Goal: Task Accomplishment & Management: Manage account settings

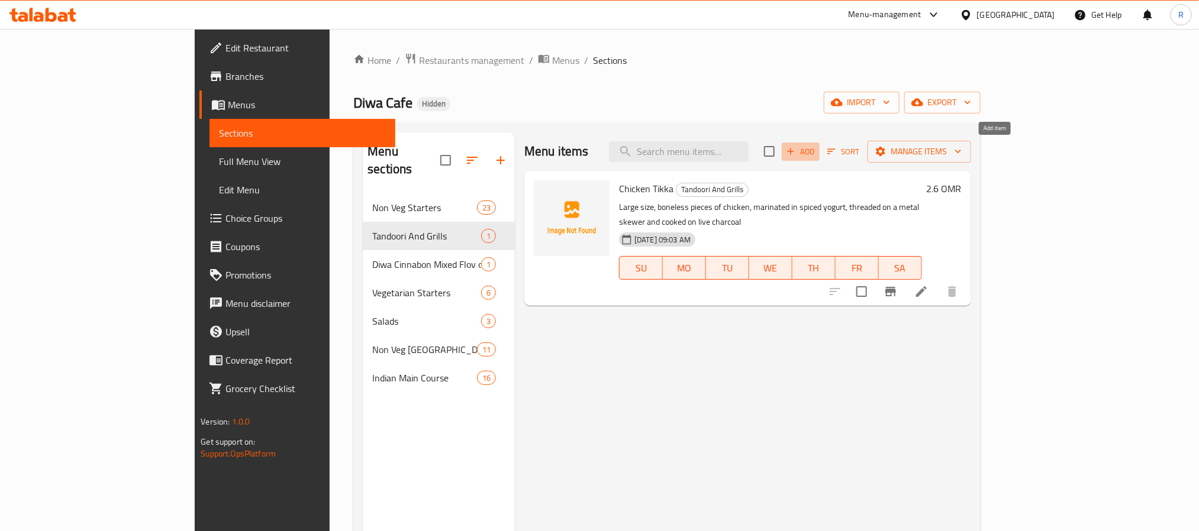
click at [817, 157] on span "Add" at bounding box center [801, 152] width 32 height 14
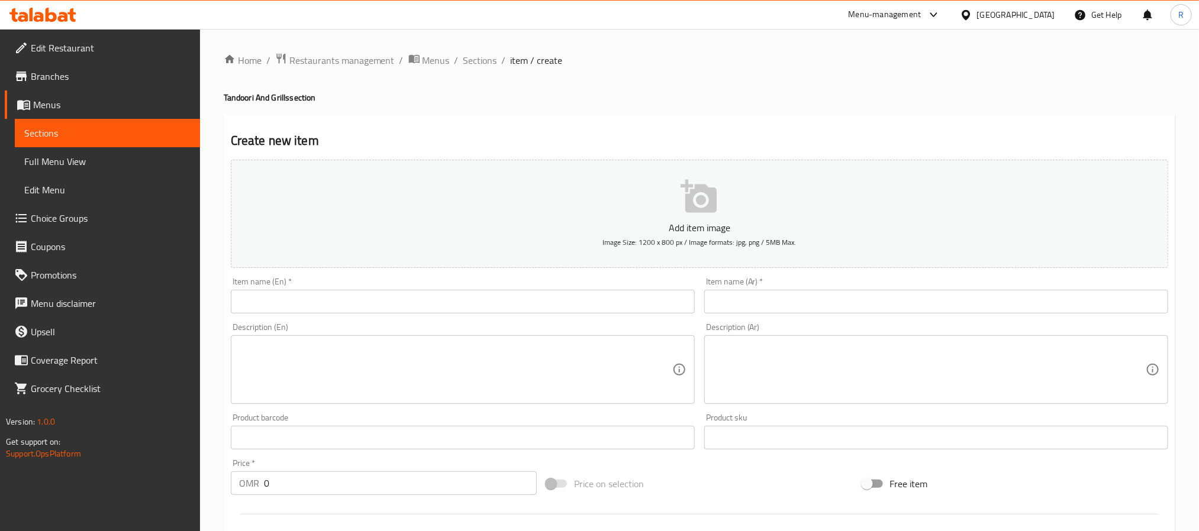
click at [382, 353] on textarea at bounding box center [455, 370] width 433 height 56
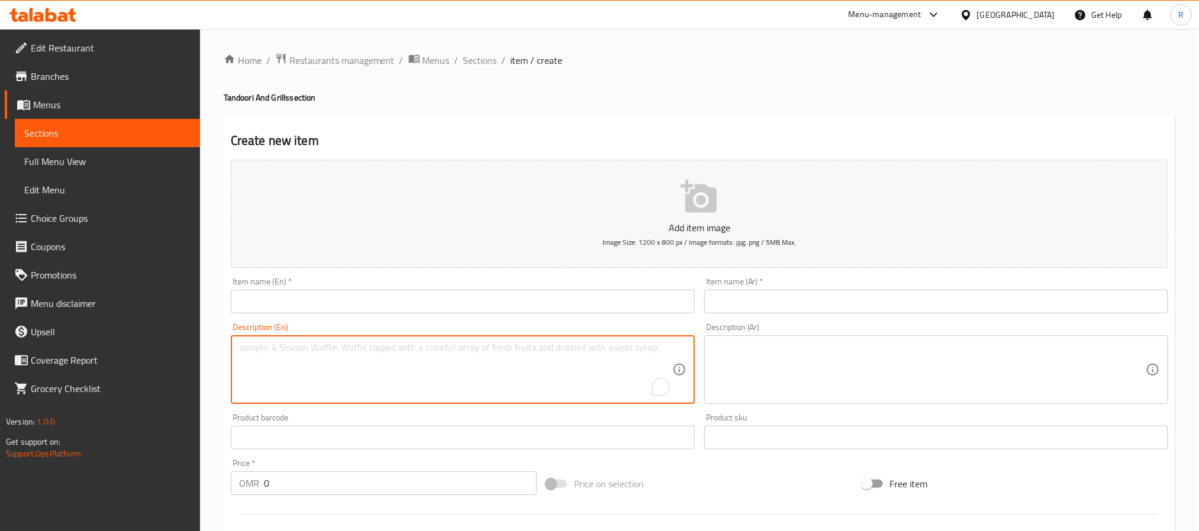
paste textarea "Chicken Malai Tikka دجاج مالاي تكا حجم كبير، كباب طري على الأسياخ، قطع طرية من …"
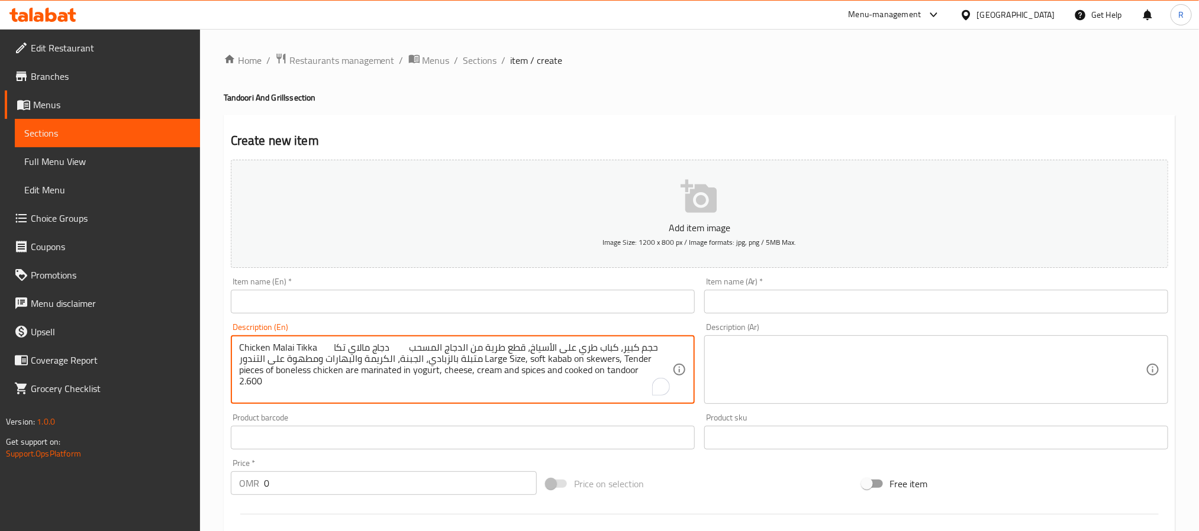
click at [247, 342] on textarea "Chicken Malai Tikka دجاج مالاي تكا حجم كبير، كباب طري على الأسياخ، قطع طرية من …" at bounding box center [455, 370] width 433 height 56
drag, startPoint x: 247, startPoint y: 341, endPoint x: 304, endPoint y: 343, distance: 57.4
click at [304, 343] on textarea "Chicken Malai Tikka دجاج مالاي تكا حجم كبير، كباب طري على الأسياخ، قطع طرية من …" at bounding box center [455, 370] width 433 height 56
type textarea "دجاج مالاي تكا حجم كبير، كباب طري على الأسياخ، قطع طرية من الدجاج المسحب متبلة …"
click at [327, 309] on input "text" at bounding box center [463, 302] width 464 height 24
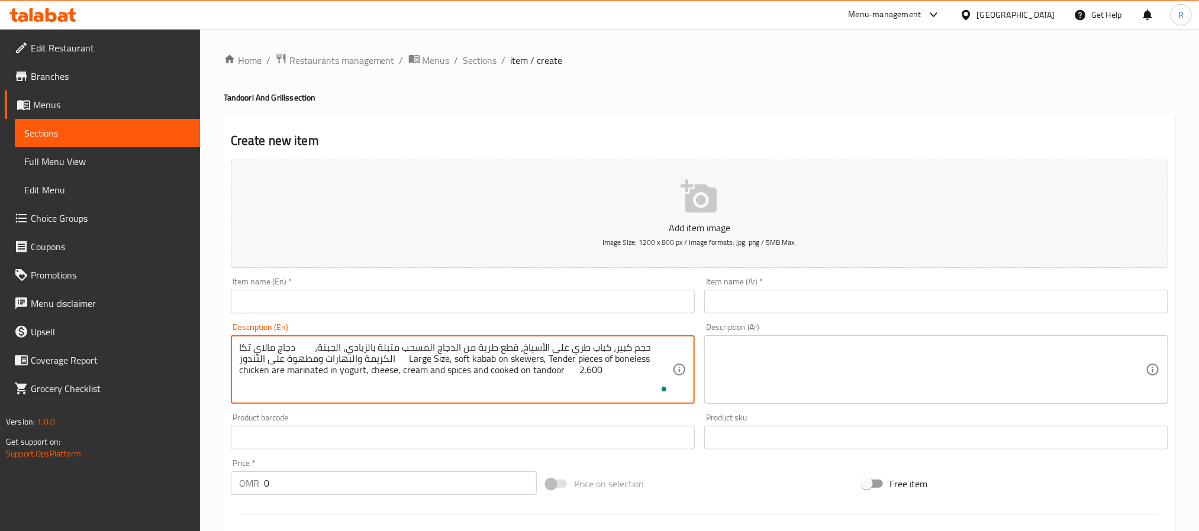
paste input "Chicken Malai Tikka"
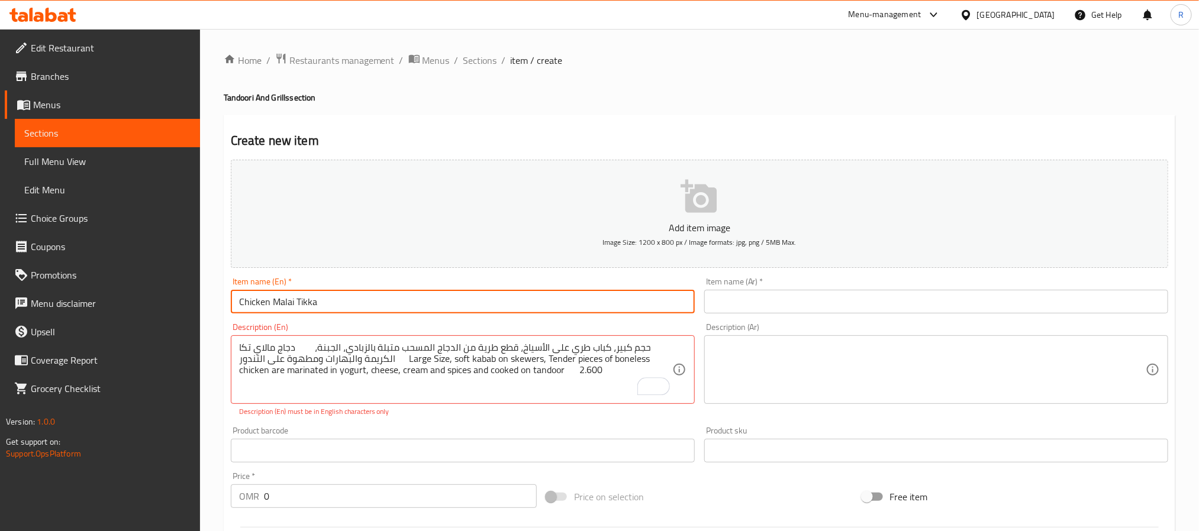
type input "Chicken Malai Tikka"
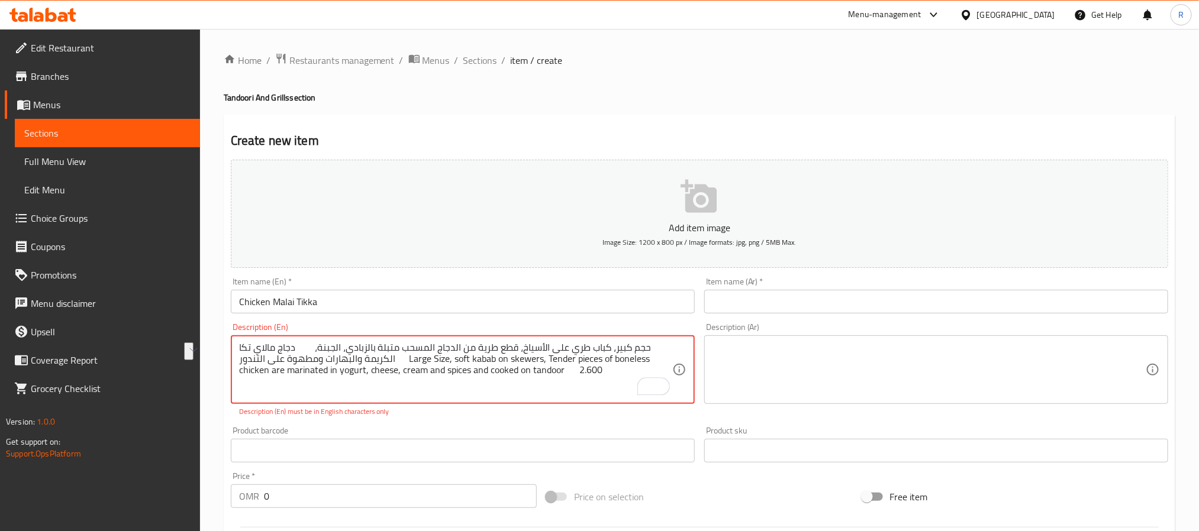
drag, startPoint x: 254, startPoint y: 348, endPoint x: 309, endPoint y: 347, distance: 54.5
type textarea "حجم كبير، كباب طري على الأسياخ، قطع طرية من الدجاج المسحب متبلة بالزبادي، الجبن…"
click at [776, 288] on div "Item name (Ar)   * Item name (Ar) *" at bounding box center [936, 296] width 464 height 36
drag, startPoint x: 766, startPoint y: 301, endPoint x: 752, endPoint y: 305, distance: 15.0
click at [766, 301] on input "text" at bounding box center [936, 302] width 464 height 24
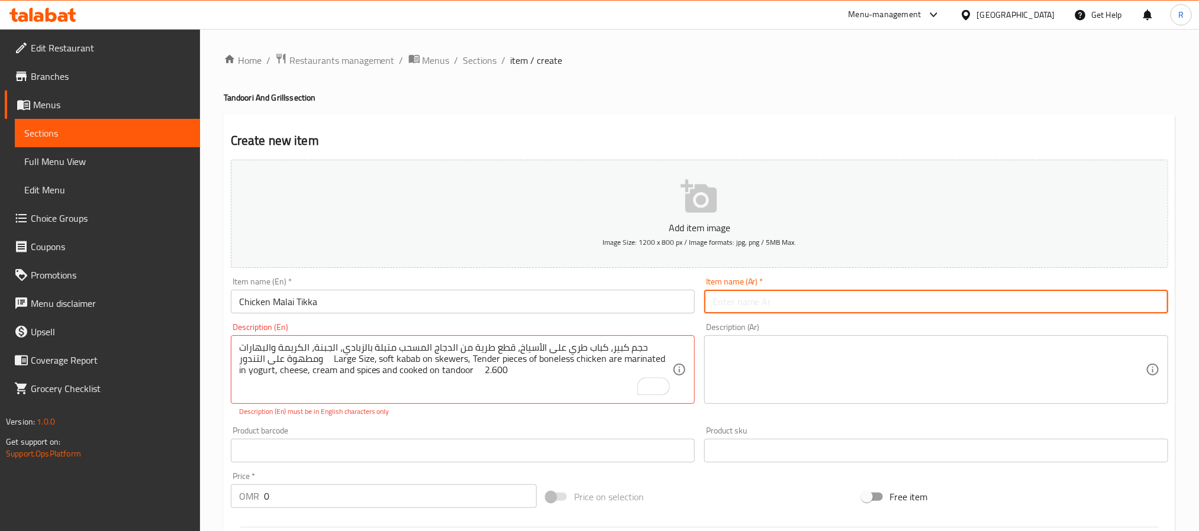
paste input "دجاج مالاي تكا"
type input "دجاج مالاي تكا"
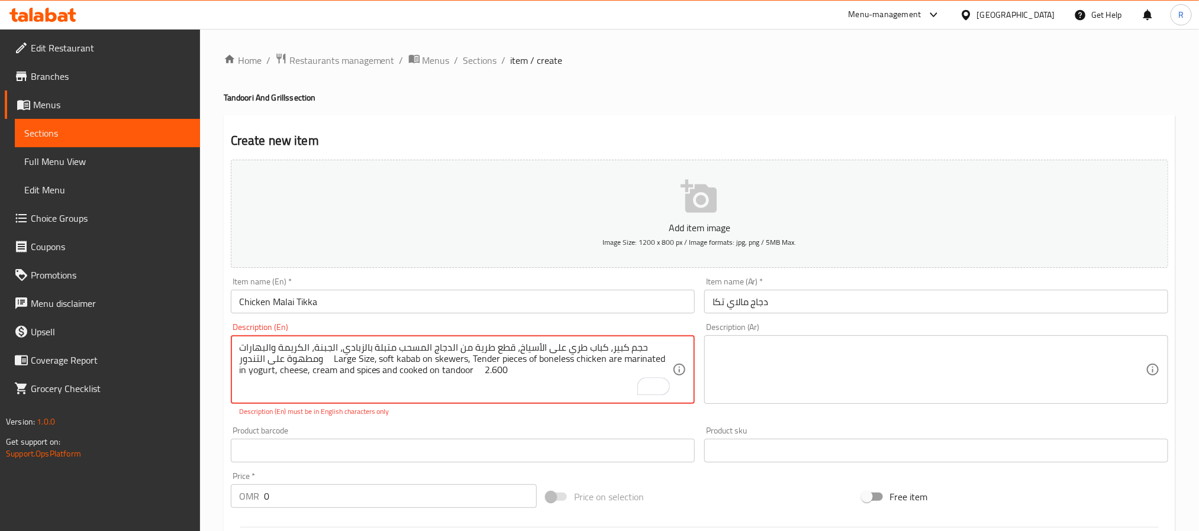
click at [337, 360] on textarea "حجم كبير، كباب طري على الأسياخ، قطع طرية من الدجاج المسحب متبلة بالزبادي، الجبن…" at bounding box center [455, 370] width 433 height 56
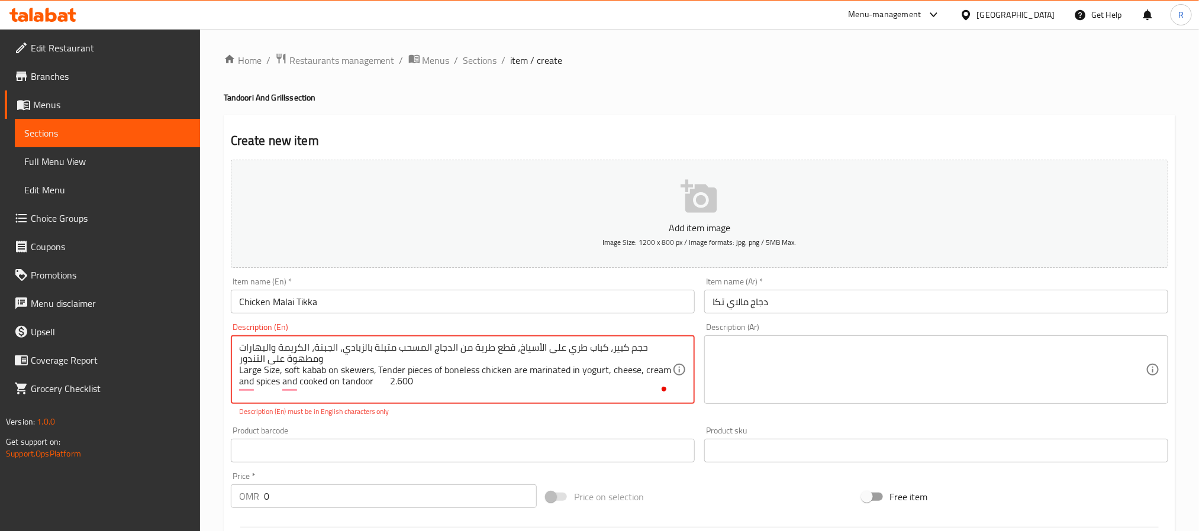
click at [336, 356] on textarea "حجم كبير، كباب طري على الأسياخ، قطع طرية من الدجاج المسحب متبلة بالزبادي، الجبن…" at bounding box center [455, 370] width 433 height 56
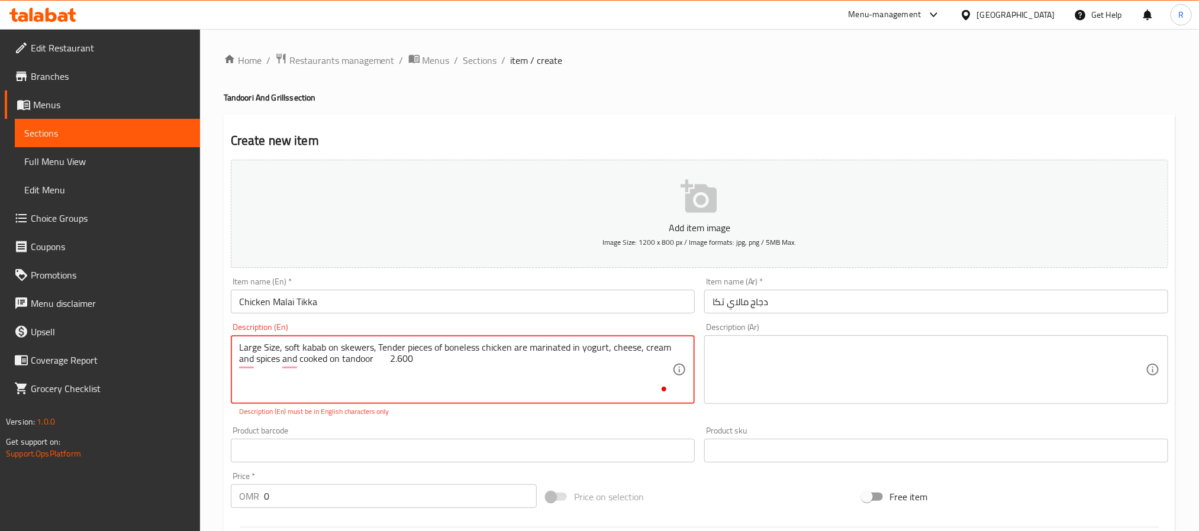
type textarea "Large Size, soft kabab on skewers, Tender pieces of boneless chicken are marina…"
click at [738, 376] on textarea at bounding box center [928, 370] width 433 height 56
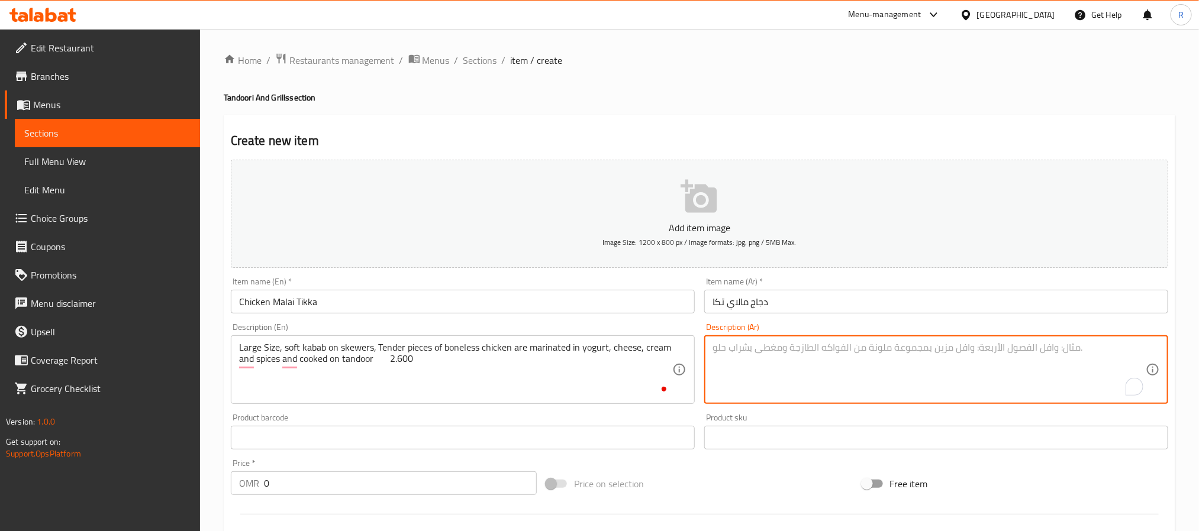
paste textarea "حجم كبير، كباب طري على الأسياخ، قطع طرية من الدجاج المسحب متبلة بالزبادي، الجبن…"
type textarea "حجم كبير، كباب طري على الأسياخ، قطع طرية من الدجاج المسحب متبلة بالزبادي، الجبن…"
click at [845, 309] on input "دجاج مالاي تكا" at bounding box center [936, 302] width 464 height 24
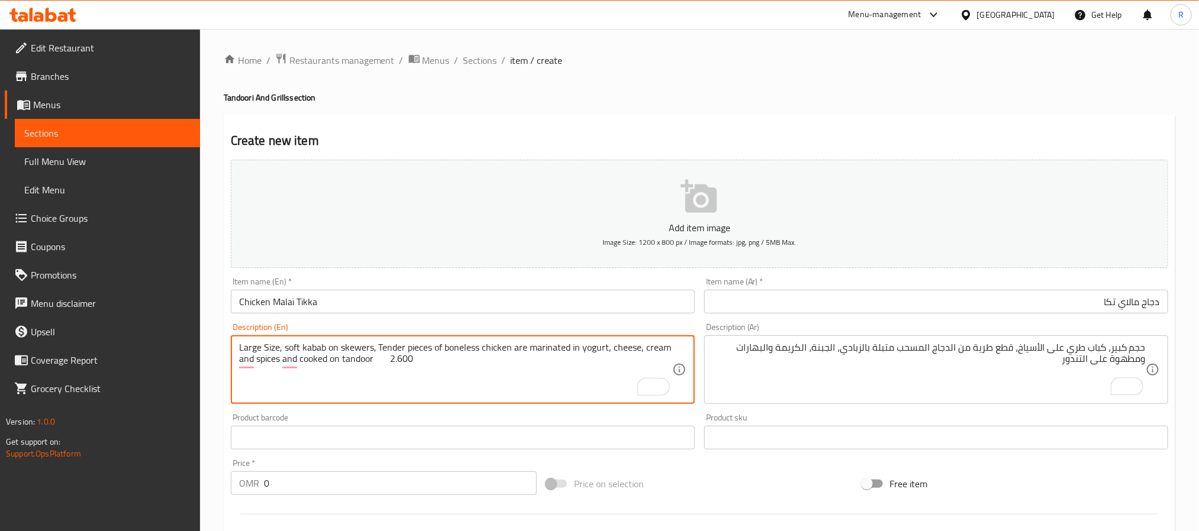
click at [405, 357] on textarea "Large Size, soft kabab on skewers, Tender pieces of boneless chicken are marina…" at bounding box center [455, 370] width 433 height 56
type textarea "Large Size, soft kabab on skewers, Tender pieces of boneless chicken are marina…"
click at [418, 492] on input "0" at bounding box center [400, 484] width 273 height 24
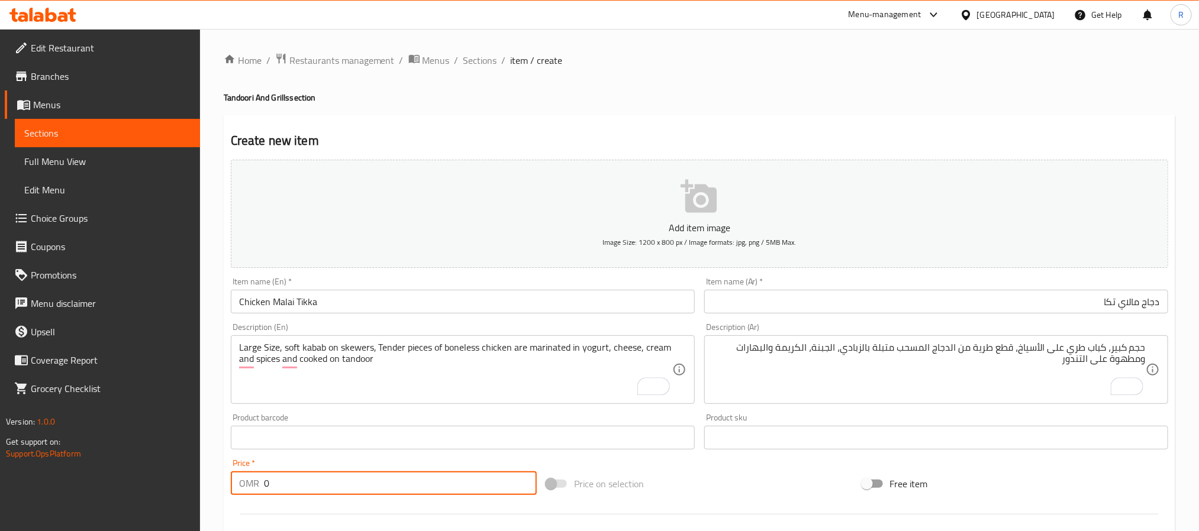
paste input "2.600"
type input "02.600"
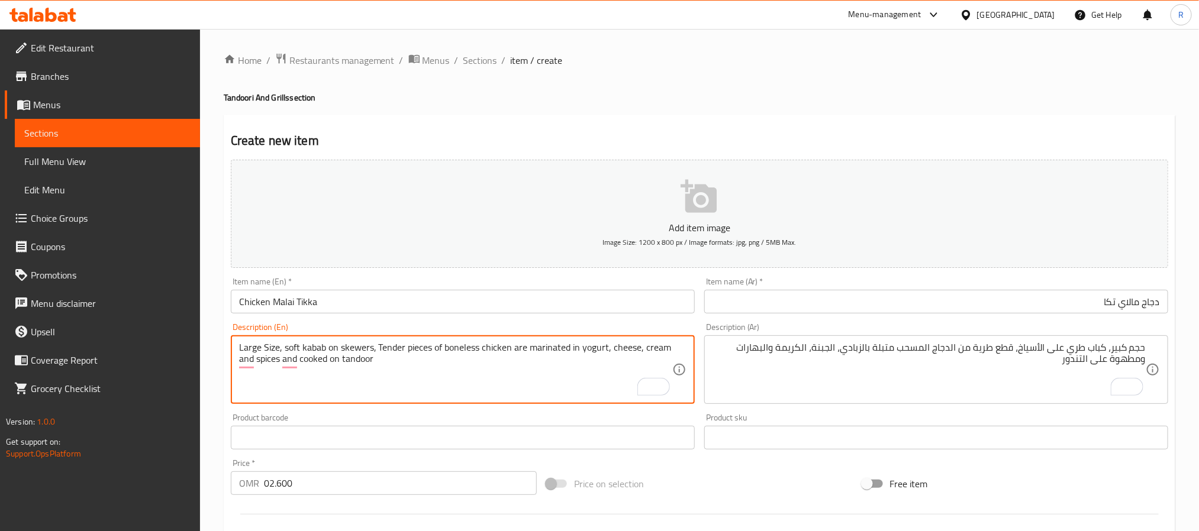
click at [446, 392] on textarea "Large Size, soft kabab on skewers, Tender pieces of boneless chicken are marina…" at bounding box center [455, 370] width 433 height 56
click at [447, 387] on textarea "Large size, soft kabab on skewers, tender pieces of boneless chicken are marina…" at bounding box center [455, 370] width 433 height 56
type textarea "Large size, soft kabab on skewers, tender pieces of boneless chicken are marina…"
click at [449, 305] on input "Chicken Malai Tikka" at bounding box center [463, 302] width 464 height 24
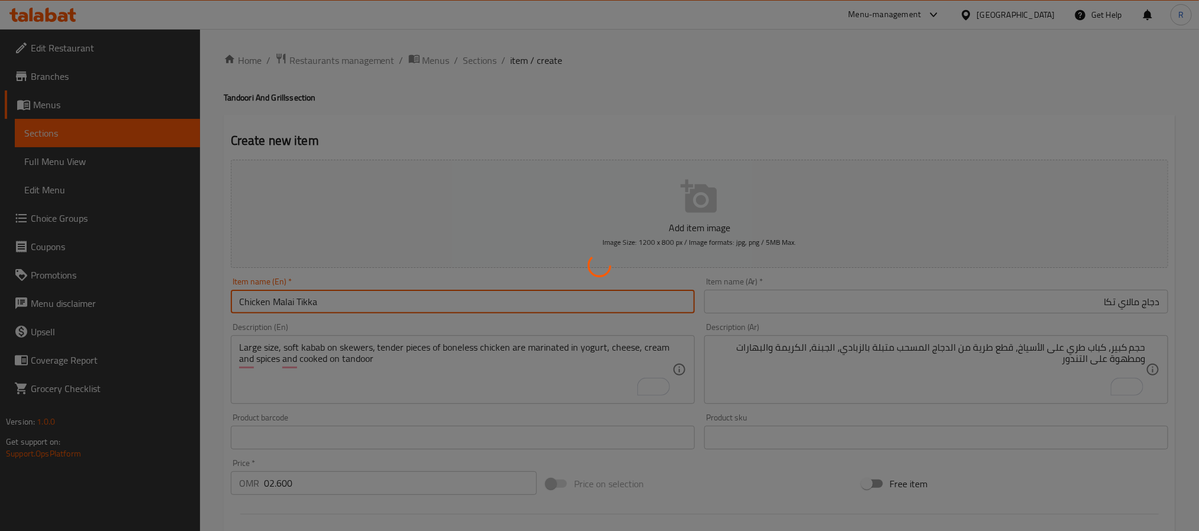
type input "0"
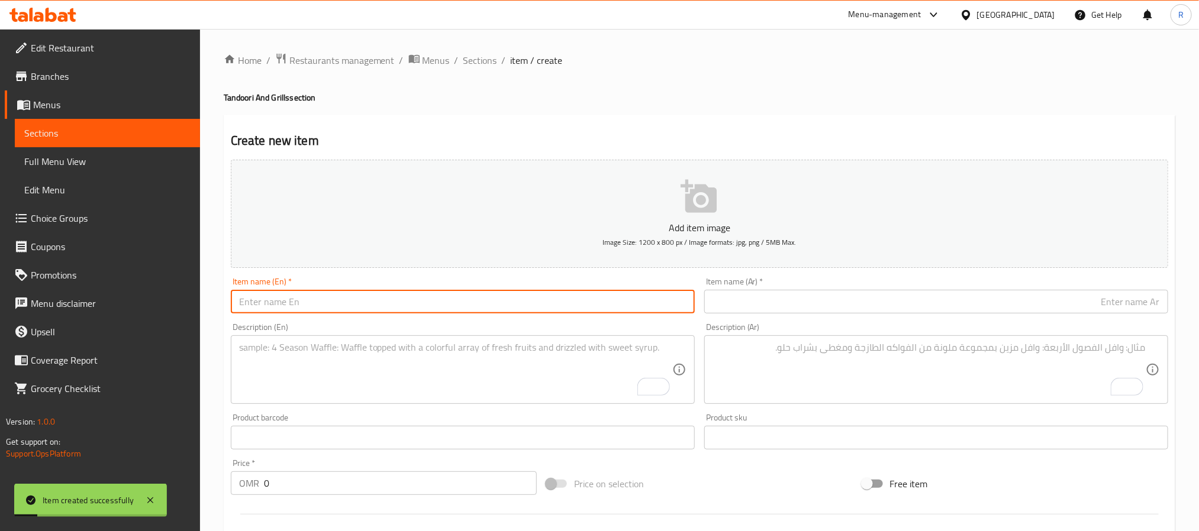
click at [431, 366] on textarea "To enrich screen reader interactions, please activate Accessibility in Grammarl…" at bounding box center [455, 370] width 433 height 56
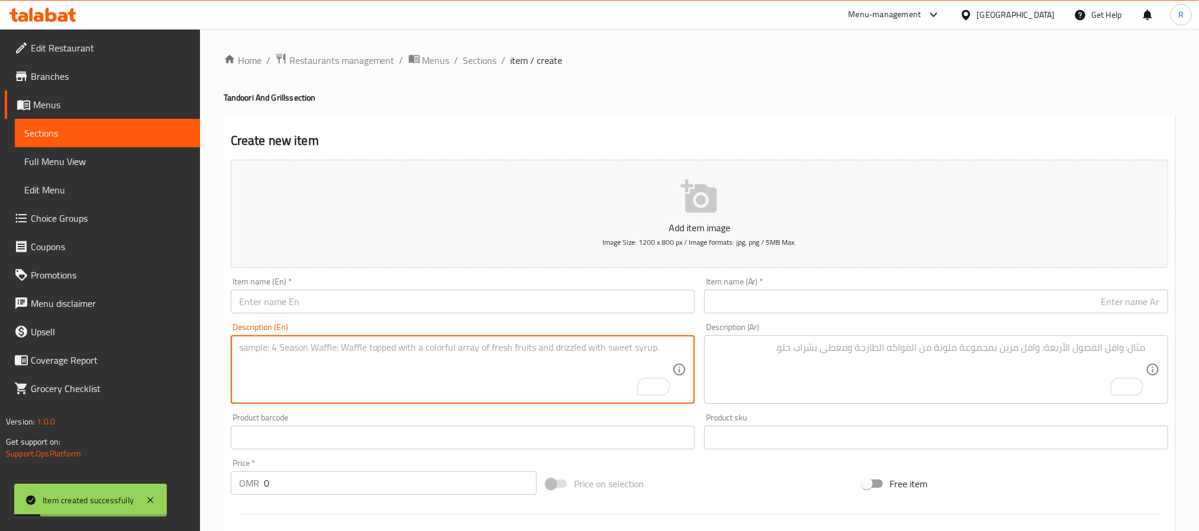
paste textarea "Chicken Garlic Kebab كباب ثوم دجاج حجم كبير، كباب طري على الأسياخ، دجاج مسحب مت…"
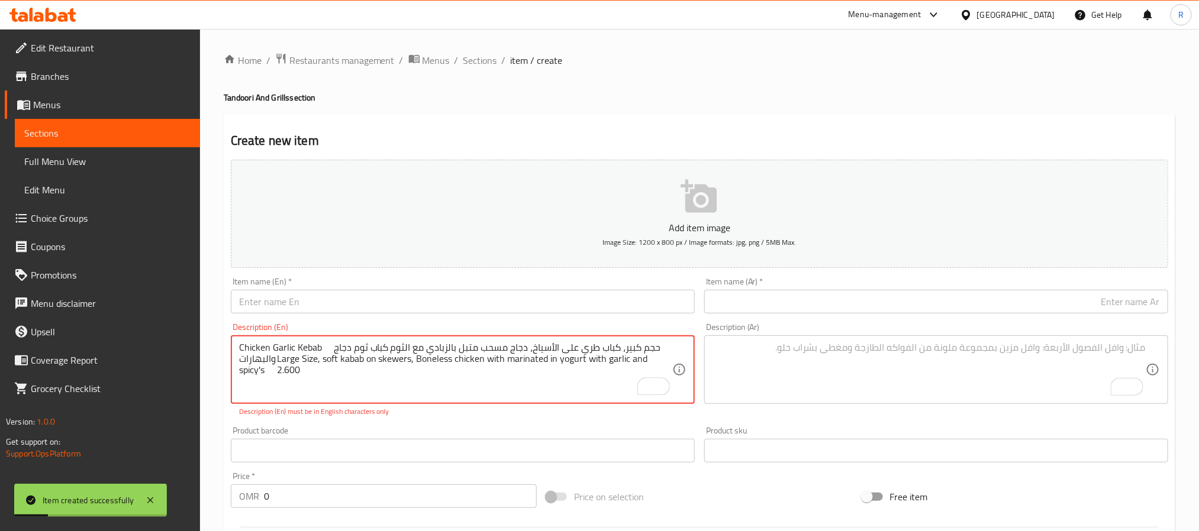
click at [253, 342] on textarea "Chicken Garlic Kebab كباب ثوم دجاج حجم كبير، كباب طري على الأسياخ، دجاج مسحب مت…" at bounding box center [455, 370] width 433 height 56
drag, startPoint x: 253, startPoint y: 341, endPoint x: 313, endPoint y: 350, distance: 60.9
click at [313, 350] on textarea "Chicken Garlic Kebab كباب ثوم دجاج حجم كبير، كباب طري على الأسياخ، دجاج مسحب مت…" at bounding box center [455, 370] width 433 height 56
type textarea "كباب ثوم دجاج حجم كبير، كباب طري على الأسياخ، دجاج مسحب متبل بالزبادي مع الثوم …"
click at [360, 292] on input "text" at bounding box center [463, 302] width 464 height 24
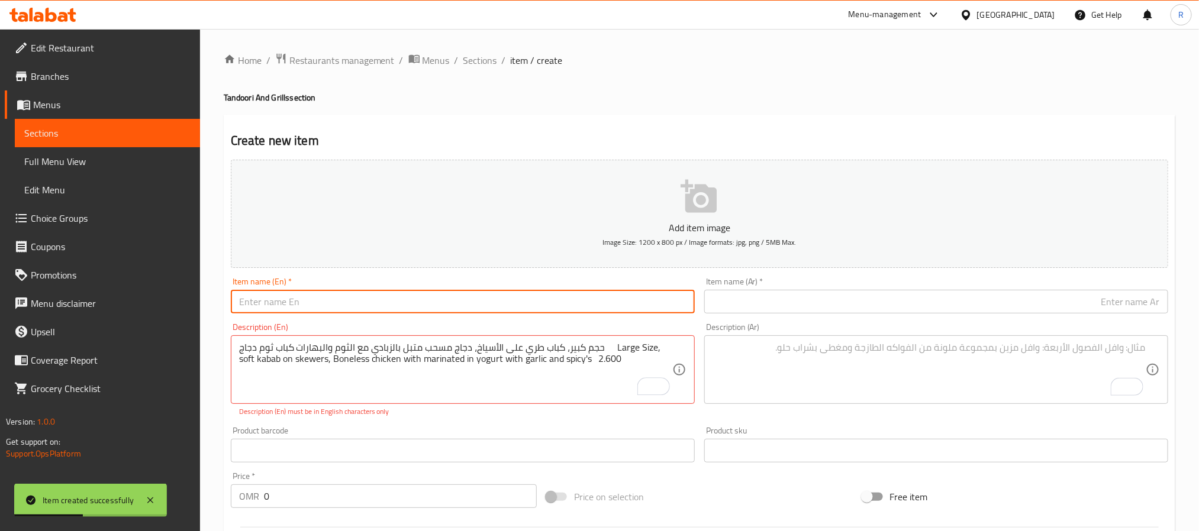
paste input "Chicken Garlic Kebab"
type input "Chicken Garlic Kebab"
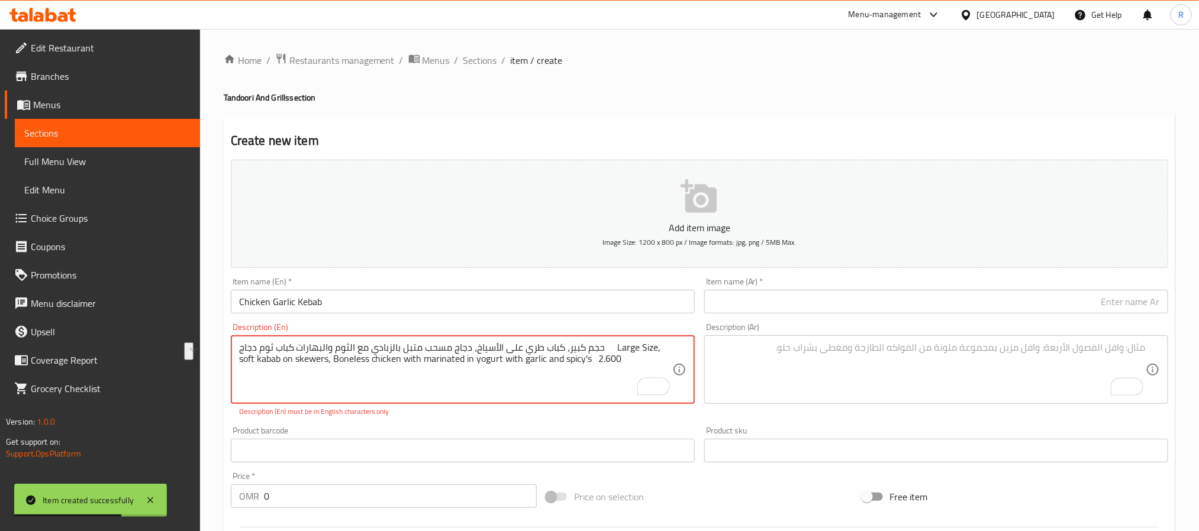
drag, startPoint x: 256, startPoint y: 353, endPoint x: 314, endPoint y: 351, distance: 58.0
type textarea "حجم كبير، كباب طري على الأسياخ، دجاج مسحب متبل بالزبادي مع الثوم والبهارات Larg…"
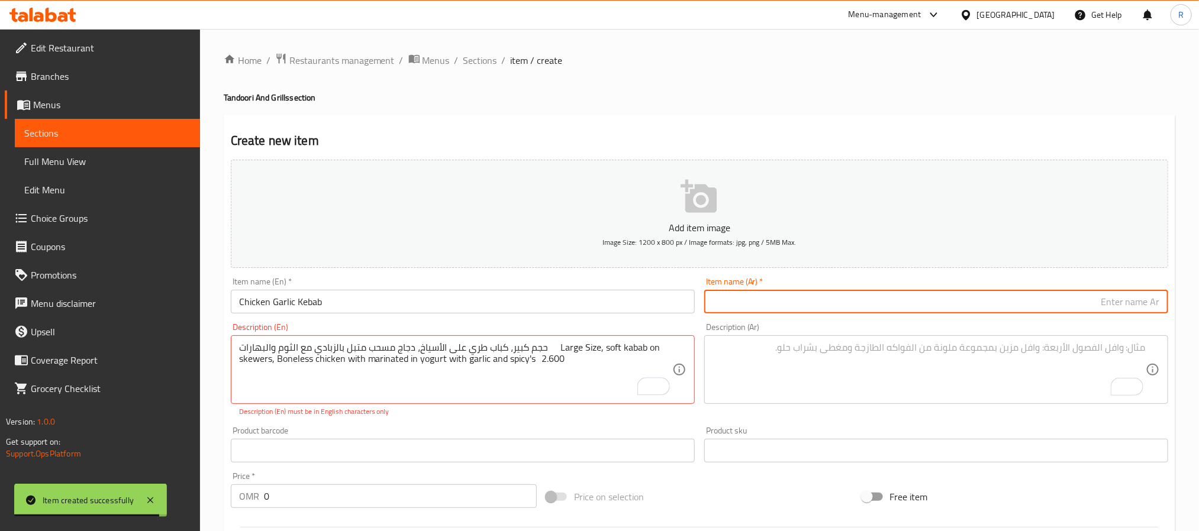
click at [798, 307] on input "text" at bounding box center [936, 302] width 464 height 24
paste input "كباب ثوم دجاج"
type input "كباب ثوم دجاج"
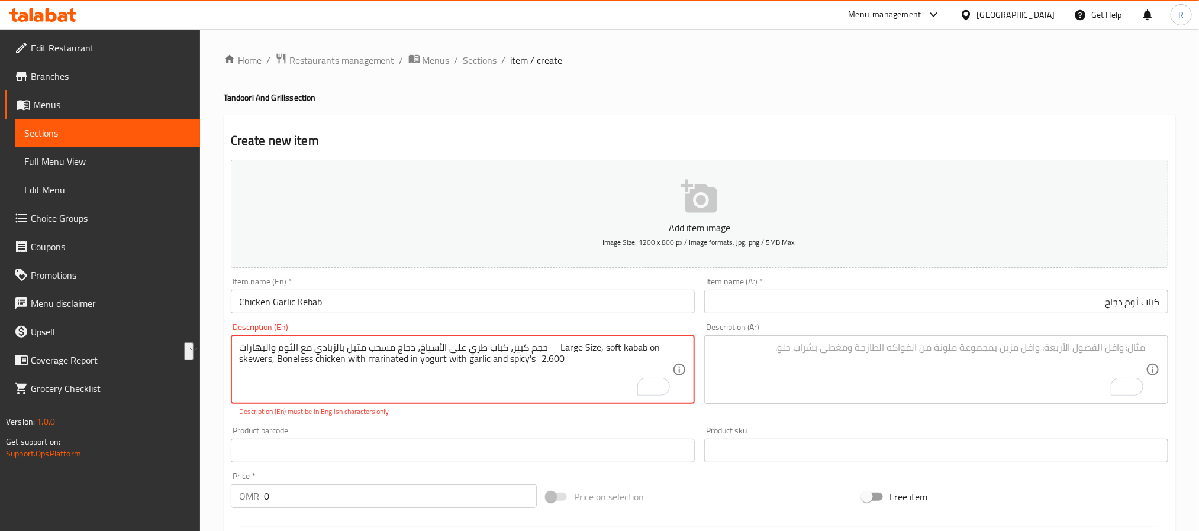
drag, startPoint x: 543, startPoint y: 350, endPoint x: 212, endPoint y: 350, distance: 331.4
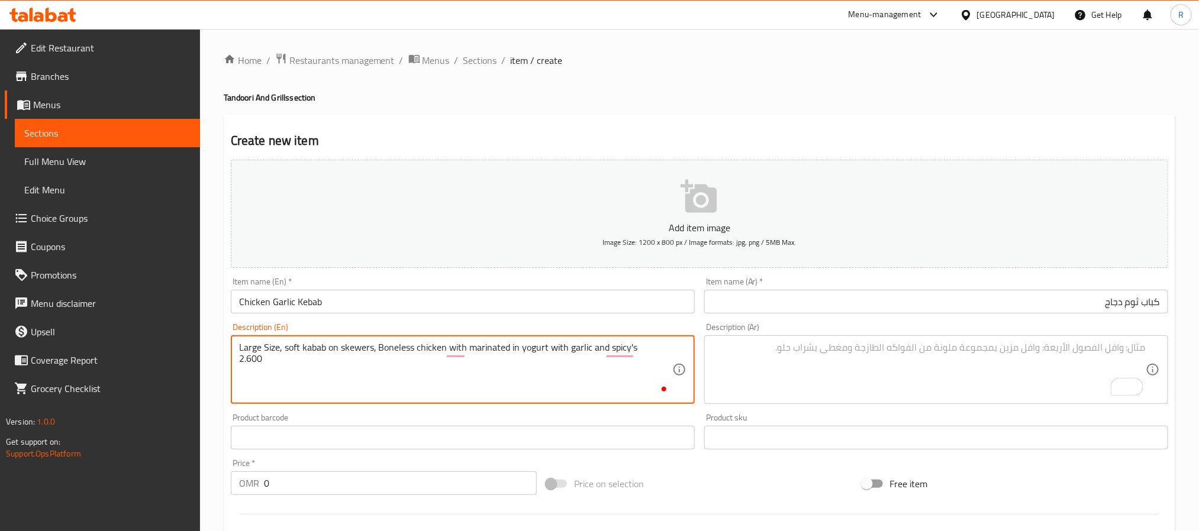
type textarea "Large Size, soft kabab on skewers, Boneless chicken with marinated in yogurt wi…"
click at [789, 361] on textarea "To enrich screen reader interactions, please activate Accessibility in Grammarl…" at bounding box center [928, 370] width 433 height 56
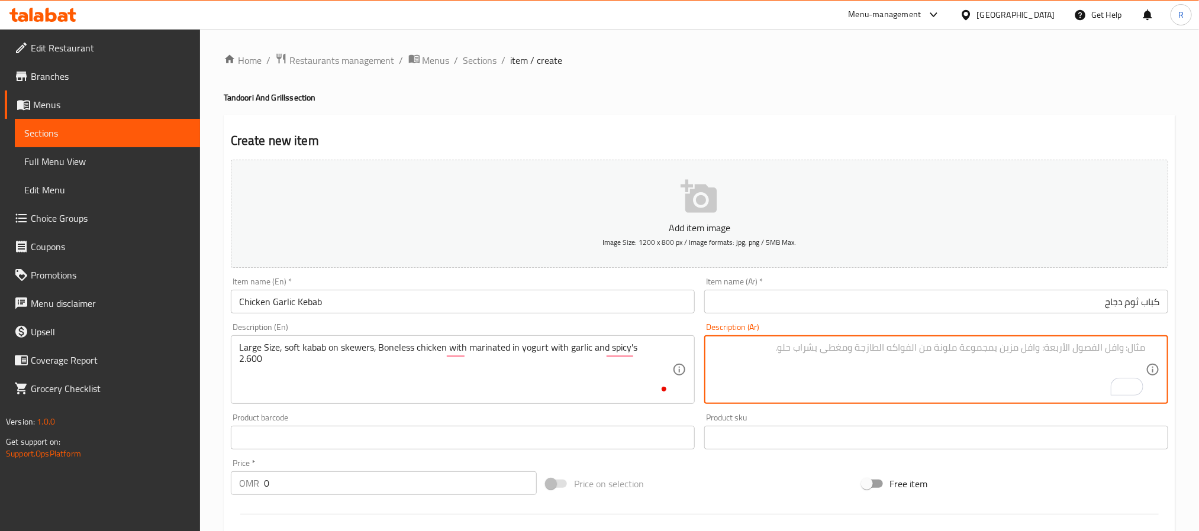
paste textarea "حجم كبير، كباب طري على الأسياخ، دجاج مسحب متبل بالزبادي مع الثوم والبهارات"
type textarea "حجم كبير، كباب طري على الأسياخ، دجاج مسحب متبل بالزبادي مع الثوم والبهارات"
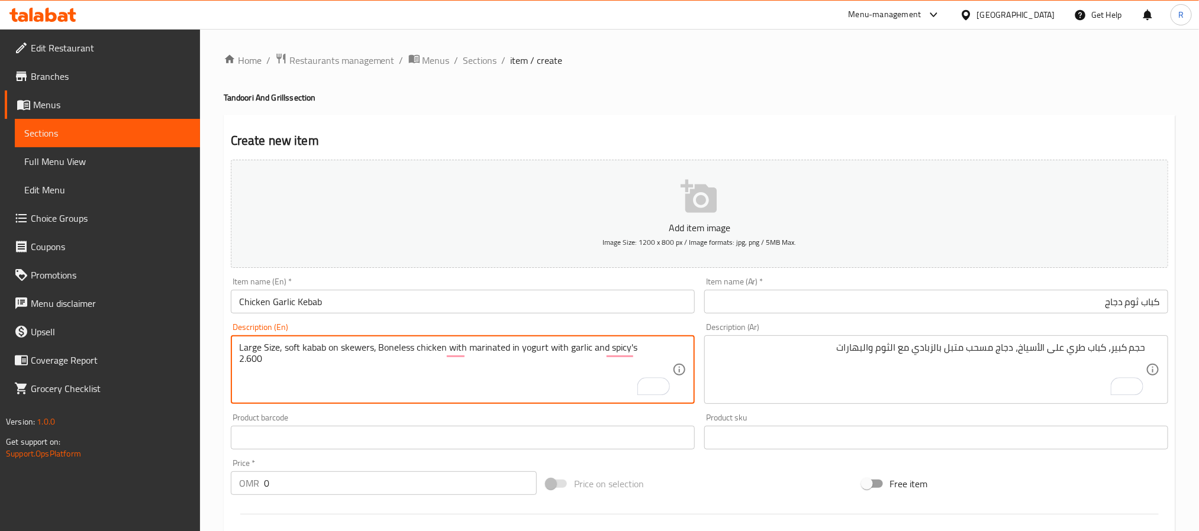
click at [652, 369] on textarea "Large Size, soft kabab on skewers, Boneless chicken with marinated in yogurt wi…" at bounding box center [455, 370] width 433 height 56
click at [654, 347] on textarea "Large size, soft kabab on skewers, boneless chicken with marinated in yogurt wi…" at bounding box center [455, 370] width 433 height 56
type textarea "Large size, soft kabab on skewers, boneless chicken with marinated in yogurt wi…"
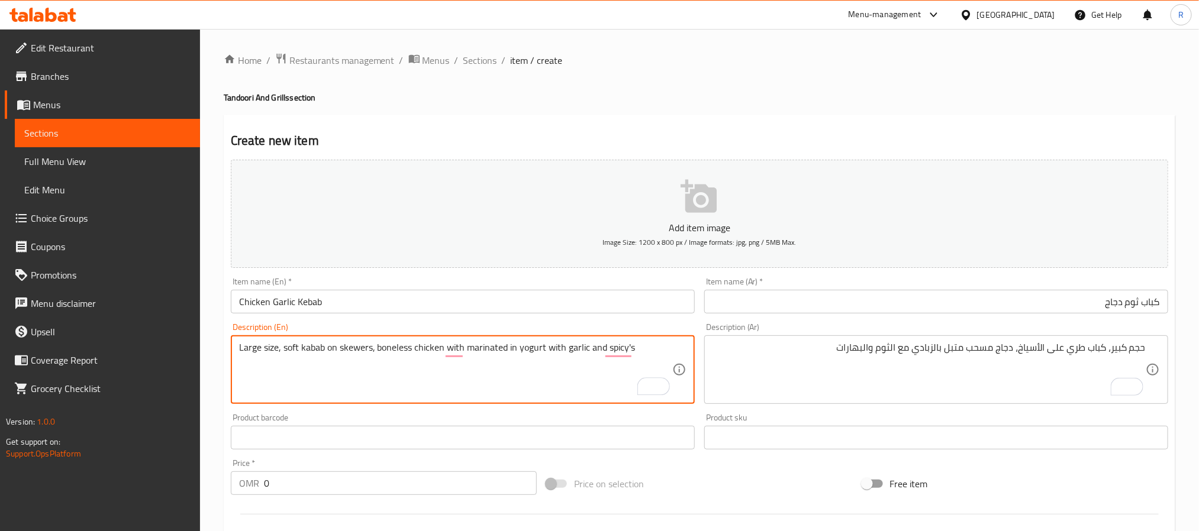
click at [471, 485] on input "0" at bounding box center [400, 484] width 273 height 24
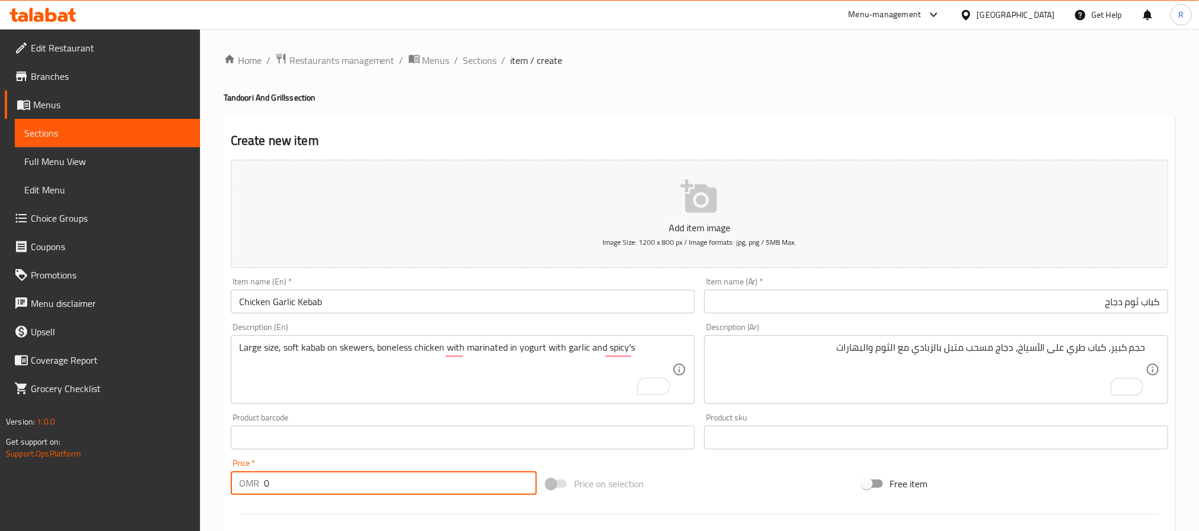
paste input "2.600"
type input "02.600"
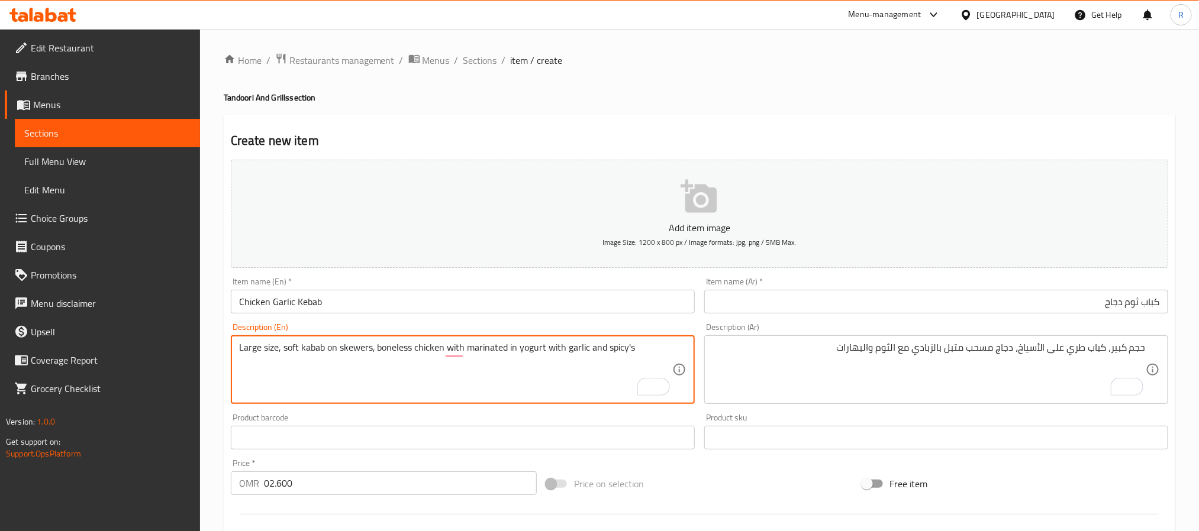
click at [557, 375] on textarea "Large size, soft kabab on skewers, boneless chicken with marinated in yogurt wi…" at bounding box center [455, 370] width 433 height 56
click at [452, 302] on input "Chicken Garlic Kebab" at bounding box center [463, 302] width 464 height 24
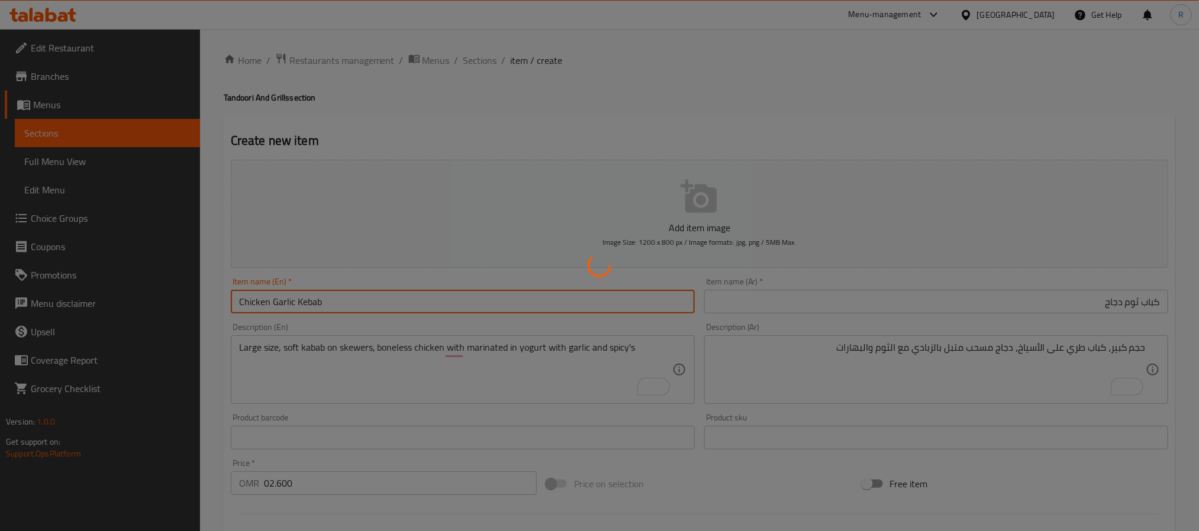
type input "0"
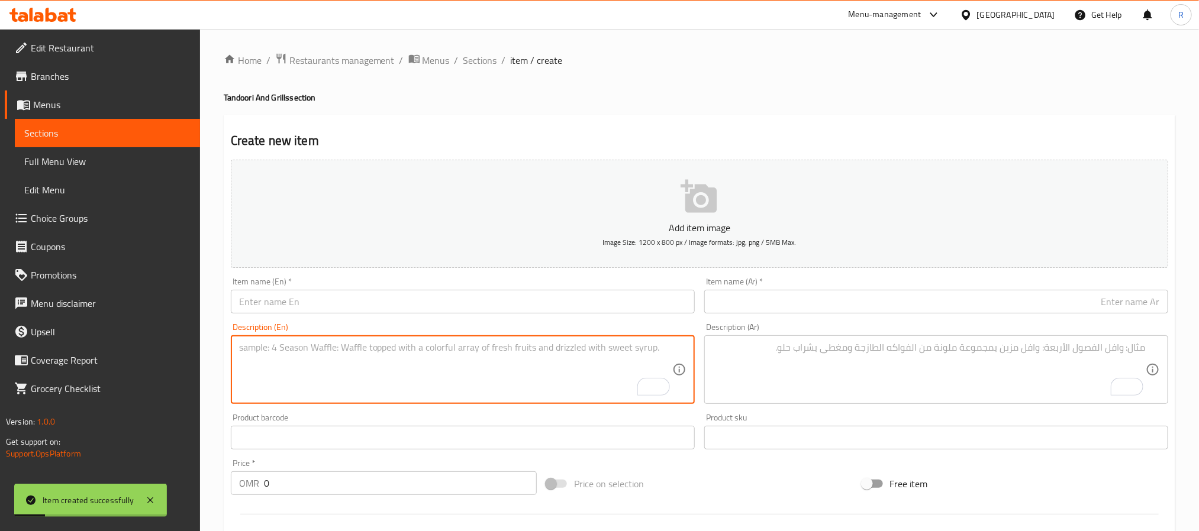
click at [383, 372] on textarea "To enrich screen reader interactions, please activate Accessibility in Grammarl…" at bounding box center [455, 370] width 433 height 56
paste textarea "Chicken Angara Kebab كباب دجاج أنجارا حجم كبير، كباب حار محضر من دجاج مسحب متبل…"
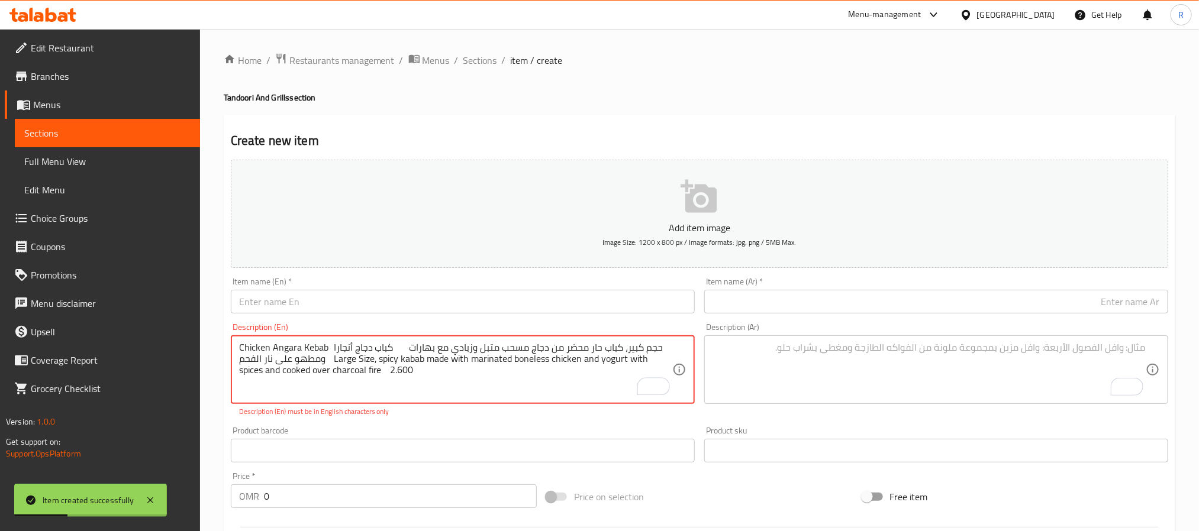
click at [257, 352] on textarea "Chicken Angara Kebab كباب دجاج أنجارا حجم كبير، كباب حار محضر من دجاج مسحب متبل…" at bounding box center [455, 370] width 433 height 56
drag, startPoint x: 257, startPoint y: 352, endPoint x: 305, endPoint y: 350, distance: 48.0
click at [305, 350] on textarea "Chicken Angara Kebab كباب دجاج أنجارا حجم كبير، كباب حار محضر من دجاج مسحب متبل…" at bounding box center [455, 370] width 433 height 56
type textarea "كباب دجاج أنجارا حجم كبير، كباب حار محضر من دجاج مسحب متبل وزبادي مع بهارات ومط…"
click at [316, 306] on input "text" at bounding box center [463, 302] width 464 height 24
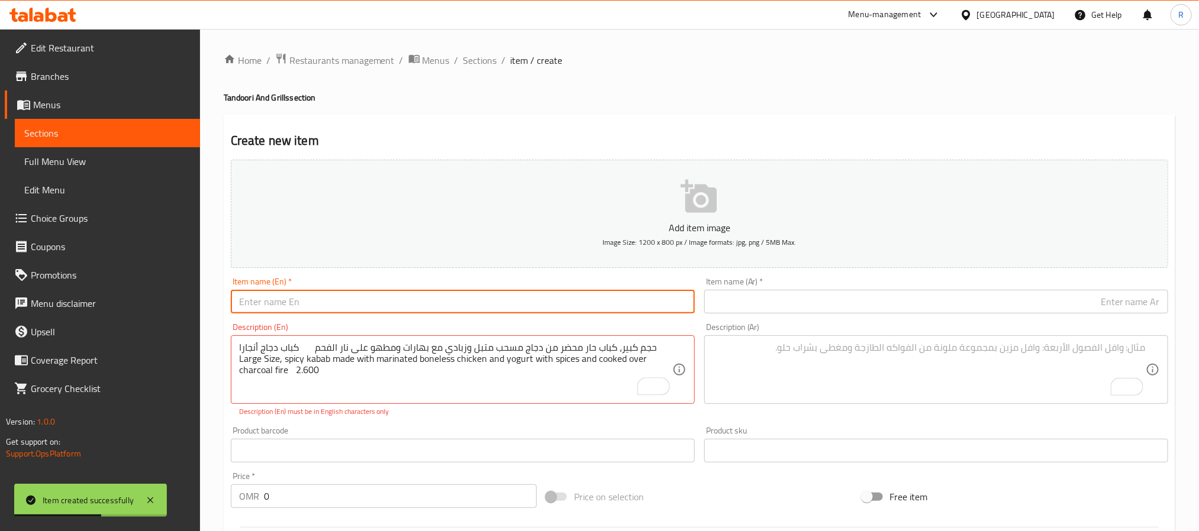
paste input "Chicken Angara Kebab"
type input "Chicken Angara Kebab"
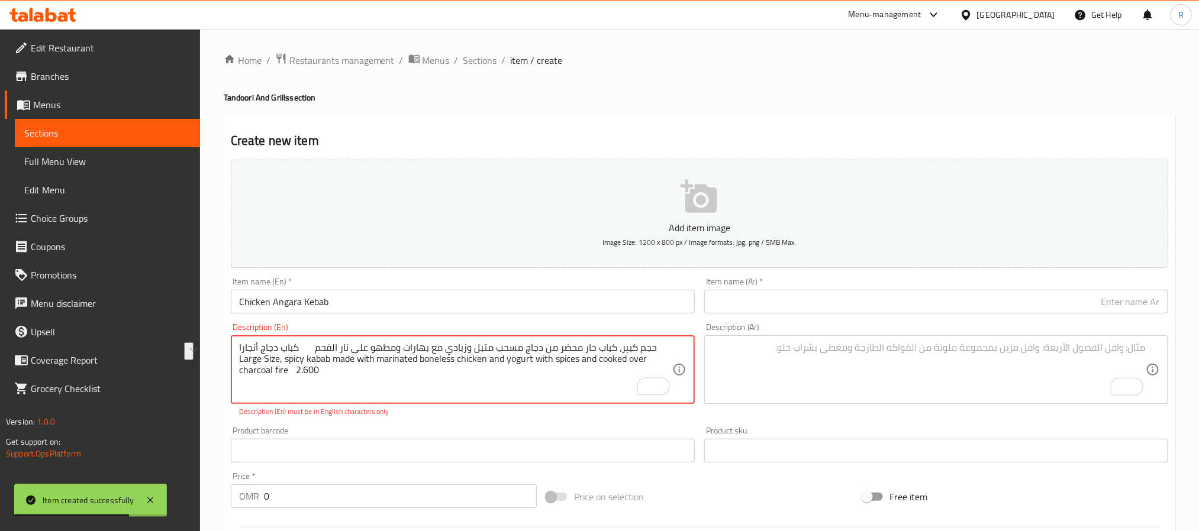
drag, startPoint x: 250, startPoint y: 350, endPoint x: 305, endPoint y: 350, distance: 55.0
type textarea "حجم كبير، كباب حار محضر من دجاج مسحب متبل وزبادي مع بهارات ومطهو على نار الفحم …"
click at [806, 302] on input "text" at bounding box center [936, 302] width 464 height 24
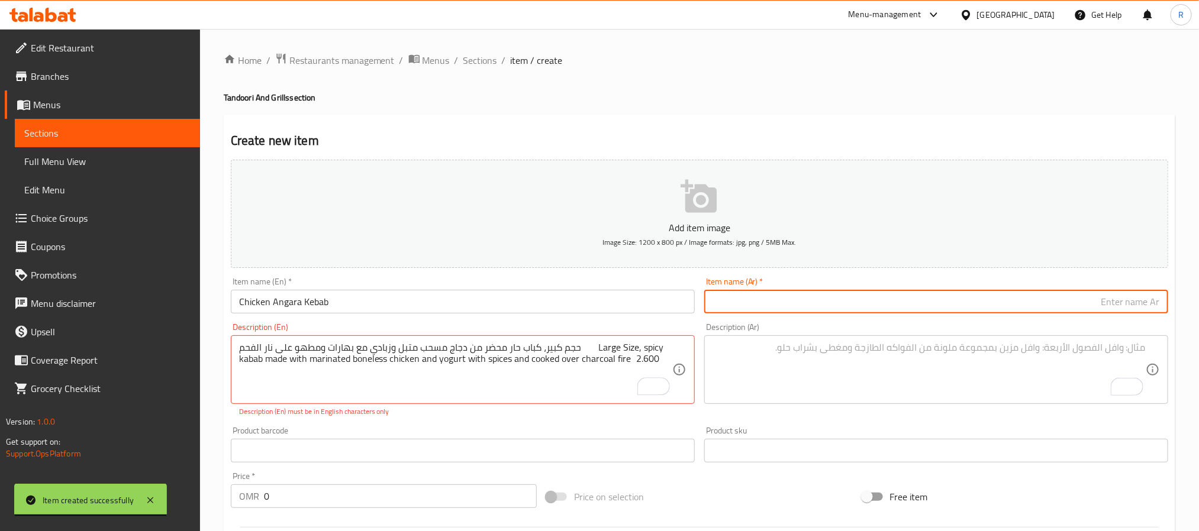
paste input "كباب دجاج أنجارا"
type input "كباب دجاج أنجارا"
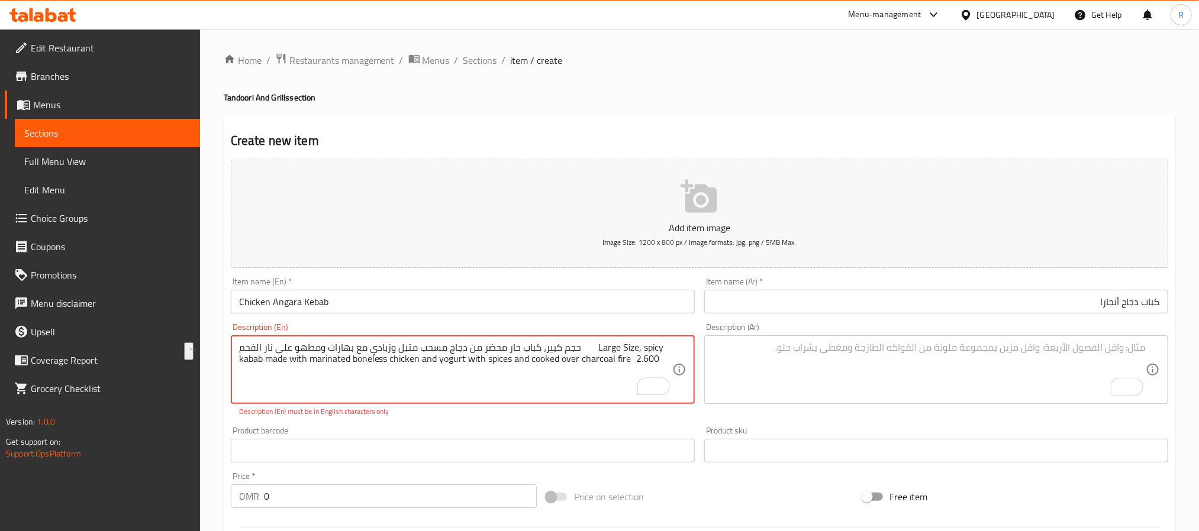
drag, startPoint x: 577, startPoint y: 349, endPoint x: 222, endPoint y: 341, distance: 354.5
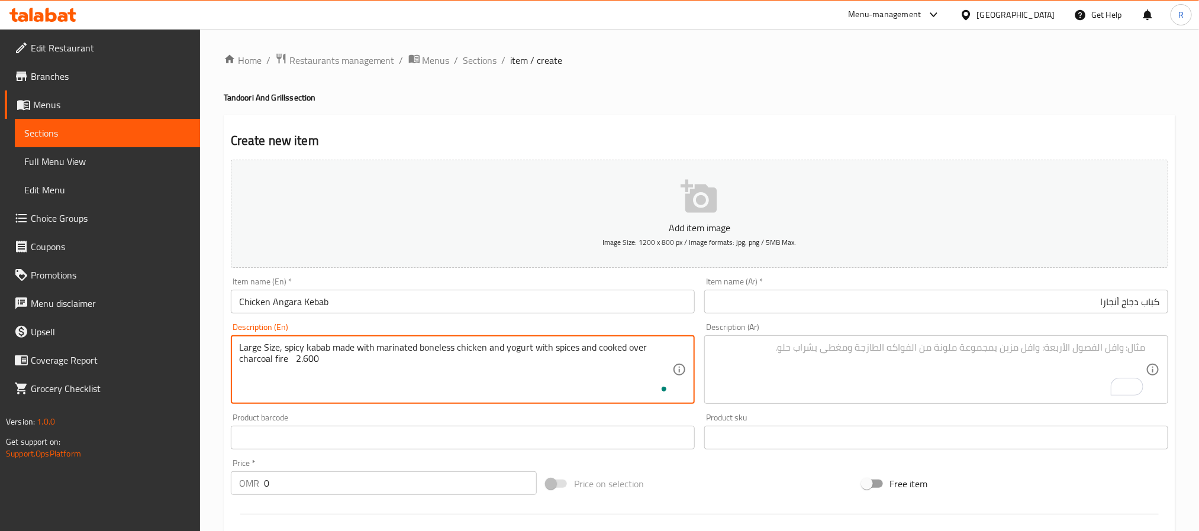
type textarea "Large Size, spicy kabab made with marinated boneless chicken and yogurt with sp…"
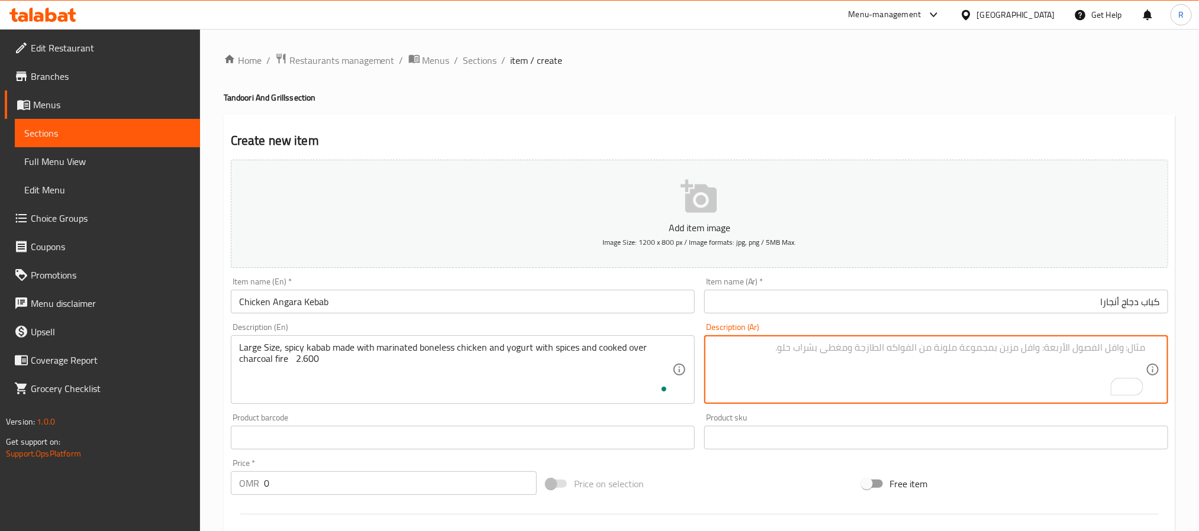
click at [872, 375] on textarea "To enrich screen reader interactions, please activate Accessibility in Grammarl…" at bounding box center [928, 370] width 433 height 56
paste textarea "حجم كبير، كباب حار محضر من دجاج مسحب متبل وزبادي مع بهارات ومطهو على نار الفحم"
type textarea "حجم كبير، كباب حار محضر من دجاج مسحب متبل وزبادي مع بهارات ومطهو على نار الفحم"
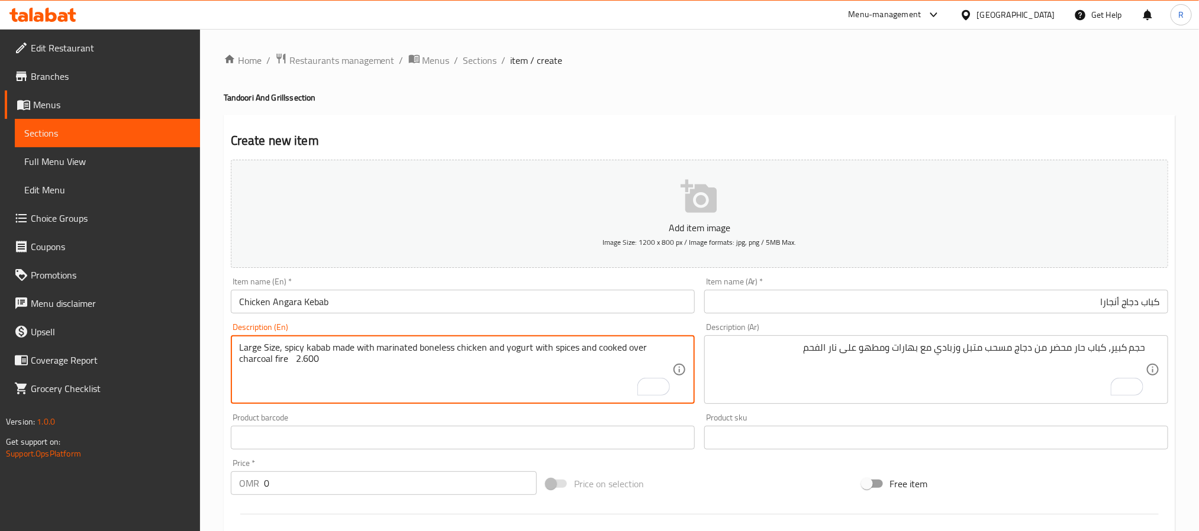
click at [304, 365] on textarea "Large Size, spicy kabab made with marinated boneless chicken and yogurt with sp…" at bounding box center [455, 370] width 433 height 56
type textarea "Large Size, spicy kabab made with marinated boneless chicken and yogurt with sp…"
click at [352, 483] on input "0" at bounding box center [400, 484] width 273 height 24
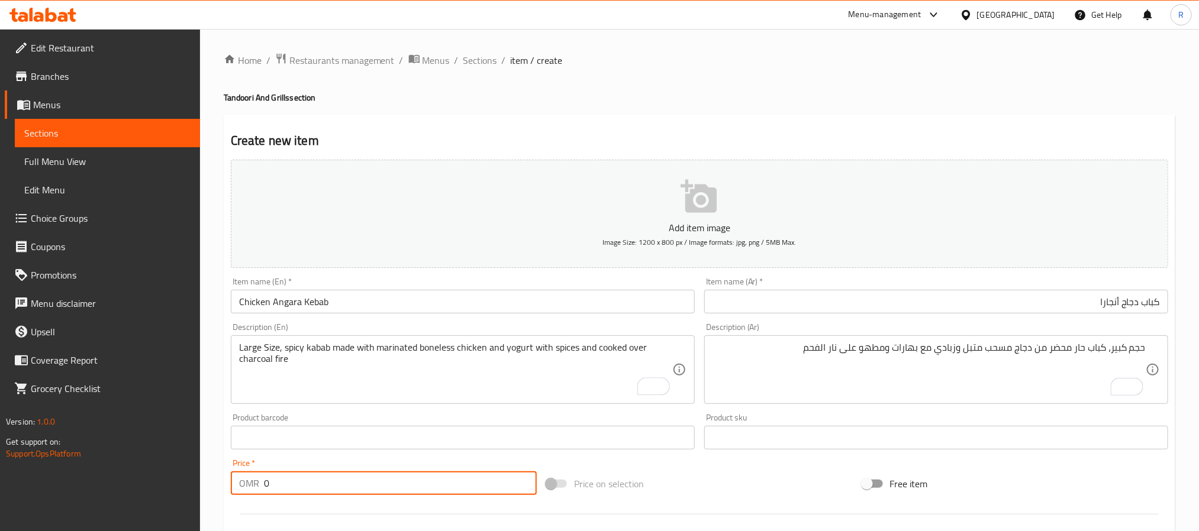
paste input "2.600"
type input "02.600"
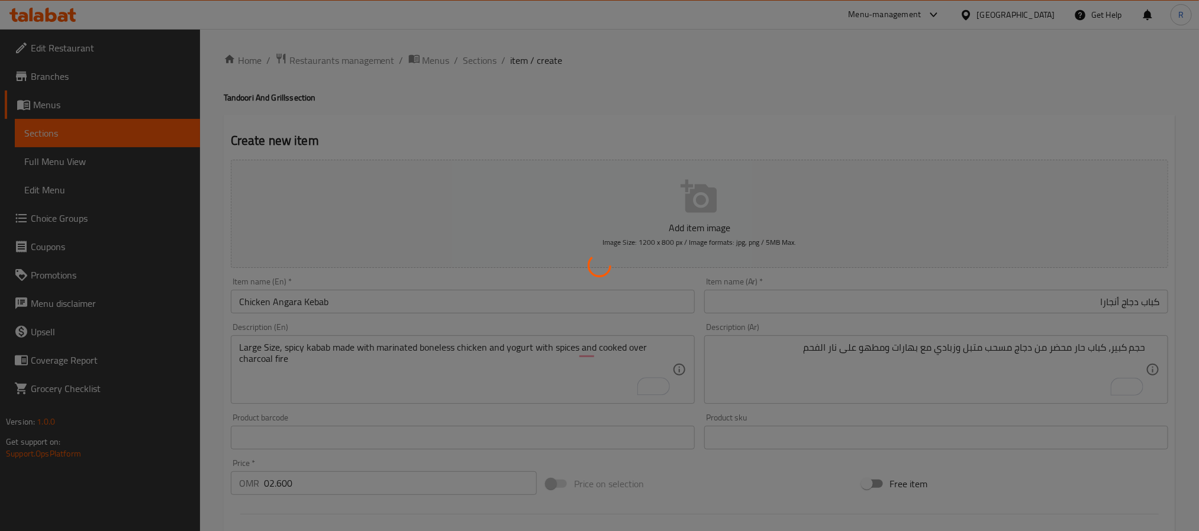
type input "0"
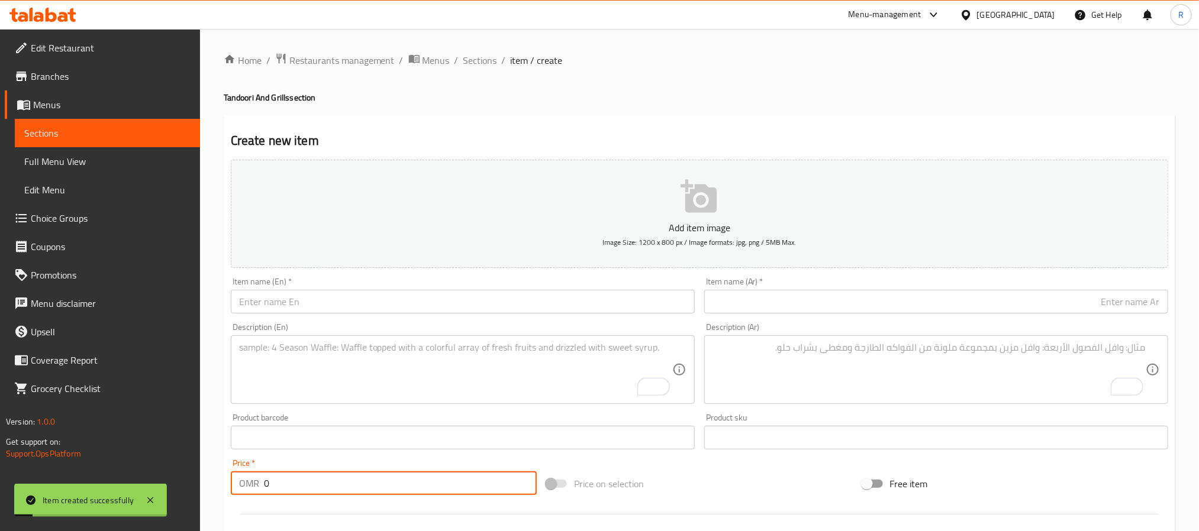
click at [415, 359] on textarea "To enrich screen reader interactions, please activate Accessibility in Grammarl…" at bounding box center [455, 370] width 433 height 56
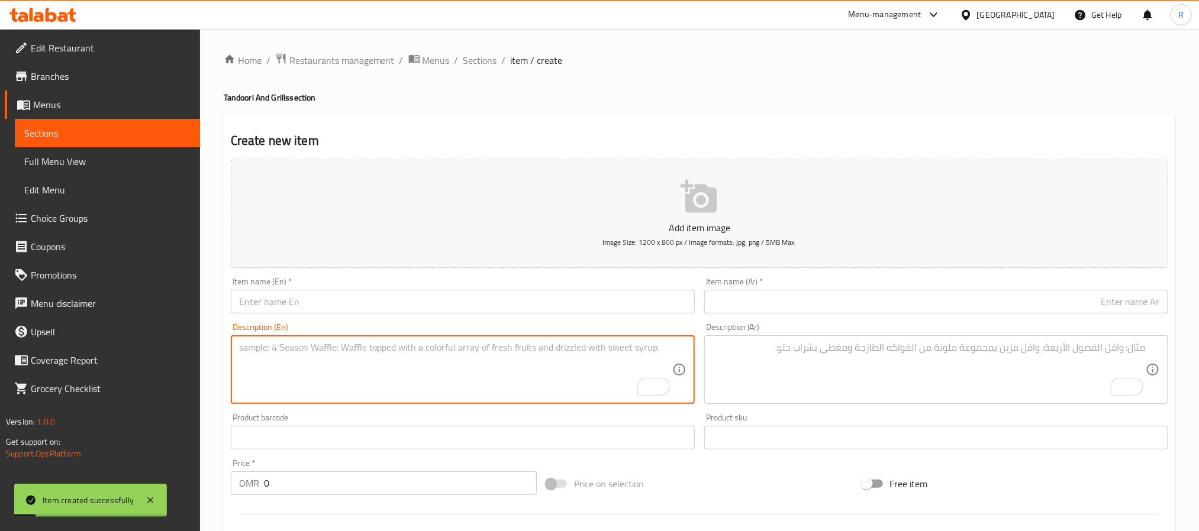
paste textarea "Murgh Matka Kebab مورغ ماتكا كباب bbba1c64-3b98-4a39-aa41-d7ce82a00e9e 5 True ح…"
type textarea "Murgh Matka Kebab مورغ ماتكا كباب bbba1c64-3b98-4a39-aa41-d7ce82a00e9e 5 True ح…"
click at [438, 352] on textarea "To enrich screen reader interactions, please activate Accessibility in Grammarl…" at bounding box center [455, 370] width 433 height 56
paste textarea "Murgh Matka Kebab مورغ ماتكا كباب bbba1c64-3b98-4a39-aa41-d7ce82a00e9e 5 True ح…"
type textarea "Murgh Matka Kebab مورغ ماتكا كباب bbba1c64-3b98-4a39-aa41-d7ce82a00e9e 5 True ح…"
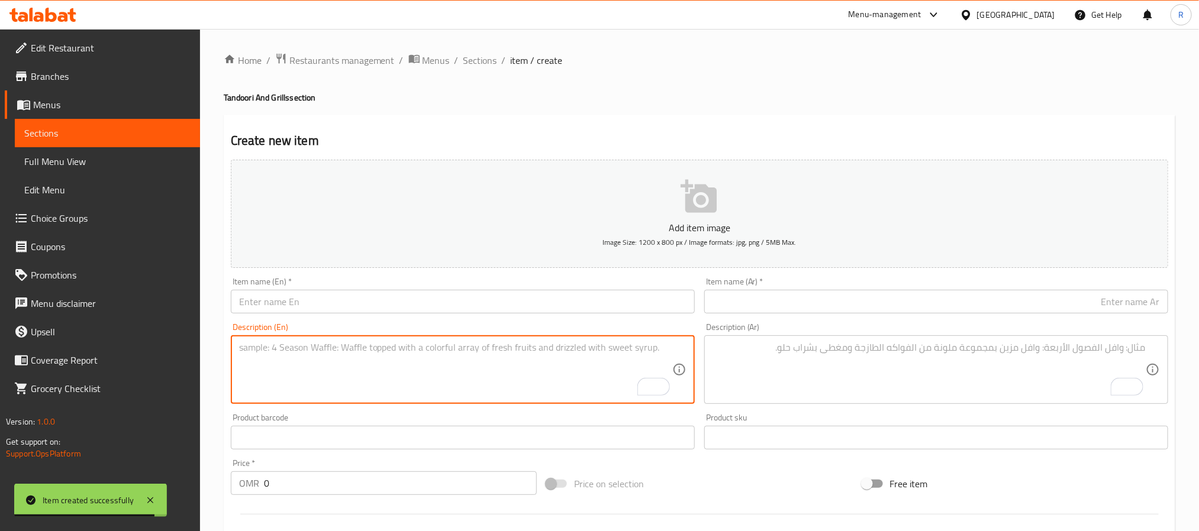
click at [357, 368] on textarea "To enrich screen reader interactions, please activate Accessibility in Grammarl…" at bounding box center [455, 370] width 433 height 56
paste textarea "Murgh Matka Kebab مورغ ماتكا كباب حجم كبير، دجاج مسحب متبل بالزبادي ومعجون الكا…"
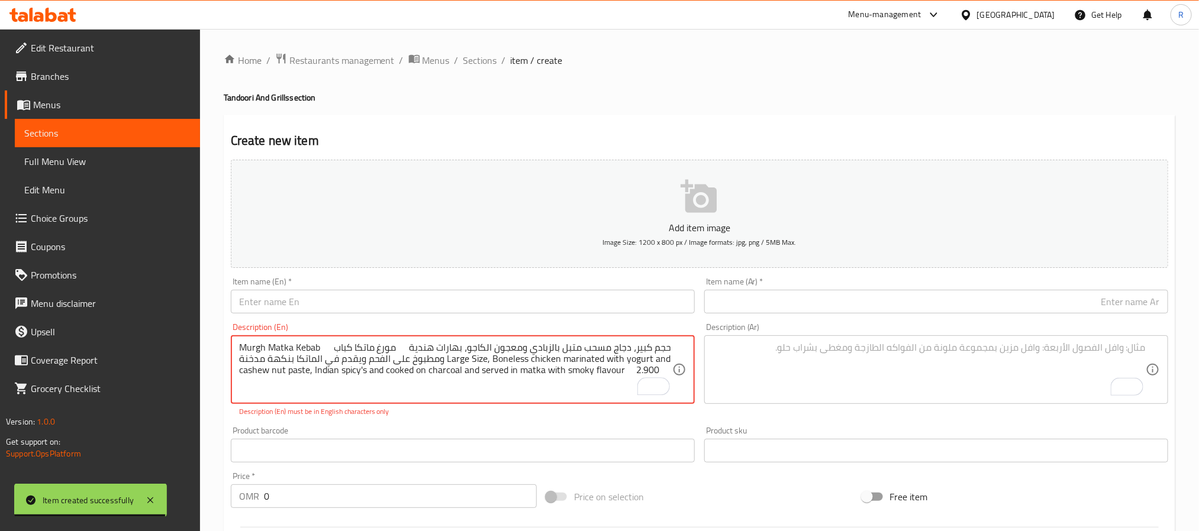
click at [251, 346] on textarea "Murgh Matka Kebab مورغ ماتكا كباب حجم كبير، دجاج مسحب متبل بالزبادي ومعجون الكا…" at bounding box center [455, 370] width 433 height 56
drag, startPoint x: 251, startPoint y: 346, endPoint x: 297, endPoint y: 347, distance: 46.2
click at [297, 347] on textarea "Murgh Matka Kebab مورغ ماتكا كباب حجم كبير، دجاج مسحب متبل بالزبادي ومعجون الكا…" at bounding box center [455, 370] width 433 height 56
type textarea "مورغ ماتكا كباب حجم كبير، دجاج مسحب متبل بالزبادي ومعجون الكاجو، بهارات هندية و…"
drag, startPoint x: 346, startPoint y: 302, endPoint x: 328, endPoint y: 308, distance: 18.5
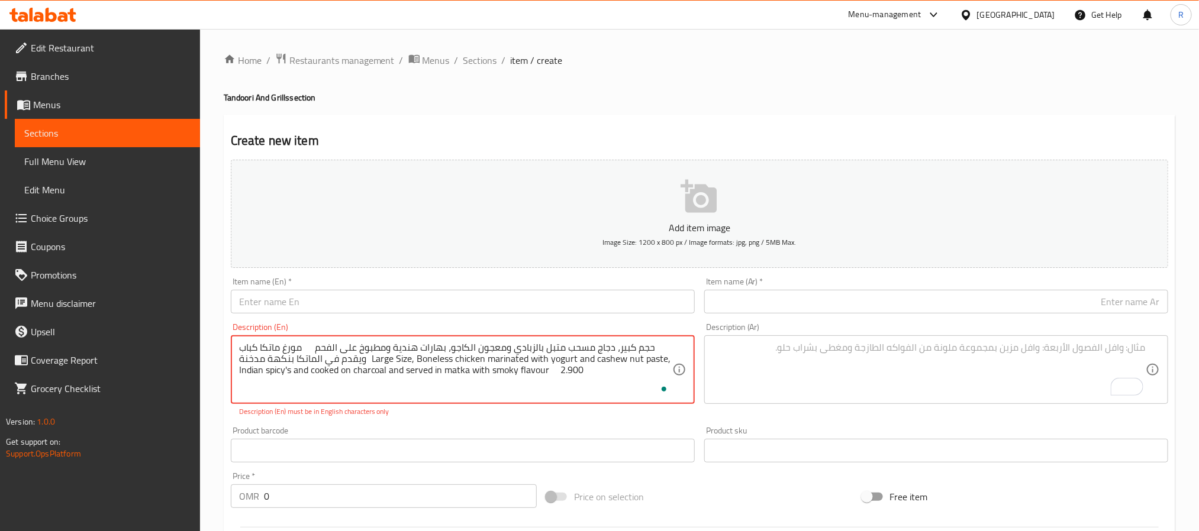
click at [346, 302] on input "text" at bounding box center [463, 302] width 464 height 24
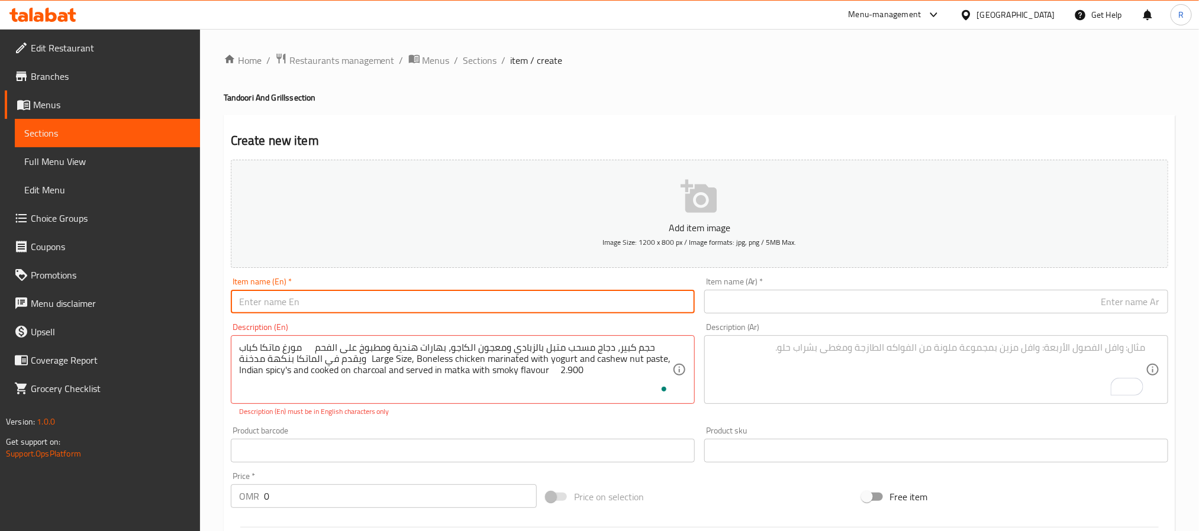
paste input "Murgh Matka Kebab"
type input "Murgh Matka Kebab"
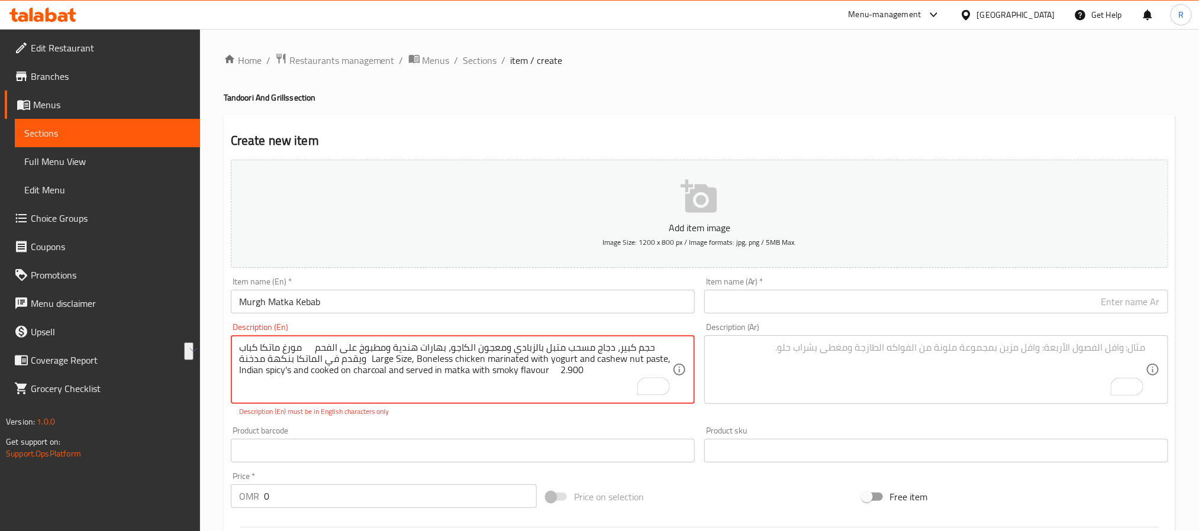
drag, startPoint x: 256, startPoint y: 351, endPoint x: 317, endPoint y: 347, distance: 61.1
type textarea "حجم كبير، دجاج مسحب متبل بالزبادي ومعجون الكاجو، بهارات هندية ومطبوخ على الفحم …"
click at [789, 304] on input "text" at bounding box center [936, 302] width 464 height 24
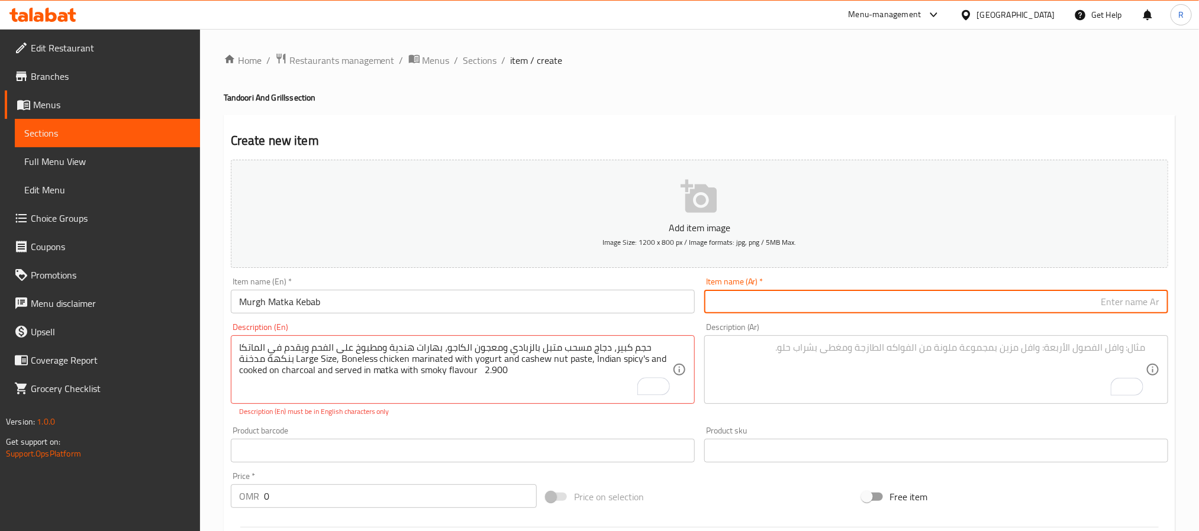
paste input "مورغ ماتكا كباب"
type input "مورغ ماتكا كباب"
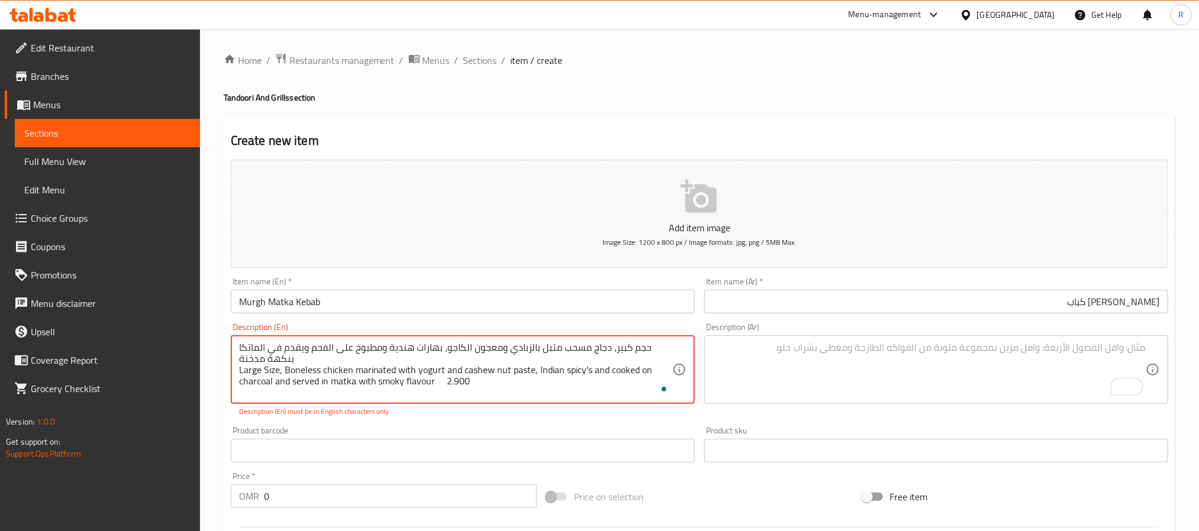
click at [318, 349] on textarea "حجم كبير، دجاج مسحب متبل بالزبادي ومعجون الكاجو، بهارات هندية ومطبوخ على الفحم …" at bounding box center [455, 370] width 433 height 56
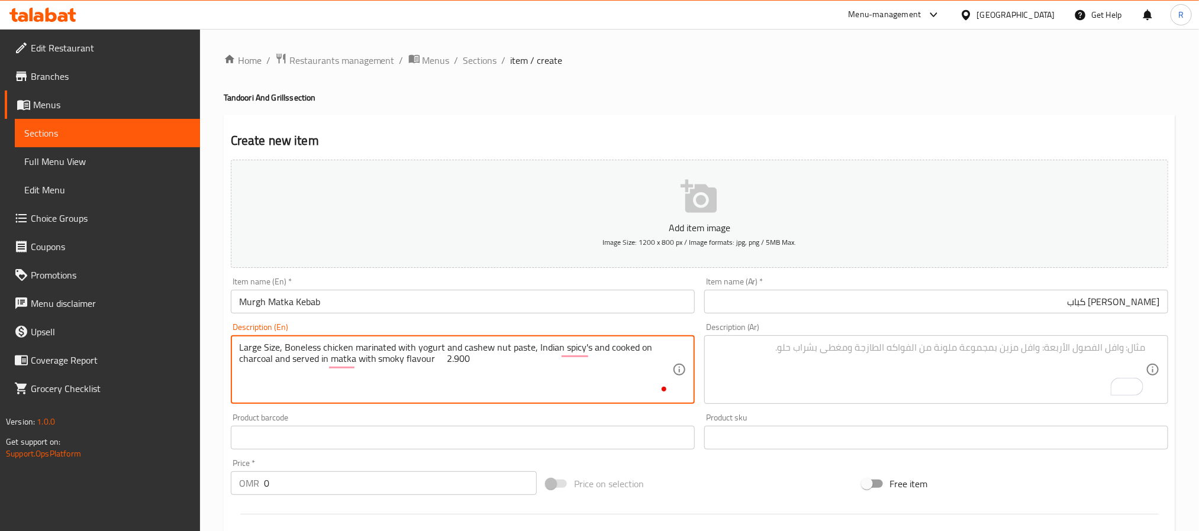
type textarea "Large Size, Boneless chicken marinated with yogurt and cashew nut paste, Indian…"
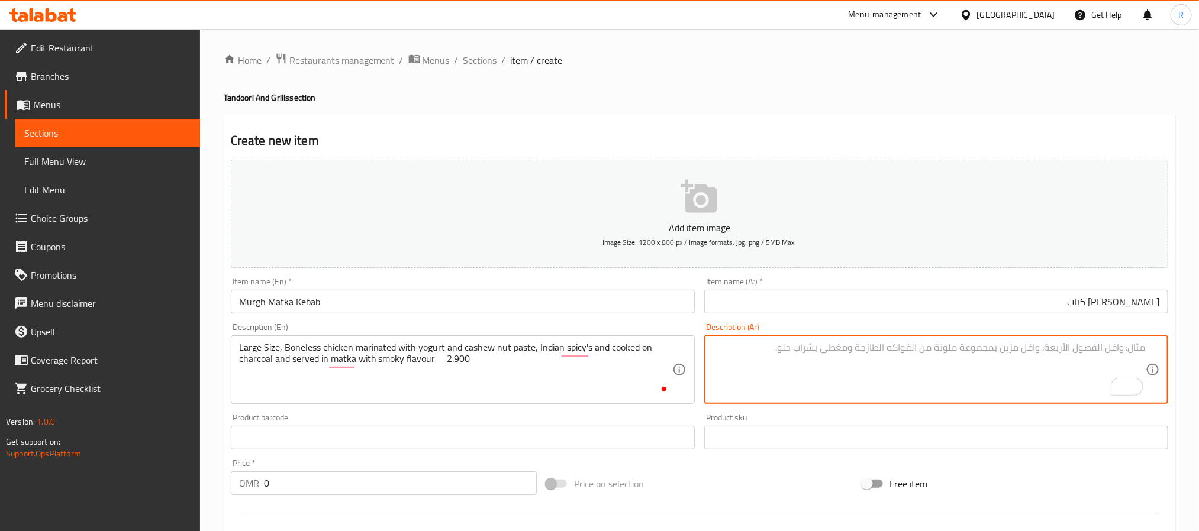
click at [799, 365] on textarea "To enrich screen reader interactions, please activate Accessibility in Grammarl…" at bounding box center [928, 370] width 433 height 56
paste textarea "حجم كبير، دجاج مسحب متبل بالزبادي ومعجون الكاجو، بهارات هندية ومطبوخ على الفحم …"
type textarea "حجم كبير، دجاج مسحب متبل بالزبادي ومعجون الكاجو، بهارات هندية ومطبوخ على الفحم …"
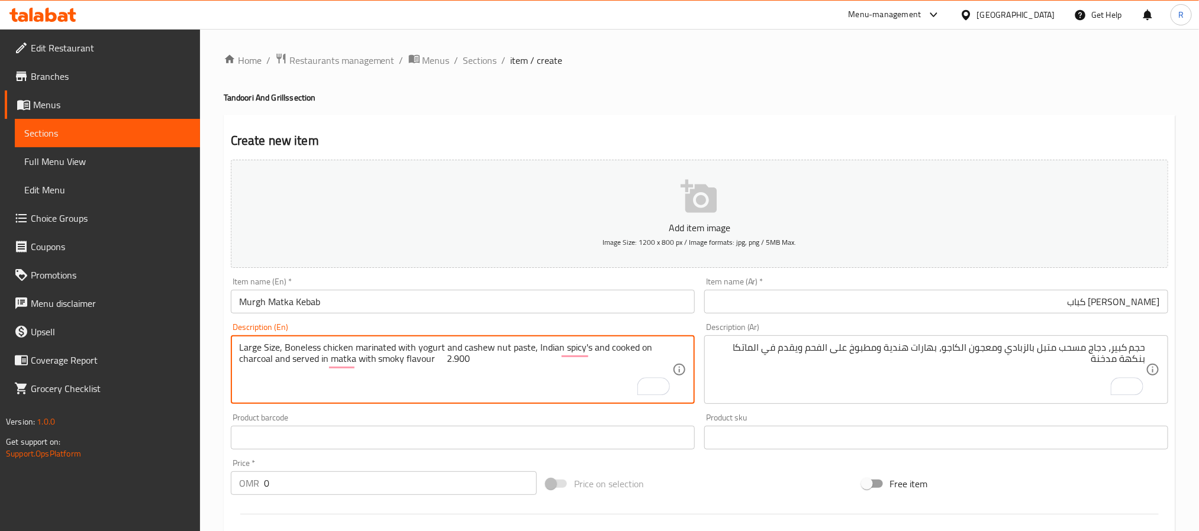
click at [450, 361] on textarea "Large Size, Boneless chicken marinated with yogurt and cashew nut paste, Indian…" at bounding box center [455, 370] width 433 height 56
type textarea "Large Size, Boneless chicken marinated with yogurt and cashew nut paste, Indian…"
click at [417, 489] on input "0" at bounding box center [400, 484] width 273 height 24
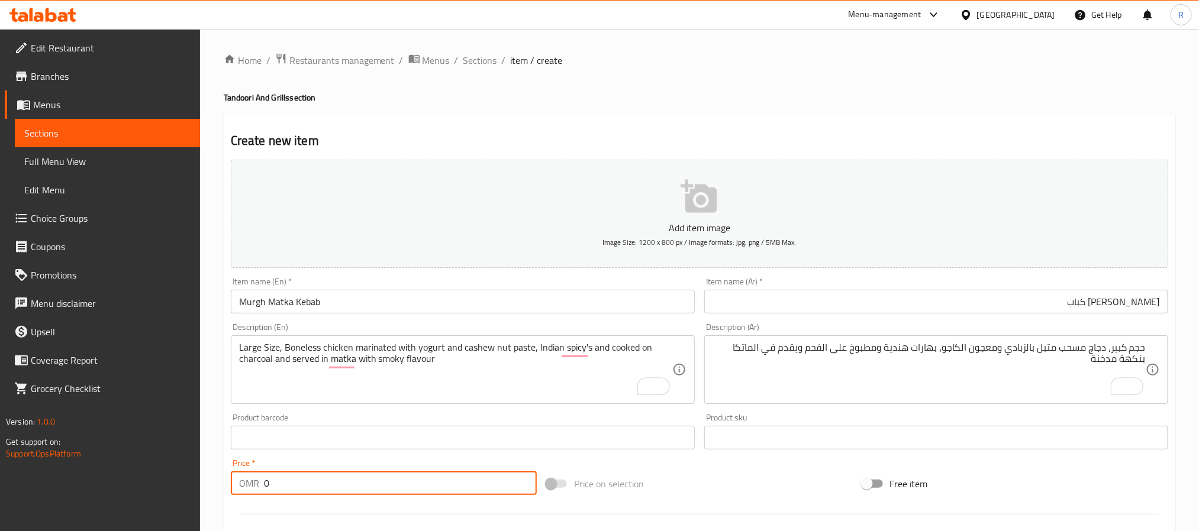
paste input "2.900"
type input "02.900"
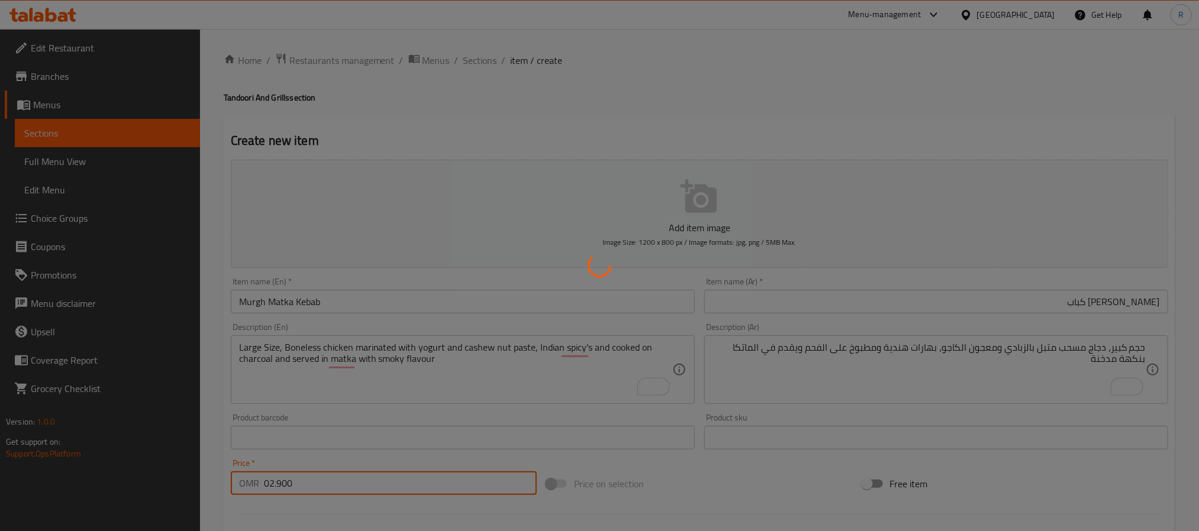
type input "0"
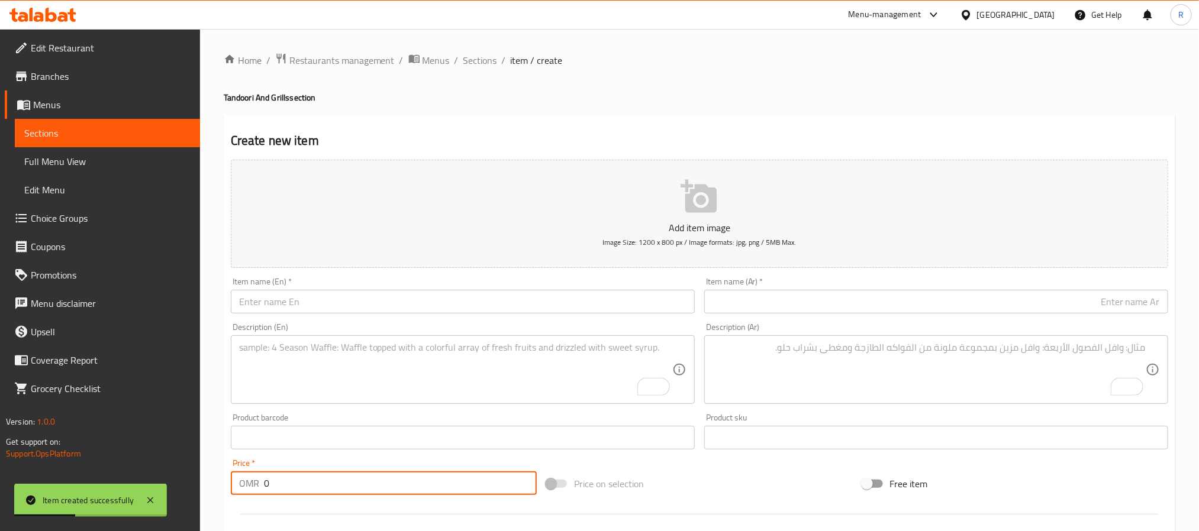
click at [409, 353] on textarea "To enrich screen reader interactions, please activate Accessibility in Grammarl…" at bounding box center [455, 370] width 433 height 56
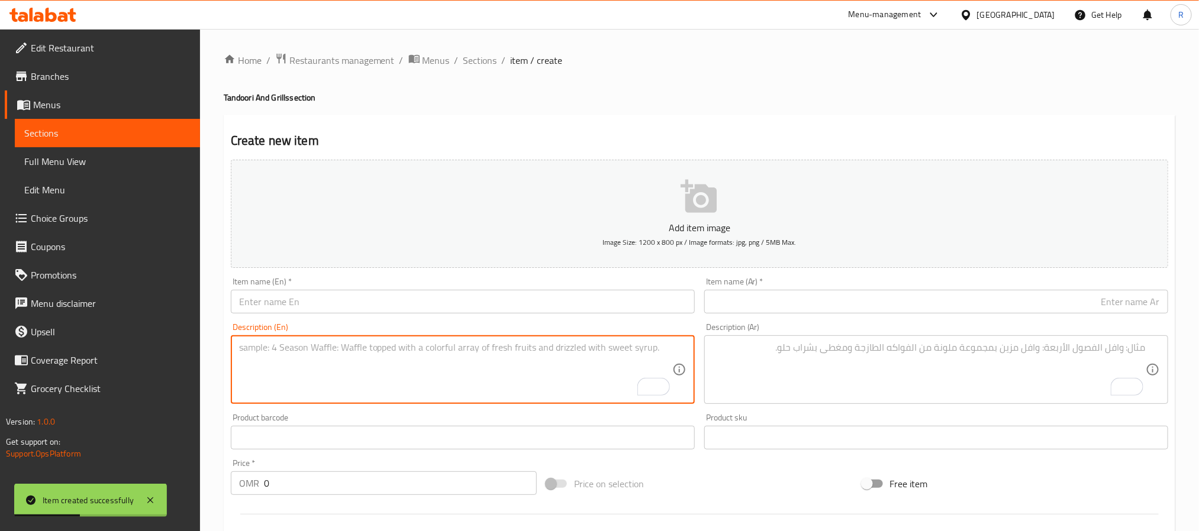
paste textarea "Tandoori Chicken دجاج تندوري مع دجاج بالعظم متبل بالزبادي والبهارات ومحمص في ال…"
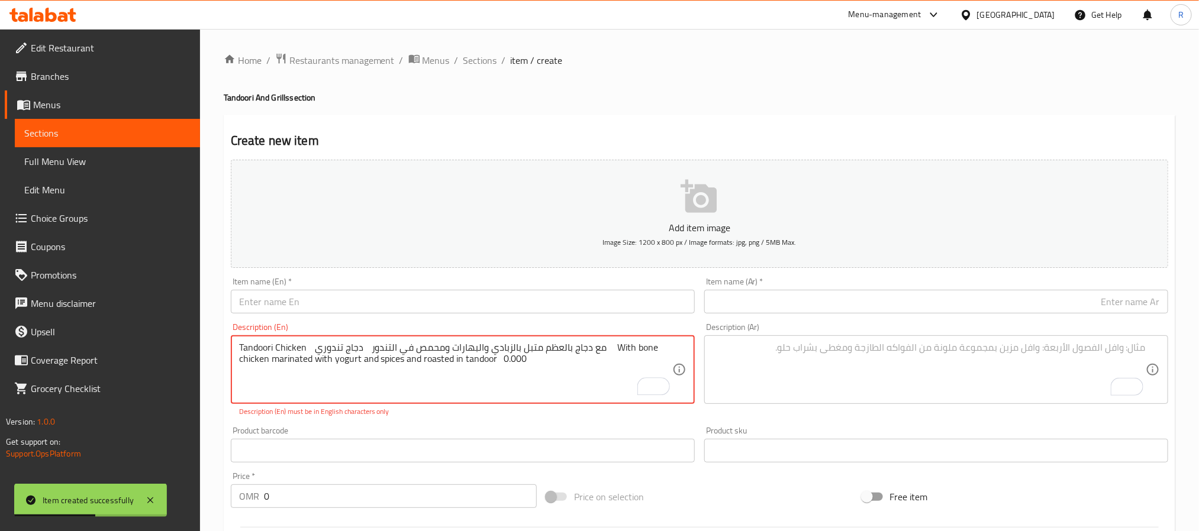
click at [517, 360] on textarea "Tandoori Chicken دجاج تندوري مع دجاج بالعظم متبل بالزبادي والبهارات ومحمص في ال…" at bounding box center [455, 370] width 433 height 56
click at [260, 348] on textarea "Tandoori Chicken دجاج تندوري مع دجاج بالعظم متبل بالزبادي والبهارات ومحمص في ال…" at bounding box center [455, 370] width 433 height 56
drag, startPoint x: 260, startPoint y: 348, endPoint x: 291, endPoint y: 345, distance: 31.5
click at [291, 345] on textarea "Tandoori Chicken دجاج تندوري مع دجاج بالعظم متبل بالزبادي والبهارات ومحمص في ال…" at bounding box center [455, 370] width 433 height 56
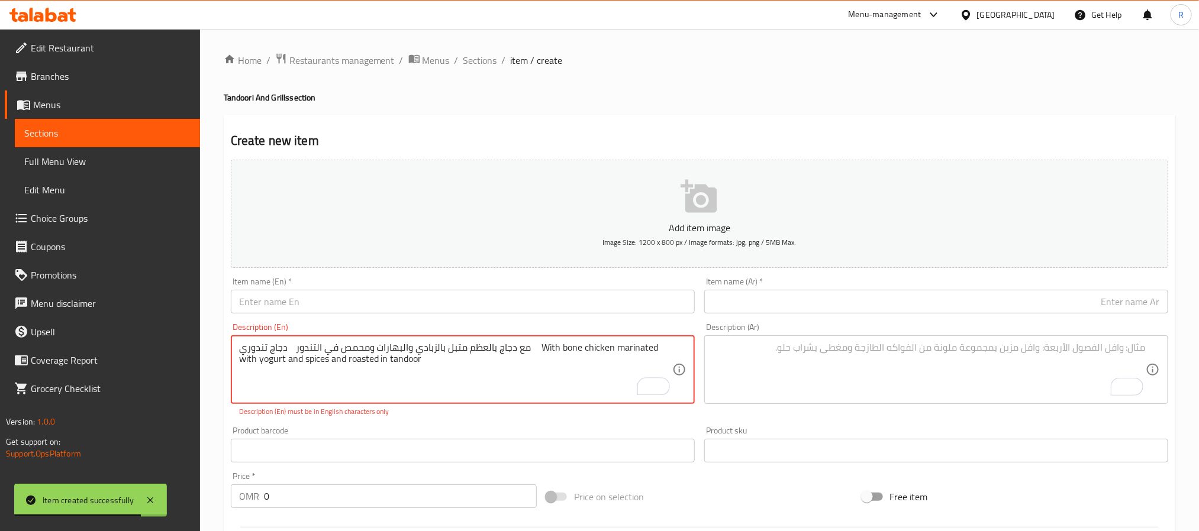
type textarea "دجاج تندوري مع دجاج بالعظم متبل بالزبادي والبهارات ومحمص في التندور With bone c…"
click at [299, 304] on input "text" at bounding box center [463, 302] width 464 height 24
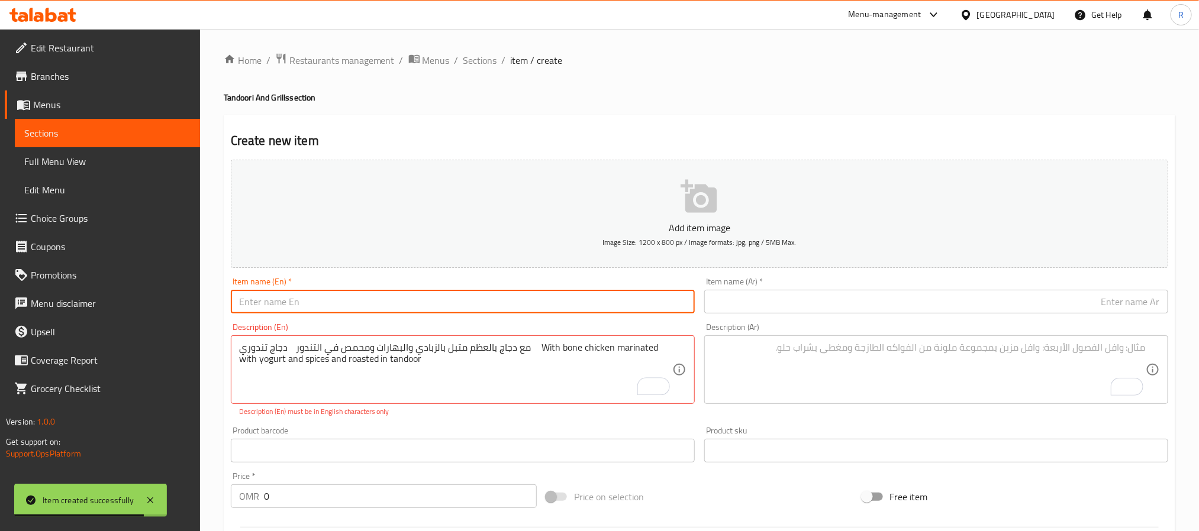
paste input "Tandoori Chicken"
type input "Tandoori Chicken"
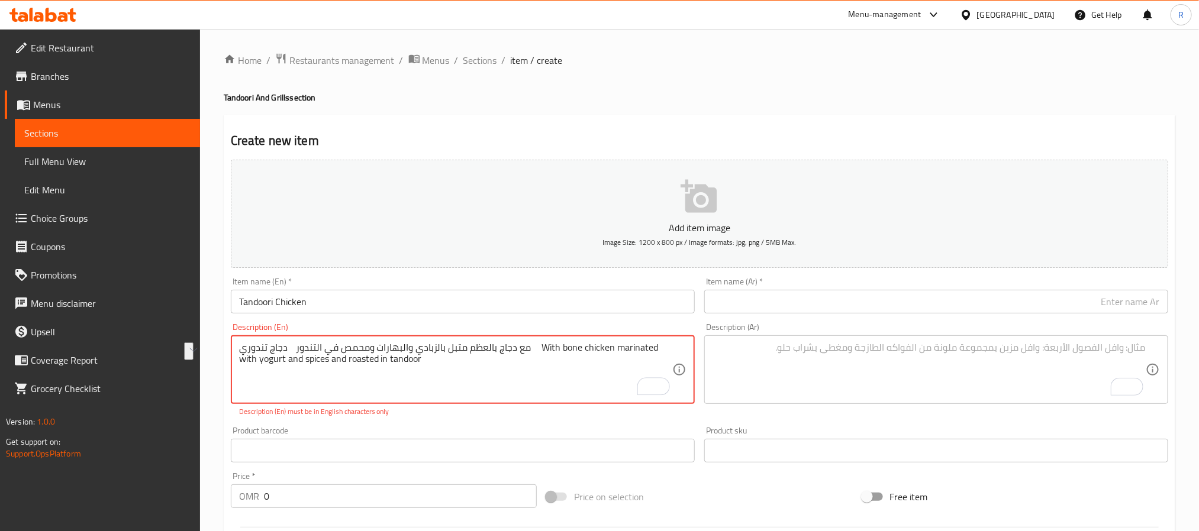
drag, startPoint x: 302, startPoint y: 349, endPoint x: 285, endPoint y: 337, distance: 20.5
type textarea "مع دجاج بالعظم متبل بالزبادي والبهارات ومحمص في التندور With bone chicken marin…"
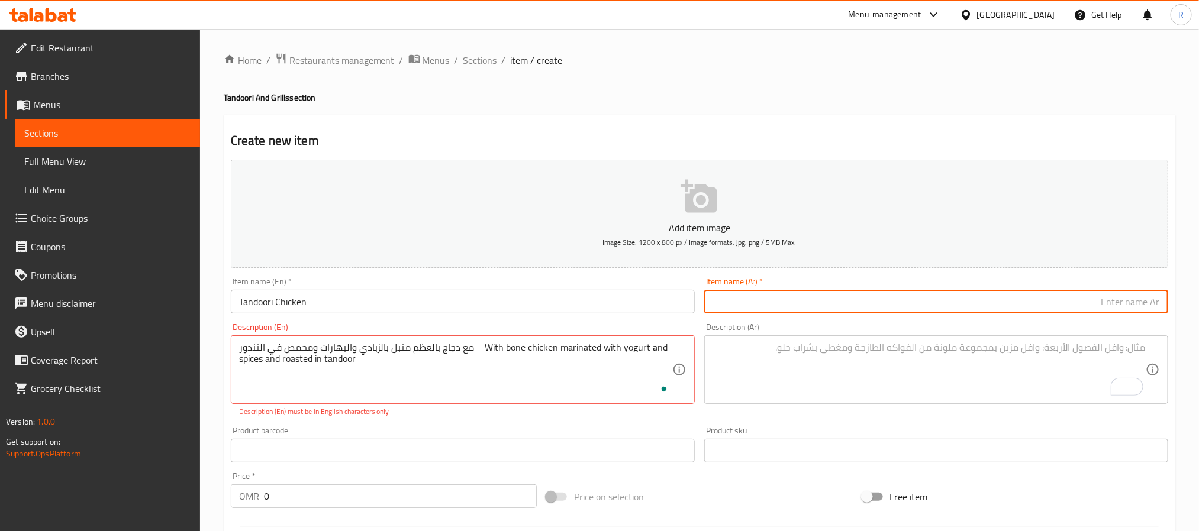
drag, startPoint x: 746, startPoint y: 304, endPoint x: 604, endPoint y: 304, distance: 141.4
click at [746, 304] on input "text" at bounding box center [936, 302] width 464 height 24
paste input "دجاج تندوري"
type input "دجاج تندوري"
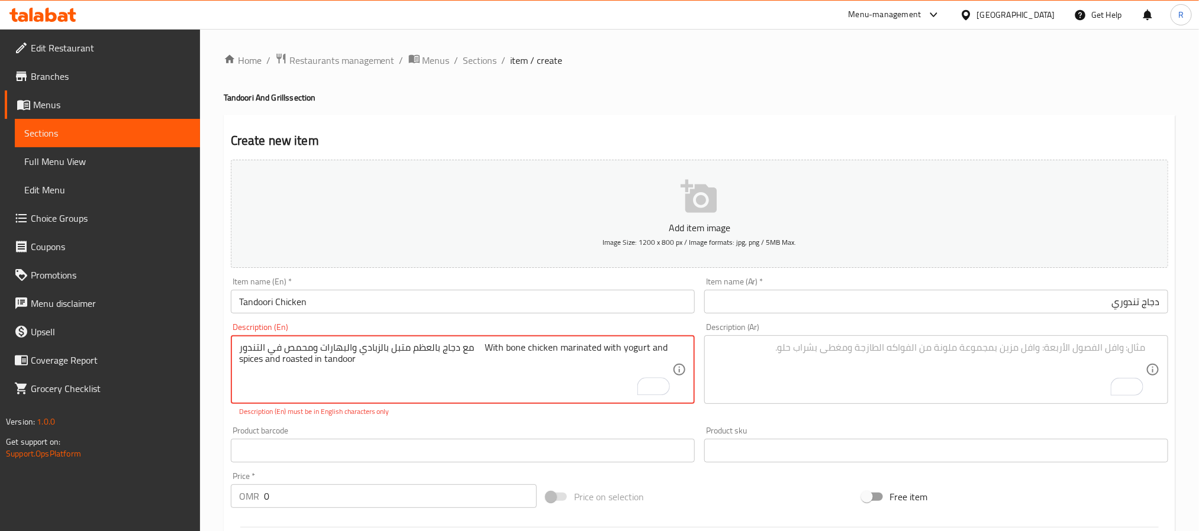
drag, startPoint x: 471, startPoint y: 346, endPoint x: 217, endPoint y: 343, distance: 254.5
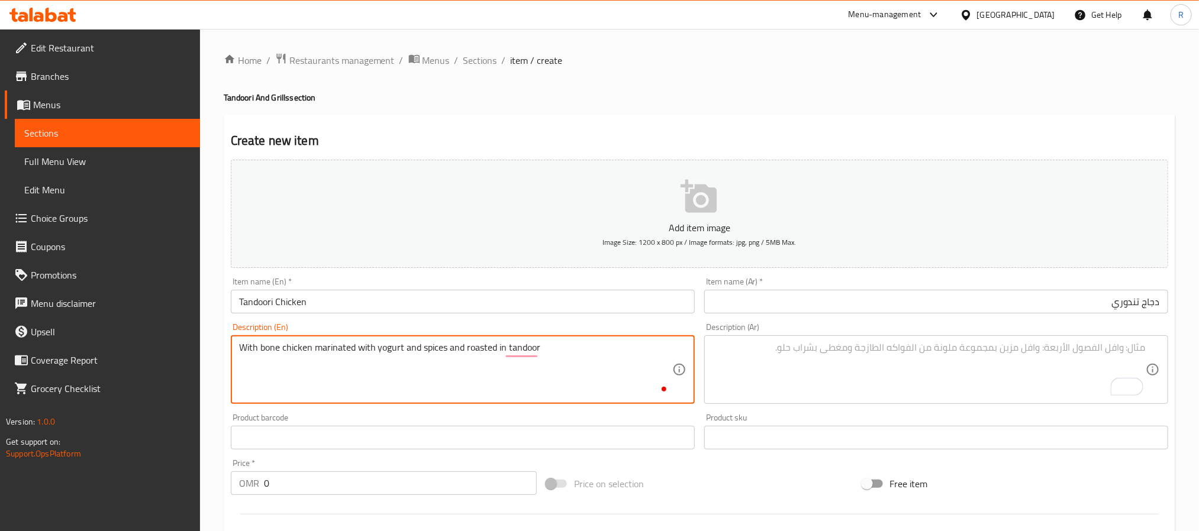
type textarea "With bone chicken marinated with yogurt and spices and roasted in tandoor"
click at [772, 359] on textarea "To enrich screen reader interactions, please activate Accessibility in Grammarl…" at bounding box center [928, 370] width 433 height 56
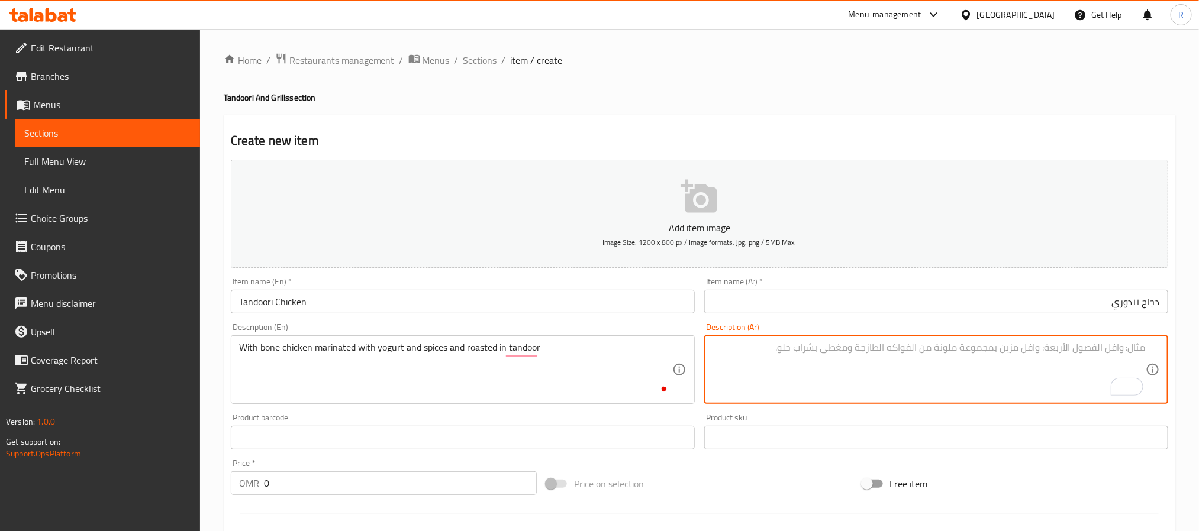
paste textarea "مع دجاج بالعظم متبل بالزبادي والبهارات ومحمص في التندور"
type textarea "مع دجاج بالعظم متبل بالزبادي والبهارات ومحمص في التندور"
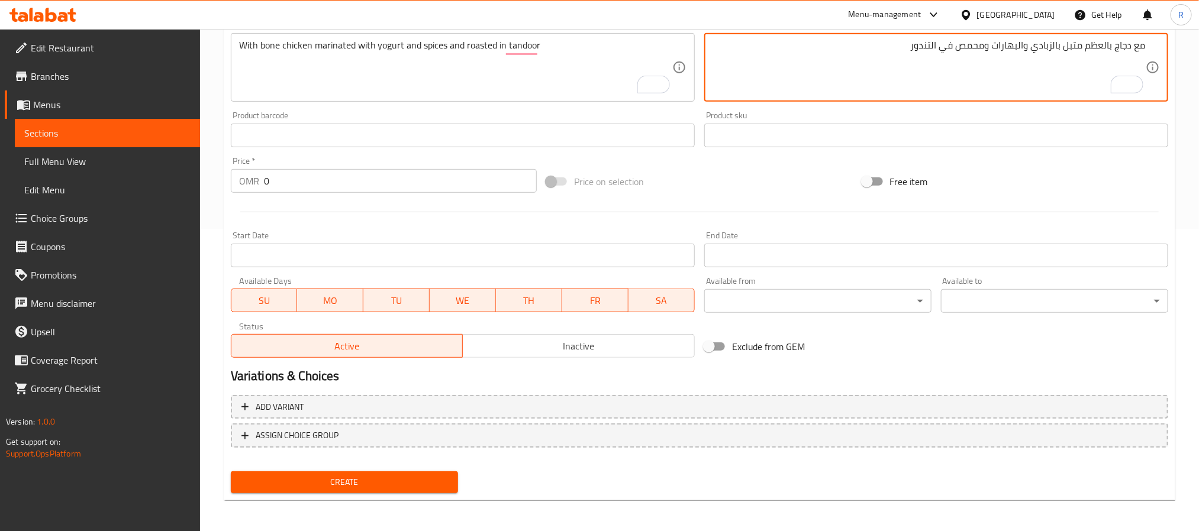
scroll to position [304, 0]
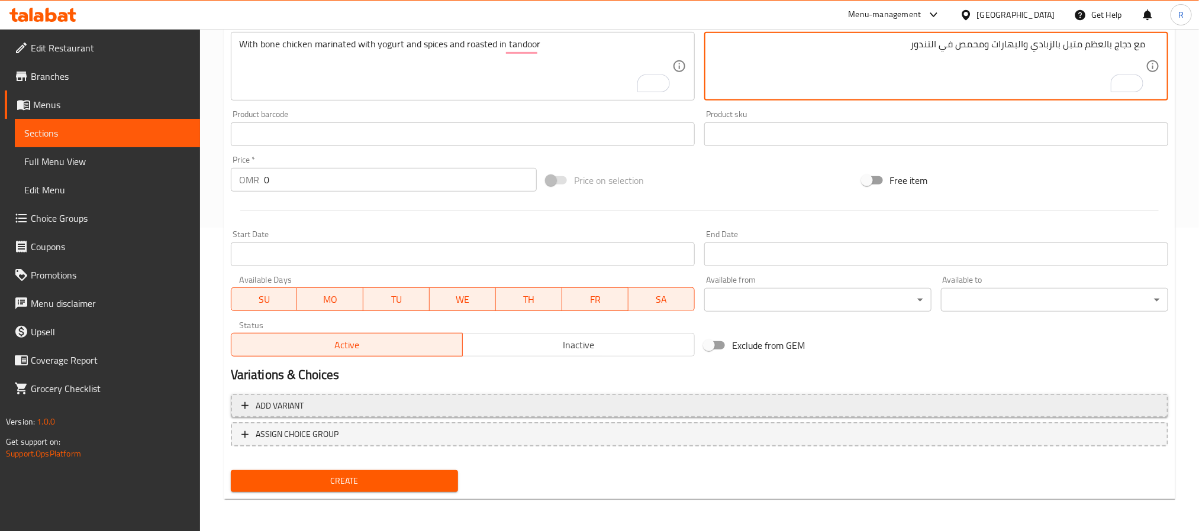
click at [595, 414] on button "Add variant" at bounding box center [699, 406] width 937 height 24
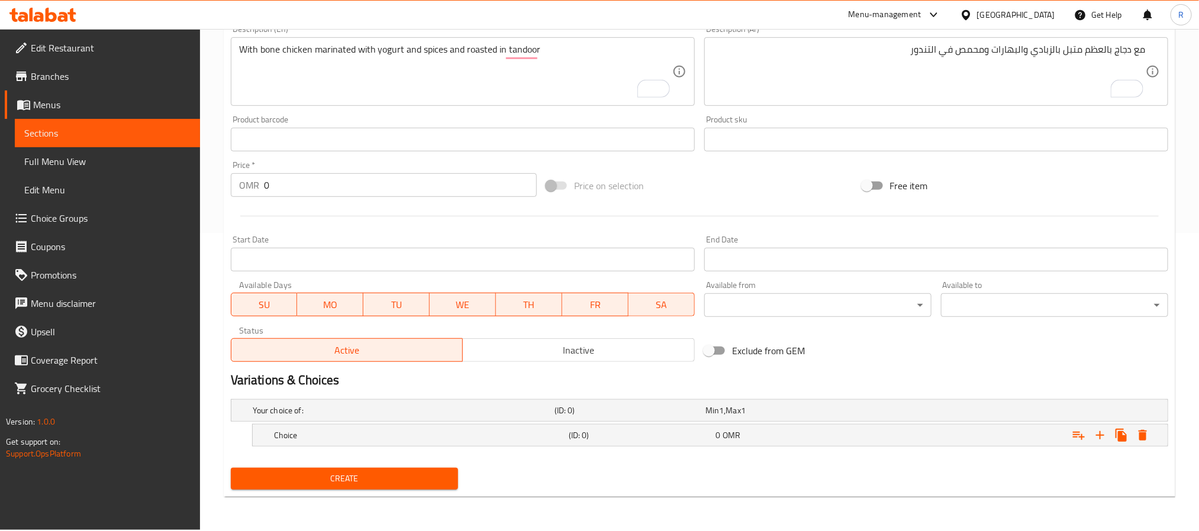
scroll to position [298, 0]
click at [1099, 437] on icon "Expand" at bounding box center [1100, 435] width 8 height 8
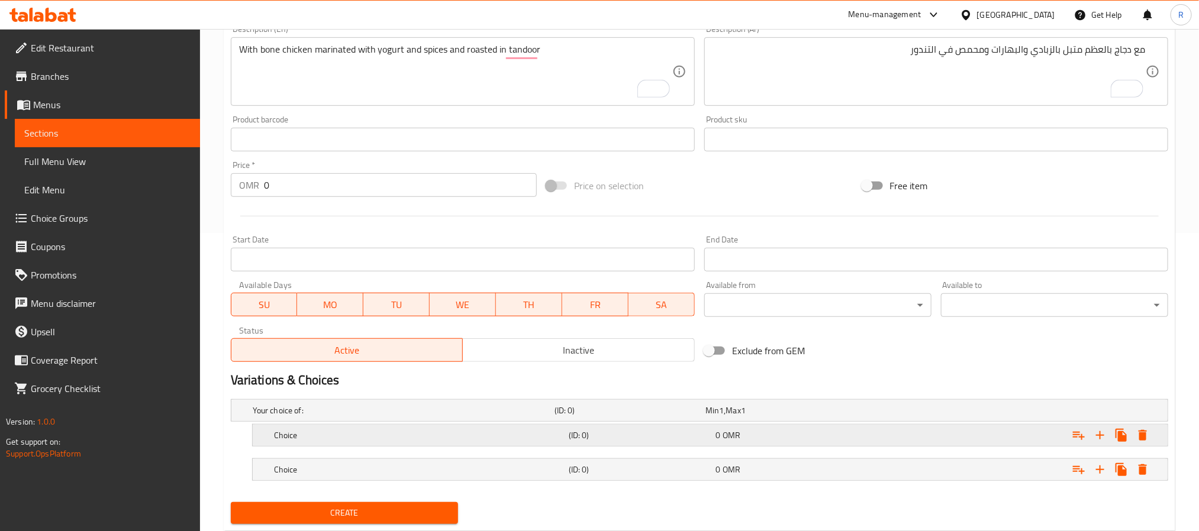
click at [469, 435] on h5 "Choice" at bounding box center [419, 436] width 290 height 12
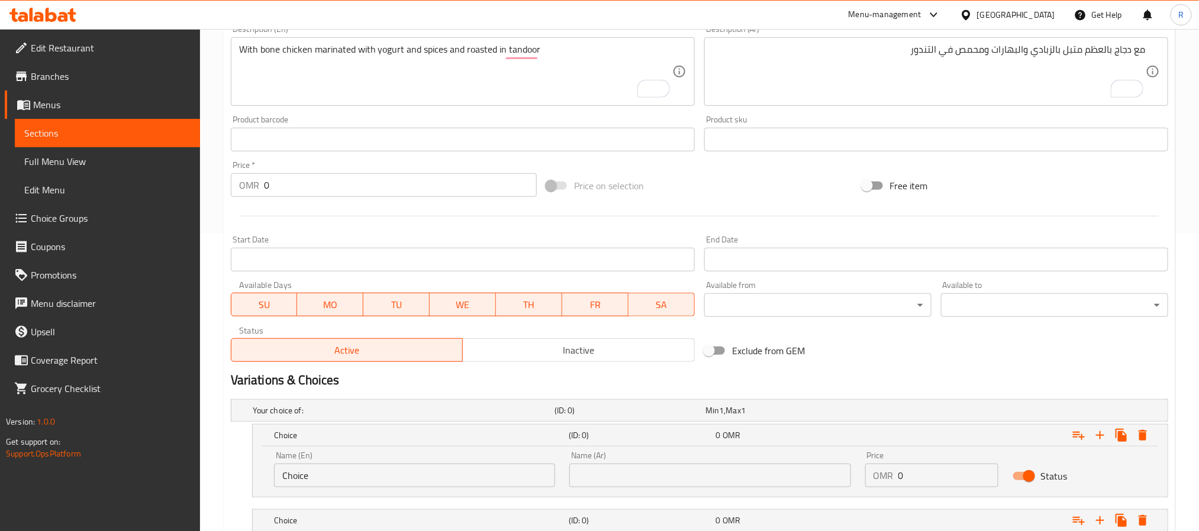
click at [449, 452] on div "Name (En) Choice Name (En)" at bounding box center [414, 470] width 281 height 36
click at [440, 472] on input "Choice" at bounding box center [414, 476] width 281 height 24
click at [439, 472] on input "Choice" at bounding box center [414, 476] width 281 height 24
type input "Medium"
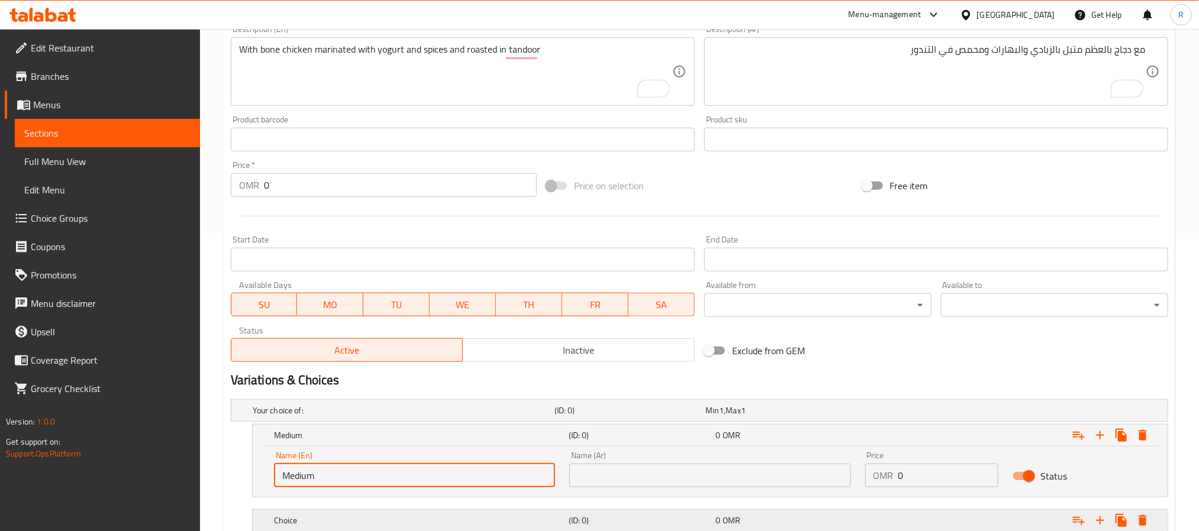
click at [426, 512] on div "Choice (ID: 0) 0 OMR" at bounding box center [714, 521] width 884 height 26
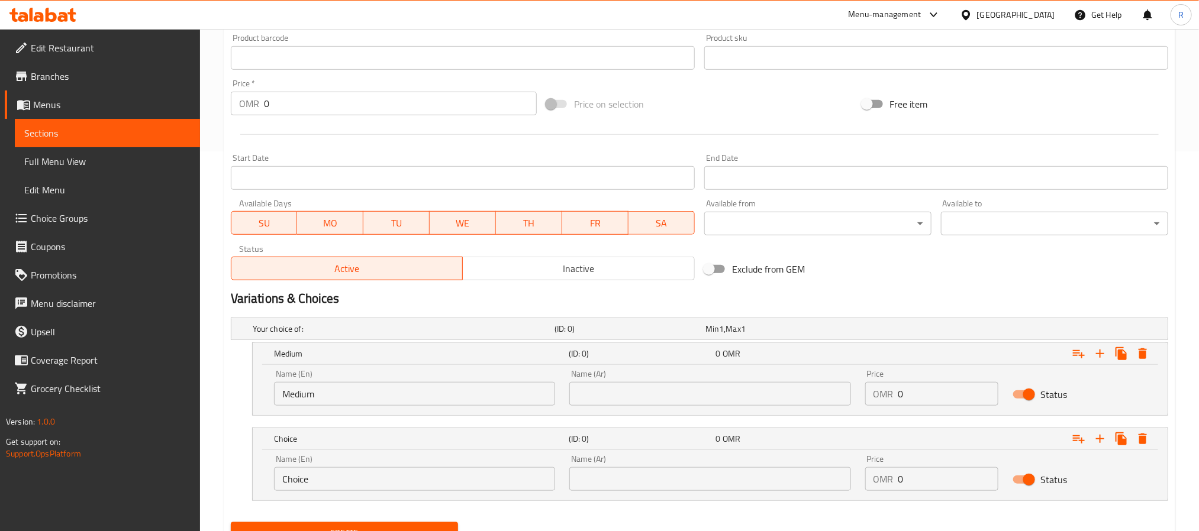
scroll to position [434, 0]
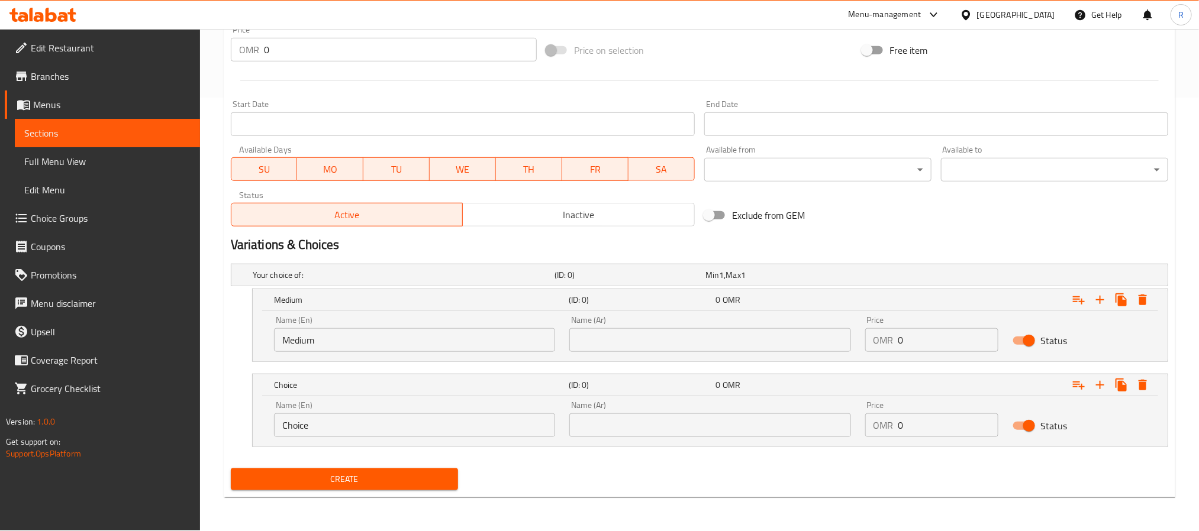
click at [389, 417] on input "Choice" at bounding box center [414, 426] width 281 height 24
click at [388, 417] on input "Choice" at bounding box center [414, 426] width 281 height 24
click at [387, 417] on input "Choice" at bounding box center [414, 426] width 281 height 24
type input "Large"
click at [613, 341] on input "text" at bounding box center [709, 340] width 281 height 24
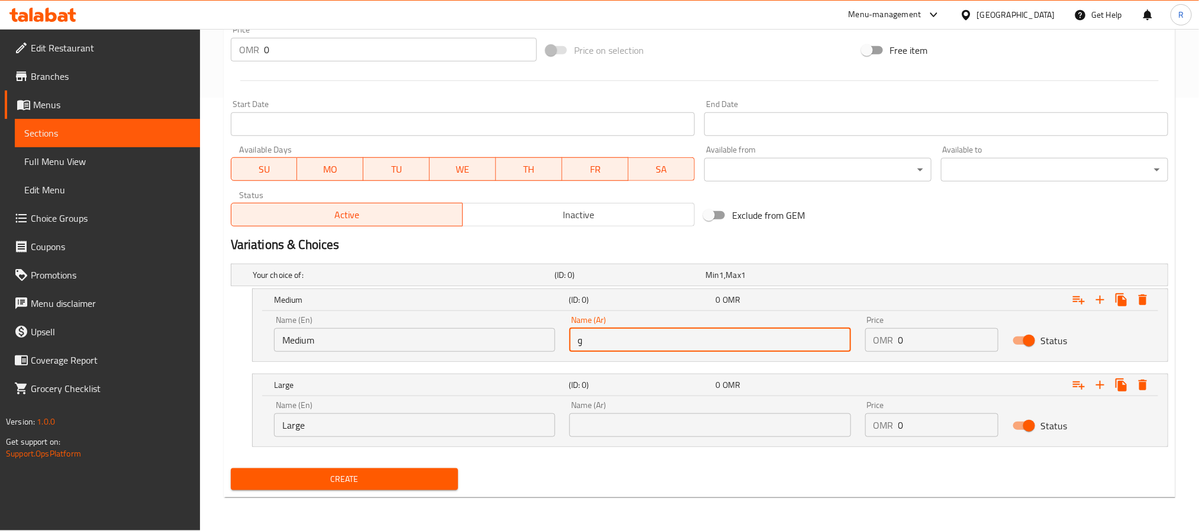
type input "وسط"
click at [684, 437] on input "text" at bounding box center [709, 426] width 281 height 24
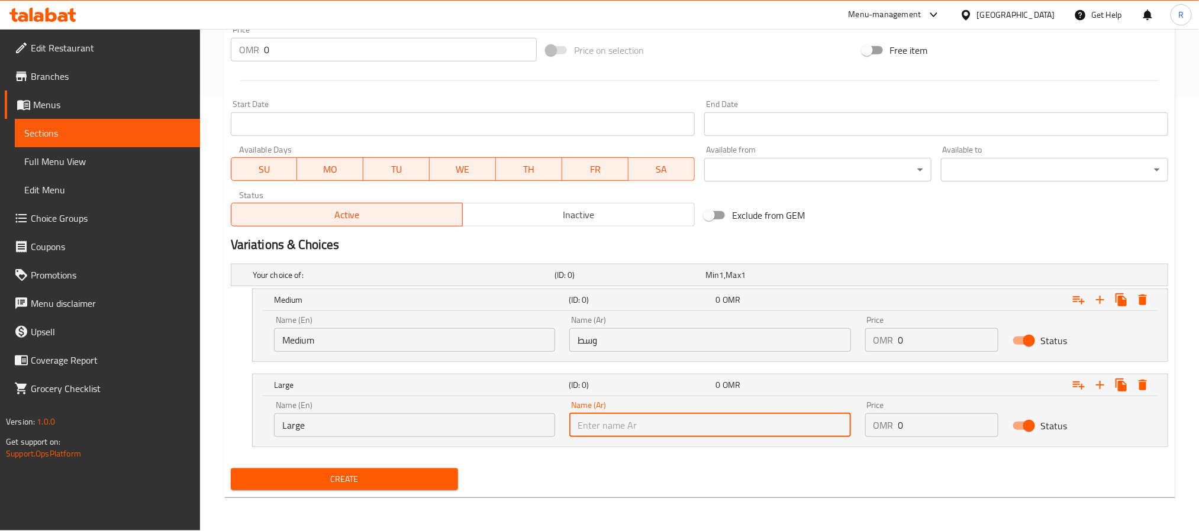
type input "كبير"
click at [928, 336] on input "0" at bounding box center [948, 340] width 101 height 24
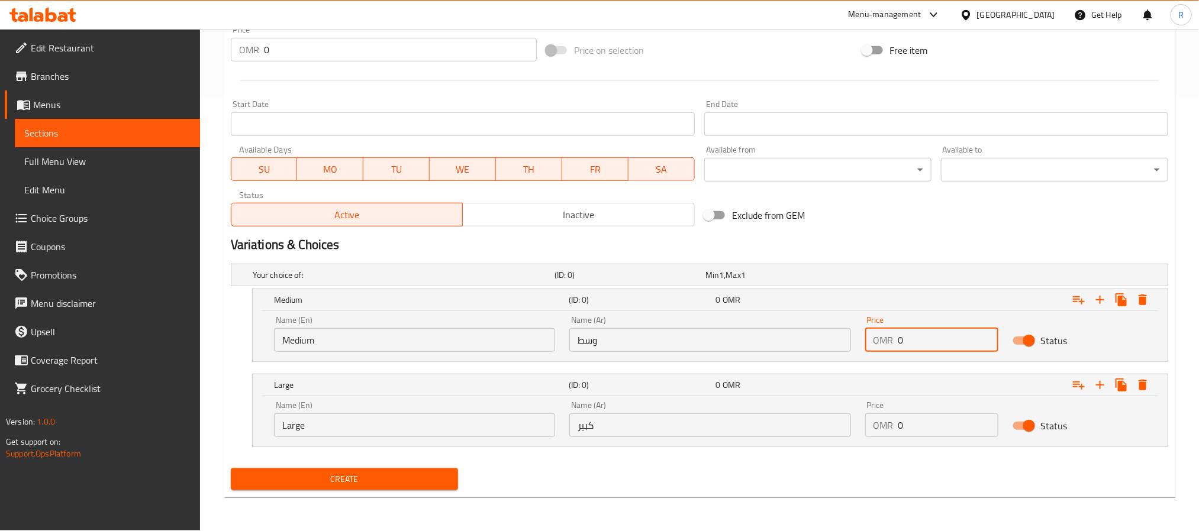
paste input "1.600"
type input "01.600"
click at [934, 423] on input "0" at bounding box center [948, 426] width 101 height 24
paste input "2.900"
type input "02.900"
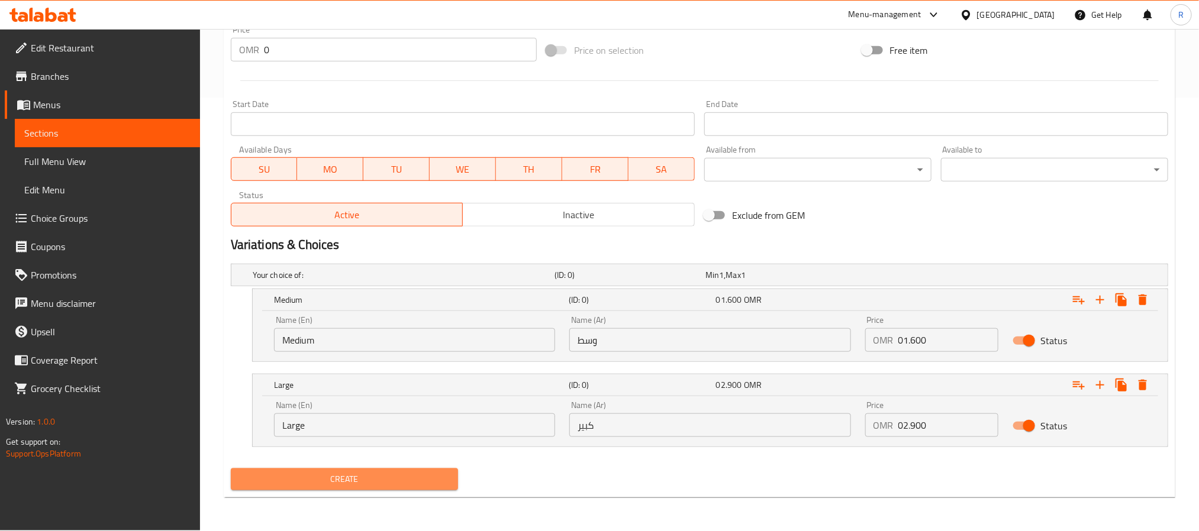
click at [432, 481] on span "Create" at bounding box center [344, 479] width 208 height 15
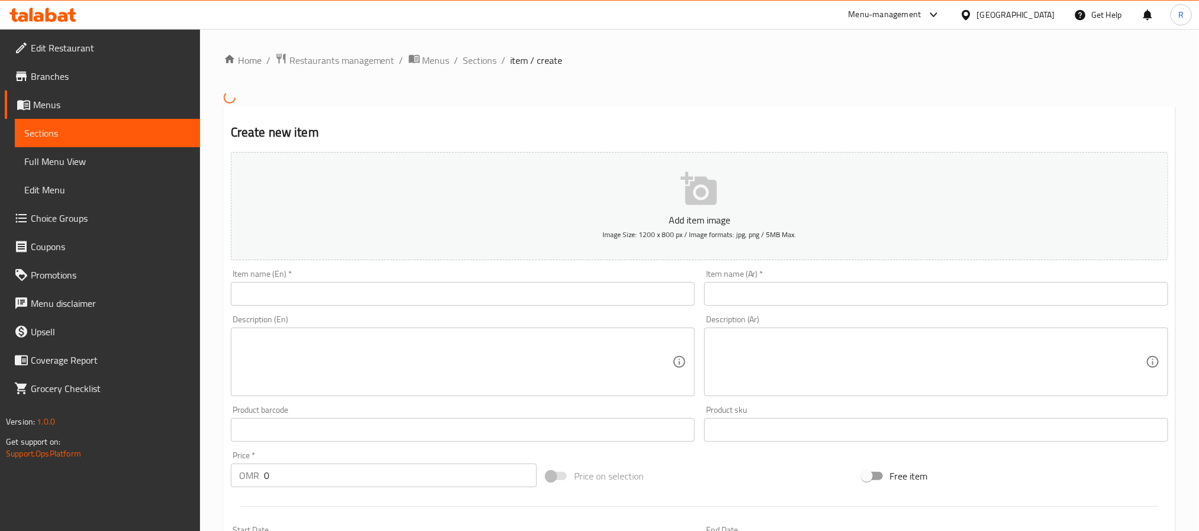
click at [732, 305] on input "text" at bounding box center [936, 294] width 464 height 24
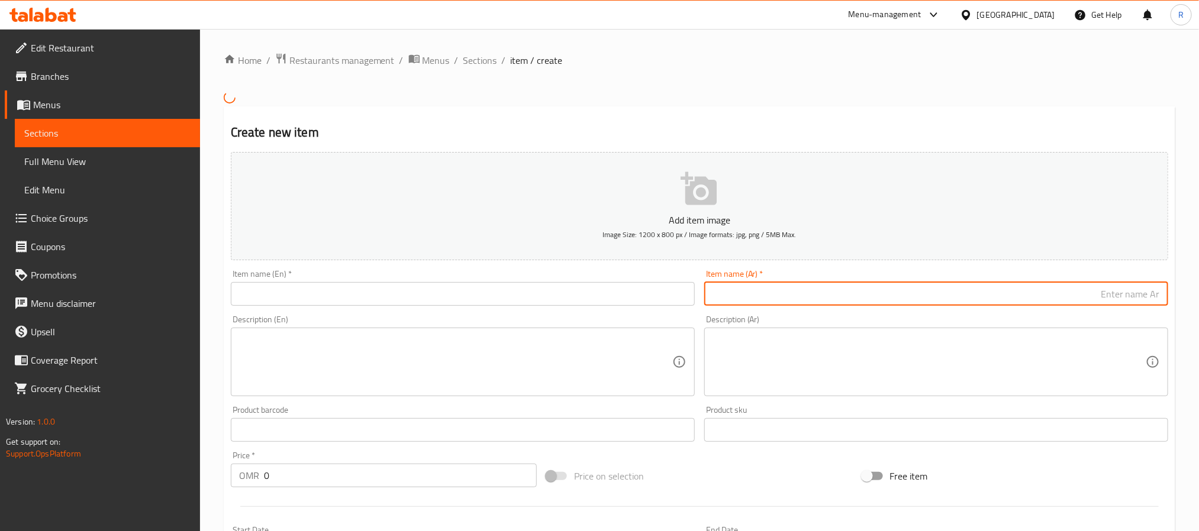
drag, startPoint x: 742, startPoint y: 352, endPoint x: 743, endPoint y: 345, distance: 7.1
click at [742, 352] on textarea at bounding box center [928, 362] width 433 height 56
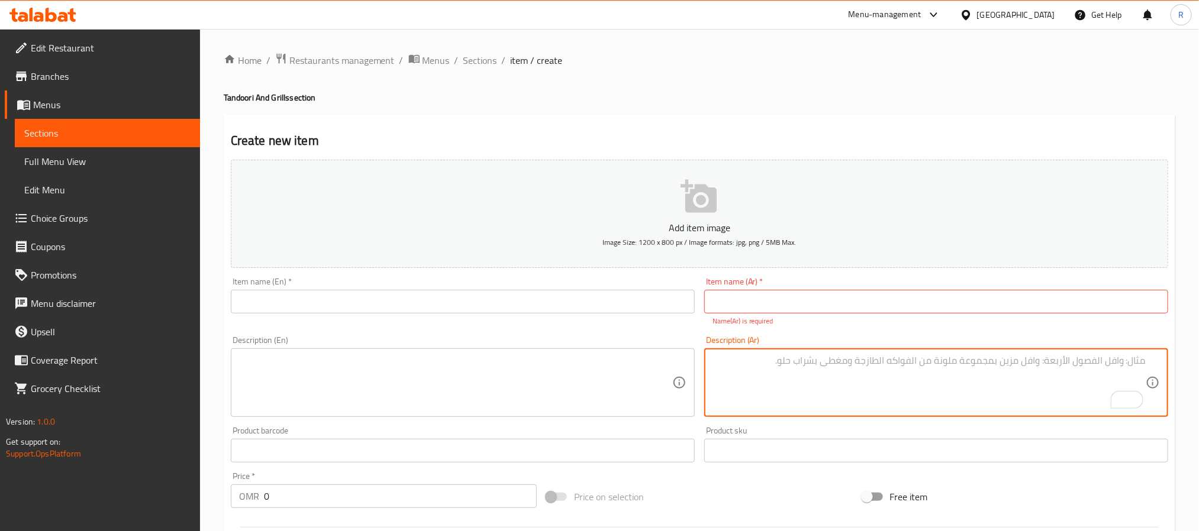
drag, startPoint x: 430, startPoint y: 368, endPoint x: 409, endPoint y: 376, distance: 22.9
click at [430, 368] on textarea at bounding box center [455, 383] width 433 height 56
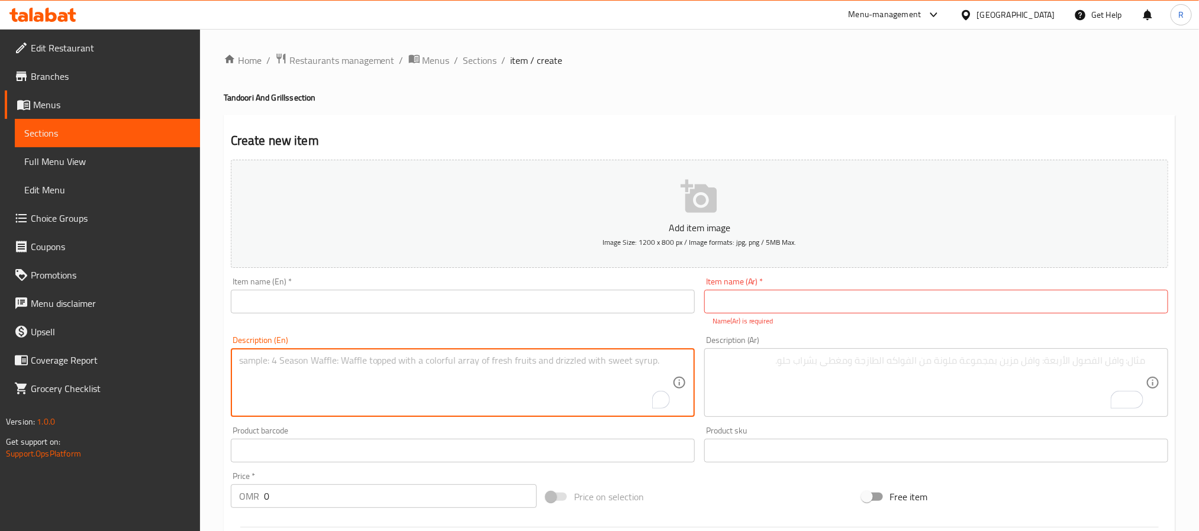
paste textarea "Reshmi Kebab كباب ريشمي حجم كبير، دجاجة متبلة بالزبادي، الكاجو والكريمة، ريشمي …"
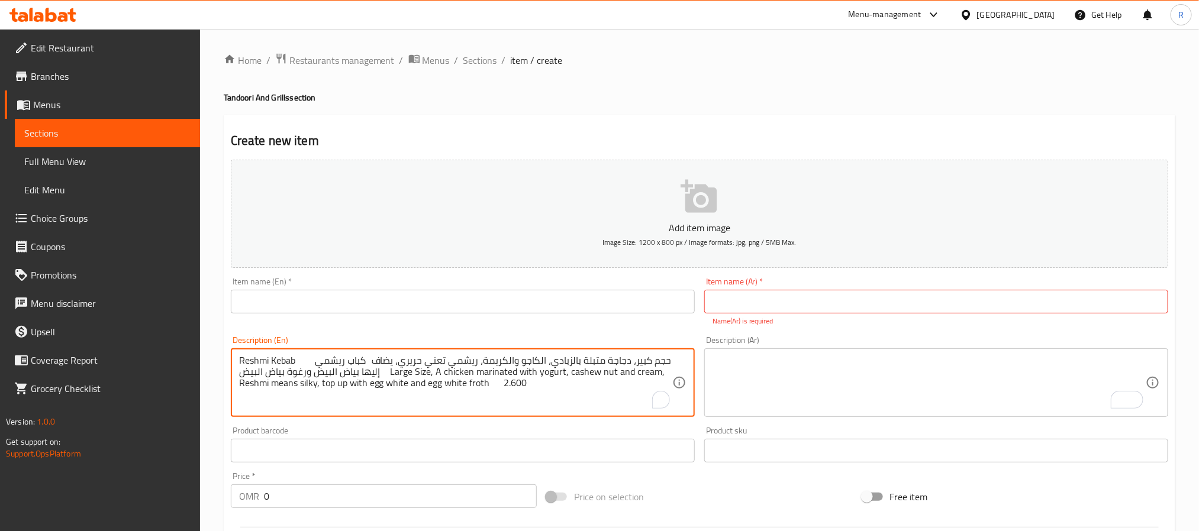
click at [252, 360] on textarea "Reshmi Kebab كباب ريشمي حجم كبير، دجاجة متبلة بالزبادي، الكاجو والكريمة، ريشمي …" at bounding box center [455, 383] width 433 height 56
drag, startPoint x: 252, startPoint y: 360, endPoint x: 285, endPoint y: 360, distance: 32.5
click at [285, 360] on textarea "Reshmi Kebab كباب ريشمي حجم كبير، دجاجة متبلة بالزبادي، الكاجو والكريمة، ريشمي …" at bounding box center [455, 383] width 433 height 56
type textarea "كباب ريشمي حجم كبير، دجاجة متبلة بالزبادي، الكاجو والكريمة، ريشمي تعني حريري، ي…"
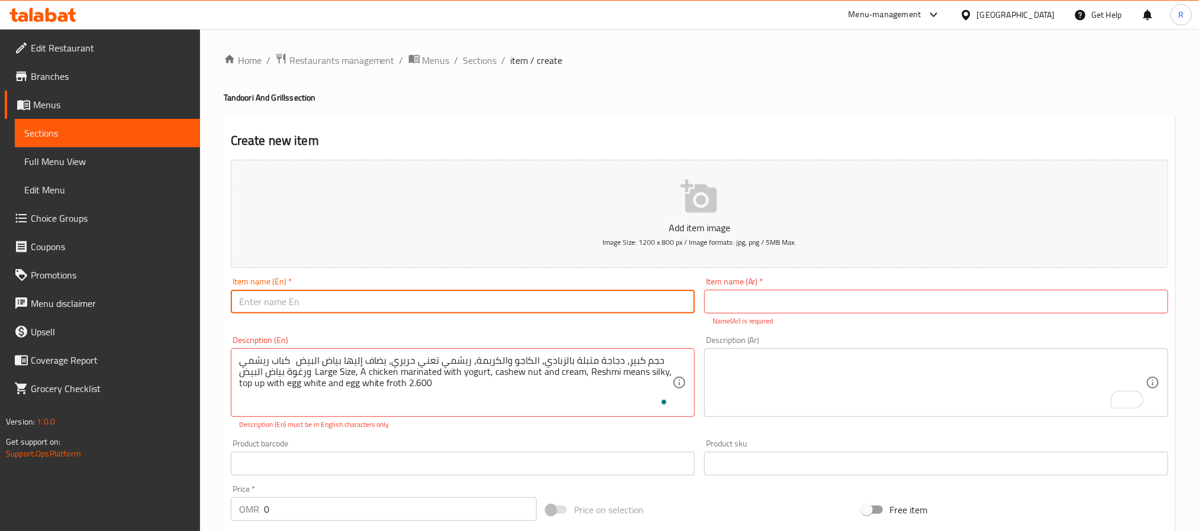
click at [309, 301] on input "text" at bounding box center [463, 302] width 464 height 24
paste input "Reshmi Kebab"
type input "Reshmi Kebab"
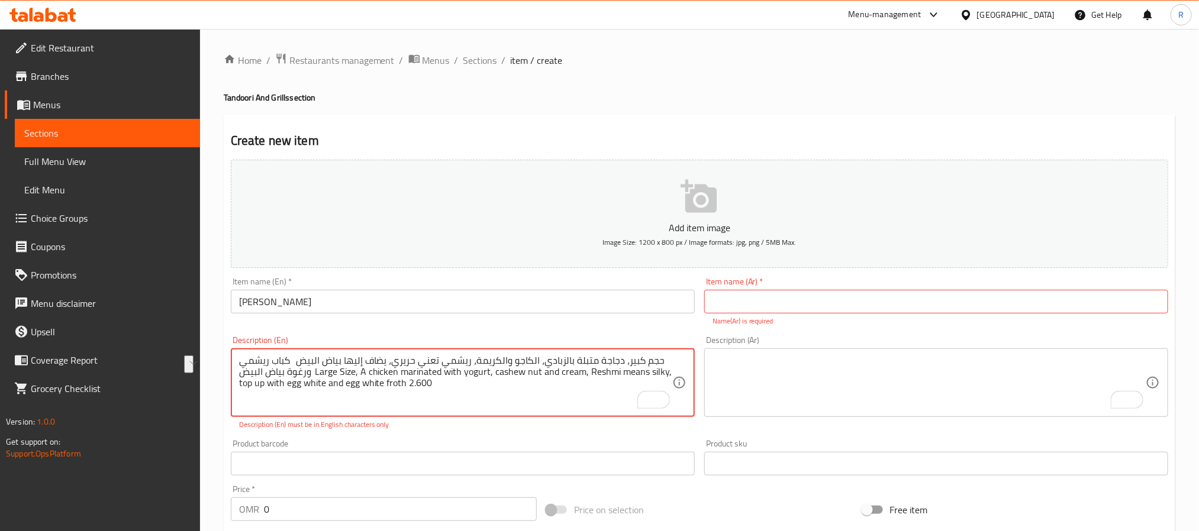
drag, startPoint x: 254, startPoint y: 364, endPoint x: 307, endPoint y: 363, distance: 52.7
type textarea "حجم كبير، دجاجة متبلة بالزبادي، الكاجو والكريمة، ريشمي تعني حريري، يضاف إليها ب…"
click at [798, 297] on input "text" at bounding box center [936, 302] width 464 height 24
paste input "كباب ريشمي"
type input "كباب ريشمي"
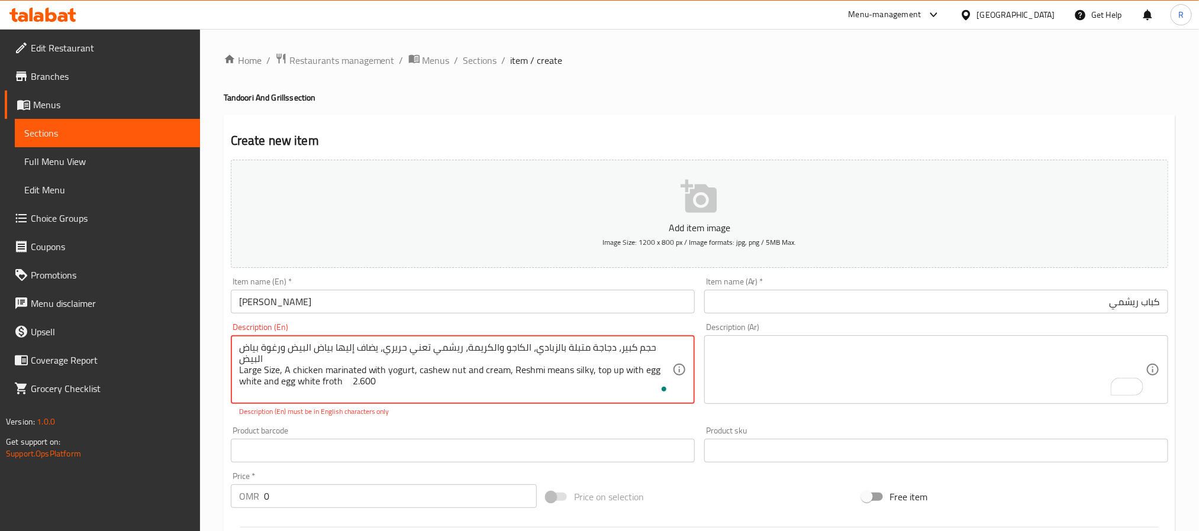
click at [286, 351] on textarea "حجم كبير، دجاجة متبلة بالزبادي، الكاجو والكريمة، ريشمي تعني حريري، يضاف إليها ب…" at bounding box center [455, 370] width 433 height 56
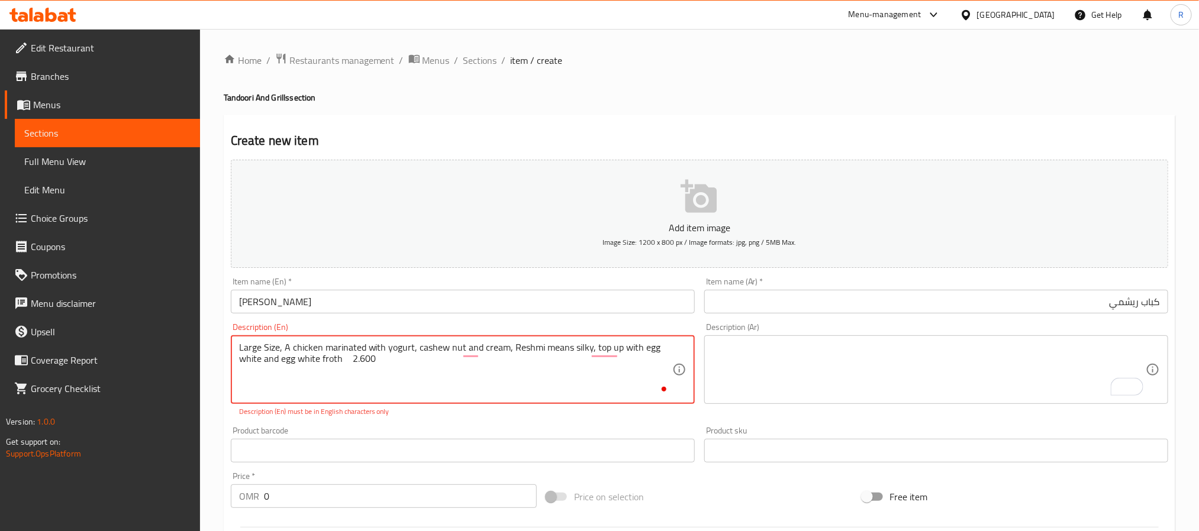
type textarea "Large Size, A chicken marinated with yogurt, cashew nut and cream, Reshmi means…"
click at [770, 366] on textarea "To enrich screen reader interactions, please activate Accessibility in Grammarl…" at bounding box center [928, 370] width 433 height 56
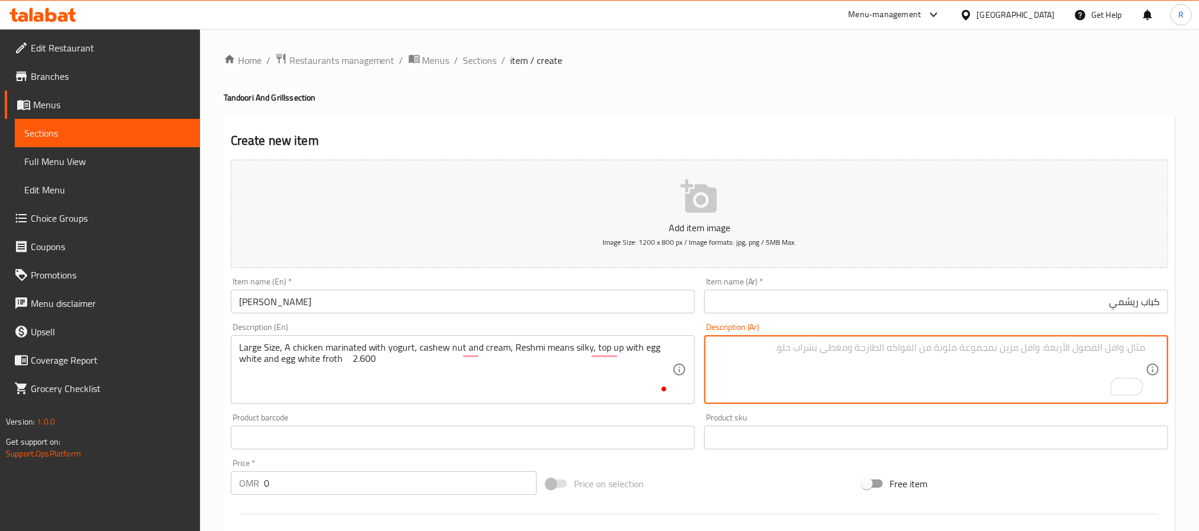
paste textarea "حجم كبير، دجاجة متبلة بالزبادي، الكاجو والكريمة، ريشمي تعني حريري، يضاف إليها ب…"
type textarea "حجم كبير، دجاجة متبلة بالزبادي، الكاجو والكريمة، ريشمي تعني حريري، يضاف إليها ب…"
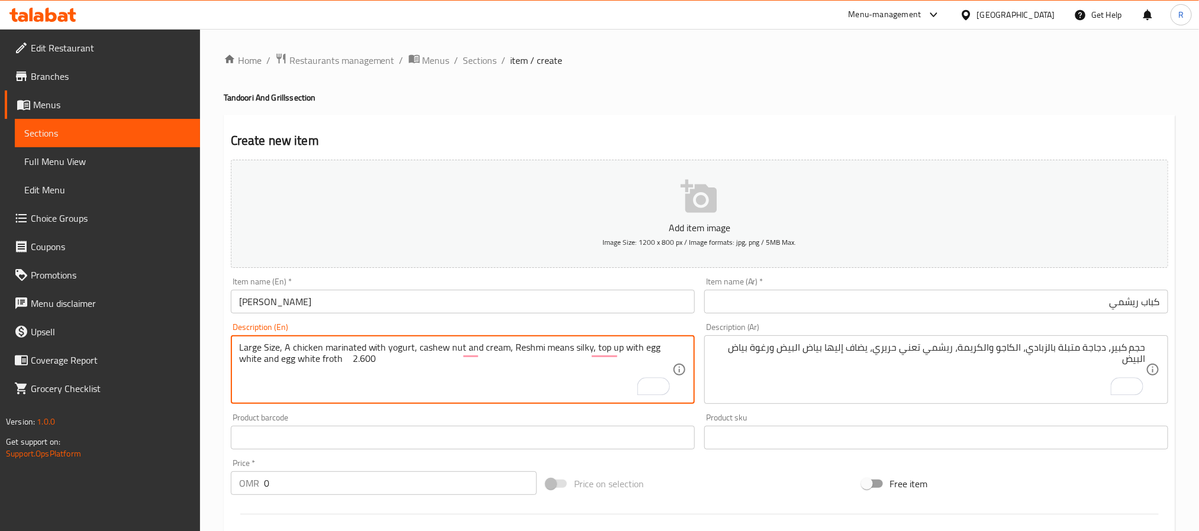
click at [366, 359] on textarea "Large Size, A chicken marinated with yogurt, cashew nut and cream, Reshmi means…" at bounding box center [455, 370] width 433 height 56
type textarea "Large Size, A chicken marinated with yogurt, cashew nut and cream, Reshmi means…"
click at [386, 495] on input "0" at bounding box center [400, 484] width 273 height 24
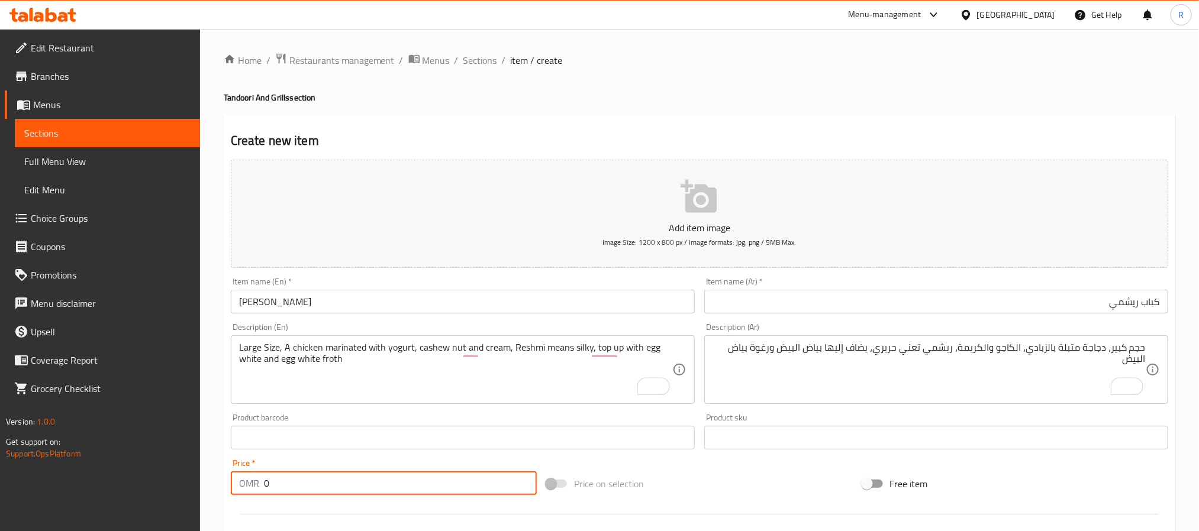
paste input "2.600"
type input "02.600"
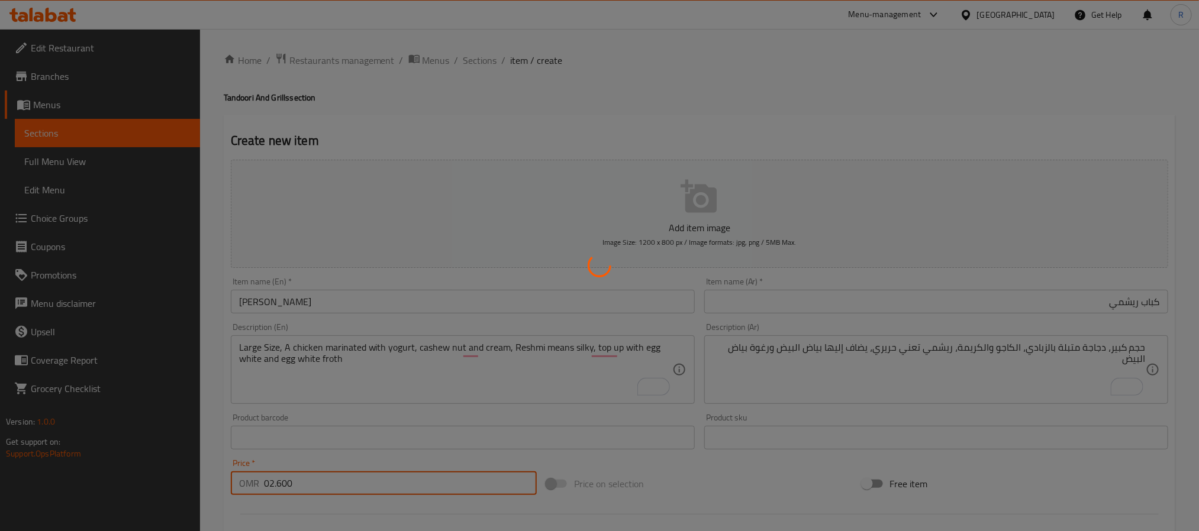
type input "0"
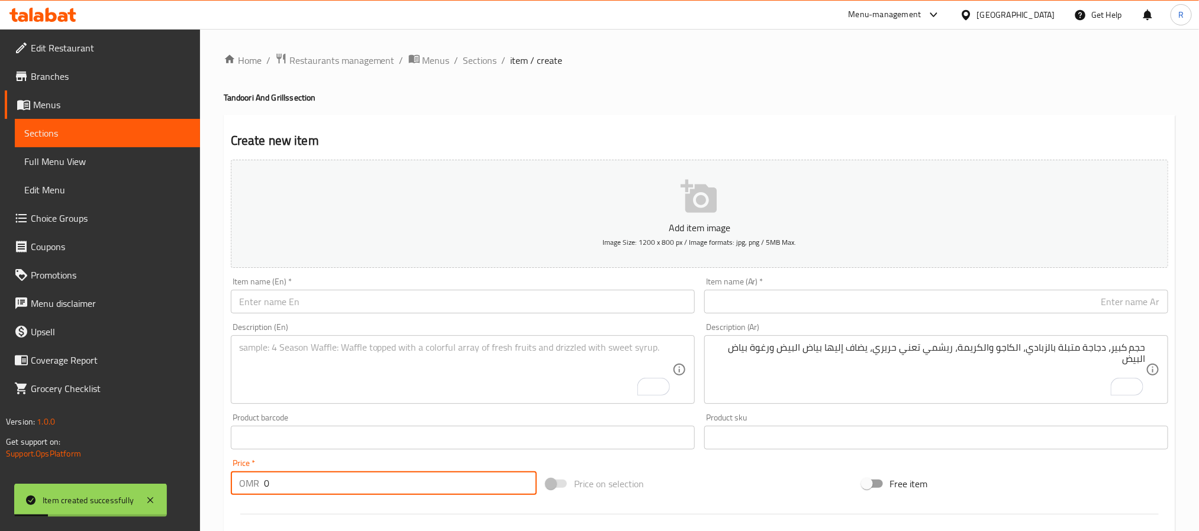
click at [357, 386] on textarea "To enrich screen reader interactions, please activate Accessibility in Grammarl…" at bounding box center [455, 370] width 433 height 56
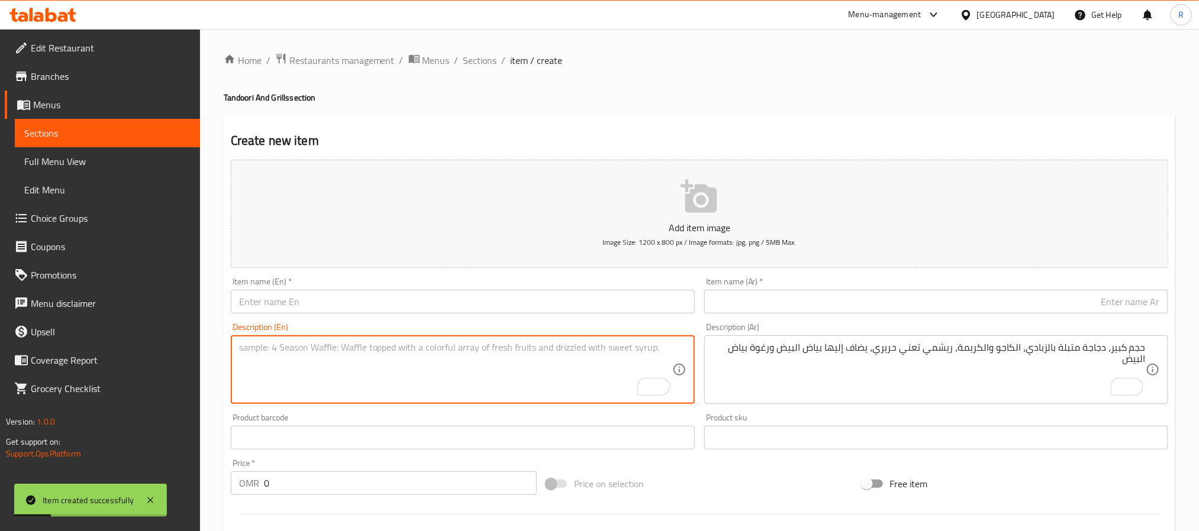
paste textarea "Chicken Seekh Kebab سيخ كباب دجاج حجم كبير، محضر من الدجاج المفروم (دجاج كيما) …"
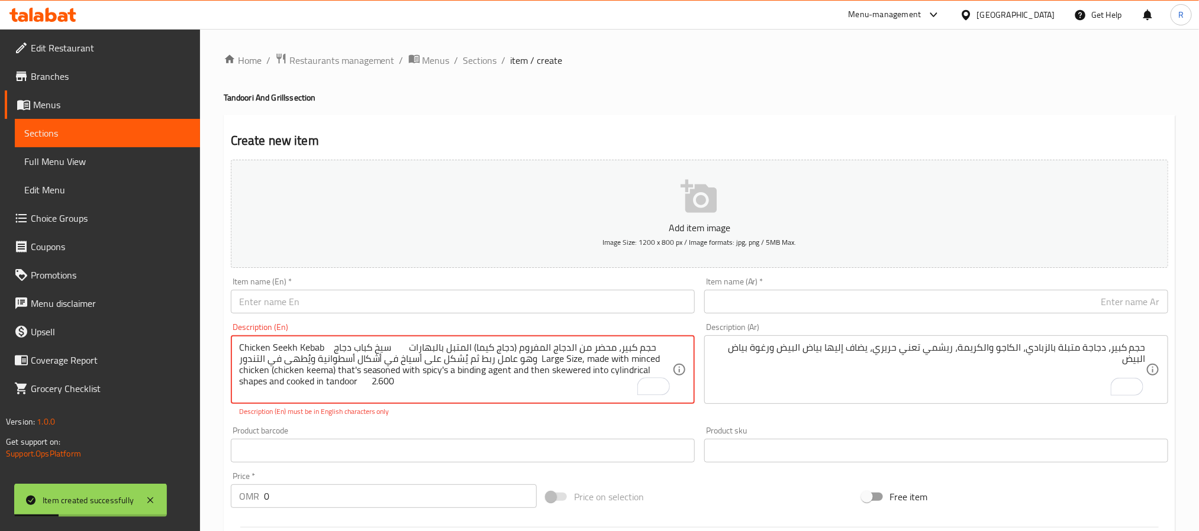
click at [247, 342] on textarea "Chicken Seekh Kebab سيخ كباب دجاج حجم كبير، محضر من الدجاج المفروم (دجاج كيما) …" at bounding box center [455, 370] width 433 height 56
drag, startPoint x: 247, startPoint y: 341, endPoint x: 302, endPoint y: 343, distance: 55.6
click at [302, 343] on textarea "Chicken Seekh Kebab سيخ كباب دجاج حجم كبير، محضر من الدجاج المفروم (دجاج كيما) …" at bounding box center [455, 370] width 433 height 56
type textarea "سيخ كباب دجاج حجم كبير، محضر من الدجاج المفروم (دجاج كيما) المتبل بالبهارات وهو…"
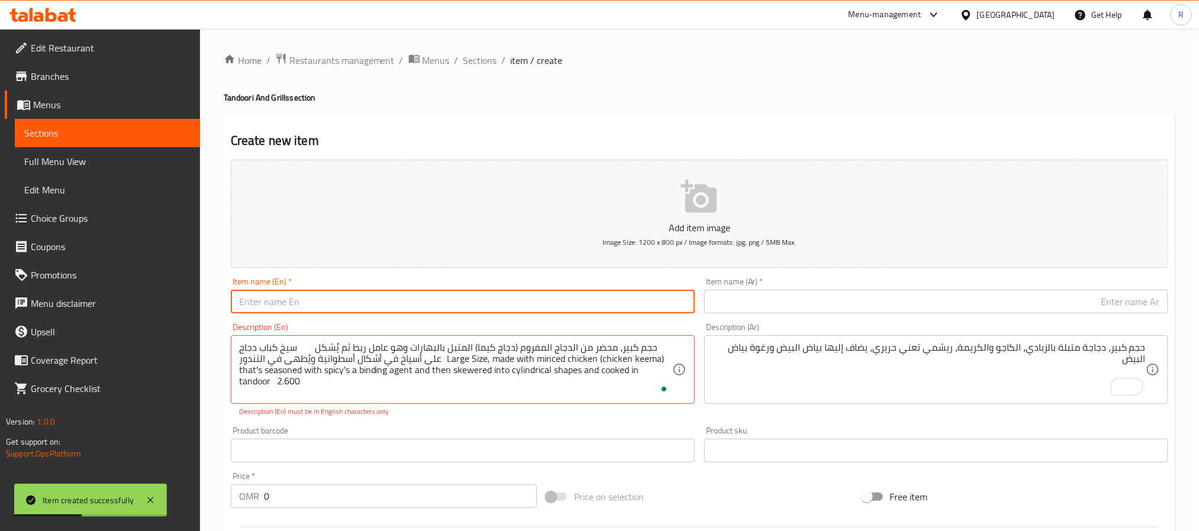
drag, startPoint x: 341, startPoint y: 302, endPoint x: 334, endPoint y: 306, distance: 7.9
click at [341, 302] on input "text" at bounding box center [463, 302] width 464 height 24
paste input "Chicken Seekh Kebab"
type input "Chicken Seekh Kebab"
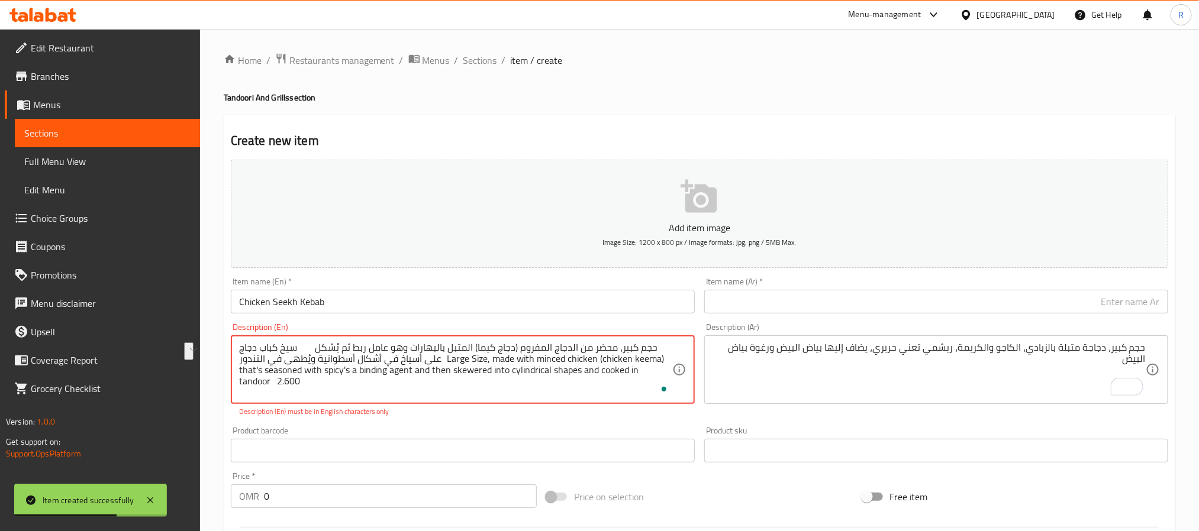
drag, startPoint x: 254, startPoint y: 351, endPoint x: 311, endPoint y: 348, distance: 57.5
type textarea "حجم كبير، محضر من الدجاج المفروم (دجاج كيما) المتبل بالبهارات وهو عامل ربط ثم ي…"
drag, startPoint x: 774, startPoint y: 301, endPoint x: 748, endPoint y: 309, distance: 27.3
click at [774, 301] on input "text" at bounding box center [936, 302] width 464 height 24
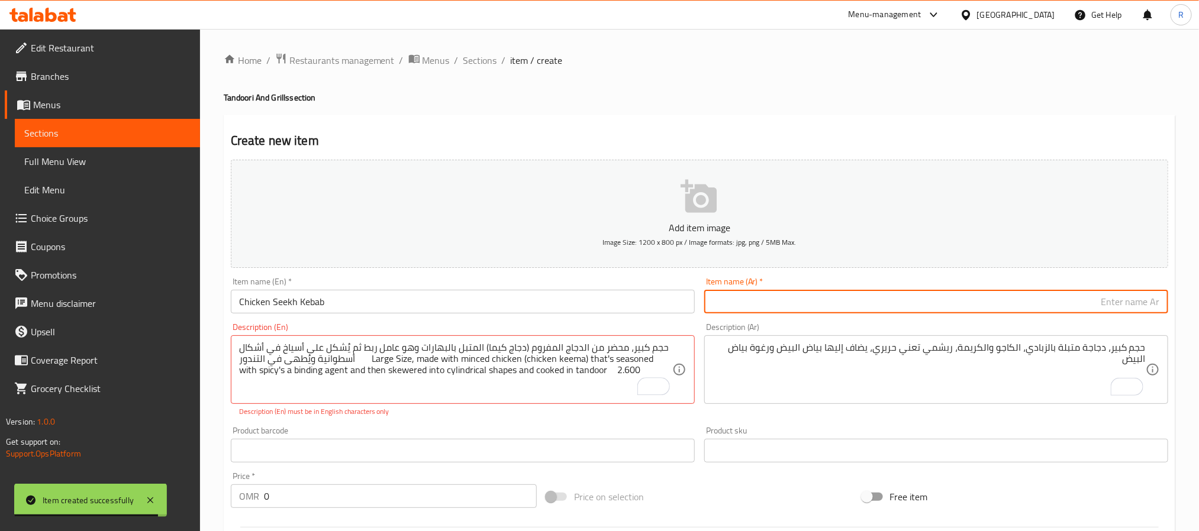
paste input "سيخ كباب دجاج"
type input "سيخ كباب دجاج"
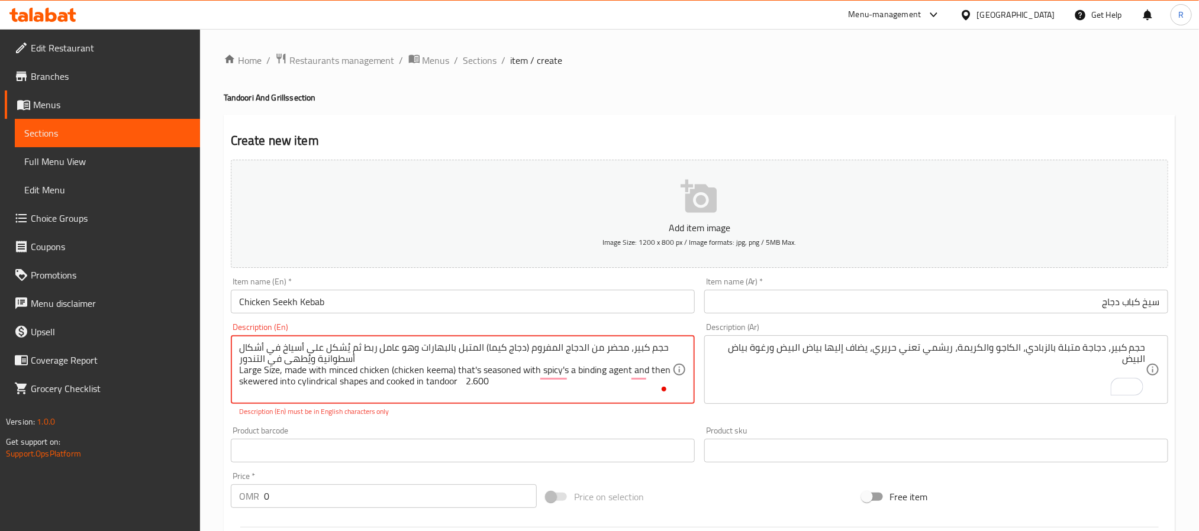
click at [462, 350] on textarea "حجم كبير، محضر من الدجاج المفروم (دجاج كيما) المتبل بالبهارات وهو عامل ربط ثم ي…" at bounding box center [455, 370] width 433 height 56
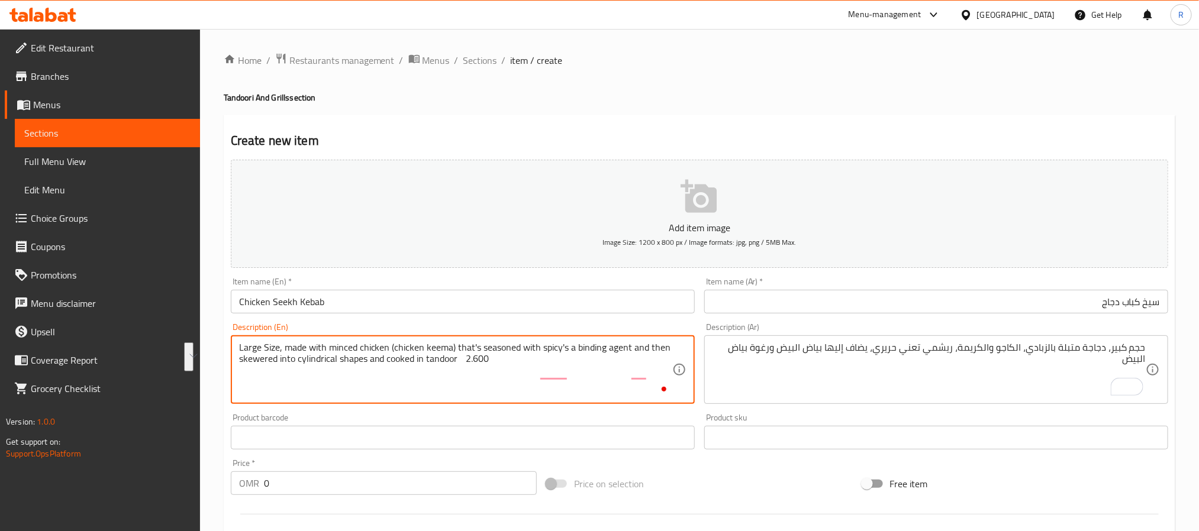
type textarea "Large Size, made with minced chicken (chicken keema) that's seasoned with spicy…"
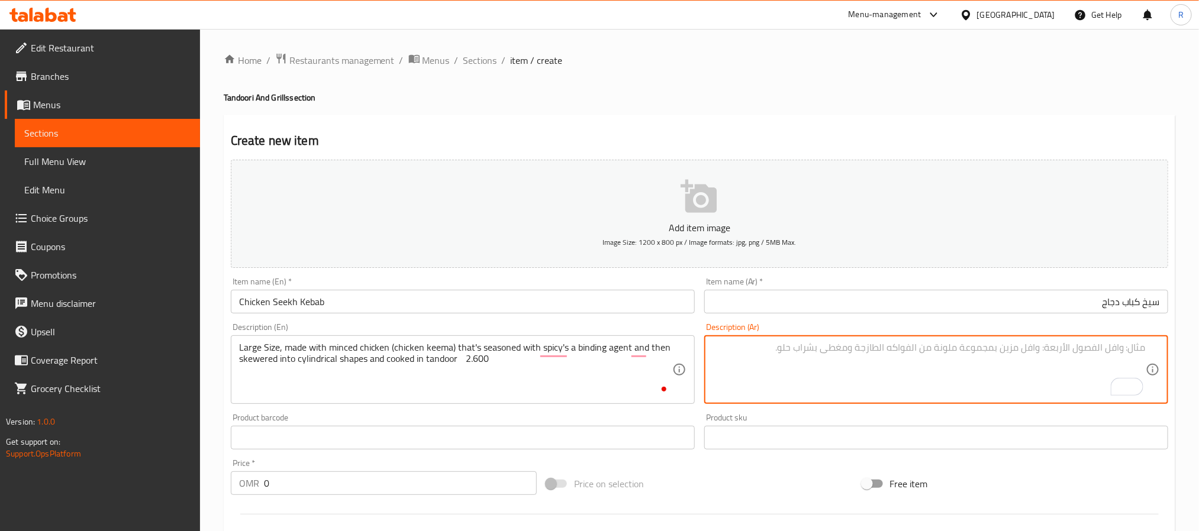
click at [813, 379] on textarea "To enrich screen reader interactions, please activate Accessibility in Grammarl…" at bounding box center [928, 370] width 433 height 56
paste textarea "حجم كبير، محضر من الدجاج المفروم (دجاج كيما) المتبل بالبهارات وهو عامل ربط ثم ي…"
type textarea "حجم كبير، محضر من الدجاج المفروم (دجاج كيما) المتبل بالبهارات وهو عامل ربط ثم ي…"
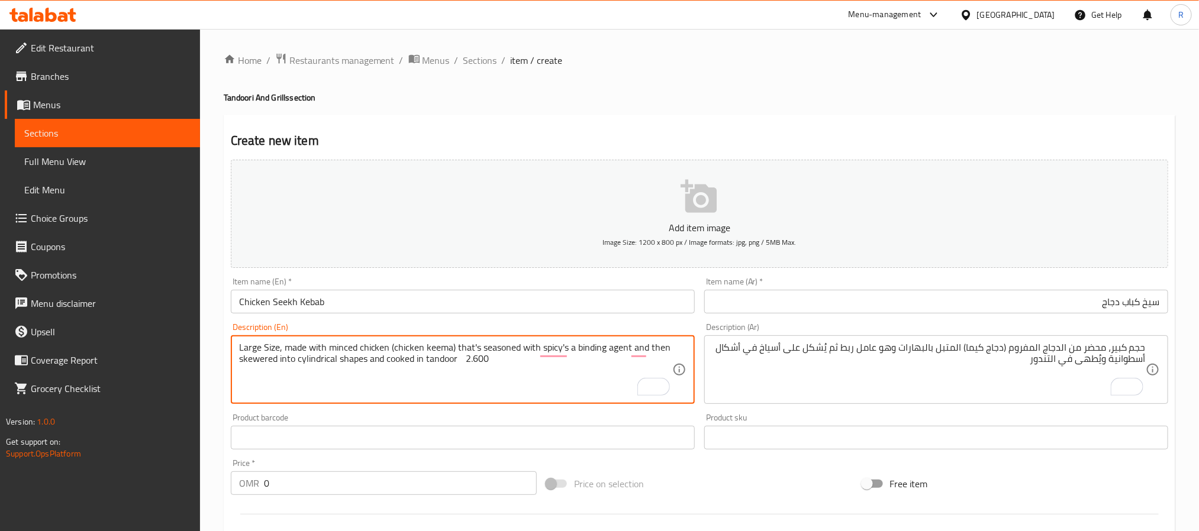
click at [485, 367] on textarea "Large Size, made with minced chicken (chicken keema) that's seasoned with spicy…" at bounding box center [455, 370] width 433 height 56
type textarea "Large Size, made with minced chicken (chicken keema) that's seasoned with spicy…"
click at [460, 479] on input "0" at bounding box center [400, 484] width 273 height 24
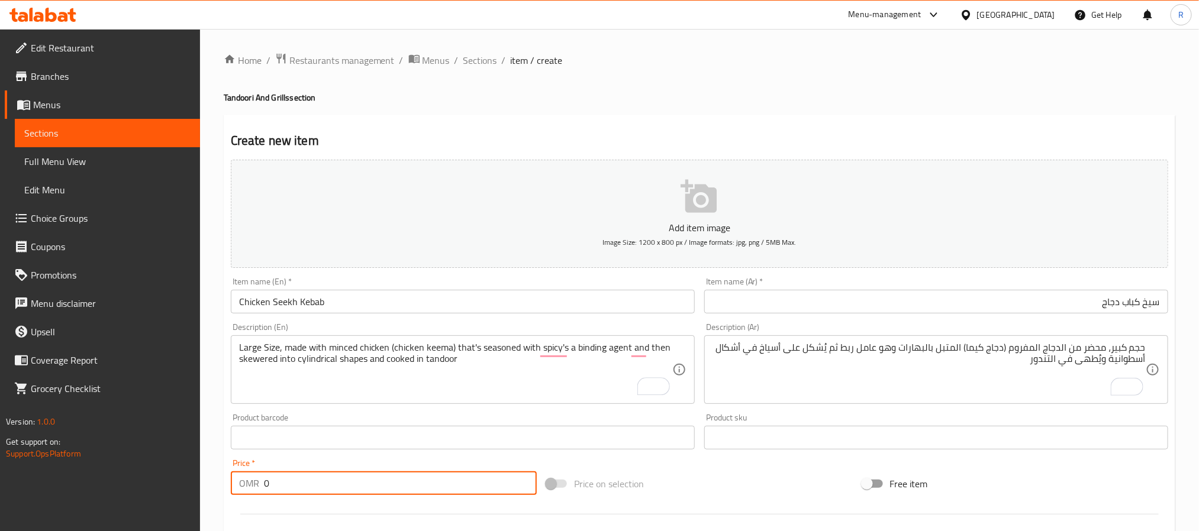
paste input "2.600"
type input "02.600"
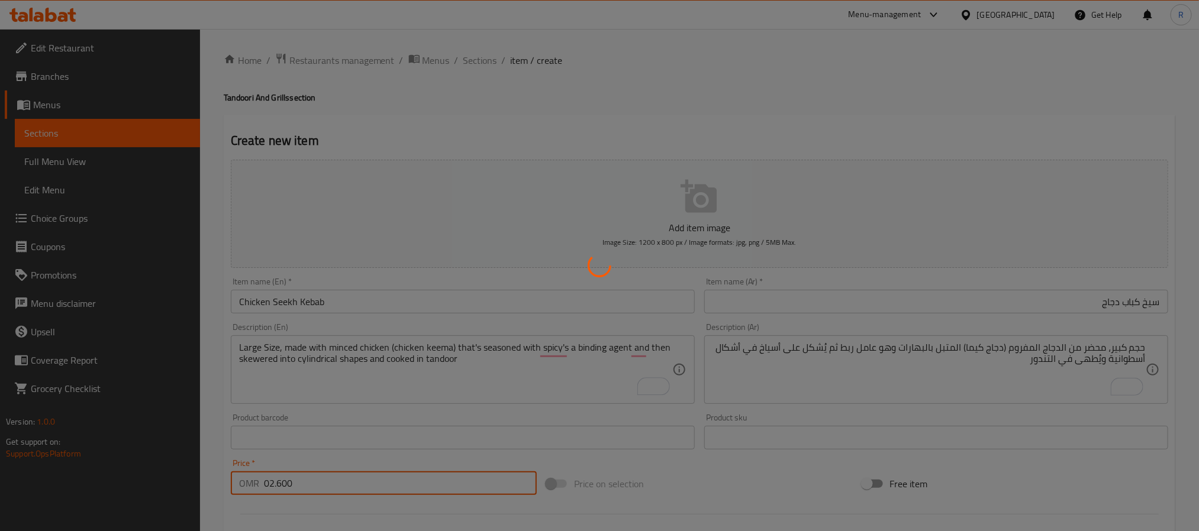
type input "0"
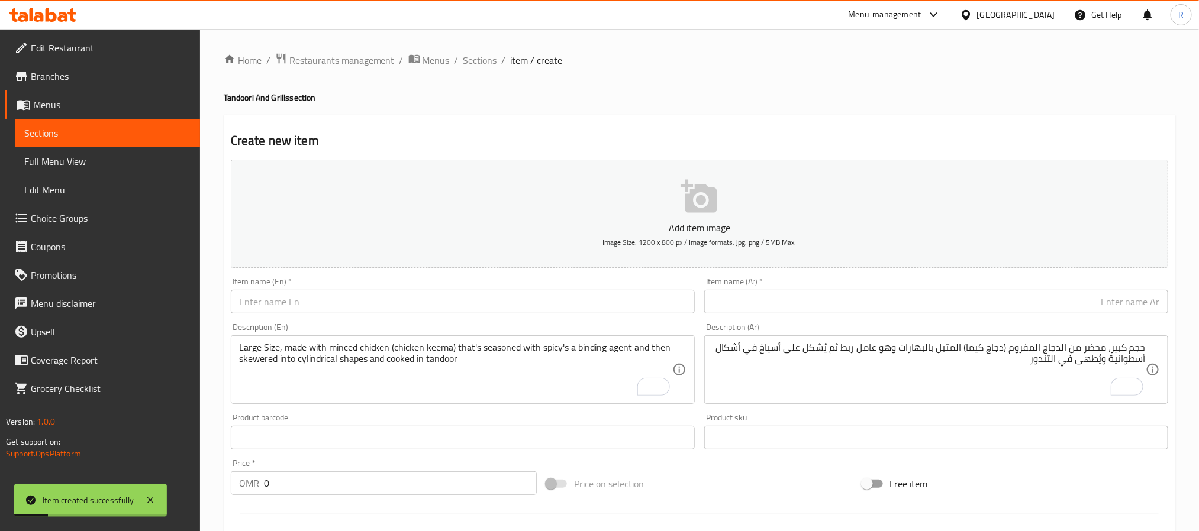
drag, startPoint x: 375, startPoint y: 338, endPoint x: 367, endPoint y: 345, distance: 10.0
click at [373, 339] on div "Large Size, made with minced chicken (chicken keema) that's seasoned with spicy…" at bounding box center [463, 370] width 464 height 69
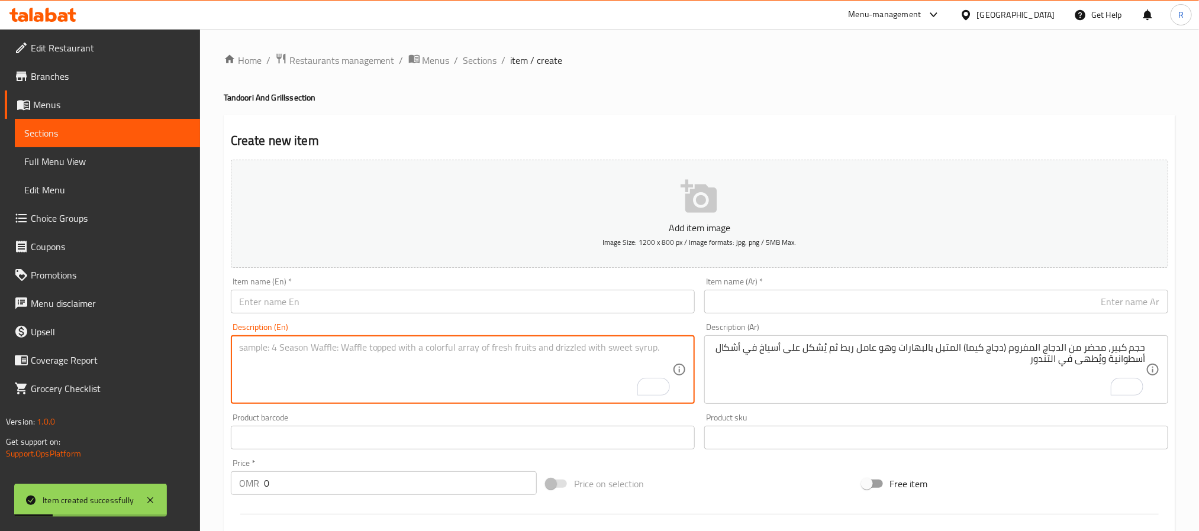
paste textarea "Chicken Pahadi Kebab كباب دجاج بهادى حجم كبير، متبل بالزبادي والنعناع، معجون ال…"
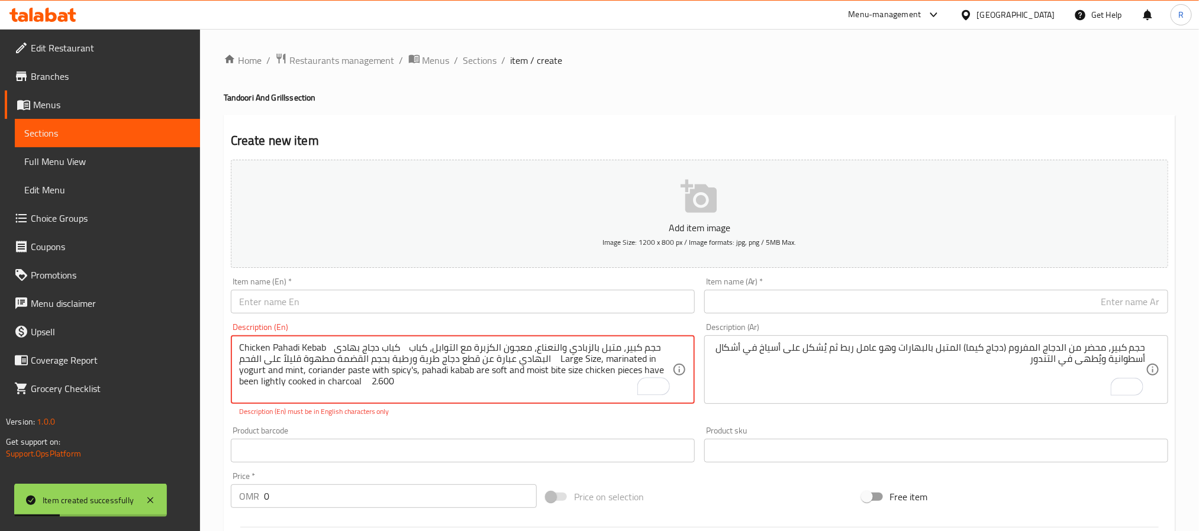
click at [254, 344] on textarea "Chicken Pahadi Kebab كباب دجاج بهادى حجم كبير، متبل بالزبادي والنعناع، معجون ال…" at bounding box center [455, 370] width 433 height 56
drag, startPoint x: 254, startPoint y: 344, endPoint x: 309, endPoint y: 345, distance: 55.6
click at [309, 345] on textarea "Chicken Pahadi Kebab كباب دجاج بهادى حجم كبير، متبل بالزبادي والنعناع، معجون ال…" at bounding box center [455, 370] width 433 height 56
type textarea "كباب دجاج بهادى حجم كبير، متبل بالزبادي والنعناع، معجون الكزبرة مع التوابل، كبا…"
click at [343, 314] on input "text" at bounding box center [463, 302] width 464 height 24
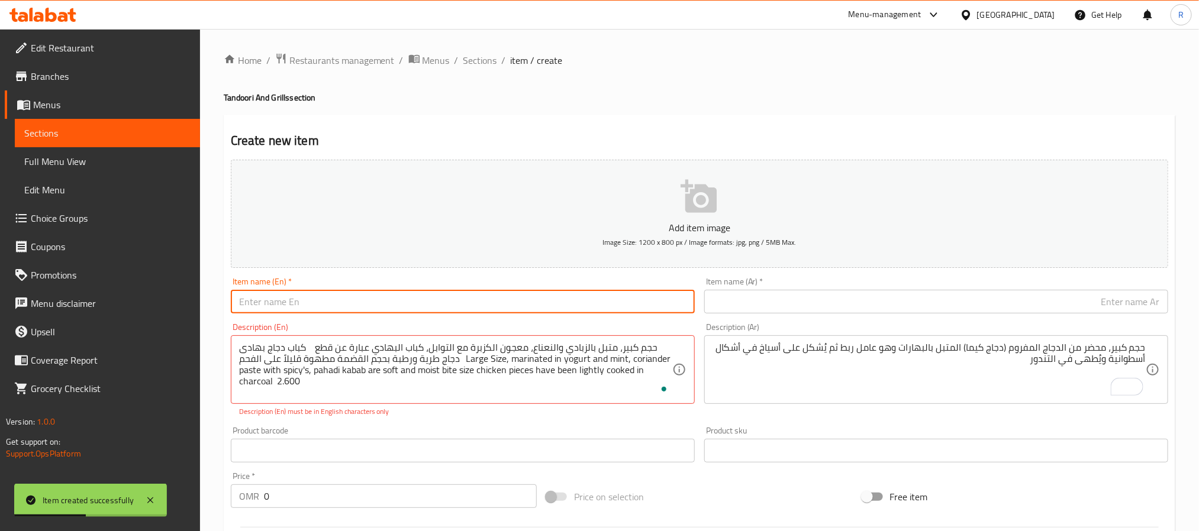
paste input "Chicken Pahadi Kebab"
type input "Chicken Pahadi Kebab"
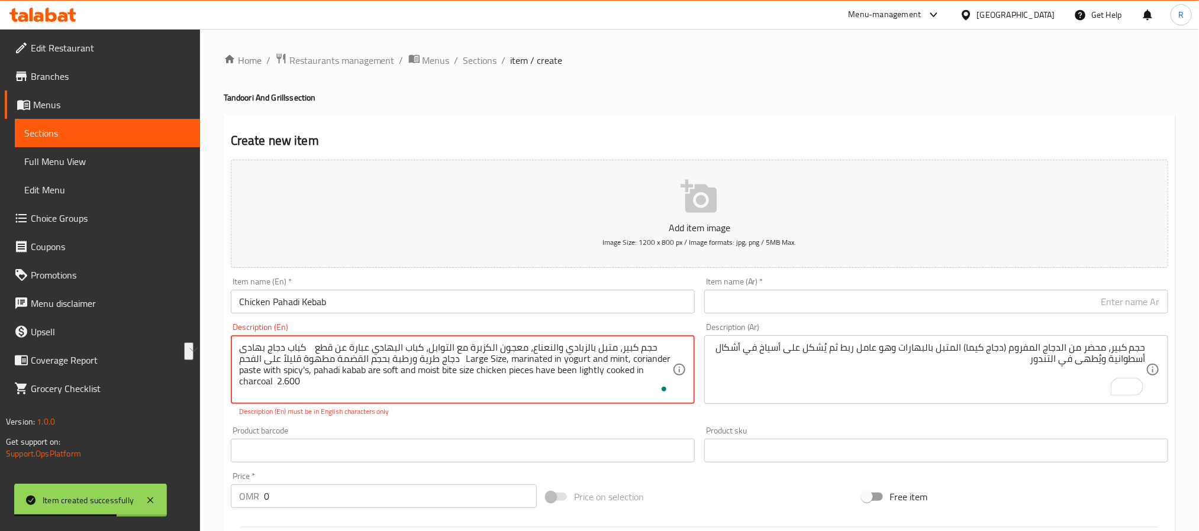
drag, startPoint x: 254, startPoint y: 352, endPoint x: 320, endPoint y: 350, distance: 65.7
type textarea "حجم كبير، متبل بالزبادي والنعناع، معجون الكزبرة مع التوابل، كباب البهادي عبارة …"
drag, startPoint x: 767, startPoint y: 301, endPoint x: 760, endPoint y: 304, distance: 7.7
click at [767, 301] on input "text" at bounding box center [936, 302] width 464 height 24
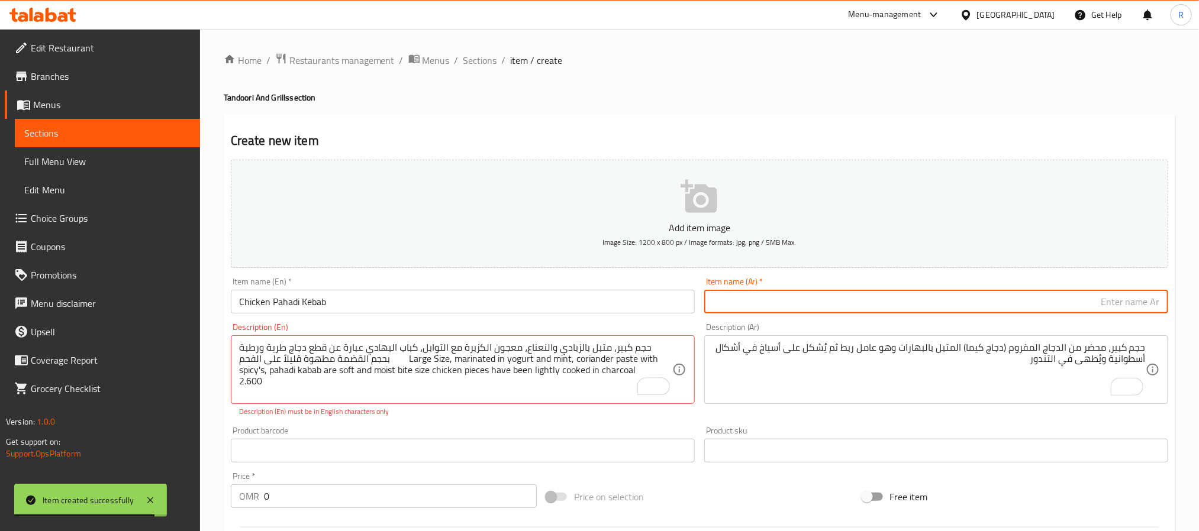
paste input "كباب دجاج بهادى"
type input "كباب دجاج بهادى"
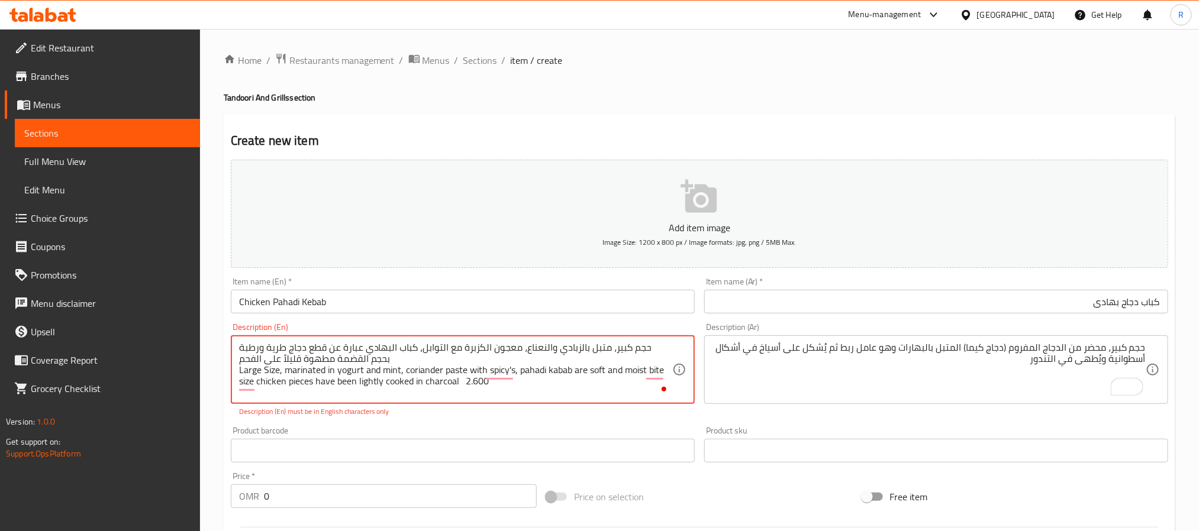
click at [375, 342] on textarea "حجم كبير، متبل بالزبادي والنعناع، معجون الكزبرة مع التوابل، كباب البهادي عبارة …" at bounding box center [455, 370] width 433 height 56
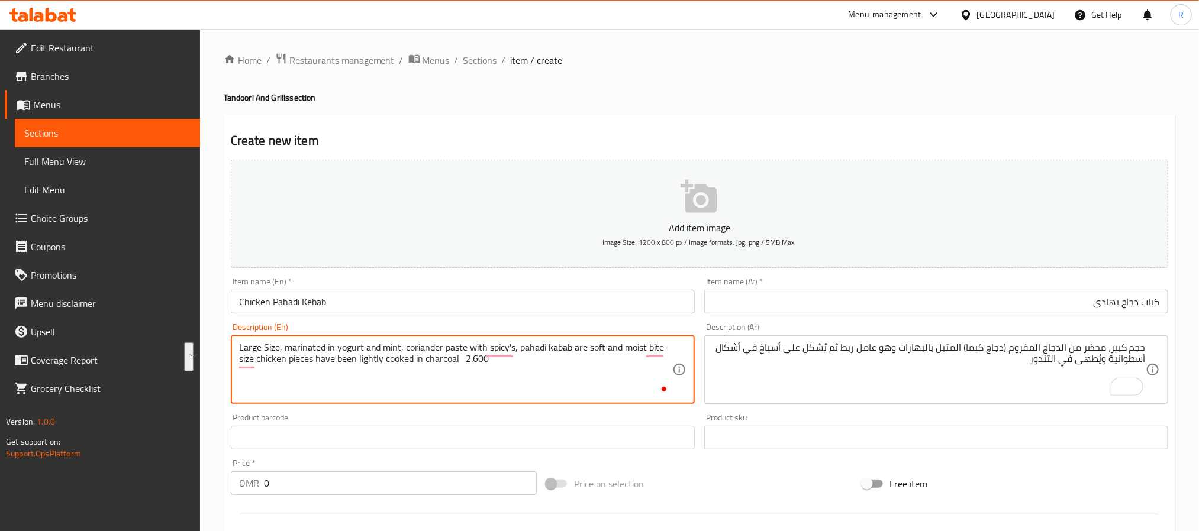
type textarea "Large Size, marinated in yogurt and mint, coriander paste with spicy's, pahadi …"
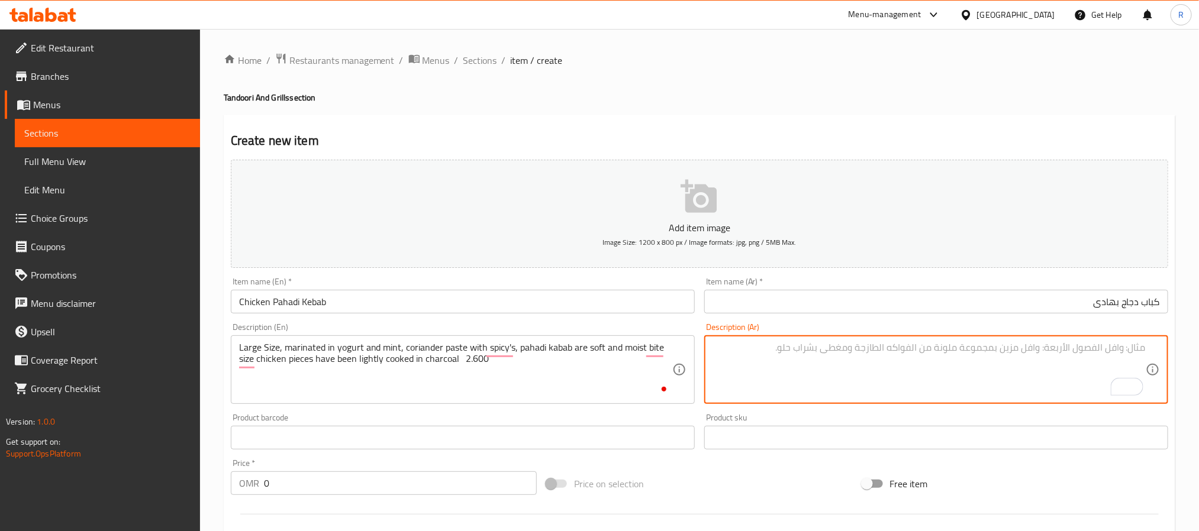
click at [803, 378] on textarea "To enrich screen reader interactions, please activate Accessibility in Grammarl…" at bounding box center [928, 370] width 433 height 56
paste textarea "حجم كبير، متبل بالزبادي والنعناع، معجون الكزبرة مع التوابل، كباب البهادي عبارة …"
type textarea "حجم كبير، متبل بالزبادي والنعناع، معجون الكزبرة مع التوابل، كباب البهادي عبارة …"
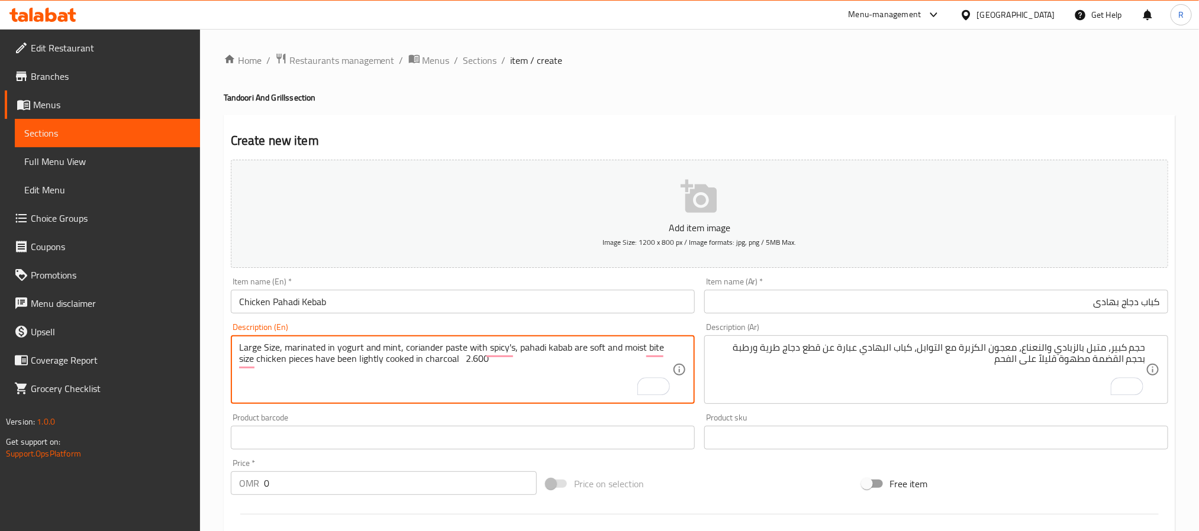
click at [473, 359] on textarea "Large Size, marinated in yogurt and mint, coriander paste with spicy's, pahadi …" at bounding box center [455, 370] width 433 height 56
type textarea "Large Size, marinated in yogurt and mint, coriander paste with spicy's, pahadi …"
click at [444, 488] on input "0" at bounding box center [400, 484] width 273 height 24
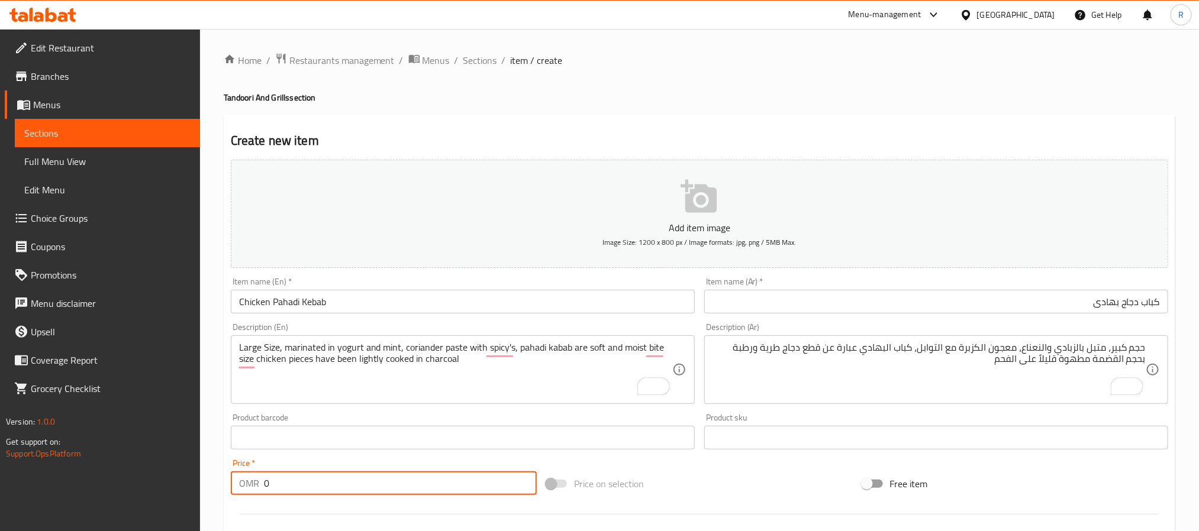
paste input "2.600"
type input "02.600"
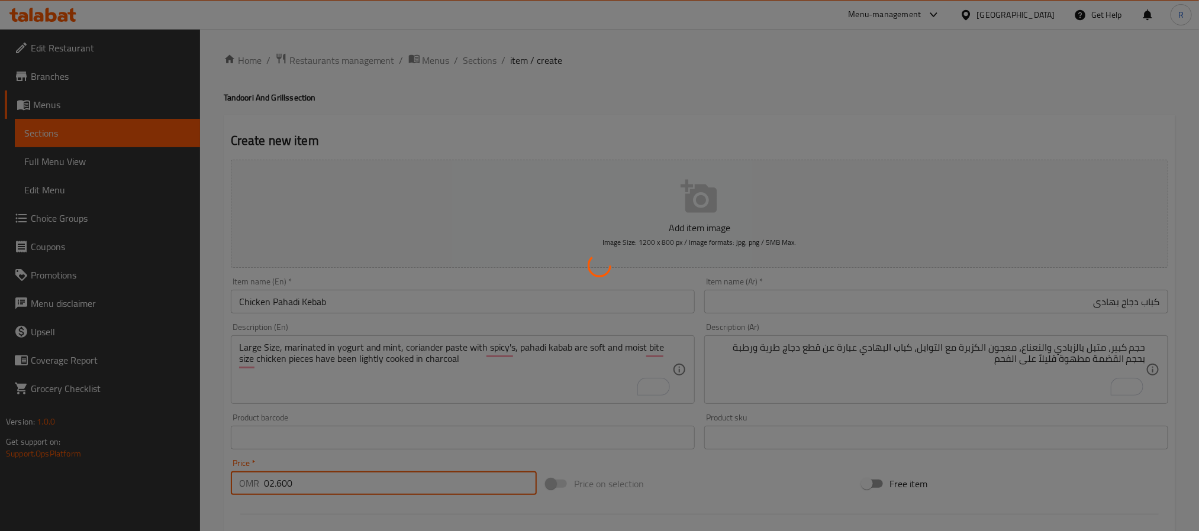
type input "0"
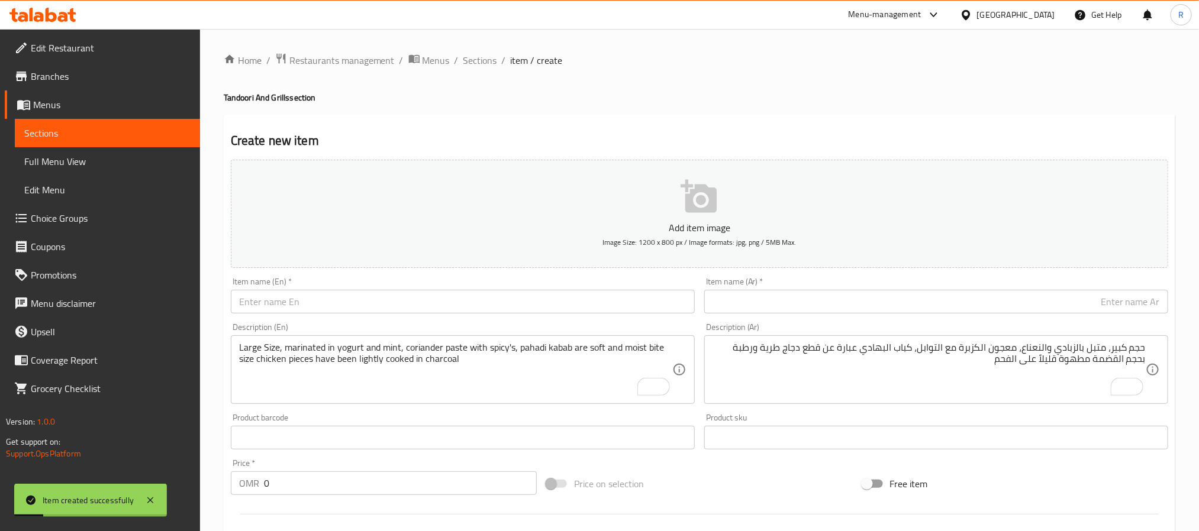
click at [368, 341] on div "Large Size, marinated in yogurt and mint, coriander paste with spicy's, pahadi …" at bounding box center [463, 370] width 464 height 69
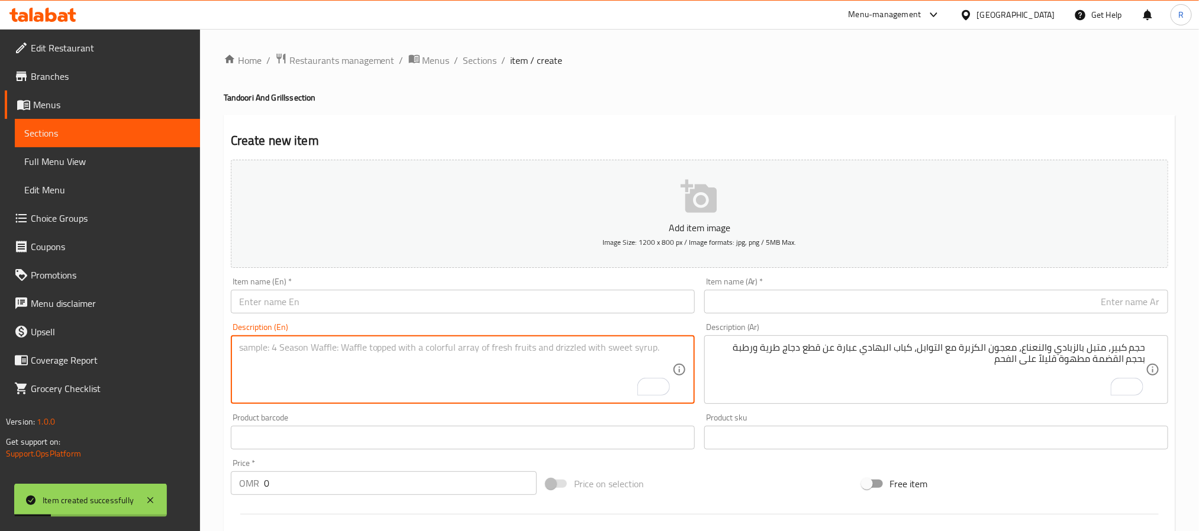
paste textarea "Chicken Haryali Kebab كباب دجاج هاريالي حجم كبير، محضر من قطع الدجاج المسحب الم…"
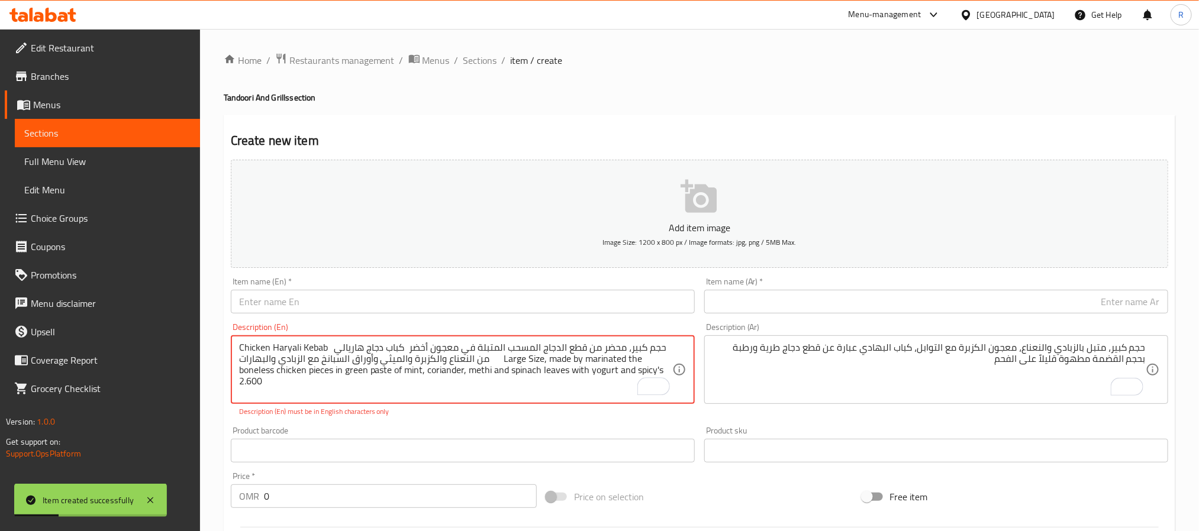
click at [247, 346] on textarea "Chicken Haryali Kebab كباب دجاج هاريالي حجم كبير، محضر من قطع الدجاج المسحب الم…" at bounding box center [455, 370] width 433 height 56
drag, startPoint x: 247, startPoint y: 346, endPoint x: 301, endPoint y: 346, distance: 53.3
click at [301, 346] on textarea "Chicken Haryali Kebab كباب دجاج هاريالي حجم كبير، محضر من قطع الدجاج المسحب الم…" at bounding box center [455, 370] width 433 height 56
type textarea "كباب دجاج هاريالي حجم كبير، محضر من قطع الدجاج المسحب المتبلة في معجون أخضر من …"
click at [371, 302] on input "text" at bounding box center [463, 302] width 464 height 24
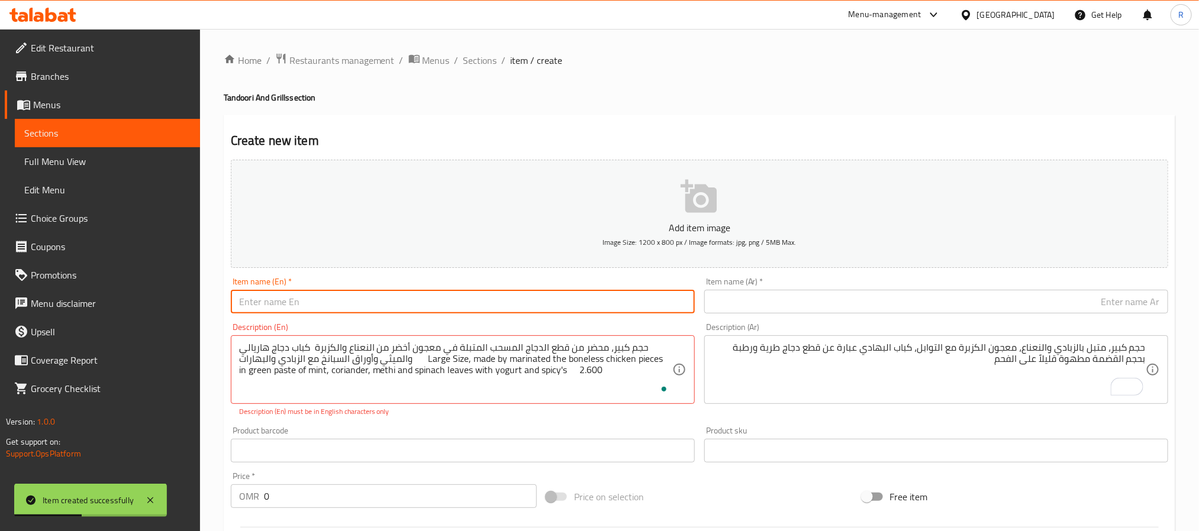
paste input "Chicken Haryali Kebab"
type input "Chicken Haryali Kebab"
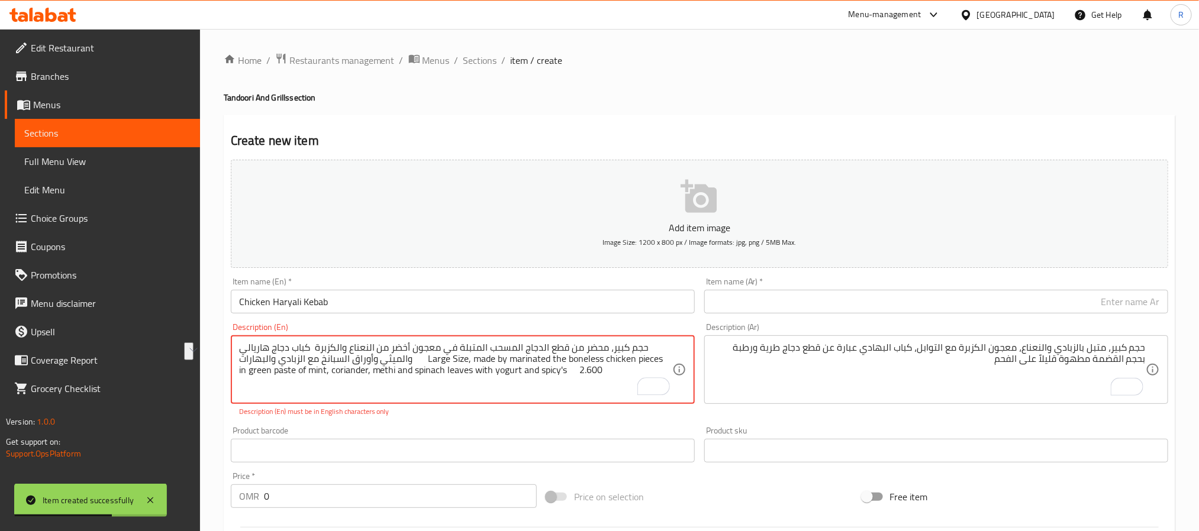
drag, startPoint x: 254, startPoint y: 351, endPoint x: 327, endPoint y: 350, distance: 72.8
type textarea "حجم كبير، محضر من قطع الدجاج المسحب المتبلة في معجون أخضر من النعناع والكزبرة و…"
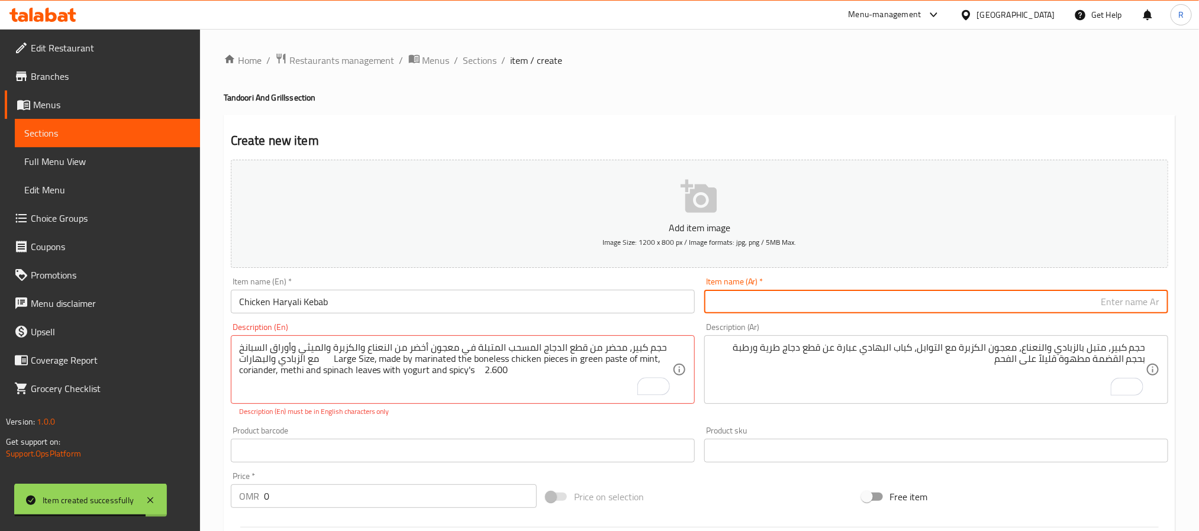
click at [739, 300] on input "text" at bounding box center [936, 302] width 464 height 24
paste input "كباب دجاج هاريالي"
type input "كباب دجاج هاريالي"
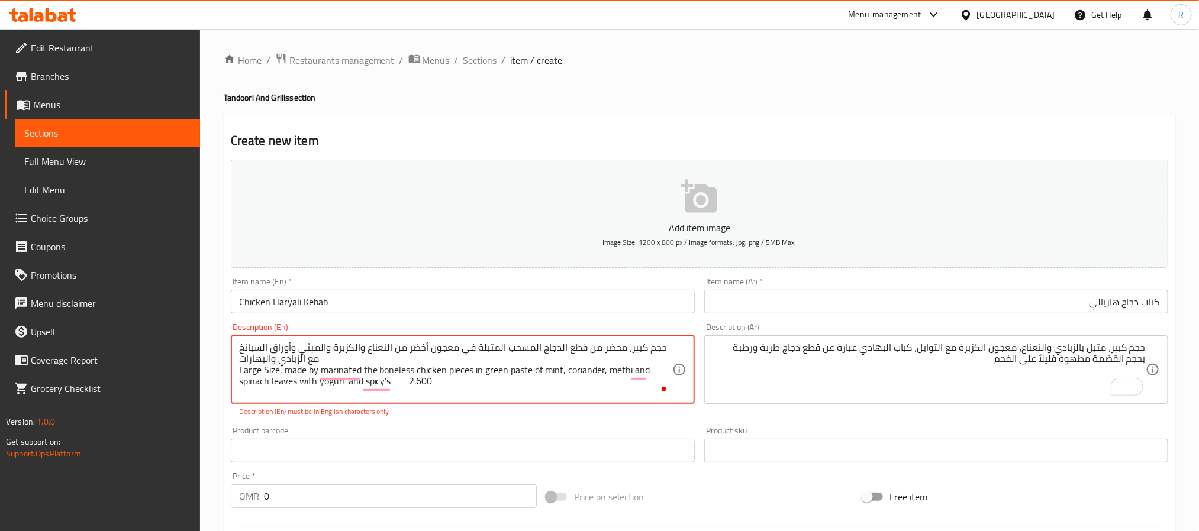
click at [357, 350] on textarea "حجم كبير، محضر من قطع الدجاج المسحب المتبلة في معجون أخضر من النعناع والكزبرة و…" at bounding box center [455, 370] width 433 height 56
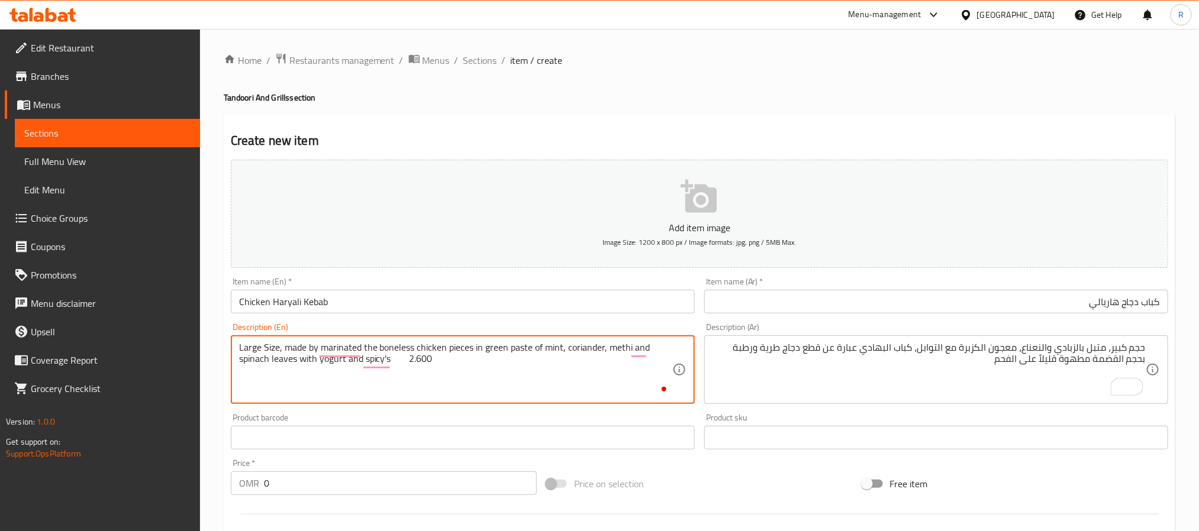
type textarea "Large Size, made by marinated the boneless chicken pieces in green paste of min…"
click at [786, 365] on textarea "To enrich screen reader interactions, please activate Accessibility in Grammarl…" at bounding box center [928, 370] width 433 height 56
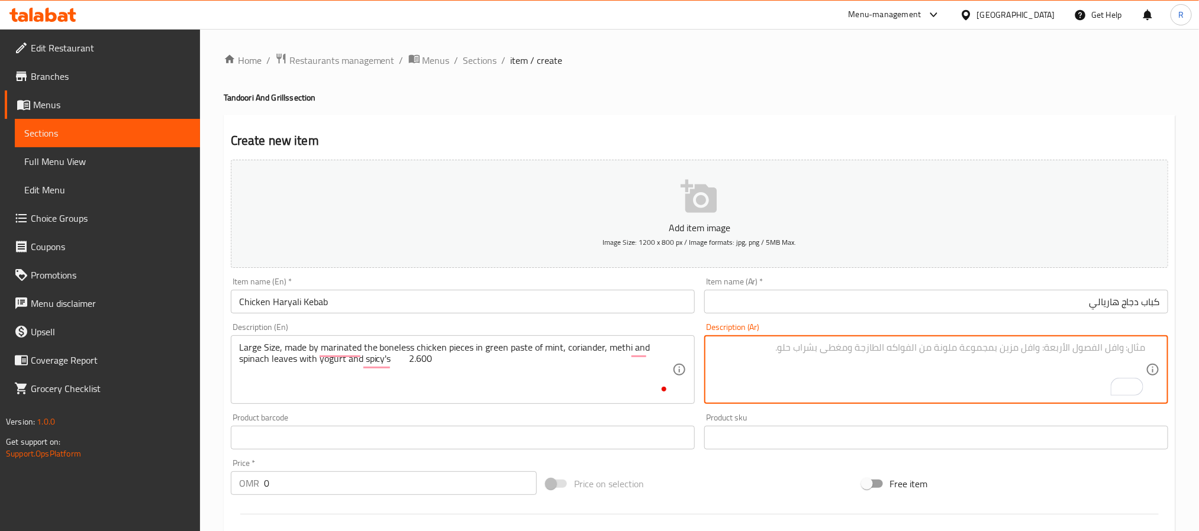
paste textarea "حجم كبير، محضر من قطع الدجاج المسحب المتبلة في معجون أخضر من النعناع والكزبرة و…"
type textarea "حجم كبير، محضر من قطع الدجاج المسحب المتبلة في معجون أخضر من النعناع والكزبرة و…"
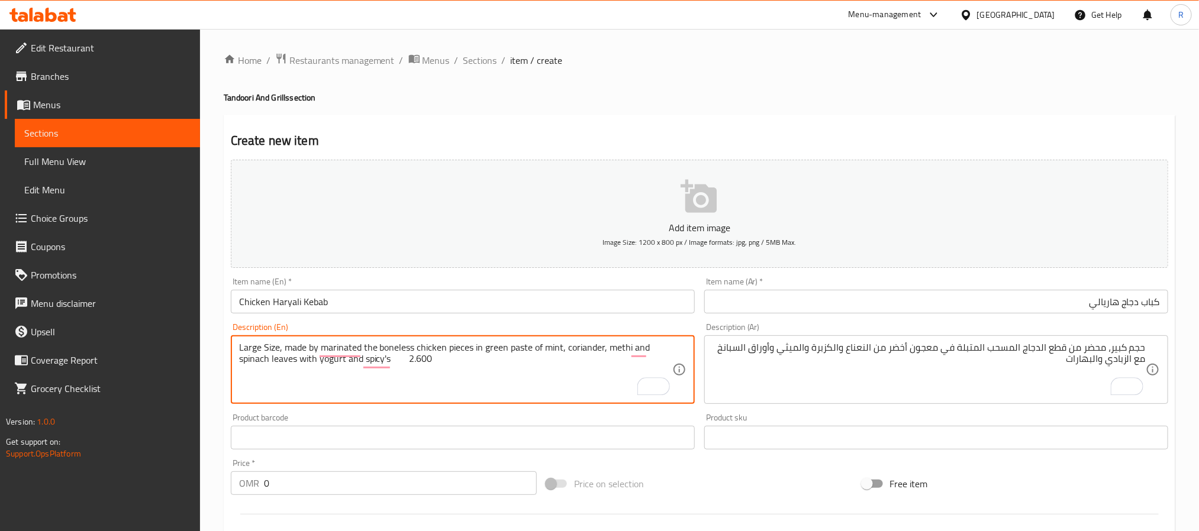
click at [412, 359] on textarea "Large Size, made by marinated the boneless chicken pieces in green paste of min…" at bounding box center [455, 370] width 433 height 56
type textarea "Large Size, made by marinated the boneless chicken pieces in green paste of min…"
click at [400, 481] on input "0" at bounding box center [400, 484] width 273 height 24
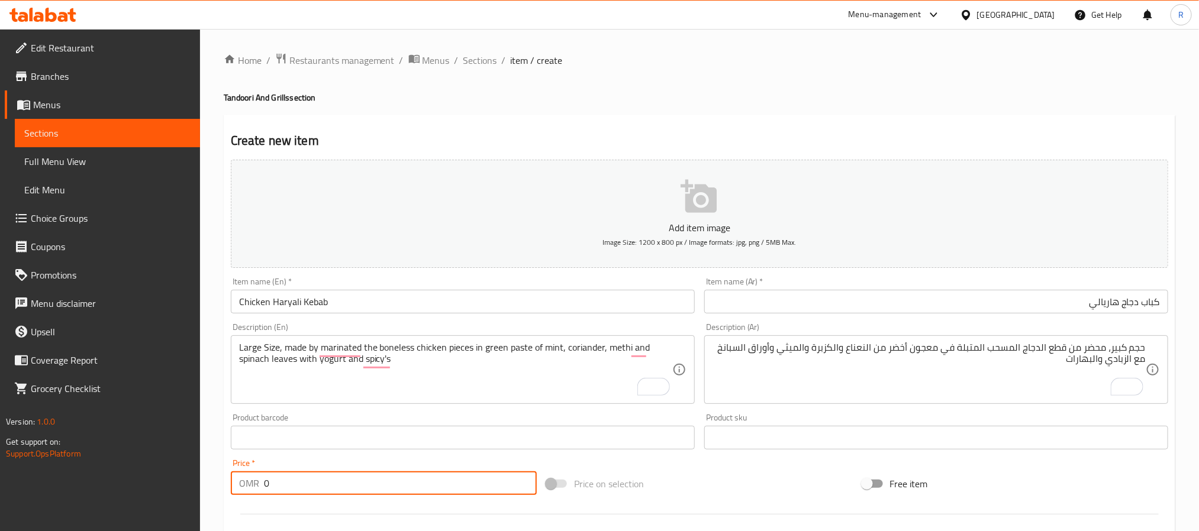
paste input "2.600"
type input "02.600"
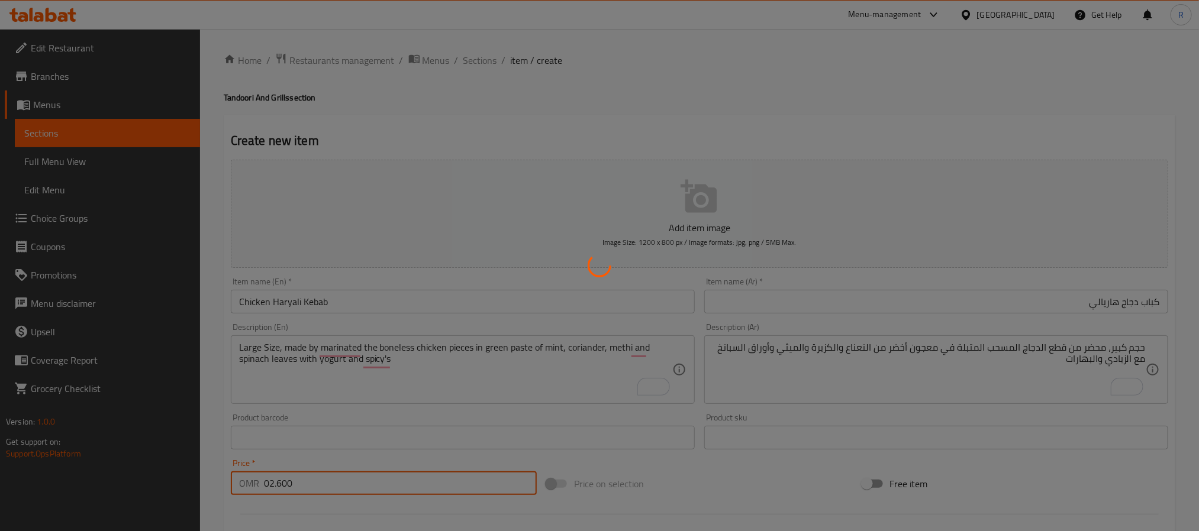
type input "0"
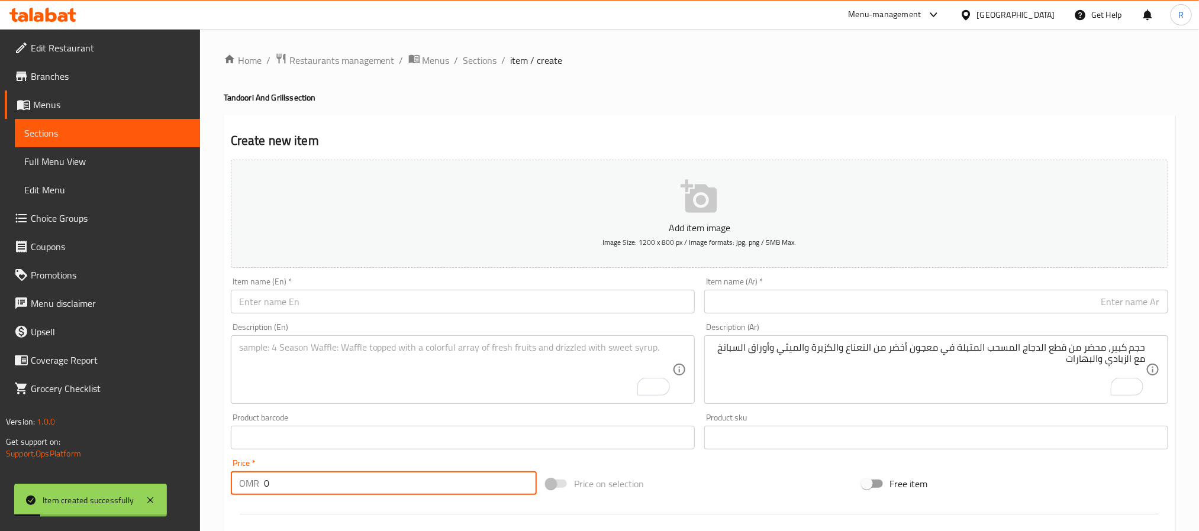
click at [433, 373] on textarea "To enrich screen reader interactions, please activate Accessibility in Grammarl…" at bounding box center [455, 370] width 433 height 56
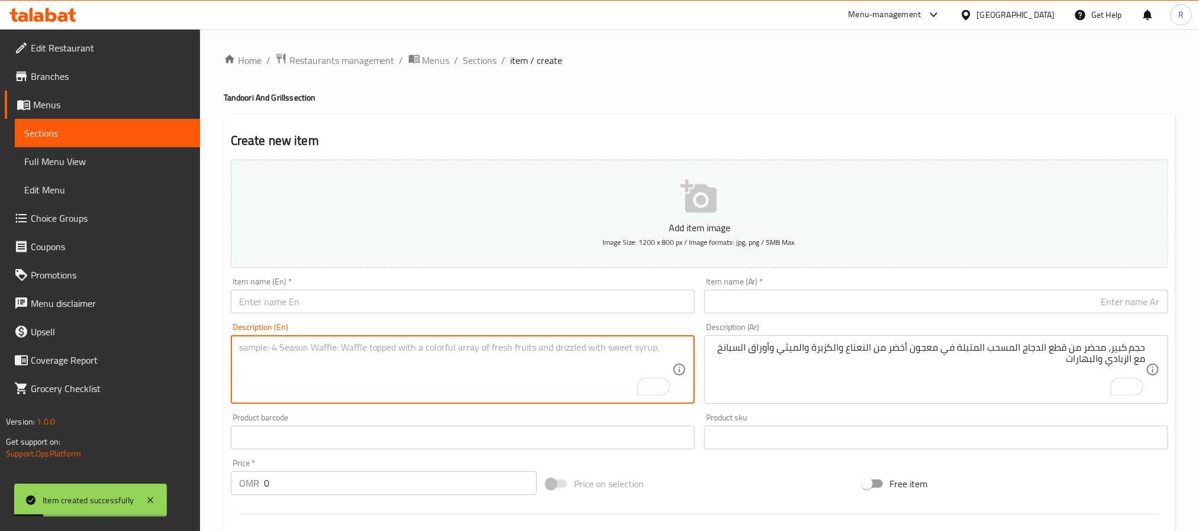
paste textarea "Murgh Kalimiri Kebab كباب مورغ كاليميري حجم كبير، مطهو تقليديًا بالفلفل الأسود،…"
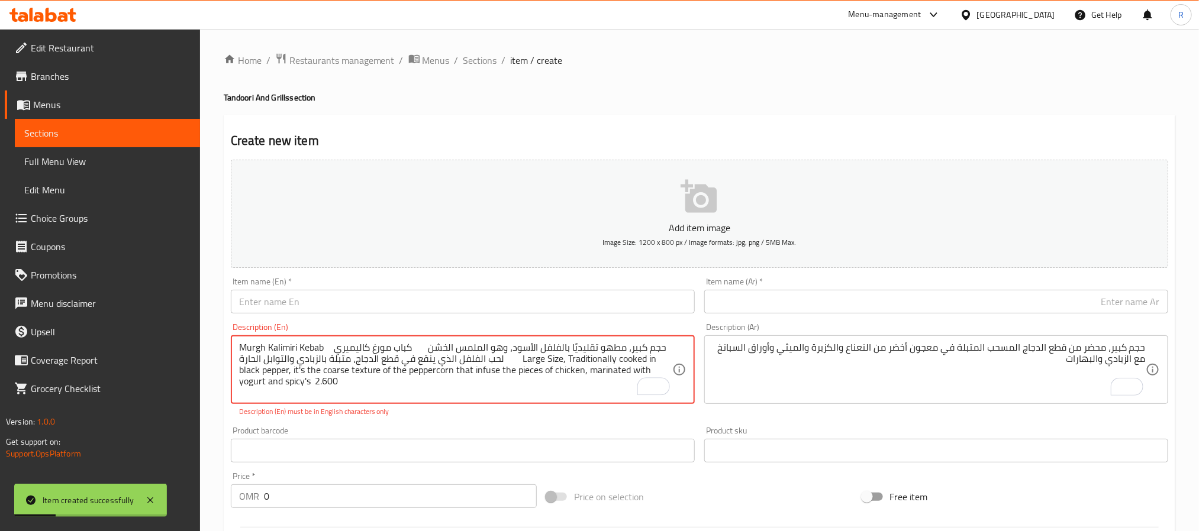
click at [247, 344] on textarea "Murgh Kalimiri Kebab كباب مورغ كاليميري حجم كبير، مطهو تقليديًا بالفلفل الأسود،…" at bounding box center [455, 370] width 433 height 56
drag, startPoint x: 247, startPoint y: 344, endPoint x: 305, endPoint y: 348, distance: 58.7
click at [305, 348] on textarea "Murgh Kalimiri Kebab كباب مورغ كاليميري حجم كبير، مطهو تقليديًا بالفلفل الأسود،…" at bounding box center [455, 370] width 433 height 56
type textarea "كباب مورغ كاليميري حجم كبير، مطهو تقليديًا بالفلفل الأسود، وهو الملمس الخشن لحب…"
click at [350, 291] on input "text" at bounding box center [463, 302] width 464 height 24
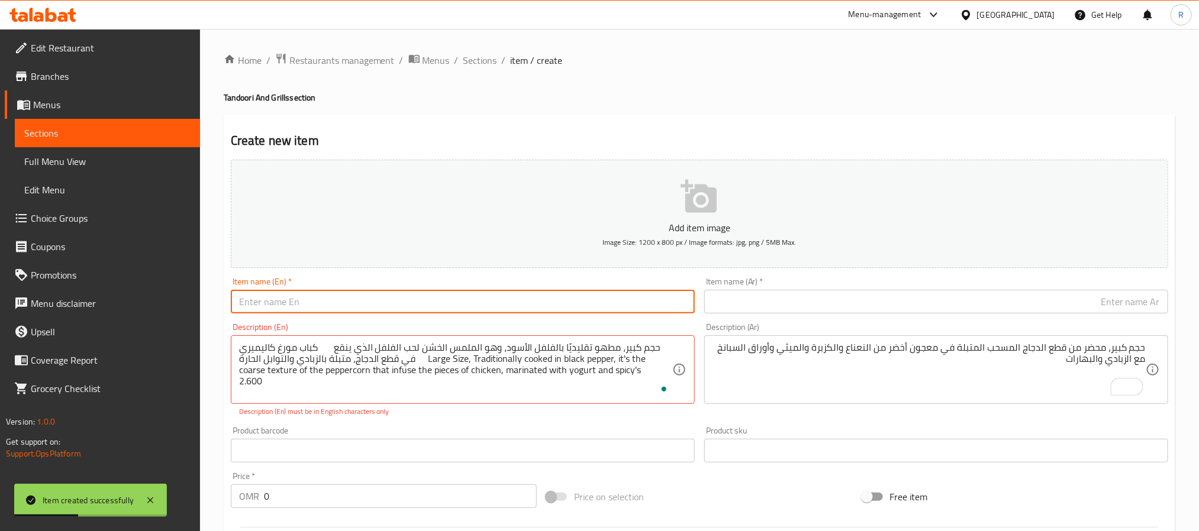
paste input "Murgh Kalimiri Kebab"
type input "Murgh Kalimiri Kebab"
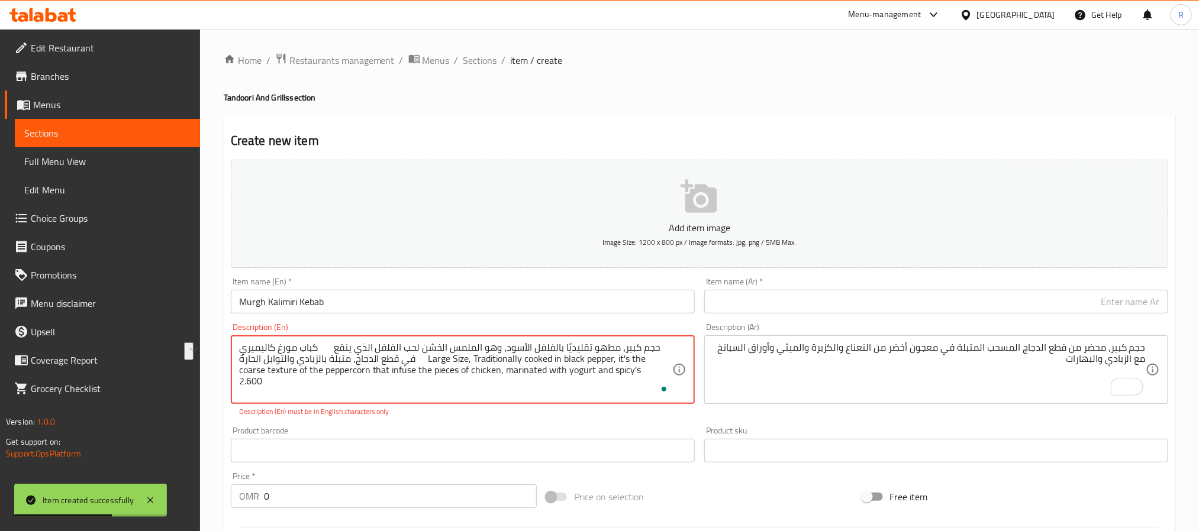
drag, startPoint x: 256, startPoint y: 351, endPoint x: 336, endPoint y: 348, distance: 80.0
type textarea "حجم كبير، مطهو تقليديًا بالفلفل الأسود، وهو الملمس الخشن لحب الفلفل الذي ينقع ف…"
drag, startPoint x: 789, startPoint y: 286, endPoint x: 785, endPoint y: 301, distance: 14.8
click at [790, 286] on div "Item name (Ar)   * Item name (Ar) *" at bounding box center [936, 296] width 464 height 36
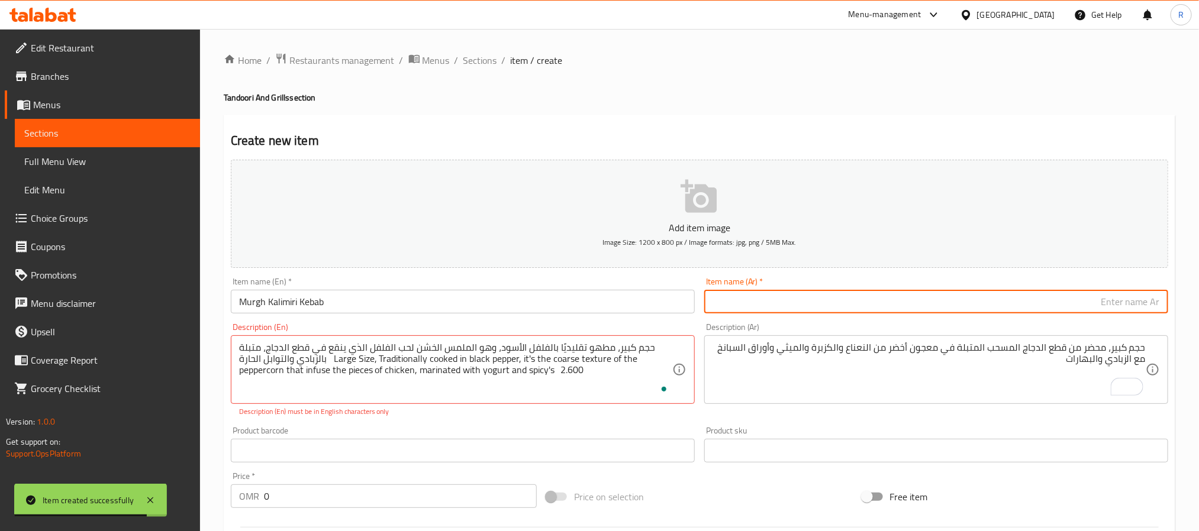
drag, startPoint x: 785, startPoint y: 301, endPoint x: 721, endPoint y: 311, distance: 64.7
click at [785, 301] on input "text" at bounding box center [936, 302] width 464 height 24
paste input "كباب مورغ كاليميري"
type input "كباب مورغ كاليميري"
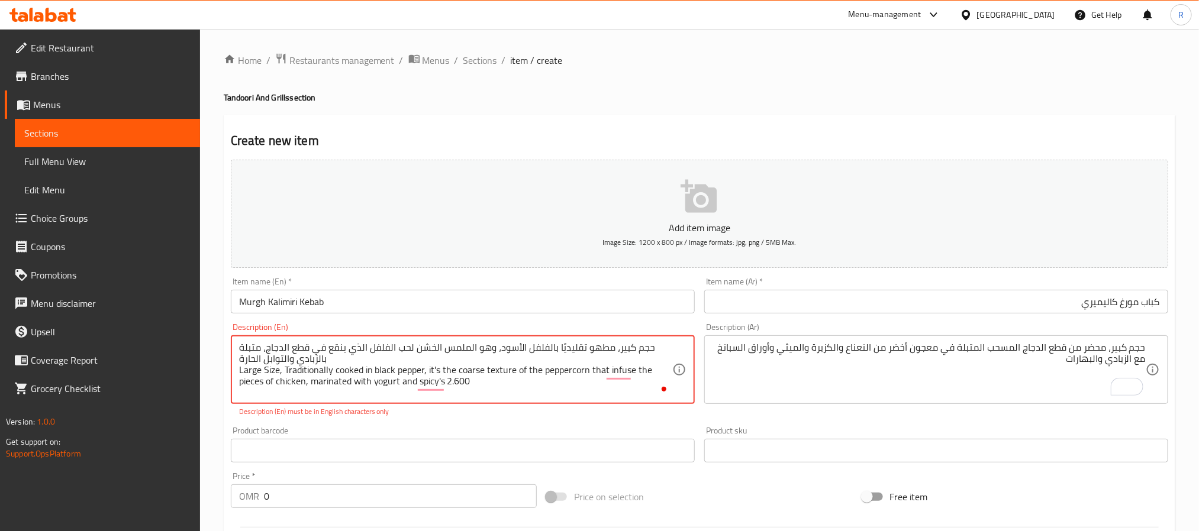
click at [421, 346] on textarea "حجم كبير، مطهو تقليديًا بالفلفل الأسود، وهو الملمس الخشن لحب الفلفل الذي ينقع ف…" at bounding box center [455, 370] width 433 height 56
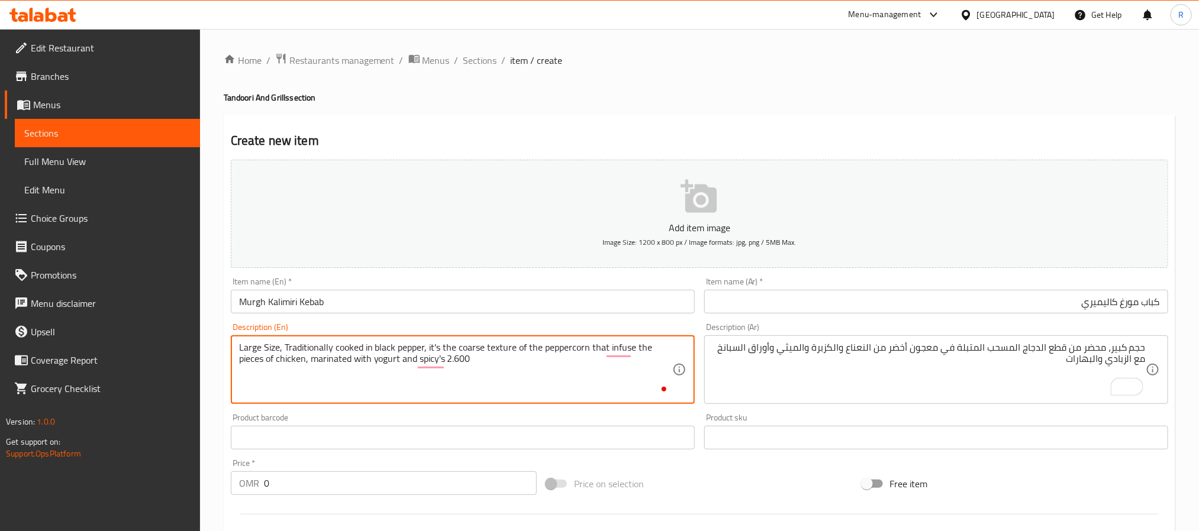
type textarea "Large Size, Traditionally cooked in black pepper, it's the coarse texture of th…"
click at [786, 359] on textarea "حجم كبير، محضر من قطع الدجاج المسحب المتبلة في معجون أخضر من النعناع والكزبرة و…" at bounding box center [928, 370] width 433 height 56
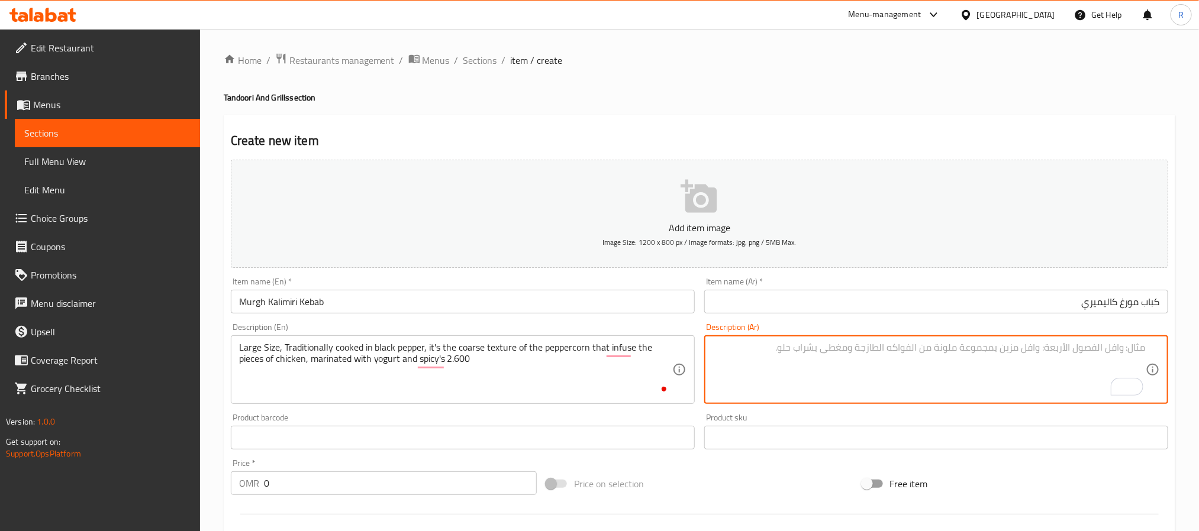
paste textarea "حجم كبير، مطهو تقليديًا بالفلفل الأسود، وهو الملمس الخشن لحب الفلفل الذي ينقع ف…"
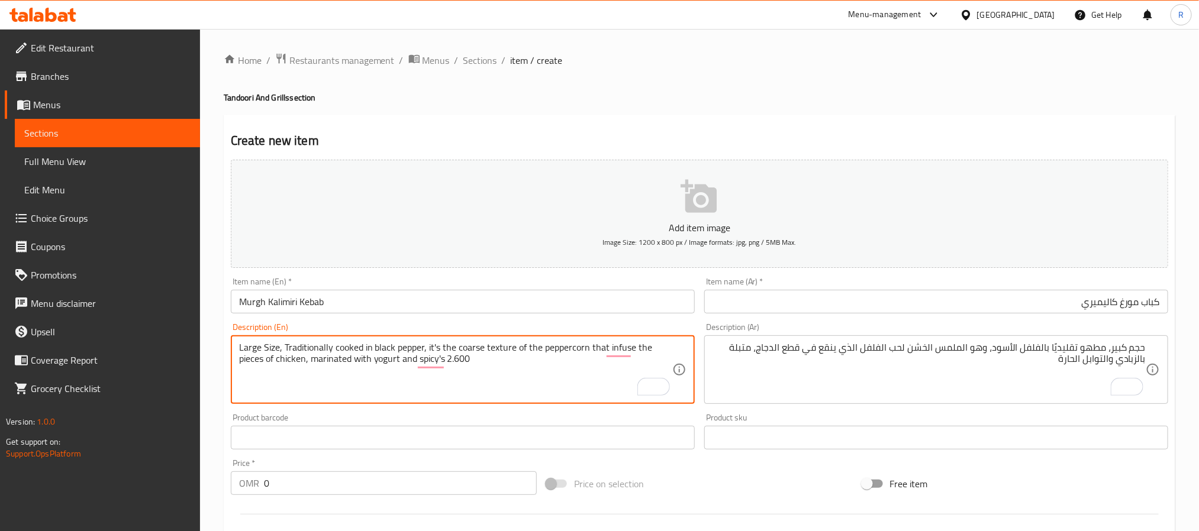
click at [565, 350] on textarea "Large Size, Traditionally cooked in black pepper, it's the coarse texture of th…" at bounding box center [455, 370] width 433 height 56
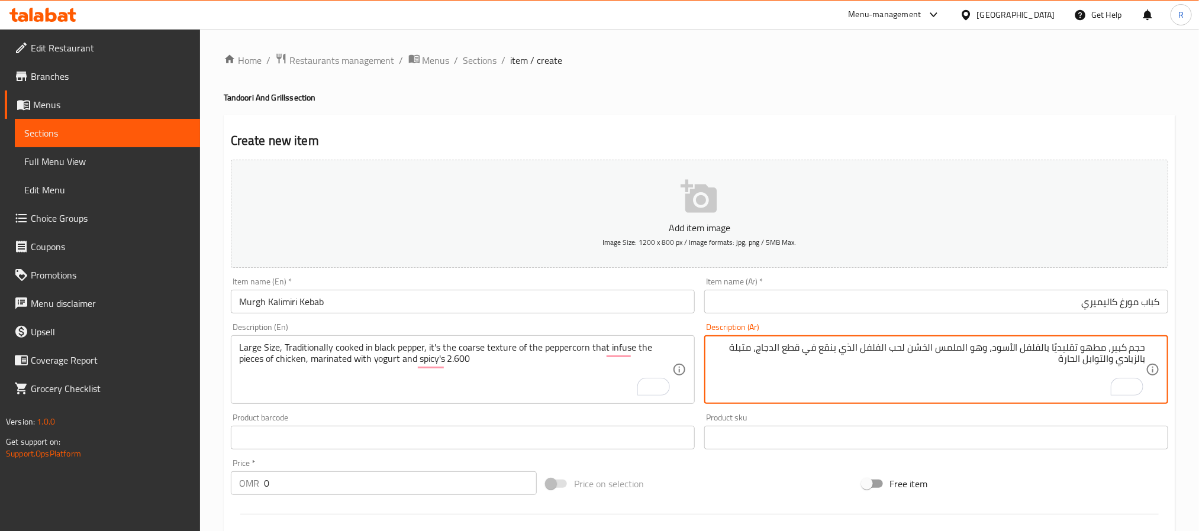
click at [1069, 363] on textarea "حجم كبير، مطهو تقليديًا بالفلفل الأسود، وهو الملمس الخشن لحب الفلفل الذي ينقع ف…" at bounding box center [928, 370] width 433 height 56
type textarea "حجم كبير، مطهو تقليديًا بالفلفل الأسود، وهو الملمس الخشن لحب الفلفل الذي ينقع ف…"
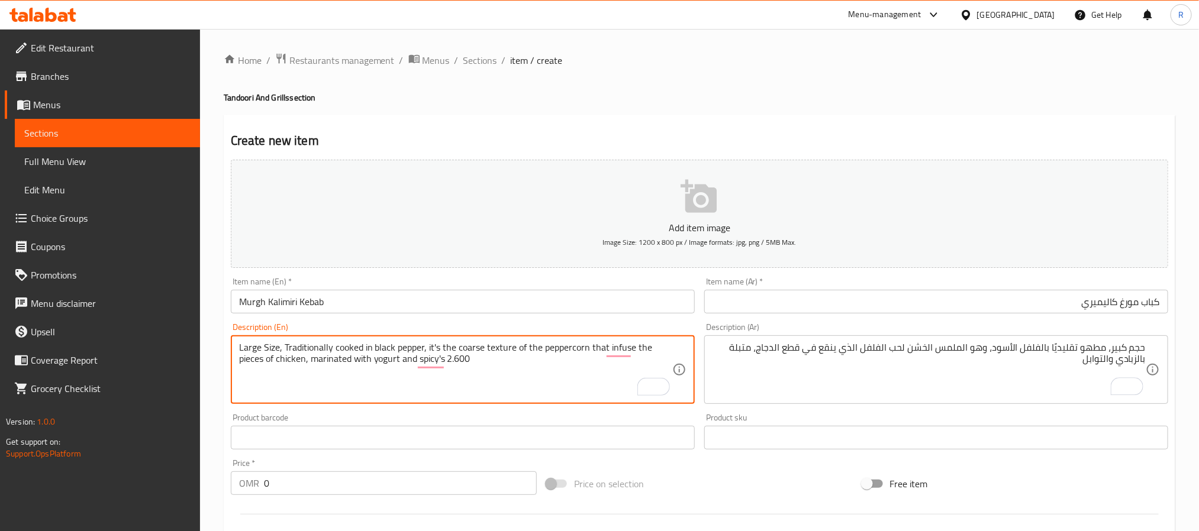
click at [466, 359] on textarea "Large Size, Traditionally cooked in black pepper, it's the coarse texture of th…" at bounding box center [455, 370] width 433 height 56
type textarea "Large Size, Traditionally cooked in black pepper, it's the coarse texture of th…"
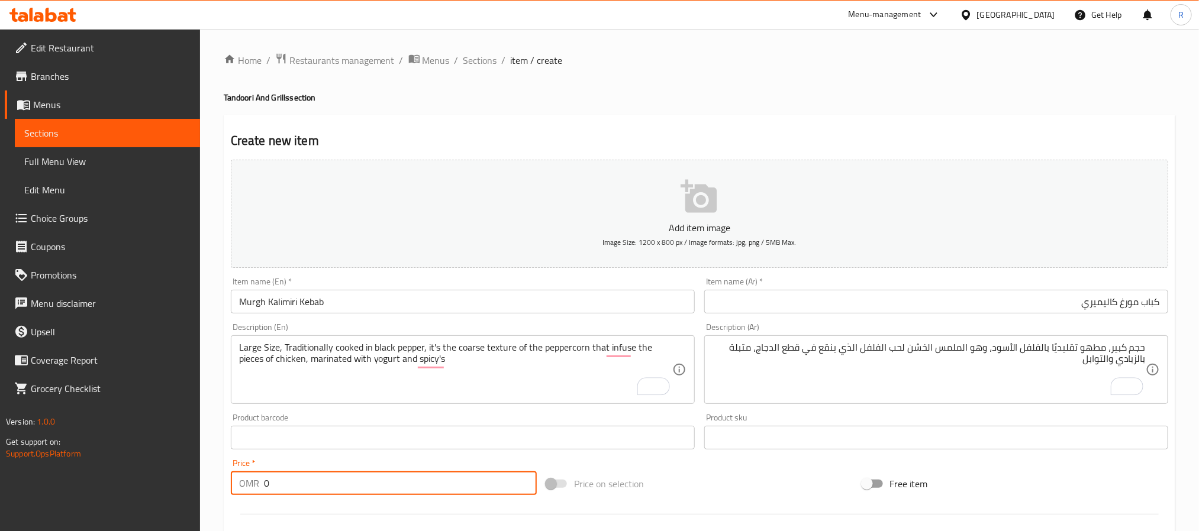
click at [438, 489] on input "0" at bounding box center [400, 484] width 273 height 24
paste input "2.600"
type input "02.600"
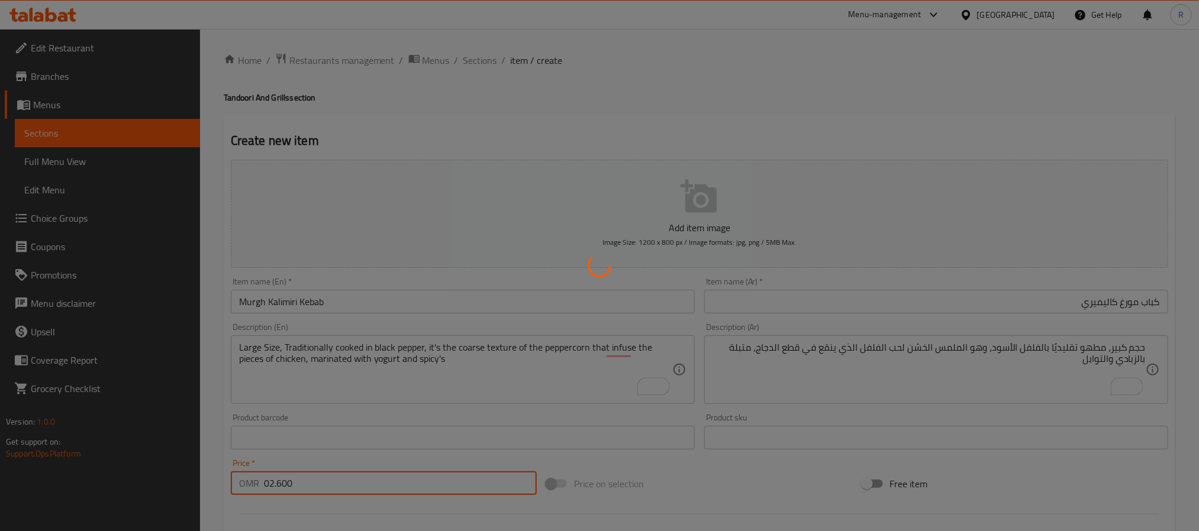
type input "0"
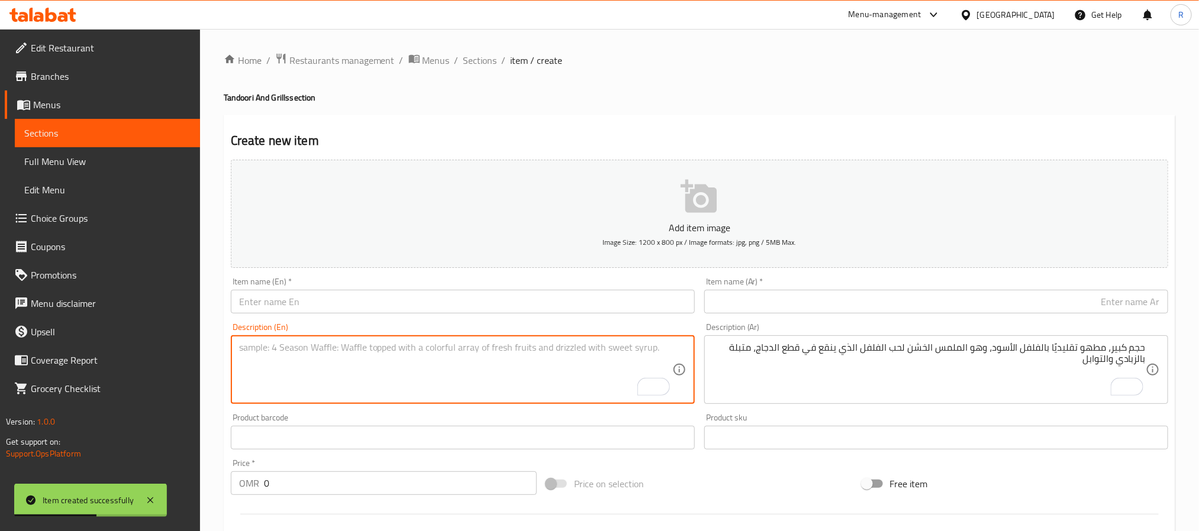
click at [414, 355] on textarea "To enrich screen reader interactions, please activate Accessibility in Grammarl…" at bounding box center [455, 370] width 433 height 56
paste textarea "Chicken Banjara Kebab كباب دجاج بانجارا حجم كبير، كباب دجاج حار، قطع دجاج مسحب …"
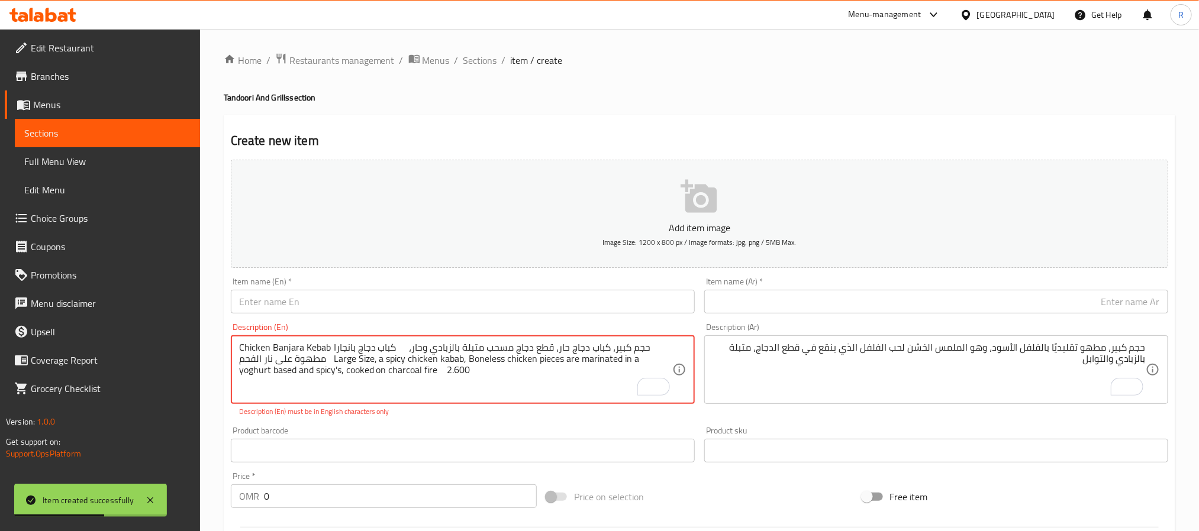
click at [240, 350] on textarea "Chicken Banjara Kebab كباب دجاج بانجارا حجم كبير، كباب دجاج حار، قطع دجاج مسحب …" at bounding box center [455, 370] width 433 height 56
drag, startPoint x: 240, startPoint y: 350, endPoint x: 317, endPoint y: 343, distance: 76.7
click at [317, 343] on textarea "Chicken Banjara Kebab كباب دجاج بانجارا حجم كبير، كباب دجاج حار، قطع دجاج مسحب …" at bounding box center [455, 370] width 433 height 56
type textarea "كباب دجاج بانجارا حجم كبير، كباب دجاج حار، قطع دجاج مسحب متبلة بالزبادي وحار، م…"
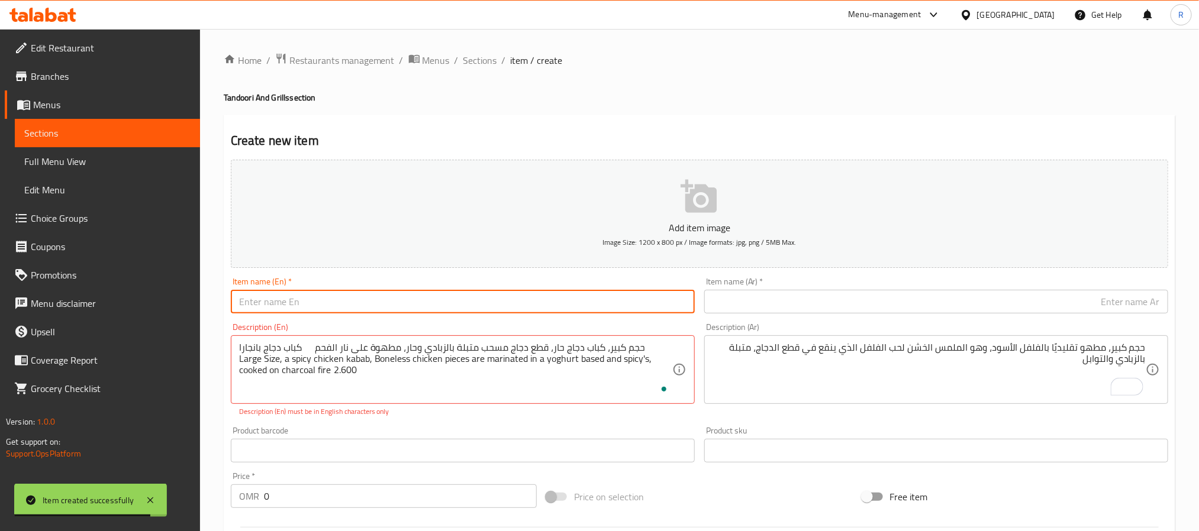
click at [336, 302] on input "text" at bounding box center [463, 302] width 464 height 24
paste input "Chicken Banjara Kebab"
type input "Chicken Banjara Kebab"
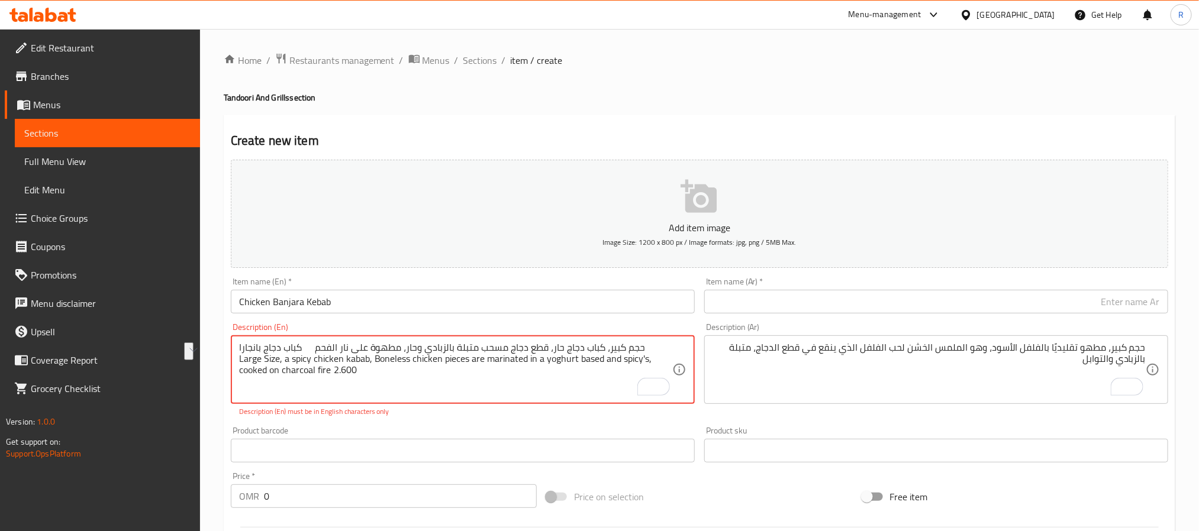
drag, startPoint x: 631, startPoint y: 351, endPoint x: 308, endPoint y: 350, distance: 323.1
type textarea "كباب دجاج بانجارا Large Size, a spicy chicken kabab, Boneless chicken pieces ar…"
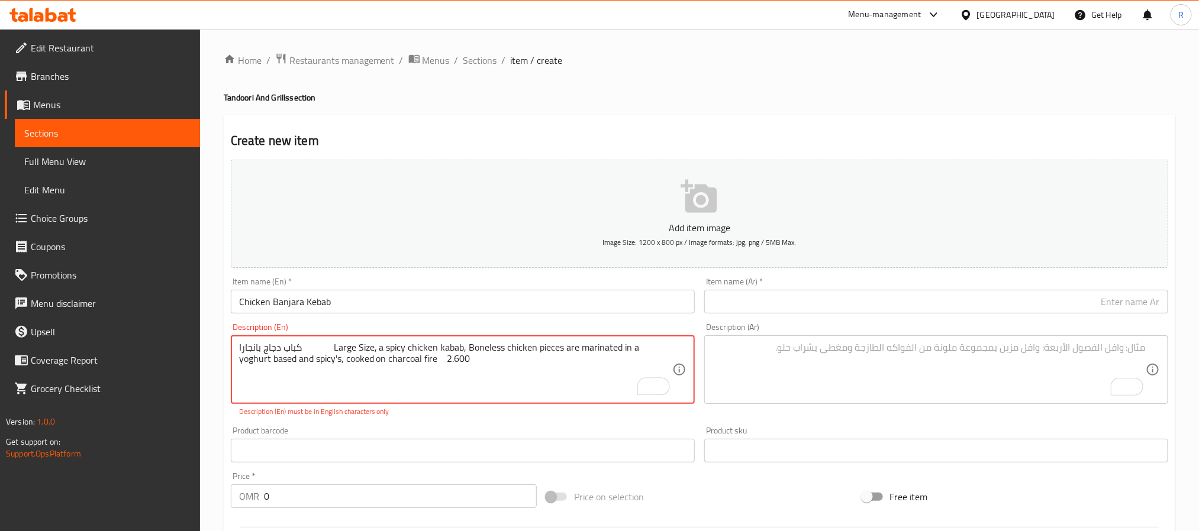
click at [788, 364] on textarea "To enrich screen reader interactions, please activate Accessibility in Grammarl…" at bounding box center [928, 370] width 433 height 56
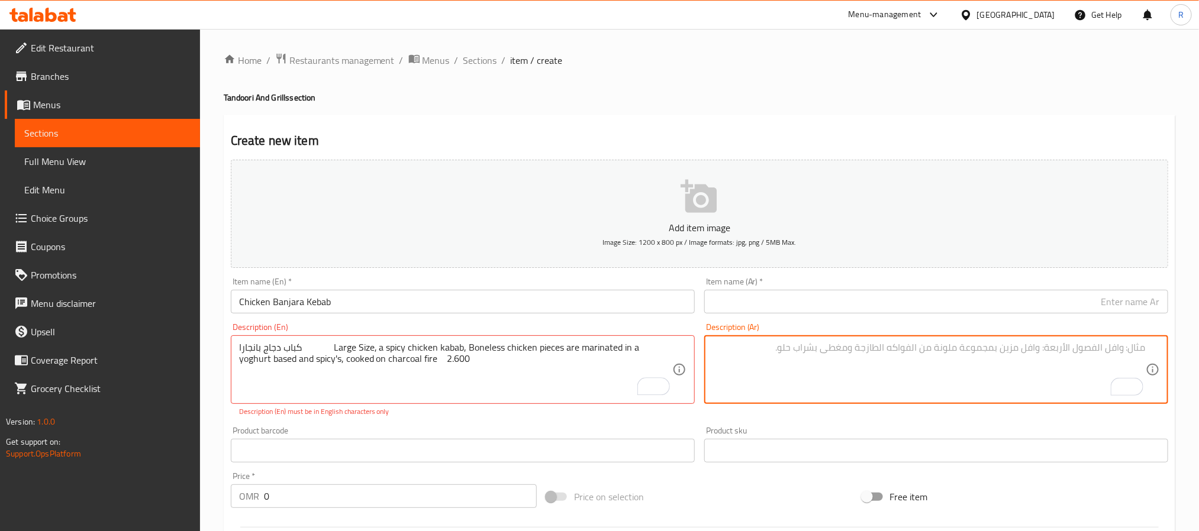
paste textarea "حجم كبير، كباب دجاج حار، قطع دجاج مسحب متبلة بالزبادي وحار، مطهوة على نار الفحم"
type textarea "حجم كبير، كباب دجاج حار، قطع دجاج مسحب متبلة بالزبادي وحار، مطهوة على نار الفحم"
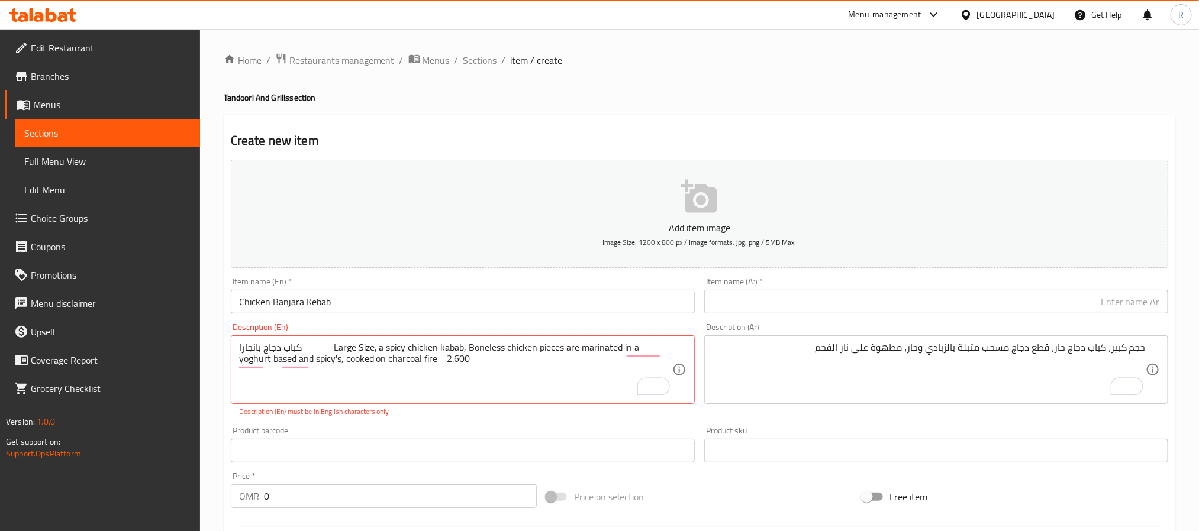
drag, startPoint x: 233, startPoint y: 347, endPoint x: 273, endPoint y: 348, distance: 40.3
click at [273, 348] on div "كباب دجاج بانجارا Large Size, a spicy chicken kabab, Boneless chicken pieces ar…" at bounding box center [463, 370] width 464 height 69
drag, startPoint x: 299, startPoint y: 346, endPoint x: 231, endPoint y: 347, distance: 68.1
click at [231, 347] on div "كباب دجاج بانجارا Large Size, a spicy chicken kabab, Boneless chicken pieces ar…" at bounding box center [463, 370] width 464 height 69
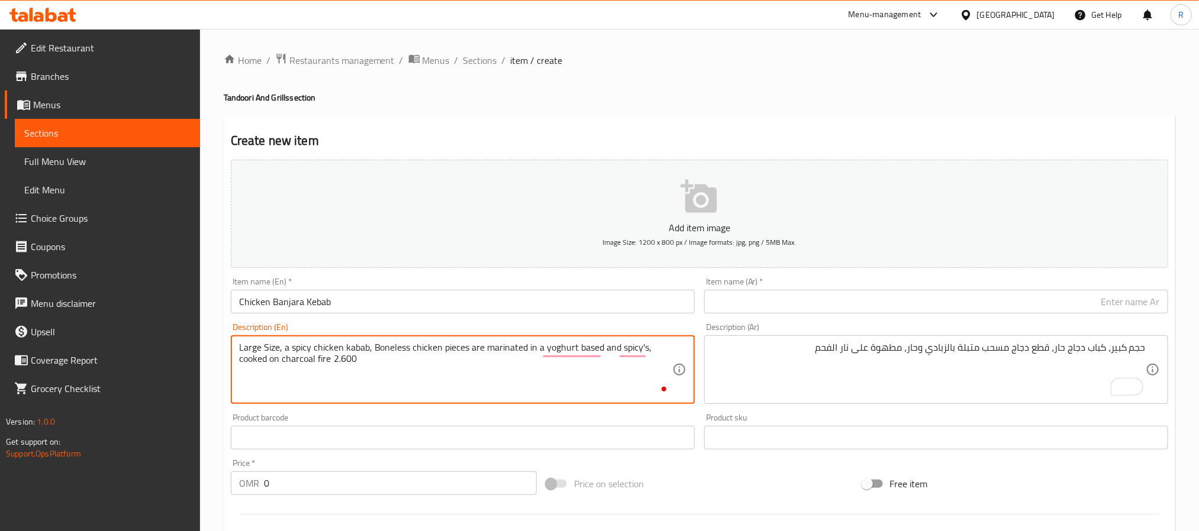
type textarea "Large Size, a spicy chicken kabab, Boneless chicken pieces are marinated in a y…"
click at [829, 298] on input "text" at bounding box center [936, 302] width 464 height 24
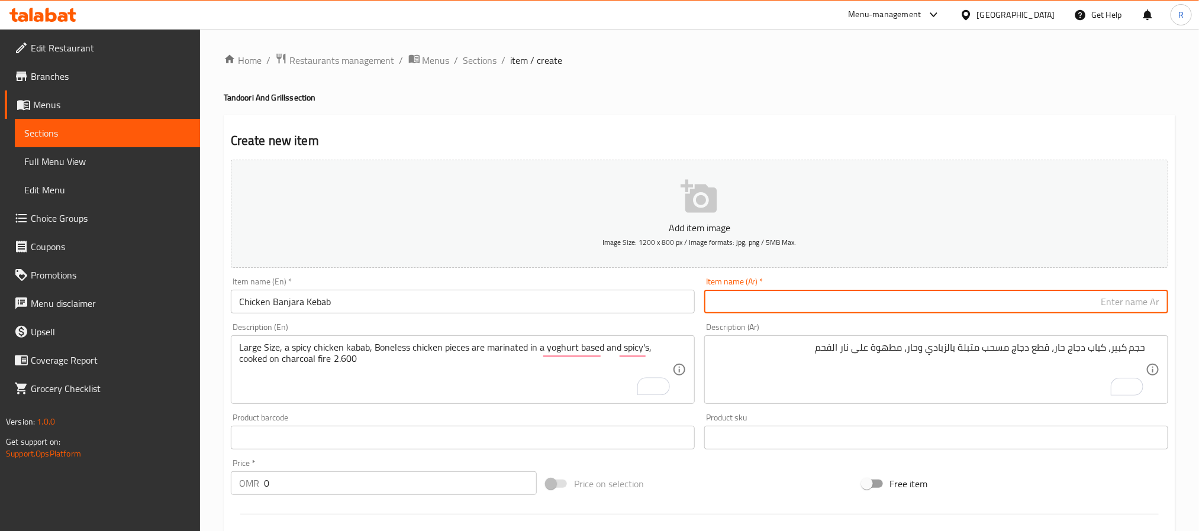
paste input "كباب دجاج بانجارا"
type input "كباب دجاج بانجارا"
click at [349, 364] on textarea "Large Size, a spicy chicken kabab, Boneless chicken pieces are marinated in a y…" at bounding box center [455, 370] width 433 height 56
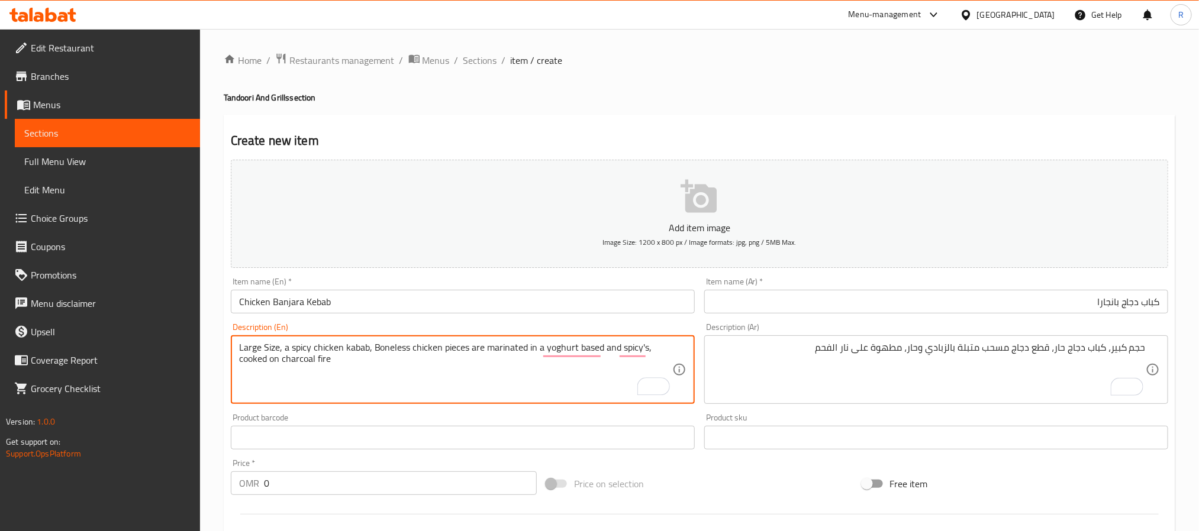
type textarea "Large Size, a spicy chicken kabab, Boneless chicken pieces are marinated in a y…"
click at [366, 478] on input "0" at bounding box center [400, 484] width 273 height 24
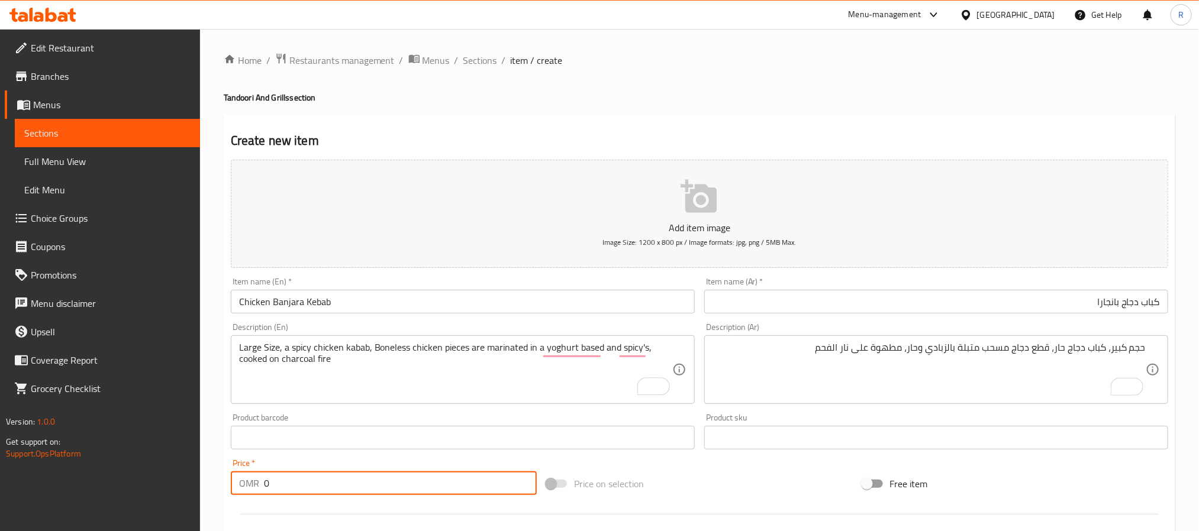
paste input "2.600"
type input "02.600"
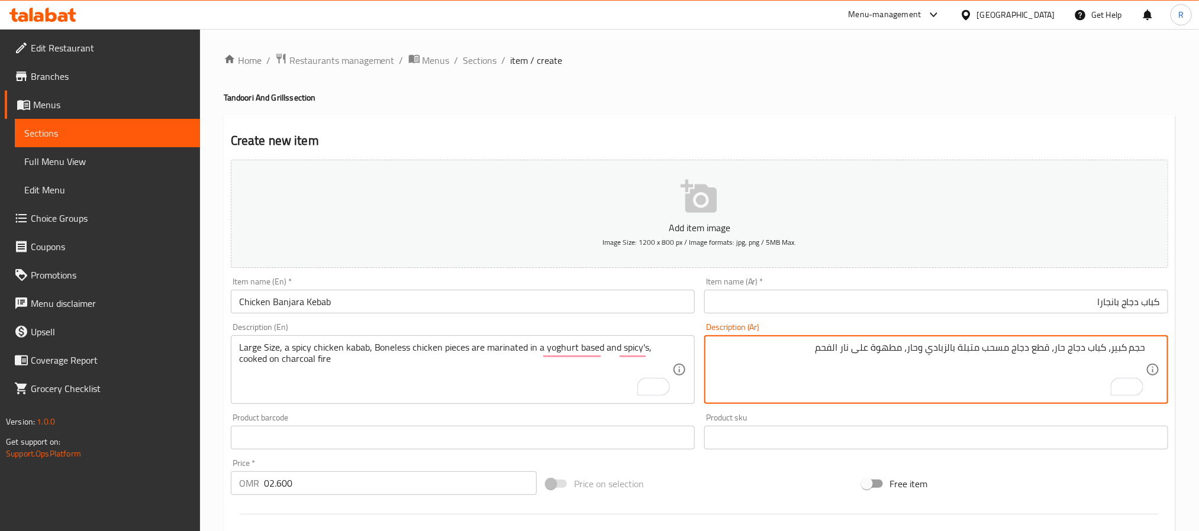
click at [916, 343] on textarea "حجم كبير، كباب دجاج حار، قطع دجاج مسحب متبلة بالزبادي وحار، مطهوة على نار الفحم" at bounding box center [928, 370] width 433 height 56
type textarea "حجم كبير، كباب دجاج حار، قطع دجاج مسحب متبلة بالزبادي والتوابل، مطهوة على نار ا…"
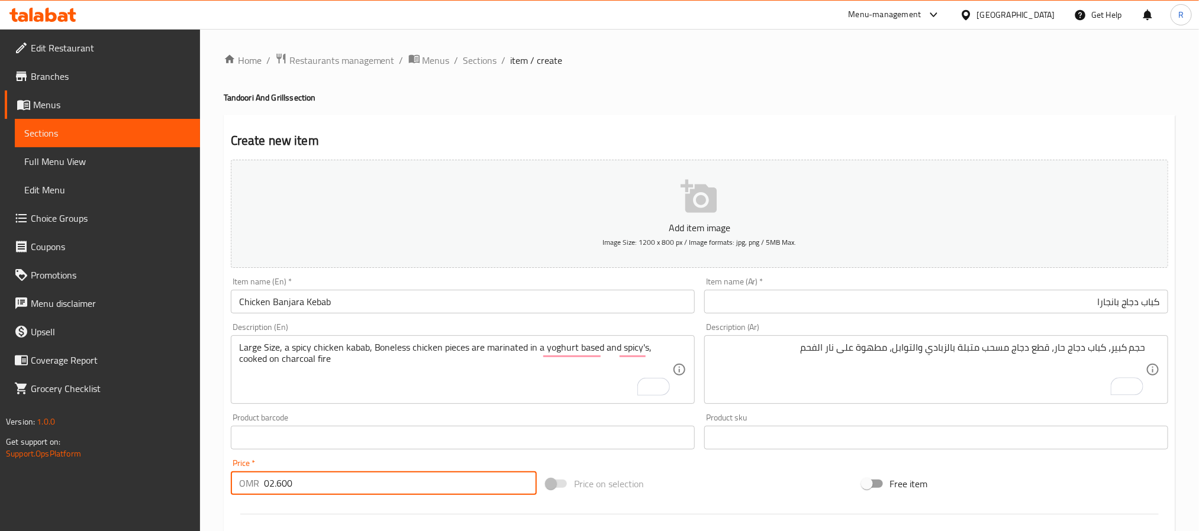
click at [398, 494] on input "02.600" at bounding box center [400, 484] width 273 height 24
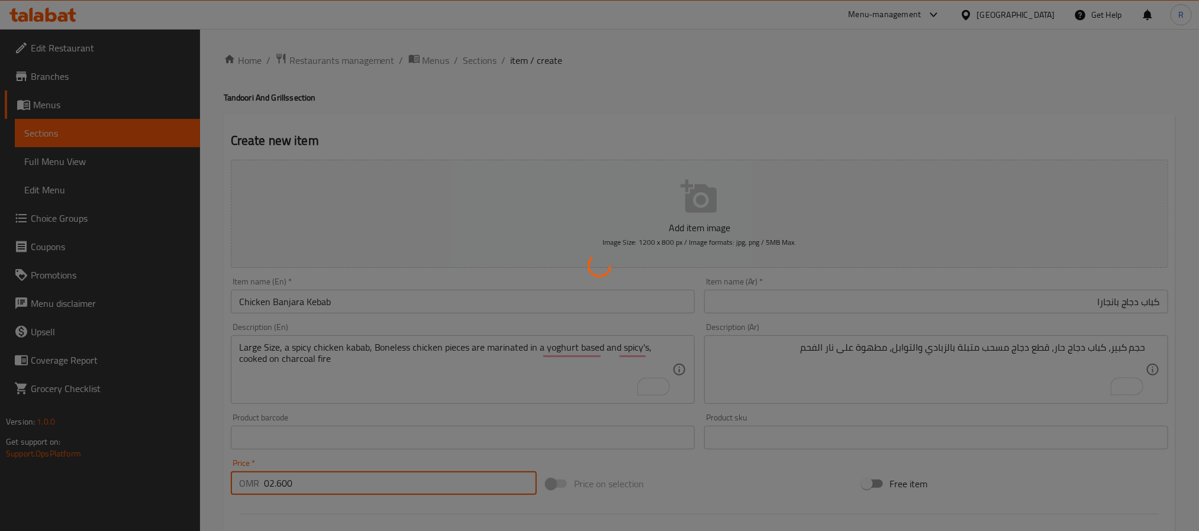
type input "0"
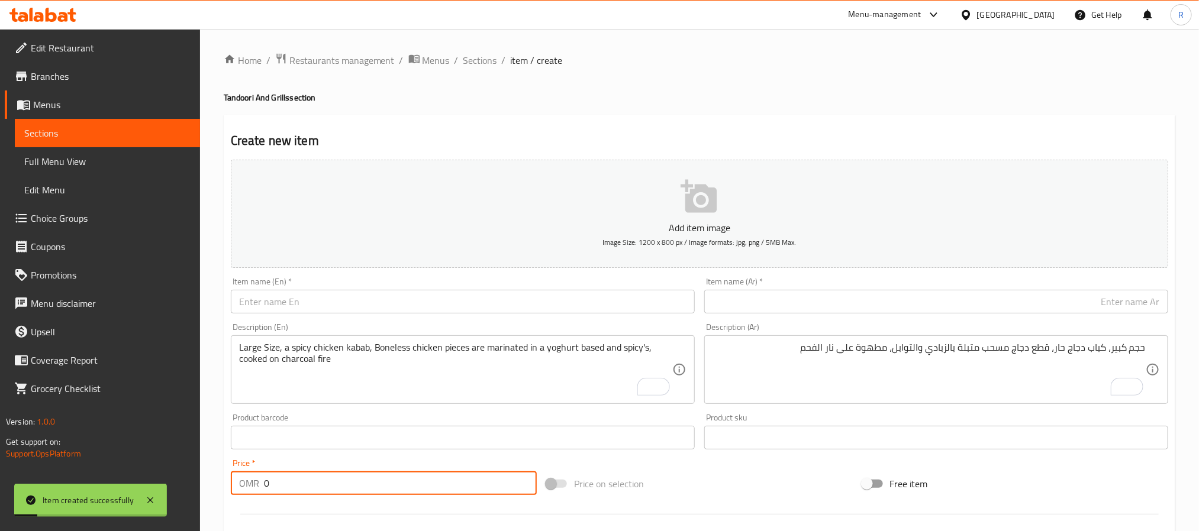
click at [360, 350] on textarea "Large Size, a spicy chicken kabab, Boneless chicken pieces are marinated in a y…" at bounding box center [455, 370] width 433 height 56
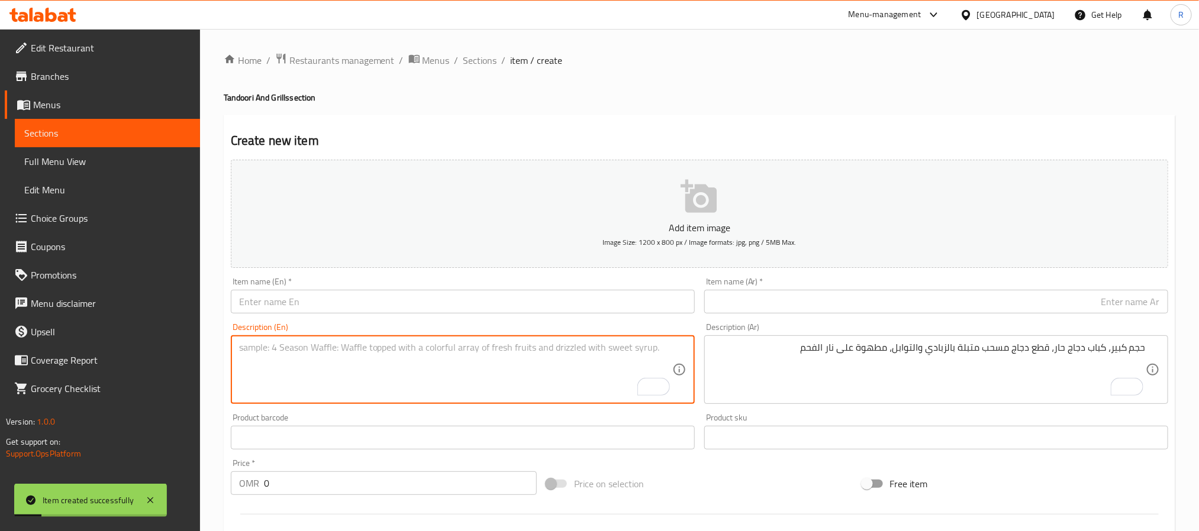
paste textarea "Tandoori Non Veg Platter طبق تندوري غير نباتي حجم كبير، طبق تندوري مشكل غير نبا…"
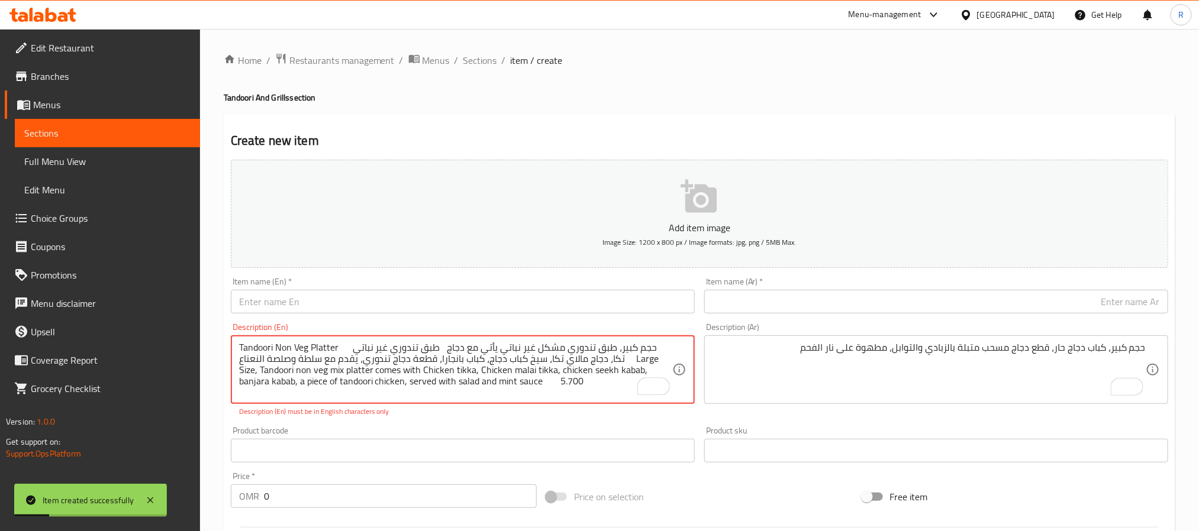
click at [247, 347] on textarea "Tandoori Non Veg Platter طبق تندوري غير نباتي حجم كبير، طبق تندوري مشكل غير نبا…" at bounding box center [455, 370] width 433 height 56
drag, startPoint x: 247, startPoint y: 347, endPoint x: 312, endPoint y: 341, distance: 65.9
click at [312, 341] on div "Tandoori Non Veg Platter طبق تندوري غير نباتي حجم كبير، طبق تندوري مشكل غير نبا…" at bounding box center [463, 370] width 464 height 69
type textarea "طبق تندوري غير نباتي حجم كبير، طبق تندوري مشكل غير نباتي يأتي مع دجاج تكا، دجاج…"
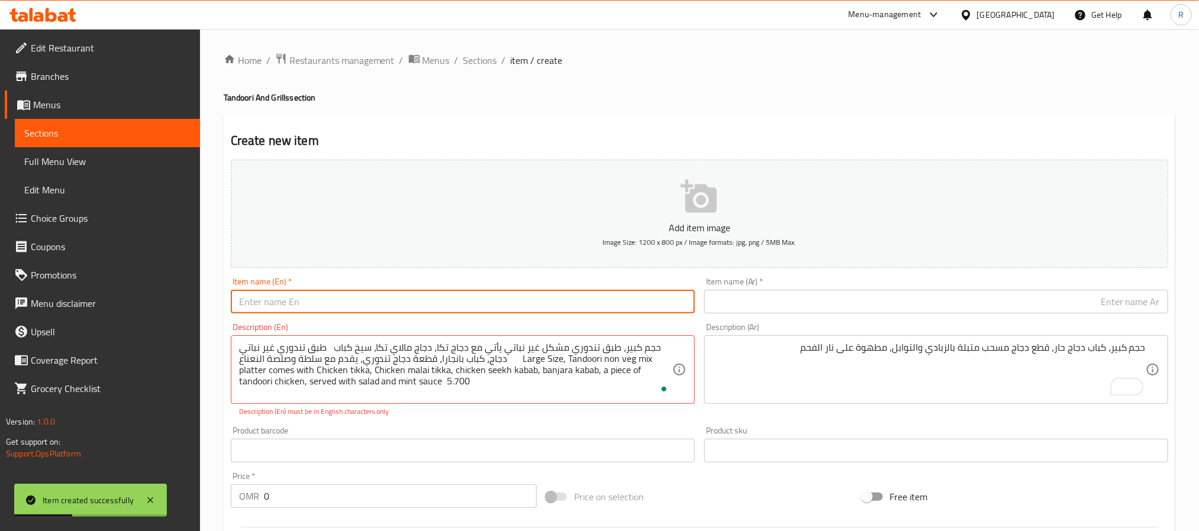
click at [345, 308] on input "text" at bounding box center [463, 302] width 464 height 24
paste input "Tandoori Non Veg Platter"
type input "Tandoori Non Veg Platter"
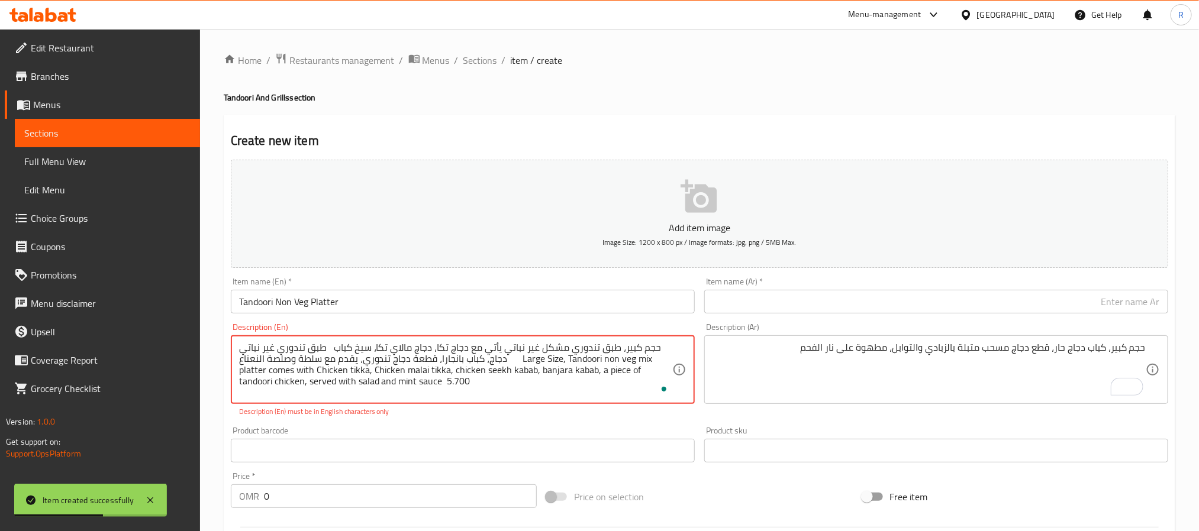
drag, startPoint x: 256, startPoint y: 351, endPoint x: 339, endPoint y: 349, distance: 82.9
type textarea "حجم كبير، طبق تندوري مشكل غير نباتي يأتي مع دجاج تكا، دجاج مالاي تكا، سيخ كباب …"
click at [770, 286] on div "Item name (Ar)   * Item name (Ar) *" at bounding box center [936, 296] width 464 height 36
click at [772, 302] on input "text" at bounding box center [936, 302] width 464 height 24
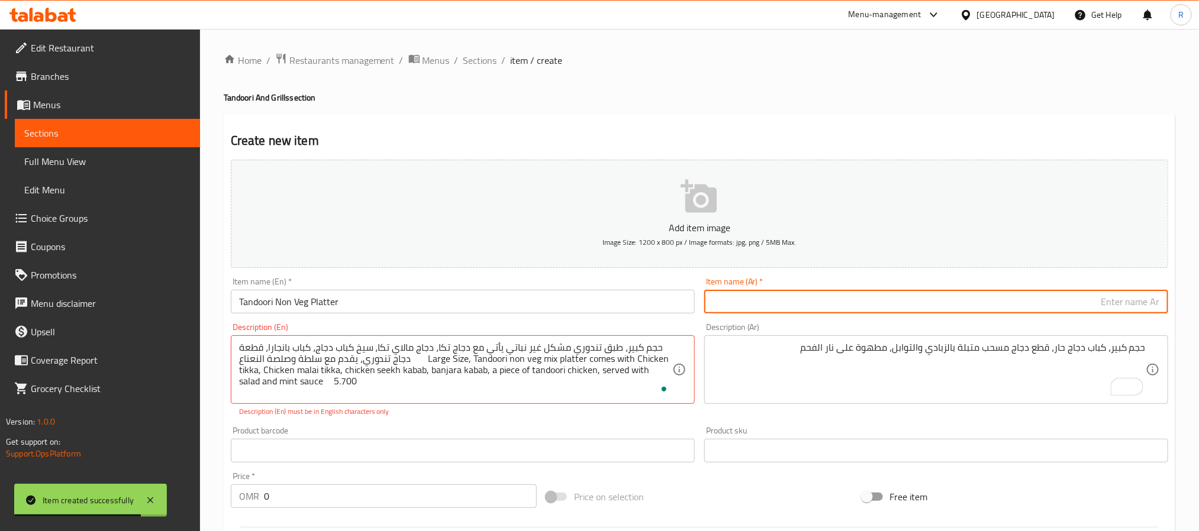
paste input "طبق تندوري غير نباتي"
type input "طبق تندوري غير نباتي"
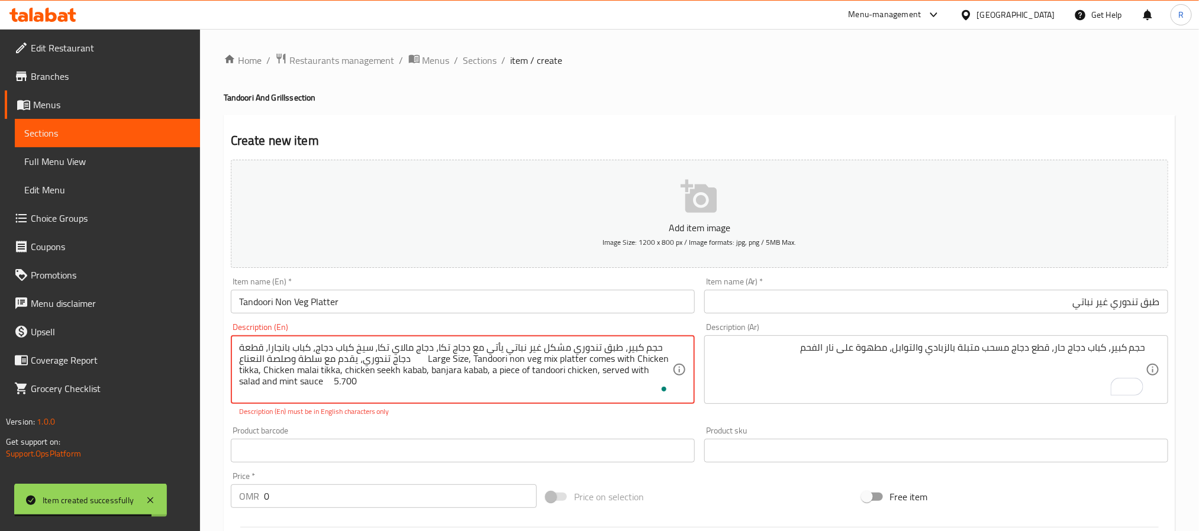
drag, startPoint x: 418, startPoint y: 362, endPoint x: 466, endPoint y: 387, distance: 54.0
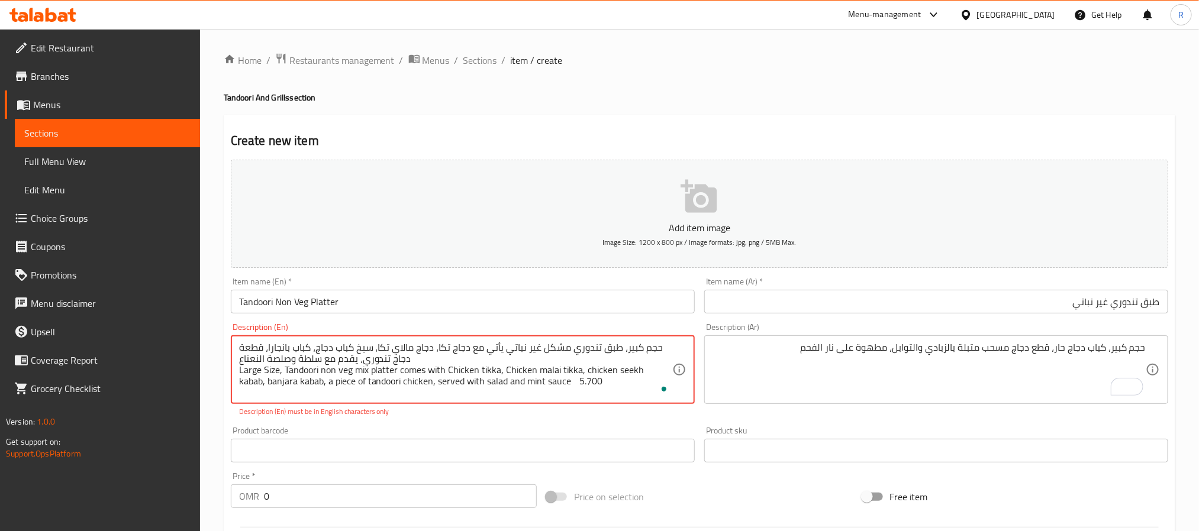
click at [411, 360] on textarea "حجم كبير، طبق تندوري مشكل غير نباتي يأتي مع دجاج تكا، دجاج مالاي تكا، سيخ كباب …" at bounding box center [455, 370] width 433 height 56
click at [412, 360] on textarea "حجم كبير، طبق تندوري مشكل غير نباتي يأتي مع دجاج تكا، دجاج مالاي تكا، سيخ كباب …" at bounding box center [455, 370] width 433 height 56
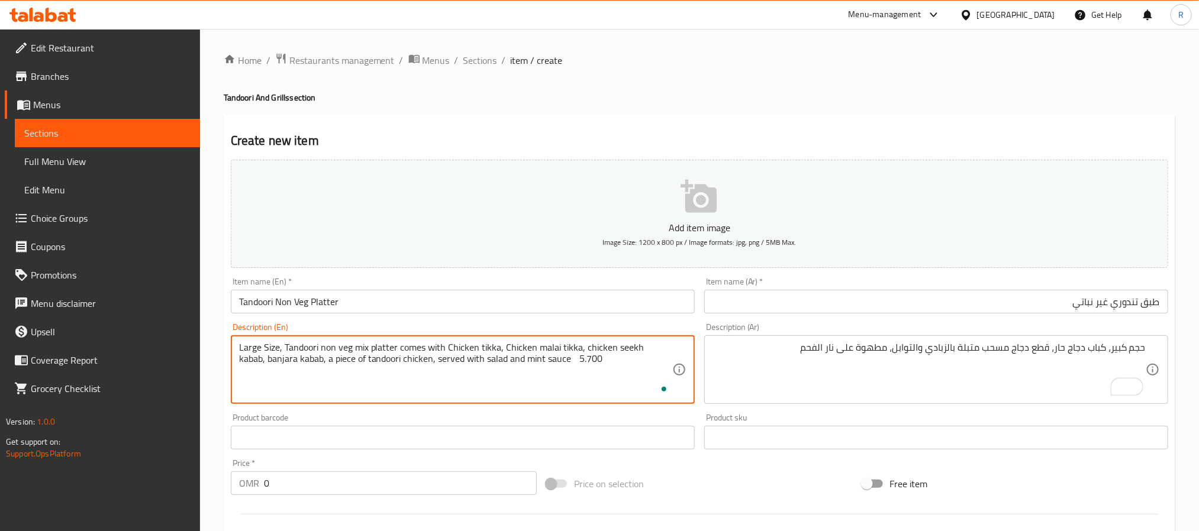
type textarea "Large Size, Tandoori non veg mix platter comes with Chicken tikka, Chicken mala…"
click at [819, 379] on textarea "To enrich screen reader interactions, please activate Accessibility in Grammarl…" at bounding box center [928, 370] width 433 height 56
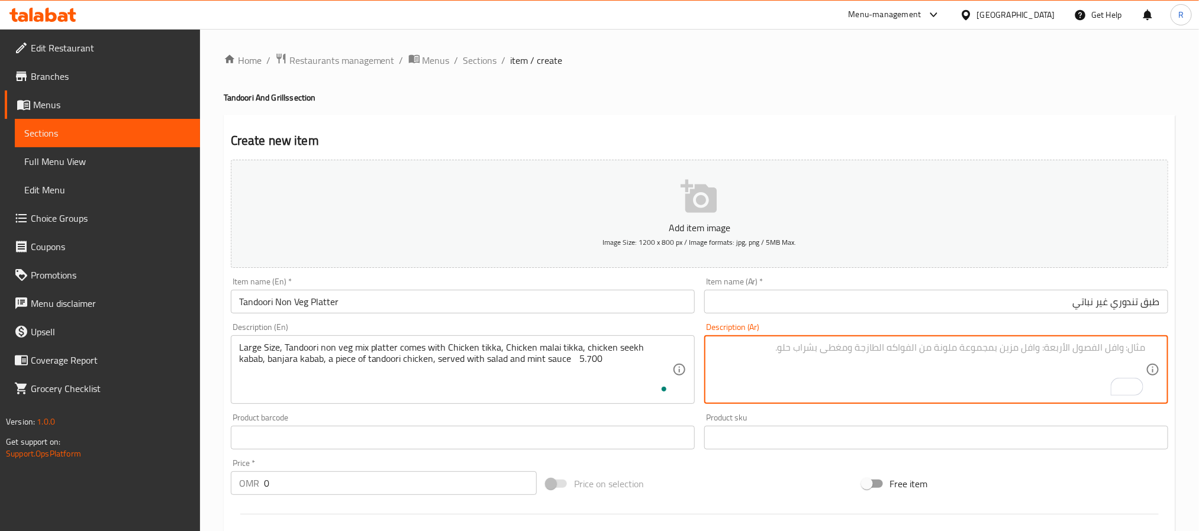
paste textarea "حجم كبير، طبق تندوري مشكل غير نباتي يأتي مع دجاج تكا، دجاج مالاي تكا، سيخ كباب …"
type textarea "حجم كبير، طبق تندوري مشكل غير نباتي يأتي مع دجاج تكا، دجاج مالاي تكا، سيخ كباب …"
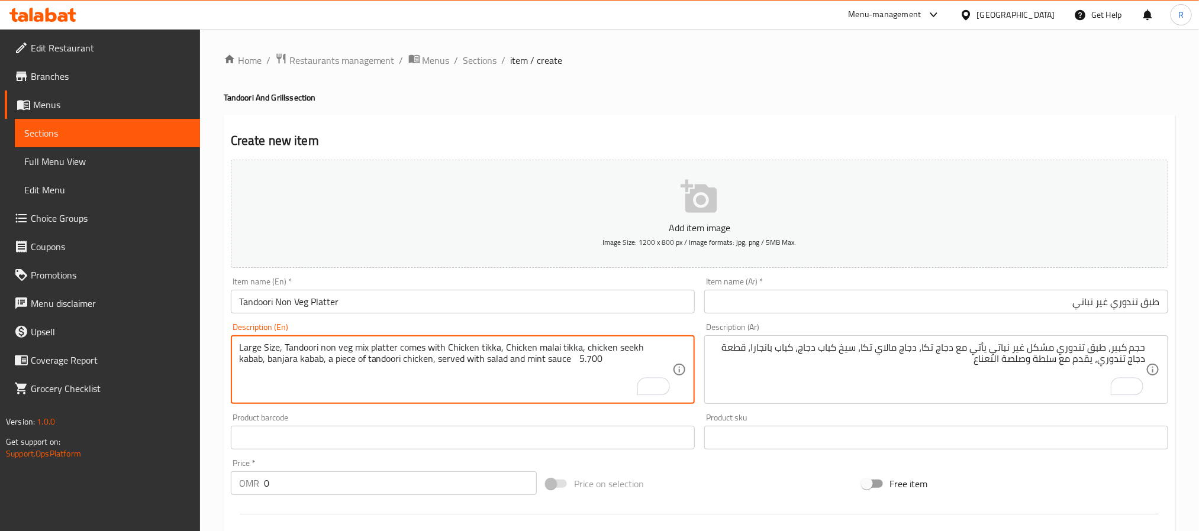
click at [563, 366] on textarea "Large Size, Tandoori non veg mix platter comes with Chicken tikka, Chicken mala…" at bounding box center [455, 370] width 433 height 56
type textarea "Large Size, Tandoori non veg mix platter comes with Chicken tikka, Chicken mala…"
click at [472, 491] on input "0" at bounding box center [400, 484] width 273 height 24
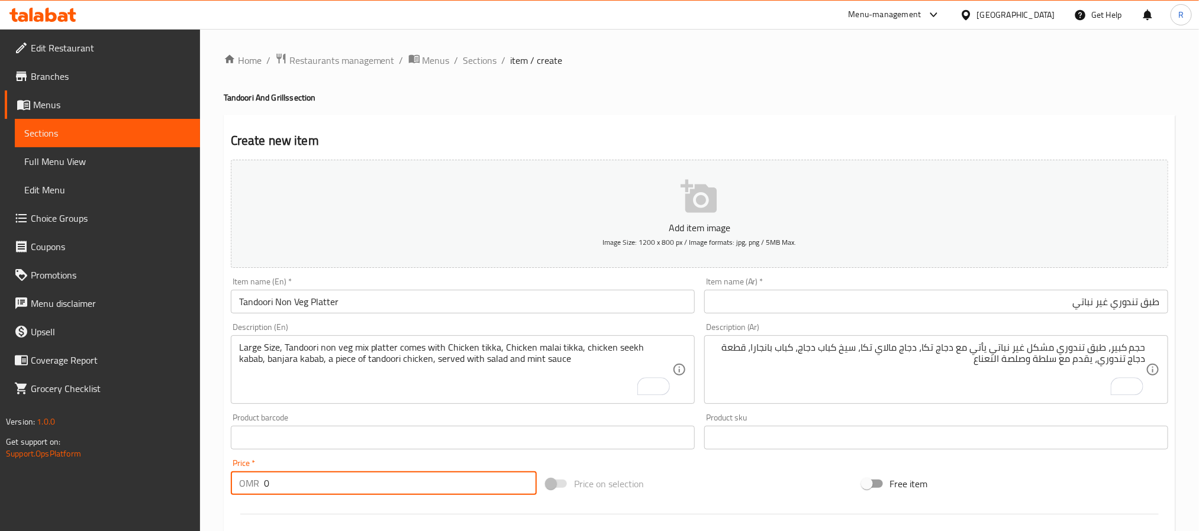
paste input "5.700"
type input "05.700"
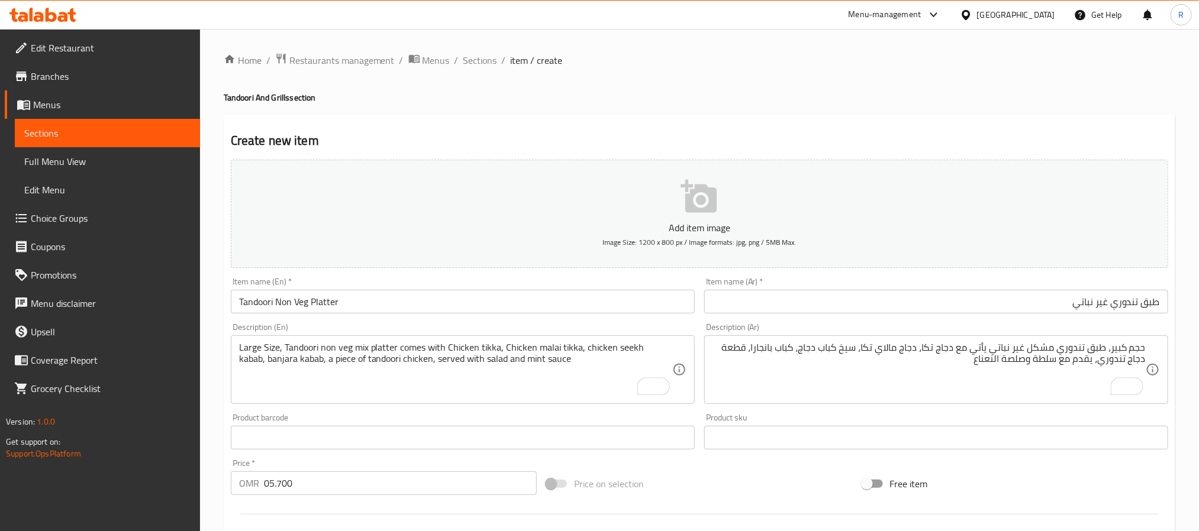
click at [521, 400] on div "Large Size, Tandoori non veg mix platter comes with Chicken tikka, Chicken mala…" at bounding box center [463, 370] width 464 height 69
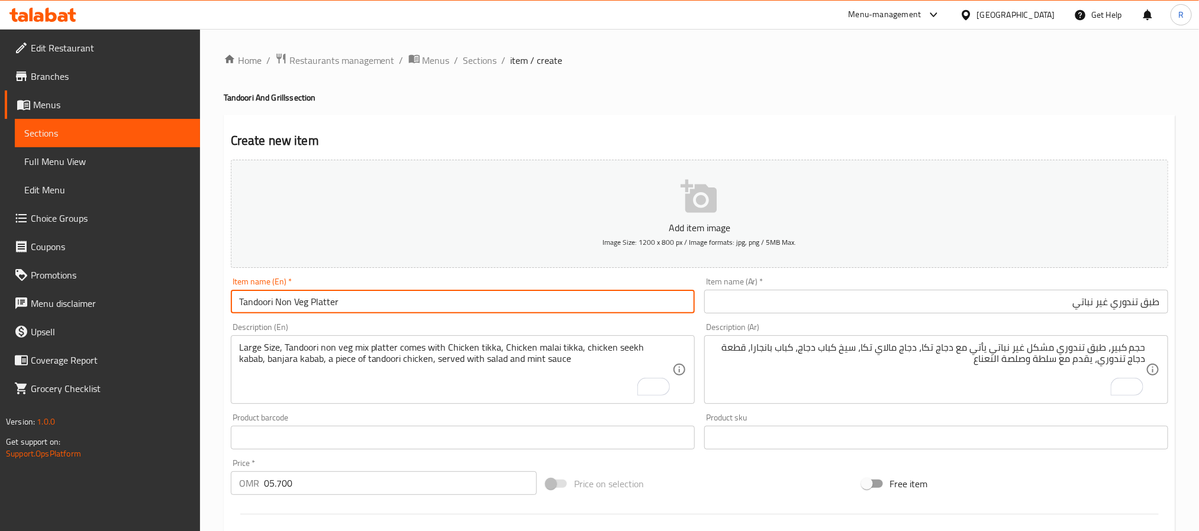
click at [465, 302] on input "Tandoori Non Veg Platter" at bounding box center [463, 302] width 464 height 24
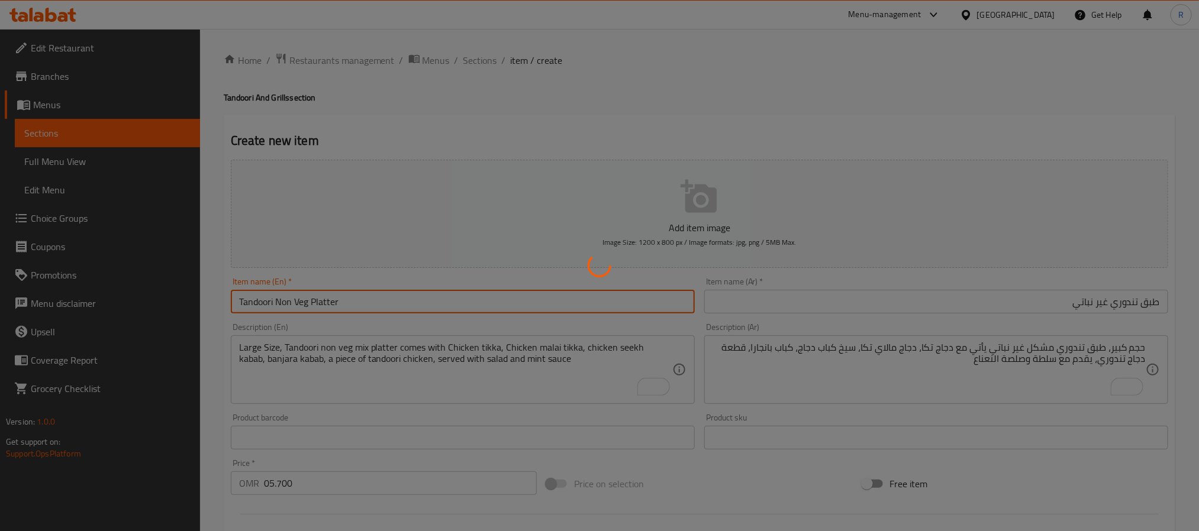
type input "0"
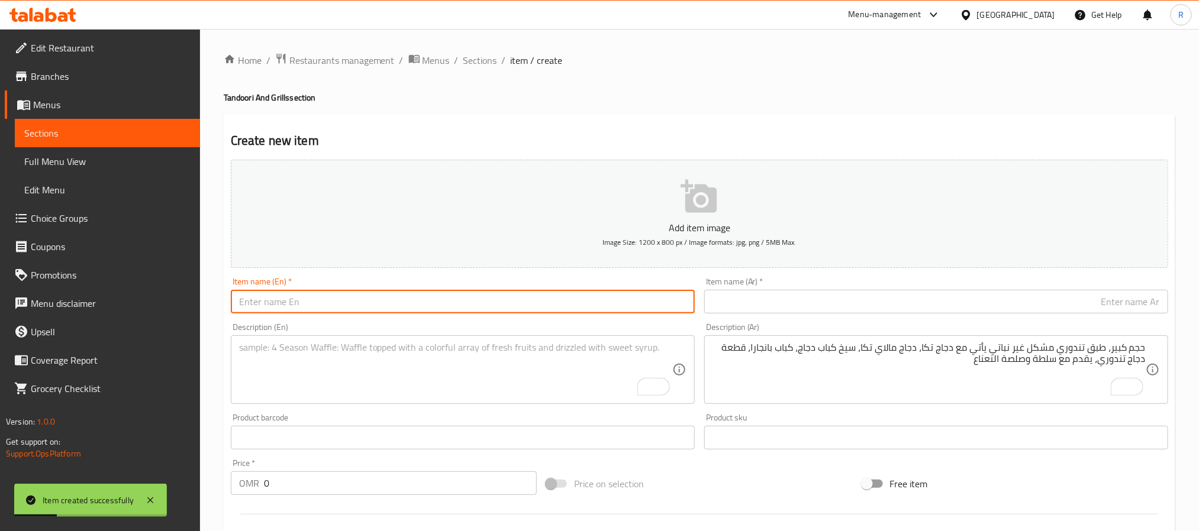
click at [377, 366] on textarea "To enrich screen reader interactions, please activate Accessibility in Grammarl…" at bounding box center [455, 370] width 433 height 56
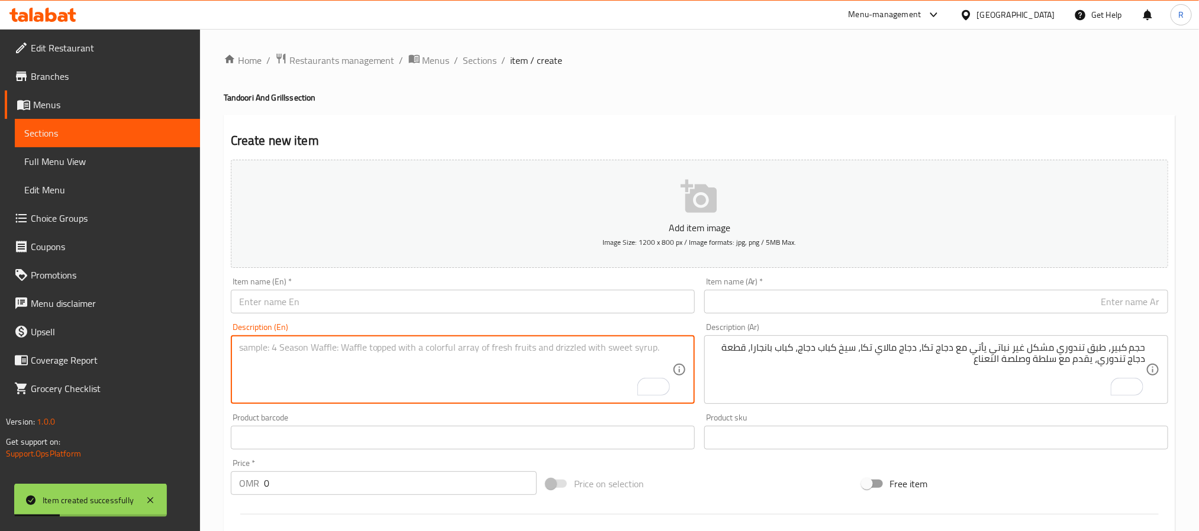
paste textarea "Fish Tikka سمك تكا حجم كبير، سمك (باسا) تكا عبارة عن مأكولات بحرية تندوري، متبل…"
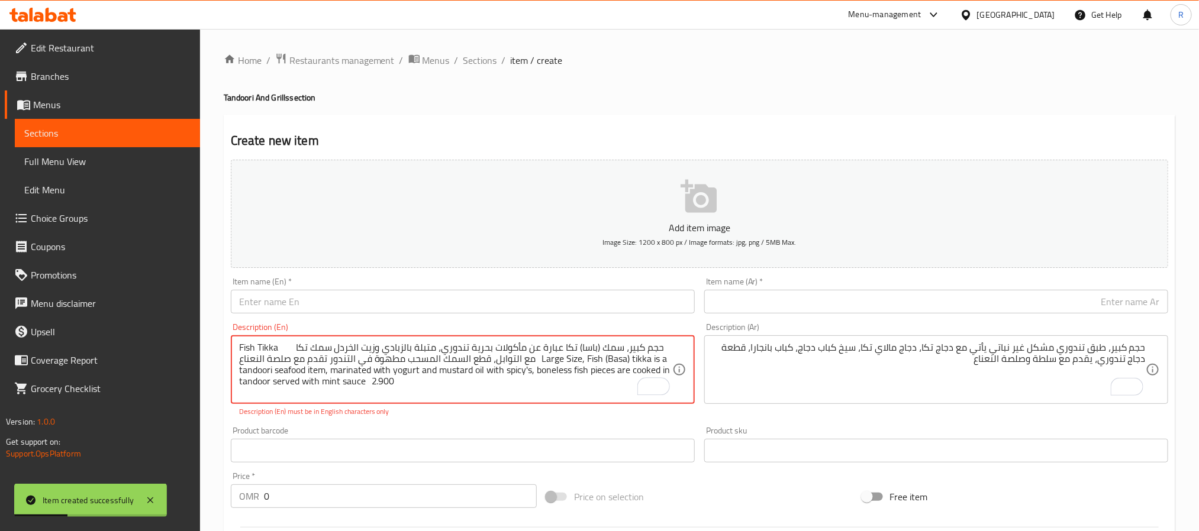
click at [247, 345] on textarea "Fish Tikka سمك تكا حجم كبير، سمك (باسا) تكا عبارة عن مأكولات بحرية تندوري، متبل…" at bounding box center [455, 370] width 433 height 56
drag, startPoint x: 247, startPoint y: 345, endPoint x: 265, endPoint y: 347, distance: 17.8
click at [265, 347] on textarea "Fish Tikka سمك تكا حجم كبير، سمك (باسا) تكا عبارة عن مأكولات بحرية تندوري، متبل…" at bounding box center [455, 370] width 433 height 56
type textarea "سمك تكا حجم كبير، سمك (باسا) تكا عبارة عن مأكولات بحرية تندوري، متبلة بالزبادي …"
click at [311, 302] on input "text" at bounding box center [463, 302] width 464 height 24
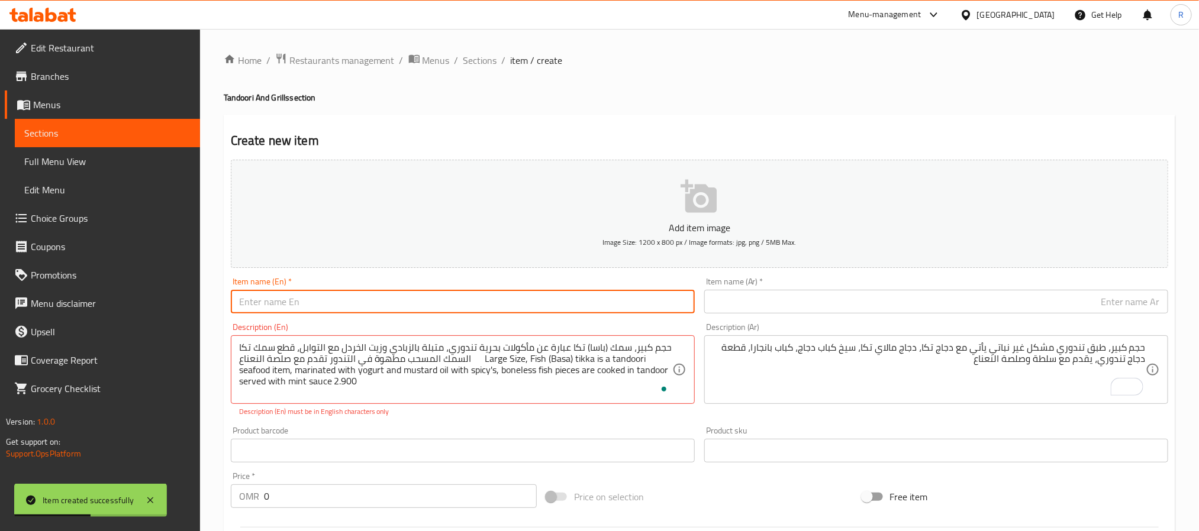
paste input "Fish Tikka"
type input "Fish Tikka"
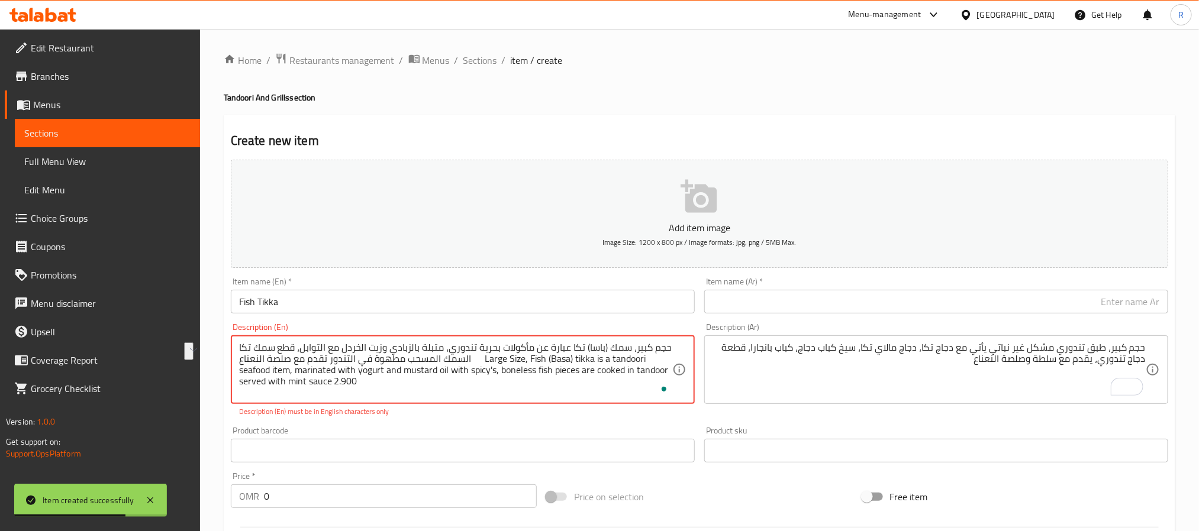
drag, startPoint x: 253, startPoint y: 349, endPoint x: 288, endPoint y: 350, distance: 35.5
type textarea "حجم كبير، سمك (باسا) تكا عبارة عن مأكولات بحرية تندوري، متبلة بالزبادي وزيت الخ…"
click at [769, 302] on input "text" at bounding box center [936, 302] width 464 height 24
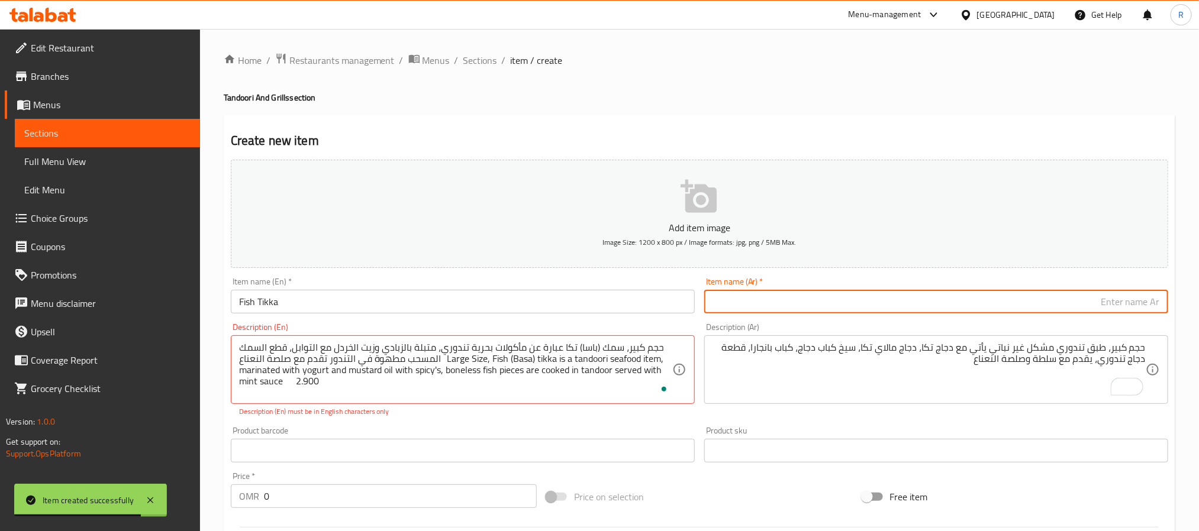
paste input "سمك تكا"
type input "سمك تكا"
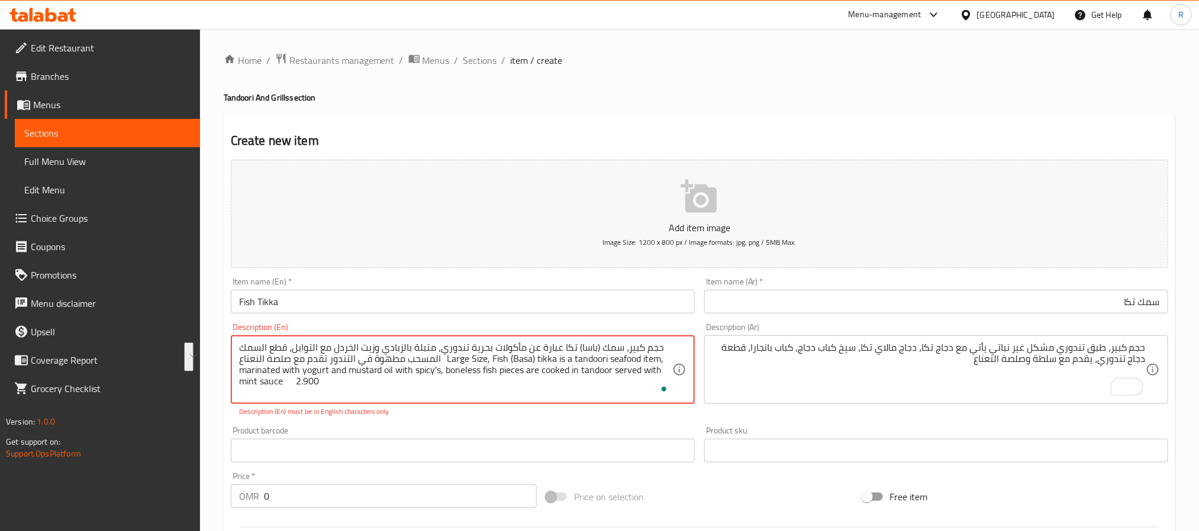
drag, startPoint x: 441, startPoint y: 365, endPoint x: 659, endPoint y: 350, distance: 218.8
click at [659, 350] on textarea "حجم كبير، سمك (باسا) تكا عبارة عن مأكولات بحرية تندوري، متبلة بالزبادي وزيت الخ…" at bounding box center [455, 370] width 433 height 56
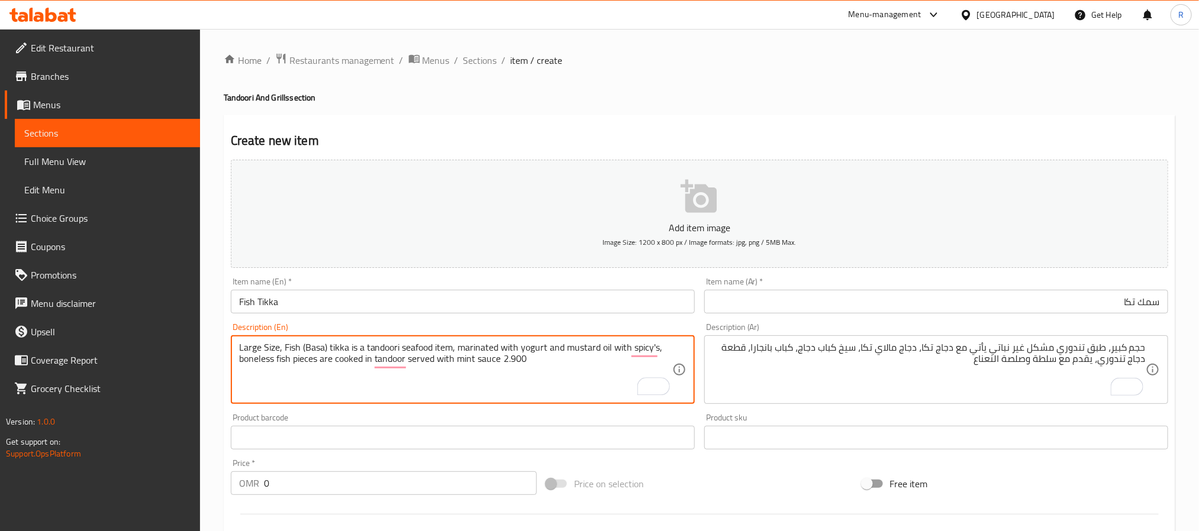
type textarea "Large Size, Fish (Basa) tikka is a tandoori seafood item, marinated with yogurt…"
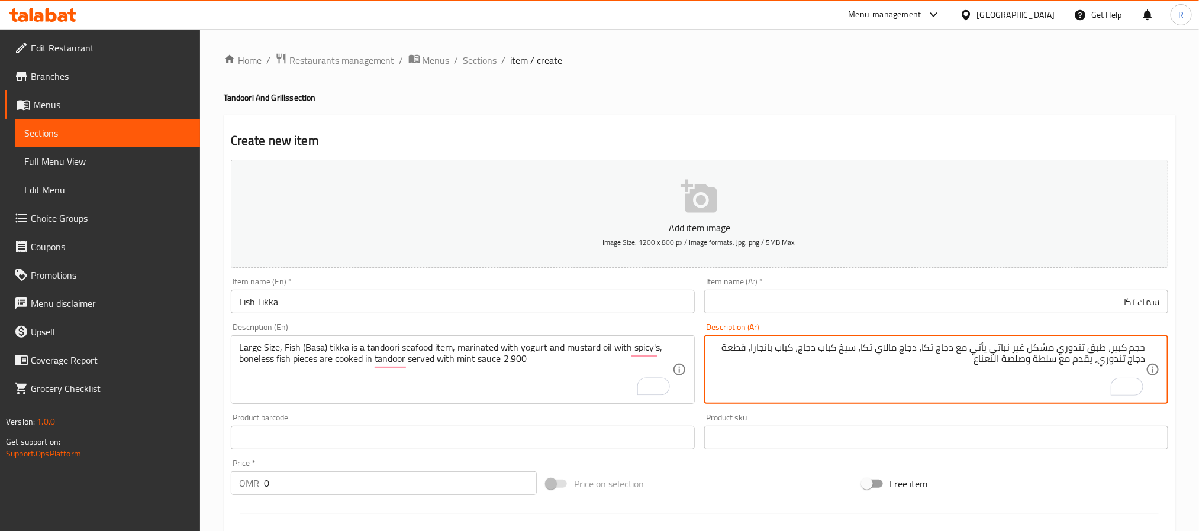
click at [920, 377] on textarea "حجم كبير، طبق تندوري مشكل غير نباتي يأتي مع دجاج تكا، دجاج مالاي تكا، سيخ كباب …" at bounding box center [928, 370] width 433 height 56
paste textarea "حجم كبير، سمك (باسا) تكا عبارة عن مأكولات بحرية تندوري، متبلة بالزبادي وزيت الخ…"
type textarea "حجم كبير، سمك (باسا) تكا عبارة عن مأكولات بحرية تندوري، متبلة بالزبادي وزيت الخ…"
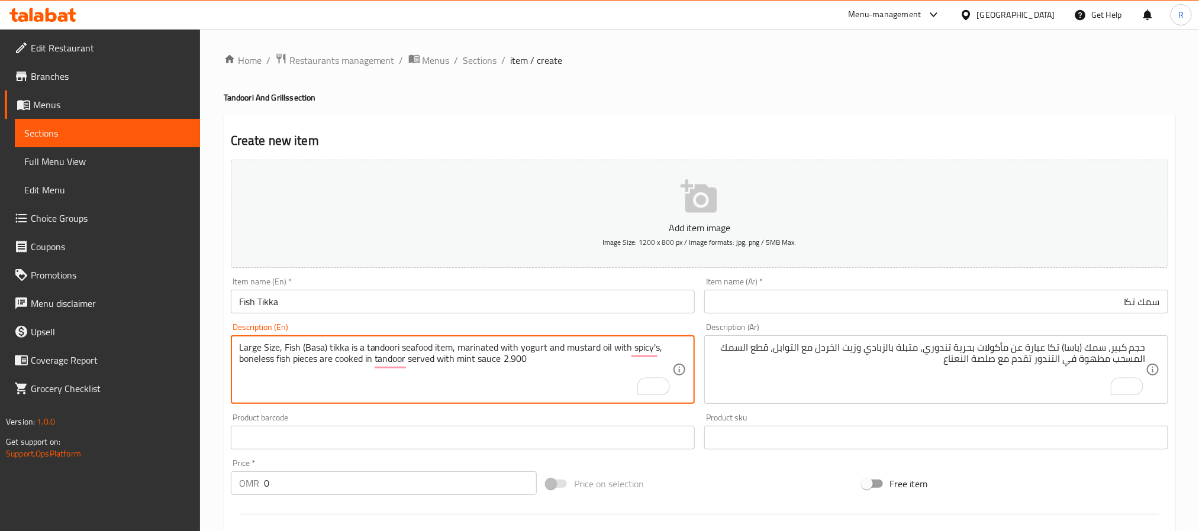
click at [515, 356] on textarea "Large Size, Fish (Basa) tikka is a tandoori seafood item, marinated with yogurt…" at bounding box center [455, 370] width 433 height 56
click at [517, 362] on textarea "Large Size, Fish (Basa) tikka is a tandoori seafood item, marinated with yogurt…" at bounding box center [455, 370] width 433 height 56
type textarea "Large Size, Fish (Basa) tikka is a tandoori seafood item, marinated with yogurt…"
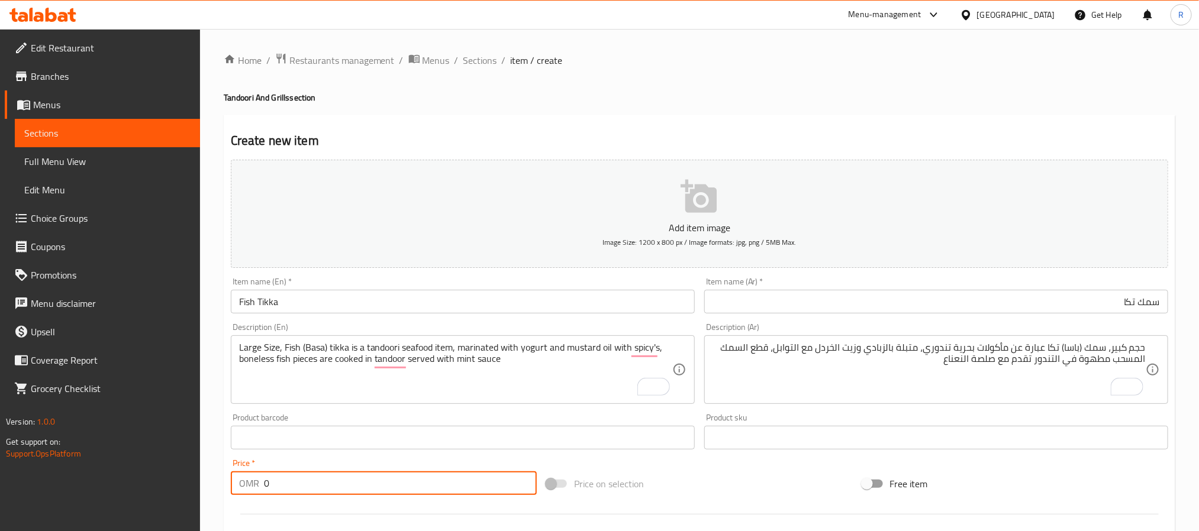
click at [430, 494] on input "0" at bounding box center [400, 484] width 273 height 24
paste input "2.900"
type input "02.900"
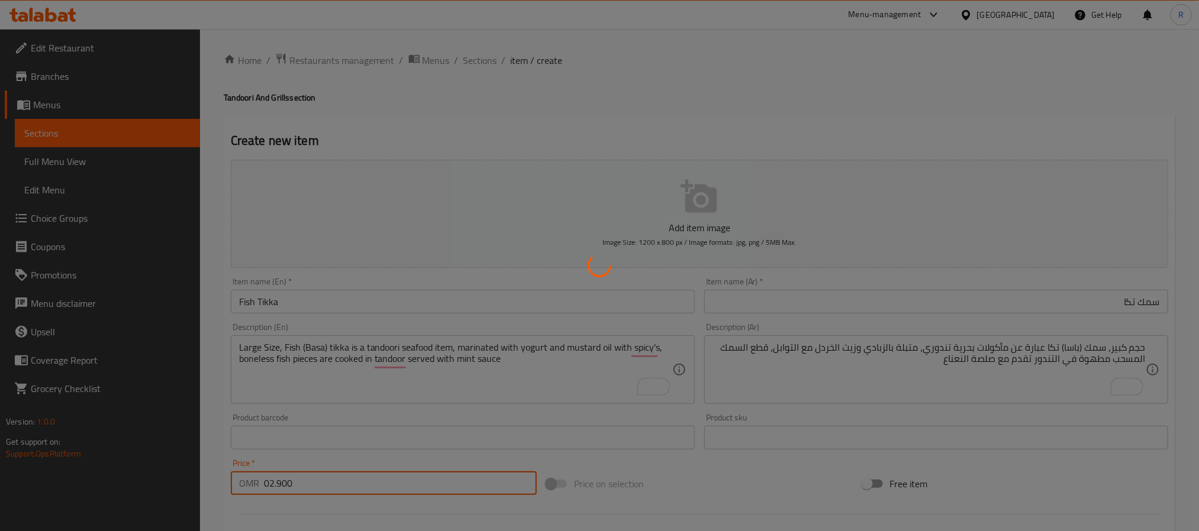
type input "0"
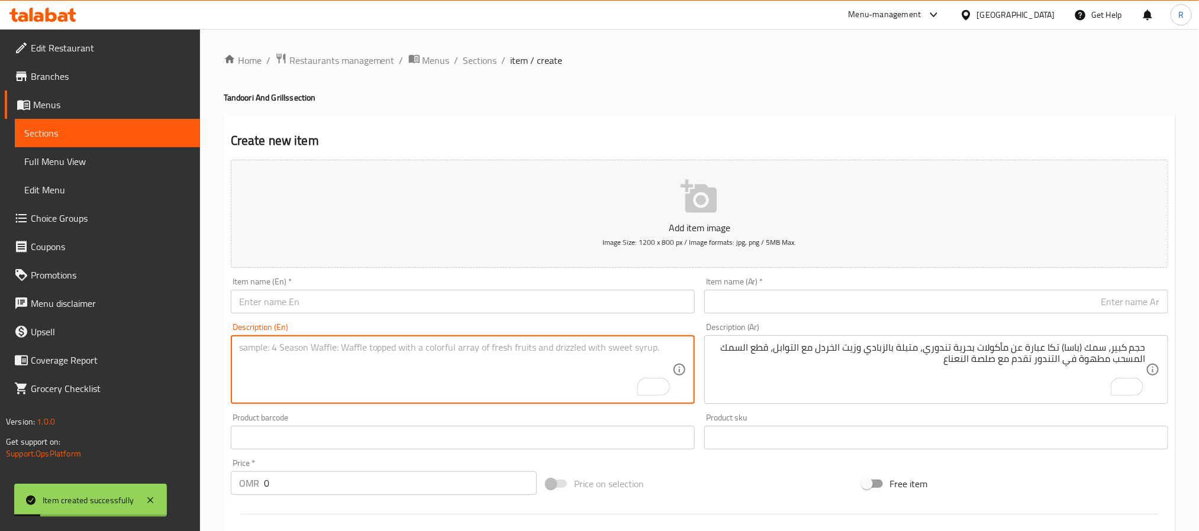
click at [447, 355] on textarea "To enrich screen reader interactions, please activate Accessibility in Grammarl…" at bounding box center [455, 370] width 433 height 56
paste textarea "Pudina Fish Tikka سمك بودينا تكا حجم كبير، سمك (باسا) تكا عبارة عن مأكولات بحري…"
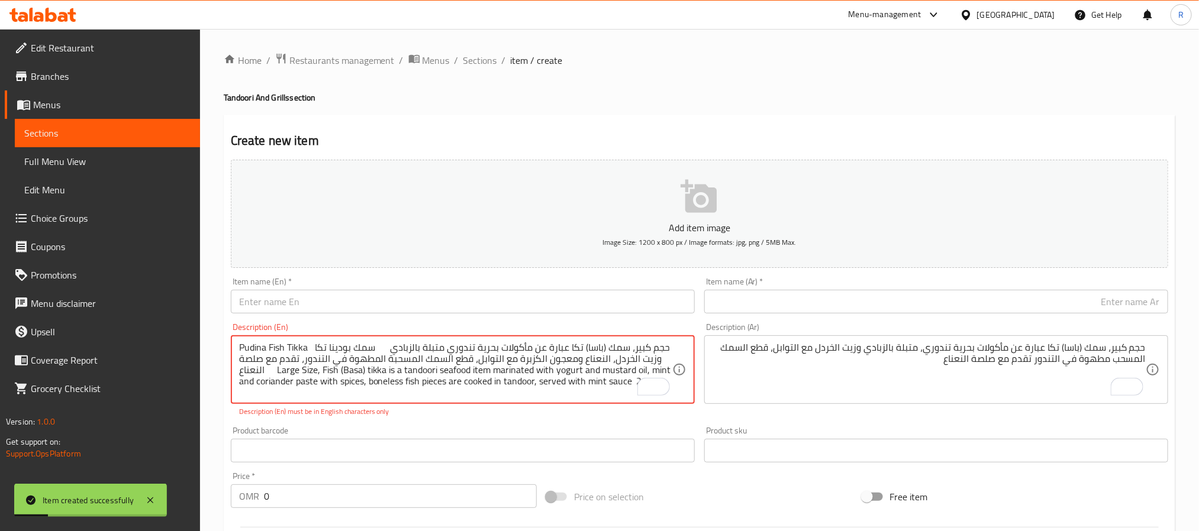
click at [249, 344] on textarea "Pudina Fish Tikka سمك بودينا تكا حجم كبير، سمك (باسا) تكا عبارة عن مأكولات بحري…" at bounding box center [455, 370] width 433 height 56
drag, startPoint x: 249, startPoint y: 344, endPoint x: 298, endPoint y: 346, distance: 49.7
click at [298, 346] on textarea "Pudina Fish Tikka سمك بودينا تكا حجم كبير، سمك (باسا) تكا عبارة عن مأكولات بحري…" at bounding box center [455, 370] width 433 height 56
type textarea "سمك بودينا تكا حجم كبير، سمك (باسا) تكا عبارة عن مأكولات بحرية تندوري متبلة بال…"
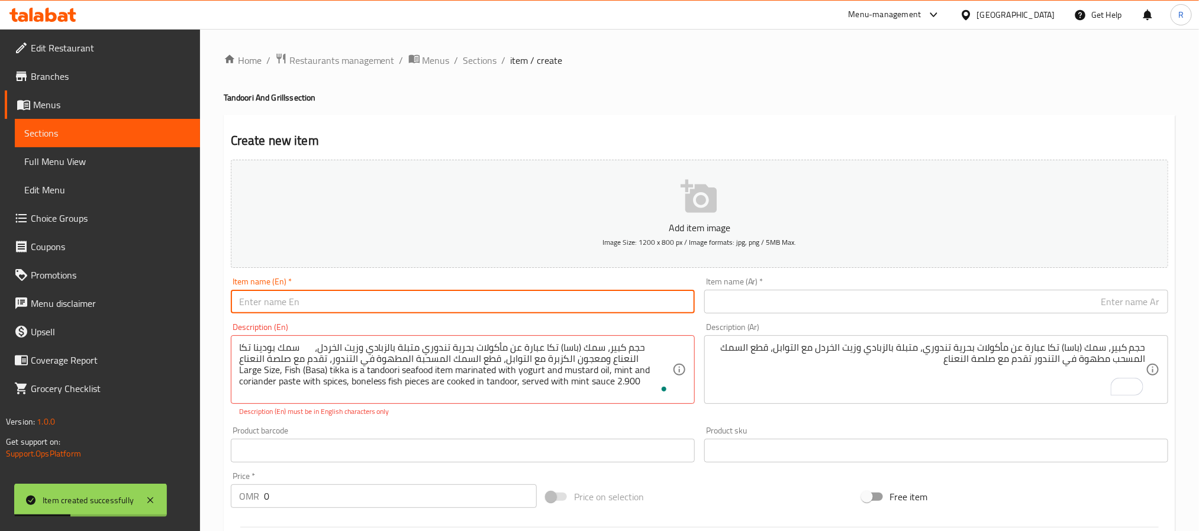
click at [338, 311] on input "text" at bounding box center [463, 302] width 464 height 24
paste input "Pudina Fish Tikka"
type input "Pudina Fish Tikka"
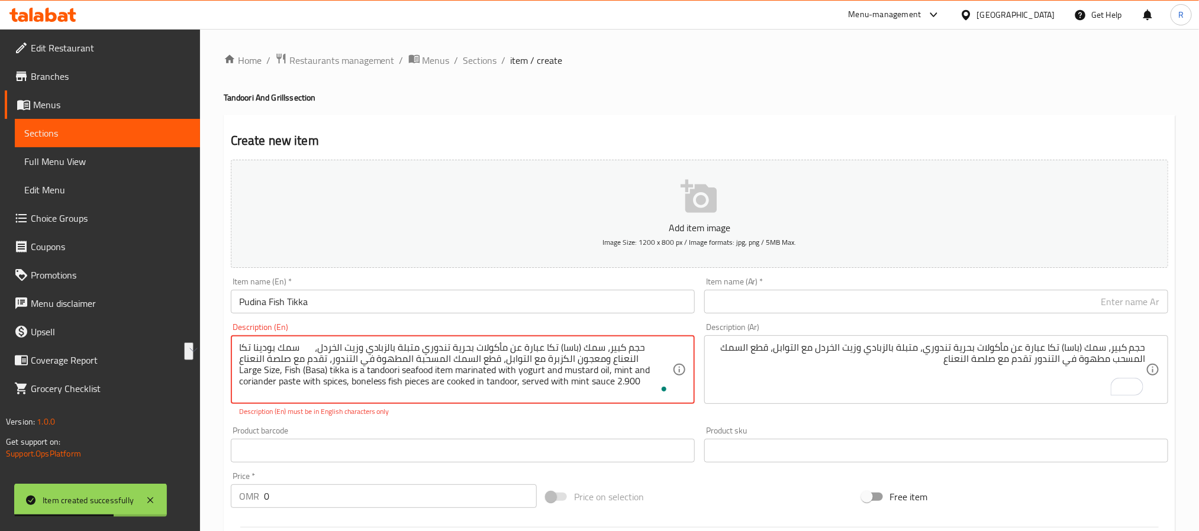
drag, startPoint x: 313, startPoint y: 348, endPoint x: 256, endPoint y: 347, distance: 57.4
type textarea "حجم كبير، سمك (باسا) تكا عبارة عن مأكولات بحرية تندوري متبلة بالزبادي وزيت الخر…"
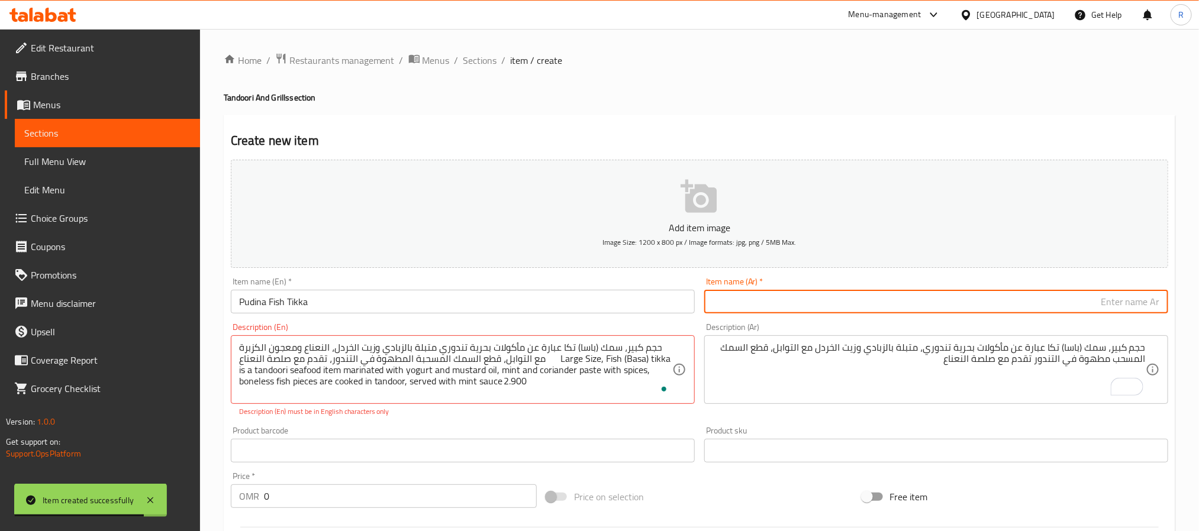
drag, startPoint x: 744, startPoint y: 301, endPoint x: 738, endPoint y: 306, distance: 8.0
click at [744, 301] on input "text" at bounding box center [936, 302] width 464 height 24
paste input "سمك بودينا تكا"
type input "سمك بودينا تكا"
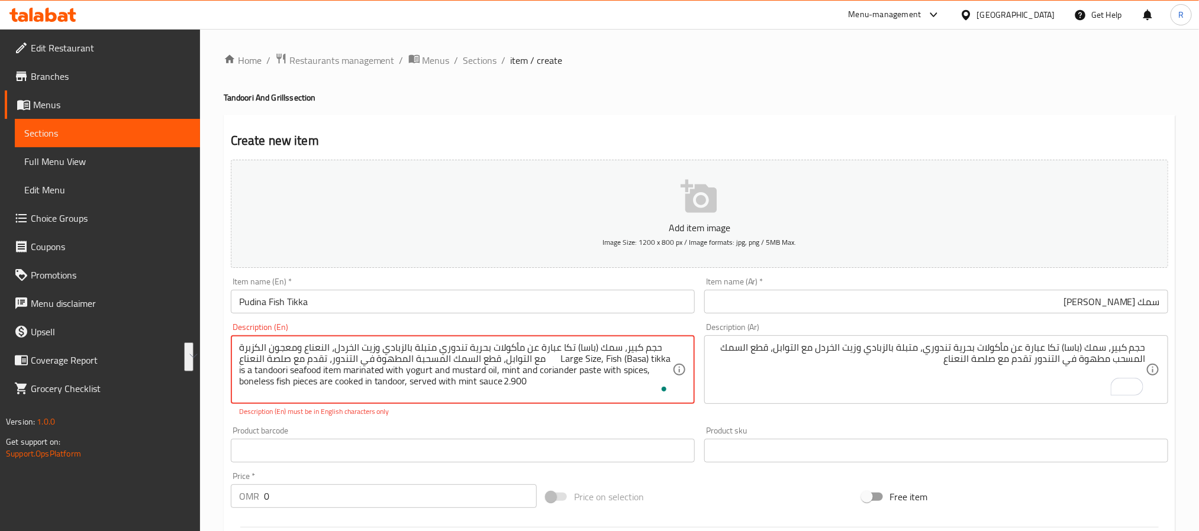
drag, startPoint x: 542, startPoint y: 359, endPoint x: 657, endPoint y: 351, distance: 115.1
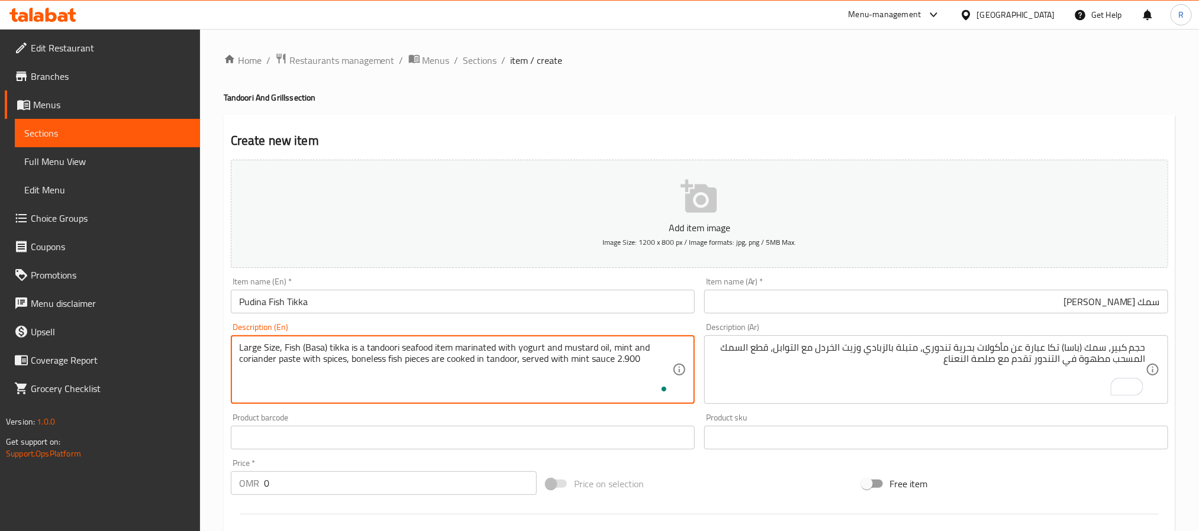
type textarea "Large Size, Fish (Basa) tikka is a tandoori seafood item marinated with yogurt …"
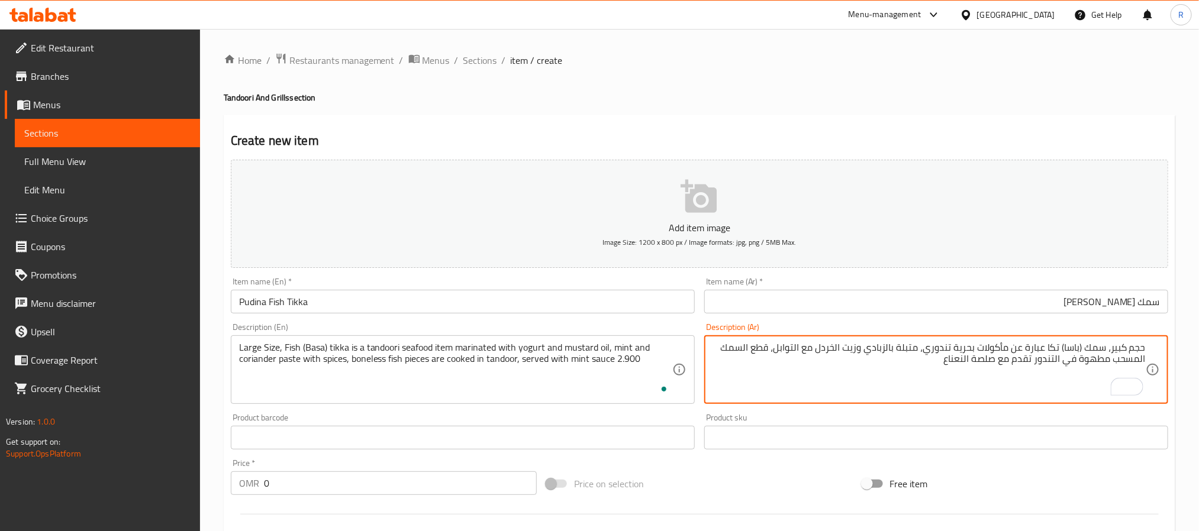
drag, startPoint x: 924, startPoint y: 371, endPoint x: 900, endPoint y: 383, distance: 26.7
click at [924, 375] on textarea "حجم كبير، سمك (باسا) تكا عبارة عن مأكولات بحرية تندوري، متبلة بالزبادي وزيت الخ…" at bounding box center [928, 370] width 433 height 56
paste textarea "حجم كبير، سمك (باسا) تكا عبارة عن مأكولات بحرية تندوري متبلة بالزبادي وزيت الخر…"
type textarea "حجم كبير، سمك (باسا) تكا عبارة عن مأكولات بحرية تندوري متبلة بالزبادي وزيت الخر…"
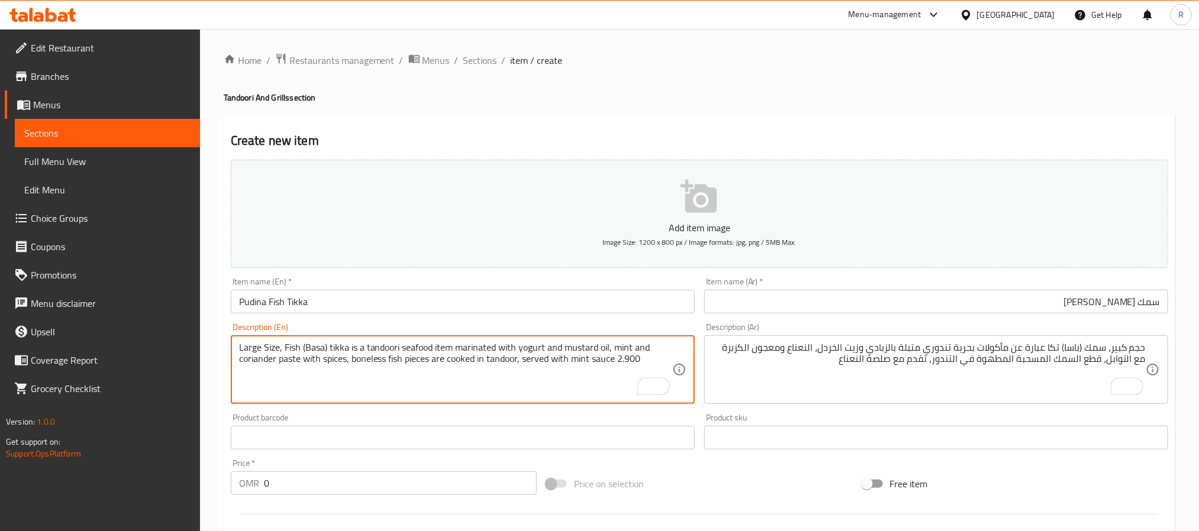
click at [630, 362] on textarea "Large Size, Fish (Basa) tikka is a tandoori seafood item marinated with yogurt …" at bounding box center [455, 370] width 433 height 56
click at [631, 362] on textarea "Large Size, Fish (Basa) tikka is a tandoori seafood item marinated with yogurt …" at bounding box center [455, 370] width 433 height 56
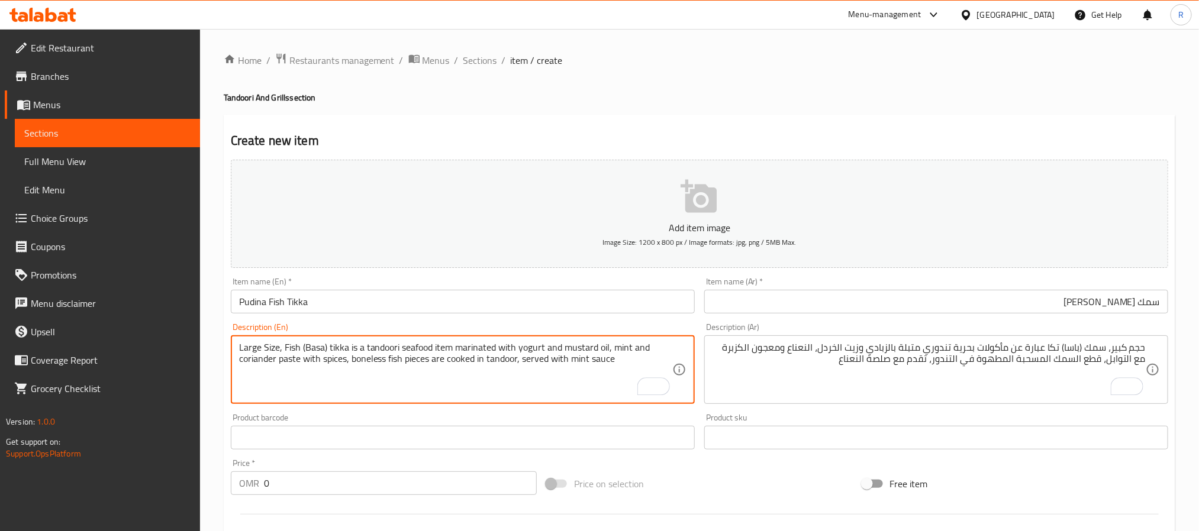
click at [581, 375] on textarea "Large Size, Fish (Basa) tikka is a tandoori seafood item marinated with yogurt …" at bounding box center [455, 370] width 433 height 56
type textarea "Large Size, Fish (Basa) tikka is a tandoori seafood item marinated with yogurt …"
click at [362, 483] on input "0" at bounding box center [400, 484] width 273 height 24
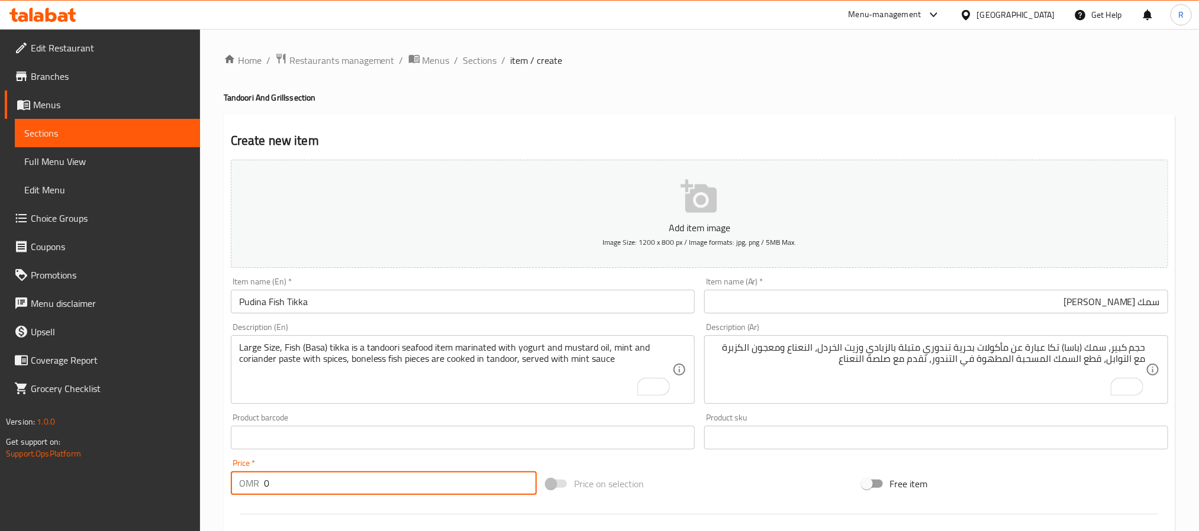
paste input "2.900"
type input "02.900"
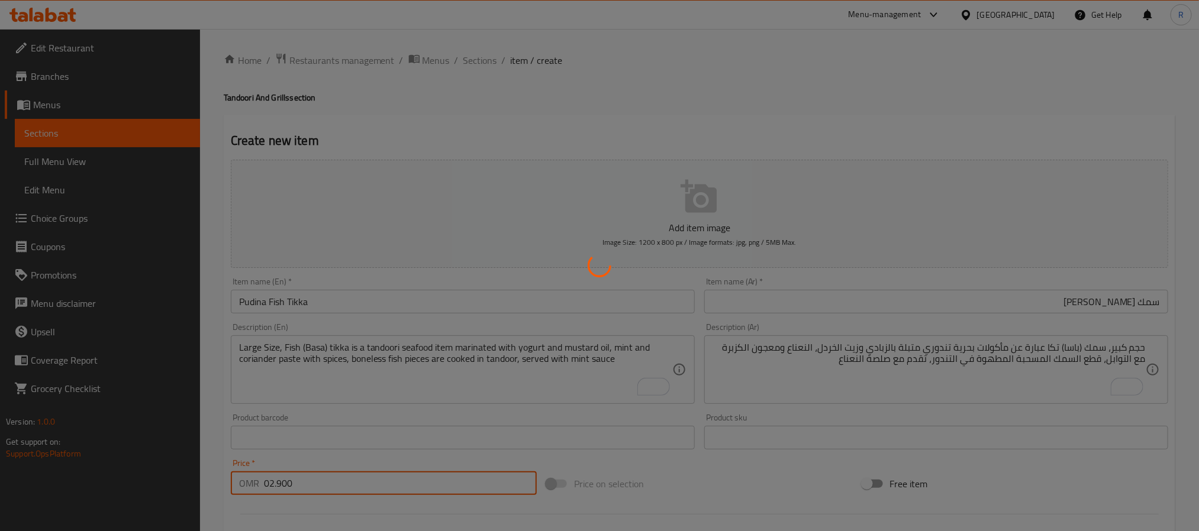
type input "0"
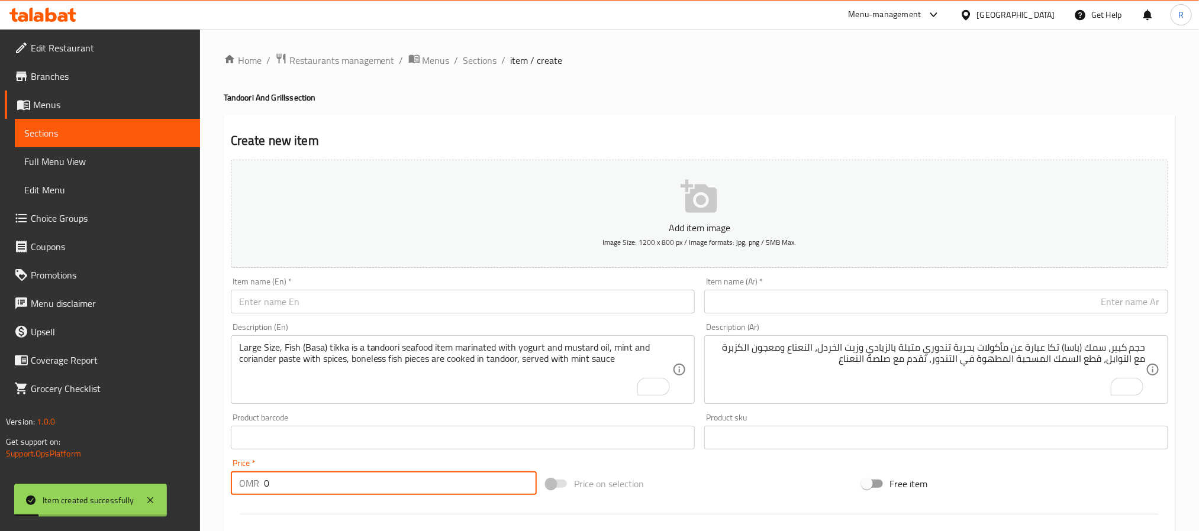
click at [421, 337] on div "Large Size, Fish (Basa) tikka is a tandoori seafood item marinated with yogurt …" at bounding box center [463, 370] width 464 height 69
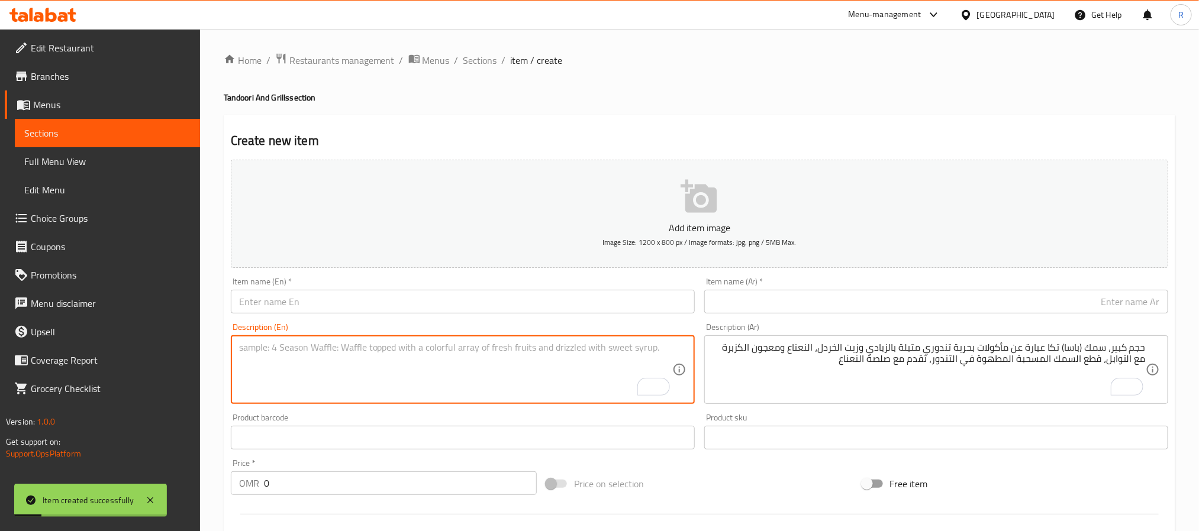
paste textarea "Amrithsari Fish Tikka سمك أمريتساري تكا حجم كبير، سمك أمريتساري (باسا) تكا هو ط…"
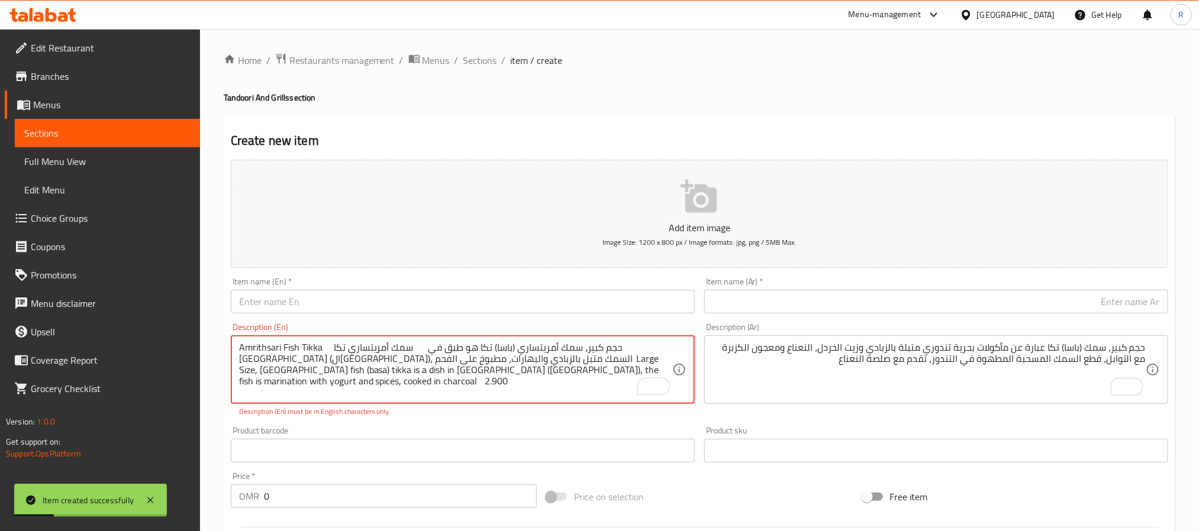
click at [256, 350] on textarea "Amrithsari Fish Tikka سمك أمريتساري تكا حجم كبير، سمك أمريتساري (باسا) تكا هو ط…" at bounding box center [455, 370] width 433 height 56
drag, startPoint x: 256, startPoint y: 350, endPoint x: 304, endPoint y: 351, distance: 47.9
click at [304, 351] on textarea "Amrithsari Fish Tikka سمك أمريتساري تكا حجم كبير، سمك أمريتساري (باسا) تكا هو ط…" at bounding box center [455, 370] width 433 height 56
type textarea "سمك أمريتساري تكا حجم كبير، سمك أمريتساري (باسا) تكا هو طبق في أمريتسار (الهند)…"
drag, startPoint x: 336, startPoint y: 301, endPoint x: 330, endPoint y: 312, distance: 13.0
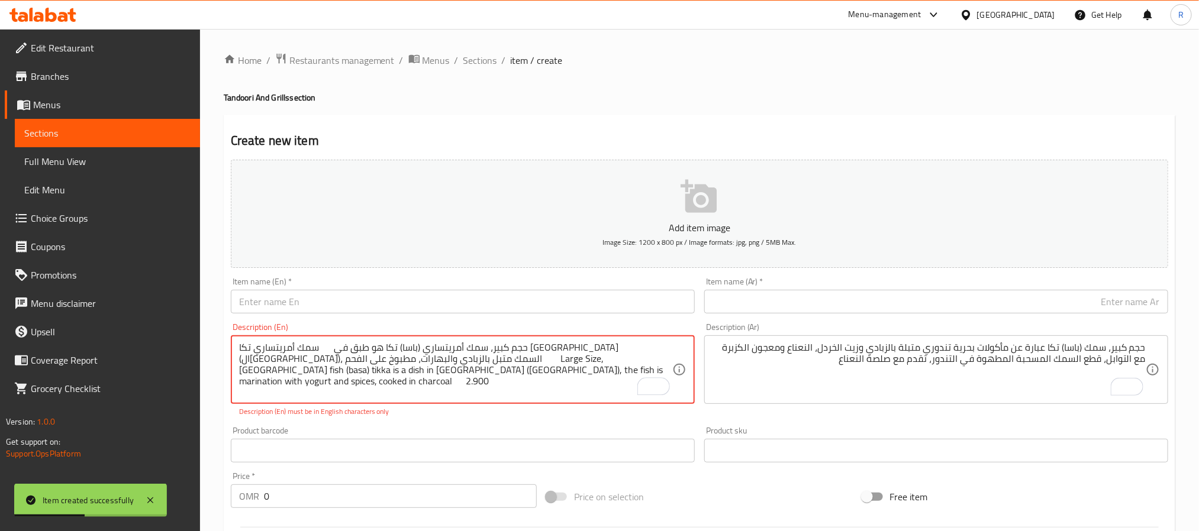
click at [336, 300] on input "text" at bounding box center [463, 302] width 464 height 24
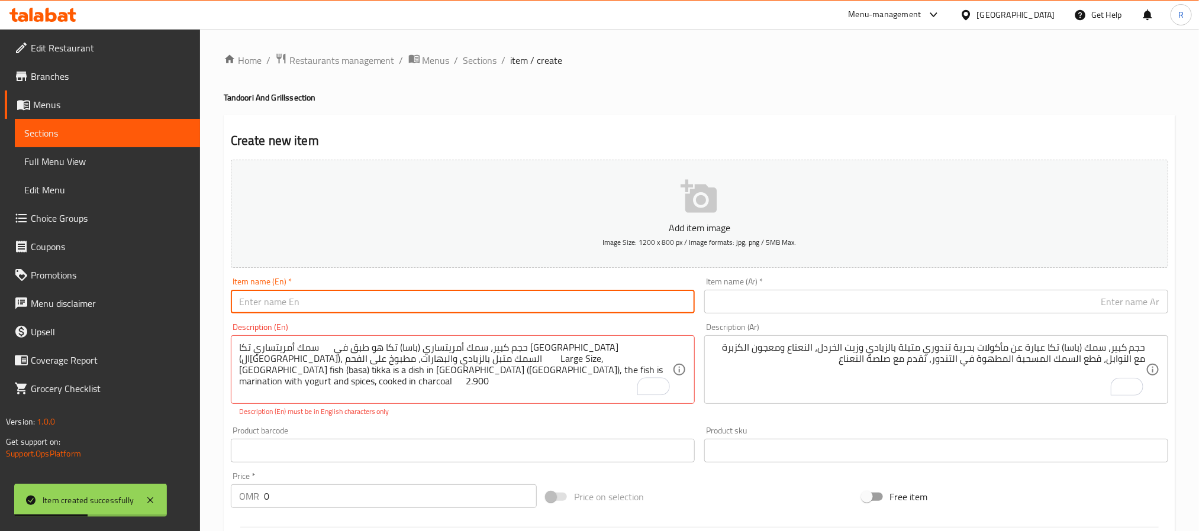
paste input "Amrithsari Fish Tikka"
type input "Amrithsari Fish Tikka"
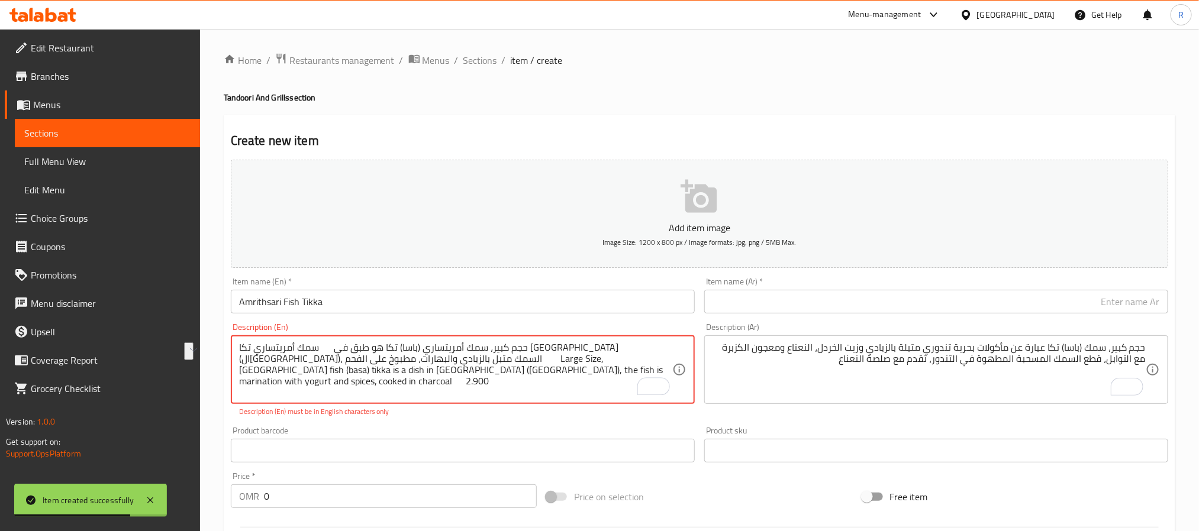
drag, startPoint x: 254, startPoint y: 347, endPoint x: 334, endPoint y: 349, distance: 79.9
type textarea "حجم كبير، سمك أمريتساري (باسا) تكا هو طبق في أمريتسار (الهند)، السمك متبل بالزب…"
click at [900, 294] on input "text" at bounding box center [936, 302] width 464 height 24
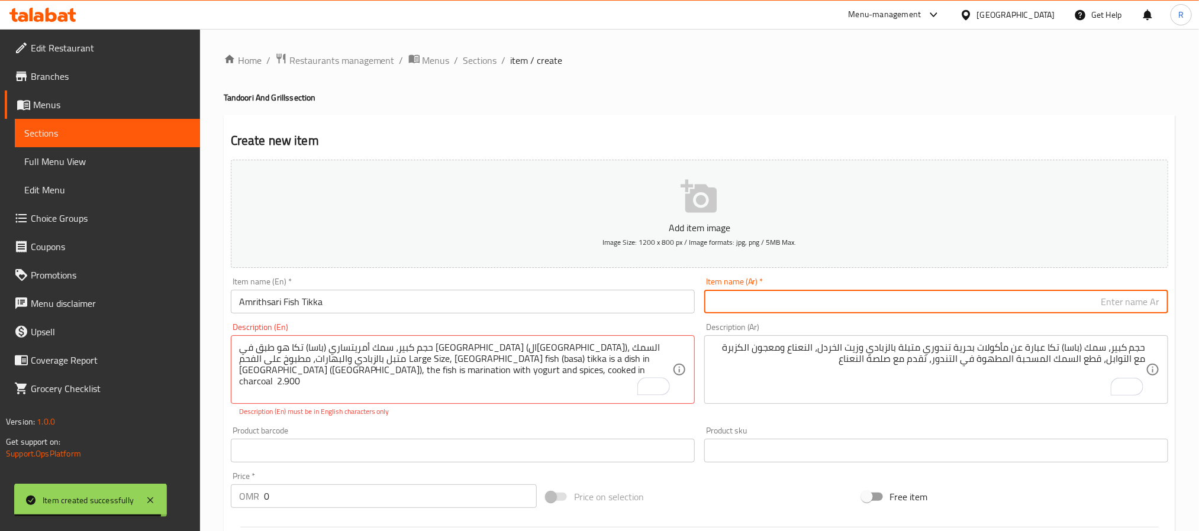
paste input "سمك أمريتساري تكا"
type input "سمك أمريتساري تكا"
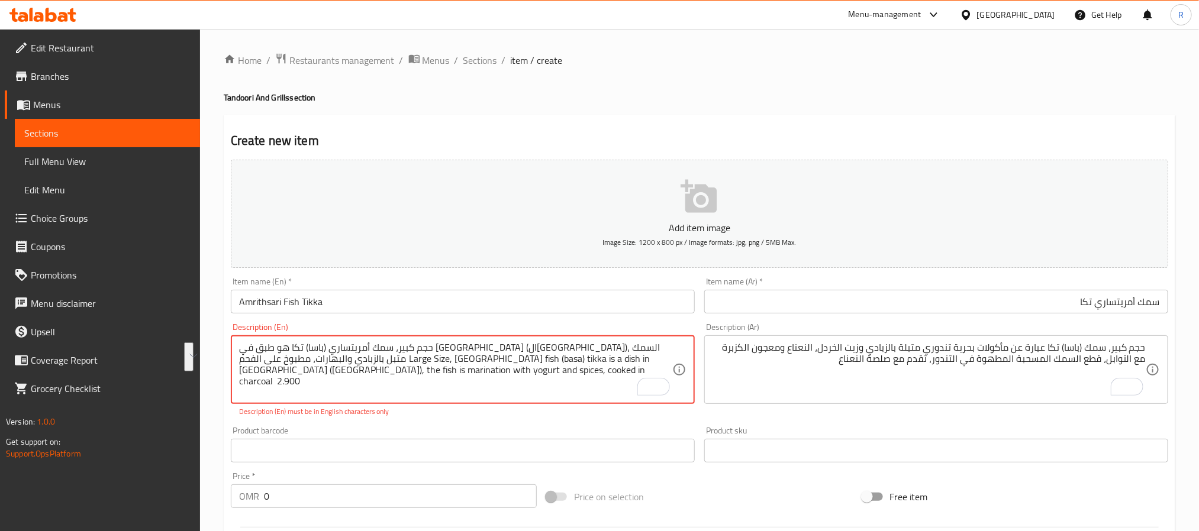
drag, startPoint x: 309, startPoint y: 361, endPoint x: 653, endPoint y: 351, distance: 344.5
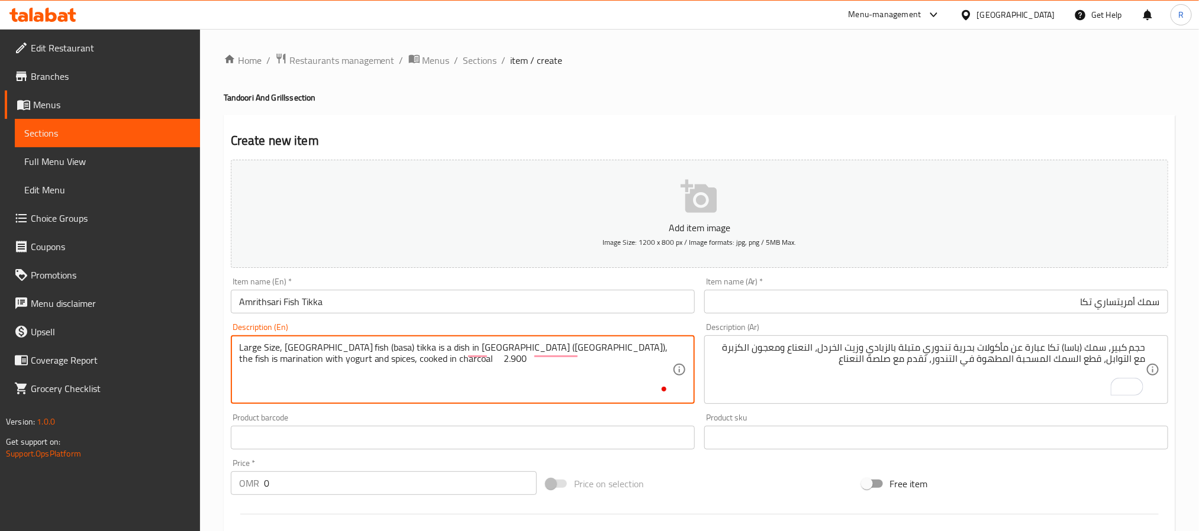
type textarea "Large Size, Amritsari fish (basa) tikka is a dish in Amritsar (india), the fish…"
click at [798, 362] on textarea "حجم كبير، سمك (باسا) تكا عبارة عن مأكولات بحرية تندوري متبلة بالزبادي وزيت الخر…" at bounding box center [928, 370] width 433 height 56
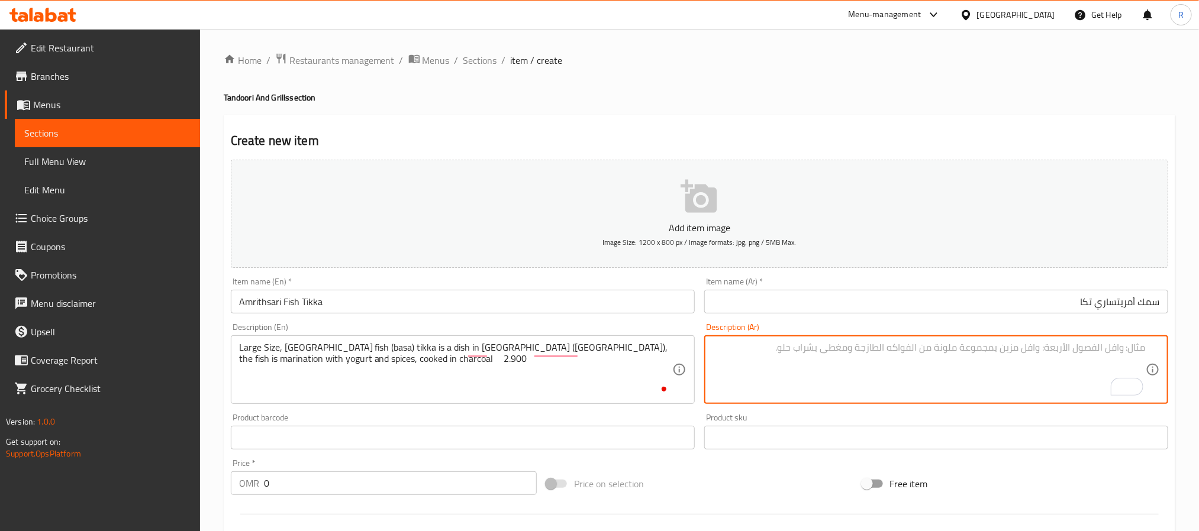
paste textarea "حجم كبير، سمك أمريتساري (باسا) تكا هو طبق في أمريتسار (الهند)، السمك متبل بالزب…"
type textarea "حجم كبير، سمك أمريتساري (باسا) تكا هو طبق في أمريتسار (الهند)، السمك متبل بالزب…"
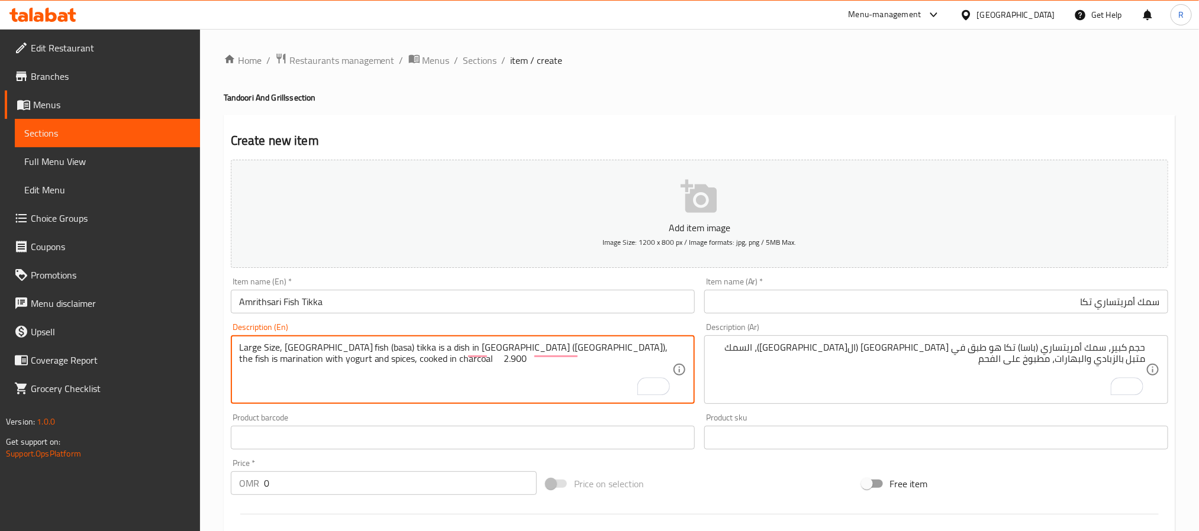
click at [343, 357] on textarea "Large Size, Amritsari fish (basa) tikka is a dish in Amritsar (india), the fish…" at bounding box center [455, 370] width 433 height 56
type textarea "Large Size, Amritsari fish (basa) tikka is a dish in Amritsar (India), the fish…"
click at [391, 491] on input "0" at bounding box center [400, 484] width 273 height 24
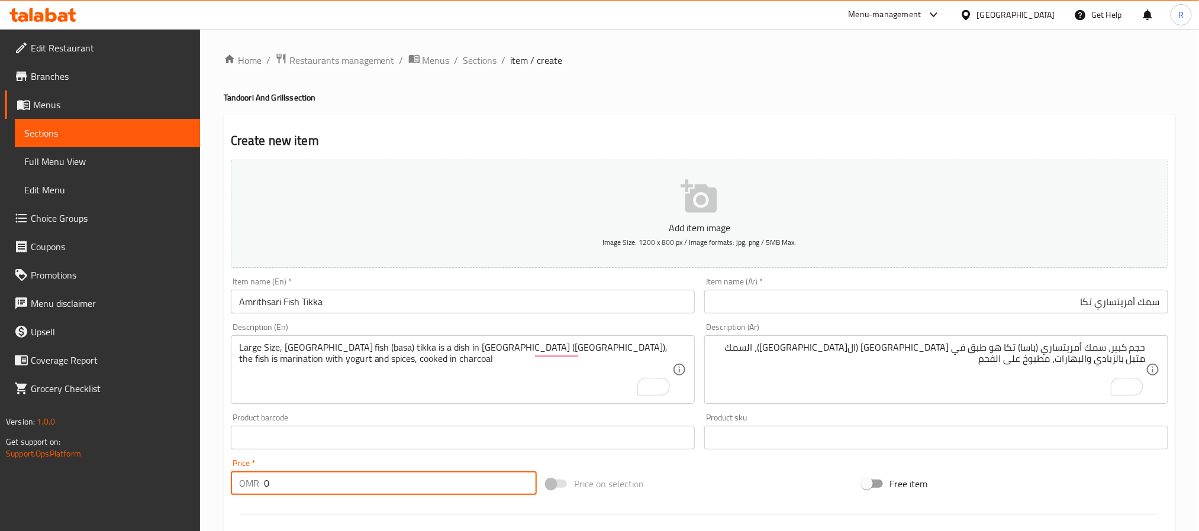
paste input "2.900"
type input "02.900"
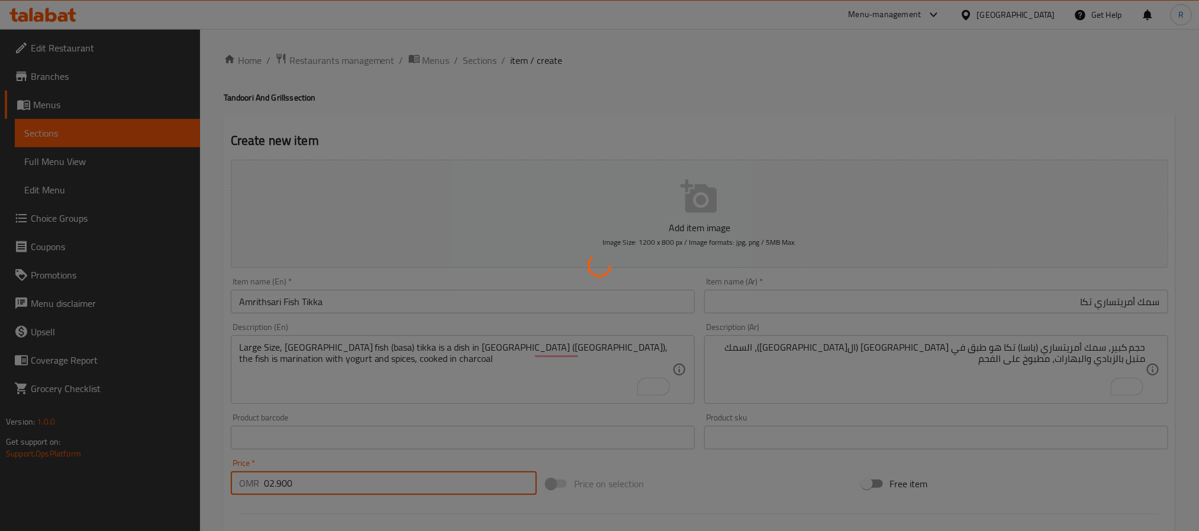
type input "0"
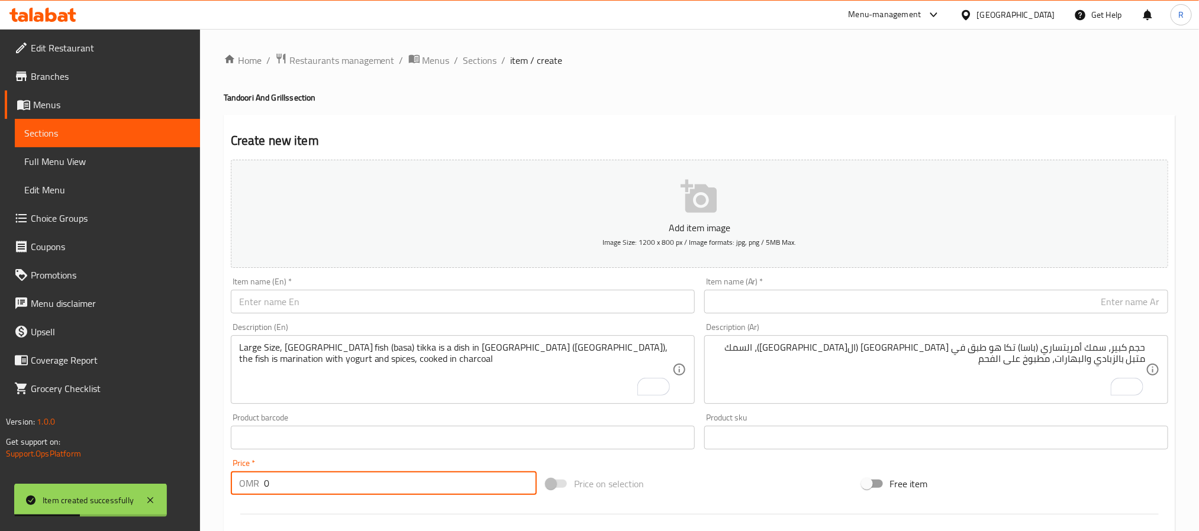
click at [354, 380] on textarea "Large Size, Amritsari fish (basa) tikka is a dish in Amritsar (India), the fish…" at bounding box center [455, 370] width 433 height 56
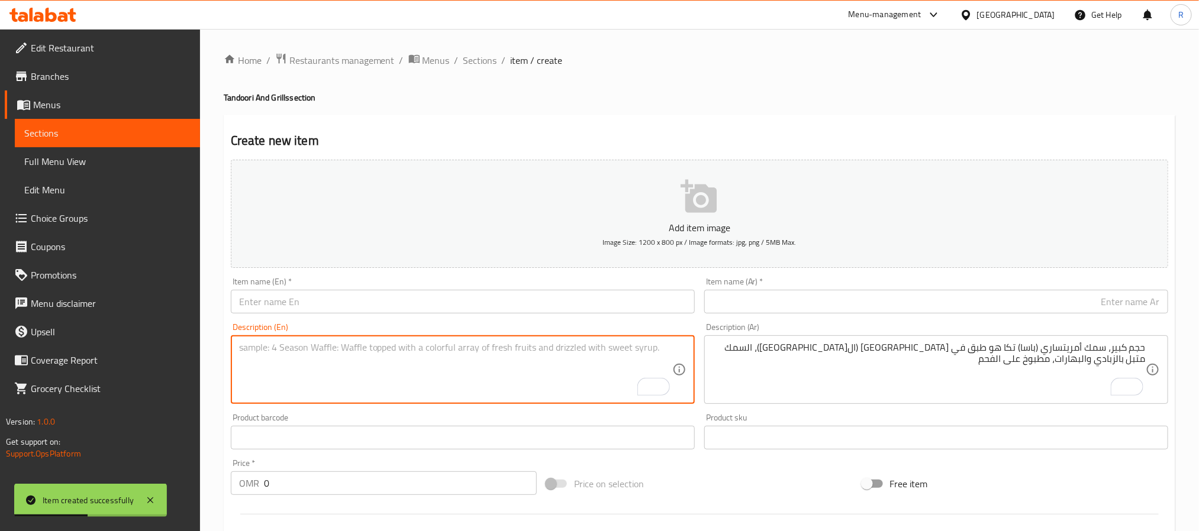
paste textarea "Murgh Lucknowi Kabab كباب مورغ لكناوي حجم كبير، كباب لكناوي متبل قطع الدجاج بمس…"
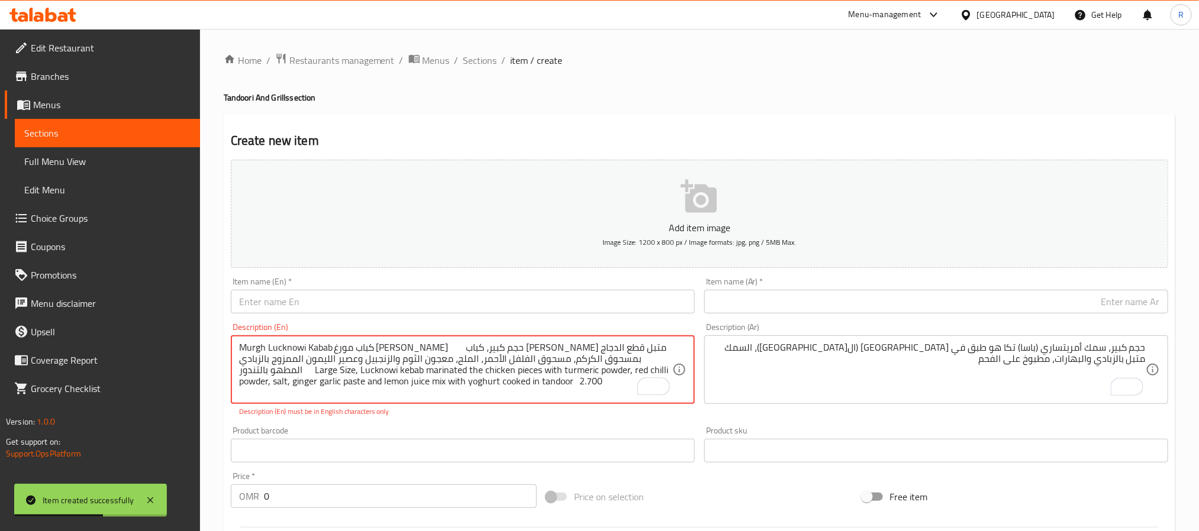
click at [256, 350] on textarea "Murgh Lucknowi Kabab كباب مورغ لكناوي حجم كبير، كباب لكناوي متبل قطع الدجاج بمس…" at bounding box center [455, 370] width 433 height 56
drag, startPoint x: 256, startPoint y: 350, endPoint x: 307, endPoint y: 348, distance: 50.9
click at [307, 348] on textarea "Murgh Lucknowi Kabab كباب مورغ لكناوي حجم كبير، كباب لكناوي متبل قطع الدجاج بمس…" at bounding box center [455, 370] width 433 height 56
type textarea "كباب مورغ لكناوي حجم كبير، كباب لكناوي متبل قطع الدجاج بمسحوق الكركم، مسحوق الف…"
click at [336, 302] on input "text" at bounding box center [463, 302] width 464 height 24
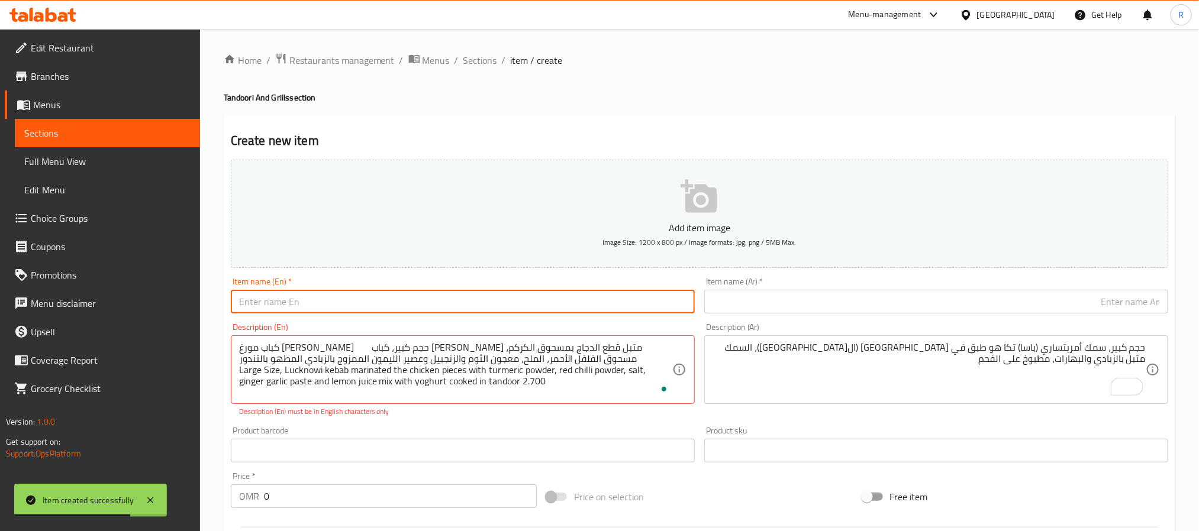
paste input "Murgh Lucknowi Kabab"
type input "Murgh Lucknowi Kabab"
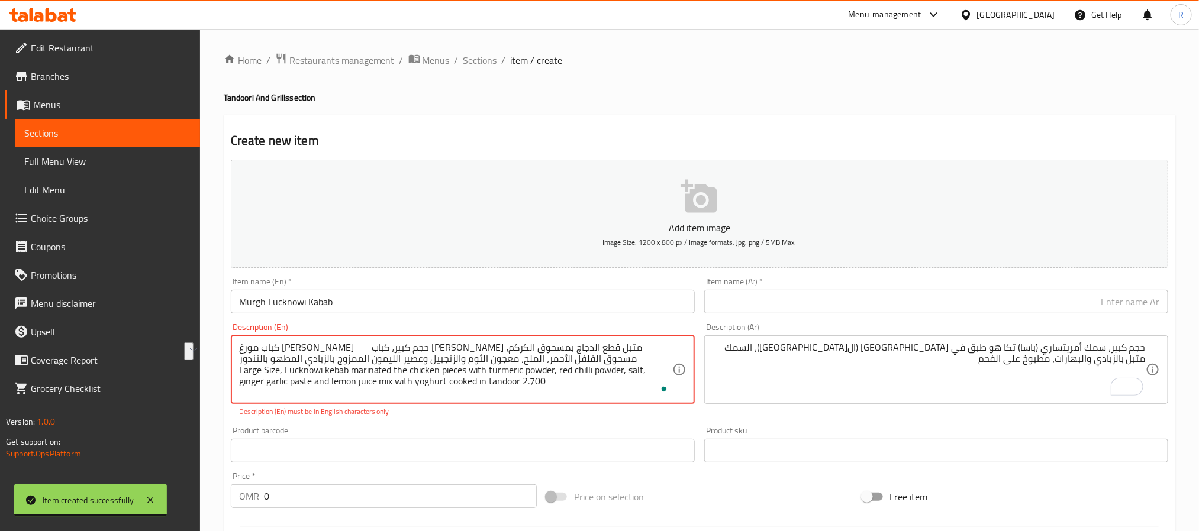
drag, startPoint x: 256, startPoint y: 347, endPoint x: 325, endPoint y: 345, distance: 69.3
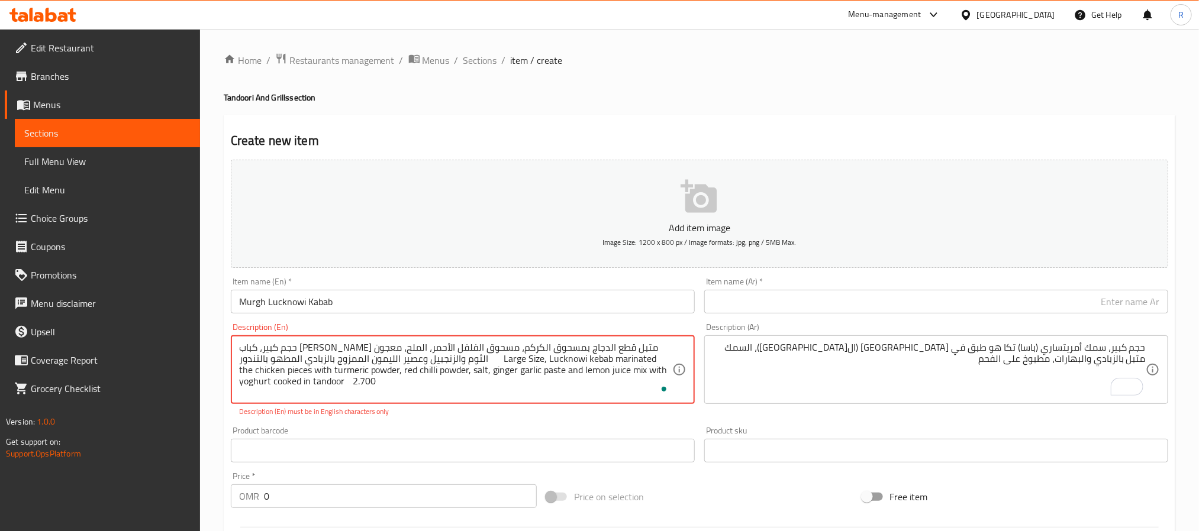
type textarea "حجم كبير، كباب لكناوي متبل قطع الدجاج بمسحوق الكركم، مسحوق الفلفل الأحمر، الملح…"
drag, startPoint x: 730, startPoint y: 301, endPoint x: 710, endPoint y: 317, distance: 25.2
click at [730, 301] on input "text" at bounding box center [936, 302] width 464 height 24
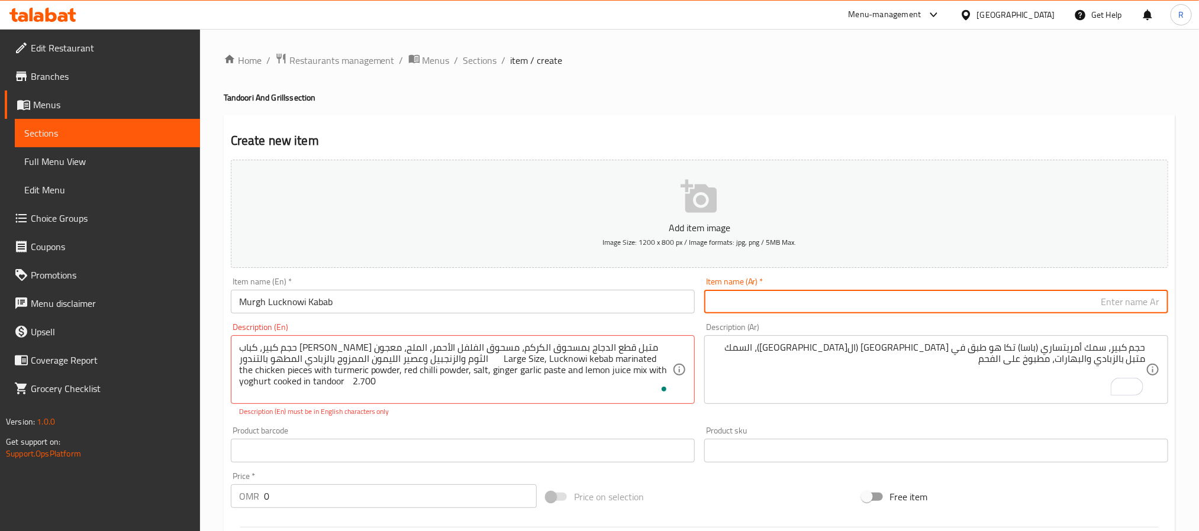
paste input "كباب مورغ لكناوي"
type input "كباب مورغ لكناوي"
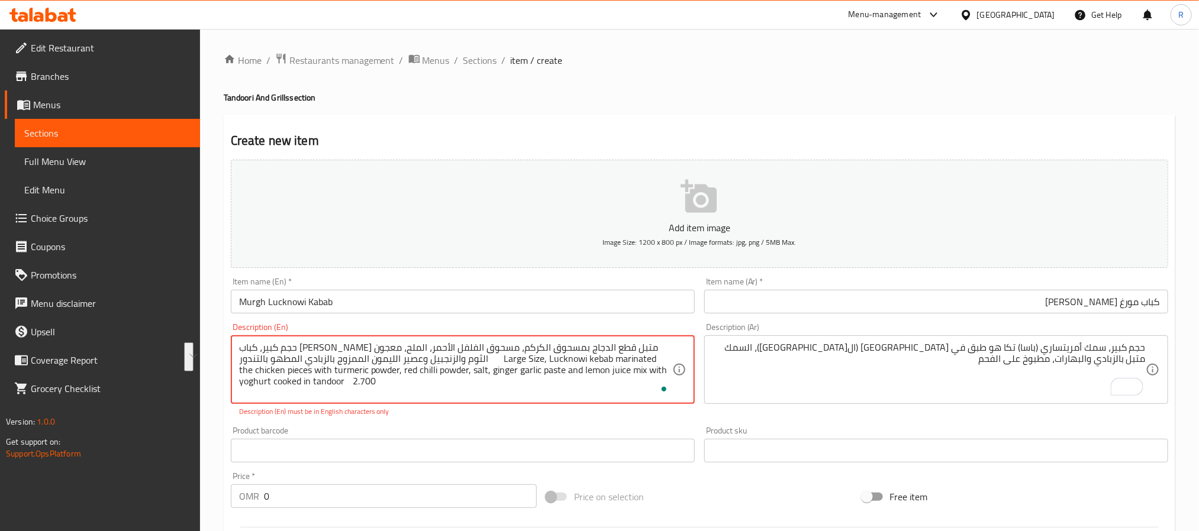
drag, startPoint x: 463, startPoint y: 360, endPoint x: 666, endPoint y: 349, distance: 202.7
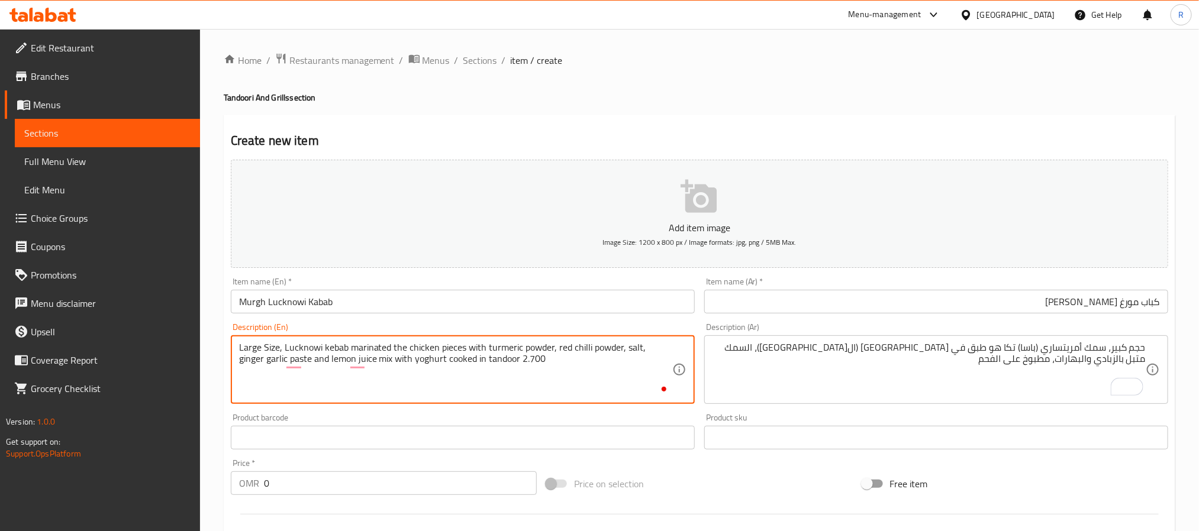
type textarea "Large Size, Lucknowi kebab marinated the chicken pieces with turmeric powder, r…"
click at [945, 370] on textarea "حجم كبير، سمك أمريتساري (باسا) تكا هو طبق في أمريتسار (الهند)، السمك متبل بالزب…" at bounding box center [928, 370] width 433 height 56
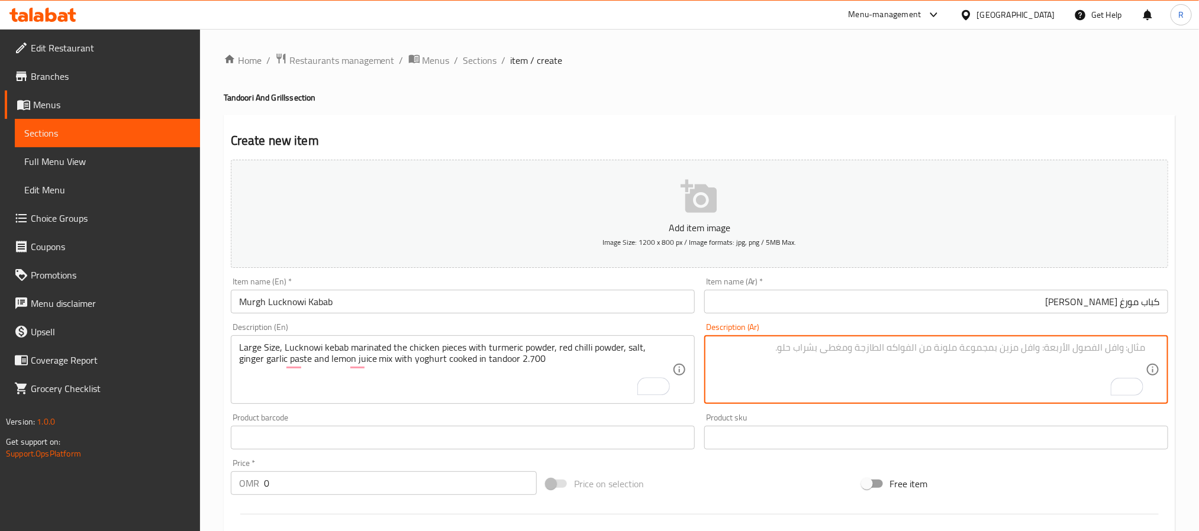
paste textarea "حجم كبير، كباب لكناوي متبل قطع الدجاج بمسحوق الكركم، مسحوق الفلفل الأحمر، الملح…"
type textarea "حجم كبير، كباب لكناوي متبل قطع الدجاج بمسحوق الكركم، مسحوق الفلفل الأحمر، الملح…"
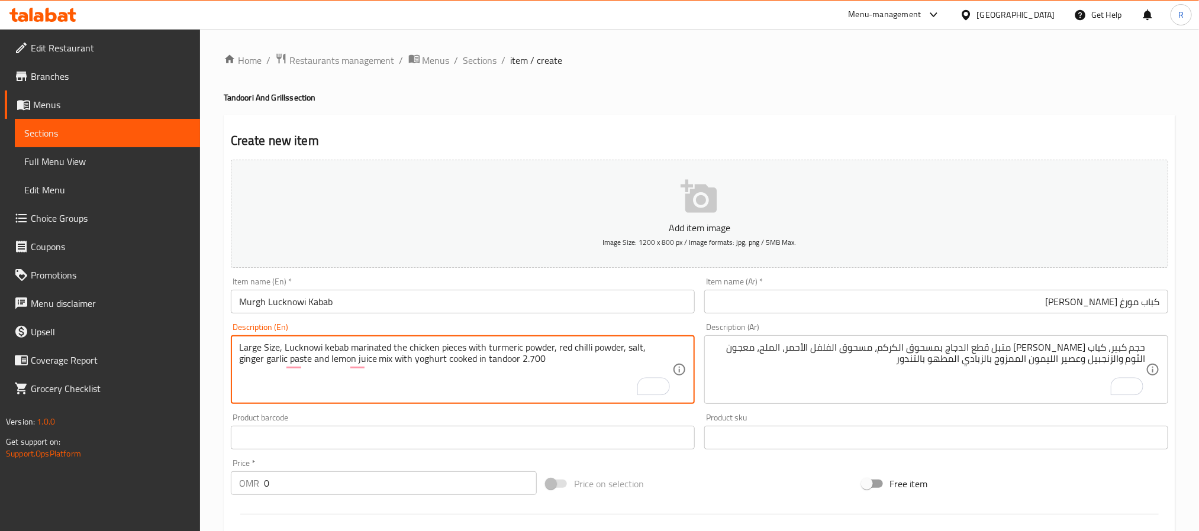
click at [508, 361] on textarea "Large Size, Lucknowi kebab marinated the chicken pieces with turmeric powder, r…" at bounding box center [455, 370] width 433 height 56
type textarea "Large Size, Lucknowi kebab marinated the chicken pieces with turmeric powder, r…"
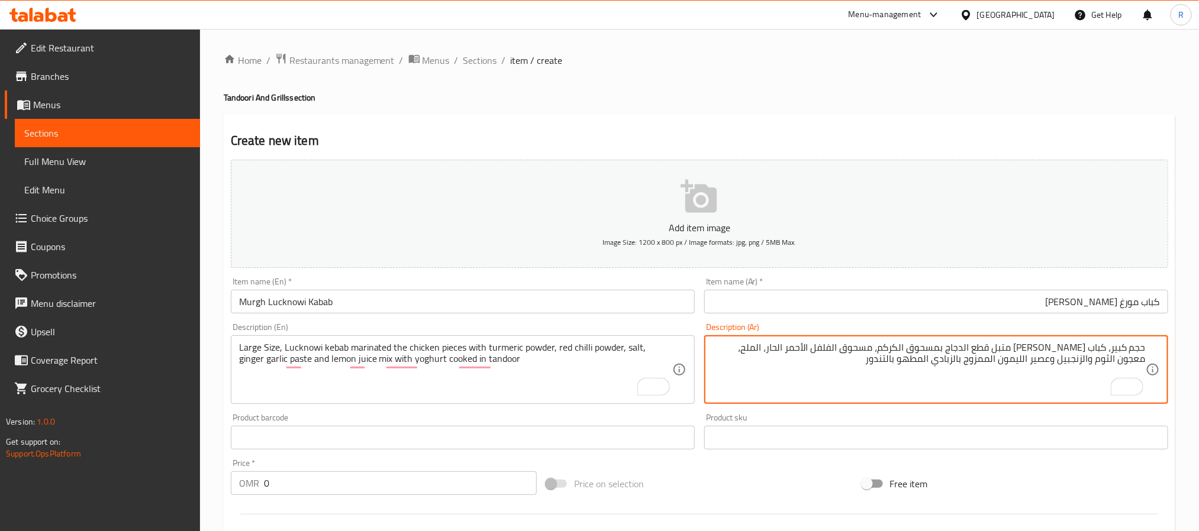
type textarea "حجم كبير، كباب لكناوي متبل قطع الدجاج بمسحوق الكركم، مسحوق الفلفل الأحمر الحار،…"
click at [488, 492] on input "0" at bounding box center [400, 484] width 273 height 24
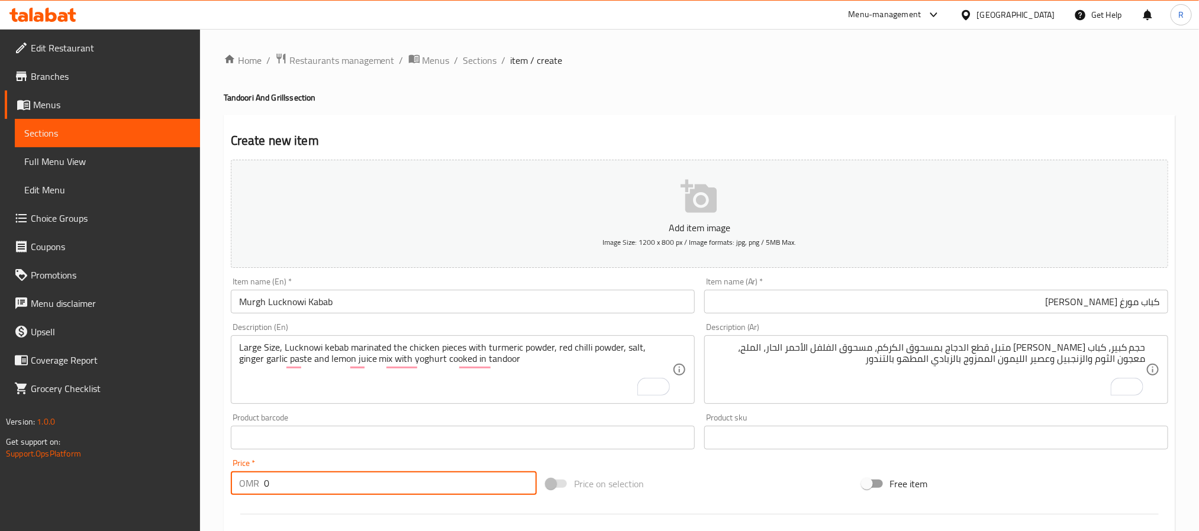
paste input "2.700"
type input "02.700"
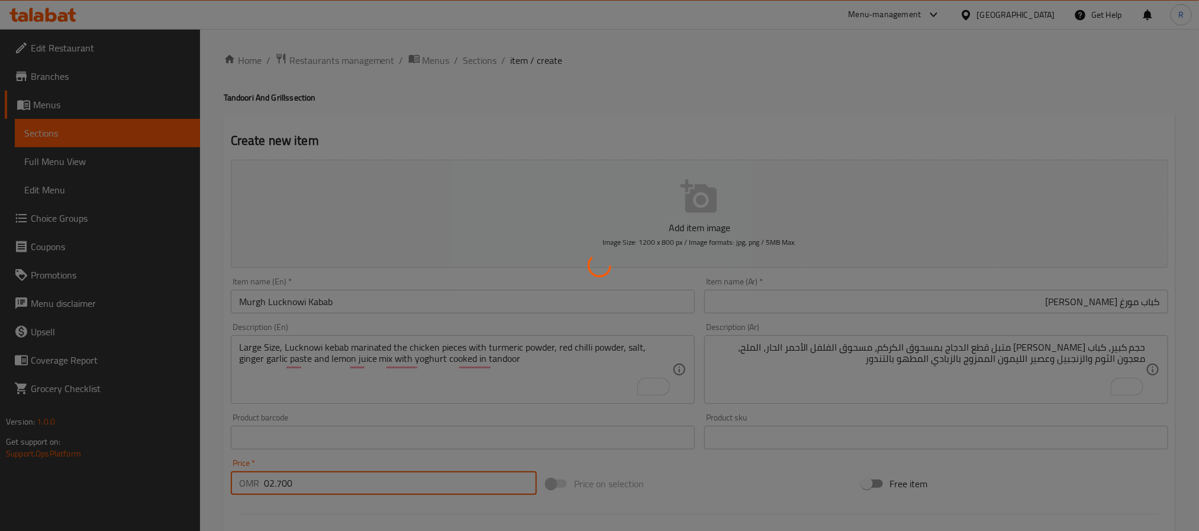
type input "0"
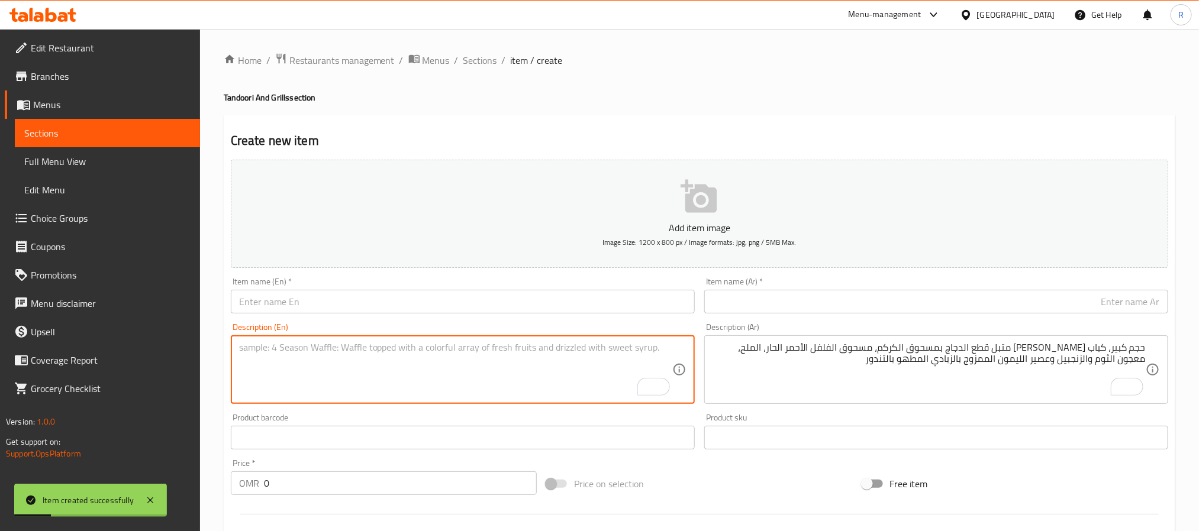
click at [434, 368] on textarea "To enrich screen reader interactions, please activate Accessibility in Grammarl…" at bounding box center [455, 370] width 433 height 56
paste textarea "Murgh Kumbal Kebab كباب مورغ كومبال حجم كبير، دجاج متبل بمعجون كريمة الفطر وثوم…"
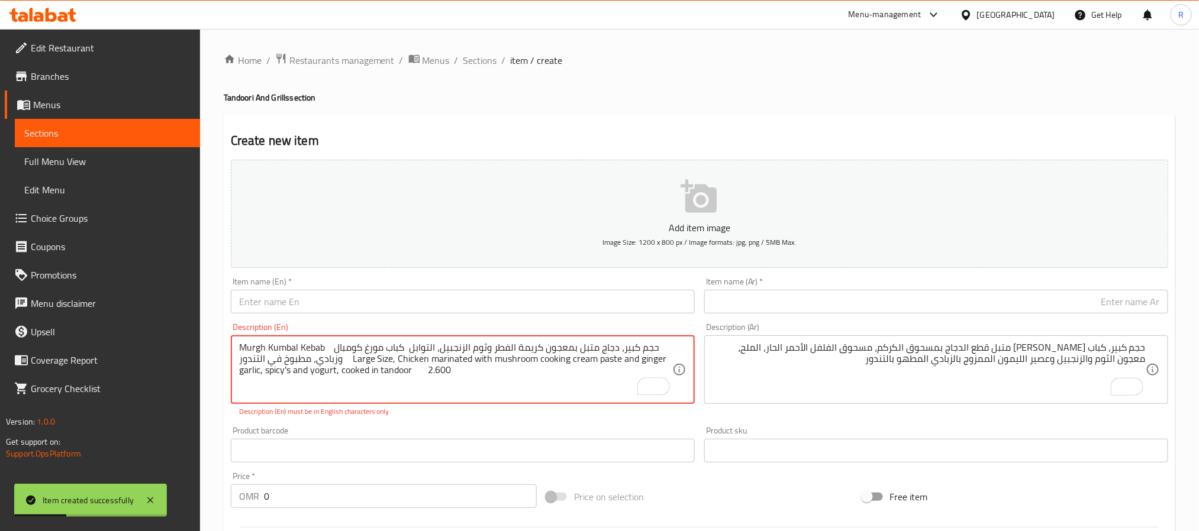
click at [251, 347] on textarea "Murgh Kumbal Kebab كباب مورغ كومبال حجم كبير، دجاج متبل بمعجون كريمة الفطر وثوم…" at bounding box center [455, 370] width 433 height 56
drag, startPoint x: 251, startPoint y: 347, endPoint x: 306, endPoint y: 351, distance: 55.2
click at [306, 351] on textarea "Murgh Kumbal Kebab كباب مورغ كومبال حجم كبير، دجاج متبل بمعجون كريمة الفطر وثوم…" at bounding box center [455, 370] width 433 height 56
type textarea "كباب مورغ كومبال حجم كبير، دجاج متبل بمعجون كريمة الفطر وثوم الزنجبيل، التوابل …"
drag, startPoint x: 321, startPoint y: 316, endPoint x: 328, endPoint y: 308, distance: 10.9
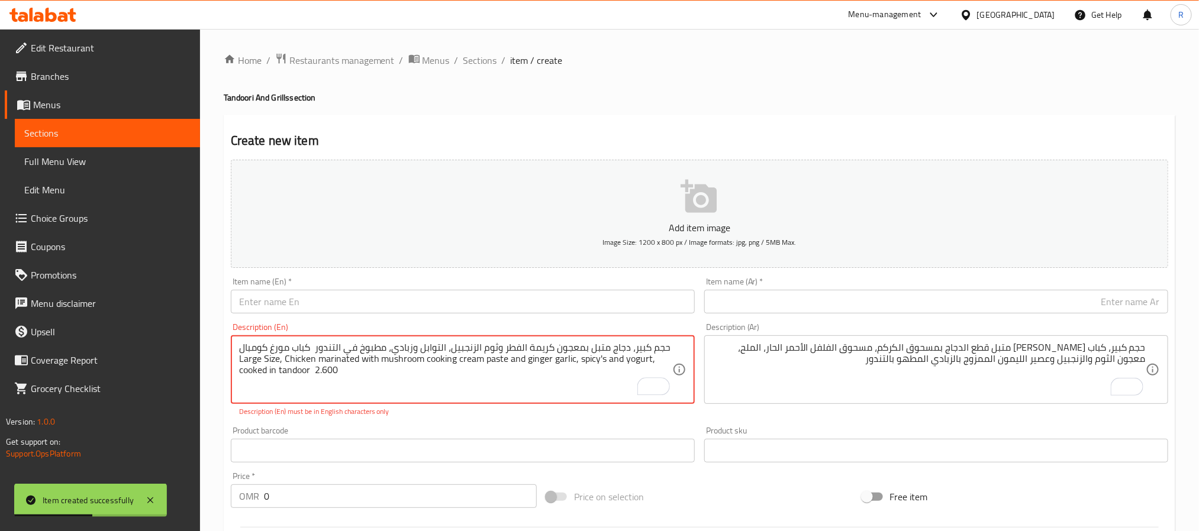
click at [324, 311] on div "Item name (En)   * Item name (En) *" at bounding box center [462, 296] width 473 height 46
click at [333, 304] on input "text" at bounding box center [463, 302] width 464 height 24
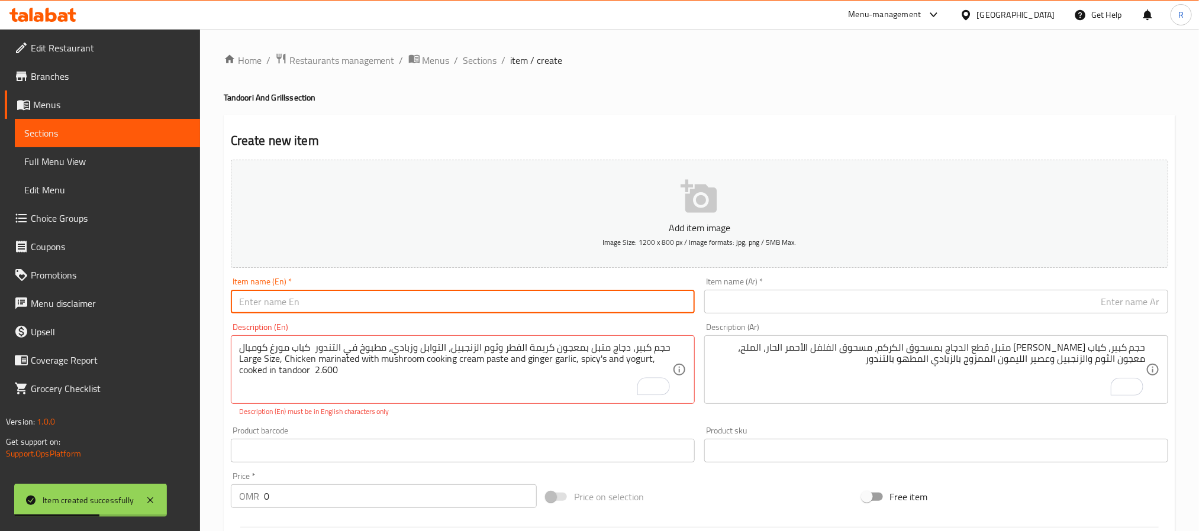
paste input "Murgh Kumbal Kebab"
type input "Murgh Kumbal Kebab"
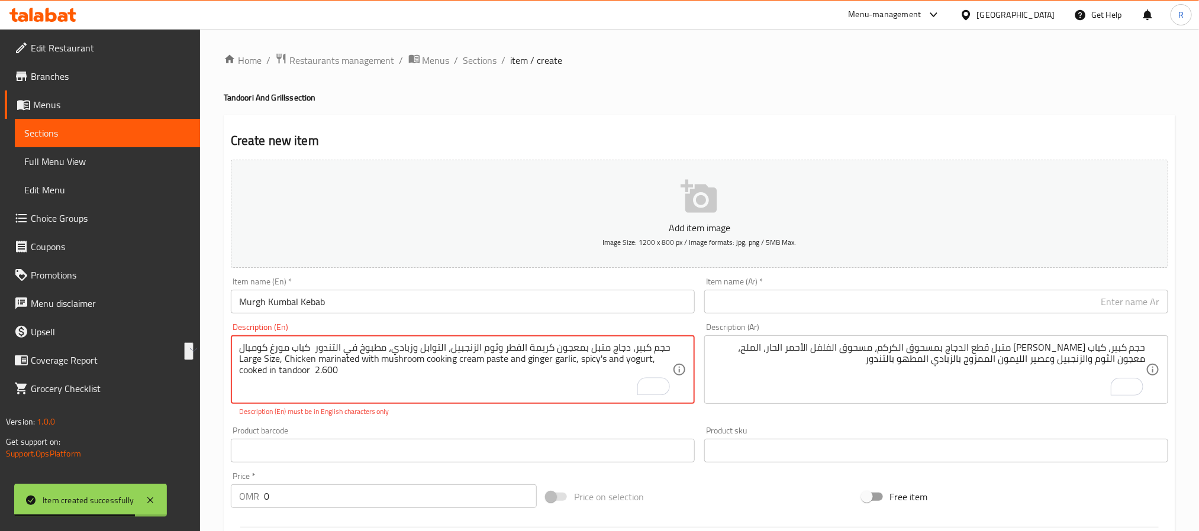
drag, startPoint x: 325, startPoint y: 346, endPoint x: 256, endPoint y: 344, distance: 69.8
type textarea "حجم كبير، دجاج متبل بمعجون كريمة الفطر وثوم الزنجبيل، التوابل وزبادي، مطبوخ في …"
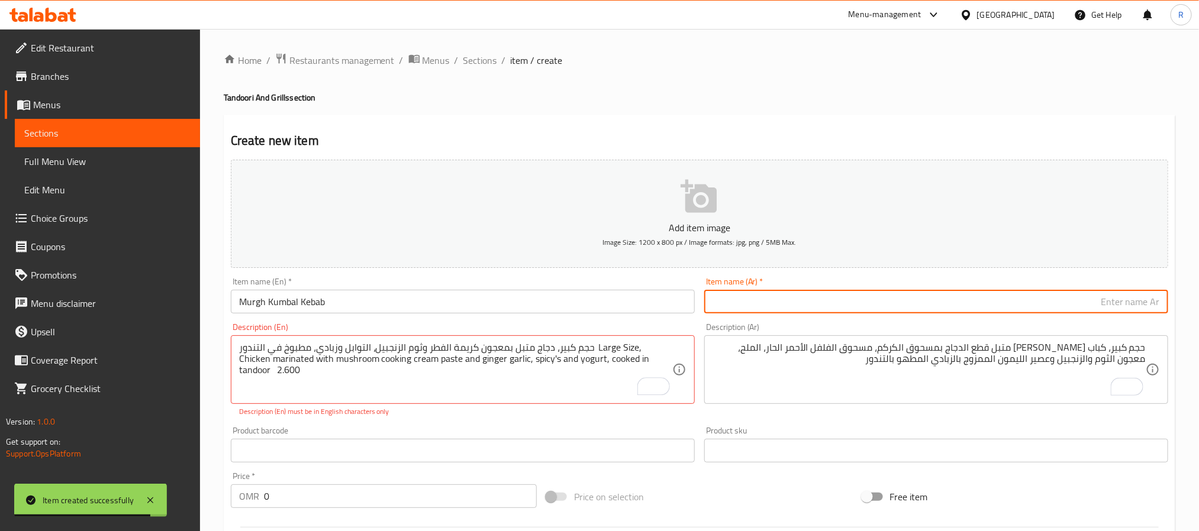
click at [746, 301] on input "text" at bounding box center [936, 302] width 464 height 24
paste input "كباب مورغ كومبال"
type input "كباب مورغ كومبال"
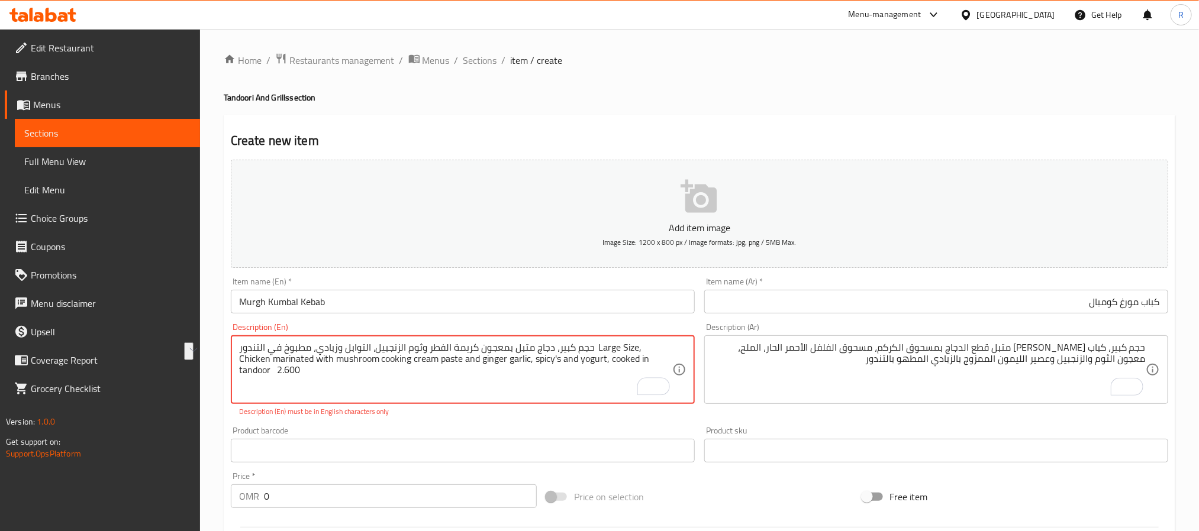
drag, startPoint x: 622, startPoint y: 349, endPoint x: 272, endPoint y: 338, distance: 349.9
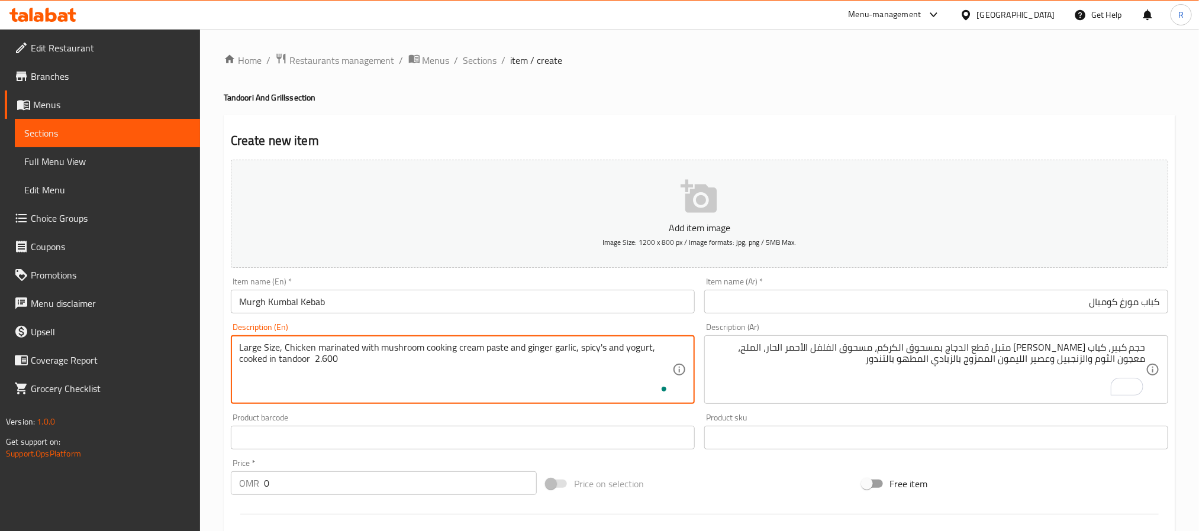
type textarea "Large Size, Chicken marinated with mushroom cooking cream paste and ginger garl…"
click at [839, 309] on input "كباب مورغ كومبال" at bounding box center [936, 302] width 464 height 24
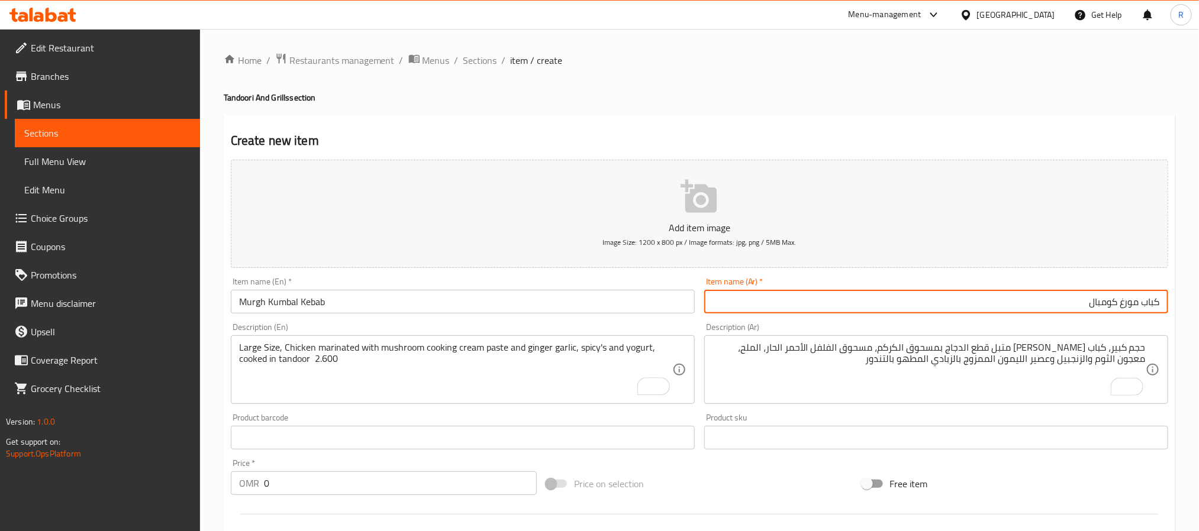
paste input "حجم كبير، دجاج متبل بمعجون كريمة الفطر وثوم الزنجبيل، التوابل وزبادي، مطبوخ في …"
type input "كباب مورغ كومبال"
click at [872, 357] on textarea "To enrich screen reader interactions, please activate Accessibility in Grammarl…" at bounding box center [928, 370] width 433 height 56
paste textarea "حجم كبير، دجاج متبل بمعجون كريمة الفطر وثوم الزنجبيل، التوابل وزبادي، مطبوخ في …"
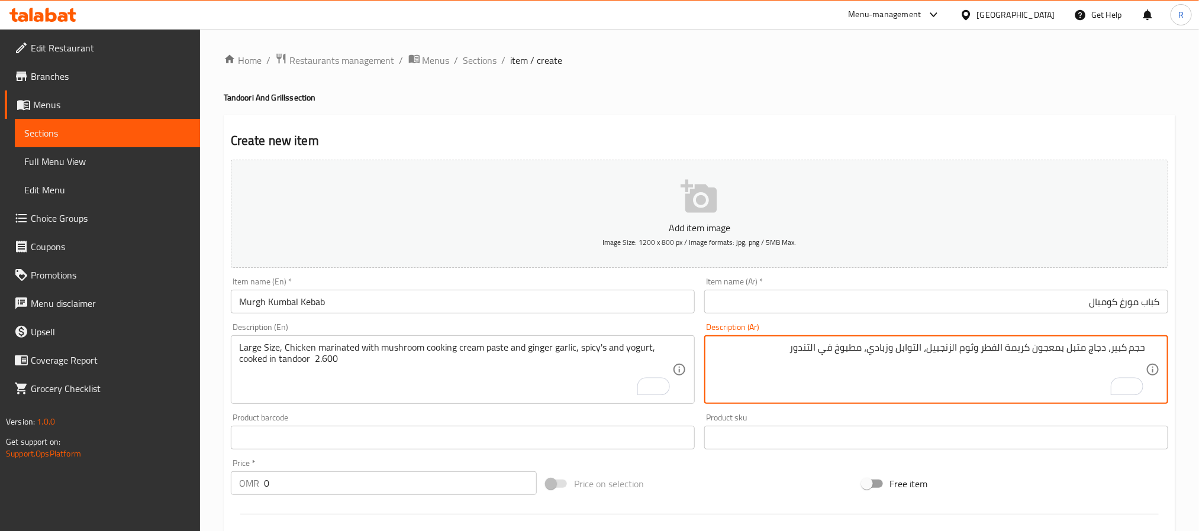
type textarea "حجم كبير، دجاج متبل بمعجون كريمة الفطر وثوم الزنجبيل، التوابل وزبادي، مطبوخ في …"
click at [334, 359] on textarea "Large Size, Chicken marinated with mushroom cooking cream paste and ginger garl…" at bounding box center [455, 370] width 433 height 56
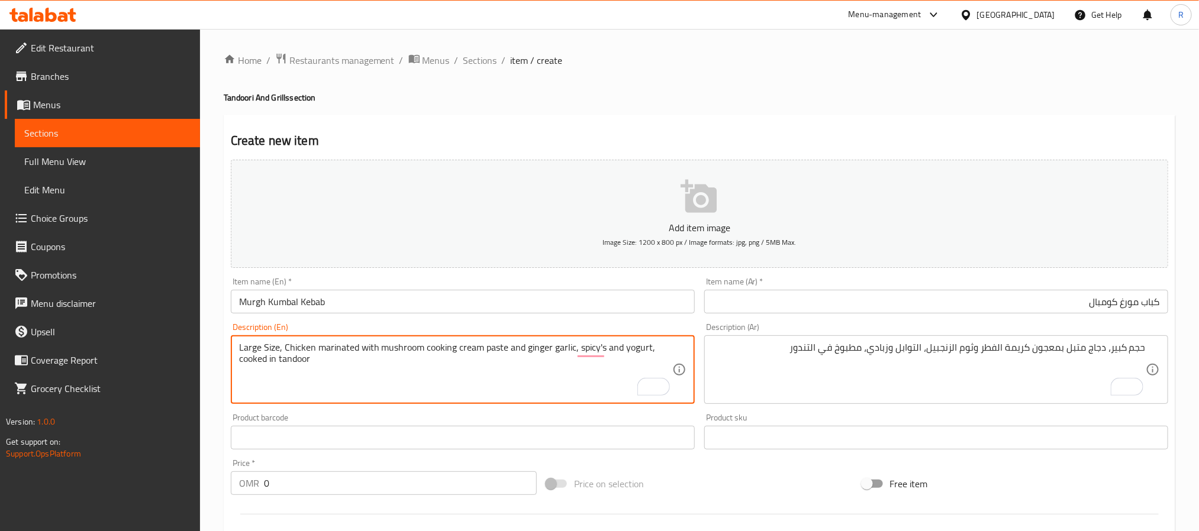
type textarea "Large Size, Chicken marinated with mushroom cooking cream paste and ginger garl…"
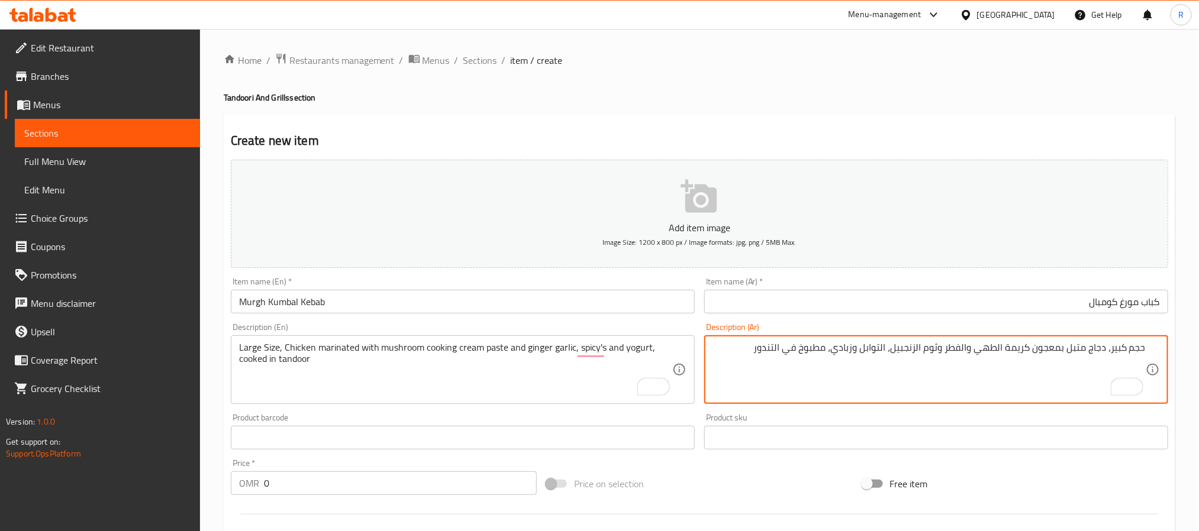
type textarea "حجم كبير، دجاج متبل بمعجون كريمة الطهي والفطر وثوم الزنجبيل، التوابل وزبادي، مط…"
click at [380, 480] on input "0" at bounding box center [400, 484] width 273 height 24
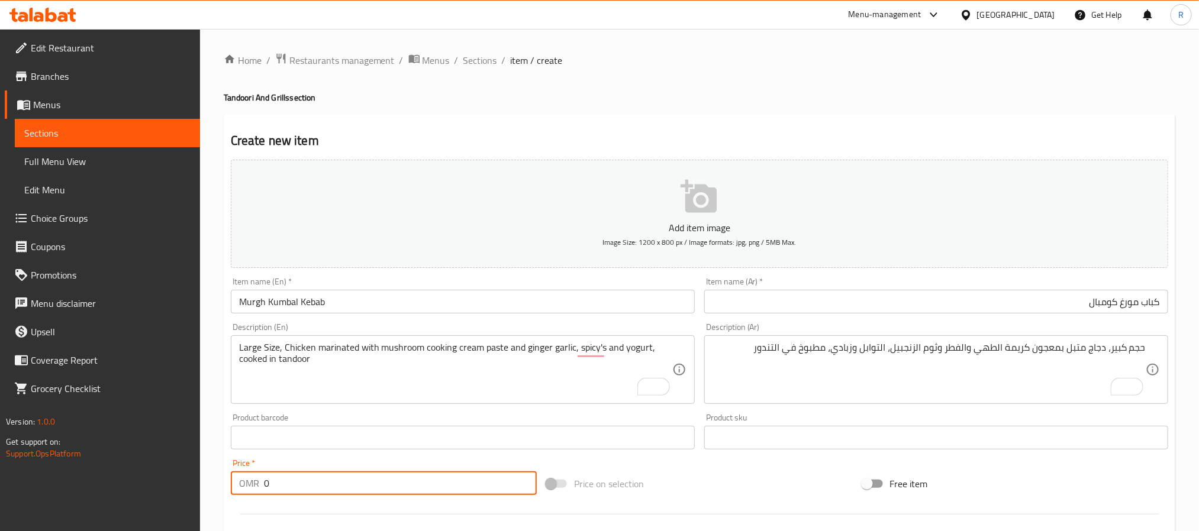
paste input "2.600"
type input "02.600"
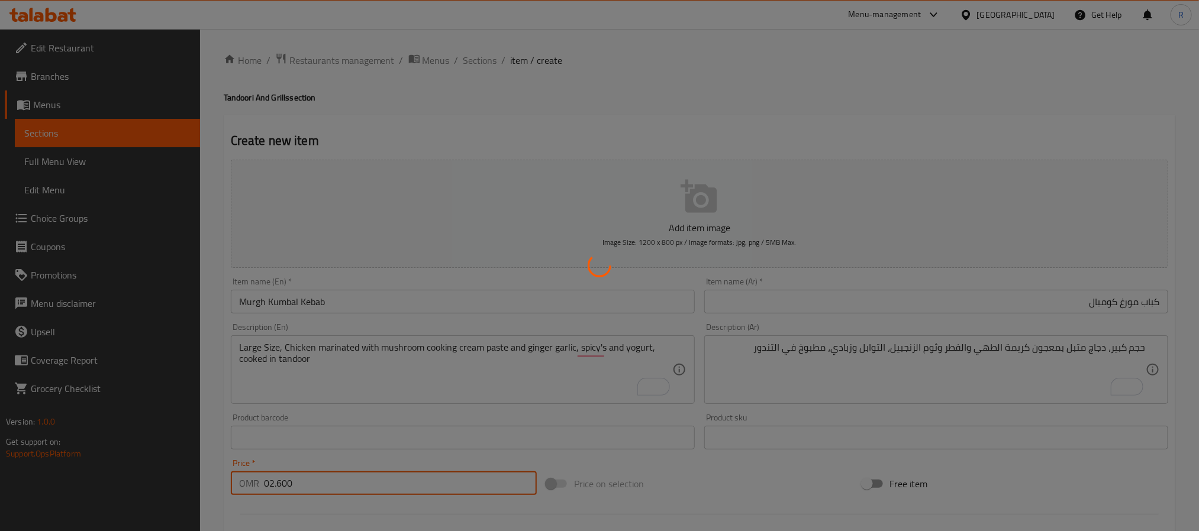
type input "0"
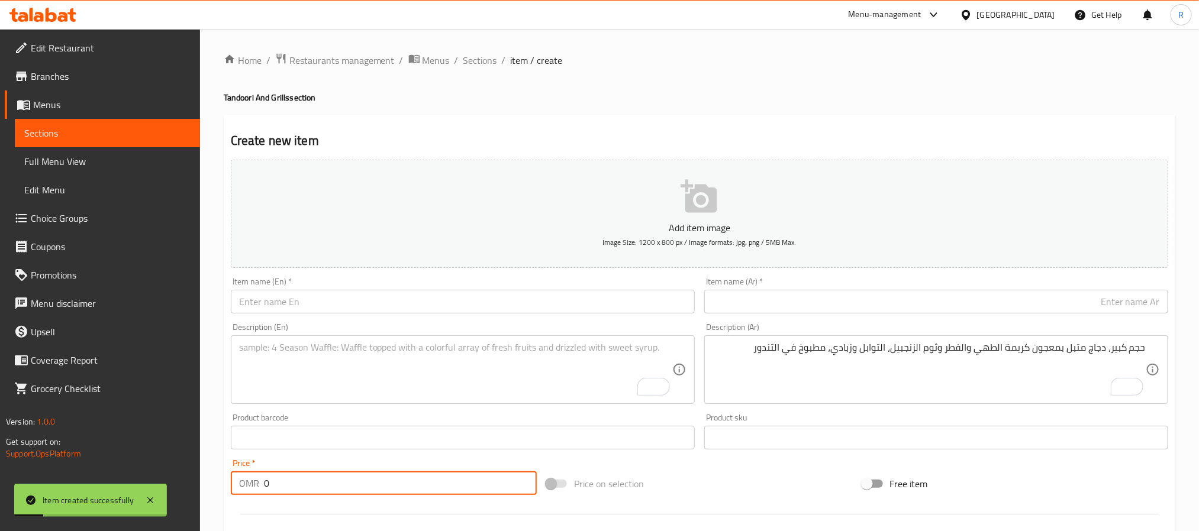
click at [412, 373] on textarea "To enrich screen reader interactions, please activate Accessibility in Grammarl…" at bounding box center [455, 370] width 433 height 56
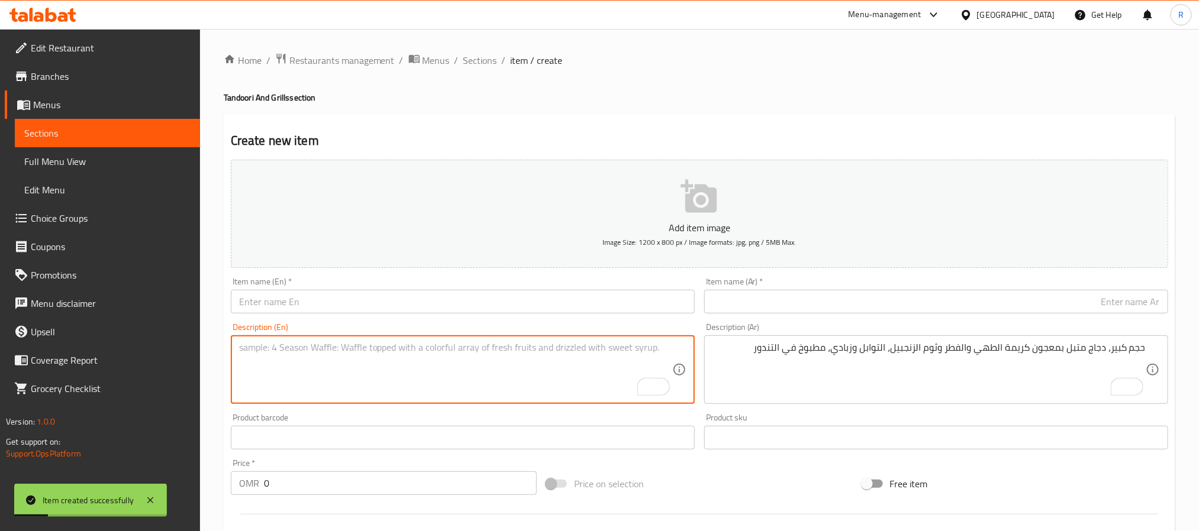
paste textarea "Grill King Fish With Cream Sauce كنعد مشوي مع صوص كريمة حجم كبير، كنعد متبل بال…"
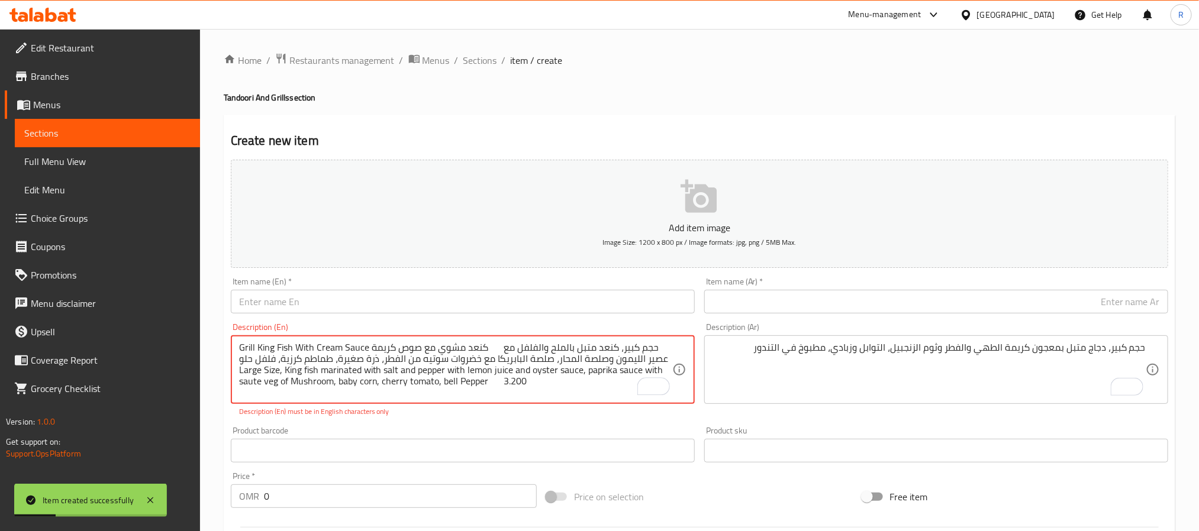
click at [253, 347] on textarea "Grill King Fish With Cream Sauce كنعد مشوي مع صوص كريمة حجم كبير، كنعد متبل بال…" at bounding box center [455, 370] width 433 height 56
drag, startPoint x: 253, startPoint y: 347, endPoint x: 346, endPoint y: 348, distance: 93.5
click at [346, 348] on textarea "Grill King Fish With Cream Sauce كنعد مشوي مع صوص كريمة حجم كبير، كنعد متبل بال…" at bounding box center [455, 370] width 433 height 56
type textarea "كنعد مشوي مع صوص كريمة حجم كبير، كنعد متبل بالملح والفلفل مع عصير الليمون وصلصة…"
click at [383, 291] on input "text" at bounding box center [463, 302] width 464 height 24
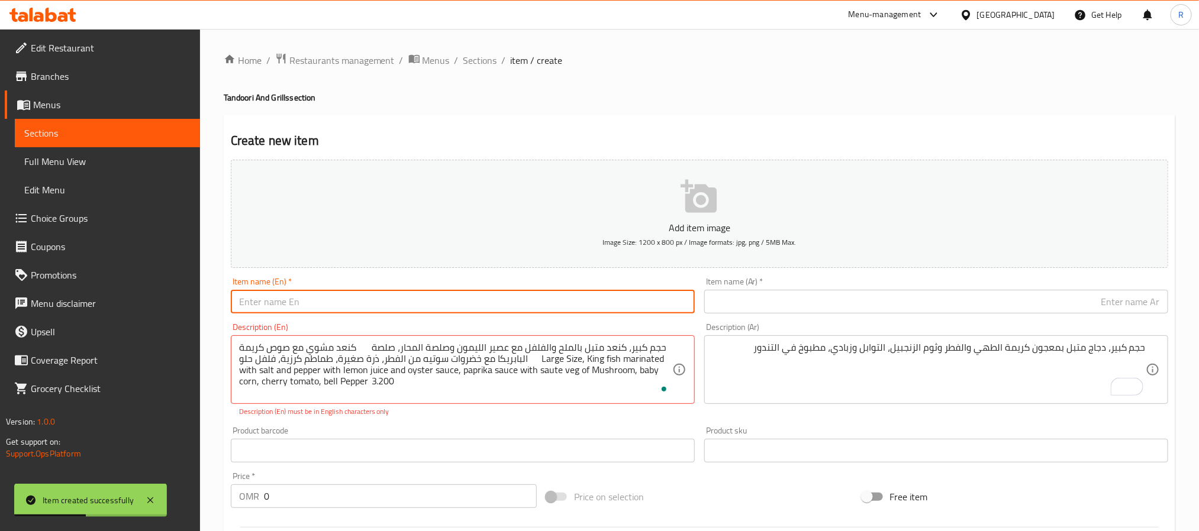
paste input "Grill King Fish With Cream Sauce"
type input "Grill King Fish With Cream Sauce"
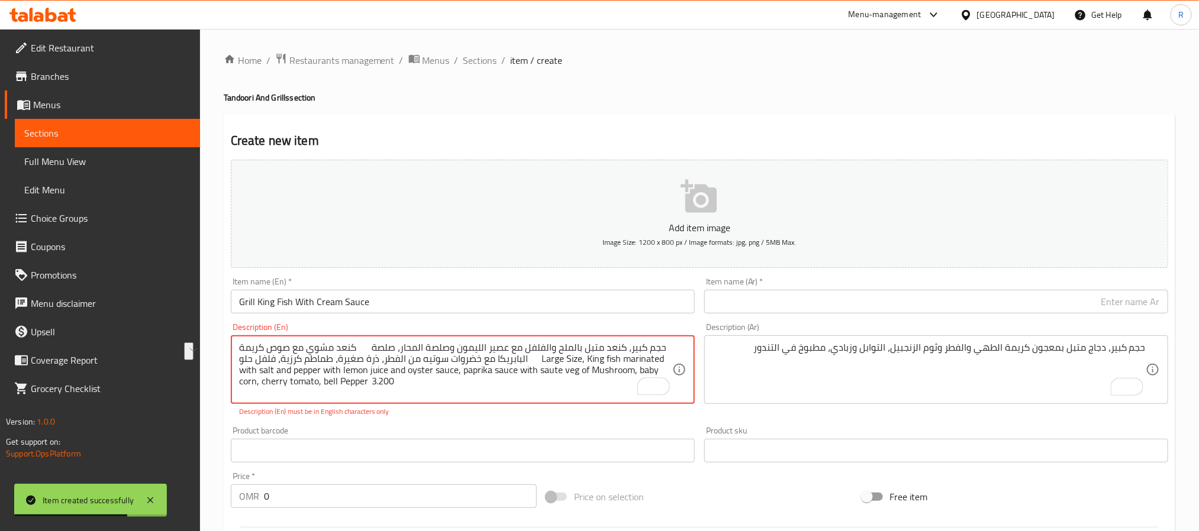
drag, startPoint x: 370, startPoint y: 350, endPoint x: 277, endPoint y: 344, distance: 93.1
type textarea "حجم كبير، كنعد متبل بالملح والفلفل مع عصير الليمون وصلصة المحار، صلصة البابريكا…"
click at [796, 307] on input "text" at bounding box center [936, 302] width 464 height 24
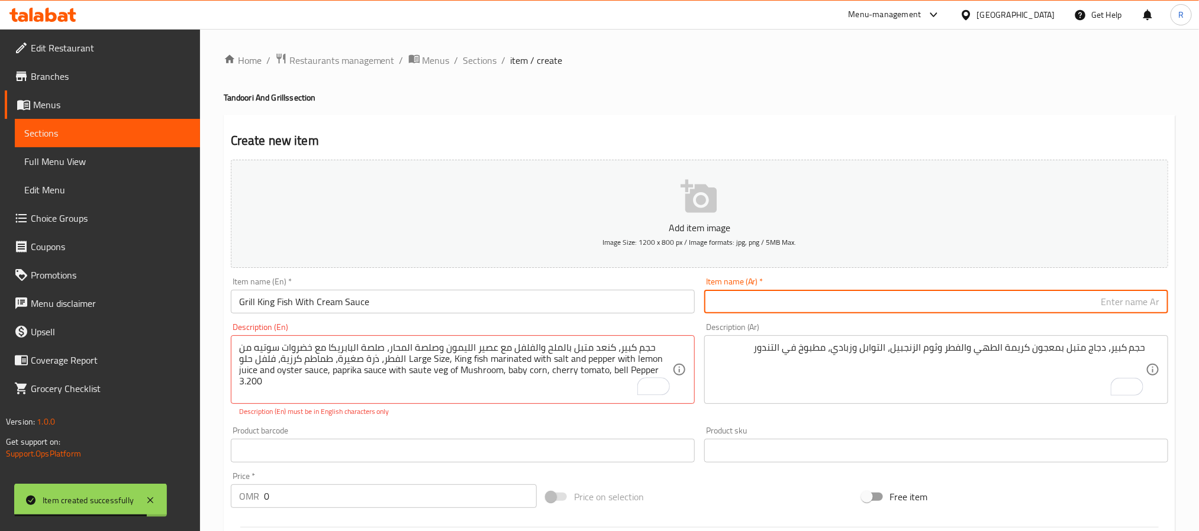
paste input "كنعد مشوي مع صوص كريمة"
type input "كنعد مشوي مع صوص كريمة"
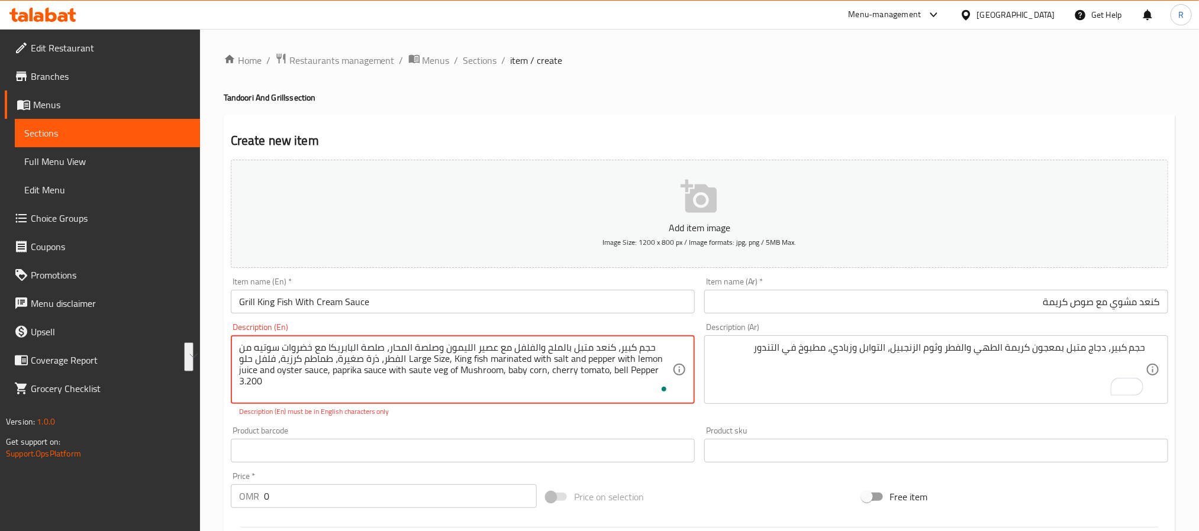
drag, startPoint x: 417, startPoint y: 360, endPoint x: 671, endPoint y: 348, distance: 254.2
click at [671, 348] on textarea "حجم كبير، كنعد متبل بالملح والفلفل مع عصير الليمون وصلصة المحار، صلصة البابريكا…" at bounding box center [455, 370] width 433 height 56
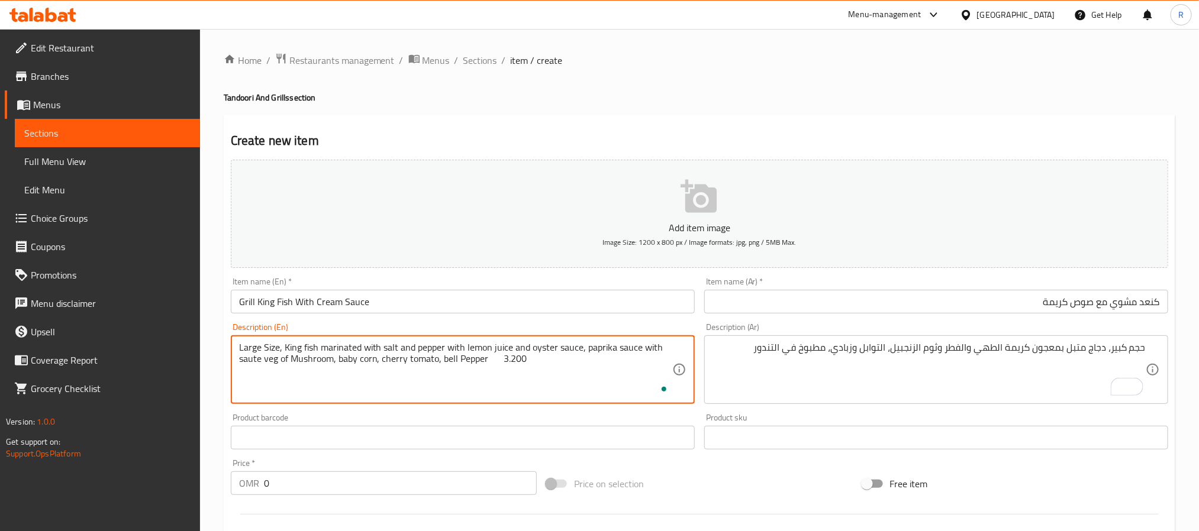
type textarea "Large Size, King fish marinated with salt and pepper with lemon juice and oyste…"
click at [870, 357] on textarea "حجم كبير، دجاج متبل بمعجون كريمة الطهي والفطر وثوم الزنجبيل، التوابل وزبادي، مط…" at bounding box center [928, 370] width 433 height 56
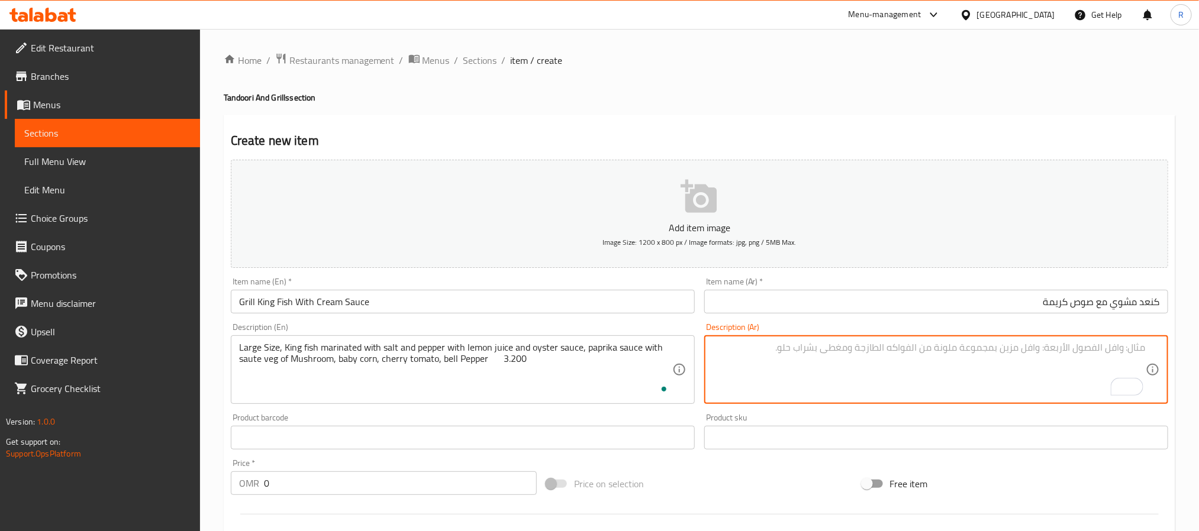
paste textarea "حجم كبير، كنعد متبل بالملح والفلفل مع عصير الليمون وصلصة المحار، صلصة البابريكا…"
type textarea "حجم كبير، كنعد متبل بالملح والفلفل مع عصير الليمون وصلصة المحار، صلصة البابريكا…"
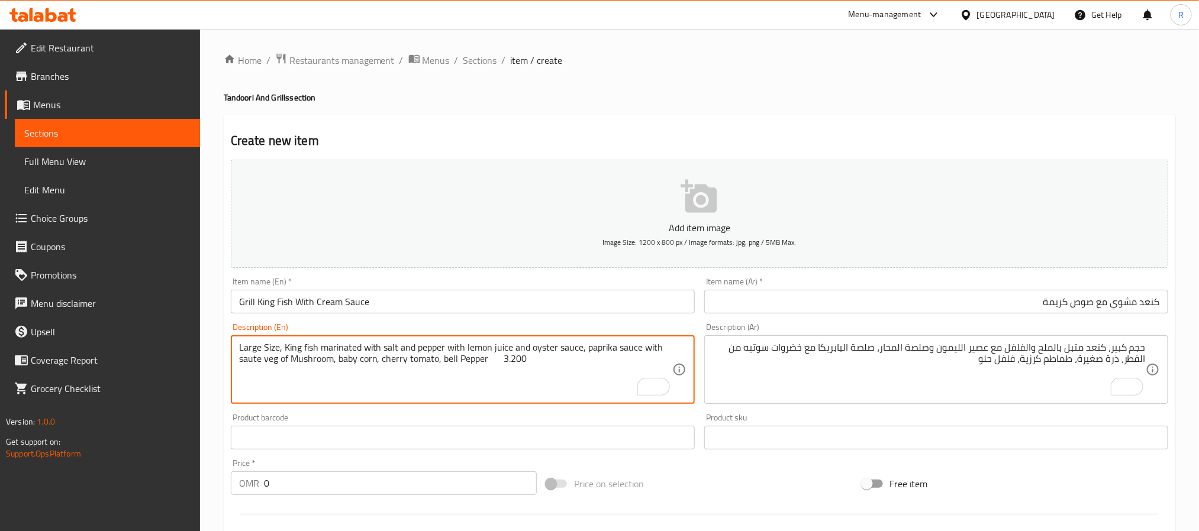
click at [492, 359] on textarea "Large Size, King fish marinated with salt and pepper with lemon juice and oyste…" at bounding box center [455, 370] width 433 height 56
type textarea "Large Size, King fish marinated with salt and pepper with lemon juice and oyste…"
click at [428, 482] on input "0" at bounding box center [400, 484] width 273 height 24
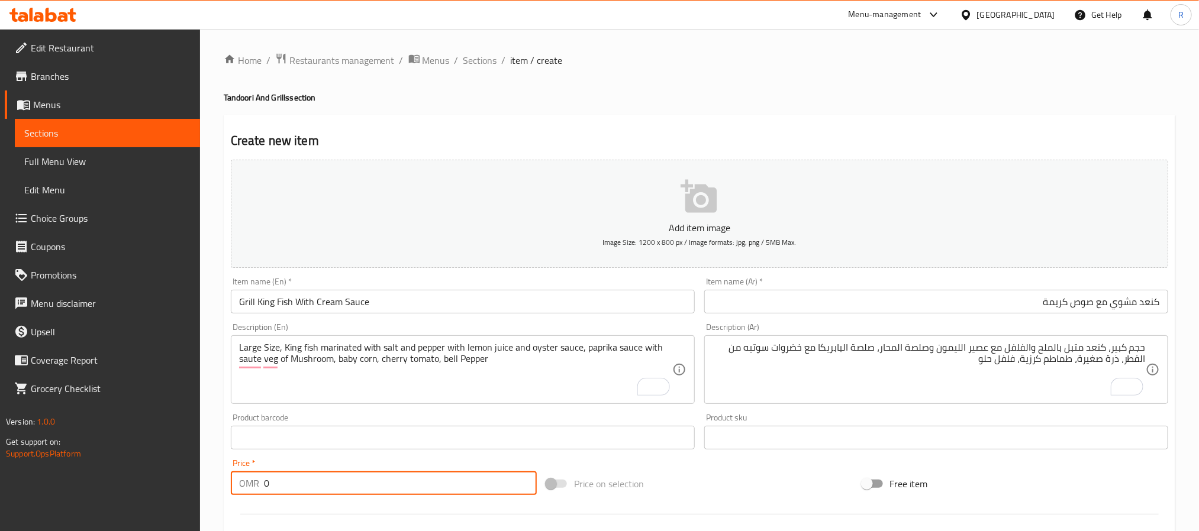
paste input "3.200"
type input "03.200"
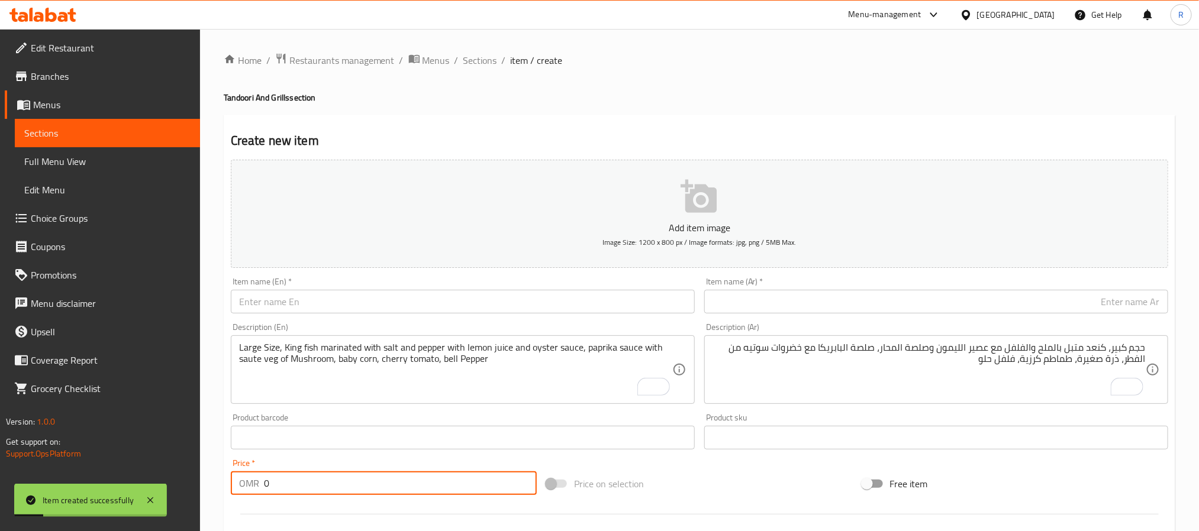
paste input "e3200"
type input "0"
click at [428, 357] on textarea "Large Size, King fish marinated with salt and pepper with lemon juice and oyste…" at bounding box center [455, 370] width 433 height 56
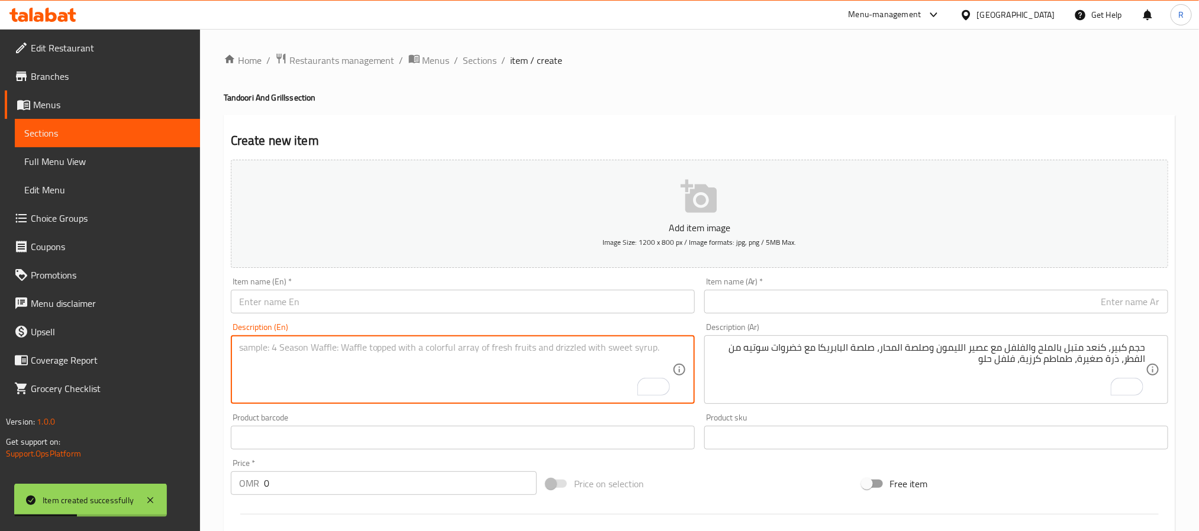
paste textarea "King Fish Grill Salt and Pepper كنعد مشوي ملح وفلفل حجم كبير، سمك كنعد متبل بال…"
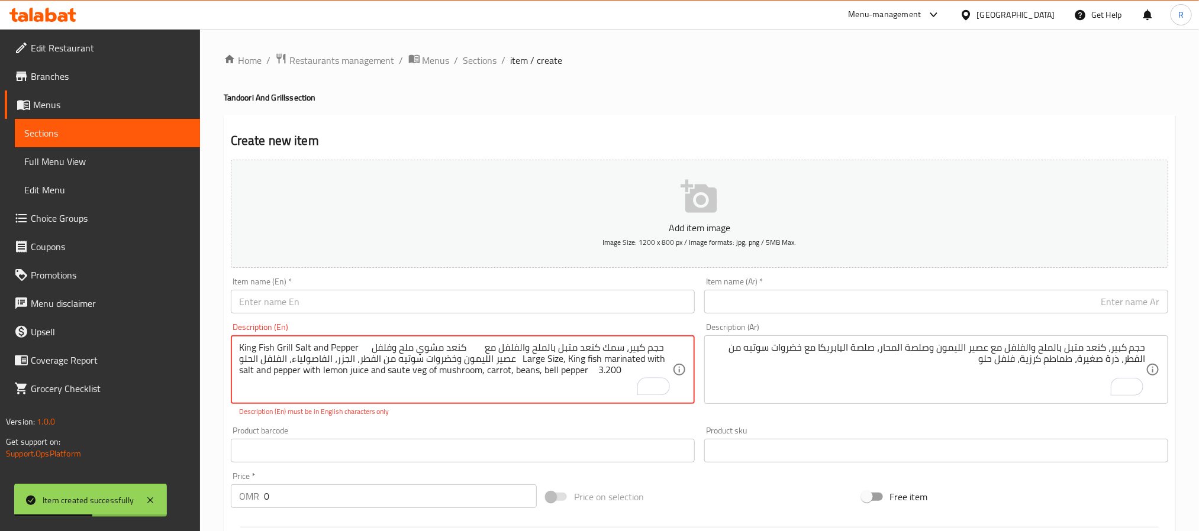
click at [251, 348] on textarea "King Fish Grill Salt and Pepper كنعد مشوي ملح وفلفل حجم كبير، سمك كنعد متبل بال…" at bounding box center [455, 370] width 433 height 56
drag, startPoint x: 251, startPoint y: 348, endPoint x: 336, endPoint y: 346, distance: 85.2
click at [336, 346] on textarea "King Fish Grill Salt and Pepper كنعد مشوي ملح وفلفل حجم كبير، سمك كنعد متبل بال…" at bounding box center [455, 370] width 433 height 56
type textarea "كنعد مشوي ملح وفلفل حجم كبير، سمك كنعد متبل بالملح والفلفل مع عصير الليمون وخضر…"
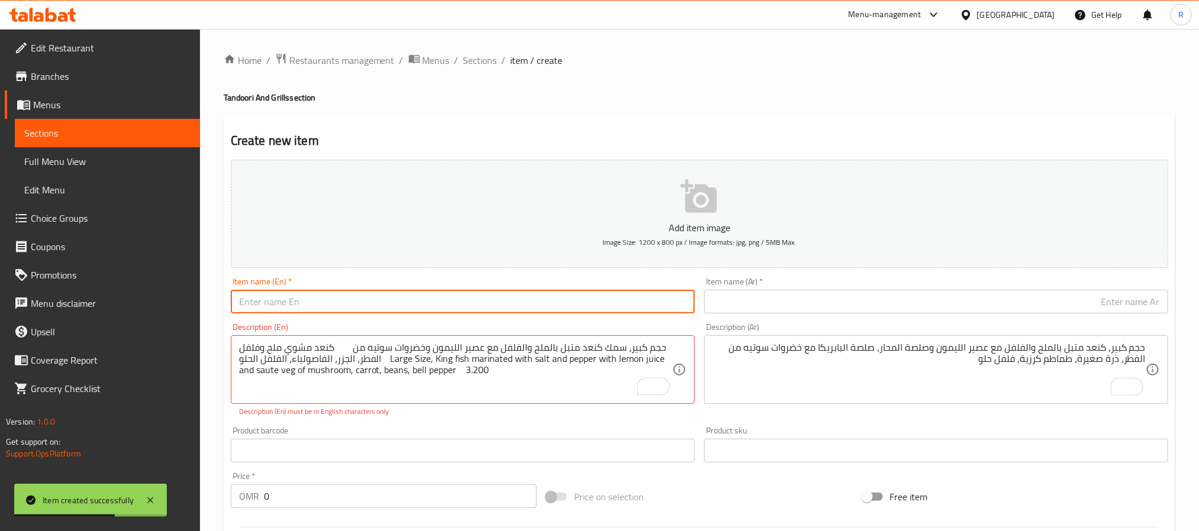
click at [376, 301] on input "text" at bounding box center [463, 302] width 464 height 24
paste input "King Fish Grill Salt and Pepper"
click at [306, 305] on input "King Fish Grill Salt and Pepper" at bounding box center [463, 302] width 464 height 24
click at [318, 304] on input "King Fish Grill Salt and Pepper" at bounding box center [463, 302] width 464 height 24
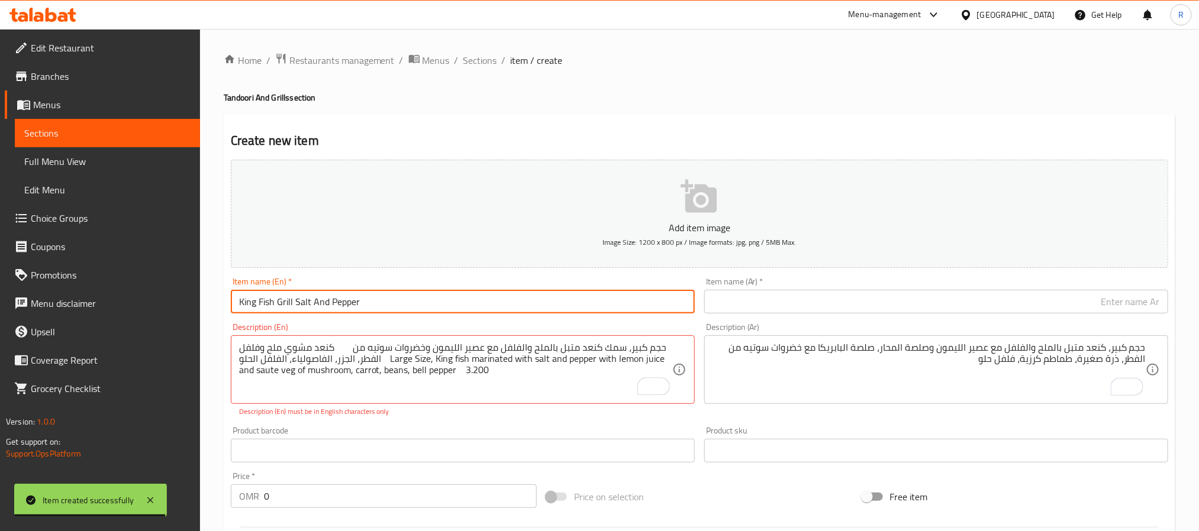
type input "King Fish Grill Salt And Pepper"
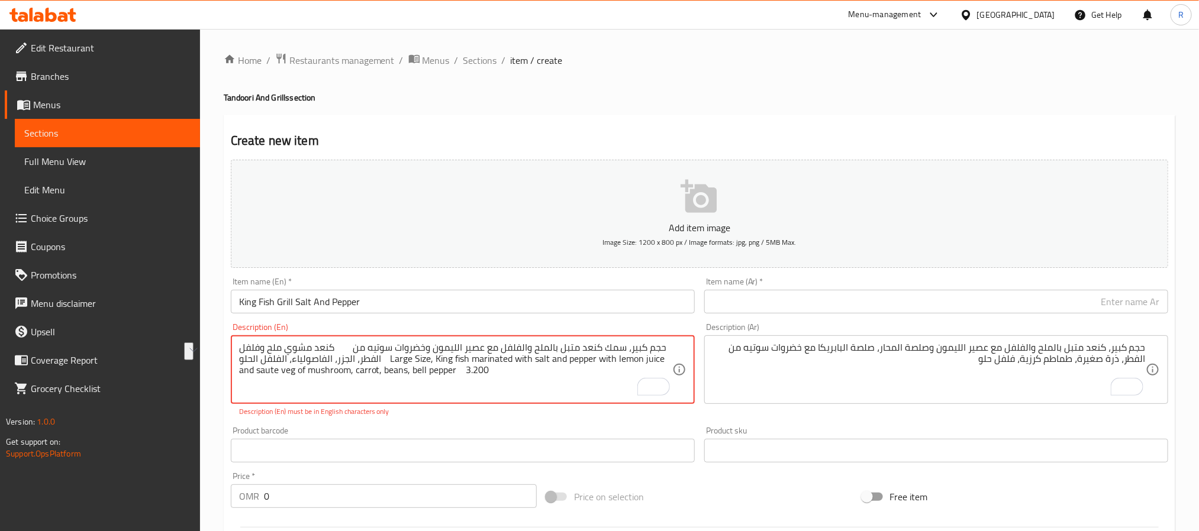
drag, startPoint x: 254, startPoint y: 349, endPoint x: 348, endPoint y: 345, distance: 94.2
type textarea "حجم كبير، سمك كنعد متبل بالملح والفلفل مع عصير الليمون وخضروات سوتيه من الفطر، …"
click at [834, 318] on div "Description (Ar) حجم كبير، كنعد متبل بالملح والفلفل مع عصير الليمون وصلصة المحا…" at bounding box center [935, 370] width 473 height 104
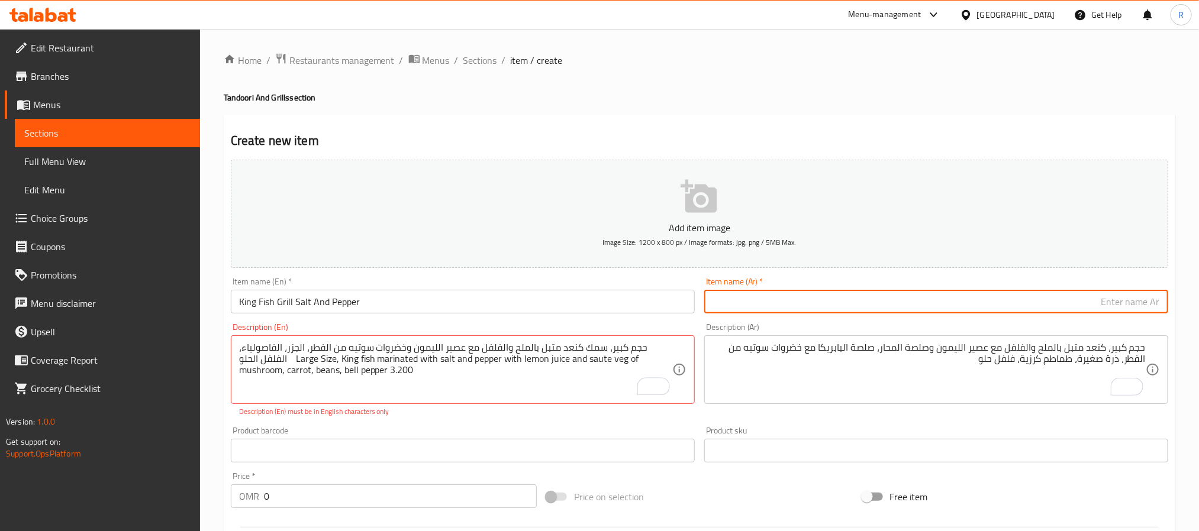
click at [840, 302] on input "text" at bounding box center [936, 302] width 464 height 24
paste input "كنعد مشوي ملح وفلفل"
type input "كنعد مشوي ملح وفلفل"
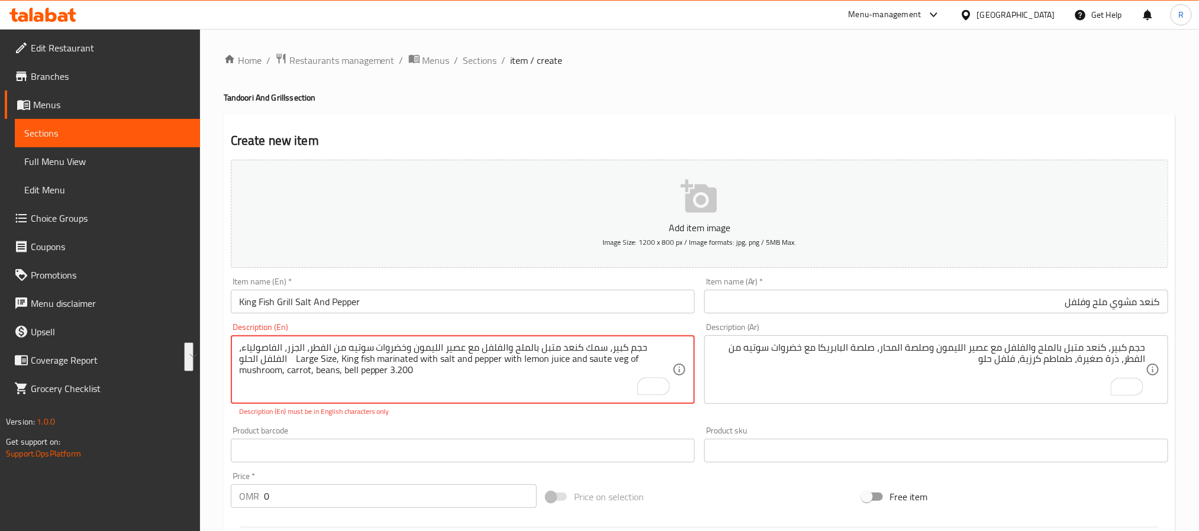
drag, startPoint x: 331, startPoint y: 360, endPoint x: 632, endPoint y: 347, distance: 301.5
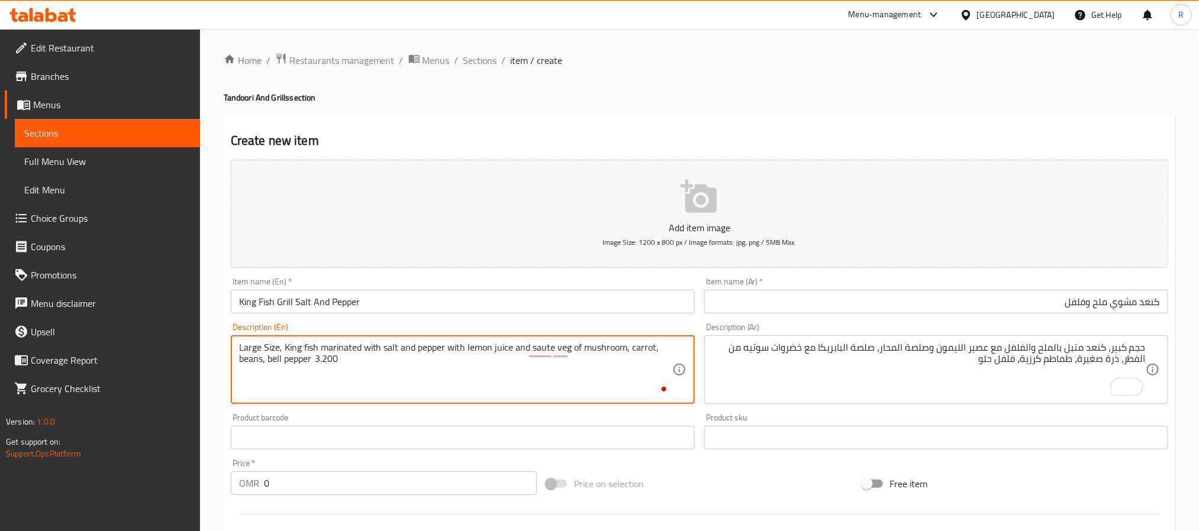
type textarea "Large Size, King fish marinated with salt and pepper with lemon juice and saute…"
click at [846, 373] on textarea "حجم كبير، كنعد متبل بالملح والفلفل مع عصير الليمون وصلصة المحار، صلصة البابريكا…" at bounding box center [928, 370] width 433 height 56
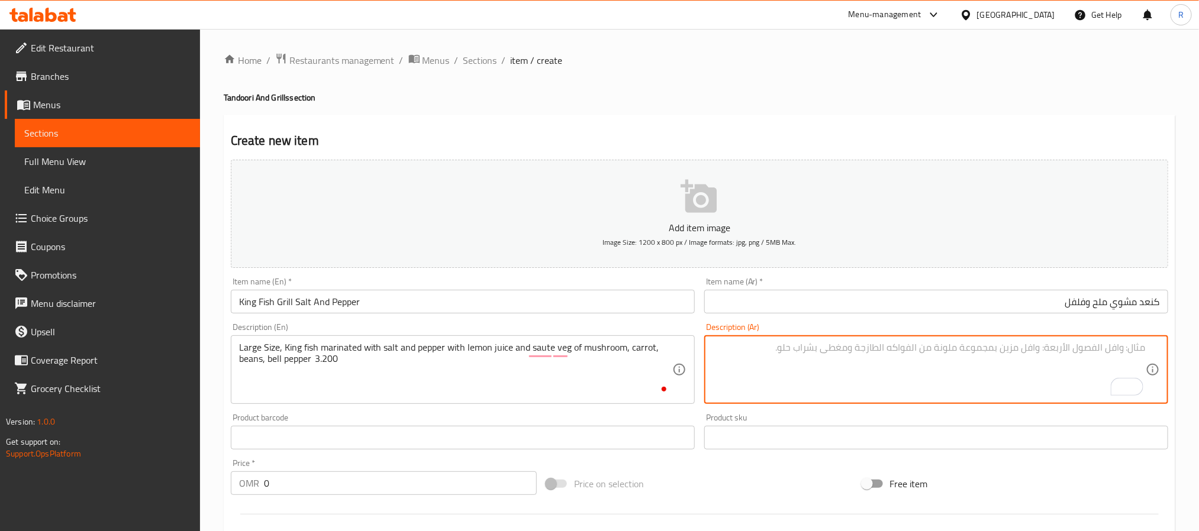
paste textarea "حجم كبير، سمك كنعد متبل بالملح والفلفل مع عصير الليمون وخضروات سوتيه من الفطر، …"
type textarea "حجم كبير، سمك كنعد متبل بالملح والفلفل مع عصير الليمون وخضروات سوتيه من الفطر، …"
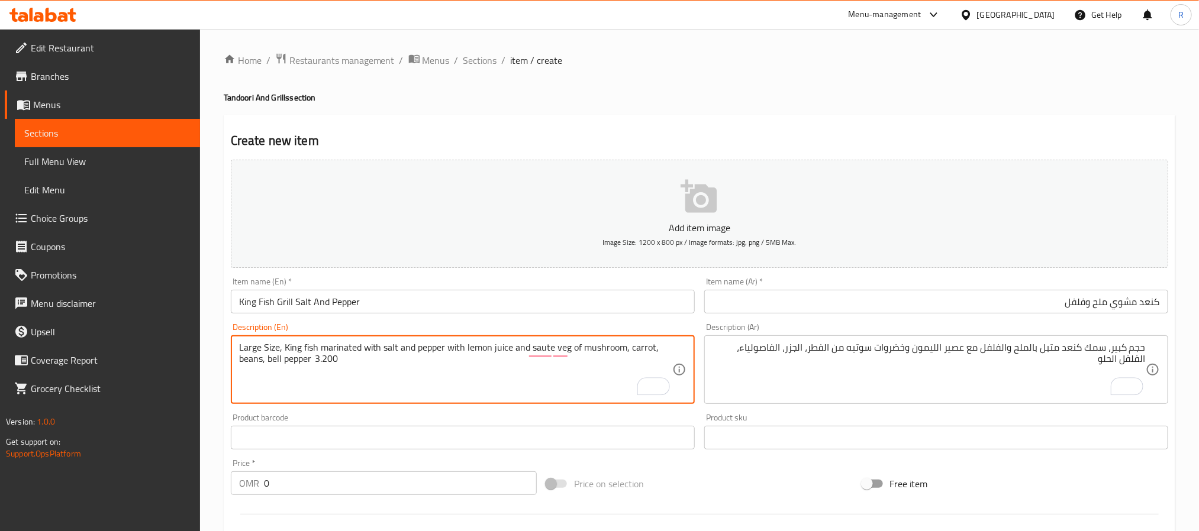
click at [336, 357] on textarea "Large Size, King fish marinated with salt and pepper with lemon juice and saute…" at bounding box center [455, 370] width 433 height 56
type textarea "Large Size, King fish marinated with salt and pepper with lemon juice and saute…"
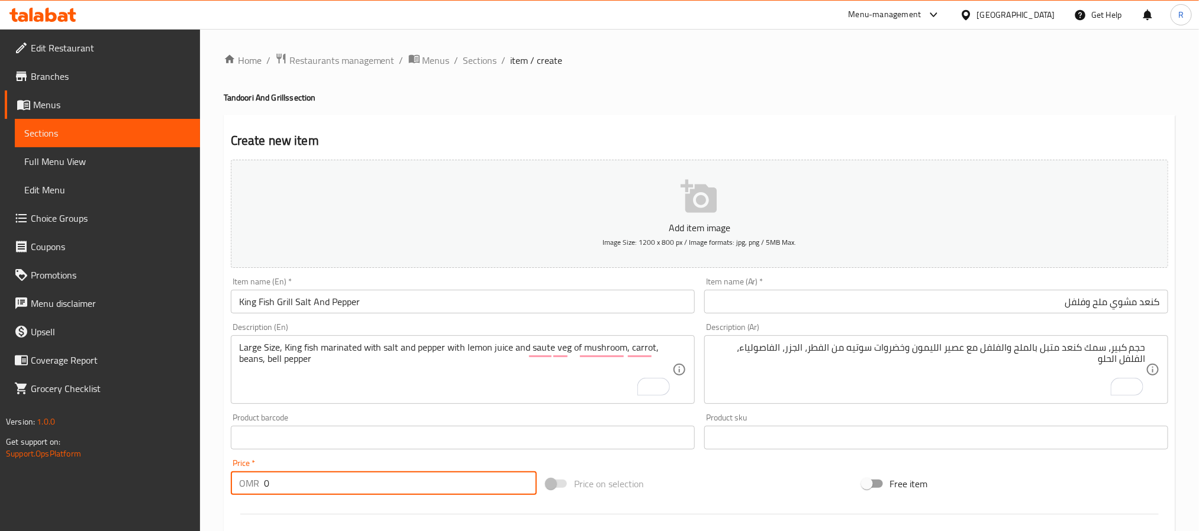
drag, startPoint x: 360, startPoint y: 482, endPoint x: 359, endPoint y: 475, distance: 7.3
click at [359, 483] on input "0" at bounding box center [400, 484] width 273 height 24
paste input "3.200"
type input "03.200"
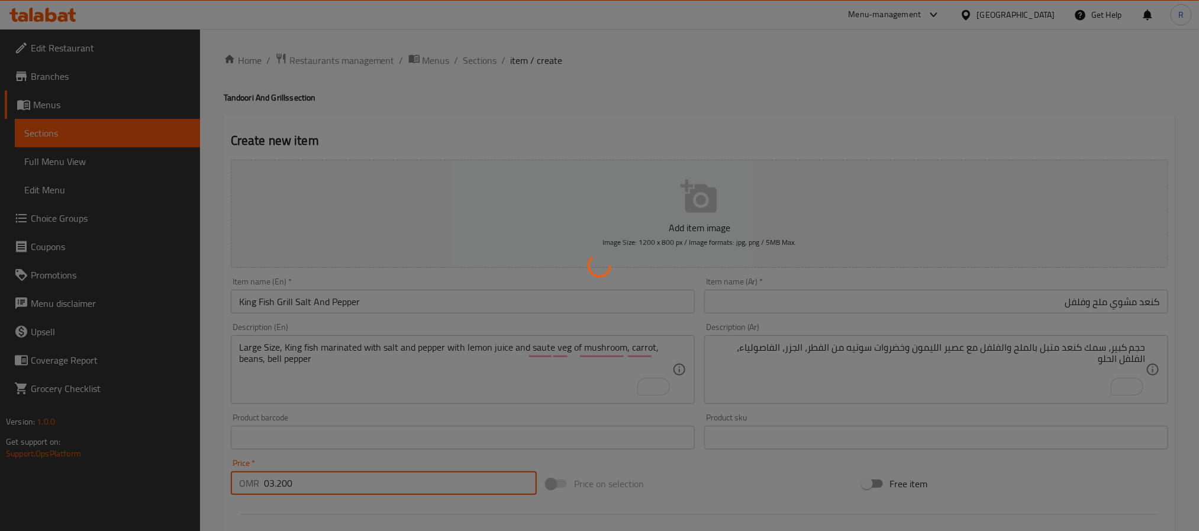
type input "0"
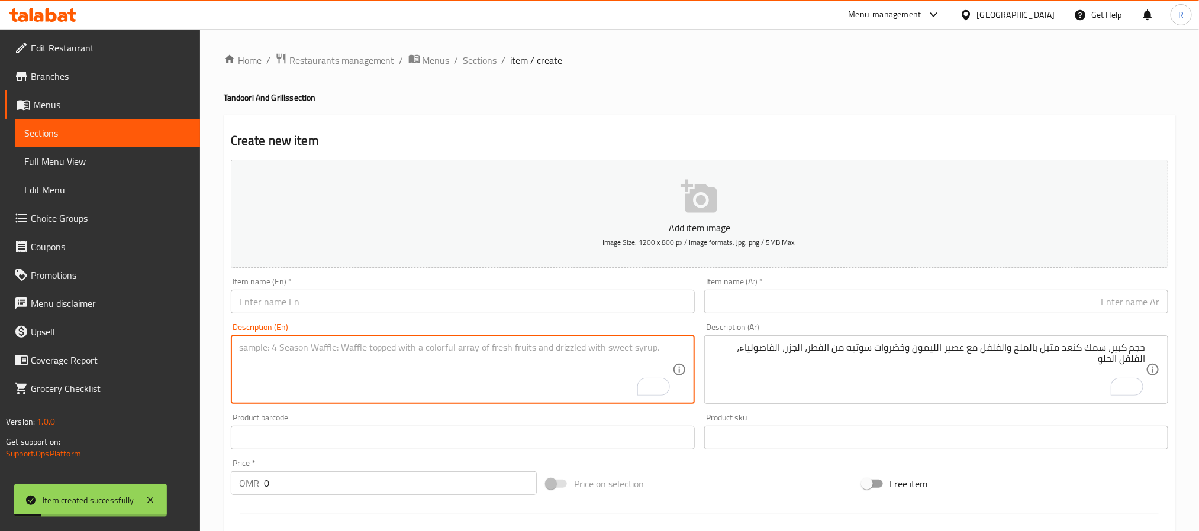
drag, startPoint x: 389, startPoint y: 368, endPoint x: 294, endPoint y: 356, distance: 96.1
click at [385, 370] on textarea "To enrich screen reader interactions, please activate Accessibility in Grammarl…" at bounding box center [455, 370] width 433 height 56
paste textarea "Grill Chicken Cream Sauce دجاج مشوي صوص كريمة دجاجة كاملة متبلة بمعجون ثوم زنجب…"
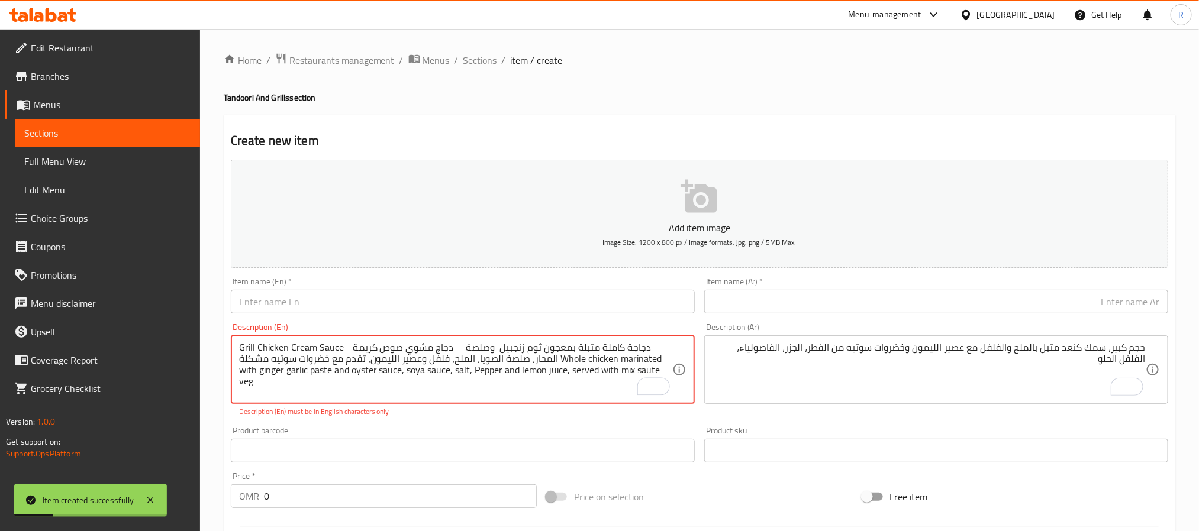
click at [241, 343] on textarea "Grill Chicken Cream Sauce دجاج مشوي صوص كريمة دجاجة كاملة متبلة بمعجون ثوم زنجب…" at bounding box center [455, 370] width 433 height 56
drag, startPoint x: 241, startPoint y: 343, endPoint x: 334, endPoint y: 341, distance: 92.3
click at [334, 342] on textarea "Grill Chicken Cream Sauce دجاج مشوي صوص كريمة دجاجة كاملة متبلة بمعجون ثوم زنجب…" at bounding box center [455, 370] width 433 height 56
type textarea "دجاج مشوي صوص كريمة دجاجة كاملة متبلة بمعجون ثوم زنجبيل وصلصة المحار، صلصة الصو…"
click at [364, 302] on input "text" at bounding box center [463, 302] width 464 height 24
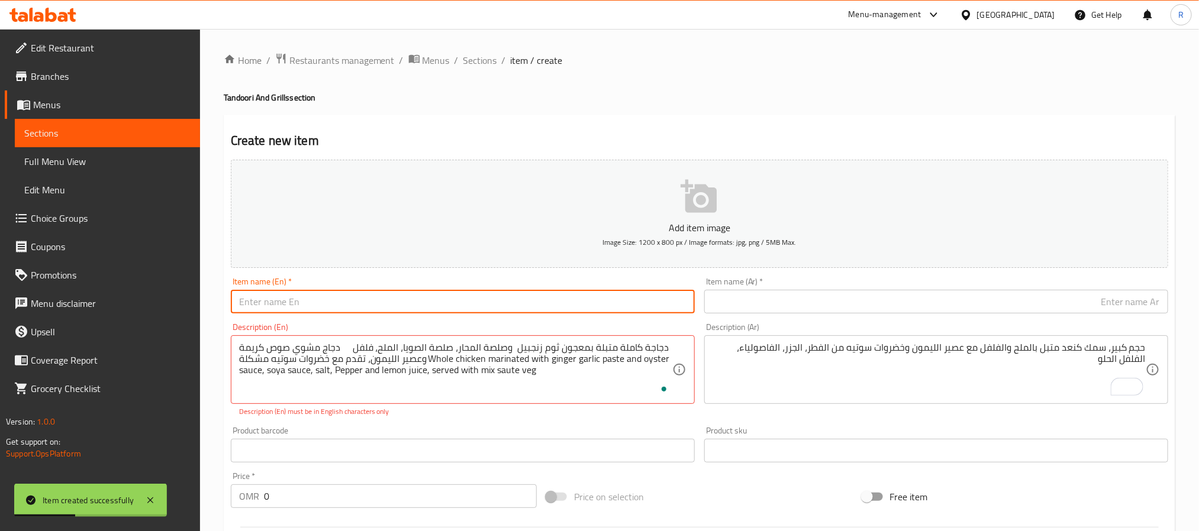
paste input "Grill Chicken Cream Sauce"
type input "Grill Chicken Cream Sauce"
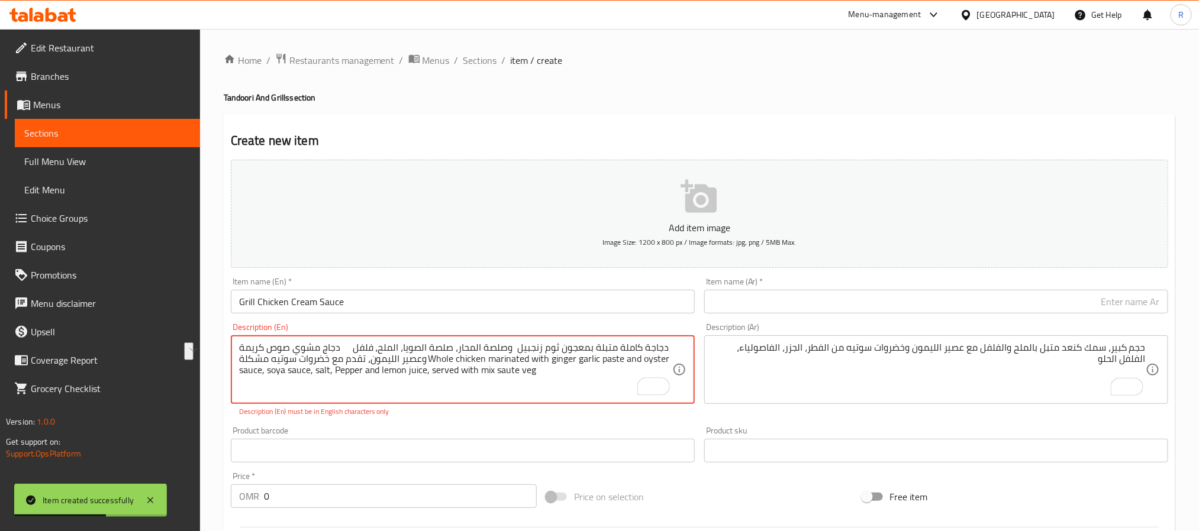
drag, startPoint x: 256, startPoint y: 350, endPoint x: 354, endPoint y: 345, distance: 98.3
type textarea "دجاجة كاملة متبلة بمعجون ثوم زنجبيل وصلصة المحار، صلصة الصويا، الملح، فلفل وعصي…"
drag, startPoint x: 854, startPoint y: 298, endPoint x: 826, endPoint y: 304, distance: 28.4
click at [854, 298] on input "text" at bounding box center [936, 302] width 464 height 24
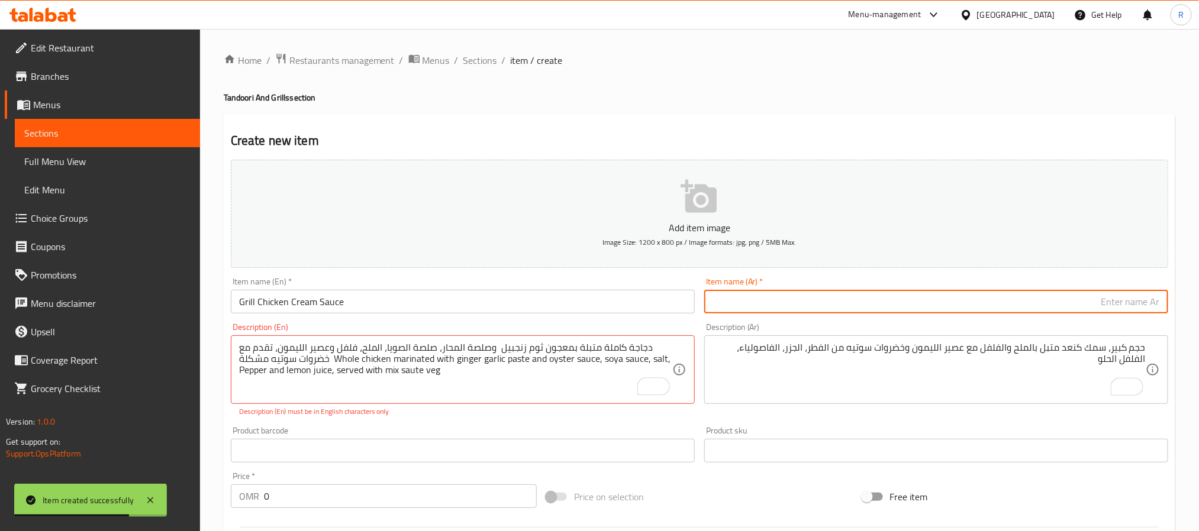
paste input "دجاج مشوي صوص كريمة"
type input "دجاج مشوي صوص كريمة"
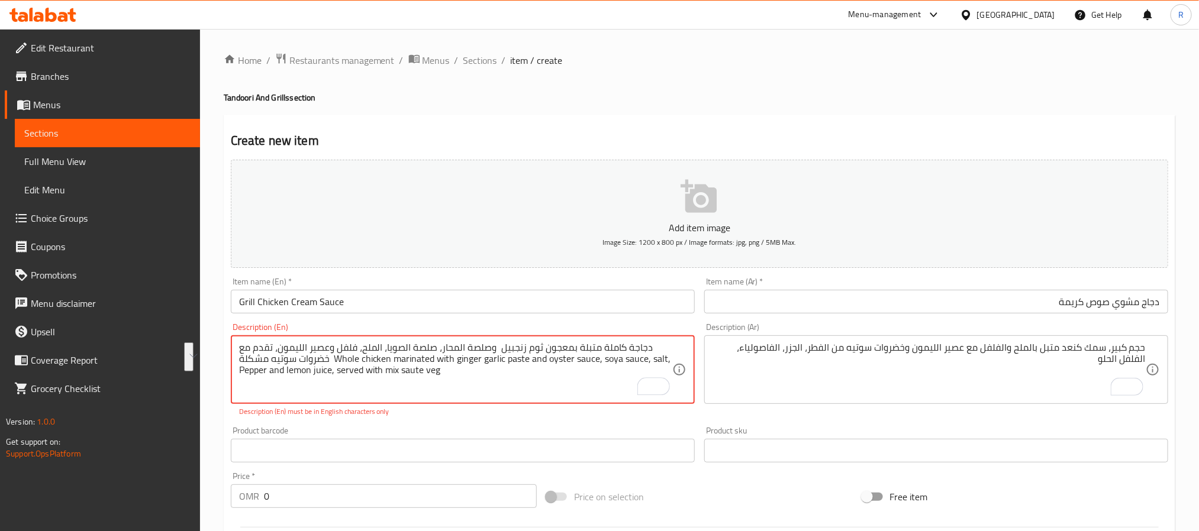
drag, startPoint x: 343, startPoint y: 362, endPoint x: 666, endPoint y: 350, distance: 323.9
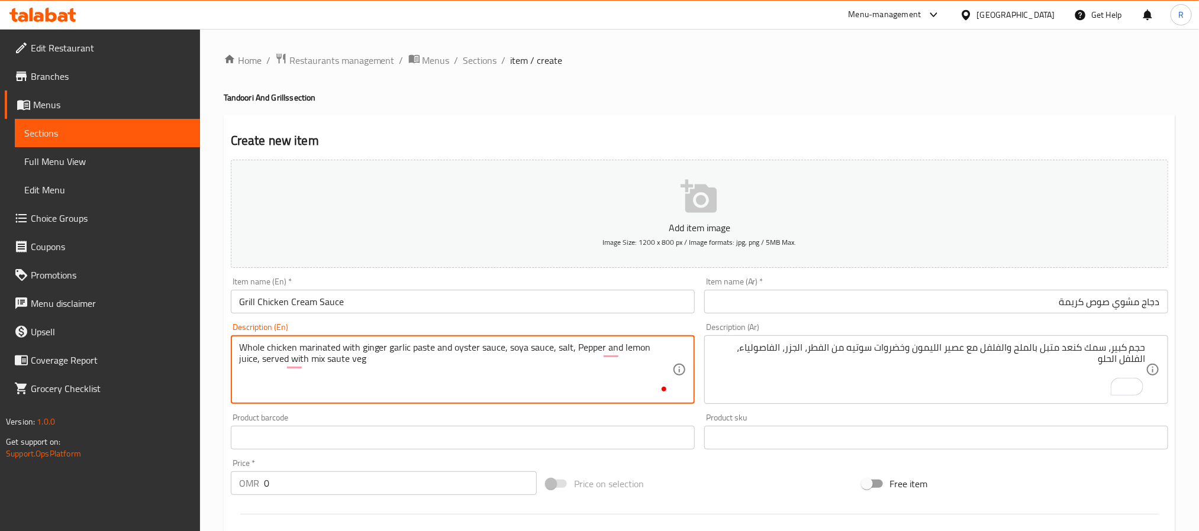
type textarea "Whole chicken marinated with ginger garlic paste and oyster sauce, soya sauce, …"
click at [863, 373] on textarea "حجم كبير، سمك كنعد متبل بالملح والفلفل مع عصير الليمون وخضروات سوتيه من الفطر، …" at bounding box center [928, 370] width 433 height 56
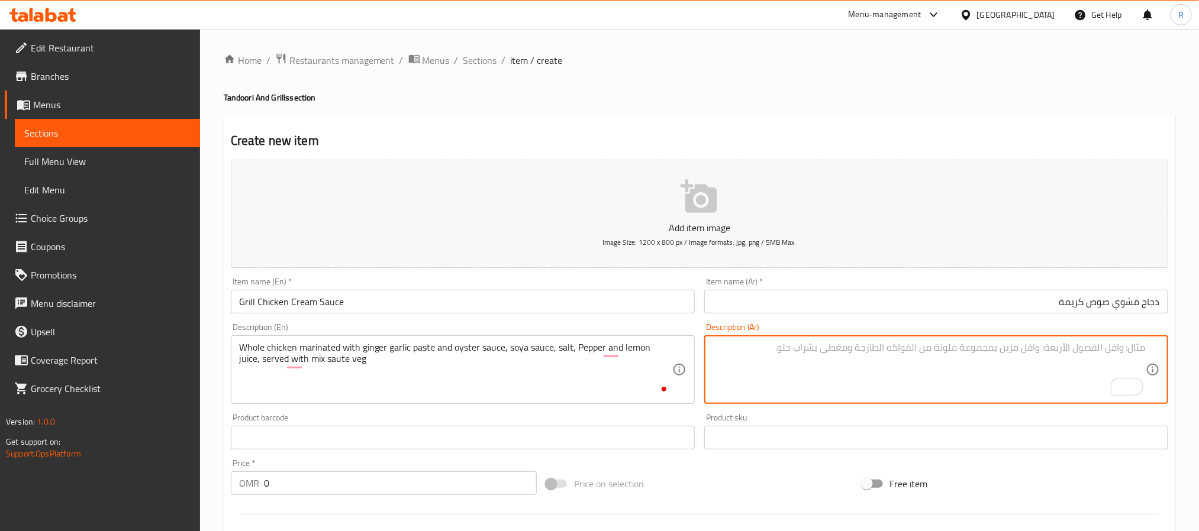
paste textarea "دجاجة كاملة متبلة بمعجون ثوم زنجبيل وصلصة المحار، صلصة الصويا، الملح، فلفل وعصي…"
type textarea "دجاجة كاملة متبلة بمعجون ثوم زنجبيل وصلصة المحار، صلصة الصويا، الملح، فلفل وعصي…"
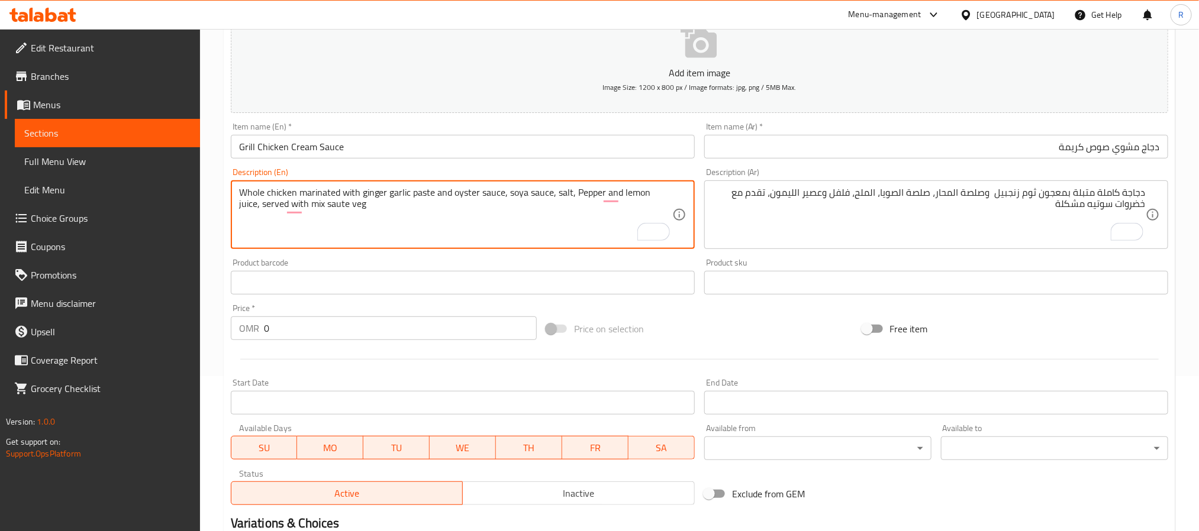
scroll to position [304, 0]
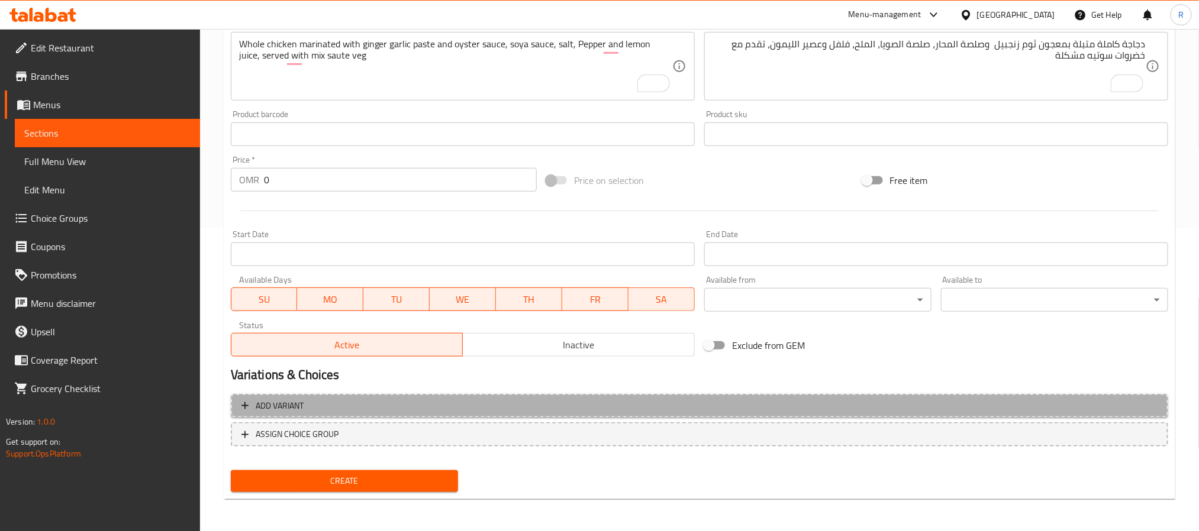
click at [460, 416] on button "Add variant" at bounding box center [699, 406] width 937 height 24
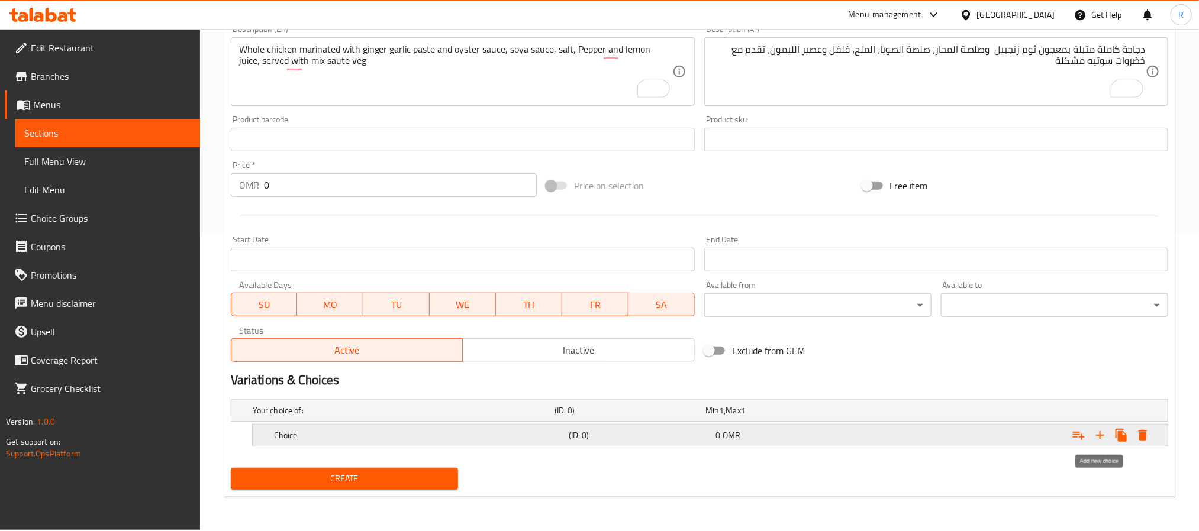
click at [1104, 435] on icon "Expand" at bounding box center [1100, 435] width 14 height 14
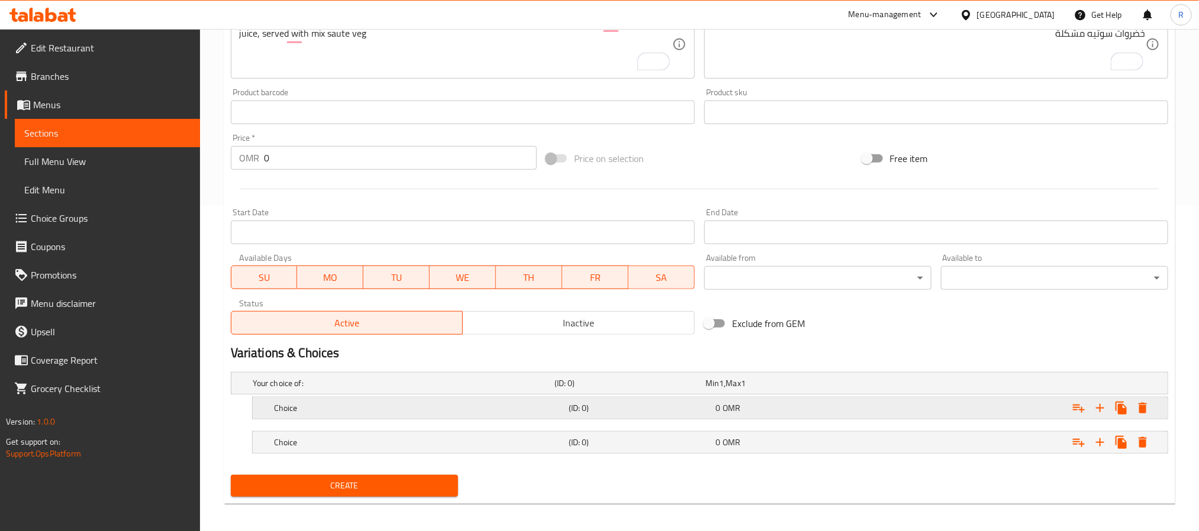
scroll to position [333, 0]
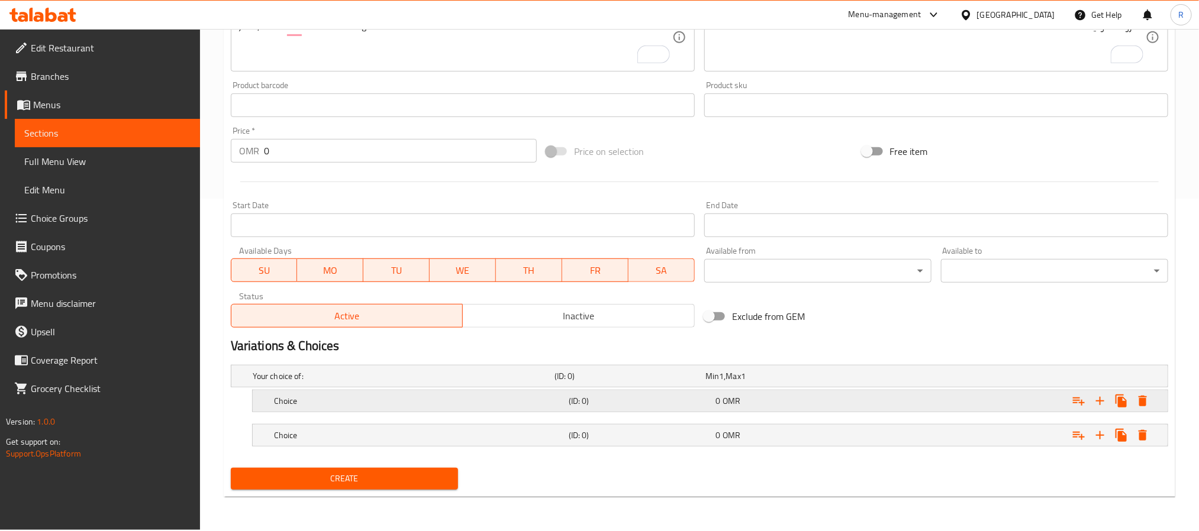
click at [403, 405] on h5 "Choice" at bounding box center [419, 401] width 290 height 12
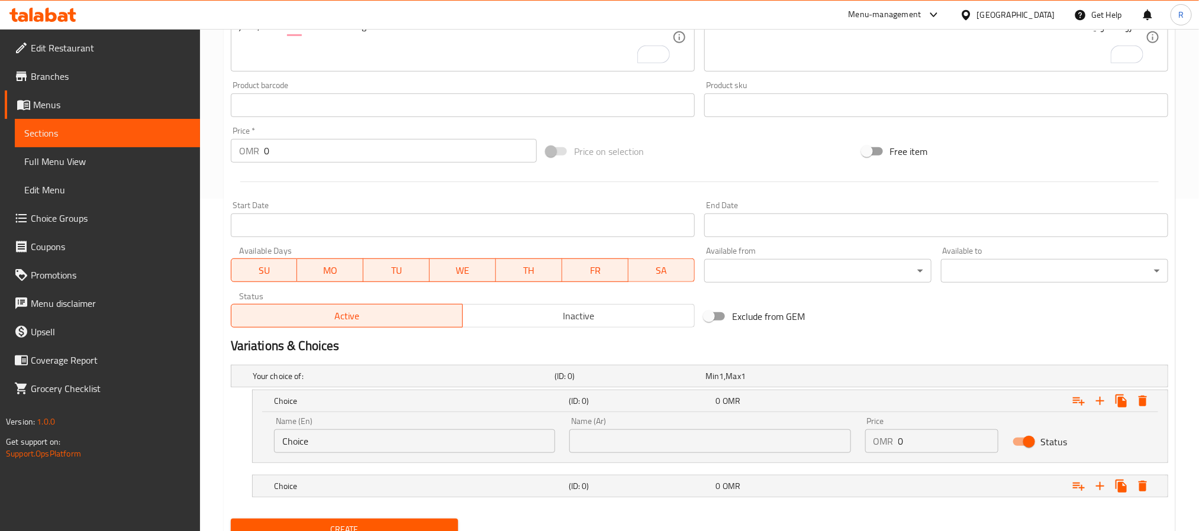
click at [375, 446] on input "Choice" at bounding box center [414, 442] width 281 height 24
type input "ة"
click at [375, 446] on input "ة" at bounding box center [414, 442] width 281 height 24
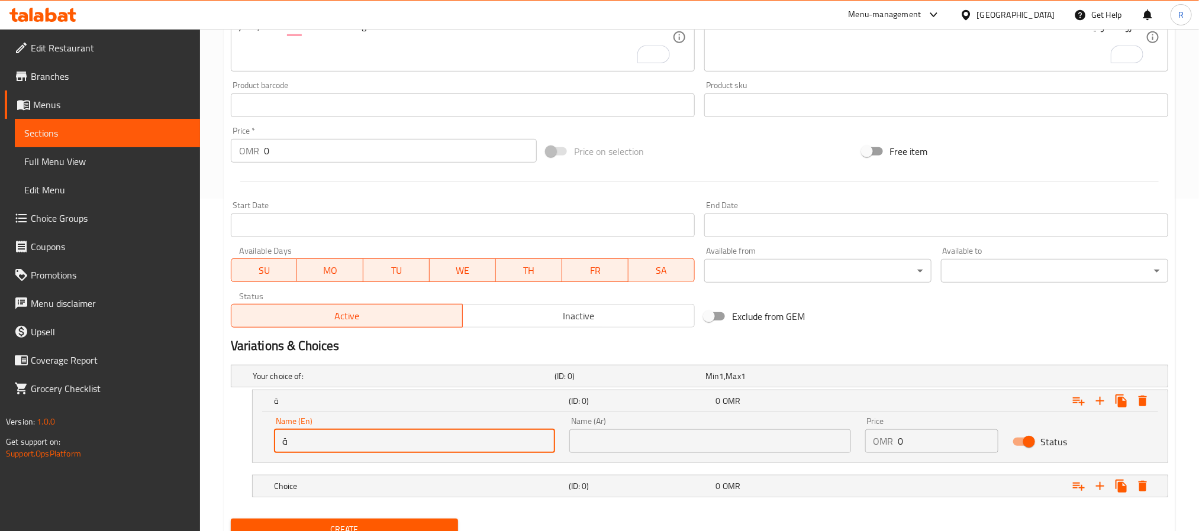
click at [375, 446] on input "ة" at bounding box center [414, 442] width 281 height 24
click at [375, 446] on input "text" at bounding box center [414, 442] width 281 height 24
type input "Medium"
click at [425, 486] on h5 "Choice" at bounding box center [419, 486] width 290 height 12
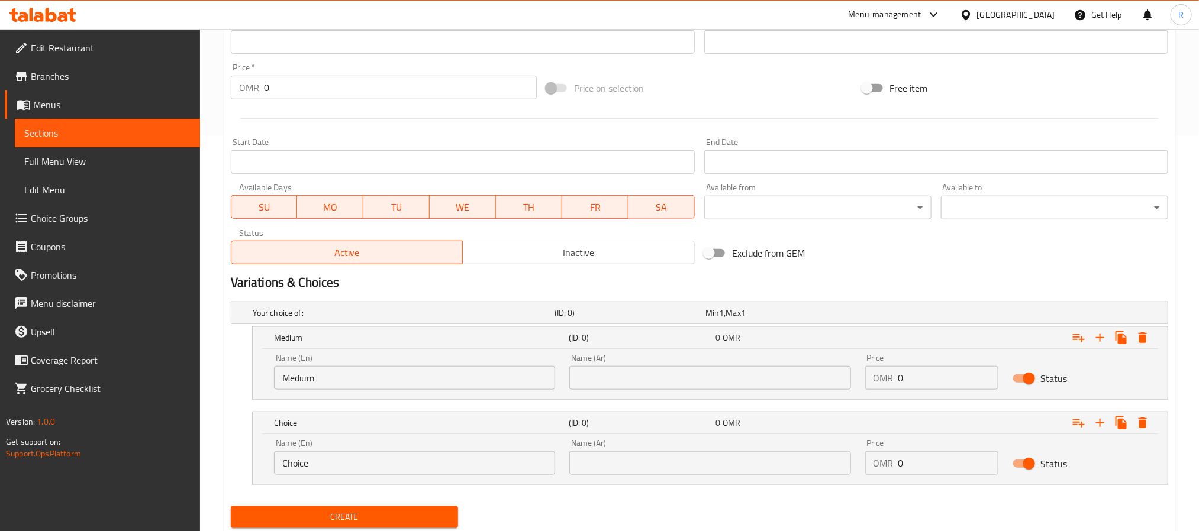
scroll to position [433, 0]
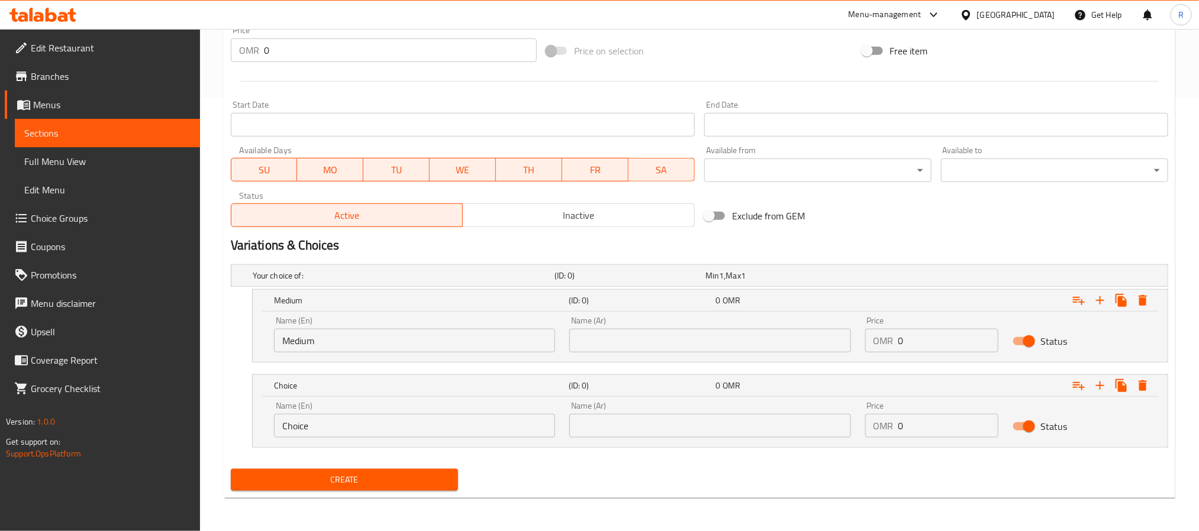
click at [385, 430] on input "Choice" at bounding box center [414, 426] width 281 height 24
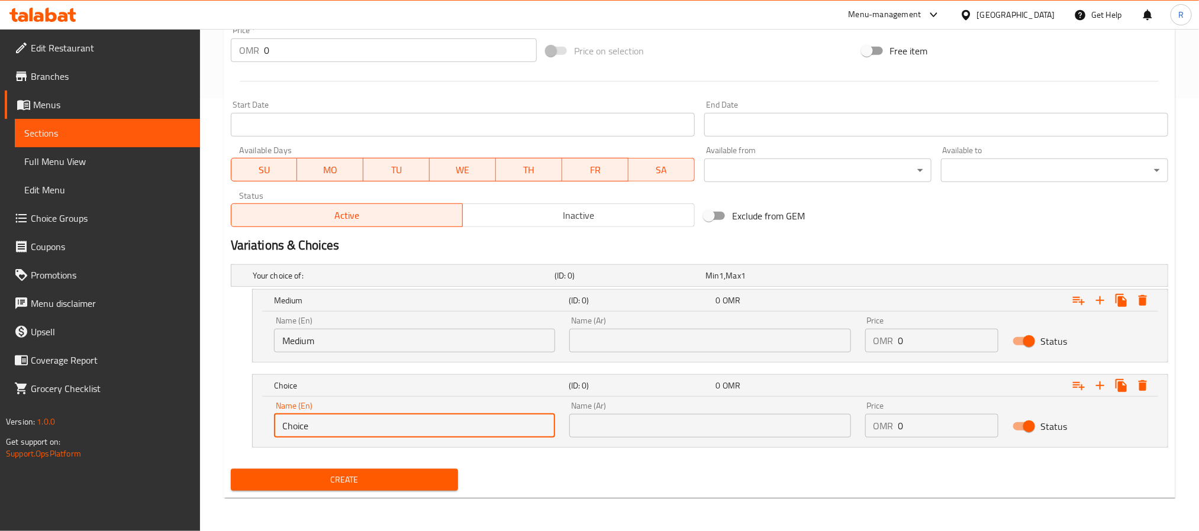
click at [385, 430] on input "Choice" at bounding box center [414, 426] width 281 height 24
type input "Large"
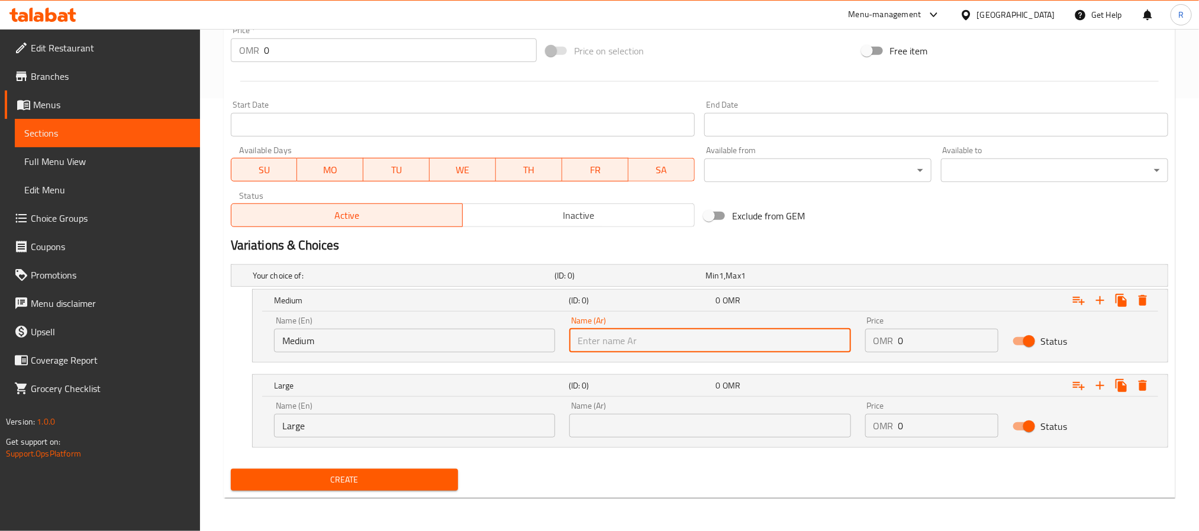
click at [620, 336] on input "text" at bounding box center [709, 341] width 281 height 24
type input "وسط"
click at [693, 433] on input "text" at bounding box center [709, 426] width 281 height 24
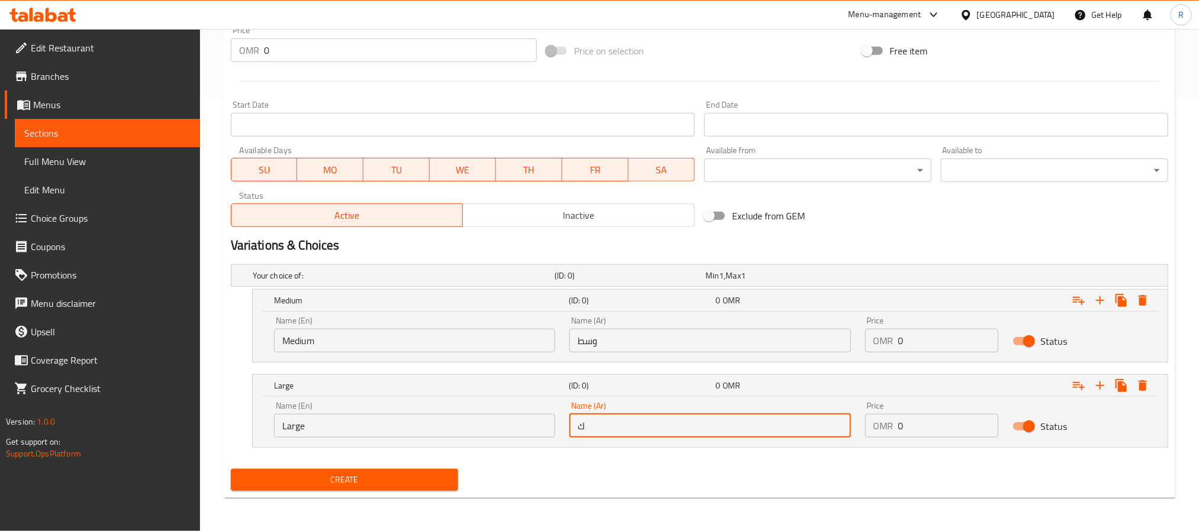
type input "كبير"
click at [923, 340] on input "0" at bounding box center [948, 341] width 101 height 24
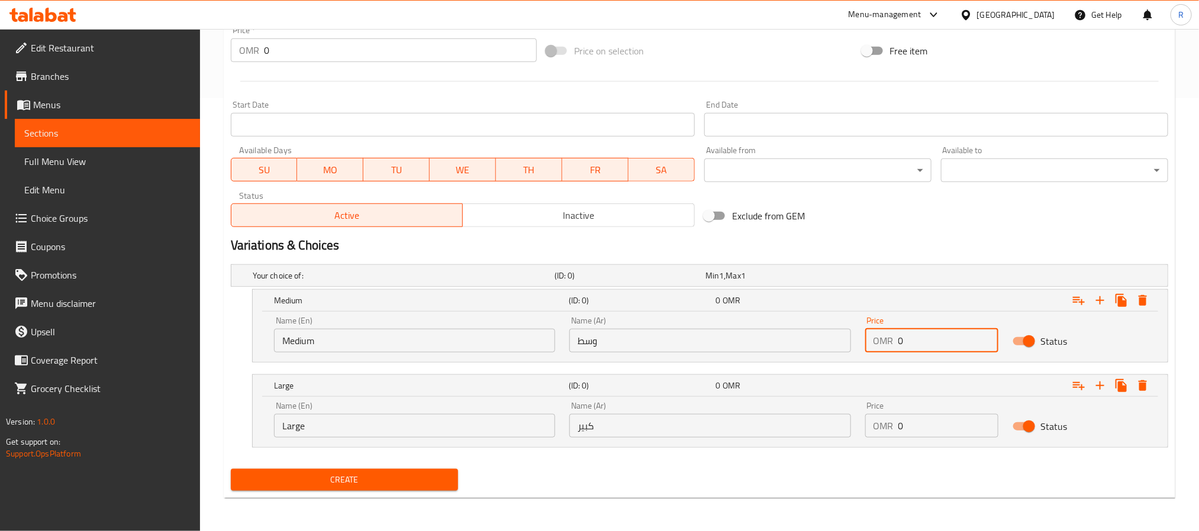
paste input "2.400"
type input "02.400"
click at [921, 431] on input "0" at bounding box center [948, 426] width 101 height 24
paste input "3.800"
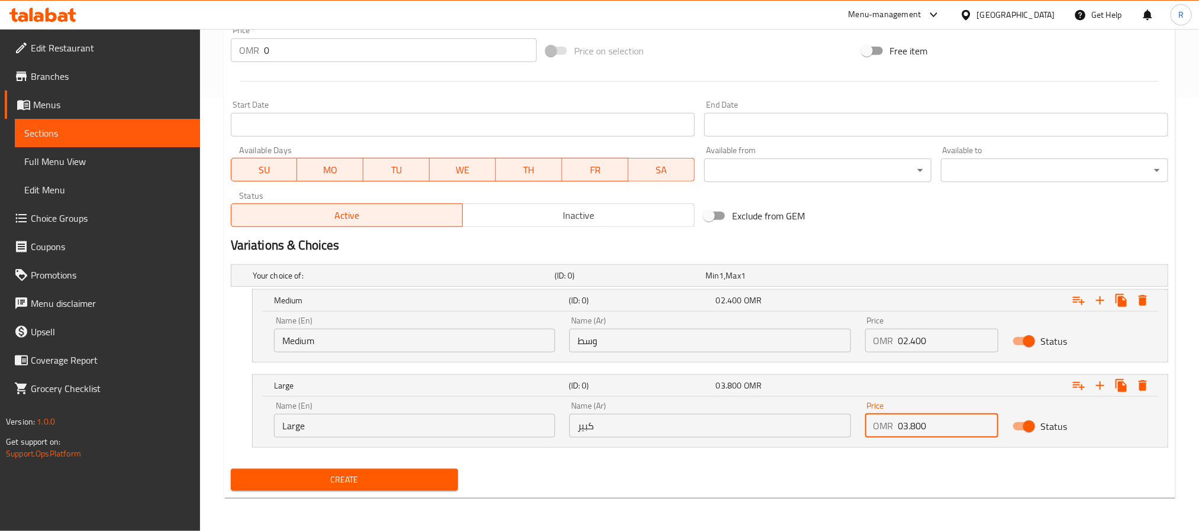
type input "03.800"
click at [231, 469] on button "Create" at bounding box center [344, 480] width 227 height 22
type input "0"
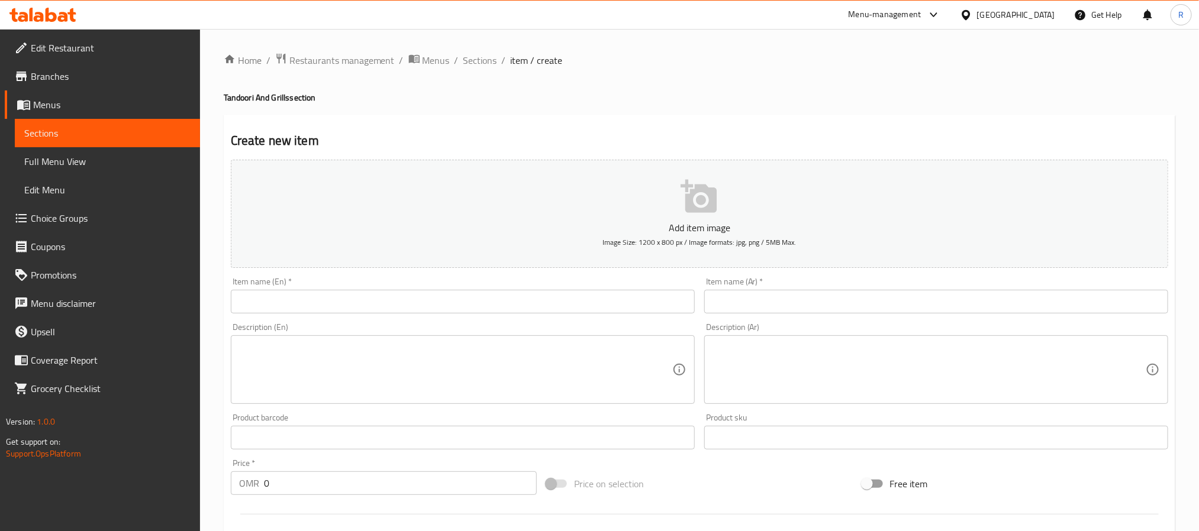
click at [762, 298] on input "text" at bounding box center [936, 302] width 464 height 24
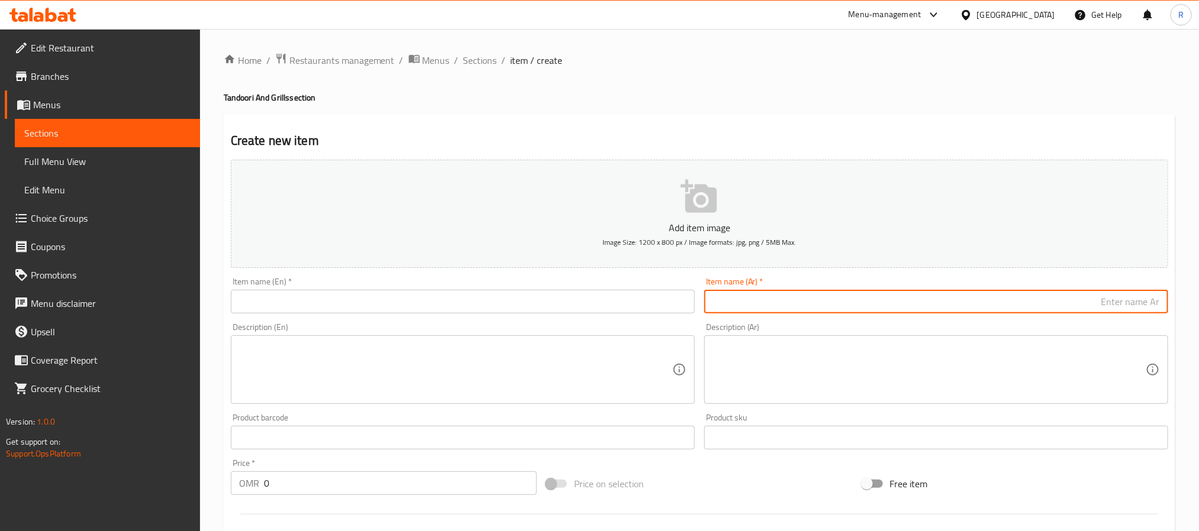
click at [774, 356] on textarea at bounding box center [928, 370] width 433 height 56
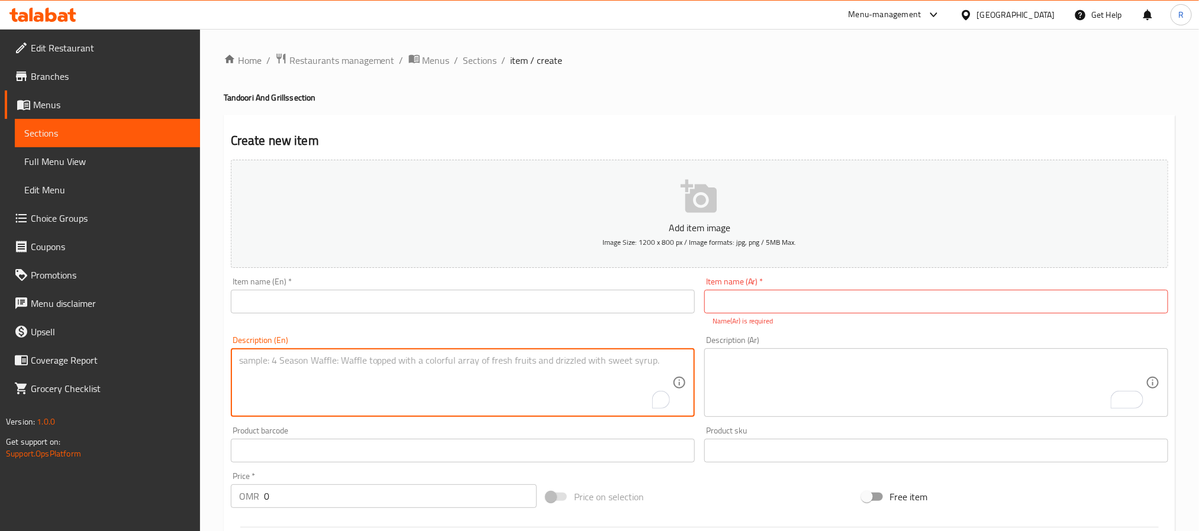
click at [424, 378] on textarea "To enrich screen reader interactions, please activate Accessibility in Grammarl…" at bounding box center [455, 383] width 433 height 56
paste textarea "Grill Prawns With Butter Garlic Sauce روبيان مشوي مع صوص ثوم زبدة حجم كبير، روب…"
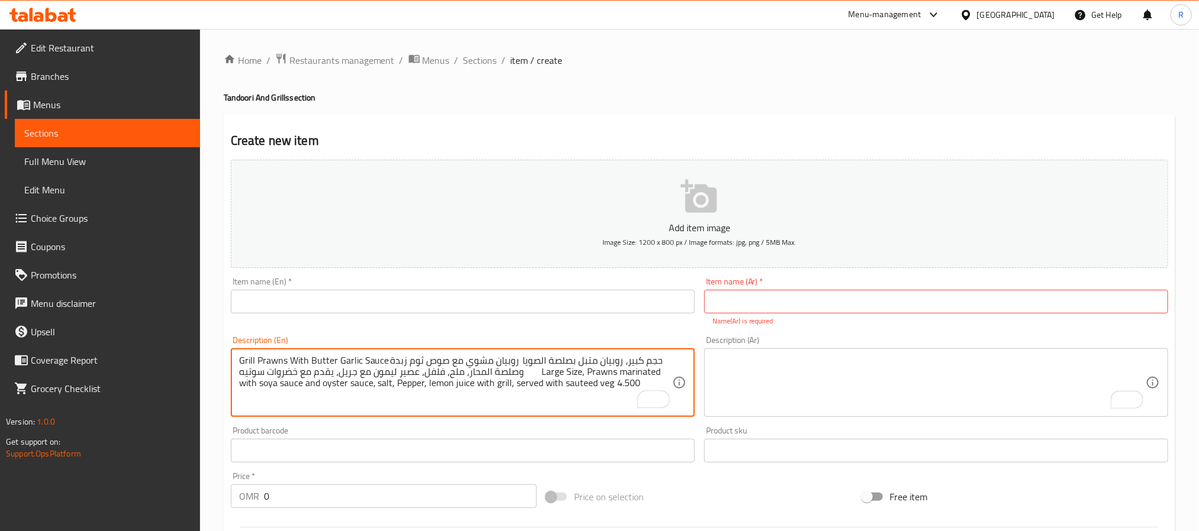
click at [246, 362] on textarea "Grill Prawns With Butter Garlic Sauce روبيان مشوي مع صوص ثوم زبدة حجم كبير، روب…" at bounding box center [455, 383] width 433 height 56
drag, startPoint x: 246, startPoint y: 362, endPoint x: 366, endPoint y: 357, distance: 120.8
click at [366, 357] on textarea "Grill Prawns With Butter Garlic Sauce روبيان مشوي مع صوص ثوم زبدة حجم كبير، روب…" at bounding box center [455, 383] width 433 height 56
type textarea "روبيان مشوي مع صوص ثوم زبدة حجم كبير، روبيان متبل بصلصة الصويا وصلصة المحار، مل…"
click at [404, 300] on input "text" at bounding box center [463, 302] width 464 height 24
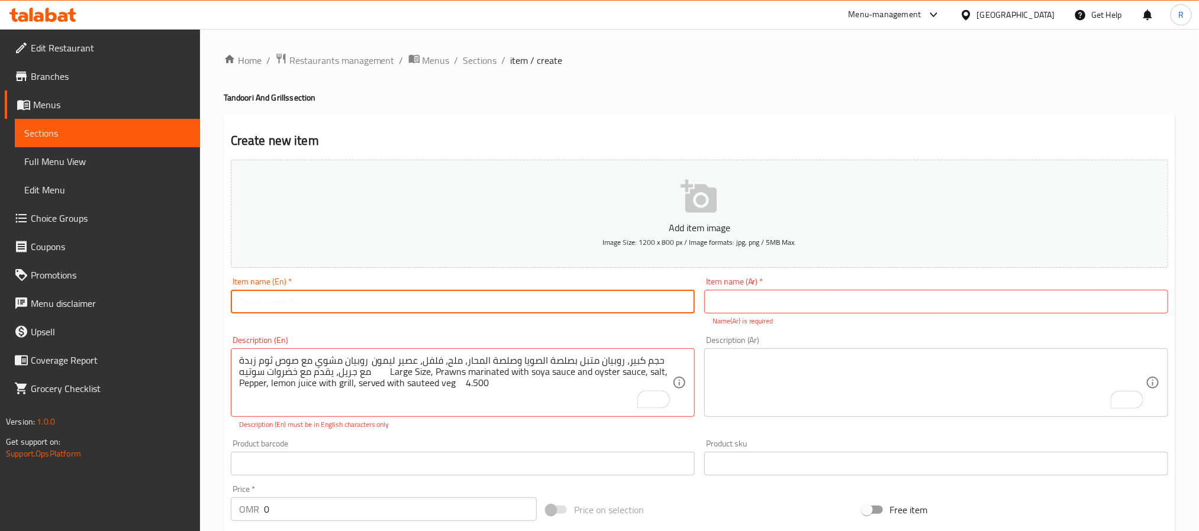
paste input "Grill Prawns With Butter Garlic Sauce"
type input "Grill Prawns With Butter Garlic Sauce"
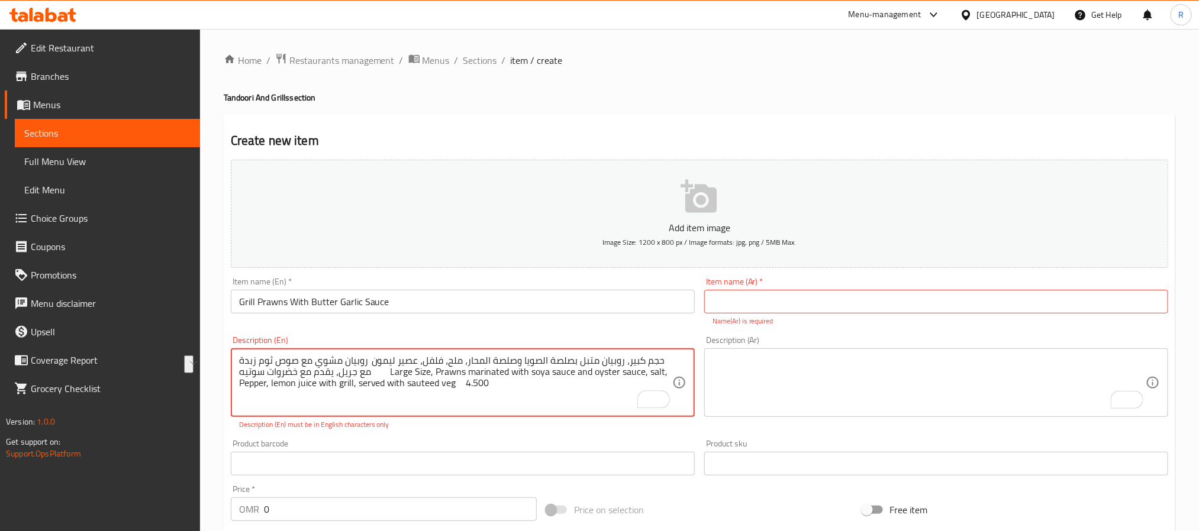
drag, startPoint x: 256, startPoint y: 361, endPoint x: 384, endPoint y: 362, distance: 128.4
type textarea "حجم كبير، روبيان متبل بصلصة الصويا وصلصة المحار، ملح، فلفل، عصير ليمون مع جريل،…"
click at [854, 304] on input "text" at bounding box center [936, 302] width 464 height 24
paste input "روبيان مشوي مع صوص ثوم زبدة"
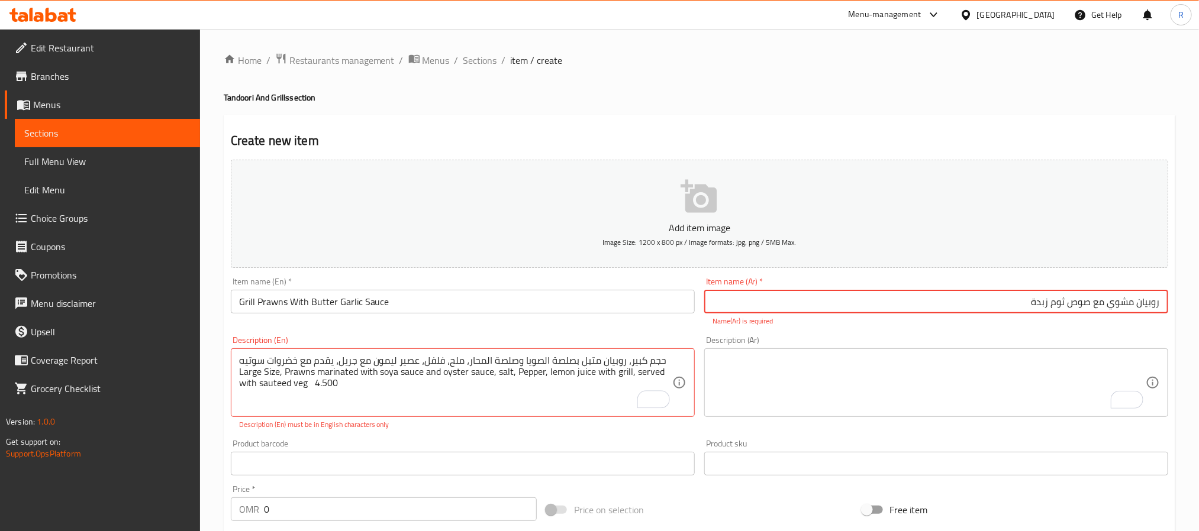
type input "روبيان مشوي مع صوص ثوم زبدة"
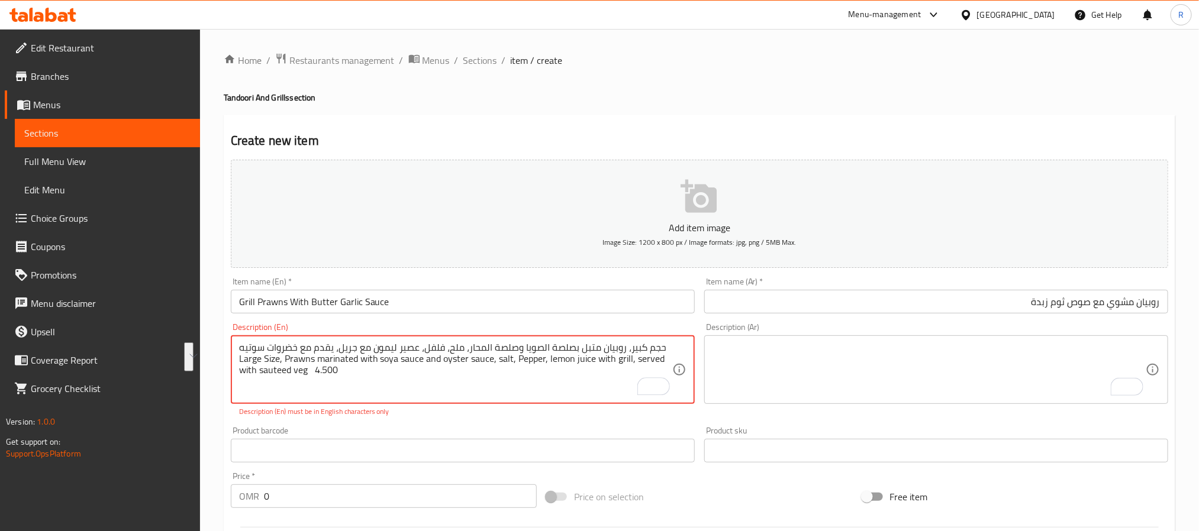
drag, startPoint x: 261, startPoint y: 375, endPoint x: 250, endPoint y: 357, distance: 20.7
click at [265, 366] on textarea "حجم كبير، روبيان متبل بصلصة الصويا وصلصة المحار، ملح، فلفل، عصير ليمون مع جريل،…" at bounding box center [455, 370] width 433 height 56
drag, startPoint x: 265, startPoint y: 359, endPoint x: 667, endPoint y: 341, distance: 403.3
click at [667, 342] on textarea "حجم كبير، روبيان متبل بصلصة الصويا وصلصة المحار، ملح، فلفل، عصير ليمون مع جريل،…" at bounding box center [455, 370] width 433 height 56
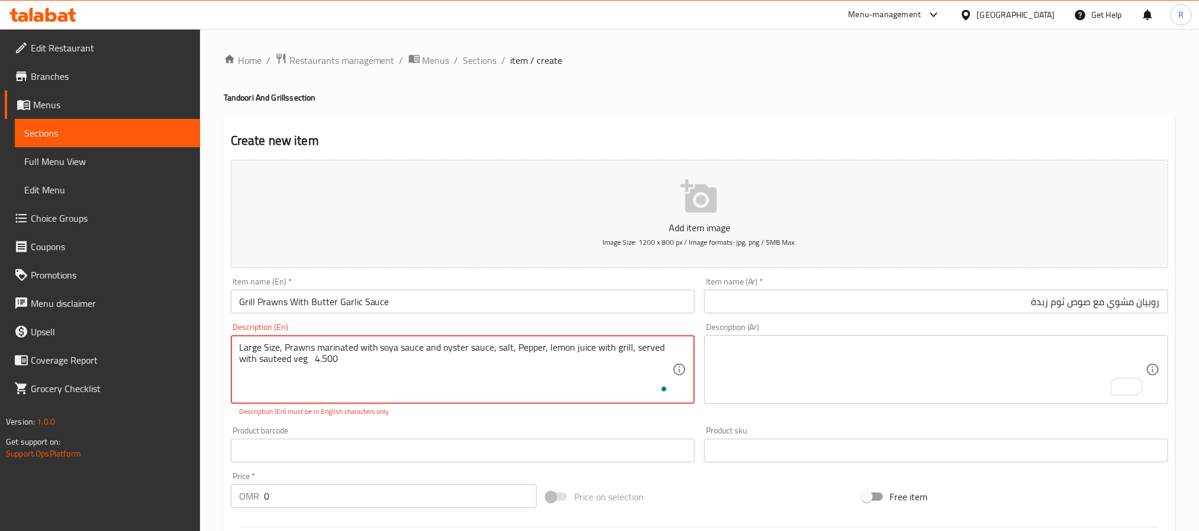
type textarea "Large Size, Prawns marinated with soya sauce and oyster sauce, salt, Pepper, le…"
click at [894, 347] on textarea "To enrich screen reader interactions, please activate Accessibility in Grammarl…" at bounding box center [928, 370] width 433 height 56
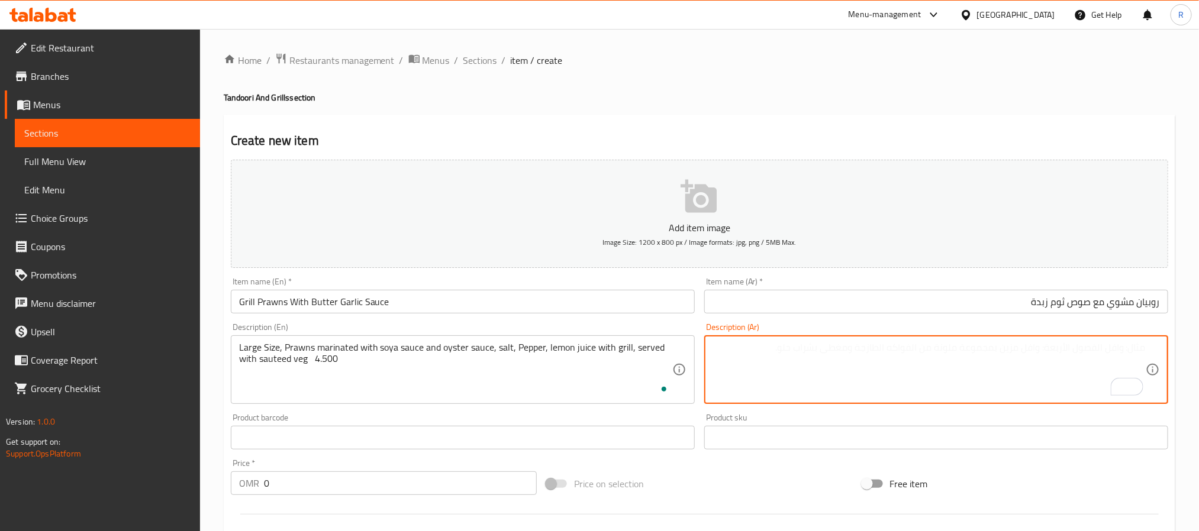
paste textarea "حجم كبير، روبيان متبل بصلصة الصويا وصلصة المحار، ملح، فلفل، عصير ليمون مع جريل،…"
type textarea "حجم كبير، روبيان متبل بصلصة الصويا وصلصة المحار، ملح، فلفل، عصير ليمون مع جريل،…"
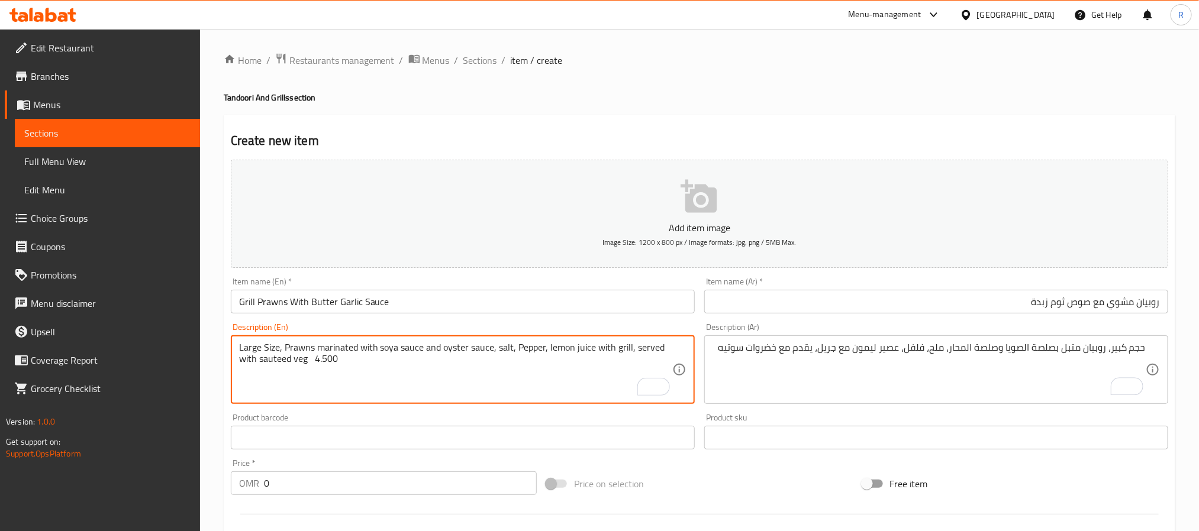
click at [336, 364] on textarea "Large Size, Prawns marinated with soya sauce and oyster sauce, salt, Pepper, le…" at bounding box center [455, 370] width 433 height 56
type textarea "Large Size, Prawns marinated with soya sauce and oyster sauce, salt, Pepper, le…"
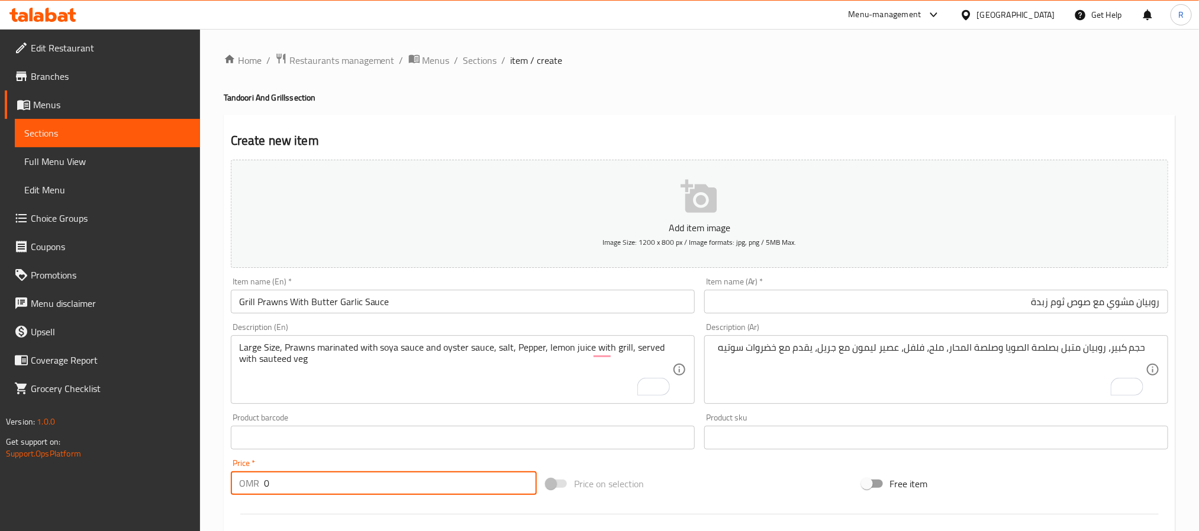
click at [385, 481] on input "0" at bounding box center [400, 484] width 273 height 24
paste input "4.500"
type input "04.500"
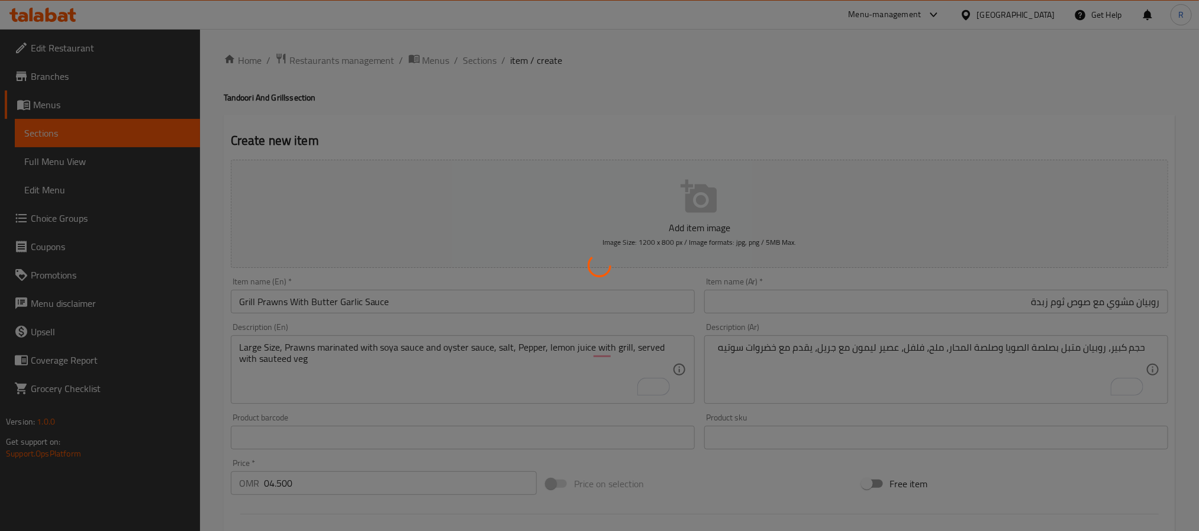
type input "0"
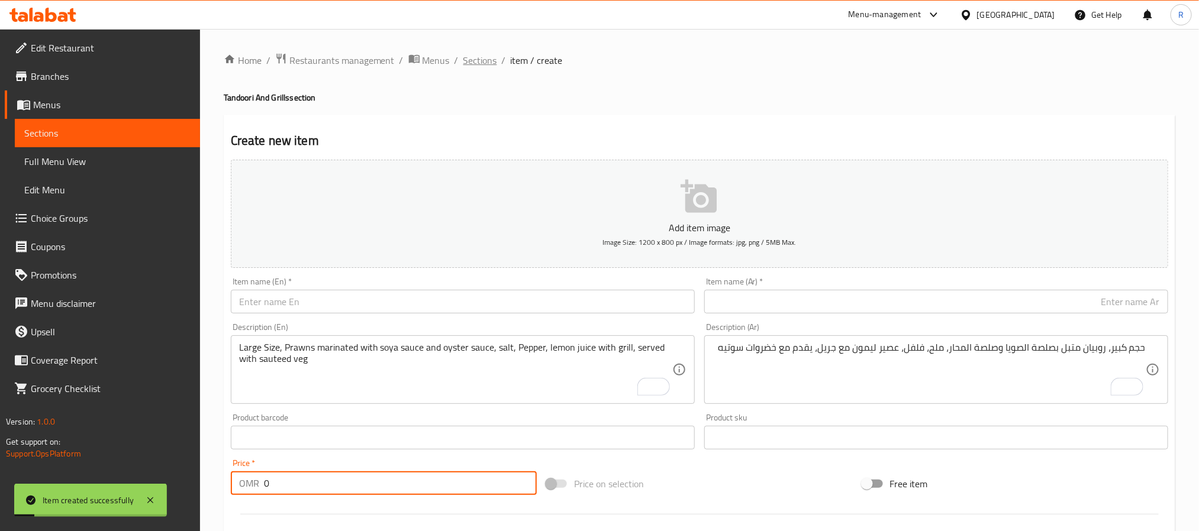
click at [474, 56] on span "Sections" at bounding box center [480, 60] width 34 height 14
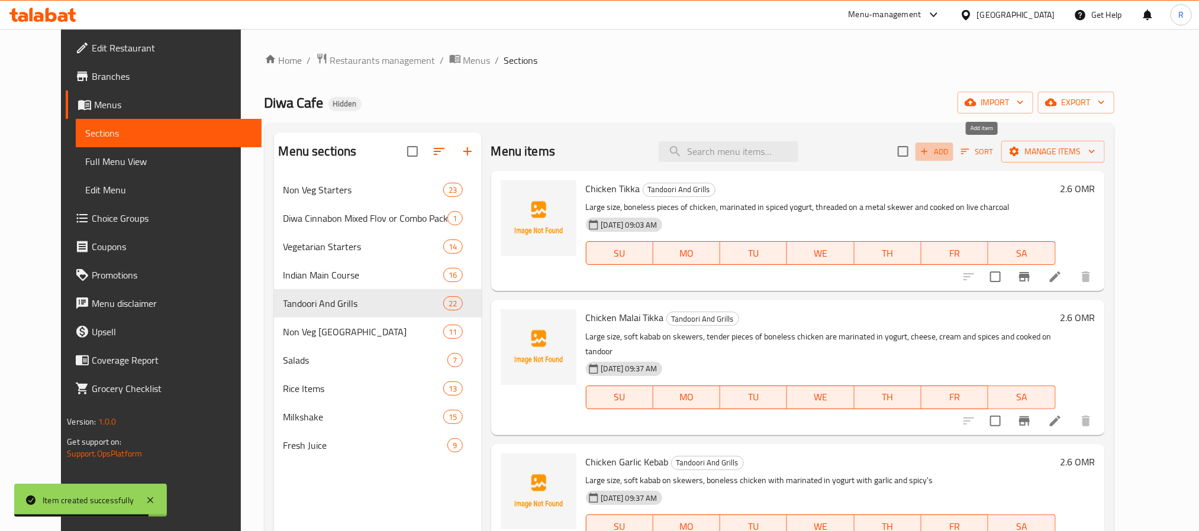
click at [950, 146] on span "Add" at bounding box center [934, 152] width 32 height 14
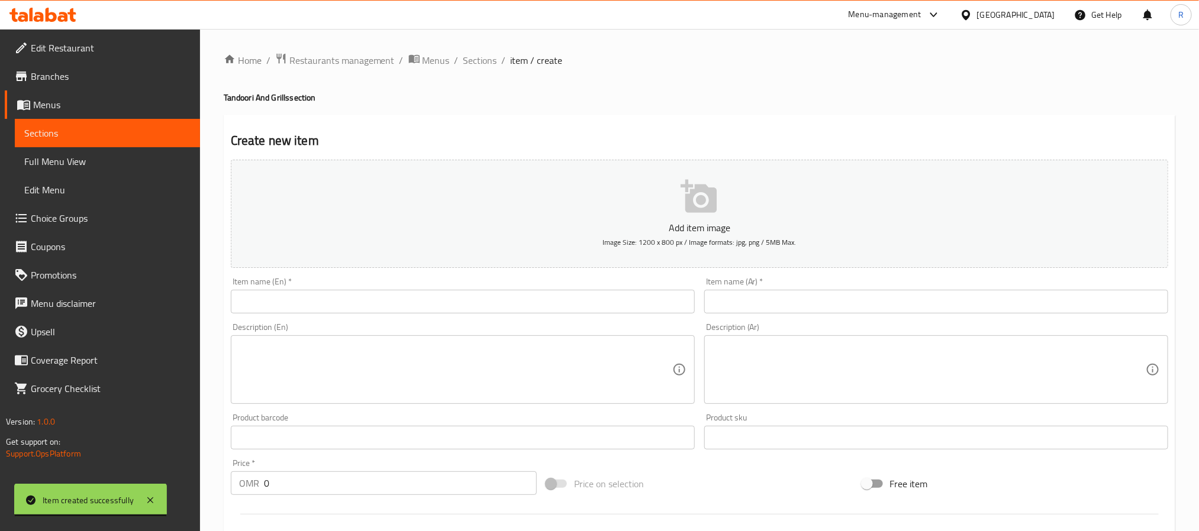
drag, startPoint x: 470, startPoint y: 67, endPoint x: 462, endPoint y: 73, distance: 9.8
click at [470, 67] on span "Sections" at bounding box center [480, 60] width 34 height 14
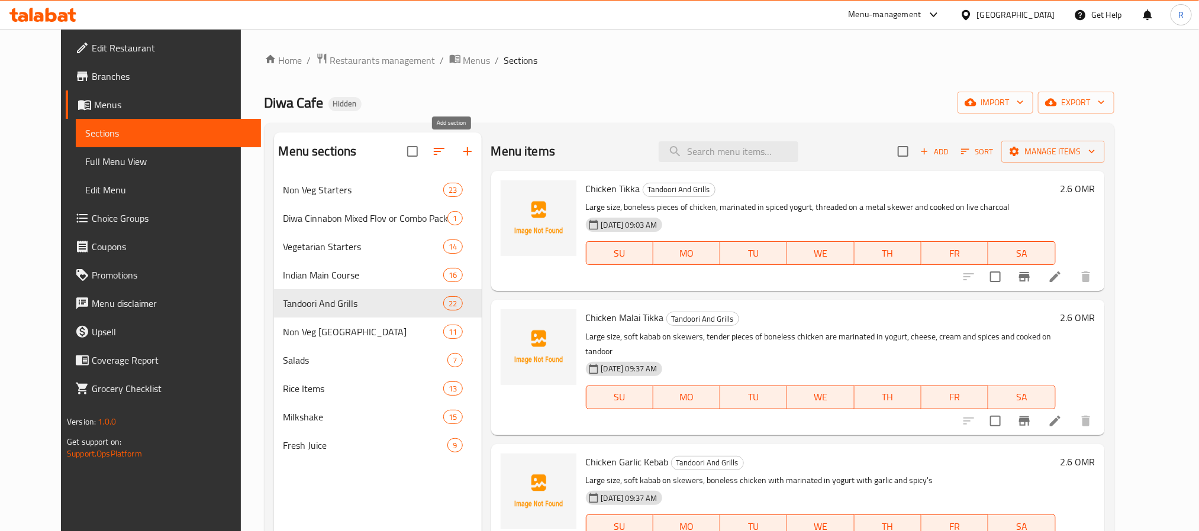
click at [453, 156] on button "button" at bounding box center [467, 151] width 28 height 28
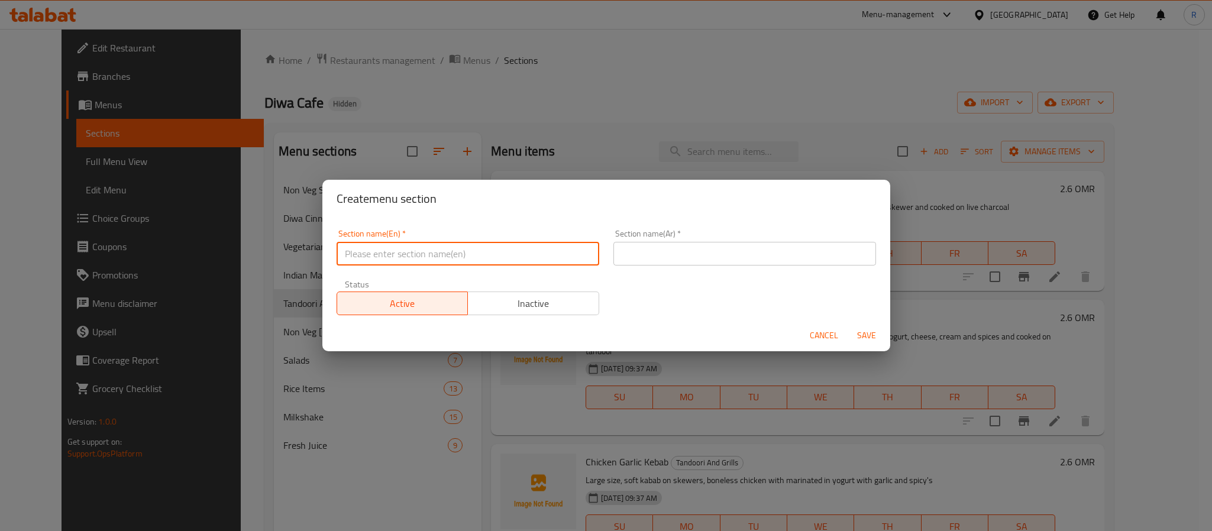
click at [467, 258] on input "text" at bounding box center [468, 254] width 263 height 24
paste input "Noodles"
click at [467, 258] on input "Noodles" at bounding box center [468, 254] width 263 height 24
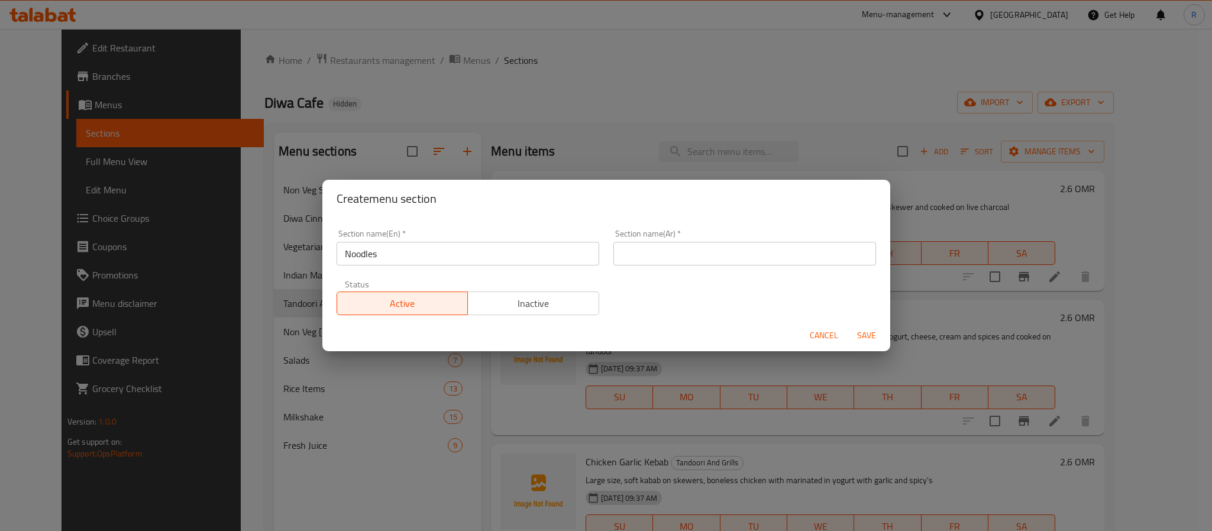
click at [476, 256] on input "Noodles" at bounding box center [468, 254] width 263 height 24
click at [481, 257] on input "Noodles/Rice" at bounding box center [468, 254] width 263 height 24
paste input "text"
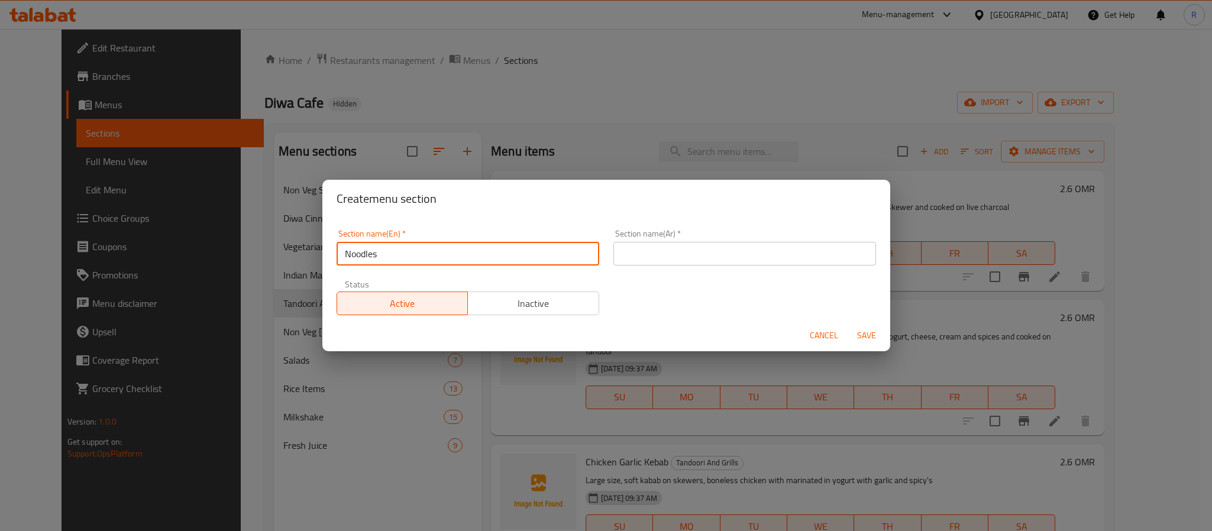
click at [481, 257] on input "Noodles" at bounding box center [468, 254] width 263 height 24
type input "Noodles"
click at [737, 257] on input "text" at bounding box center [745, 254] width 263 height 24
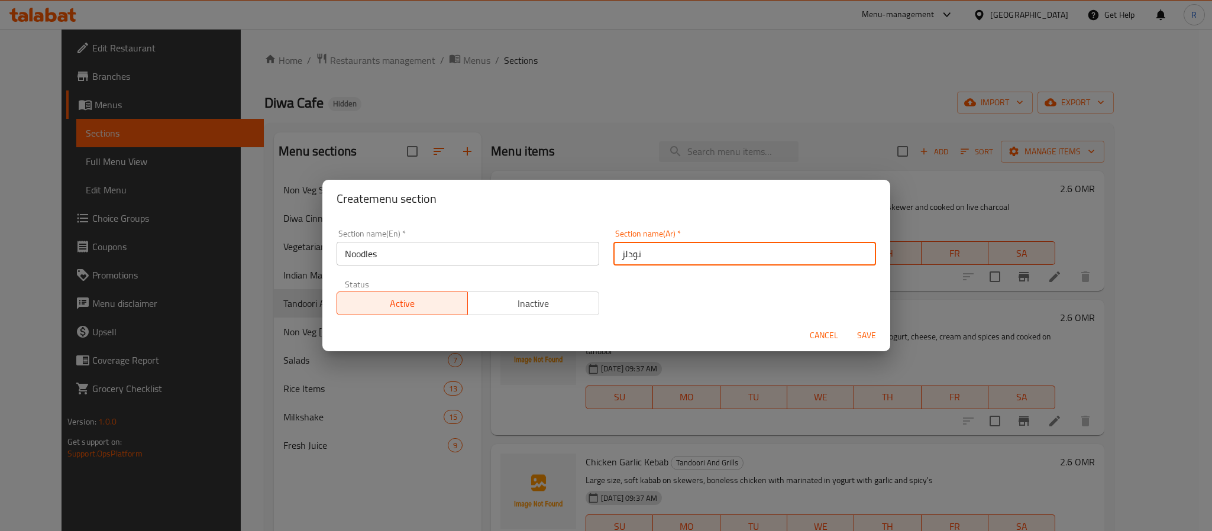
type input "نودلز"
click at [848, 325] on button "Save" at bounding box center [867, 336] width 38 height 22
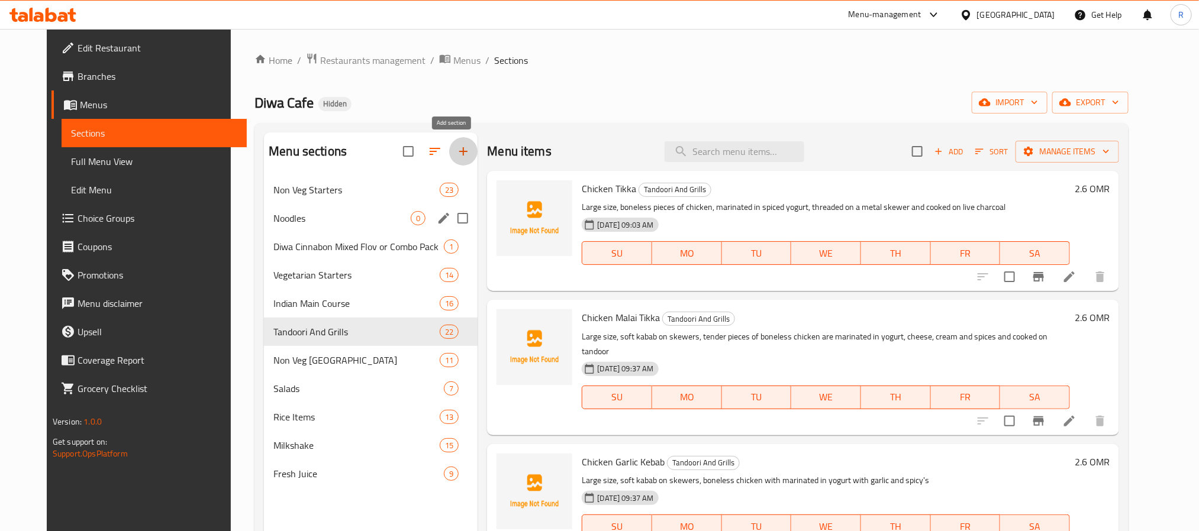
click at [327, 209] on div "Noodles 0" at bounding box center [371, 218] width 214 height 28
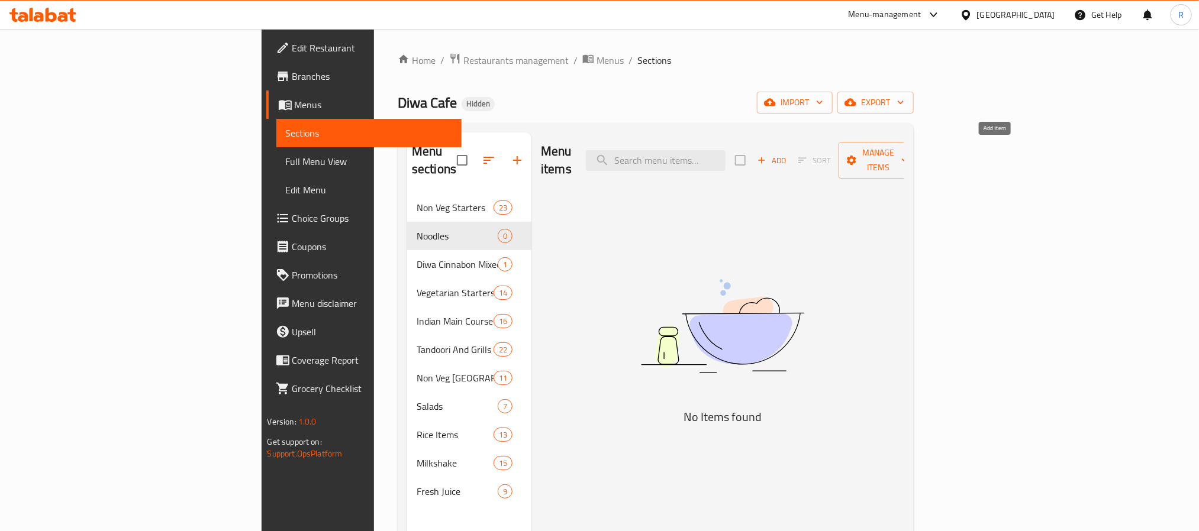
click at [788, 158] on span "Add" at bounding box center [772, 161] width 32 height 14
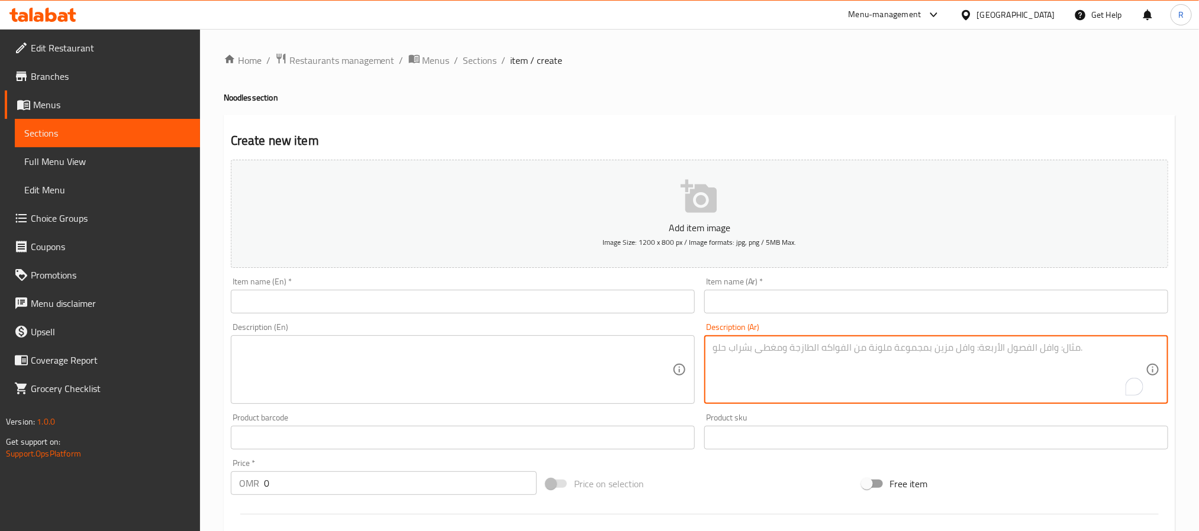
click at [810, 373] on textarea "To enrich screen reader interactions, please activate Accessibility in Grammarl…" at bounding box center [928, 370] width 433 height 56
drag, startPoint x: 776, startPoint y: 300, endPoint x: 752, endPoint y: 309, distance: 26.4
click at [776, 300] on input "text" at bounding box center [936, 302] width 464 height 24
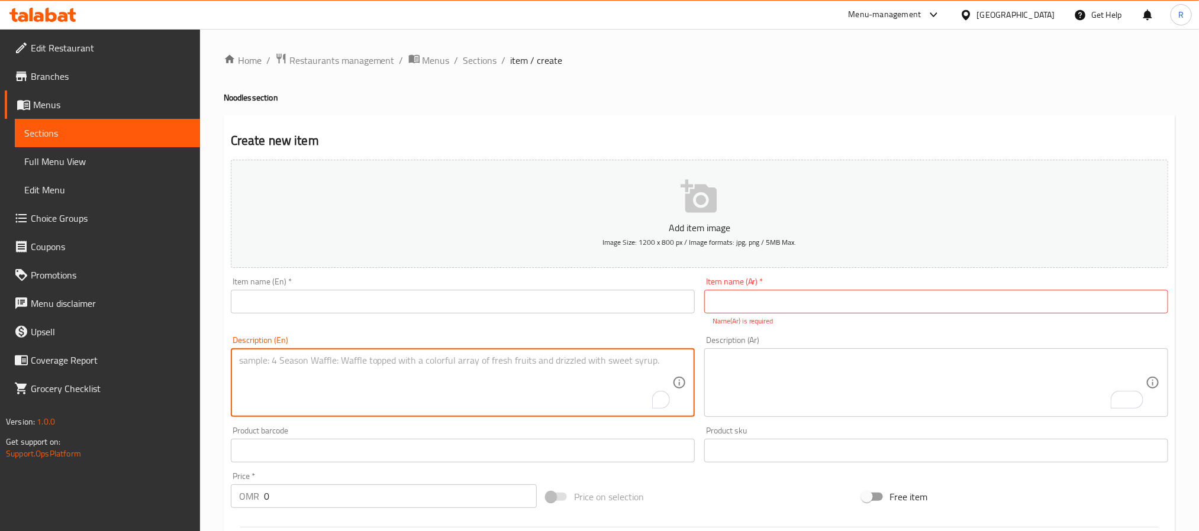
click at [511, 363] on textarea "To enrich screen reader interactions, please activate Accessibility in Grammarl…" at bounding box center [455, 383] width 433 height 56
paste textarea "Veg Noodles نودلز خضروات حجم وسط، نودلز خضروات هي طبق صيني صحي، حيث يتم قلي الن…"
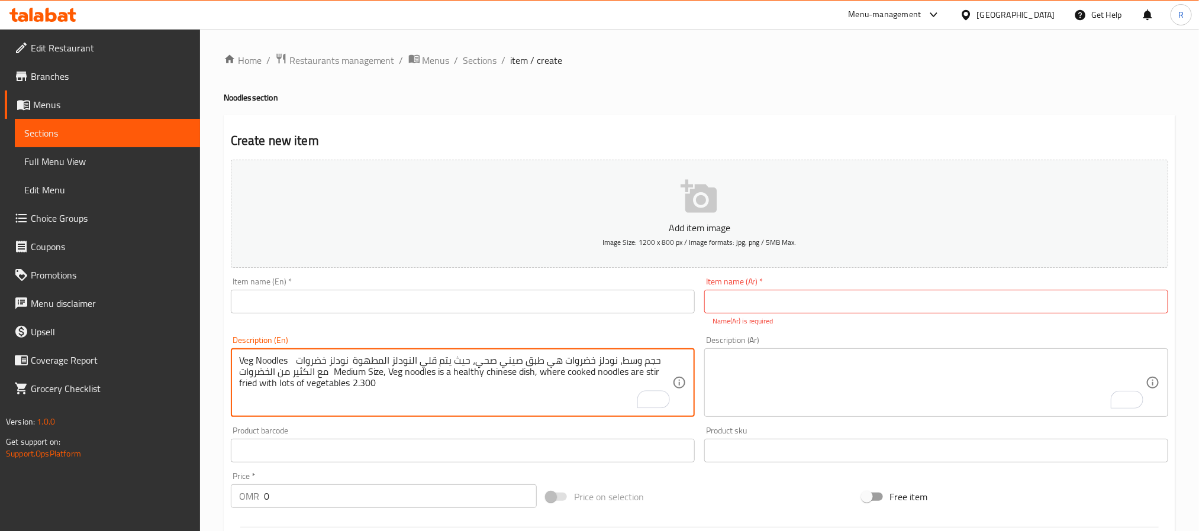
click at [245, 361] on textarea "Veg Noodles نودلز خضروات حجم وسط، نودلز خضروات هي طبق صيني صحي، حيث يتم قلي الن…" at bounding box center [455, 383] width 433 height 56
drag, startPoint x: 245, startPoint y: 361, endPoint x: 263, endPoint y: 361, distance: 17.8
click at [263, 361] on textarea "Veg Noodles نودلز خضروات حجم وسط، نودلز خضروات هي طبق صيني صحي، حيث يتم قلي الن…" at bounding box center [455, 383] width 433 height 56
type textarea "نودلز خضروات حجم وسط، نودلز خضروات هي طبق صيني صحي، حيث يتم قلي النودلز المطهوة…"
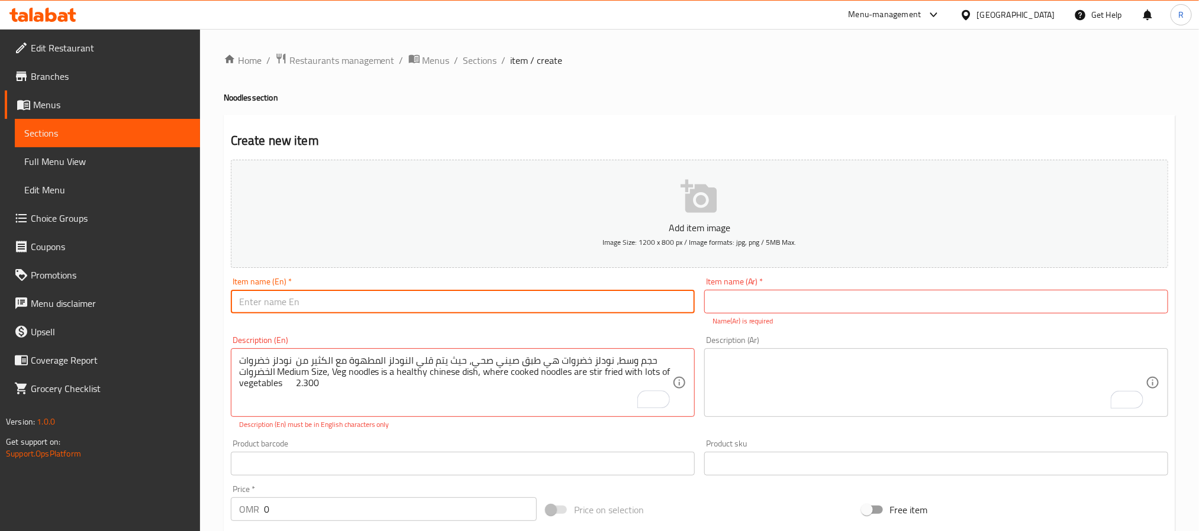
click at [289, 306] on input "text" at bounding box center [463, 302] width 464 height 24
paste input "Veg Noodles"
type input "Veg Noodles"
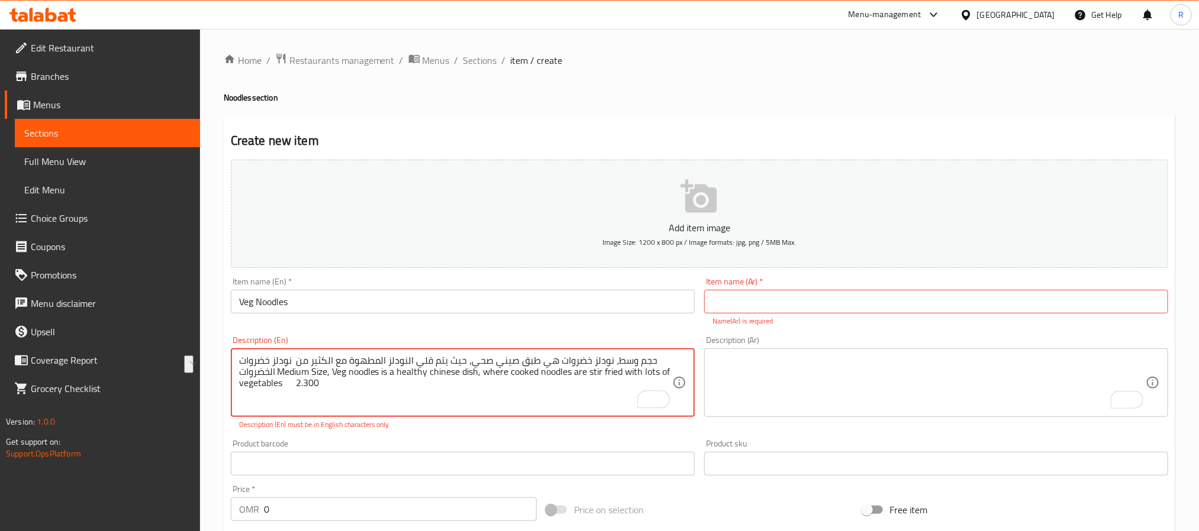
drag, startPoint x: 254, startPoint y: 360, endPoint x: 307, endPoint y: 362, distance: 52.7
type textarea "حجم وسط، نودلز خضروات هي طبق صيني صحي، حيث يتم قلي النودلز المطهوة مع الكثير من…"
click at [815, 288] on div "Item name (Ar)   * Item name (Ar) * Name(Ar) is required" at bounding box center [936, 302] width 464 height 49
click at [810, 301] on input "text" at bounding box center [936, 302] width 464 height 24
paste input "نودلز خضروات"
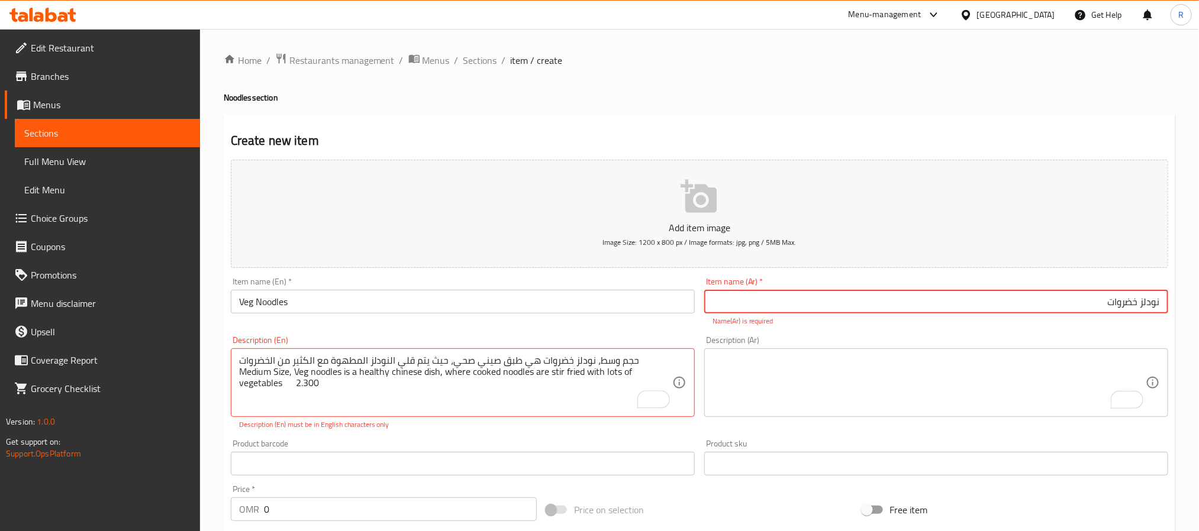
type input "نودلز خضروات"
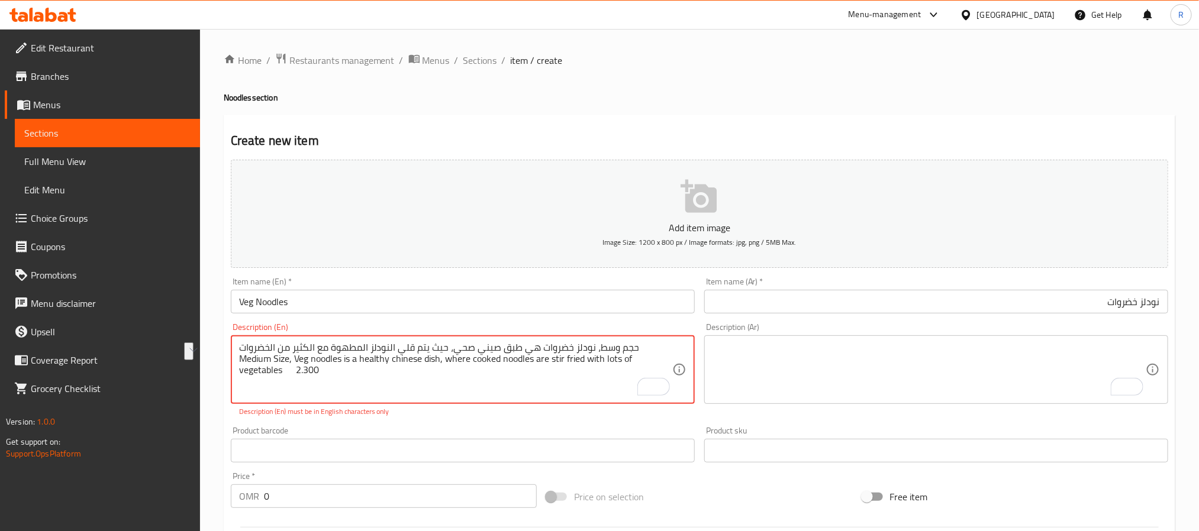
drag, startPoint x: 667, startPoint y: 350, endPoint x: 272, endPoint y: 343, distance: 395.9
click at [272, 343] on textarea "حجم وسط، نودلز خضروات هي طبق صيني صحي، حيث يتم قلي النودلز المطهوة مع الكثير من…" at bounding box center [455, 370] width 433 height 56
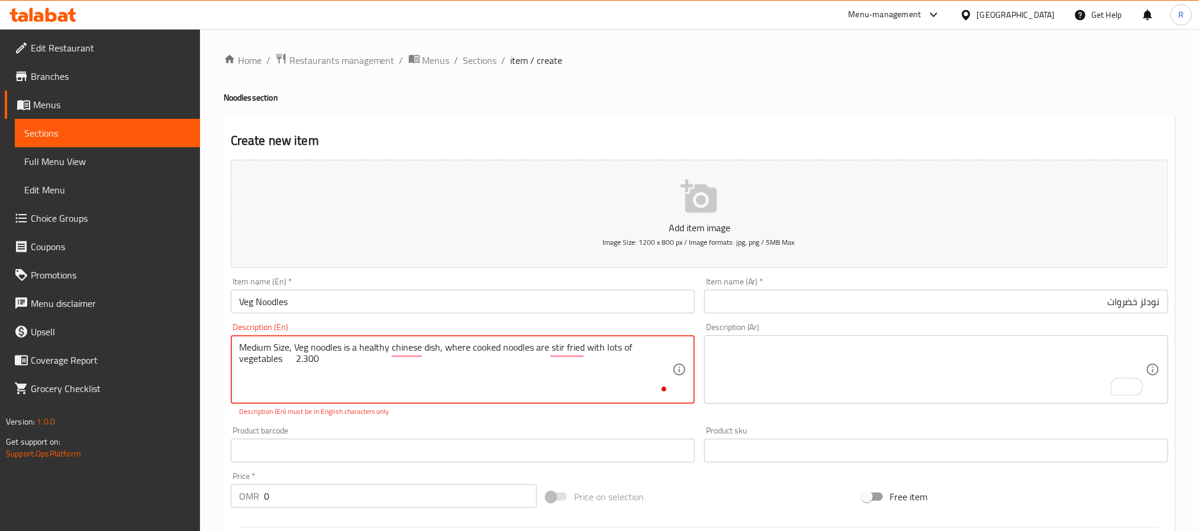
type textarea "Medium Size, Veg noodles is a healthy chinese dish, where cooked noodles are st…"
click at [866, 387] on textarea "To enrich screen reader interactions, please activate Accessibility in Grammarl…" at bounding box center [928, 370] width 433 height 56
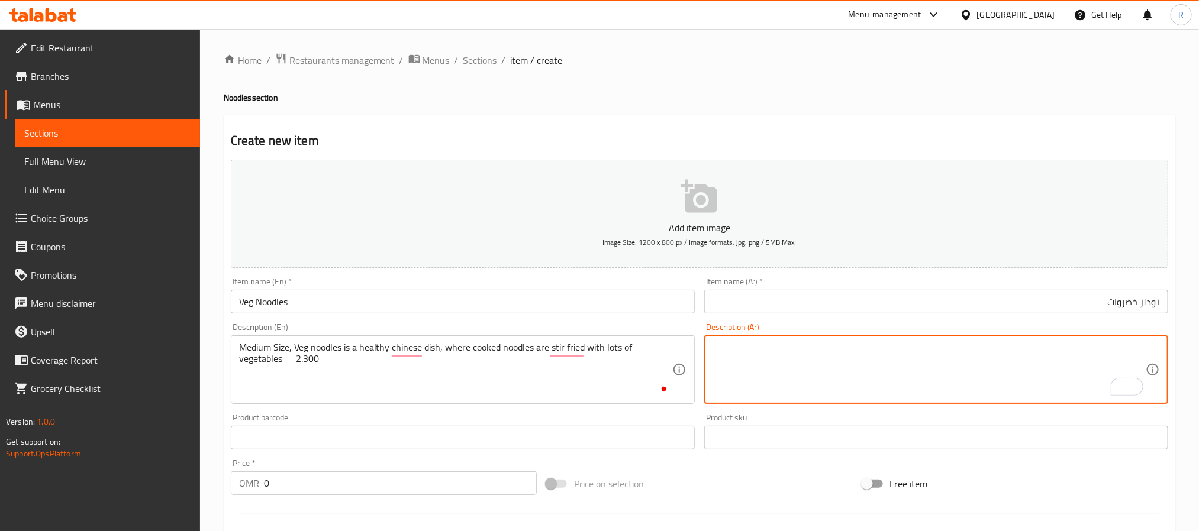
paste textarea "حجم وسط، نودلز خضروات هي طبق صيني صحي، حيث يتم قلي النودلز المطهوة مع الكثير من…"
type textarea "حجم وسط، نودلز خضروات هي طبق صيني صحي، حيث يتم قلي النودلز المطهوة مع الكثير من…"
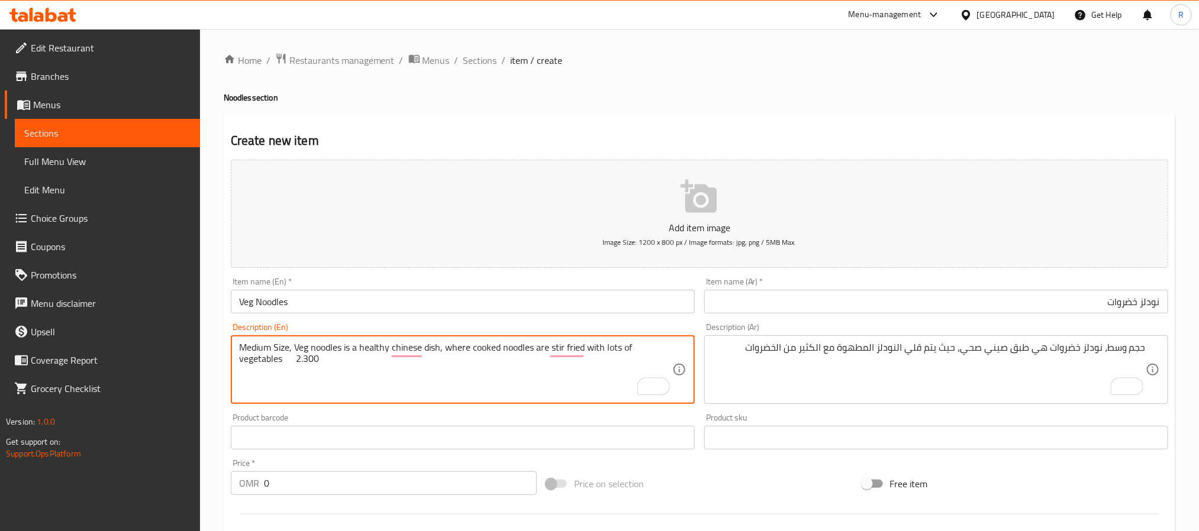
click at [304, 364] on textarea "Medium Size, Veg noodles is a healthy chinese dish, where cooked noodles are st…" at bounding box center [455, 370] width 433 height 56
click at [302, 369] on textarea "Medium Size, Veg noodles is a healthy chinese dish, where cooked noodles are st…" at bounding box center [455, 370] width 433 height 56
type textarea "Medium Size, Veg noodles is a healthy chinese dish, where cooked noodles are st…"
click at [375, 485] on input "0" at bounding box center [400, 484] width 273 height 24
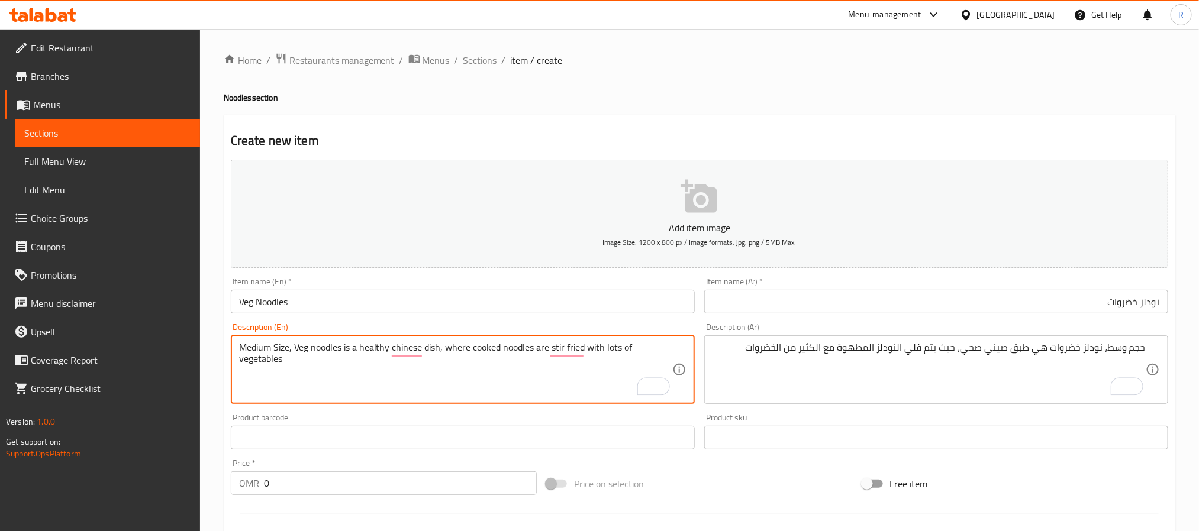
paste input "2.300"
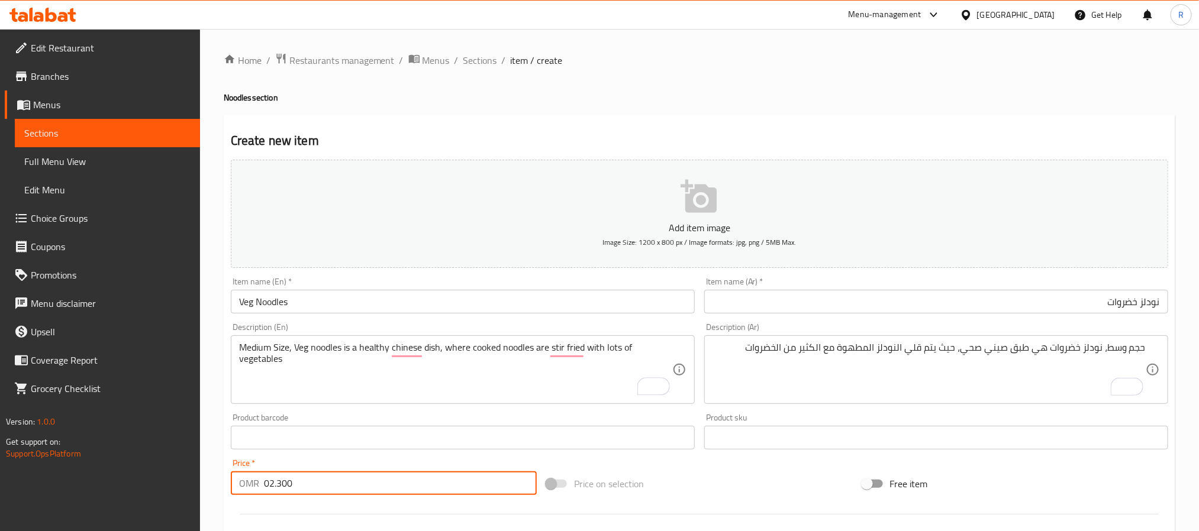
type input "02.300"
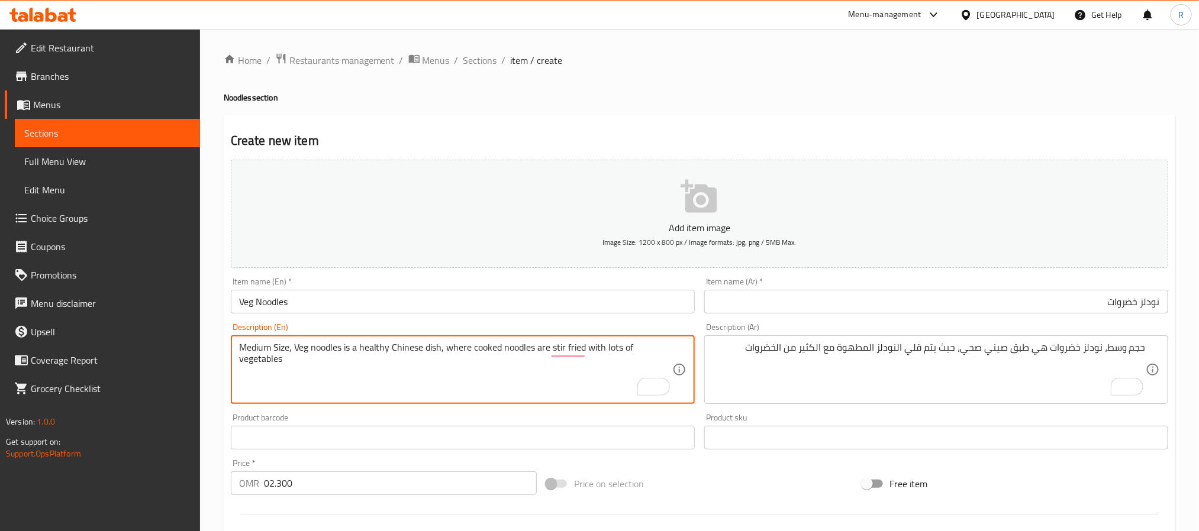
type textarea "Medium Size, Veg noodles is a healthy Chinese dish, where cooked noodles are st…"
click at [424, 258] on button "Add item image Image Size: 1200 x 800 px / Image formats: jpg, png / 5MB Max." at bounding box center [699, 214] width 937 height 108
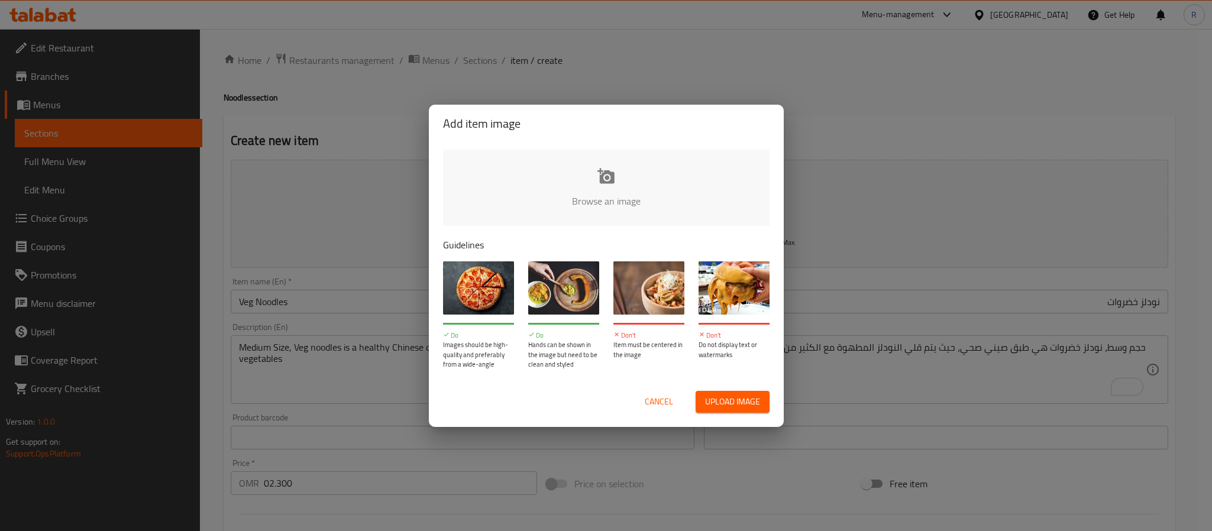
click at [648, 402] on span "Cancel" at bounding box center [659, 402] width 28 height 15
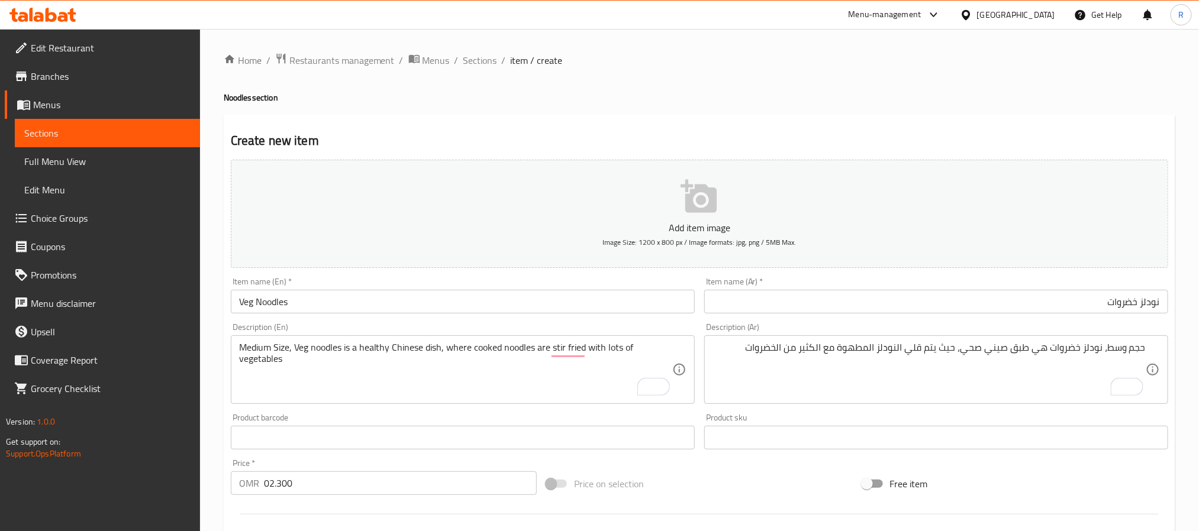
click at [408, 306] on input "Veg Noodles" at bounding box center [463, 302] width 464 height 24
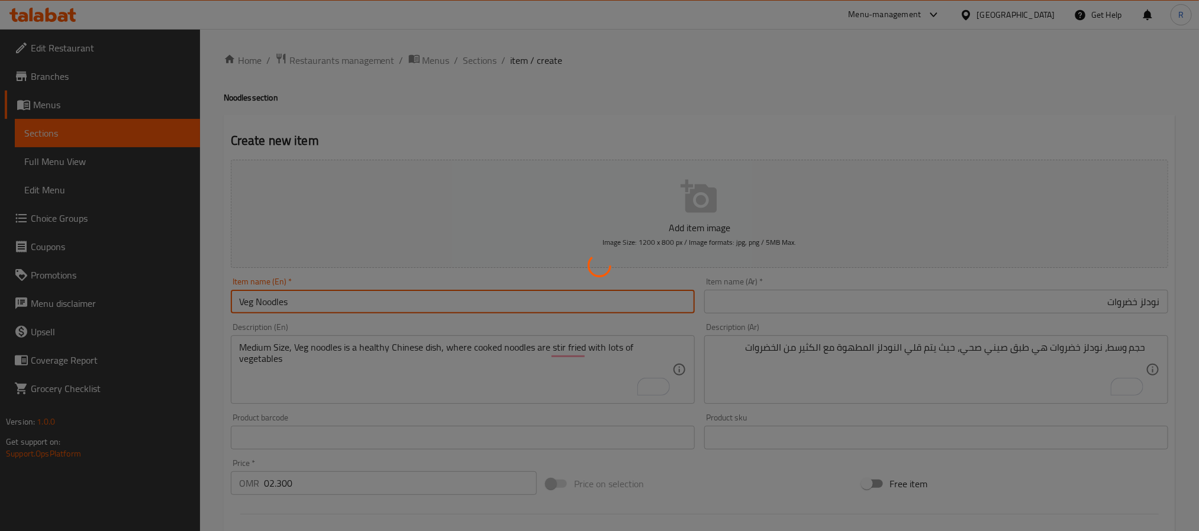
type input "0"
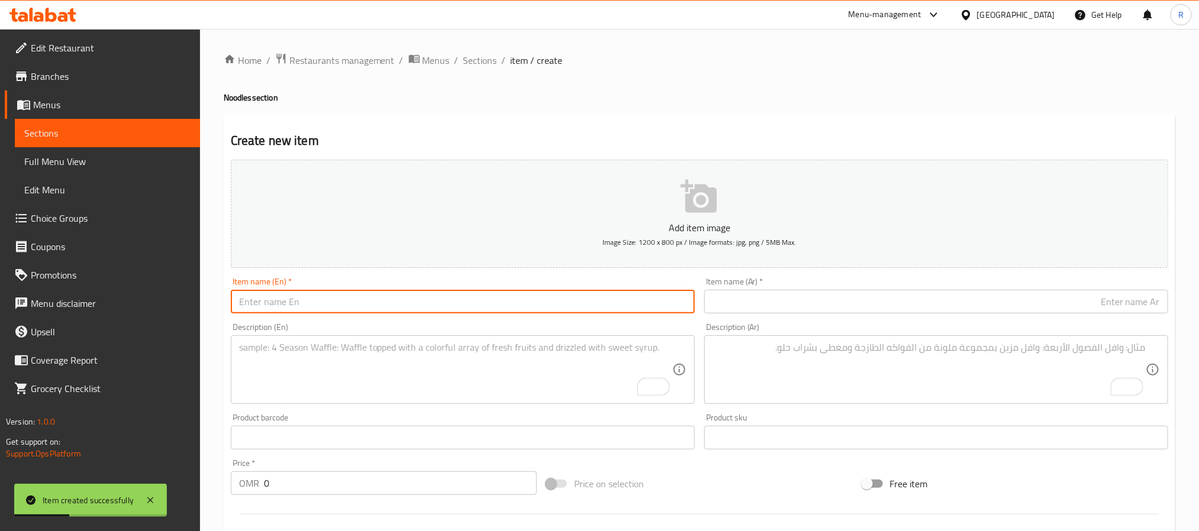
click at [371, 359] on textarea "To enrich screen reader interactions, please activate Accessibility in Grammarl…" at bounding box center [455, 370] width 433 height 56
paste textarea "Veg Schezwan Noodles نودلز سيشوان خضروات حجم وسط، نودلز منكهة و صوص سيشوان مع ت…"
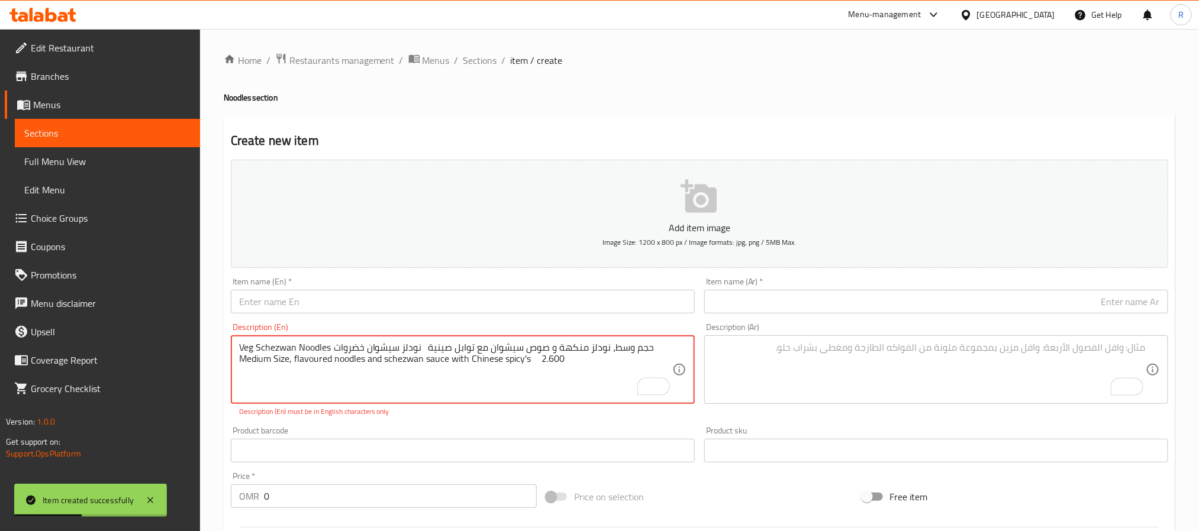
click at [237, 349] on div "Veg Schezwan Noodles نودلز سيشوان خضروات حجم وسط، نودلز منكهة و صوص سيشوان مع ت…" at bounding box center [463, 370] width 464 height 69
drag, startPoint x: 237, startPoint y: 349, endPoint x: 290, endPoint y: 347, distance: 53.3
click at [290, 347] on div "Veg Schezwan Noodles نودلز سيشوان خضروات حجم وسط، نودلز منكهة و صوص سيشوان مع ت…" at bounding box center [463, 370] width 464 height 69
click at [245, 350] on textarea "Veg Schezwan Noodles نودلز سيشوان خضروات حجم وسط، نودلز منكهة و صوص سيشوان مع ت…" at bounding box center [455, 370] width 433 height 56
drag, startPoint x: 245, startPoint y: 350, endPoint x: 302, endPoint y: 343, distance: 57.8
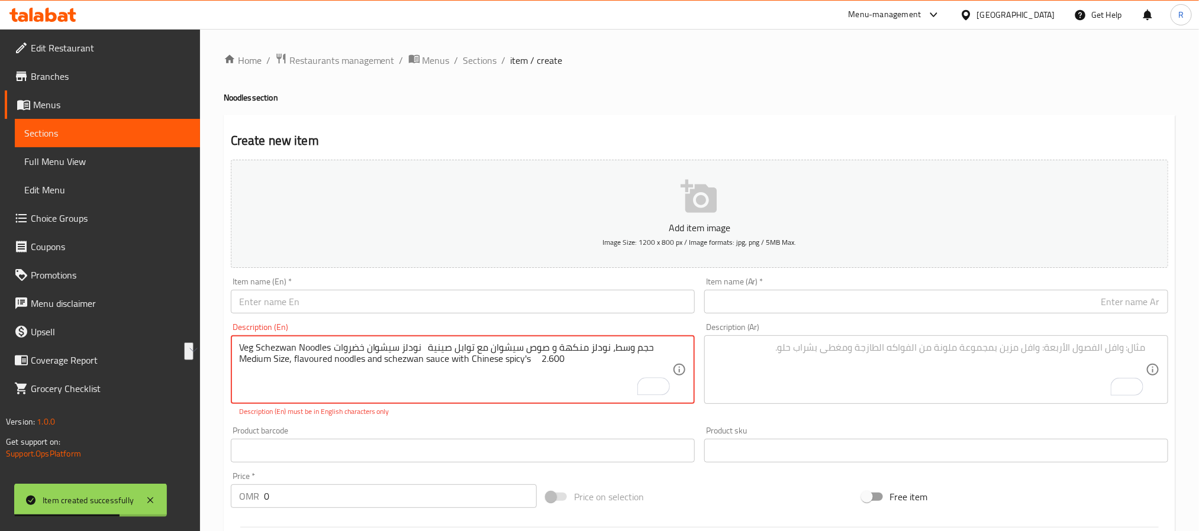
click at [302, 343] on textarea "Veg Schezwan Noodles نودلز سيشوان خضروات حجم وسط، نودلز منكهة و صوص سيشوان مع ت…" at bounding box center [455, 370] width 433 height 56
type textarea "نودلز سيشوان خضروات حجم وسط، نودلز منكهة و صوص سيشوان مع توابل صينية Medium Siz…"
click at [344, 302] on input "text" at bounding box center [463, 302] width 464 height 24
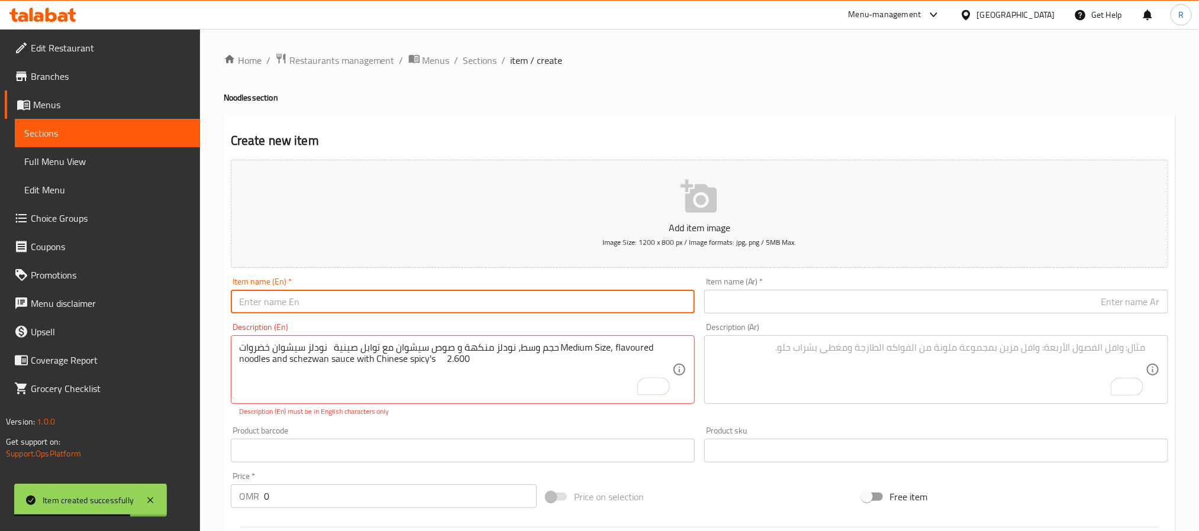
paste input "Veg Schezwan Noodles"
type input "Veg Schezwan Noodles"
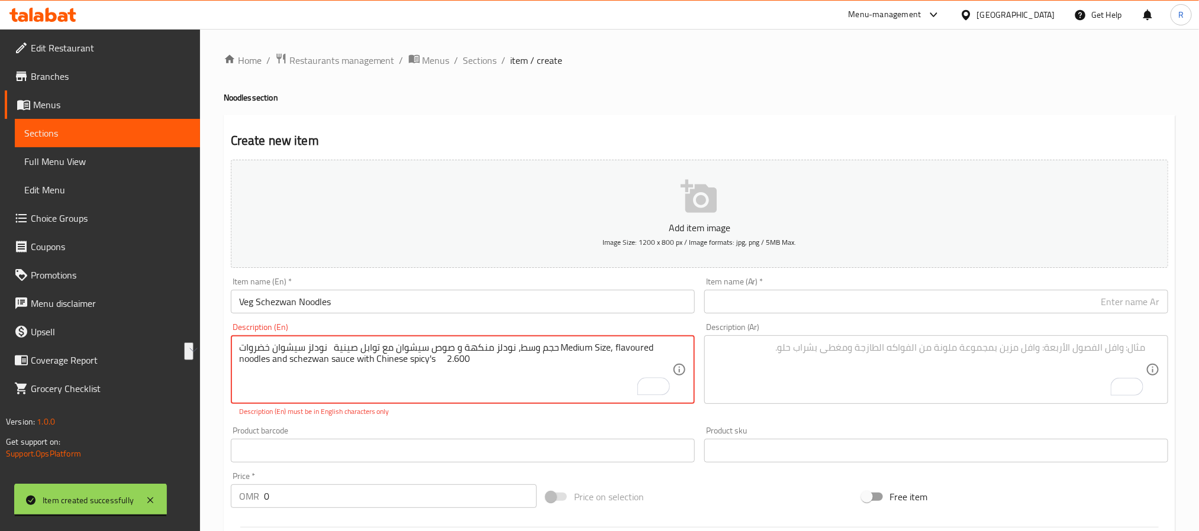
drag, startPoint x: 343, startPoint y: 349, endPoint x: 253, endPoint y: 347, distance: 90.0
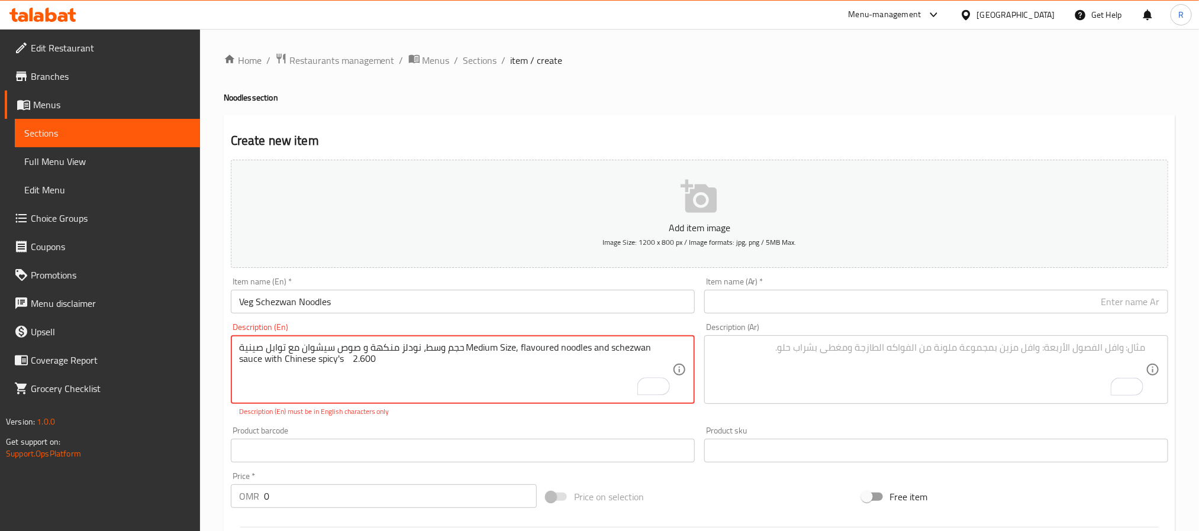
type textarea "حجم وسط، نودلز منكهة و صوص سيشوان مع توابل صينية Medium Size, flavoured noodles…"
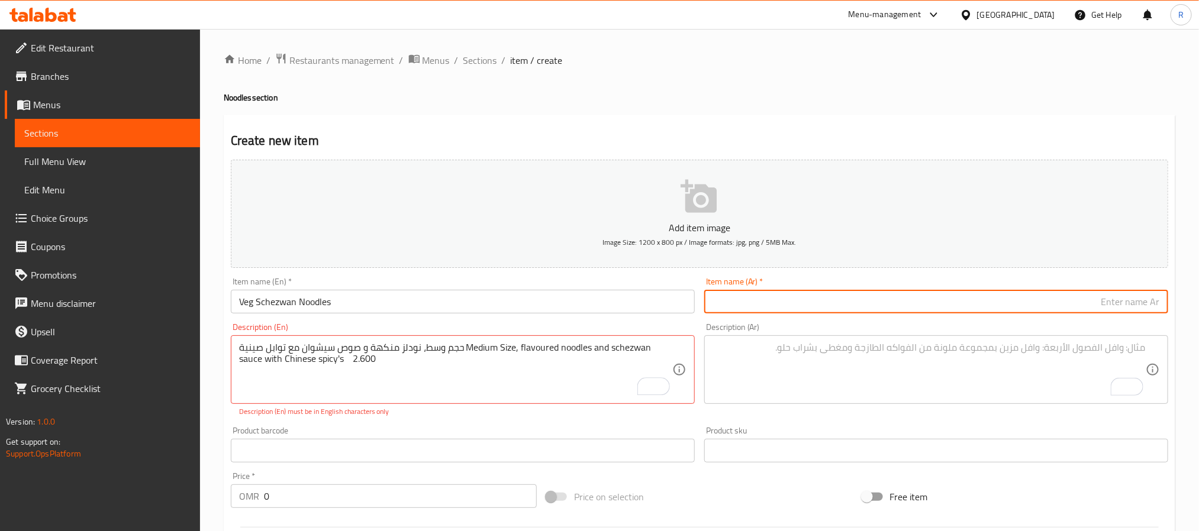
click at [831, 294] on input "text" at bounding box center [936, 302] width 464 height 24
paste input "نودلز سيشوان خضروات"
type input "نودلز سيشوان خضروات"
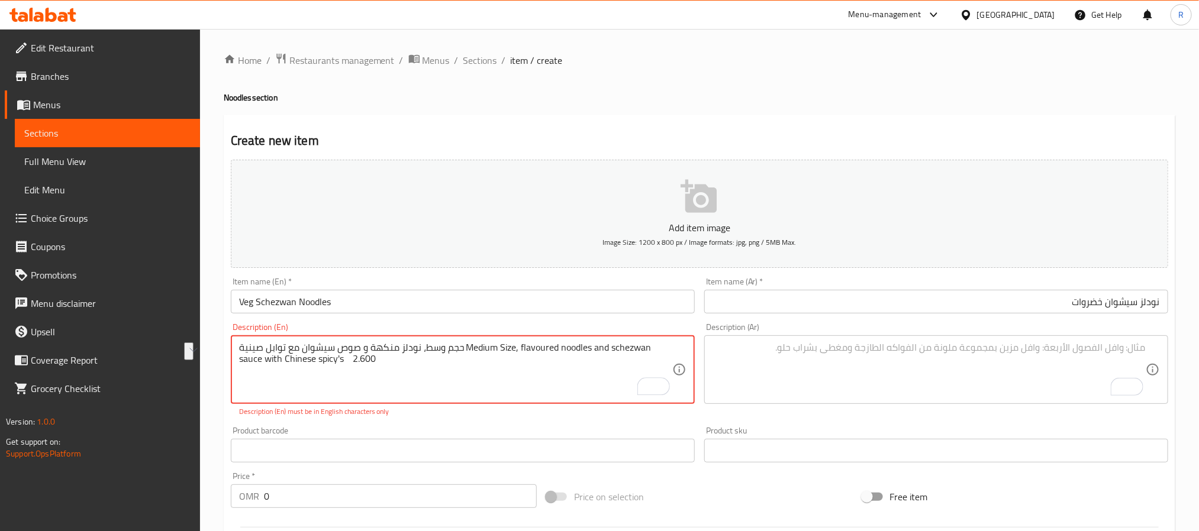
drag, startPoint x: 494, startPoint y: 347, endPoint x: 272, endPoint y: 341, distance: 222.6
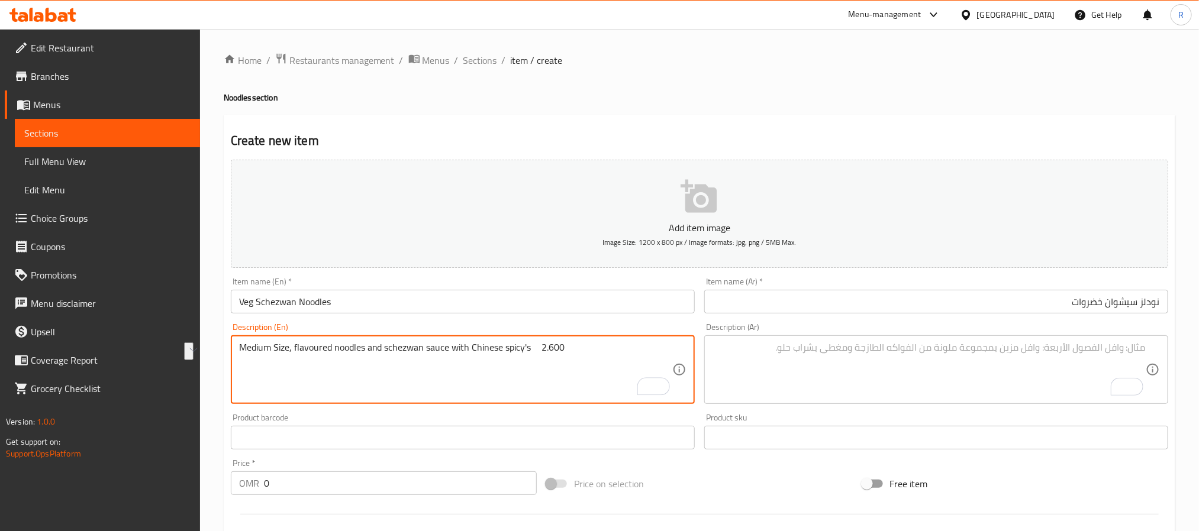
type textarea "Medium Size, flavoured noodles and schezwan sauce with Chinese spicy's 2.600"
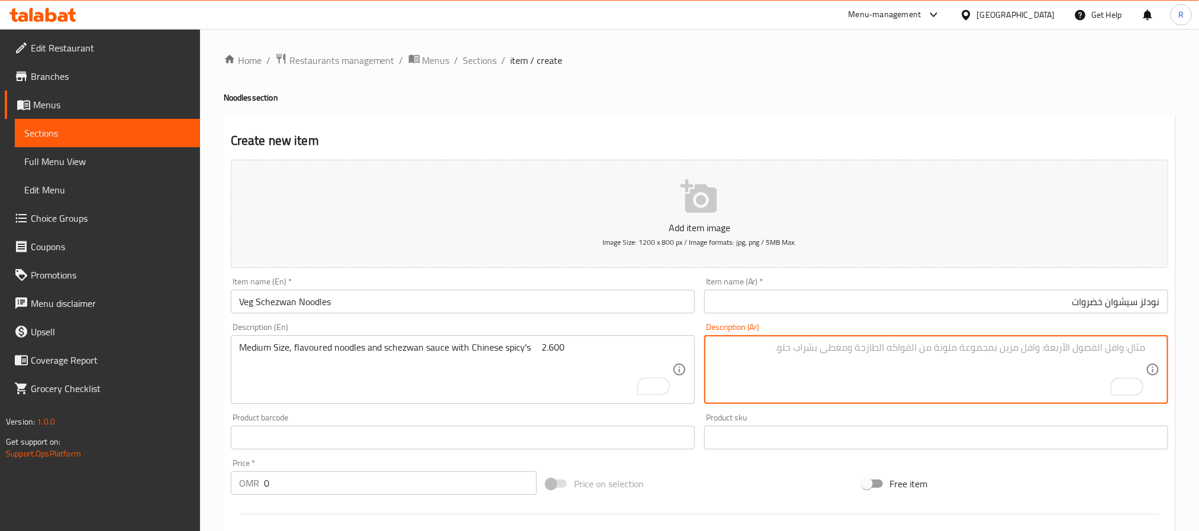
click at [982, 367] on textarea "To enrich screen reader interactions, please activate Accessibility in Grammarl…" at bounding box center [928, 370] width 433 height 56
paste textarea "حجم وسط، نودلز منكهة و صوص سيشوان مع توابل صينية"
type textarea "حجم وسط، نودلز منكهة و صوص سيشوان مع توابل صينية"
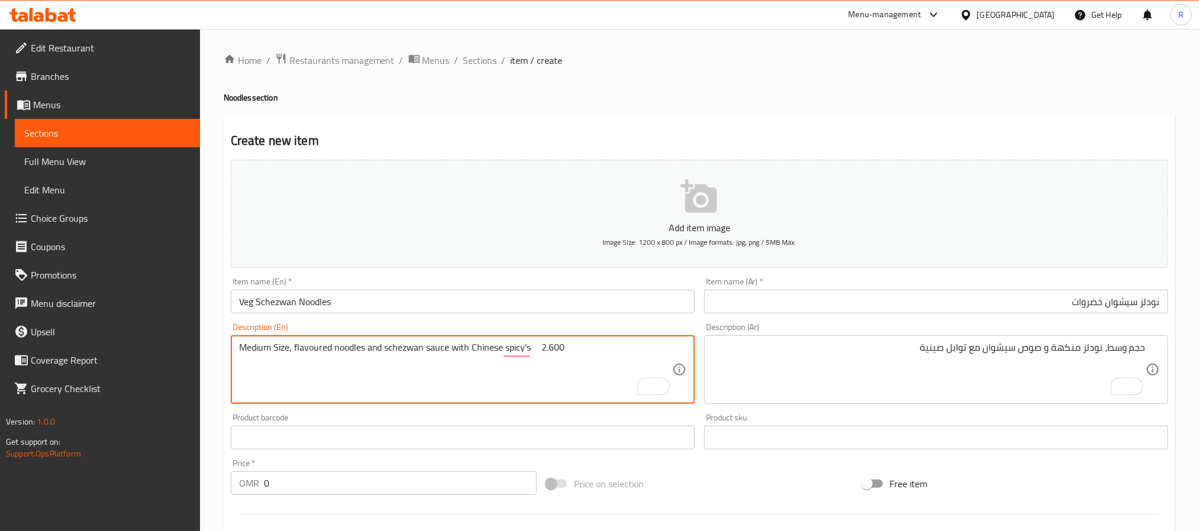
click at [558, 352] on textarea "Medium Size, flavoured noodles and schezwan sauce with Chinese spicy's 2.600" at bounding box center [455, 370] width 433 height 56
type textarea "Medium Size, flavoured noodles and schezwan sauce with Chinese spicy's"
click at [457, 481] on input "0" at bounding box center [400, 484] width 273 height 24
paste input "2.600"
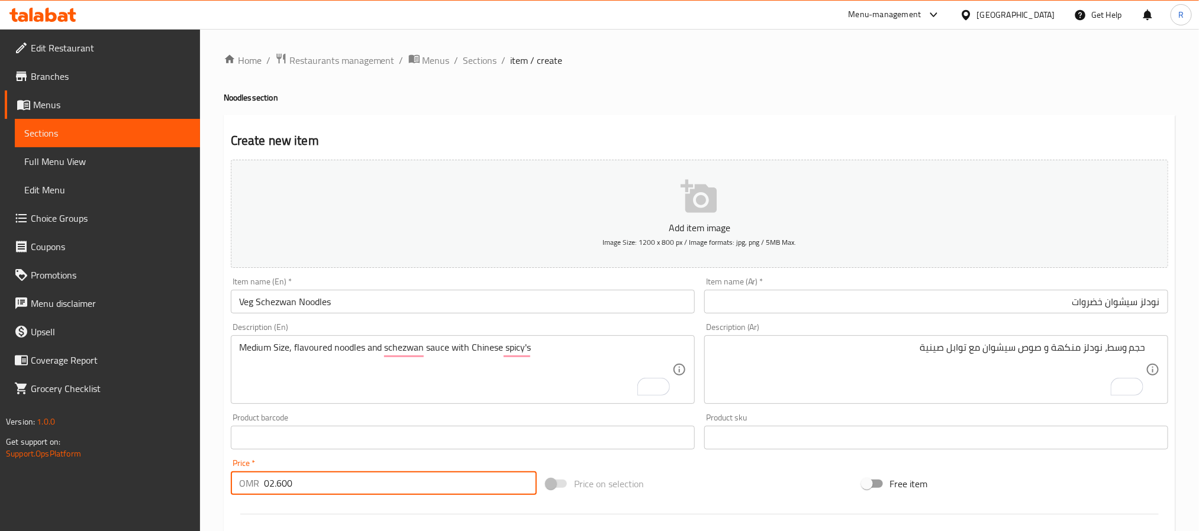
type input "02.600"
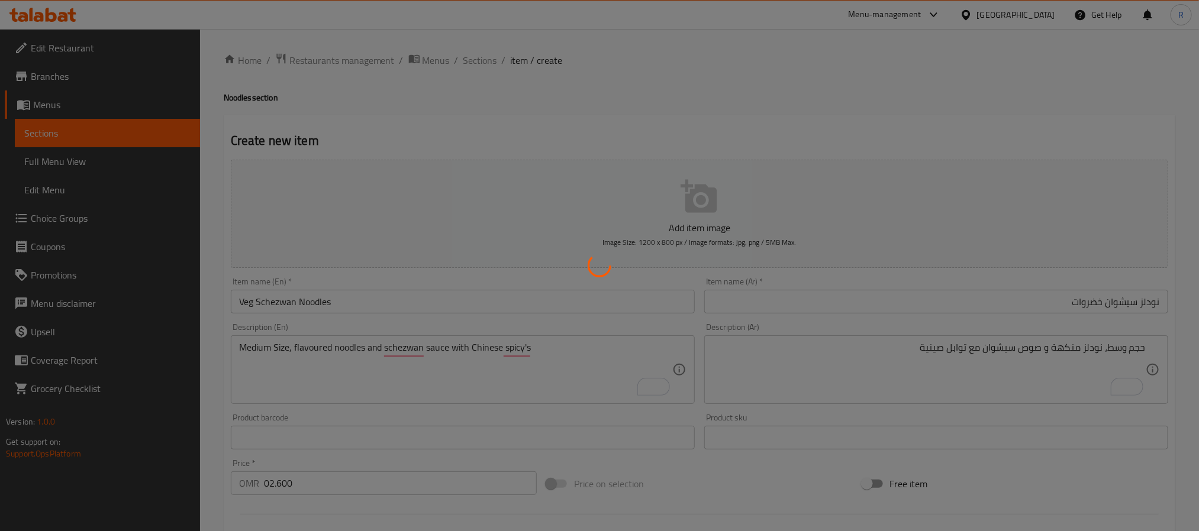
type input "0"
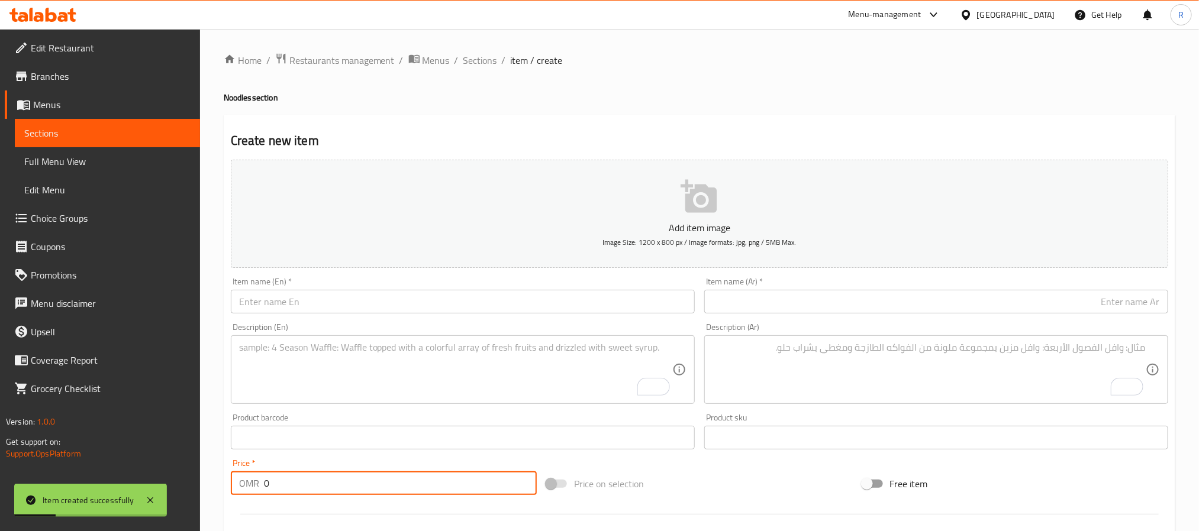
click at [379, 366] on textarea "To enrich screen reader interactions, please activate Accessibility in Grammarl…" at bounding box center [455, 370] width 433 height 56
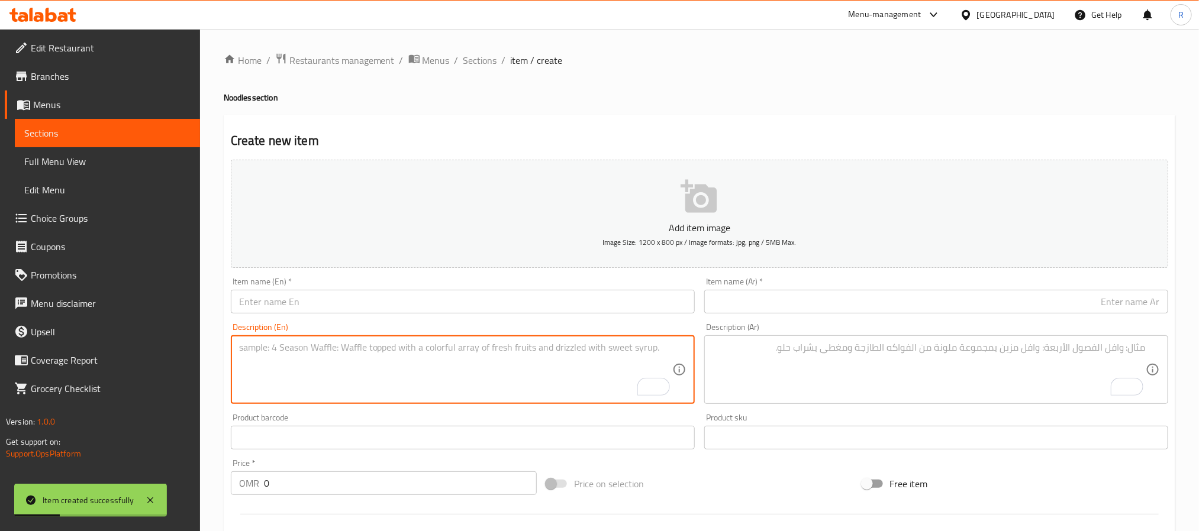
paste textarea "Veg Chilli Garlic Noodles نودلز ثوم فلفل حار خضروات حجم وسط، نودلز ثوم فلفل حار…"
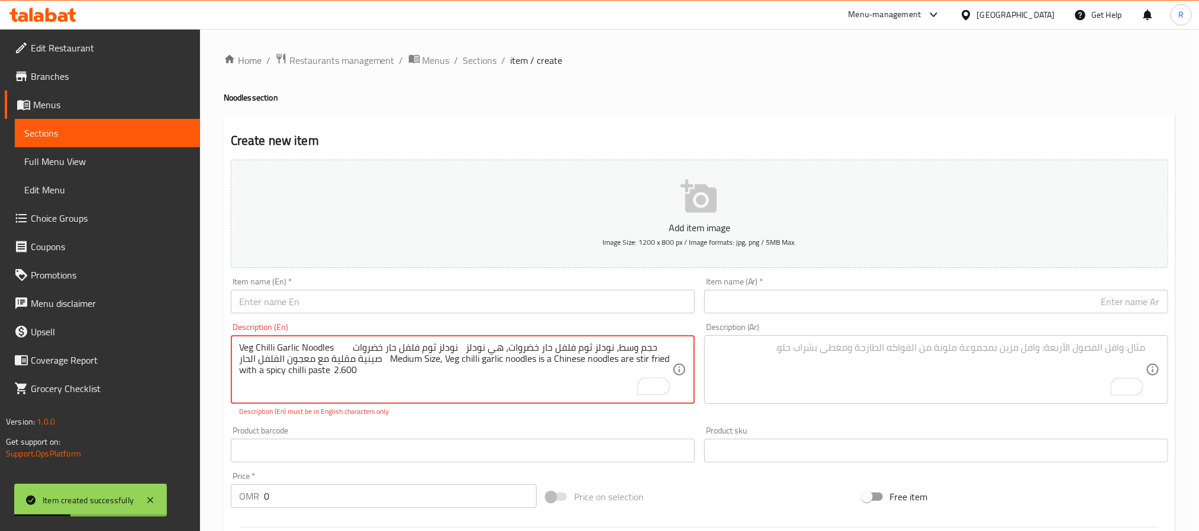
click at [249, 347] on textarea "Veg Chilli Garlic Noodles نودلز ثوم فلفل حار خضروات حجم وسط، نودلز ثوم فلفل حار…" at bounding box center [455, 370] width 433 height 56
drag, startPoint x: 249, startPoint y: 347, endPoint x: 304, endPoint y: 345, distance: 55.7
click at [304, 345] on textarea "Veg Chilli Garlic Noodles نودلز ثوم فلفل حار خضروات حجم وسط، نودلز ثوم فلفل حار…" at bounding box center [455, 370] width 433 height 56
type textarea "نودلز ثوم فلفل حار خضروات حجم وسط، نودلز ثوم فلفل حار خضروات، هي نودلز صينية مق…"
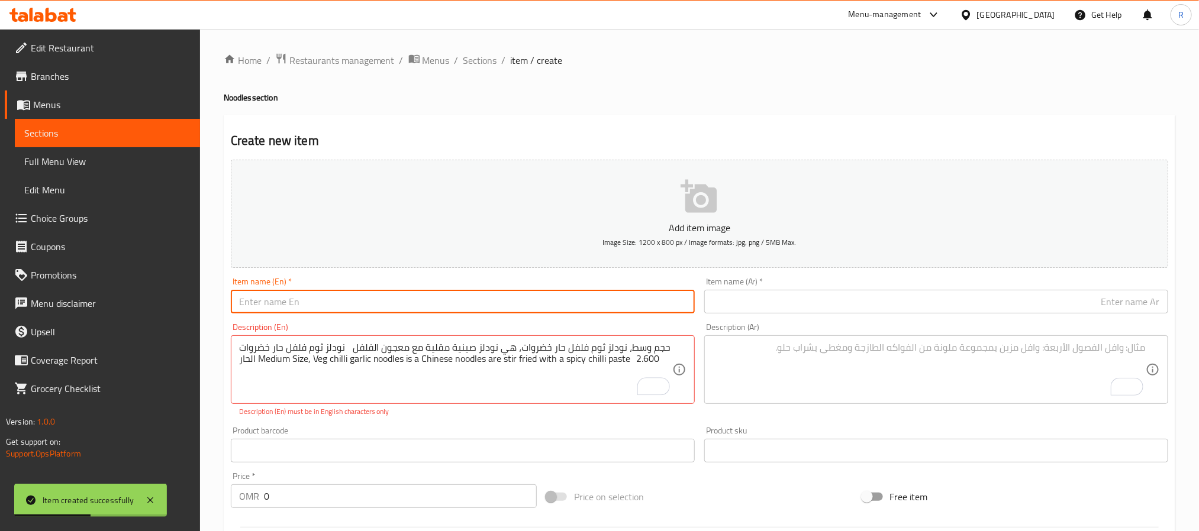
click at [352, 292] on input "text" at bounding box center [463, 302] width 464 height 24
paste input "Veg Chilli Garlic Noodles"
type input "Veg Chilli Garlic Noodles"
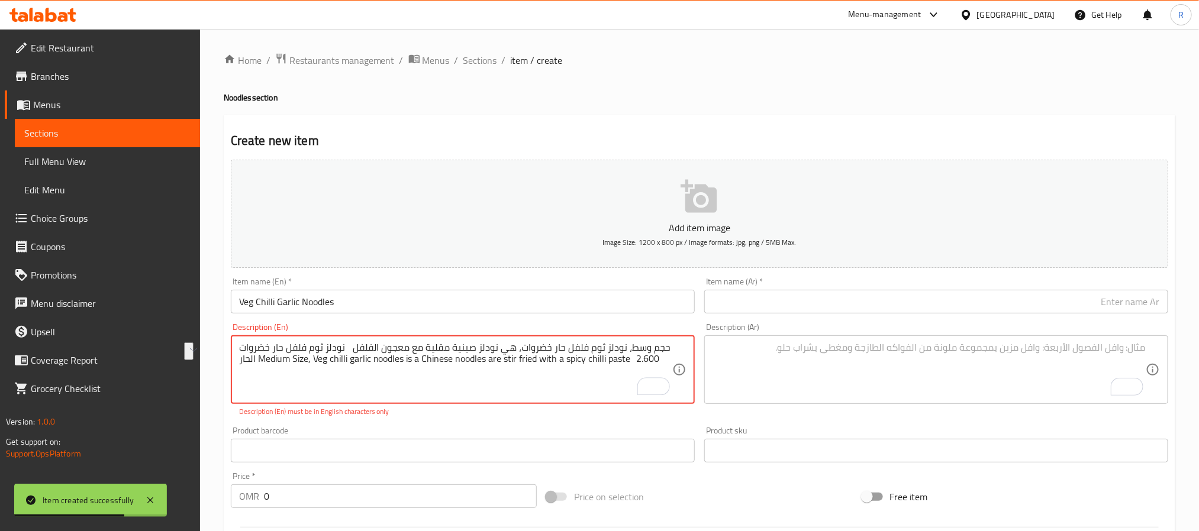
drag, startPoint x: 254, startPoint y: 350, endPoint x: 359, endPoint y: 348, distance: 105.4
type textarea "حجم وسط، نودلز ثوم فلفل حار خضروات، هي نودلز صينية مقلية مع معجون الفلفل الحار …"
click at [808, 304] on input "text" at bounding box center [936, 302] width 464 height 24
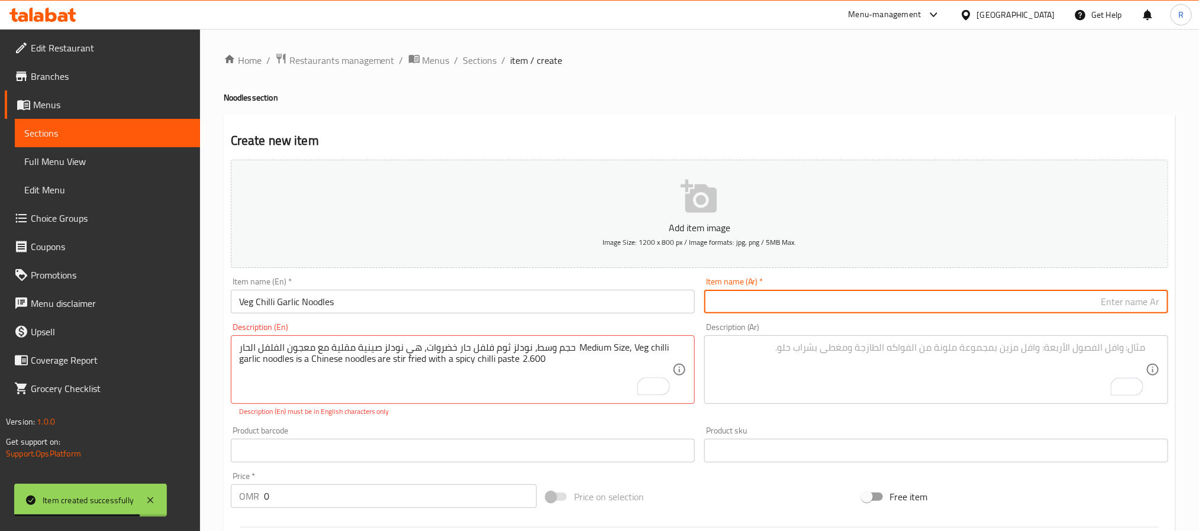
paste input "نودلز ثوم فلفل حار خضروات"
type input "نودلز ثوم فلفل حار خضروات"
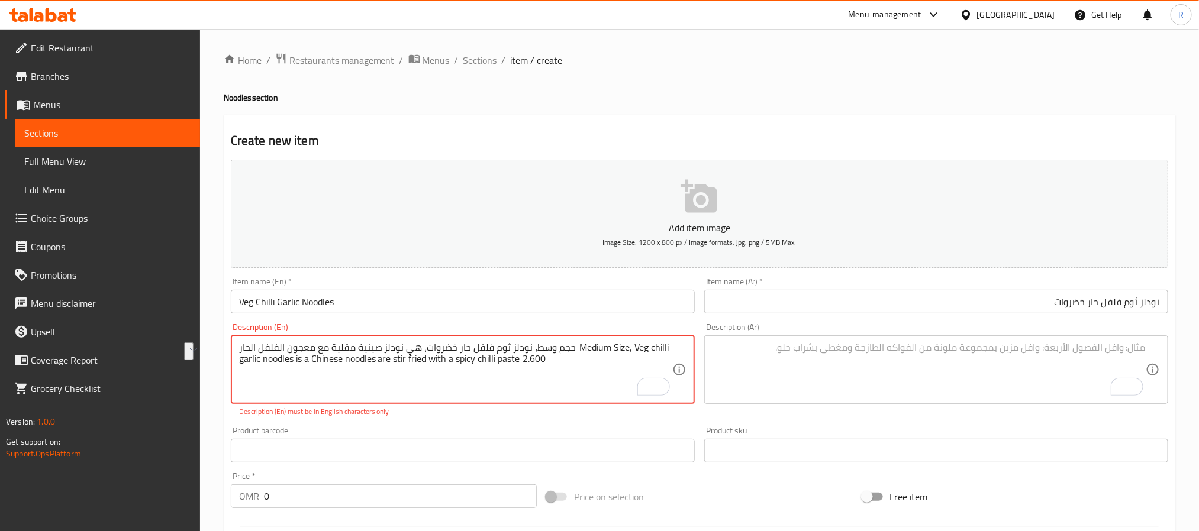
drag, startPoint x: 272, startPoint y: 350, endPoint x: 605, endPoint y: 349, distance: 333.7
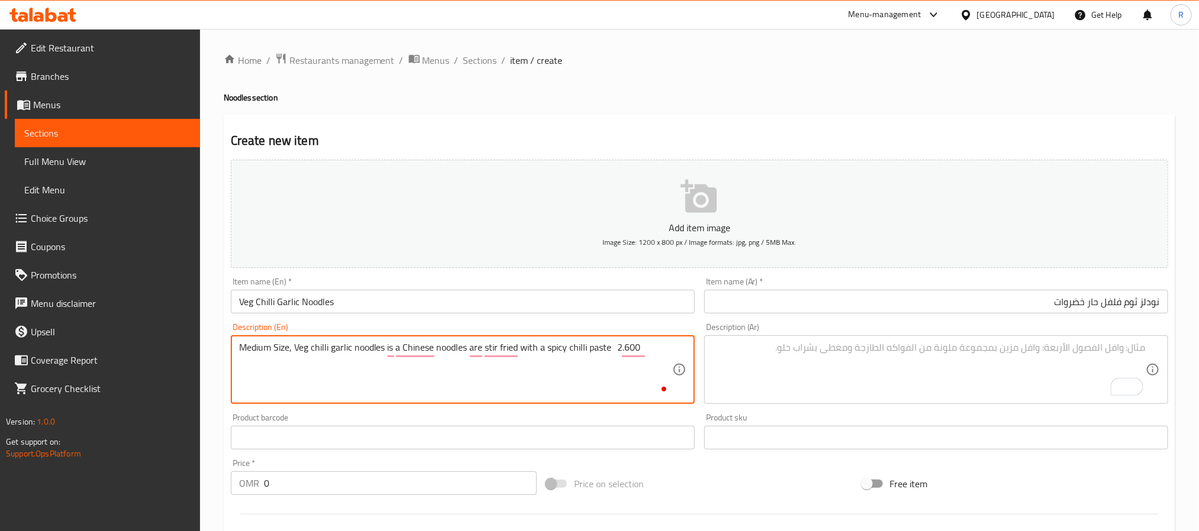
type textarea "Medium Size, Veg chilli garlic noodles is a Chinese noodles are stir fried with…"
click at [915, 373] on textarea "To enrich screen reader interactions, please activate Accessibility in Grammarl…" at bounding box center [928, 370] width 433 height 56
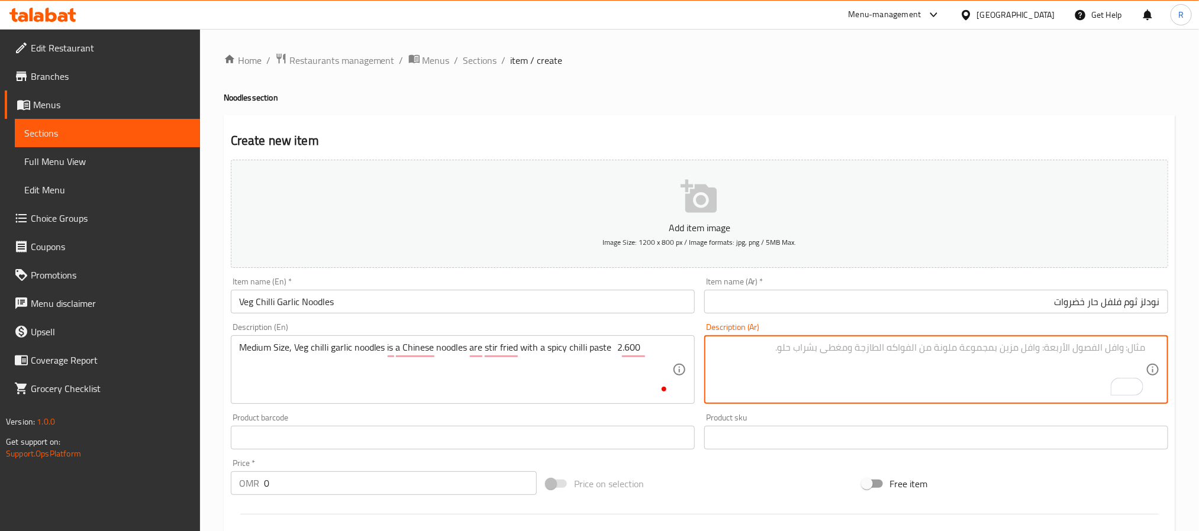
paste textarea "حجم وسط، نودلز ثوم فلفل حار خضروات، هي نودلز صينية مقلية مع معجون الفلفل الحار"
type textarea "حجم وسط، نودلز ثوم فلفل حار خضروات، هي نودلز صينية مقلية مع معجون الفلفل الحار"
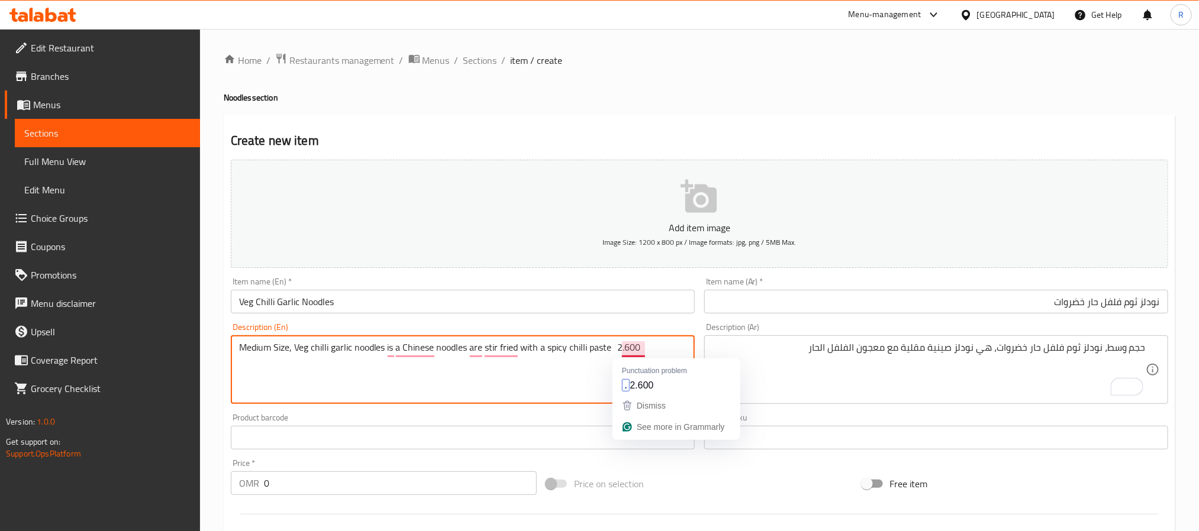
click at [639, 343] on textarea "Medium Size, Veg chilli garlic noodles is a Chinese noodles are stir fried with…" at bounding box center [455, 370] width 433 height 56
type textarea "Medium Size, Veg chilli garlic noodles is a Chinese noodles are stir fried with…"
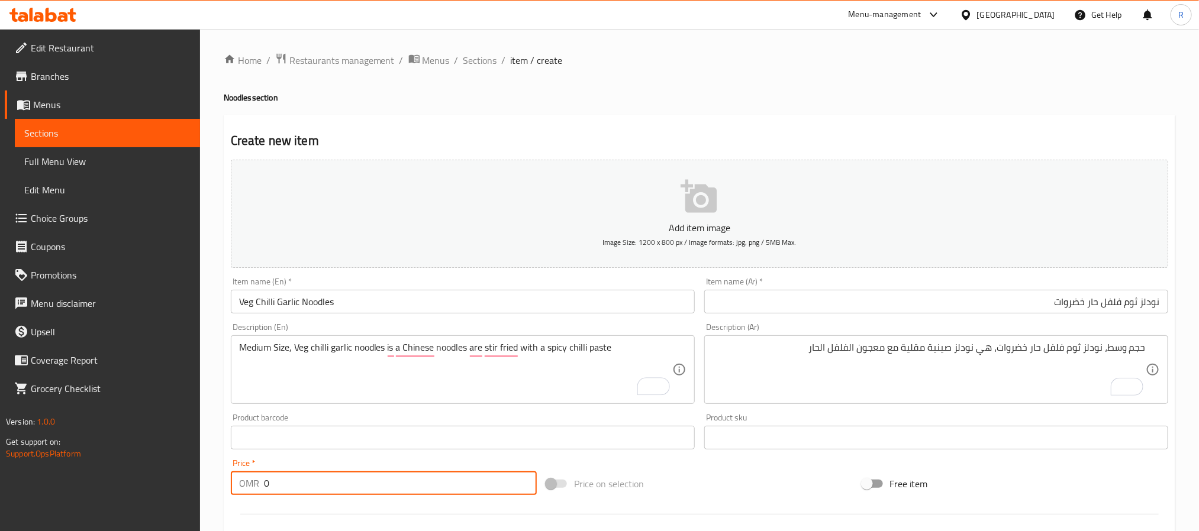
click at [434, 494] on input "0" at bounding box center [400, 484] width 273 height 24
paste input "2.600"
type input "02.600"
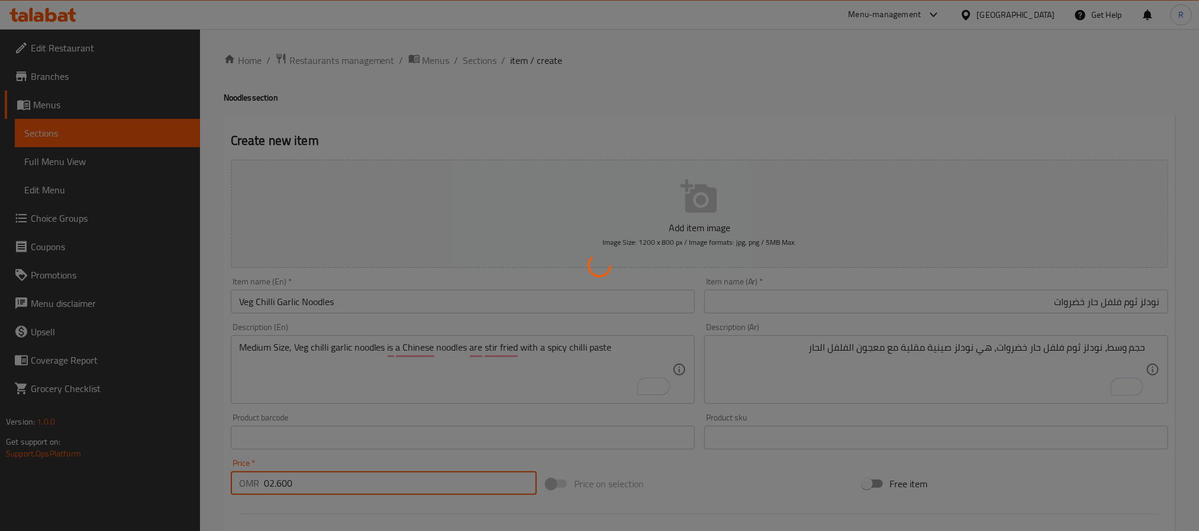
type input "0"
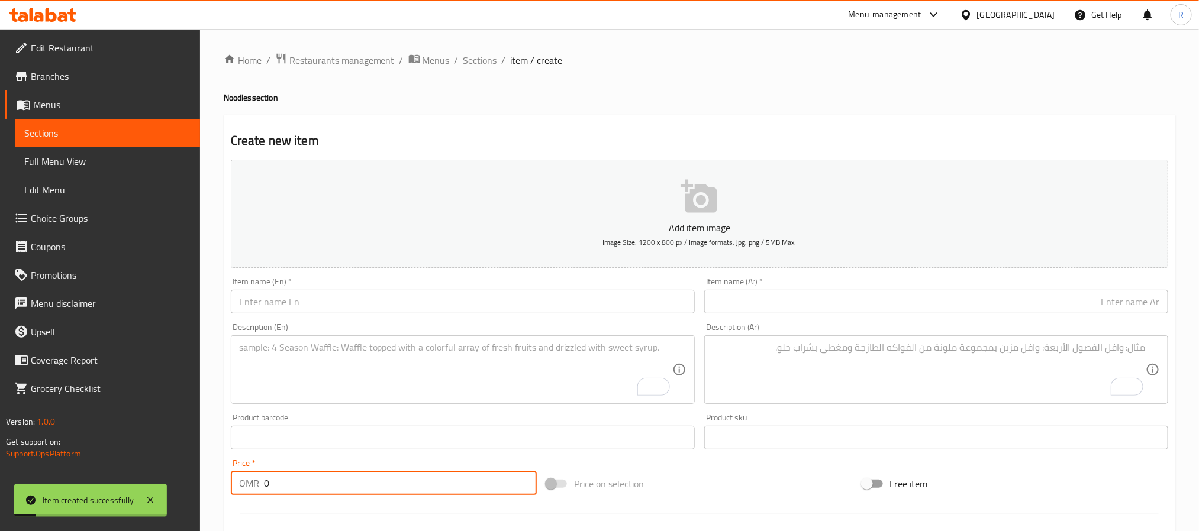
click at [428, 351] on textarea "To enrich screen reader interactions, please activate Accessibility in Grammarl…" at bounding box center [455, 370] width 433 height 56
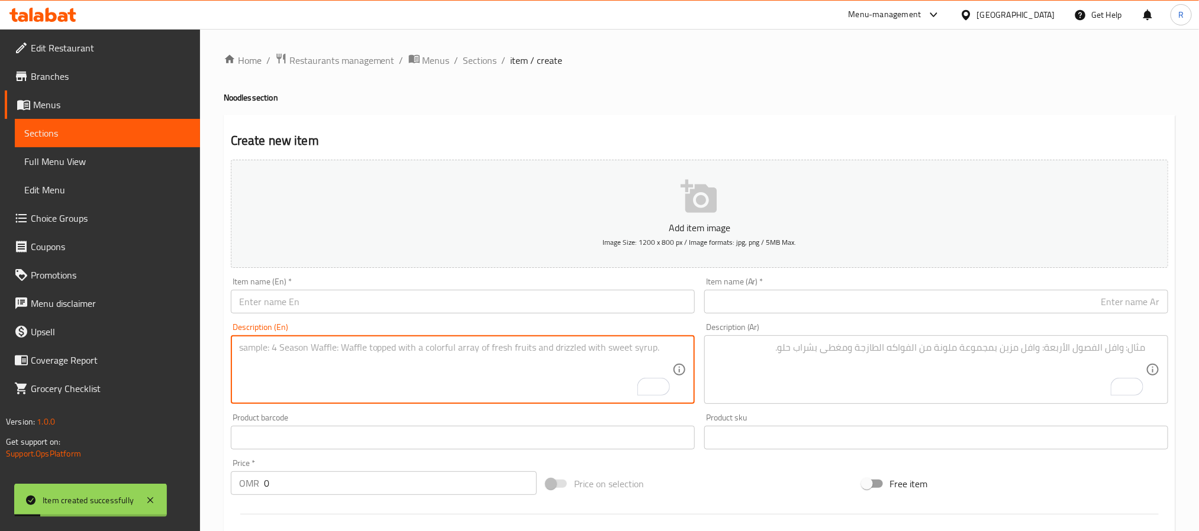
paste textarea "Chicken Noodles نودلز دجاج حجم وسط، نودلز بالدجاج والبيض، الكثير من الخضروات مع…"
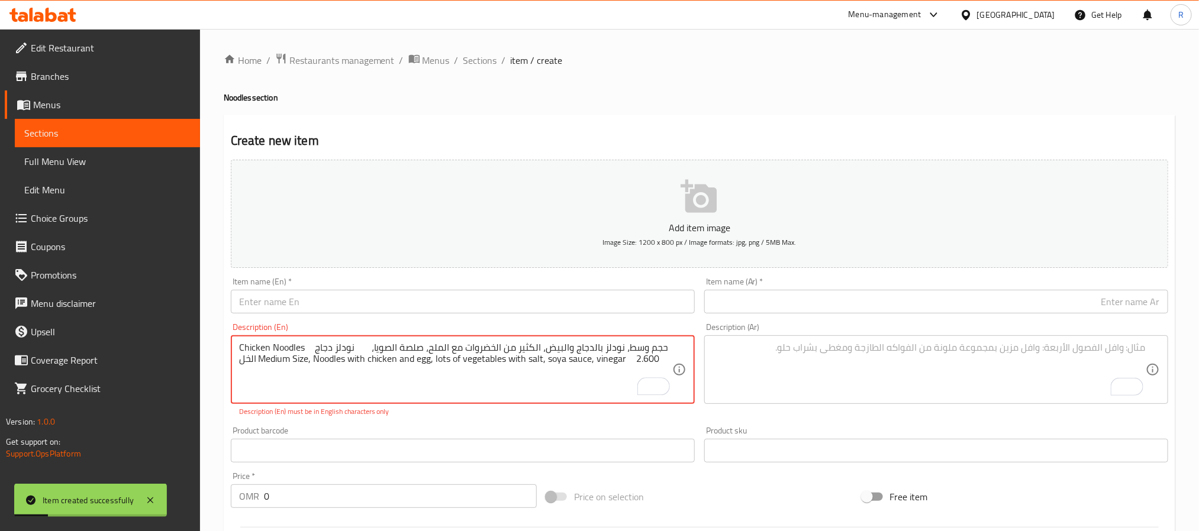
click at [242, 343] on textarea "Chicken Noodles نودلز دجاج حجم وسط، نودلز بالدجاج والبيض، الكثير من الخضروات مع…" at bounding box center [455, 370] width 433 height 56
drag, startPoint x: 242, startPoint y: 343, endPoint x: 277, endPoint y: 343, distance: 34.9
click at [277, 343] on textarea "Chicken Noodles نودلز دجاج حجم وسط، نودلز بالدجاج والبيض، الكثير من الخضروات مع…" at bounding box center [455, 370] width 433 height 56
type textarea "نودلز دجاج حجم وسط، نودلز بالدجاج والبيض، الكثير من الخضروات مع الملح، صلصة الص…"
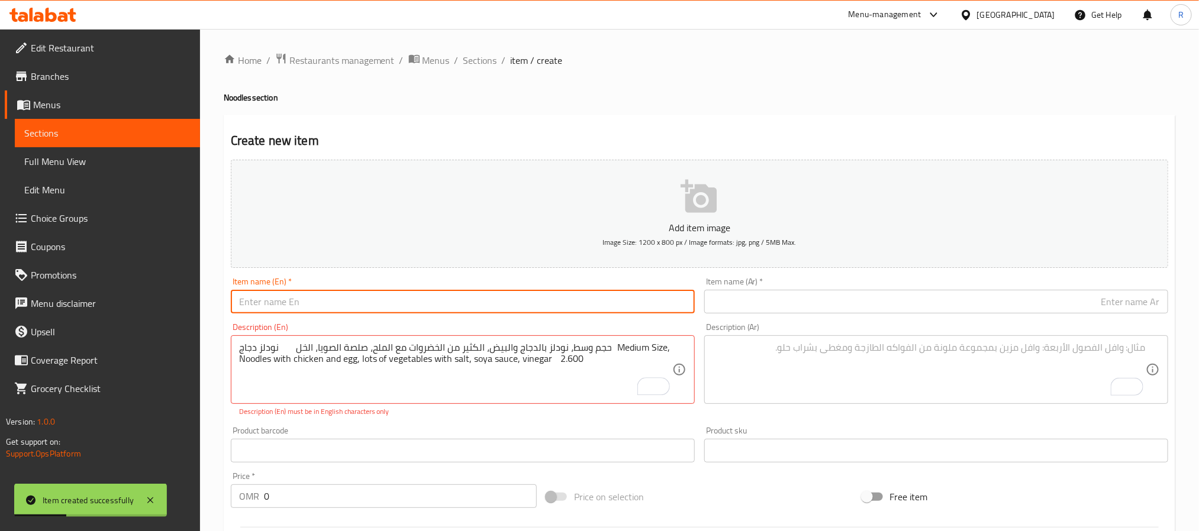
click at [327, 302] on input "text" at bounding box center [463, 302] width 464 height 24
paste input "Chicken Noodles"
type input "Chicken Noodles"
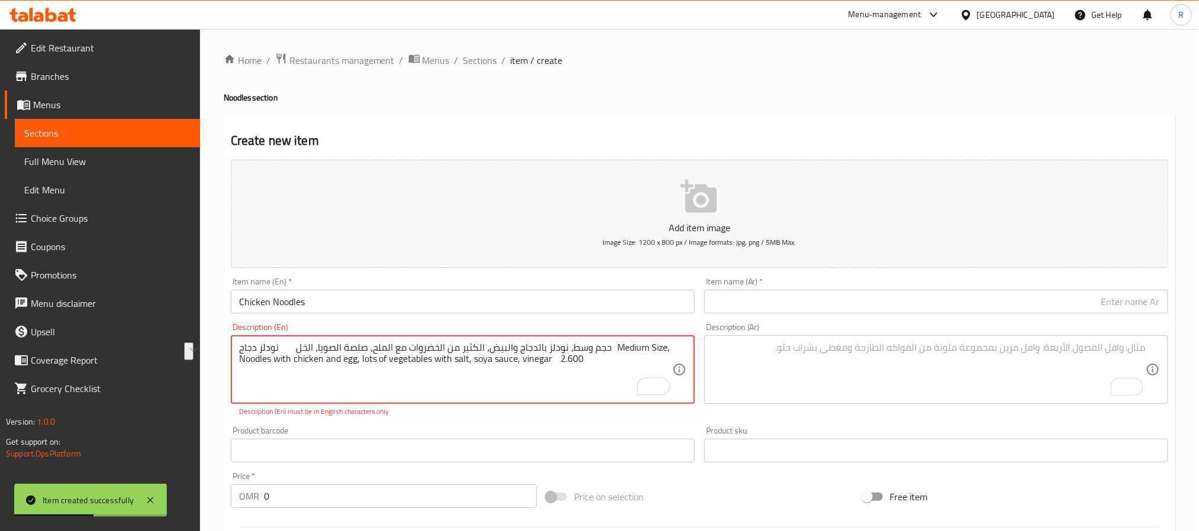
drag, startPoint x: 256, startPoint y: 350, endPoint x: 296, endPoint y: 344, distance: 40.6
type textarea "حجم وسط، نودلز بالدجاج والبيض، الكثير من الخضروات مع الملح، صلصة الصويا، الخل M…"
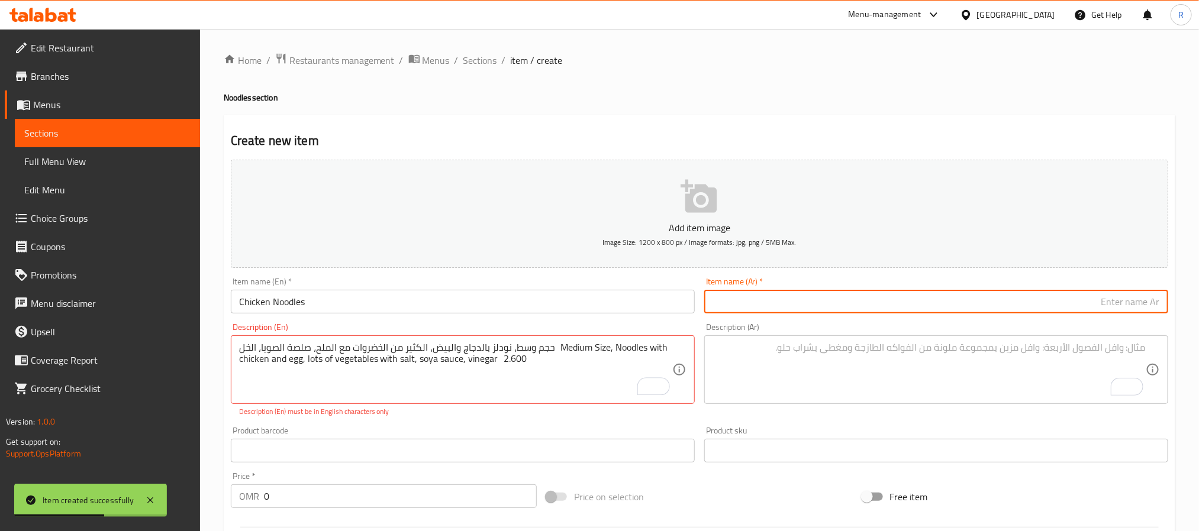
drag, startPoint x: 833, startPoint y: 290, endPoint x: 824, endPoint y: 301, distance: 13.9
click at [833, 291] on input "text" at bounding box center [936, 302] width 464 height 24
paste input "نودلز دجاج"
type input "نودلز دجاج"
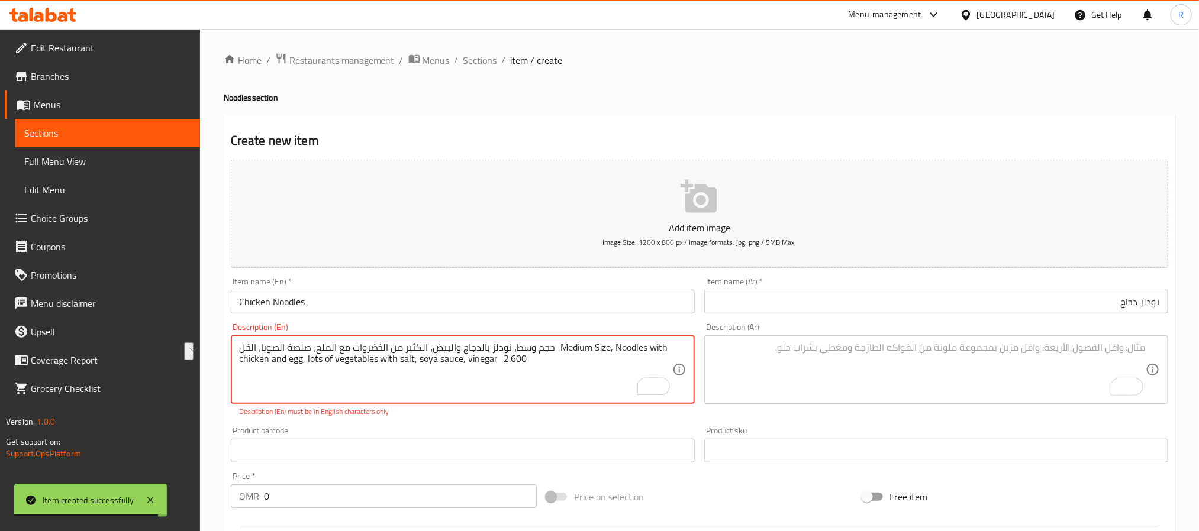
drag, startPoint x: 272, startPoint y: 351, endPoint x: 585, endPoint y: 347, distance: 313.1
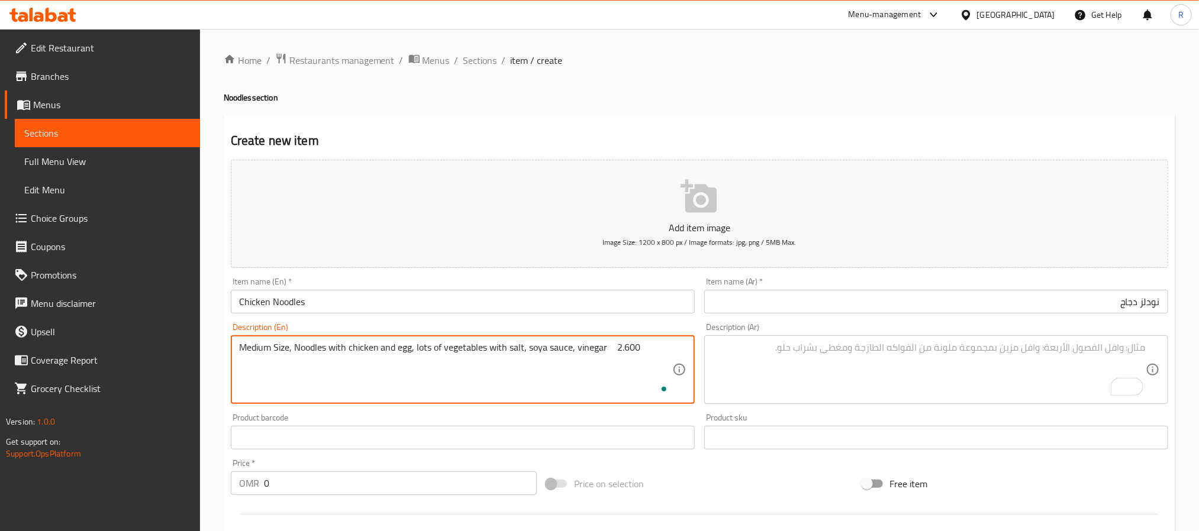
type textarea "Medium Size, Noodles with chicken and egg, lots of vegetables with salt, soya s…"
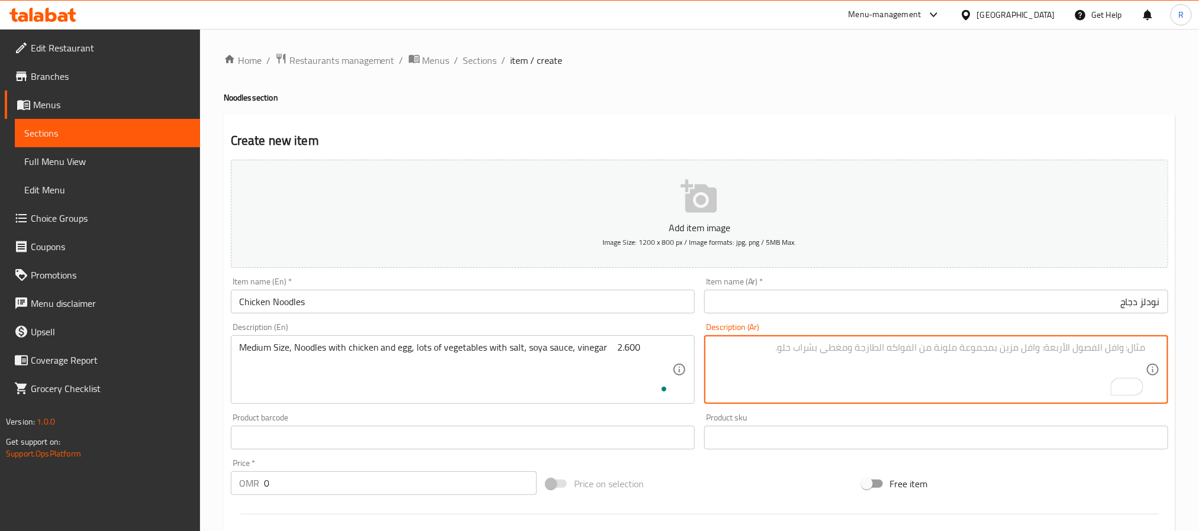
click at [805, 373] on textarea "To enrich screen reader interactions, please activate Accessibility in Grammarl…" at bounding box center [928, 370] width 433 height 56
paste textarea "حجم وسط، نودلز بالدجاج والبيض، الكثير من الخضروات مع الملح، صلصة الصويا، الخل"
type textarea "حجم وسط، نودلز بالدجاج والبيض، الكثير من الخضروات مع الملح، صلصة الصويا، الخل"
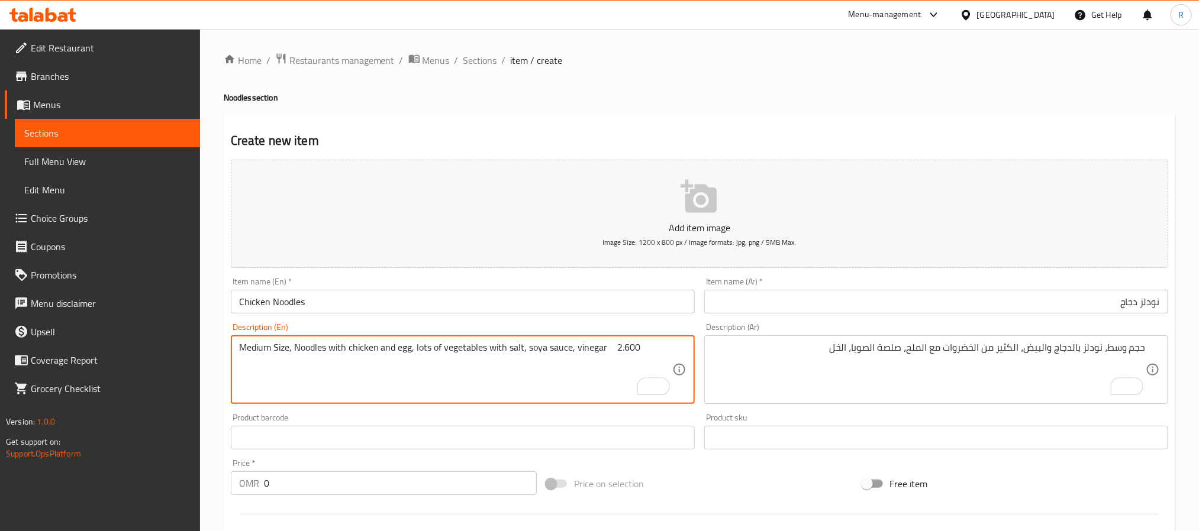
click at [618, 350] on textarea "Medium Size, Noodles with chicken and egg, lots of vegetables with salt, soya s…" at bounding box center [455, 370] width 433 height 56
type textarea "Medium Size, Noodles with chicken and egg, lots of vegetables with salt, soya s…"
click at [405, 476] on input "0" at bounding box center [400, 484] width 273 height 24
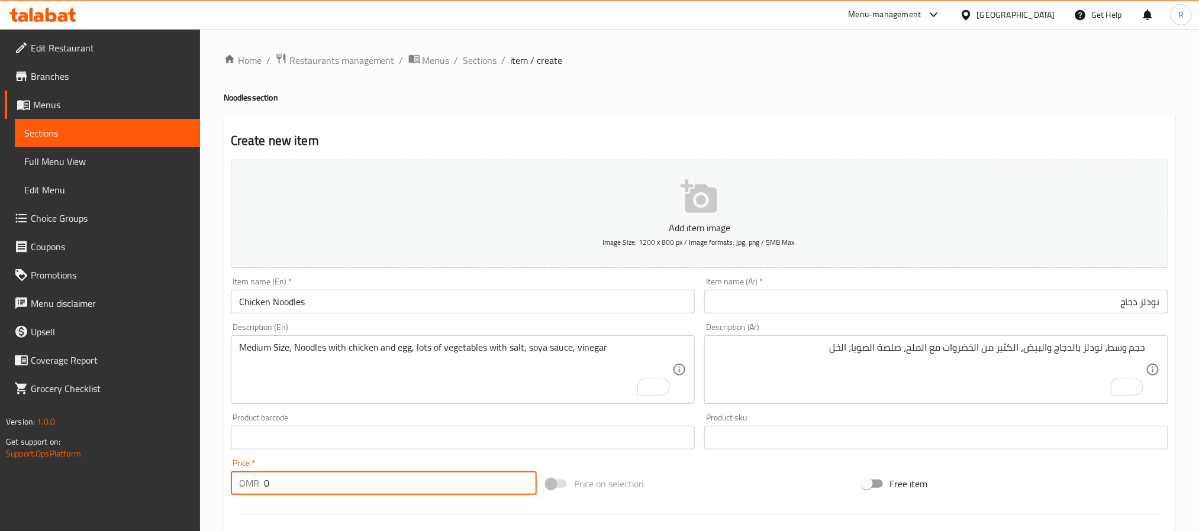
paste input "2.600"
type input "02.600"
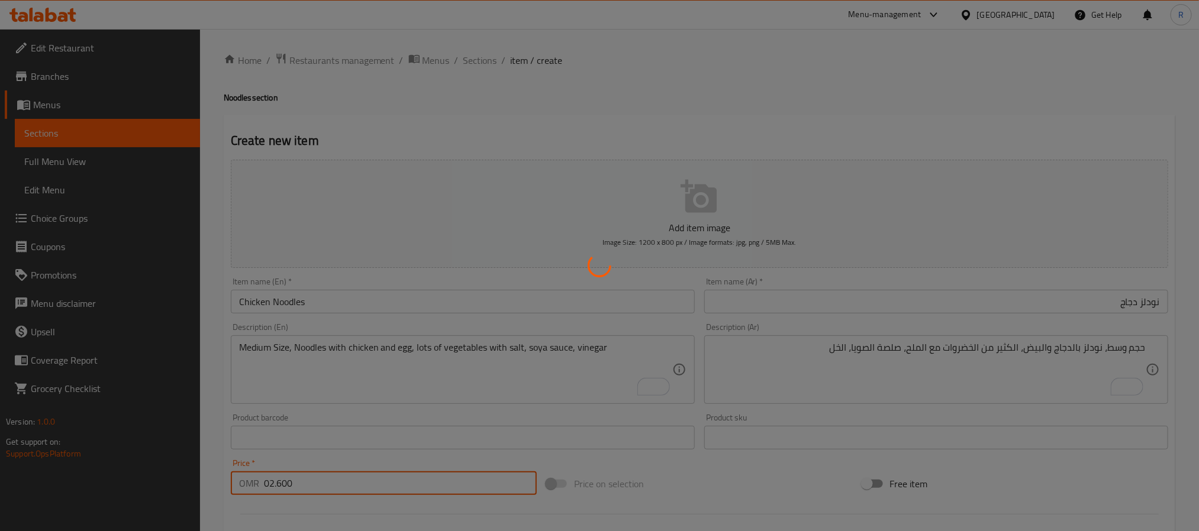
type input "0"
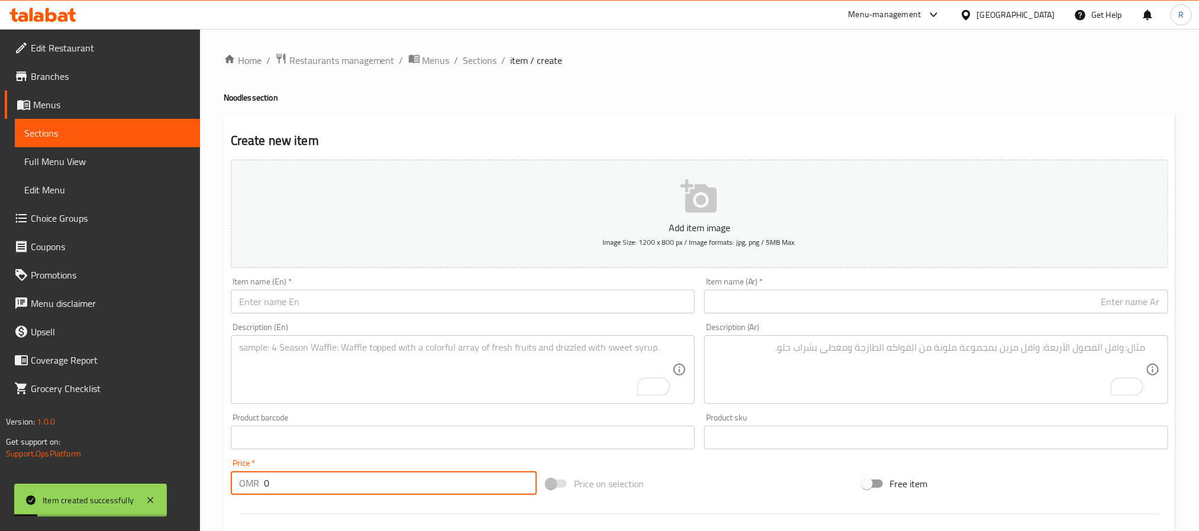
click at [341, 389] on textarea "To enrich screen reader interactions, please activate Accessibility in Grammarl…" at bounding box center [455, 370] width 433 height 56
paste textarea "Chicken Schezwan Noodles نودلز سيشوان دجاج حجم وسط، نودلز بالدجاج والبيض، الكثي…"
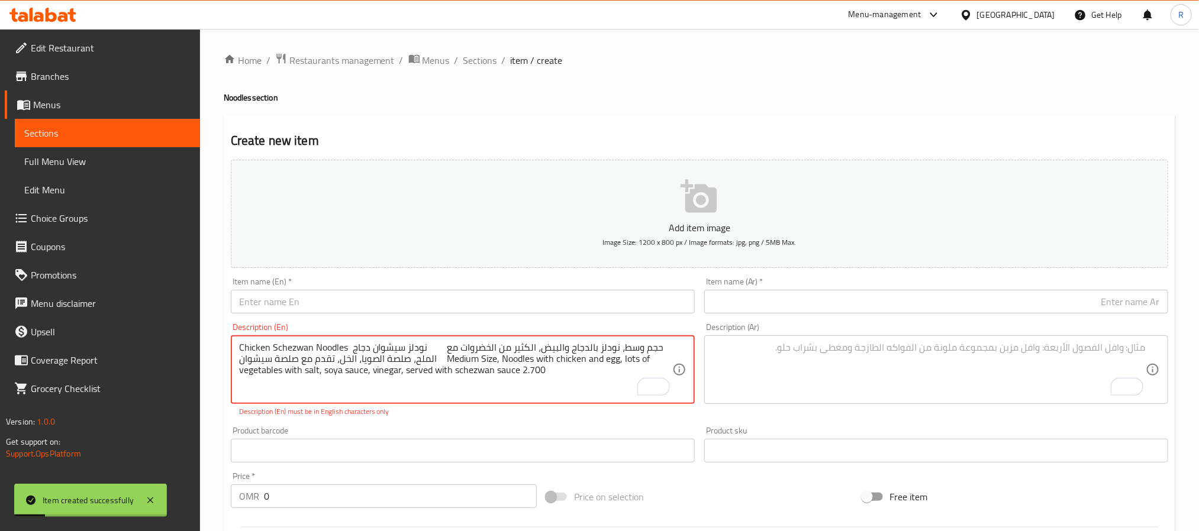
click at [253, 343] on textarea "Chicken Schezwan Noodles نودلز سيشوان دجاج حجم وسط، نودلز بالدجاج والبيض، الكثي…" at bounding box center [455, 370] width 433 height 56
drag, startPoint x: 253, startPoint y: 343, endPoint x: 334, endPoint y: 337, distance: 81.8
click at [334, 337] on div "Chicken Schezwan Noodles نودلز سيشوان دجاج حجم وسط، نودلز بالدجاج والبيض، الكثي…" at bounding box center [463, 370] width 464 height 69
type textarea "نودلز سيشوان دجاج حجم وسط، نودلز بالدجاج والبيض، الكثير من الخضروات مع الملح، ص…"
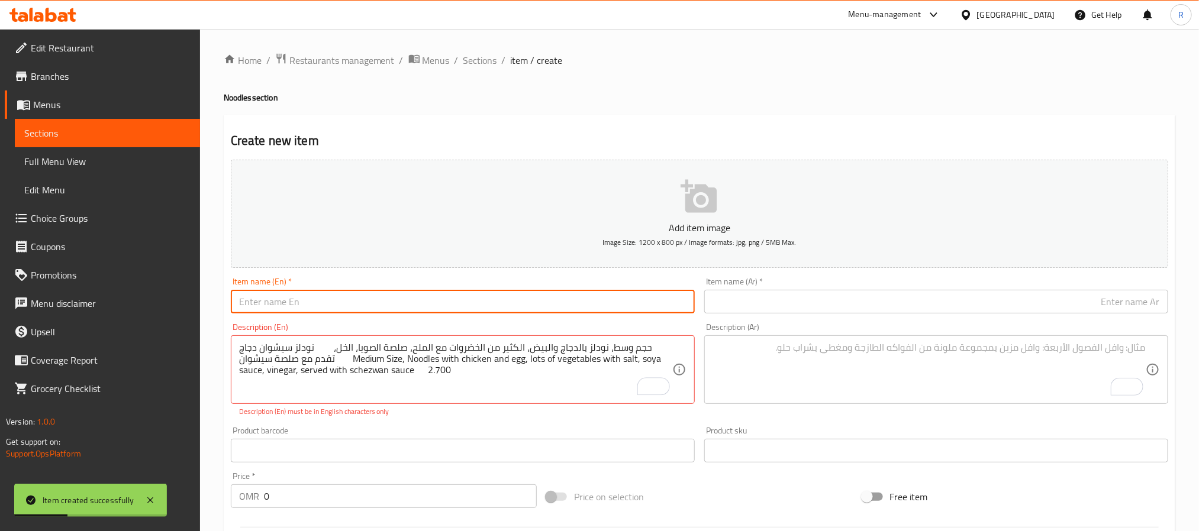
click at [352, 308] on input "text" at bounding box center [463, 302] width 464 height 24
paste input "Chicken Schezwan Noodles"
type input "Chicken Schezwan Noodles"
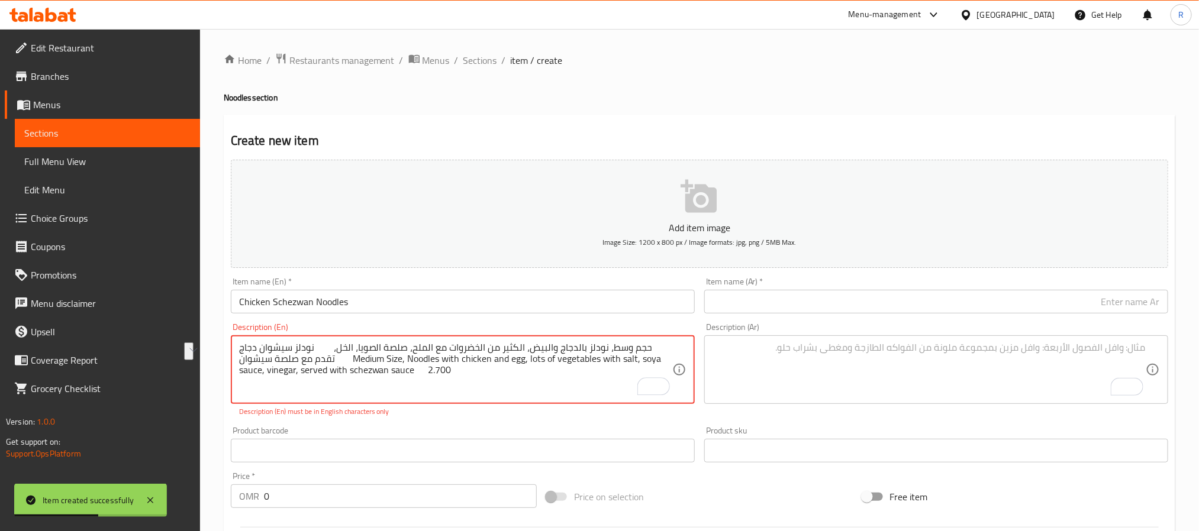
drag, startPoint x: 254, startPoint y: 349, endPoint x: 334, endPoint y: 346, distance: 79.3
type textarea "حجم وسط، نودلز بالدجاج والبيض، الكثير من الخضروات مع الملح، صلصة الصويا، الخل، …"
drag, startPoint x: 734, startPoint y: 309, endPoint x: 723, endPoint y: 313, distance: 11.8
click at [734, 309] on input "text" at bounding box center [936, 302] width 464 height 24
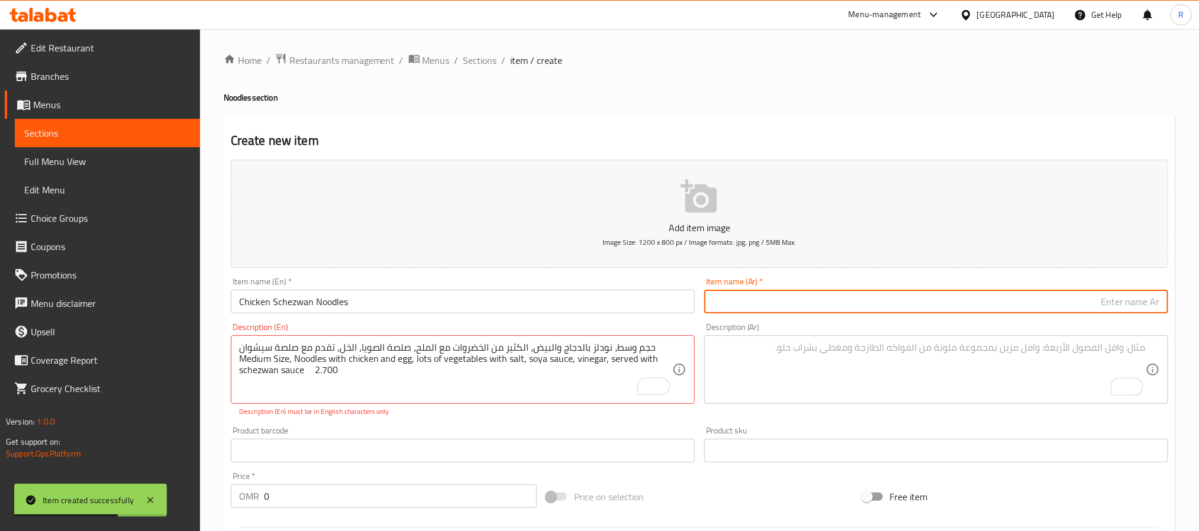
paste input "نودلز سيشوان دجاج"
type input "نودلز سيشوان دجاج"
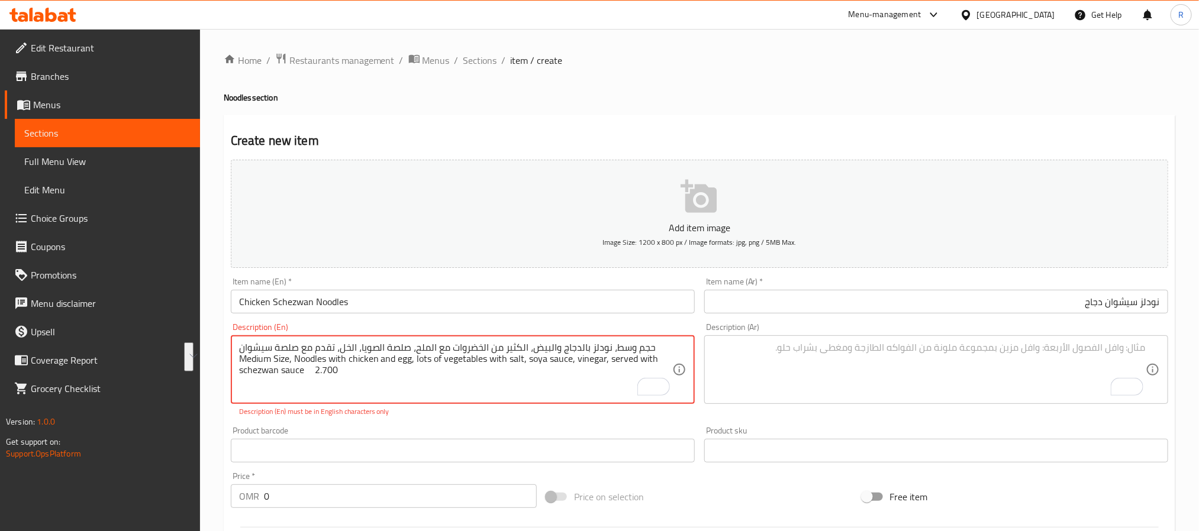
drag, startPoint x: 270, startPoint y: 362, endPoint x: 649, endPoint y: 349, distance: 379.0
click at [649, 349] on textarea "حجم وسط، نودلز بالدجاج والبيض، الكثير من الخضروات مع الملح، صلصة الصويا، الخل، …" at bounding box center [455, 370] width 433 height 56
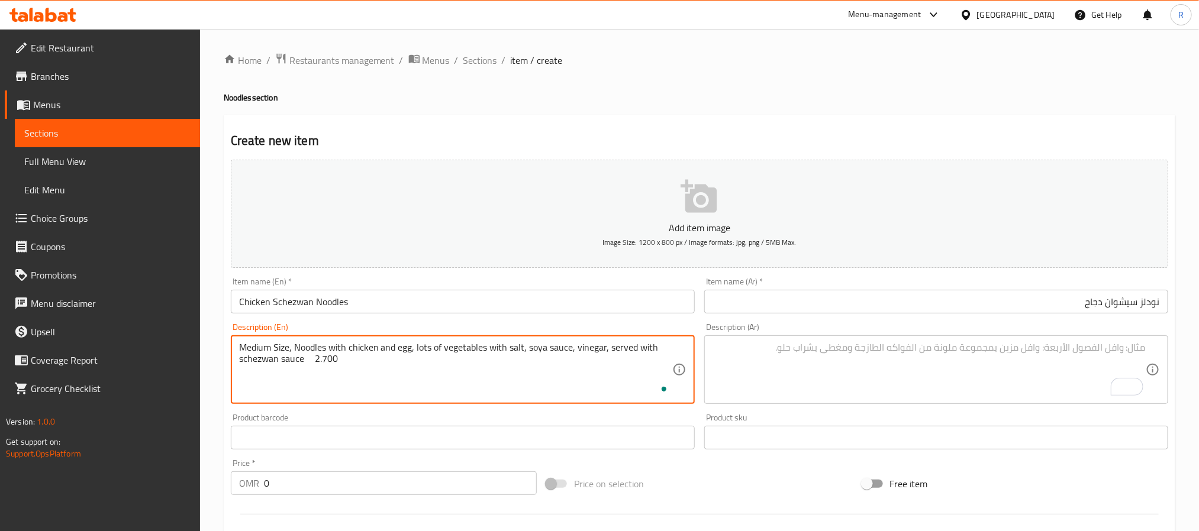
type textarea "Medium Size, Noodles with chicken and egg, lots of vegetables with salt, soya s…"
click at [882, 373] on textarea "To enrich screen reader interactions, please activate Accessibility in Grammarl…" at bounding box center [928, 370] width 433 height 56
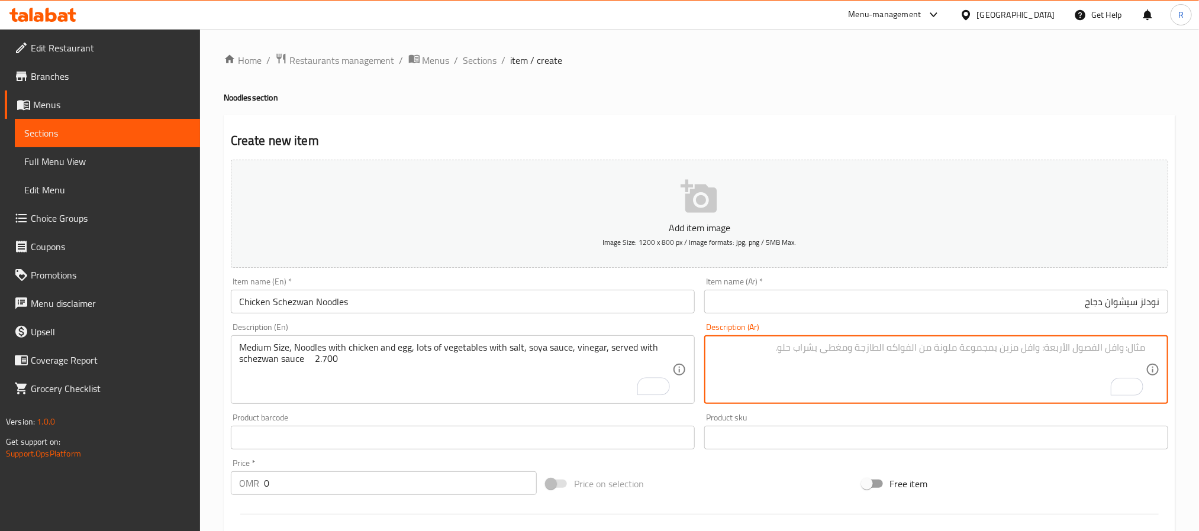
paste textarea "حجم وسط، نودلز بالدجاج والبيض، الكثير من الخضروات مع الملح، صلصة الصويا، الخل، …"
type textarea "حجم وسط، نودلز بالدجاج والبيض، الكثير من الخضروات مع الملح، صلصة الصويا، الخل، …"
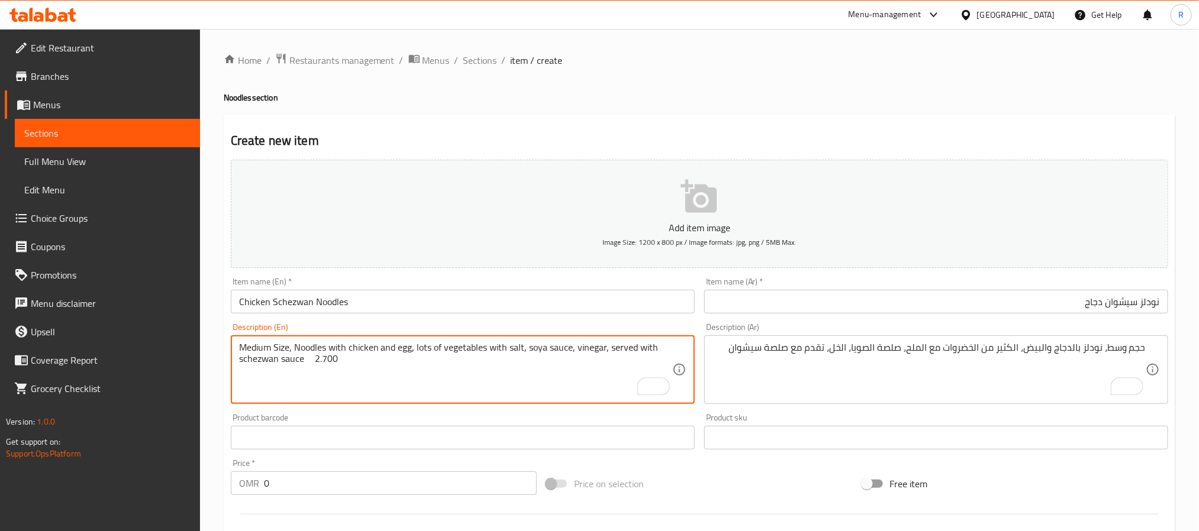
click at [317, 360] on textarea "Medium Size, Noodles with chicken and egg, lots of vegetables with salt, soya s…" at bounding box center [455, 370] width 433 height 56
type textarea "Medium Size, Noodles with chicken and egg, lots of vegetables with salt, soya s…"
click at [350, 494] on input "0" at bounding box center [400, 484] width 273 height 24
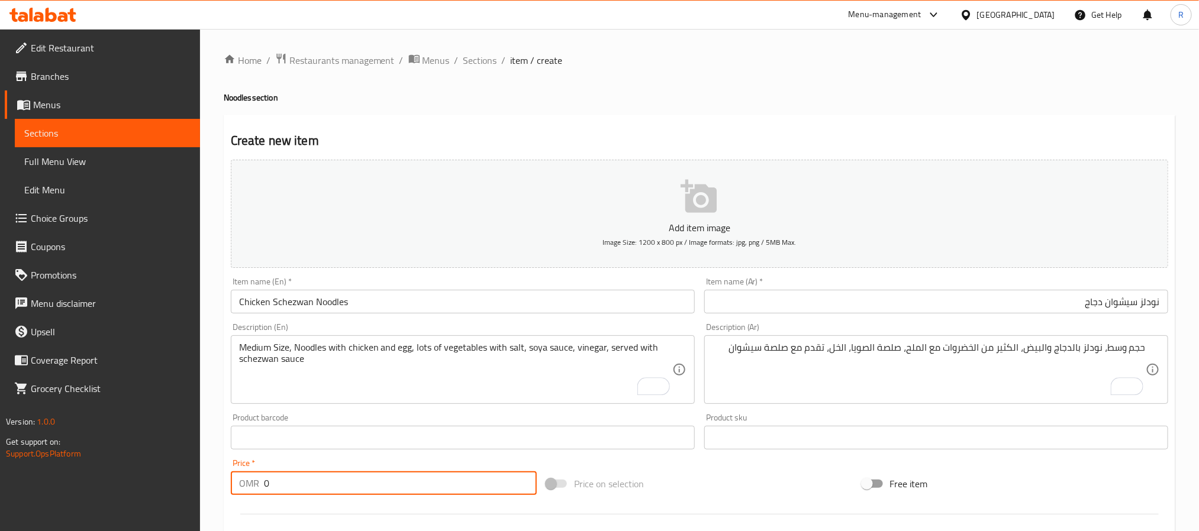
paste input "2.700"
type input "02.700"
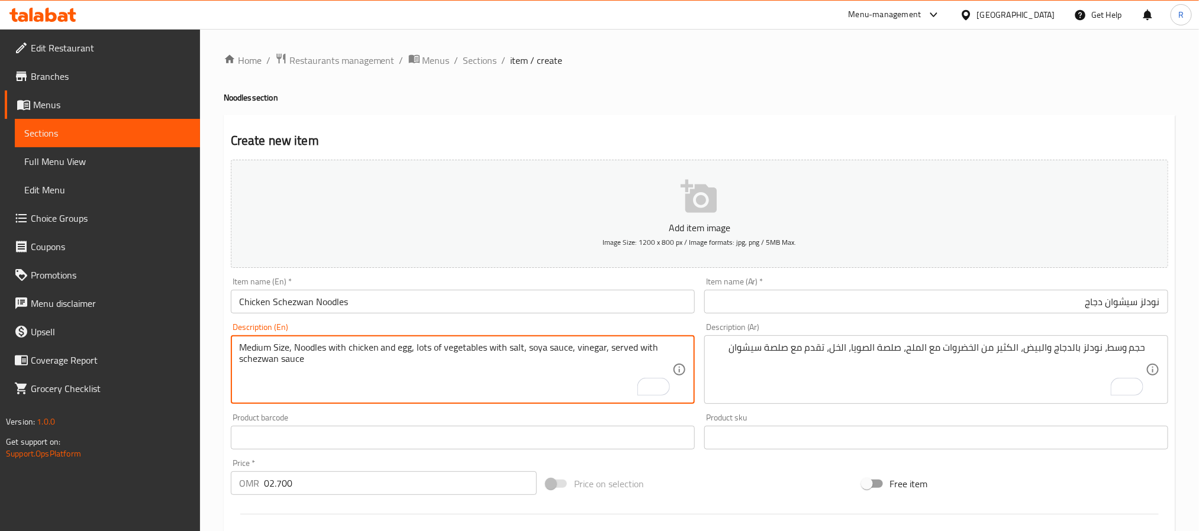
click at [380, 494] on input "02.700" at bounding box center [400, 484] width 273 height 24
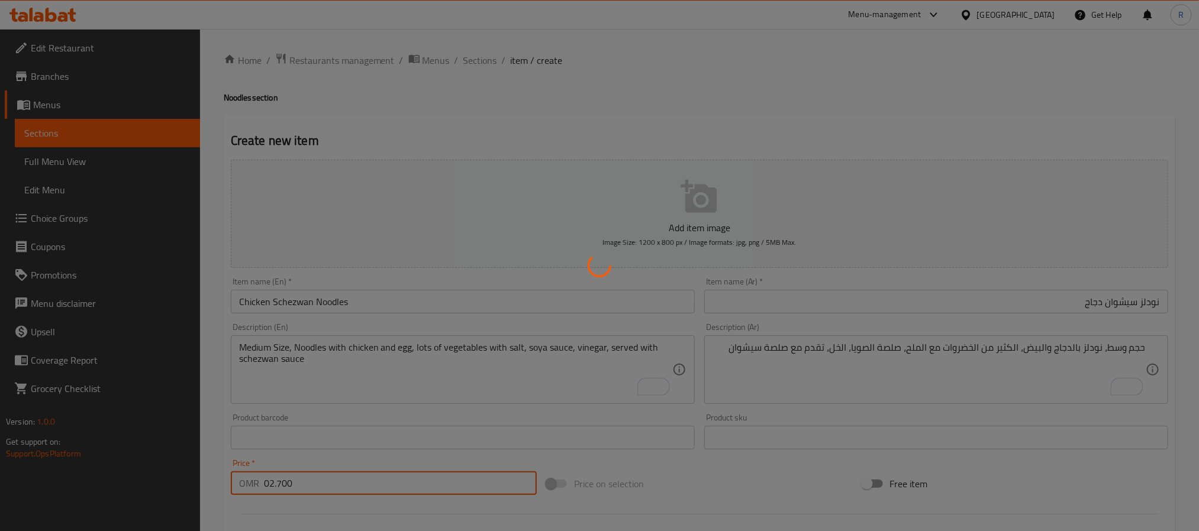
type input "0"
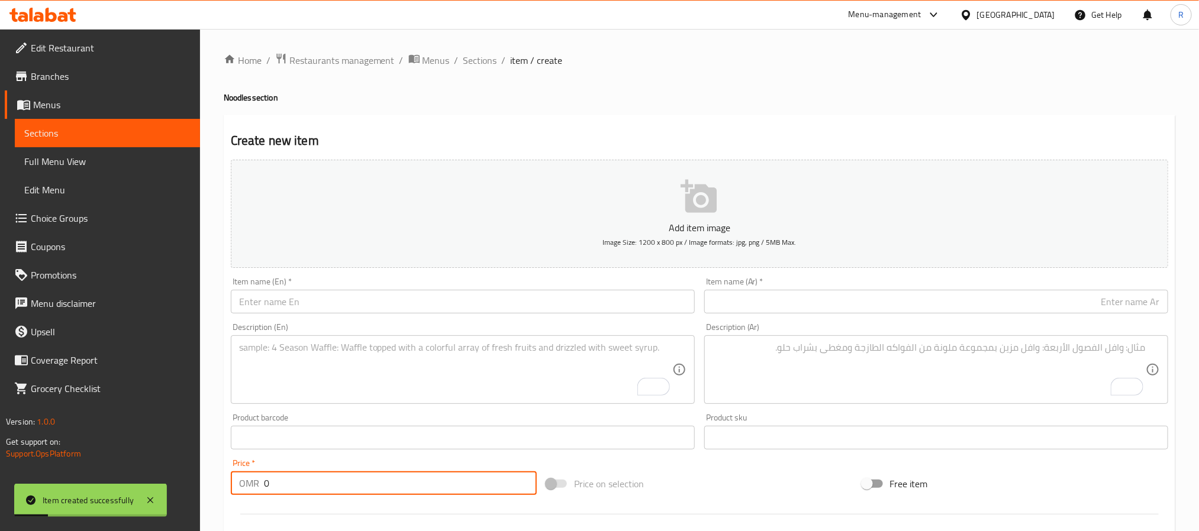
click at [316, 360] on textarea "To enrich screen reader interactions, please activate Accessibility in Grammarl…" at bounding box center [455, 370] width 433 height 56
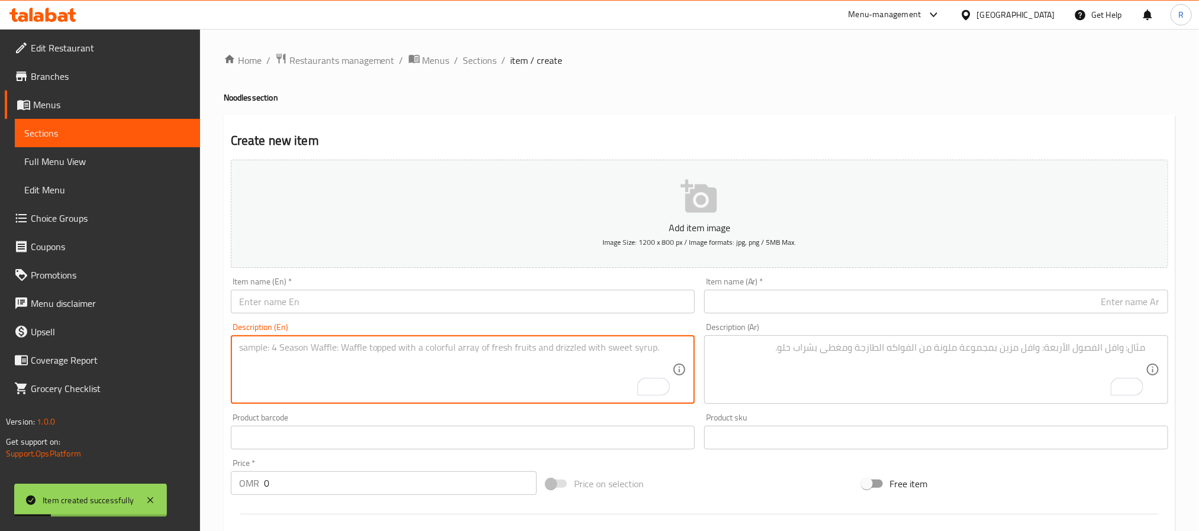
paste textarea "Non Veg Mix Noodles نودلز مشكلة غير نباتية حجم وسط، نودلز مع مزيج غير نباتي من …"
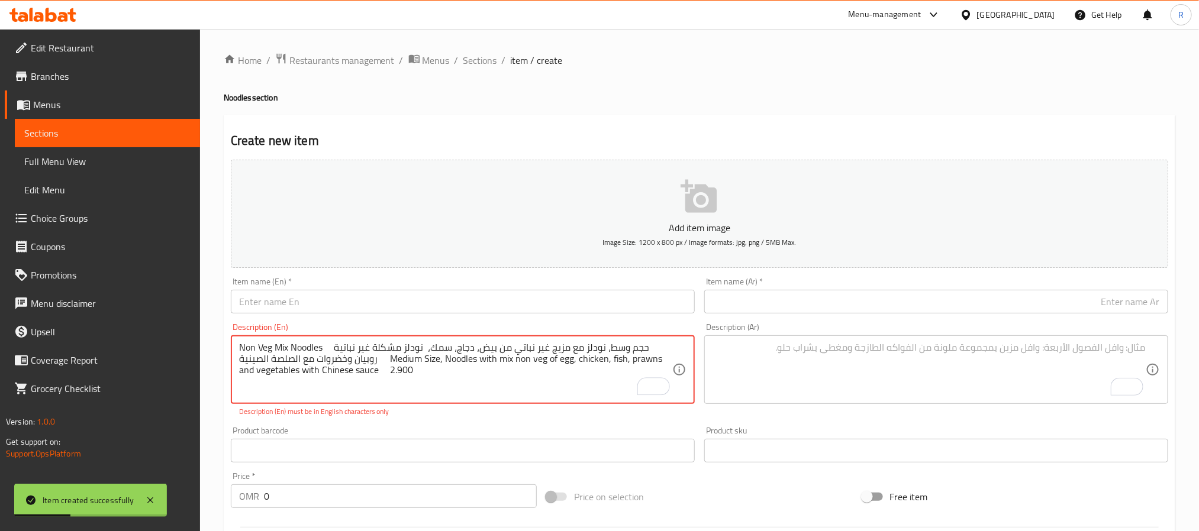
click at [250, 349] on textarea "Non Veg Mix Noodles نودلز مشكلة غير نباتية حجم وسط، نودلز مع مزيج غير نباتي من …" at bounding box center [455, 370] width 433 height 56
drag, startPoint x: 250, startPoint y: 349, endPoint x: 309, endPoint y: 348, distance: 58.6
click at [309, 348] on textarea "Non Veg Mix Noodles نودلز مشكلة غير نباتية حجم وسط، نودلز مع مزيج غير نباتي من …" at bounding box center [455, 370] width 433 height 56
type textarea "نودلز مشكلة غير نباتية حجم وسط، نودلز مع مزيج غير نباتي من بيض، دجاج، سمك، روبي…"
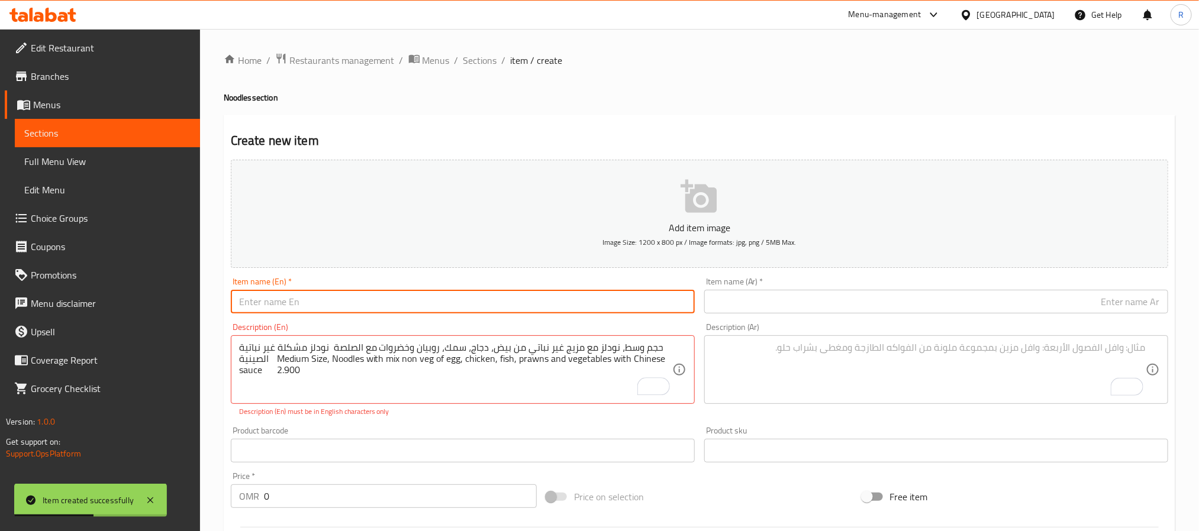
click at [345, 302] on input "text" at bounding box center [463, 302] width 464 height 24
paste input "Non Veg Mix Noodles"
type input "Non Veg Mix Noodles"
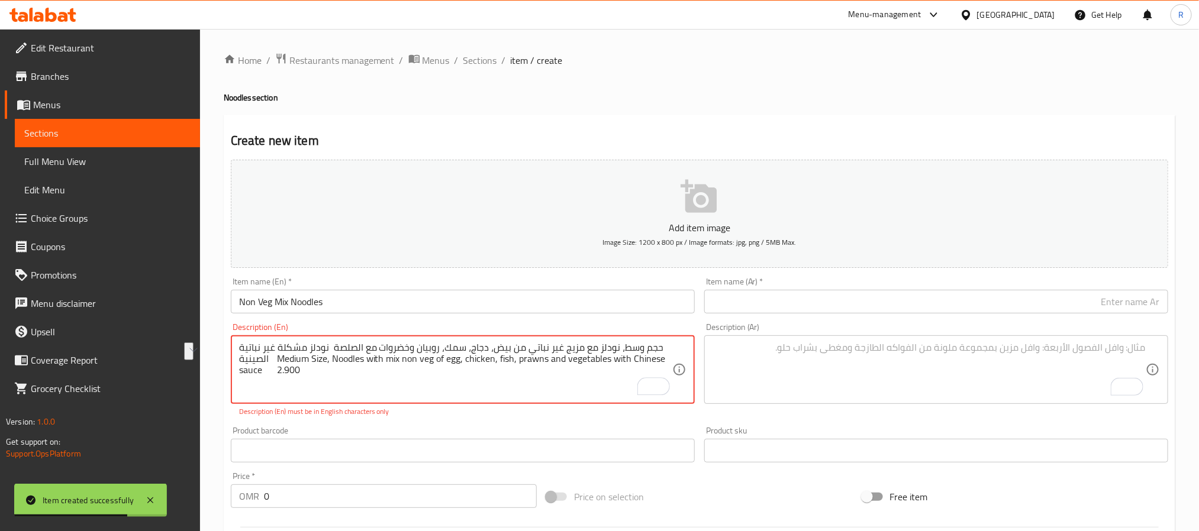
drag, startPoint x: 256, startPoint y: 350, endPoint x: 343, endPoint y: 347, distance: 87.6
type textarea "حجم وسط، نودلز مع مزيج غير نباتي من بيض، دجاج، سمك، روبيان وخضروات مع الصلصة ال…"
drag, startPoint x: 767, startPoint y: 301, endPoint x: 755, endPoint y: 302, distance: 12.6
click at [767, 301] on input "text" at bounding box center [936, 302] width 464 height 24
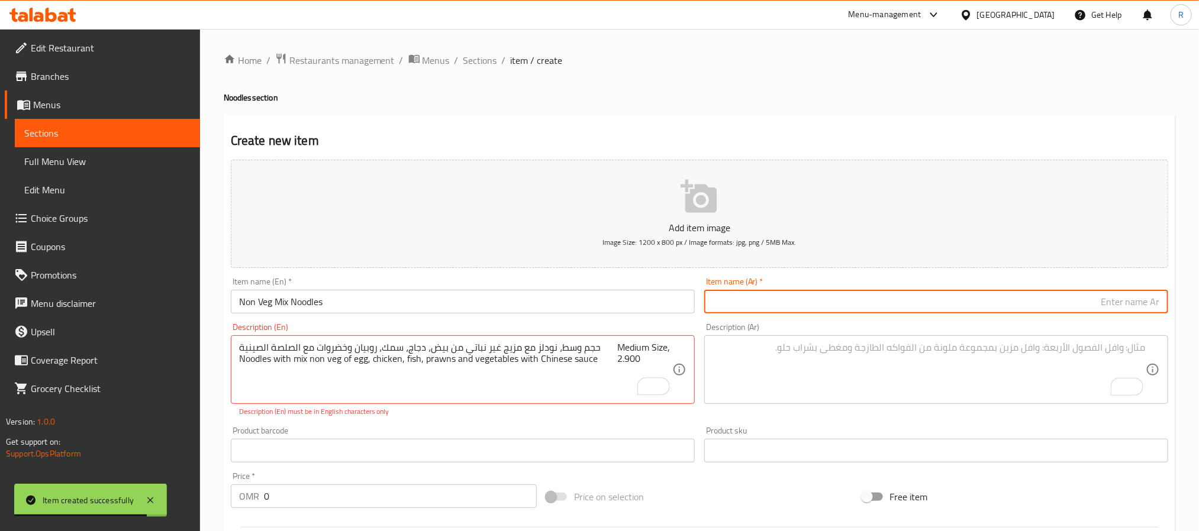
paste input "نودلز مشكلة غير نباتية"
type input "نودلز مشكلة غير نباتية"
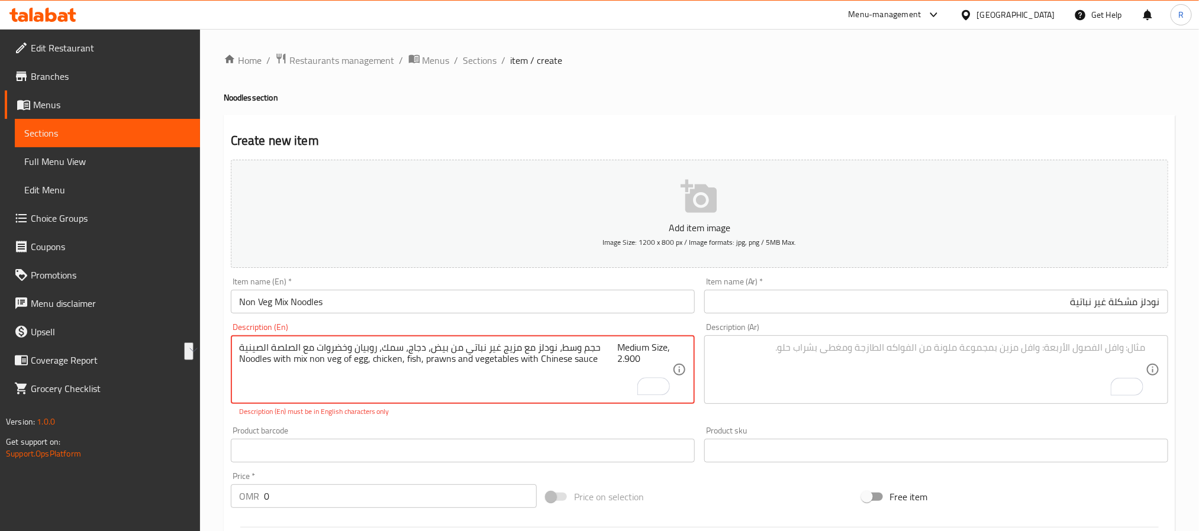
drag, startPoint x: 270, startPoint y: 346, endPoint x: 628, endPoint y: 351, distance: 358.0
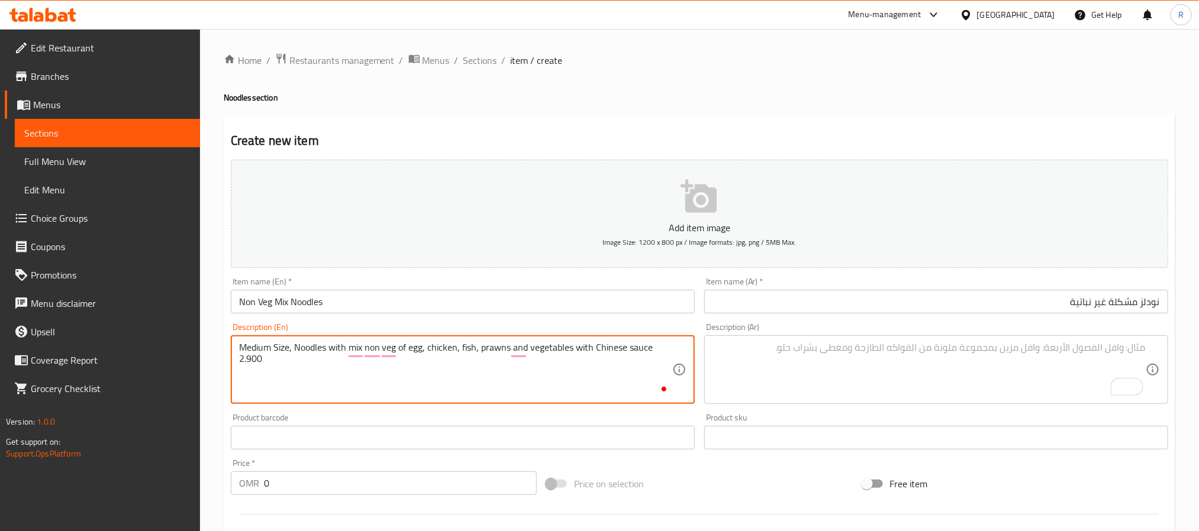
type textarea "Medium Size, Noodles with mix non veg of egg, chicken, fish, prawns and vegetab…"
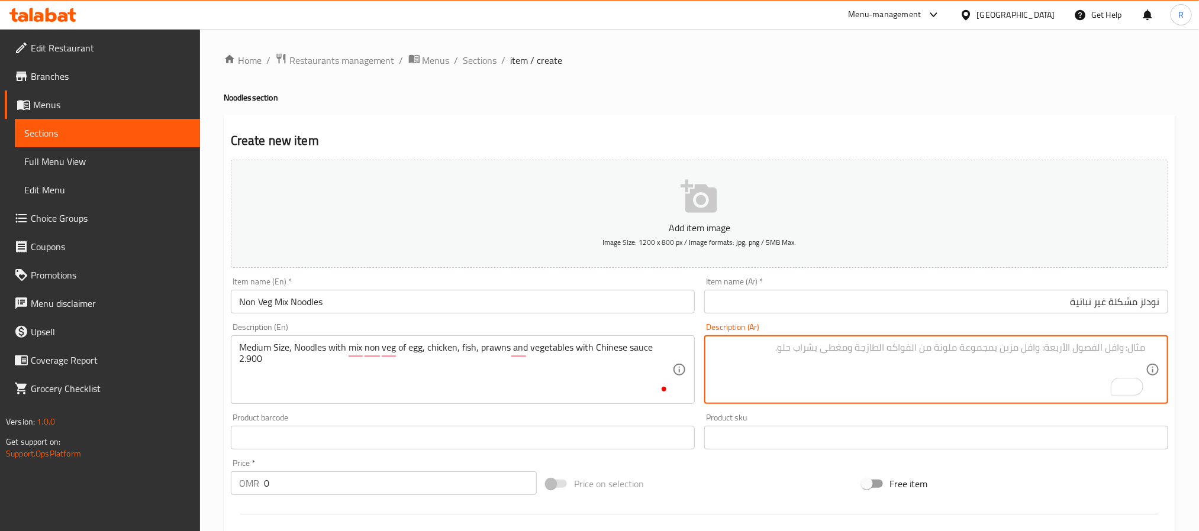
click at [839, 361] on textarea "To enrich screen reader interactions, please activate Accessibility in Grammarl…" at bounding box center [928, 370] width 433 height 56
paste textarea "حجم وسط، نودلز مع مزيج غير نباتي من بيض، دجاج، سمك، روبيان وخضروات مع الصلصة ال…"
type textarea "حجم وسط، نودلز مع مزيج غير نباتي من بيض، دجاج، سمك، روبيان وخضروات مع الصلصة ال…"
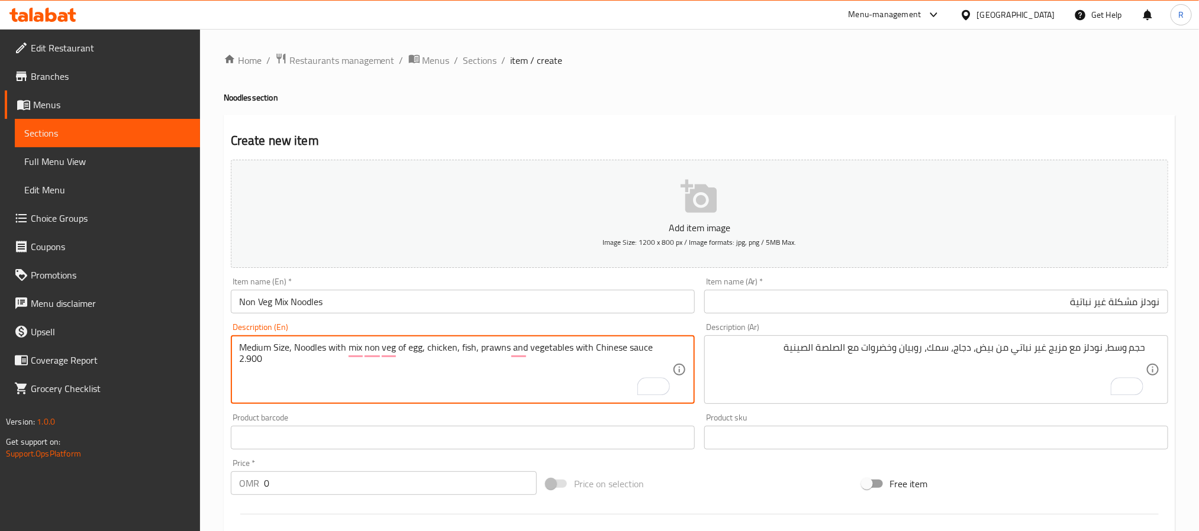
click at [256, 363] on textarea "Medium Size, Noodles with mix non veg of egg, chicken, fish, prawns and vegetab…" at bounding box center [455, 370] width 433 height 56
type textarea "Medium Size, Noodles with mix non veg of egg, chicken, fish, prawns and vegetab…"
click at [435, 492] on input "0" at bounding box center [400, 484] width 273 height 24
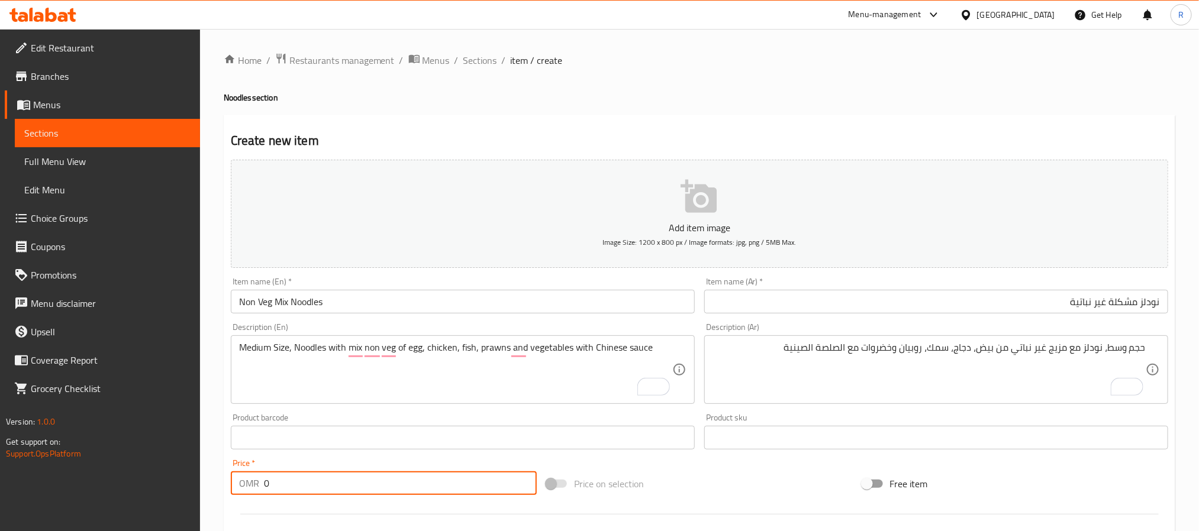
paste input "2.900"
type input "02.900"
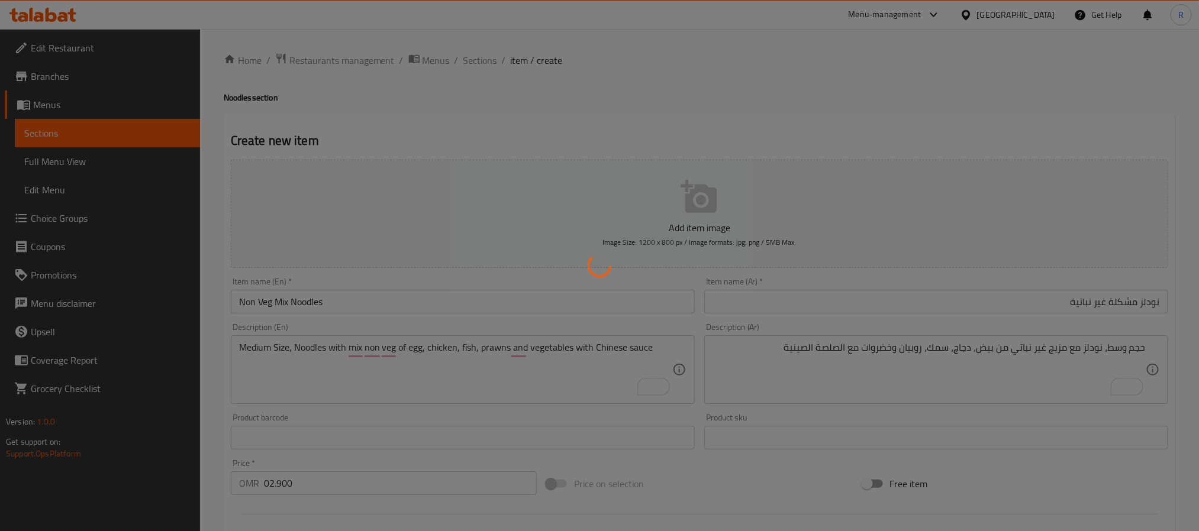
type input "0"
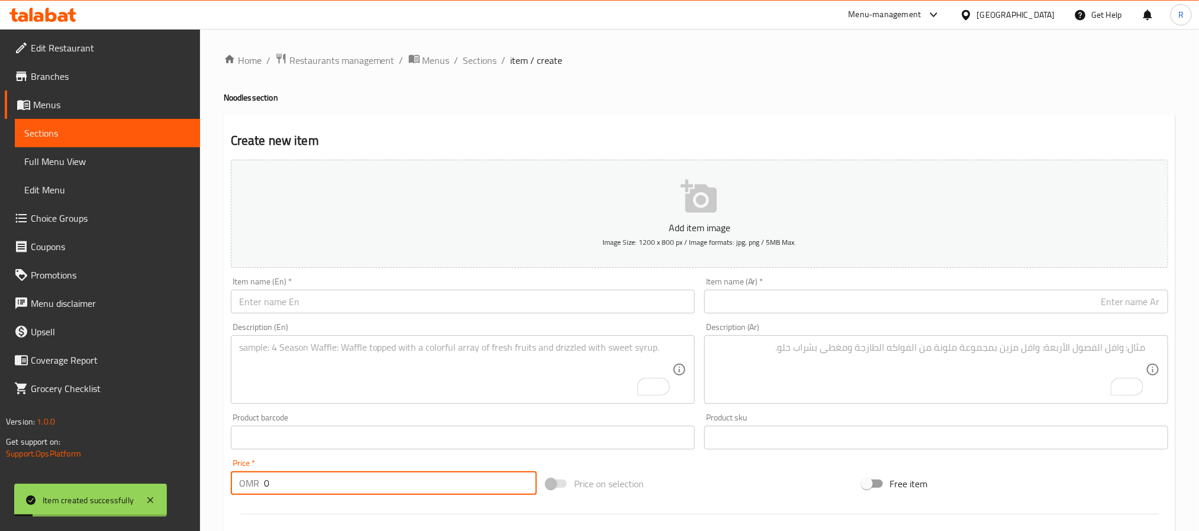
drag, startPoint x: 400, startPoint y: 369, endPoint x: 325, endPoint y: 366, distance: 75.2
click at [399, 369] on textarea "To enrich screen reader interactions, please activate Accessibility in Grammarl…" at bounding box center [455, 370] width 433 height 56
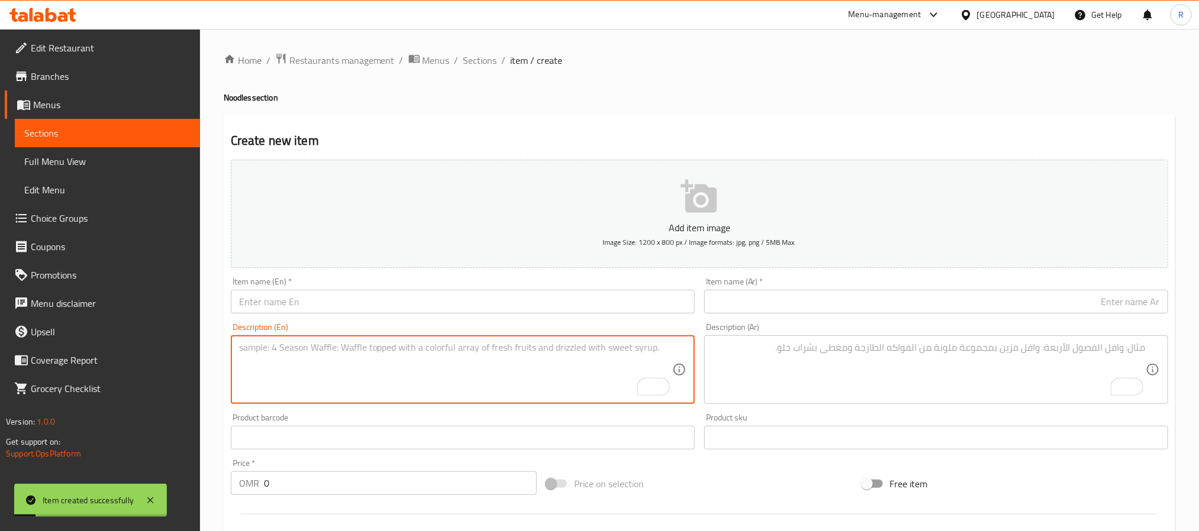
paste textarea "Schezwan Non Veg Mix Noodles نودلز مشكلة غير نباتية سيشوان حجم وسط، نودلز مع مز…"
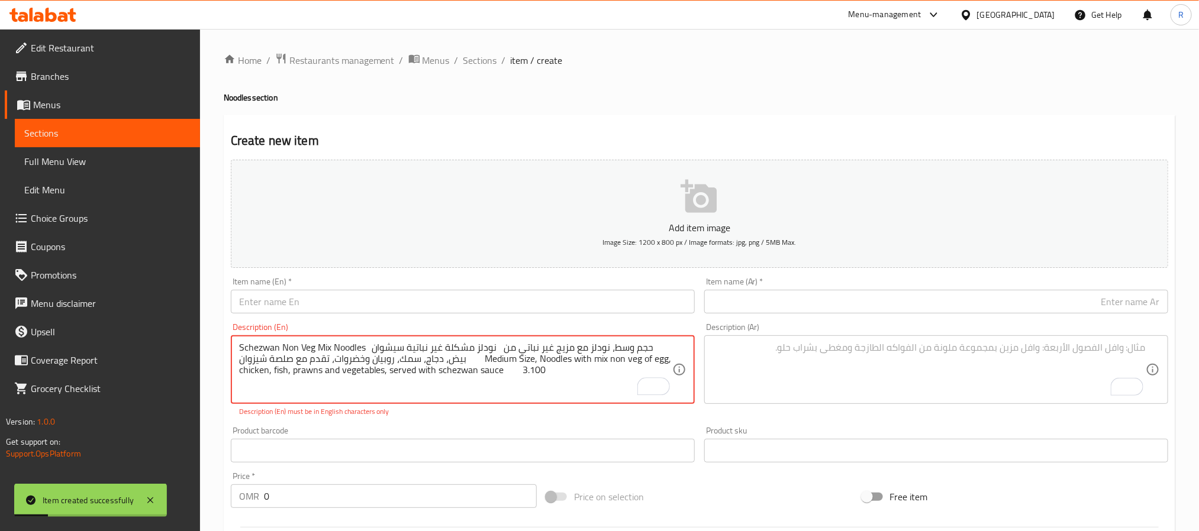
click at [256, 350] on textarea "Schezwan Non Veg Mix Noodles نودلز مشكلة غير نباتية سيشوان حجم وسط، نودلز مع مز…" at bounding box center [455, 370] width 433 height 56
drag, startPoint x: 256, startPoint y: 350, endPoint x: 337, endPoint y: 341, distance: 81.6
click at [337, 341] on div "Schezwan Non Veg Mix Noodles نودلز مشكلة غير نباتية سيشوان حجم وسط، نودلز مع مز…" at bounding box center [463, 370] width 464 height 69
type textarea "نودلز مشكلة غير نباتية سيشوان حجم وسط، نودلز مع مزيج غير نباتي من بيض، دجاج، سم…"
click at [366, 295] on input "text" at bounding box center [463, 302] width 464 height 24
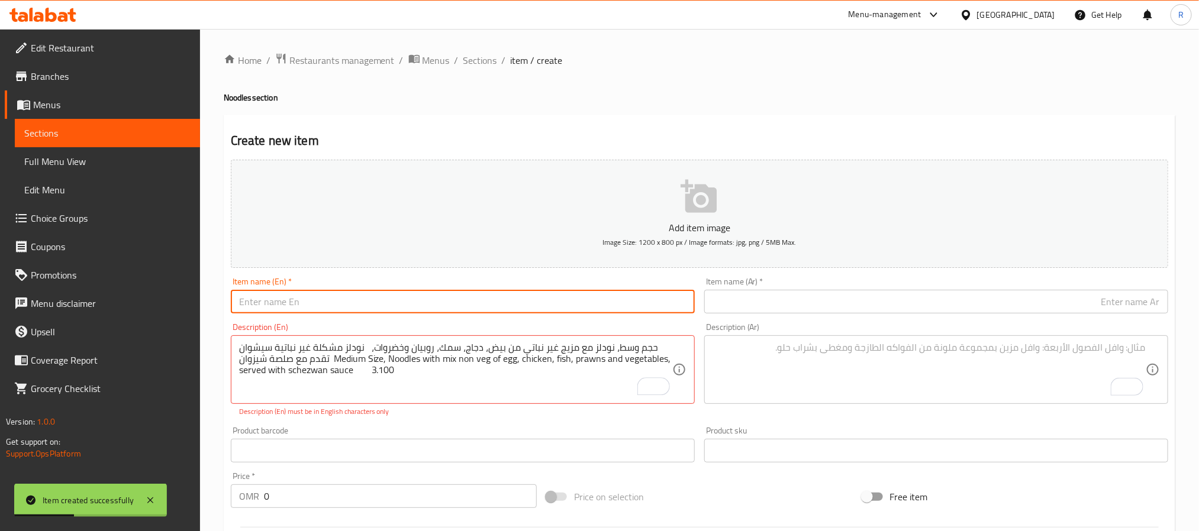
paste input "Schezwan Non Veg Mix Noodles"
type input "Schezwan Non Veg Mix Noodles"
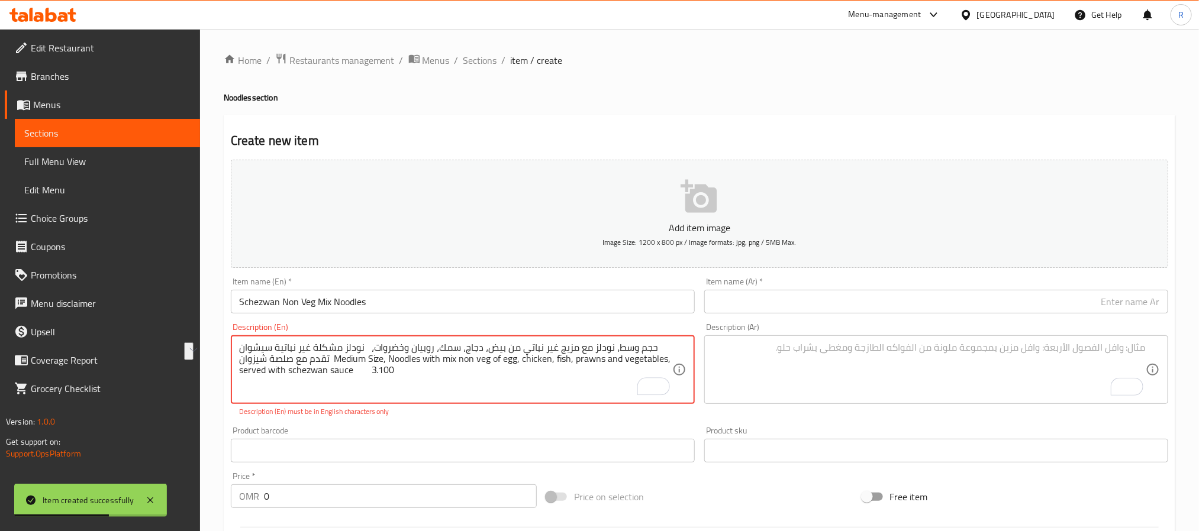
drag, startPoint x: 256, startPoint y: 351, endPoint x: 382, endPoint y: 344, distance: 126.2
type textarea "حجم وسط، نودلز مع مزيج غير نباتي من بيض، دجاج، سمك، روبيان وخضروات، تقدم مع صلص…"
click at [760, 308] on input "text" at bounding box center [936, 302] width 464 height 24
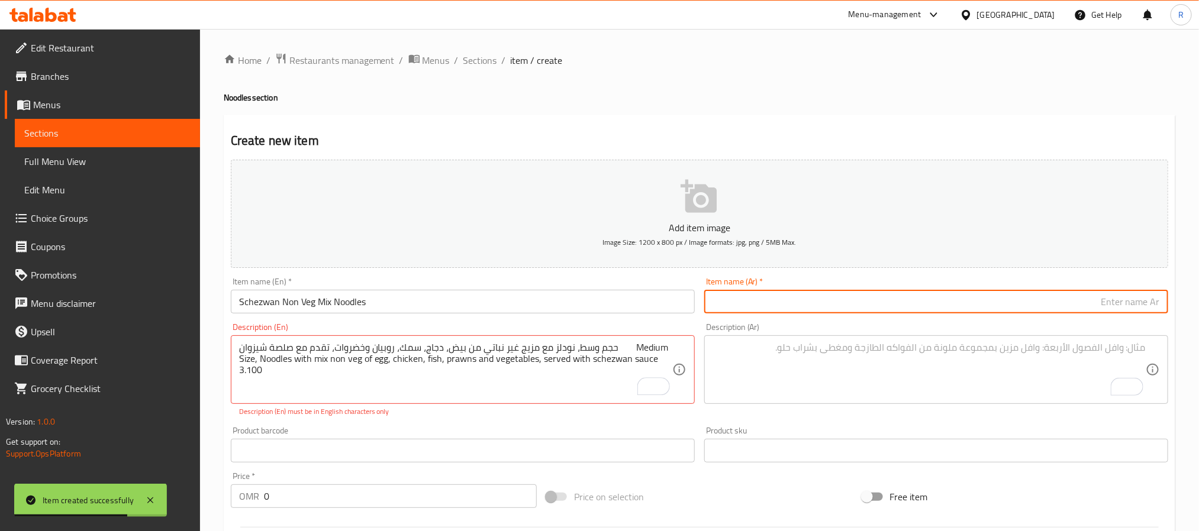
paste input "نودلز مشكلة غير نباتية سيشوان"
type input "نودلز مشكلة غير نباتية سيشوان"
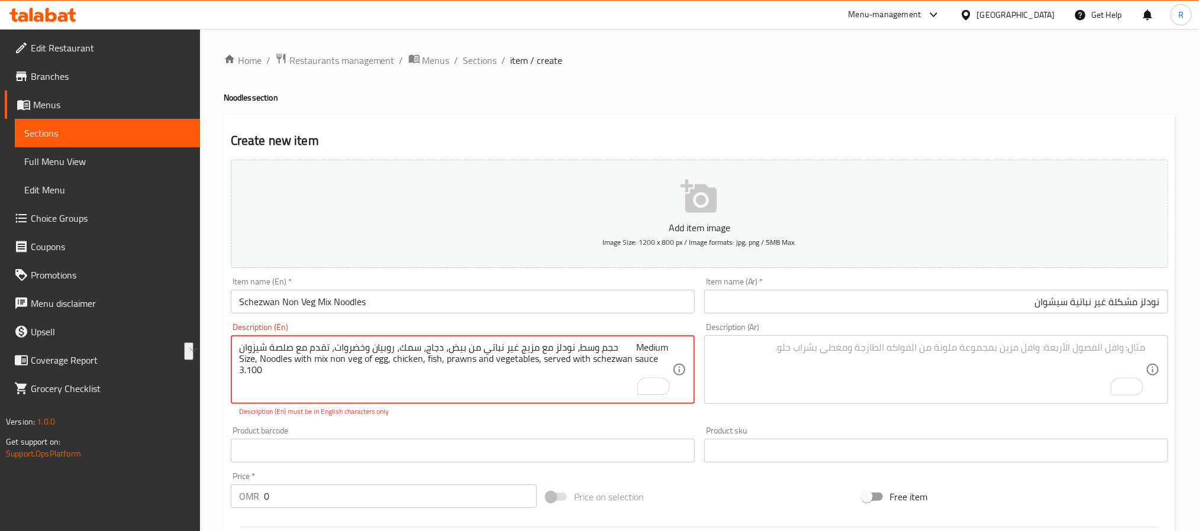
drag, startPoint x: 270, startPoint y: 350, endPoint x: 649, endPoint y: 349, distance: 378.1
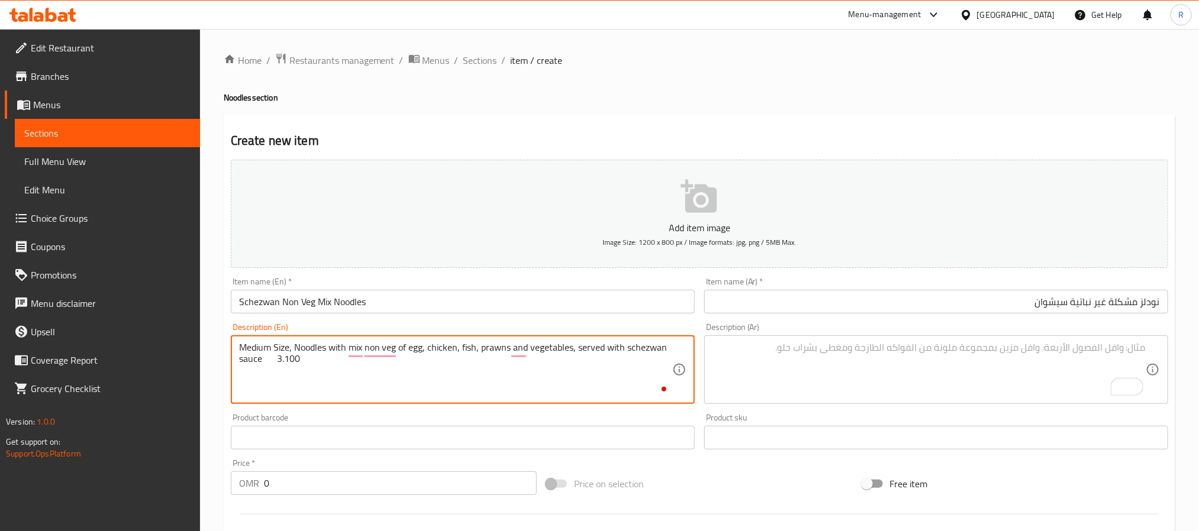
type textarea "Medium Size, Noodles with mix non veg of egg, chicken, fish, prawns and vegetab…"
click at [790, 367] on textarea "To enrich screen reader interactions, please activate Accessibility in Grammarl…" at bounding box center [928, 370] width 433 height 56
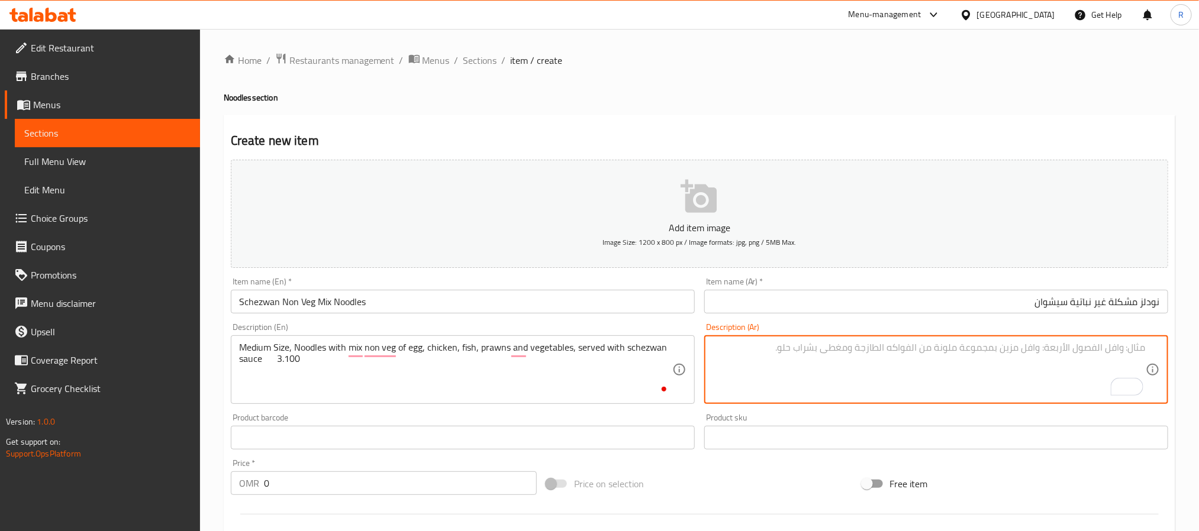
paste textarea "حجم وسط، نودلز مع مزيج غير نباتي من بيض، دجاج، سمك، روبيان وخضروات، تقدم مع صلص…"
type textarea "حجم وسط، نودلز مع مزيج غير نباتي من بيض، دجاج، سمك، روبيان وخضروات، تقدم مع صلص…"
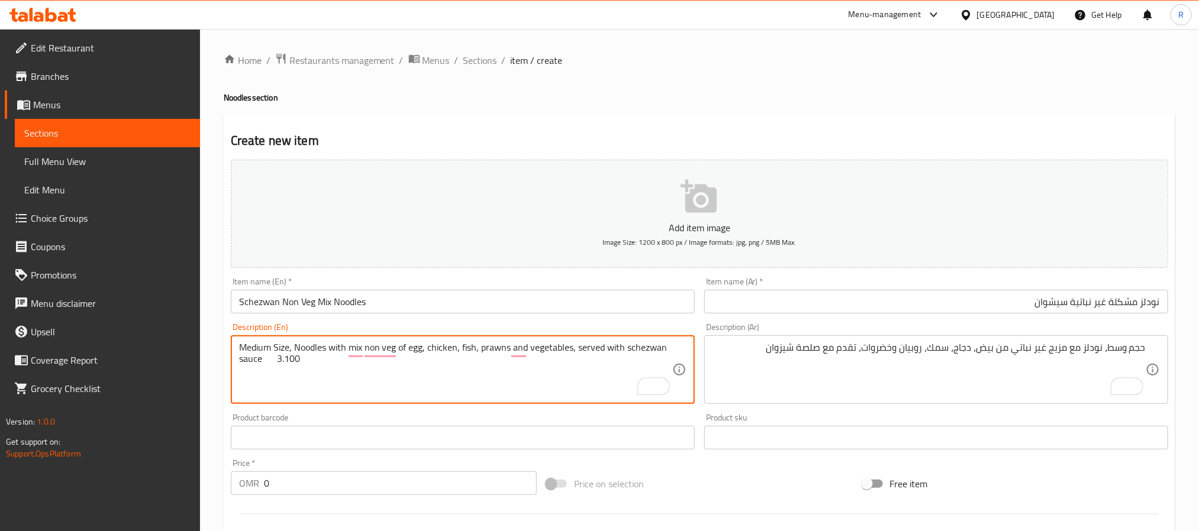
click at [292, 363] on textarea "Medium Size, Noodles with mix non veg of egg, chicken, fish, prawns and vegetab…" at bounding box center [455, 370] width 433 height 56
type textarea "Medium Size, Noodles with mix non veg of egg, chicken, fish, prawns and vegetab…"
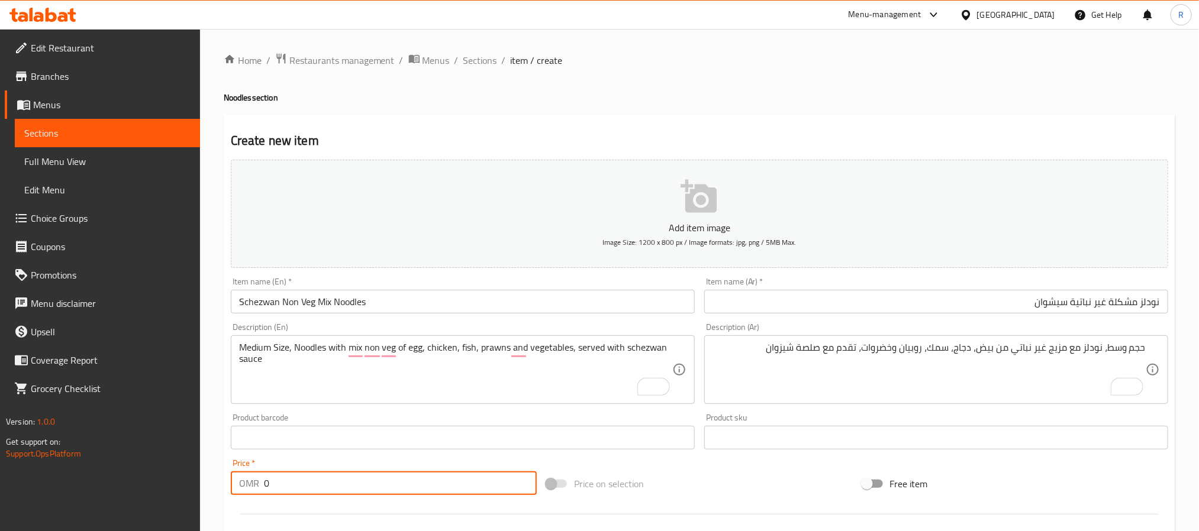
click at [340, 480] on input "0" at bounding box center [400, 484] width 273 height 24
paste input "3.100"
type input "03.100"
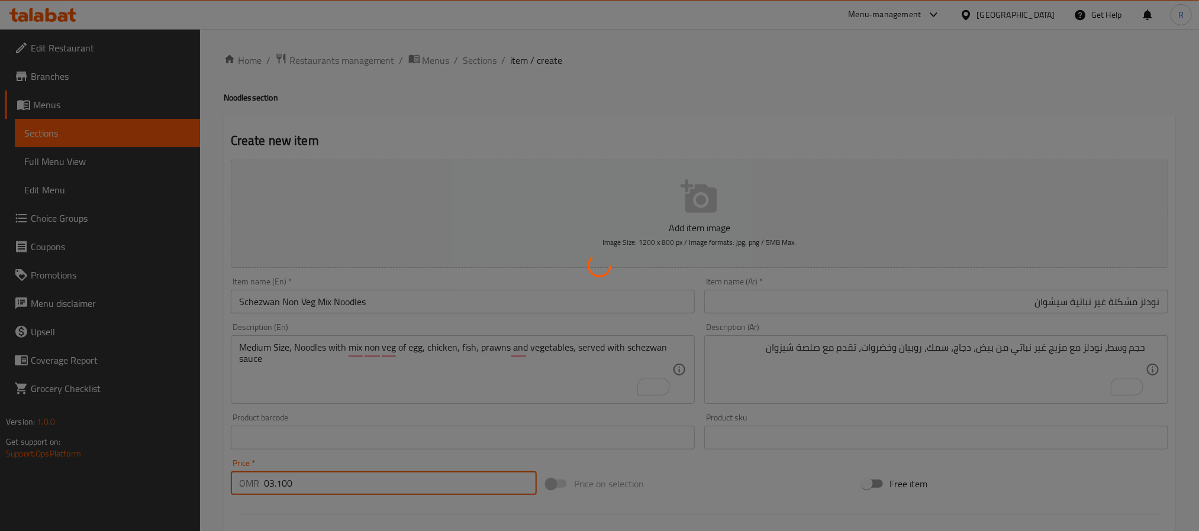
type input "0"
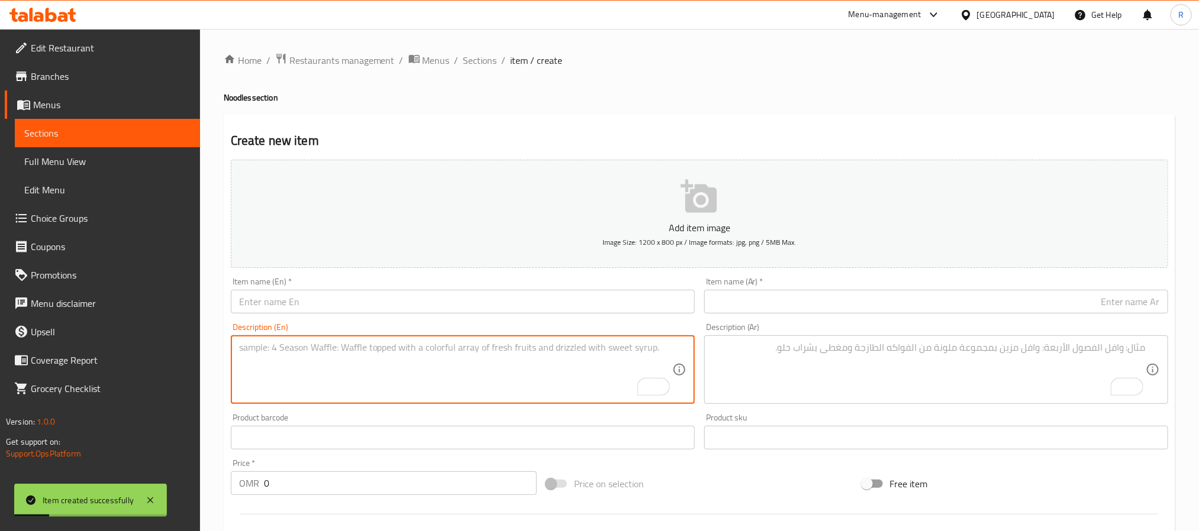
click at [316, 385] on textarea "To enrich screen reader interactions, please activate Accessibility in Grammarl…" at bounding box center [455, 370] width 433 height 56
paste textarea "Egg Noodles نودلز بيض حجم وسط، نودلز مع البيض والخضروات والصلصة الصينية Medium …"
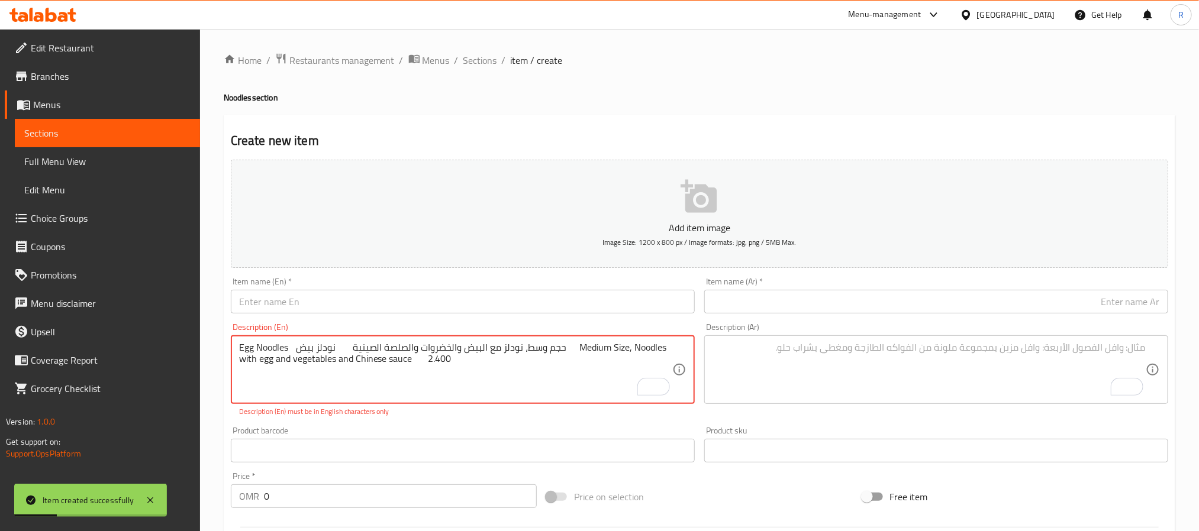
click at [249, 346] on textarea "Egg Noodles نودلز بيض حجم وسط، نودلز مع البيض والخضروات والصلصة الصينية Medium …" at bounding box center [455, 370] width 433 height 56
drag, startPoint x: 249, startPoint y: 346, endPoint x: 270, endPoint y: 346, distance: 20.7
click at [270, 346] on textarea "Egg Noodles نودلز بيض حجم وسط، نودلز مع البيض والخضروات والصلصة الصينية Medium …" at bounding box center [455, 370] width 433 height 56
type textarea "نودلز بيض حجم وسط، نودلز مع البيض والخضروات والصلصة الصينية Medium Size, Noodle…"
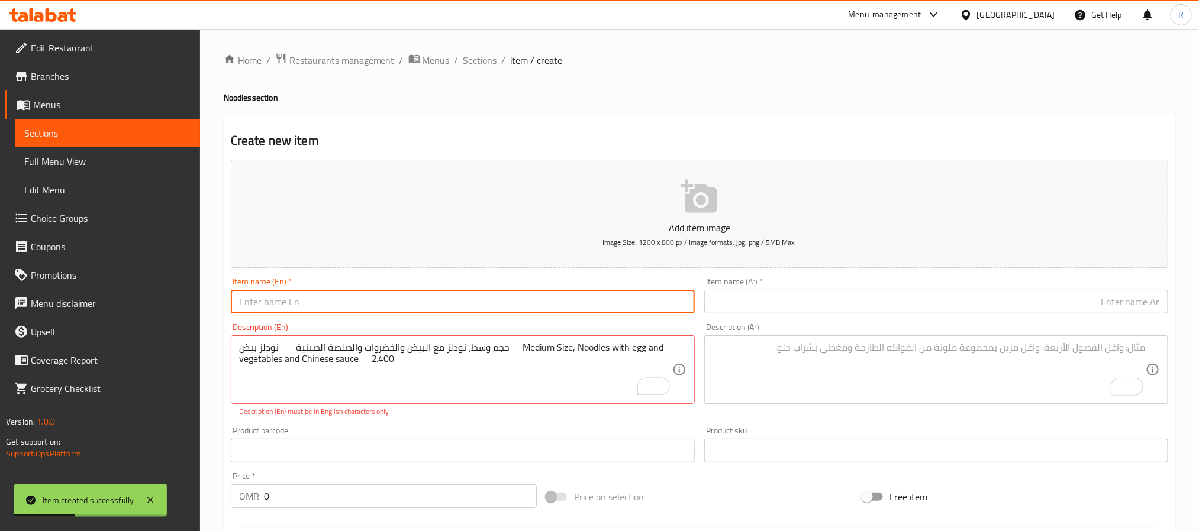
click at [302, 309] on input "text" at bounding box center [463, 302] width 464 height 24
paste input "Egg Noodles"
type input "Egg Noodles"
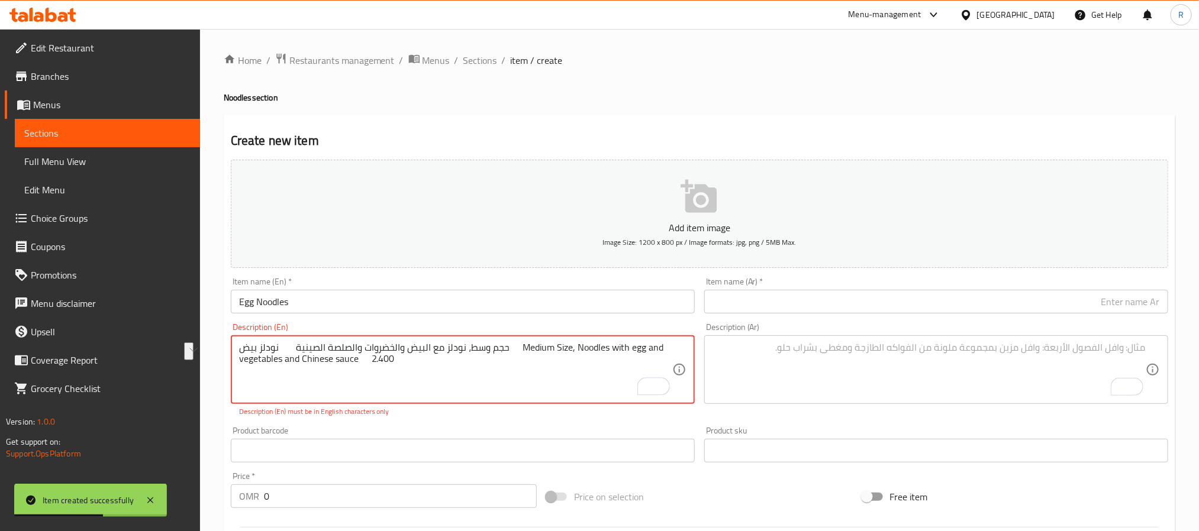
drag, startPoint x: 254, startPoint y: 350, endPoint x: 294, endPoint y: 348, distance: 39.1
type textarea "حجم وسط، نودلز مع البيض والخضروات والصلصة الصينية Medium Size, Noodles with egg…"
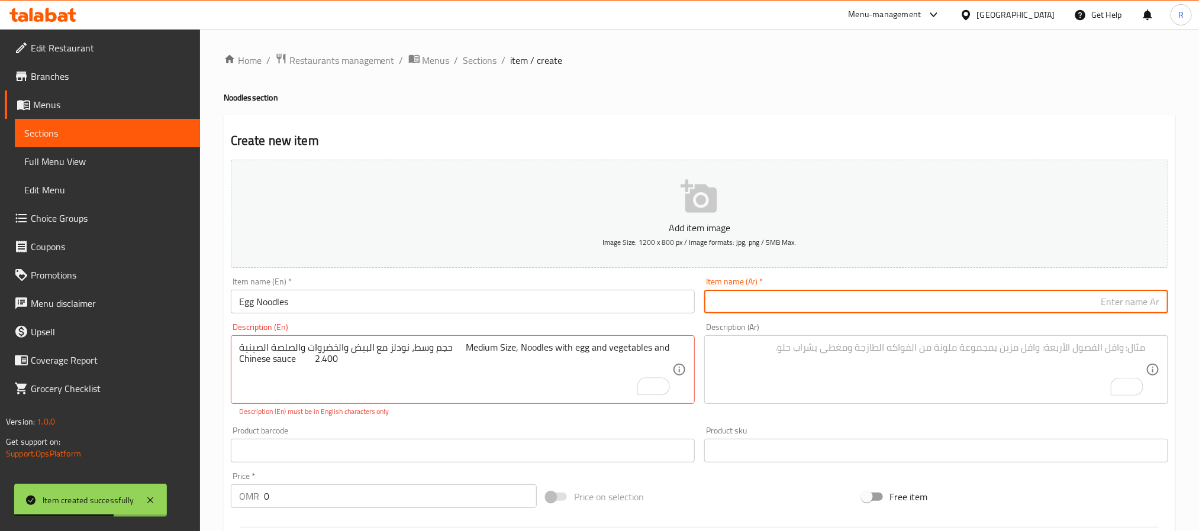
click at [762, 300] on input "text" at bounding box center [936, 302] width 464 height 24
paste input "نودلز بيض"
type input "نودلز بيض"
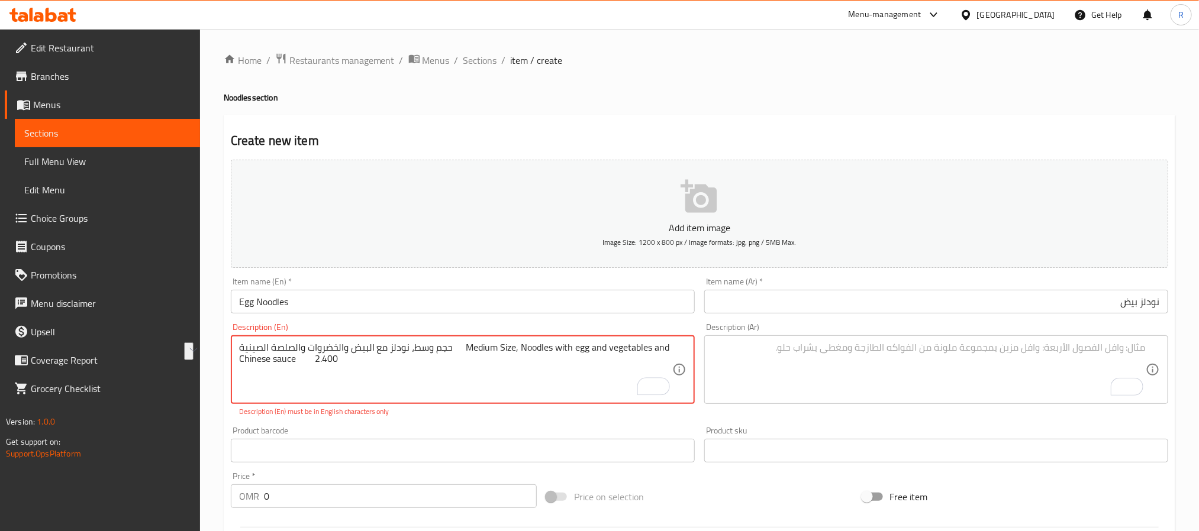
drag, startPoint x: 274, startPoint y: 348, endPoint x: 485, endPoint y: 354, distance: 210.7
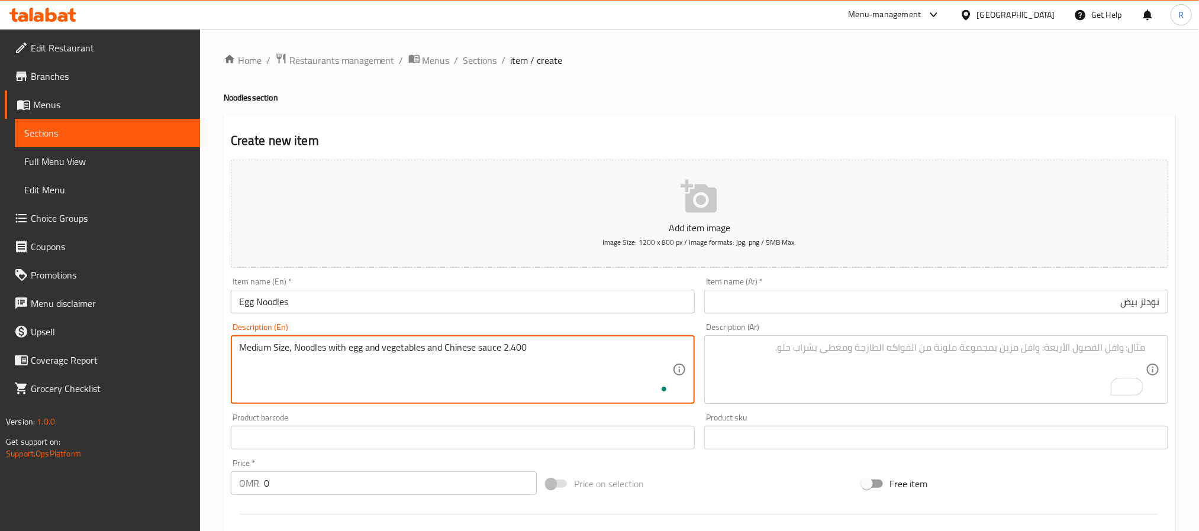
type textarea "Medium Size, Noodles with egg and vegetables and Chinese sauce 2.400"
click at [877, 347] on textarea "To enrich screen reader interactions, please activate Accessibility in Grammarl…" at bounding box center [928, 370] width 433 height 56
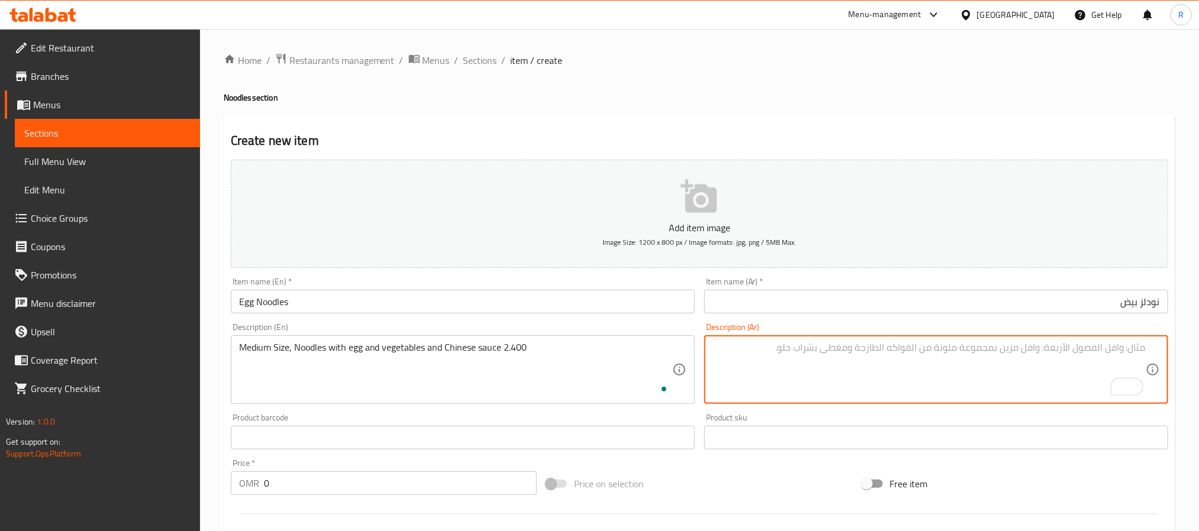
paste textarea "حجم وسط، نودلز مع البيض والخضروات والصلصة الصينية"
type textarea "حجم وسط، نودلز مع البيض والخضروات والصلصة الصينية"
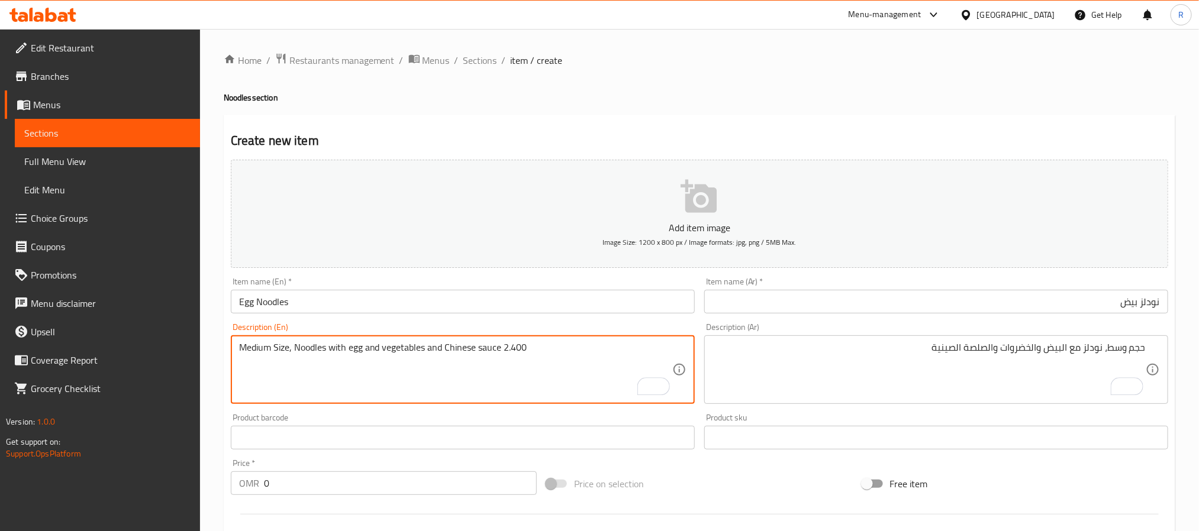
click at [526, 355] on textarea "Medium Size, Noodles with egg and vegetables and Chinese sauce 2.400" at bounding box center [455, 370] width 433 height 56
type textarea "Medium Size, Noodles with egg and vegetables and Chinese sauce"
click at [386, 485] on input "0" at bounding box center [400, 484] width 273 height 24
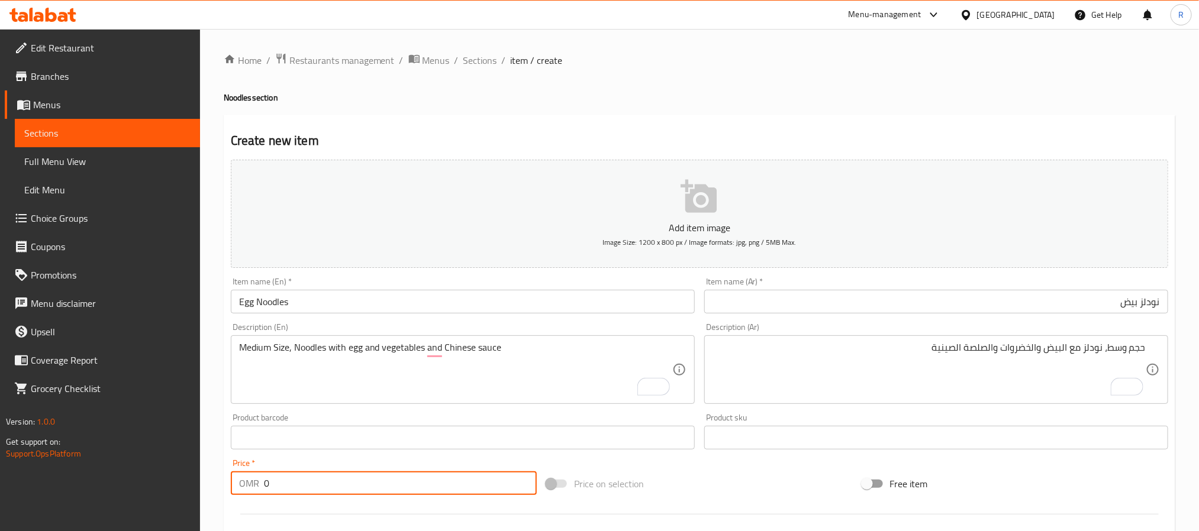
paste input "2.400"
type input "02.400"
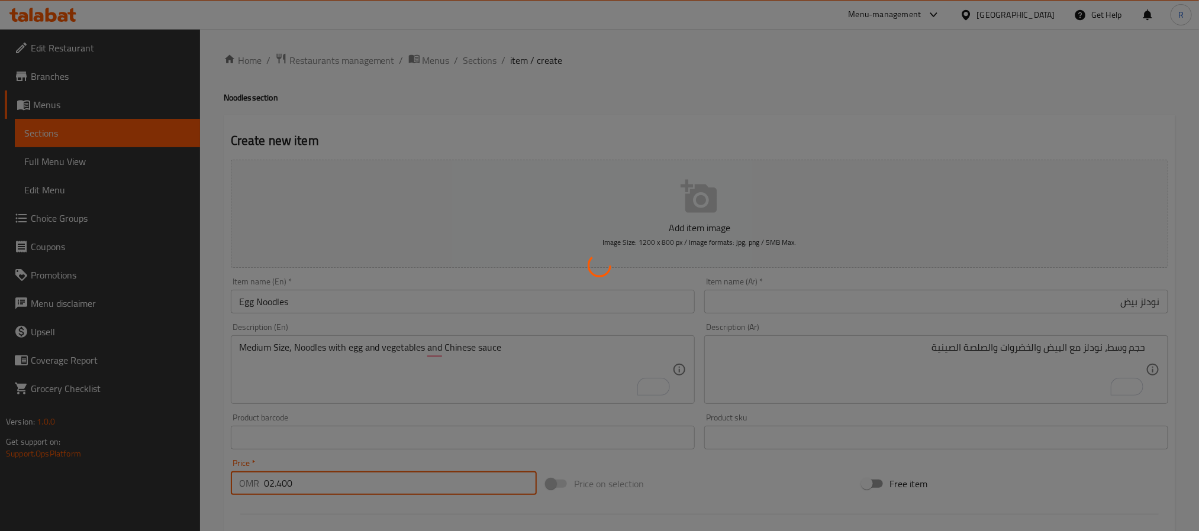
type input "0"
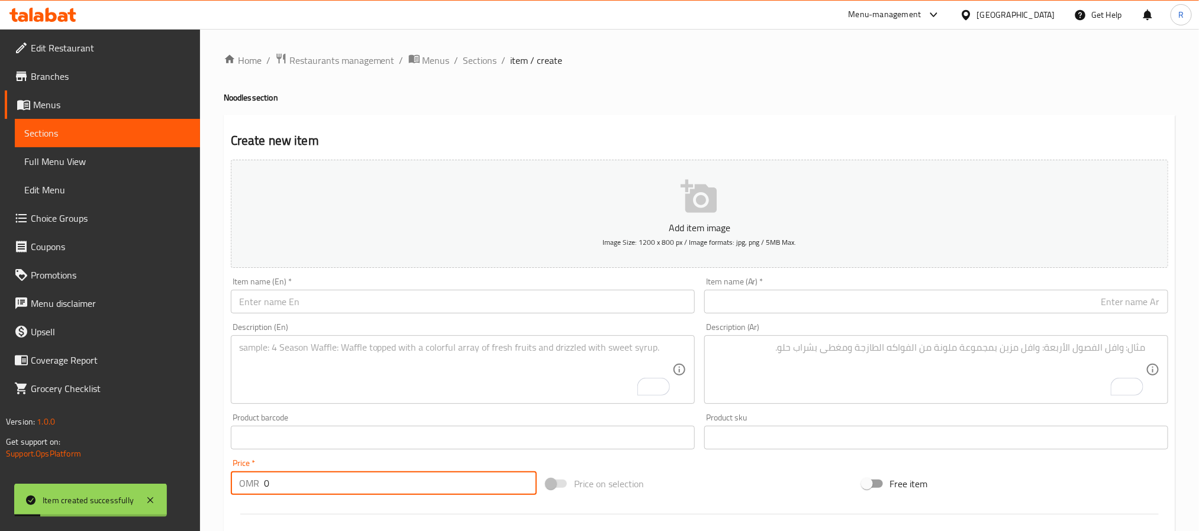
click at [366, 354] on textarea "To enrich screen reader interactions, please activate Accessibility in Grammarl…" at bounding box center [455, 370] width 433 height 56
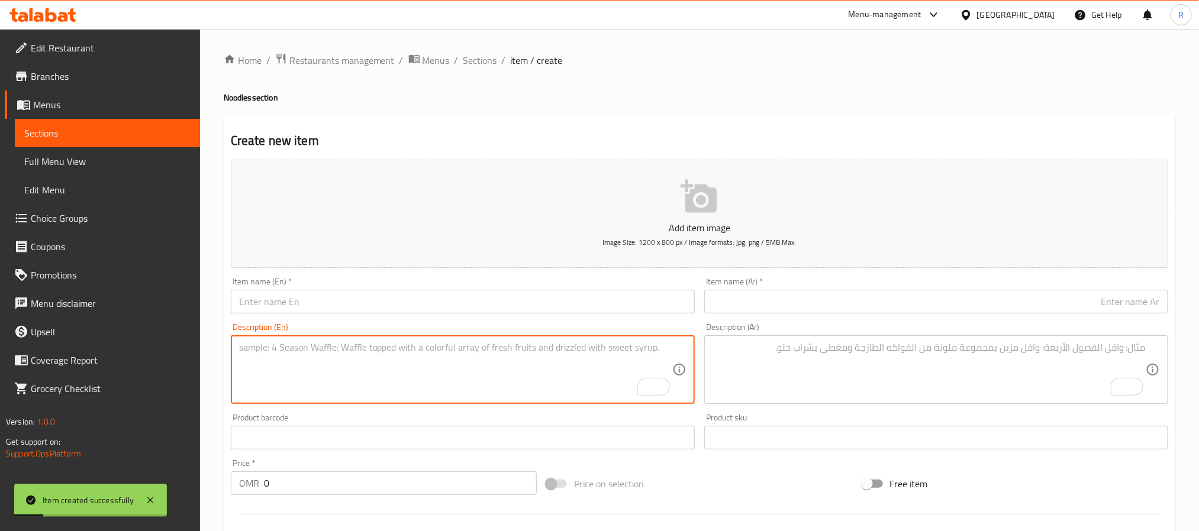
paste textarea "Scheswan Egg Noodles نودلز بيض سيشوان حجم وسط Medium Size 2.600"
click at [265, 349] on textarea "Scheswan Egg Noodles نودلز بيض سيشوان حجم وسط Medium Size 2.600" at bounding box center [455, 370] width 433 height 56
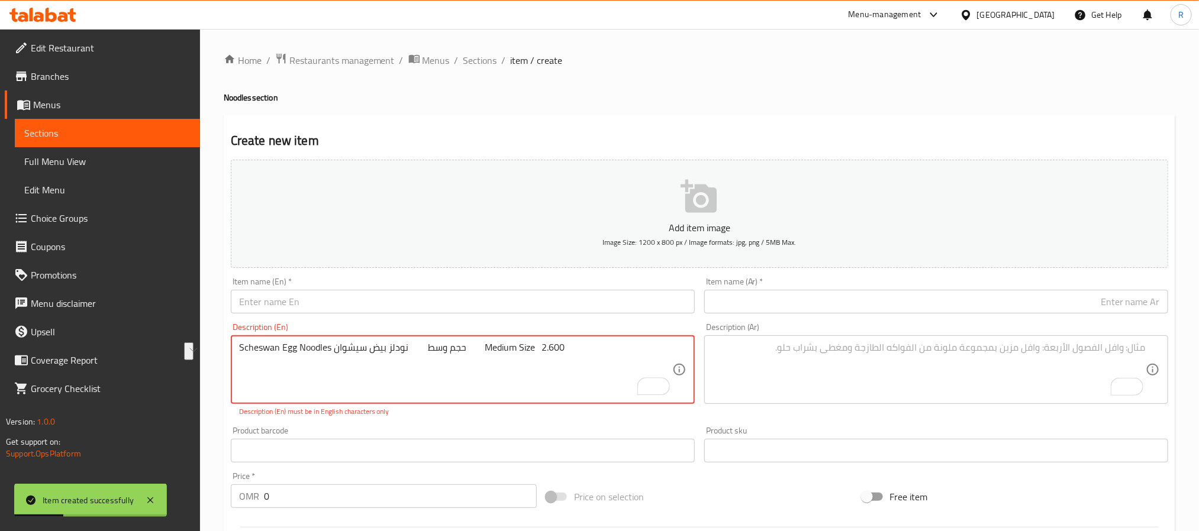
drag, startPoint x: 265, startPoint y: 349, endPoint x: 305, endPoint y: 343, distance: 41.2
click at [305, 343] on textarea "Scheswan Egg Noodles نودلز بيض سيشوان حجم وسط Medium Size 2.600" at bounding box center [455, 370] width 433 height 56
type textarea "نودلز بيض سيشوان حجم وسط Medium Size 2.600"
drag, startPoint x: 327, startPoint y: 309, endPoint x: 321, endPoint y: 315, distance: 7.5
click at [327, 309] on input "text" at bounding box center [463, 302] width 464 height 24
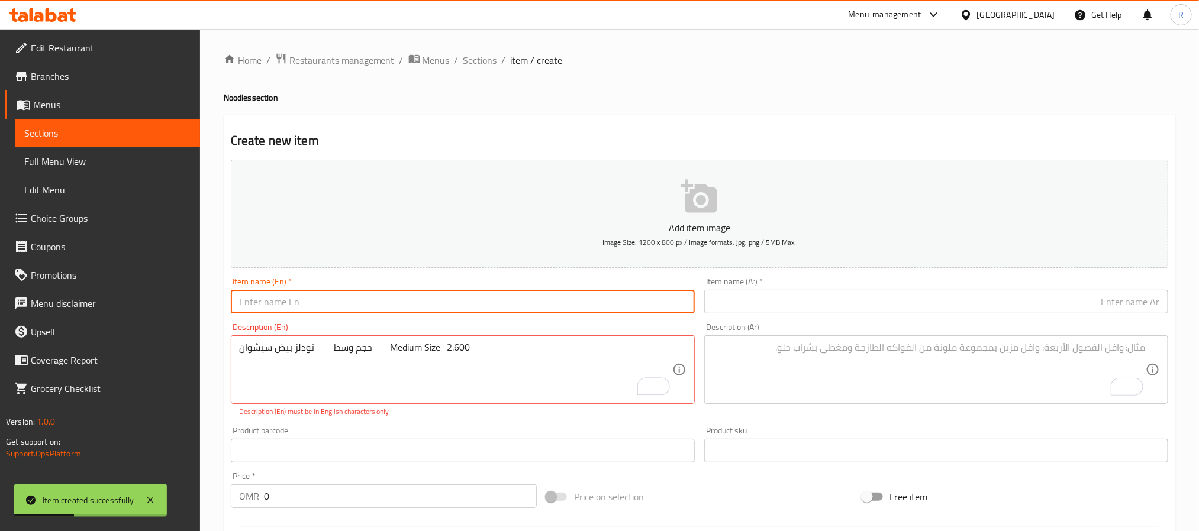
paste input "Scheswan Egg Noodles"
type input "Scheswan Egg Noodles"
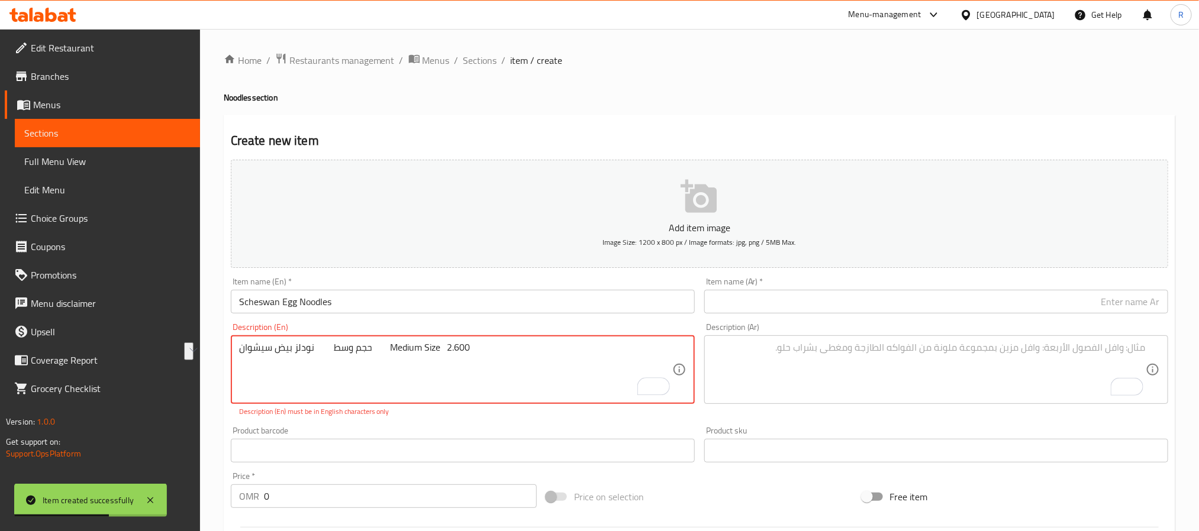
drag, startPoint x: 256, startPoint y: 347, endPoint x: 329, endPoint y: 346, distance: 73.4
type textarea "حجم وسط Medium Size 2.600"
click at [753, 291] on input "text" at bounding box center [936, 302] width 464 height 24
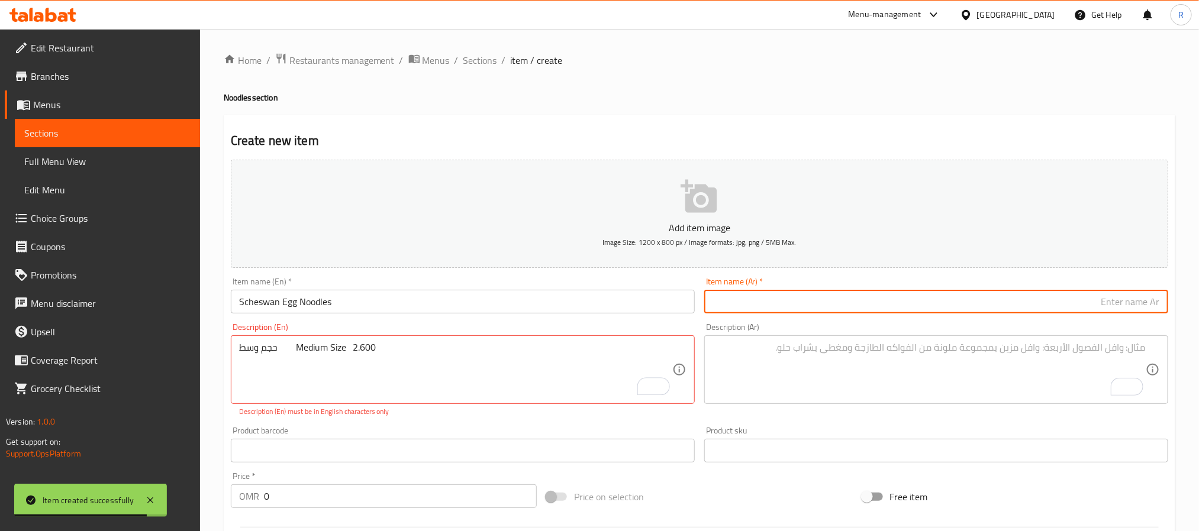
paste input "نودلز بيض سيشوان"
type input "نودلز بيض سيشوان"
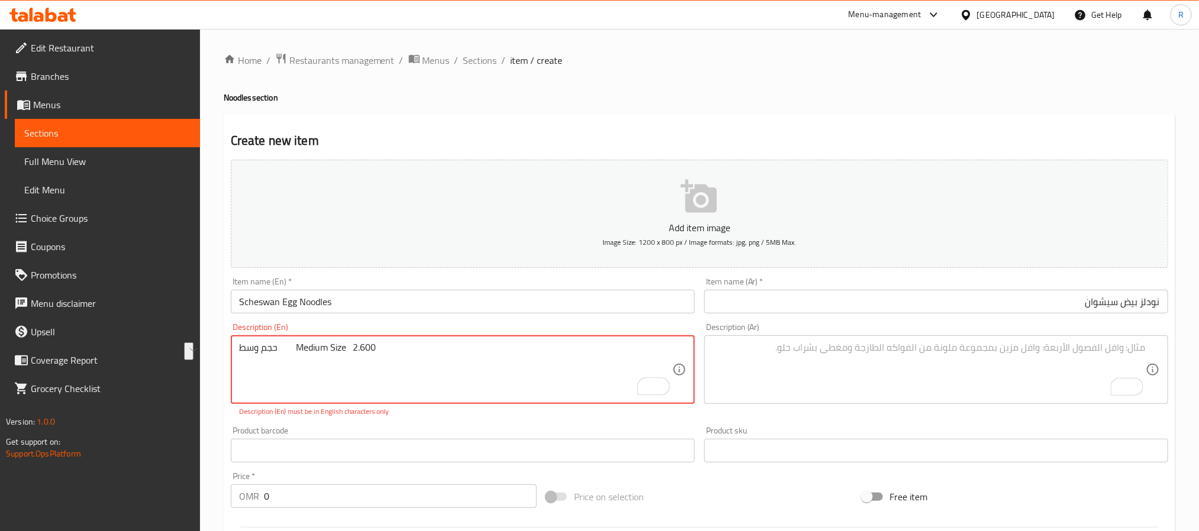
drag, startPoint x: 311, startPoint y: 346, endPoint x: 270, endPoint y: 353, distance: 40.9
type textarea "Medium Size 2.600"
click at [897, 364] on textarea "To enrich screen reader interactions, please activate Accessibility in Grammarl…" at bounding box center [928, 370] width 433 height 56
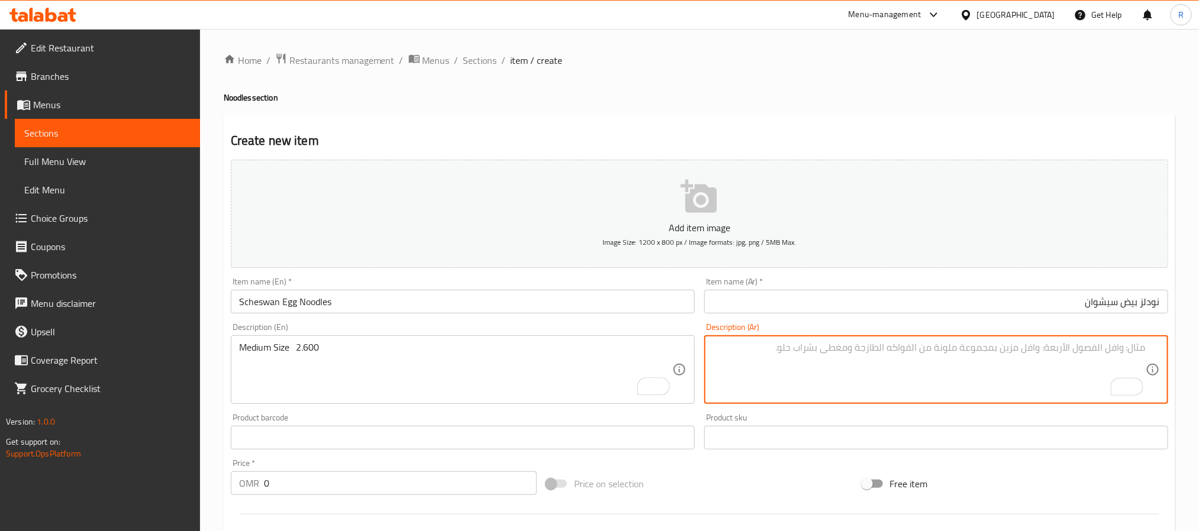
paste textarea "حجم وسط"
type textarea "حجم وسط"
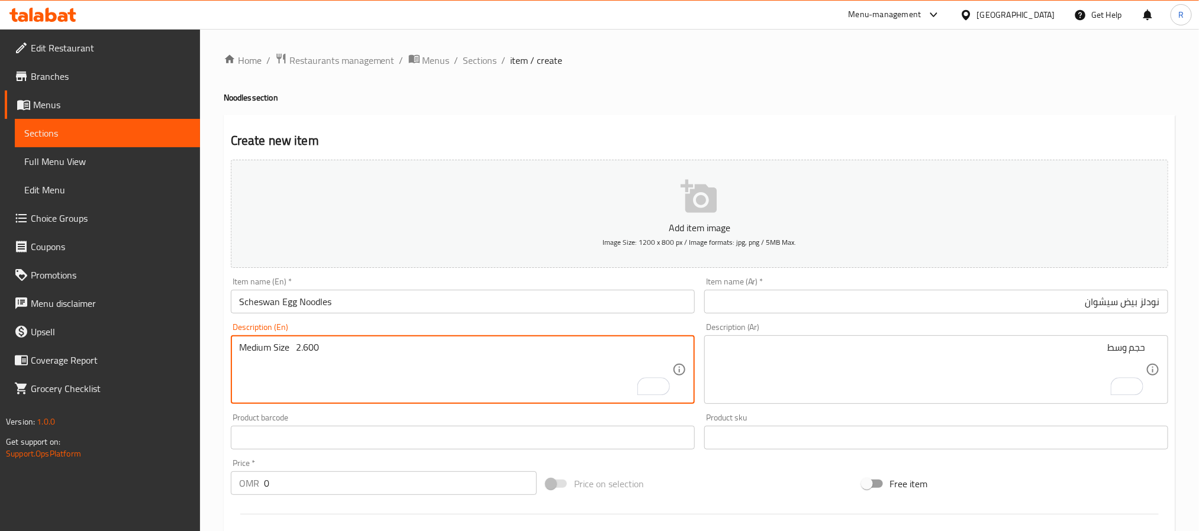
drag, startPoint x: 291, startPoint y: 349, endPoint x: 82, endPoint y: 350, distance: 209.5
click at [311, 348] on textarea "Medium Size 2.600" at bounding box center [455, 370] width 433 height 56
type textarea "Medium Size"
click at [353, 485] on input "0" at bounding box center [400, 484] width 273 height 24
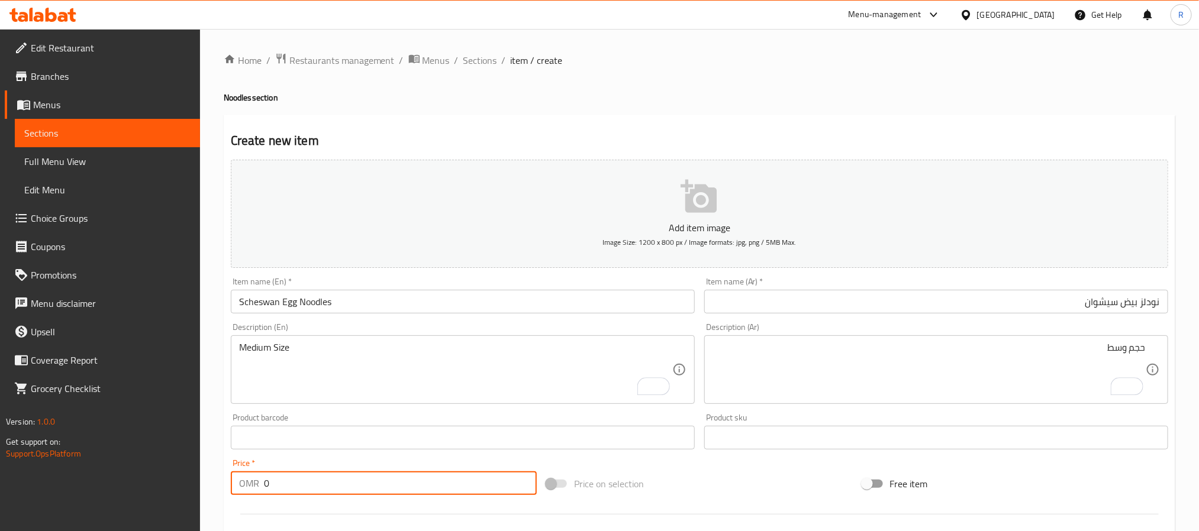
paste input "2.600"
type input "02.600"
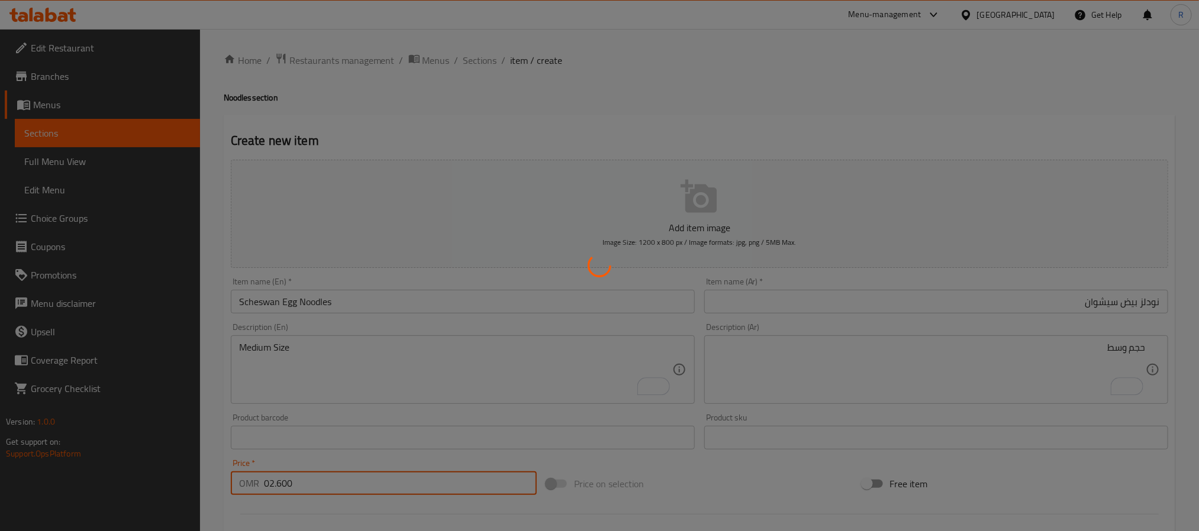
type input "0"
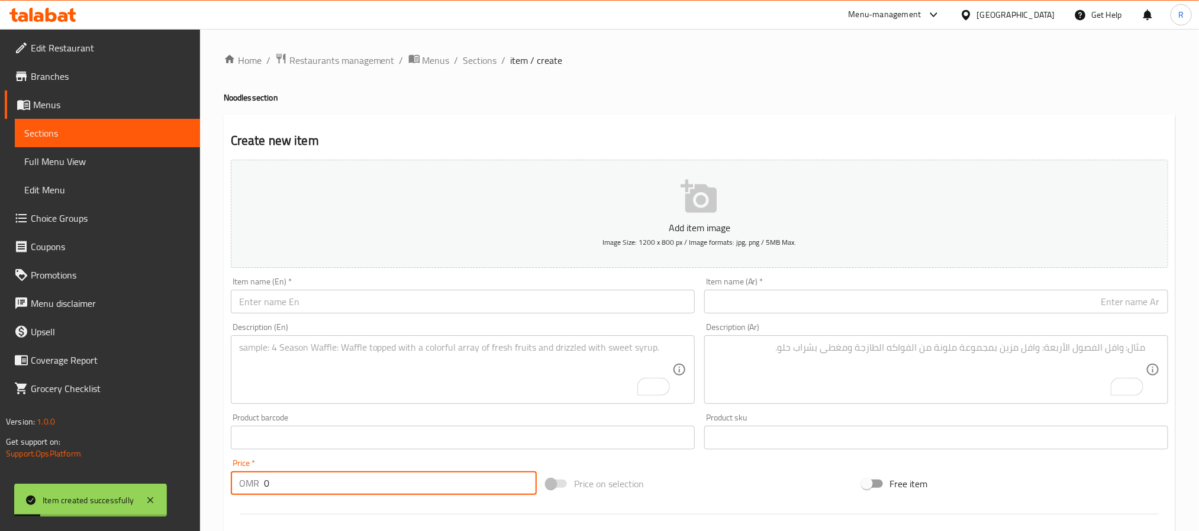
click at [373, 368] on textarea "To enrich screen reader interactions, please activate Accessibility in Grammarl…" at bounding box center [455, 370] width 433 height 56
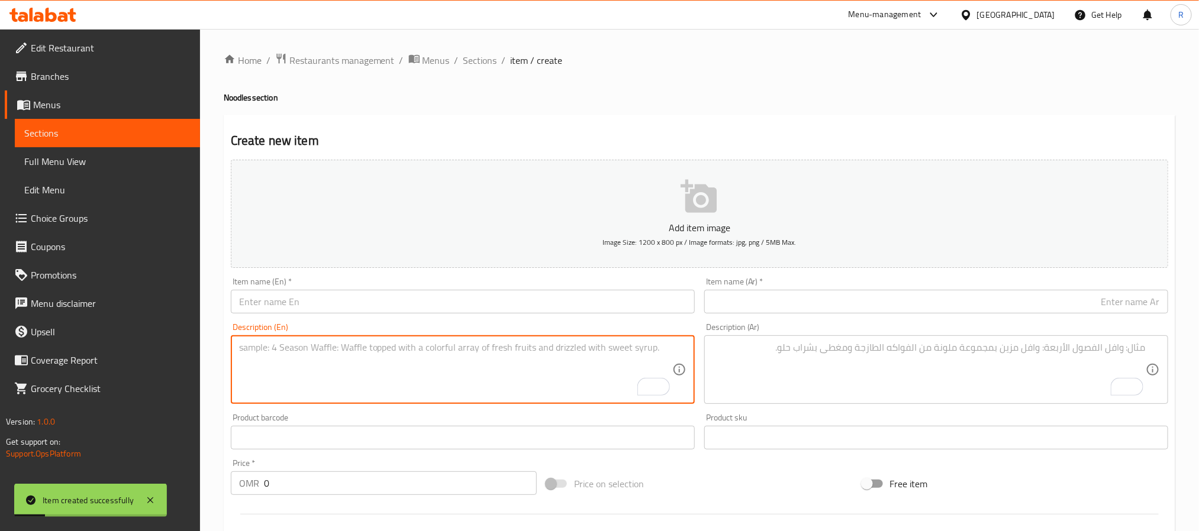
paste textarea "Prawns Noodles نودلز روبيان حجم وسط، نودلز روبيان مقلي مع خضروات و صوص صيني Med…"
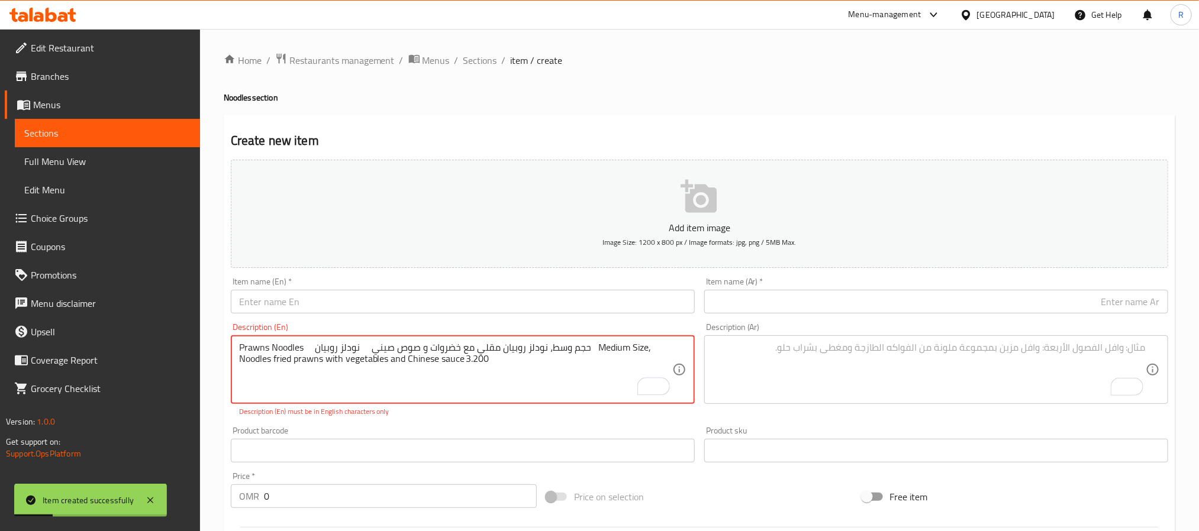
click at [260, 348] on textarea "Prawns Noodles نودلز روبيان حجم وسط، نودلز روبيان مقلي مع خضروات و صوص صيني Med…" at bounding box center [455, 370] width 433 height 56
drag, startPoint x: 260, startPoint y: 348, endPoint x: 282, endPoint y: 344, distance: 22.8
click at [282, 344] on textarea "Prawns Noodles نودلز روبيان حجم وسط، نودلز روبيان مقلي مع خضروات و صوص صيني Med…" at bounding box center [455, 370] width 433 height 56
type textarea "نودلز روبيان حجم وسط، نودلز روبيان مقلي مع خضروات و صوص صيني Medium Size, Noodl…"
click at [347, 299] on input "text" at bounding box center [463, 302] width 464 height 24
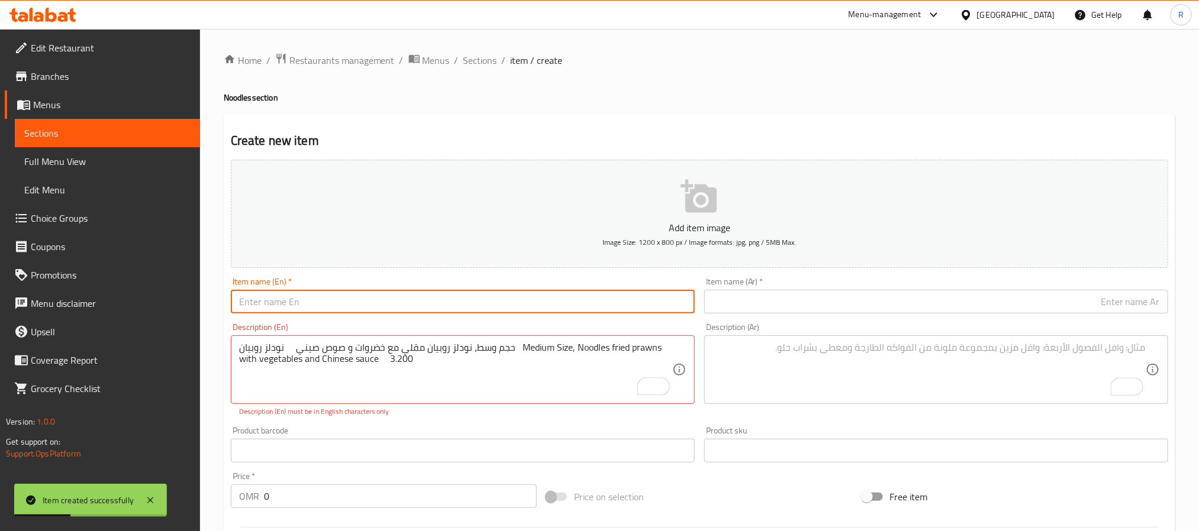
paste input "Prawns Noodles"
type input "Prawns Noodles"
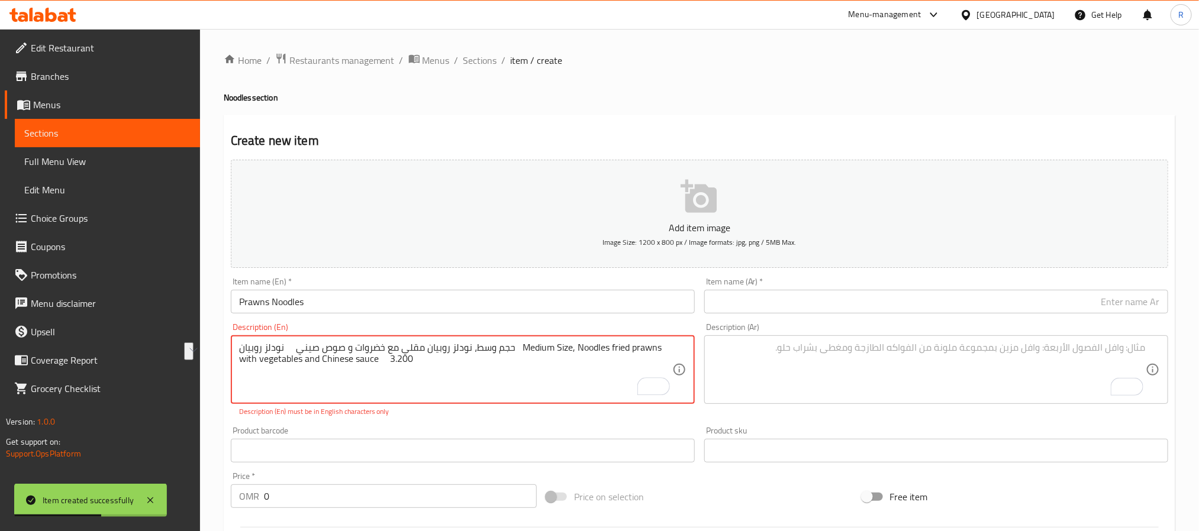
drag, startPoint x: 254, startPoint y: 349, endPoint x: 302, endPoint y: 349, distance: 47.9
type textarea "حجم وسط، نودلز روبيان مقلي مع خضروات و صوص صيني Medium Size, Noodles fried praw…"
click at [846, 304] on input "text" at bounding box center [936, 302] width 464 height 24
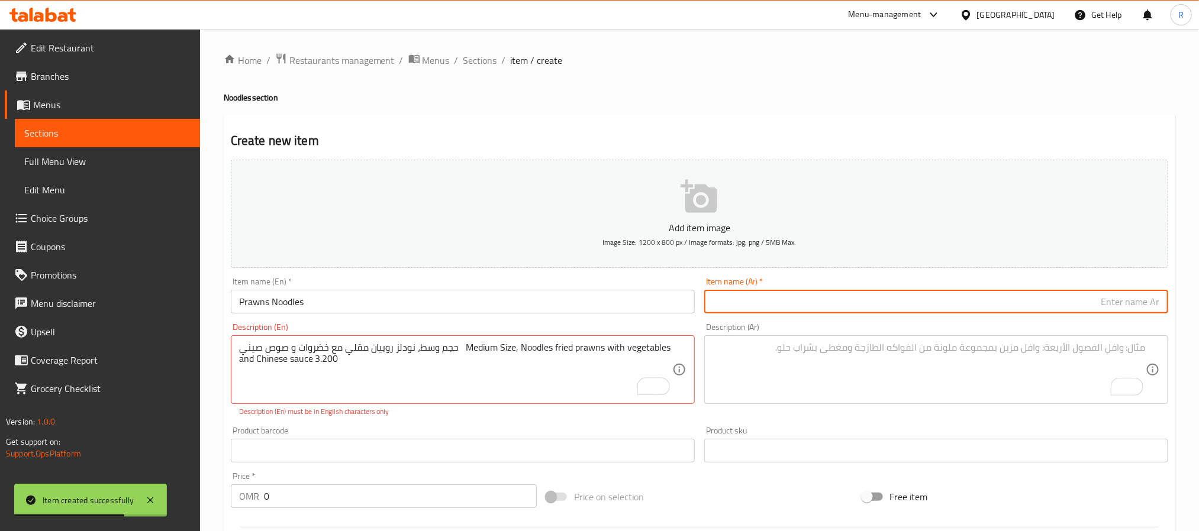
paste input "نودلز روبيان"
type input "نودلز روبيان"
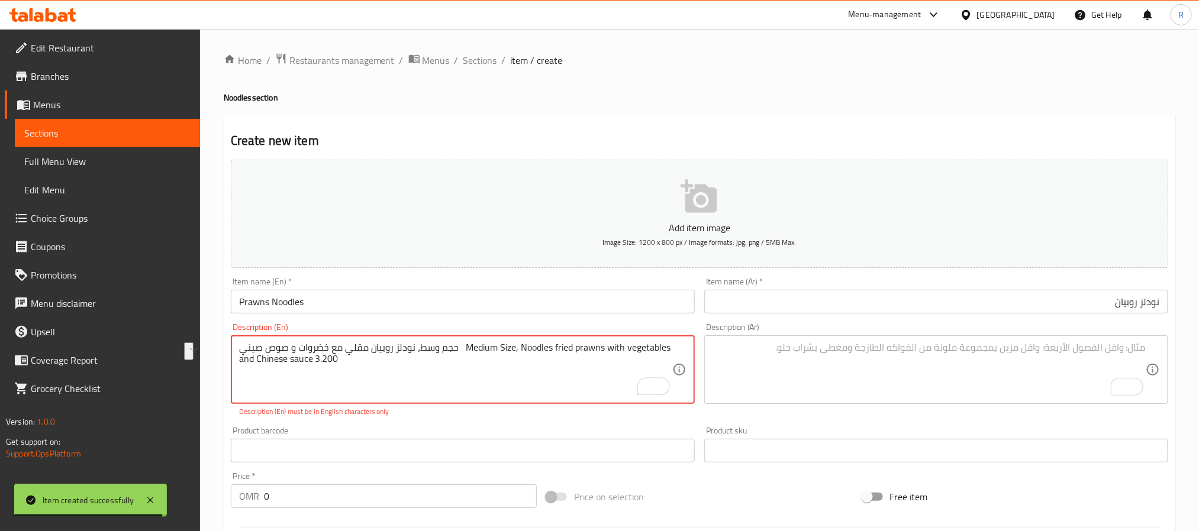
drag, startPoint x: 488, startPoint y: 350, endPoint x: 275, endPoint y: 356, distance: 213.1
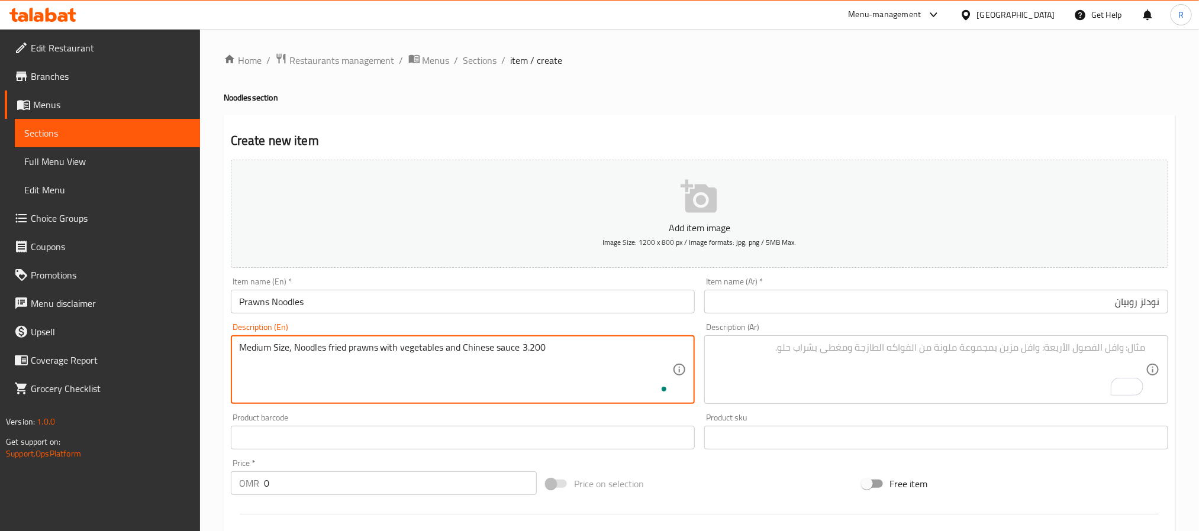
type textarea "Medium Size, Noodles fried prawns with vegetables and Chinese sauce 3.200"
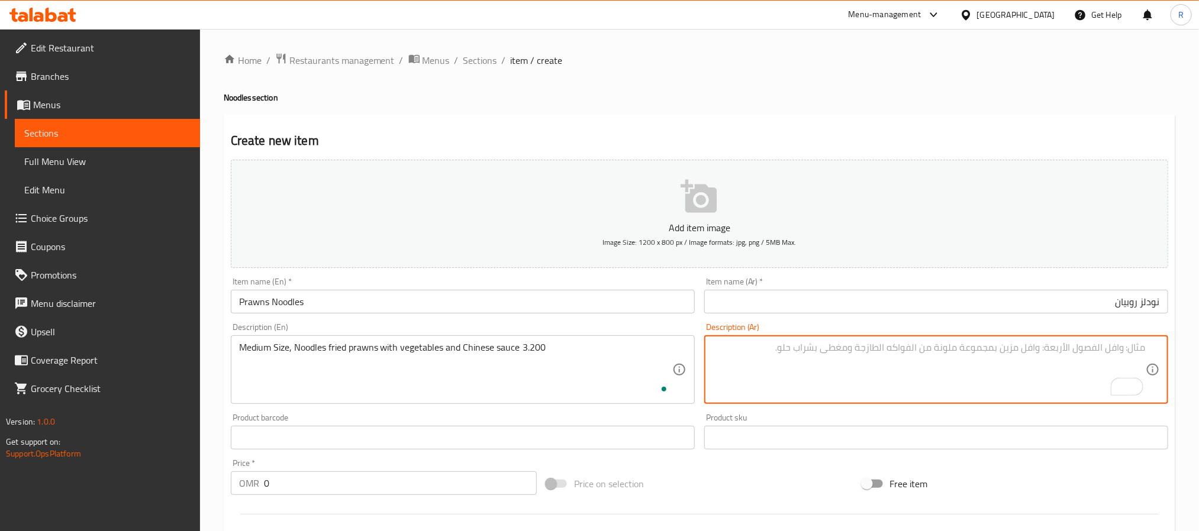
click at [760, 370] on textarea "To enrich screen reader interactions, please activate Accessibility in Grammarl…" at bounding box center [928, 370] width 433 height 56
paste textarea "حجم وسط، نودلز روبيان مقلي مع خضروات و صوص صيني"
type textarea "حجم وسط، نودلز روبيان مقلي مع خضروات و صوص صيني"
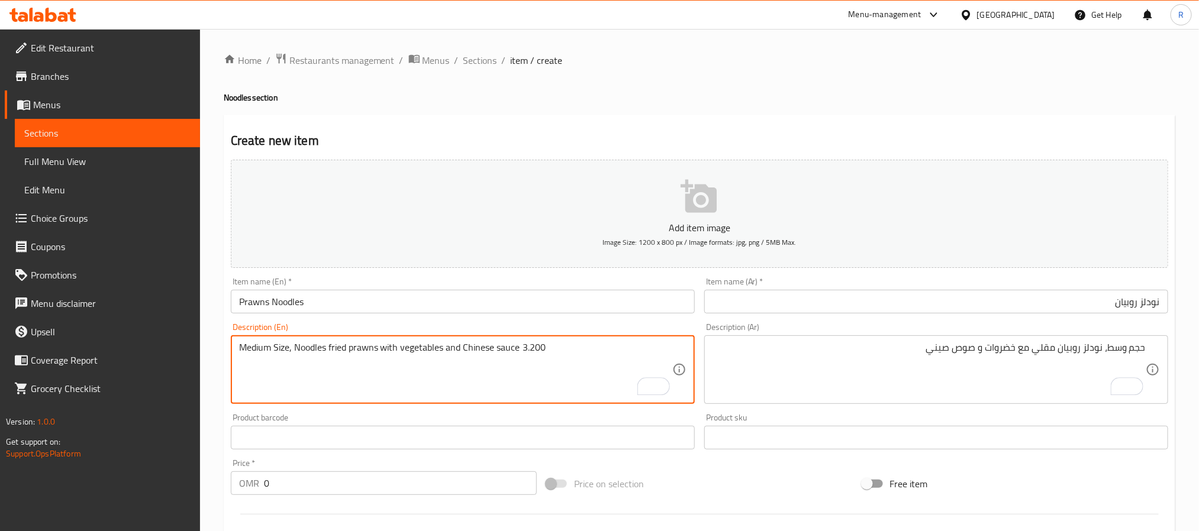
click at [534, 343] on textarea "Medium Size, Noodles fried prawns with vegetables and Chinese sauce 3.200" at bounding box center [455, 370] width 433 height 56
type textarea "Medium Size, Noodles fried prawns with vegetables and Chinese sauce"
click at [473, 488] on input "0" at bounding box center [400, 484] width 273 height 24
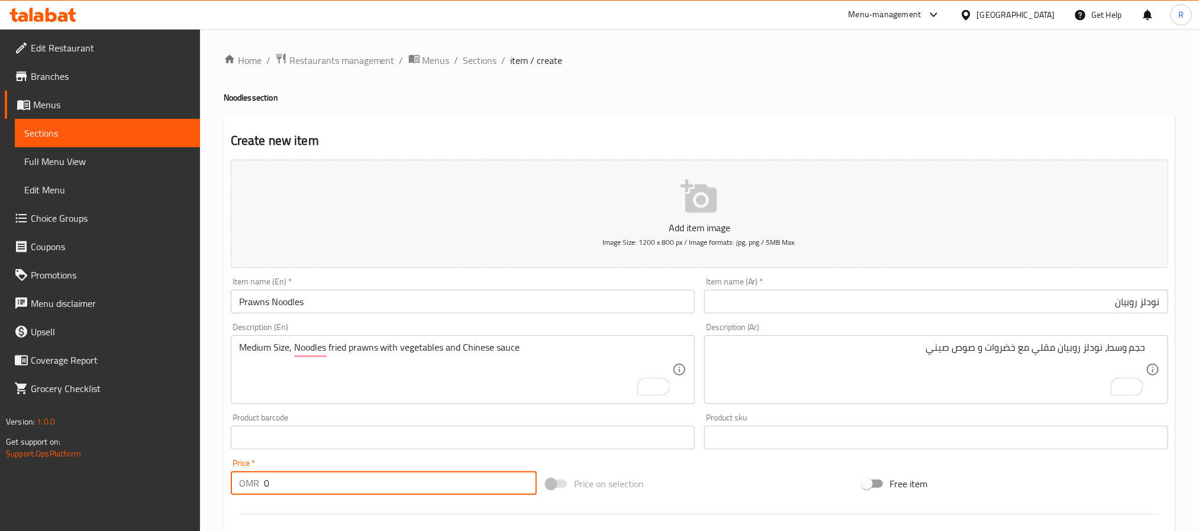
paste input "3.200"
type input "03.200"
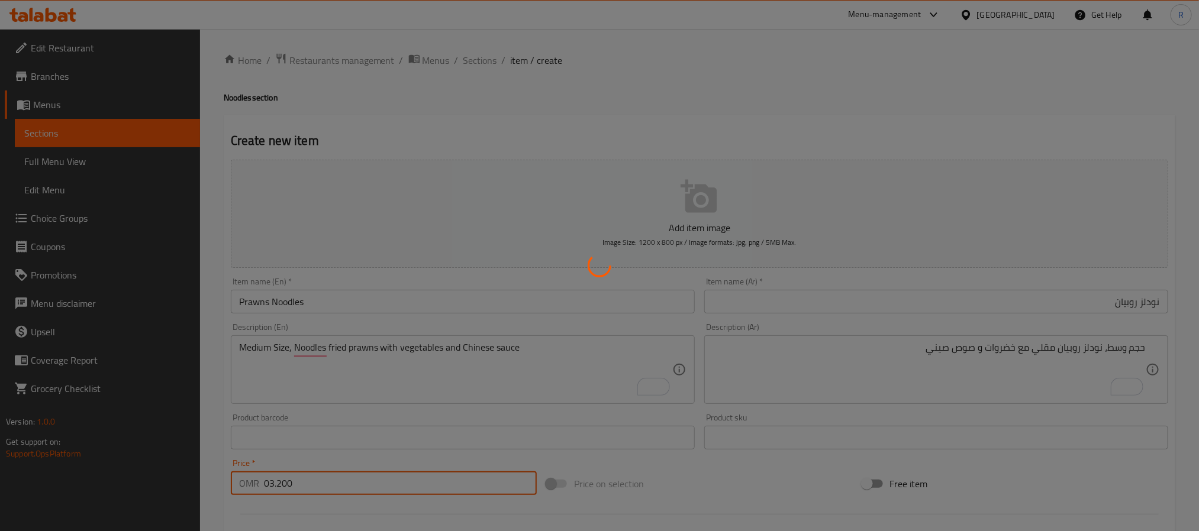
type input "0"
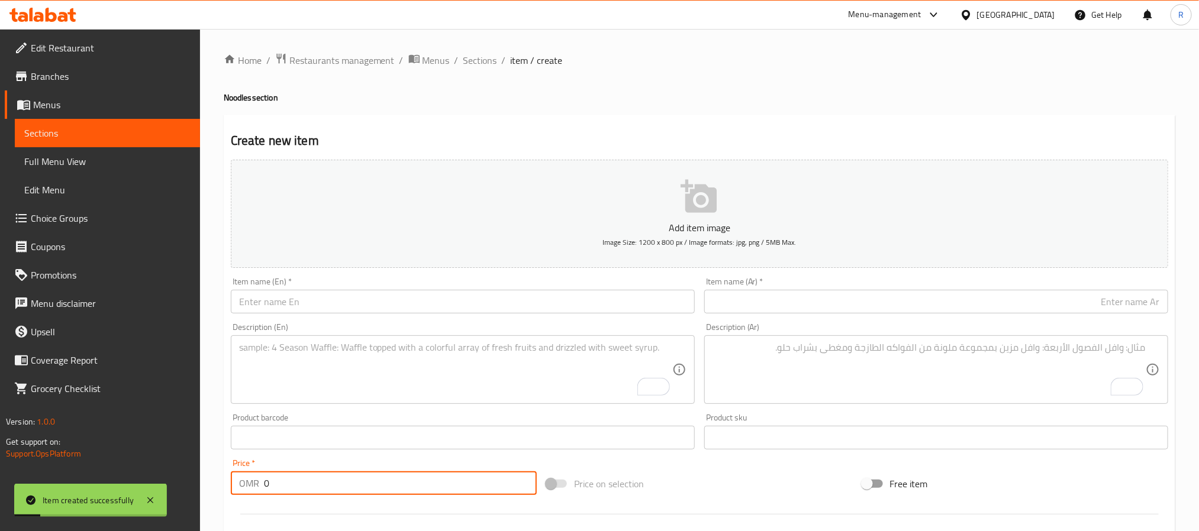
click at [451, 362] on textarea "To enrich screen reader interactions, please activate Accessibility in Grammarl…" at bounding box center [455, 370] width 433 height 56
paste textarea "Prawns Schzwan Noodles نودلز سيشوان روبيان حجم وسط، نودلز روبيان مقلي مع الخضرو…"
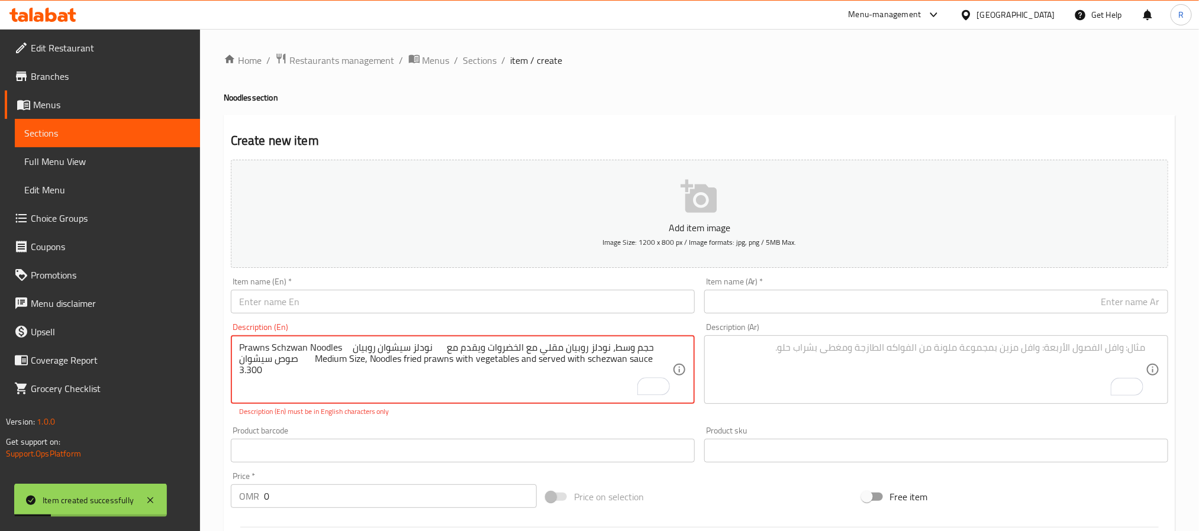
click at [249, 344] on textarea "Prawns Schzwan Noodles نودلز سيشوان روبيان حجم وسط، نودلز روبيان مقلي مع الخضرو…" at bounding box center [455, 370] width 433 height 56
drag, startPoint x: 249, startPoint y: 344, endPoint x: 311, endPoint y: 341, distance: 62.2
click at [311, 342] on textarea "Prawns Schzwan Noodles نودلز سيشوان روبيان حجم وسط، نودلز روبيان مقلي مع الخضرو…" at bounding box center [455, 370] width 433 height 56
type textarea "نودلز سيشوان روبيان حجم وسط، نودلز روبيان مقلي مع الخضروات ويقدم مع صوص سيشوان …"
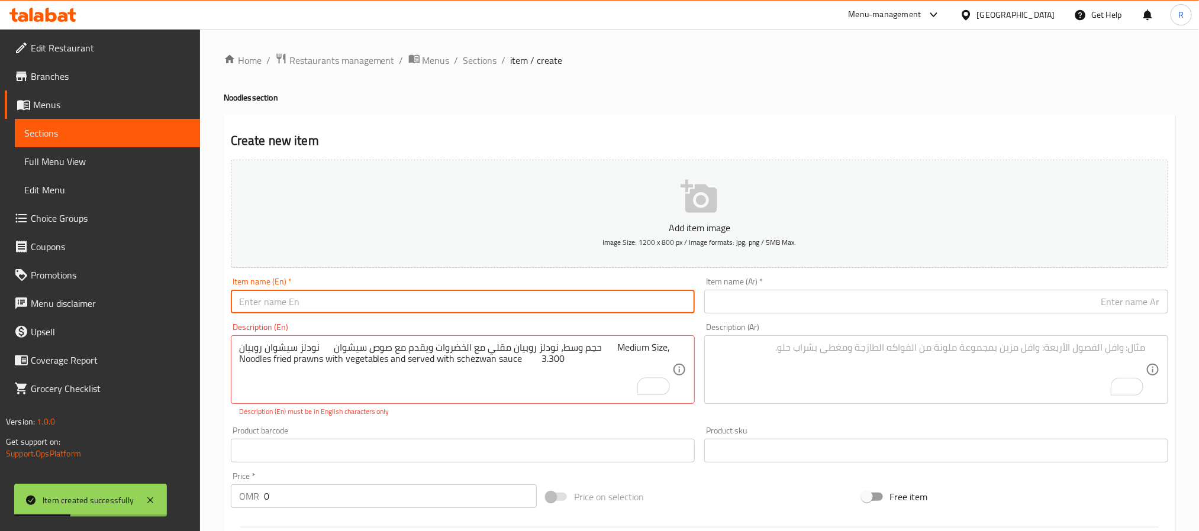
click at [341, 306] on input "text" at bounding box center [463, 302] width 464 height 24
paste input "Prawns Schzwan Noodles"
type input "Prawns Schzwan Noodles"
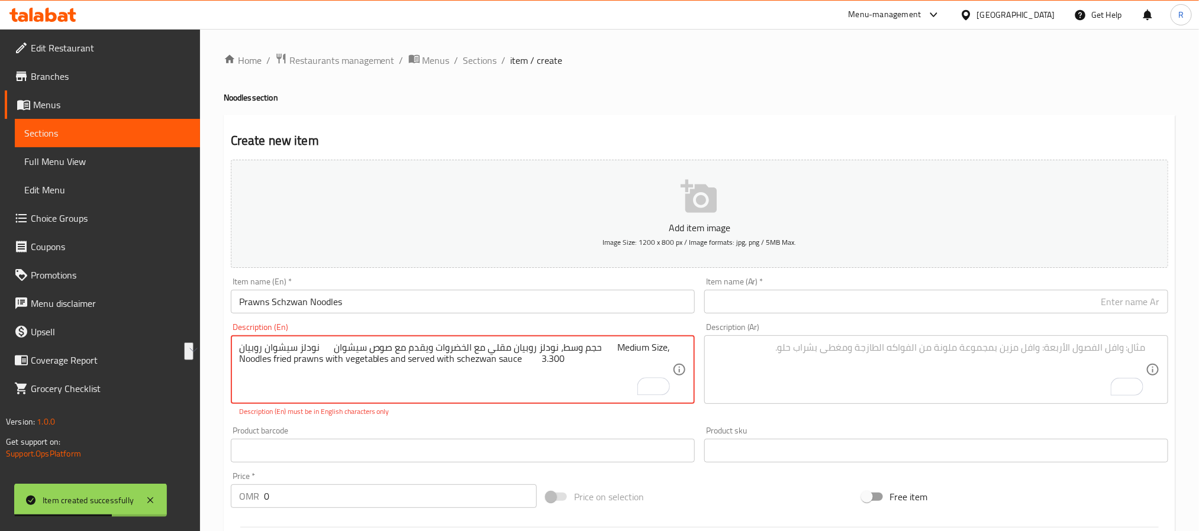
drag, startPoint x: 254, startPoint y: 350, endPoint x: 334, endPoint y: 344, distance: 80.1
type textarea "حجم وسط، نودلز روبيان مقلي مع الخضروات ويقدم مع صوص سيشوان Medium Size, Noodles…"
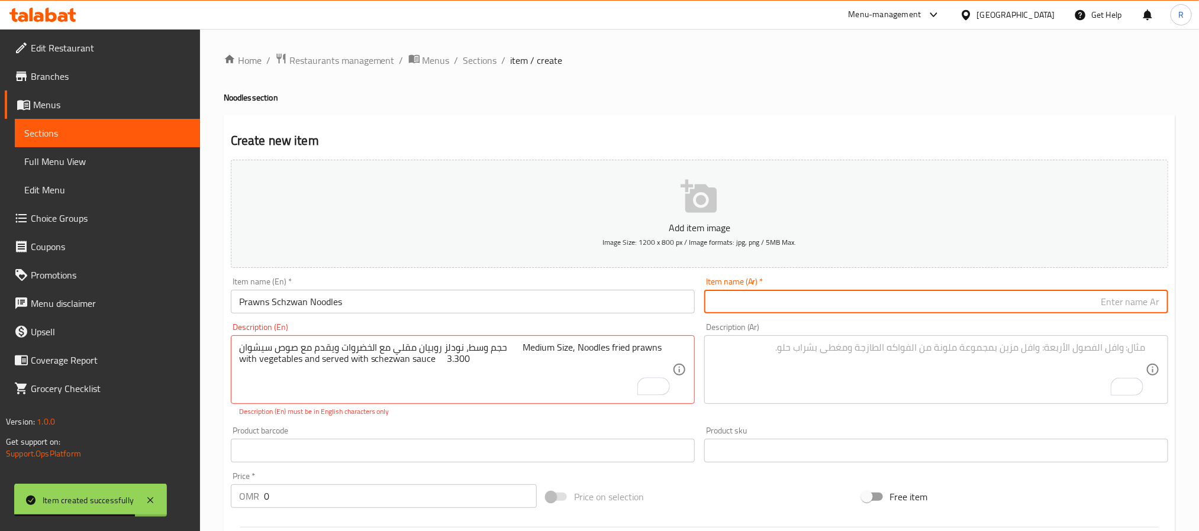
drag, startPoint x: 727, startPoint y: 300, endPoint x: 711, endPoint y: 306, distance: 17.0
click at [727, 300] on input "text" at bounding box center [936, 302] width 464 height 24
paste input "نودلز سيشوان روبيان"
type input "نودلز سيشوان روبيان"
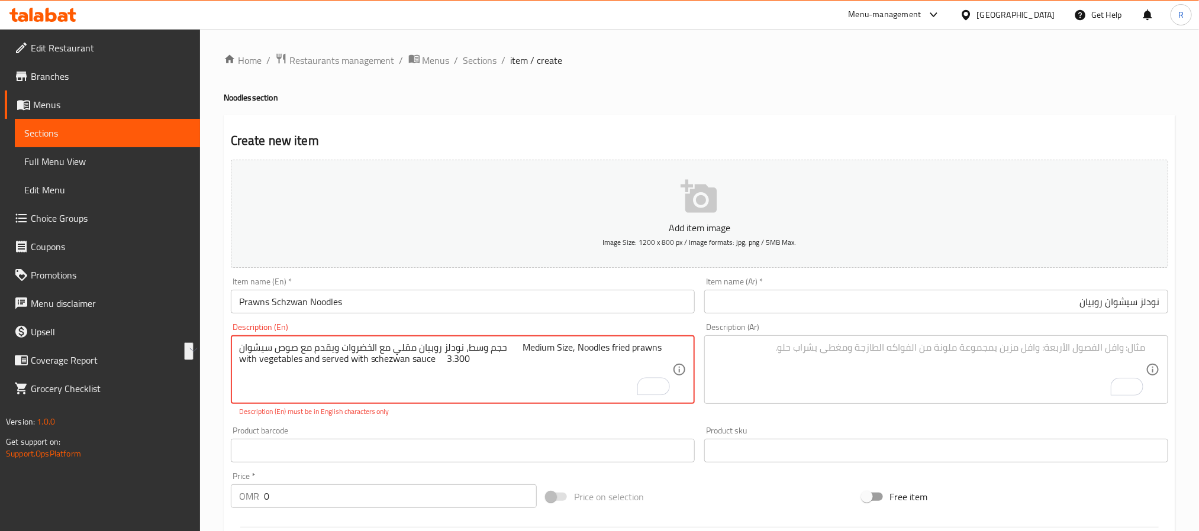
drag, startPoint x: 272, startPoint y: 351, endPoint x: 547, endPoint y: 354, distance: 275.2
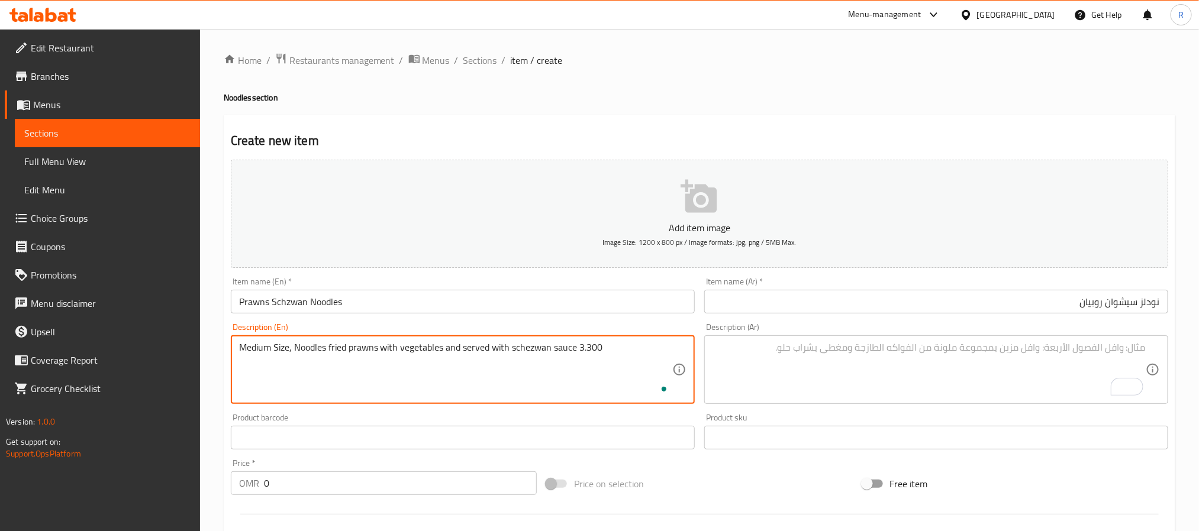
type textarea "Medium Size, Noodles fried prawns with vegetables and served with schezwan sauc…"
click at [825, 385] on textarea "To enrich screen reader interactions, please activate Accessibility in Grammarl…" at bounding box center [928, 370] width 433 height 56
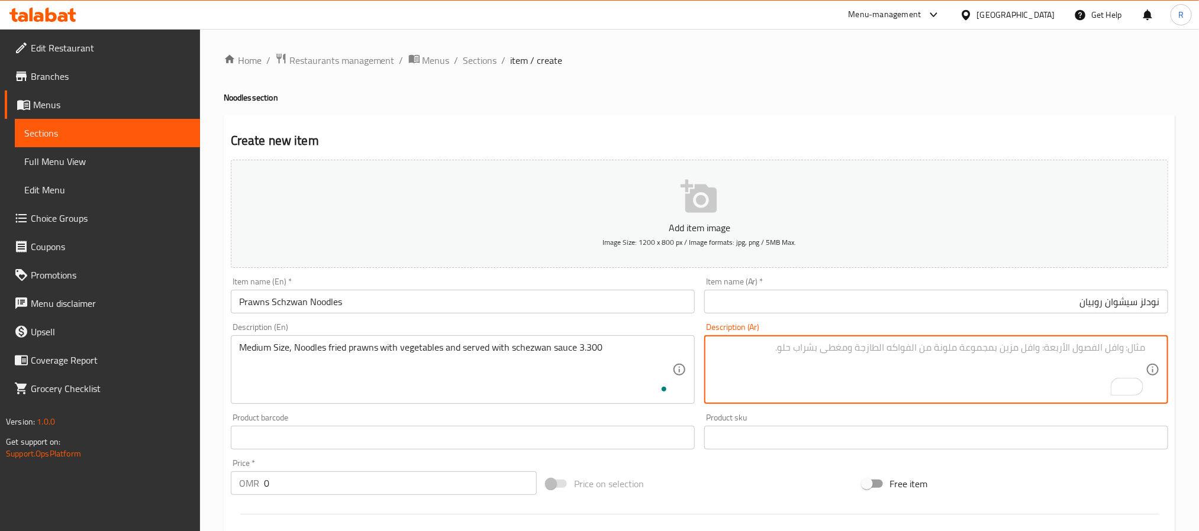
paste textarea "حجم وسط، نودلز روبيان مقلي مع الخضروات ويقدم مع صوص سيشوان"
type textarea "حجم وسط، نودلز روبيان مقلي مع الخضروات ويقدم مع صوص سيشوان"
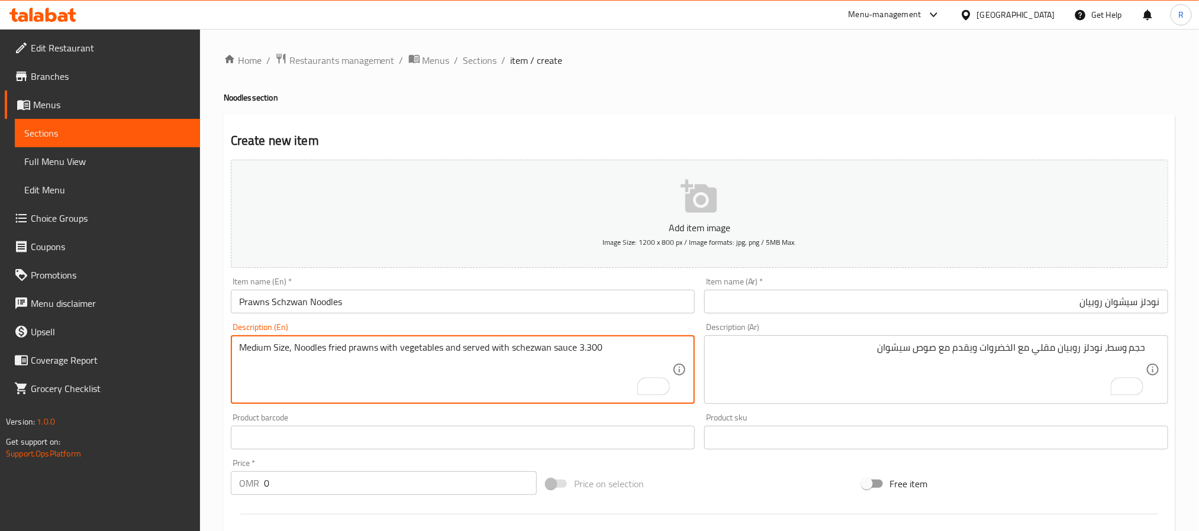
click at [592, 348] on textarea "Medium Size, Noodles fried prawns with vegetables and served with schezwan sauc…" at bounding box center [455, 370] width 433 height 56
type textarea "Medium Size, Noodles fried prawns with vegetables and served with schezwan sauce"
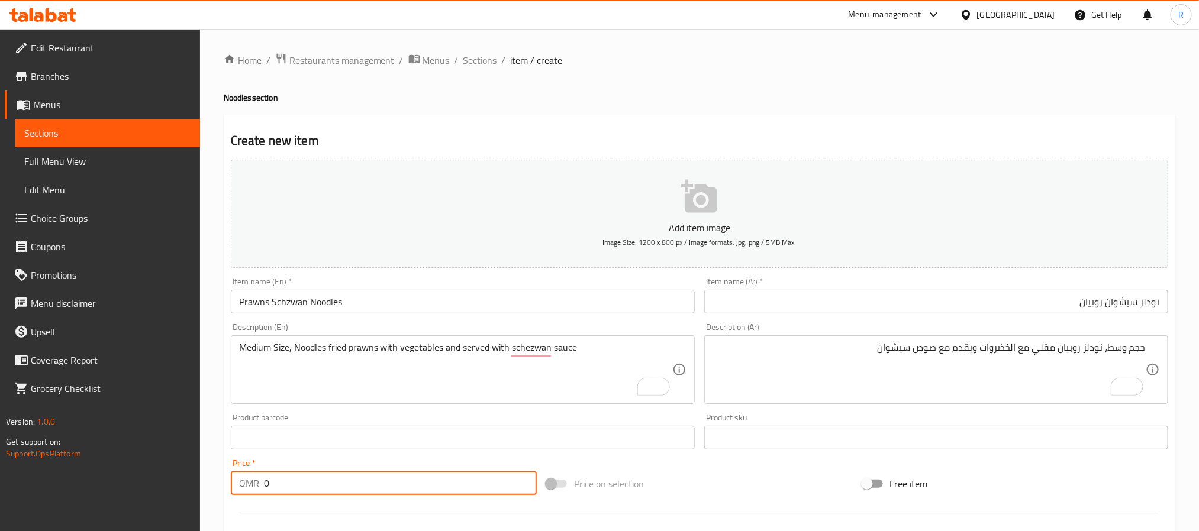
click at [426, 490] on input "0" at bounding box center [400, 484] width 273 height 24
paste input "3.300"
type input "03.300"
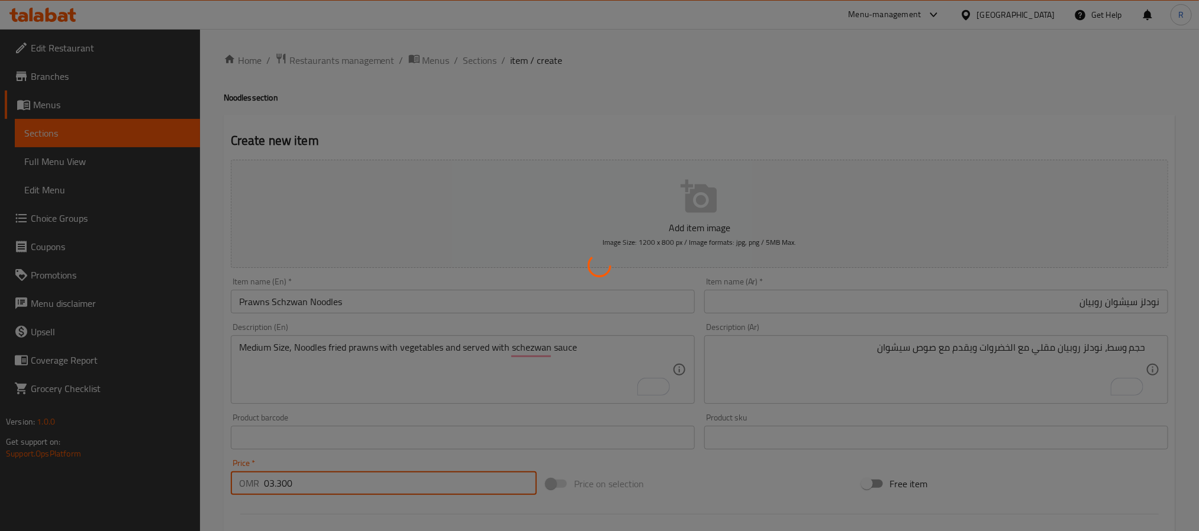
type input "0"
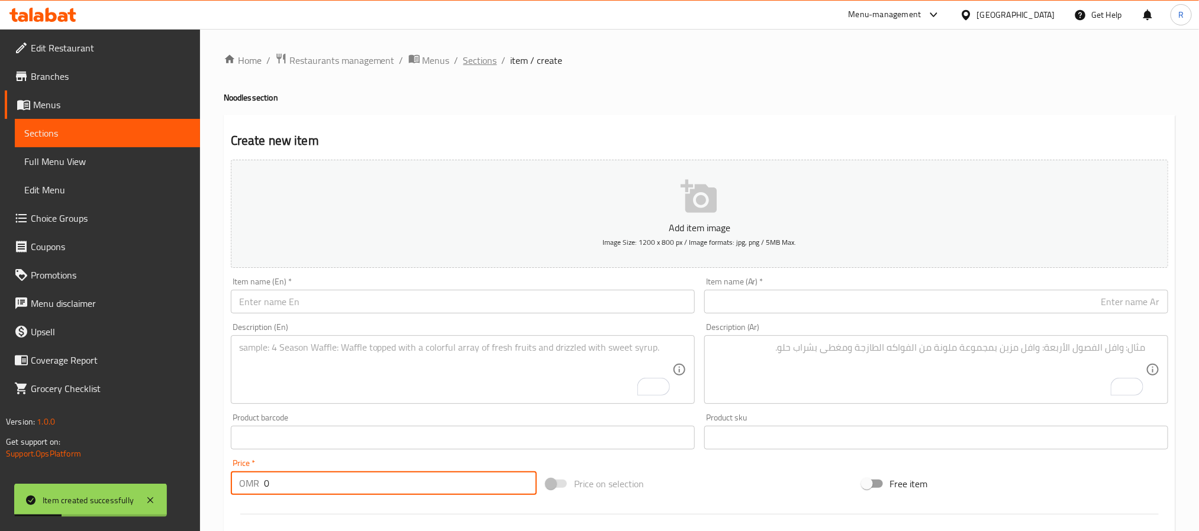
click at [471, 66] on span "Sections" at bounding box center [480, 60] width 34 height 14
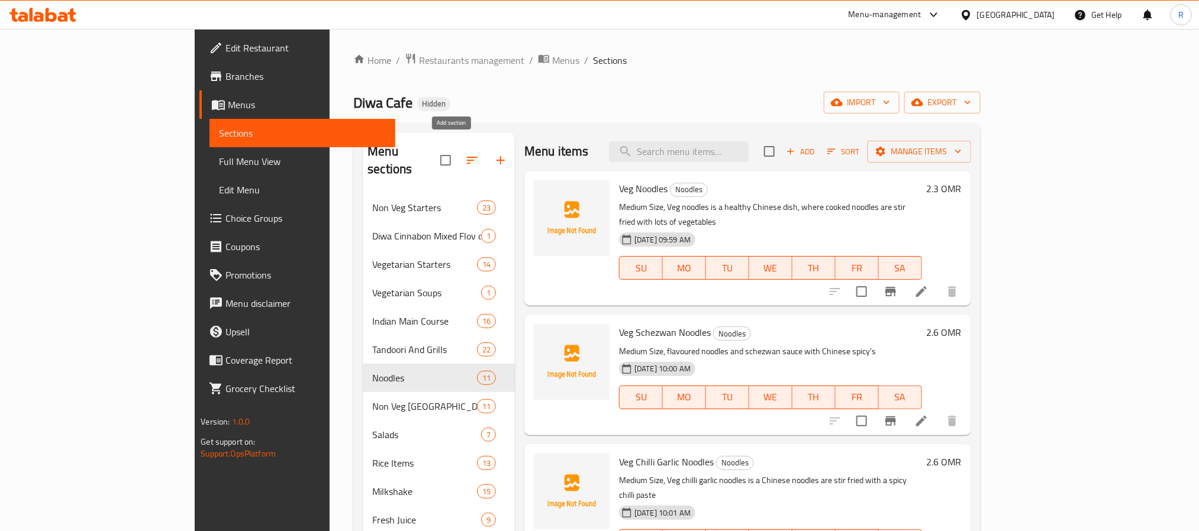
click at [494, 155] on icon "button" at bounding box center [501, 160] width 14 height 14
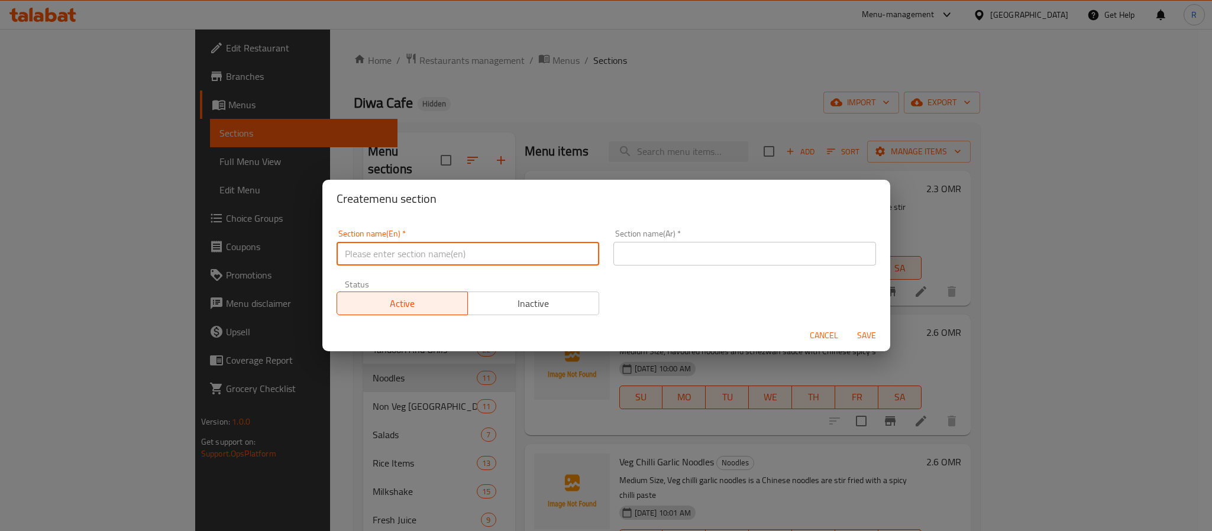
click at [566, 258] on input "text" at bounding box center [468, 254] width 263 height 24
paste input "Tandoori Bread"
click at [540, 259] on input "Tandoori Bread" at bounding box center [468, 254] width 263 height 24
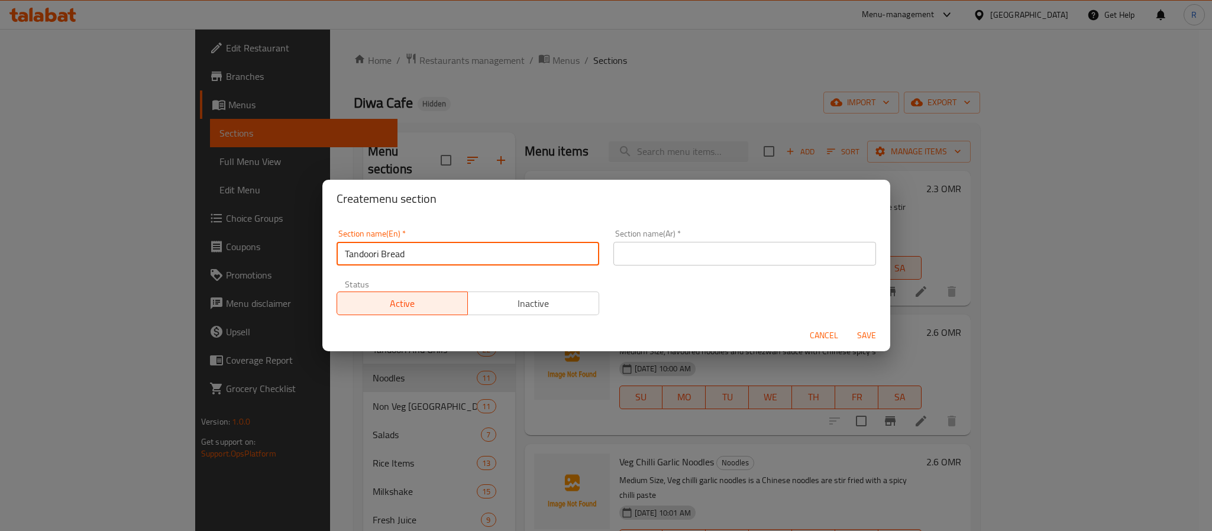
type input "Tandoori Bread"
click at [748, 252] on input "text" at bounding box center [745, 254] width 263 height 24
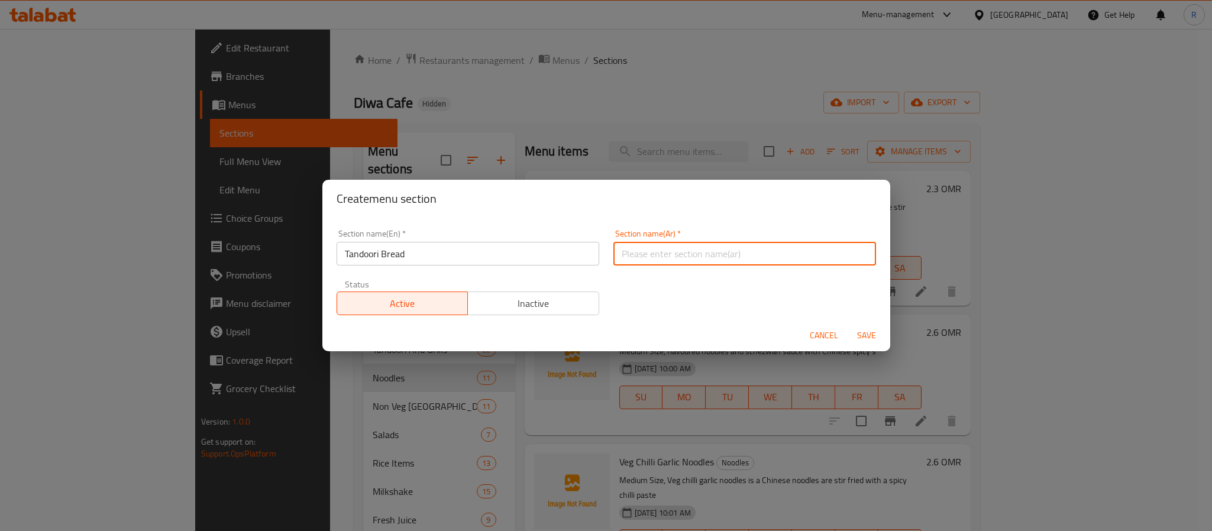
paste input "خبز التندوري"
type input "خبز التندوري"
click at [854, 325] on button "Save" at bounding box center [867, 336] width 38 height 22
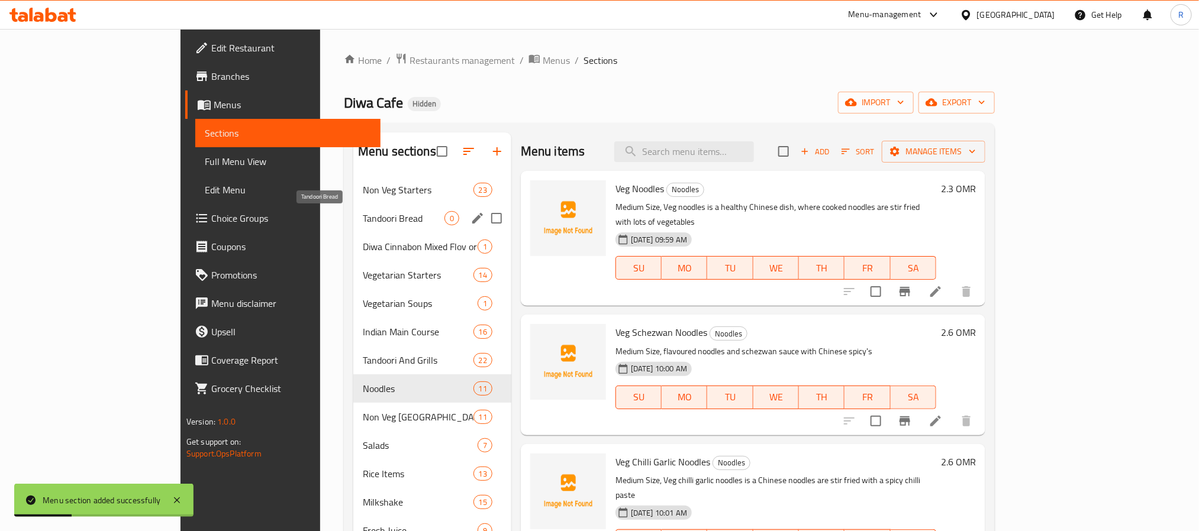
click at [363, 218] on span "Tandoori Bread" at bounding box center [404, 218] width 82 height 14
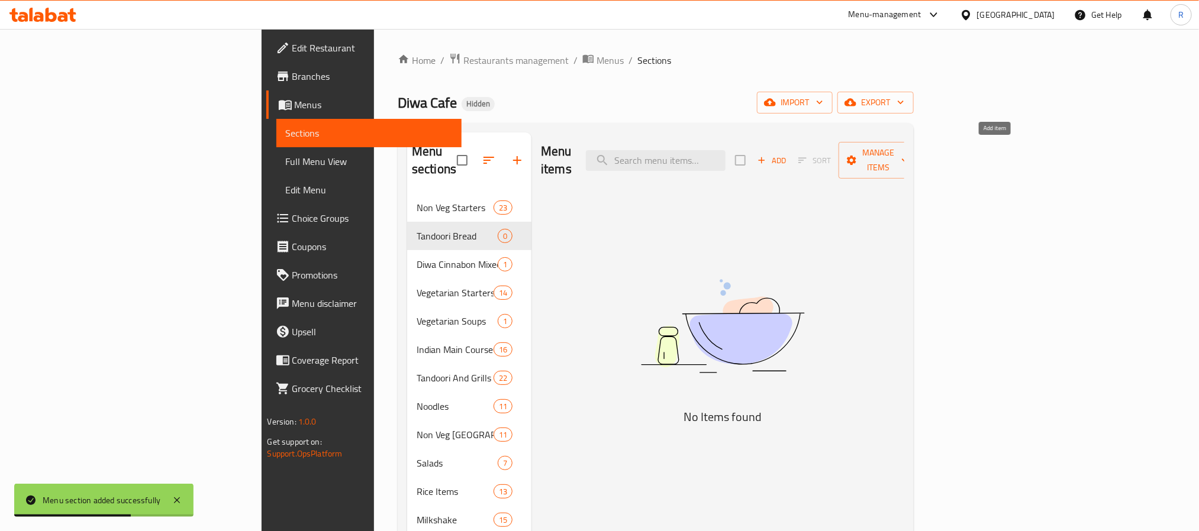
click at [788, 154] on span "Add" at bounding box center [772, 161] width 32 height 14
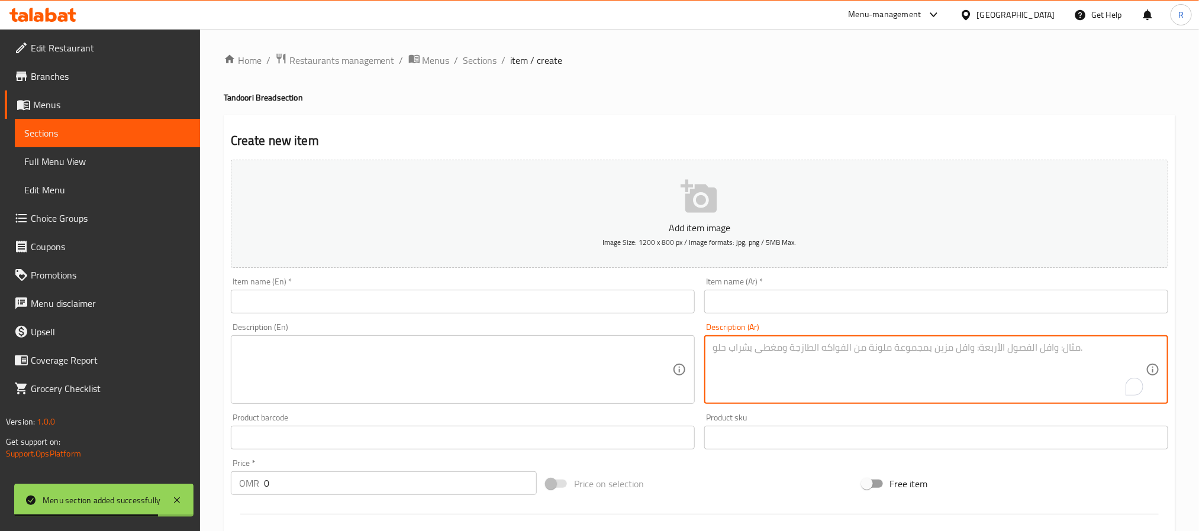
click at [808, 361] on textarea "To enrich screen reader interactions, please activate Accessibility in Grammarl…" at bounding box center [928, 370] width 433 height 56
click at [824, 288] on div "Item name (Ar)   * Item name (Ar) *" at bounding box center [936, 296] width 464 height 36
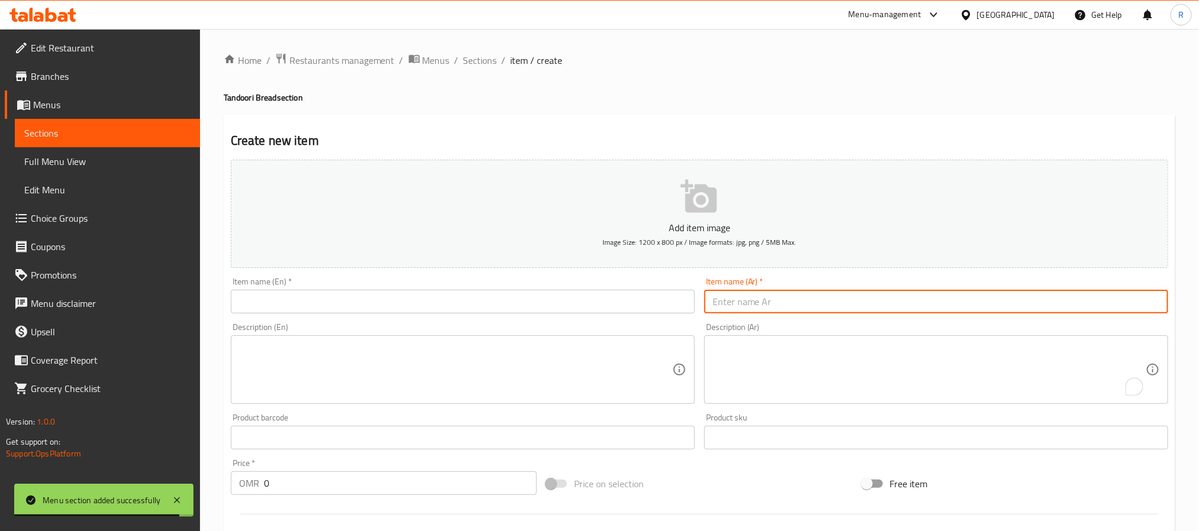
click at [814, 299] on input "text" at bounding box center [936, 302] width 464 height 24
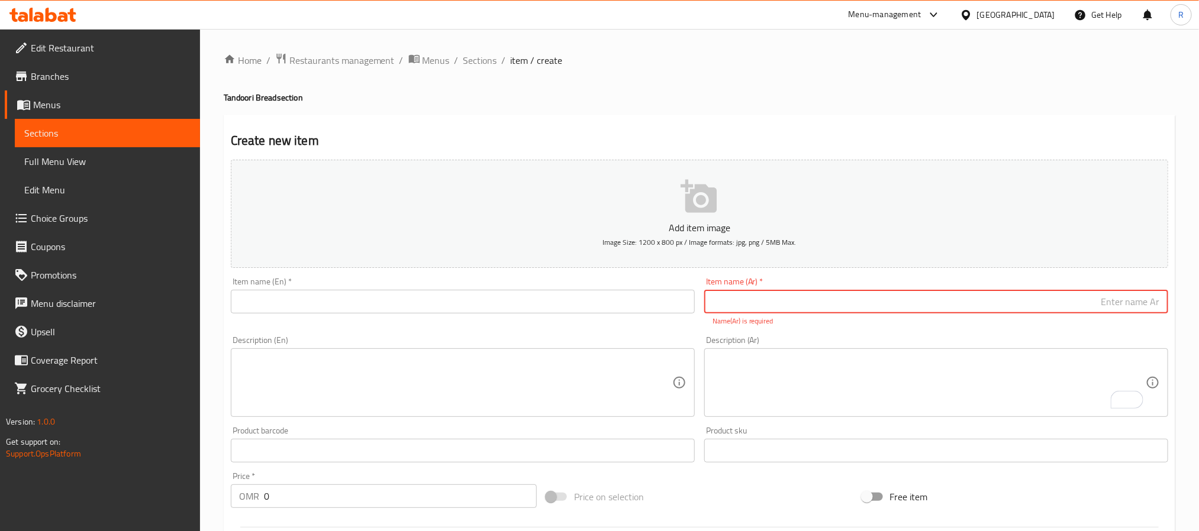
click at [373, 369] on textarea at bounding box center [455, 383] width 433 height 56
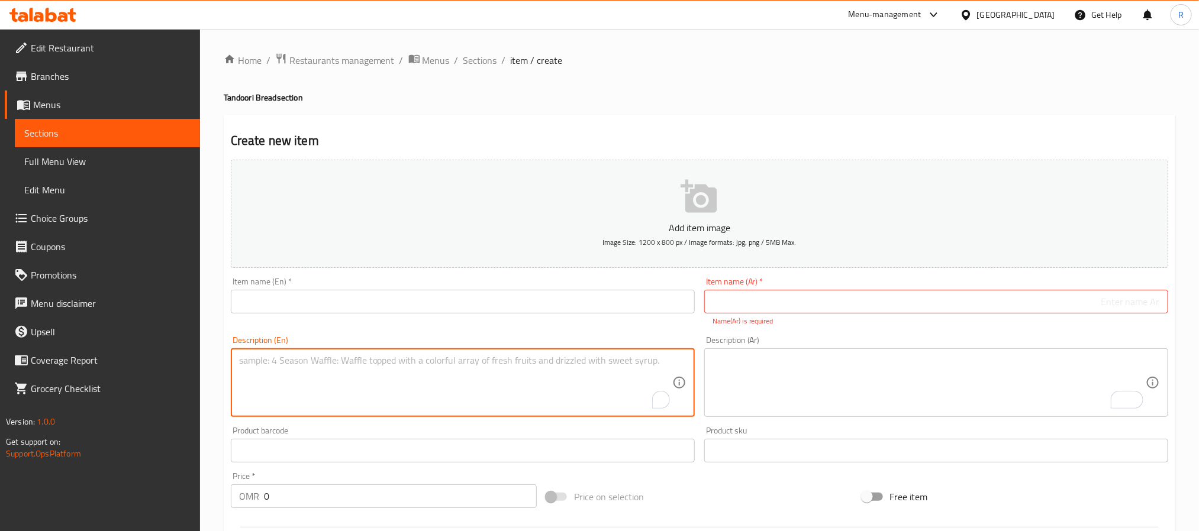
paste textarea "Butter roti روتي الزبدة تندوري روتي هو خبز مسطح مصنوع من دقيق القمح الكامل والز…"
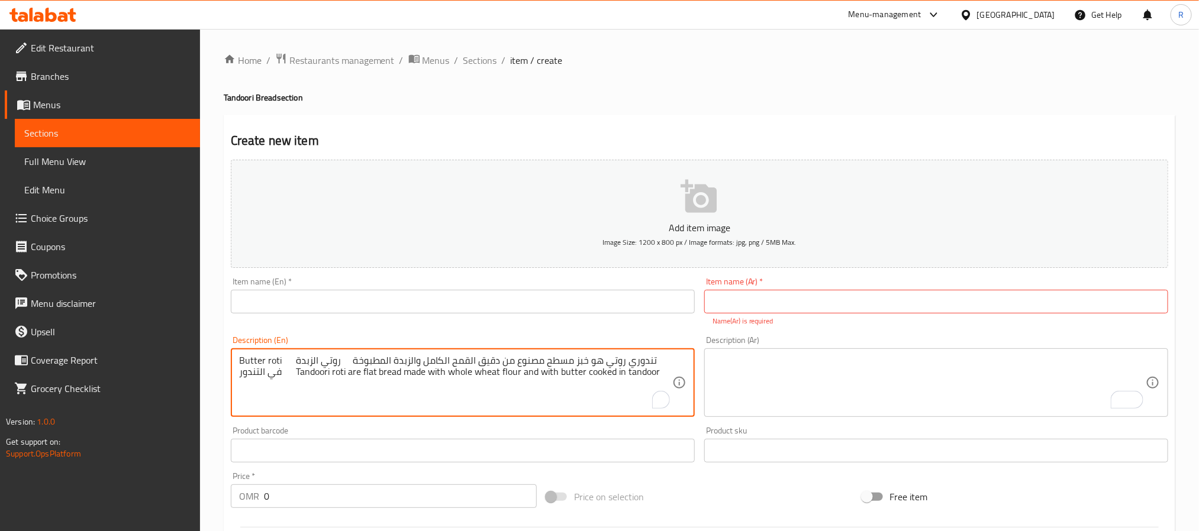
click at [256, 359] on textarea "Butter roti روتي الزبدة تندوري روتي هو خبز مسطح مصنوع من دقيق القمح الكامل والز…" at bounding box center [455, 383] width 433 height 56
drag, startPoint x: 256, startPoint y: 359, endPoint x: 269, endPoint y: 360, distance: 12.6
click at [269, 360] on textarea "Butter roti روتي الزبدة تندوري روتي هو خبز مسطح مصنوع من دقيق القمح الكامل والز…" at bounding box center [455, 383] width 433 height 56
type textarea "روتي الزبدة تندوري روتي هو خبز مسطح مصنوع من دقيق القمح الكامل والزبدة المطبوخة…"
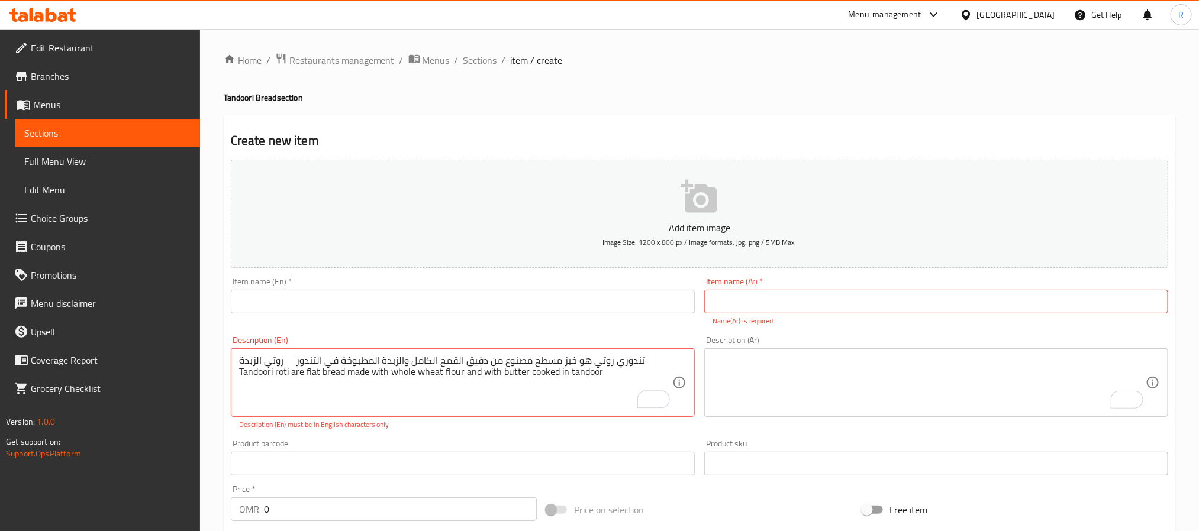
drag, startPoint x: 328, startPoint y: 320, endPoint x: 336, endPoint y: 311, distance: 10.9
click at [329, 318] on div "Item name (En)   * Item name (En) *" at bounding box center [462, 302] width 473 height 59
click at [337, 309] on input "text" at bounding box center [463, 302] width 464 height 24
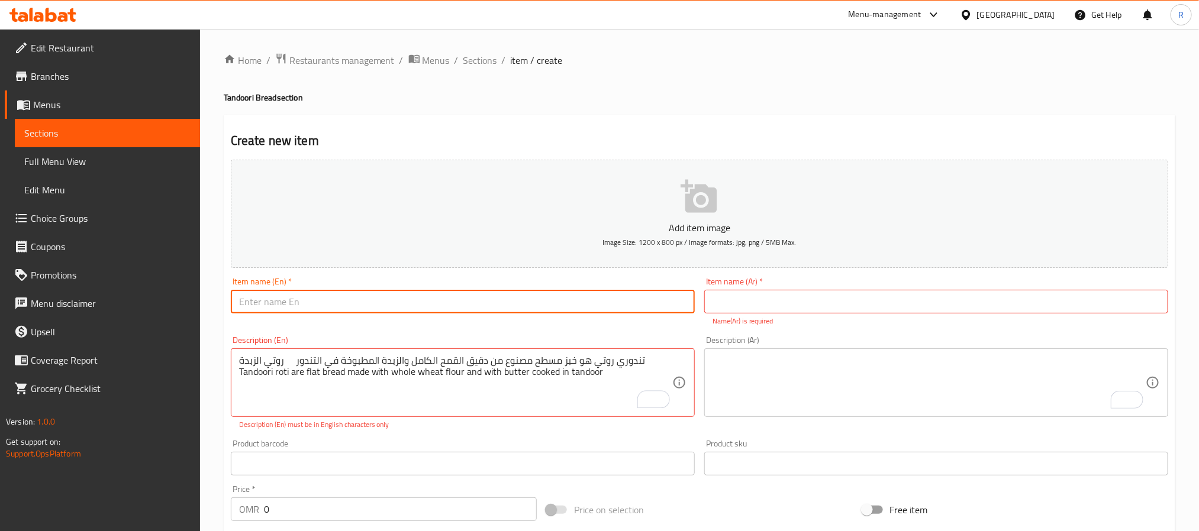
paste input "Butter roti"
click at [336, 309] on input "Butter roti" at bounding box center [463, 302] width 464 height 24
type input "Butter Roti"
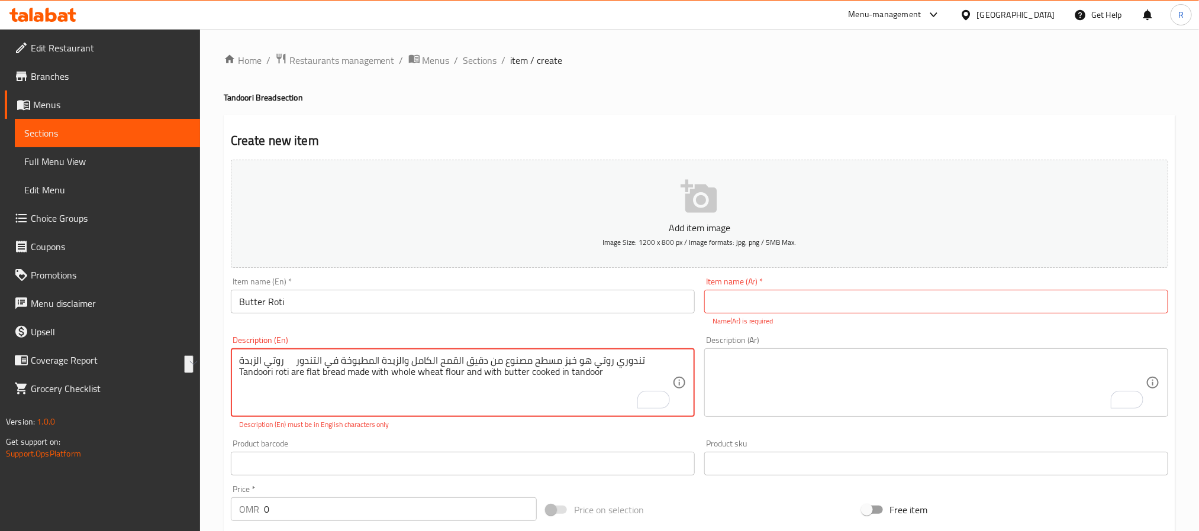
drag, startPoint x: 254, startPoint y: 357, endPoint x: 298, endPoint y: 362, distance: 44.6
type textarea "تندوري روتي هو خبز مسطح مصنوع من دقيق القمح الكامل والزبدة المطبوخة في التندور …"
click at [776, 304] on input "text" at bounding box center [936, 302] width 464 height 24
paste input "روتي الزبدة"
type input "روتي الزبدة"
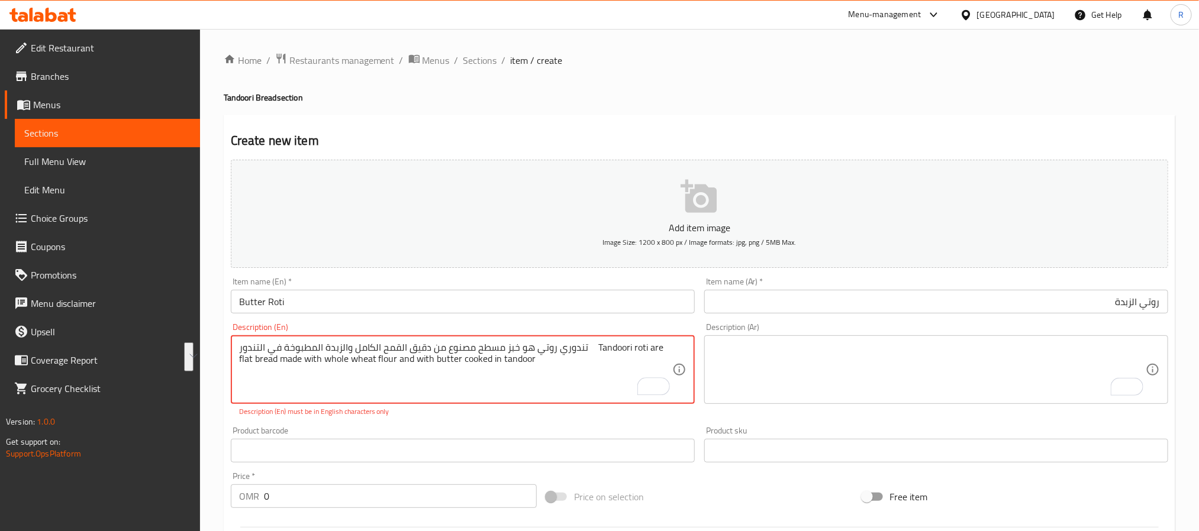
drag, startPoint x: 615, startPoint y: 361, endPoint x: 476, endPoint y: 350, distance: 138.9
click at [553, 382] on textarea "تندوري روتي هو خبز مسطح مصنوع من دقيق القمح الكامل والزبدة المطبوخة في التندور …" at bounding box center [455, 370] width 433 height 56
drag, startPoint x: 617, startPoint y: 348, endPoint x: 272, endPoint y: 340, distance: 345.1
click at [272, 340] on div "تندوري روتي هو خبز مسطح مصنوع من دقيق القمح الكامل والزبدة المطبوخة في التندور …" at bounding box center [463, 370] width 464 height 69
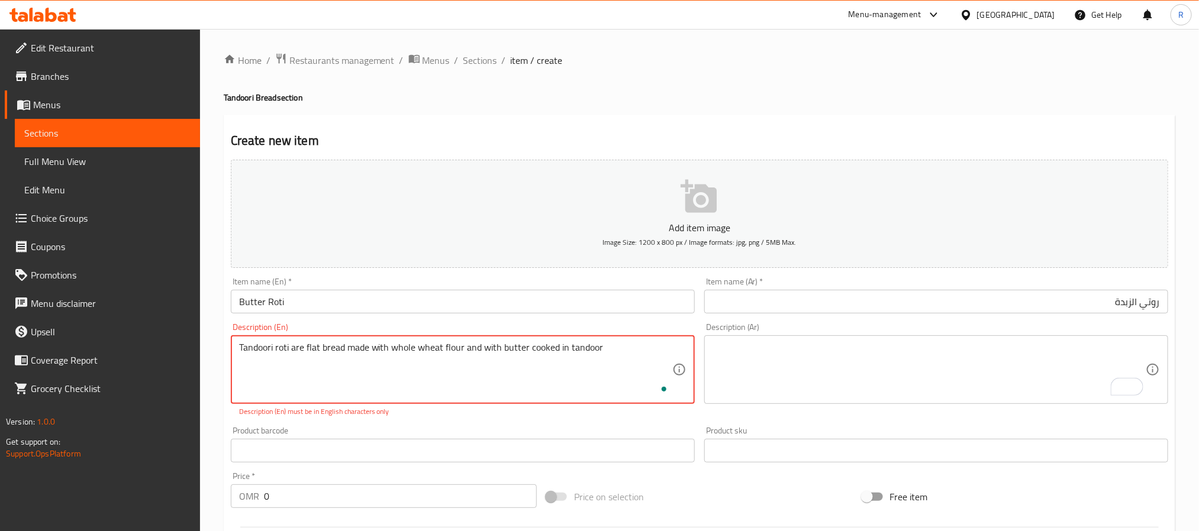
type textarea "Tandoori roti are flat bread made with whole wheat flour and with butter cooked…"
click at [884, 370] on textarea "To enrich screen reader interactions, please activate Accessibility in Grammarl…" at bounding box center [928, 370] width 433 height 56
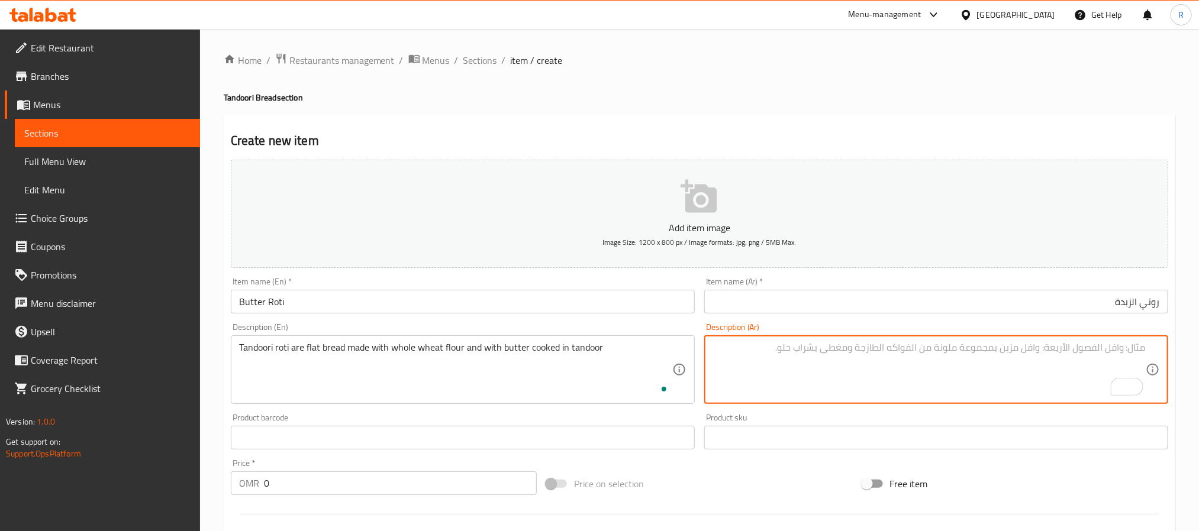
paste textarea "تندوري روتي هو خبز مسطح مصنوع من دقيق القمح الكامل والزبدة المطبوخة في التندور"
type textarea "تندوري روتي هو خبز مسطح مصنوع من دقيق القمح الكامل والزبدة المطبوخة في التندور"
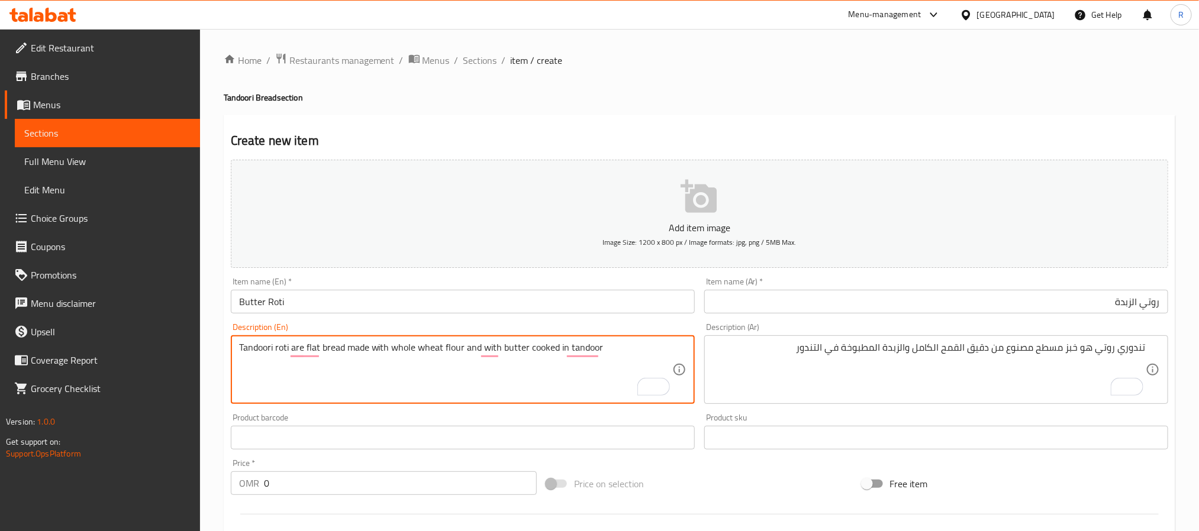
click at [382, 292] on input "Butter Roti" at bounding box center [463, 302] width 464 height 24
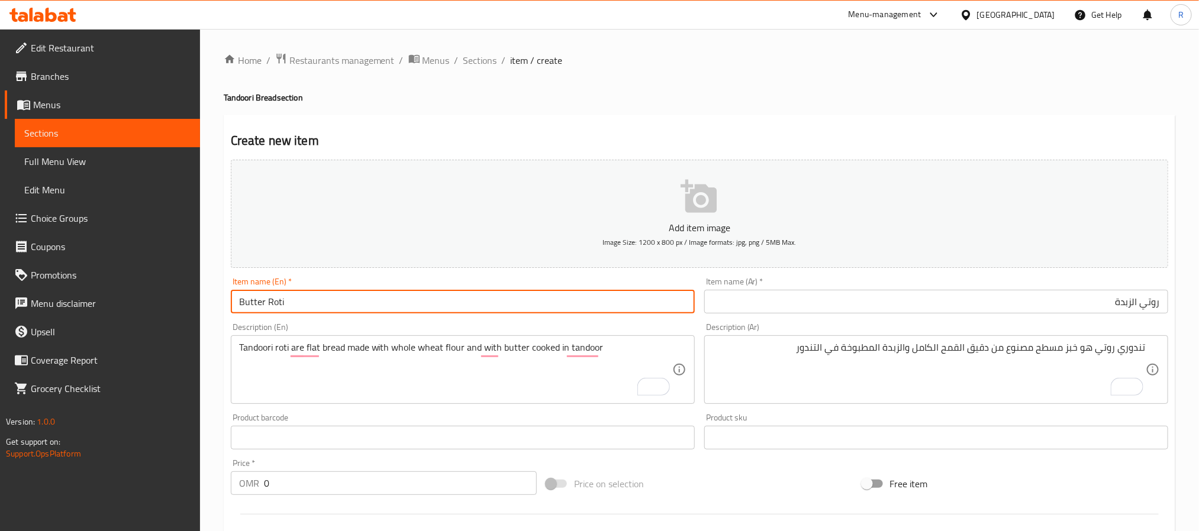
click at [380, 296] on input "Butter Roti" at bounding box center [463, 302] width 464 height 24
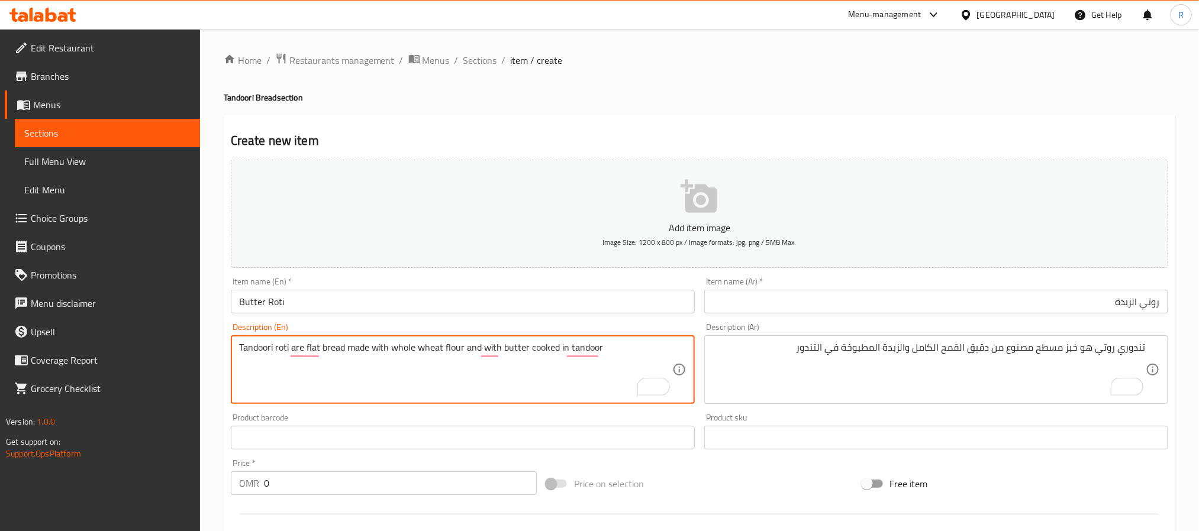
click at [428, 343] on textarea "Tandoori roti are flat bread made with whole wheat flour and with butter cooked…" at bounding box center [455, 370] width 433 height 56
paste textarea "Roti تندوري روتي حجم كبير، تندوري روتي عبارة عن خبز مسطح محضر من دقيق القمح الك…"
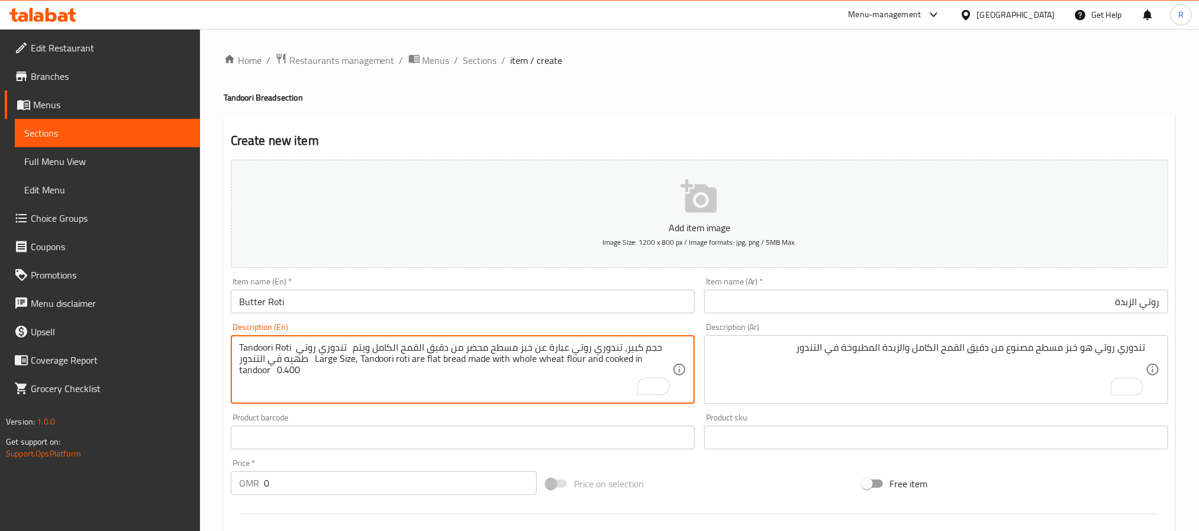
click at [251, 346] on textarea "Tandoori Roti تندوري روتي حجم كبير، تندوري روتي عبارة عن خبز مسطح محضر من دقيق …" at bounding box center [455, 370] width 433 height 56
drag, startPoint x: 251, startPoint y: 346, endPoint x: 279, endPoint y: 351, distance: 28.3
click at [279, 351] on textarea "Tandoori Roti تندوري روتي حجم كبير، تندوري روتي عبارة عن خبز مسطح محضر من دقيق …" at bounding box center [455, 370] width 433 height 56
type textarea "تندوري روتي حجم كبير، تندوري روتي عبارة عن خبز مسطح محضر من دقيق القمح الكامل و…"
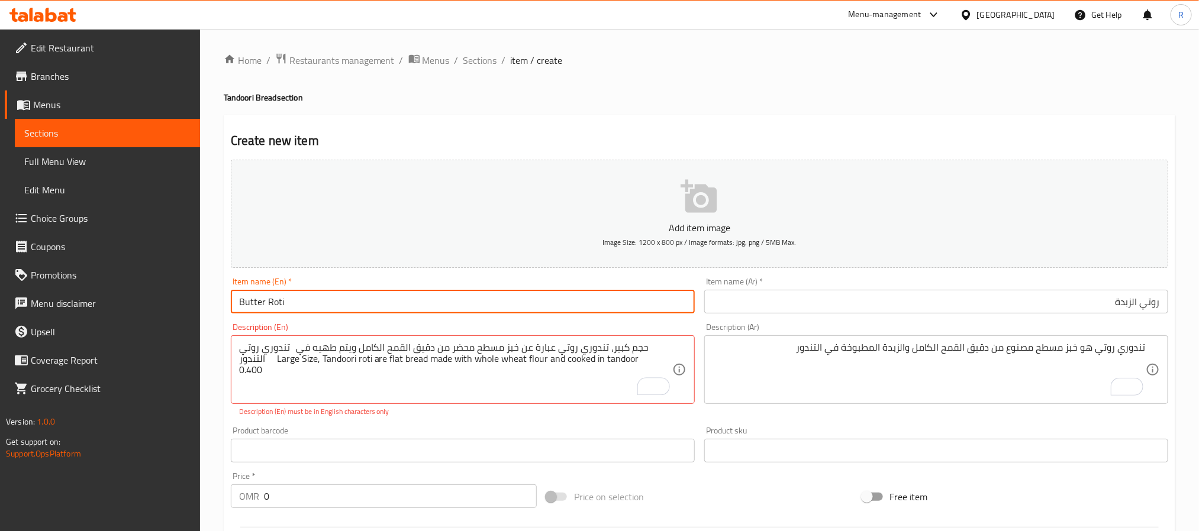
click at [314, 306] on input "Butter Roti" at bounding box center [463, 302] width 464 height 24
paste input "Tandoori"
type input "Tandoori Roti"
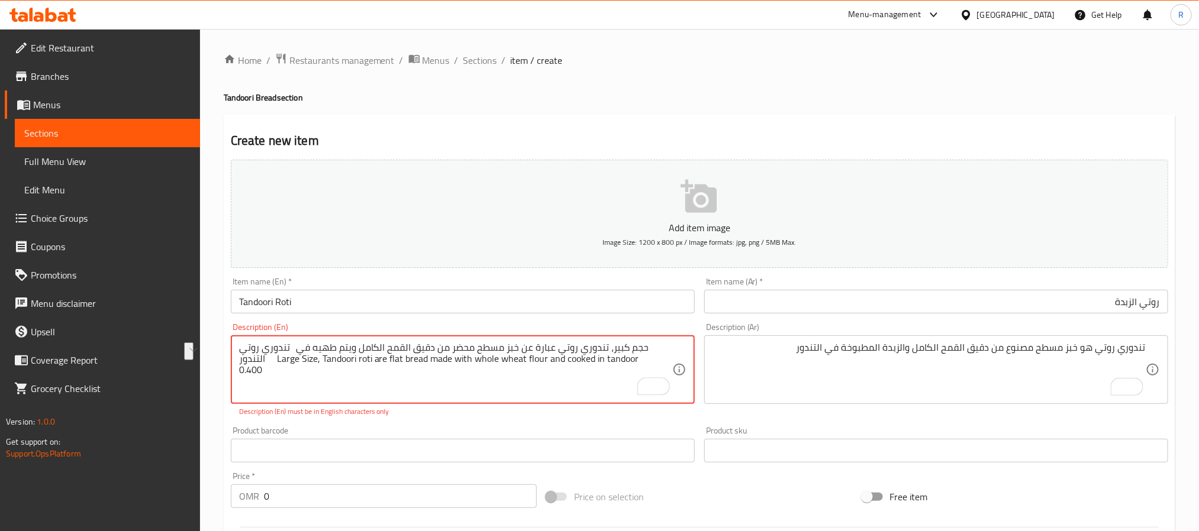
drag, startPoint x: 256, startPoint y: 352, endPoint x: 307, endPoint y: 347, distance: 51.2
type textarea "حجم كبير، تندوري روتي عبارة عن خبز مسطح محضر من دقيق القمح الكامل ويتم طهيه في …"
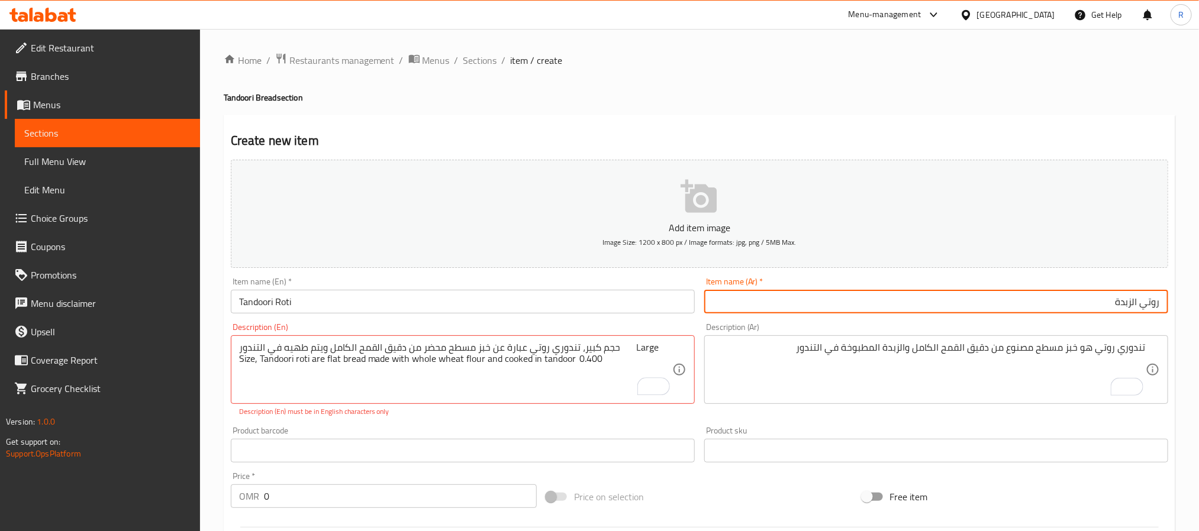
click at [743, 308] on input "روتي الزبدة" at bounding box center [936, 302] width 464 height 24
click at [741, 308] on input "روتي الزبدة" at bounding box center [936, 302] width 464 height 24
paste input "[PERSON_NAME]"
type input "تندوري روتي"
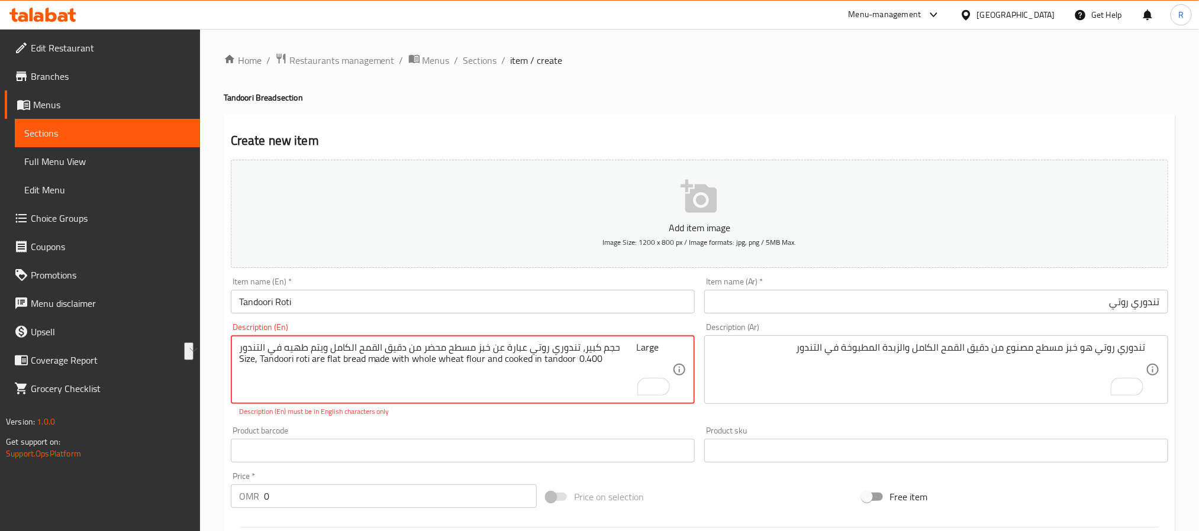
drag, startPoint x: 272, startPoint y: 349, endPoint x: 646, endPoint y: 350, distance: 374.6
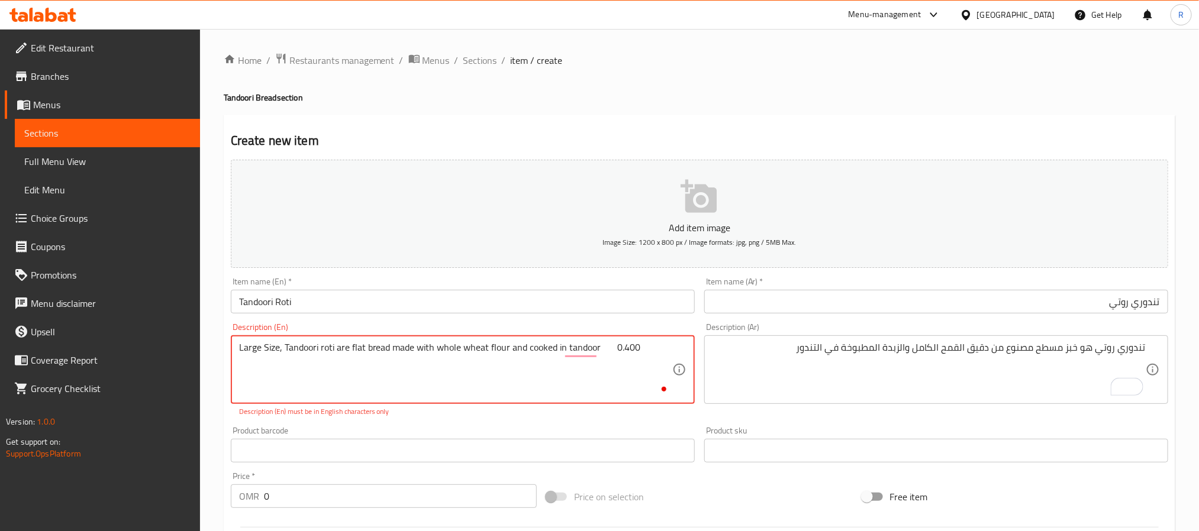
type textarea "Large Size, Tandoori roti are flat bread made with whole wheat flour and cooked…"
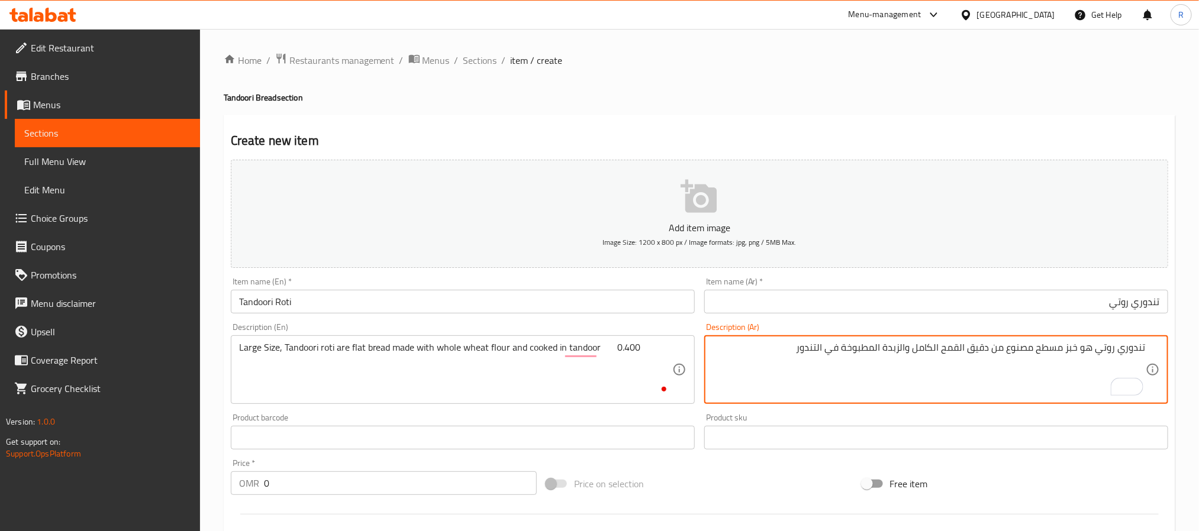
click at [969, 361] on textarea "تندوري روتي هو خبز مسطح مصنوع من دقيق القمح الكامل والزبدة المطبوخة في التندور" at bounding box center [928, 370] width 433 height 56
paste textarea "جم كبير، تندوري روتي عبارة عن خبز مسطح محضر من دقيق القمح الكامل ويتم طهيه"
type textarea "حجم كبير، تندوري روتي عبارة عن خبز مسطح محضر من دقيق القمح الكامل ويتم طهيه في …"
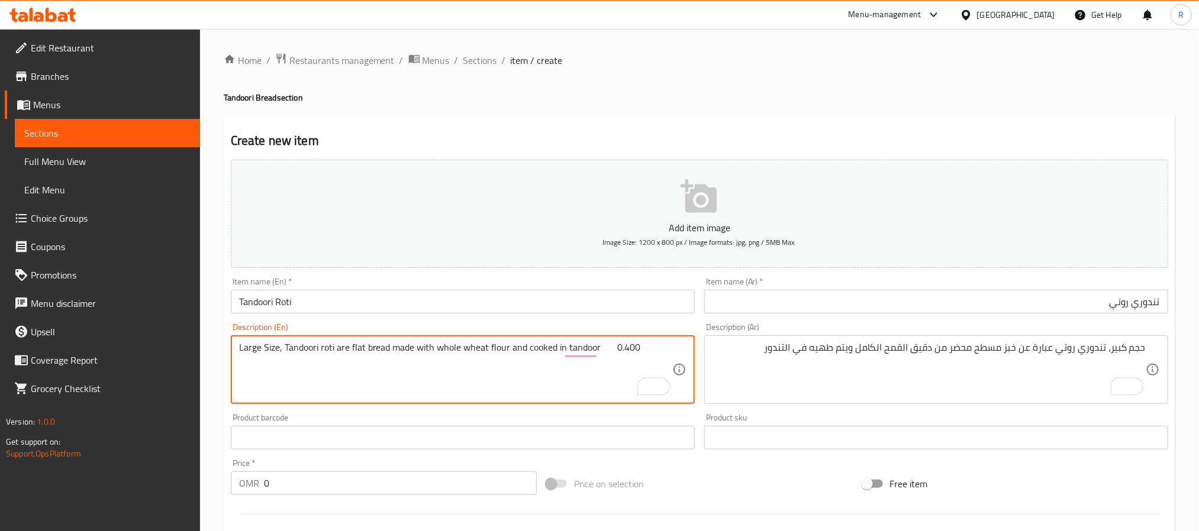
click at [612, 350] on textarea "Large Size, Tandoori roti are flat bread made with whole wheat flour and cooked…" at bounding box center [455, 370] width 433 height 56
type textarea "Large Size, Tandoori roti are flat bread made with whole wheat flour and cooked…"
click at [434, 487] on input "0" at bounding box center [400, 484] width 273 height 24
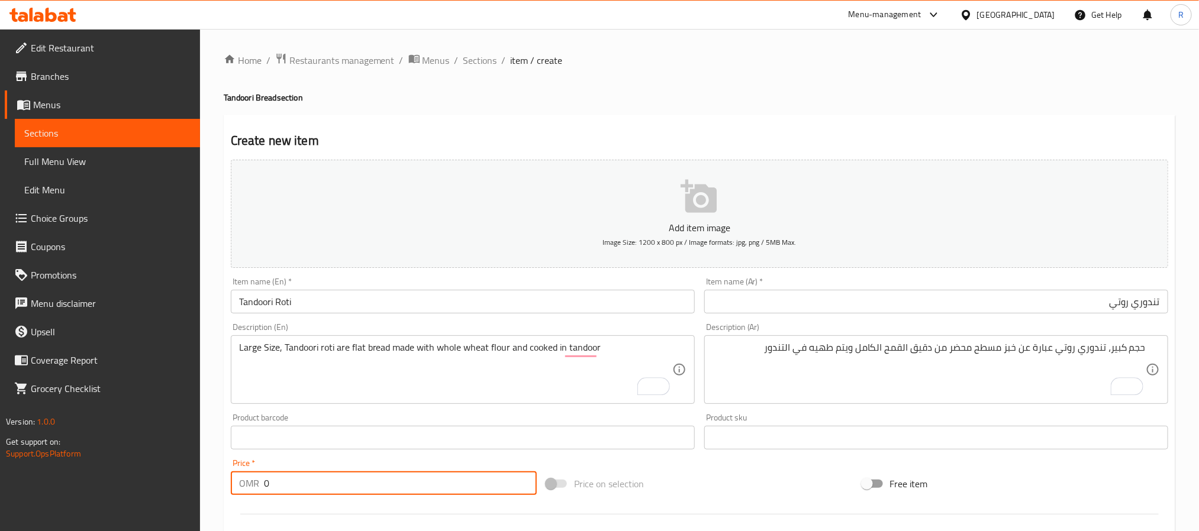
paste input "0.400"
type input "00.400"
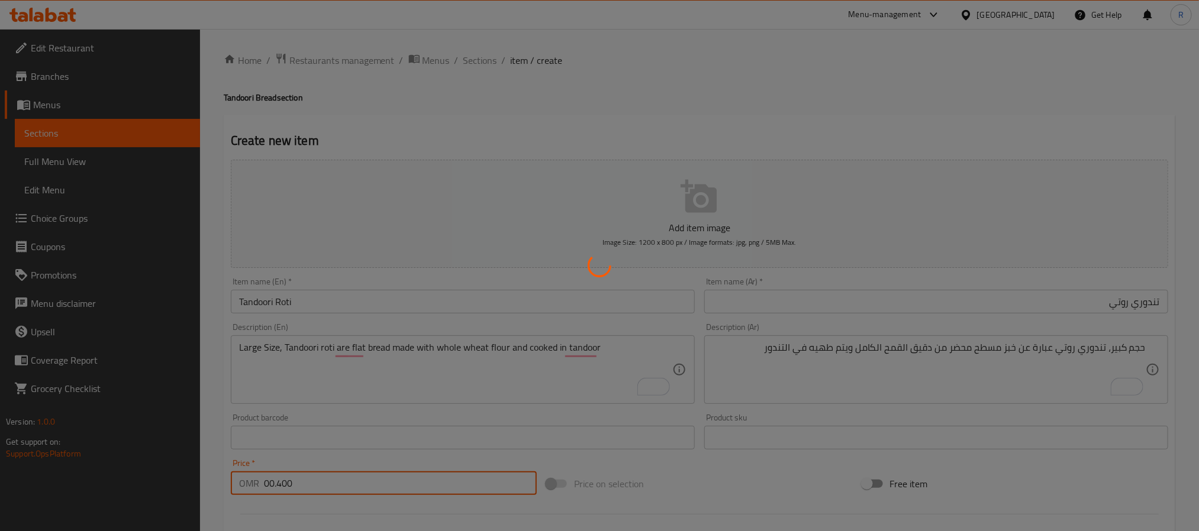
type input "0"
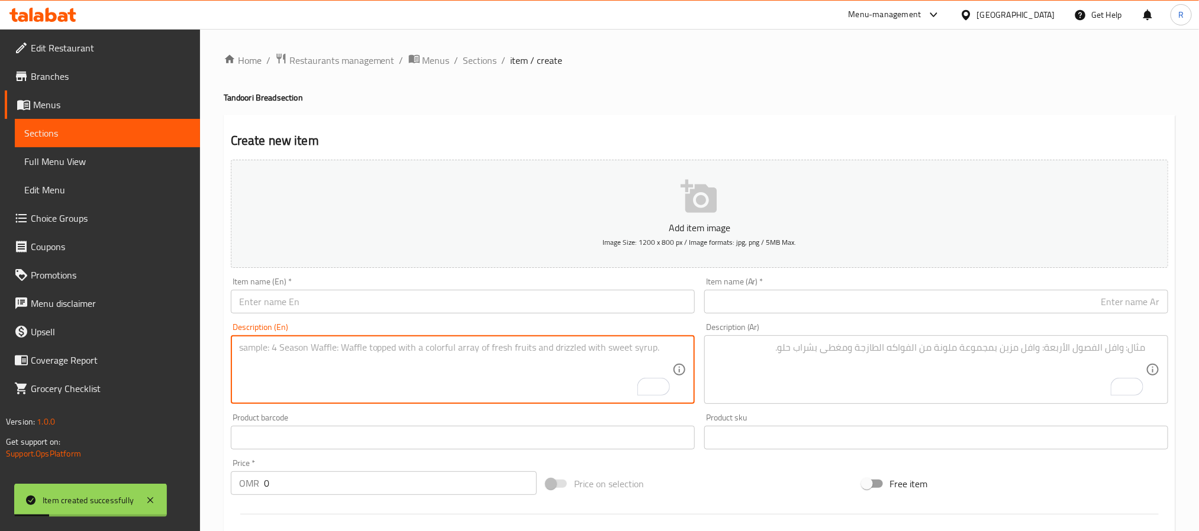
click at [460, 361] on textarea "To enrich screen reader interactions, please activate Accessibility in Grammarl…" at bounding box center [455, 370] width 433 height 56
paste textarea "Plain Naan نان سادة حجم كبير، محضر من دقيق مكرر، ملح، سكر، حليب، مطبوخ في التند…"
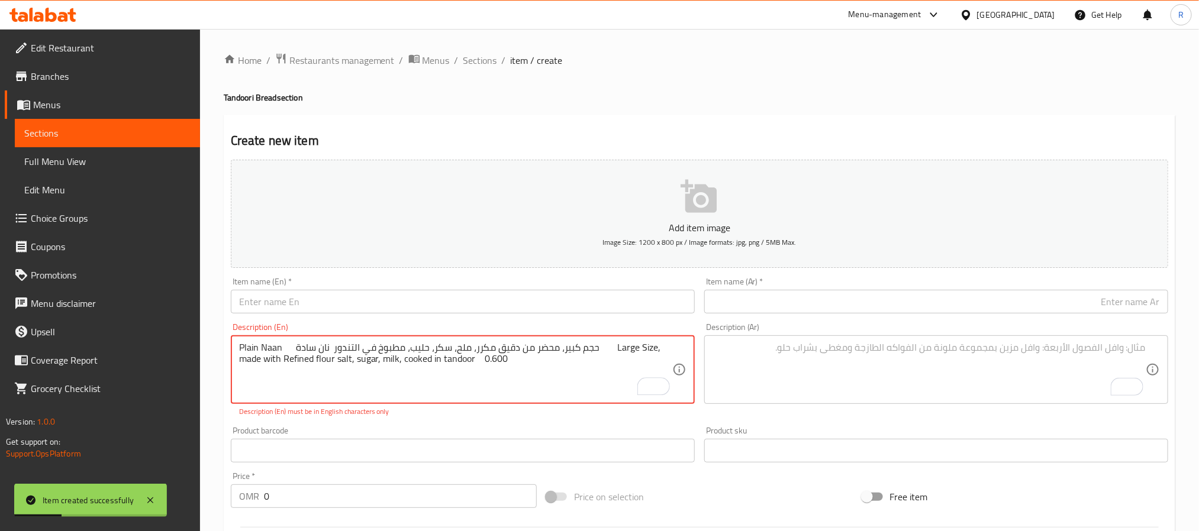
click at [253, 349] on textarea "Plain Naan نان سادة حجم كبير، محضر من دقيق مكرر، ملح، سكر، حليب، مطبوخ في التند…" at bounding box center [455, 370] width 433 height 56
drag, startPoint x: 253, startPoint y: 349, endPoint x: 263, endPoint y: 349, distance: 10.1
click at [263, 349] on textarea "Plain Naan نان سادة حجم كبير، محضر من دقيق مكرر، ملح، سكر، حليب، مطبوخ في التند…" at bounding box center [455, 370] width 433 height 56
type textarea "نان سادة حجم كبير، محضر من دقيق مكرر، ملح، سكر، حليب، مطبوخ في التندور Large Si…"
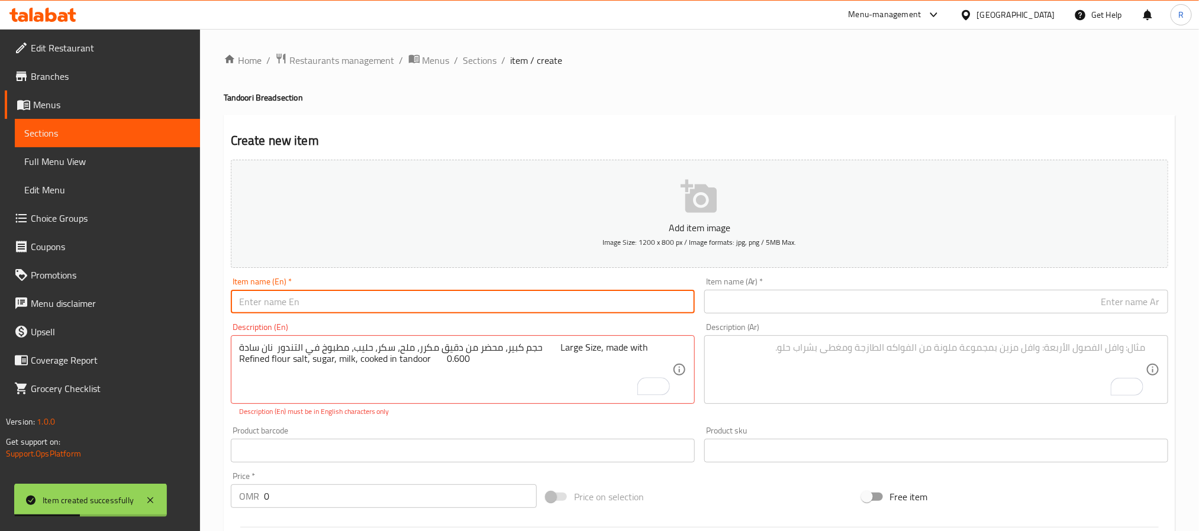
drag, startPoint x: 309, startPoint y: 304, endPoint x: 276, endPoint y: 316, distance: 35.4
click at [309, 304] on input "text" at bounding box center [463, 302] width 464 height 24
paste input "Plain Naan"
type input "Plain Naan"
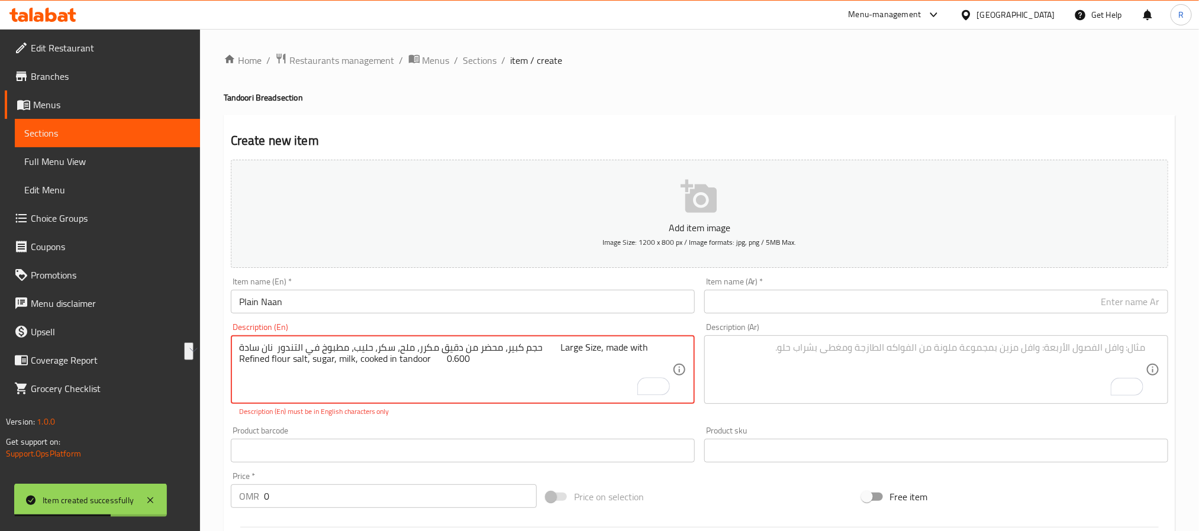
drag, startPoint x: 254, startPoint y: 350, endPoint x: 288, endPoint y: 348, distance: 34.4
type textarea "حجم كبير، محضر من دقيق مكرر، ملح، سكر، حليب، مطبوخ في التندور Large Size, made …"
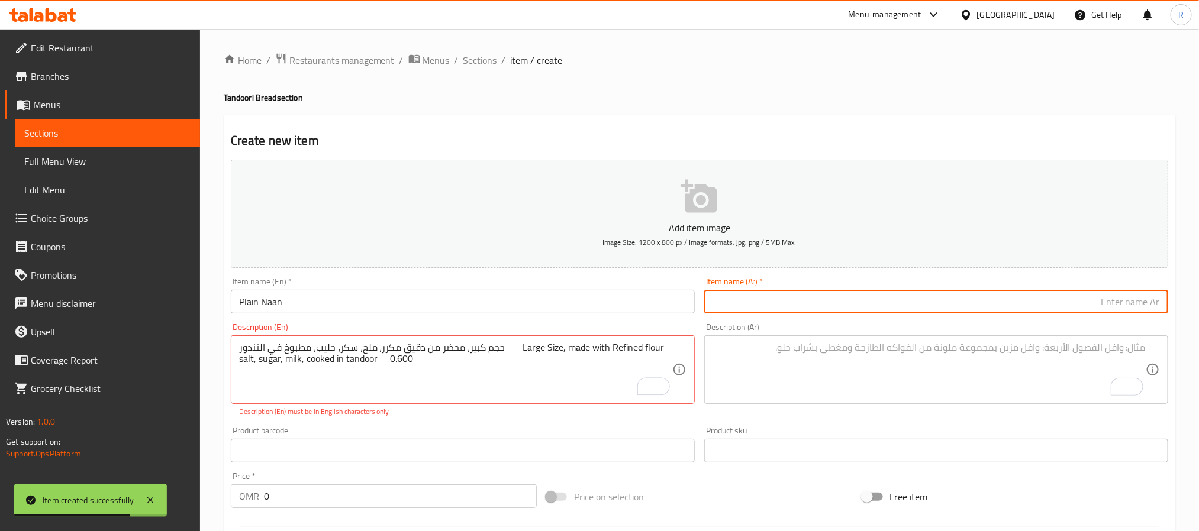
click at [712, 299] on input "text" at bounding box center [936, 302] width 464 height 24
paste input "نان سادة"
type input "نان سادة"
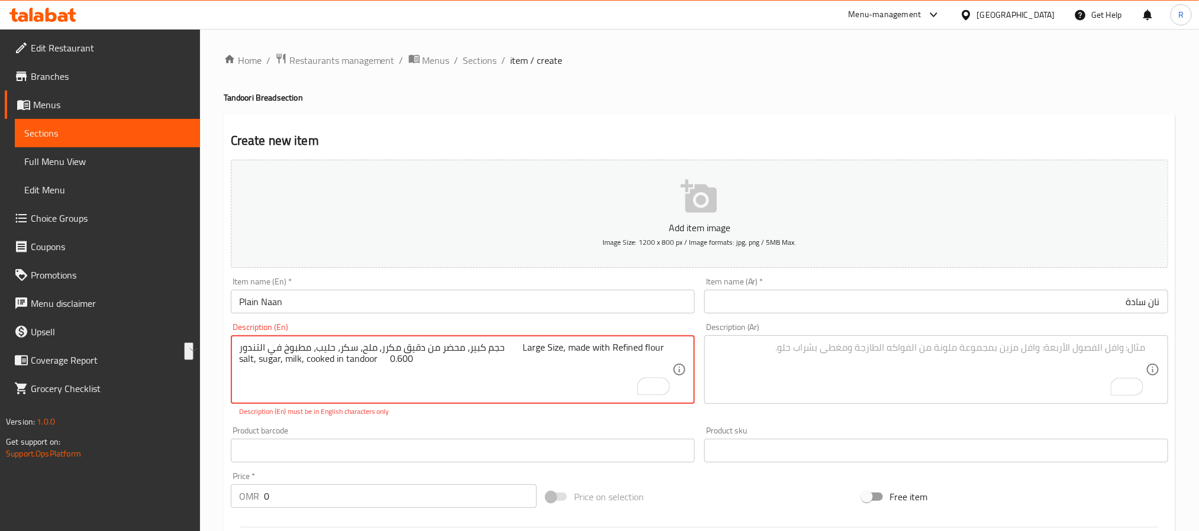
drag, startPoint x: 272, startPoint y: 350, endPoint x: 534, endPoint y: 351, distance: 262.7
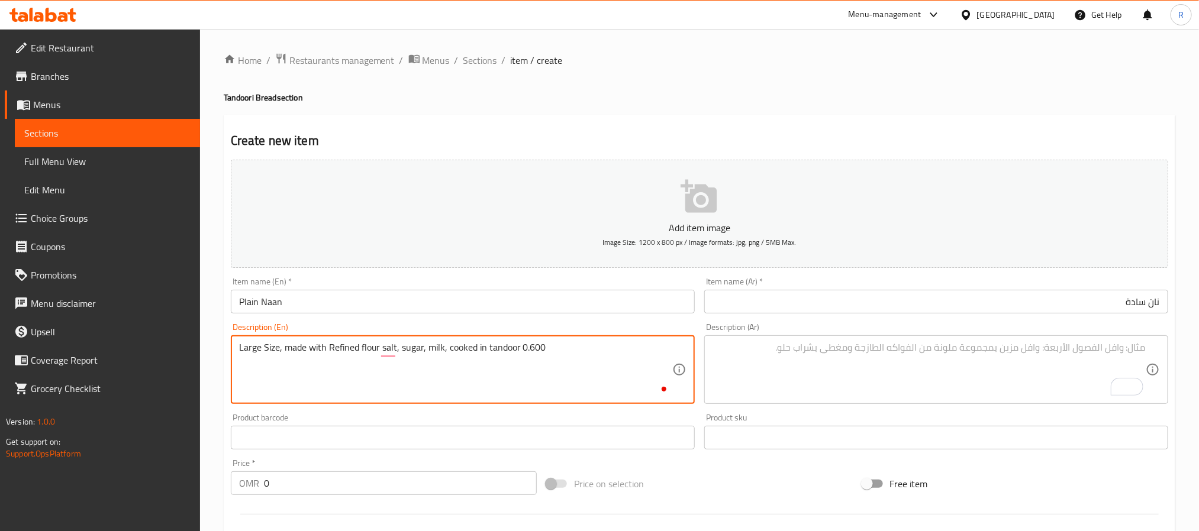
type textarea "Large Size, made with Refined flour salt, sugar, milk, cooked in tandoor 0.600"
click at [897, 367] on textarea "To enrich screen reader interactions, please activate Accessibility in Grammarl…" at bounding box center [928, 370] width 433 height 56
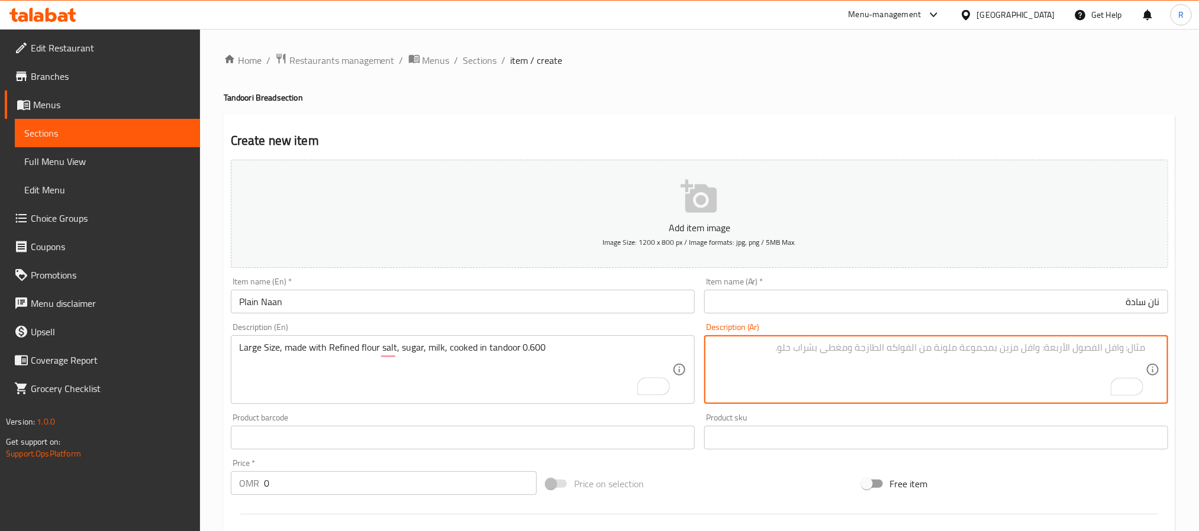
paste textarea "حجم كبير، محضر من دقيق مكرر، [PERSON_NAME]، سكر، حليب، مطبوخ في التندور"
type textarea "حجم كبير، محضر من دقيق مكرر، [PERSON_NAME]، سكر، حليب، مطبوخ في التندور"
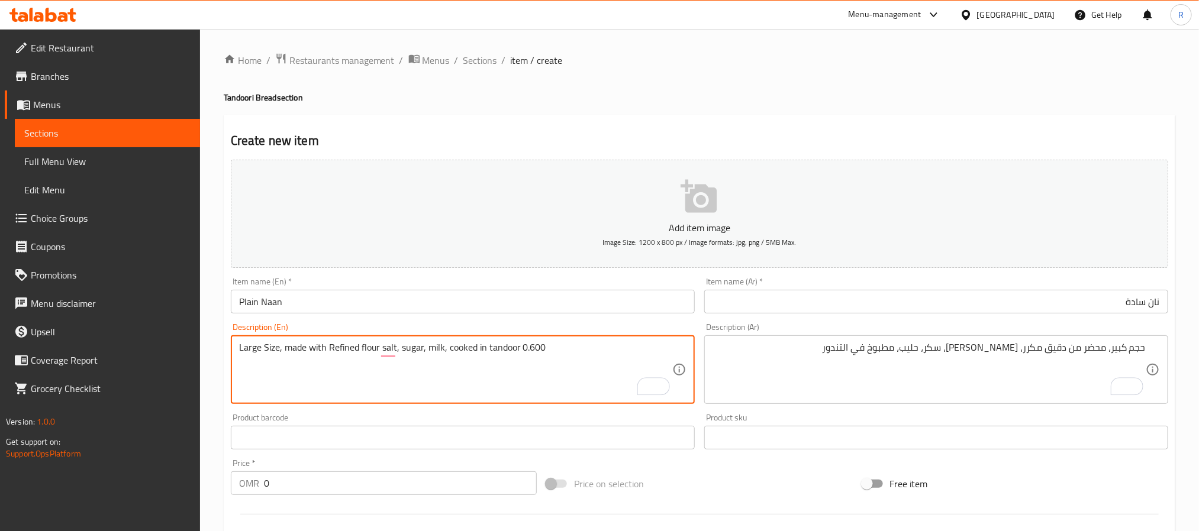
click at [533, 351] on textarea "Large Size, made with Refined flour salt, sugar, milk, cooked in tandoor 0.600" at bounding box center [455, 370] width 433 height 56
type textarea "Large Size, made with Refined flour salt, sugar, milk, cooked in tandoor"
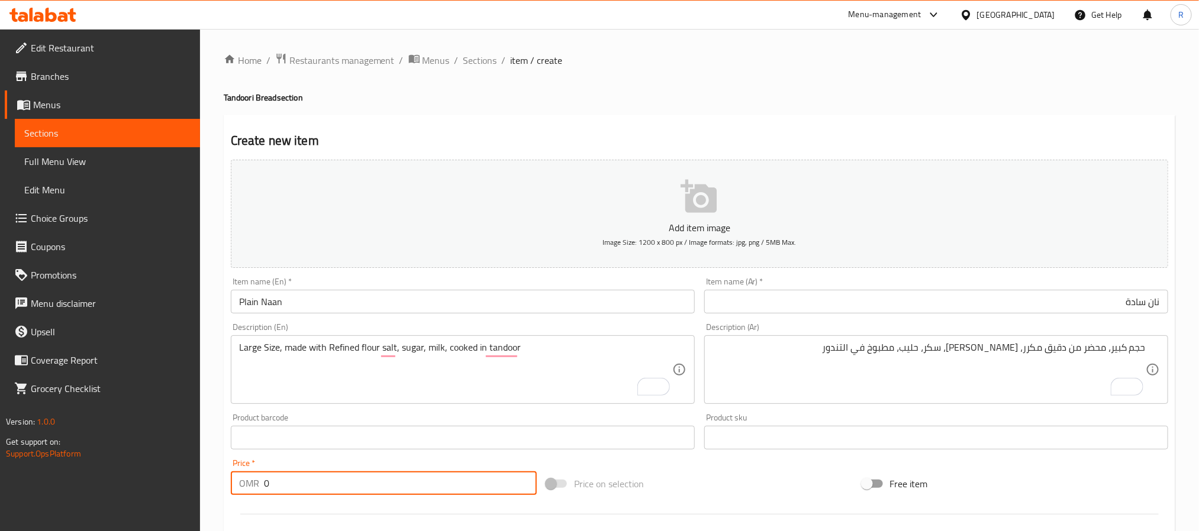
click at [474, 494] on input "0" at bounding box center [400, 484] width 273 height 24
paste input "0.600"
type input "00.600"
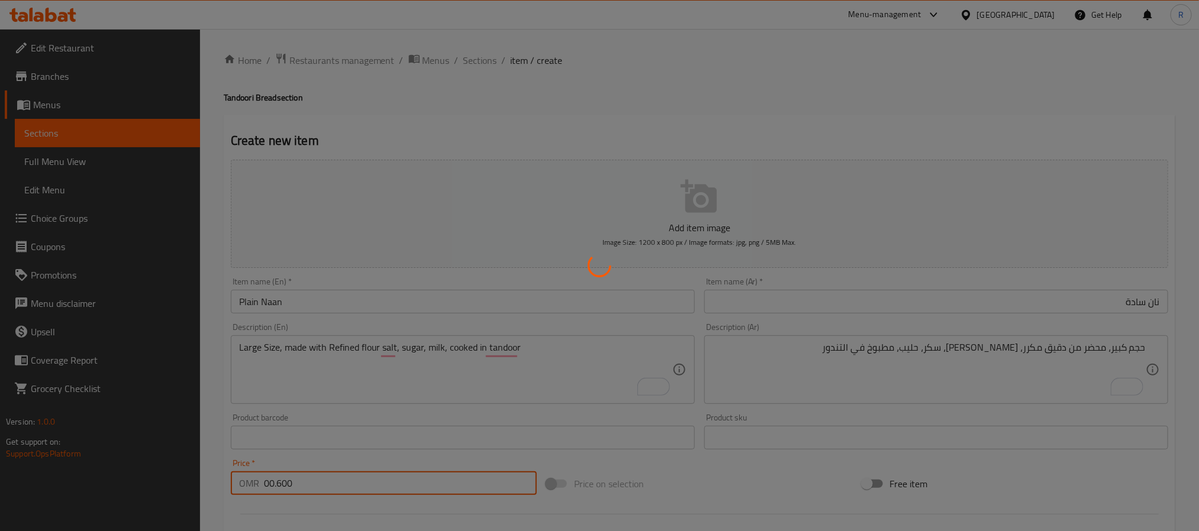
type input "0"
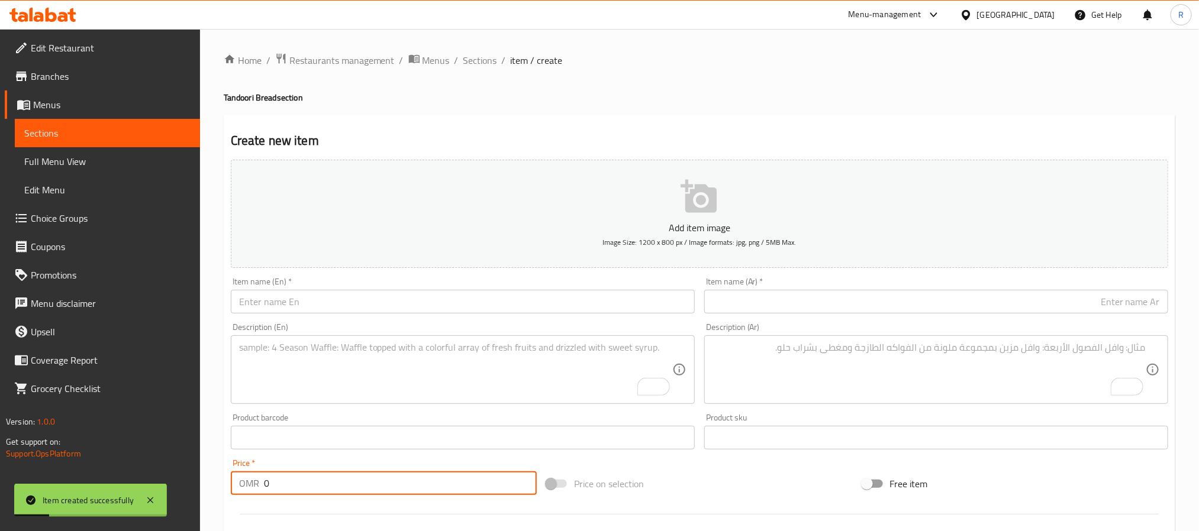
drag, startPoint x: 431, startPoint y: 363, endPoint x: 430, endPoint y: 370, distance: 7.2
click at [430, 364] on textarea "To enrich screen reader interactions, please activate Accessibility in Grammarl…" at bounding box center [455, 370] width 433 height 56
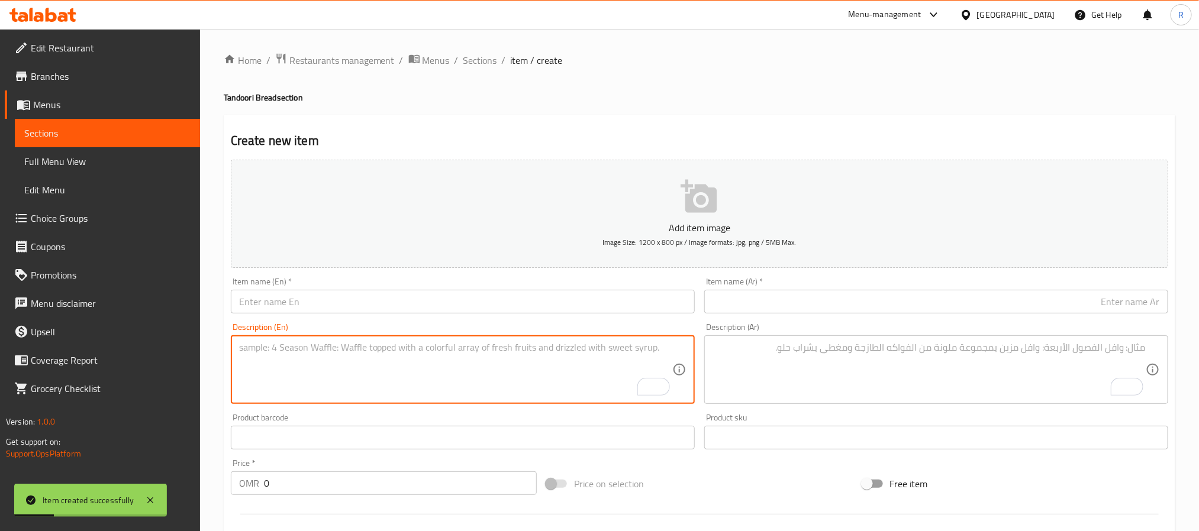
paste textarea "Butter Naan نان بالزبدة حجم كبير، نان محضر من الدقيق المكرر، ملح، سكر، حليب، مط…"
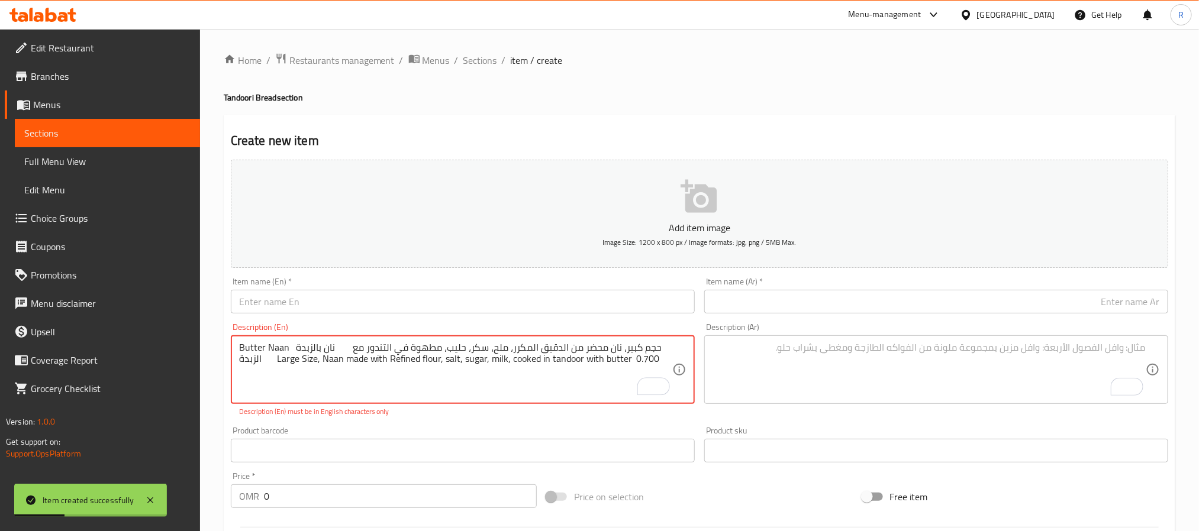
click at [253, 343] on textarea "Butter Naan نان بالزبدة حجم كبير، نان محضر من الدقيق المكرر، ملح، سكر، حليب، مط…" at bounding box center [455, 370] width 433 height 56
drag, startPoint x: 253, startPoint y: 343, endPoint x: 278, endPoint y: 345, distance: 25.0
click at [278, 345] on textarea "Butter Naan نان بالزبدة حجم كبير، نان محضر من الدقيق المكرر، ملح، سكر، حليب، مط…" at bounding box center [455, 370] width 433 height 56
type textarea "نان بالزبدة حجم كبير، نان محضر من الدقيق المكرر، ملح، سكر، حليب، مطهوة في التند…"
click at [320, 304] on input "text" at bounding box center [463, 302] width 464 height 24
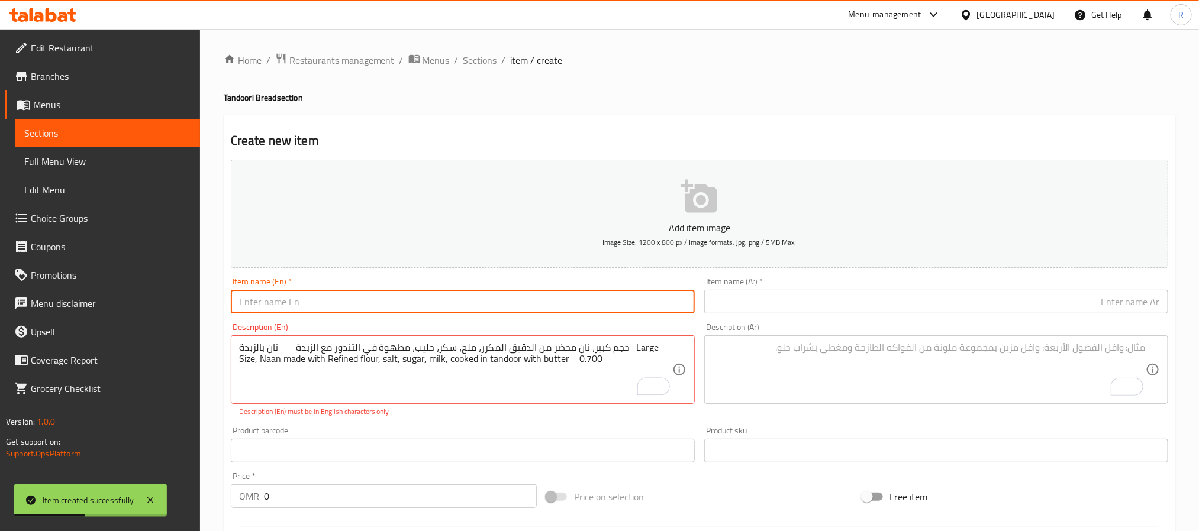
paste input "Butter Naan"
type input "Butter Naan"
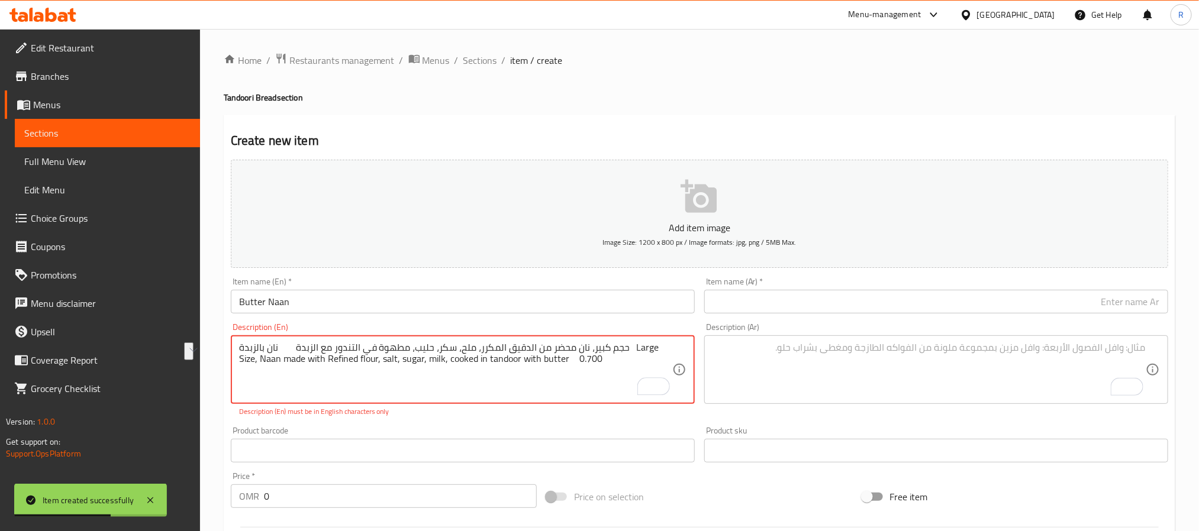
drag, startPoint x: 252, startPoint y: 348, endPoint x: 295, endPoint y: 349, distance: 42.6
type textarea "حجم كبير، نان محضر من الدقيق المكرر، ملح، سكر، حليب، مطهوة في التندور مع الزبدة…"
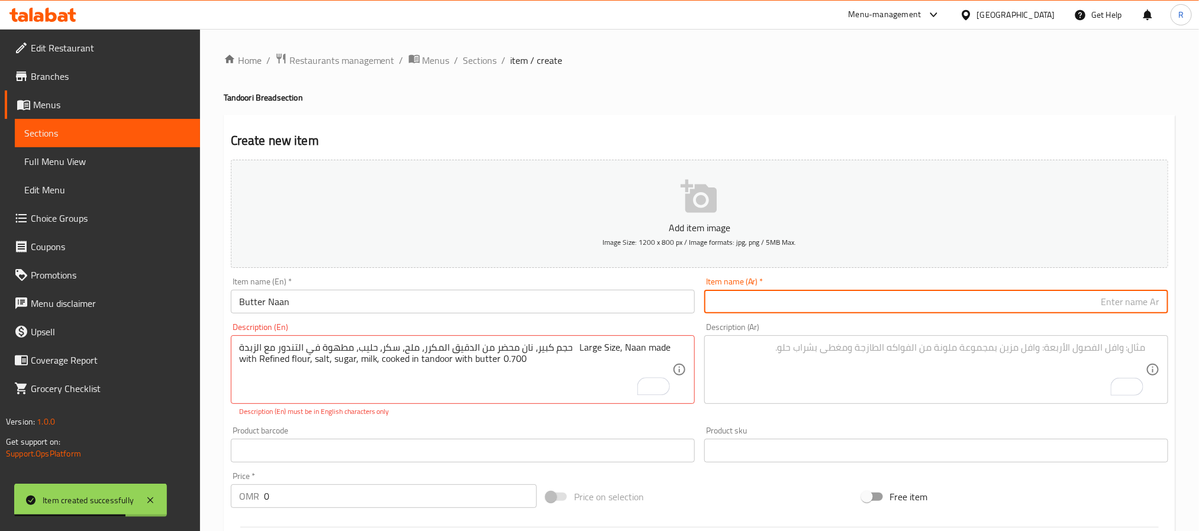
click at [720, 306] on input "text" at bounding box center [936, 302] width 464 height 24
paste input "نان بالزبدة"
type input "نان بالزبدة"
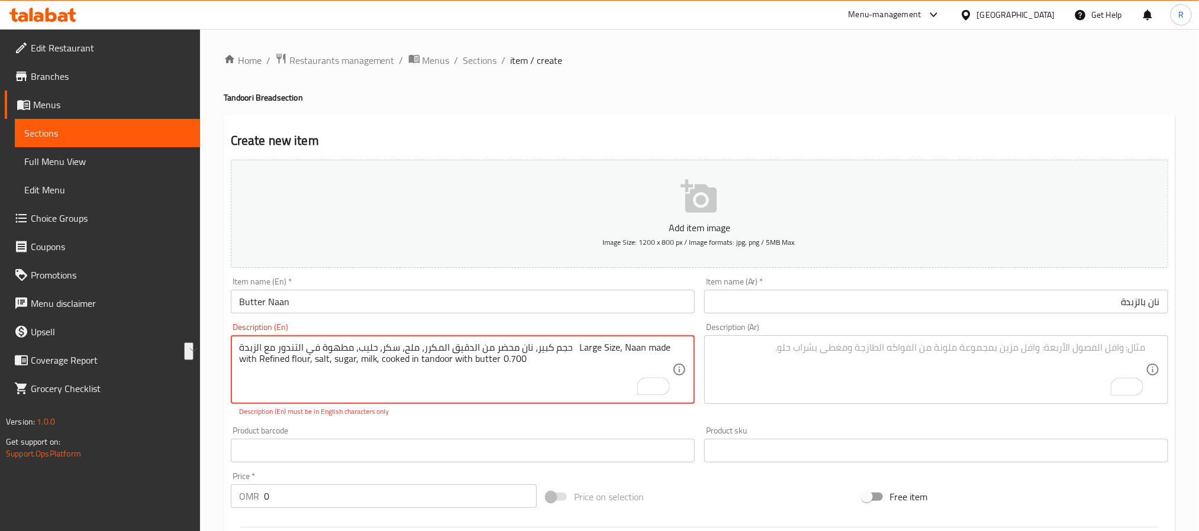
drag, startPoint x: 270, startPoint y: 350, endPoint x: 602, endPoint y: 350, distance: 332.0
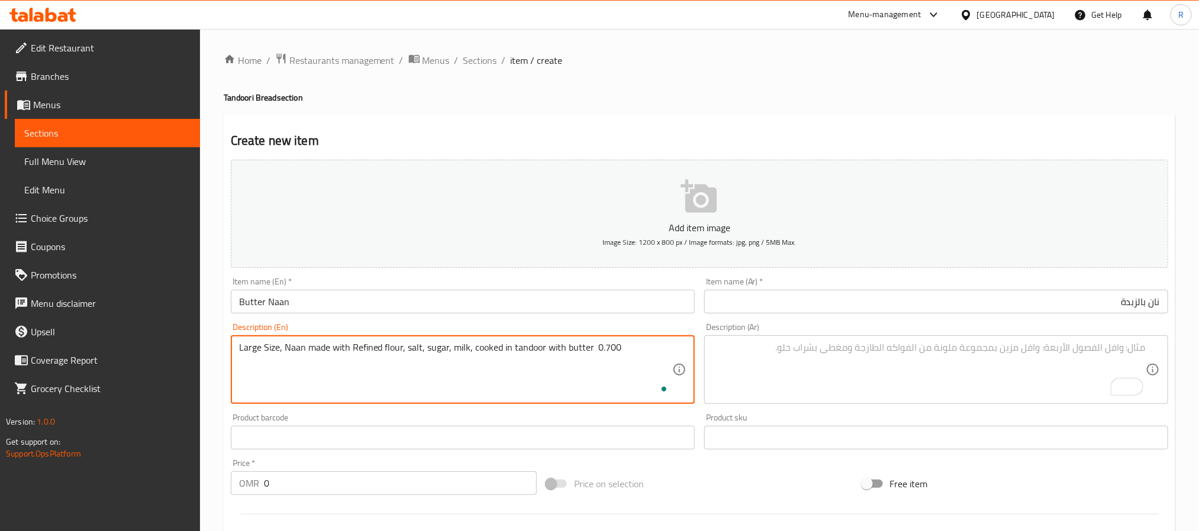
type textarea "Large Size, Naan made with Refined flour, salt, sugar, milk, cooked in tandoor …"
click at [937, 355] on textarea "To enrich screen reader interactions, please activate Accessibility in Grammarl…" at bounding box center [928, 370] width 433 height 56
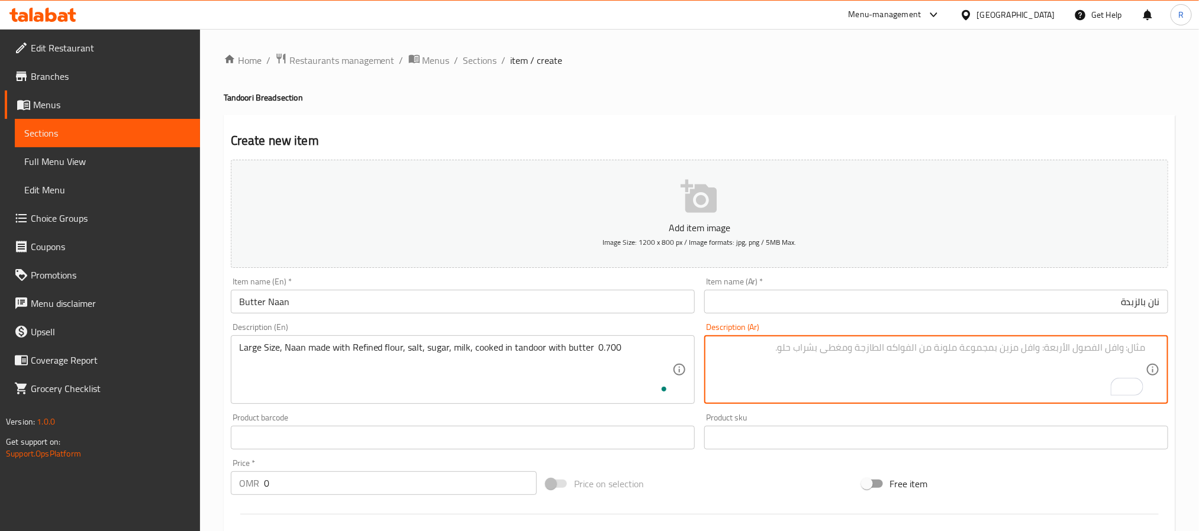
paste textarea "حجم كبير، نان محضر من الدقيق المكرر، ملح، سكر، حليب، مطهوة في التندور مع الزبدة"
type textarea "حجم كبير، نان محضر من الدقيق المكرر، ملح، سكر، حليب، مطهوة في التندور مع الزبدة"
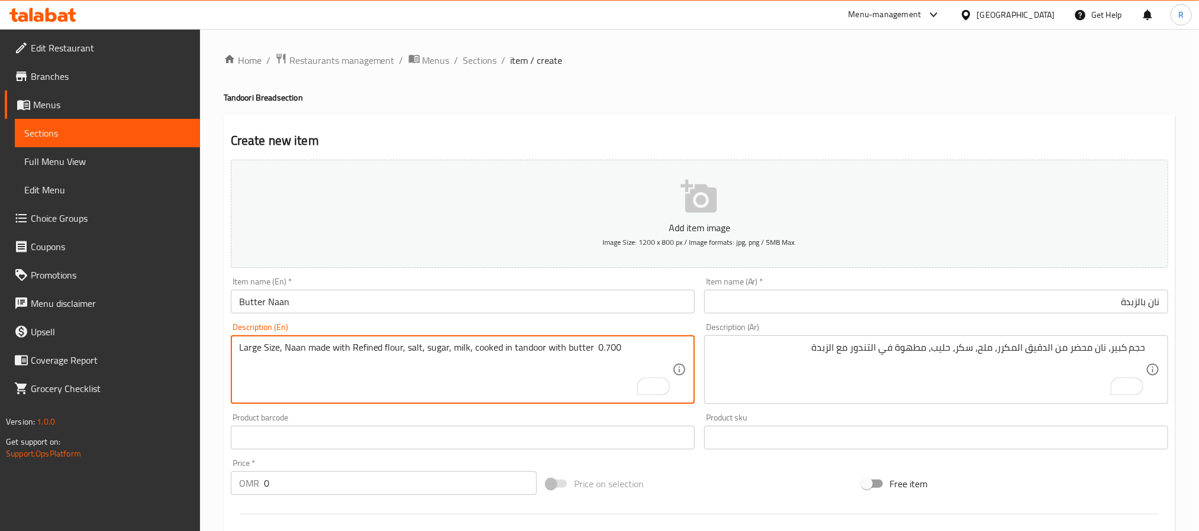
click at [628, 348] on textarea "Large Size, Naan made with Refined flour, salt, sugar, milk, cooked in tandoor …" at bounding box center [455, 370] width 433 height 56
type textarea "Large Size, Naan made with Refined flour, salt, sugar, milk, cooked in tandoor …"
click at [373, 492] on input "0" at bounding box center [400, 484] width 273 height 24
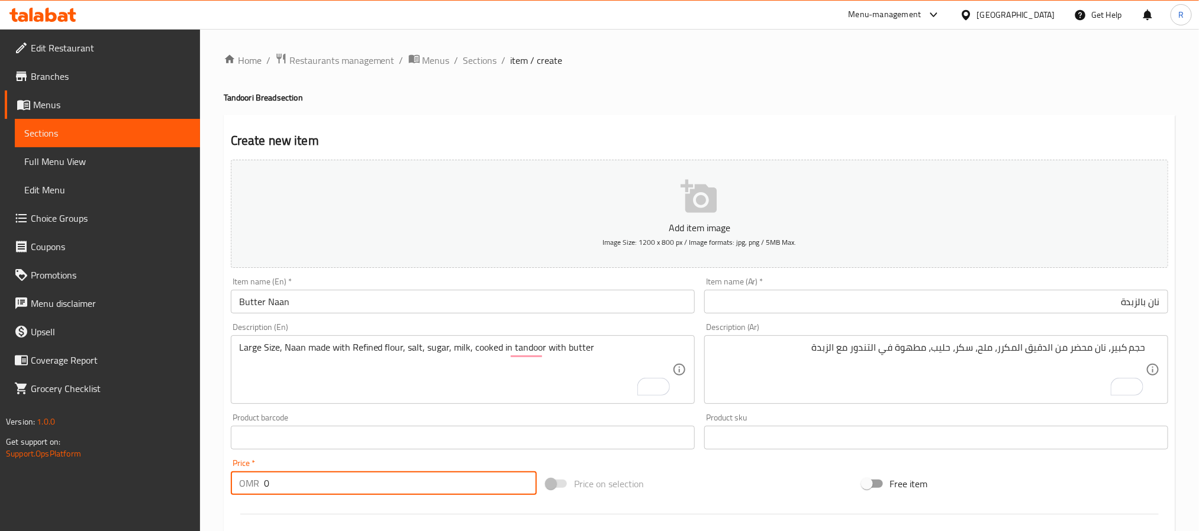
paste input "0.700"
type input "00.700"
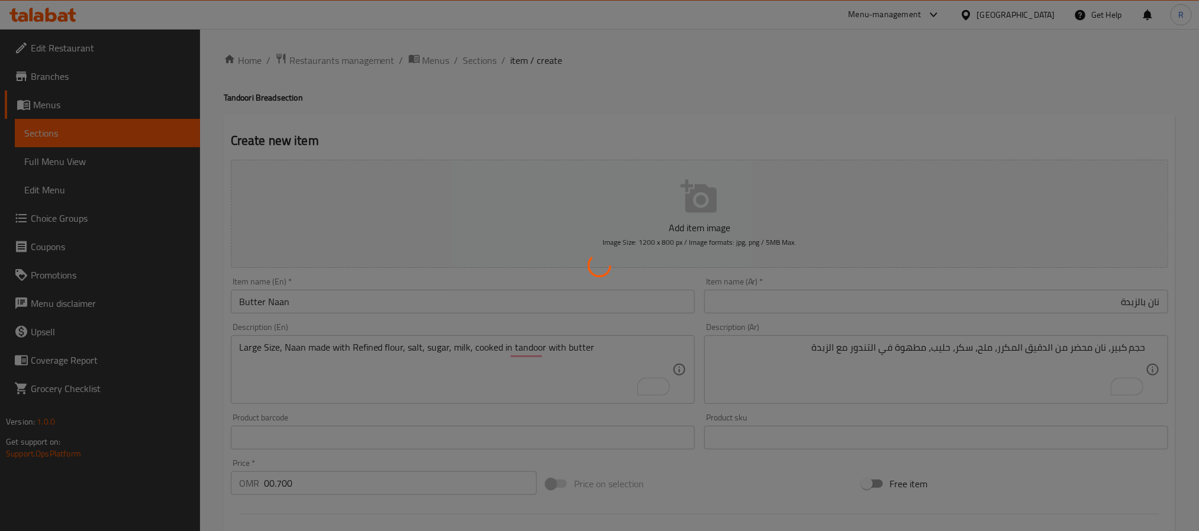
type input "0"
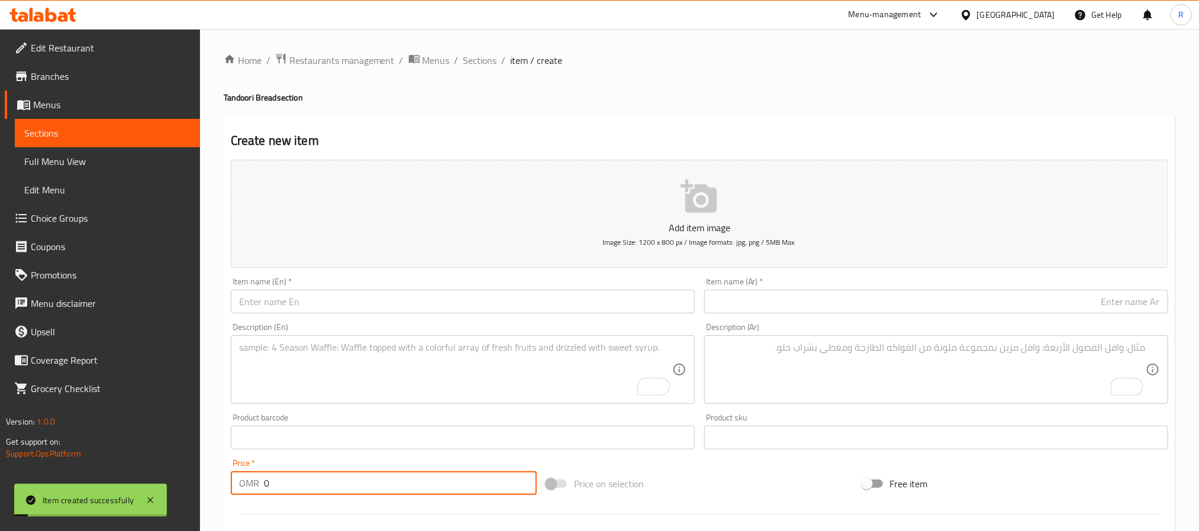
click at [338, 359] on textarea "To enrich screen reader interactions, please activate Accessibility in Grammarl…" at bounding box center [455, 370] width 433 height 56
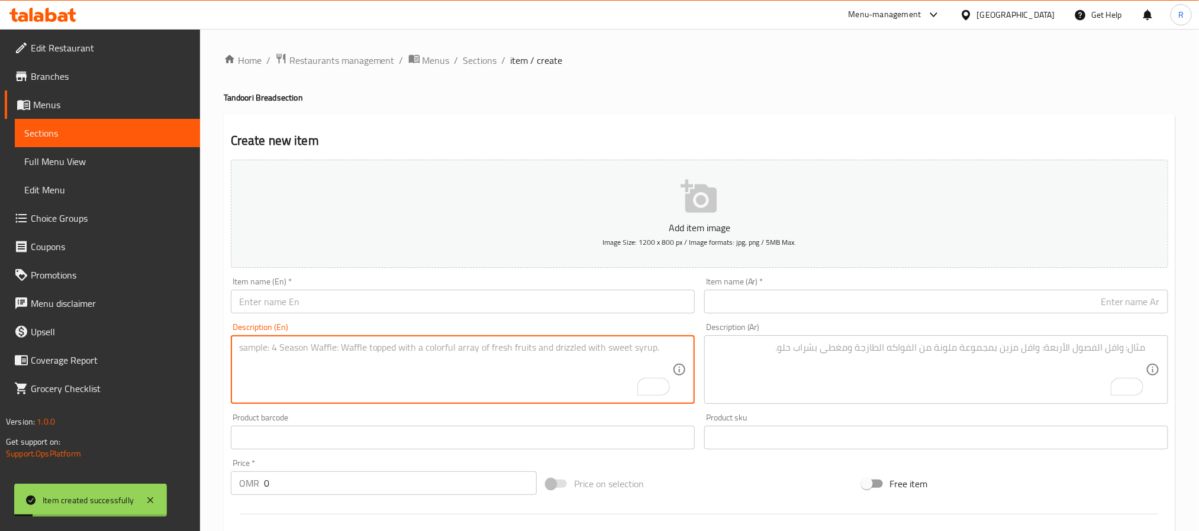
paste textarea "Lachha Paratha لاتشا براتا خبز مسطح كامل الحجم ذو طبقات قشارية طرية محضر من دقي…"
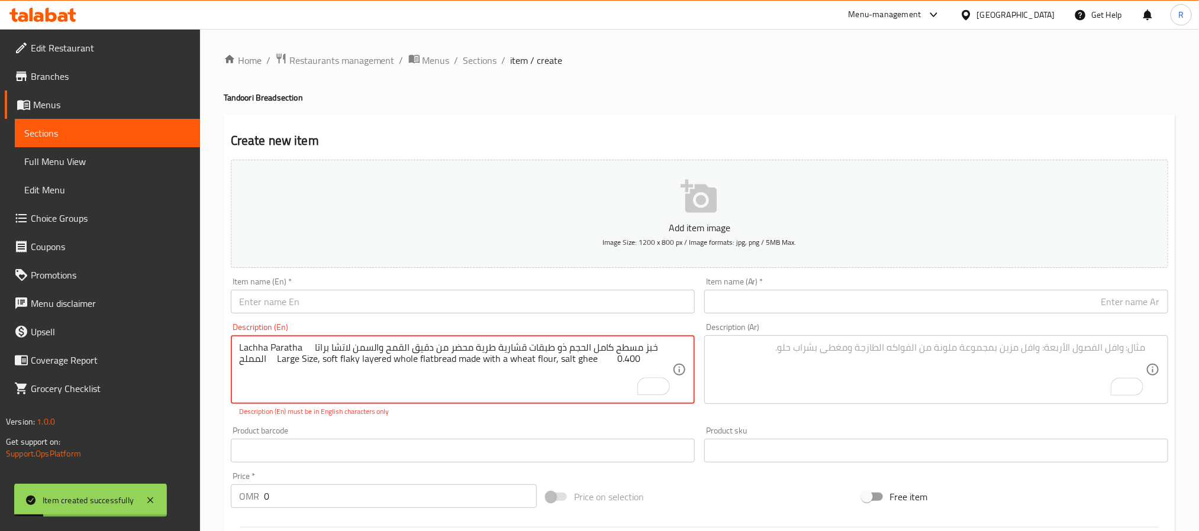
click at [256, 342] on textarea "Lachha Paratha لاتشا براتا خبز مسطح كامل الحجم ذو طبقات قشارية طرية محضر من دقي…" at bounding box center [455, 370] width 433 height 56
drag, startPoint x: 256, startPoint y: 341, endPoint x: 279, endPoint y: 343, distance: 22.5
click at [279, 343] on textarea "Lachha Paratha لاتشا براتا خبز مسطح كامل الحجم ذو طبقات قشارية طرية محضر من دقي…" at bounding box center [455, 370] width 433 height 56
type textarea "لاتشا براتا خبز مسطح كامل الحجم ذو طبقات قشارية طرية محضر من دقيق القمح والسمن …"
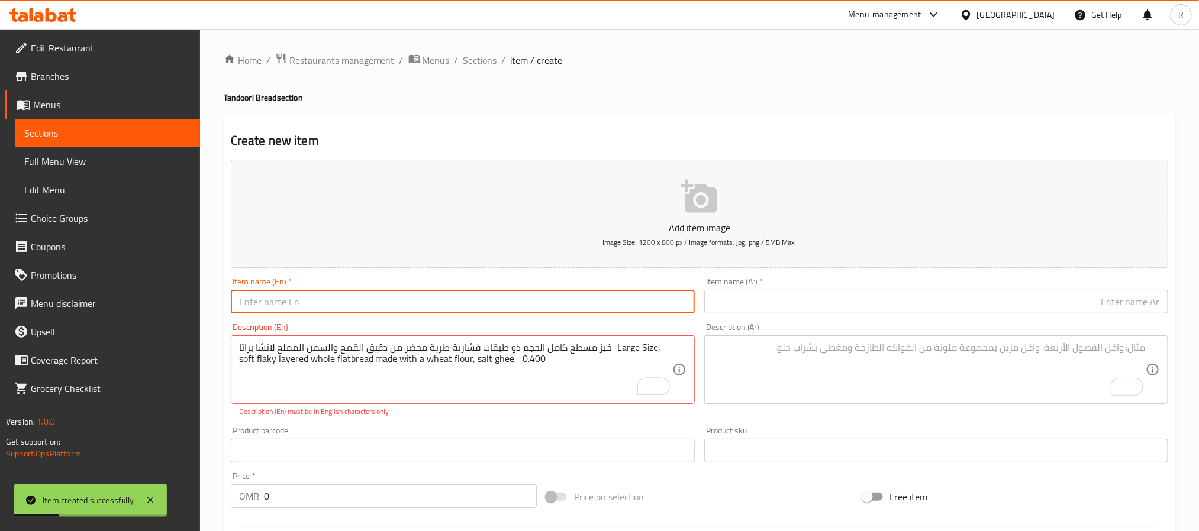
click at [327, 309] on input "text" at bounding box center [463, 302] width 464 height 24
paste input "Lachha Paratha"
type input "Lachha Paratha"
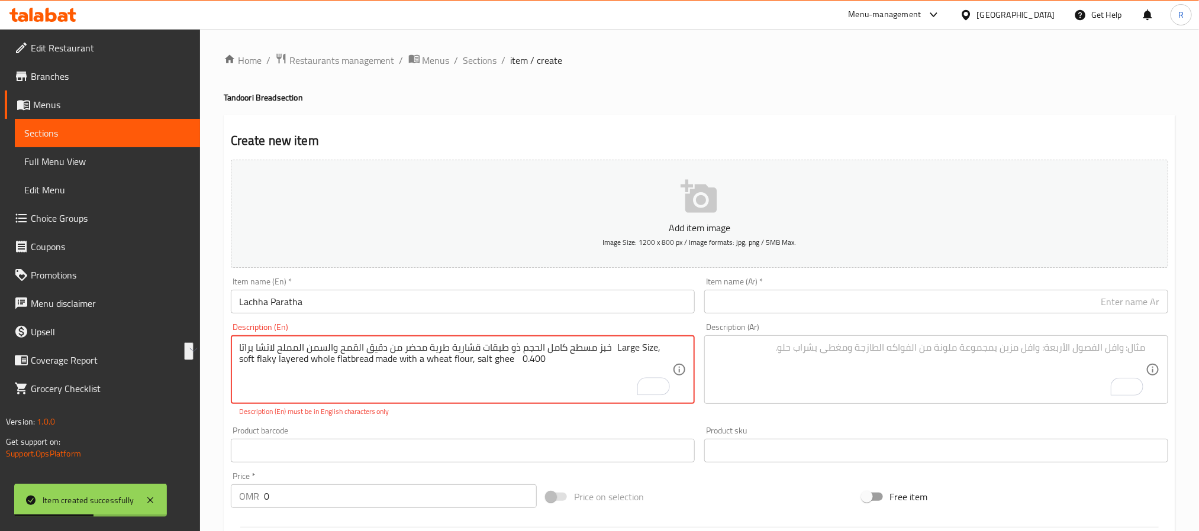
drag, startPoint x: 254, startPoint y: 346, endPoint x: 292, endPoint y: 345, distance: 37.3
type textarea "خبز مسطح كامل الحجم ذو طبقات قشارية طرية محضر من دقيق القمح والسمن المملح Large…"
click at [747, 296] on input "text" at bounding box center [936, 302] width 464 height 24
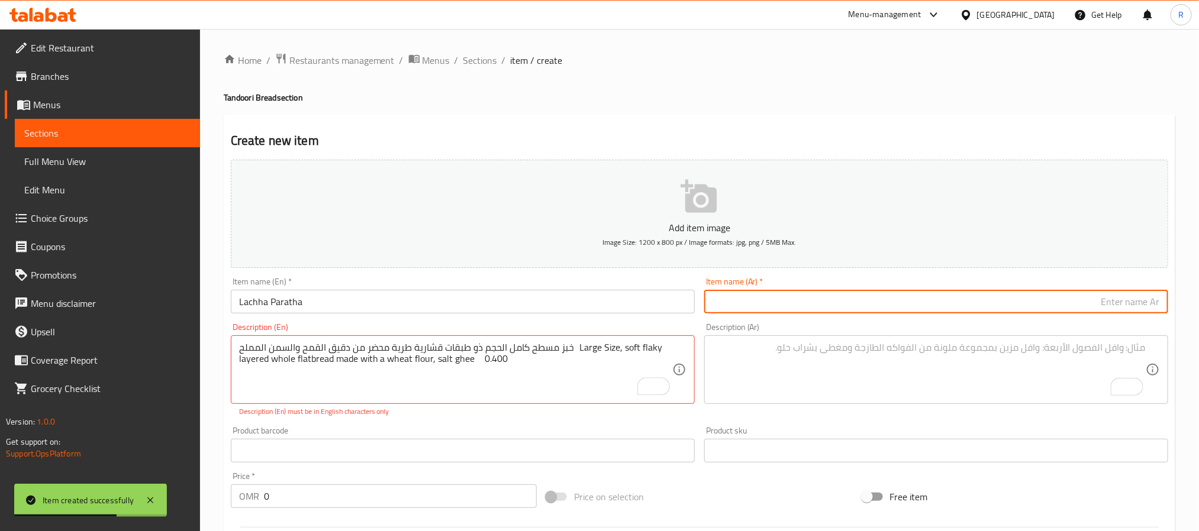
paste input "لاتشا براتا"
type input "لاتشا براتا"
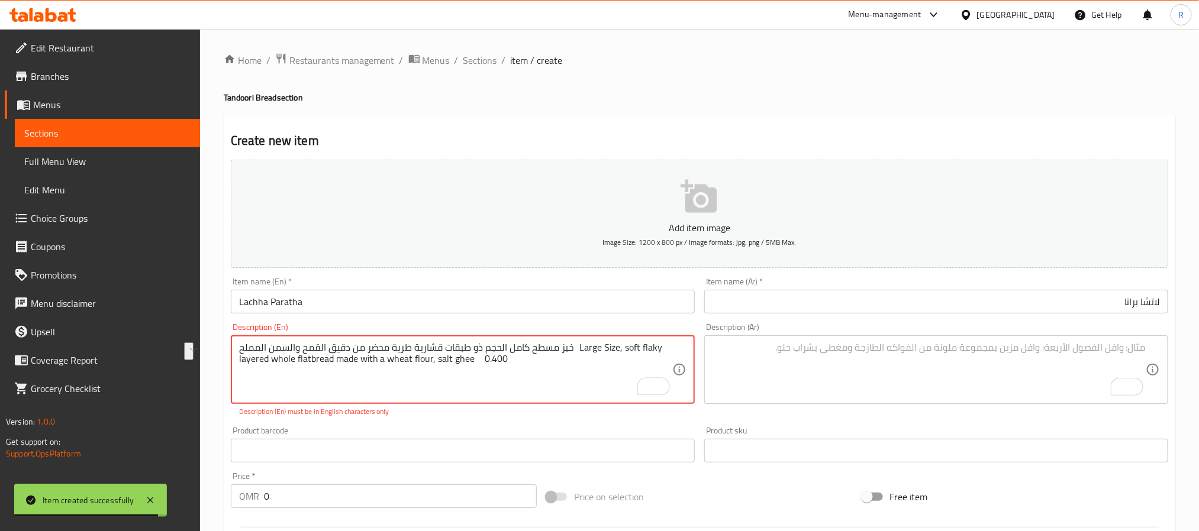
drag, startPoint x: 270, startPoint y: 352, endPoint x: 604, endPoint y: 350, distance: 333.8
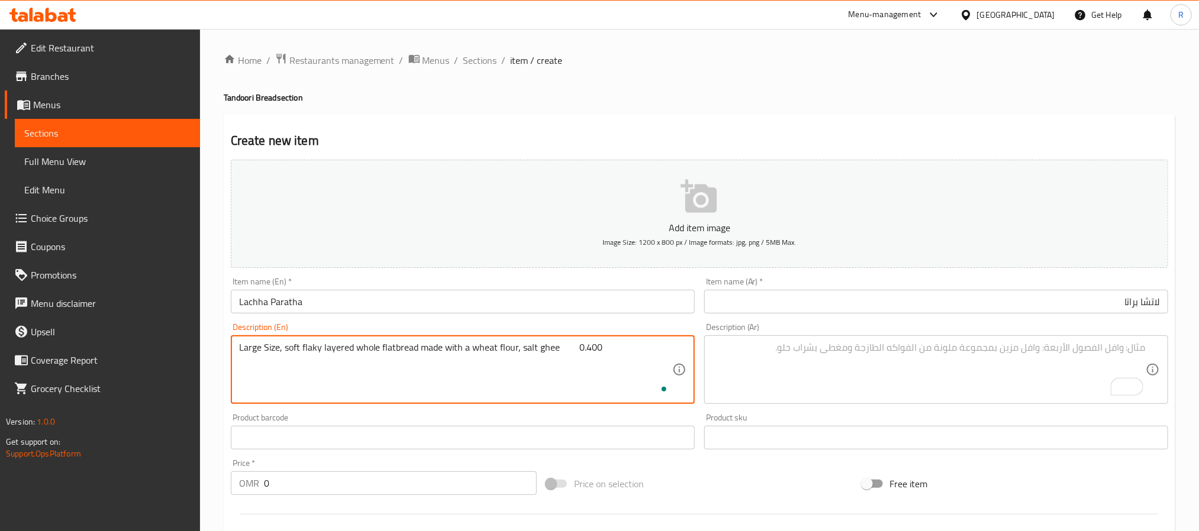
type textarea "Large Size, soft flaky layered whole flatbread made with a wheat flour, salt gh…"
click at [799, 364] on textarea "To enrich screen reader interactions, please activate Accessibility in Grammarl…" at bounding box center [928, 370] width 433 height 56
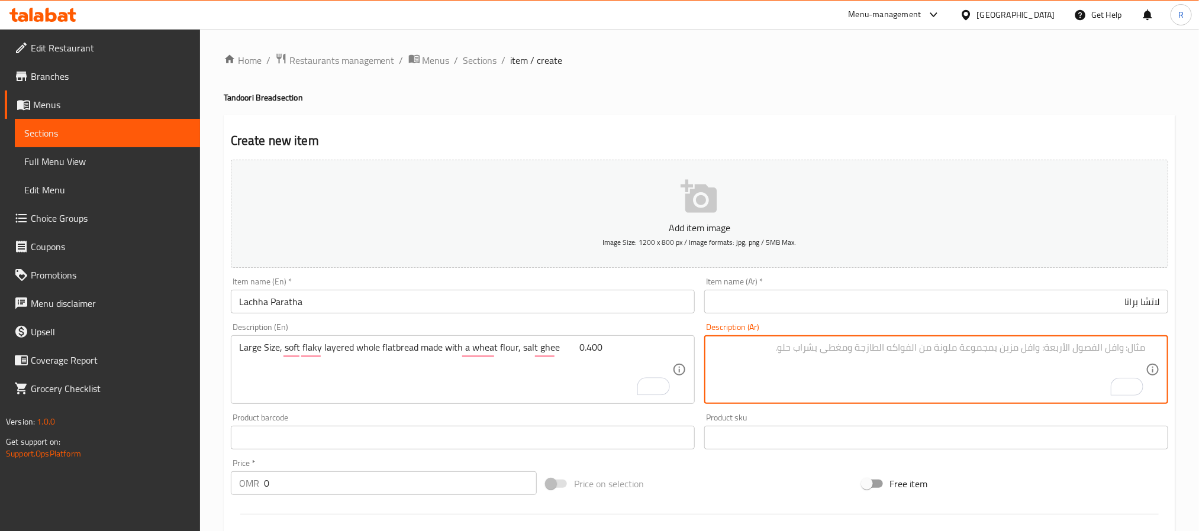
paste textarea "خبز مسطح كامل الحجم ذو طبقات قشارية طرية محضر من دقيق القمح والسمن المملح"
type textarea "خبز مسطح كامل الحجم ذو طبقات قشارية طرية محضر من دقيق القمح والسمن المملح"
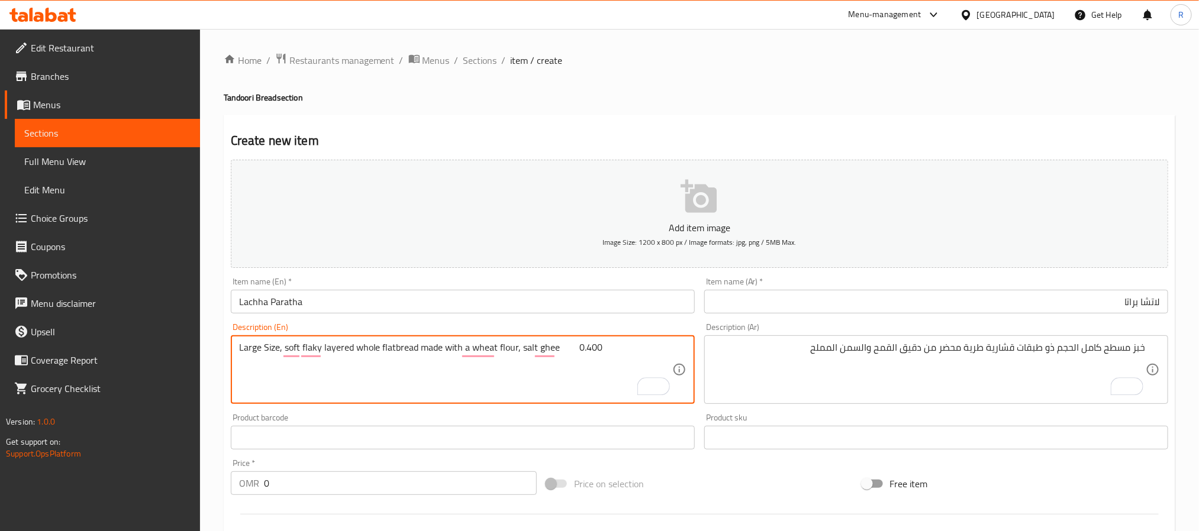
click at [585, 344] on textarea "Large Size, soft flaky layered whole flatbread made with a wheat flour, salt gh…" at bounding box center [455, 370] width 433 height 56
type textarea "Large Size, soft flaky layered whole flatbread made with a wheat flour, salt gh…"
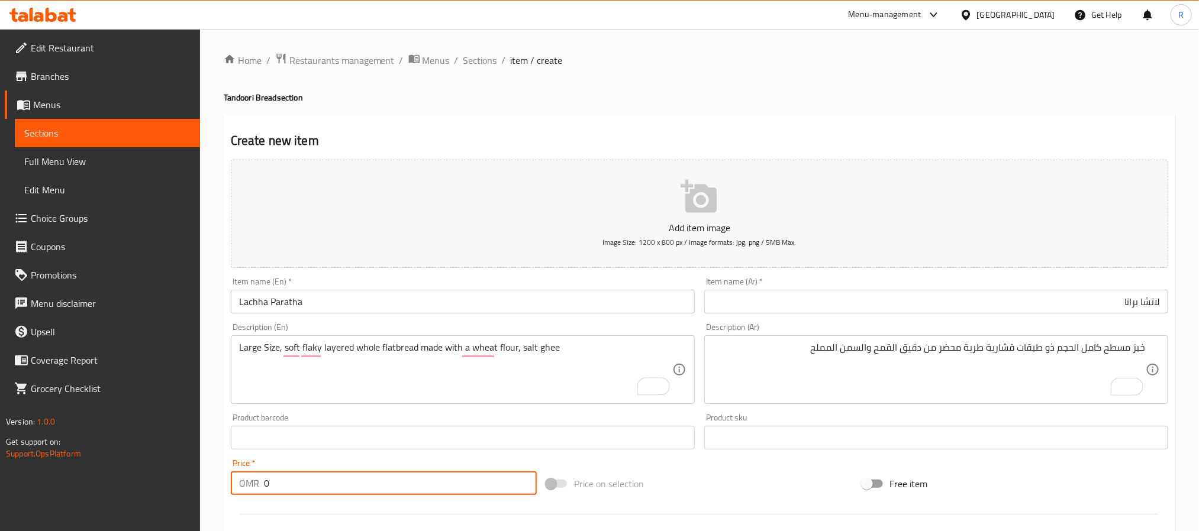
click at [409, 476] on input "0" at bounding box center [400, 484] width 273 height 24
paste input "0.400"
type input "00.400"
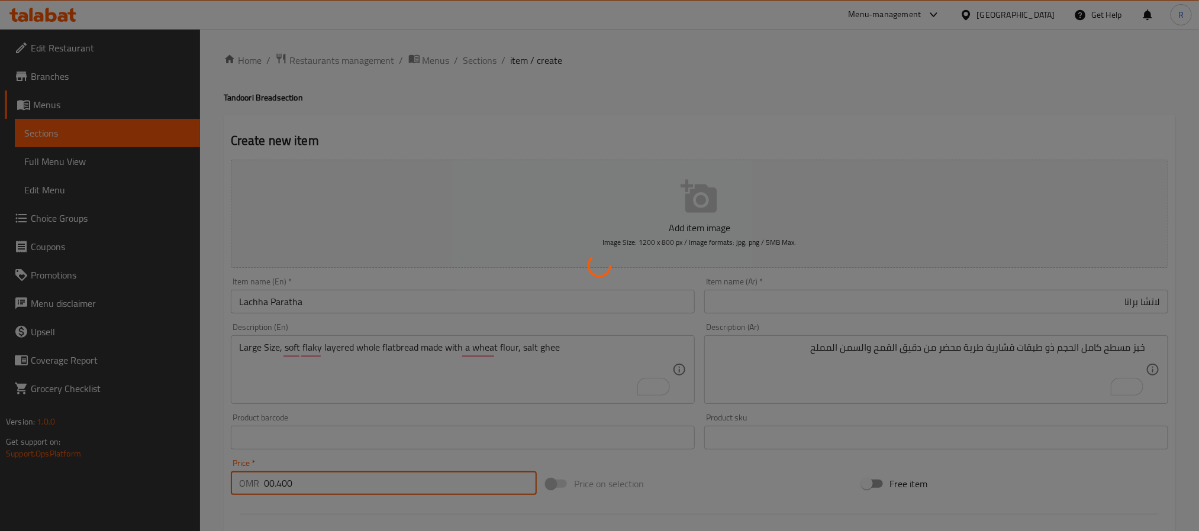
type input "0"
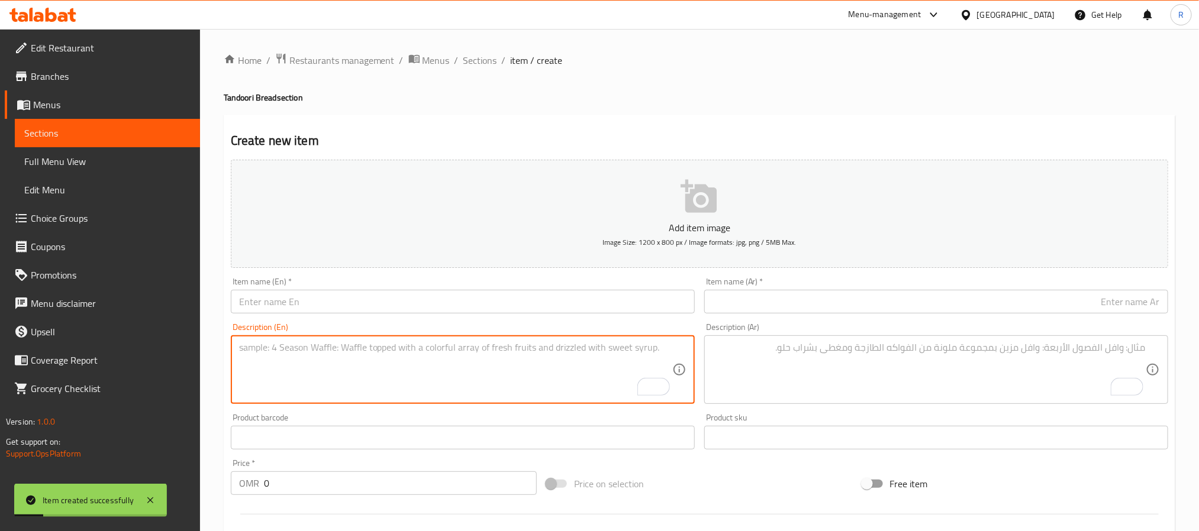
click at [391, 357] on textarea "To enrich screen reader interactions, please activate Accessibility in Grammarl…" at bounding box center [455, 370] width 433 height 56
paste textarea "Cheese Garlic Naan نان ثوم جبنة حجم كبير، محضر من من الدقيق المكرر، الملح، السك…"
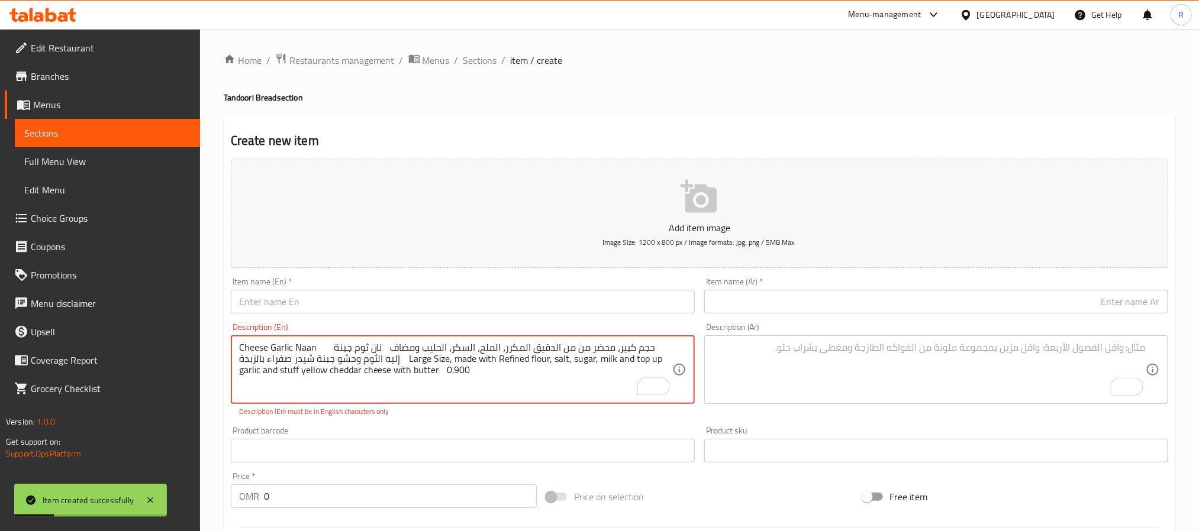
click at [249, 352] on textarea "Cheese Garlic Naan نان ثوم جبنة حجم كبير، محضر من من الدقيق المكرر، الملح، السك…" at bounding box center [455, 370] width 433 height 56
drag, startPoint x: 249, startPoint y: 352, endPoint x: 298, endPoint y: 346, distance: 50.1
click at [298, 346] on textarea "Cheese Garlic Naan نان ثوم جبنة حجم كبير، محضر من من الدقيق المكرر، الملح، السك…" at bounding box center [455, 370] width 433 height 56
type textarea "نان ثوم جبنة حجم كبير، محضر من من الدقيق المكرر، الملح، السكر، الحليب ومضاف إلي…"
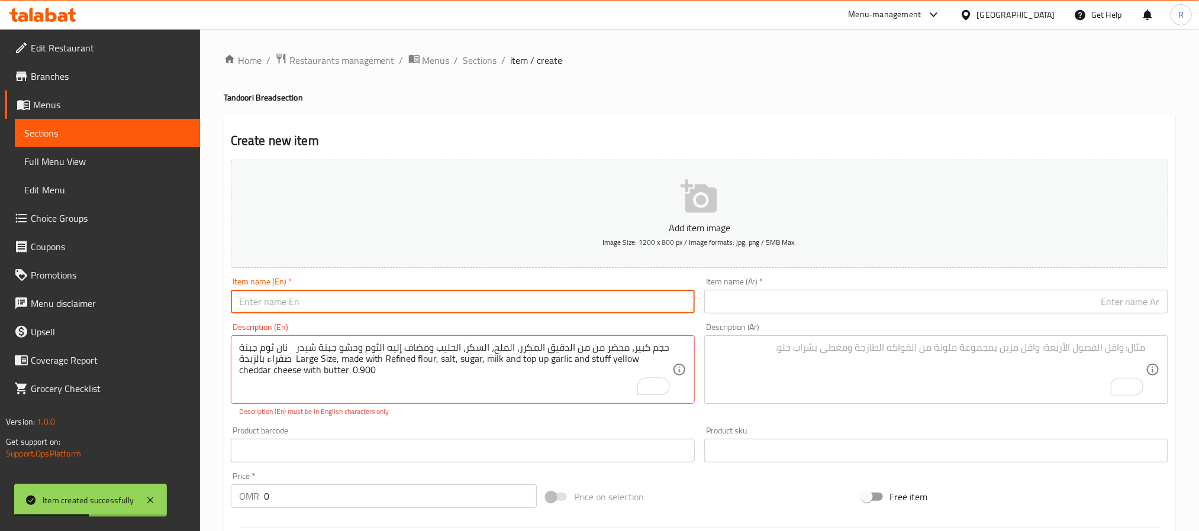
click at [341, 306] on input "text" at bounding box center [463, 302] width 464 height 24
paste input "Cheese [PERSON_NAME]"
type input "Cheese [PERSON_NAME]"
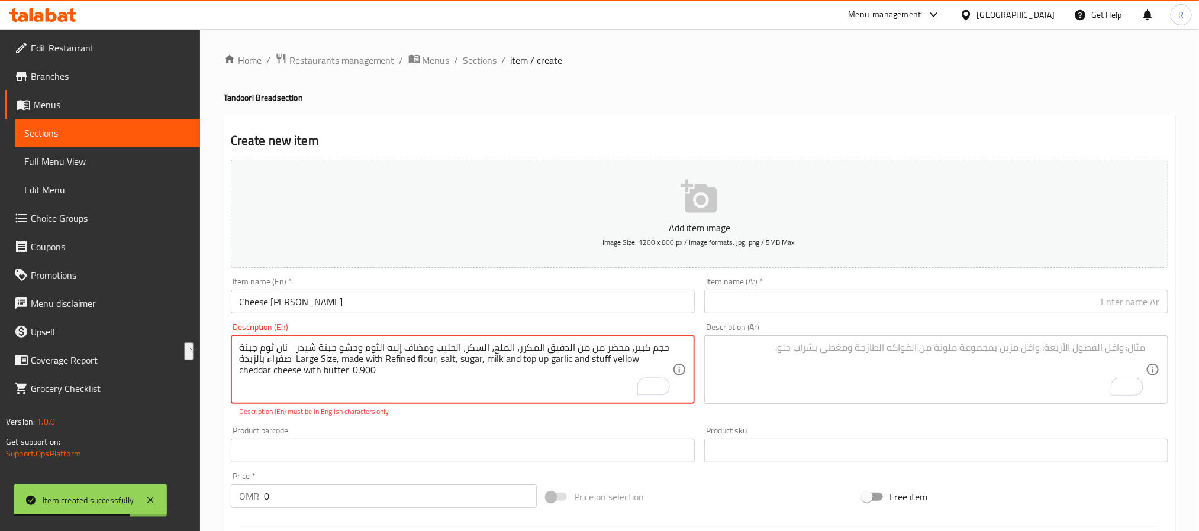
drag, startPoint x: 256, startPoint y: 350, endPoint x: 302, endPoint y: 348, distance: 46.2
type textarea "حجم كبير، محضر من من الدقيق المكرر، الملح، السكر، الحليب ومضاف إليه الثوم وحشو …"
click at [719, 299] on input "text" at bounding box center [936, 302] width 464 height 24
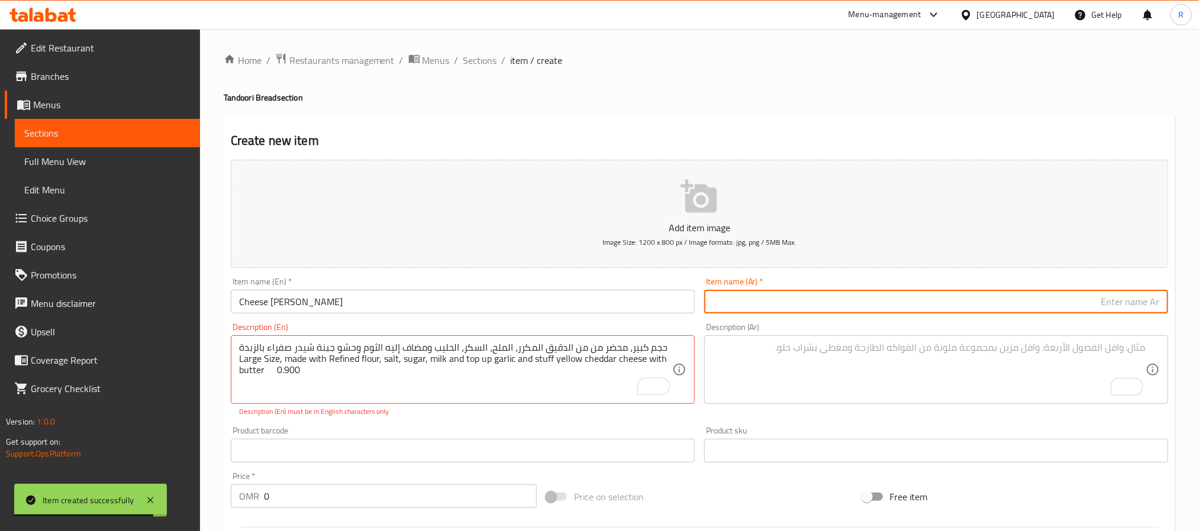
paste input "نان ثوم جبنة"
type input "نان ثوم جبنة"
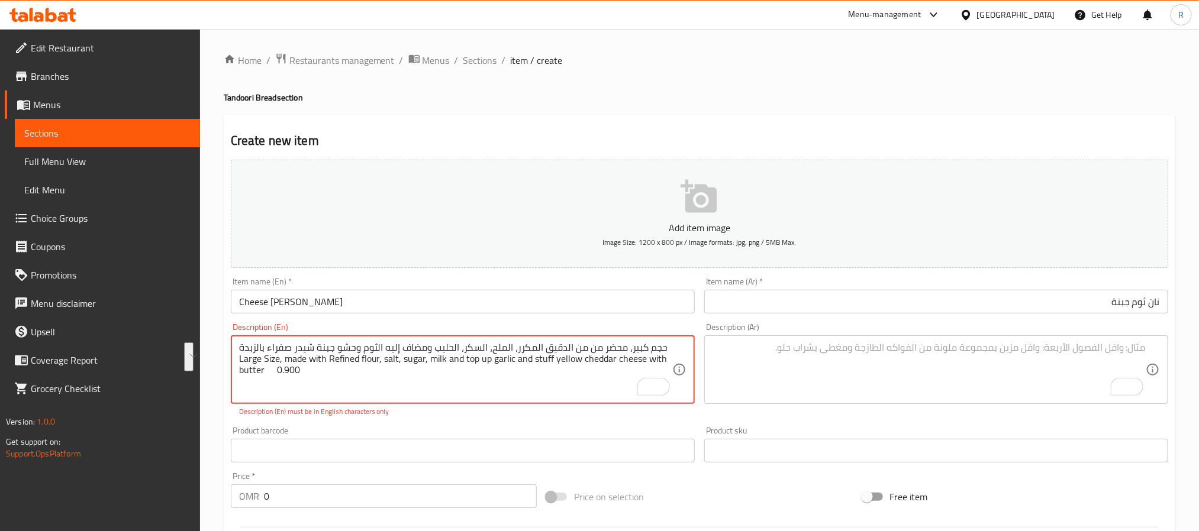
drag, startPoint x: 272, startPoint y: 349, endPoint x: 263, endPoint y: 360, distance: 14.8
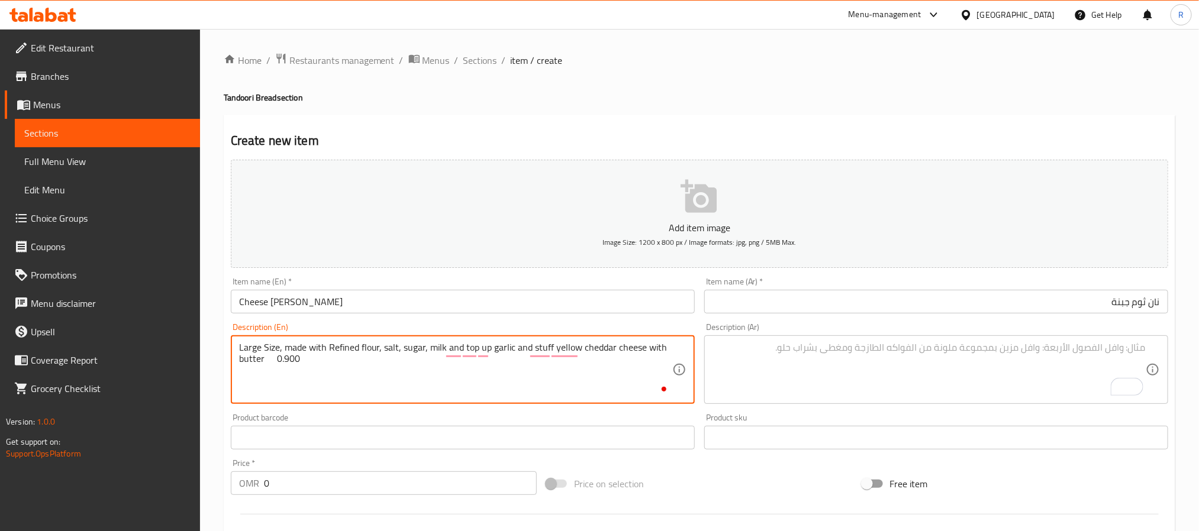
type textarea "Large Size, made with Refined flour, salt, sugar, milk and top up garlic and st…"
click at [833, 363] on textarea "To enrich screen reader interactions, please activate Accessibility in Grammarl…" at bounding box center [928, 370] width 433 height 56
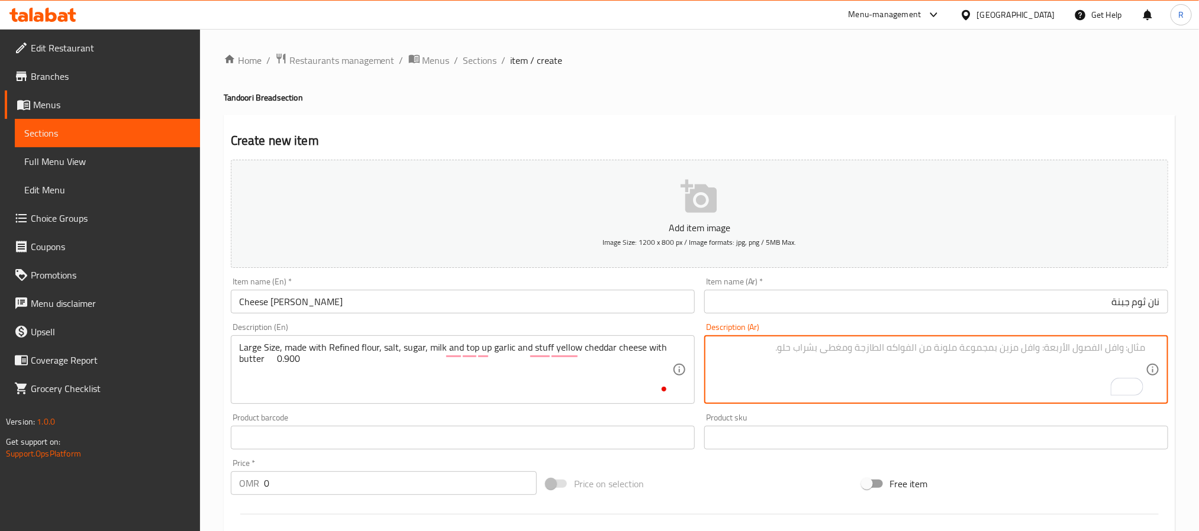
paste textarea "حجم كبير، محضر من من الدقيق المكرر، الملح، السكر، الحليب ومضاف إليه الثوم وحشو …"
type textarea "حجم كبير، محضر من من الدقيق المكرر، الملح، السكر، الحليب ومضاف إليه الثوم وحشو …"
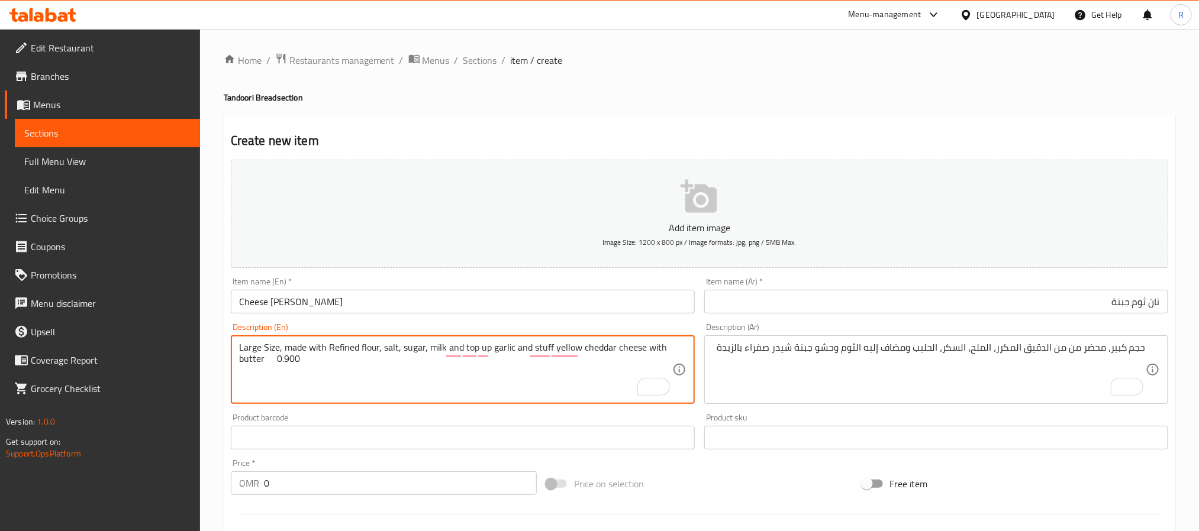
click at [286, 359] on textarea "Large Size, made with Refined flour, salt, sugar, milk and top up garlic and st…" at bounding box center [455, 370] width 433 height 56
type textarea "Large Size, made with Refined flour, salt, sugar, milk and top up garlic and st…"
click at [345, 487] on input "0" at bounding box center [400, 484] width 273 height 24
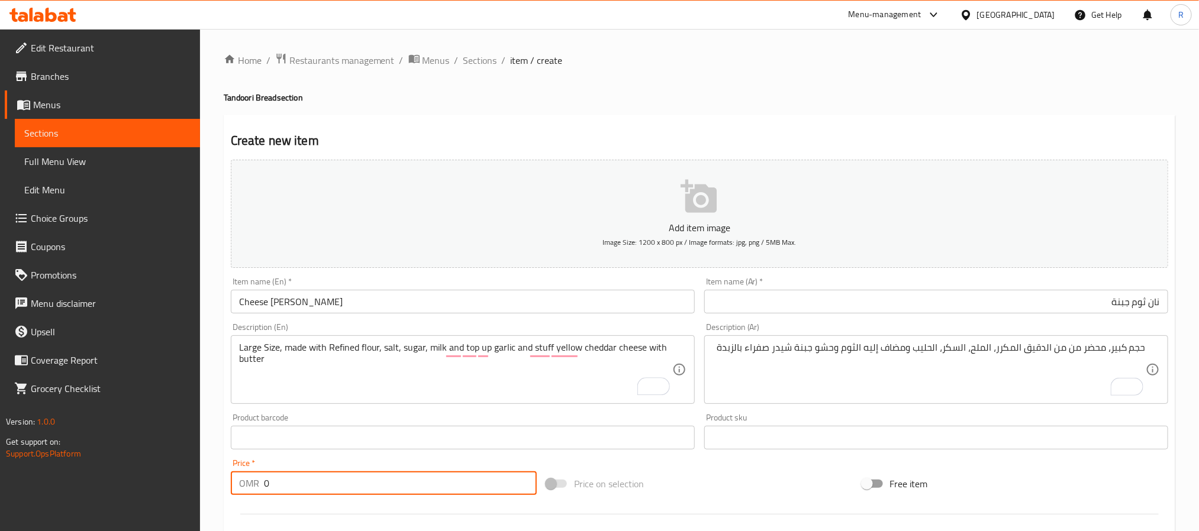
paste input "0.900"
type input "00.900"
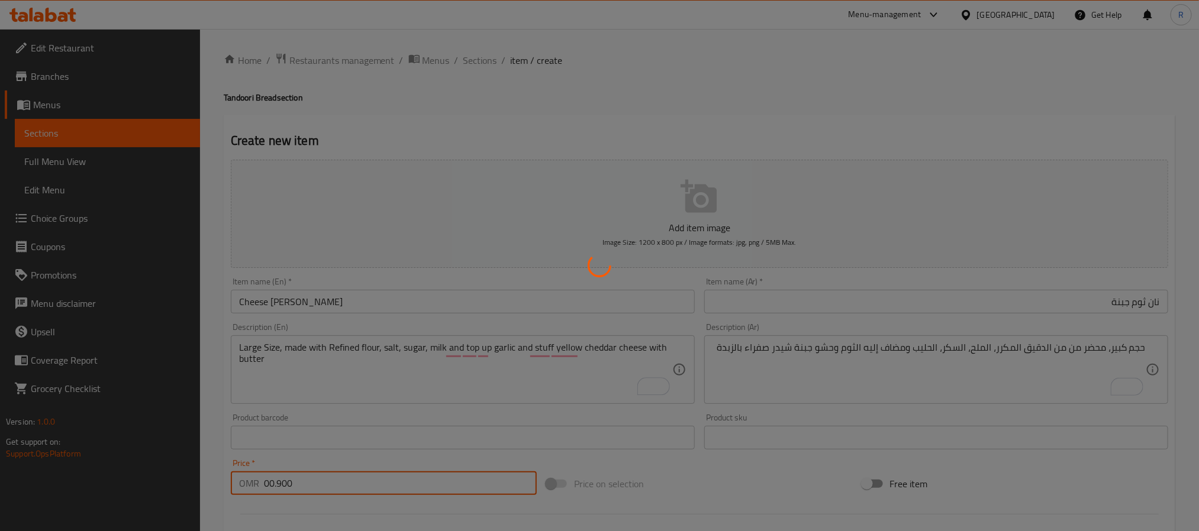
type input "0"
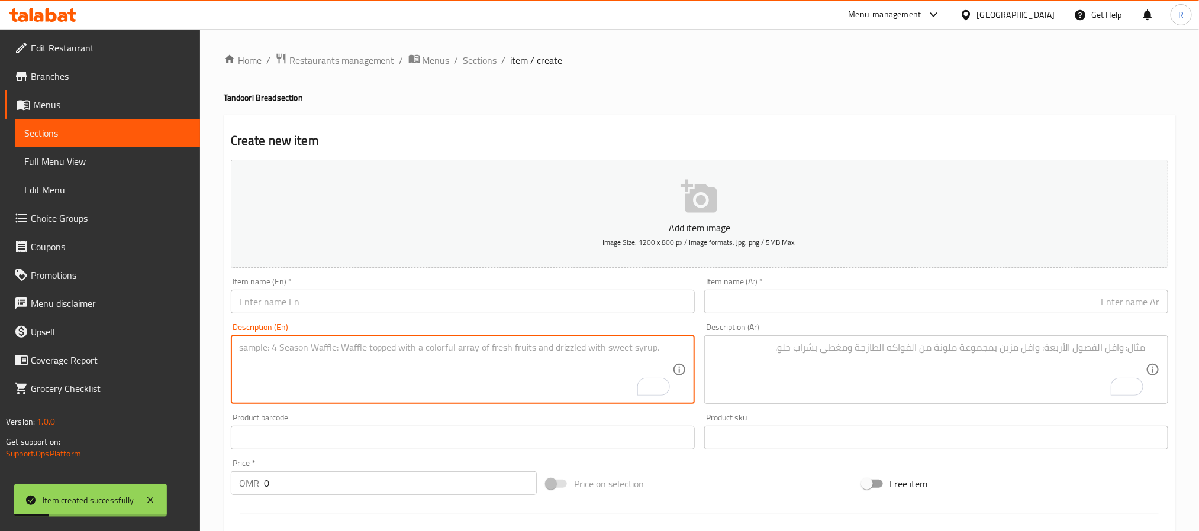
drag, startPoint x: 399, startPoint y: 351, endPoint x: 357, endPoint y: 355, distance: 42.8
click at [398, 352] on textarea "To enrich screen reader interactions, please activate Accessibility in Grammarl…" at bounding box center [455, 370] width 433 height 56
paste textarea "Cheese Naan نان جبنة حجم كبير، محضر من الدقيق المكرر، الملح، السكر، الحليب، وحش…"
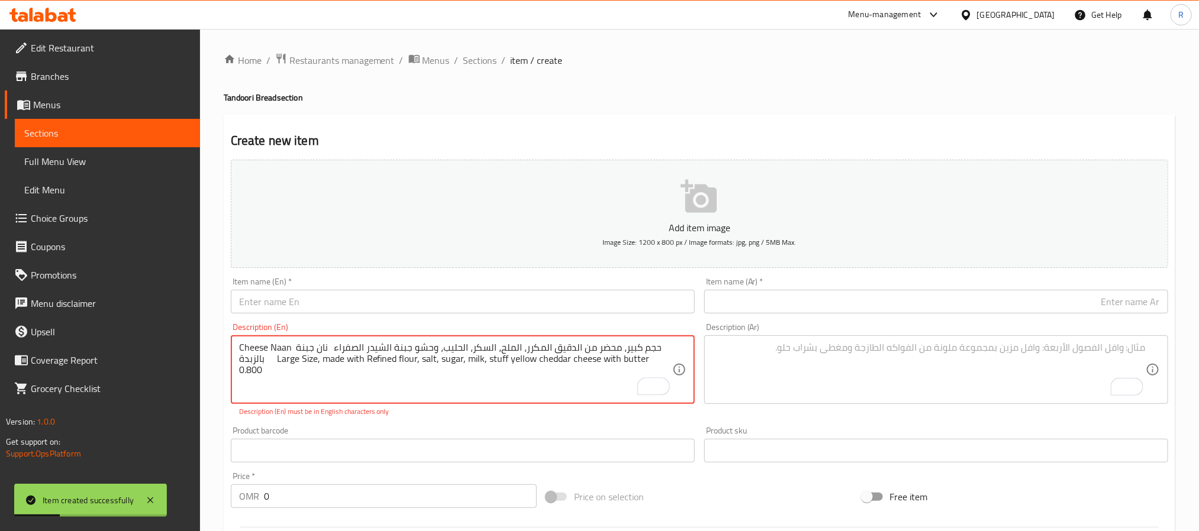
click at [249, 350] on textarea "Cheese Naan نان جبنة حجم كبير، محضر من الدقيق المكرر، الملح، السكر، الحليب، وحش…" at bounding box center [455, 370] width 433 height 56
drag, startPoint x: 249, startPoint y: 350, endPoint x: 270, endPoint y: 350, distance: 21.9
click at [270, 350] on textarea "Cheese Naan نان جبنة حجم كبير، محضر من الدقيق المكرر، الملح، السكر، الحليب، وحش…" at bounding box center [455, 370] width 433 height 56
type textarea "نان جبنة حجم كبير، محضر من الدقيق المكرر، الملح، السكر، الحليب، وحشو جبنة الشيد…"
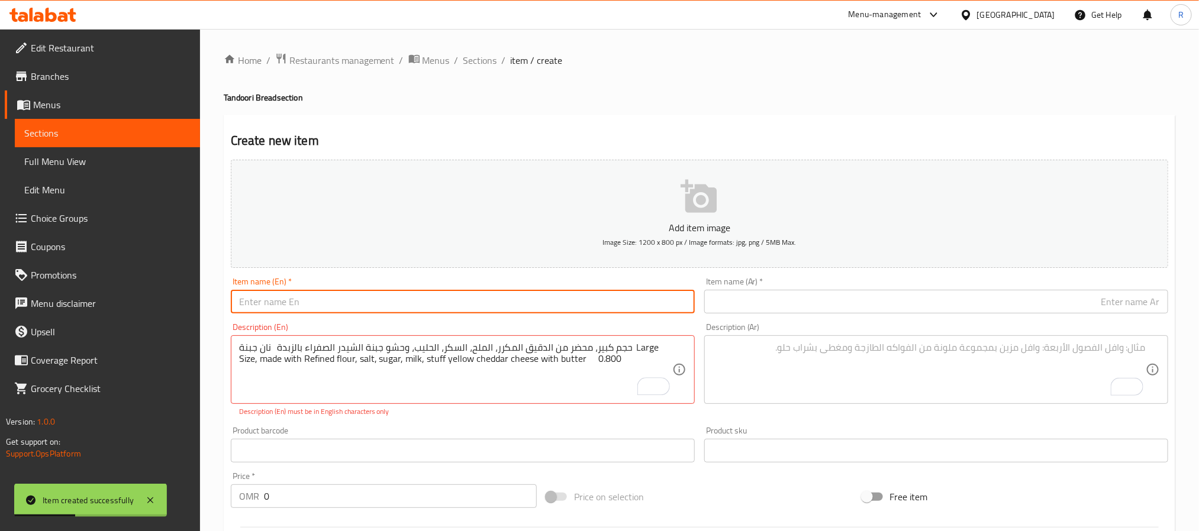
click at [330, 297] on input "text" at bounding box center [463, 302] width 464 height 24
paste input "Cheese Naan"
type input "Cheese Naan"
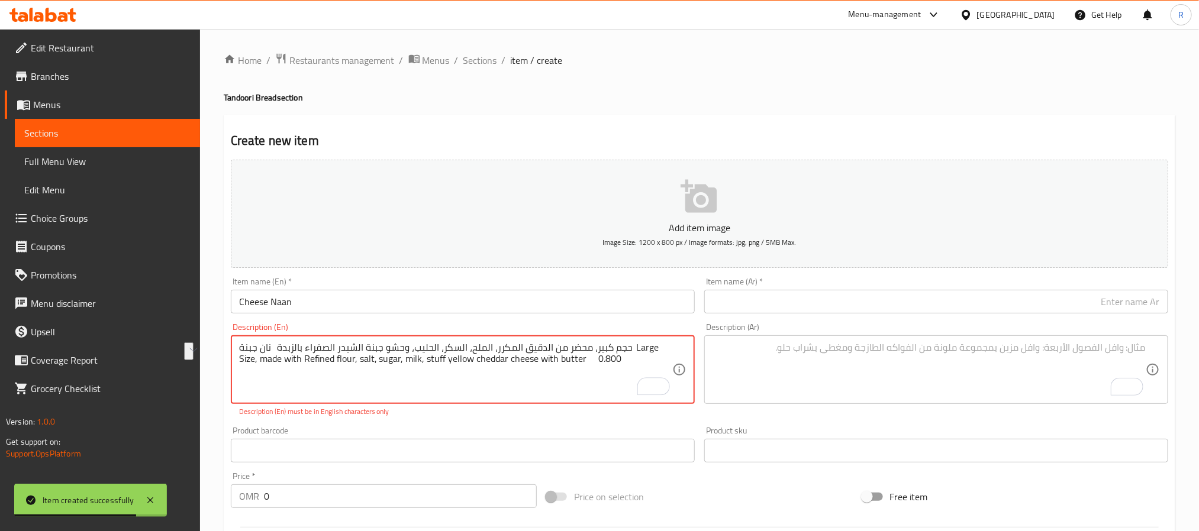
drag, startPoint x: 256, startPoint y: 350, endPoint x: 288, endPoint y: 350, distance: 32.0
type textarea "حجم كبير، محضر من الدقيق المكرر، الملح، السكر، الحليب، وحشو جبنة الشيدر الصفراء…"
click at [757, 297] on input "text" at bounding box center [936, 302] width 464 height 24
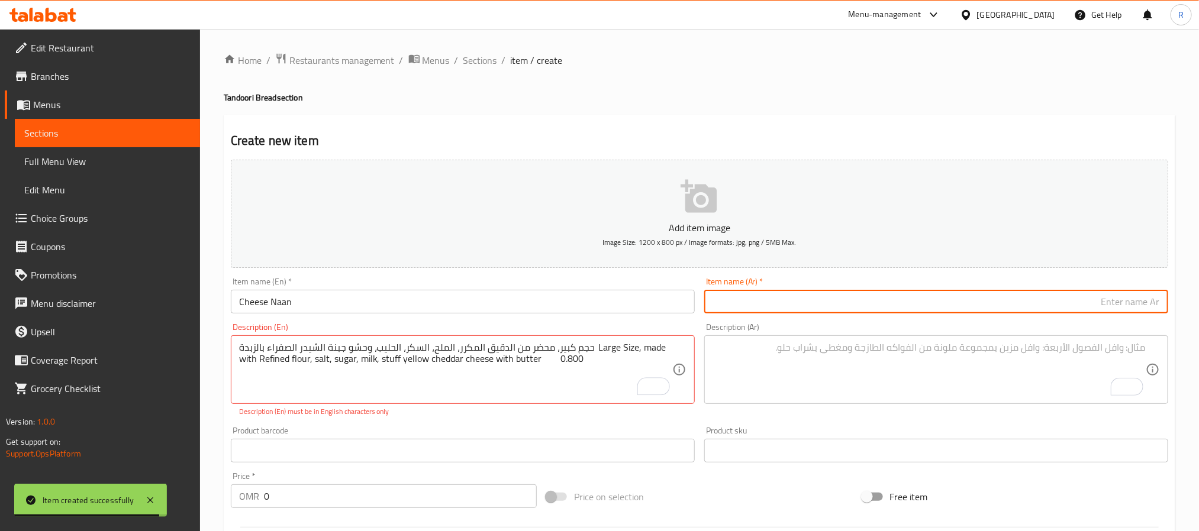
paste input "نان جبنة"
type input "نان جبنة"
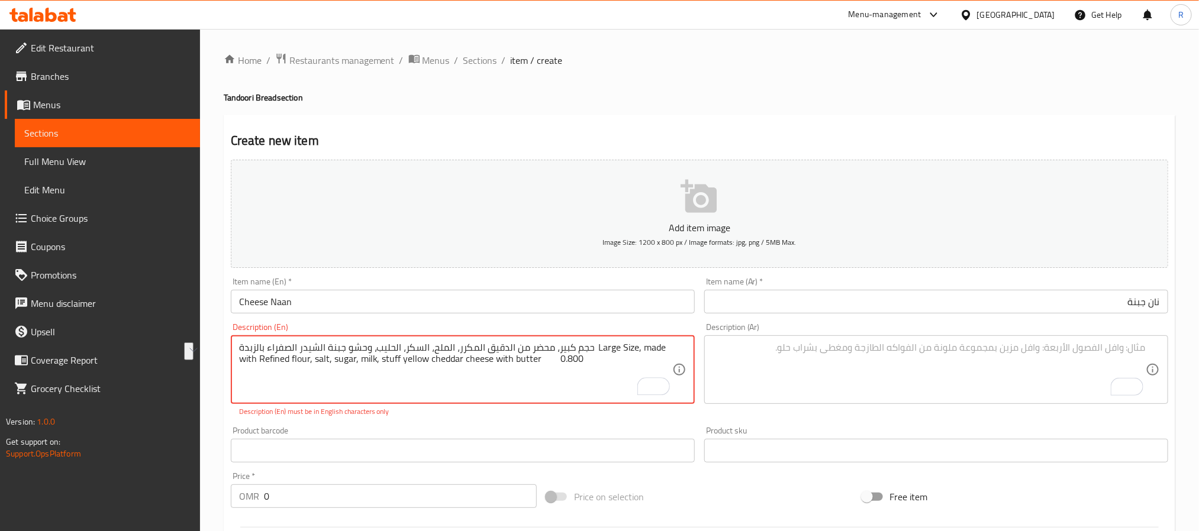
drag, startPoint x: 273, startPoint y: 351, endPoint x: 625, endPoint y: 354, distance: 351.5
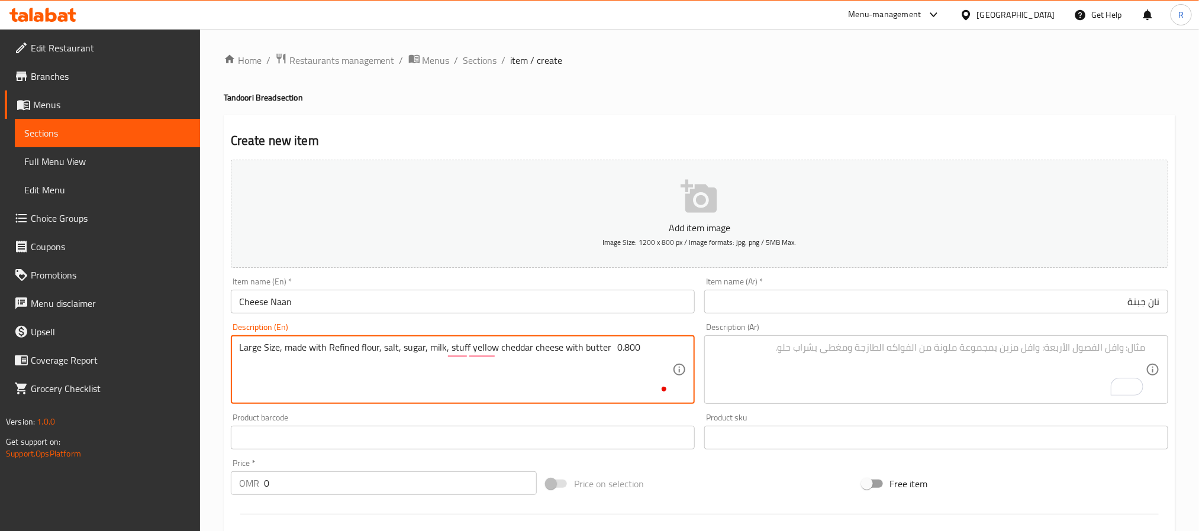
type textarea "Large Size, made with Refined flour, salt, sugar, milk, stuff yellow cheddar ch…"
click at [774, 356] on textarea "To enrich screen reader interactions, please activate Accessibility in Grammarl…" at bounding box center [928, 370] width 433 height 56
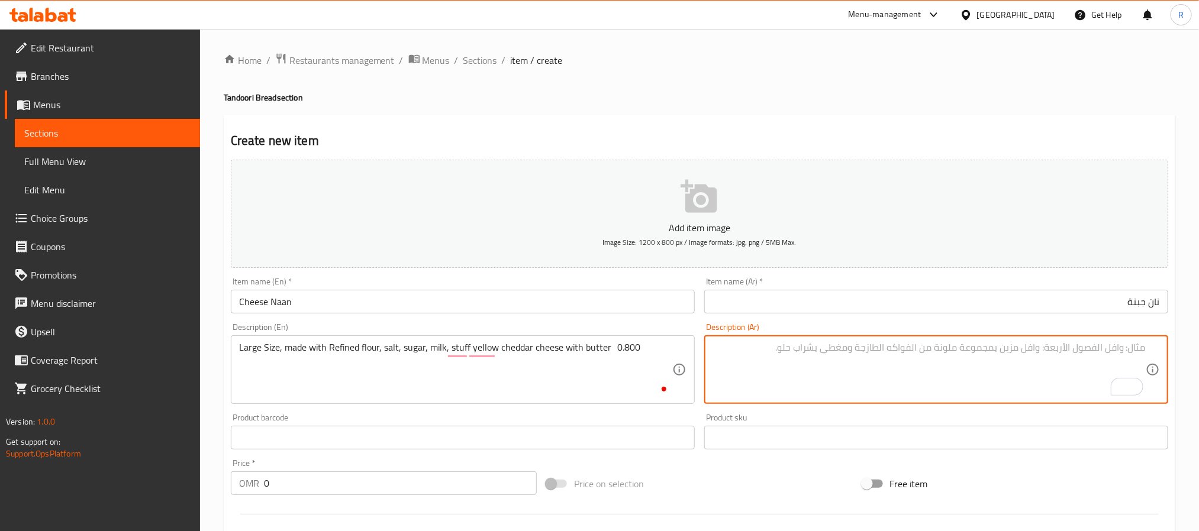
paste textarea "حجم كبير، محضر من الدقيق المكرر، الملح، السكر، الحليب، وحشو جبنة الشيدر الصفراء…"
type textarea "حجم كبير، محضر من الدقيق المكرر، الملح، السكر، الحليب، وحشو جبنة الشيدر الصفراء…"
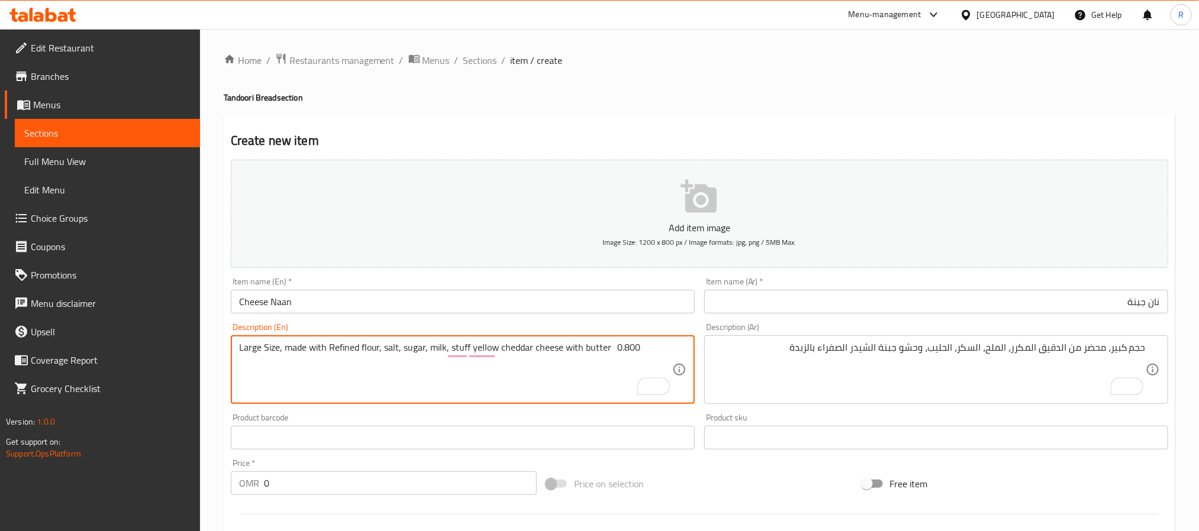
click at [636, 350] on textarea "Large Size, made with Refined flour, salt, sugar, milk, stuff yellow cheddar ch…" at bounding box center [455, 370] width 433 height 56
type textarea "Large Size, made with Refined flour, salt, sugar, milk, stuff yellow cheddar ch…"
click at [434, 485] on input "0" at bounding box center [400, 484] width 273 height 24
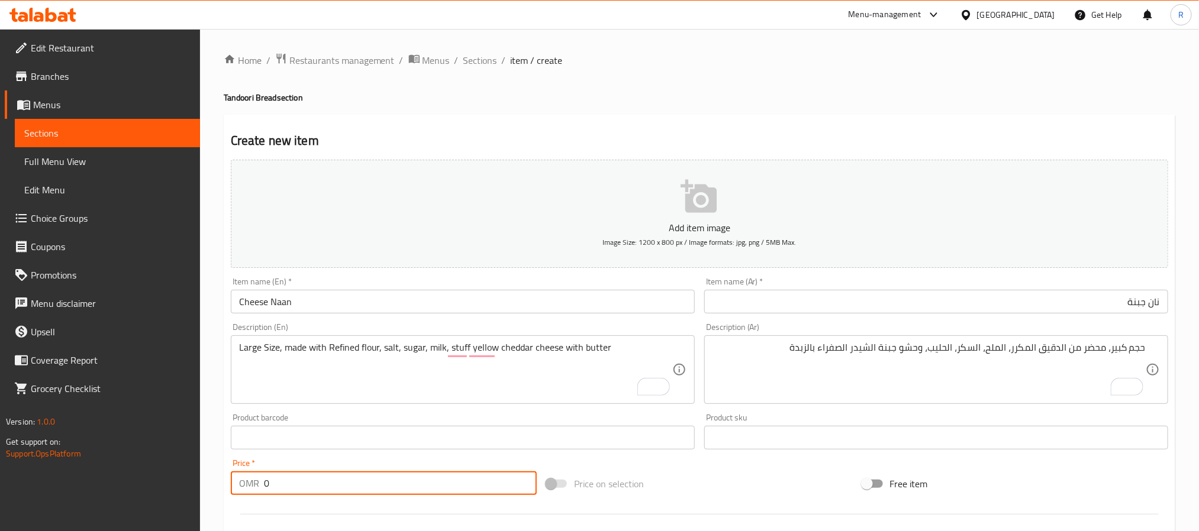
paste input "0.800"
type input "00.800"
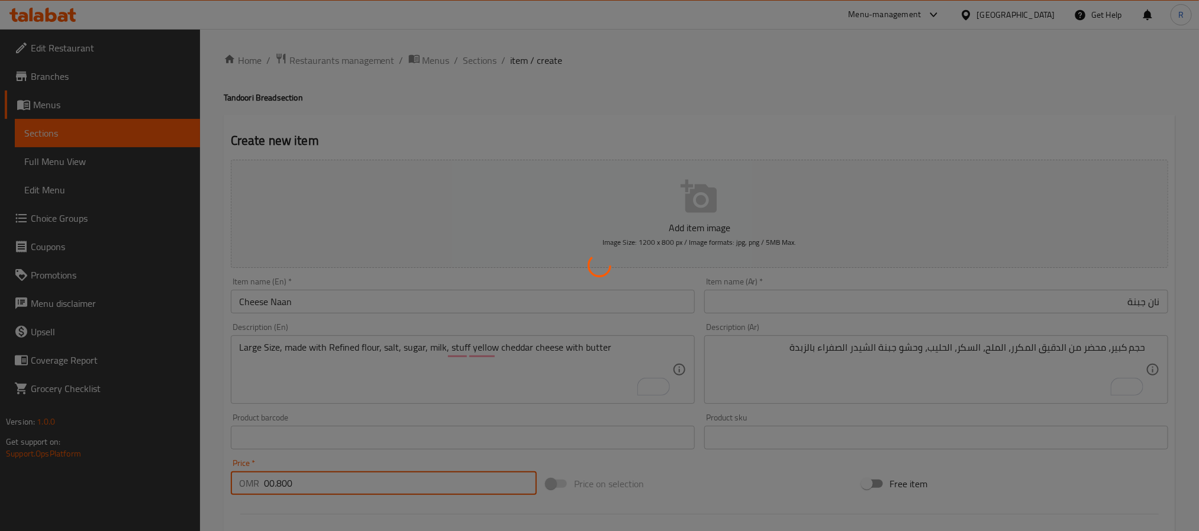
type input "0"
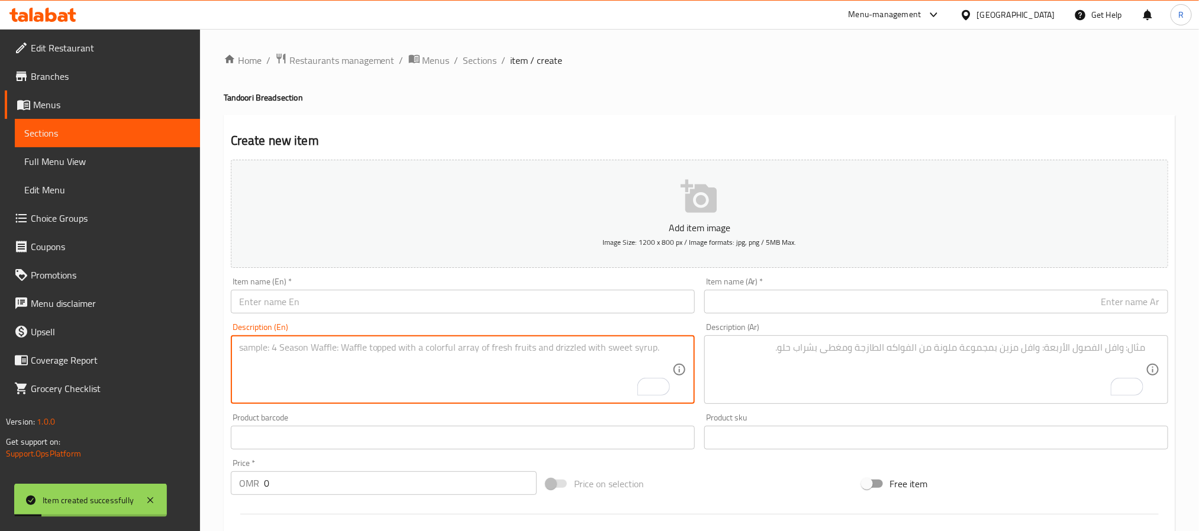
click at [530, 352] on textarea "To enrich screen reader interactions, please activate Accessibility in Grammarl…" at bounding box center [455, 370] width 433 height 56
paste textarea "Pudina Paratha بودينا براتا حجم كبير، محضر من دقيق القمح والنعناع الطازج المفرو…"
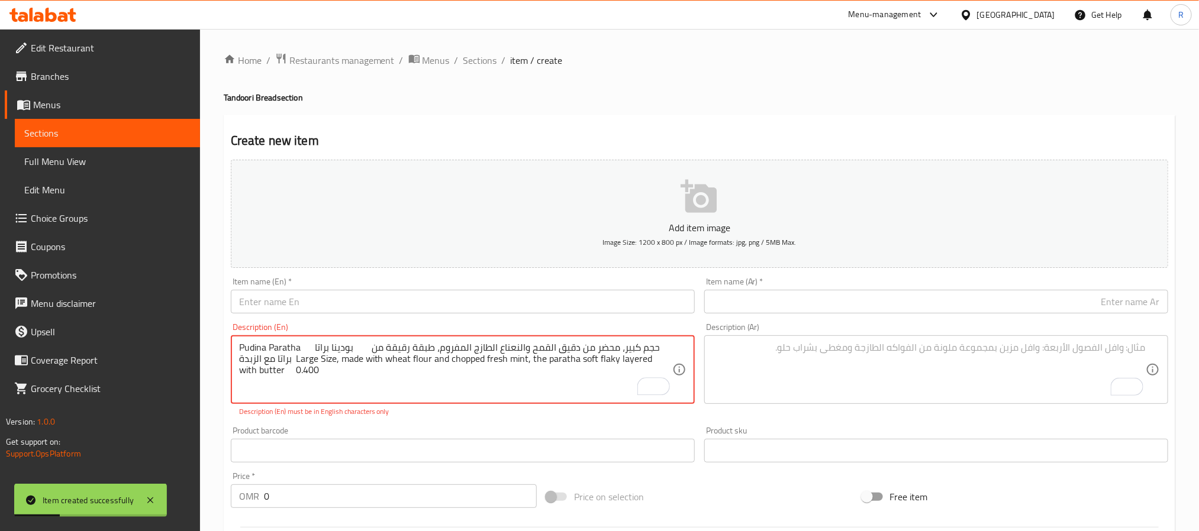
click at [249, 357] on textarea "Pudina Paratha بودينا براتا حجم كبير، محضر من دقيق القمح والنعناع الطازج المفرو…" at bounding box center [455, 370] width 433 height 56
click at [254, 346] on textarea "Pudina Paratha بودينا براتا حجم كبير، محضر من دقيق القمح والنعناع الطازج المفرو…" at bounding box center [455, 370] width 433 height 56
drag, startPoint x: 254, startPoint y: 346, endPoint x: 279, endPoint y: 346, distance: 24.3
click at [279, 346] on textarea "Pudina Paratha بودينا براتا حجم كبير، محضر من دقيق القمح والنعناع الطازج المفرو…" at bounding box center [455, 370] width 433 height 56
type textarea "بودينا براتا حجم كبير، محضر من دقيق القمح والنعناع الطازج المفروم، طبقة رقيقة م…"
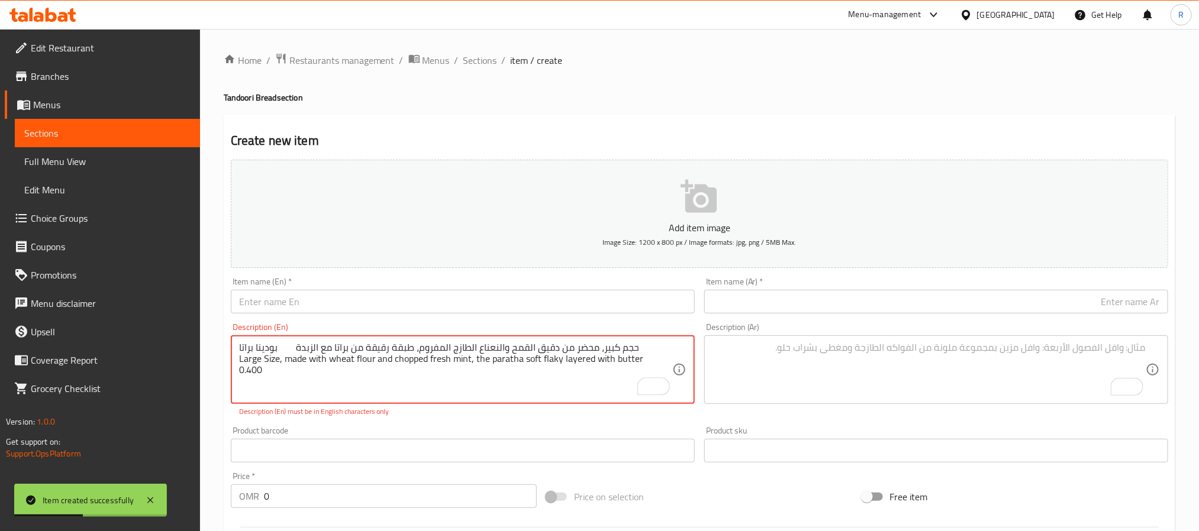
drag, startPoint x: 333, startPoint y: 304, endPoint x: 322, endPoint y: 314, distance: 15.1
click at [333, 304] on input "text" at bounding box center [463, 302] width 464 height 24
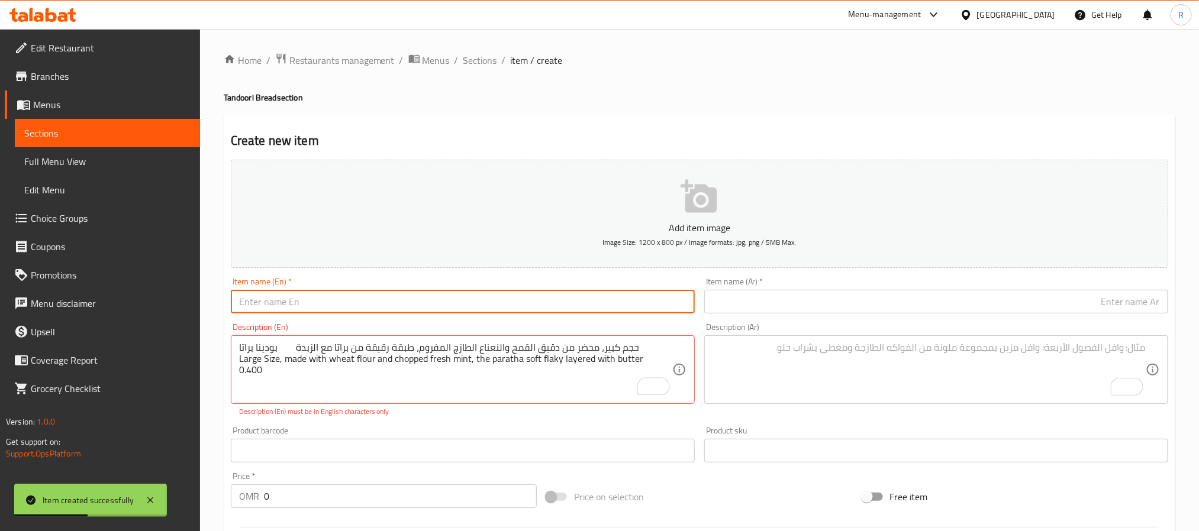
paste input "Pudina Paratha"
type input "Pudina Paratha"
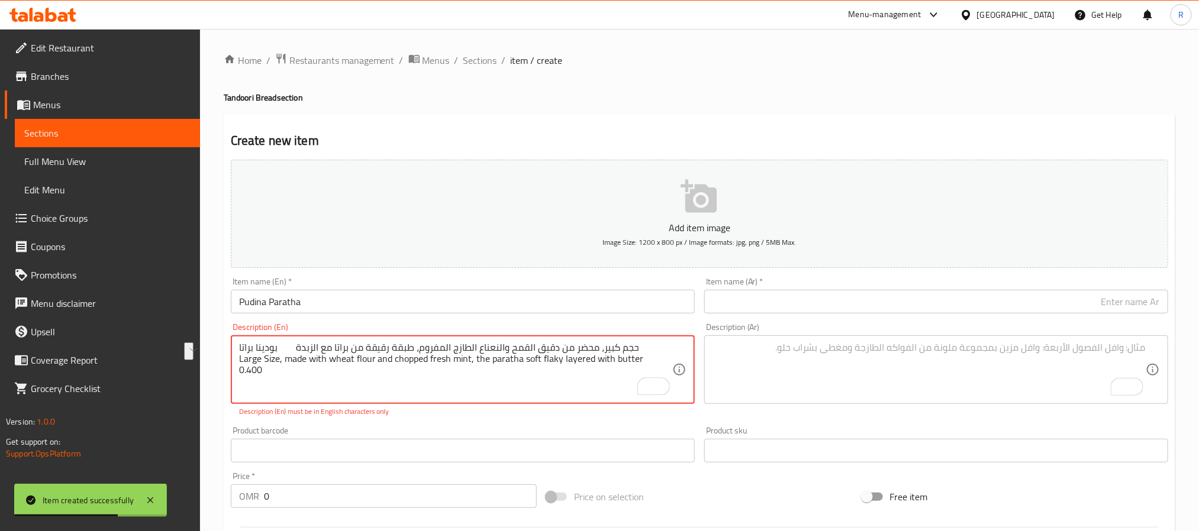
drag, startPoint x: 254, startPoint y: 350, endPoint x: 295, endPoint y: 348, distance: 41.5
type textarea "حجم كبير، محضر من دقيق القمح والنعناع الطازج المفروم، طبقة رقيقة من براتا مع ال…"
click at [718, 300] on input "text" at bounding box center [936, 302] width 464 height 24
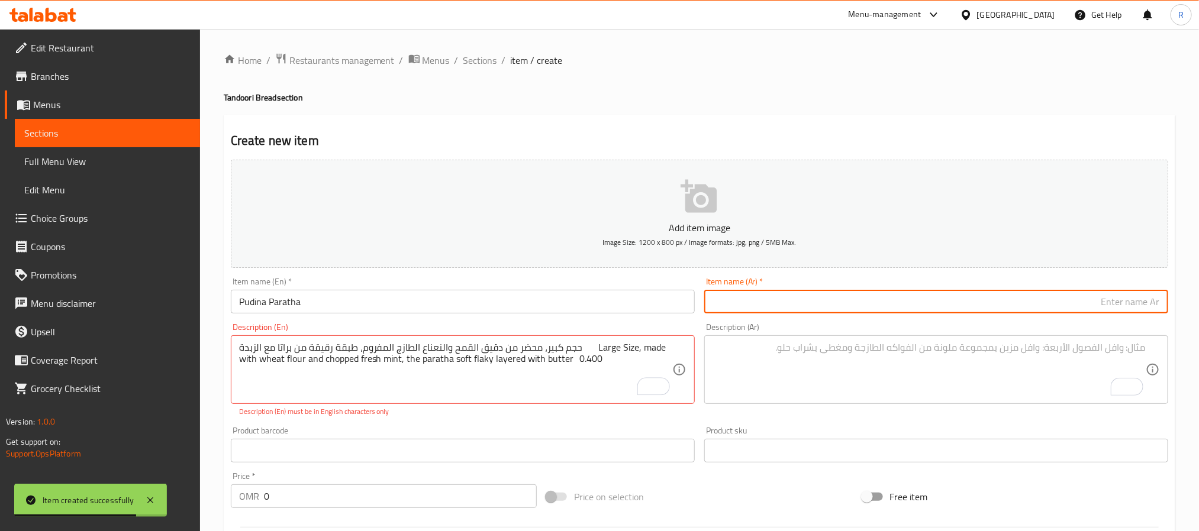
paste input "بودينا براتا"
type input "بودينا براتا"
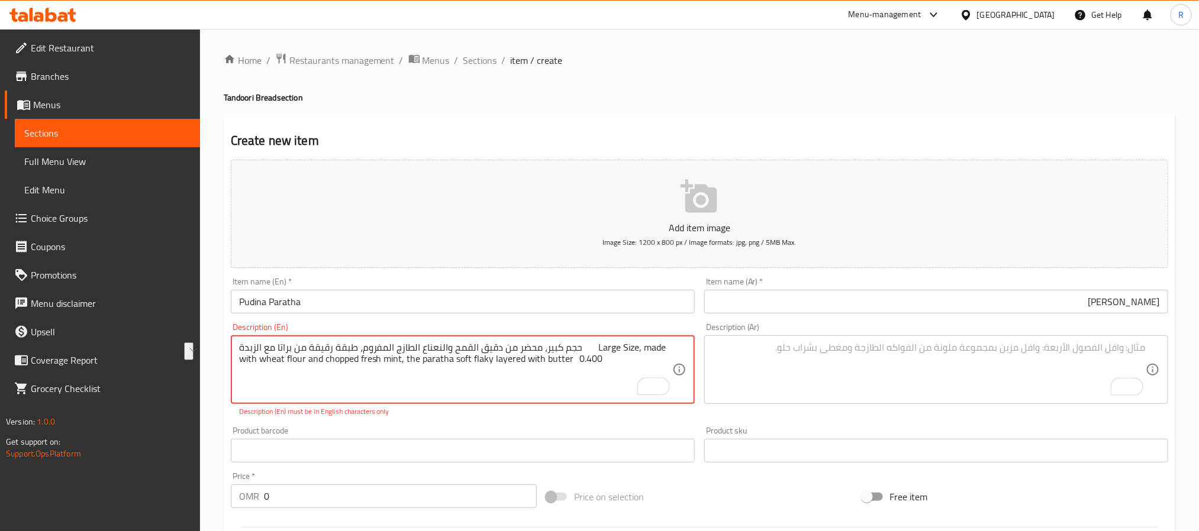
drag, startPoint x: 274, startPoint y: 349, endPoint x: 611, endPoint y: 347, distance: 336.7
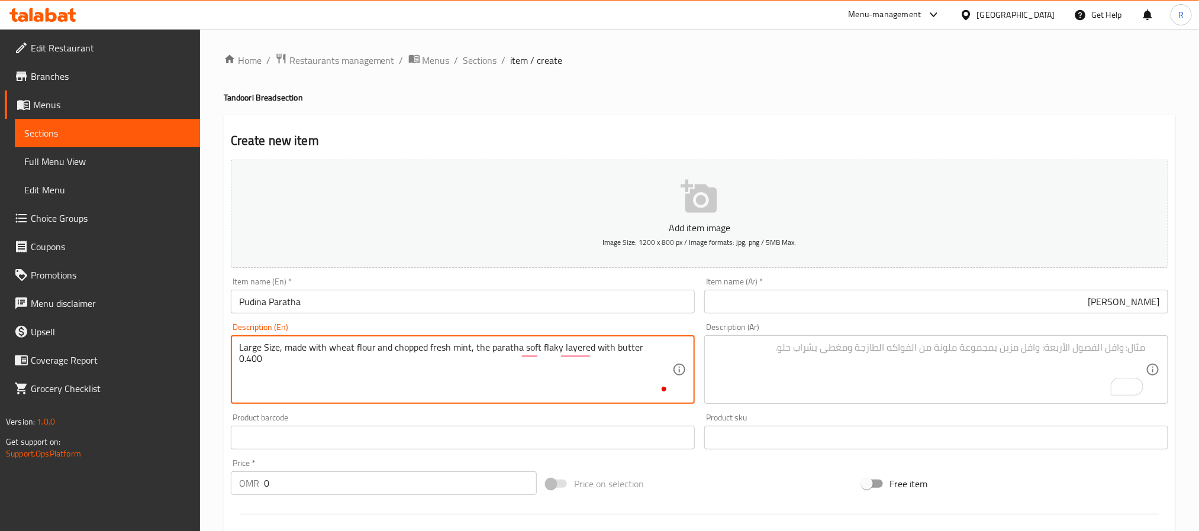
type textarea "Large Size, made with wheat flour and chopped fresh mint, the paratha soft flak…"
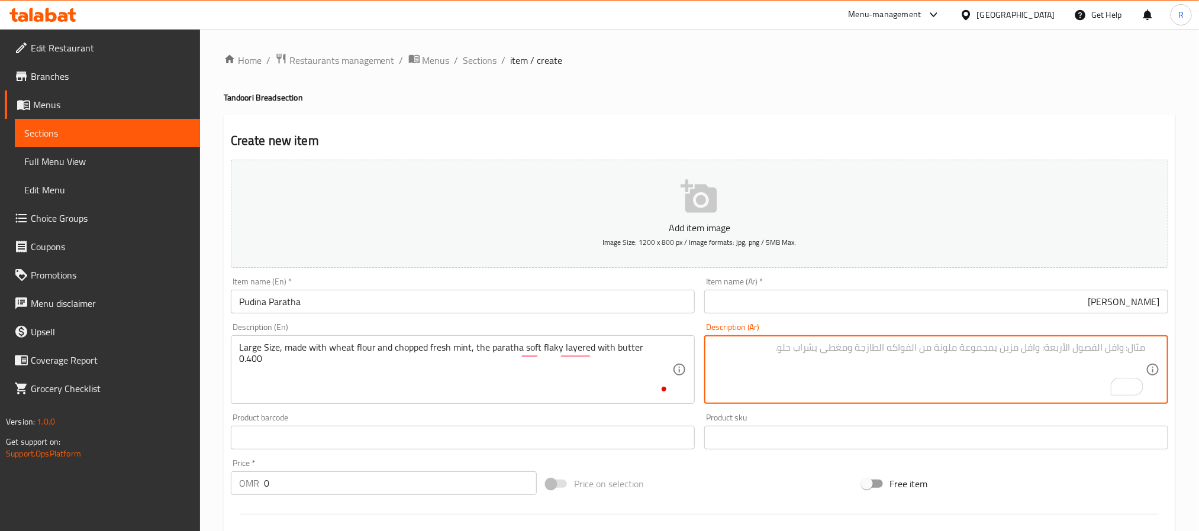
drag, startPoint x: 860, startPoint y: 370, endPoint x: 596, endPoint y: 325, distance: 267.0
click at [853, 372] on textarea "To enrich screen reader interactions, please activate Accessibility in Grammarl…" at bounding box center [928, 370] width 433 height 56
paste textarea "حجم كبير، محضر من دقيق القمح والنعناع الطازج المفروم، طبقة رقيقة من براتا مع ال…"
type textarea "حجم كبير، محضر من دقيق القمح والنعناع الطازج المفروم، طبقة رقيقة من براتا مع ال…"
click at [647, 340] on div "Large Size, made with wheat flour and chopped fresh mint, the paratha soft flak…" at bounding box center [463, 370] width 464 height 69
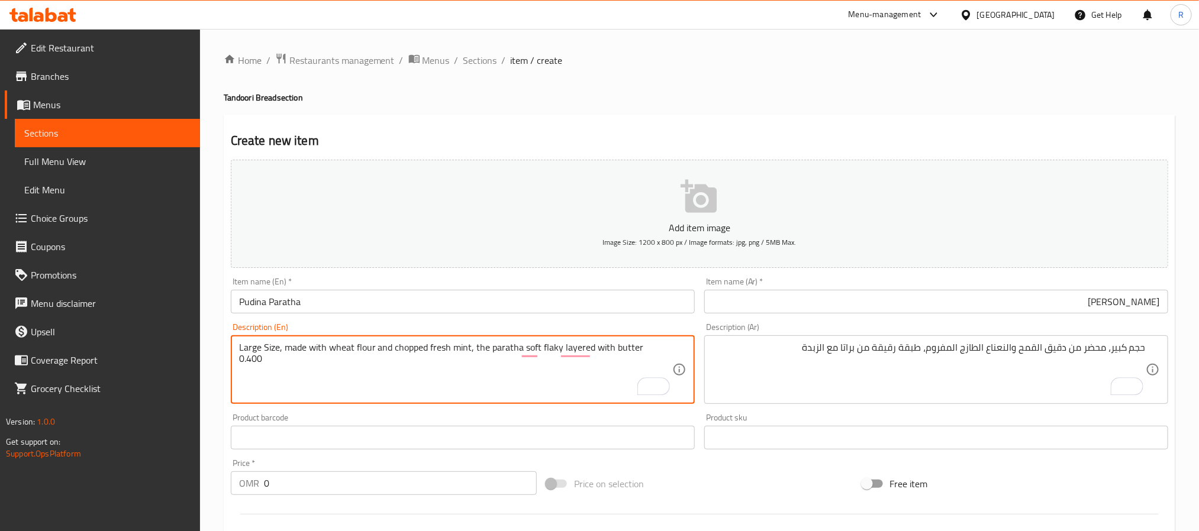
click at [647, 340] on div "Large Size, made with wheat flour and chopped fresh mint, the paratha soft flak…" at bounding box center [463, 370] width 464 height 69
click at [648, 349] on textarea "Large Size, made with wheat flour and chopped fresh mint, the paratha soft flak…" at bounding box center [455, 370] width 433 height 56
type textarea "Large Size, made with wheat flour and chopped fresh mint, the paratha soft flak…"
click at [418, 482] on input "0" at bounding box center [400, 484] width 273 height 24
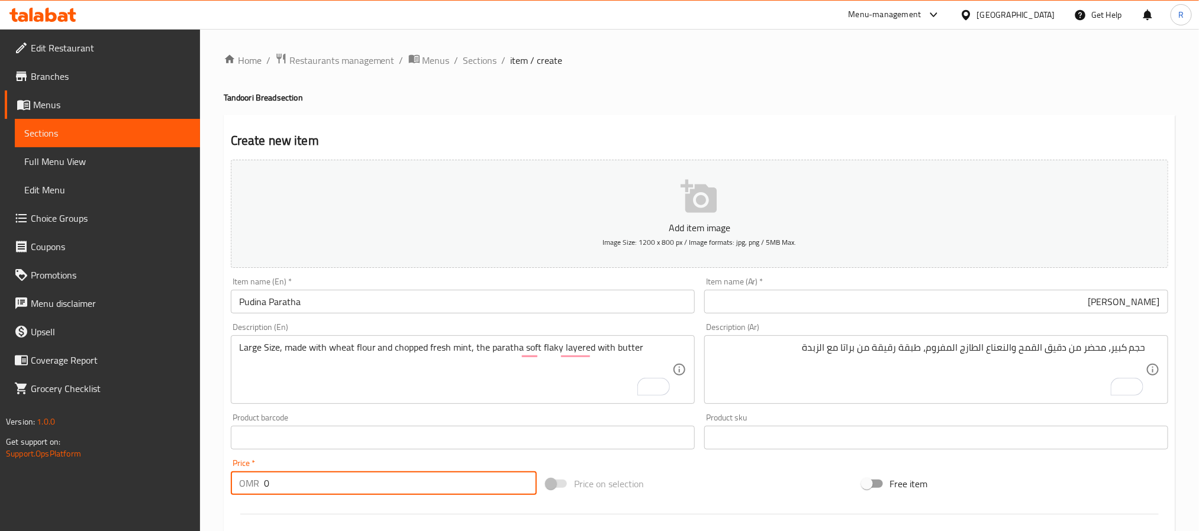
paste input "0.400"
type input "00.400"
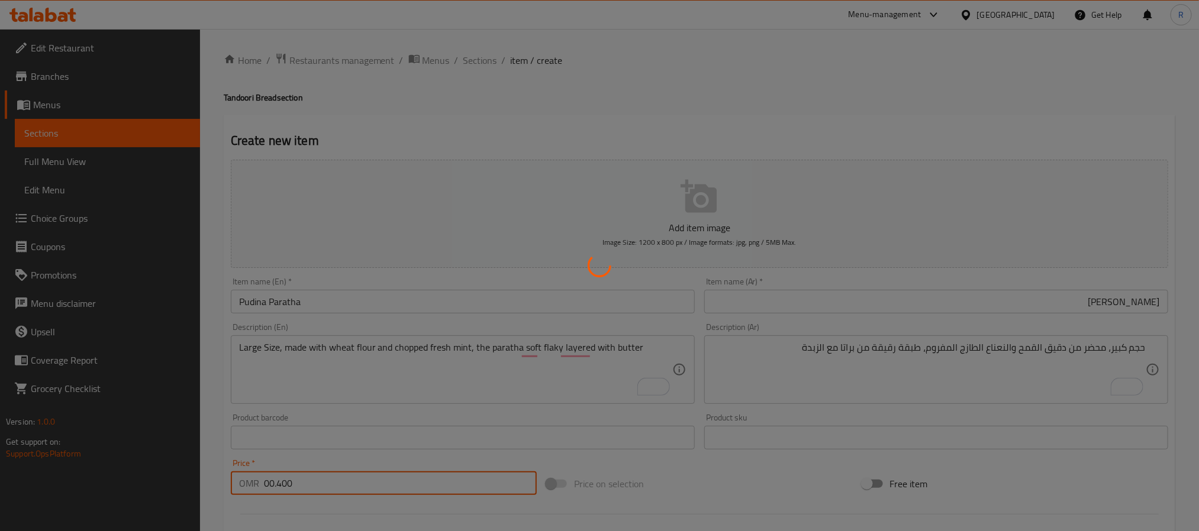
type input "0"
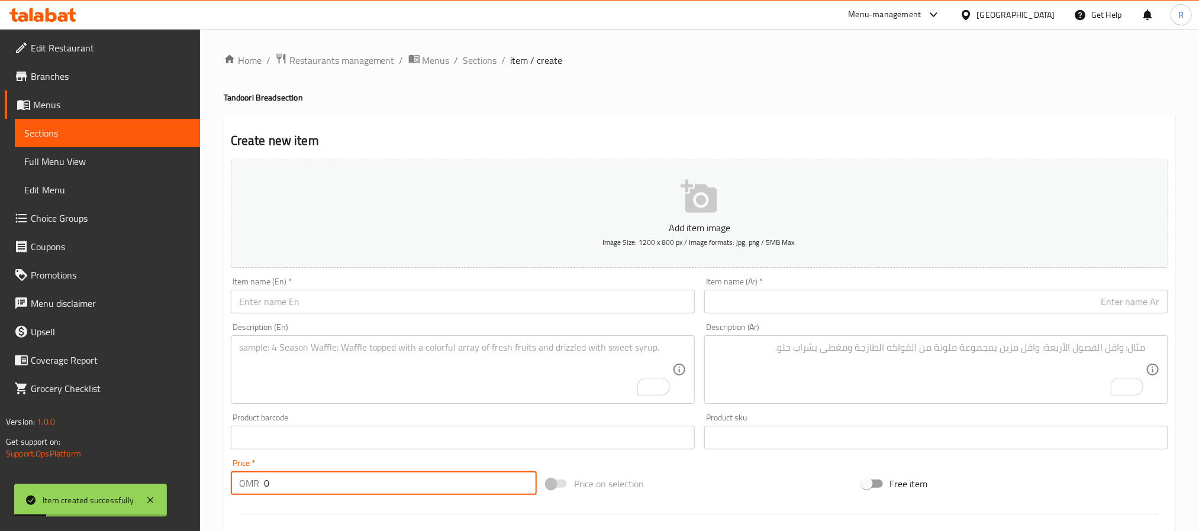
click at [506, 346] on textarea "To enrich screen reader interactions, please activate Accessibility in Grammarl…" at bounding box center [455, 370] width 433 height 56
paste textarea "Methi Paratha ميثي براتا حجم كبير، محضر من أعشاب الحلبة وعجينة دقيق القمح مع ال…"
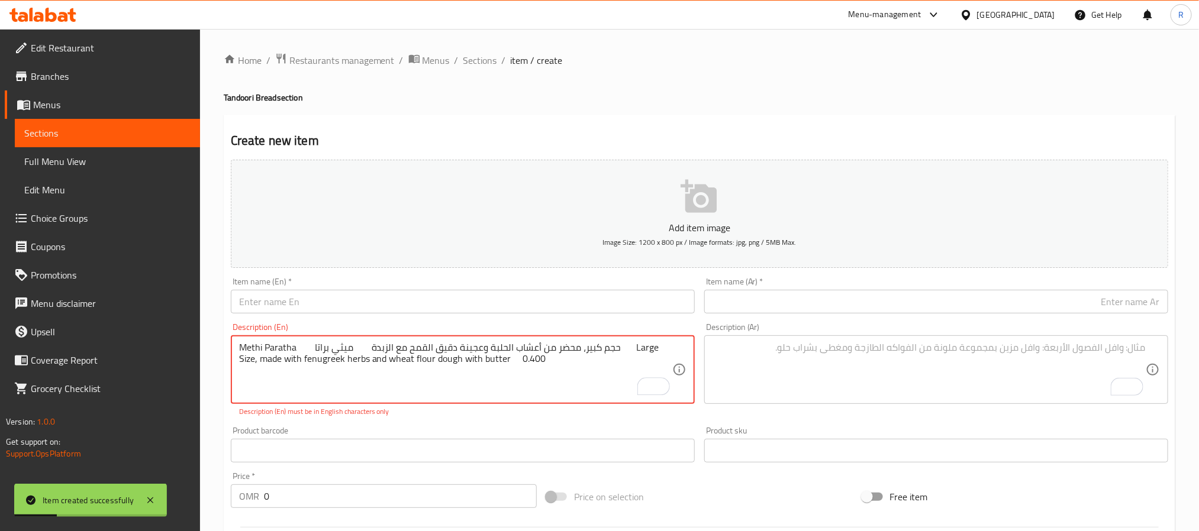
click at [247, 346] on textarea "Methi Paratha ميثي براتا حجم كبير، محضر من أعشاب الحلبة وعجينة دقيق القمح مع ال…" at bounding box center [455, 370] width 433 height 56
drag, startPoint x: 247, startPoint y: 346, endPoint x: 272, endPoint y: 346, distance: 24.9
click at [272, 346] on textarea "Methi Paratha ميثي براتا حجم كبير، محضر من أعشاب الحلبة وعجينة دقيق القمح مع ال…" at bounding box center [455, 370] width 433 height 56
type textarea "ميثي براتا حجم كبير، محضر من أعشاب الحلبة وعجينة دقيق القمح مع الزبدة Large Siz…"
drag, startPoint x: 332, startPoint y: 309, endPoint x: 286, endPoint y: 320, distance: 47.2
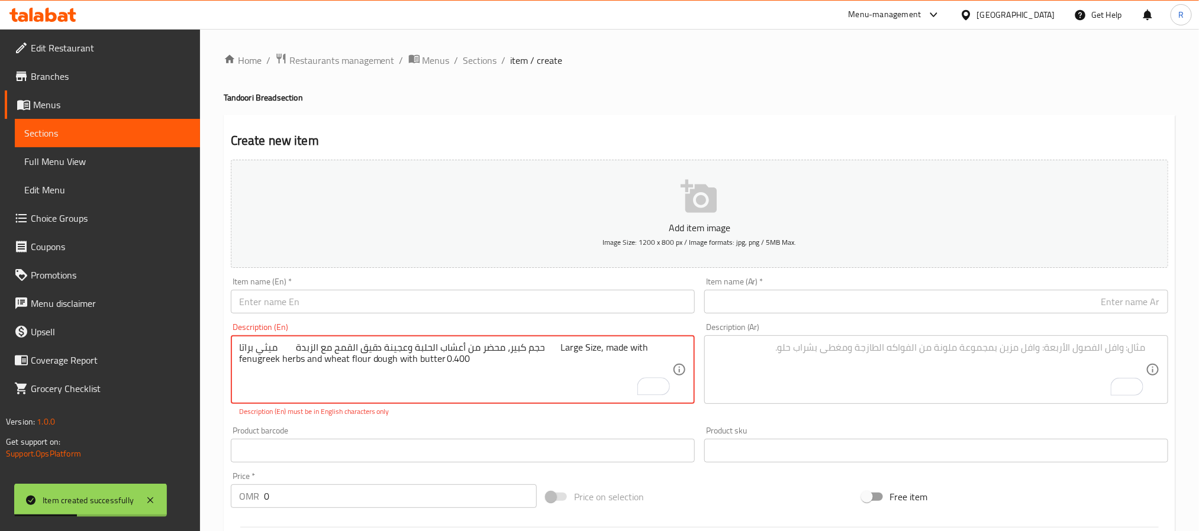
click at [332, 309] on input "text" at bounding box center [463, 302] width 464 height 24
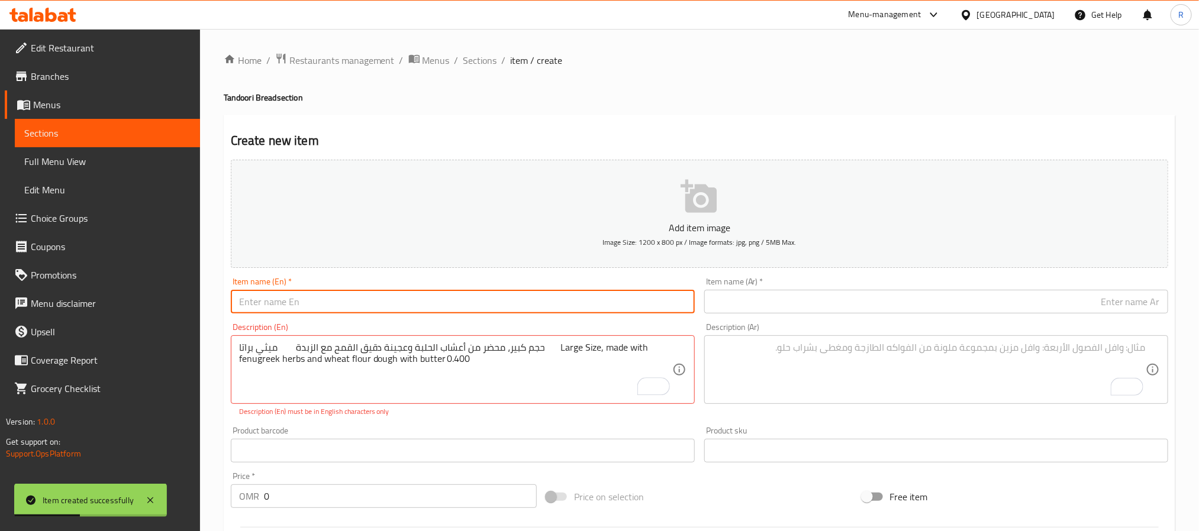
paste input "[PERSON_NAME]"
type input "[PERSON_NAME]"
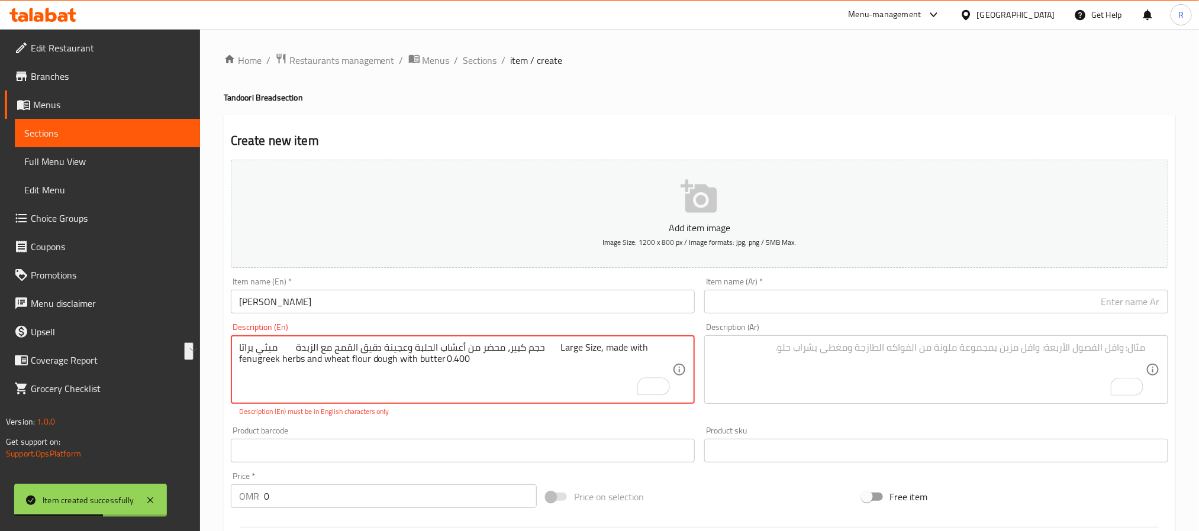
drag, startPoint x: 253, startPoint y: 344, endPoint x: 293, endPoint y: 348, distance: 40.4
type textarea "حجم كبير، محضر من أعشاب الحلبة وعجينة دقيق القمح مع الزبدة Large Size, made wit…"
click at [708, 304] on input "text" at bounding box center [936, 302] width 464 height 24
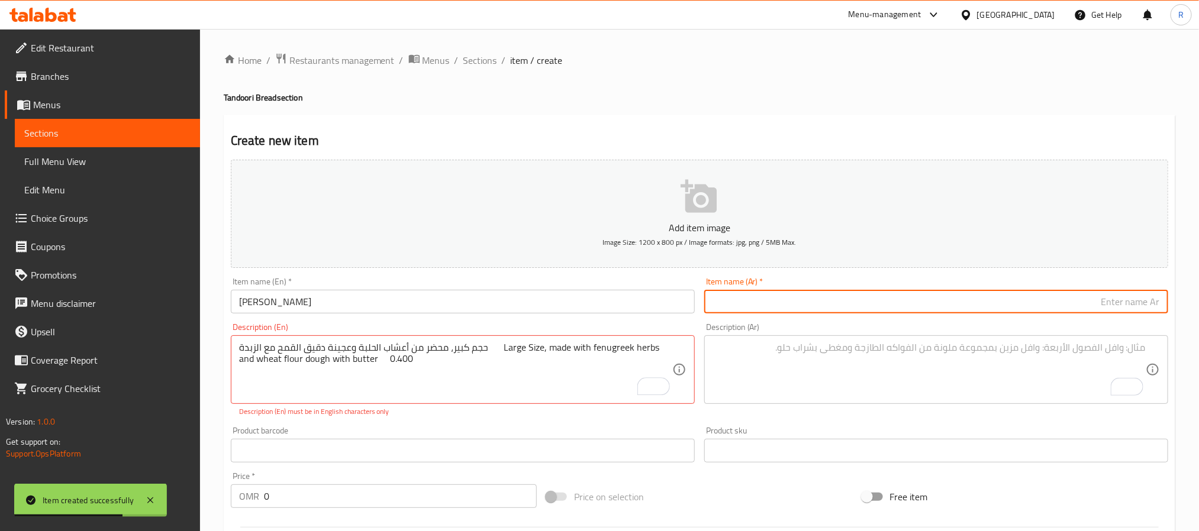
paste input "ميثي براتا"
type input "ميثي براتا"
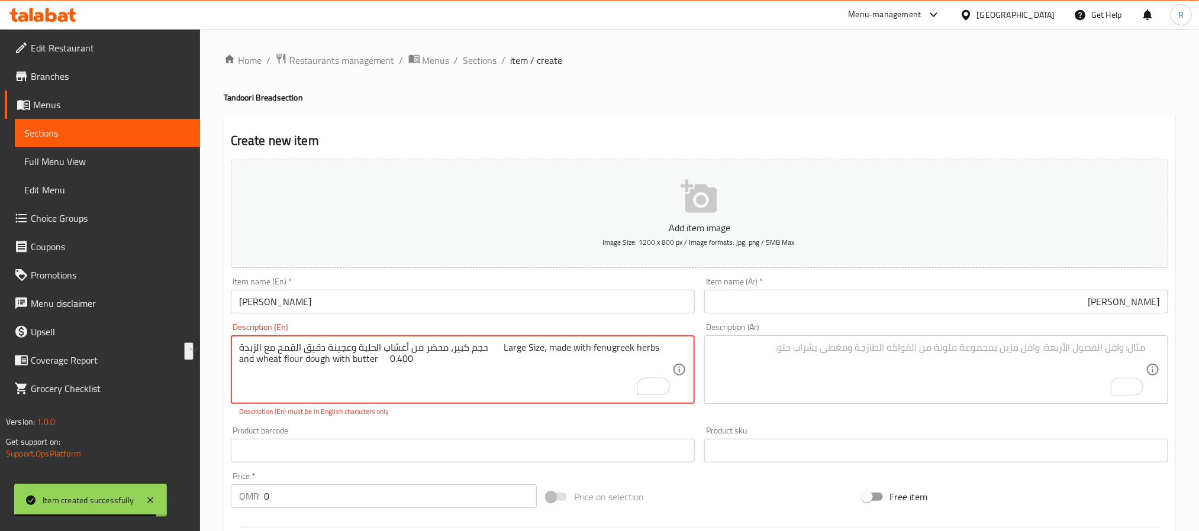
drag, startPoint x: 272, startPoint y: 350, endPoint x: 521, endPoint y: 346, distance: 248.6
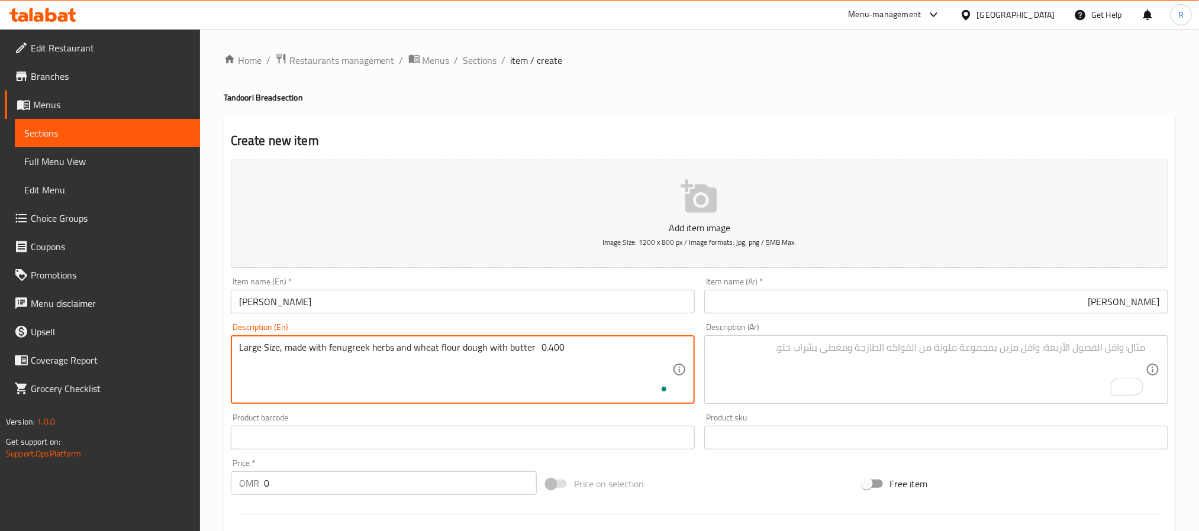
type textarea "Large Size, made with fenugreek herbs and wheat flour dough with butter 0.400"
click at [808, 372] on textarea "To enrich screen reader interactions, please activate Accessibility in Grammarl…" at bounding box center [928, 370] width 433 height 56
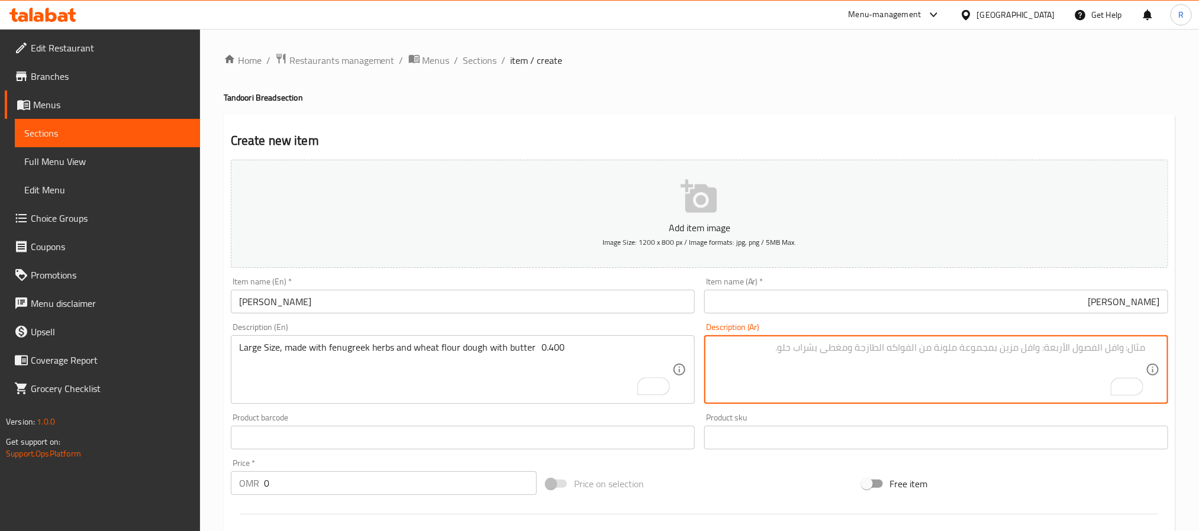
paste textarea "حجم كبير، محضر من أعشاب الحلبة وعجينة دقيق القمح مع الزبدة"
type textarea "حجم كبير، محضر من أعشاب الحلبة وعجينة دقيق القمح مع الزبدة"
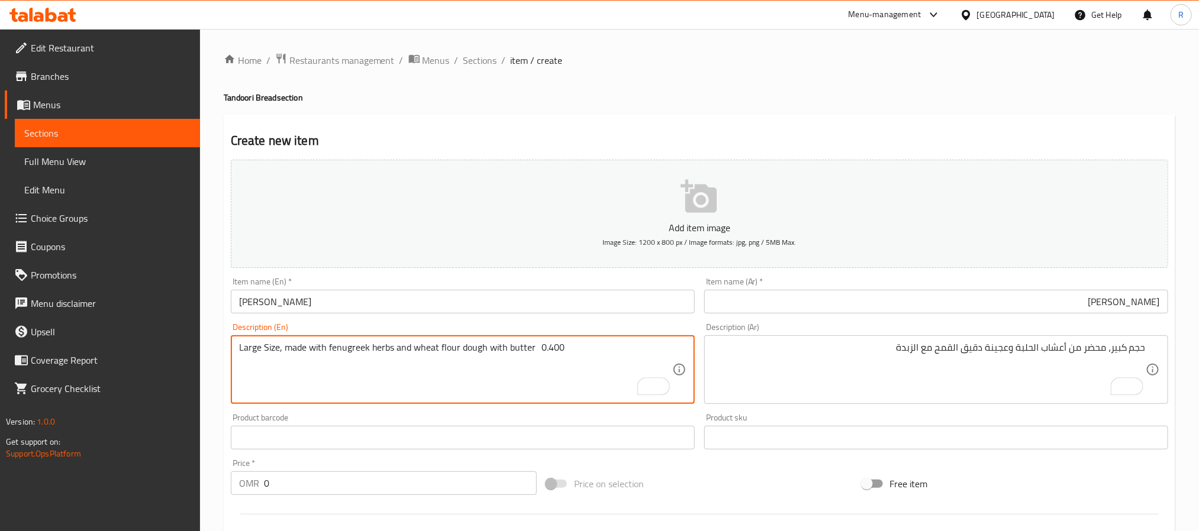
click at [550, 348] on textarea "Large Size, made with fenugreek herbs and wheat flour dough with butter 0.400" at bounding box center [455, 370] width 433 height 56
type textarea "Large Size, made with fenugreek herbs and wheat flour dough with butter"
click at [434, 439] on input "text" at bounding box center [463, 438] width 464 height 24
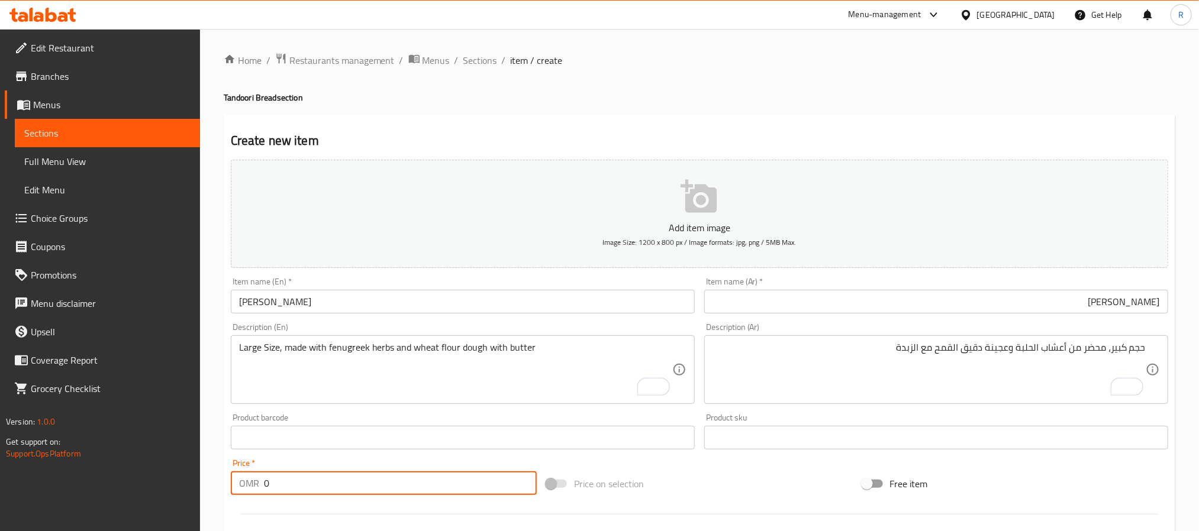
click at [394, 473] on input "0" at bounding box center [400, 484] width 273 height 24
paste input "0.400"
type input "00.400"
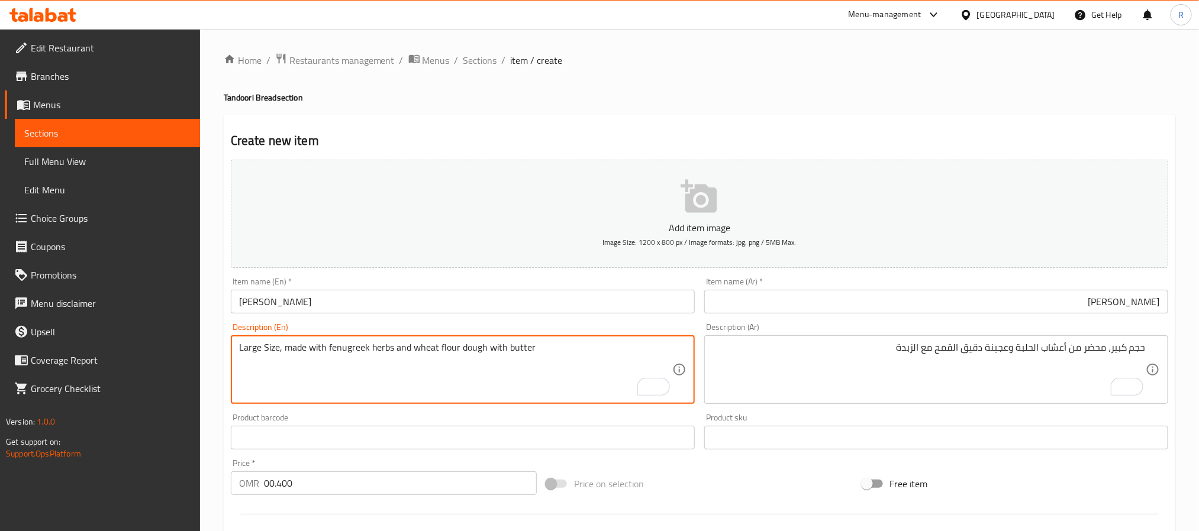
click at [336, 351] on textarea "Large Size, made with fenugreek herbs and wheat flour dough with butter" at bounding box center [455, 370] width 433 height 56
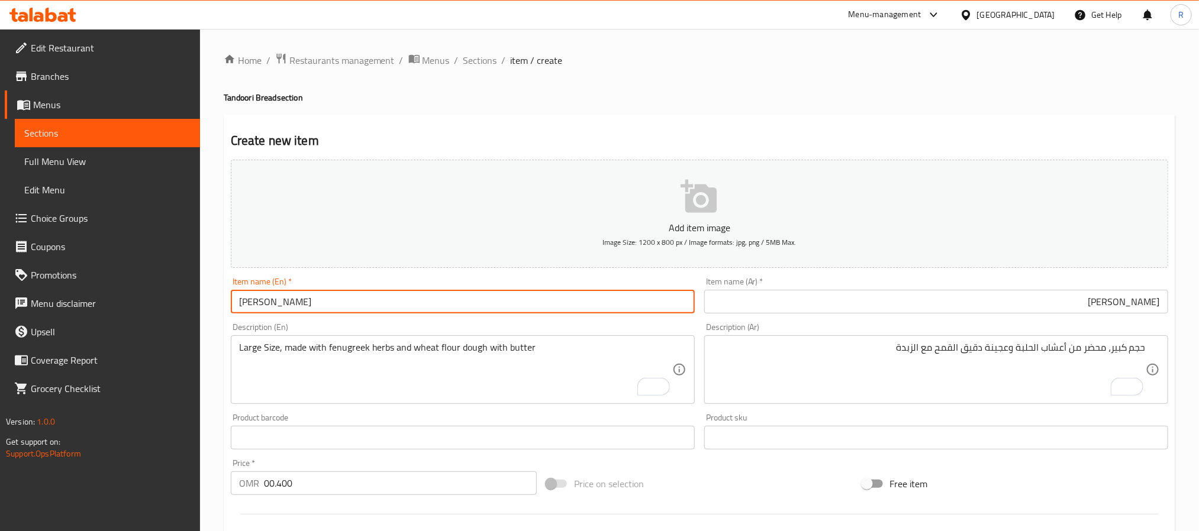
click at [449, 304] on input "[PERSON_NAME]" at bounding box center [463, 302] width 464 height 24
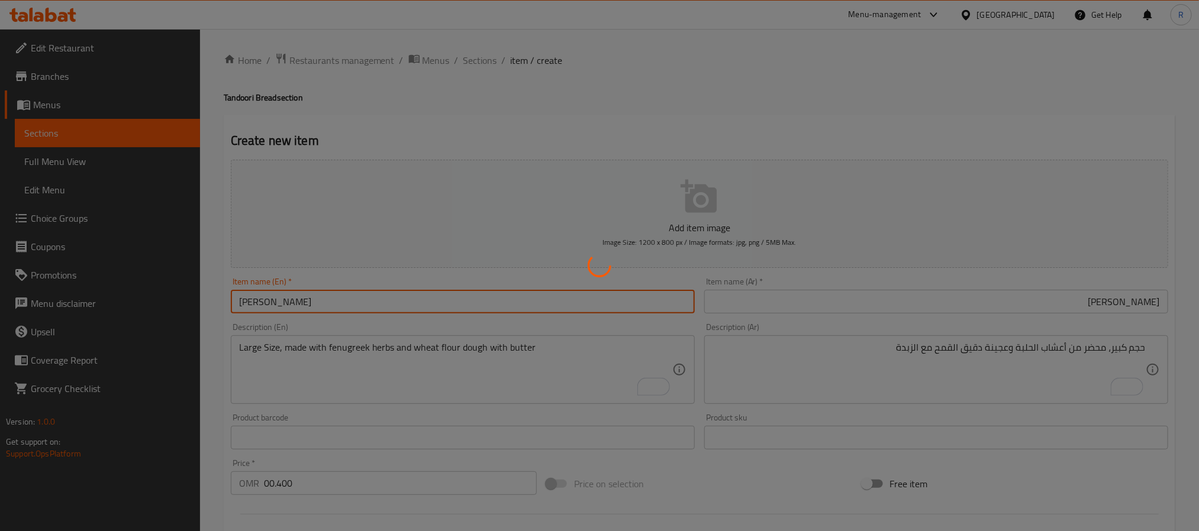
type input "0"
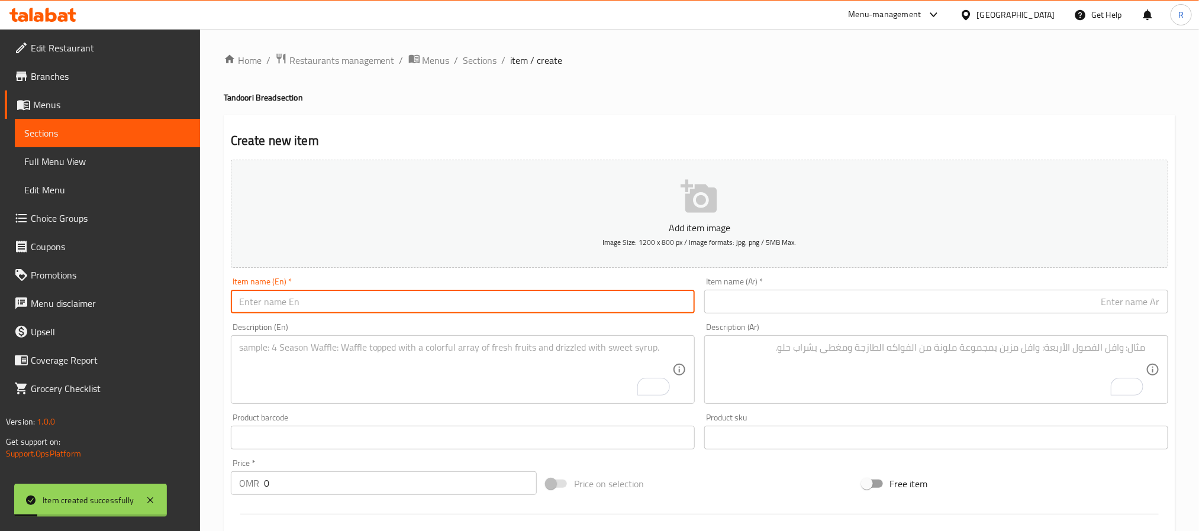
click at [460, 378] on textarea "To enrich screen reader interactions, please activate Accessibility in Grammarl…" at bounding box center [455, 370] width 433 height 56
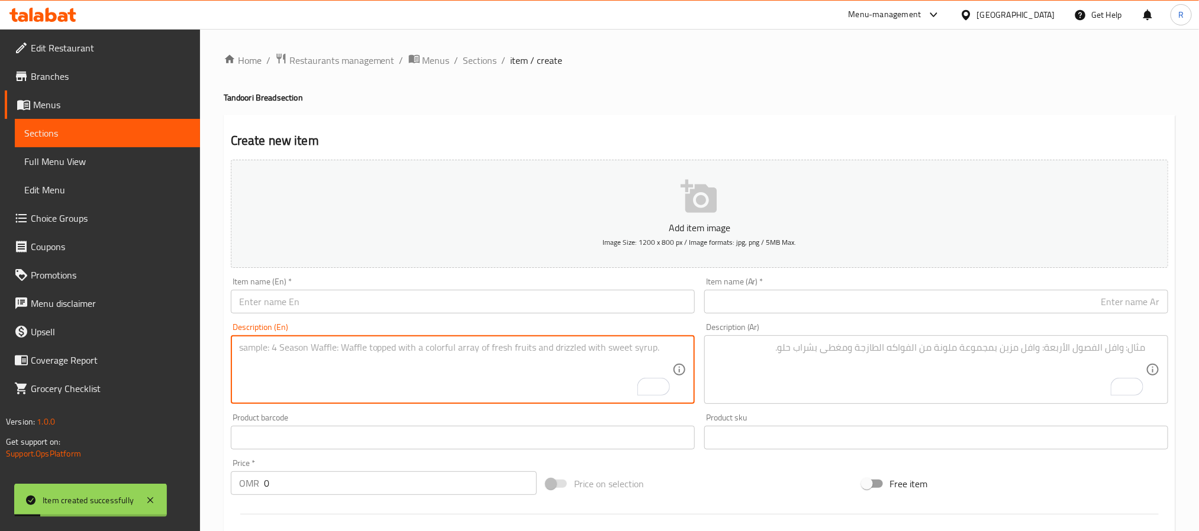
paste textarea "Onion Kulcha كولشا بصل حجم كبير، خبز دقيق أبيض مخمر ناعم مطبوخ عادة في التندور …"
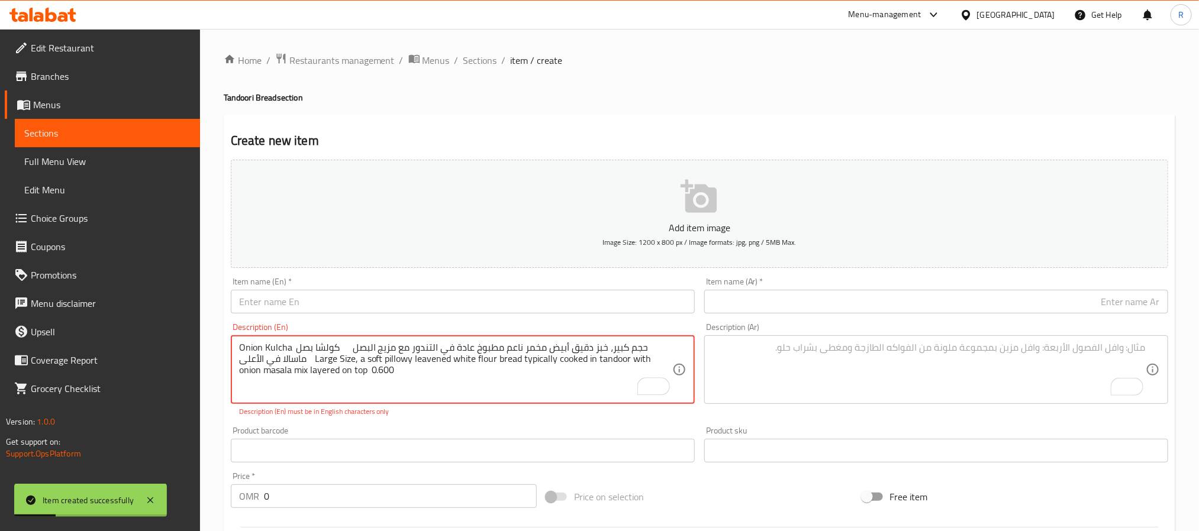
click at [243, 351] on textarea "Onion Kulcha كولشا بصل حجم كبير، خبز دقيق أبيض مخمر ناعم مطبوخ عادة في التندور …" at bounding box center [455, 370] width 433 height 56
drag, startPoint x: 243, startPoint y: 351, endPoint x: 266, endPoint y: 348, distance: 23.3
click at [266, 348] on textarea "Onion Kulcha كولشا بصل حجم كبير، خبز دقيق أبيض مخمر ناعم مطبوخ عادة في التندور …" at bounding box center [455, 370] width 433 height 56
type textarea "كولشا بصل حجم كبير، خبز دقيق أبيض مخمر ناعم مطبوخ عادة في التندور مع مزيج البصل…"
click at [320, 298] on input "text" at bounding box center [463, 302] width 464 height 24
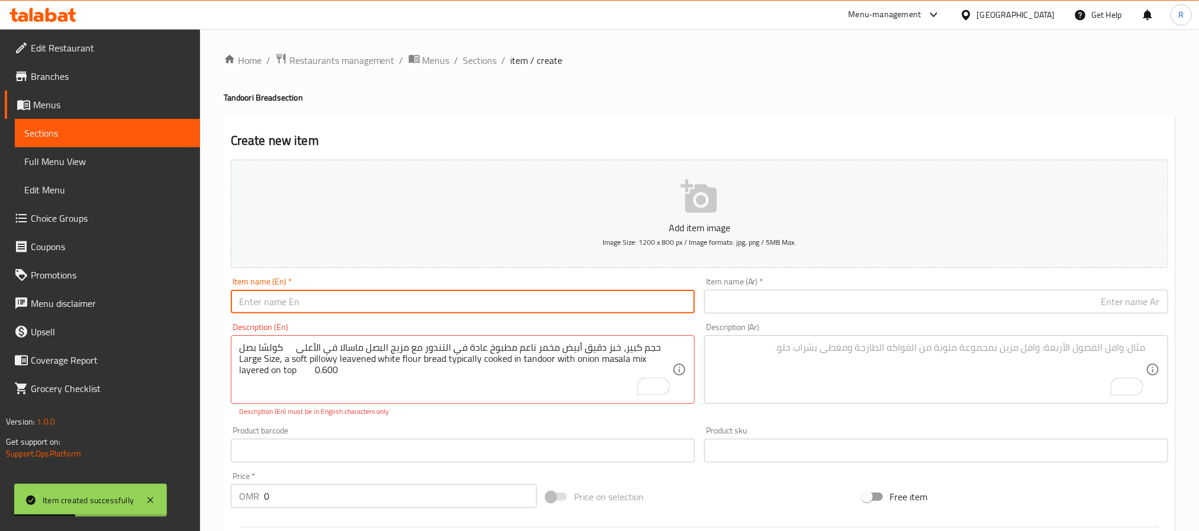
paste input "Onion Kulcha"
type input "Onion Kulcha"
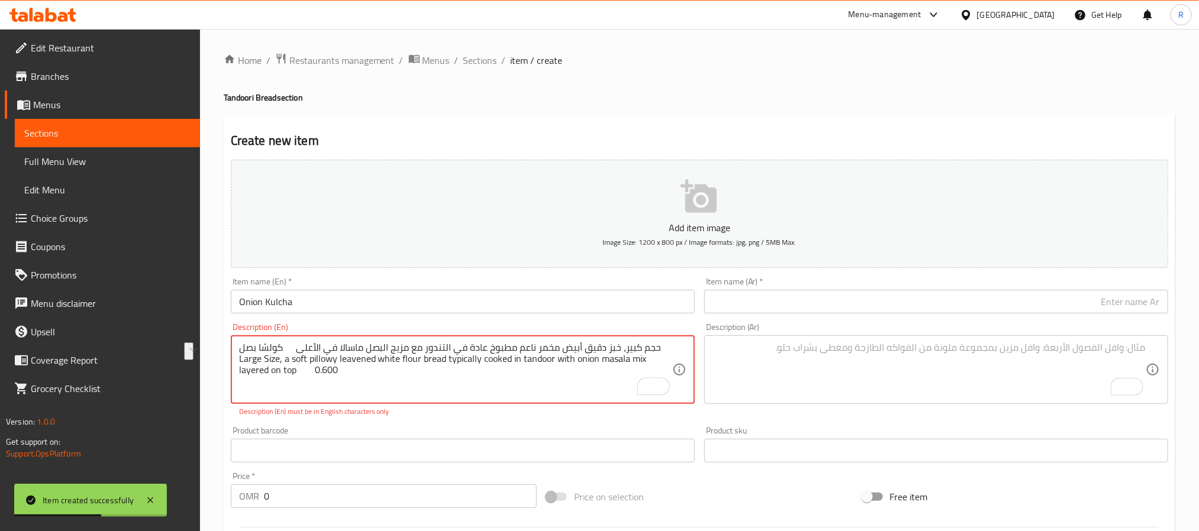
drag, startPoint x: 257, startPoint y: 350, endPoint x: 299, endPoint y: 347, distance: 41.5
type textarea "حجم كبير، خبز دقيق أبيض مخمر ناعم مطبوخ عادة في التندور مع مزيج البصل ماسالا في…"
click at [732, 295] on input "text" at bounding box center [936, 302] width 464 height 24
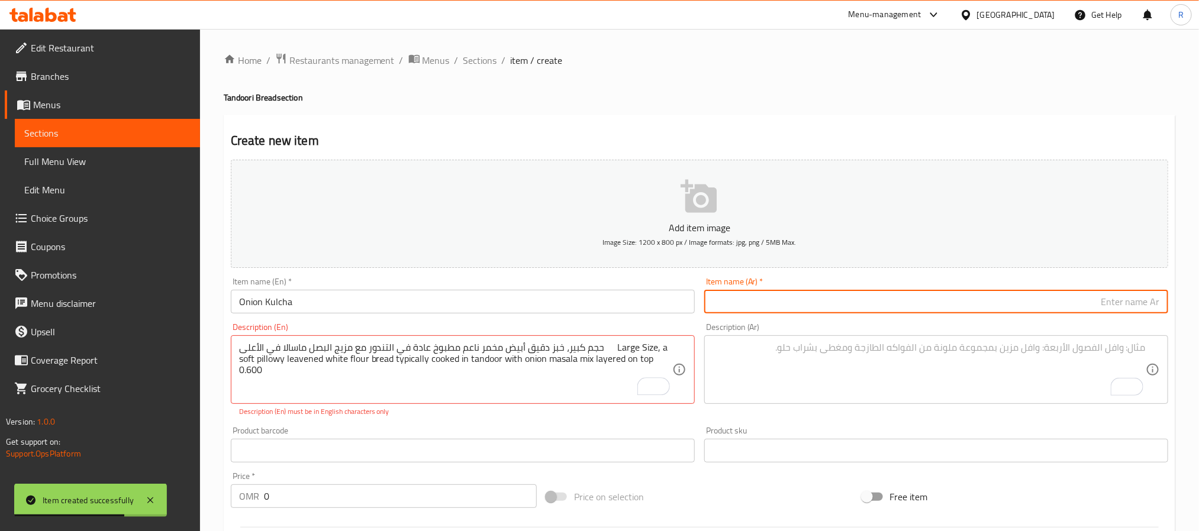
paste input "كولشا بصل"
type input "كولشا بصل"
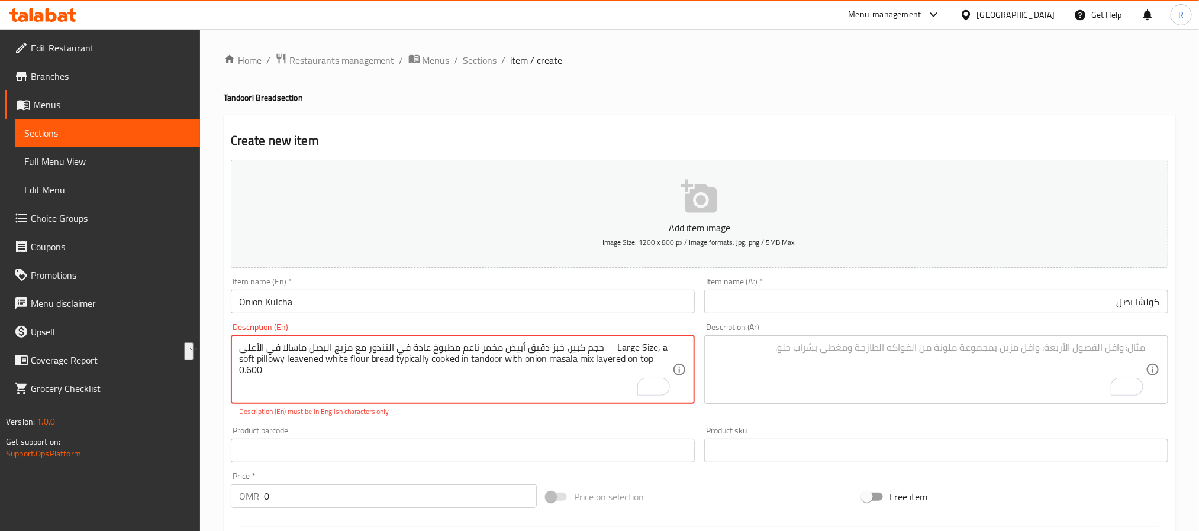
drag, startPoint x: 273, startPoint y: 351, endPoint x: 636, endPoint y: 349, distance: 362.2
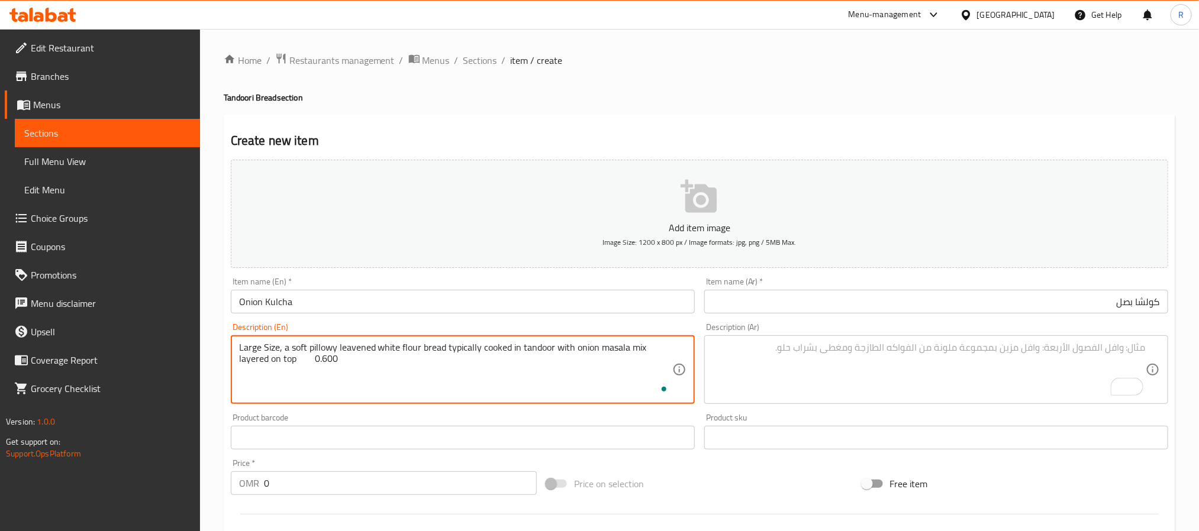
type textarea "Large Size, a soft pillowy leavened white flour bread typically cooked in tando…"
click at [857, 370] on textarea "To enrich screen reader interactions, please activate Accessibility in Grammarl…" at bounding box center [928, 370] width 433 height 56
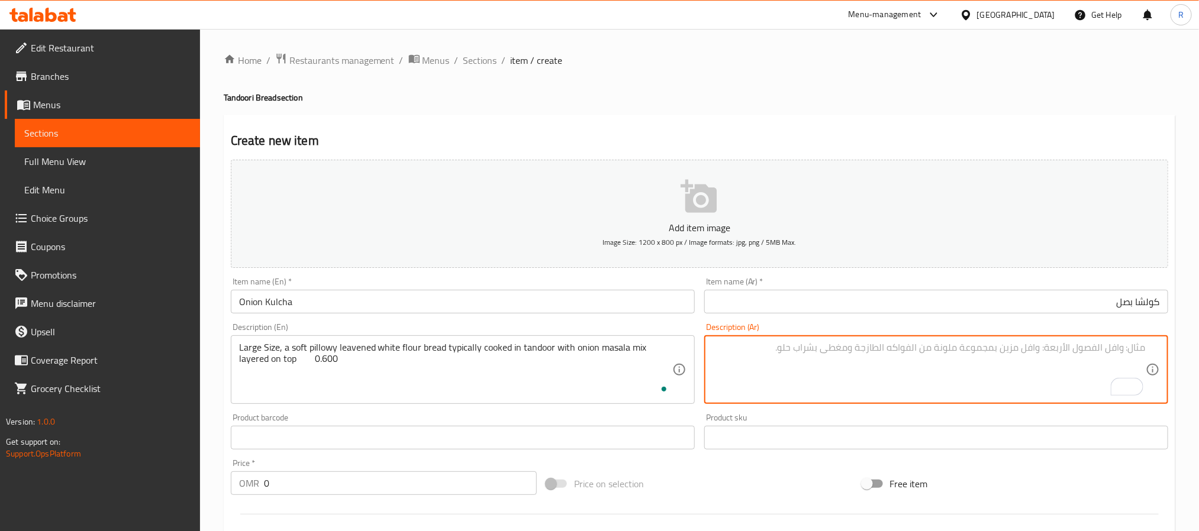
paste textarea "حجم كبير، خبز دقيق أبيض مخمر ناعم مطبوخ عادة في التندور مع مزيج البصل ماسالا في…"
type textarea "حجم كبير، خبز دقيق أبيض مخمر ناعم مطبوخ عادة في التندور مع مزيج البصل ماسالا في…"
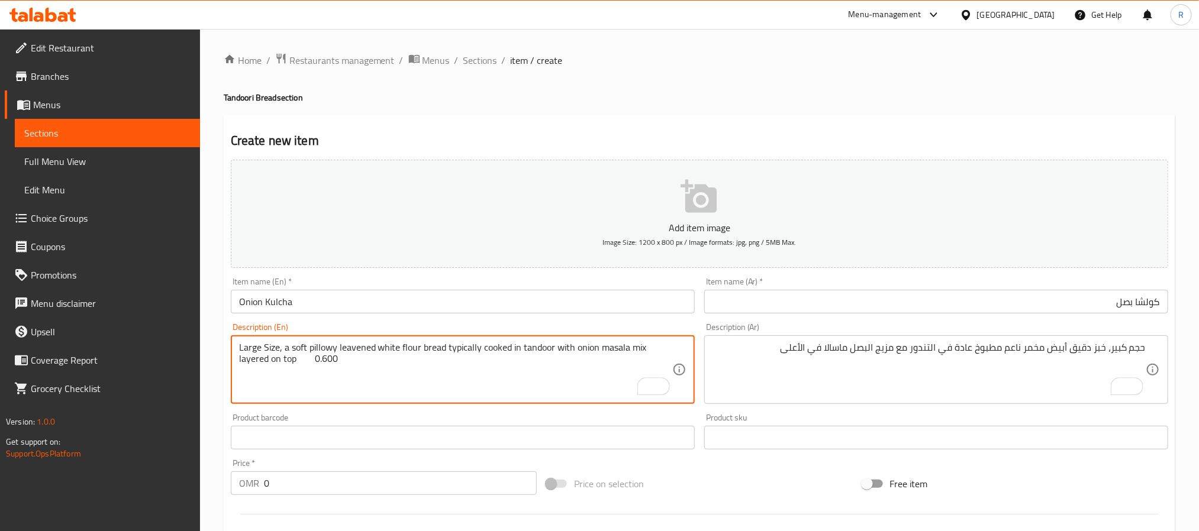
click at [321, 356] on textarea "Large Size, a soft pillowy leavened white flour bread typically cooked in tando…" at bounding box center [455, 370] width 433 height 56
click at [320, 359] on textarea "Large Size, a soft pillowy leavened white flour bread typically cooked in tando…" at bounding box center [455, 370] width 433 height 56
type textarea "Large Size, a soft pillowy leavened white flour bread typically cooked in tando…"
click at [391, 487] on input "0" at bounding box center [400, 484] width 273 height 24
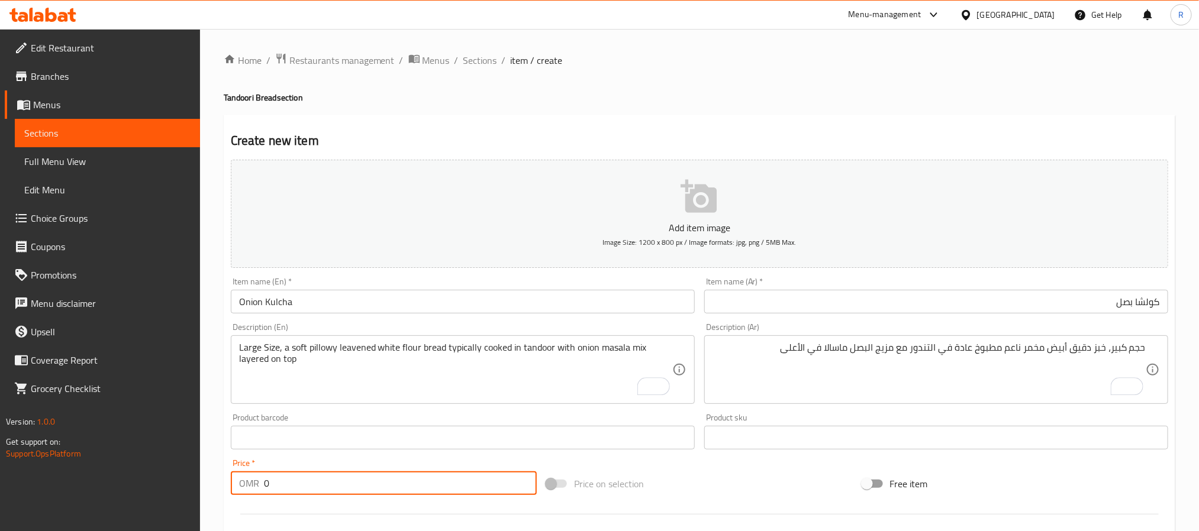
paste input "0.600"
type input "00.600"
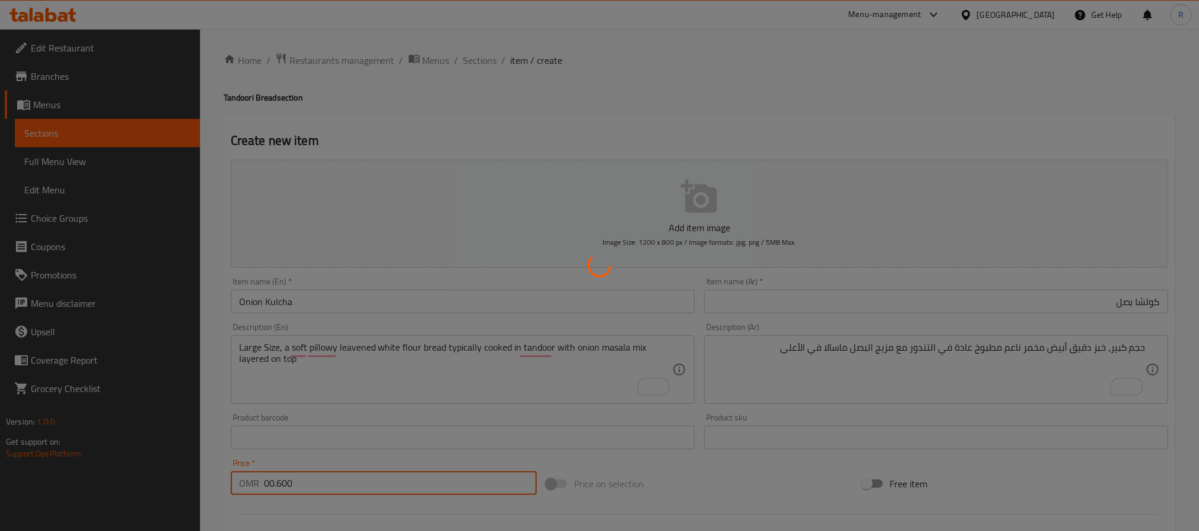
type input "0"
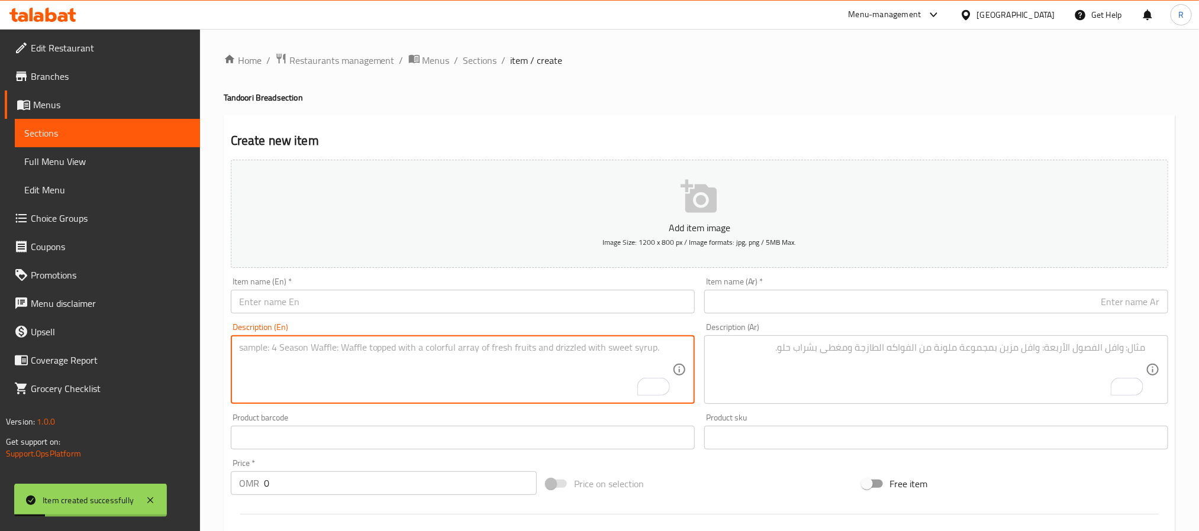
drag, startPoint x: 372, startPoint y: 371, endPoint x: 353, endPoint y: 373, distance: 18.5
click at [371, 371] on textarea "To enrich screen reader interactions, please activate Accessibility in Grammarl…" at bounding box center [455, 370] width 433 height 56
paste textarea "Aloo Paratha ألو براتا حجم كبير، ألو (بطاطس) براتا خبز هندي مسطح محضر من دقيق ا…"
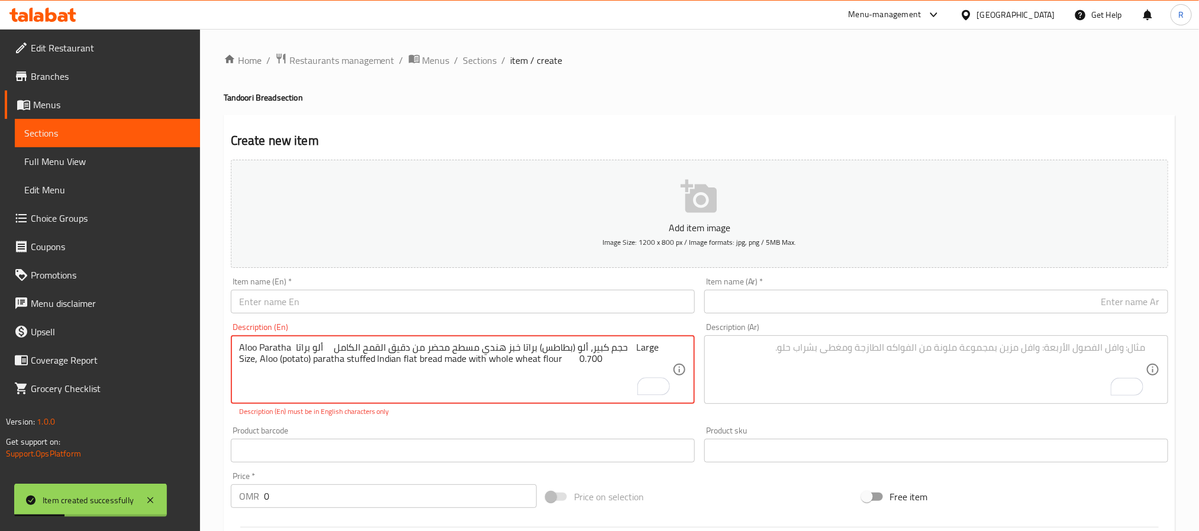
click at [250, 349] on textarea "Aloo Paratha ألو براتا حجم كبير، ألو (بطاطس) براتا خبز هندي مسطح محضر من دقيق ا…" at bounding box center [455, 370] width 433 height 56
drag, startPoint x: 250, startPoint y: 349, endPoint x: 262, endPoint y: 350, distance: 11.4
click at [262, 350] on textarea "Aloo Paratha ألو براتا حجم كبير، ألو (بطاطس) براتا خبز هندي مسطح محضر من دقيق ا…" at bounding box center [455, 370] width 433 height 56
type textarea "ألو براتا حجم كبير، ألو (بطاطس) براتا خبز هندي مسطح محضر من دقيق القمح الكامل L…"
drag, startPoint x: 306, startPoint y: 305, endPoint x: 249, endPoint y: 314, distance: 58.1
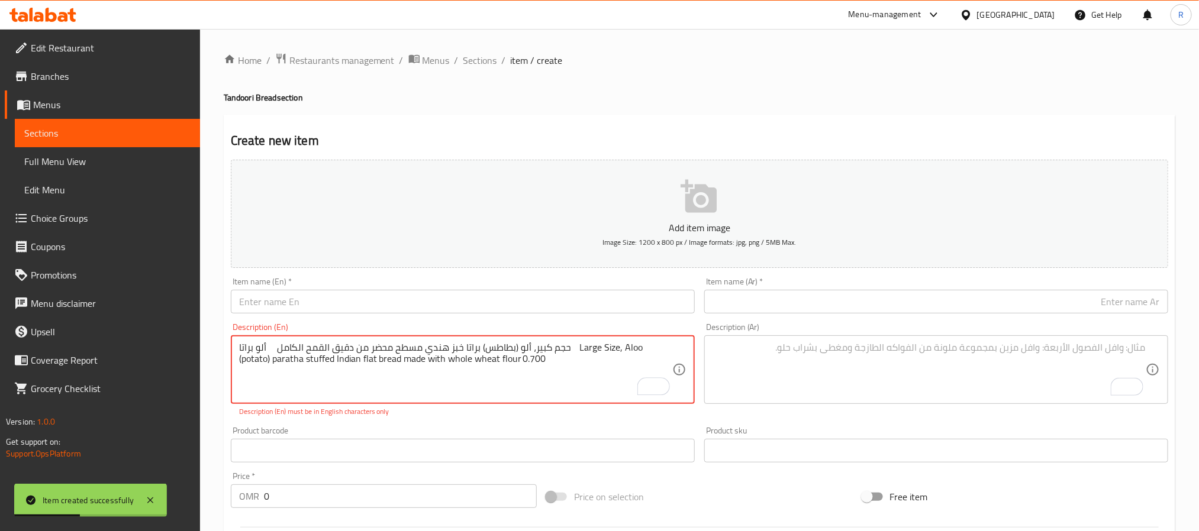
click at [306, 305] on input "text" at bounding box center [463, 302] width 464 height 24
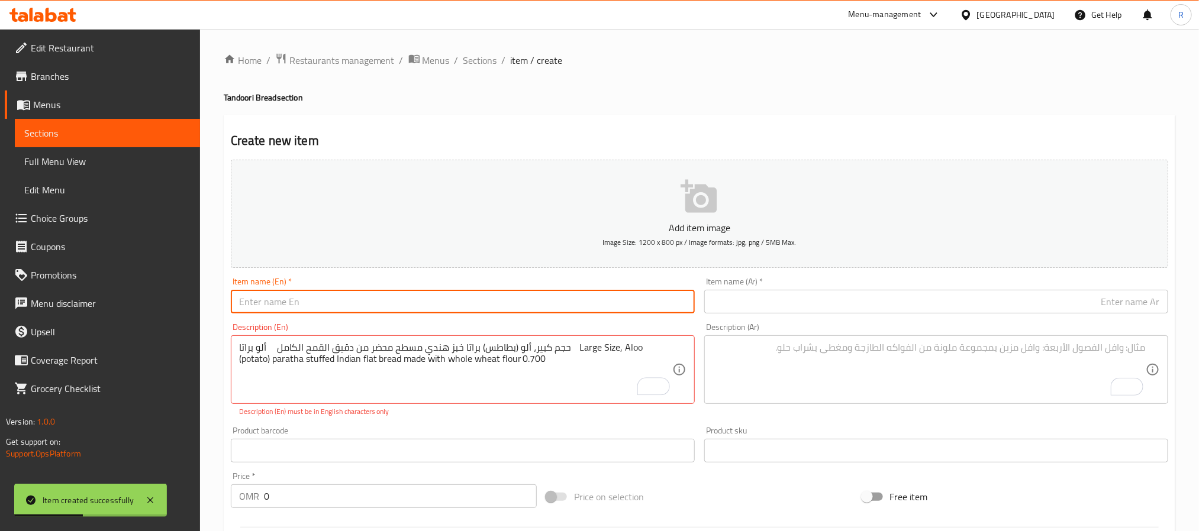
paste input "Aloo Paratha"
type input "Aloo Paratha"
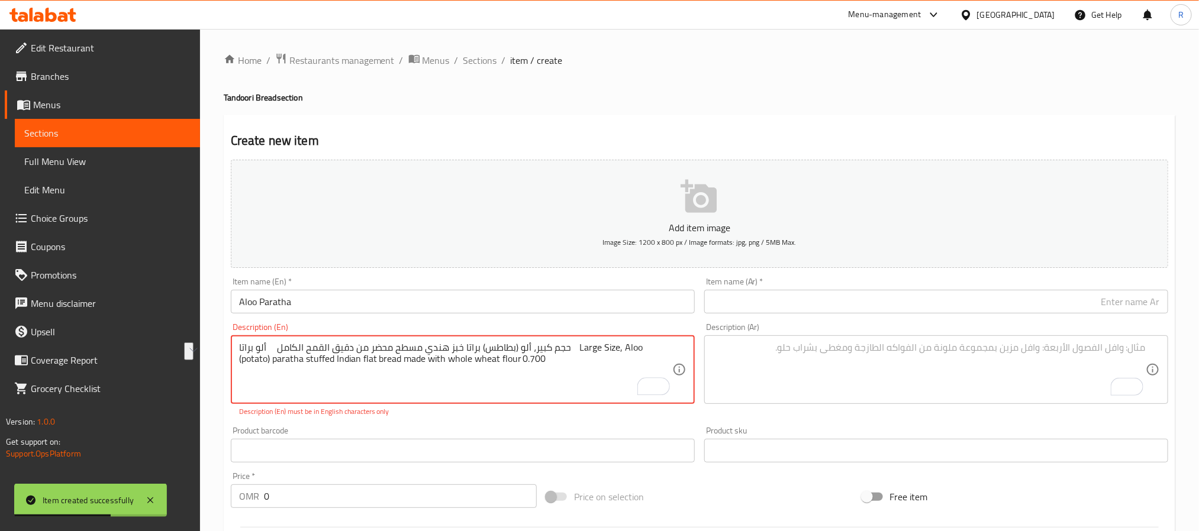
drag, startPoint x: 254, startPoint y: 349, endPoint x: 282, endPoint y: 349, distance: 28.4
type textarea "حجم كبير، ألو (بطاطس) براتا خبز هندي مسطح محضر من دقيق القمح الكامل Large Size,…"
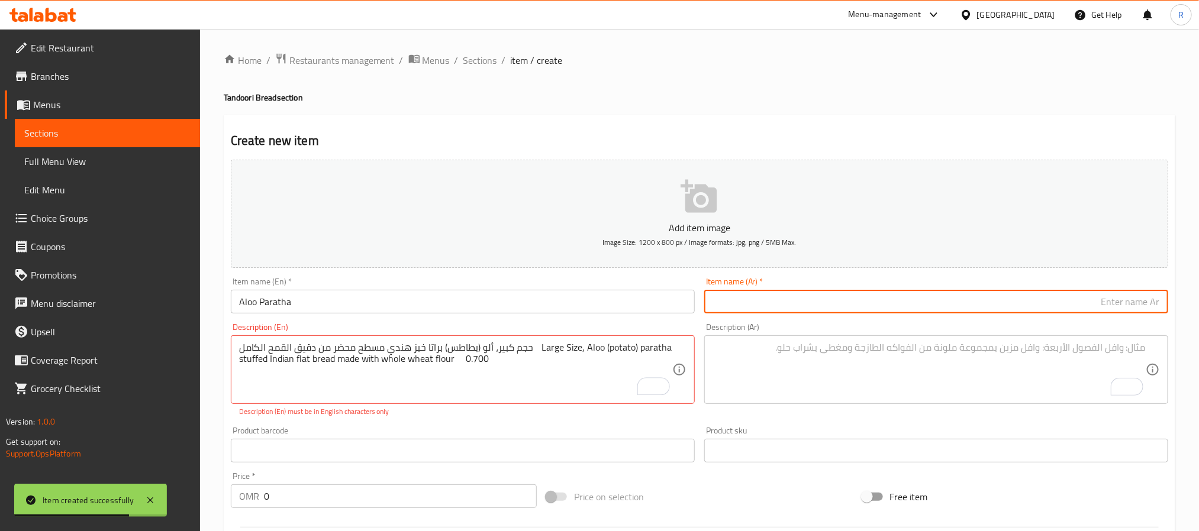
click at [754, 298] on input "text" at bounding box center [936, 302] width 464 height 24
paste input "ألو براتا"
type input "ألو براتا"
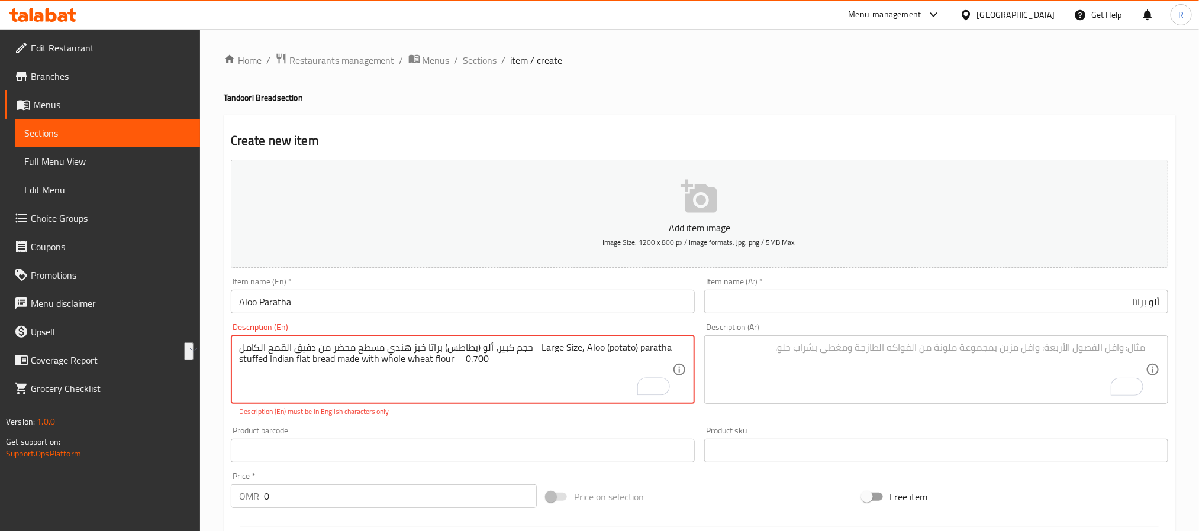
drag, startPoint x: 273, startPoint y: 350, endPoint x: 567, endPoint y: 346, distance: 293.5
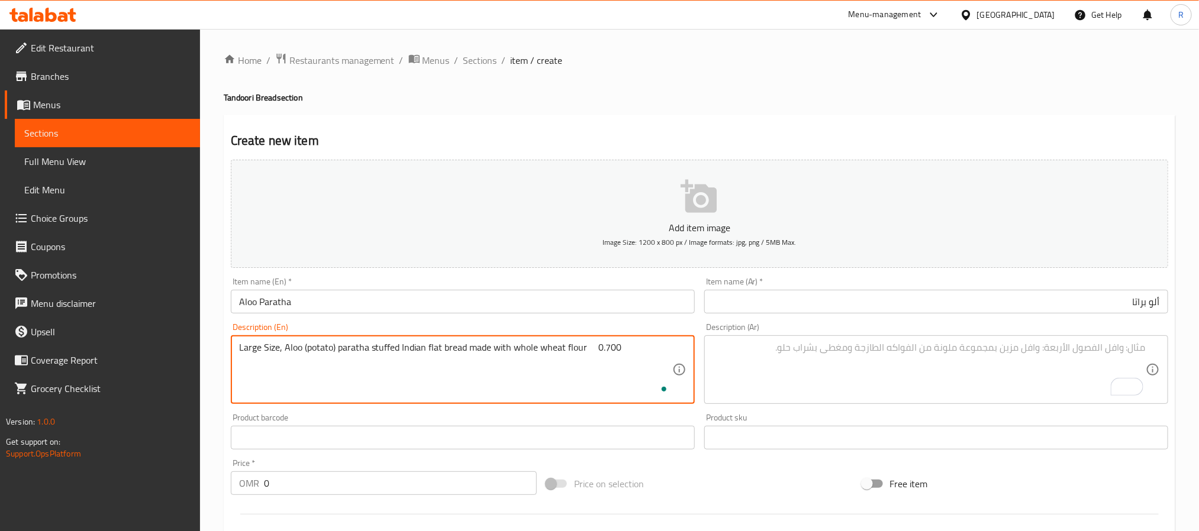
type textarea "Large Size, Aloo (potato) paratha stuffed Indian flat bread made with whole whe…"
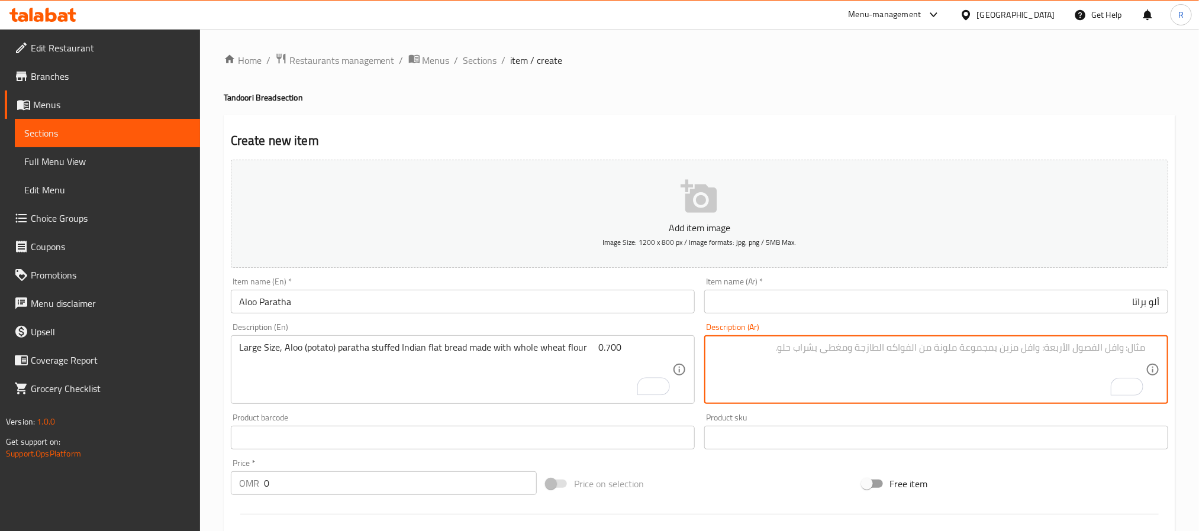
click at [799, 364] on textarea "To enrich screen reader interactions, please activate Accessibility in Grammarl…" at bounding box center [928, 370] width 433 height 56
paste textarea "حجم كبير، ألو (بطاطس) براتا خبز هندي مسطح محضر من دقيق القمح الكامل"
type textarea "حجم كبير، ألو (بطاطس) براتا خبز هندي مسطح محضر من دقيق القمح الكامل"
click at [600, 353] on textarea "Large Size, Aloo (potato) paratha stuffed Indian flat bread made with whole whe…" at bounding box center [455, 370] width 433 height 56
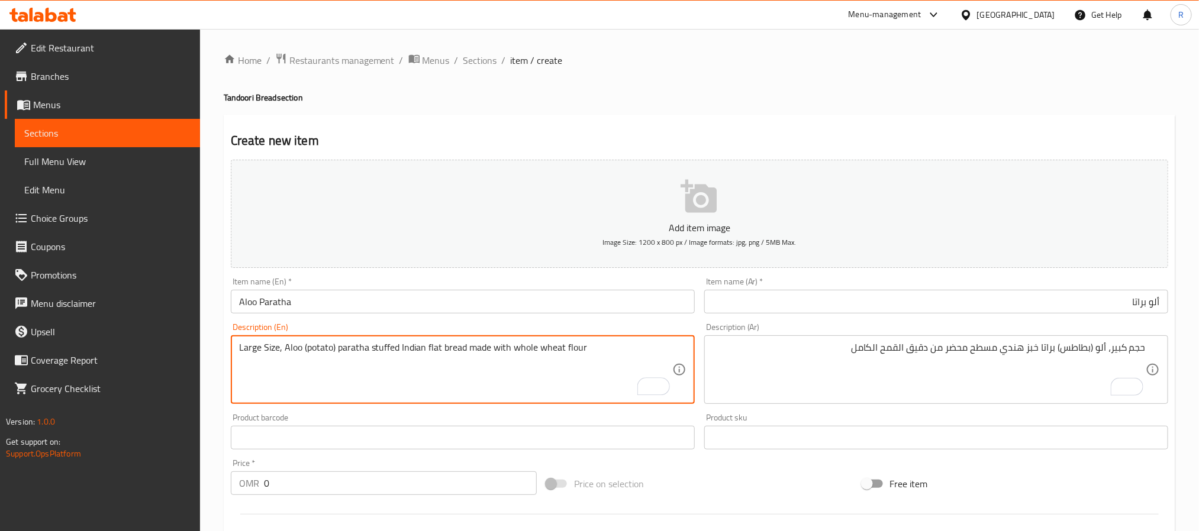
type textarea "Large Size, Aloo (potato) paratha stuffed Indian flat bread made with whole whe…"
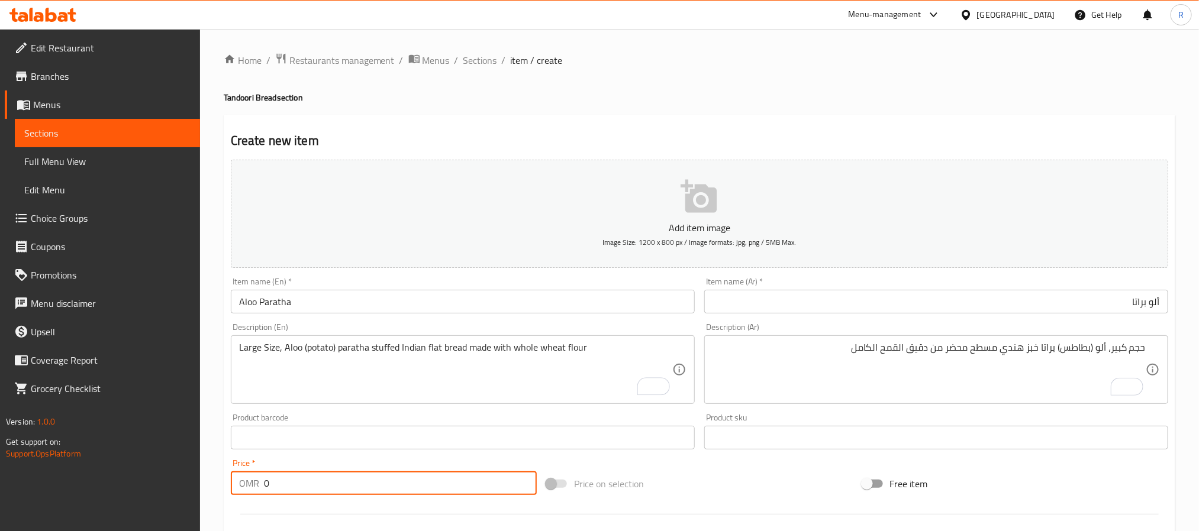
click at [428, 492] on input "0" at bounding box center [400, 484] width 273 height 24
paste input "0.700"
type input "00.700"
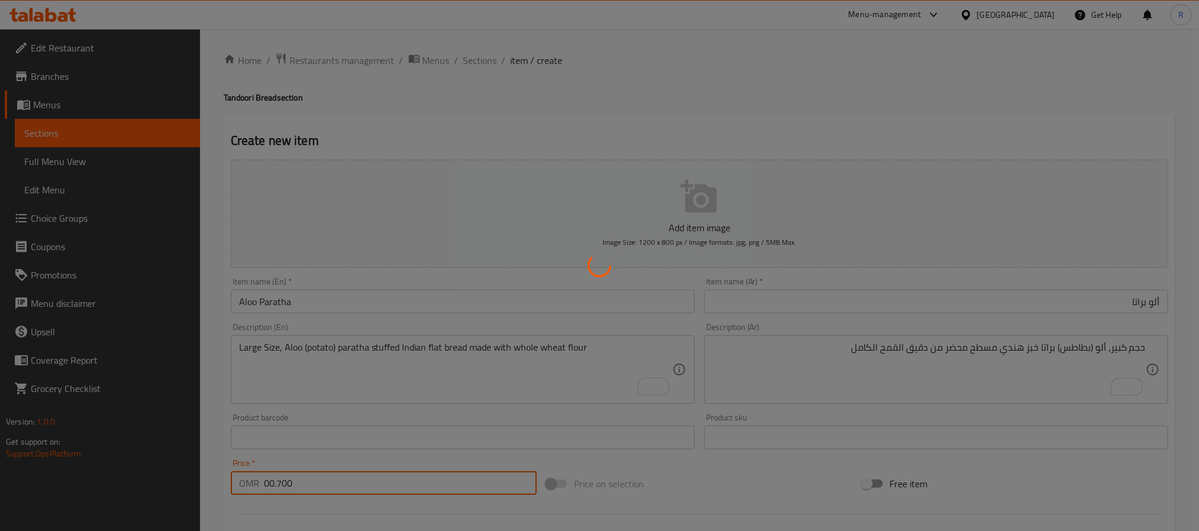
type input "0"
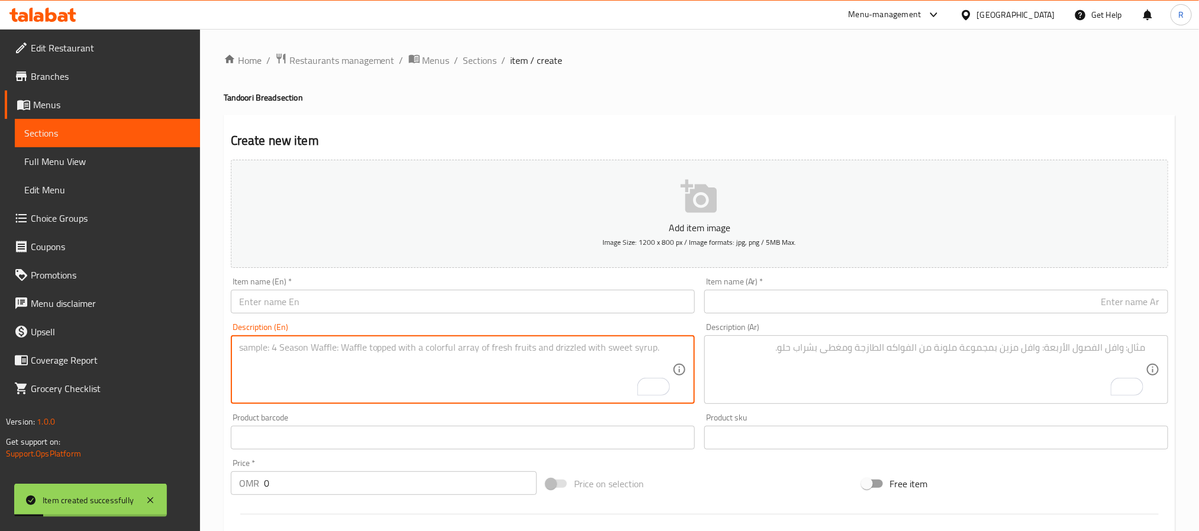
click at [360, 391] on textarea "To enrich screen reader interactions, please activate Accessibility in Grammarl…" at bounding box center [455, 370] width 433 height 56
paste textarea "Aloo Kulcha ألو كولشا حجم كبير، خبز هندي مسطح ذو ملمس ناعم ومقرمش محشو بالبطاطا…"
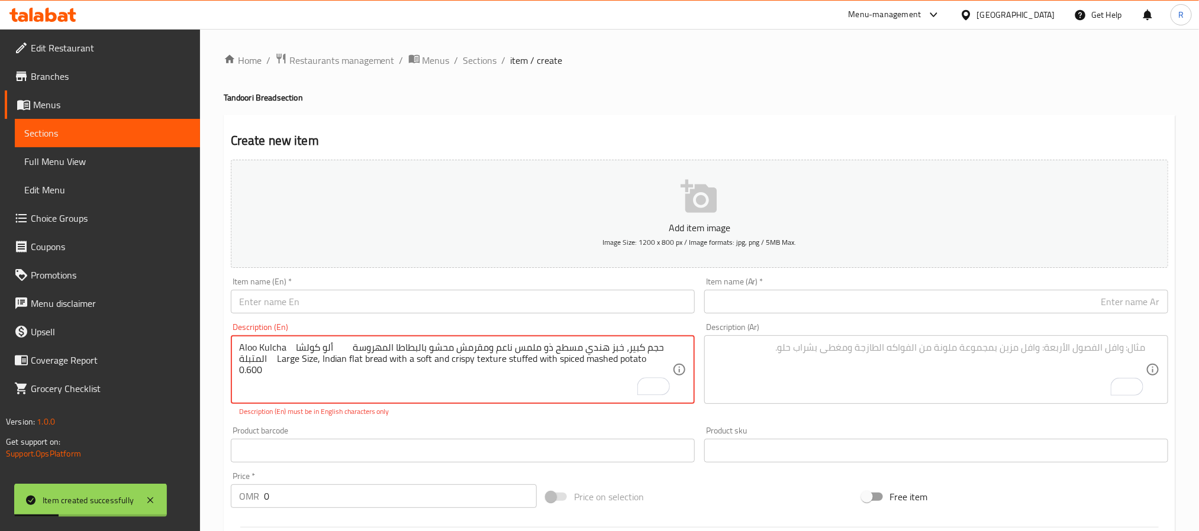
click at [228, 344] on div "Description (En) Aloo Kulcha ألو كولشا حجم كبير، خبز هندي مسطح ذو ملمس ناعم ومق…" at bounding box center [462, 370] width 473 height 104
drag, startPoint x: 244, startPoint y: 348, endPoint x: 266, endPoint y: 349, distance: 22.5
click at [266, 349] on textarea "Aloo Kulcha ألو كولشا حجم كبير، خبز هندي مسطح ذو ملمس ناعم ومقرمش محشو بالبطاطا…" at bounding box center [455, 370] width 433 height 56
type textarea "ألو كولشا حجم كبير، خبز هندي مسطح ذو ملمس ناعم ومقرمش محشو بالبطاطا المهروسة ال…"
drag, startPoint x: 336, startPoint y: 304, endPoint x: 314, endPoint y: 313, distance: 23.6
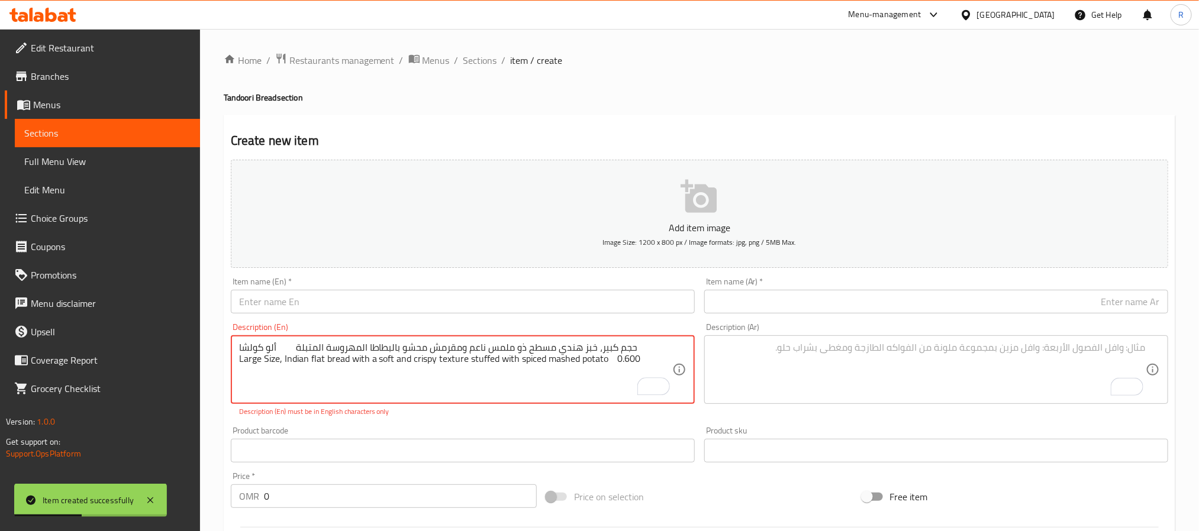
click at [336, 304] on input "text" at bounding box center [463, 302] width 464 height 24
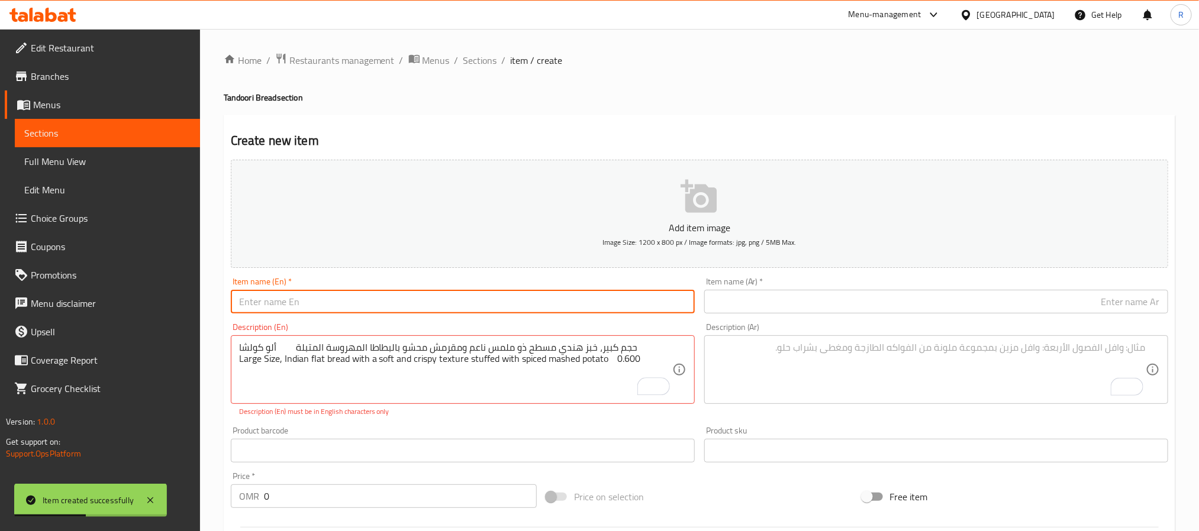
paste input "Aloo Kulcha"
type input "Aloo Kulcha"
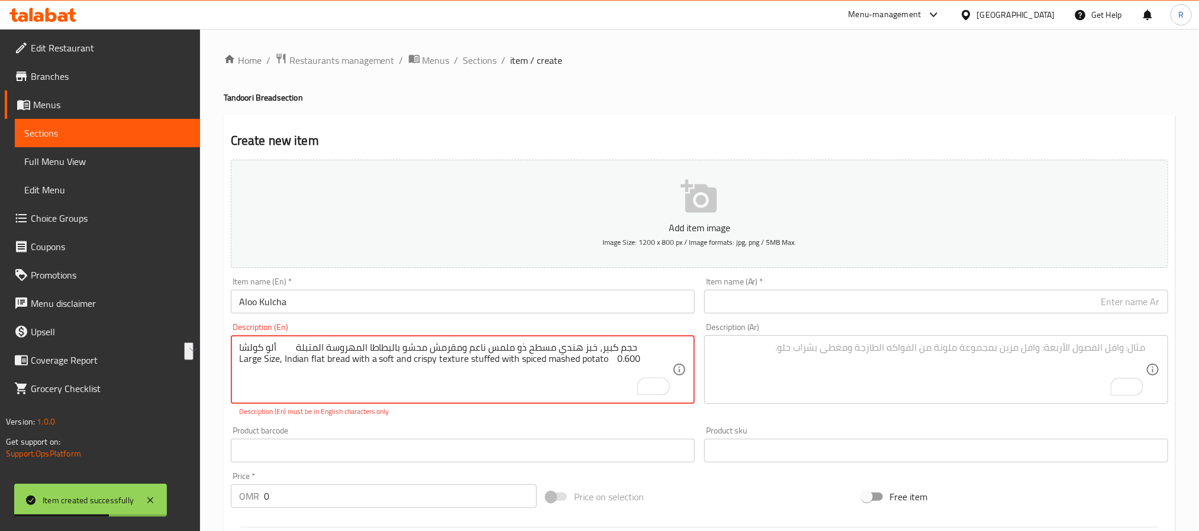
drag, startPoint x: 251, startPoint y: 350, endPoint x: 295, endPoint y: 347, distance: 44.5
type textarea "حجم كبير، خبز هندي مسطح ذو ملمس ناعم ومقرمش محشو بالبطاطا المهروسة المتبلة Larg…"
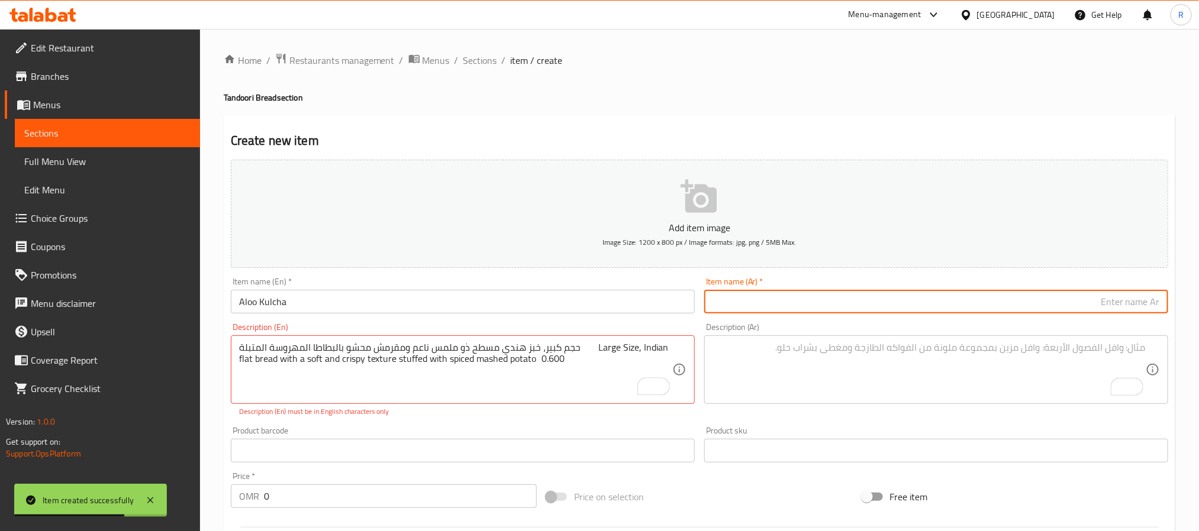
click at [783, 297] on input "text" at bounding box center [936, 302] width 464 height 24
paste input "ألو كولشا"
type input "ألو كولشا"
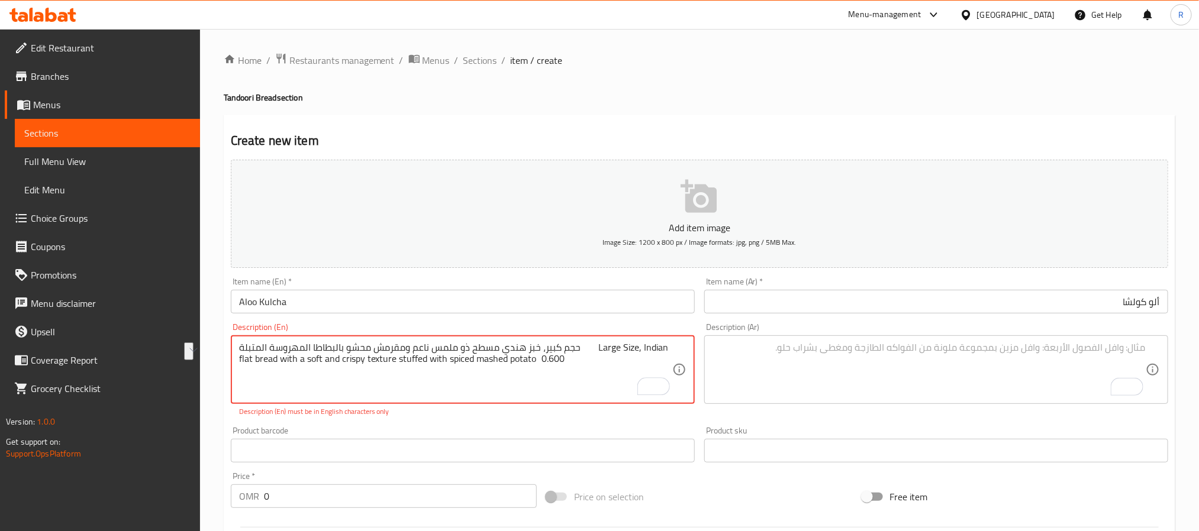
drag, startPoint x: 272, startPoint y: 349, endPoint x: 613, endPoint y: 347, distance: 341.4
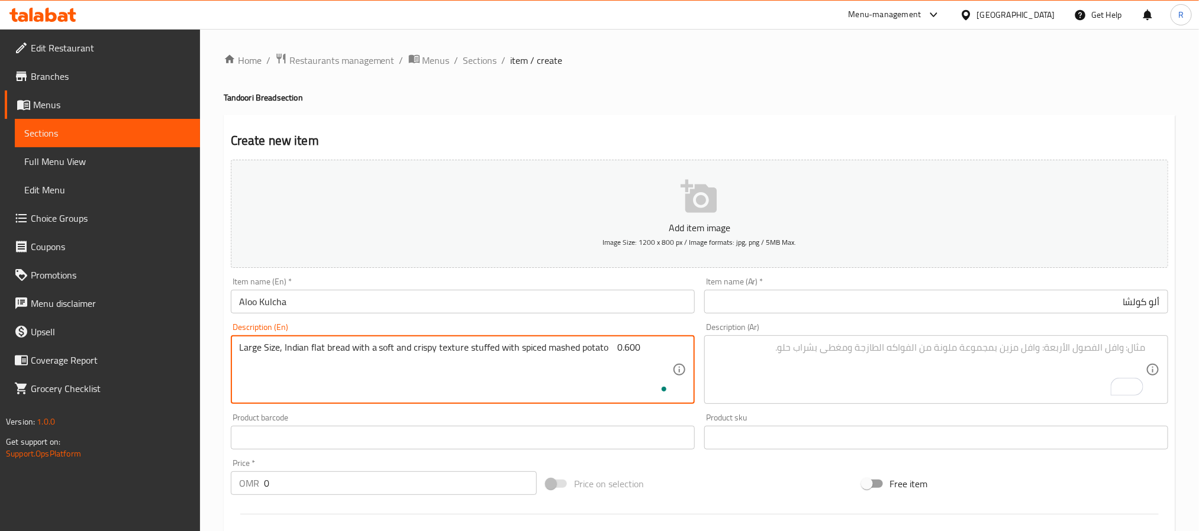
type textarea "Large Size, Indian flat bread with a soft and crispy texture stuffed with spice…"
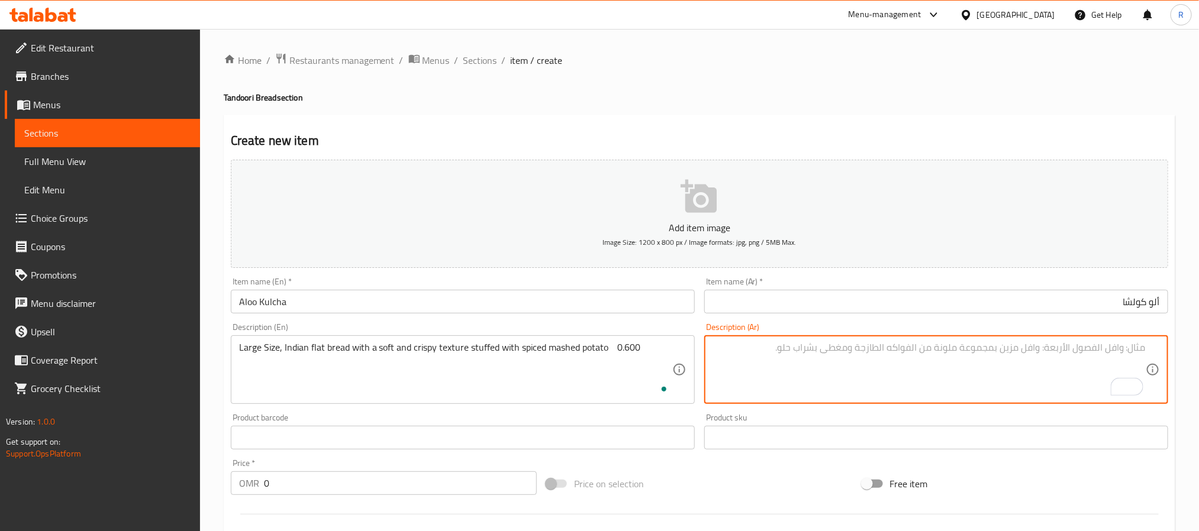
drag, startPoint x: 859, startPoint y: 391, endPoint x: 778, endPoint y: 375, distance: 83.2
click at [860, 391] on textarea "To enrich screen reader interactions, please activate Accessibility in Grammarl…" at bounding box center [928, 370] width 433 height 56
paste textarea "حجم كبير، خبز هندي مسطح ذو ملمس ناعم ومقرمش محشو بالبطاطا المهروسة المتبلة"
type textarea "حجم كبير، خبز هندي مسطح ذو ملمس ناعم ومقرمش محشو بالبطاطا المهروسة المتبلة"
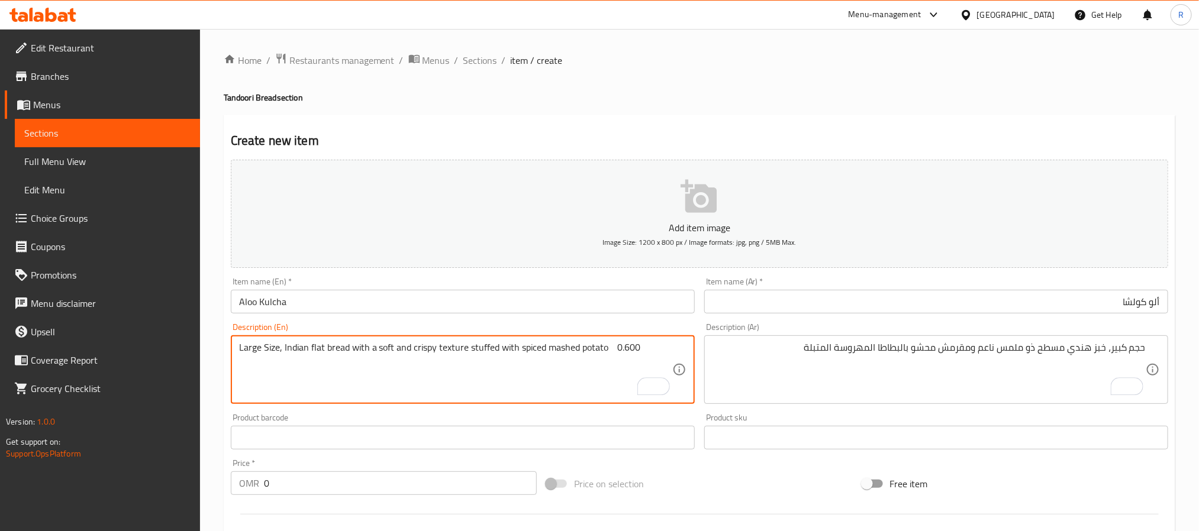
click at [629, 348] on textarea "Large Size, Indian flat bread with a soft and crispy texture stuffed with spice…" at bounding box center [455, 370] width 433 height 56
type textarea "Large Size, Indian flat bread with a soft and crispy texture stuffed with spice…"
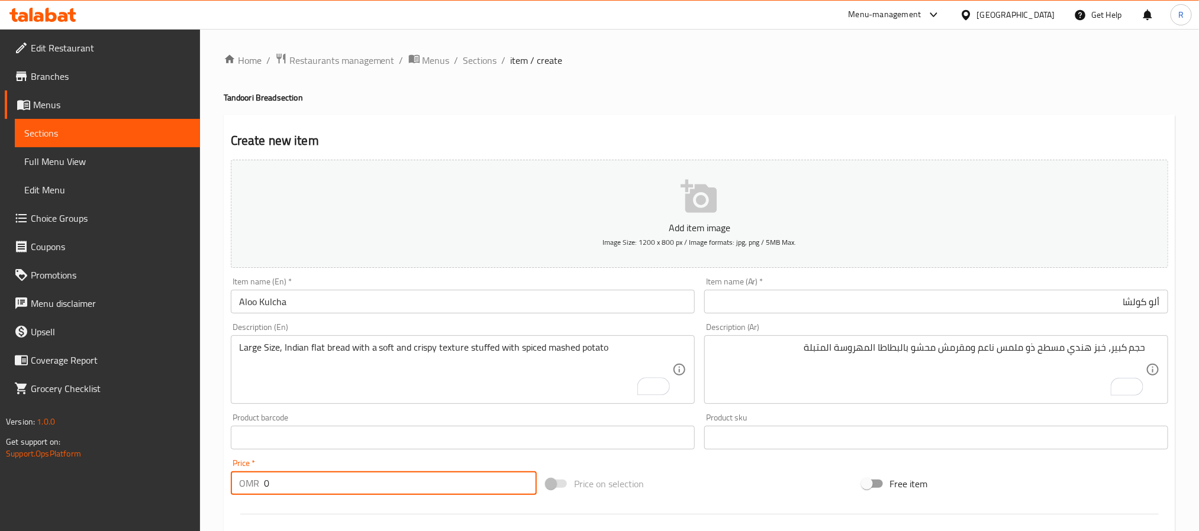
click at [392, 487] on input "0" at bounding box center [400, 484] width 273 height 24
paste input "0.600"
type input "00.600"
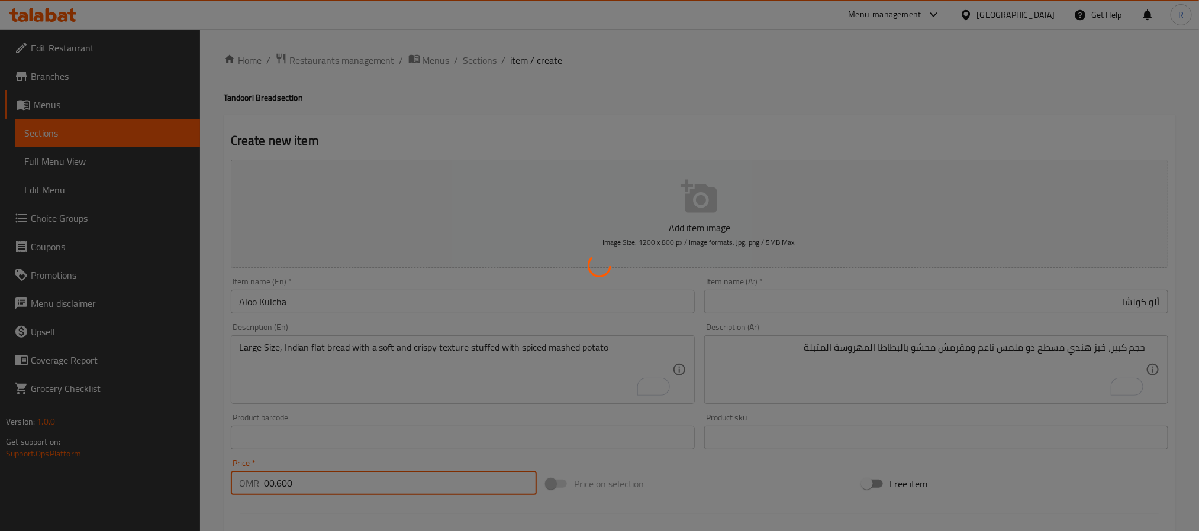
type input "0"
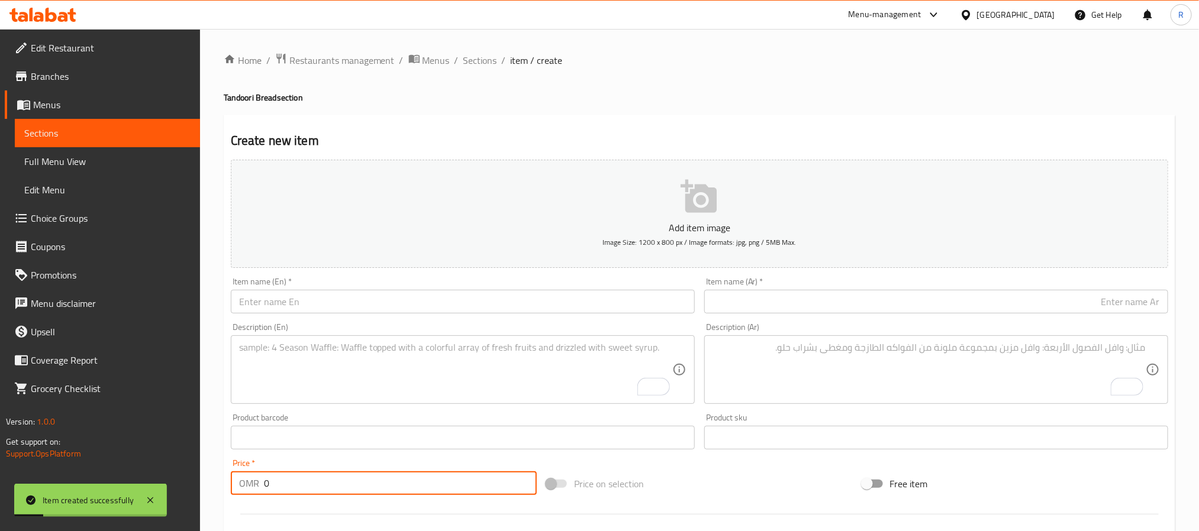
click at [471, 378] on textarea "To enrich screen reader interactions, please activate Accessibility in Grammarl…" at bounding box center [455, 370] width 433 height 56
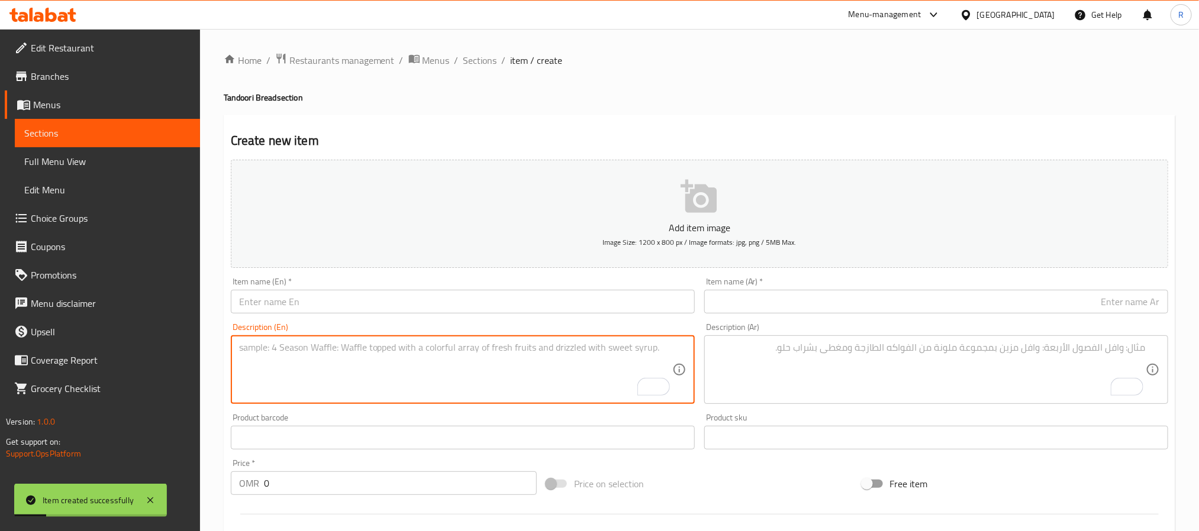
paste textarea "Bread Basket سلة خبز حجم كبير، سلة خبز، جميع أنواع الخبز من نان، روتي، لاتشا بر…"
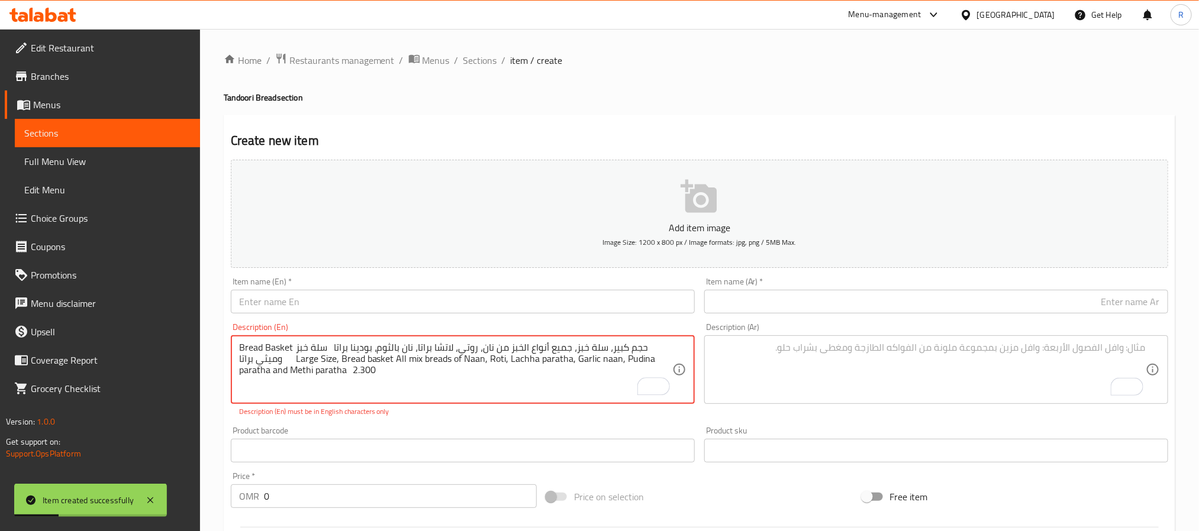
click at [256, 347] on textarea "Bread Basket سلة خبز حجم كبير، سلة خبز، جميع أنواع الخبز من نان، روتي، لاتشا بر…" at bounding box center [455, 370] width 433 height 56
drag, startPoint x: 256, startPoint y: 347, endPoint x: 267, endPoint y: 347, distance: 10.7
click at [267, 347] on textarea "Bread Basket سلة خبز حجم كبير، سلة خبز، جميع أنواع الخبز من نان، روتي، لاتشا بر…" at bounding box center [455, 370] width 433 height 56
type textarea "سلة خبز حجم كبير، سلة خبز، جميع أنواع الخبز من نان، روتي، لاتشا براتا، نان بالث…"
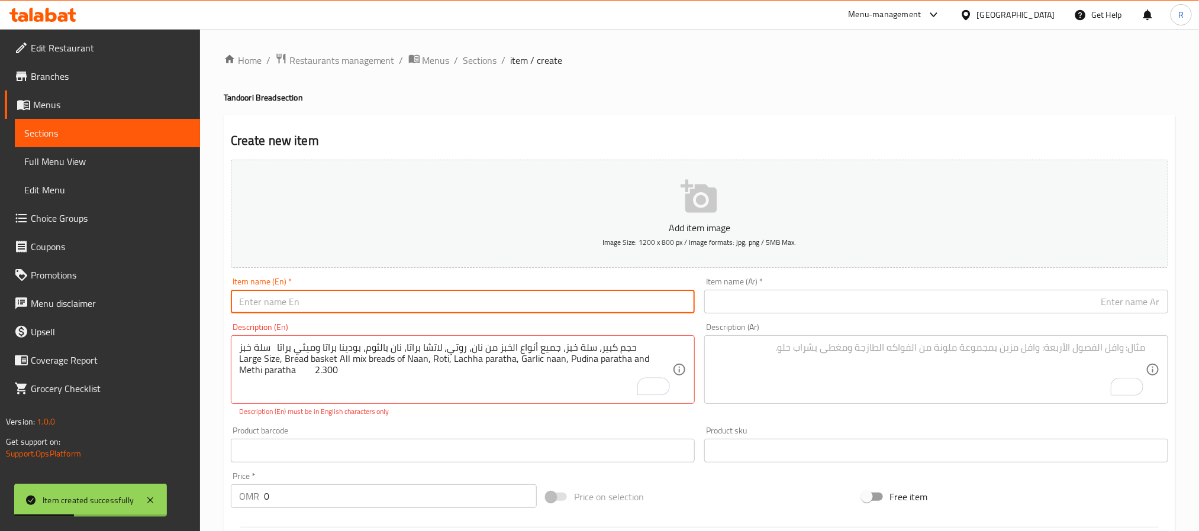
click at [307, 306] on input "text" at bounding box center [463, 302] width 464 height 24
paste input "Bread Basket"
type input "Bread Basket"
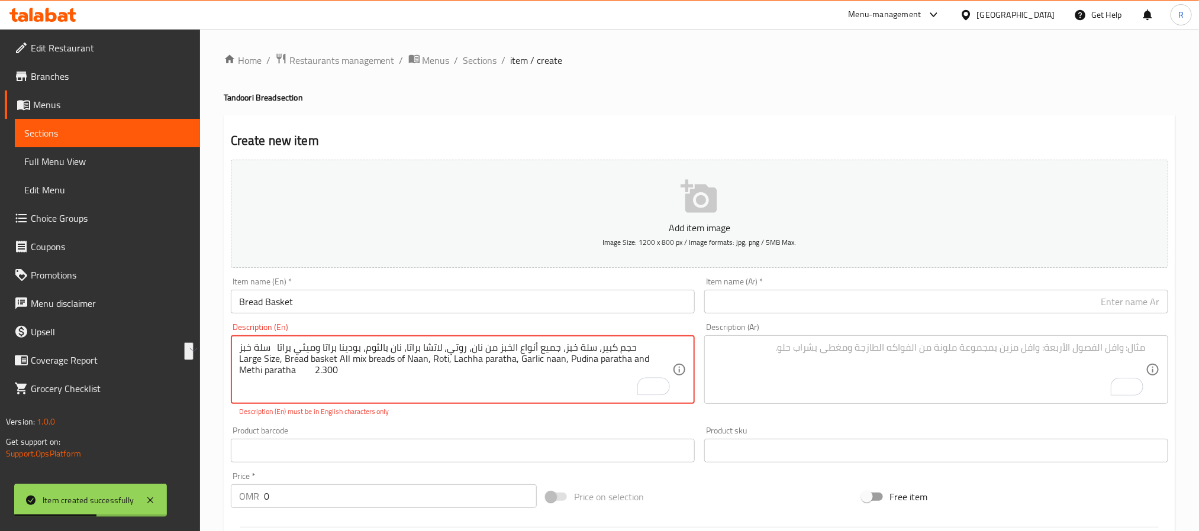
drag, startPoint x: 256, startPoint y: 349, endPoint x: 286, endPoint y: 350, distance: 30.2
type textarea "حجم كبير، سلة خبز، جميع أنواع الخبز من نان، روتي، لاتشا براتا، نان بالثوم، بودي…"
drag, startPoint x: 751, startPoint y: 302, endPoint x: 579, endPoint y: 309, distance: 171.7
click at [751, 302] on input "text" at bounding box center [936, 302] width 464 height 24
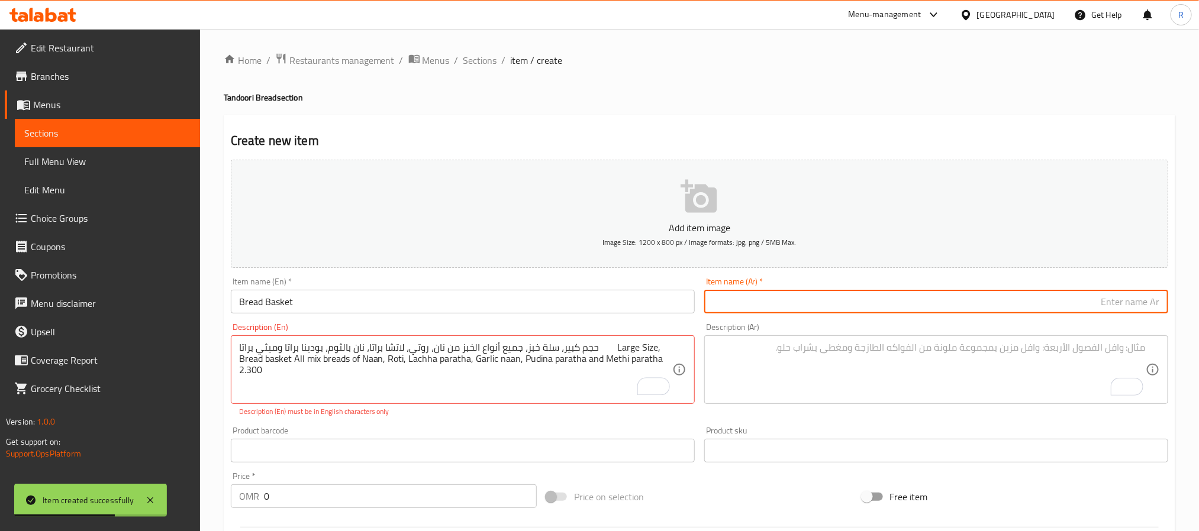
paste input "سلة خبز"
type input "سلة خبز"
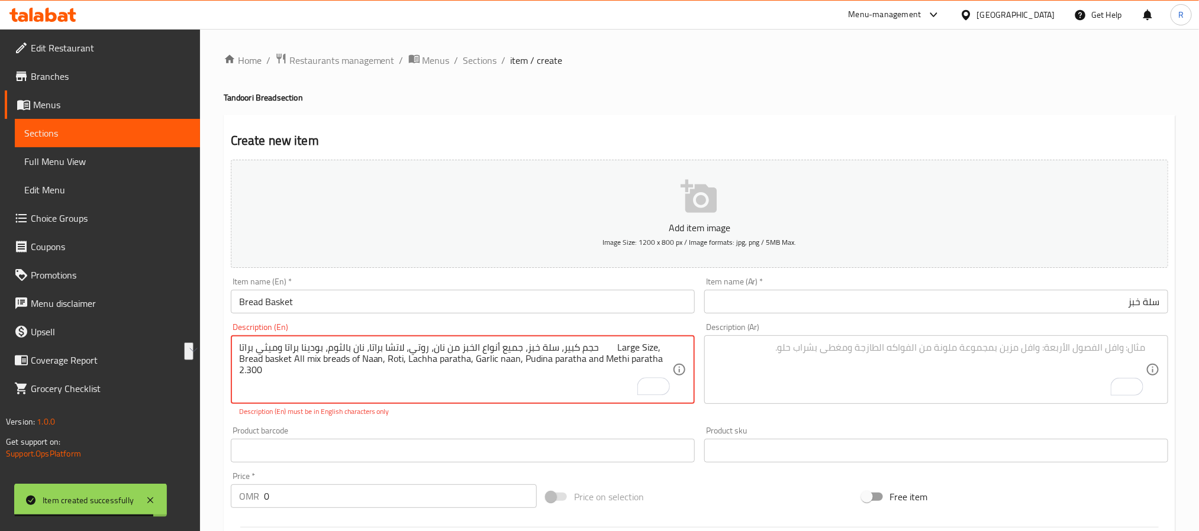
drag, startPoint x: 270, startPoint y: 347, endPoint x: 627, endPoint y: 350, distance: 356.2
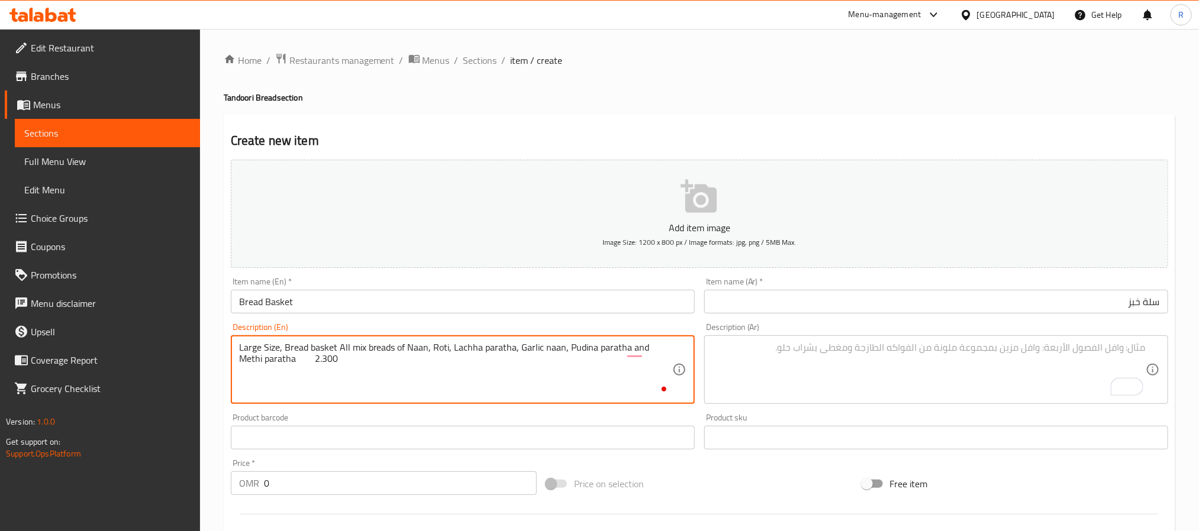
type textarea "Large Size, Bread basket All mix breads of Naan, Roti, Lachha paratha, Garlic n…"
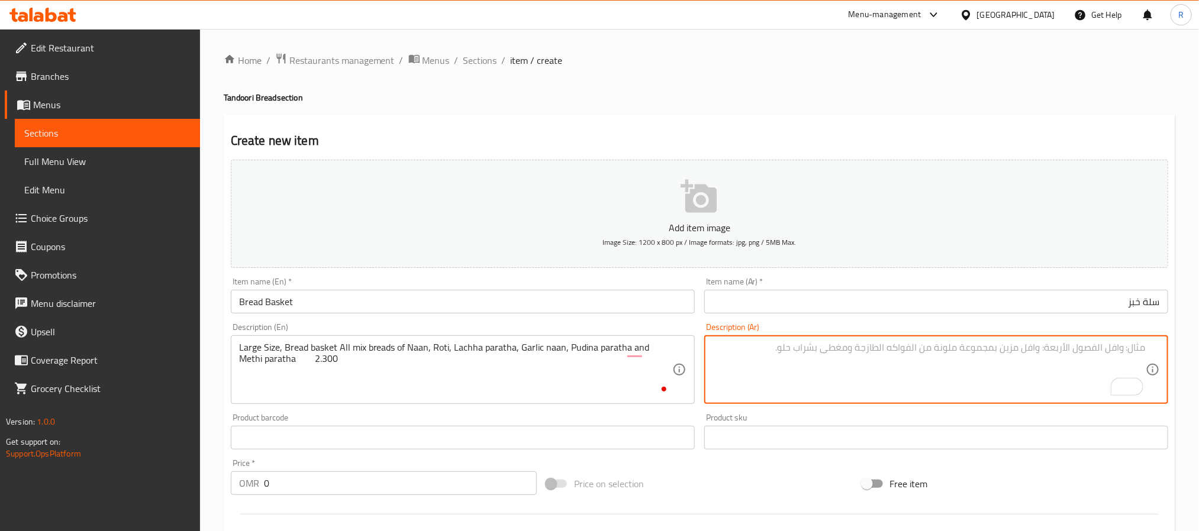
click at [852, 365] on textarea "To enrich screen reader interactions, please activate Accessibility in Grammarl…" at bounding box center [928, 370] width 433 height 56
paste textarea "حجم كبير، سلة خبز، جميع أنواع الخبز من نان، روتي، لاتشا براتا، نان بالثوم، بودي…"
type textarea "حجم كبير، سلة خبز، جميع أنواع الخبز من نان، روتي، لاتشا براتا، نان بالثوم، بودي…"
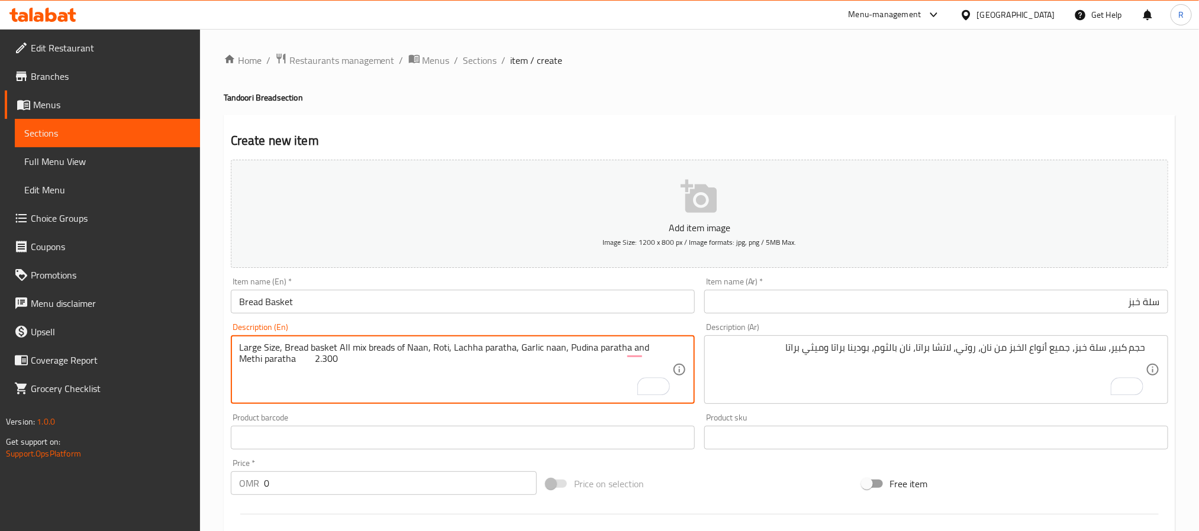
click at [278, 361] on textarea "Large Size, Bread basket All mix breads of Naan, Roti, Lachha paratha, Garlic n…" at bounding box center [455, 370] width 433 height 56
click at [284, 360] on textarea "Large Size, Bread basket All mix breads of Naan, Roti, Lachha paratha, Garlic n…" at bounding box center [455, 370] width 433 height 56
type textarea "Large Size, Bread basket All mix breads of Naan, Roti, Lachha paratha, Garlic n…"
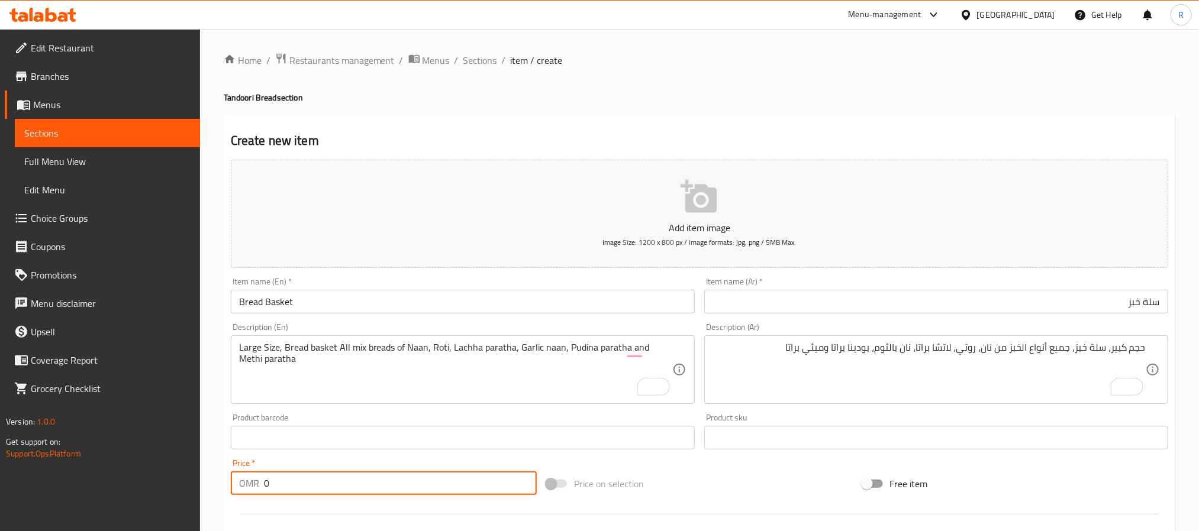
click at [419, 492] on input "0" at bounding box center [400, 484] width 273 height 24
paste input "2.300"
type input "02.300"
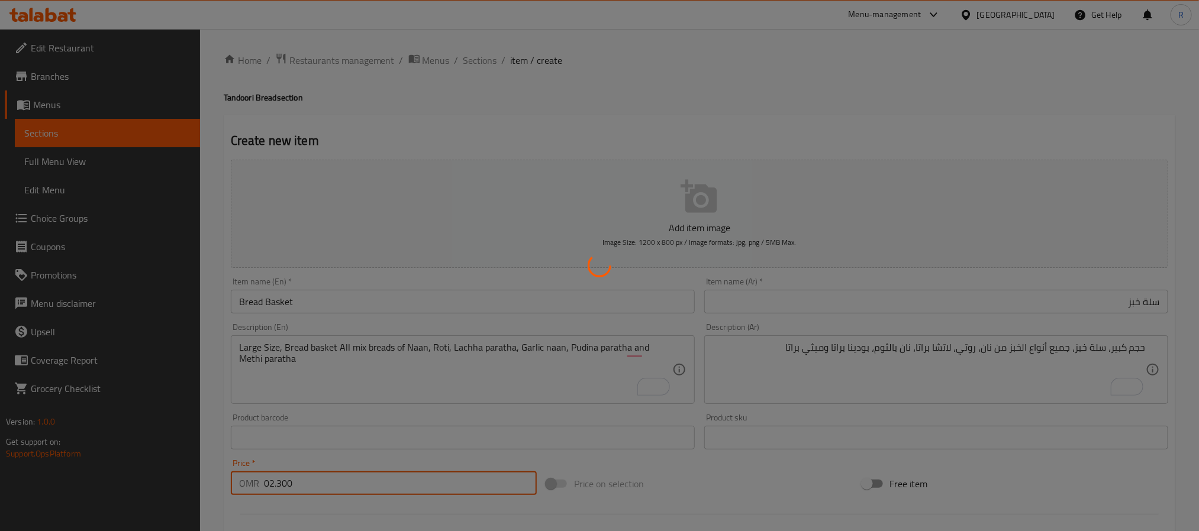
type input "0"
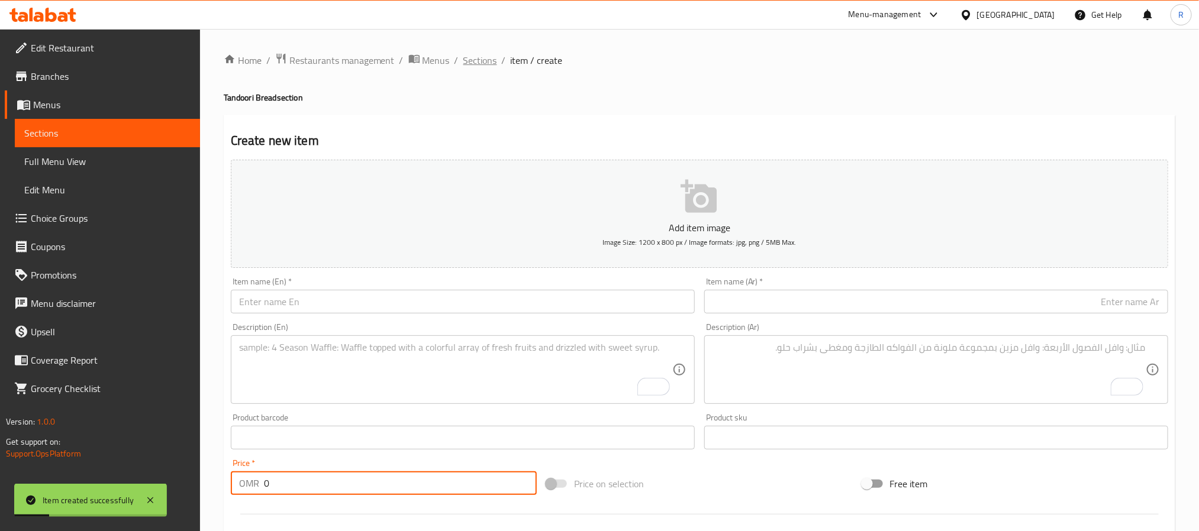
click at [469, 56] on span "Sections" at bounding box center [480, 60] width 34 height 14
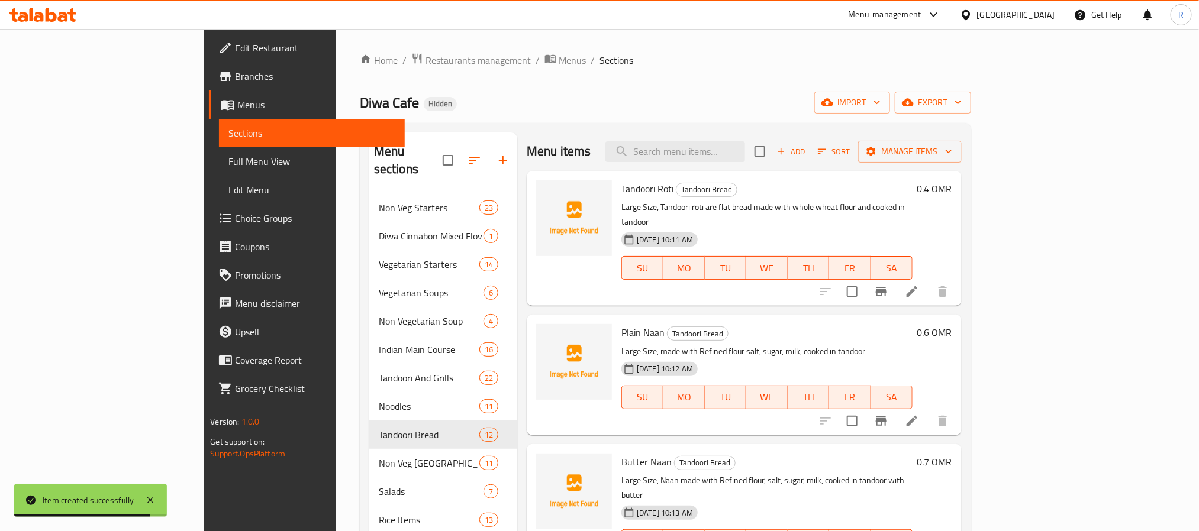
click at [489, 165] on button "button" at bounding box center [503, 160] width 28 height 28
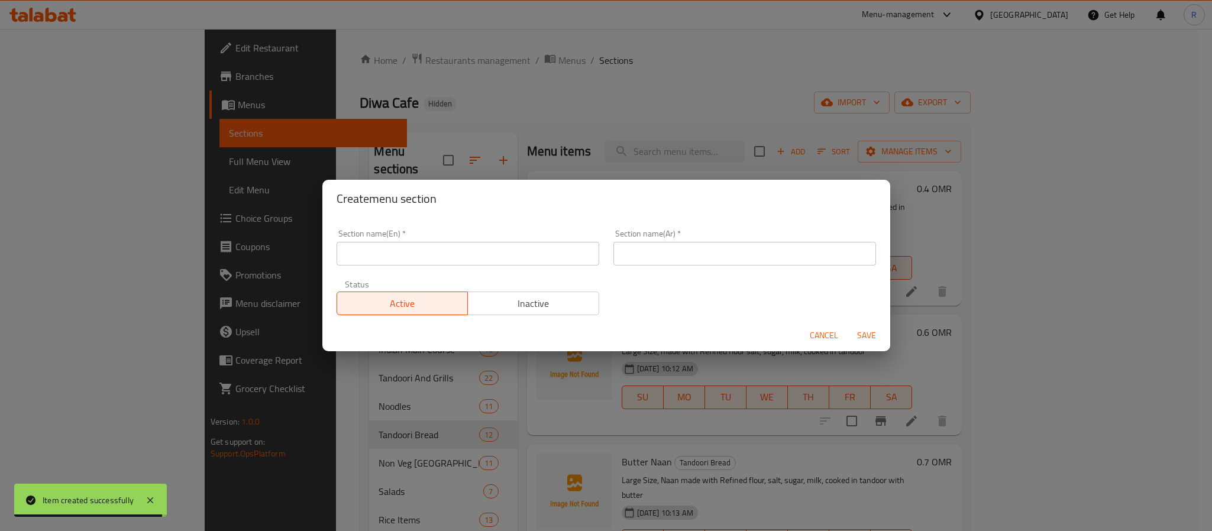
click at [469, 252] on input "text" at bounding box center [468, 254] width 263 height 24
paste input "Biryani"
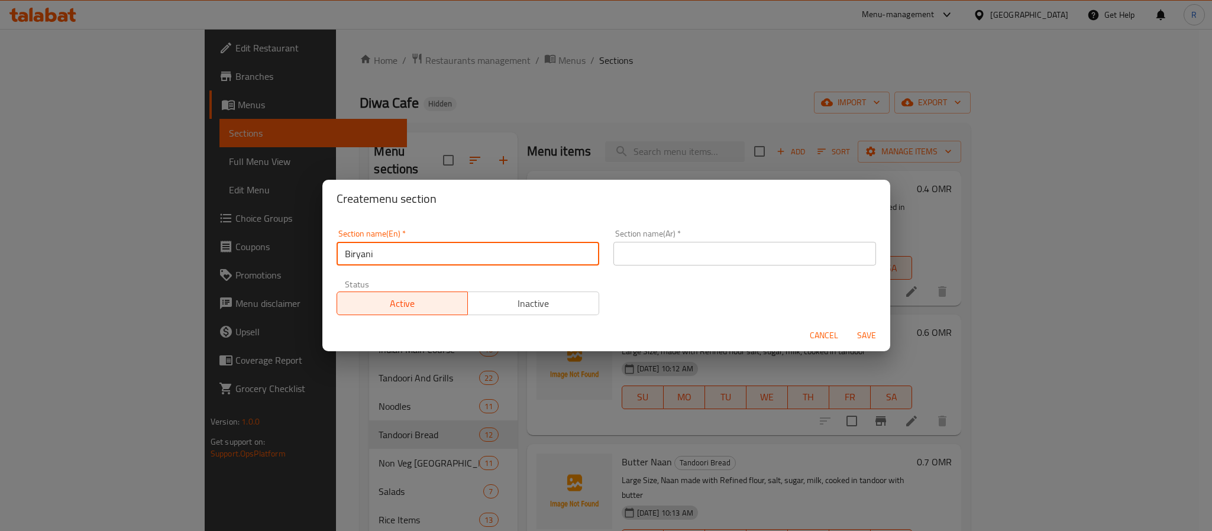
click at [467, 259] on input "Biryani" at bounding box center [468, 254] width 263 height 24
type input "Biryani"
drag, startPoint x: 754, startPoint y: 253, endPoint x: 785, endPoint y: 265, distance: 33.0
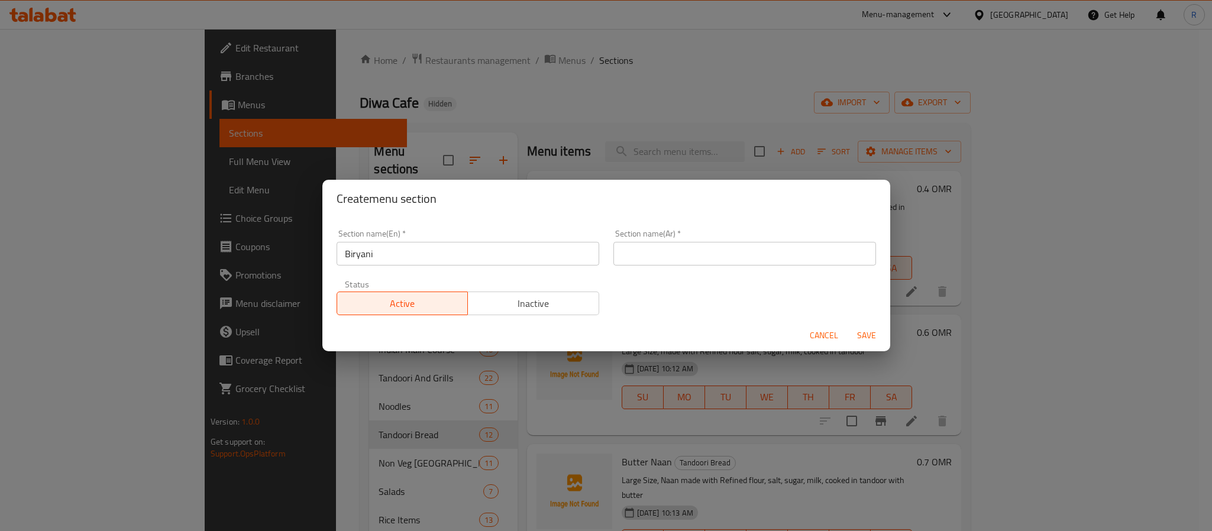
click at [754, 253] on input "text" at bounding box center [745, 254] width 263 height 24
paste input "برياني"
type input "برياني"
click at [875, 336] on span "Save" at bounding box center [867, 335] width 28 height 15
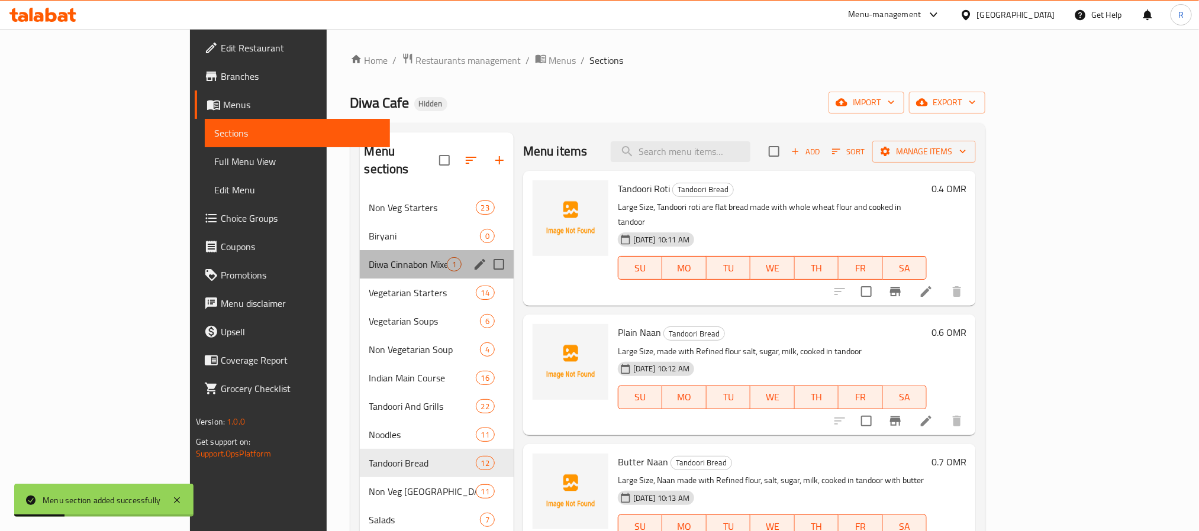
click at [360, 250] on div "Diwa Cinnabon Mixed Flov or Combo Pack 1" at bounding box center [437, 264] width 154 height 28
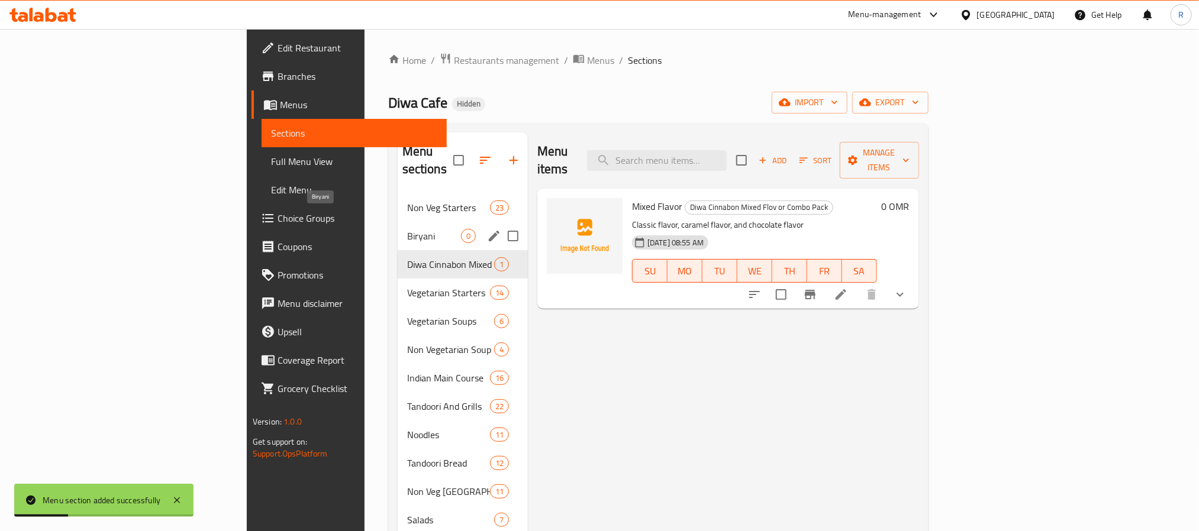
click at [407, 229] on span "Biryani" at bounding box center [434, 236] width 54 height 14
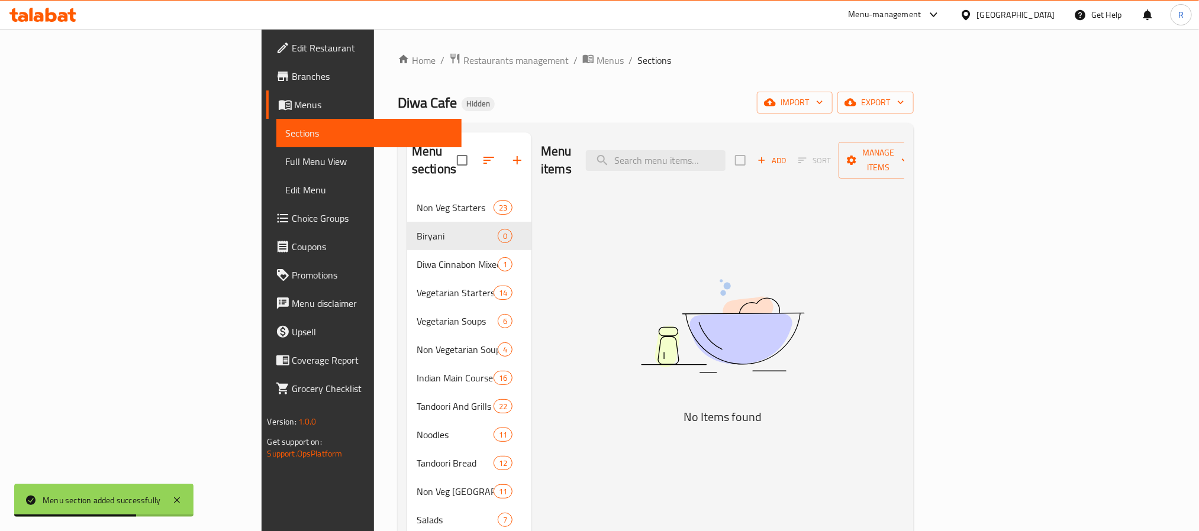
click at [788, 154] on span "Add" at bounding box center [772, 161] width 32 height 14
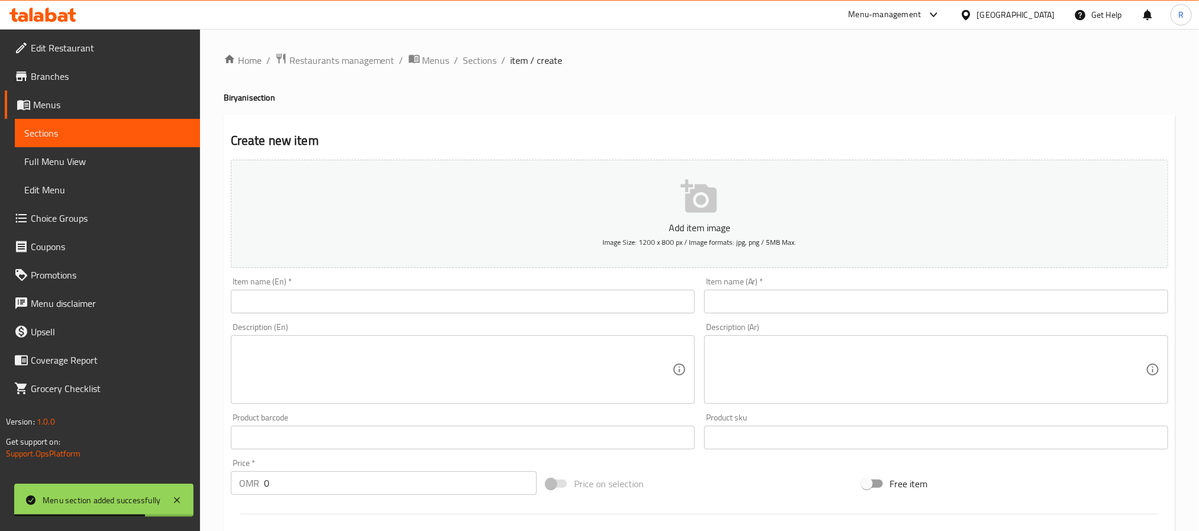
click at [309, 365] on textarea at bounding box center [455, 370] width 433 height 56
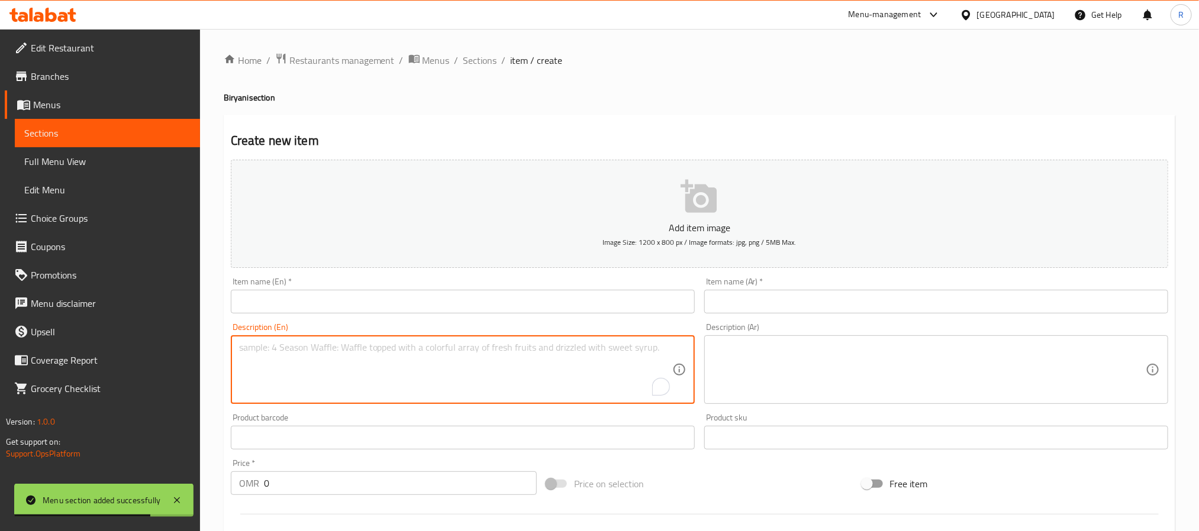
paste textarea "Hyderabad Chicken Biryani برياني دجاج حيدر آبادي حجم كبير، طبق هندي أصيل عطري م…"
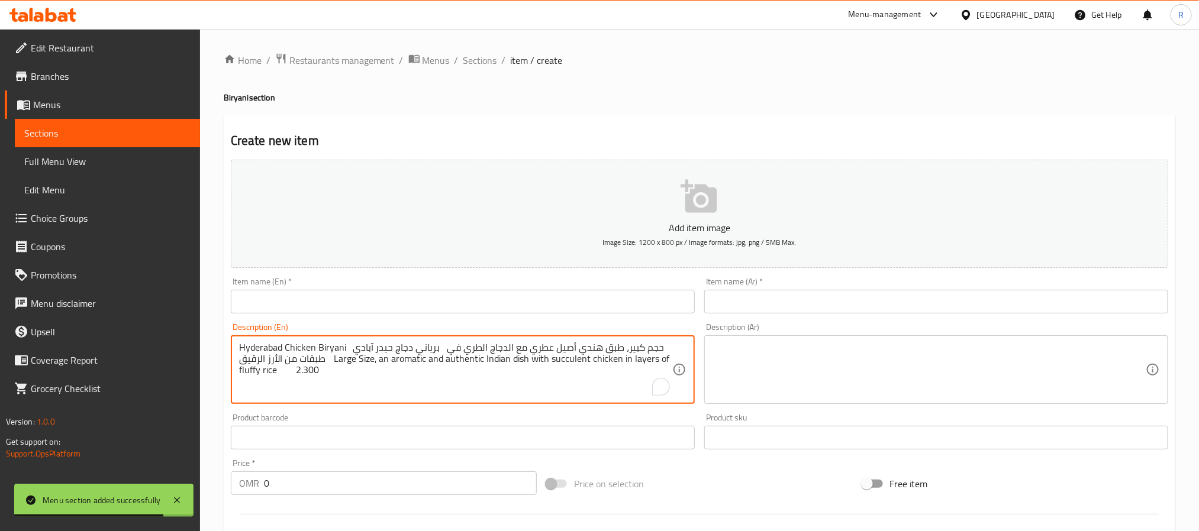
click at [256, 350] on textarea "Hyderabad Chicken Biryani برياني دجاج حيدر آبادي حجم كبير، طبق هندي أصيل عطري م…" at bounding box center [455, 370] width 433 height 56
drag, startPoint x: 256, startPoint y: 350, endPoint x: 325, endPoint y: 349, distance: 69.3
click at [325, 349] on textarea "Hyderabad Chicken Biryani برياني دجاج حيدر آبادي حجم كبير، طبق هندي أصيل عطري م…" at bounding box center [455, 370] width 433 height 56
type textarea "برياني دجاج حيدر آبادي حجم كبير، طبق هندي أصيل عطري مع الدجاج الطري في طبقات من…"
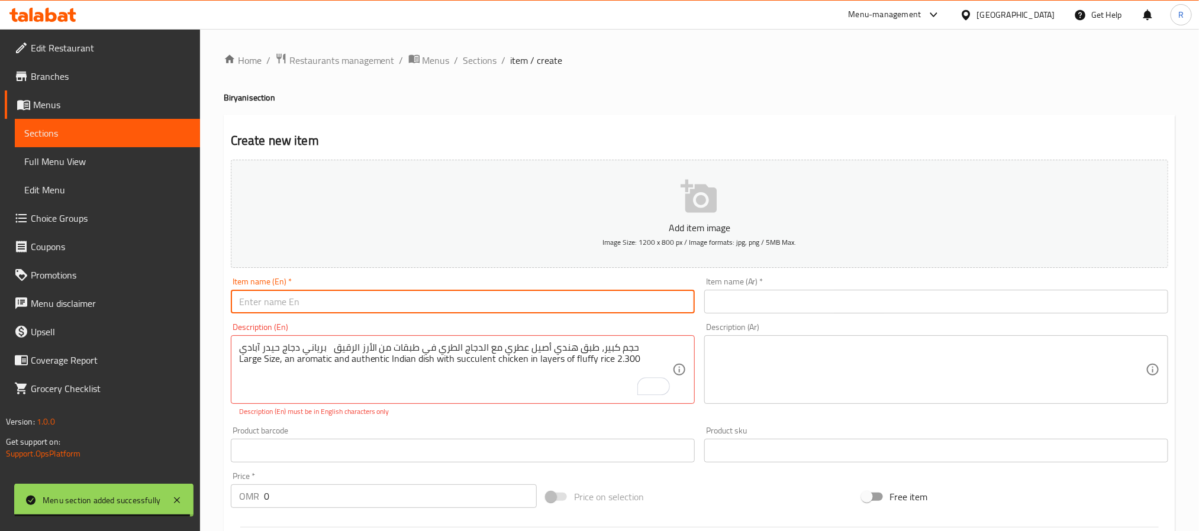
drag, startPoint x: 353, startPoint y: 304, endPoint x: 327, endPoint y: 314, distance: 28.1
click at [353, 304] on input "text" at bounding box center [463, 302] width 464 height 24
paste input "Hyderabad Chicken Biryani"
type input "Hyderabad Chicken Biryani"
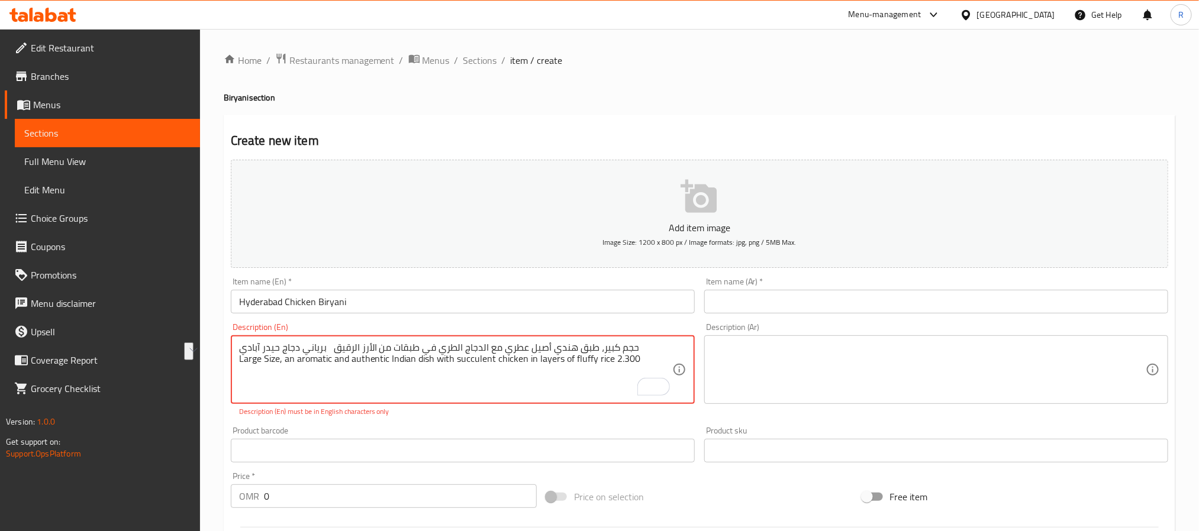
drag, startPoint x: 256, startPoint y: 346, endPoint x: 340, endPoint y: 345, distance: 84.0
type textarea "حجم كبير، طبق هندي أصيل عطري مع الدجاج الطري في طبقات من الأرز الرقيق Large Siz…"
click at [802, 302] on input "text" at bounding box center [936, 302] width 464 height 24
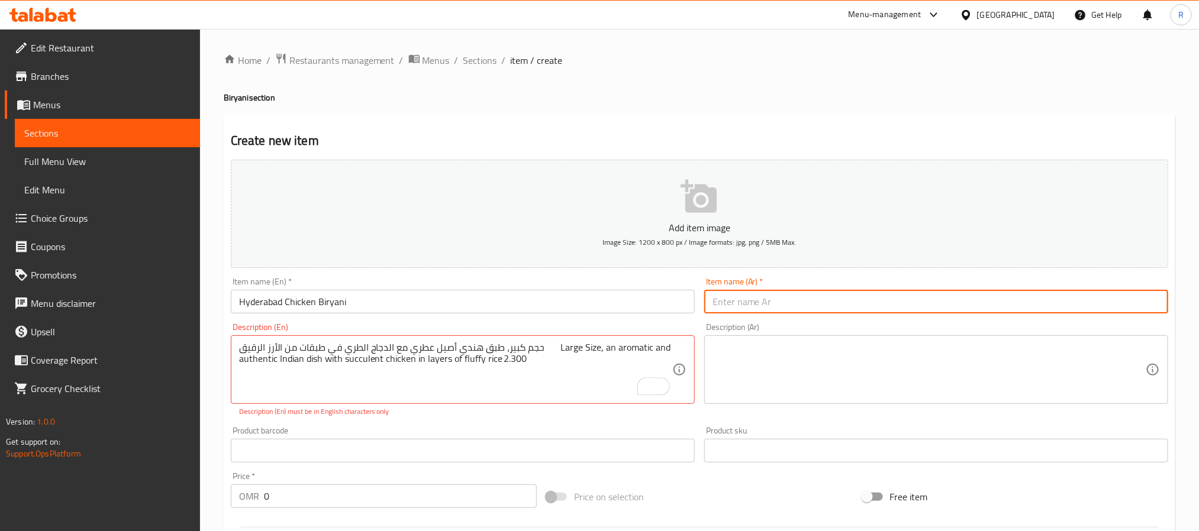
paste input "برياني دجاج حيدر آبادي"
type input "برياني دجاج حيدر آبادي"
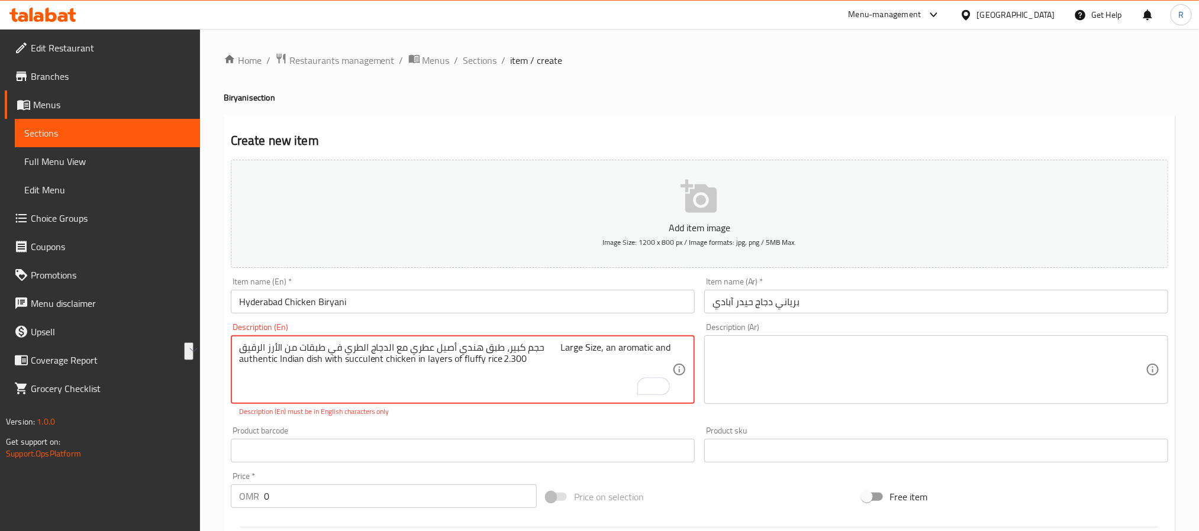
drag, startPoint x: 272, startPoint y: 344, endPoint x: 579, endPoint y: 344, distance: 306.5
type textarea "Large Size, an aromatic and authentic Indian dish with succulent chicken in lay…"
click at [762, 365] on textarea at bounding box center [928, 370] width 433 height 56
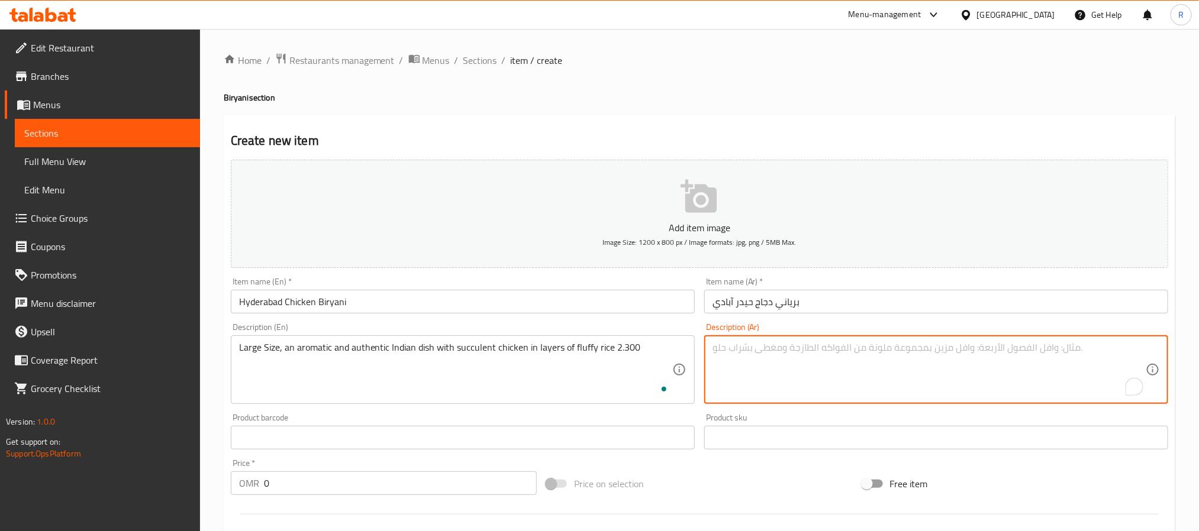
paste textarea "حجم كبير، طبق هندي أصيل عطري مع الدجاج الطري في طبقات من الأرز الرقيق"
type textarea "حجم كبير، طبق هندي أصيل عطري مع الدجاج الطري في طبقات من الأرز الرقيق"
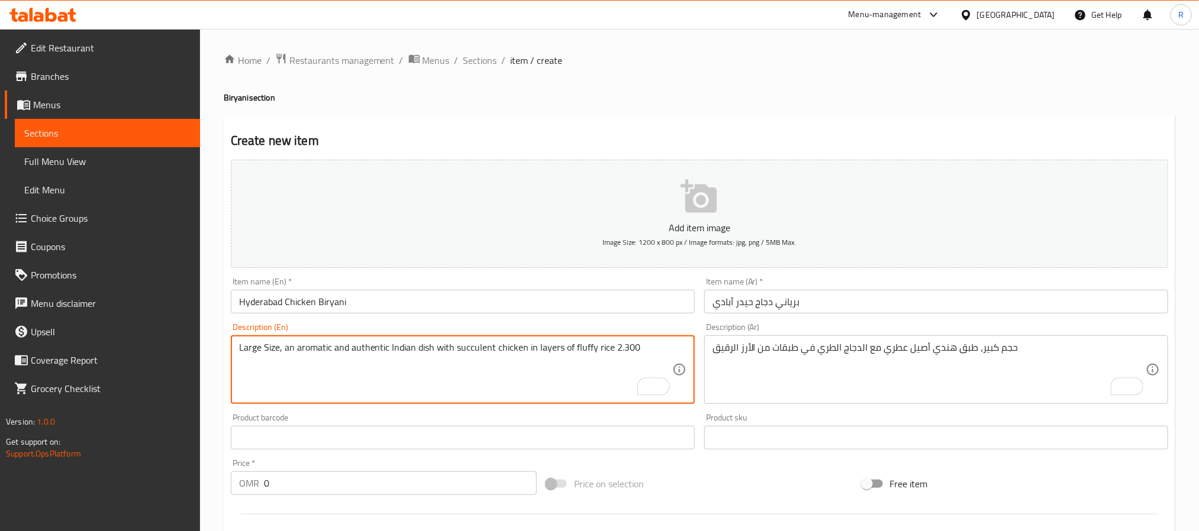
click at [634, 349] on textarea "Large Size, an aromatic and authentic Indian dish with succulent chicken in lay…" at bounding box center [455, 370] width 433 height 56
type textarea "Large Size, an aromatic and authentic Indian dish with succulent chicken in lay…"
click at [382, 488] on input "0" at bounding box center [400, 484] width 273 height 24
paste input "2.300"
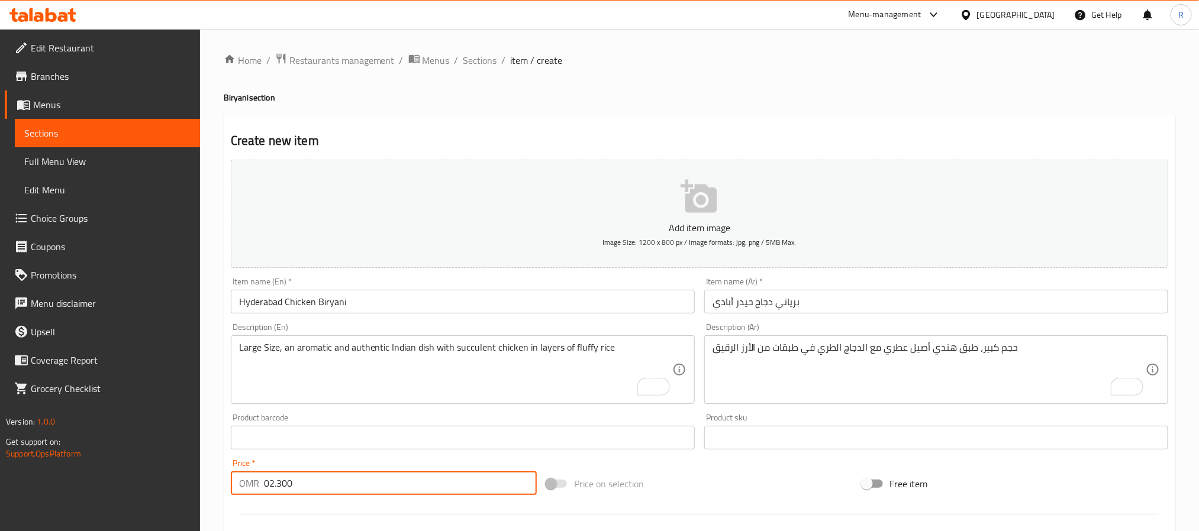
type input "02.300"
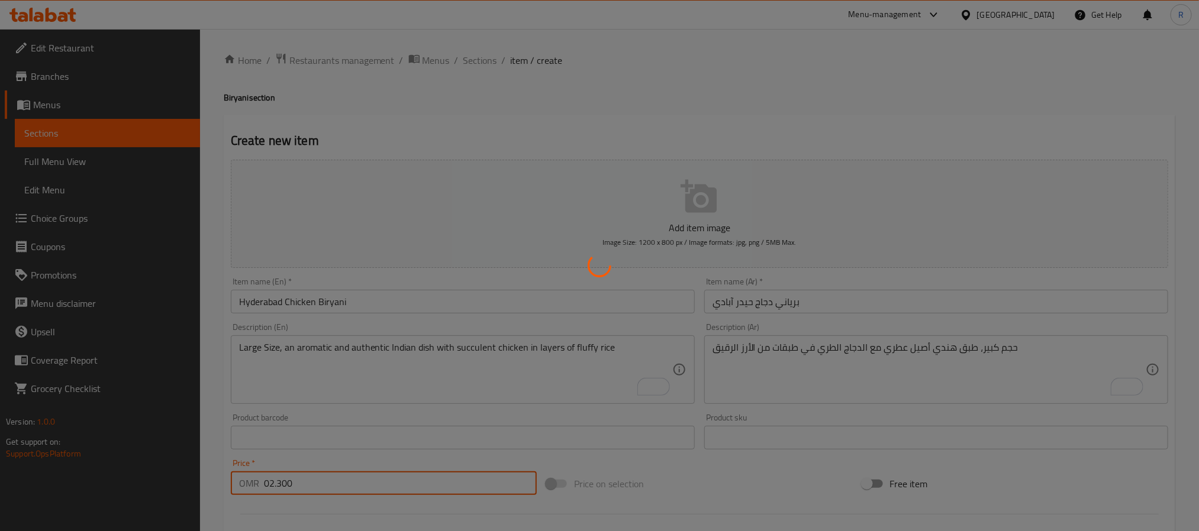
type input "0"
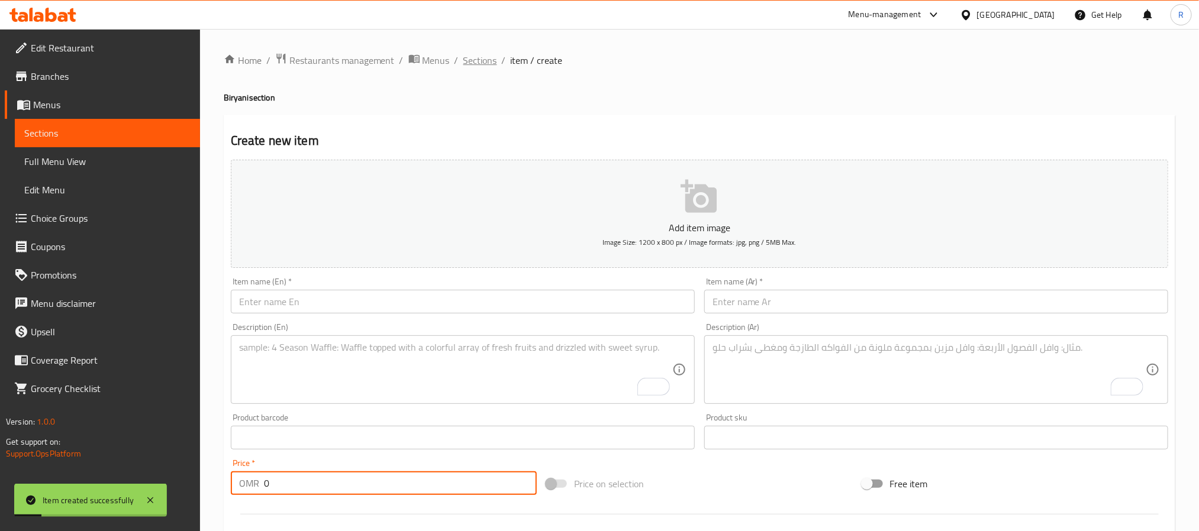
click at [474, 56] on span "Sections" at bounding box center [480, 60] width 34 height 14
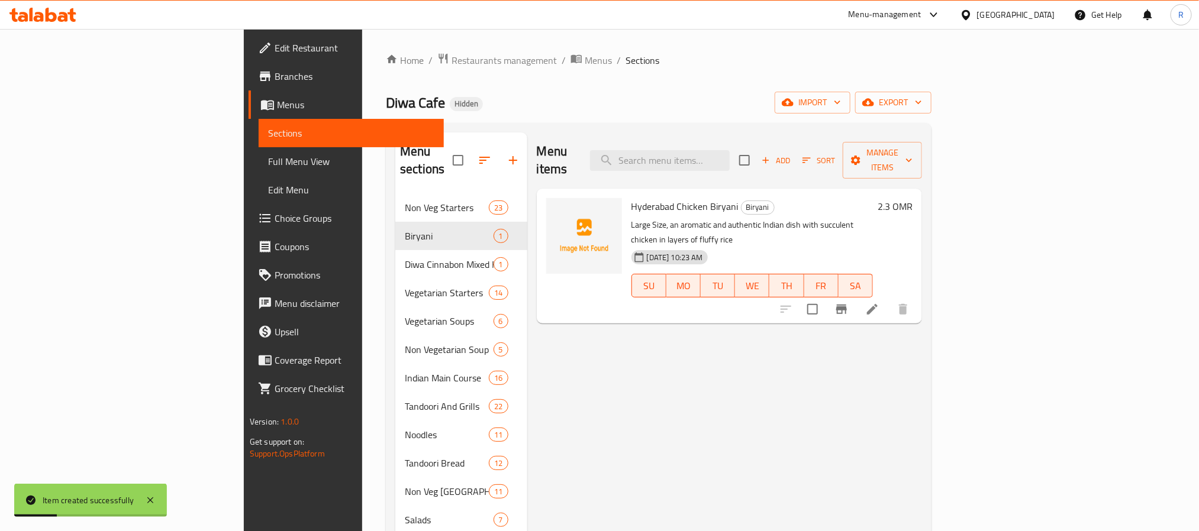
click at [499, 153] on button "button" at bounding box center [513, 160] width 28 height 28
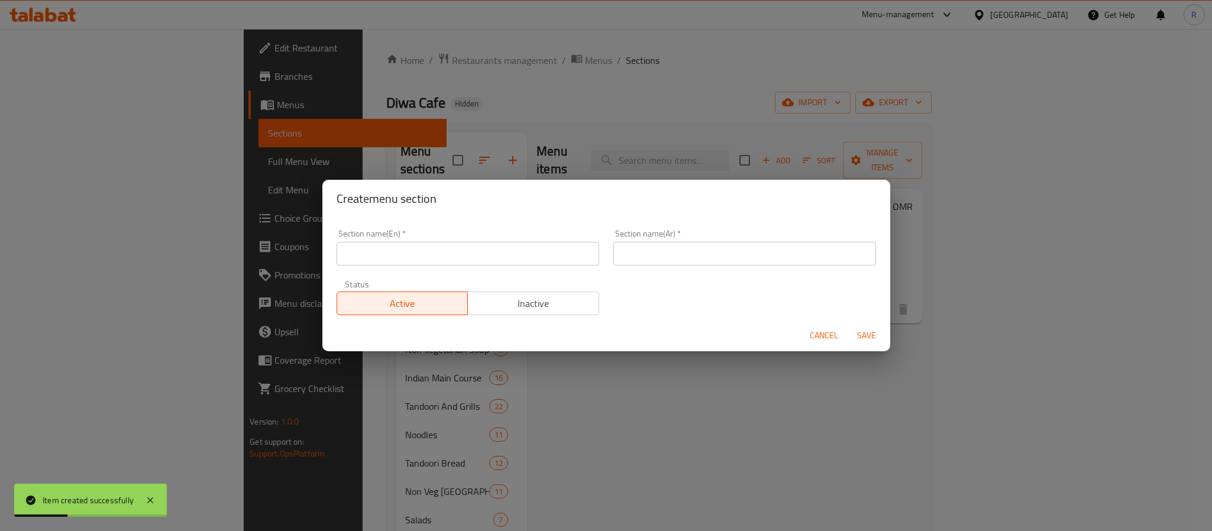
click at [472, 245] on input "text" at bounding box center [468, 254] width 263 height 24
paste input "Pasta"
click at [476, 262] on input "Pasta" at bounding box center [468, 254] width 263 height 24
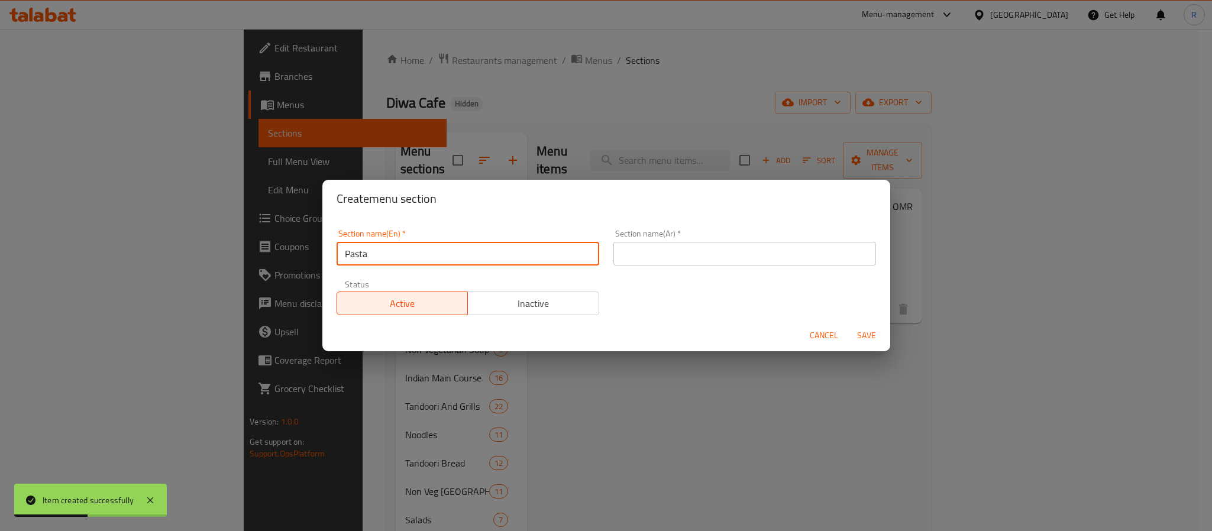
type input "Pasta"
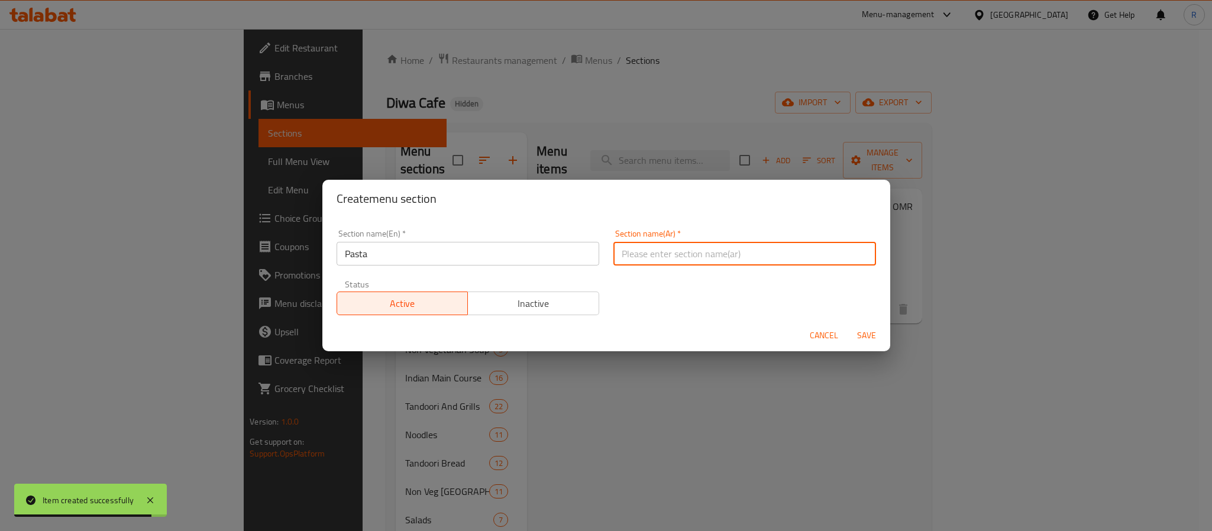
click at [749, 256] on input "text" at bounding box center [745, 254] width 263 height 24
paste input "المعكرونة"
click at [643, 256] on input "المعكرونة" at bounding box center [745, 254] width 263 height 24
type input "المكرونة"
click at [848, 325] on button "Save" at bounding box center [867, 336] width 38 height 22
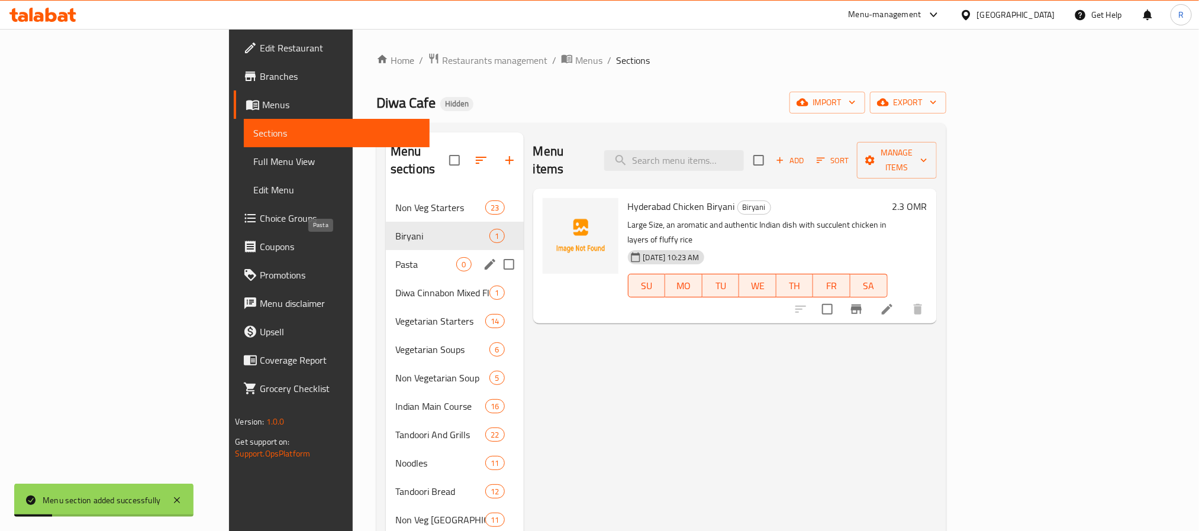
click at [395, 257] on span "Pasta" at bounding box center [426, 264] width 62 height 14
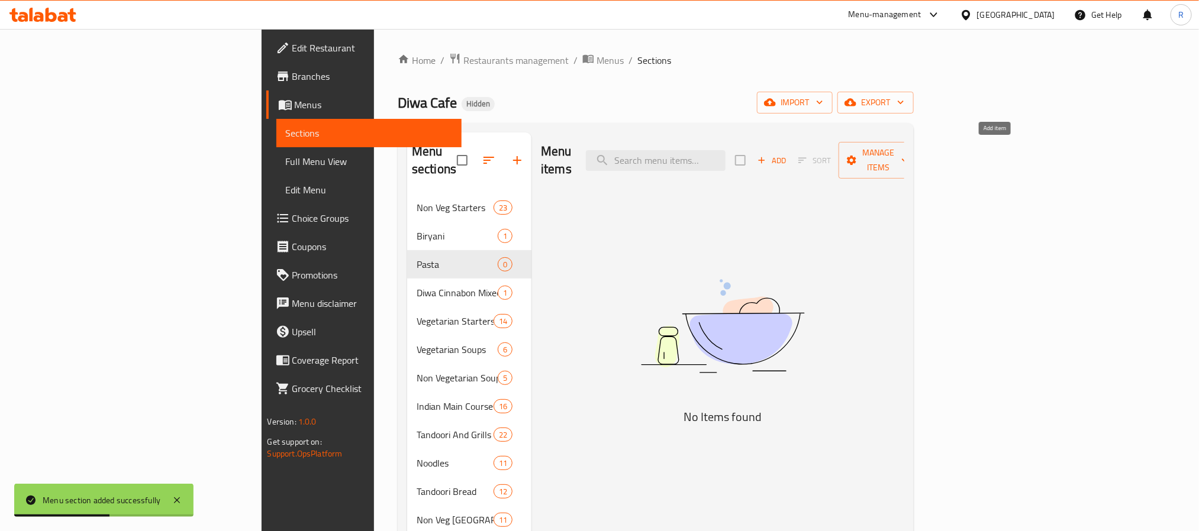
click at [788, 154] on span "Add" at bounding box center [772, 161] width 32 height 14
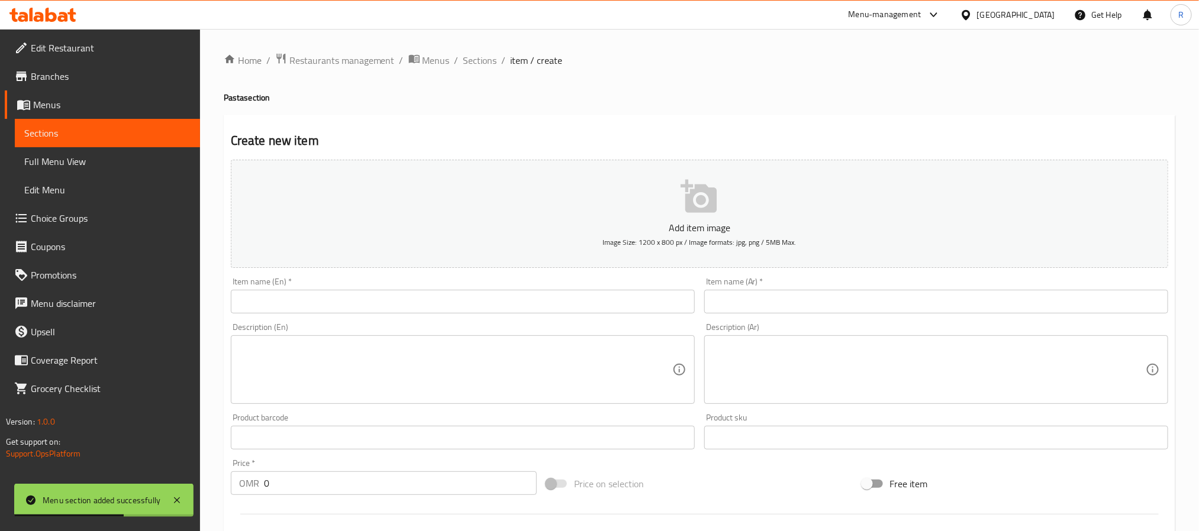
click at [334, 380] on textarea at bounding box center [455, 370] width 433 height 56
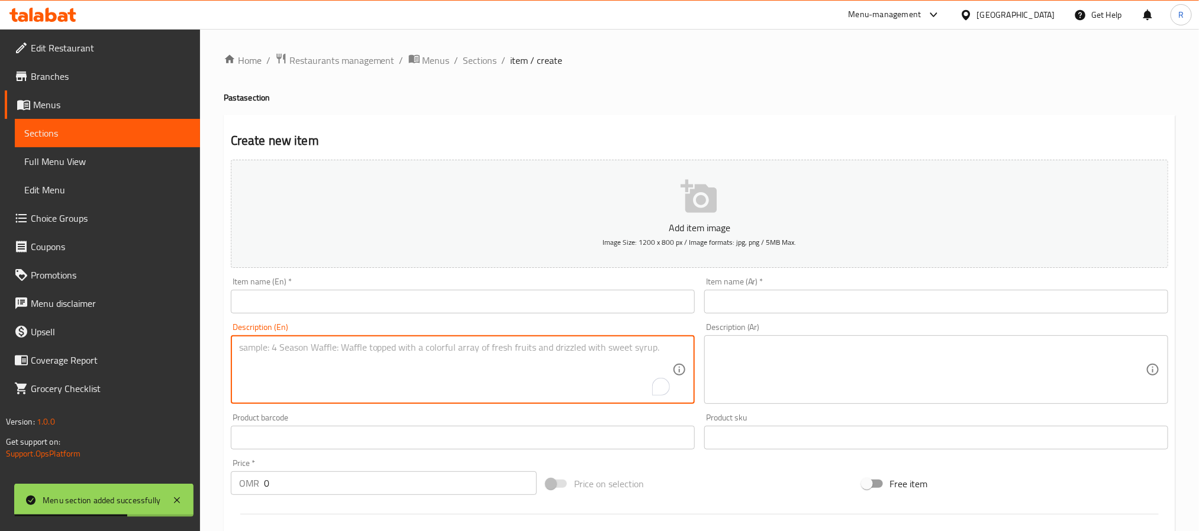
paste textarea "Alfredo Chicken Pasta مكرونة دجاج ألفريدو حجم كبير، مكرونة بيني مع صوص أبيض، صو…"
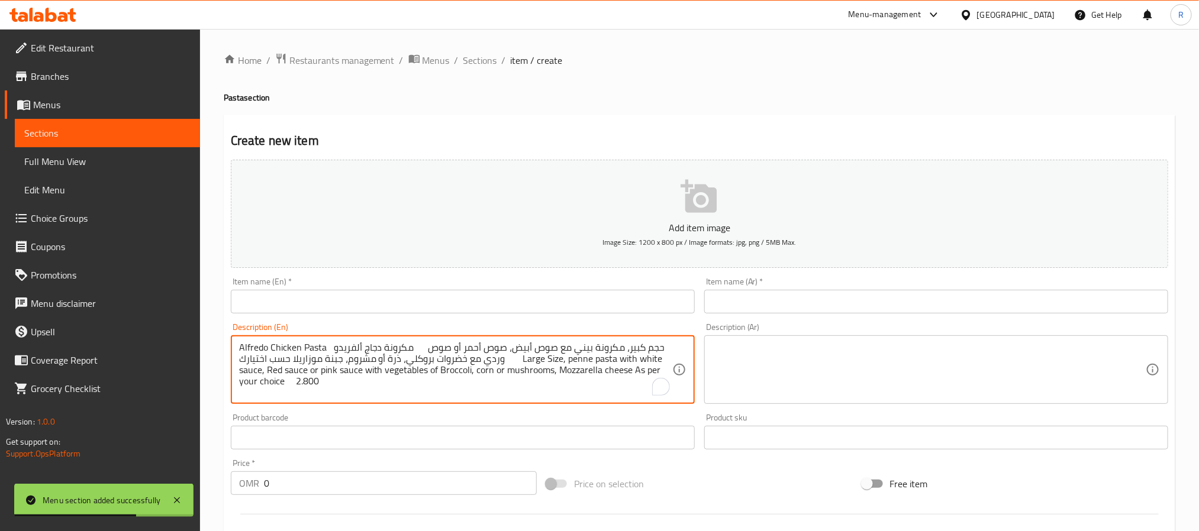
click at [253, 351] on textarea "Alfredo Chicken Pasta مكرونة دجاج ألفريدو حجم كبير، مكرونة بيني مع صوص أبيض، صو…" at bounding box center [455, 370] width 433 height 56
drag, startPoint x: 253, startPoint y: 351, endPoint x: 302, endPoint y: 346, distance: 50.0
click at [302, 346] on textarea "Alfredo Chicken Pasta مكرونة دجاج ألفريدو حجم كبير، مكرونة بيني مع صوص أبيض، صو…" at bounding box center [455, 370] width 433 height 56
type textarea "مكرونة دجاج ألفريدو حجم كبير، مكرونة بيني مع صوص أبيض، صوص أحمر أو صوص وردي مع …"
click at [353, 299] on input "text" at bounding box center [463, 302] width 464 height 24
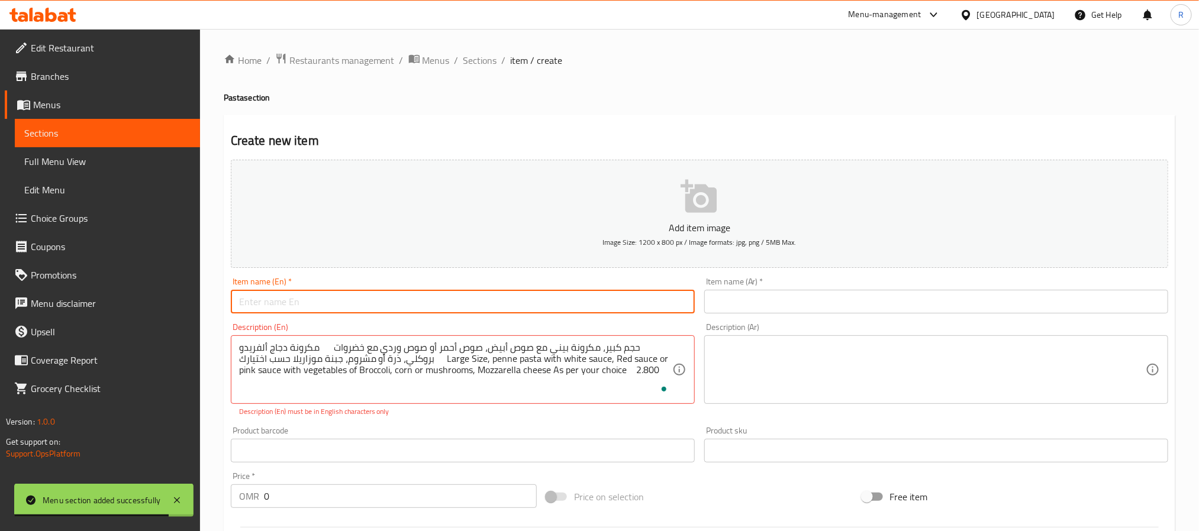
paste input "Alfredo Chicken Pasta"
type input "Alfredo Chicken Pasta"
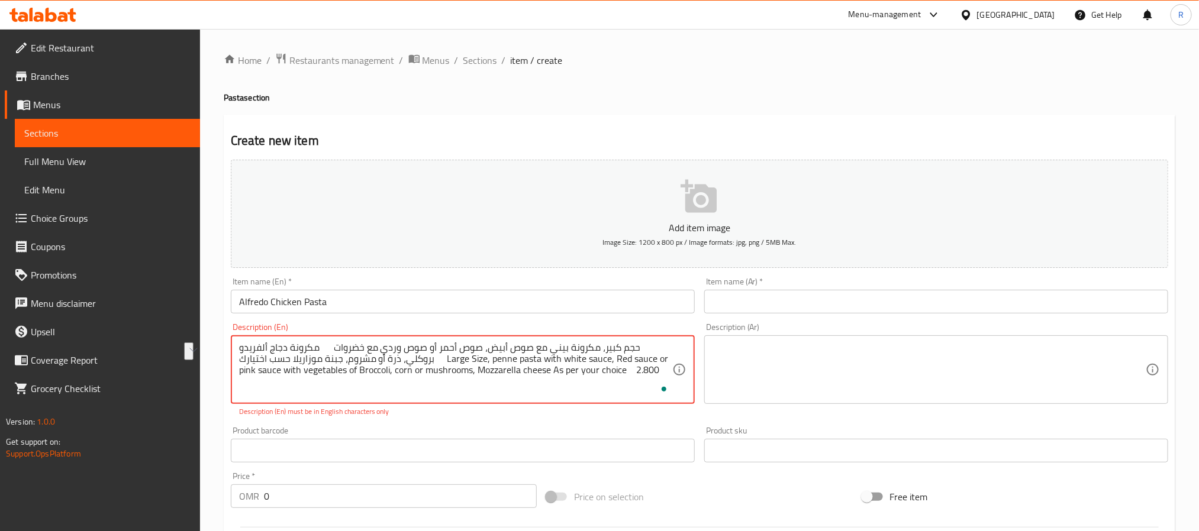
drag, startPoint x: 254, startPoint y: 351, endPoint x: 334, endPoint y: 349, distance: 80.5
type textarea "حجم كبير، مكرونة بيني مع صوص أبيض، صوص أحمر أو صوص وردي مع خضروات بروكلي، ذرة أ…"
click at [712, 295] on input "text" at bounding box center [936, 302] width 464 height 24
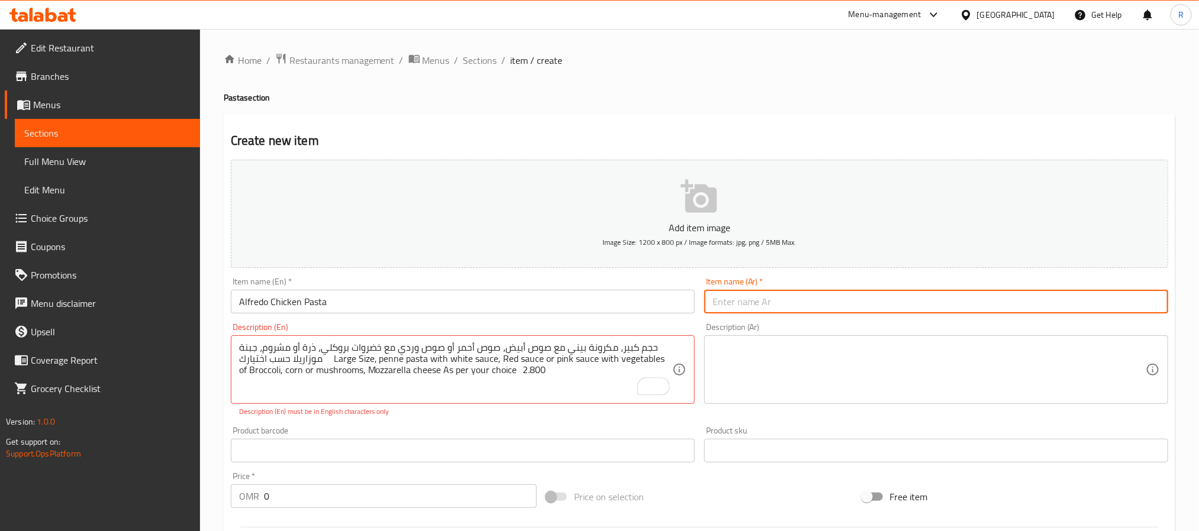
paste input "مكرونة دجاج ألفريدو"
type input "مكرونة دجاج ألفريدو"
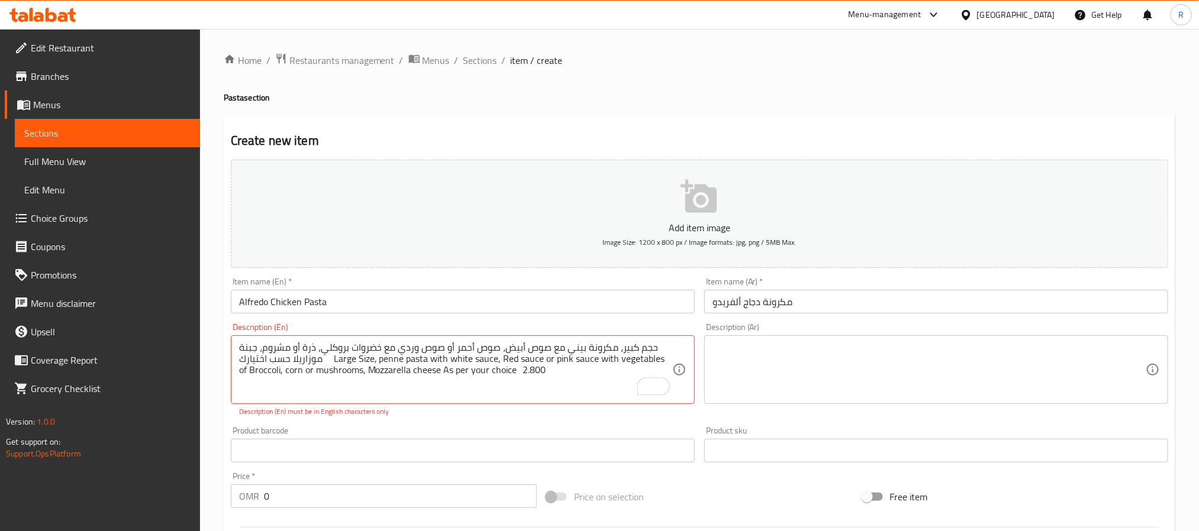
drag, startPoint x: 238, startPoint y: 349, endPoint x: 359, endPoint y: 351, distance: 120.8
click at [359, 351] on div "حجم كبير، مكرونة بيني مع صوص أبيض، صوص أحمر أو صوص وردي مع خضروات بروكلي، ذرة أ…" at bounding box center [463, 370] width 464 height 69
drag, startPoint x: 321, startPoint y: 361, endPoint x: 652, endPoint y: 347, distance: 330.5
click at [652, 347] on textarea "حجم كبير، مكرونة بيني مع صوص أبيض، صوص أحمر أو صوص وردي مع خضروات بروكلي، ذرة أ…" at bounding box center [455, 370] width 433 height 56
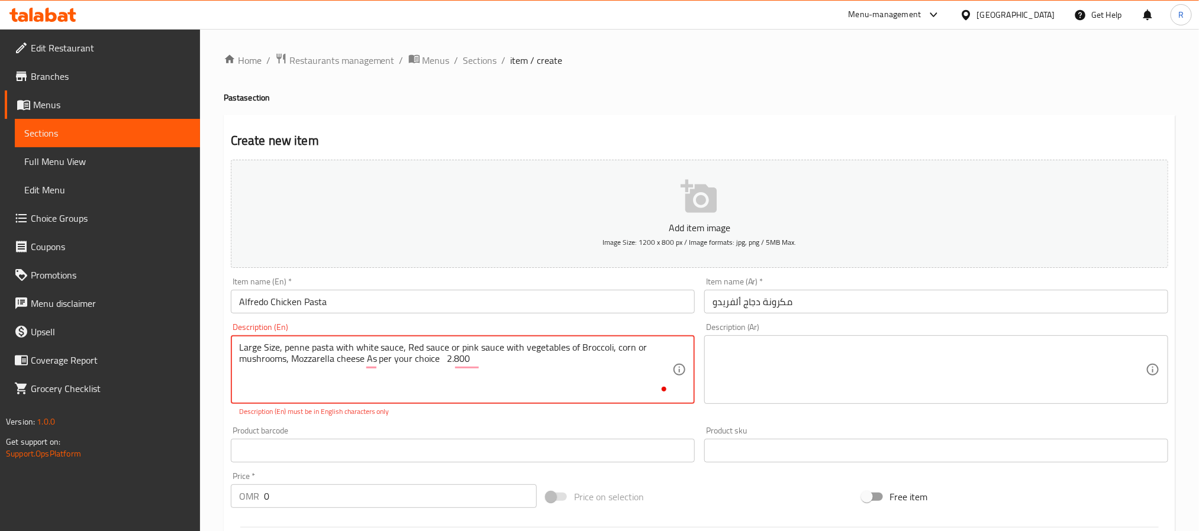
type textarea "Large Size, penne pasta with white sauce, Red sauce or pink sauce with vegetabl…"
click at [837, 337] on div "Description (Ar)" at bounding box center [936, 370] width 464 height 69
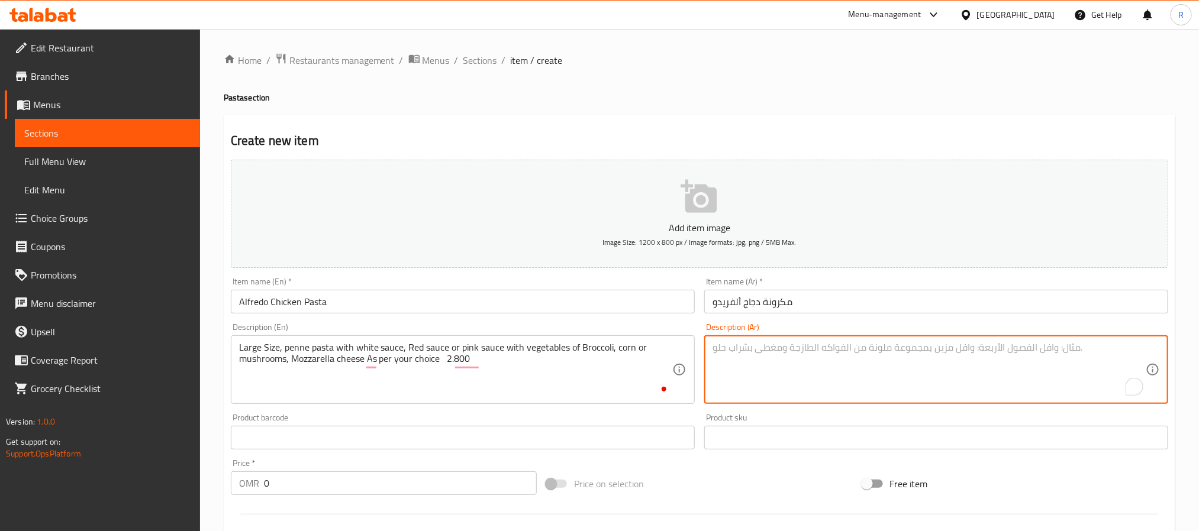
paste textarea "حجم كبير، مكرونة بيني مع صوص أبيض، صوص أحمر أو صوص وردي مع خضروات بروكلي، ذرة أ…"
type textarea "حجم كبير، مكرونة بيني مع صوص أبيض، صوص أحمر أو صوص وردي مع خضروات بروكلي، ذرة أ…"
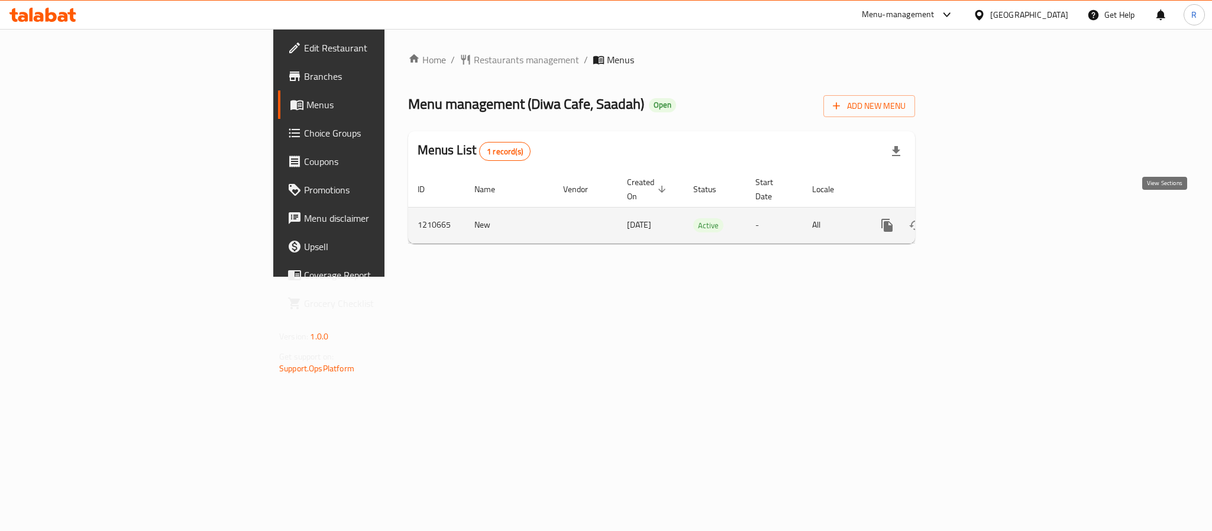
click at [980, 218] on icon "enhanced table" at bounding box center [973, 225] width 14 height 14
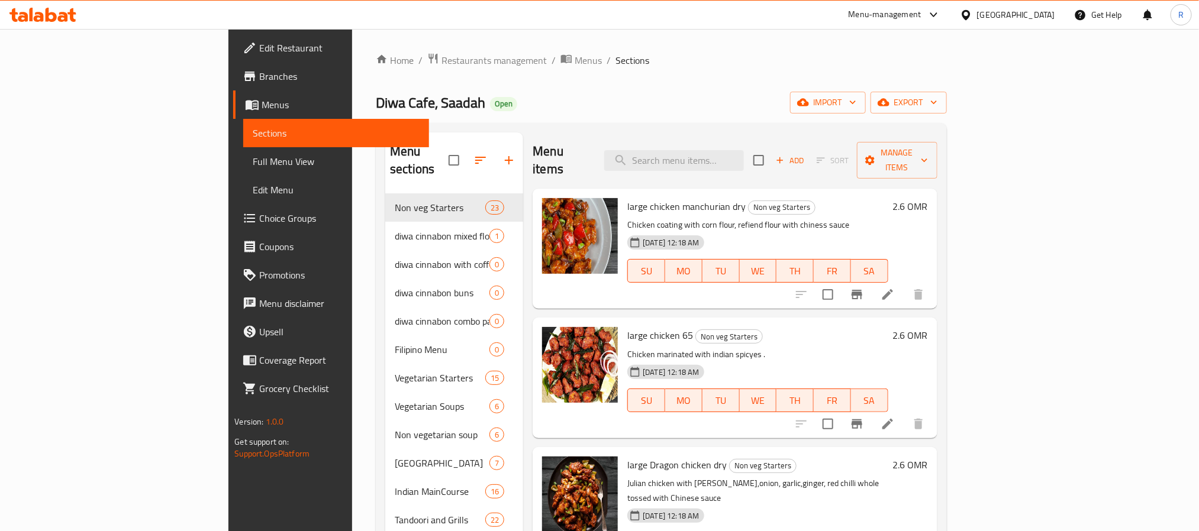
click at [253, 154] on span "Full Menu View" at bounding box center [336, 161] width 166 height 14
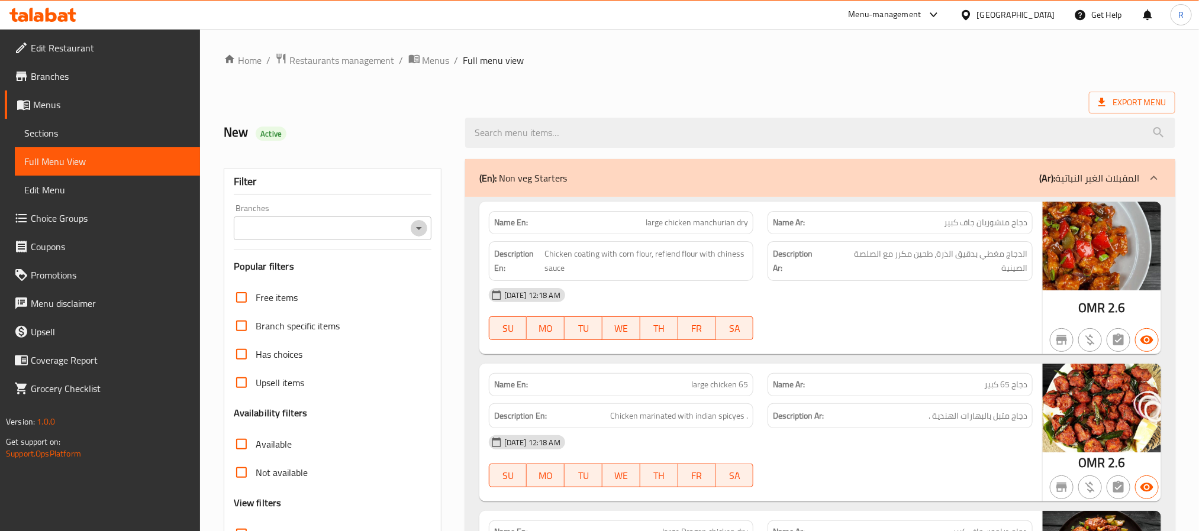
click at [414, 226] on icon "Open" at bounding box center [419, 228] width 14 height 14
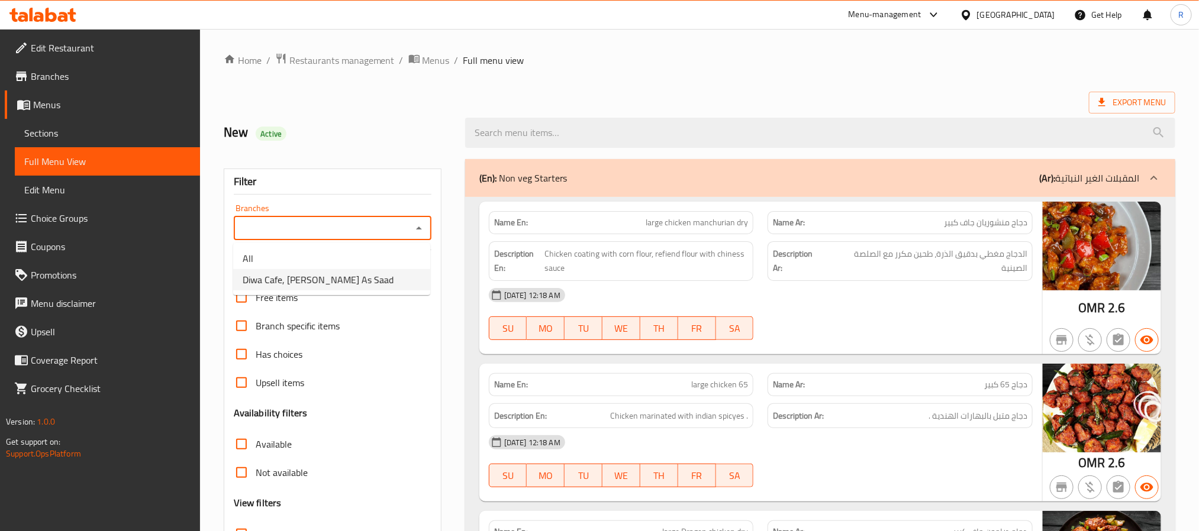
click at [331, 287] on span "Diwa Cafe, [PERSON_NAME] As Saad" at bounding box center [318, 280] width 151 height 14
type input "Diwa Cafe, [PERSON_NAME] As Saad"
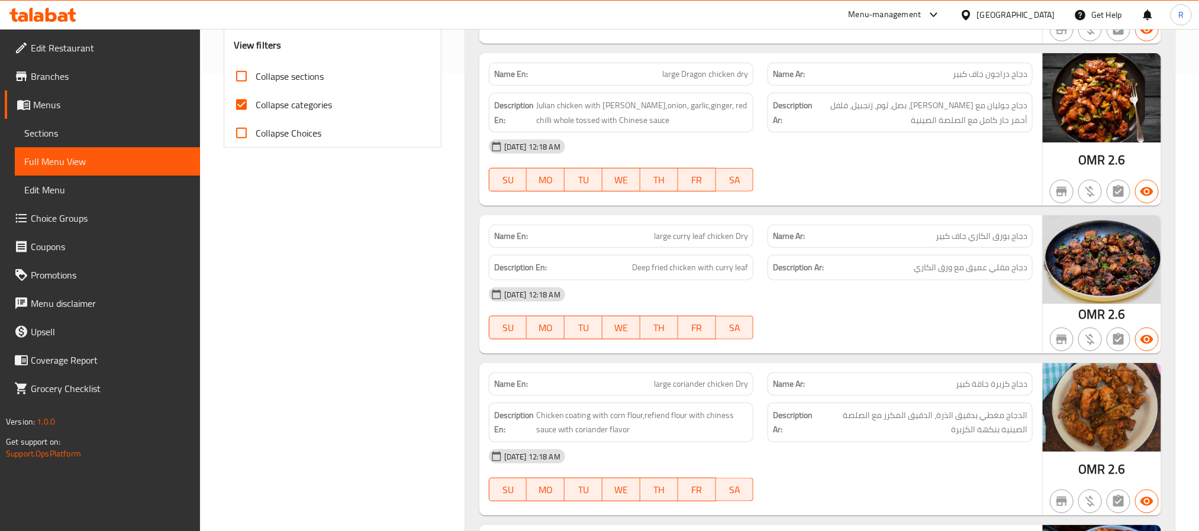
scroll to position [355, 0]
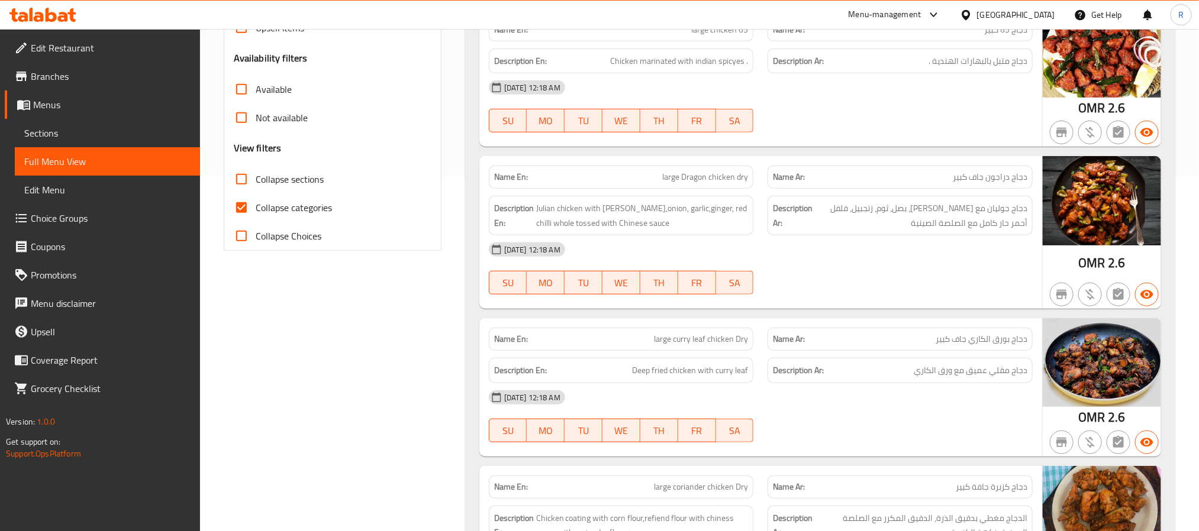
click at [292, 185] on span "Collapse sections" at bounding box center [290, 179] width 68 height 14
click at [256, 185] on input "Collapse sections" at bounding box center [241, 179] width 28 height 28
checkbox input "true"
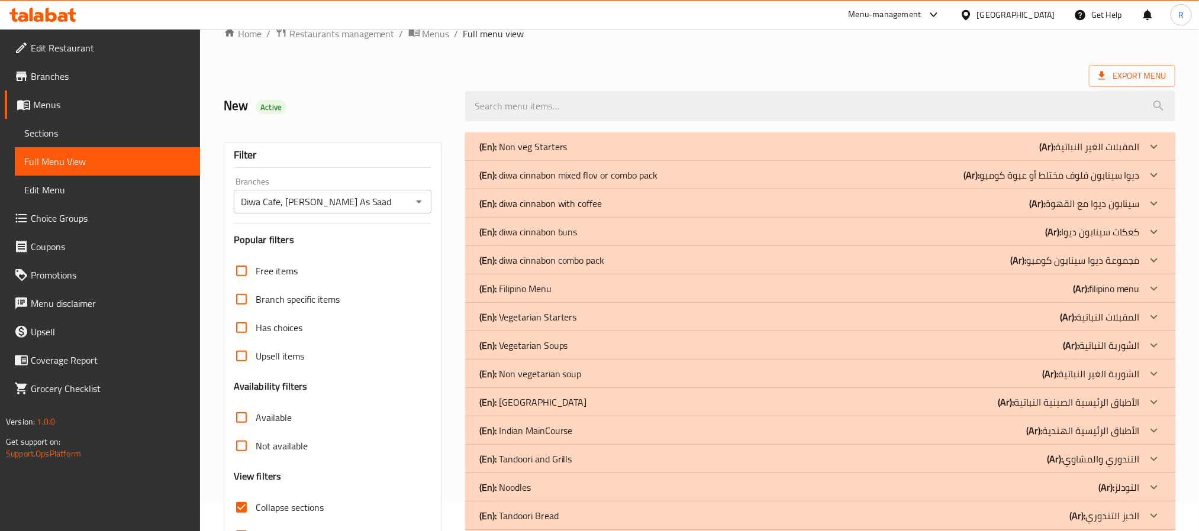
scroll to position [0, 0]
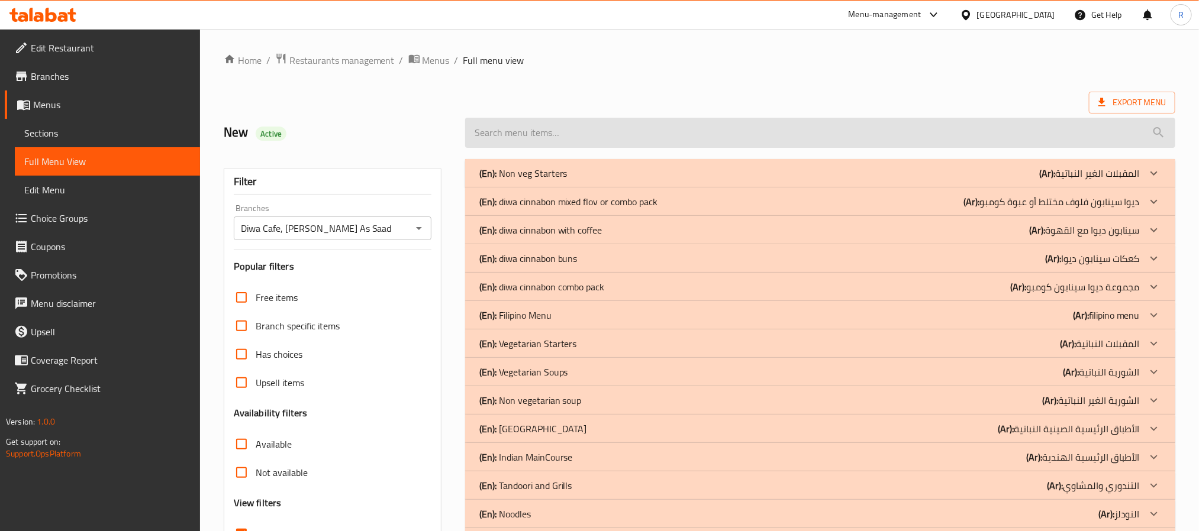
click at [602, 125] on input "search" at bounding box center [820, 133] width 710 height 30
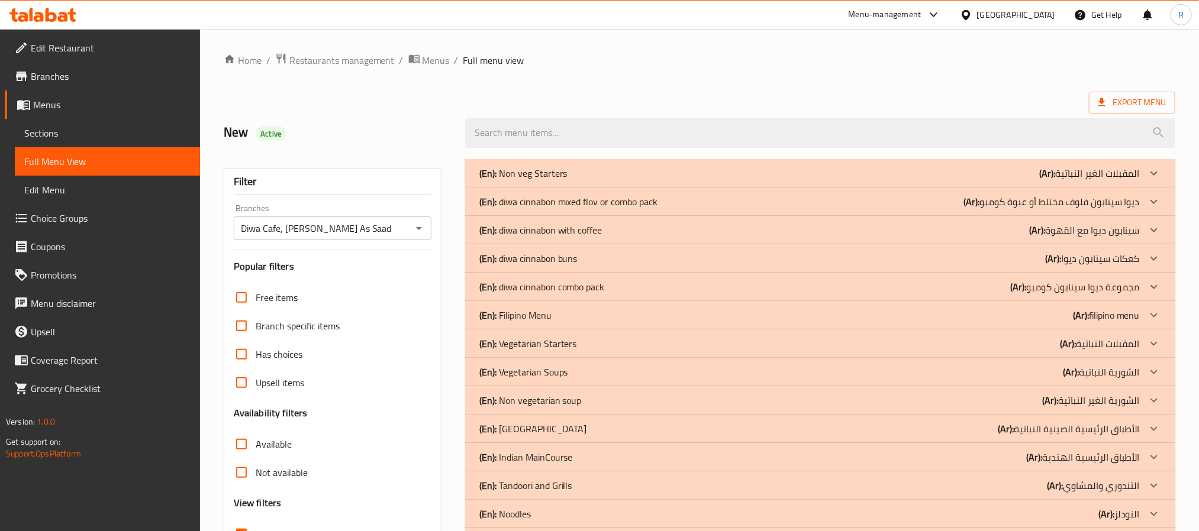
paste input "Butter roti"
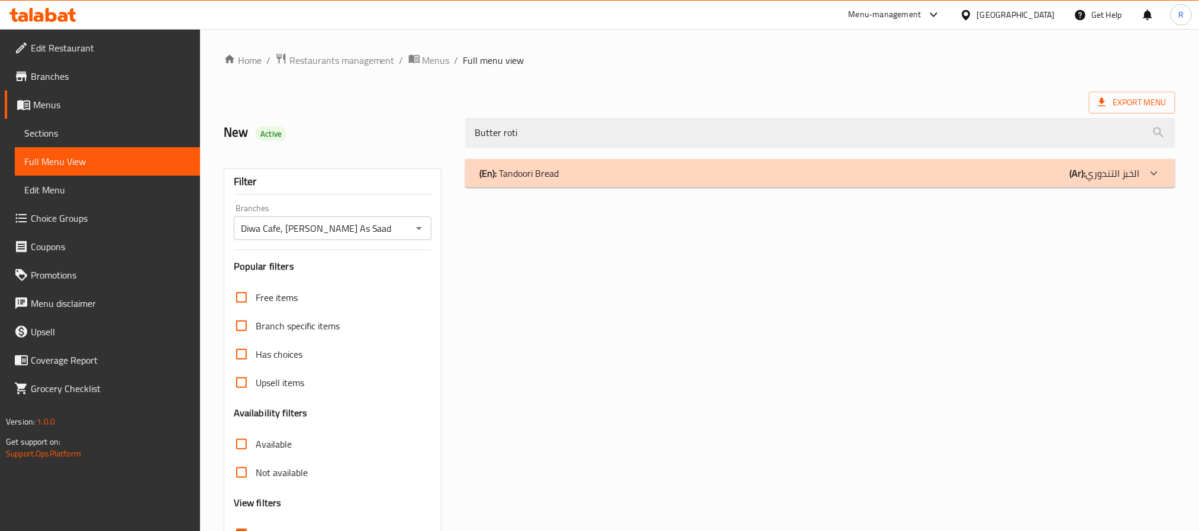
type input "Butter roti"
click at [863, 173] on div "(En): Tandoori Bread (Ar): الخبز التندوري" at bounding box center [809, 173] width 660 height 14
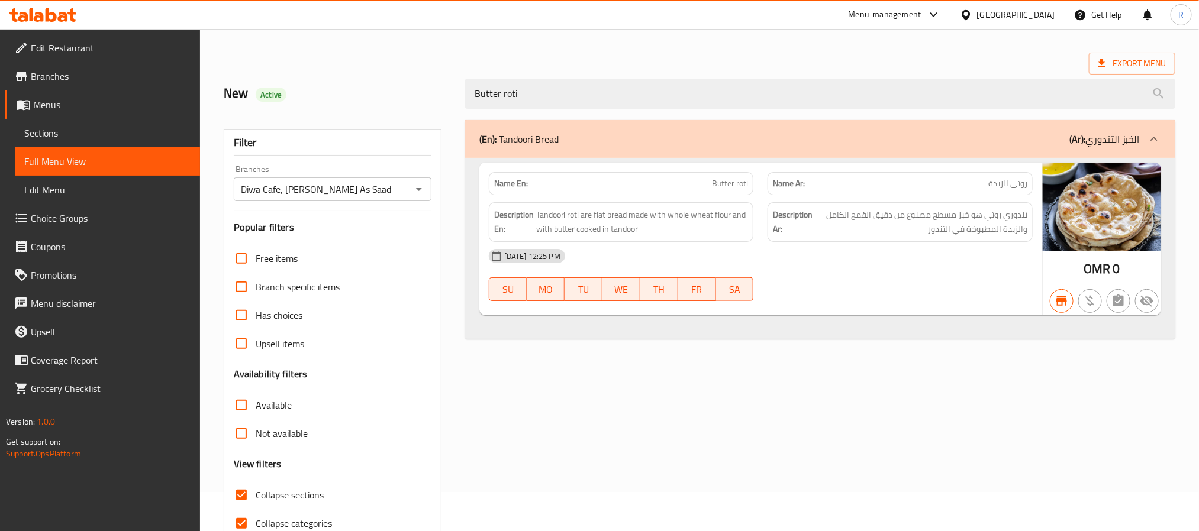
scroll to position [11, 0]
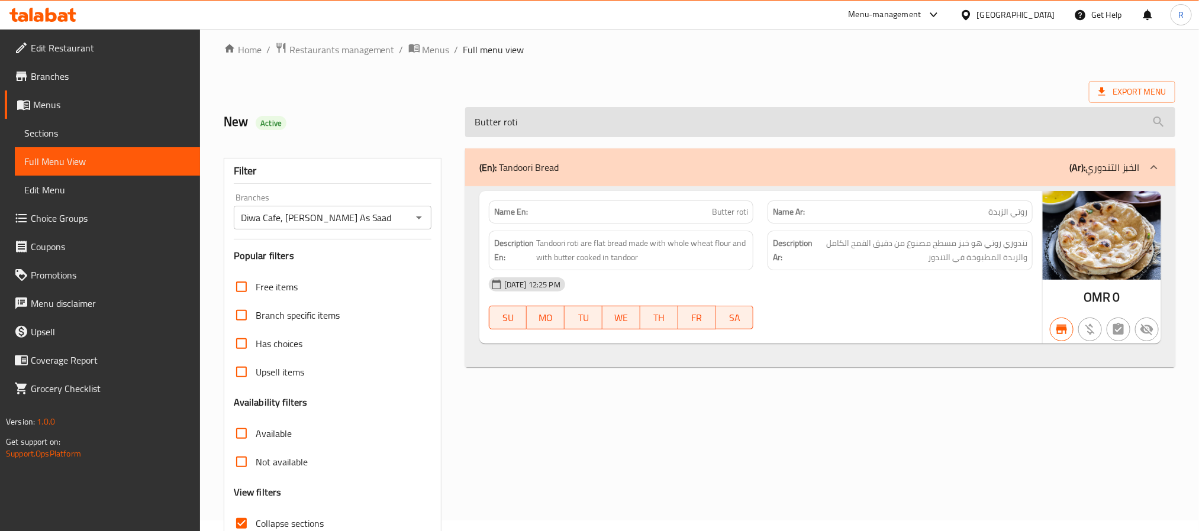
click at [542, 130] on input "Butter roti" at bounding box center [820, 122] width 710 height 30
click at [543, 130] on input "Butter roti" at bounding box center [820, 122] width 710 height 30
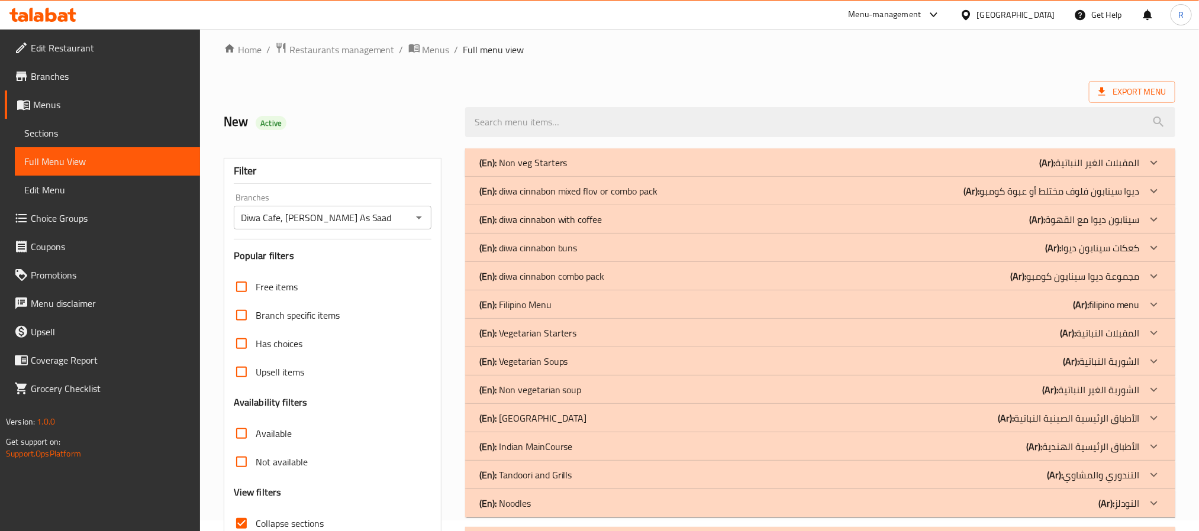
drag, startPoint x: 664, startPoint y: 449, endPoint x: 698, endPoint y: 412, distance: 50.2
click at [665, 447] on div "(En): Indian MainCourse (Ar): الأطباق الرئيسية الهندية" at bounding box center [809, 447] width 660 height 14
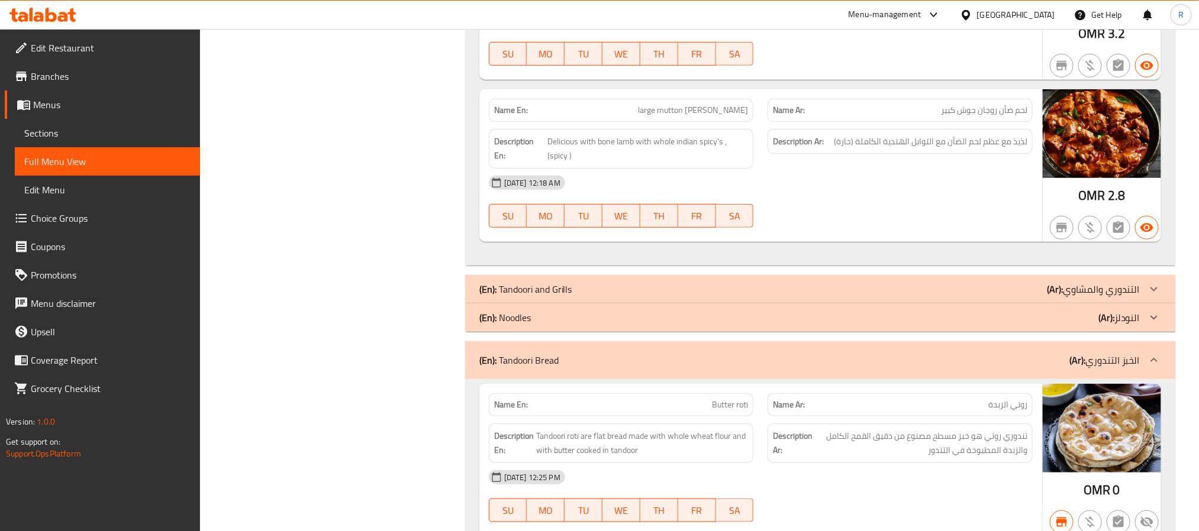
scroll to position [2851, 0]
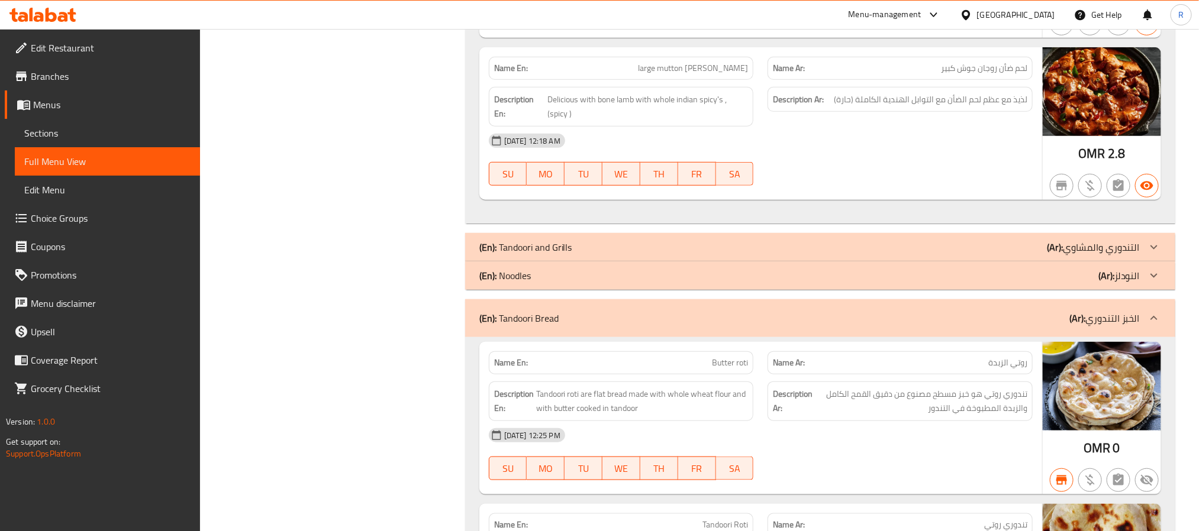
click at [652, 254] on div "(En): Tandoori and Grills (Ar): التندوري والمشاوي" at bounding box center [809, 247] width 660 height 14
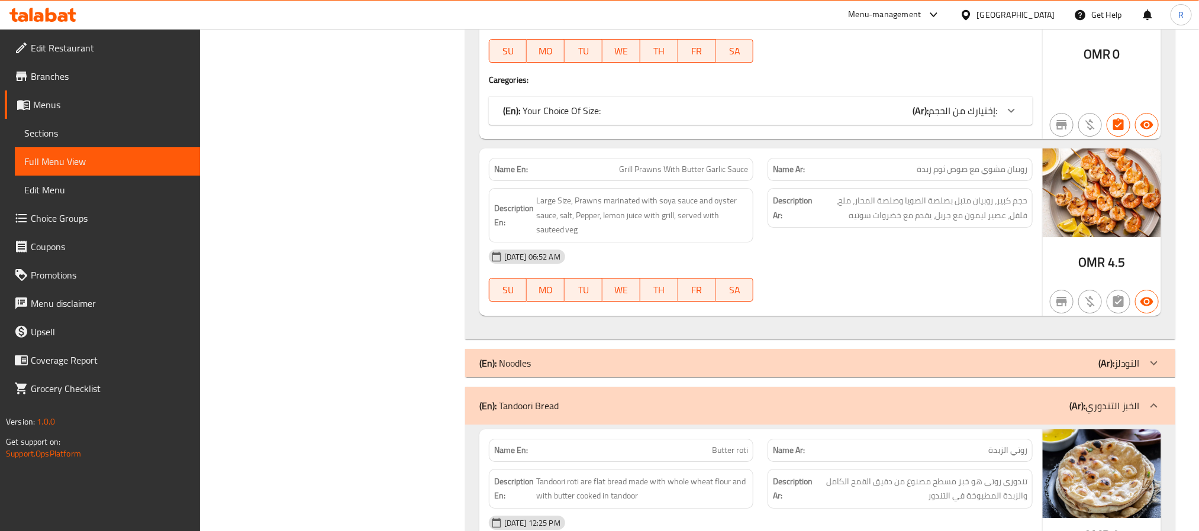
scroll to position [6934, 0]
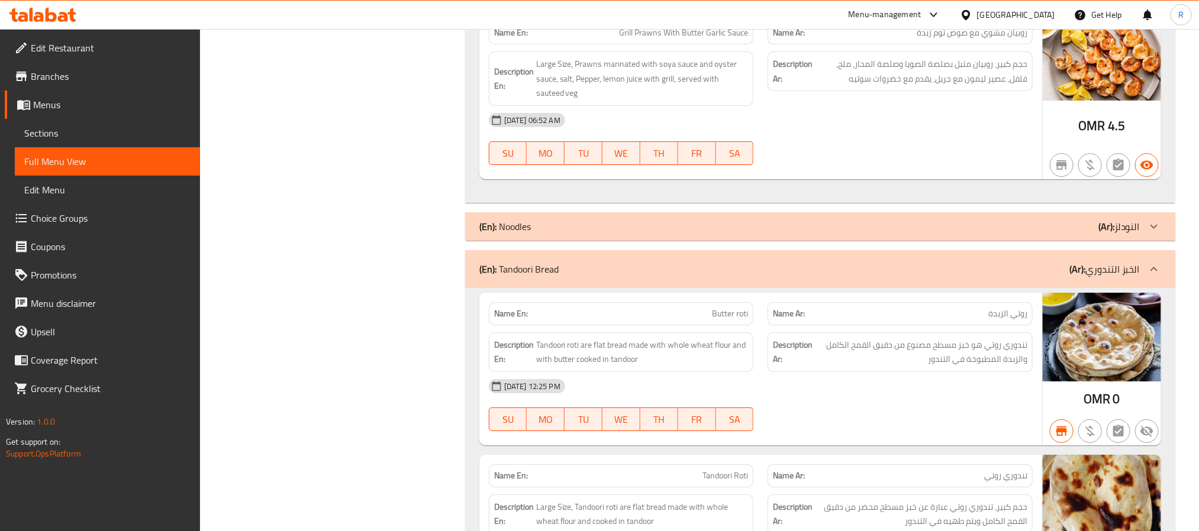
drag, startPoint x: 863, startPoint y: 276, endPoint x: 853, endPoint y: 280, distance: 11.7
click at [865, 241] on div "(En): Noodles (Ar): النودلز" at bounding box center [820, 226] width 710 height 28
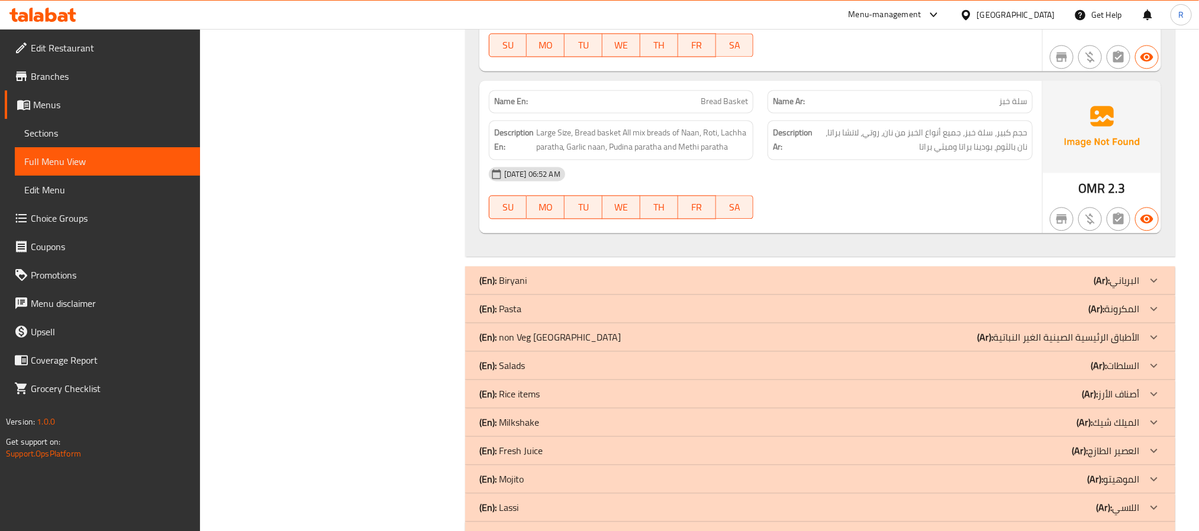
scroll to position [10928, 0]
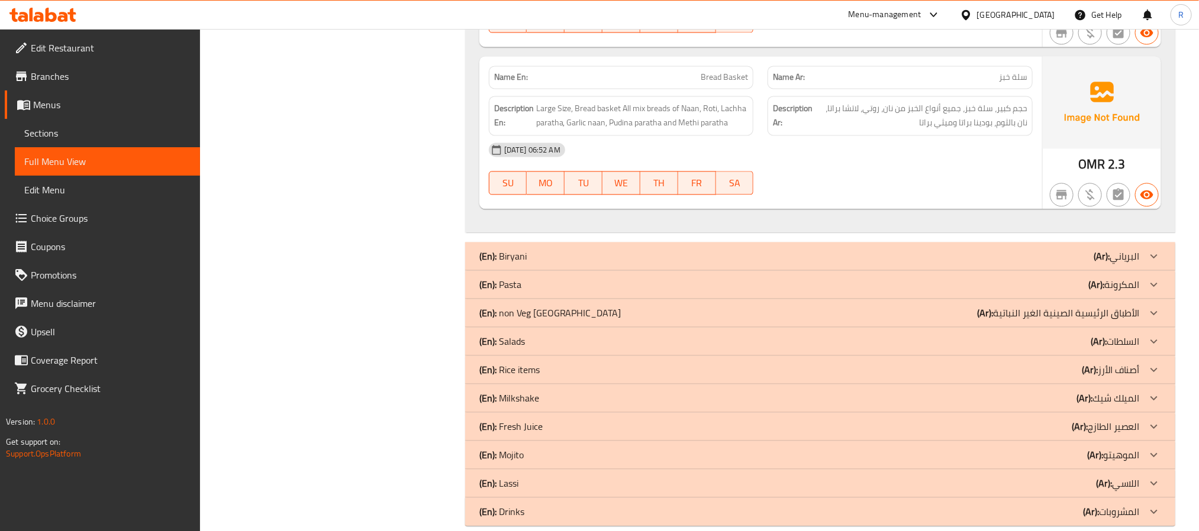
click at [549, 270] on div "(En): Biryani (Ar): البرياني" at bounding box center [820, 256] width 710 height 28
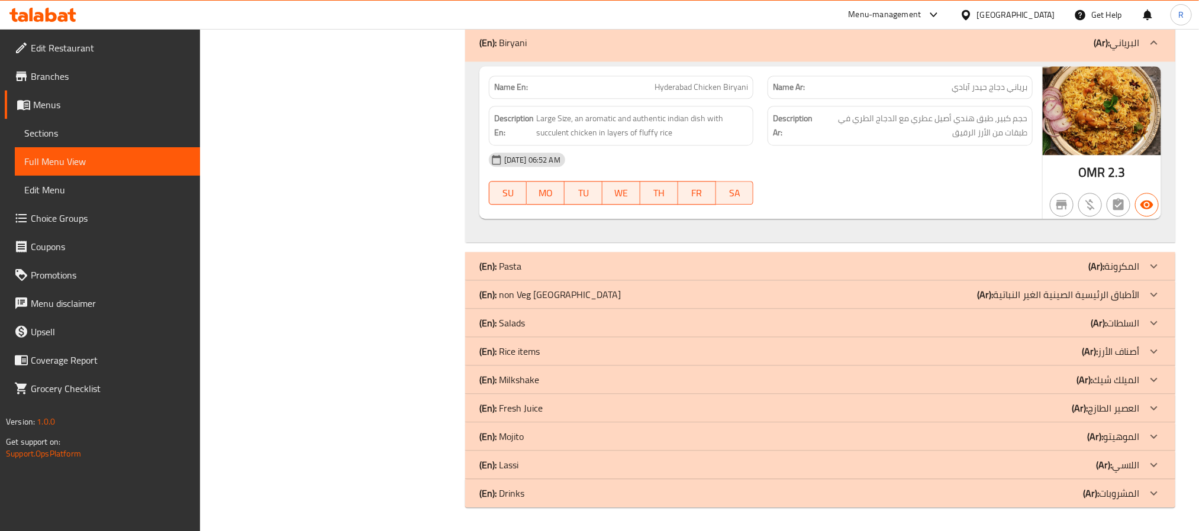
scroll to position [11195, 0]
click at [676, 273] on div "(En): Pasta (Ar): المكرونة" at bounding box center [809, 266] width 660 height 14
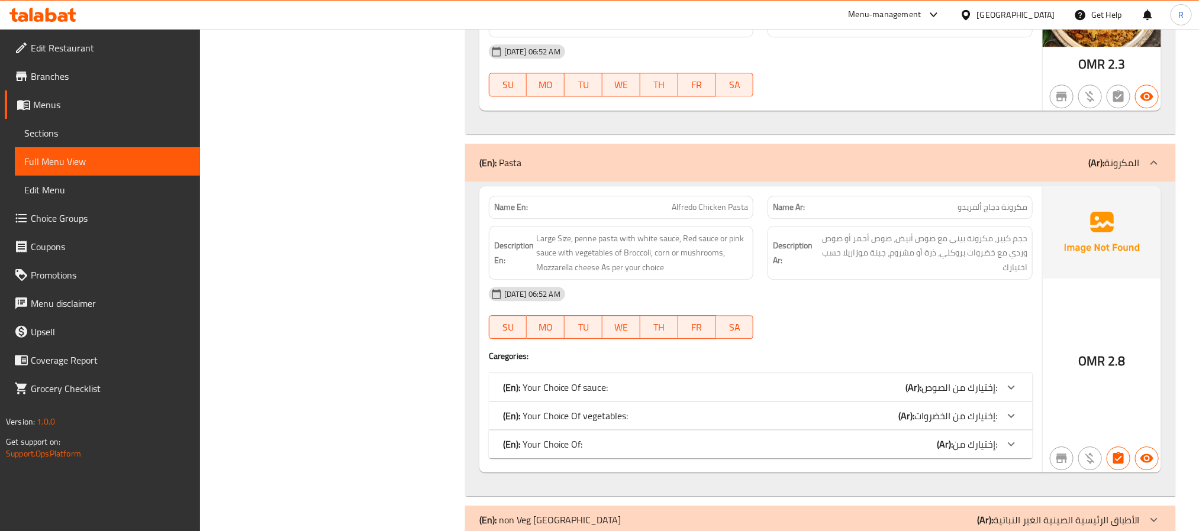
scroll to position [11372, 0]
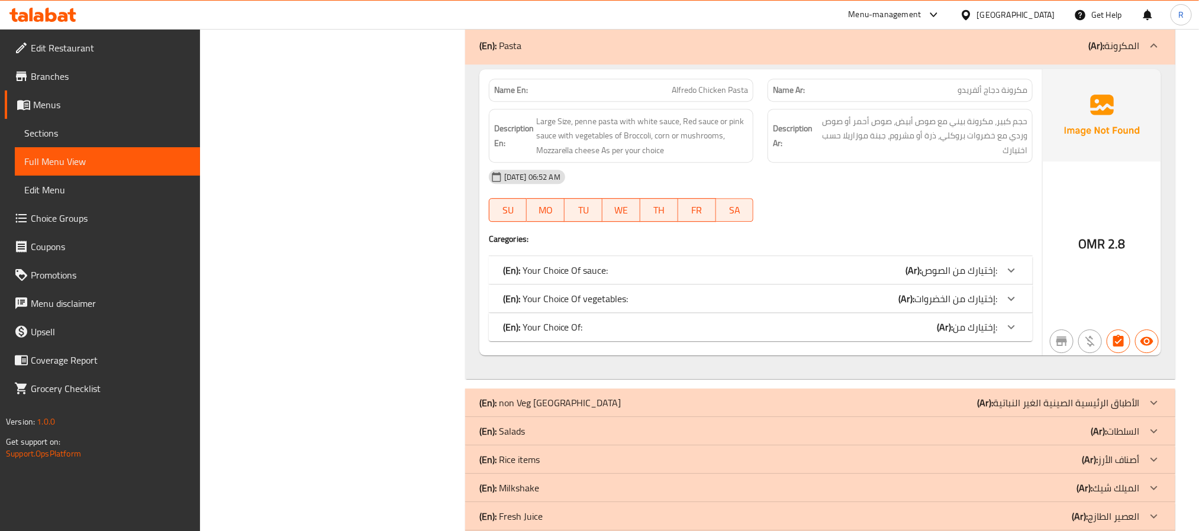
click at [582, 334] on div "(En): Your Choice Of: (Ar): إختيارك من:" at bounding box center [750, 327] width 494 height 14
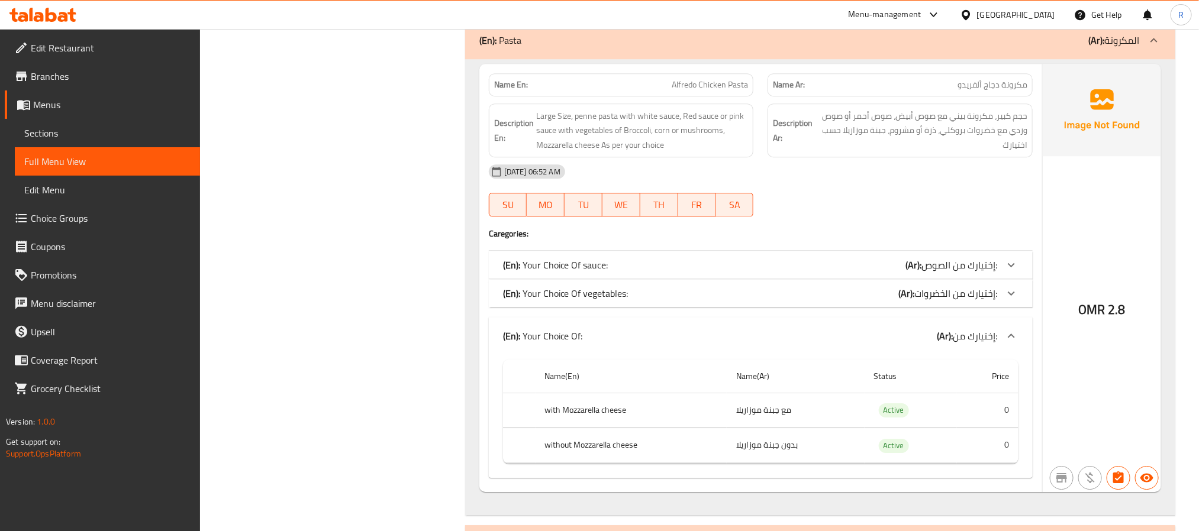
scroll to position [11461, 0]
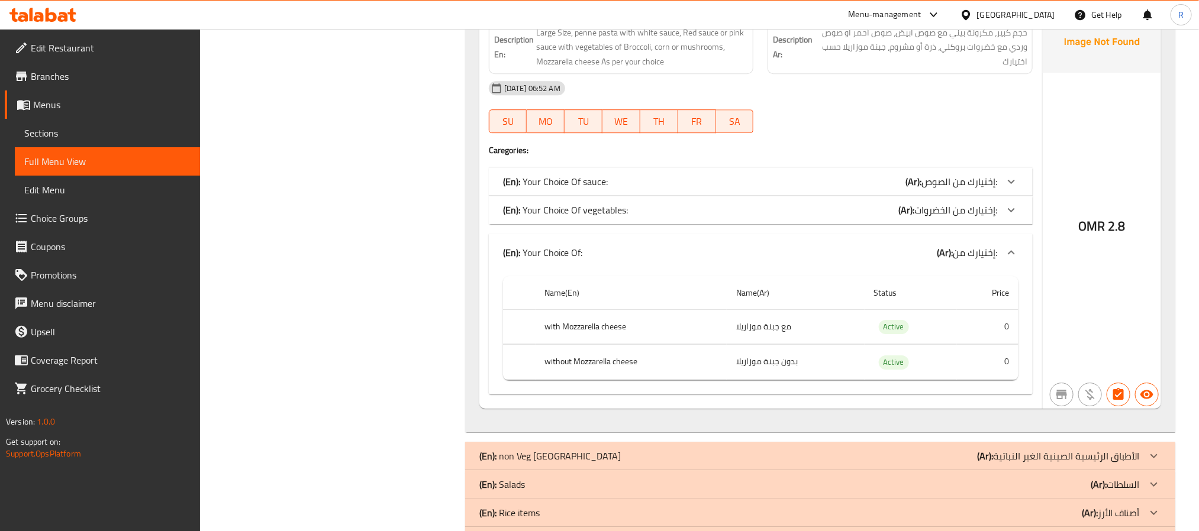
click at [634, 189] on div "(En): Your Choice Of sauce: (Ar): إختيارك من الصوص:" at bounding box center [750, 182] width 494 height 14
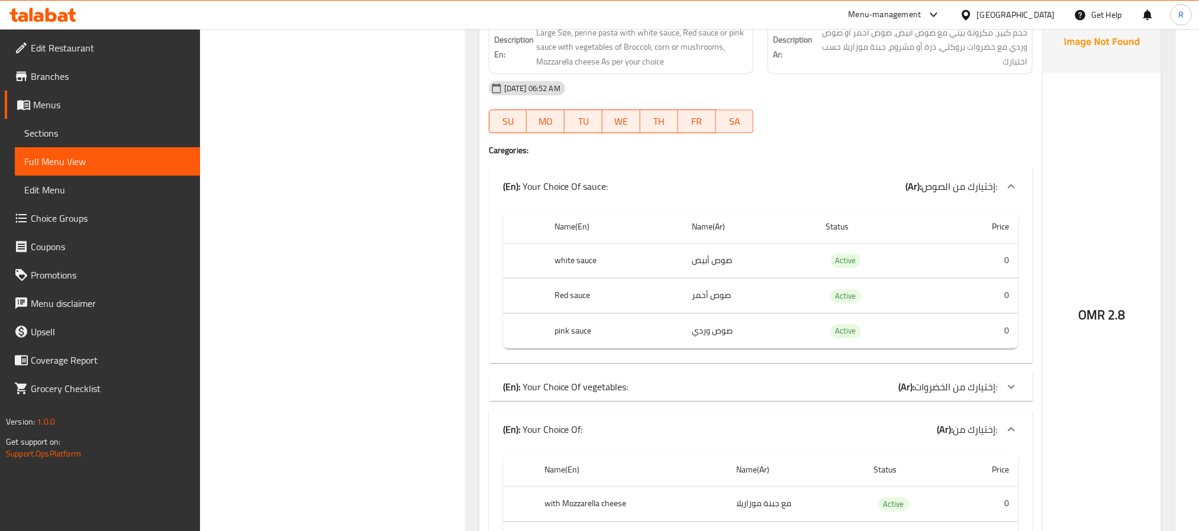
click at [714, 394] on div "(En): Your Choice Of vegetables: (Ar): إختيارك من الخضروات:" at bounding box center [750, 387] width 494 height 14
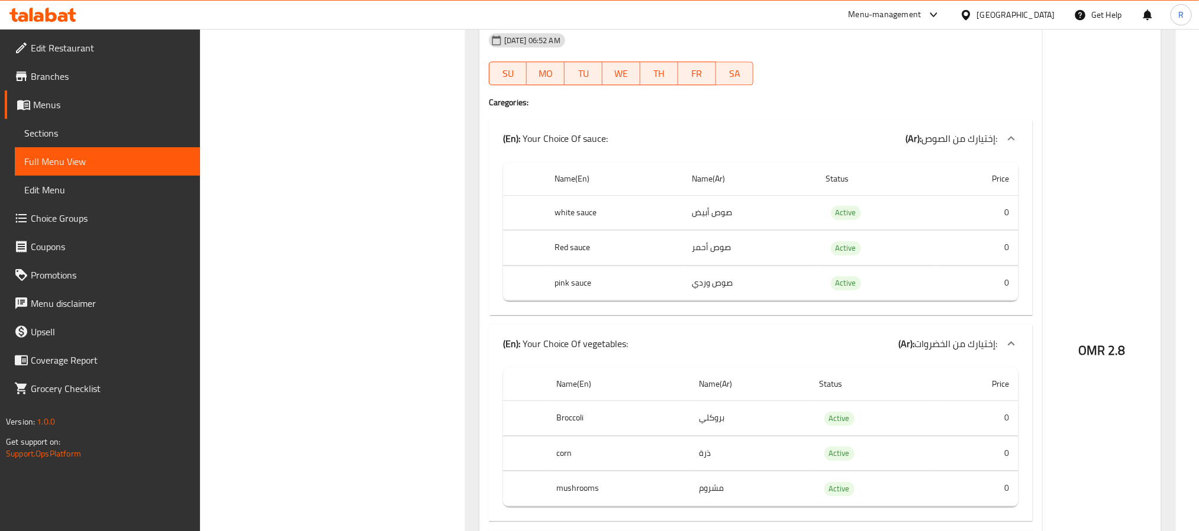
scroll to position [11550, 0]
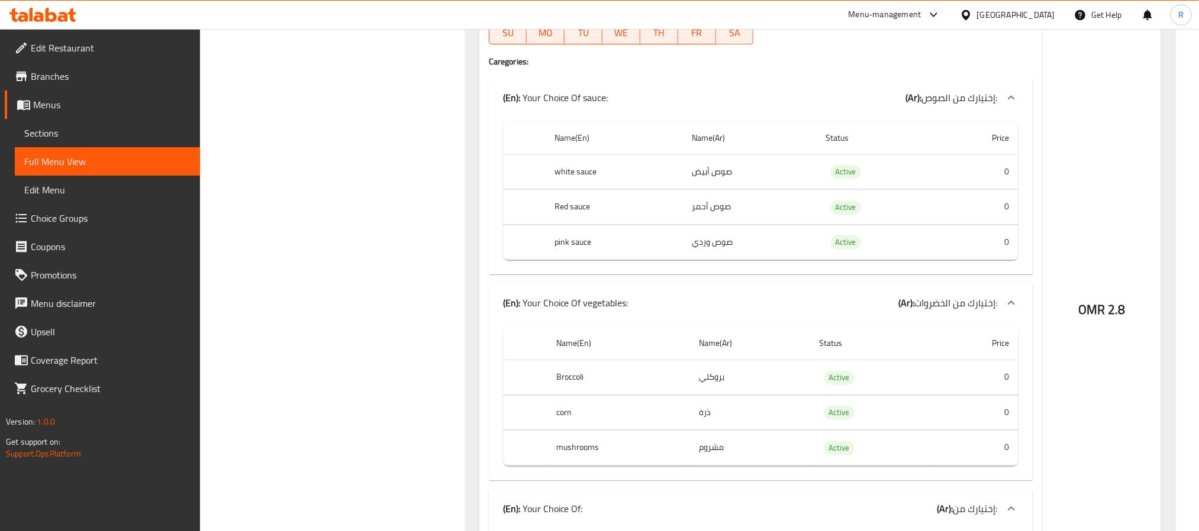
click at [561, 189] on th "white sauce" at bounding box center [614, 171] width 137 height 35
drag, startPoint x: 561, startPoint y: 241, endPoint x: 705, endPoint y: 235, distance: 143.9
click at [705, 189] on tr "white sauce صوص أبيض Active 0" at bounding box center [760, 171] width 515 height 35
copy tr "white sauce صوص أبيض"
click at [561, 225] on th "Red sauce" at bounding box center [614, 207] width 137 height 35
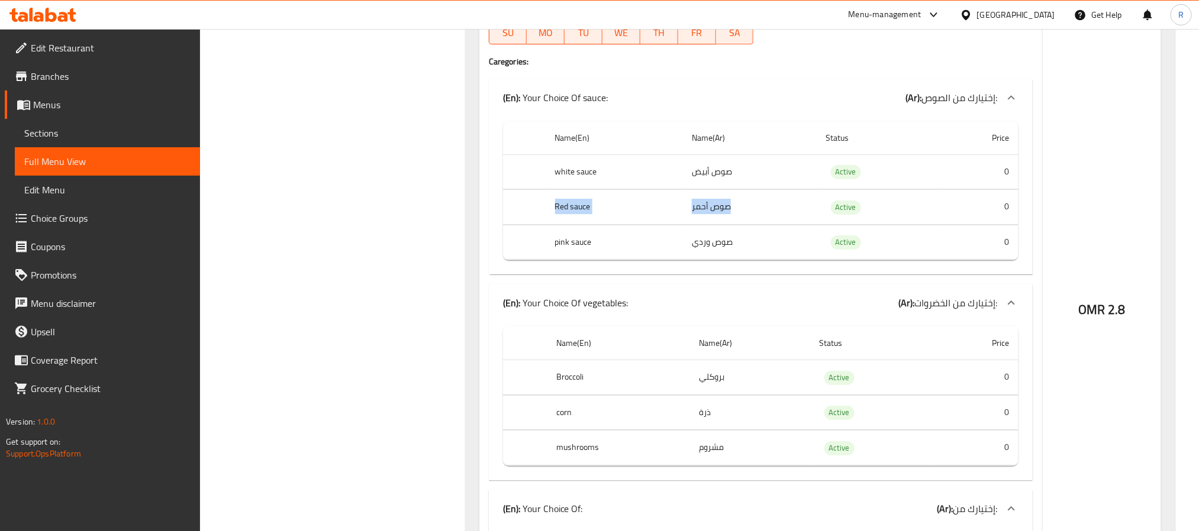
drag, startPoint x: 561, startPoint y: 281, endPoint x: 705, endPoint y: 275, distance: 144.5
click at [705, 225] on tr "Red sauce صوص أحمر Active 0" at bounding box center [760, 207] width 515 height 35
copy tr "Red sauce صوص أحمر"
click at [554, 260] on th "pink sauce" at bounding box center [614, 242] width 137 height 35
drag, startPoint x: 554, startPoint y: 316, endPoint x: 699, endPoint y: 318, distance: 145.6
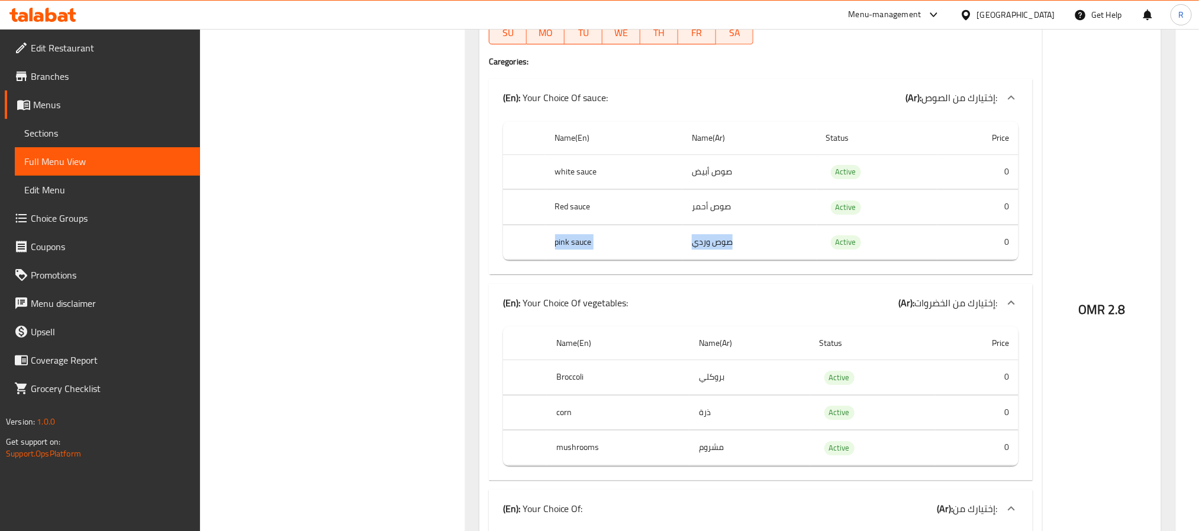
click at [699, 260] on tr "pink sauce صوص وردي Active 0" at bounding box center [760, 242] width 515 height 35
copy tr "pink sauce صوص وردي"
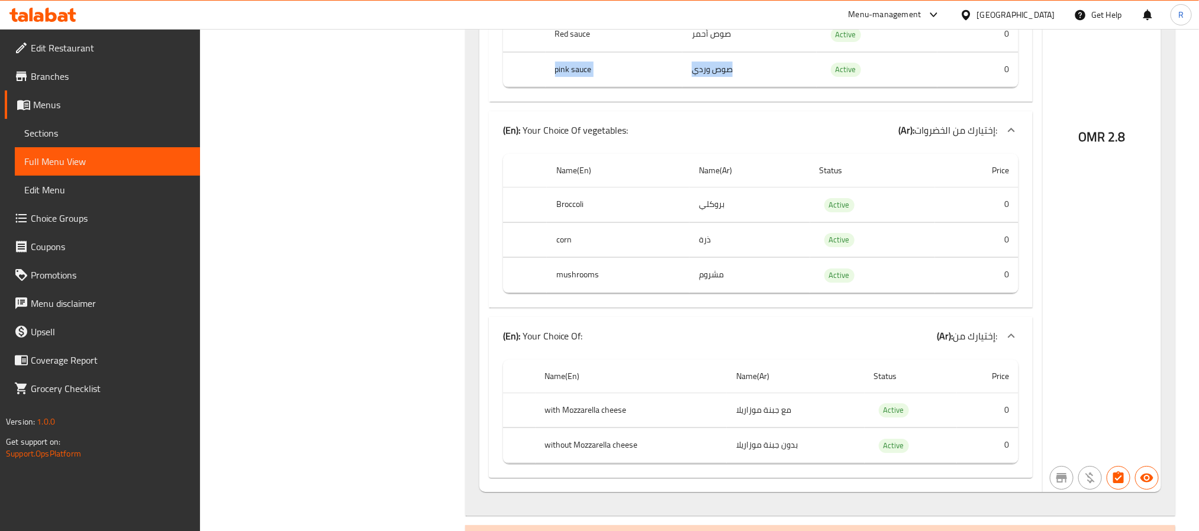
scroll to position [11727, 0]
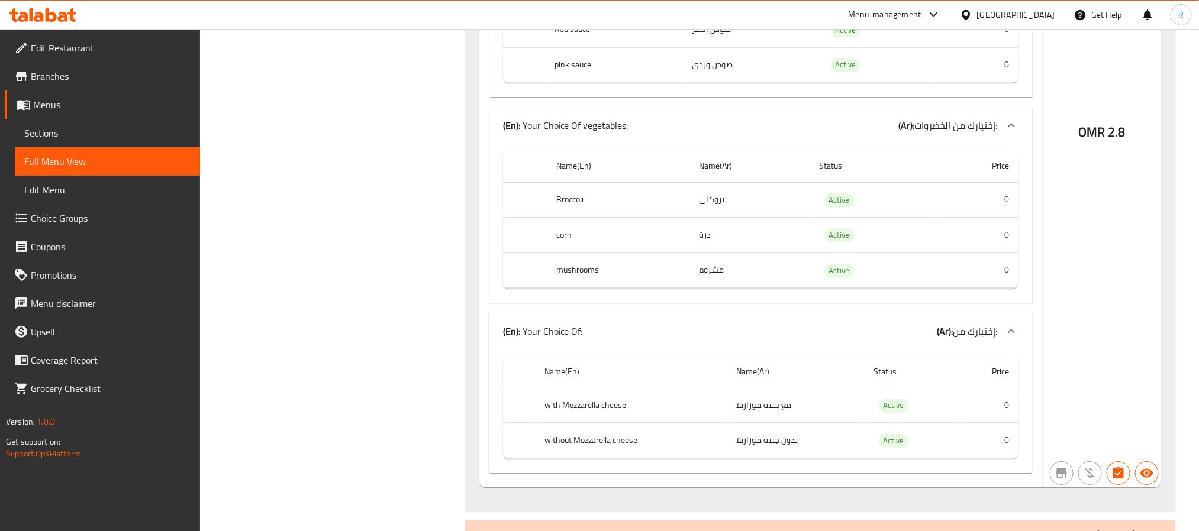
click at [566, 218] on th "Broccoli" at bounding box center [618, 200] width 143 height 35
drag, startPoint x: 566, startPoint y: 263, endPoint x: 708, endPoint y: 267, distance: 142.1
click at [708, 218] on tr "Broccoli بروكلي Active 0" at bounding box center [760, 200] width 515 height 35
copy tr "Broccoli بروكلي"
click at [556, 253] on th "corn" at bounding box center [618, 235] width 143 height 35
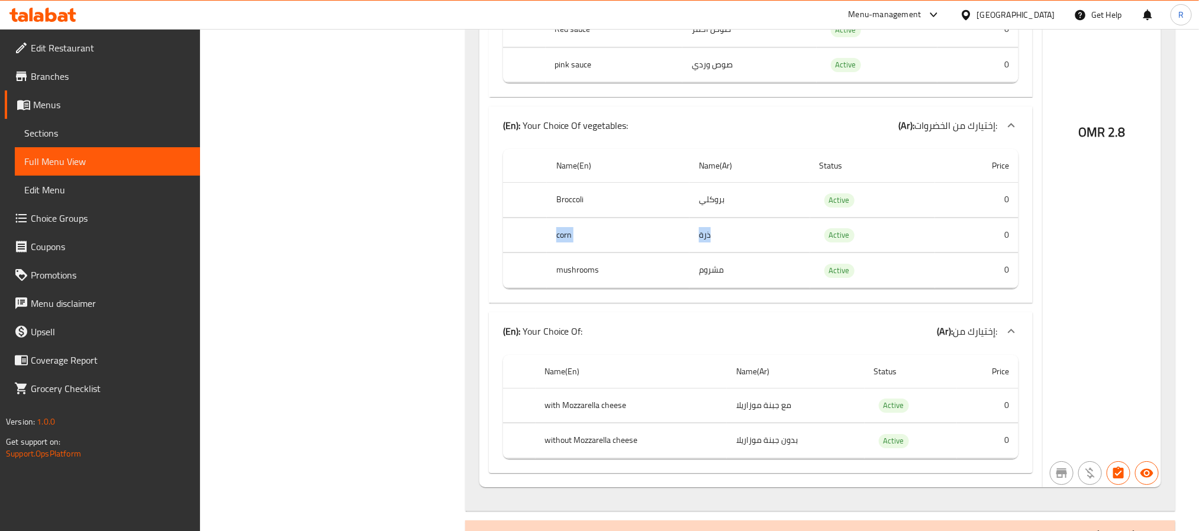
drag, startPoint x: 556, startPoint y: 304, endPoint x: 694, endPoint y: 308, distance: 137.9
click at [694, 253] on tr "corn ذرة Active 0" at bounding box center [760, 235] width 515 height 35
copy tr "corn ذرة"
click at [574, 288] on th "mushrooms" at bounding box center [618, 270] width 143 height 35
drag, startPoint x: 574, startPoint y: 340, endPoint x: 689, endPoint y: 343, distance: 115.4
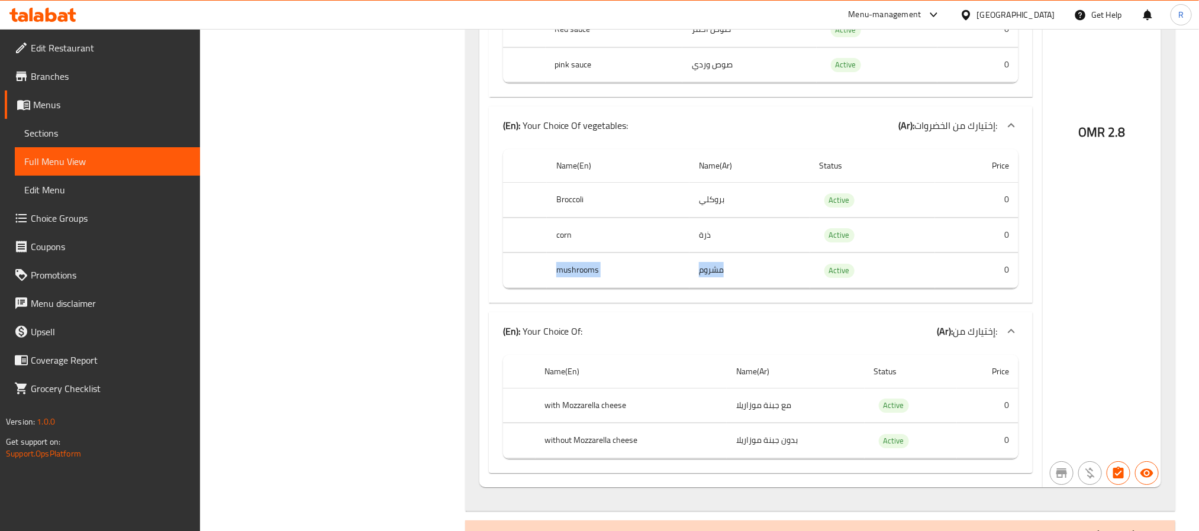
click at [689, 288] on tr "mushrooms مشروم Active 0" at bounding box center [760, 270] width 515 height 35
copy tr "mushrooms مشروم"
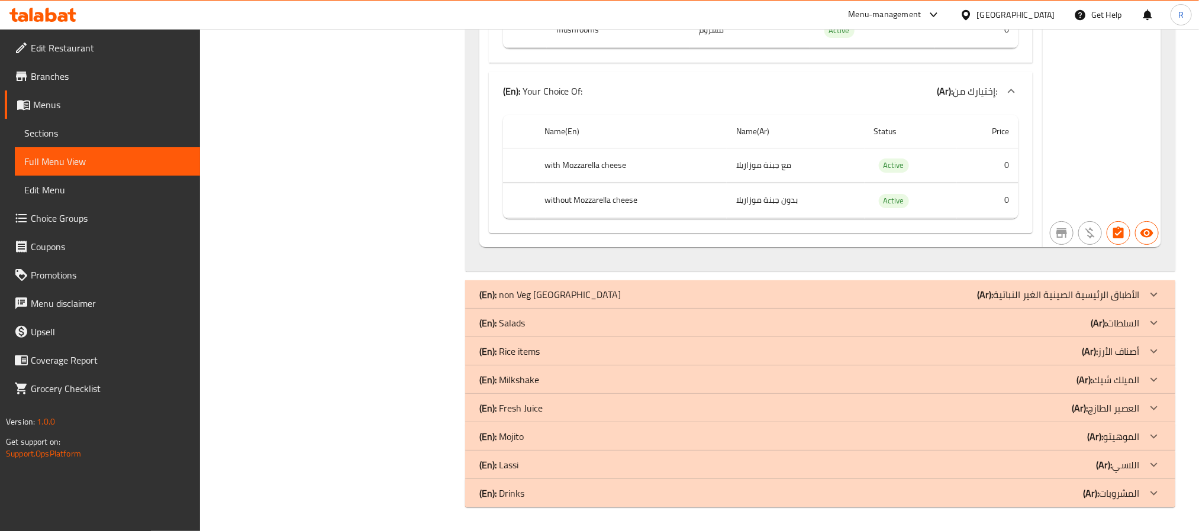
click at [586, 218] on th "without Mozzarella cheese" at bounding box center [632, 200] width 192 height 35
drag, startPoint x: 586, startPoint y: 247, endPoint x: 634, endPoint y: 250, distance: 48.1
click at [634, 218] on th "without Mozzarella cheese" at bounding box center [632, 200] width 192 height 35
copy th "Mozzarella cheese"
click at [549, 183] on th "with Mozzarella cheese" at bounding box center [632, 165] width 192 height 35
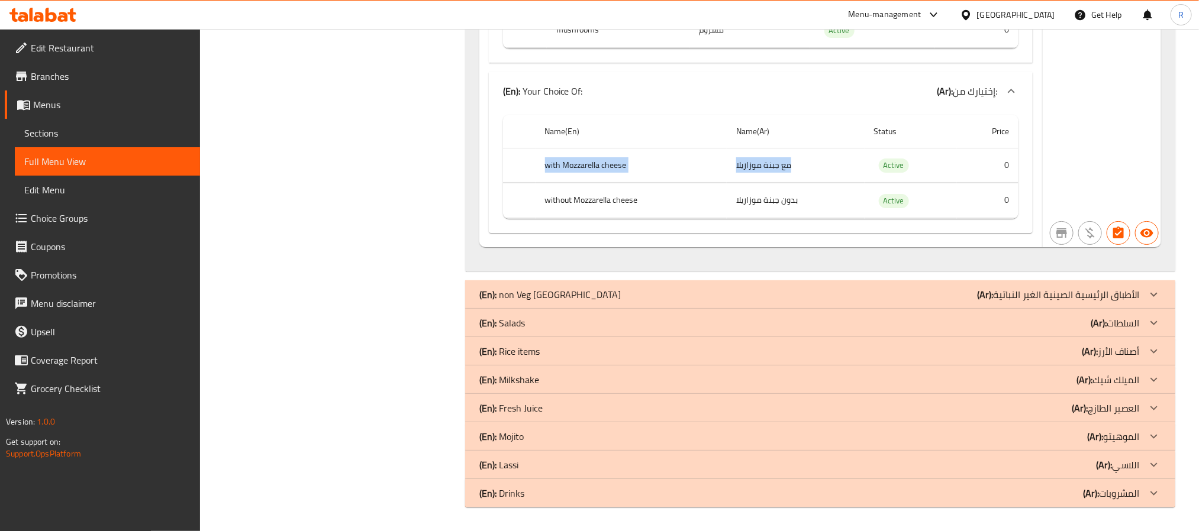
drag, startPoint x: 549, startPoint y: 207, endPoint x: 744, endPoint y: 212, distance: 194.8
click at [744, 183] on tr "with Mozzarella cheese مع جبنة موزاريلا Active 0" at bounding box center [760, 165] width 515 height 35
copy tr "with Mozzarella cheese مع جبنة موزاريلا"
click at [554, 218] on th "without Mozzarella cheese" at bounding box center [632, 200] width 192 height 35
drag, startPoint x: 554, startPoint y: 241, endPoint x: 740, endPoint y: 241, distance: 186.4
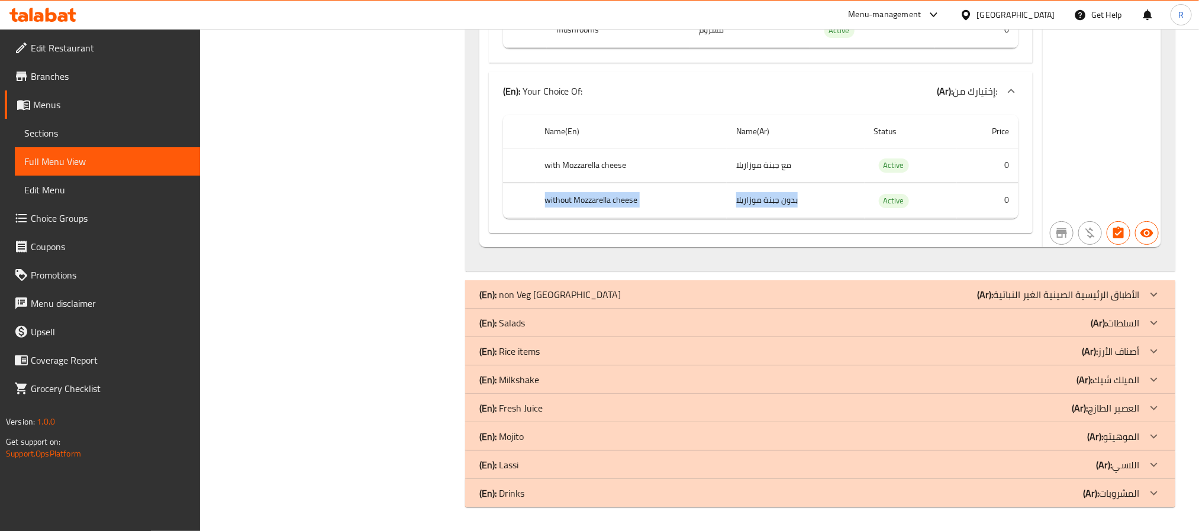
click at [740, 218] on tr "without Mozzarella cheese بدون جبنة موزاريلا Active 0" at bounding box center [760, 200] width 515 height 35
copy tr "without Mozzarella cheese بدون جبنة موزاريلا"
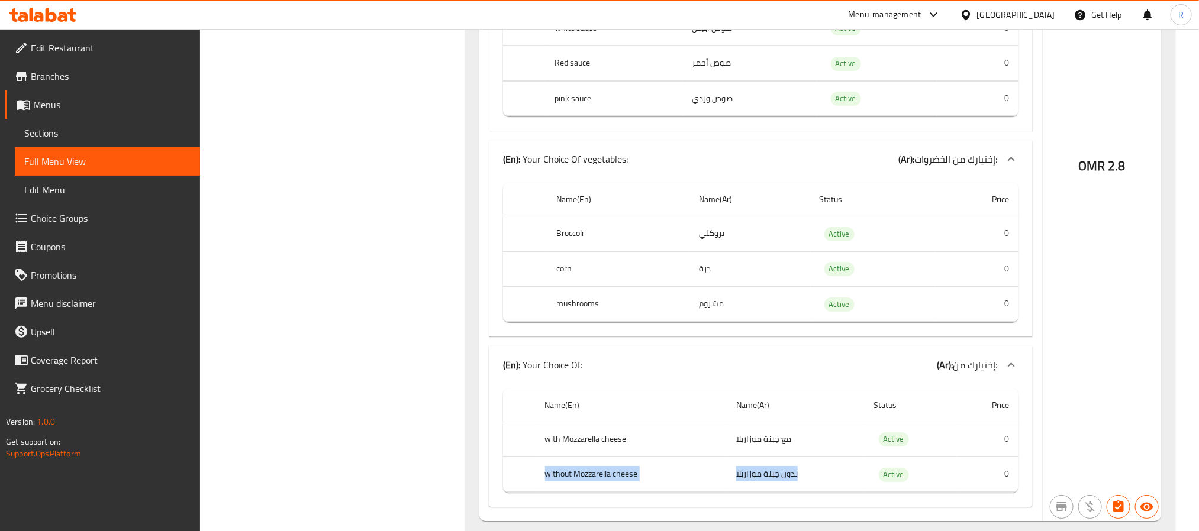
scroll to position [11461, 0]
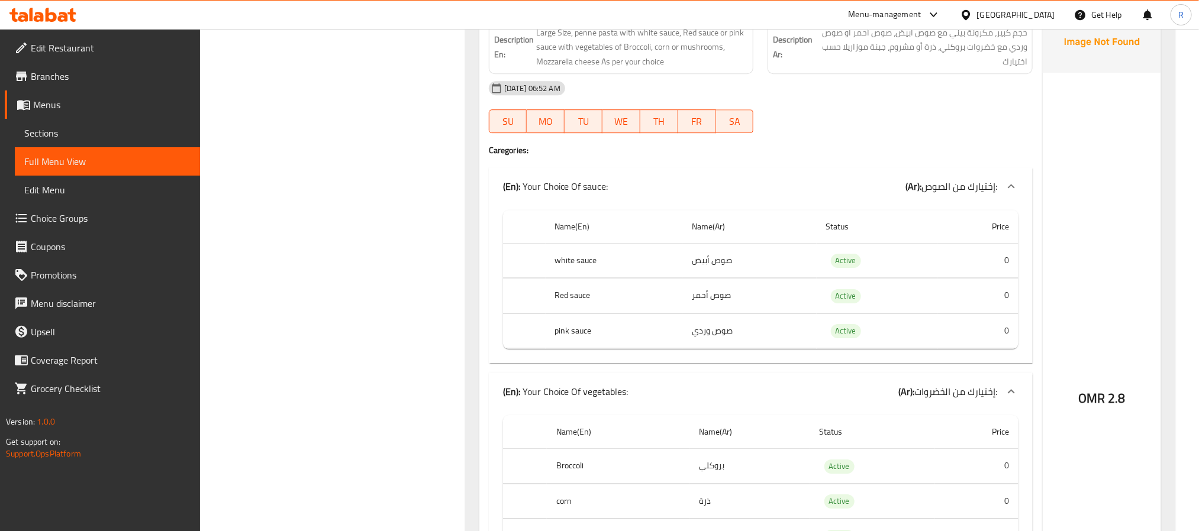
click at [66, 114] on link "Menus" at bounding box center [102, 105] width 195 height 28
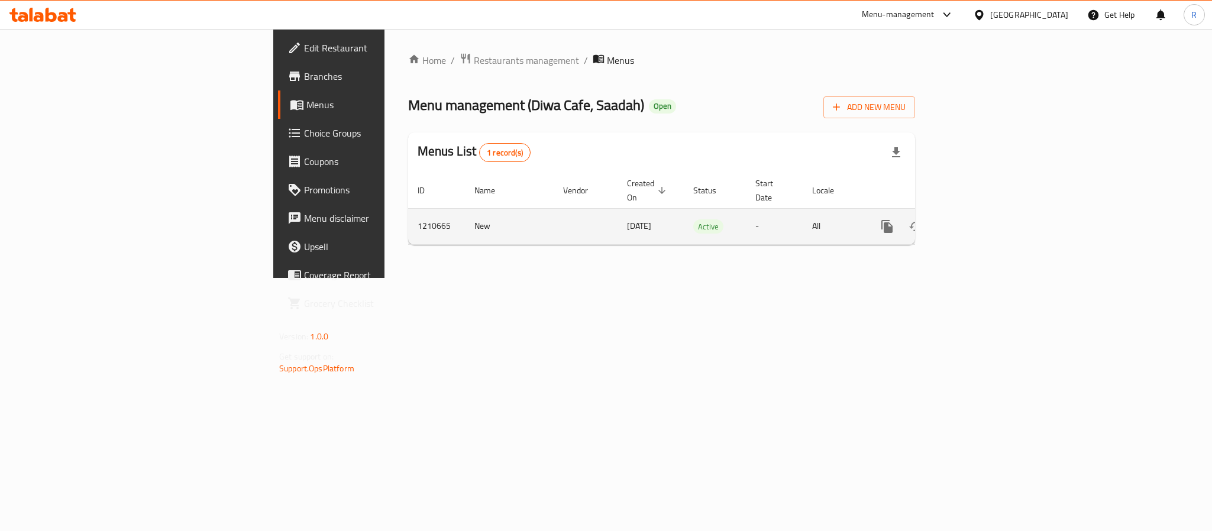
click at [987, 213] on link "enhanced table" at bounding box center [973, 226] width 28 height 28
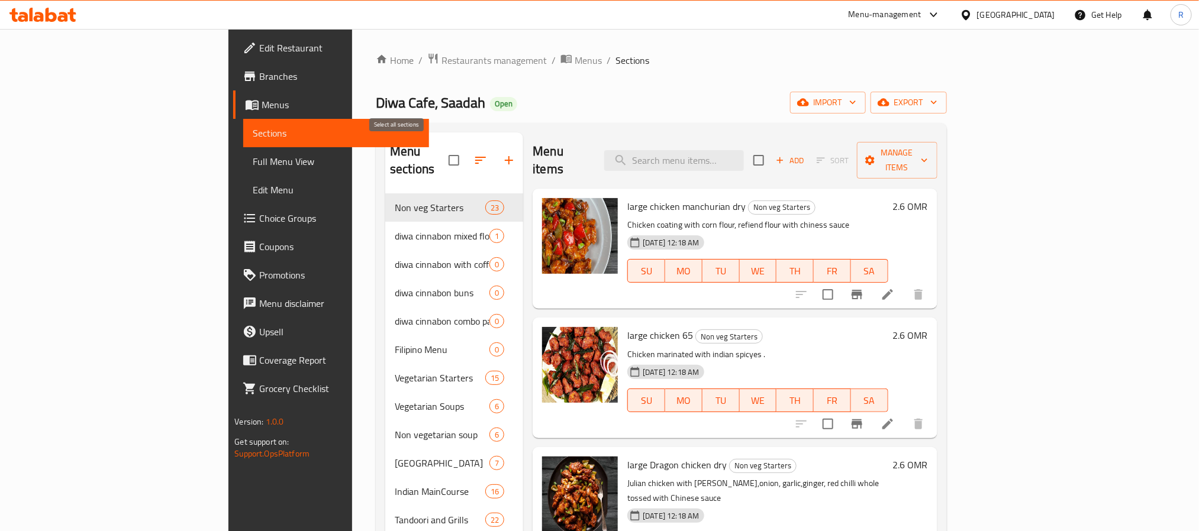
click at [441, 156] on input "checkbox" at bounding box center [453, 160] width 25 height 25
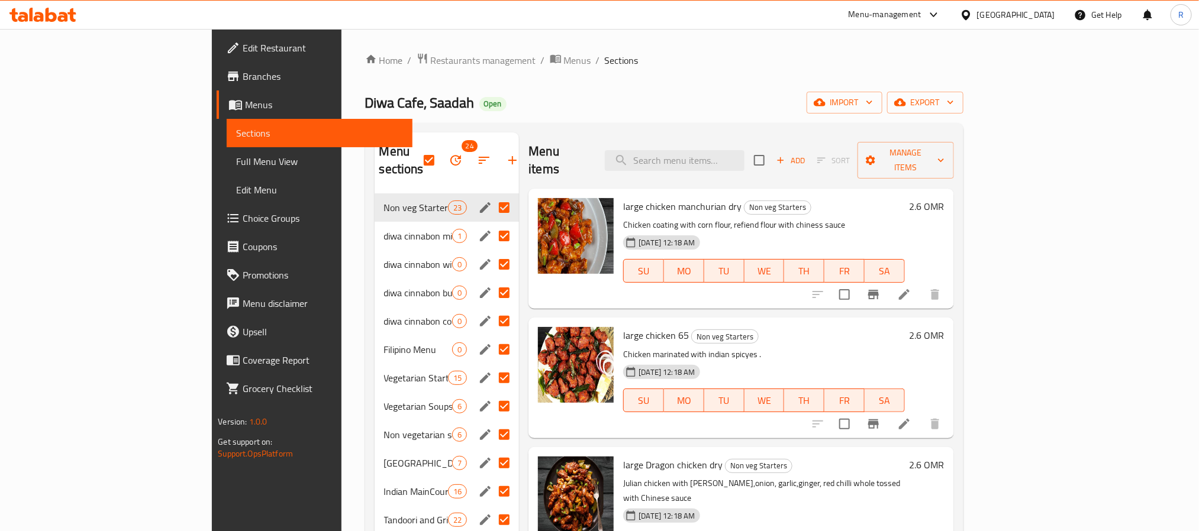
click at [531, 86] on div "Home / Restaurants management / Menus / Sections Diwa Cafe, Saadah Open import …" at bounding box center [664, 471] width 598 height 837
click at [417, 157] on input "checkbox" at bounding box center [429, 160] width 25 height 25
checkbox input "false"
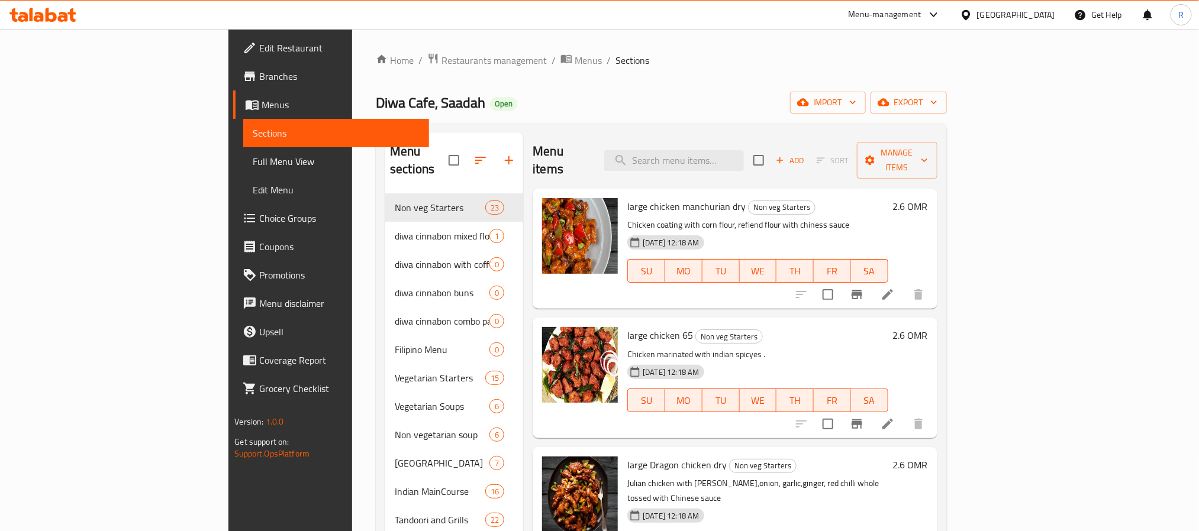
click at [523, 104] on div "Diwa Cafe, Saadah Open import export" at bounding box center [661, 103] width 570 height 22
drag, startPoint x: 927, startPoint y: 2, endPoint x: 1053, endPoint y: 44, distance: 132.3
click at [970, 44] on div "Home / Restaurants management / Menus / Sections Diwa Cafe, Saadah Open import …" at bounding box center [661, 471] width 618 height 884
click at [1042, 15] on div "[GEOGRAPHIC_DATA]" at bounding box center [1016, 14] width 78 height 13
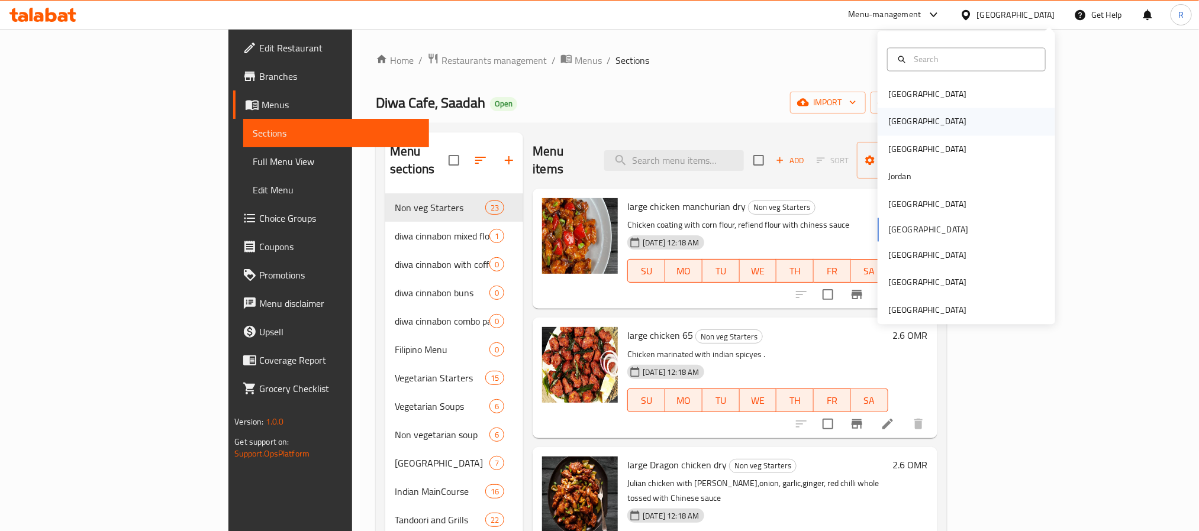
click at [897, 123] on div "Egypt" at bounding box center [927, 121] width 97 height 27
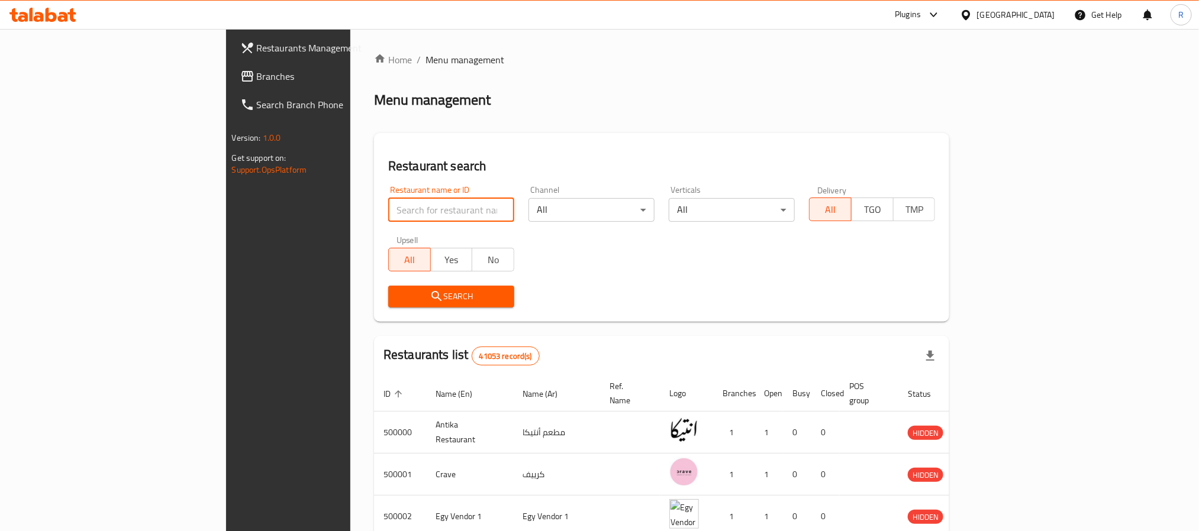
click at [388, 207] on input "search" at bounding box center [451, 210] width 126 height 24
paste input "667364"
type input "667364"
click button "Search" at bounding box center [451, 297] width 126 height 22
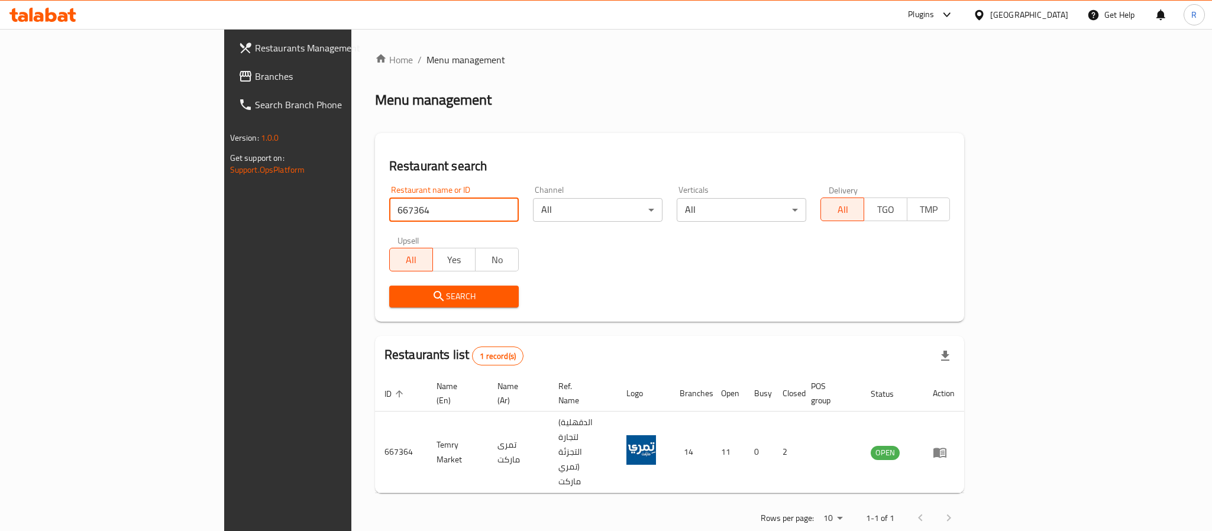
click at [255, 48] on span "Restaurants Management" at bounding box center [336, 48] width 162 height 14
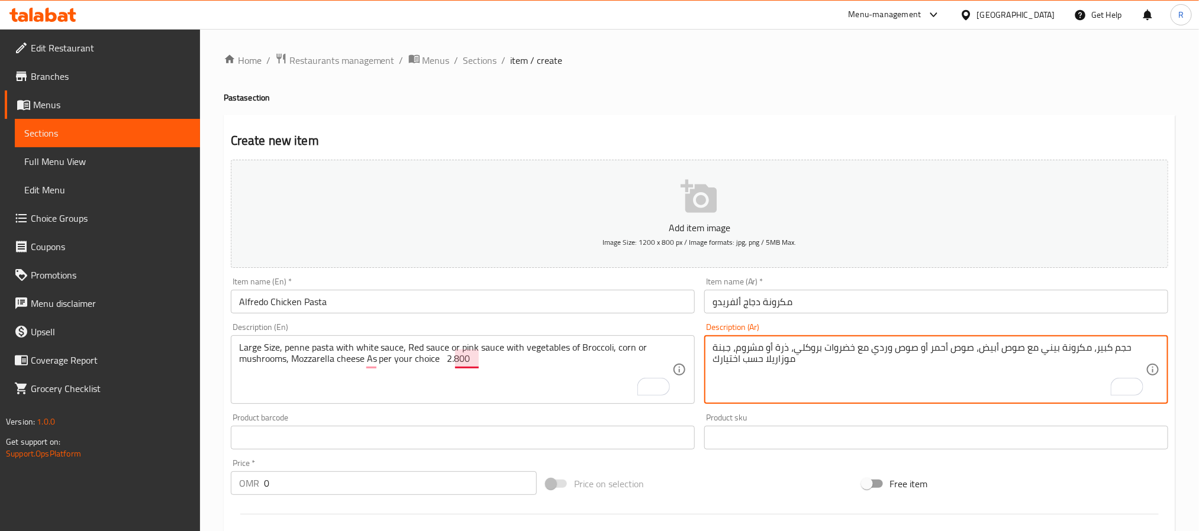
click at [460, 359] on textarea "Large Size, penne pasta with white sauce, Red sauce or pink sauce with vegetabl…" at bounding box center [455, 370] width 433 height 56
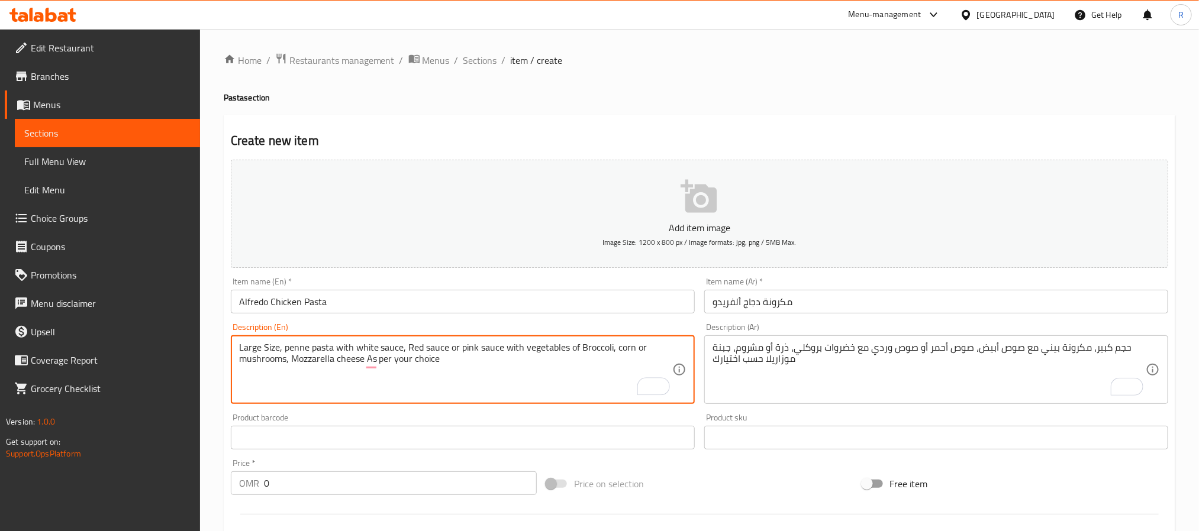
type textarea "Large Size, penne pasta with white sauce, Red sauce or pink sauce with vegetabl…"
click at [438, 483] on input "0" at bounding box center [400, 484] width 273 height 24
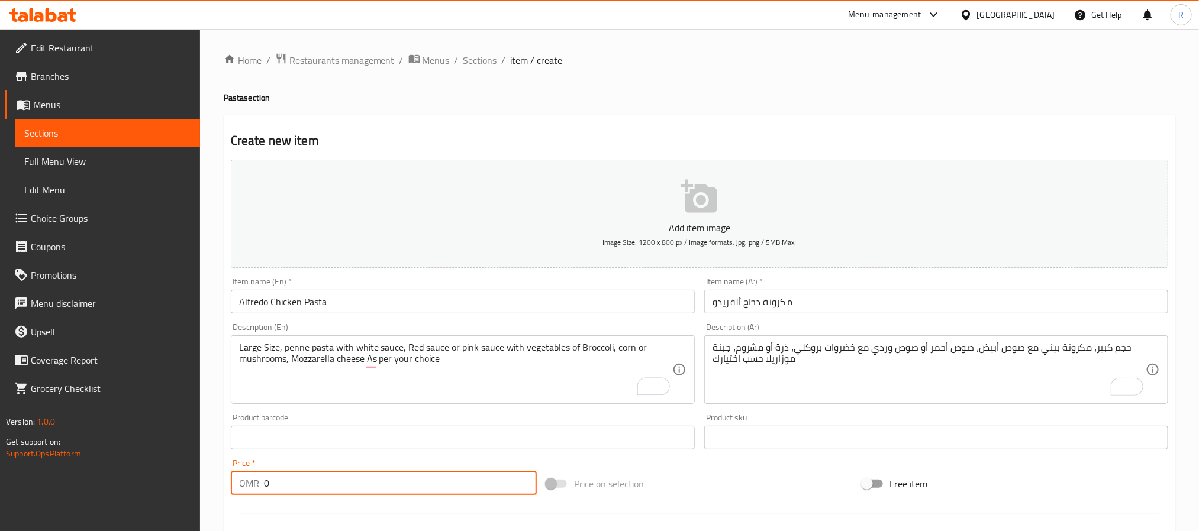
paste input "2.800"
type input "02.800"
drag, startPoint x: 481, startPoint y: 389, endPoint x: 485, endPoint y: 382, distance: 7.9
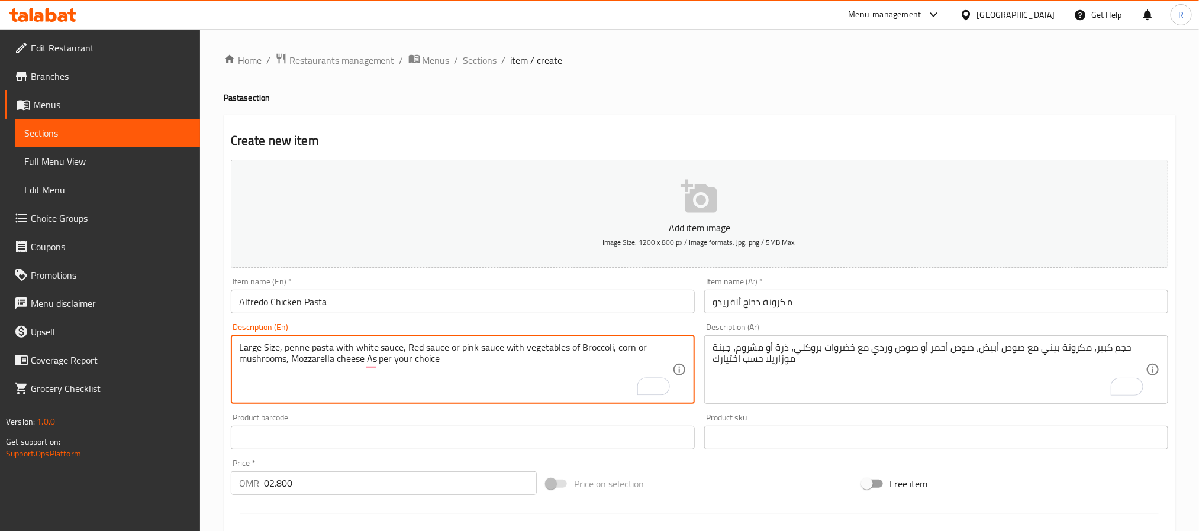
type textarea "Large Size, penne pasta with white sauce, Red sauce or pink sauce with vegetabl…"
click at [438, 302] on input "Alfredo Chicken Pasta" at bounding box center [463, 302] width 464 height 24
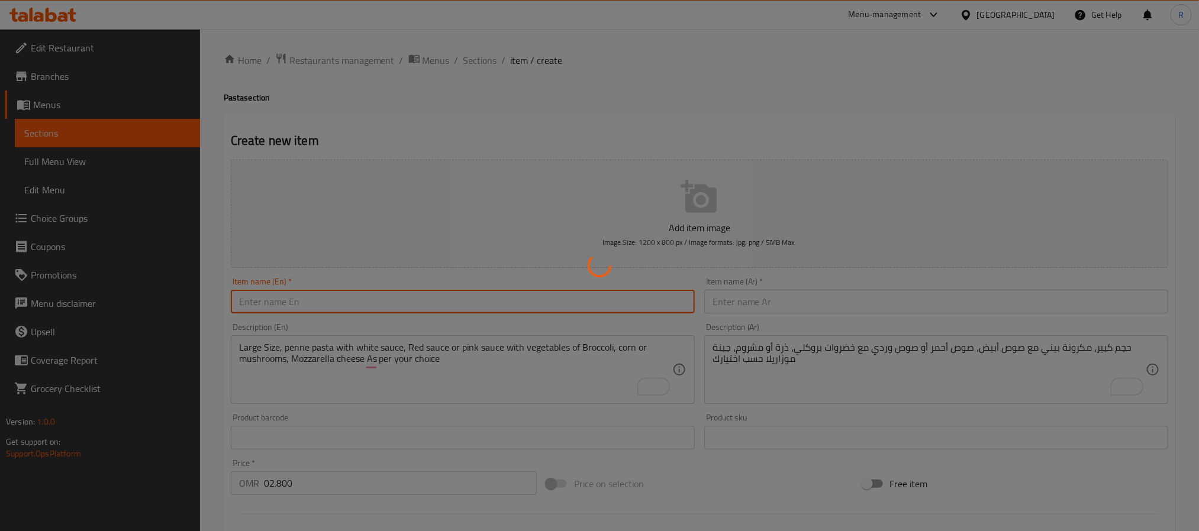
type input "0"
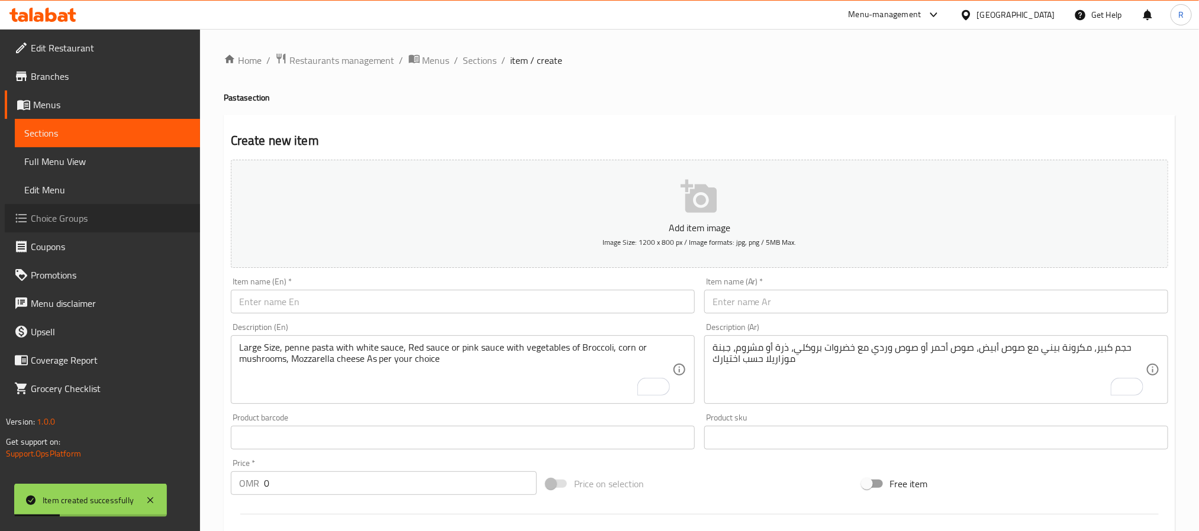
click at [91, 221] on span "Choice Groups" at bounding box center [111, 218] width 160 height 14
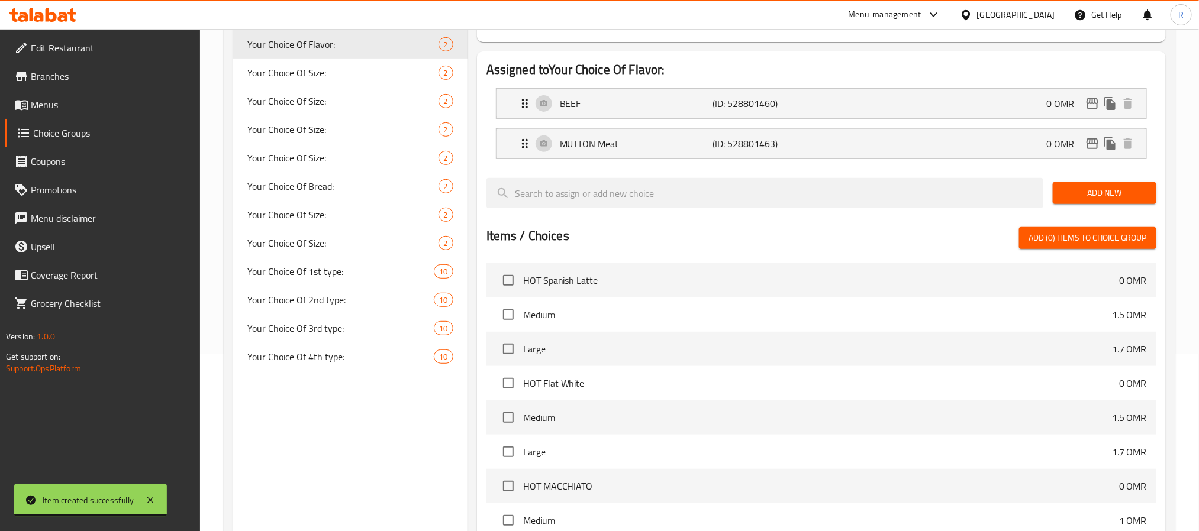
scroll to position [89, 0]
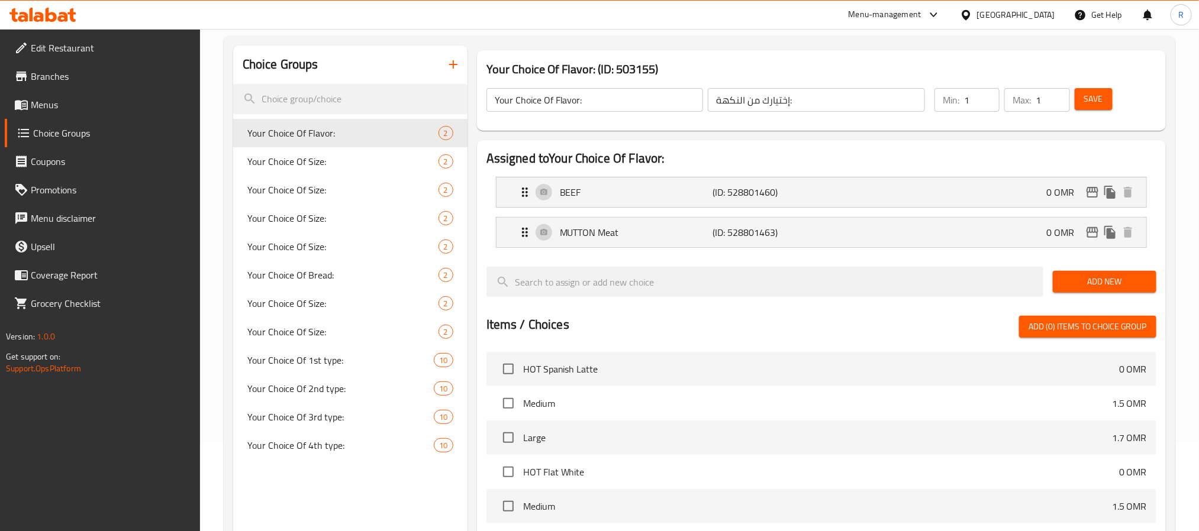
click at [463, 68] on button "button" at bounding box center [453, 64] width 28 height 28
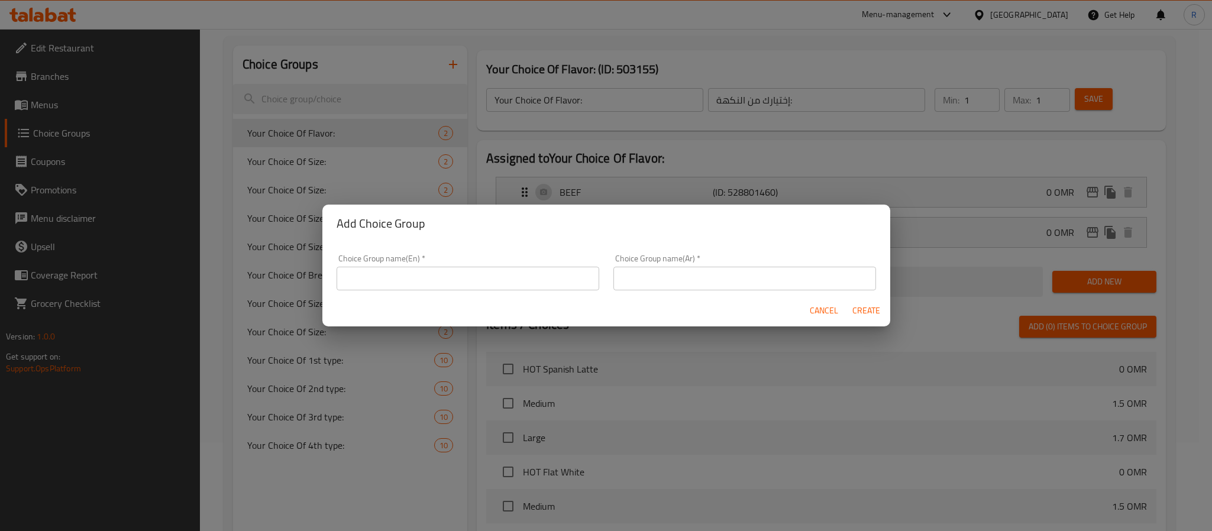
click at [508, 267] on input "text" at bounding box center [468, 279] width 263 height 24
click at [419, 285] on input "Your Choice Of Coffee:" at bounding box center [468, 279] width 263 height 24
click at [452, 288] on input "Your Choice Of Sauce:" at bounding box center [468, 279] width 263 height 24
type input "Your Choice Of Sauce:"
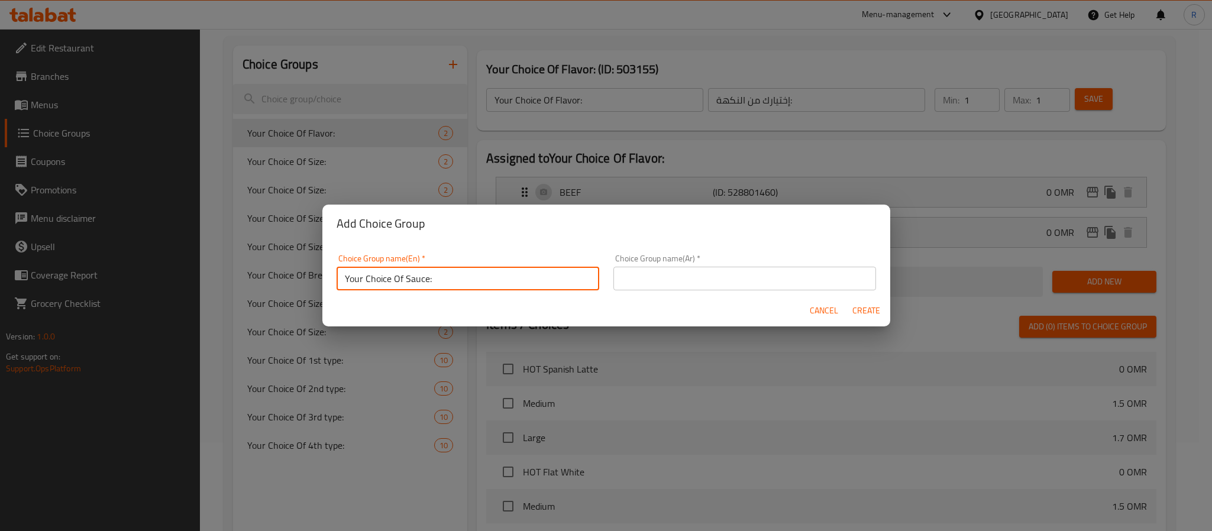
click at [673, 270] on input "text" at bounding box center [745, 279] width 263 height 24
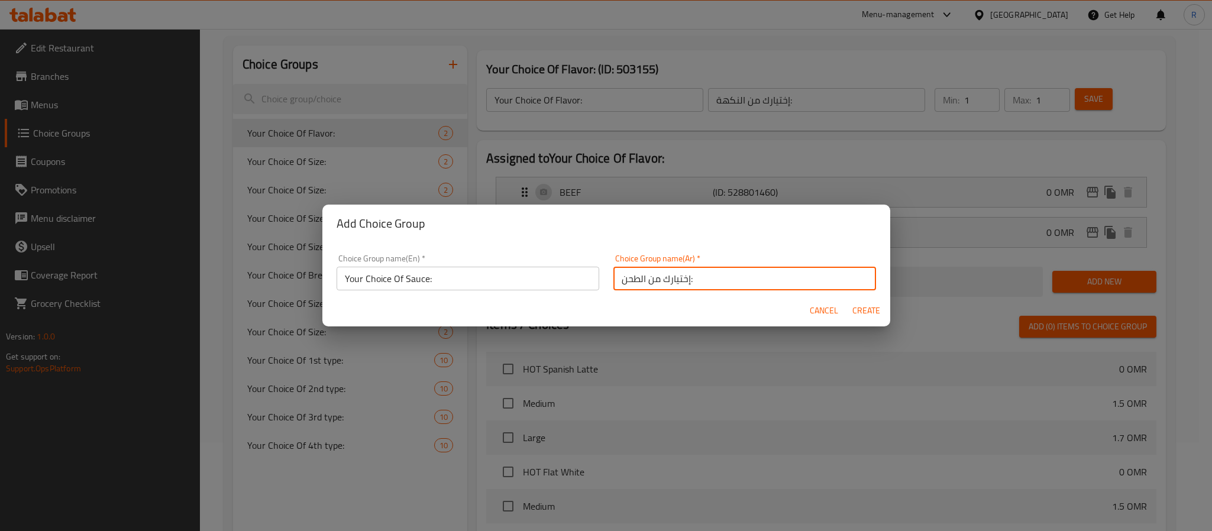
click at [629, 286] on input "إختيارك من الطحن:" at bounding box center [745, 279] width 263 height 24
type input "إختيارك من الصوص:"
click at [863, 311] on span "Create" at bounding box center [867, 311] width 28 height 15
type input "Your Choice Of Sauce:"
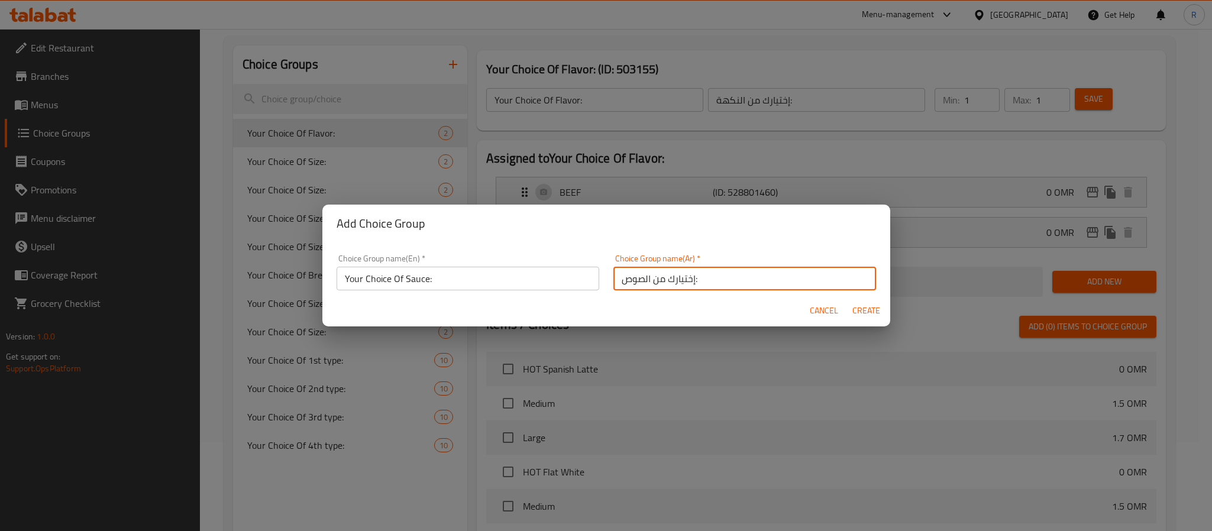
type input "إختيارك من الصوص:"
type input "0"
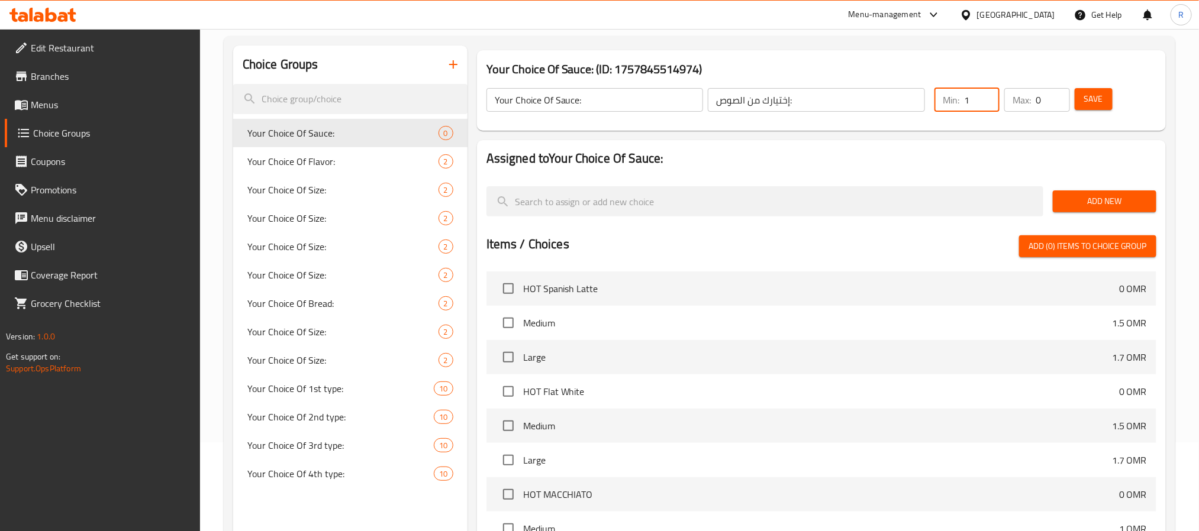
type input "1"
click at [985, 96] on input "1" at bounding box center [982, 100] width 36 height 24
click at [1052, 96] on input "0" at bounding box center [1053, 100] width 34 height 24
type input "1"
click at [1057, 94] on input "1" at bounding box center [1053, 100] width 34 height 24
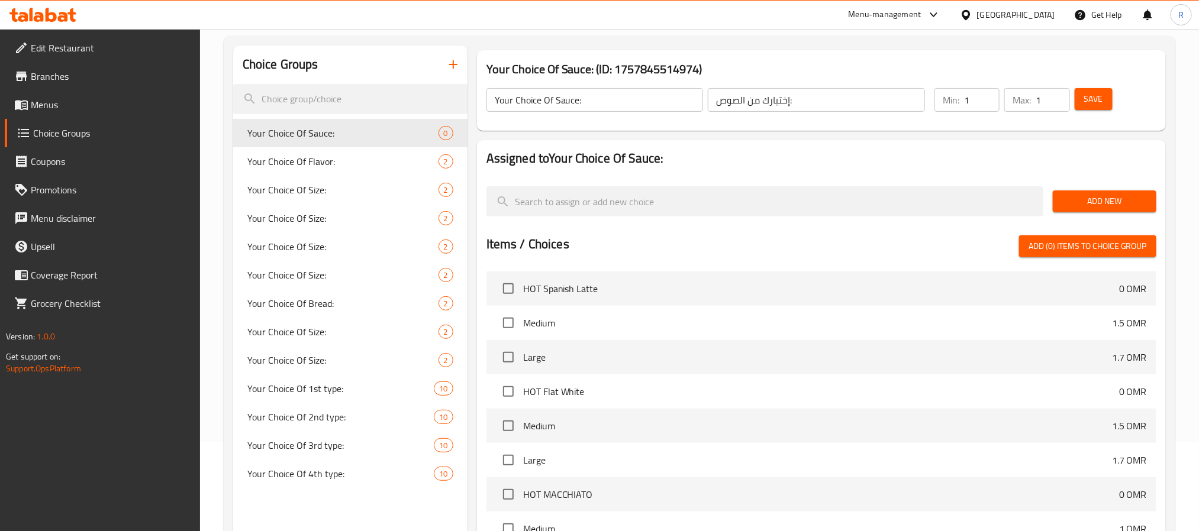
drag, startPoint x: 1081, startPoint y: 213, endPoint x: 1073, endPoint y: 212, distance: 8.4
click at [1080, 213] on div "Add New" at bounding box center [1104, 202] width 113 height 40
click at [1075, 203] on span "Add New" at bounding box center [1104, 201] width 85 height 15
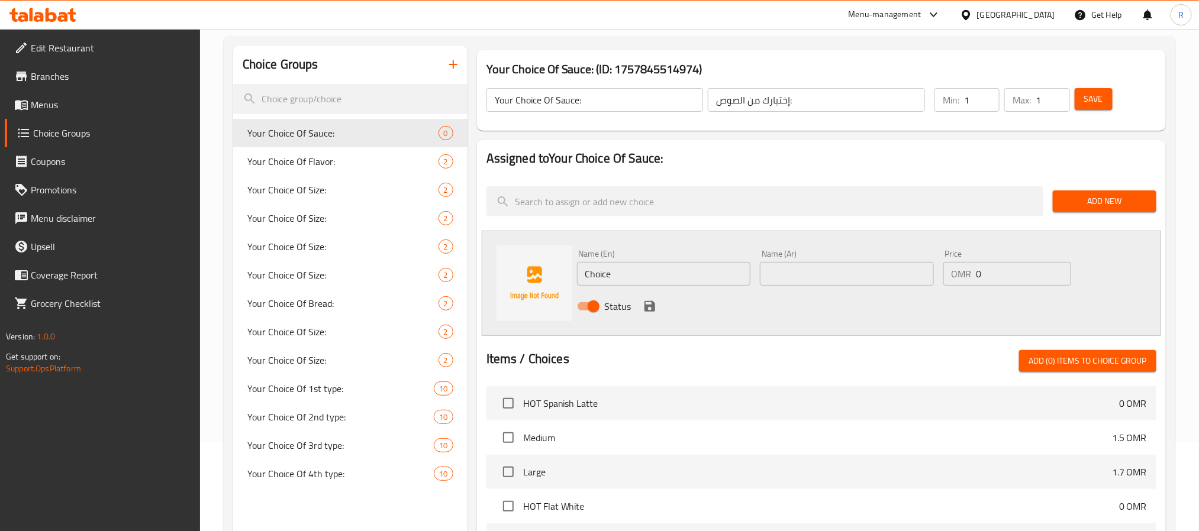
click at [625, 273] on input "Choice" at bounding box center [664, 274] width 174 height 24
paste input "white sauce صوص أبيض"
drag, startPoint x: 634, startPoint y: 276, endPoint x: 705, endPoint y: 270, distance: 71.8
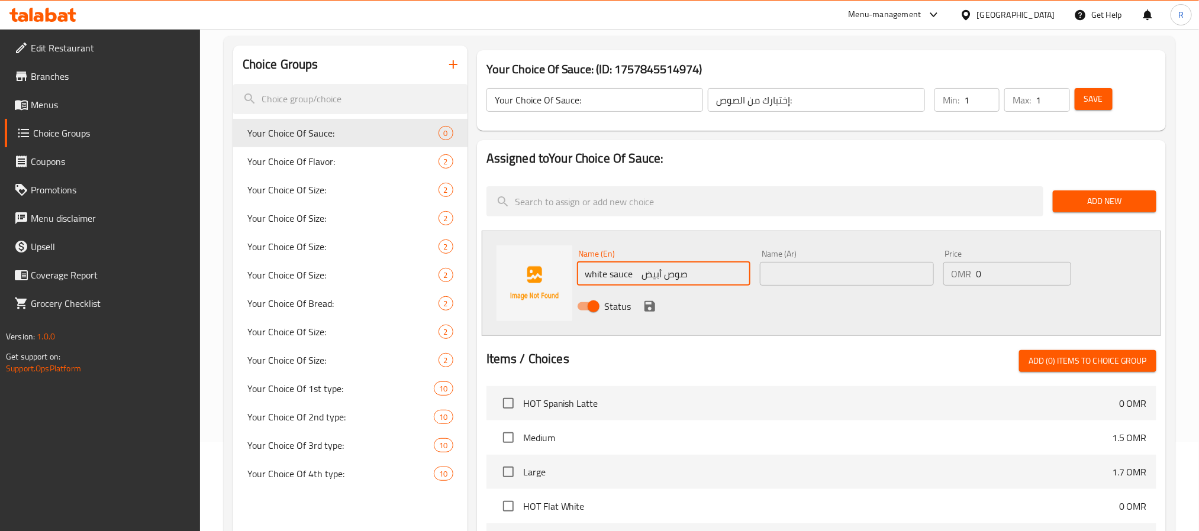
click at [705, 270] on input "white sauce صوص أبيض" at bounding box center [664, 274] width 174 height 24
drag, startPoint x: 636, startPoint y: 276, endPoint x: 719, endPoint y: 272, distance: 83.5
click at [719, 272] on input "white sauce صوص أبيض" at bounding box center [664, 274] width 174 height 24
type input "White Sauce"
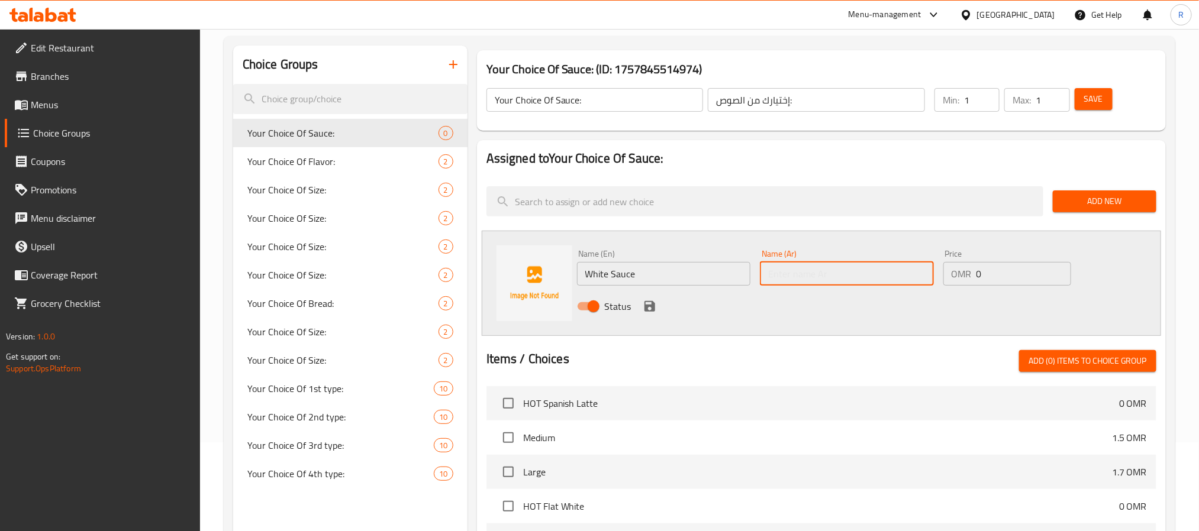
click at [840, 279] on input "text" at bounding box center [847, 274] width 174 height 24
paste input "صوص أبيض"
type input "صوص أبيض"
drag, startPoint x: 652, startPoint y: 304, endPoint x: 687, endPoint y: 360, distance: 67.0
click at [650, 304] on icon "save" at bounding box center [650, 306] width 14 height 14
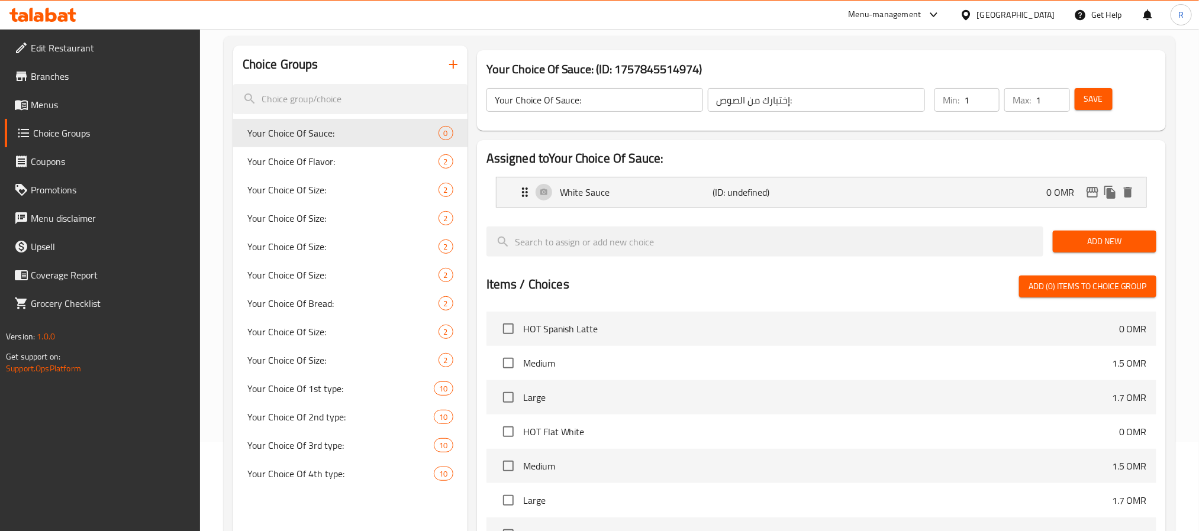
click at [1072, 238] on span "Add New" at bounding box center [1104, 241] width 85 height 15
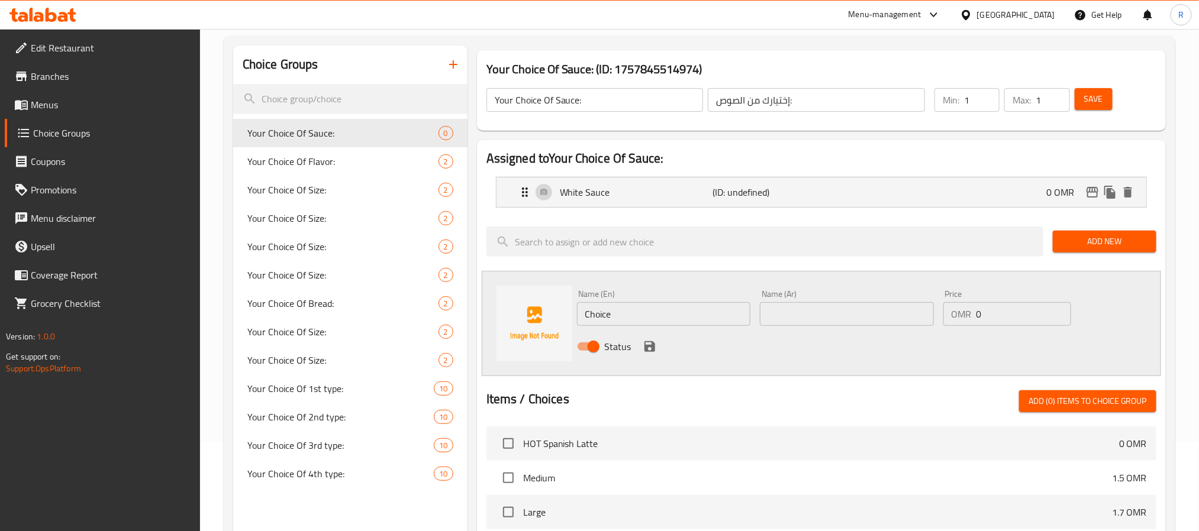
click at [621, 318] on input "Choice" at bounding box center [664, 314] width 174 height 24
paste input "Red sauce صوص أحمر"
drag, startPoint x: 636, startPoint y: 315, endPoint x: 759, endPoint y: 308, distance: 123.3
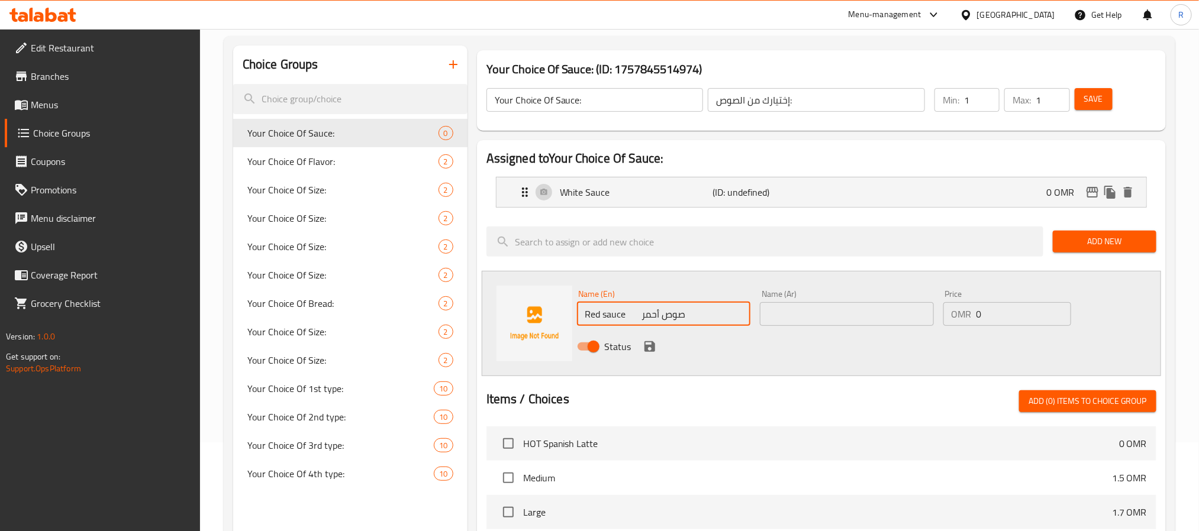
click at [754, 309] on div "Name (En) Red sauce صوص أحمر Name (En)" at bounding box center [663, 308] width 183 height 46
drag, startPoint x: 634, startPoint y: 317, endPoint x: 711, endPoint y: 316, distance: 76.9
click at [711, 316] on input "Red sauce صوص أحمر" at bounding box center [664, 314] width 174 height 24
type input "Red sauce"
click at [852, 320] on input "text" at bounding box center [847, 314] width 174 height 24
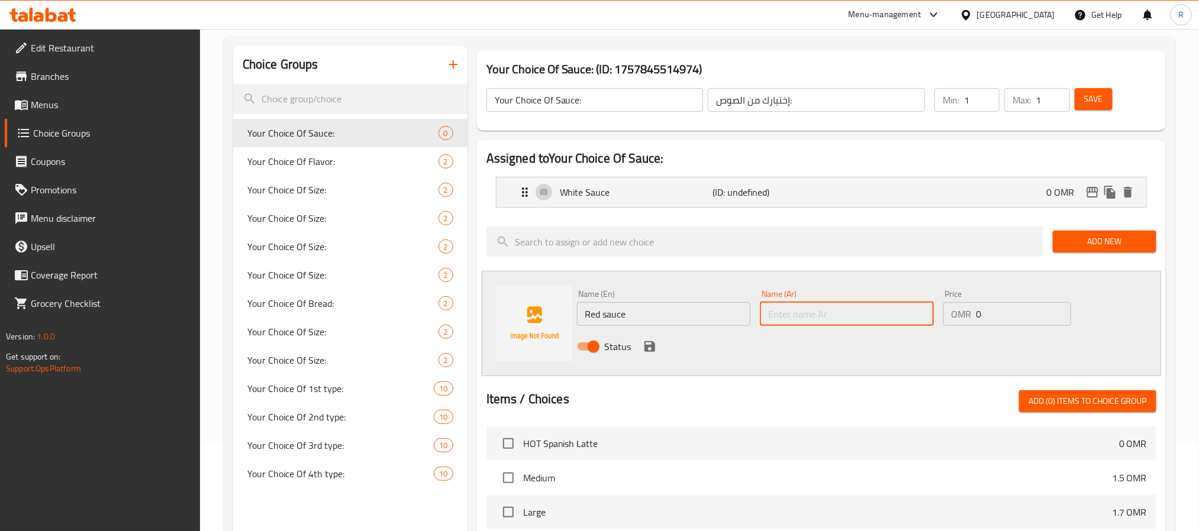
paste input "صوص أحمر"
type input "صوص أحمر"
click at [625, 302] on div "Name (En) Red sauce Name (En)" at bounding box center [664, 308] width 174 height 36
click at [625, 311] on input "Red sauce" at bounding box center [664, 314] width 174 height 24
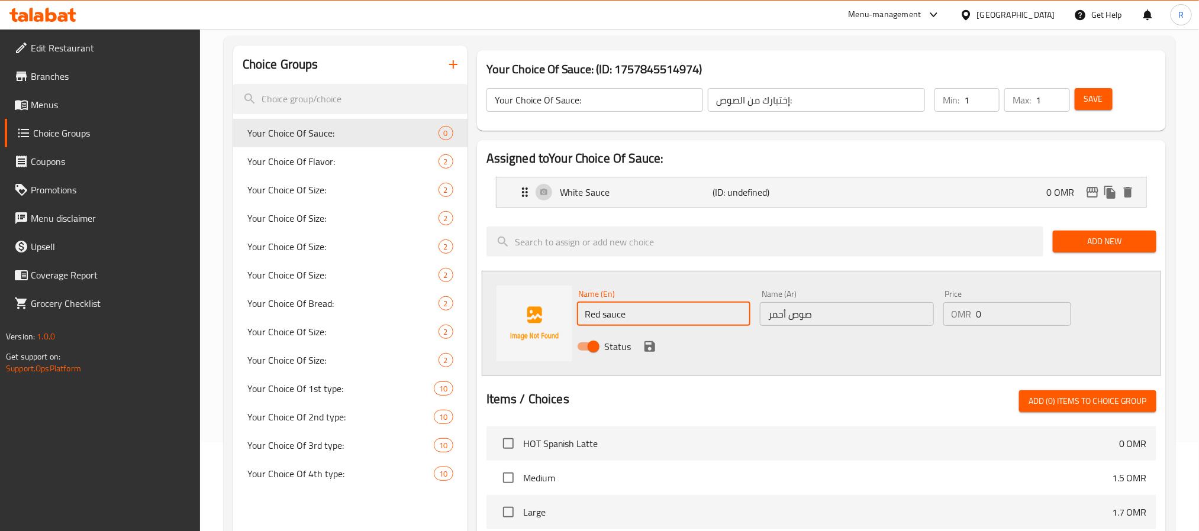
click at [625, 311] on input "Red sauce" at bounding box center [664, 314] width 174 height 24
type input "Red Sauce"
click at [641, 351] on button "save" at bounding box center [650, 347] width 18 height 18
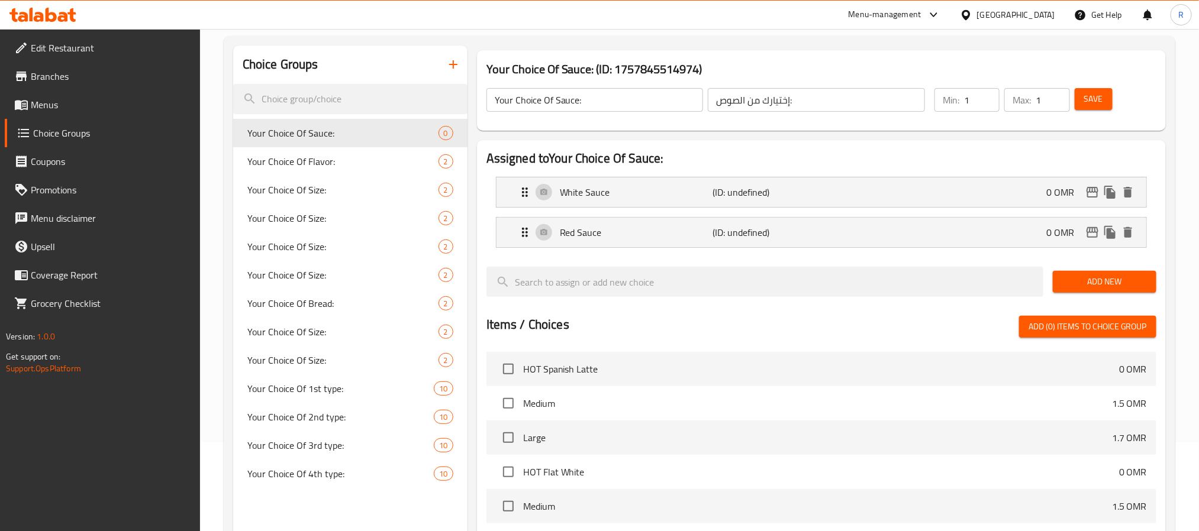
click at [645, 349] on nav "HOT Spanish Latte 0 OMR Medium 1.5 OMR Large 1.7 OMR HOT Flat White 0 OMR Mediu…" at bounding box center [821, 506] width 670 height 319
click at [1081, 291] on button "Add New" at bounding box center [1105, 282] width 104 height 22
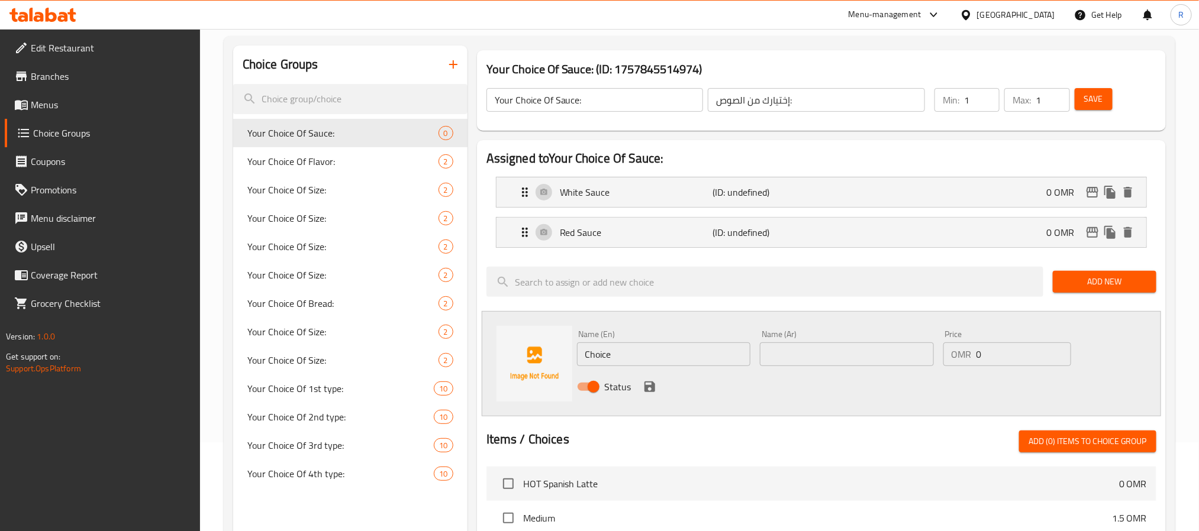
click at [663, 343] on div "Name (En) Choice Name (En)" at bounding box center [664, 348] width 174 height 36
click at [646, 350] on input "Choice" at bounding box center [664, 355] width 174 height 24
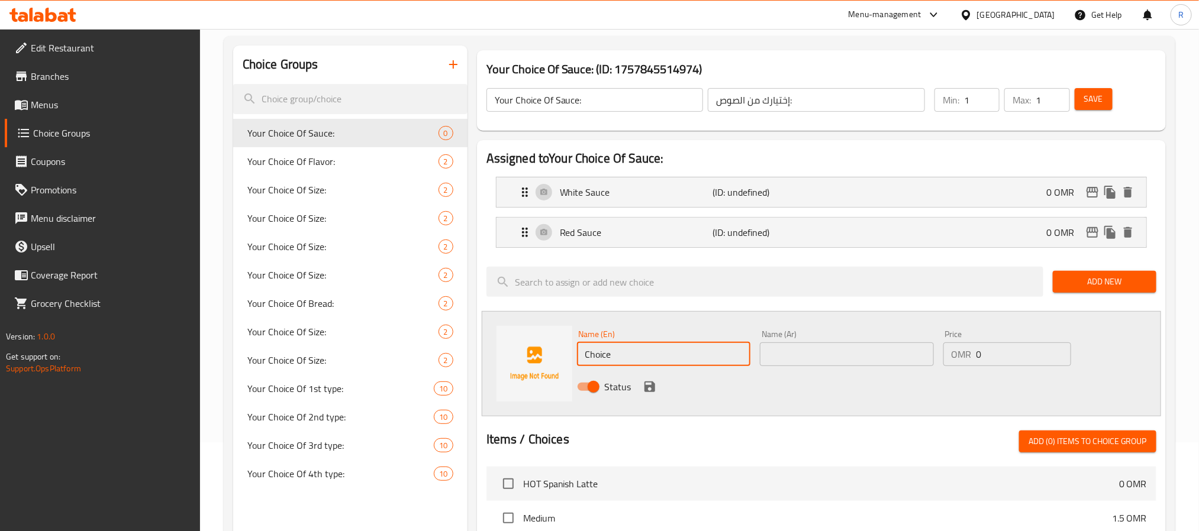
paste input "pink sauce صوص وردي"
drag, startPoint x: 636, startPoint y: 359, endPoint x: 707, endPoint y: 355, distance: 71.1
click at [707, 355] on input "pink sauce صوص وردي" at bounding box center [664, 355] width 174 height 24
type input "Choice"
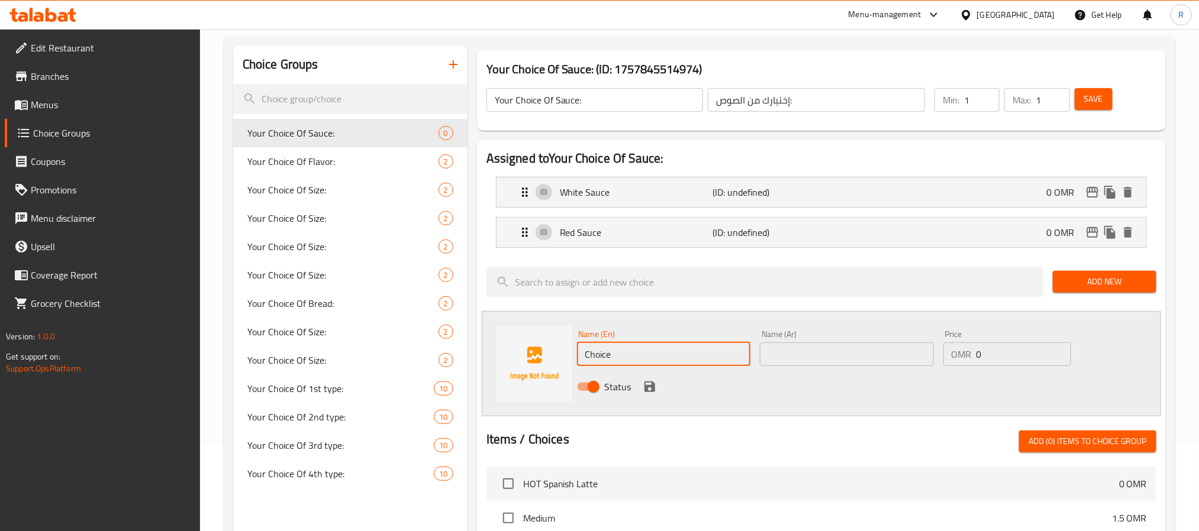
paste input "pink sauce صوص وردي"
drag, startPoint x: 634, startPoint y: 356, endPoint x: 728, endPoint y: 356, distance: 94.1
click at [728, 356] on input "pink sauce صوص وردي" at bounding box center [664, 355] width 174 height 24
type input "Pink Sauce"
click at [842, 355] on input "text" at bounding box center [847, 355] width 174 height 24
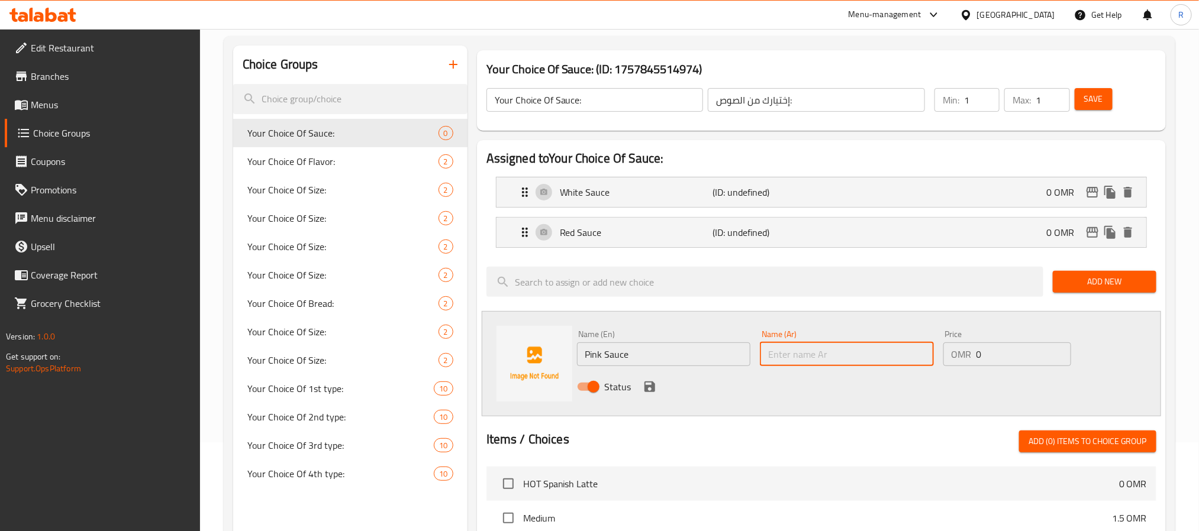
paste input "صوص وردي"
type input "صوص وردي"
click at [654, 392] on icon "save" at bounding box center [650, 387] width 14 height 14
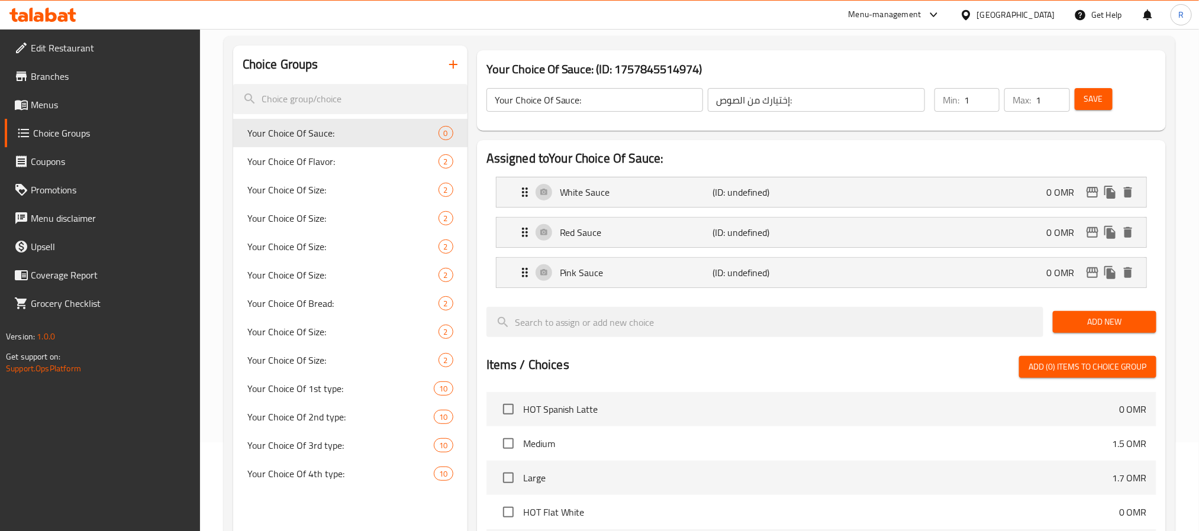
click at [1102, 110] on div "Save" at bounding box center [1108, 100] width 72 height 28
click at [1094, 94] on span "Save" at bounding box center [1093, 99] width 19 height 15
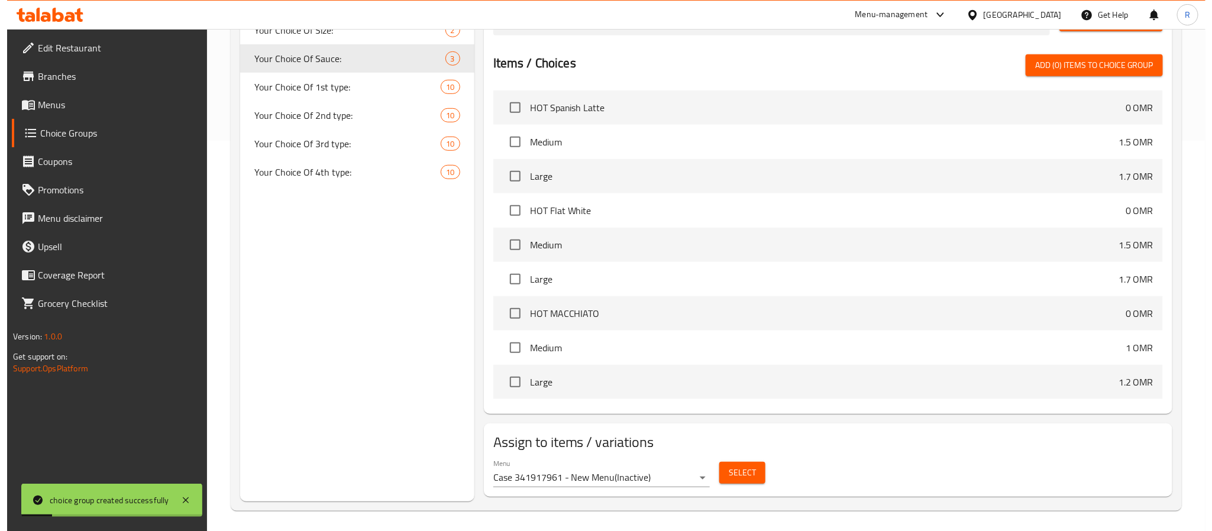
scroll to position [395, 0]
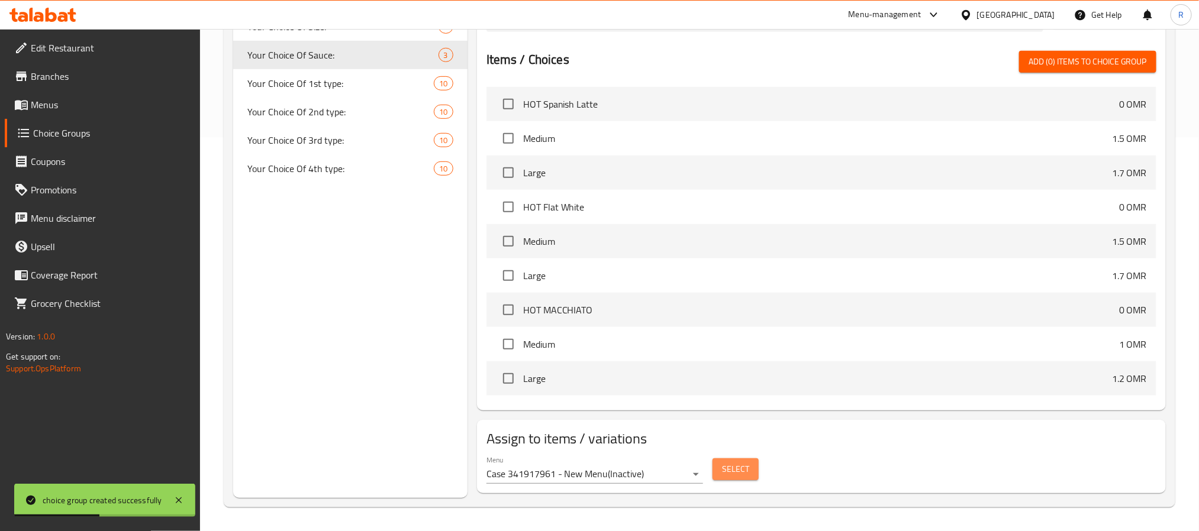
click at [731, 469] on span "Select" at bounding box center [735, 469] width 27 height 15
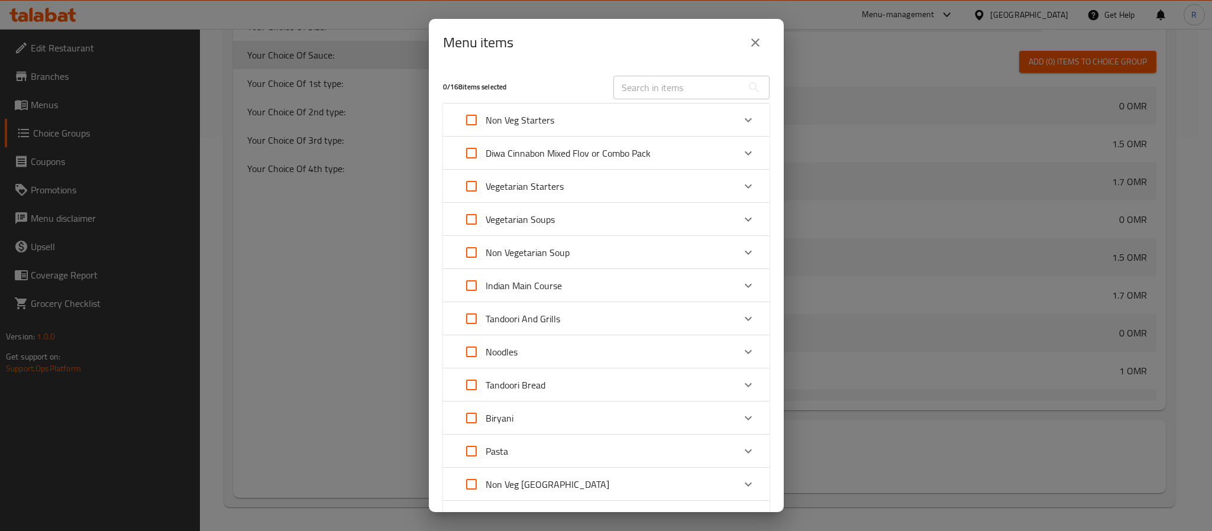
click at [467, 446] on input "Expand" at bounding box center [471, 451] width 28 height 28
checkbox input "true"
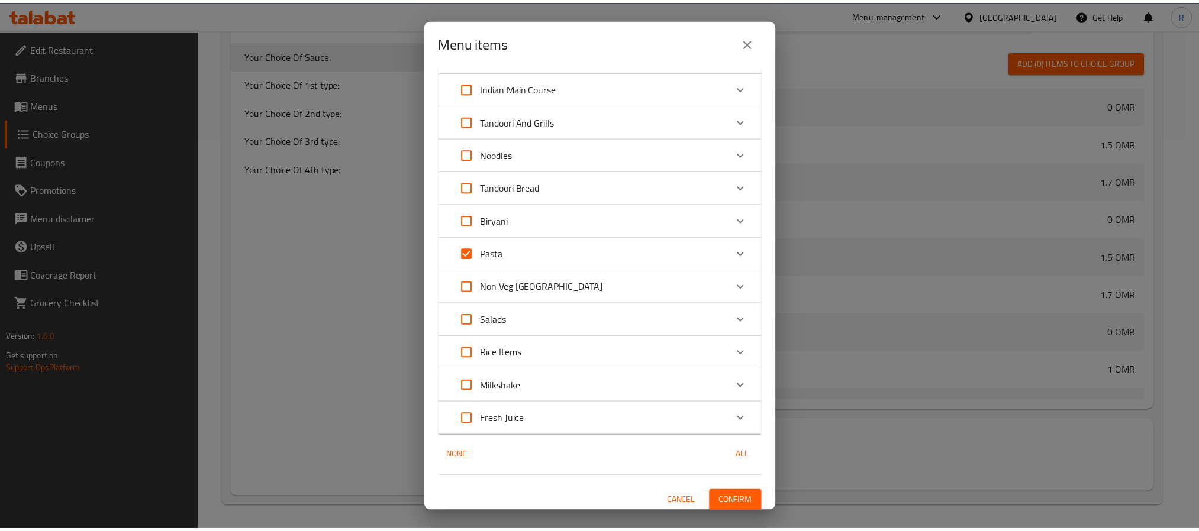
scroll to position [202, 0]
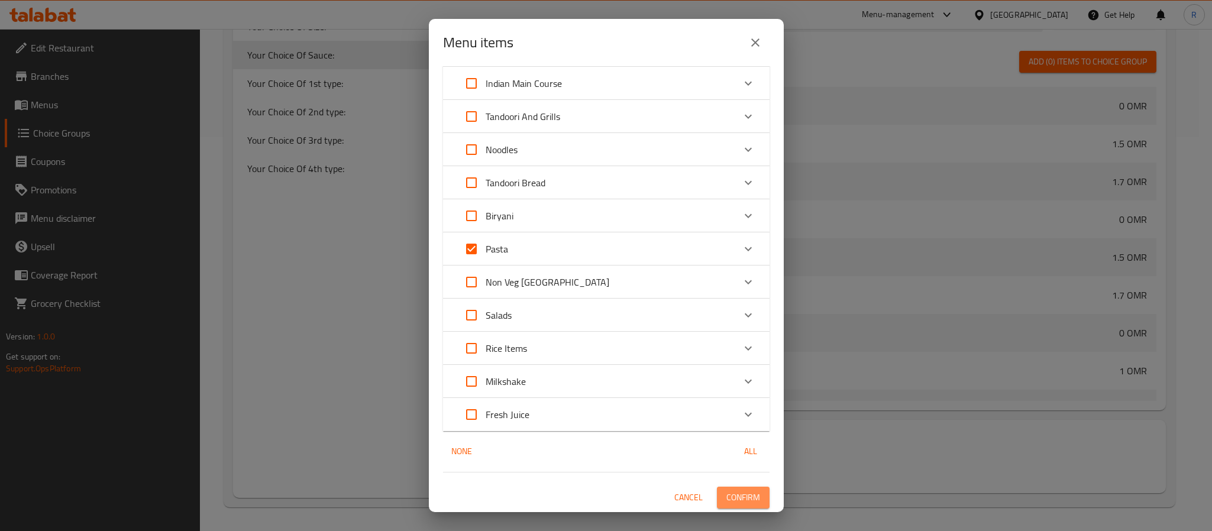
click at [727, 504] on span "Confirm" at bounding box center [744, 498] width 34 height 15
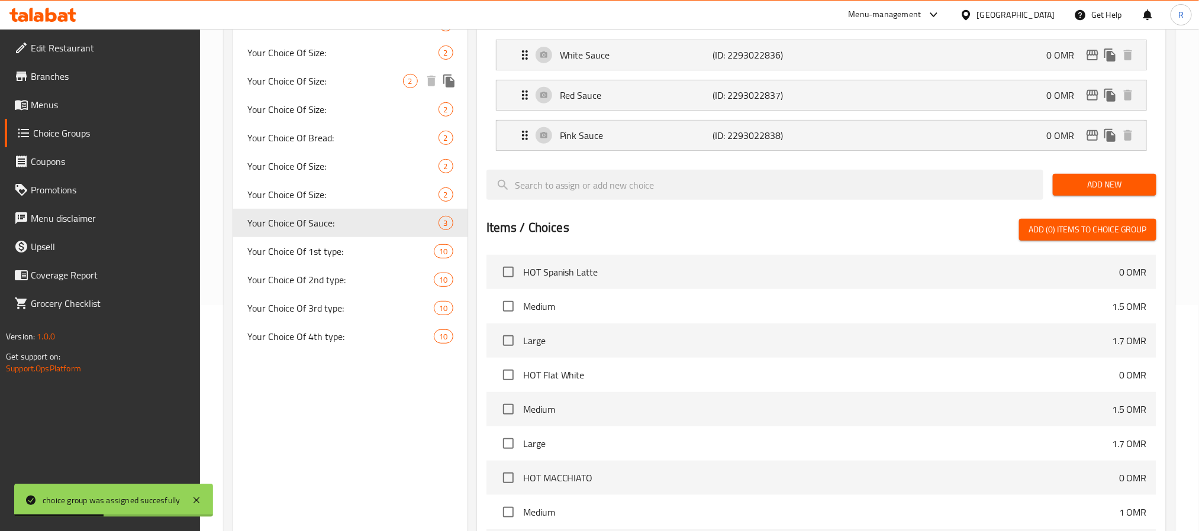
scroll to position [0, 0]
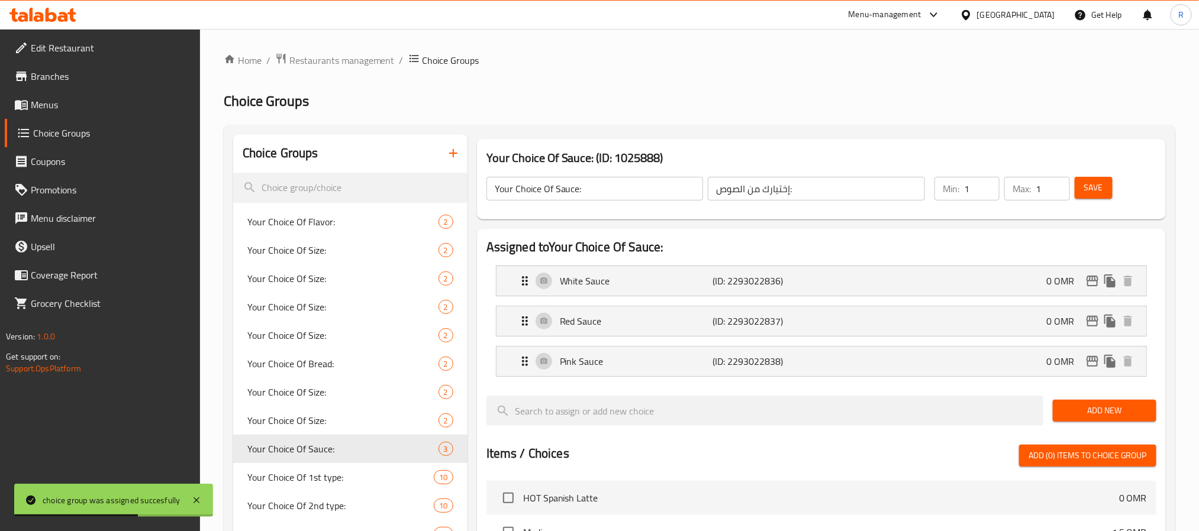
click at [448, 154] on icon "button" at bounding box center [453, 153] width 14 height 14
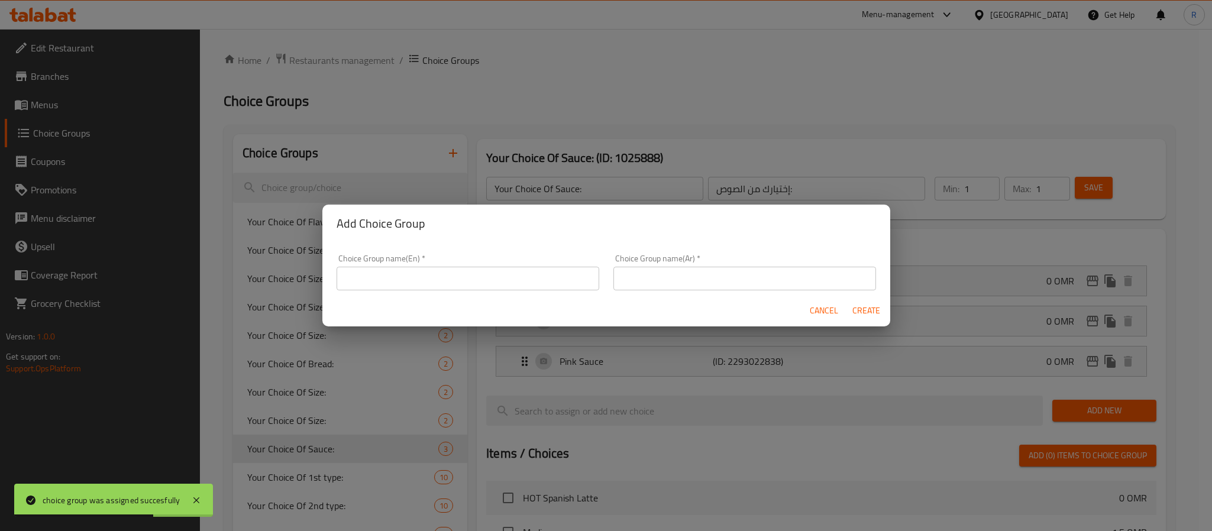
click at [557, 267] on input "text" at bounding box center [468, 279] width 263 height 24
click at [402, 280] on input "Your Choice Of Sauce:" at bounding box center [468, 279] width 263 height 24
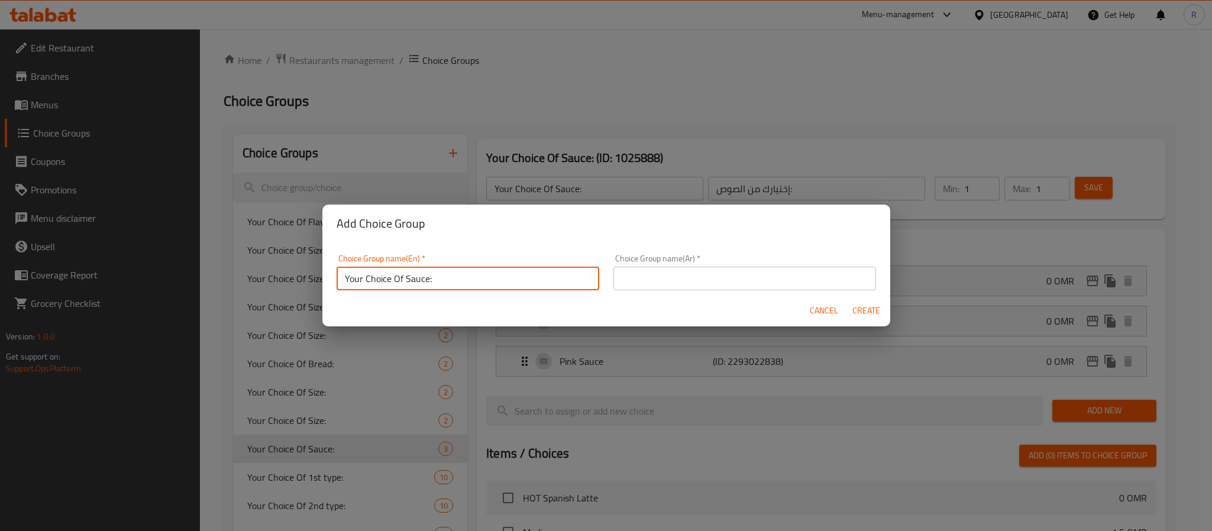
click at [407, 279] on input "Your Choice Of Sauce:" at bounding box center [468, 279] width 263 height 24
type input "Your Choice Of Veggies:"
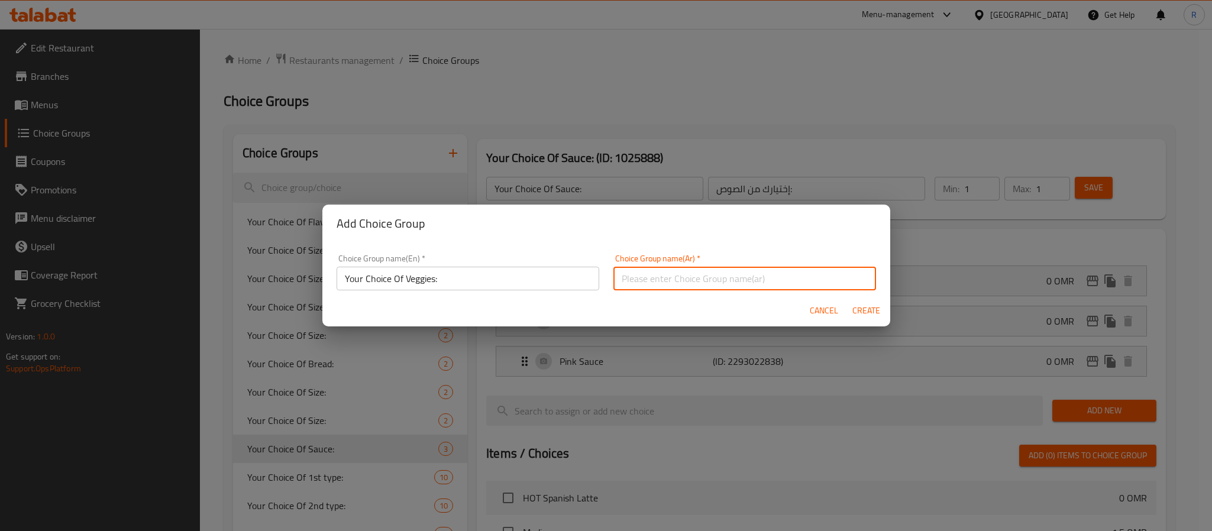
drag, startPoint x: 689, startPoint y: 273, endPoint x: 681, endPoint y: 276, distance: 8.6
click at [689, 273] on input "text" at bounding box center [745, 279] width 263 height 24
click at [487, 270] on input "Your Choice Of Veggies:" at bounding box center [468, 279] width 263 height 24
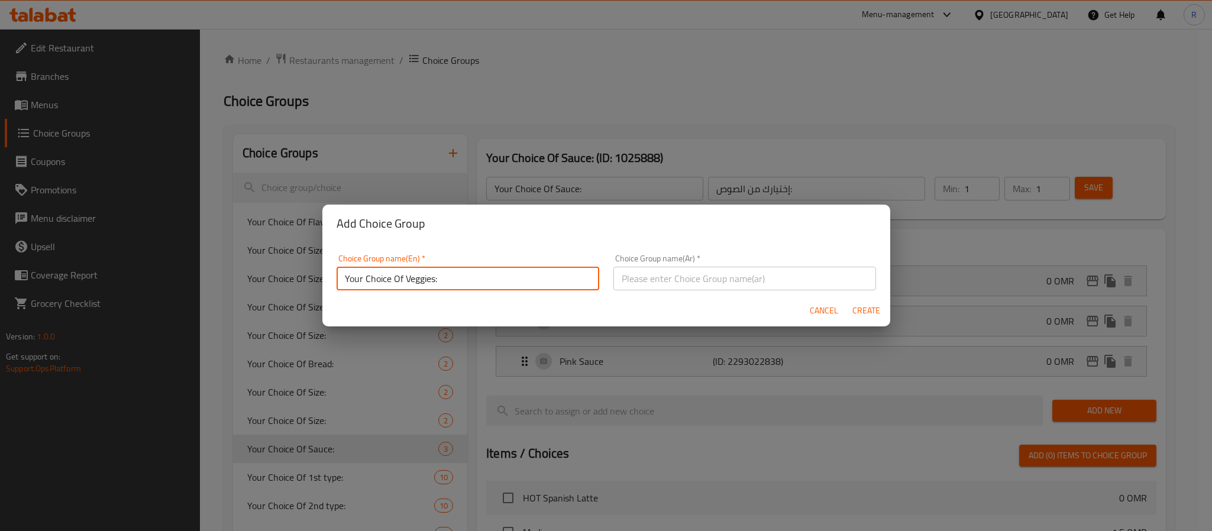
click at [487, 270] on input "Your Choice Of Veggies:" at bounding box center [468, 279] width 263 height 24
click at [758, 279] on input "text" at bounding box center [745, 279] width 263 height 24
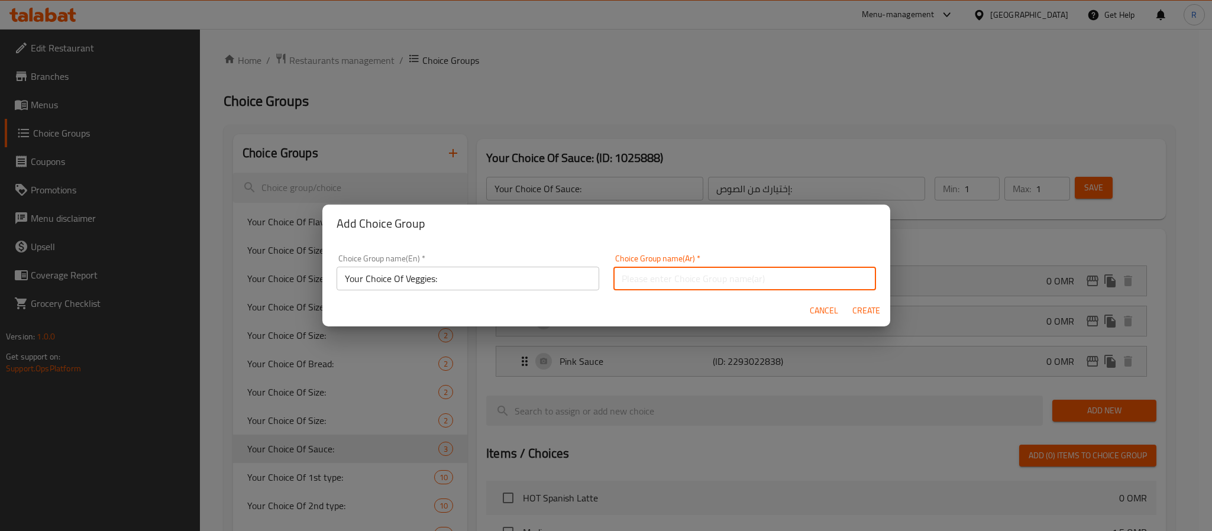
paste input "صوص وردي"
type input "صوص وردي"
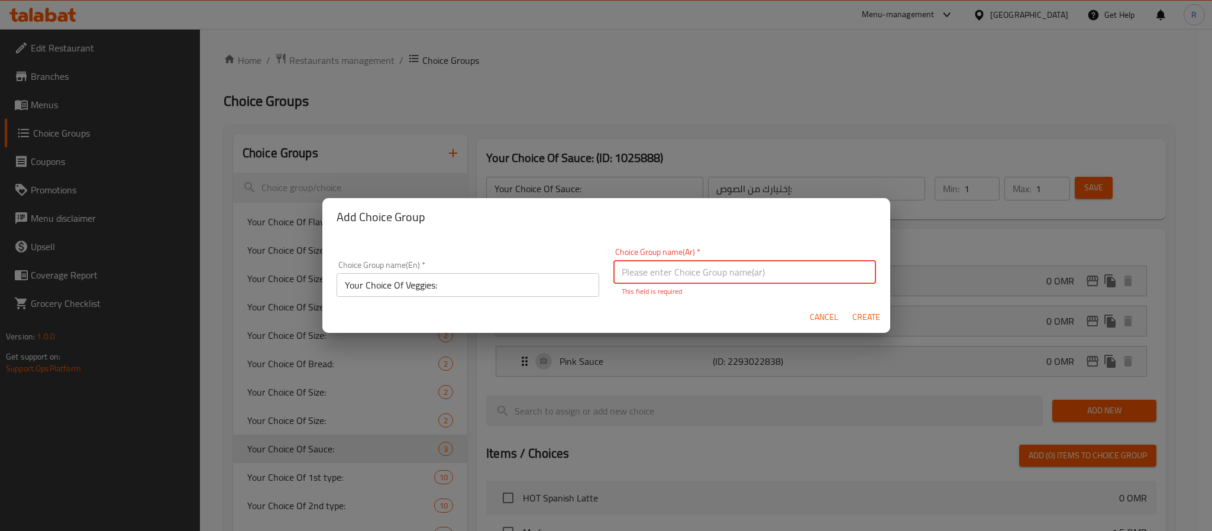
click at [457, 288] on input "Your Choice Of Veggies:" at bounding box center [468, 285] width 263 height 24
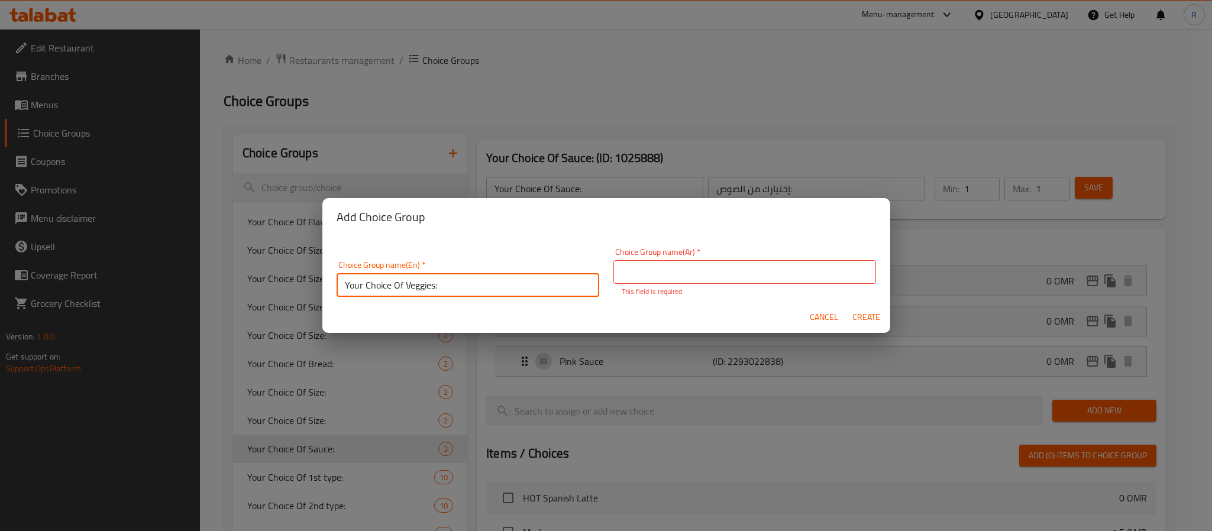
click at [457, 288] on input "Your Choice Of Veggies:" at bounding box center [468, 285] width 263 height 24
click at [673, 266] on input "text" at bounding box center [745, 272] width 263 height 24
paste input "اختيارك من الخضروات:"
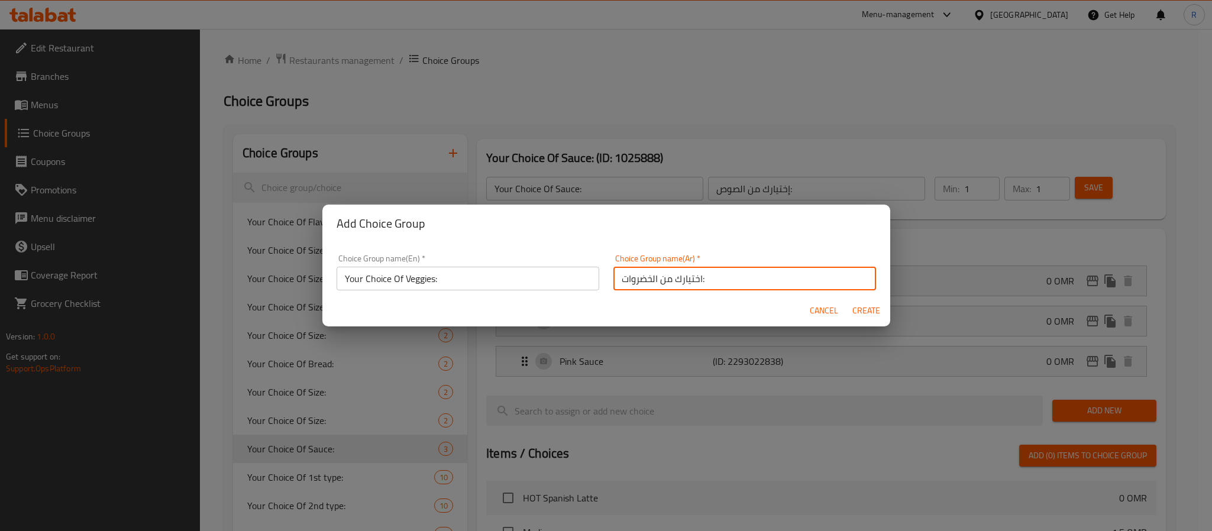
type input "اختيارك من الخضروات:"
click at [860, 311] on span "Create" at bounding box center [867, 311] width 28 height 15
type input "Your Choice Of Veggies:"
type input "اختيارك من الخضروات:"
type input "0"
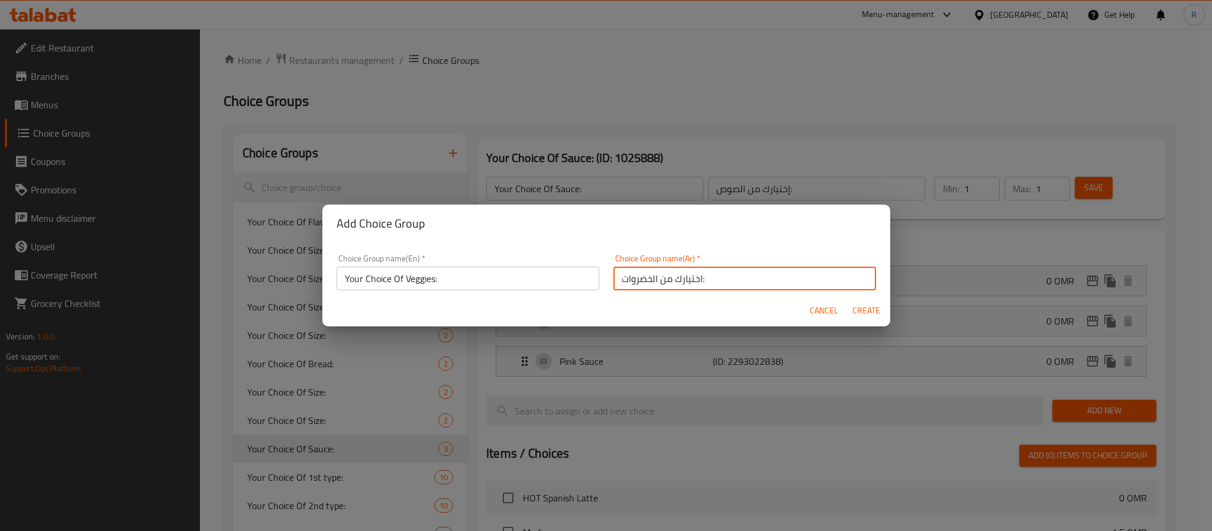
type input "0"
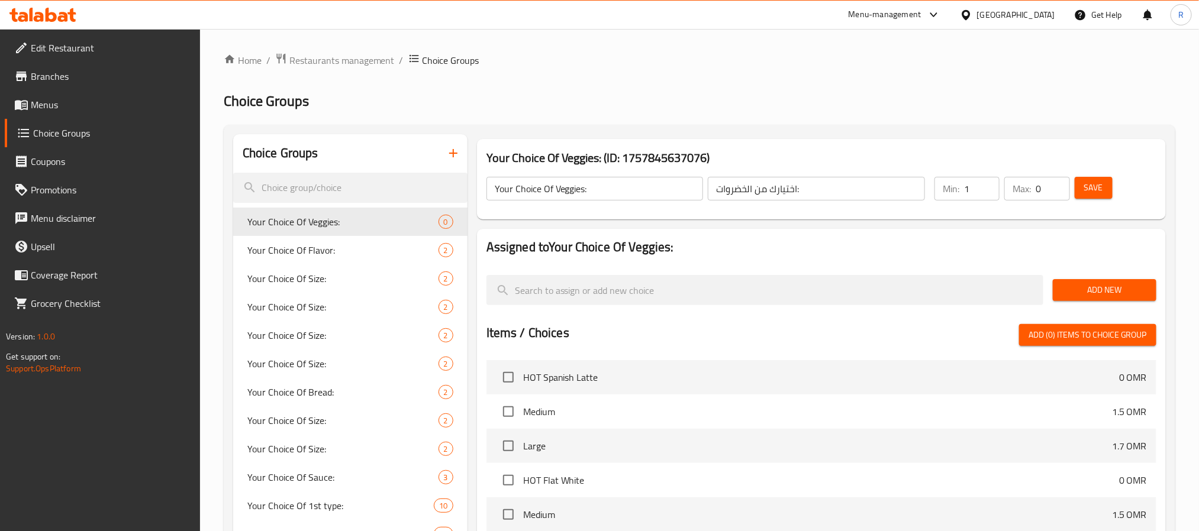
type input "1"
click at [986, 185] on input "1" at bounding box center [982, 189] width 36 height 24
type input "1"
click at [1056, 182] on input "1" at bounding box center [1053, 189] width 34 height 24
click at [939, 100] on h2 "Choice Groups" at bounding box center [700, 101] width 952 height 19
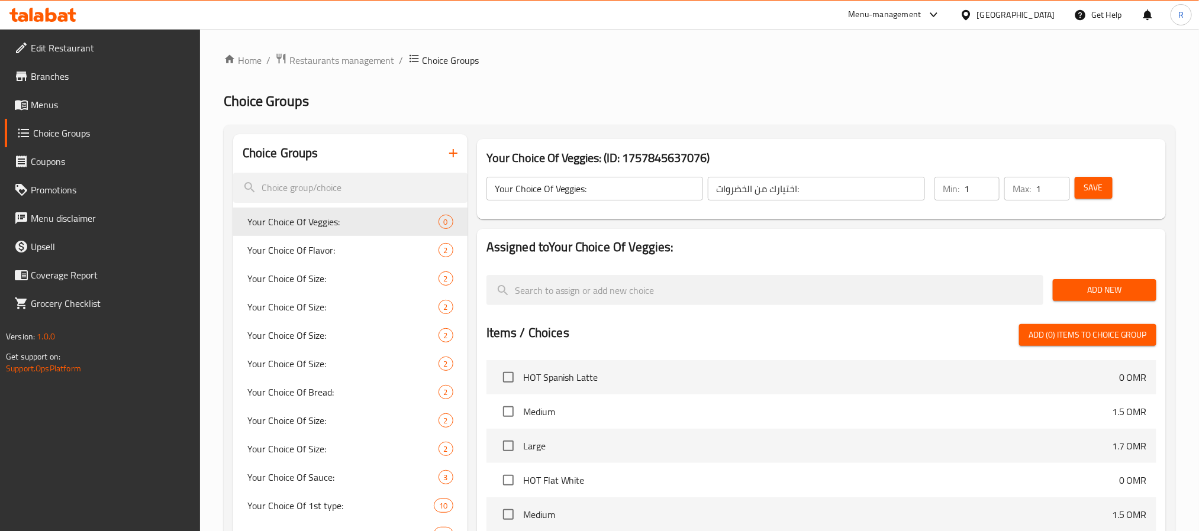
click at [1107, 295] on span "Add New" at bounding box center [1104, 290] width 85 height 15
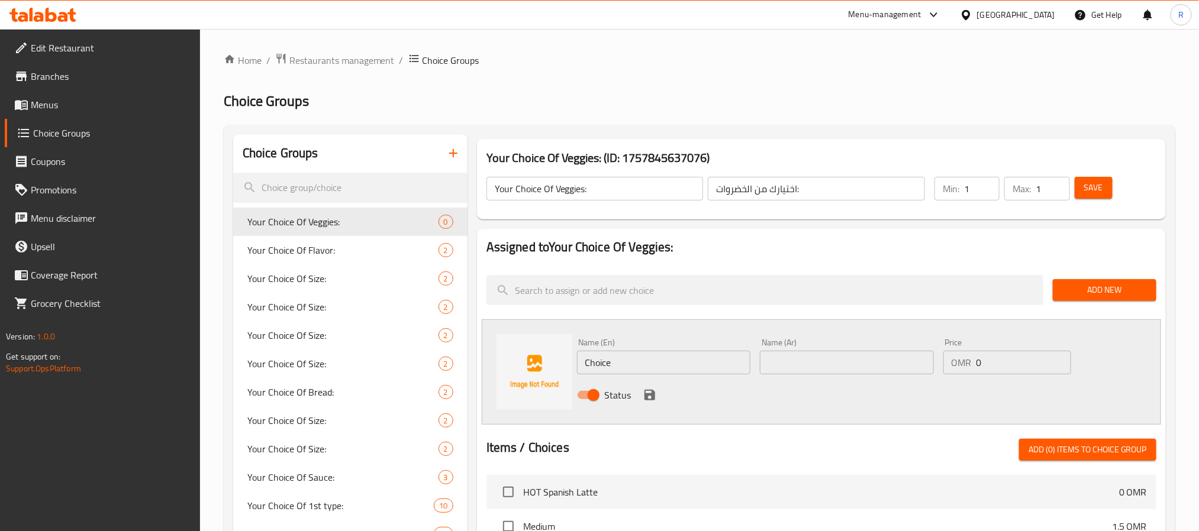
click at [609, 356] on input "Choice" at bounding box center [664, 363] width 174 height 24
paste input "Broccoli بروكلي"
click at [628, 360] on input "Broccoli بروكلي" at bounding box center [664, 363] width 174 height 24
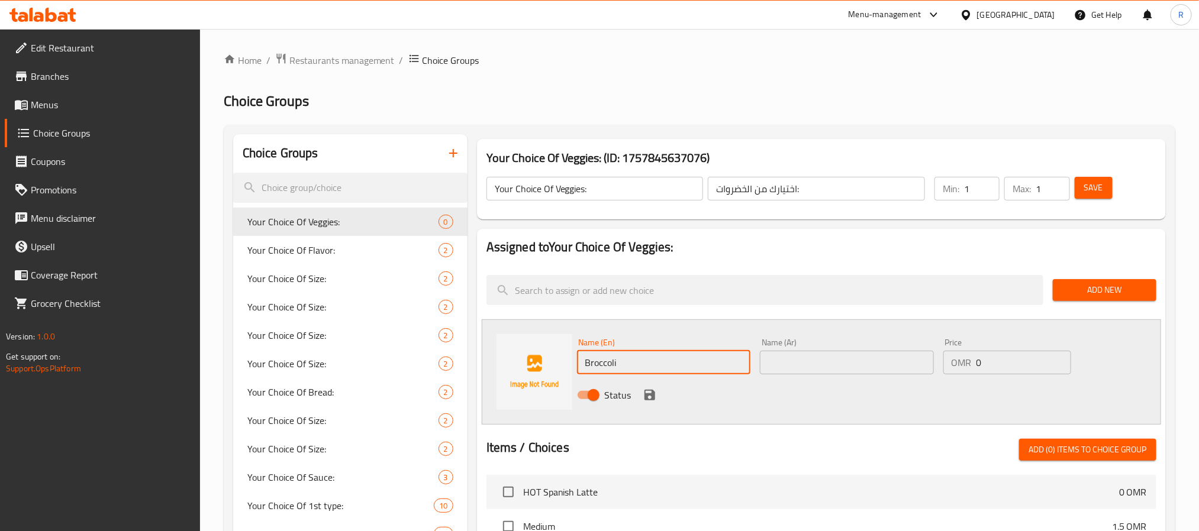
type input "Broccoli"
drag, startPoint x: 833, startPoint y: 361, endPoint x: 764, endPoint y: 383, distance: 72.8
click at [833, 361] on input "text" at bounding box center [847, 363] width 174 height 24
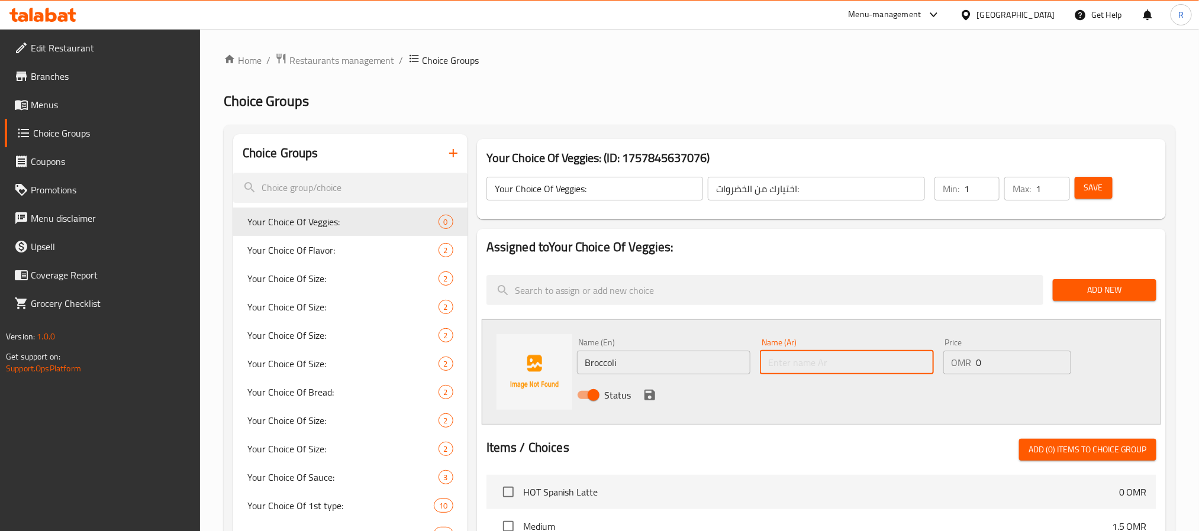
paste input "بروكلي"
type input "بروكلي"
click at [645, 401] on icon "save" at bounding box center [650, 395] width 14 height 14
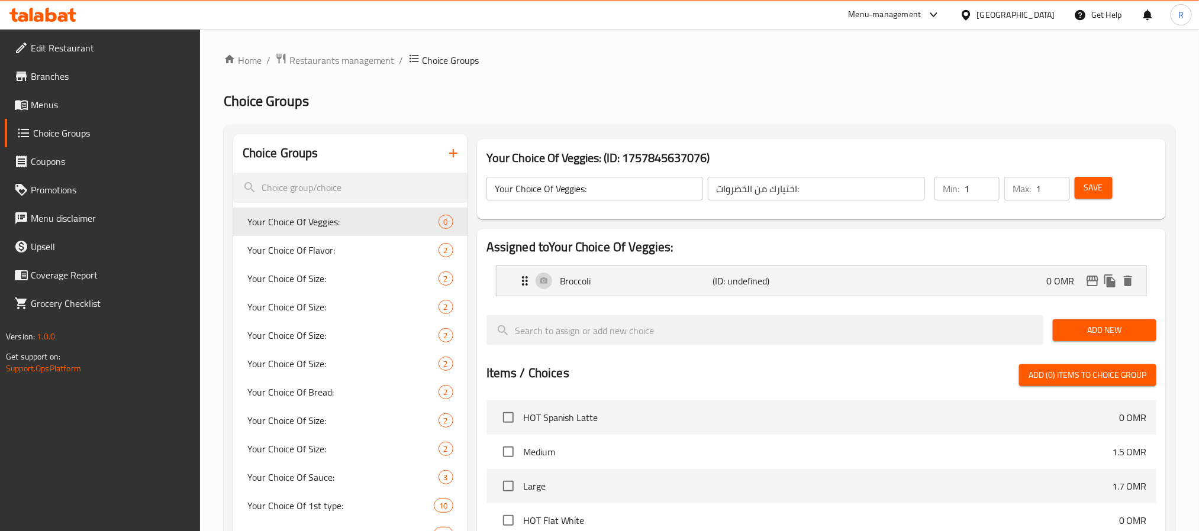
click at [1096, 334] on span "Add New" at bounding box center [1104, 330] width 85 height 15
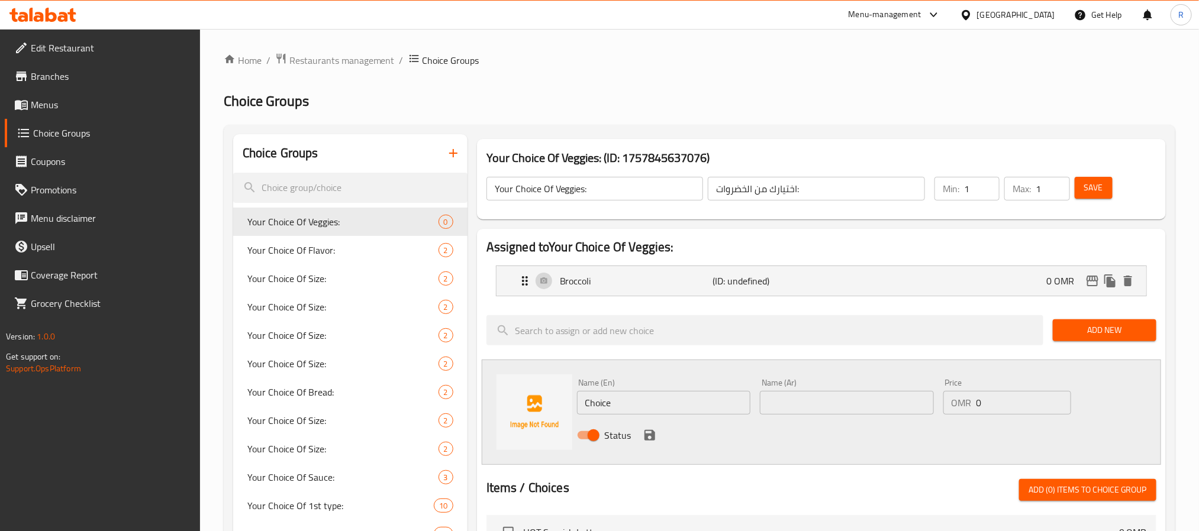
click at [616, 388] on div "Name (En) Choice Name (En)" at bounding box center [664, 397] width 174 height 36
click at [617, 399] on input "Choice" at bounding box center [664, 403] width 174 height 24
paste input "corn ذرة"
click at [627, 403] on input "corn ذرة" at bounding box center [664, 403] width 174 height 24
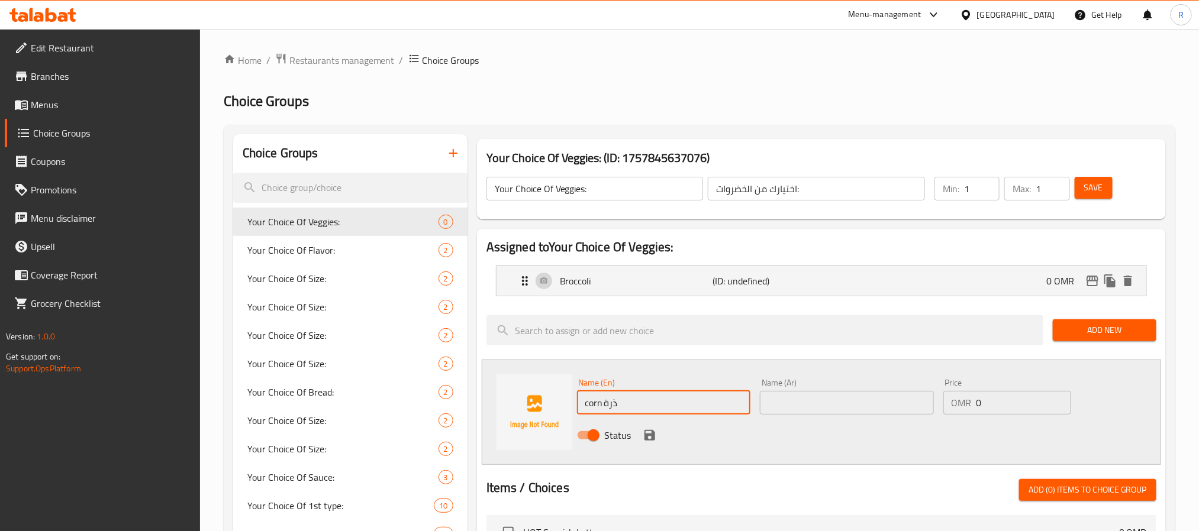
click at [627, 403] on input "corn ذرة" at bounding box center [664, 403] width 174 height 24
click at [627, 403] on input "corn" at bounding box center [664, 403] width 174 height 24
type input "Corn"
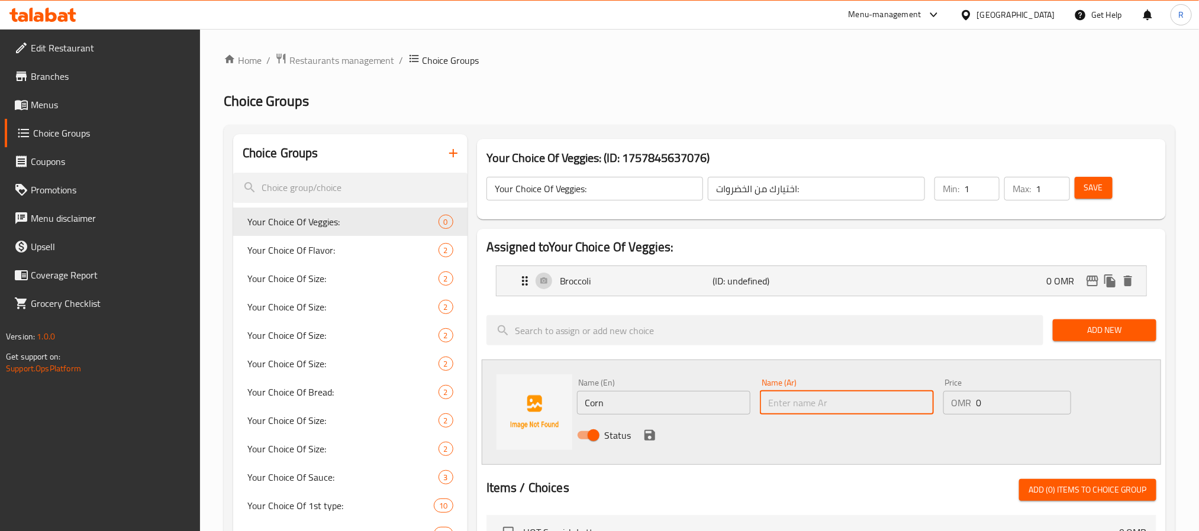
drag, startPoint x: 886, startPoint y: 402, endPoint x: 766, endPoint y: 398, distance: 120.8
click at [886, 402] on input "text" at bounding box center [847, 403] width 174 height 24
paste input "ذرة"
type input "ذرة"
click at [646, 433] on icon "save" at bounding box center [650, 435] width 14 height 14
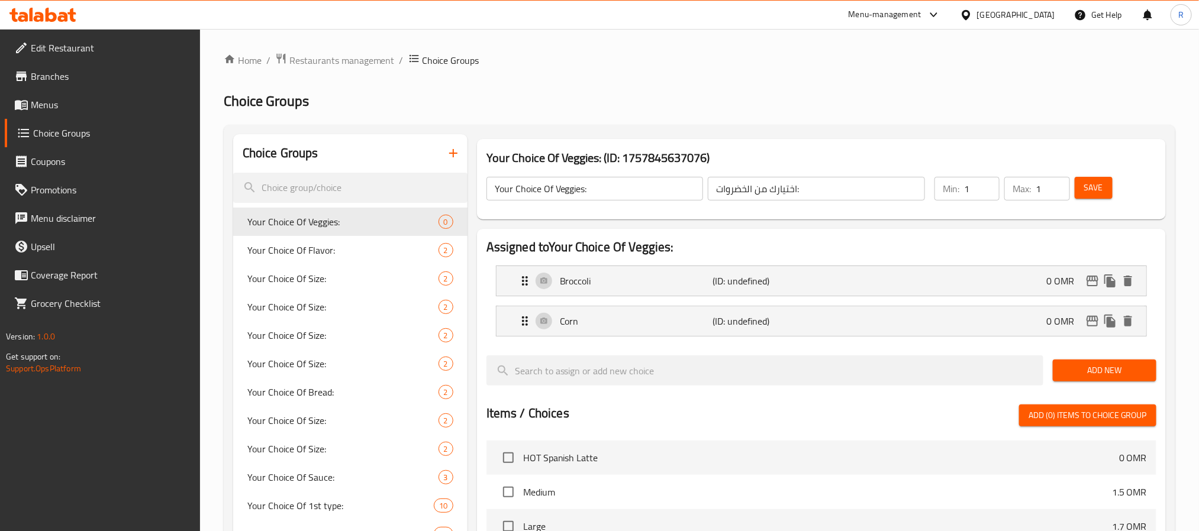
click at [1098, 366] on span "Add New" at bounding box center [1104, 370] width 85 height 15
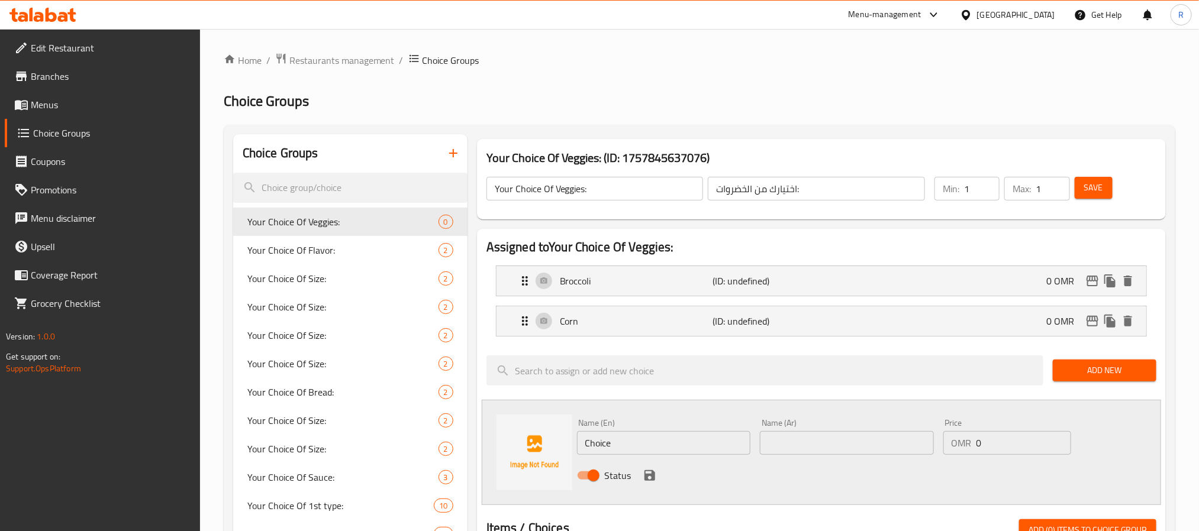
click at [634, 433] on input "Choice" at bounding box center [664, 443] width 174 height 24
paste input "mushrooms مشروم"
click at [661, 446] on input "mushrooms مشروم" at bounding box center [664, 443] width 174 height 24
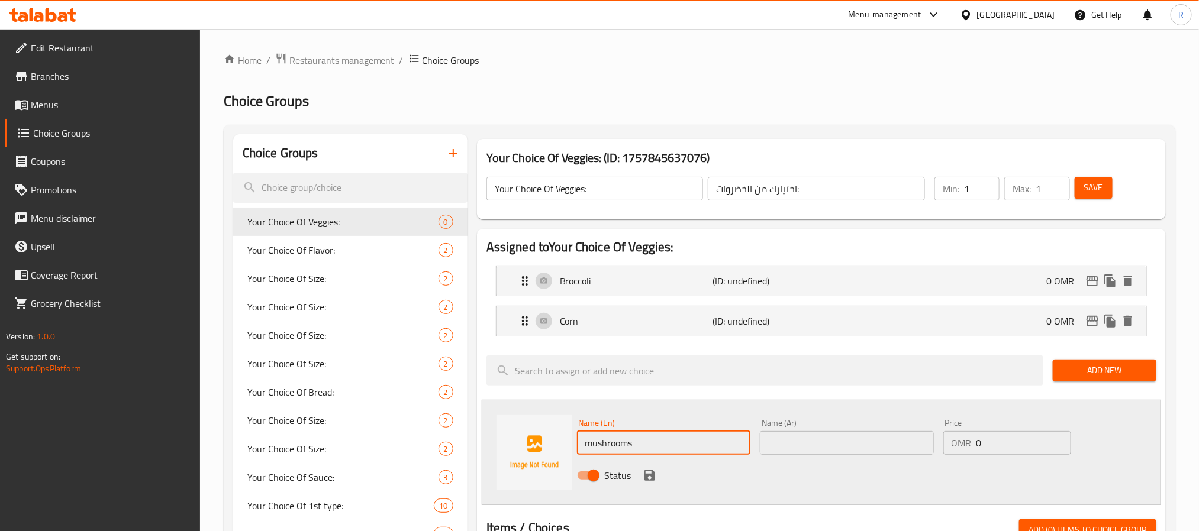
click at [659, 447] on input "mushrooms" at bounding box center [664, 443] width 174 height 24
type input "Mushrooms"
click at [889, 448] on input "text" at bounding box center [847, 443] width 174 height 24
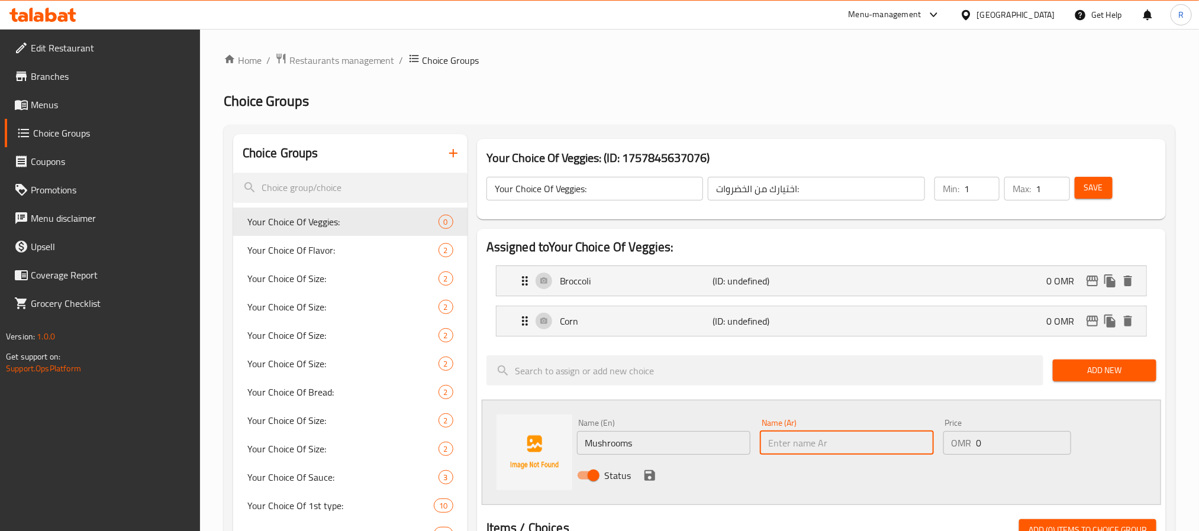
paste input "مشروم"
type input "مشروم"
drag, startPoint x: 648, startPoint y: 478, endPoint x: 852, endPoint y: 308, distance: 265.6
click at [648, 478] on icon "save" at bounding box center [649, 475] width 11 height 11
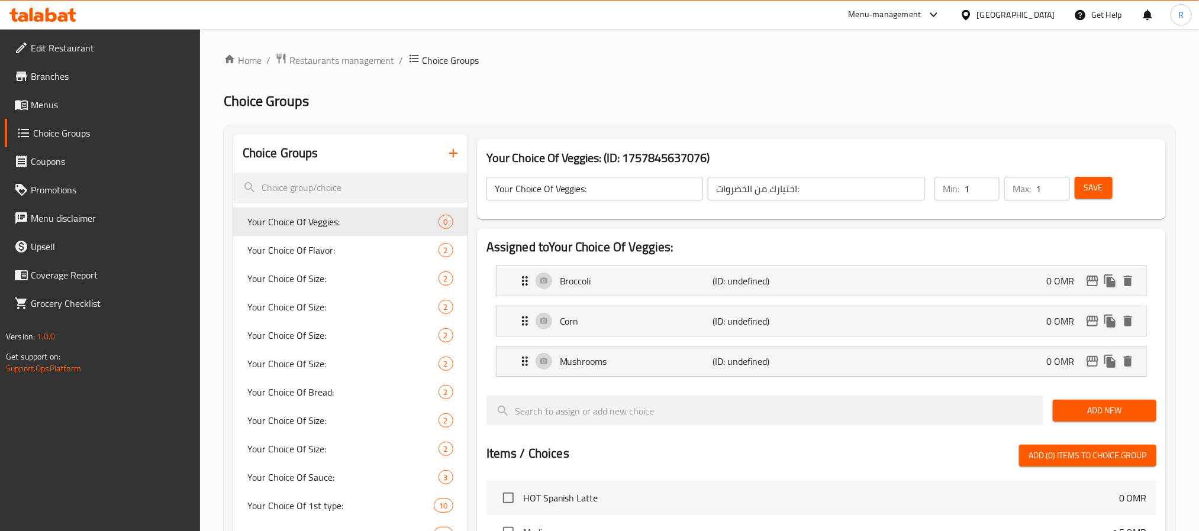
click at [1098, 183] on span "Save" at bounding box center [1093, 187] width 19 height 15
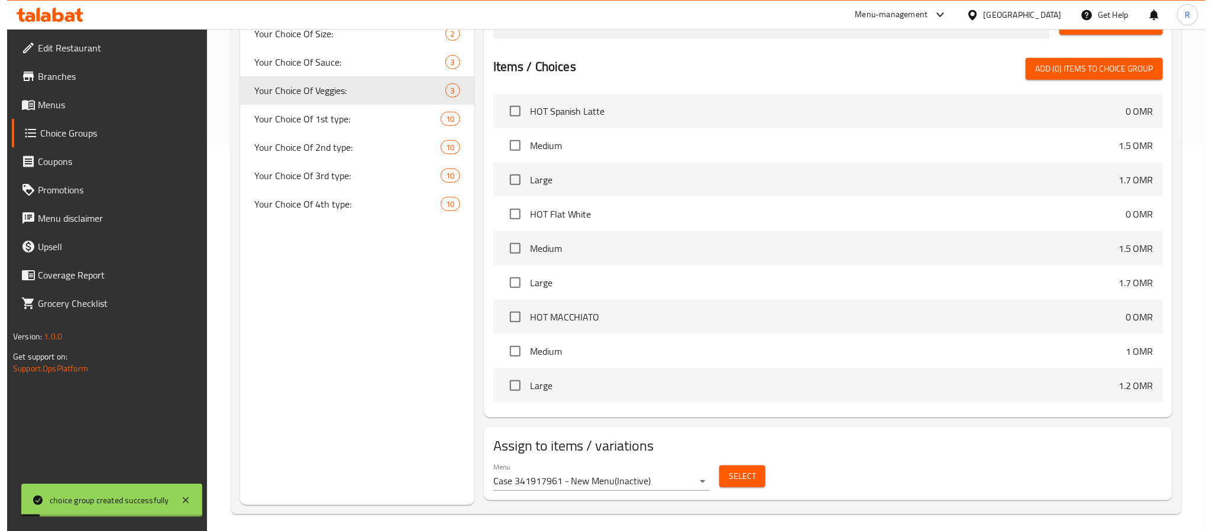
scroll to position [395, 0]
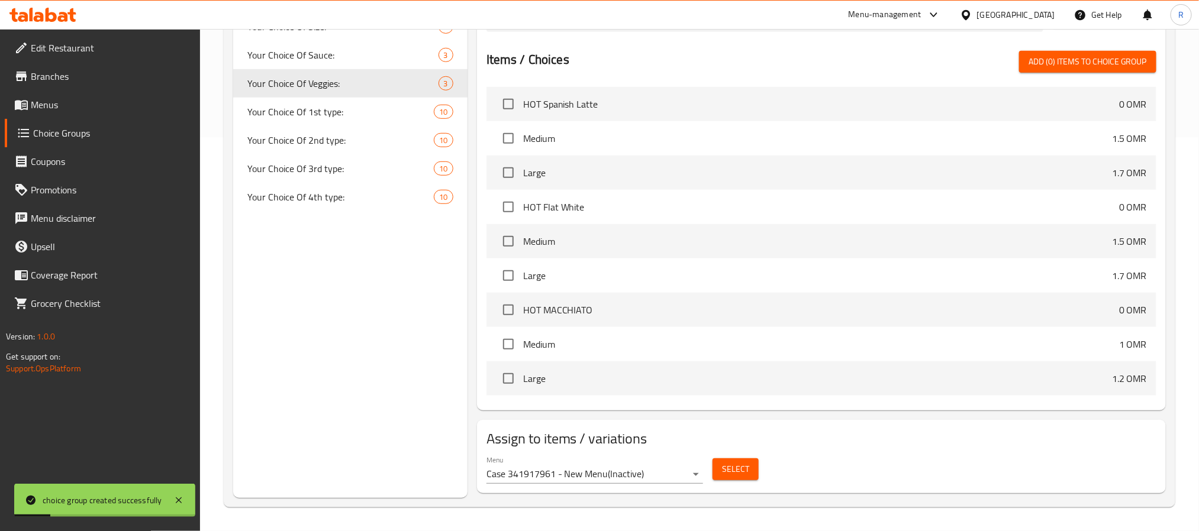
click at [723, 474] on span "Select" at bounding box center [735, 469] width 27 height 15
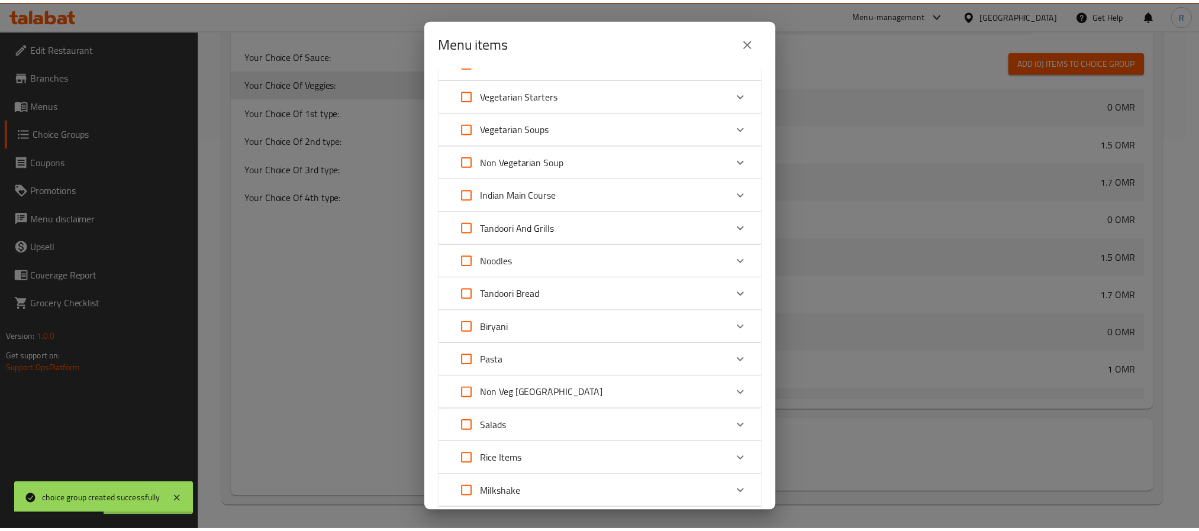
scroll to position [202, 0]
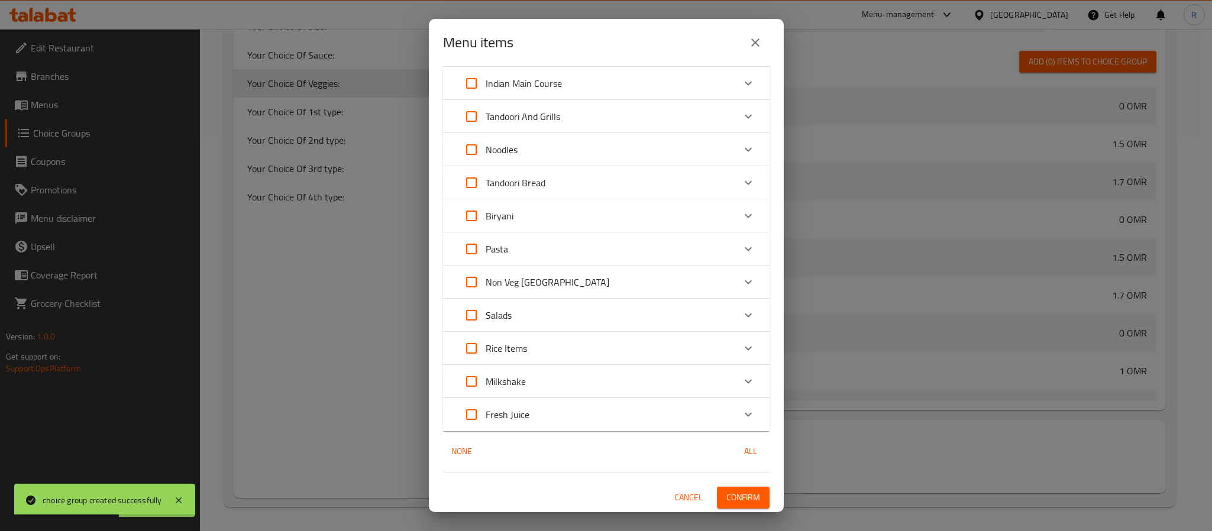
click at [466, 244] on input "Expand" at bounding box center [471, 249] width 28 height 28
checkbox input "true"
click at [747, 505] on button "Confirm" at bounding box center [743, 498] width 53 height 22
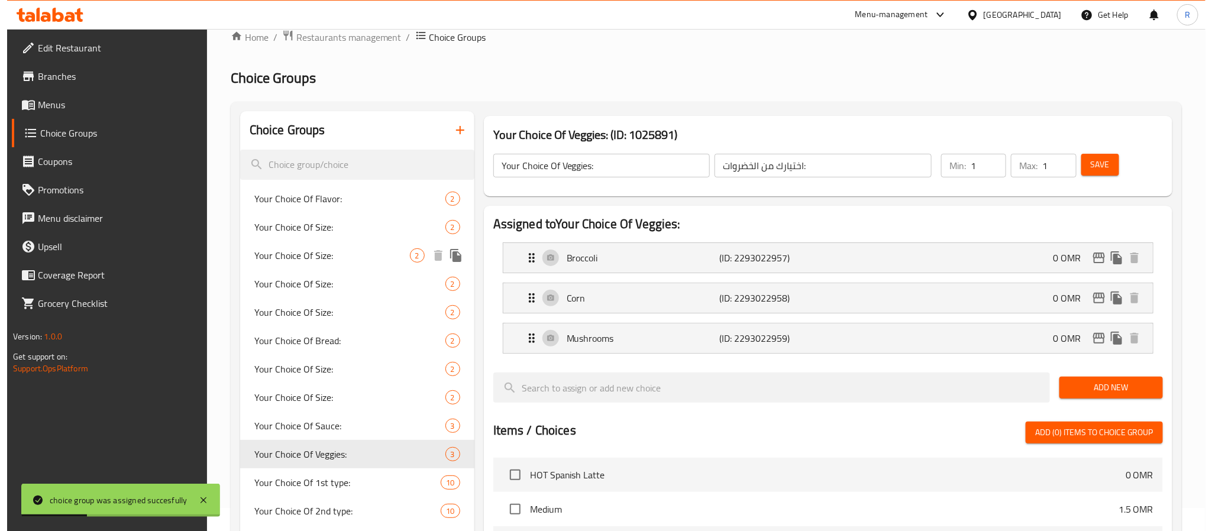
scroll to position [0, 0]
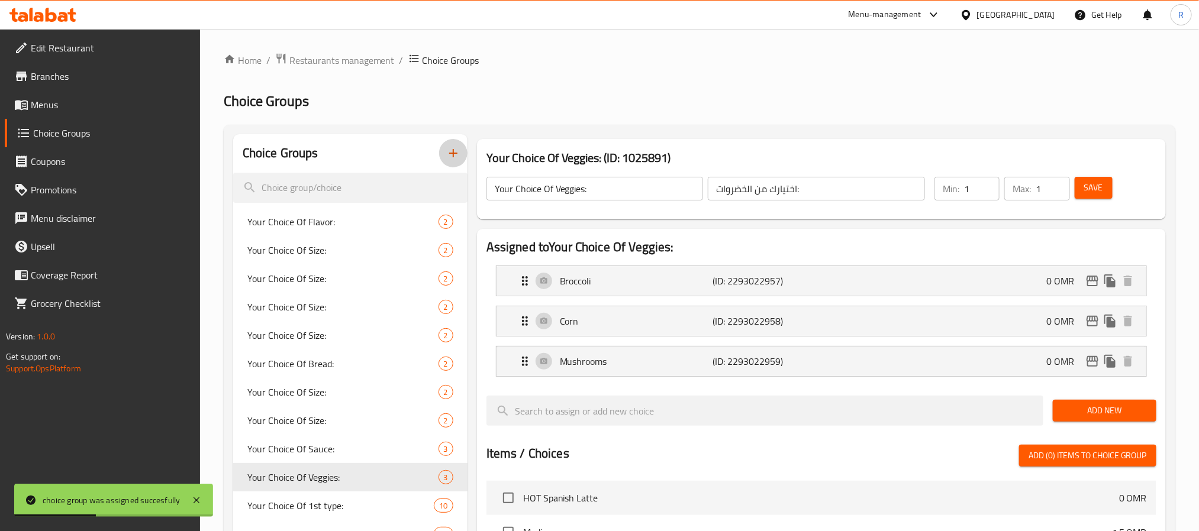
click at [457, 165] on button "button" at bounding box center [453, 153] width 28 height 28
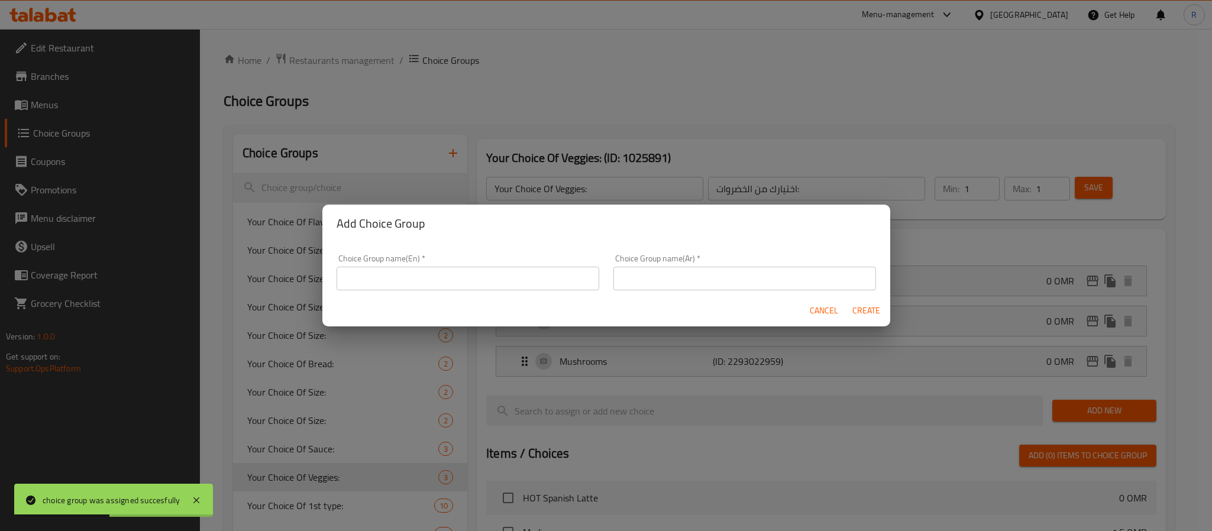
click at [559, 270] on input "text" at bounding box center [468, 279] width 263 height 24
click at [418, 280] on input "Your Choice Of Sauce:" at bounding box center [468, 279] width 263 height 24
click at [417, 280] on input "Your Choice Of Sauce:" at bounding box center [468, 279] width 263 height 24
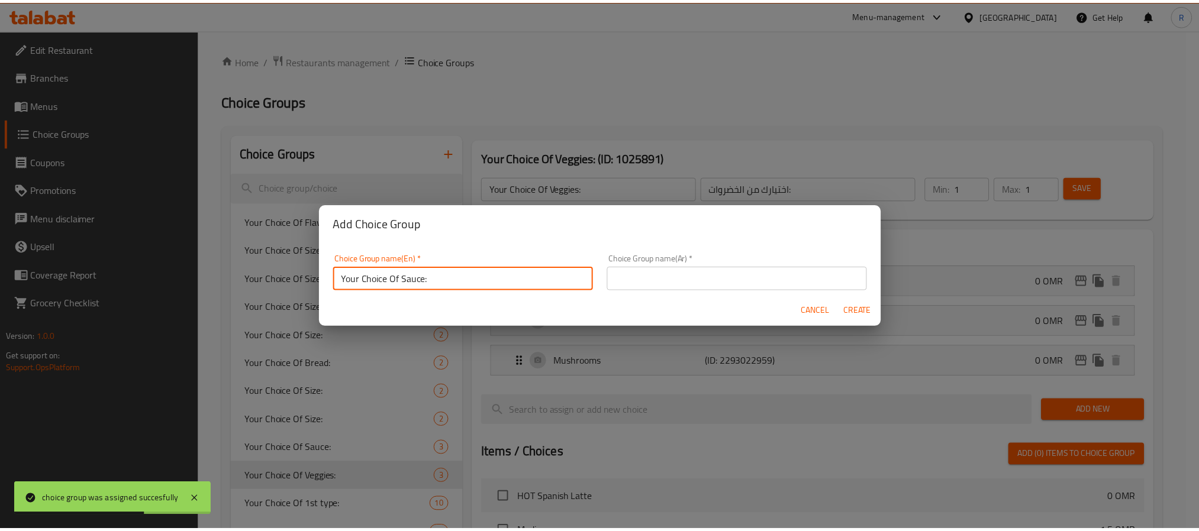
scroll to position [2, 0]
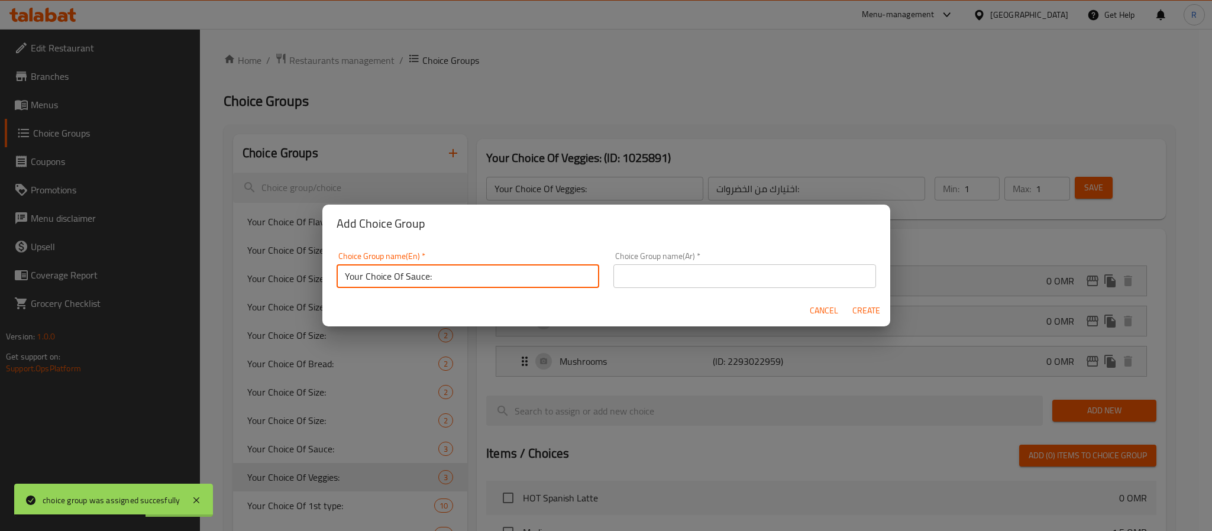
paste input "Mozzarella chees"
click at [455, 276] on input "Your Choice Of Mozzarella cheese:" at bounding box center [468, 277] width 263 height 24
drag, startPoint x: 455, startPoint y: 276, endPoint x: 464, endPoint y: 284, distance: 12.1
click at [455, 279] on input "Your Choice Of Mozzarella cheese:" at bounding box center [468, 277] width 263 height 24
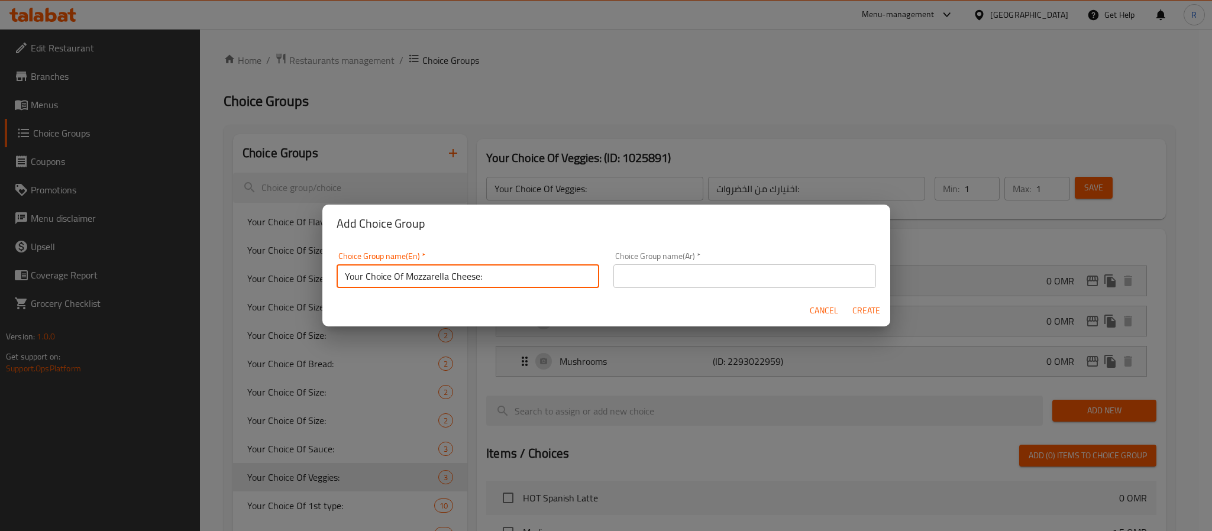
type input "Your Choice Of Mozzarella Cheese:"
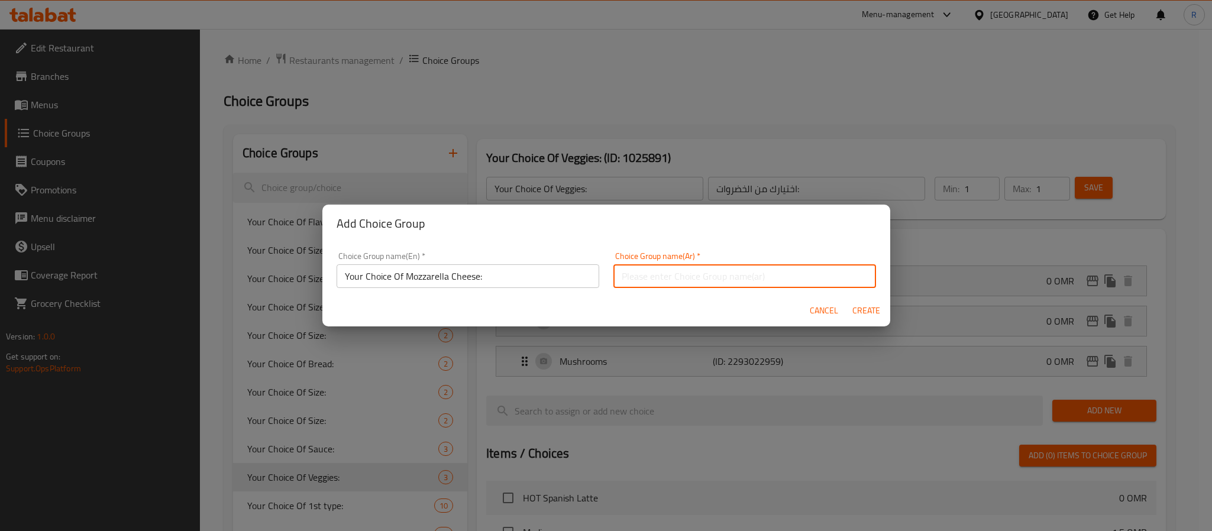
click at [735, 285] on input "text" at bounding box center [745, 277] width 263 height 24
paste input "اختيارك من جبن الموزاريلا:"
type input "اختيارك من جبن الموزاريلا:"
click at [862, 309] on span "Create" at bounding box center [867, 311] width 28 height 15
type input "Your Choice Of Mozzarella Cheese:"
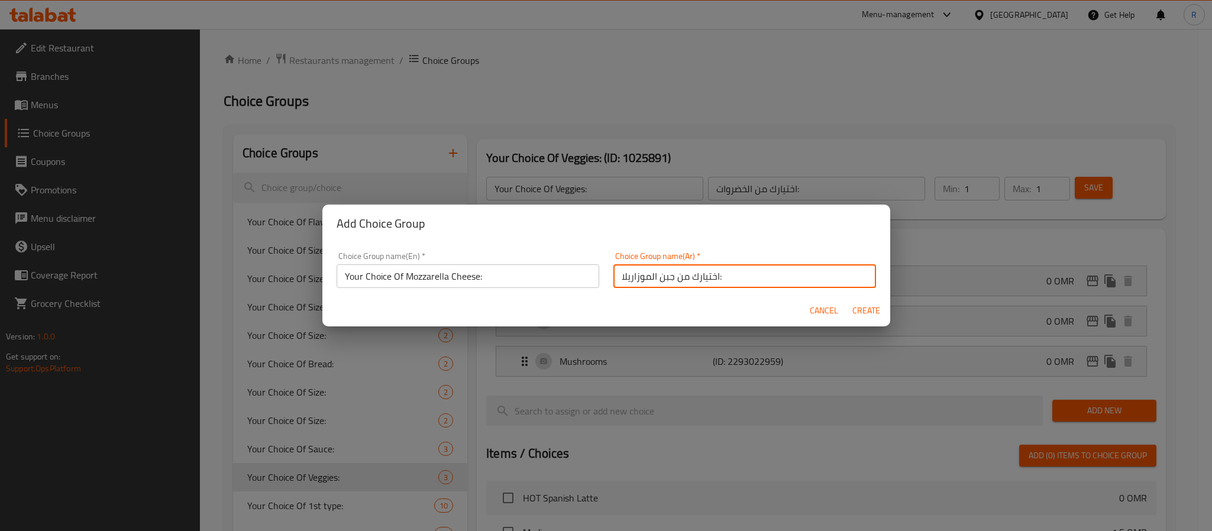
type input "اختيارك من جبن الموزاريلا:"
type input "0"
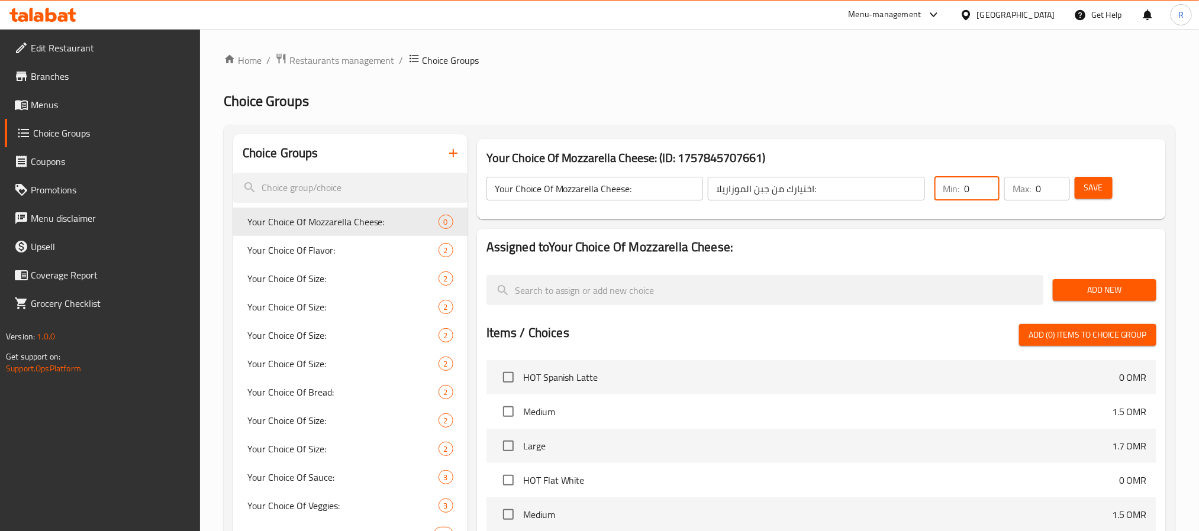
drag, startPoint x: 980, startPoint y: 187, endPoint x: 1007, endPoint y: 187, distance: 27.2
click at [991, 187] on input "0" at bounding box center [982, 189] width 36 height 24
type input "1"
click at [988, 183] on input "1" at bounding box center [982, 189] width 36 height 24
type input "1"
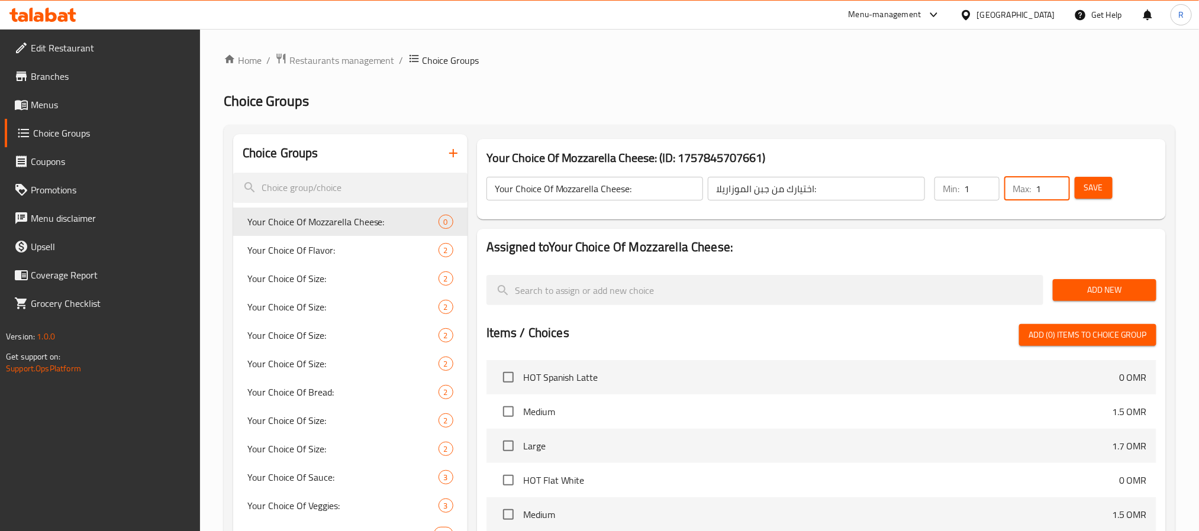
click at [1059, 186] on input "1" at bounding box center [1053, 189] width 34 height 24
click at [1073, 285] on span "Add New" at bounding box center [1104, 290] width 85 height 15
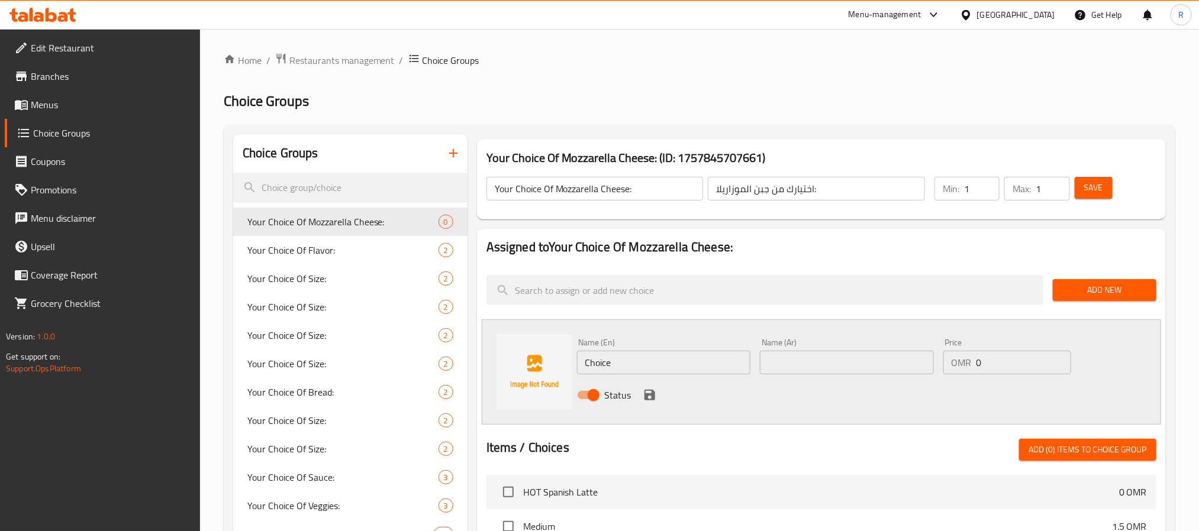
click at [671, 359] on input "Choice" at bounding box center [664, 363] width 174 height 24
paste input "with Mozzarella cheese مع جبنة موزاريلا"
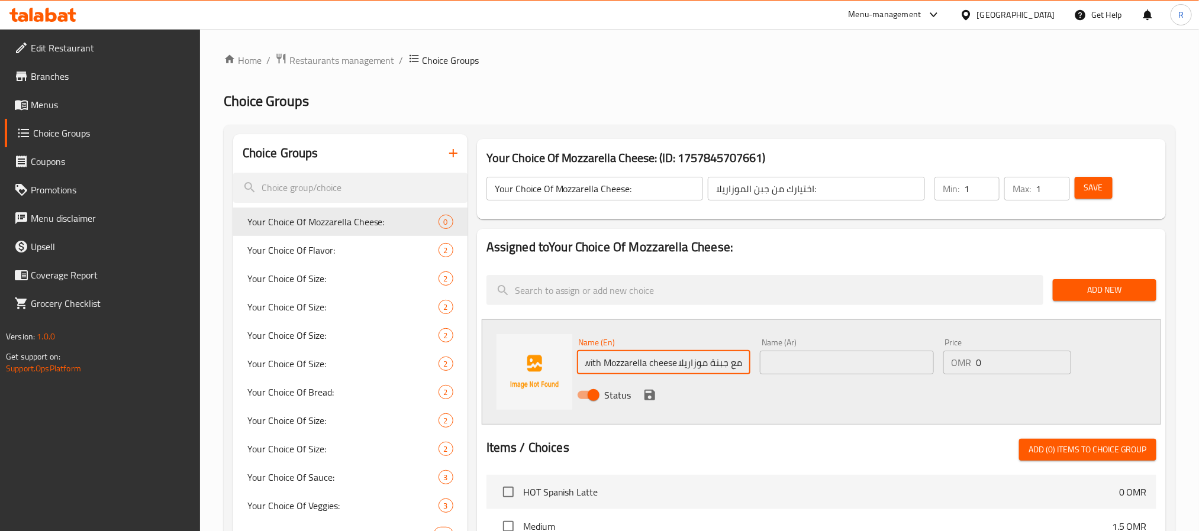
drag, startPoint x: 681, startPoint y: 362, endPoint x: 806, endPoint y: 361, distance: 125.5
click at [806, 361] on div "Name (En) with Mozzarella cheese مع جبنة موزاريلا Name (En) Name (Ar) Name (Ar)…" at bounding box center [847, 373] width 550 height 78
drag, startPoint x: 682, startPoint y: 366, endPoint x: 760, endPoint y: 368, distance: 78.1
click at [760, 368] on div "Name (En) with Mozzarella cheese مع جبنة موزاريلا Name (En) Name (Ar) Name (Ar)…" at bounding box center [847, 373] width 550 height 78
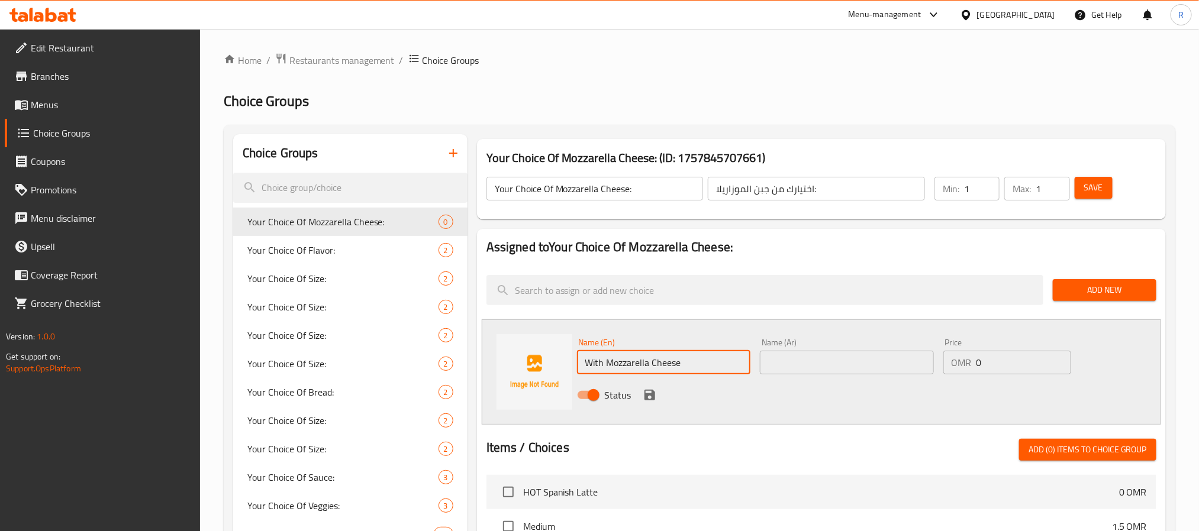
type input "With Mozzarella Cheese"
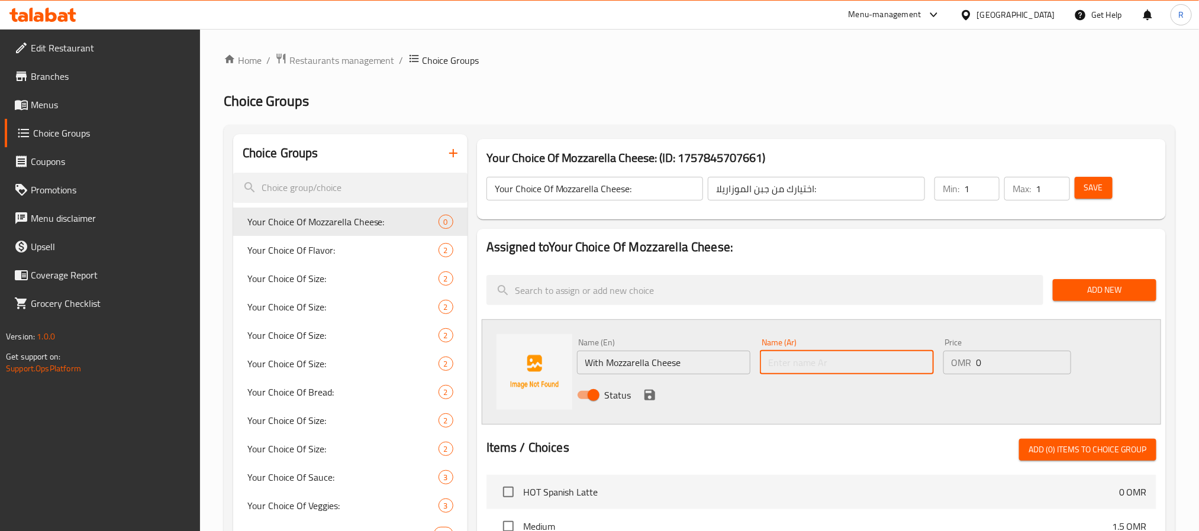
click at [823, 357] on input "text" at bounding box center [847, 363] width 174 height 24
paste input "مع جبنة موزاريلا"
type input "مع جبنة موزاريلا"
click at [649, 398] on icon "save" at bounding box center [650, 395] width 14 height 14
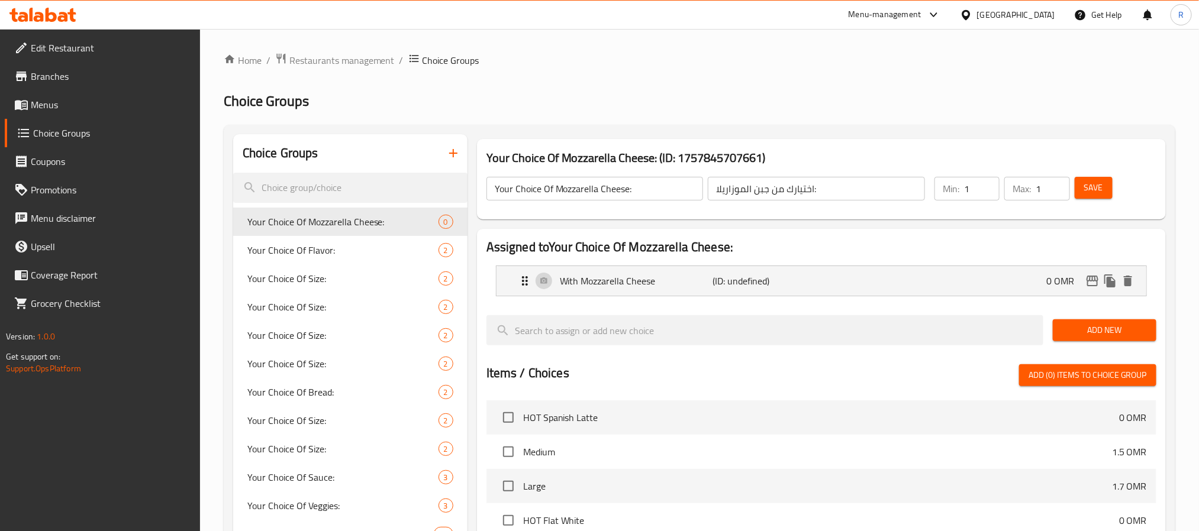
click at [1067, 331] on span "Add New" at bounding box center [1104, 330] width 85 height 15
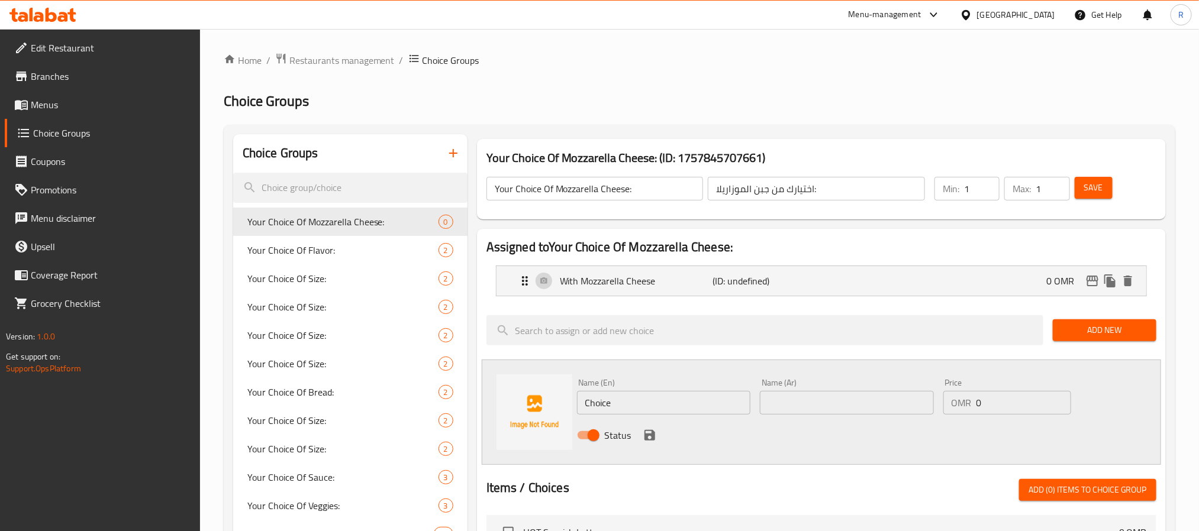
click at [629, 402] on input "Choice" at bounding box center [664, 403] width 174 height 24
paste input "without Mozzarella cheese بدون جبنة موزاريلا"
drag, startPoint x: 673, startPoint y: 403, endPoint x: 771, endPoint y: 401, distance: 98.2
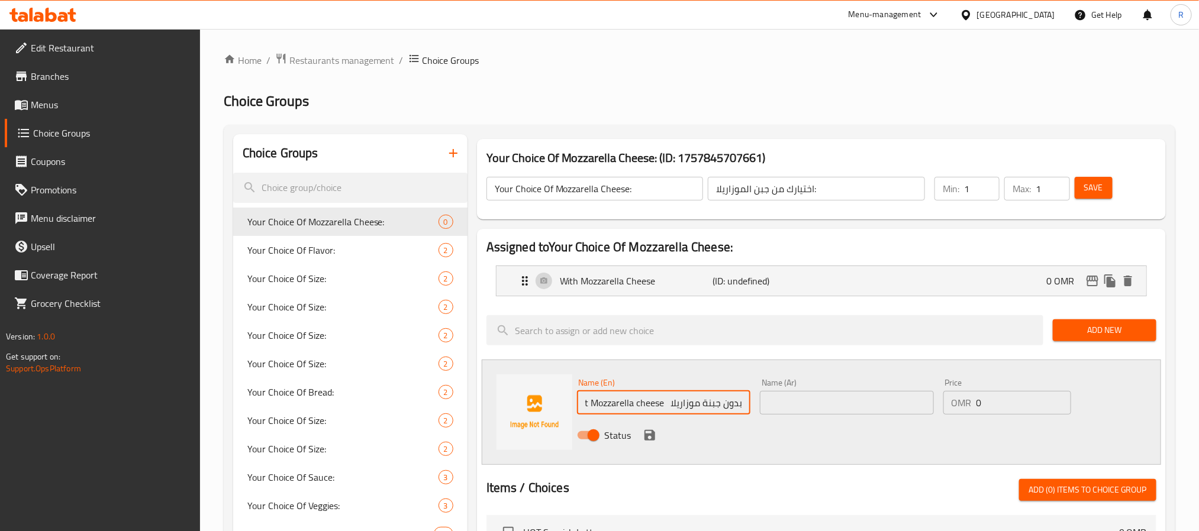
click at [770, 401] on div "Name (En) without Mozzarella cheese بدون جبنة موزاريلا Name (En) Name (Ar) Name…" at bounding box center [847, 413] width 550 height 78
type input "Without Mozzarella Cheese"
click at [839, 401] on input "text" at bounding box center [847, 403] width 174 height 24
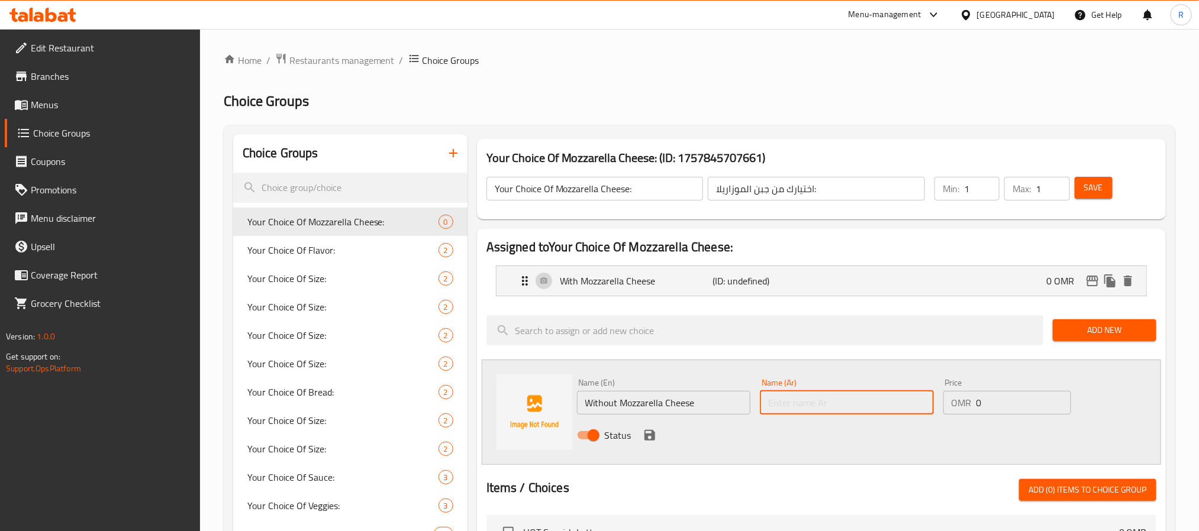
paste input "بدون جبنة موزاريلا"
type input "بدون جبنة موزاريلا"
drag, startPoint x: 650, startPoint y: 436, endPoint x: 709, endPoint y: 416, distance: 62.3
click at [649, 436] on icon "save" at bounding box center [649, 435] width 11 height 11
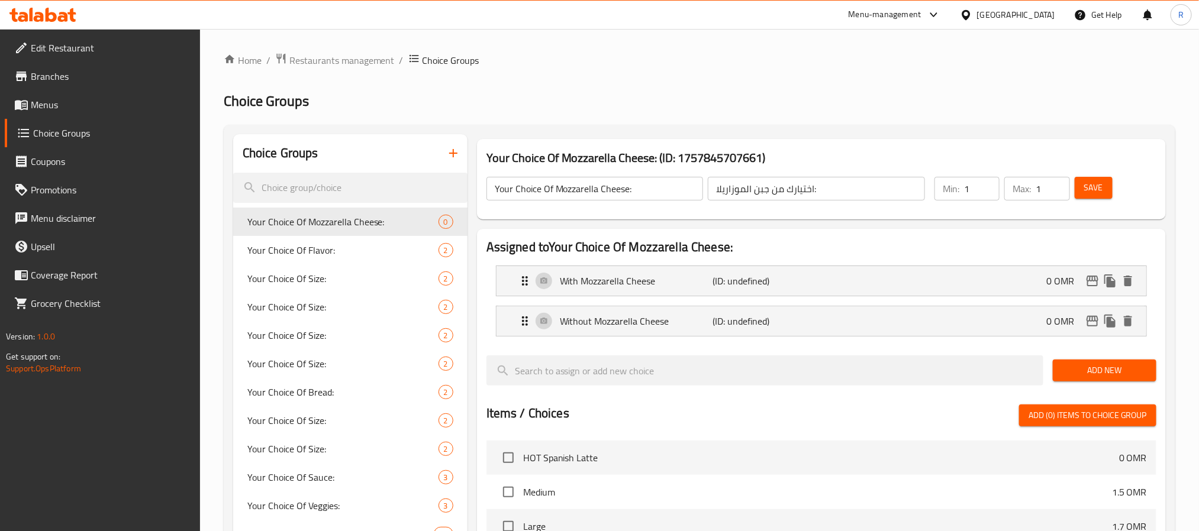
click at [1097, 192] on span "Save" at bounding box center [1093, 187] width 19 height 15
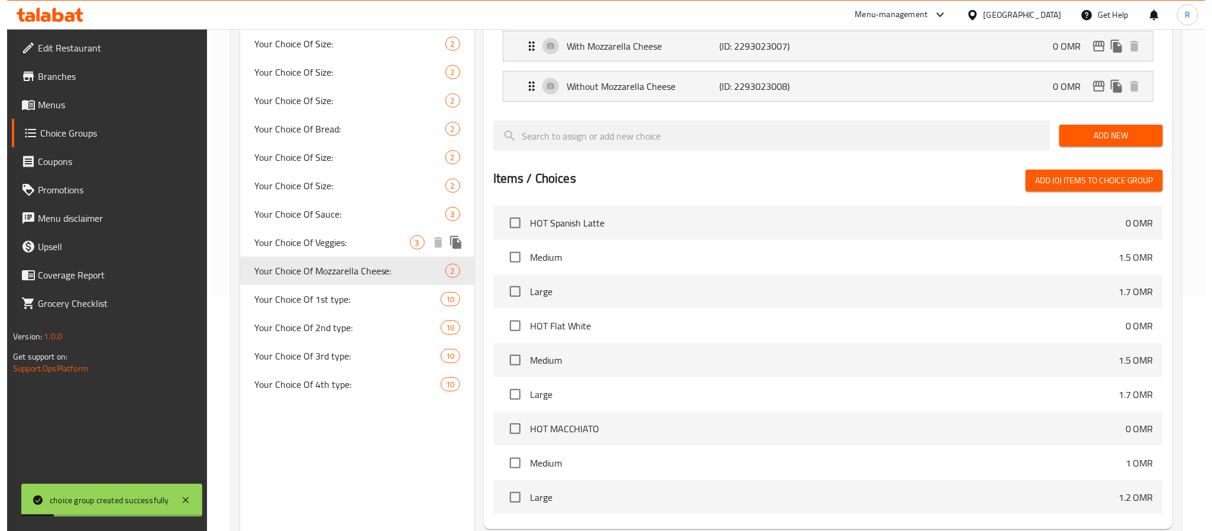
scroll to position [354, 0]
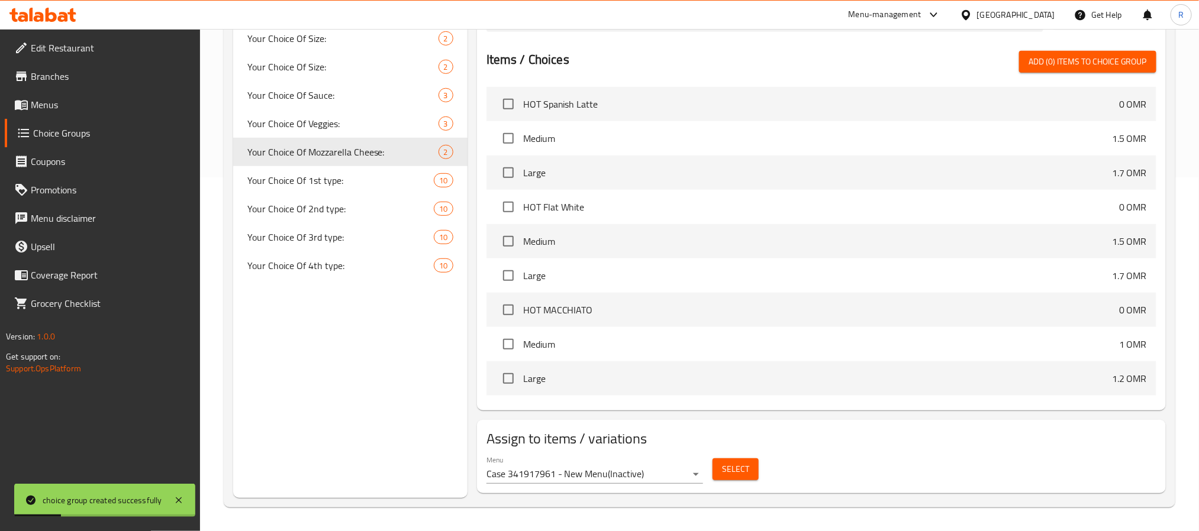
click at [731, 472] on span "Select" at bounding box center [735, 469] width 27 height 15
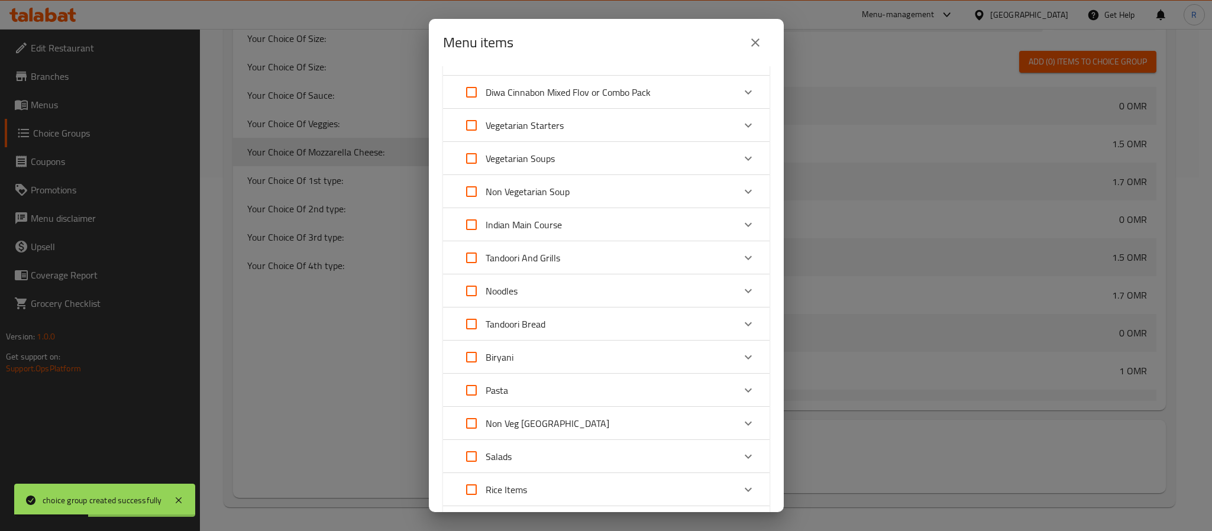
scroll to position [89, 0]
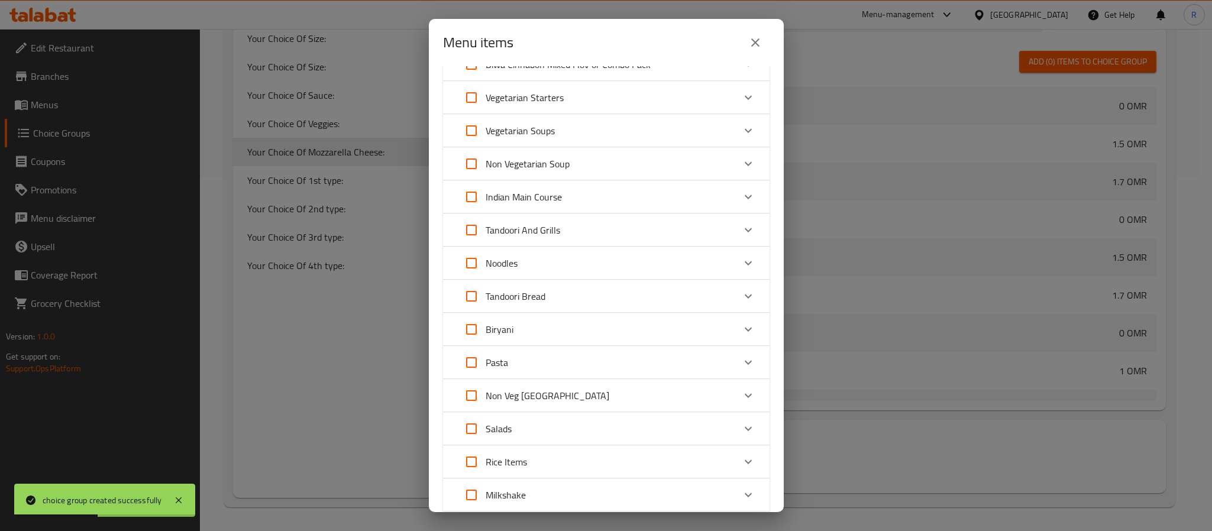
click at [460, 361] on input "Expand" at bounding box center [471, 363] width 28 height 28
checkbox input "true"
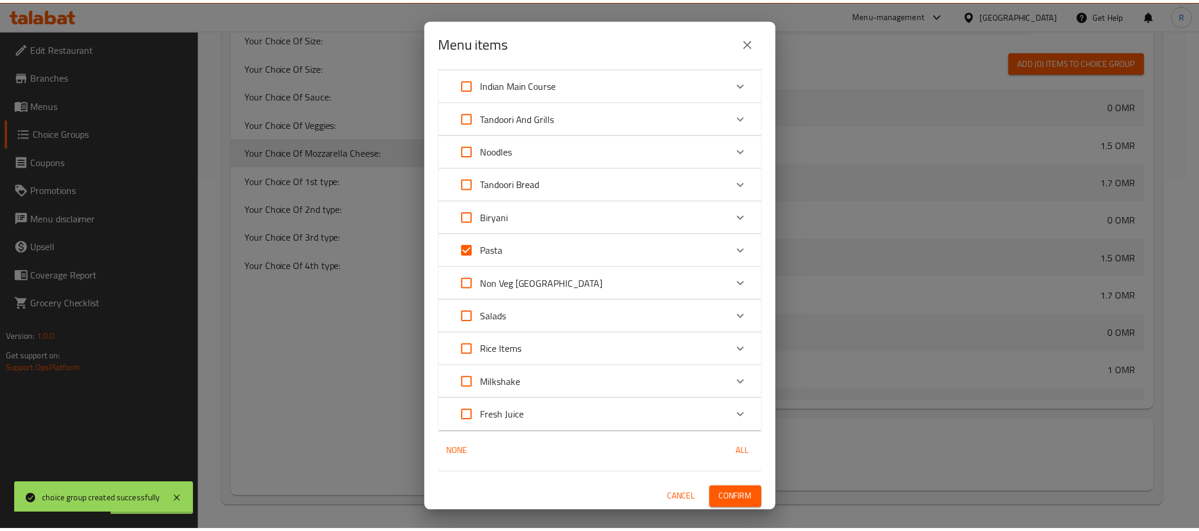
scroll to position [202, 0]
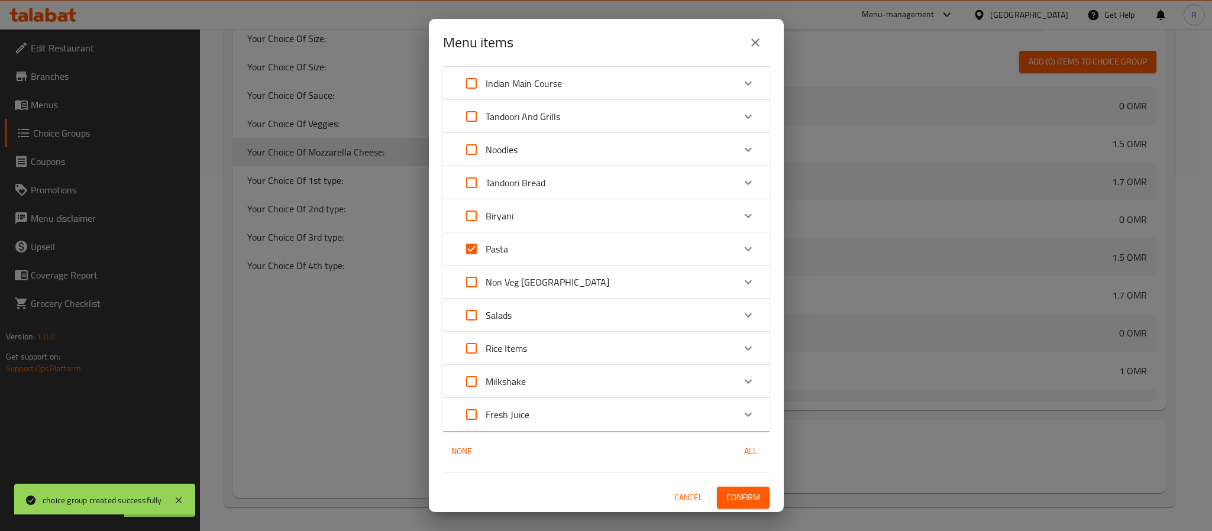
click at [728, 501] on span "Confirm" at bounding box center [744, 498] width 34 height 15
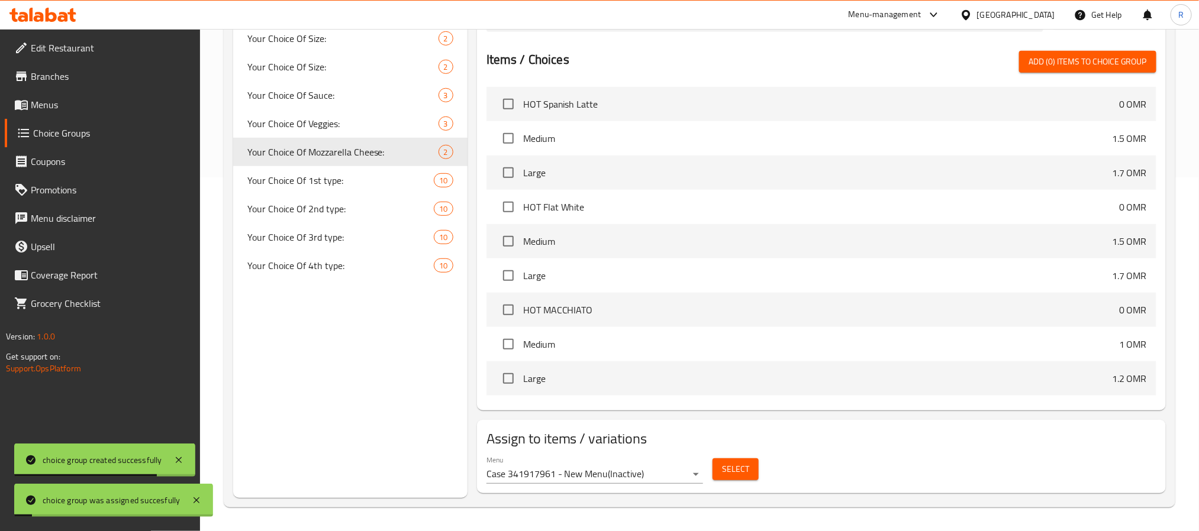
click at [78, 102] on span "Menus" at bounding box center [111, 105] width 160 height 14
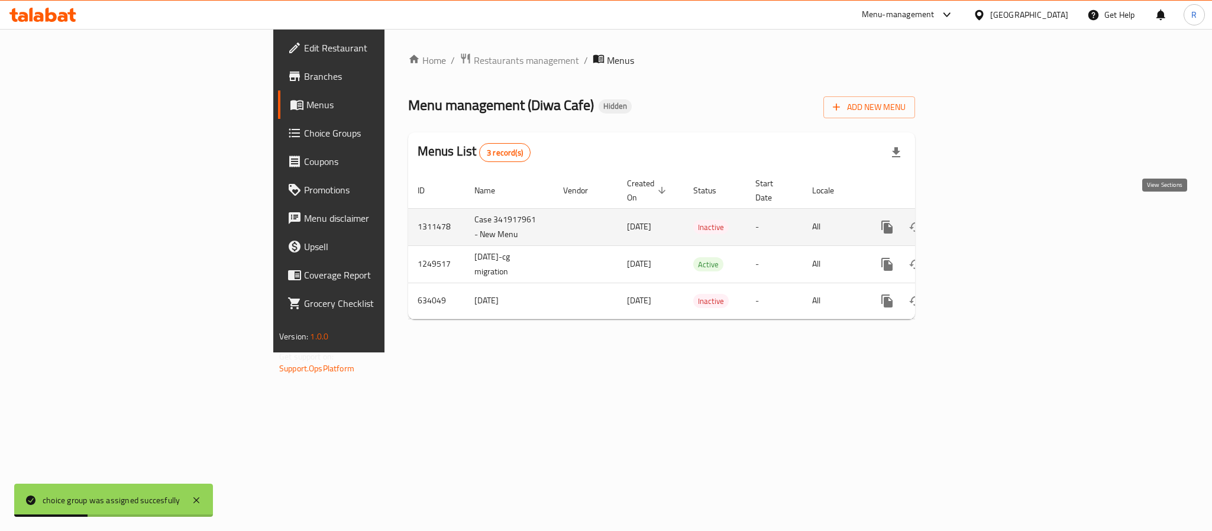
click at [987, 214] on link "enhanced table" at bounding box center [973, 227] width 28 height 28
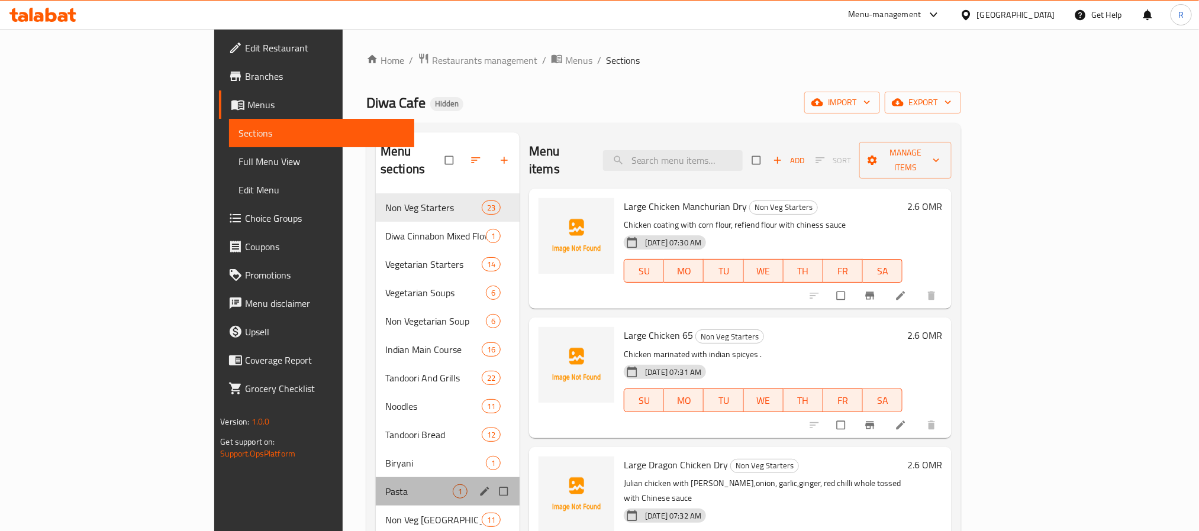
click at [376, 483] on div "Pasta 1" at bounding box center [448, 492] width 144 height 28
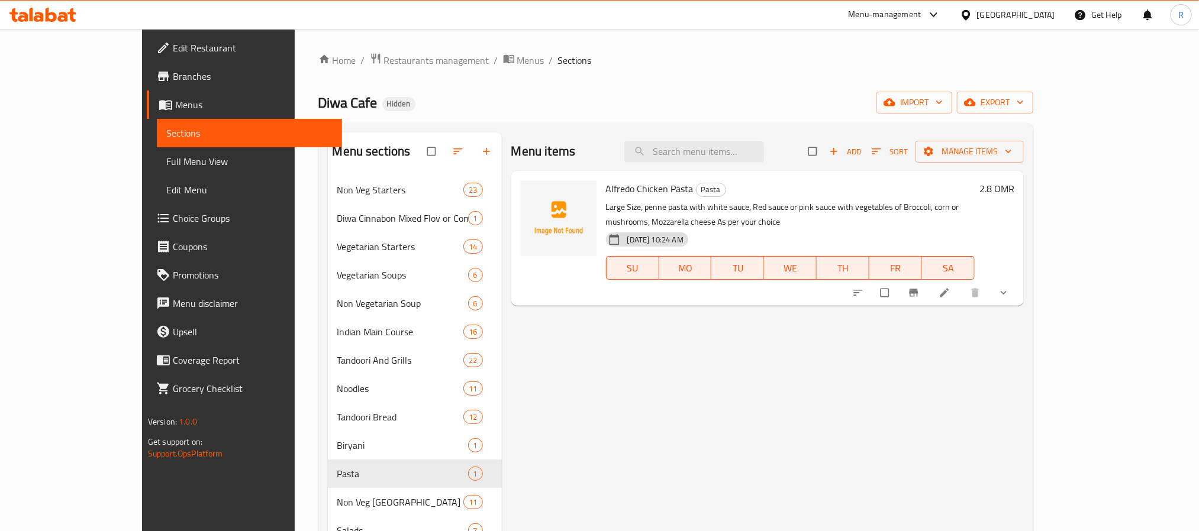
click at [1010, 287] on icon "show more" at bounding box center [1004, 293] width 12 height 12
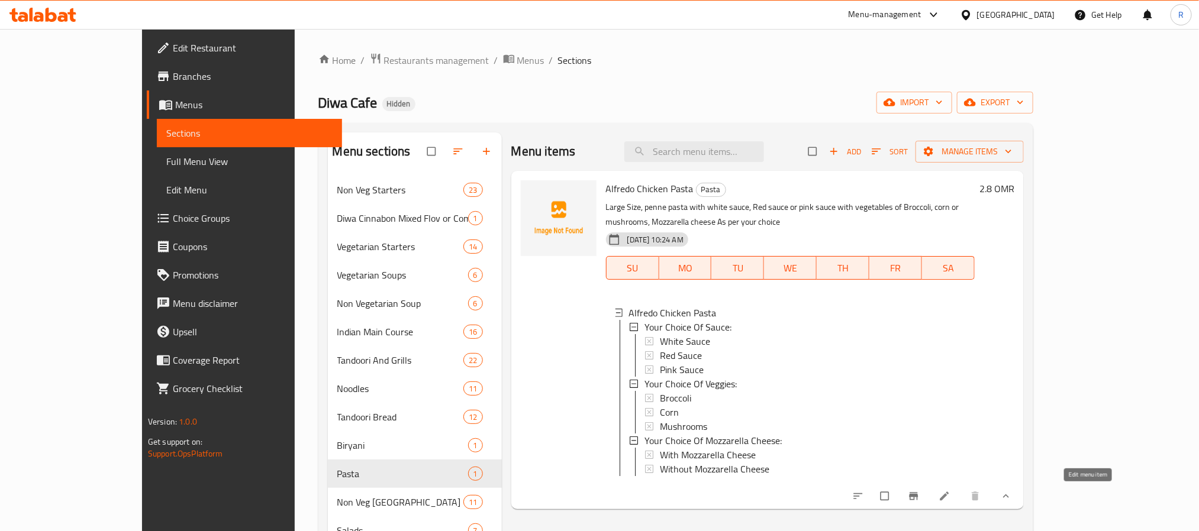
click at [950, 499] on icon at bounding box center [945, 497] width 12 height 12
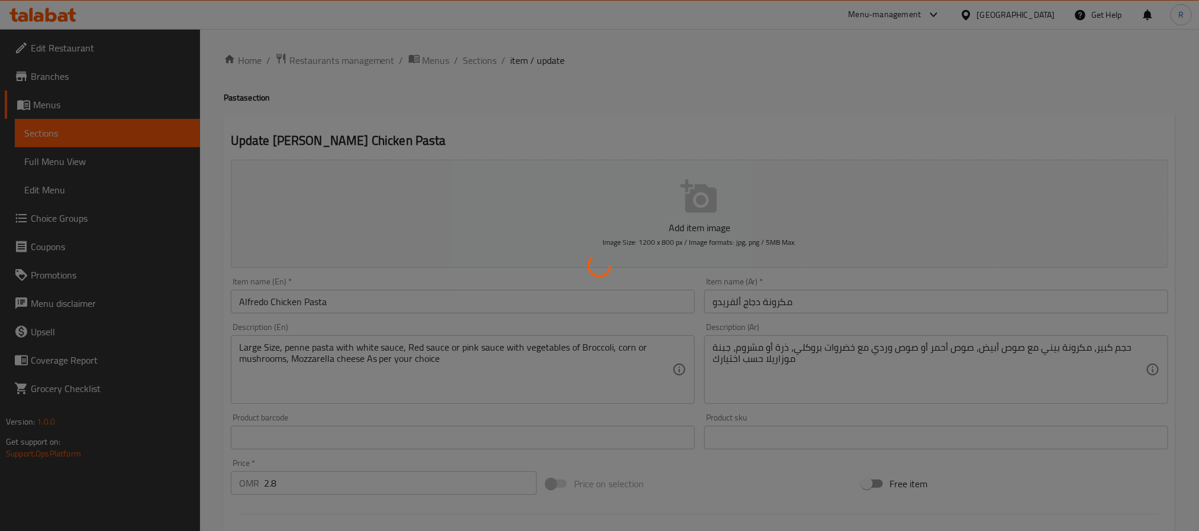
type input "إختيارك من الصوص:"
type input "1"
type input "اختيارك من الخضروات:"
type input "1"
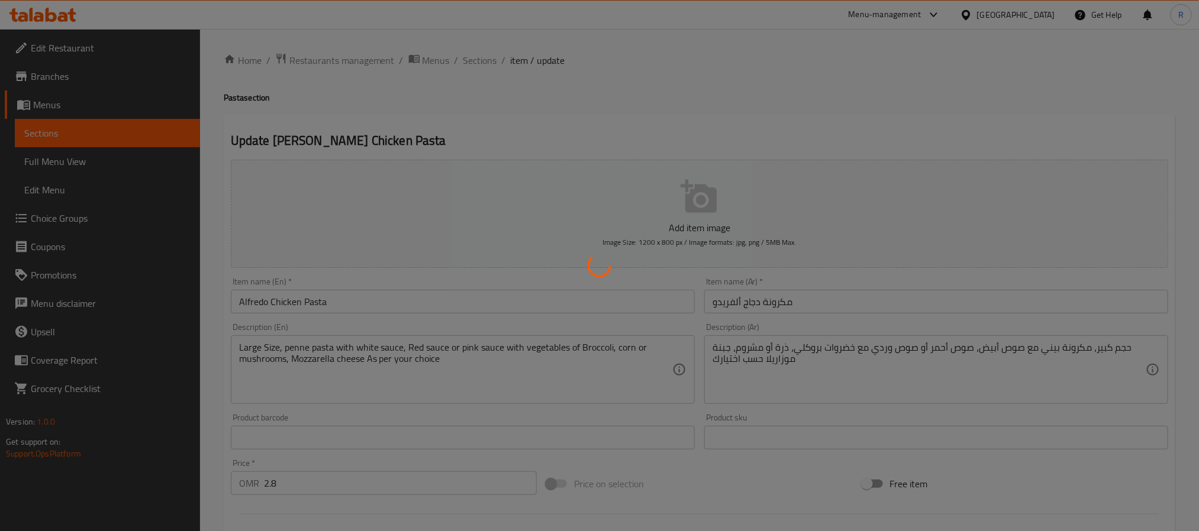
type input "1"
type input "اختيارك من جبن الموزاريلا:"
type input "1"
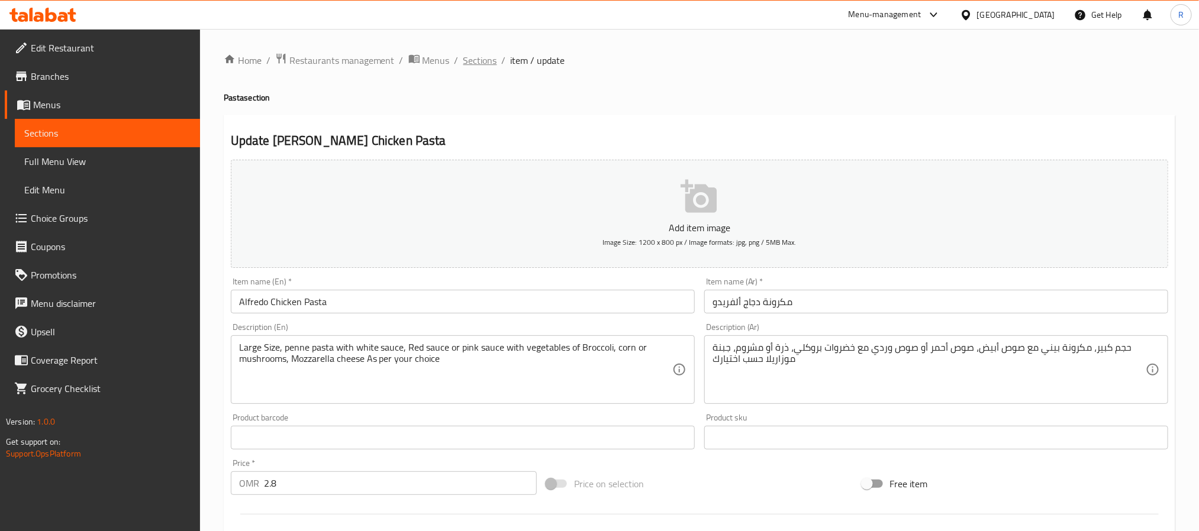
click at [467, 60] on span "Sections" at bounding box center [480, 60] width 34 height 14
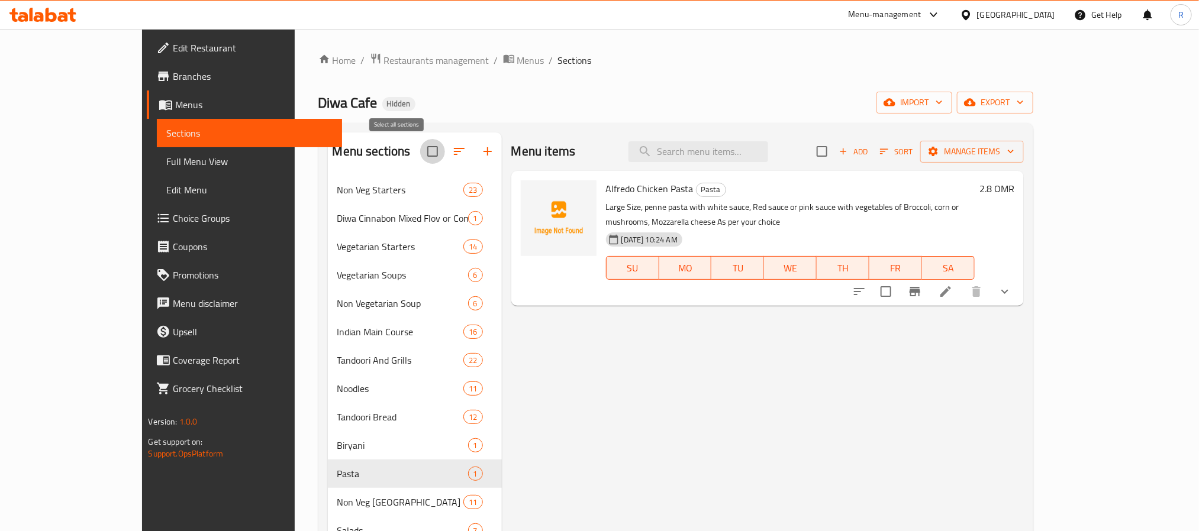
click at [420, 155] on input "checkbox" at bounding box center [432, 151] width 25 height 25
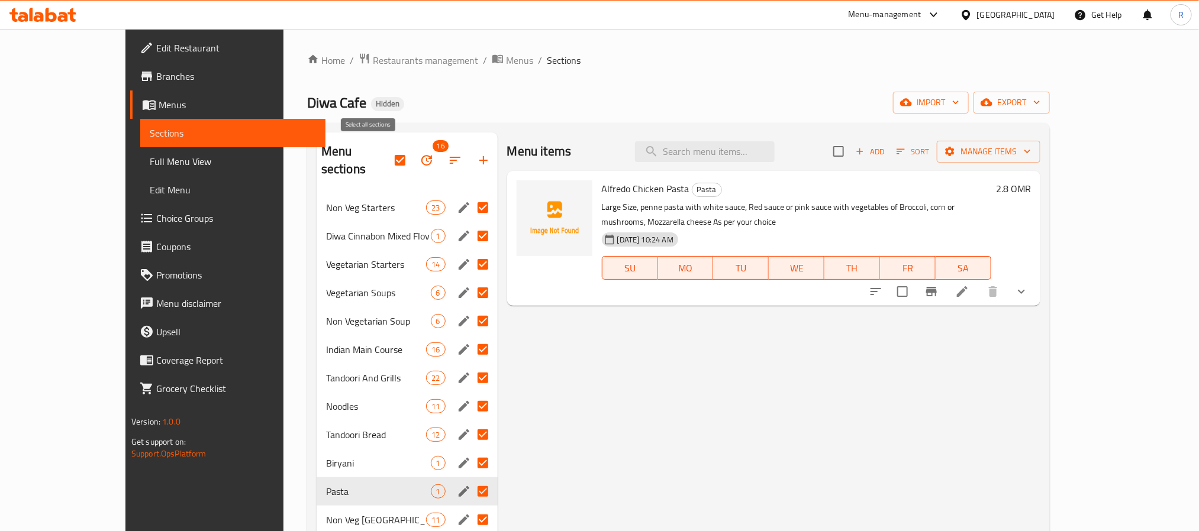
click at [388, 155] on input "checkbox" at bounding box center [400, 160] width 25 height 25
checkbox input "false"
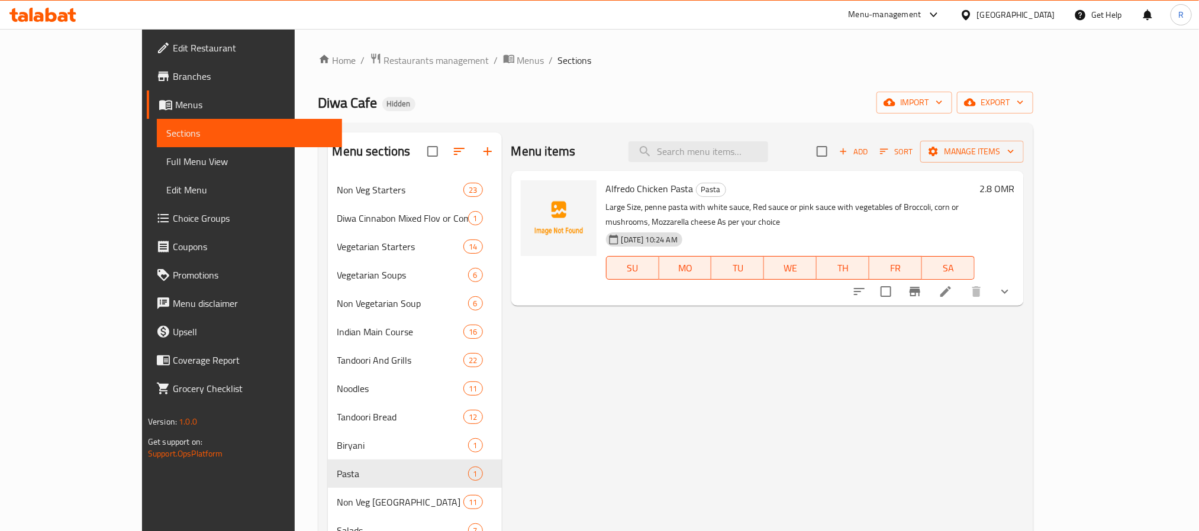
click at [503, 108] on div "Diwa Cafe Hidden import export" at bounding box center [675, 103] width 715 height 22
click at [646, 111] on div "Diwa Cafe Hidden import export" at bounding box center [675, 103] width 715 height 22
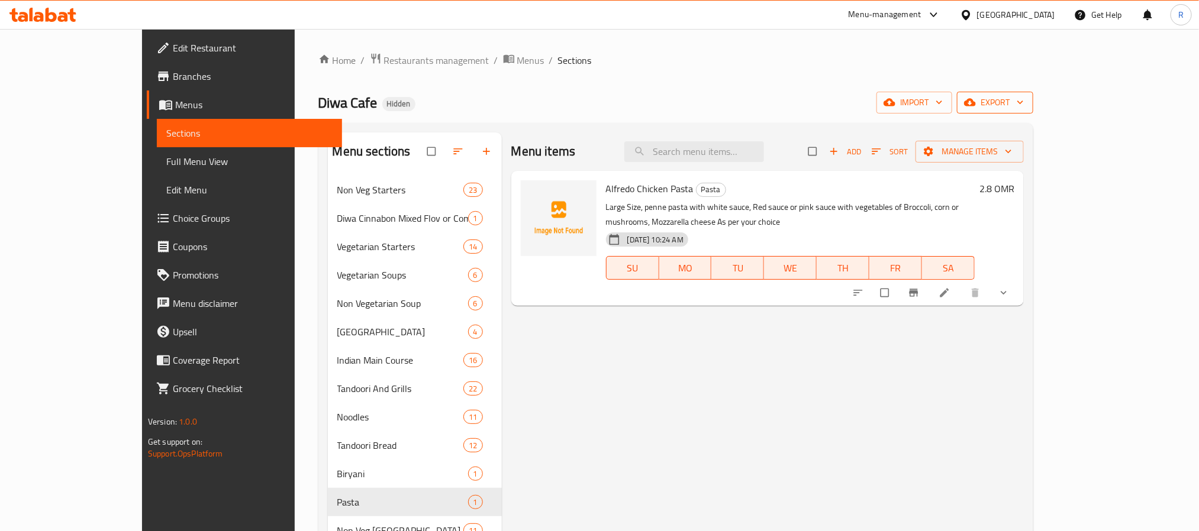
click at [1024, 96] on span "export" at bounding box center [994, 102] width 57 height 15
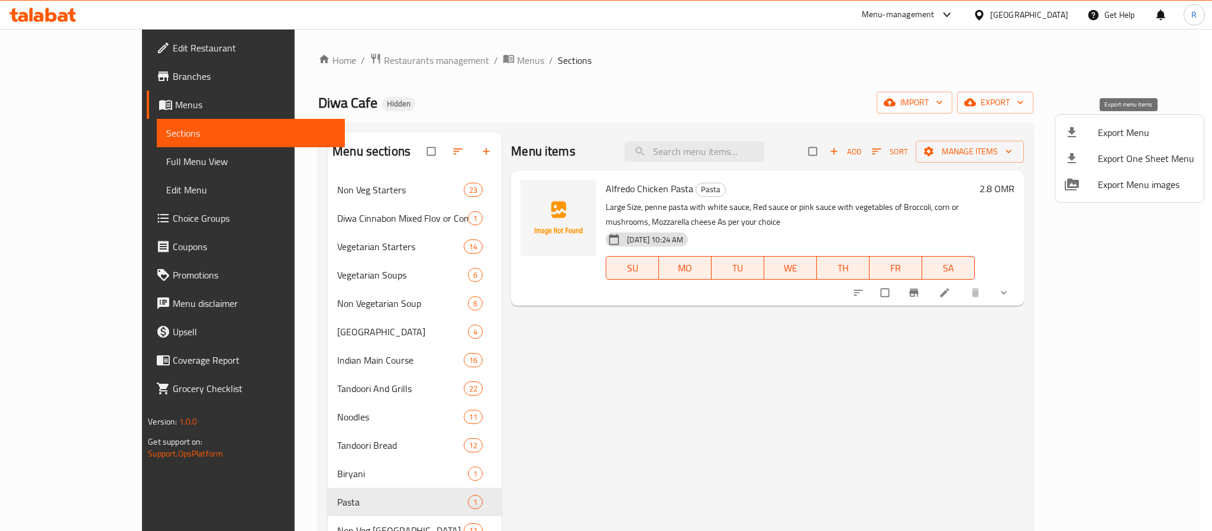
click at [1135, 128] on span "Export Menu" at bounding box center [1146, 132] width 96 height 14
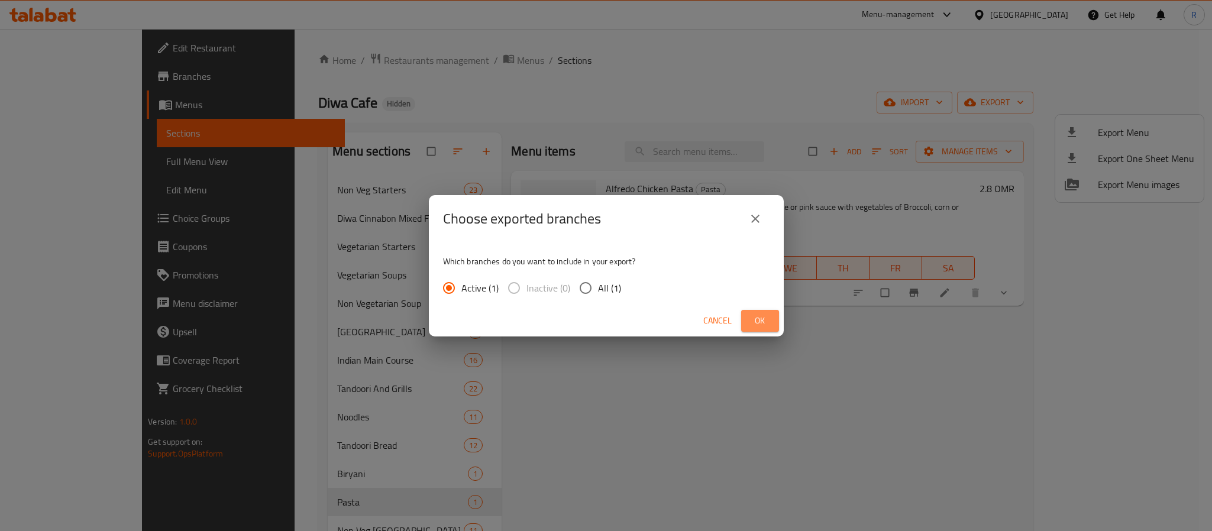
click at [763, 325] on span "Ok" at bounding box center [760, 321] width 19 height 15
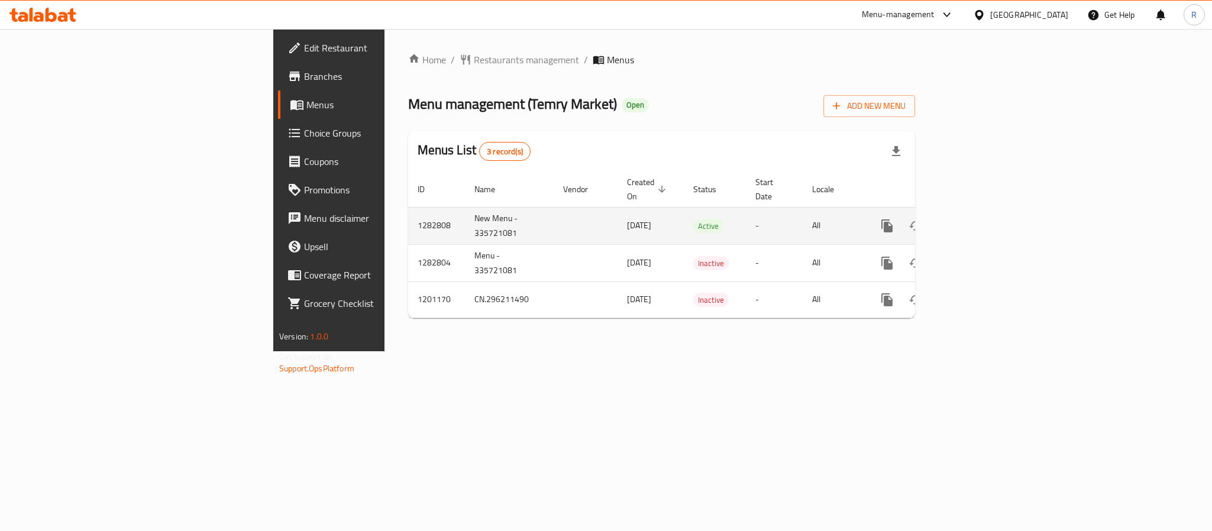
click at [978, 221] on icon "enhanced table" at bounding box center [973, 226] width 11 height 11
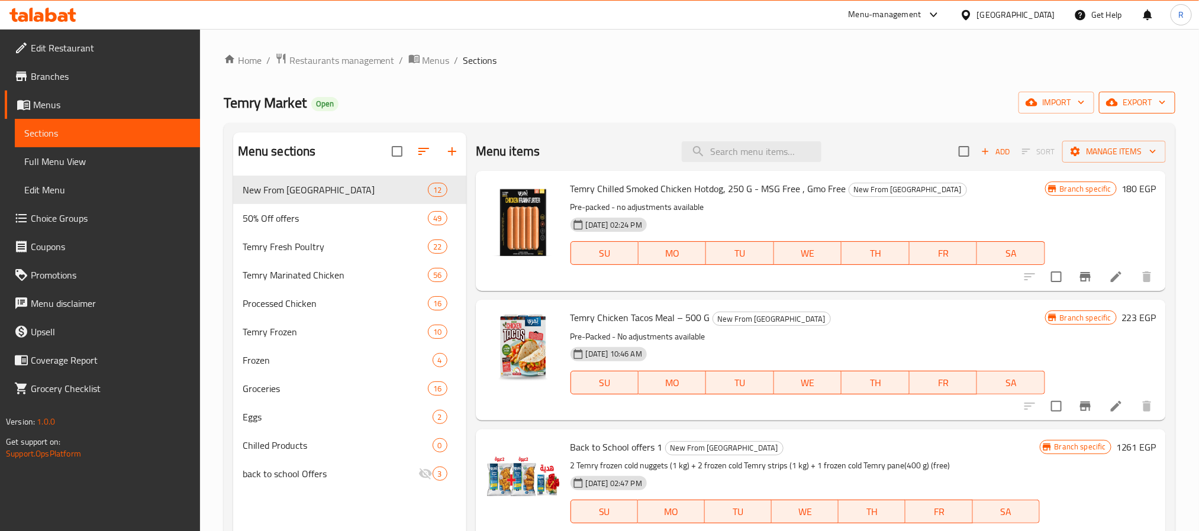
click at [1131, 94] on button "export" at bounding box center [1137, 103] width 76 height 22
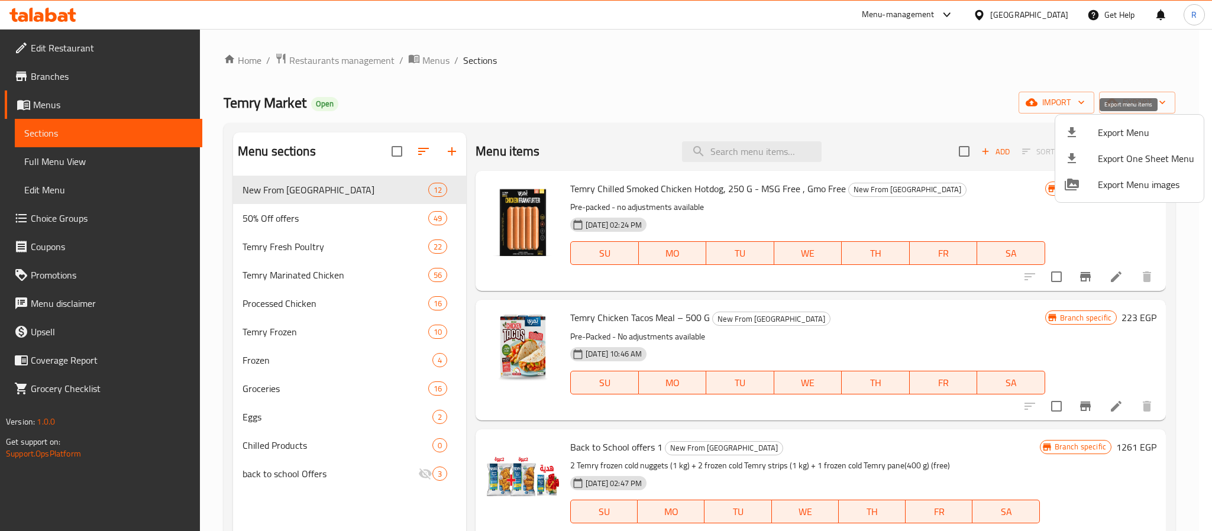
click at [1107, 132] on span "Export Menu" at bounding box center [1146, 132] width 96 height 14
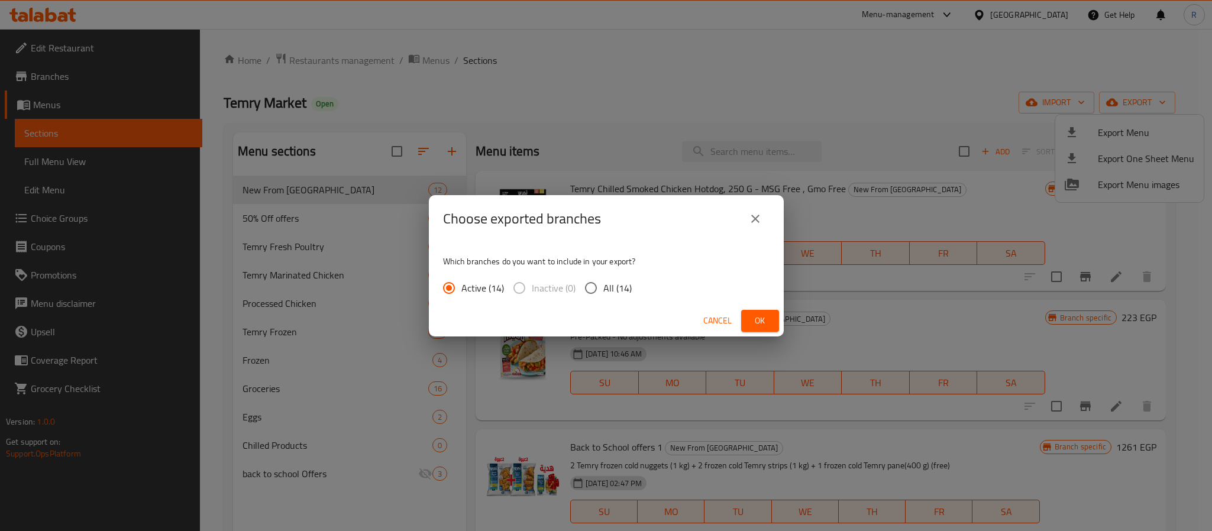
click at [630, 288] on div "Active (14) Inactive (0) All (14)" at bounding box center [542, 288] width 198 height 25
click at [627, 290] on span "All (14)" at bounding box center [618, 288] width 28 height 14
click at [604, 290] on input "All (14)" at bounding box center [591, 288] width 25 height 25
radio input "true"
click at [763, 318] on span "Ok" at bounding box center [760, 321] width 19 height 15
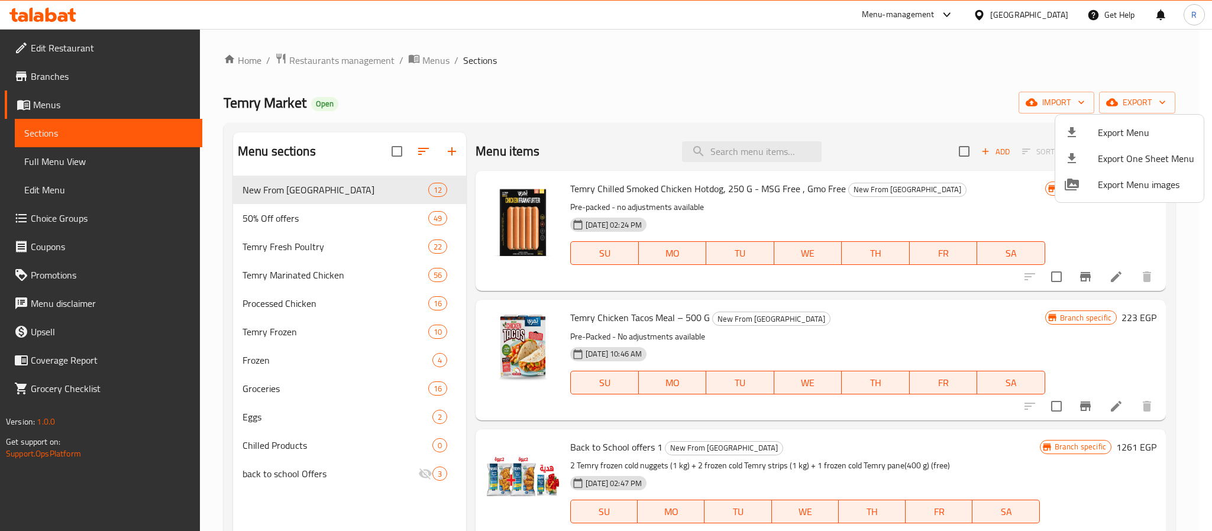
click at [753, 151] on div at bounding box center [606, 265] width 1212 height 531
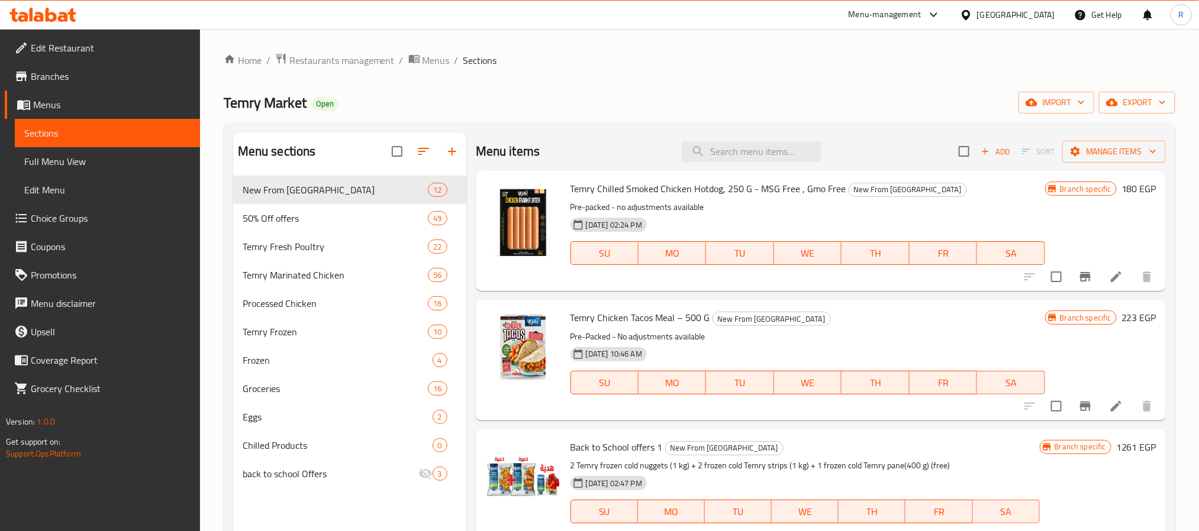
click at [753, 151] on input "search" at bounding box center [752, 151] width 140 height 21
paste input "تمري فريش كبد 1/2 كجم"
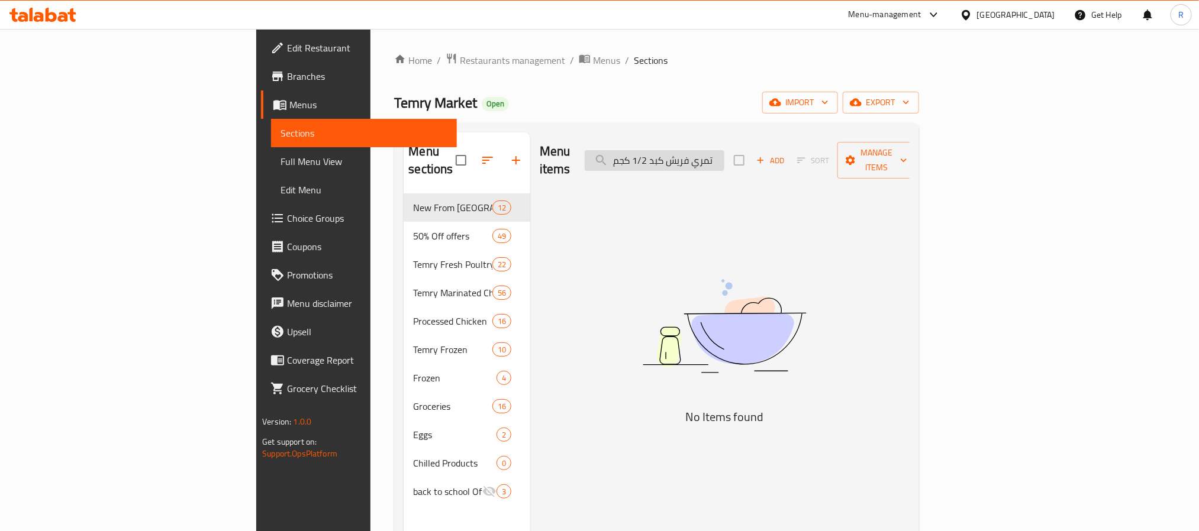
drag, startPoint x: 741, startPoint y: 153, endPoint x: 716, endPoint y: 160, distance: 25.7
click at [716, 160] on input "تمري فريش كبد 1/2 كجم" at bounding box center [655, 160] width 140 height 21
drag, startPoint x: 731, startPoint y: 153, endPoint x: 693, endPoint y: 166, distance: 40.6
click at [693, 160] on input "تمري فريش كبد 1/2م" at bounding box center [655, 160] width 140 height 21
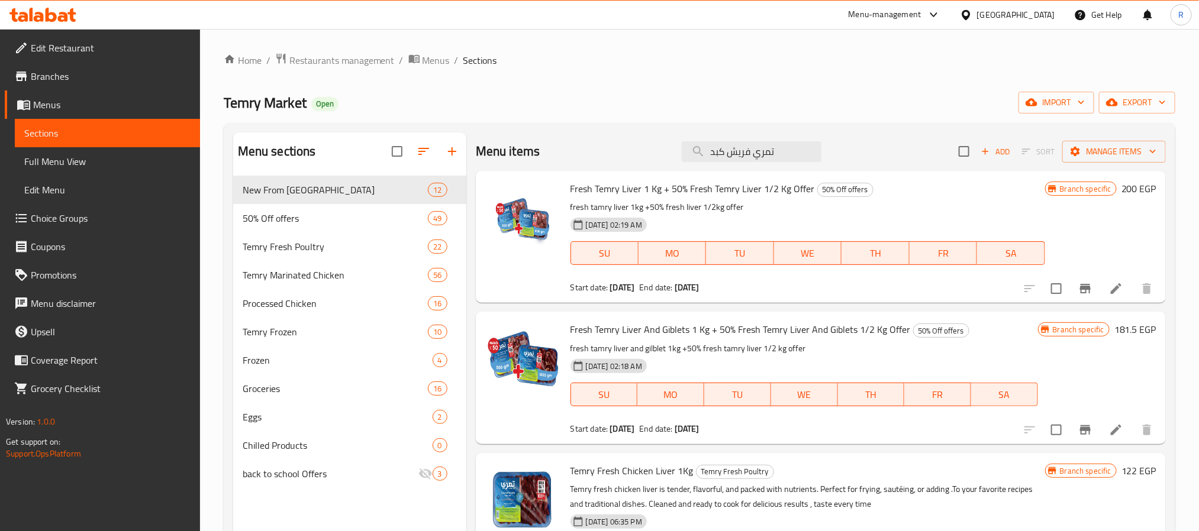
type input "تمري فريش كبد"
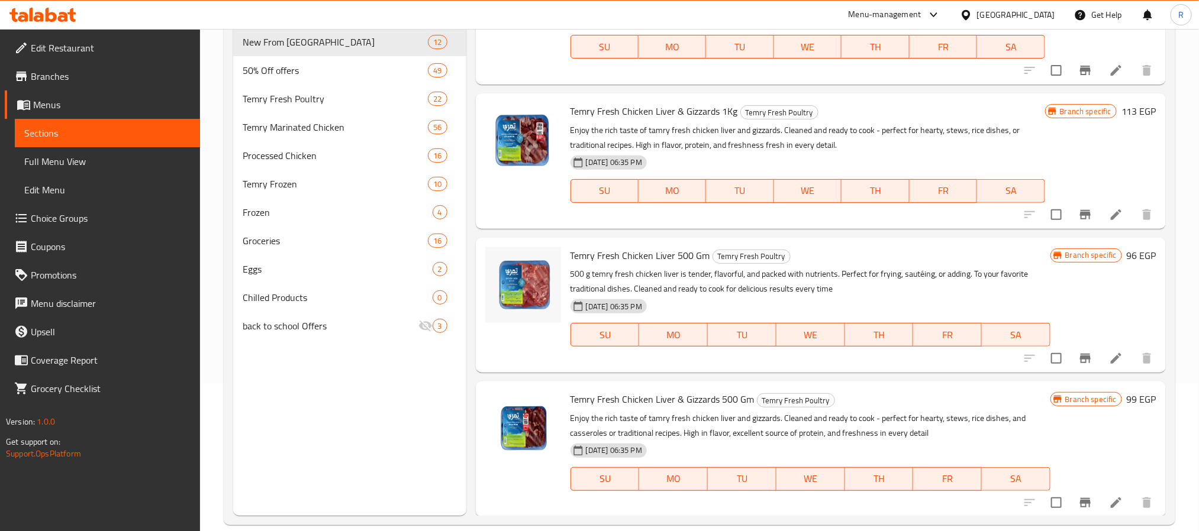
scroll to position [166, 0]
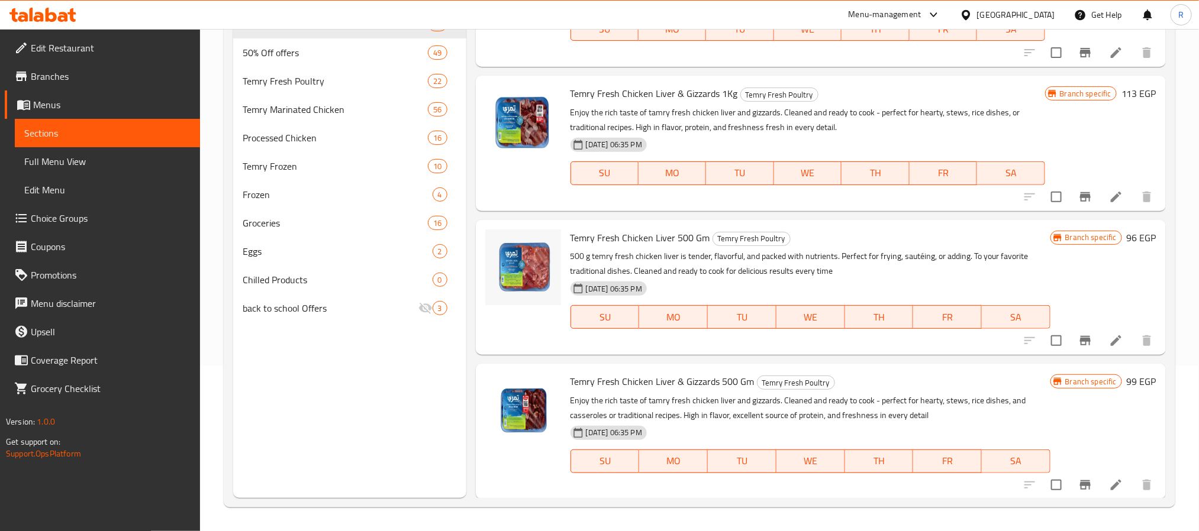
click at [1099, 341] on li at bounding box center [1115, 340] width 33 height 21
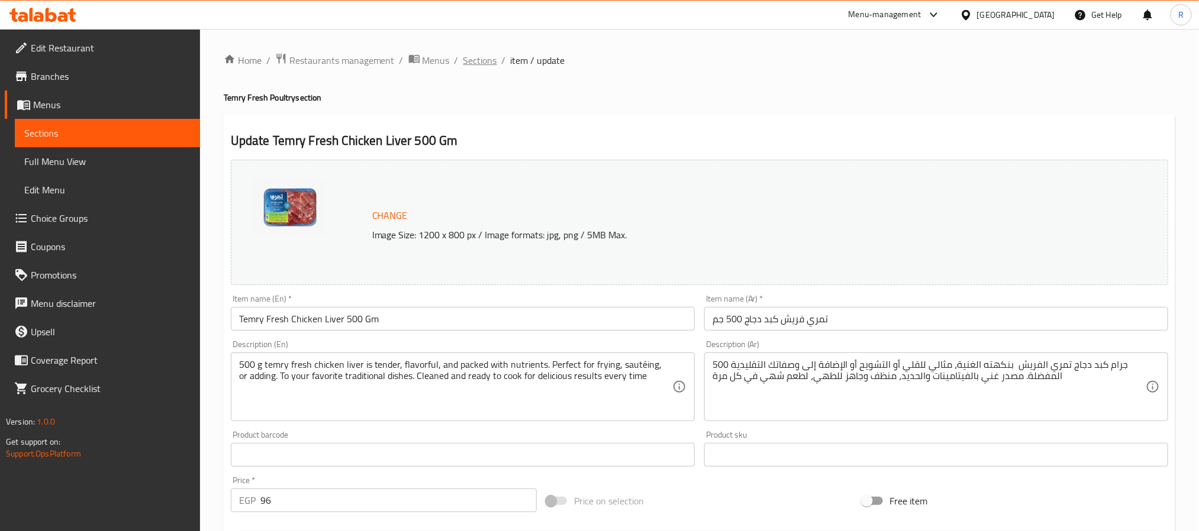
click at [467, 62] on span "Sections" at bounding box center [480, 60] width 34 height 14
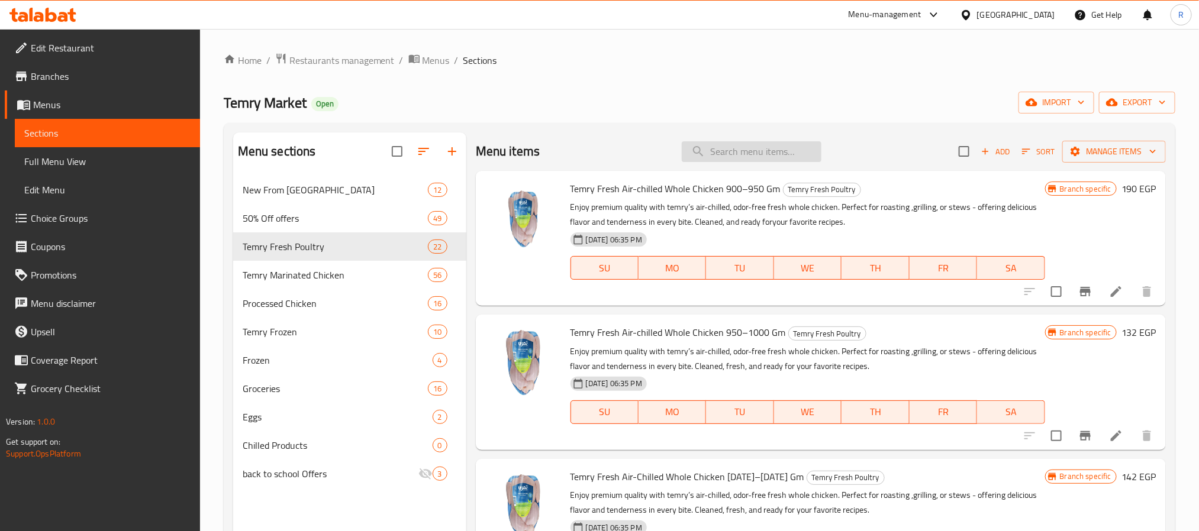
click at [721, 151] on input "search" at bounding box center [752, 151] width 140 height 21
paste input "500-550"
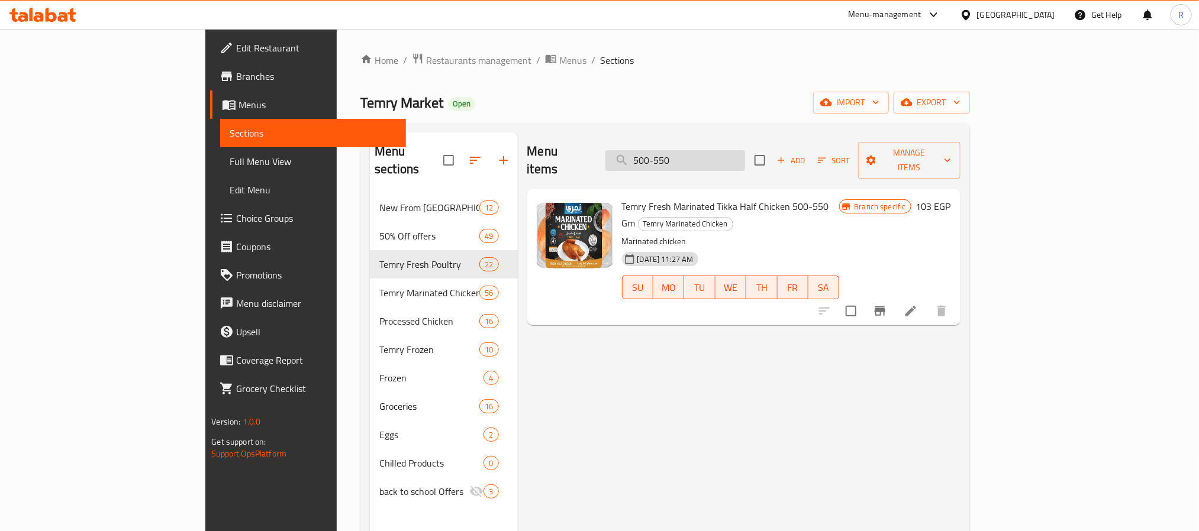
drag, startPoint x: 728, startPoint y: 150, endPoint x: 685, endPoint y: 162, distance: 44.8
click at [685, 162] on input "500-550" at bounding box center [675, 160] width 140 height 21
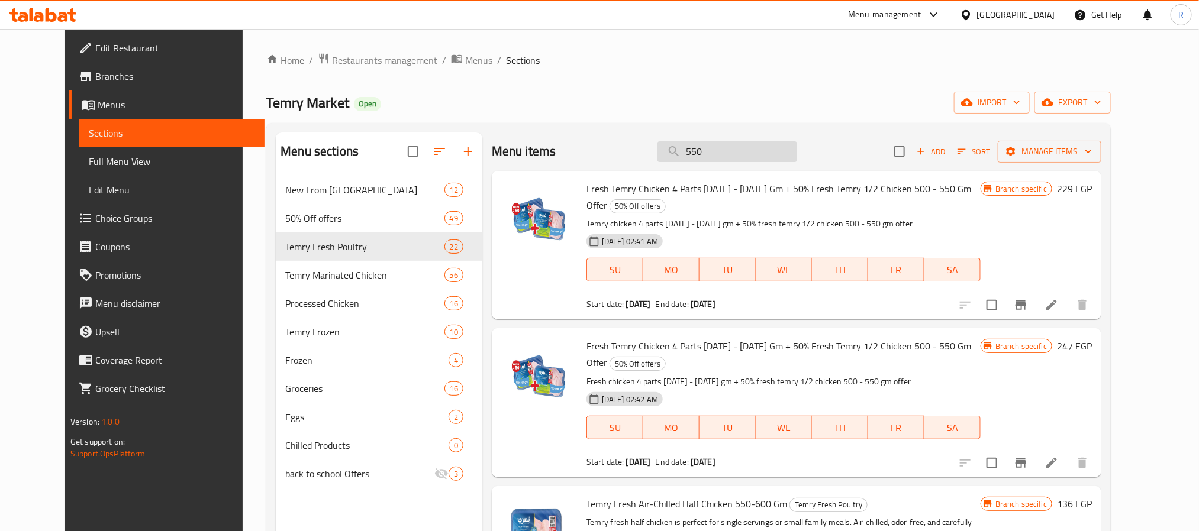
click at [743, 151] on input "550" at bounding box center [727, 151] width 140 height 21
paste input "622300508293"
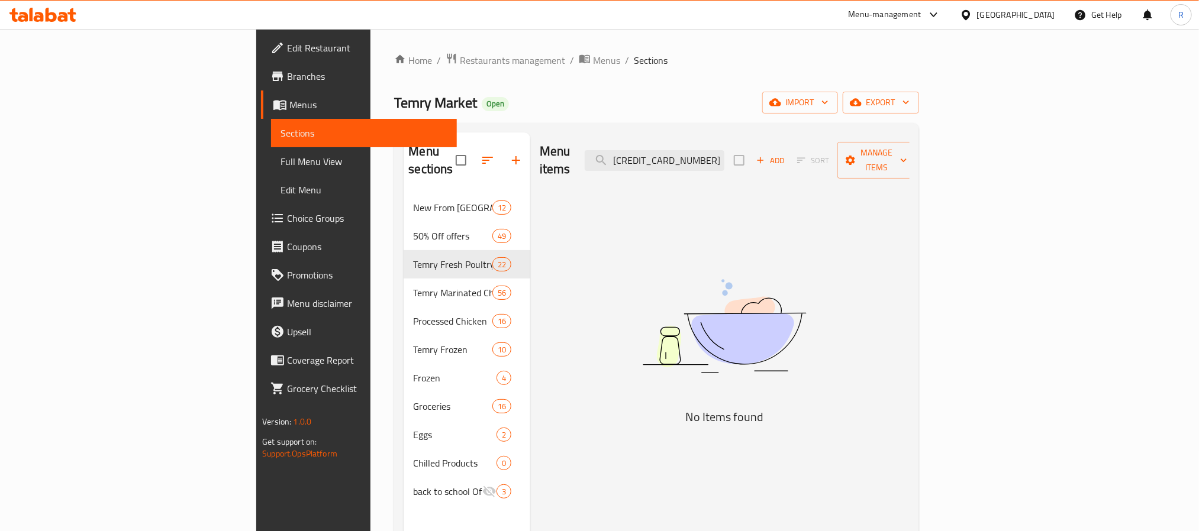
type input "[CREDIT_CARD_NUMBER]"
click at [280, 157] on span "Full Menu View" at bounding box center [363, 161] width 166 height 14
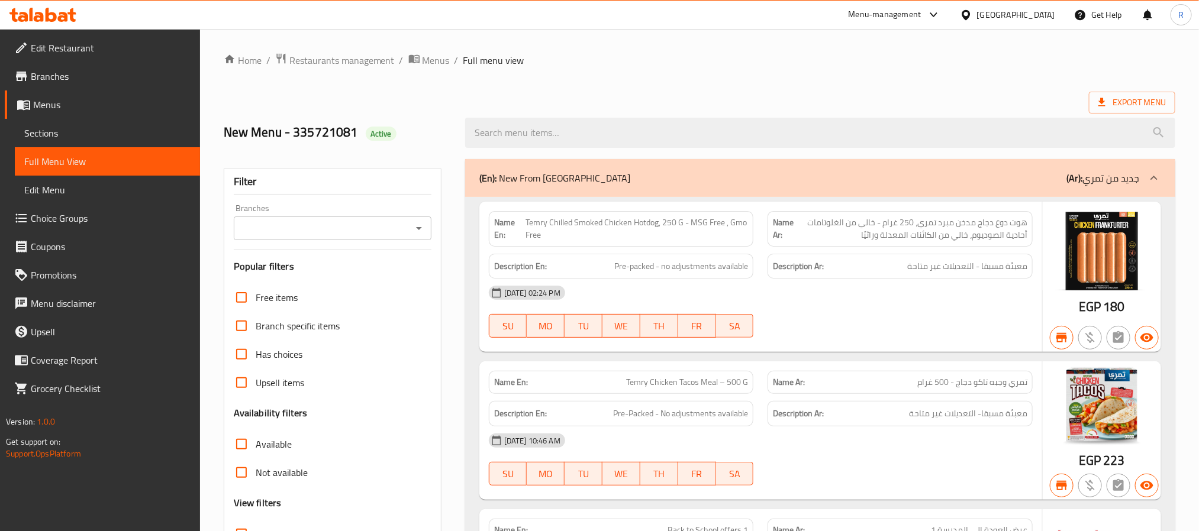
click at [609, 92] on div "Export Menu" at bounding box center [700, 103] width 952 height 22
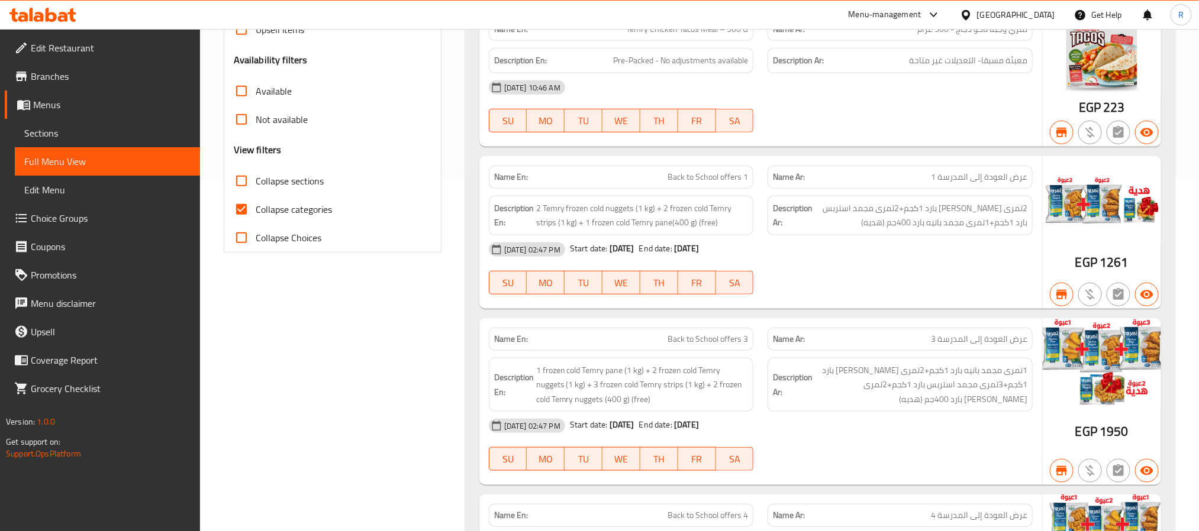
scroll to position [355, 0]
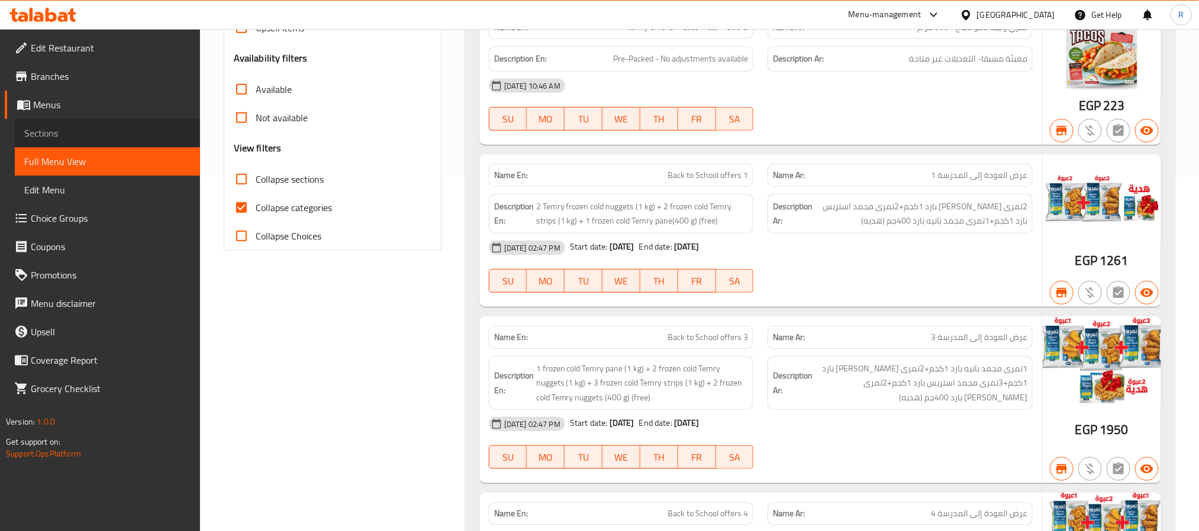
click at [76, 134] on span "Sections" at bounding box center [107, 133] width 166 height 14
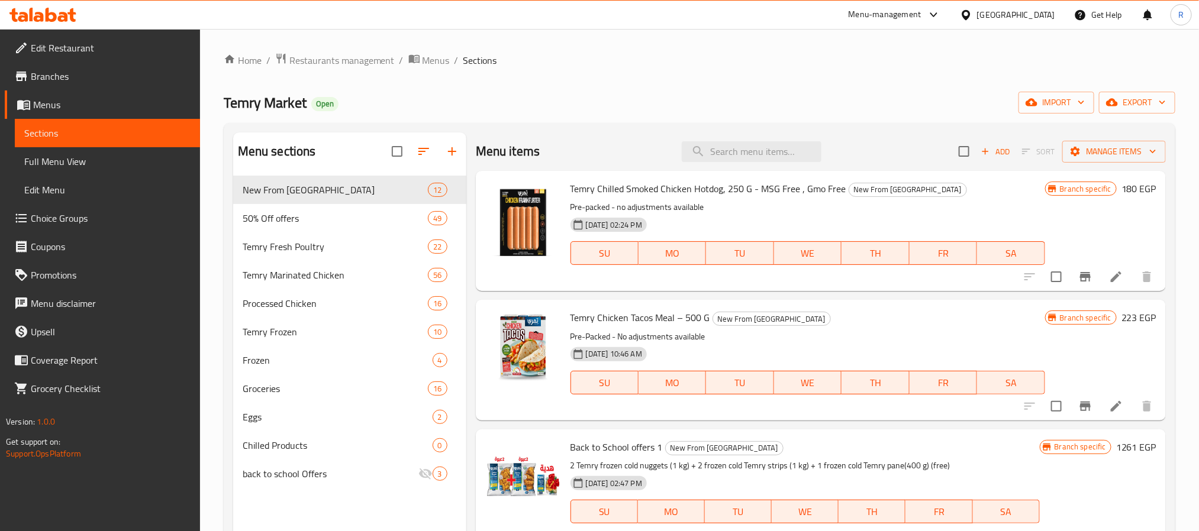
click at [741, 170] on div "Menu items Add Sort Manage items" at bounding box center [821, 152] width 690 height 38
click at [742, 155] on input "search" at bounding box center [752, 151] width 140 height 21
paste input "500-550"
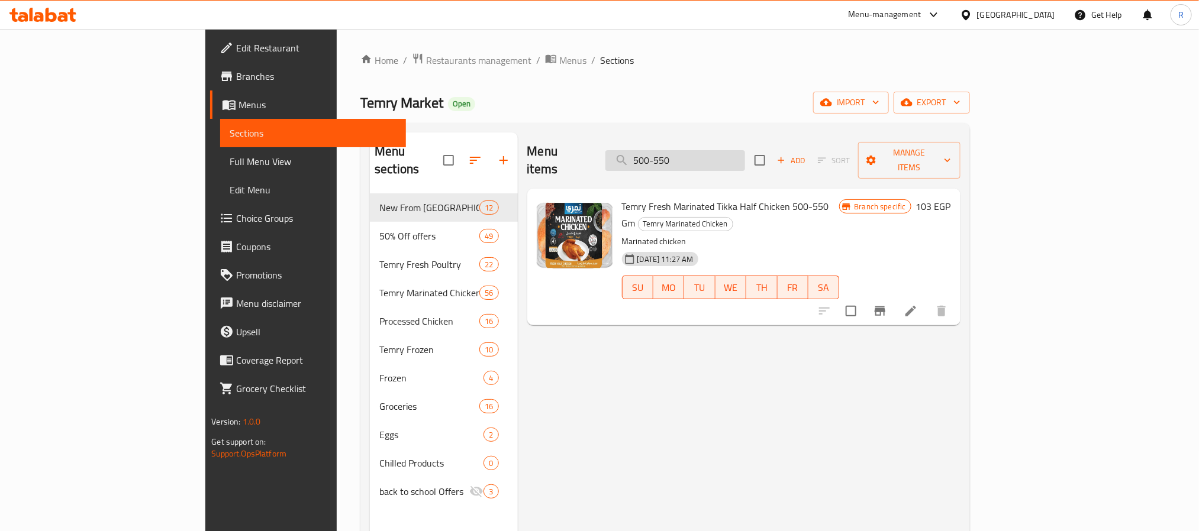
drag, startPoint x: 726, startPoint y: 154, endPoint x: 685, endPoint y: 157, distance: 40.9
click at [685, 157] on input "500-550" at bounding box center [675, 160] width 140 height 21
click at [745, 160] on input "500-550" at bounding box center [675, 160] width 140 height 21
drag, startPoint x: 725, startPoint y: 153, endPoint x: 831, endPoint y: 149, distance: 106.0
click at [745, 151] on input "500-550" at bounding box center [675, 160] width 140 height 21
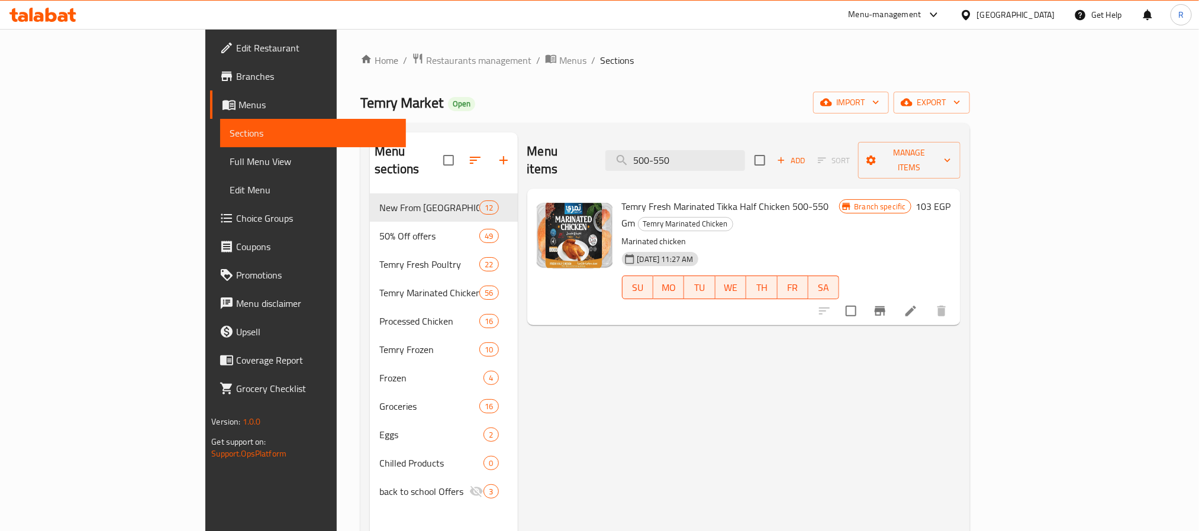
type input "500"
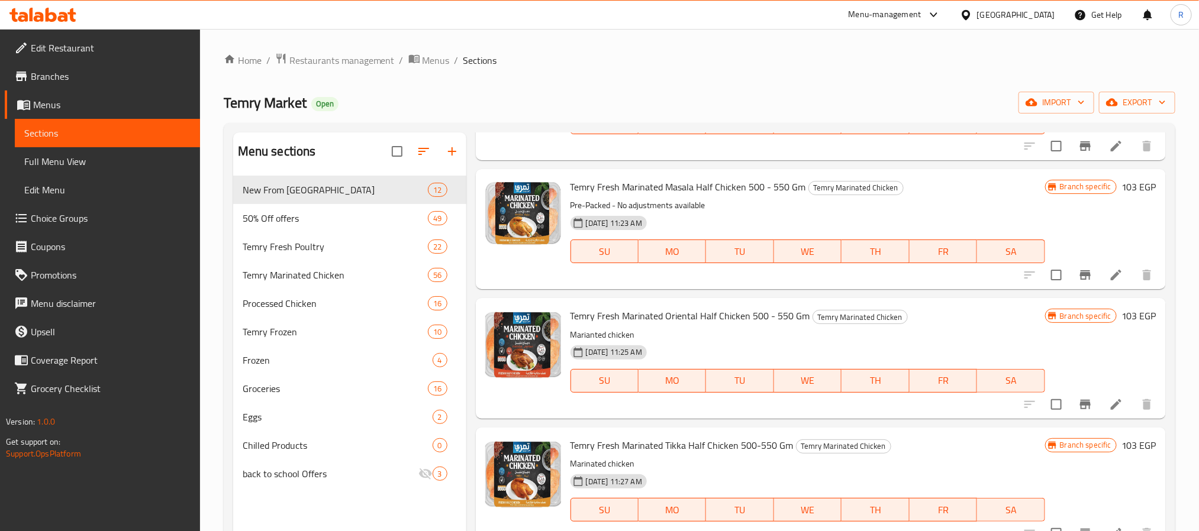
scroll to position [1243, 0]
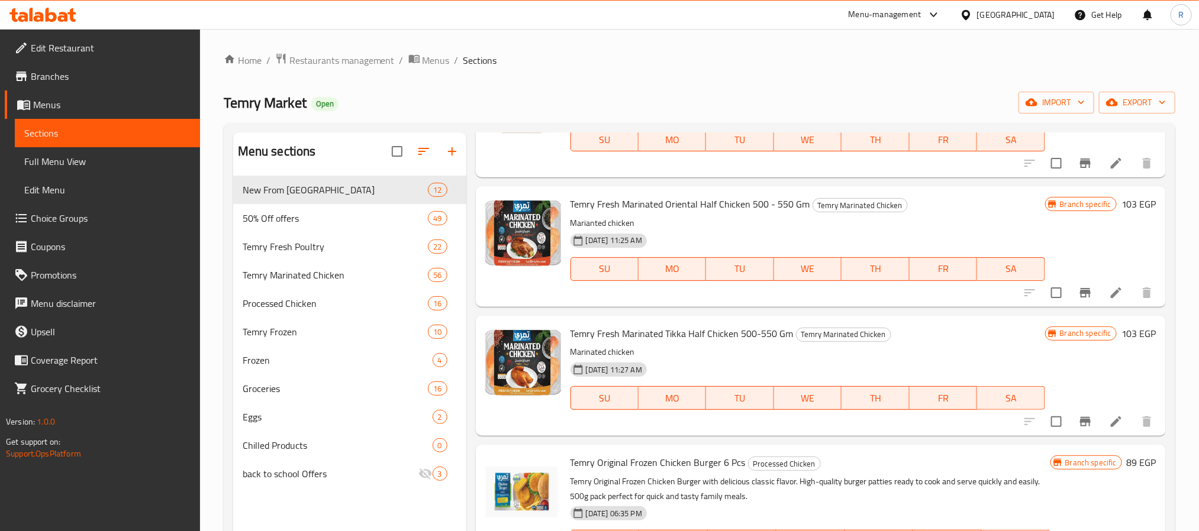
click at [1109, 298] on icon at bounding box center [1116, 293] width 14 height 14
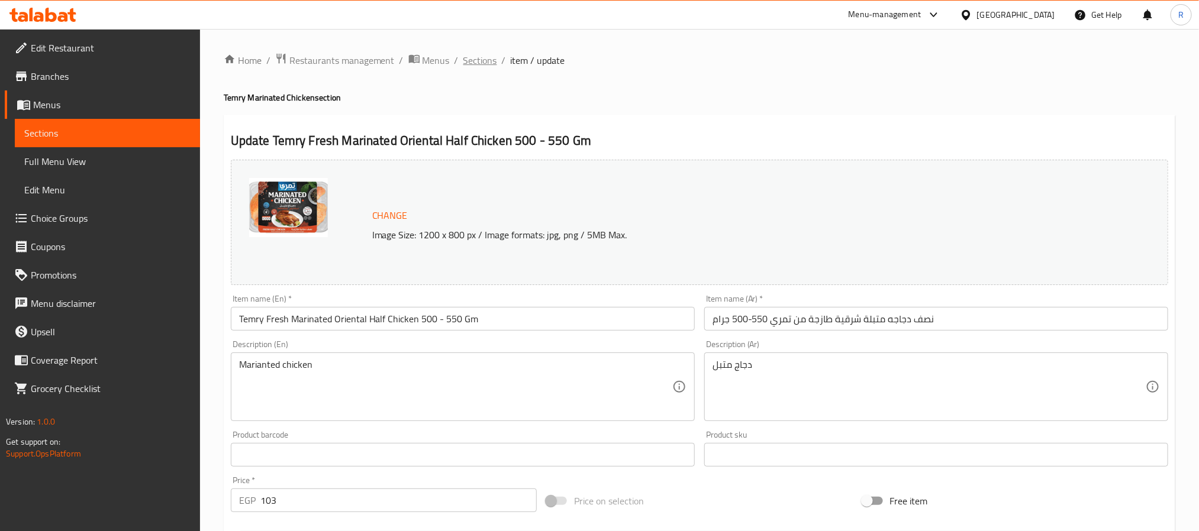
click at [490, 55] on span "Sections" at bounding box center [480, 60] width 34 height 14
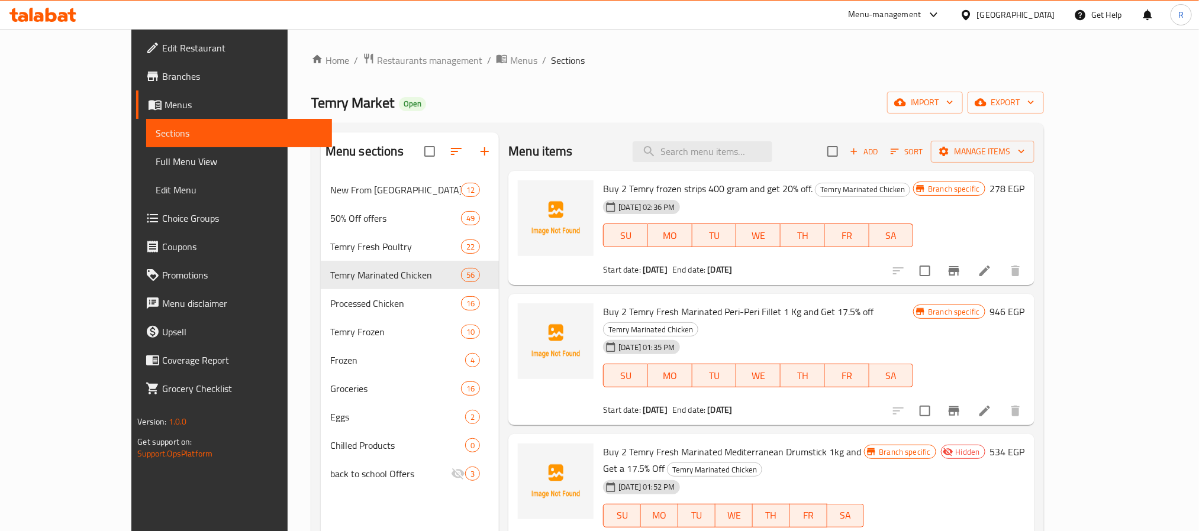
click at [712, 85] on div "Home / Restaurants management / Menus / Sections Temry Market Open import expor…" at bounding box center [677, 363] width 733 height 621
click at [730, 78] on div "Home / Restaurants management / Menus / Sections Temry Market Open import expor…" at bounding box center [677, 363] width 733 height 621
click at [760, 150] on input "search" at bounding box center [703, 151] width 140 height 21
paste input "3تمري فريش اربع اجزاء 1000-1100"
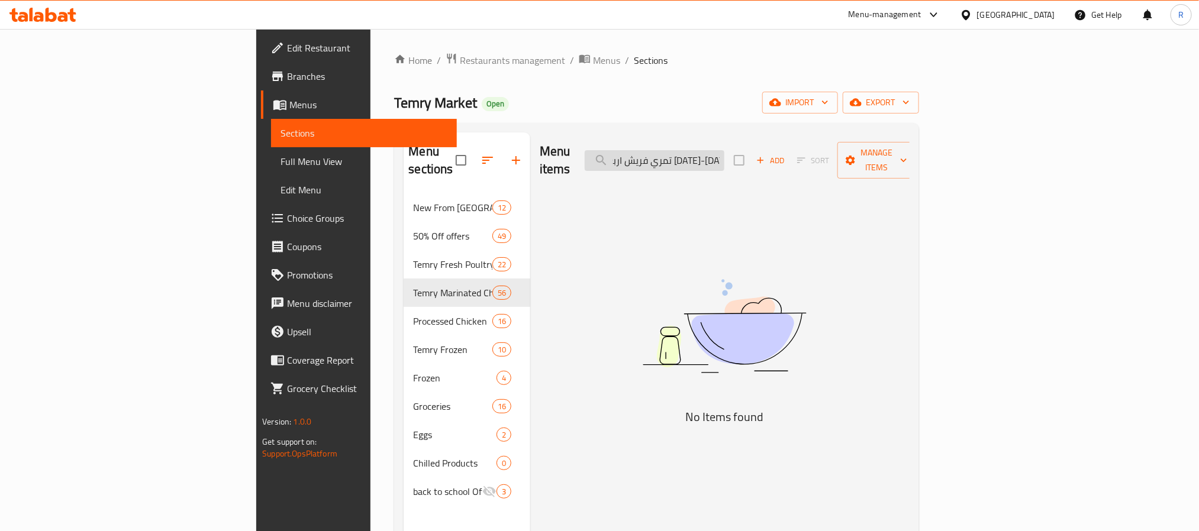
scroll to position [0, 1]
click at [724, 153] on input "3تمري فريش اربع اجزاء 1000-1100" at bounding box center [655, 160] width 140 height 21
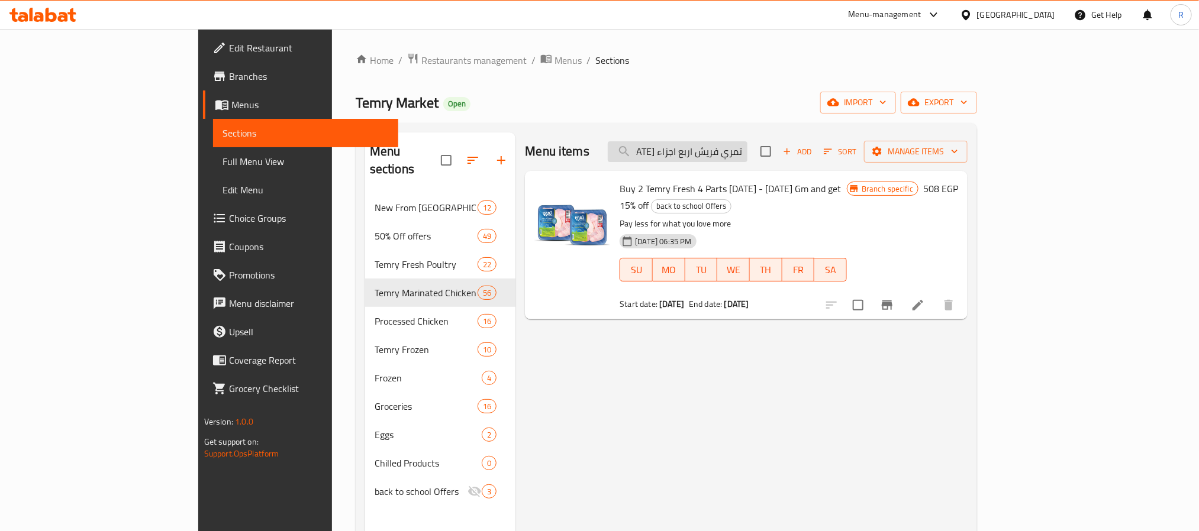
click at [747, 153] on input "تمري فريش اربع اجزاء 1000-1100" at bounding box center [678, 151] width 140 height 21
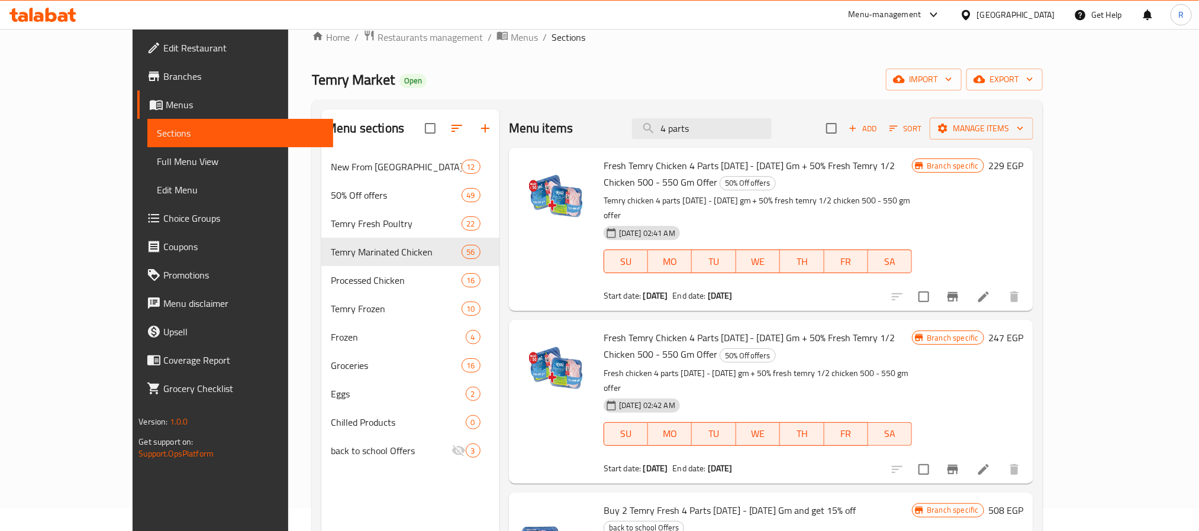
scroll to position [0, 0]
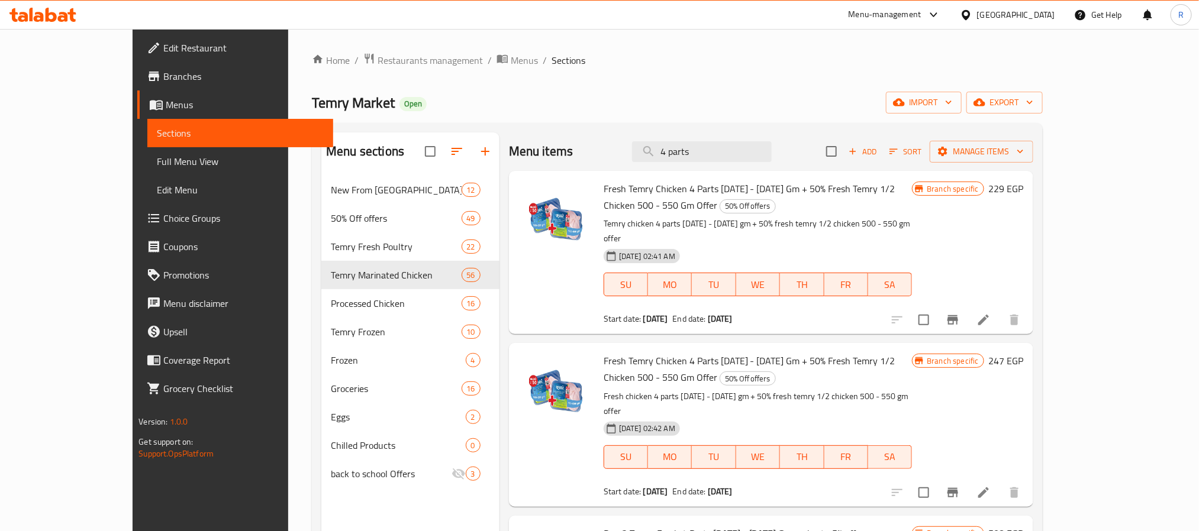
type input "4 parts"
click at [879, 153] on span "Add" at bounding box center [863, 152] width 32 height 14
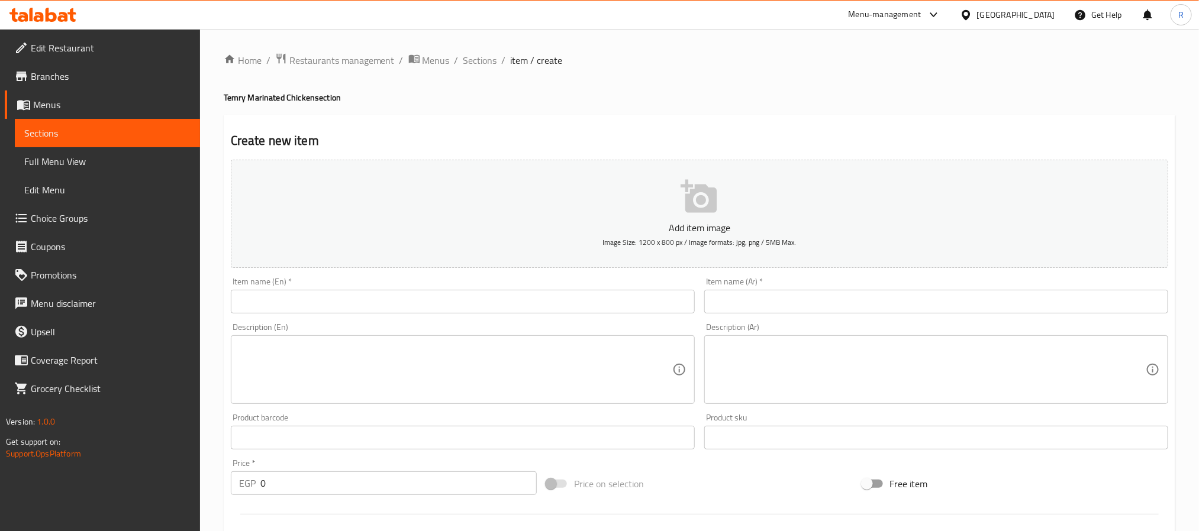
click at [503, 306] on input "text" at bounding box center [463, 302] width 464 height 24
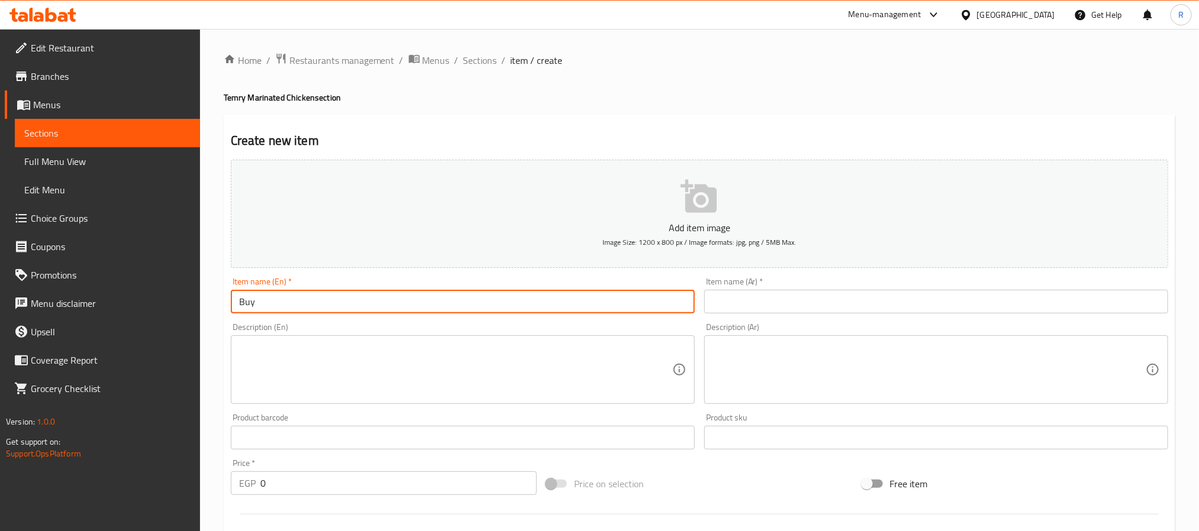
type input "Buy"
click at [579, 367] on textarea at bounding box center [455, 370] width 433 height 56
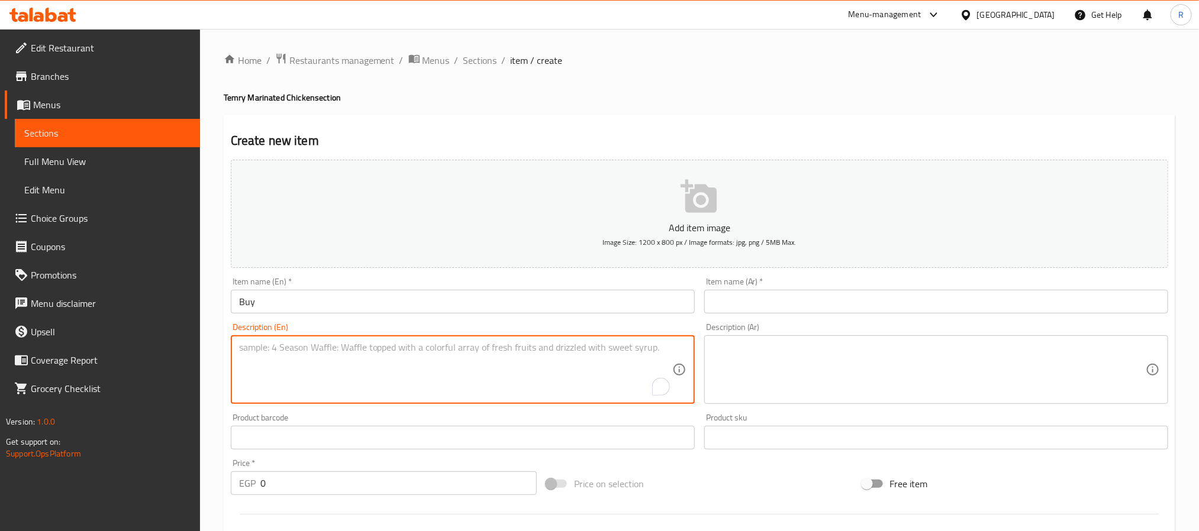
click at [579, 367] on textarea "To enrich screen reader interactions, please activate Accessibility in Grammarl…" at bounding box center [455, 370] width 433 height 56
paste textarea "3تمري فريش اربع اجزاء 1000-1100"
type textarea "3تمري فريش اربع اجزاء 1000-1100"
click at [501, 359] on textarea "3تمري فريش اربع اجزاء 1000-1100" at bounding box center [455, 370] width 433 height 56
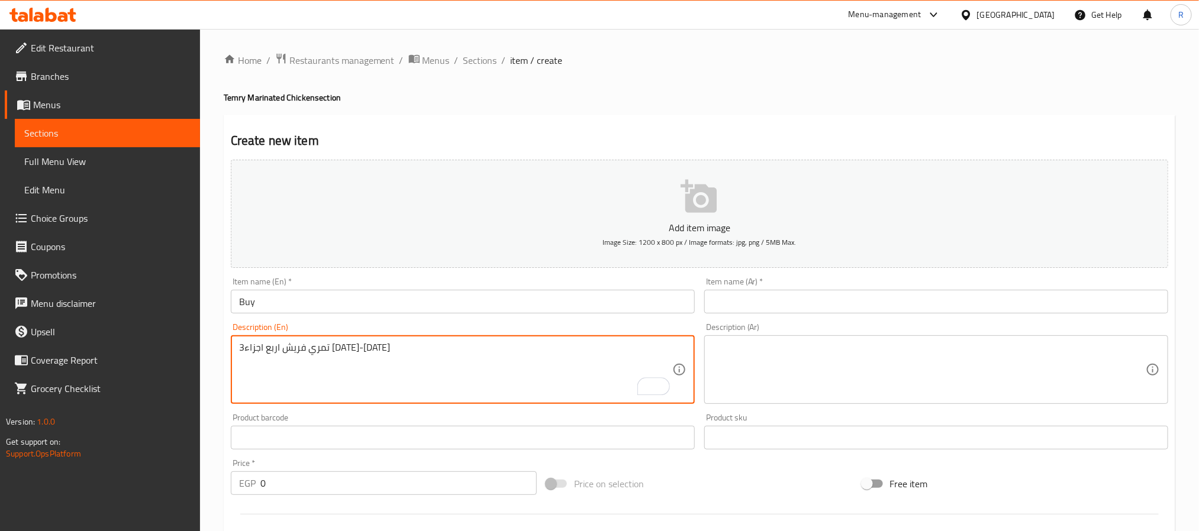
click at [501, 359] on textarea "3تمري فريش اربع اجزاء 1000-1100" at bounding box center [455, 370] width 433 height 56
click at [866, 300] on input "text" at bounding box center [936, 302] width 464 height 24
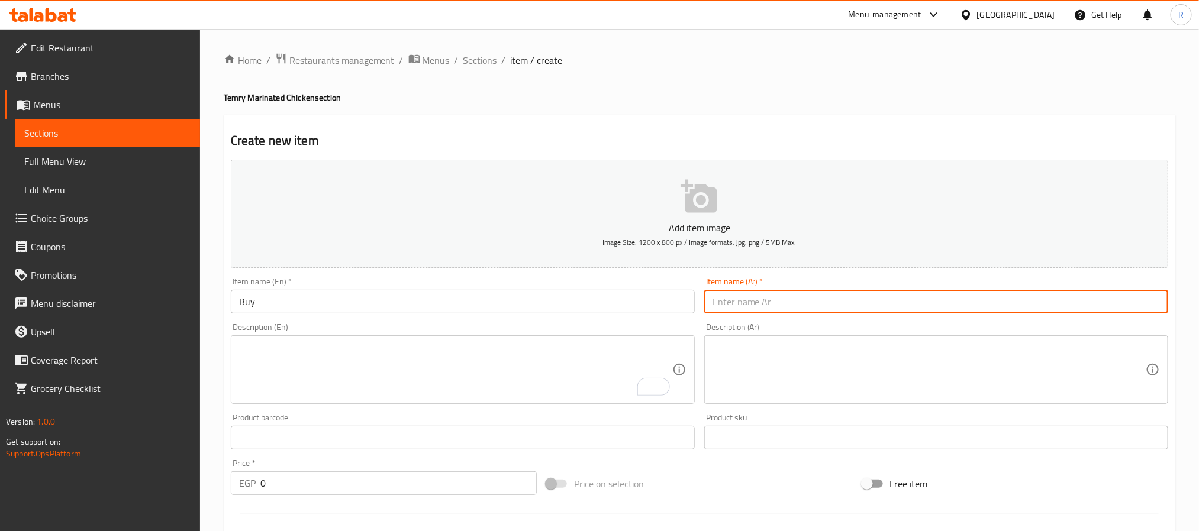
type input "ت"
paste input "3تمري فريش اربع اجزاء 1000-1100"
paste input "تمري فريش نصف دجاجة 500-550 جم"
type input "اشتري 3تمري فريش اربع اجزاء 1000-1100 واحصل على تمري فريش نصف دجاجة 500-550 جم"
click at [1128, 304] on input "اشتري 3تمري فريش اربع اجزاء 1000-1100 واحصل على تمري فريش نصف دجاجة 500-550 جم" at bounding box center [936, 302] width 464 height 24
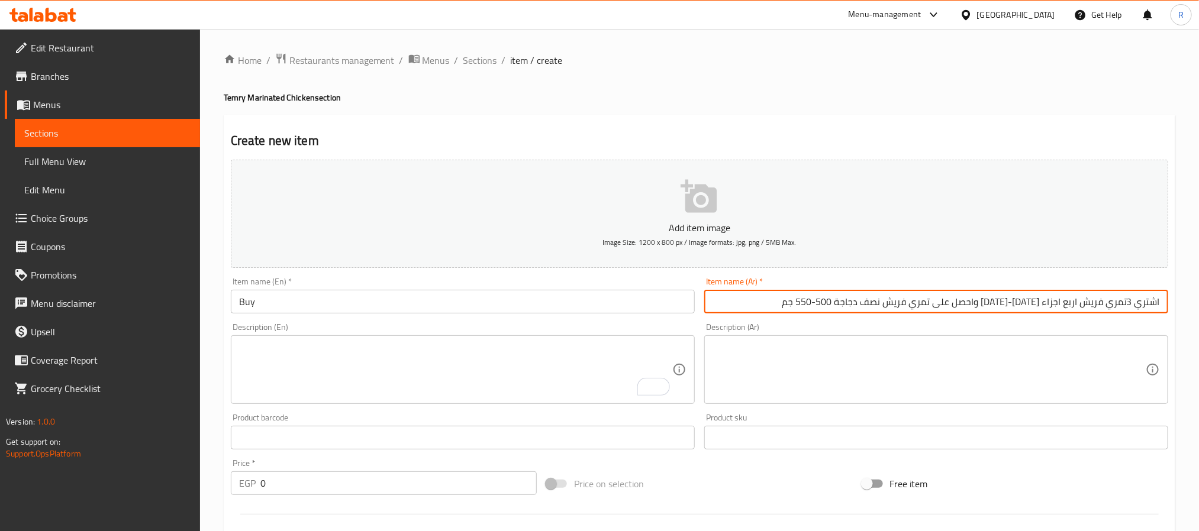
click at [1062, 296] on input "اشتري 3تمري فريش اربع اجزاء 1000-1100 واحصل على تمري فريش نصف دجاجة 500-550 جم" at bounding box center [936, 302] width 464 height 24
click at [1063, 296] on input "اشتري 3تمري فريش اربع اجزاء 1000-1100 واحصل على تمري فريش نصف دجاجة 500-550 جم" at bounding box center [936, 302] width 464 height 24
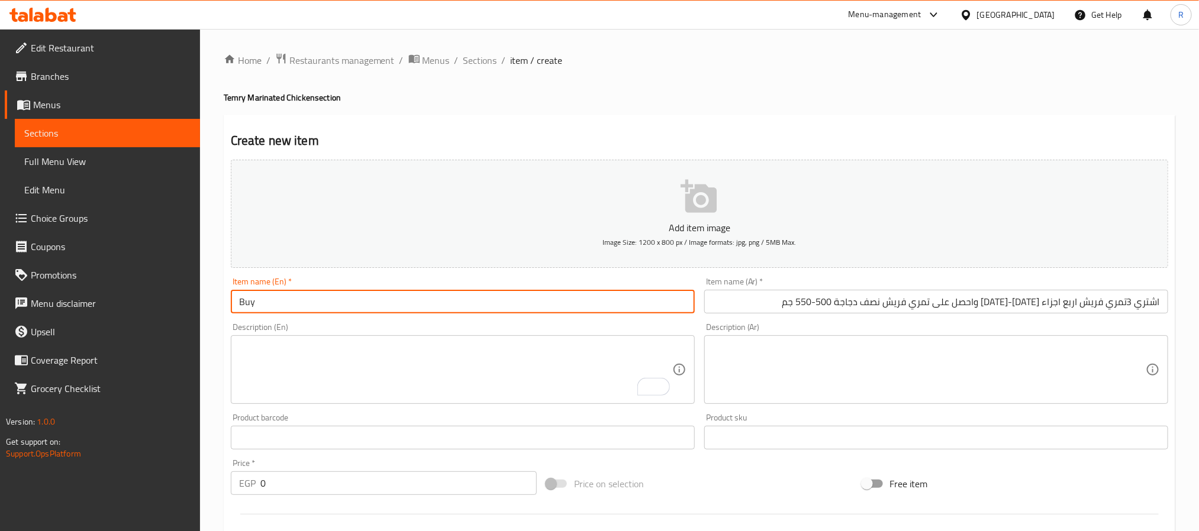
click at [438, 308] on input "Buy" at bounding box center [463, 302] width 464 height 24
paste input "3 Fresh Dates, 4 pieces, 1000-1100 and get a Fresh Dates Half Chicken, 500-550 …"
click at [297, 305] on input "Buy 3 Fresh Dates, 4 pieces, 1000-1100 and get a Fresh Dates Half Chicken, 500-…" at bounding box center [463, 302] width 464 height 24
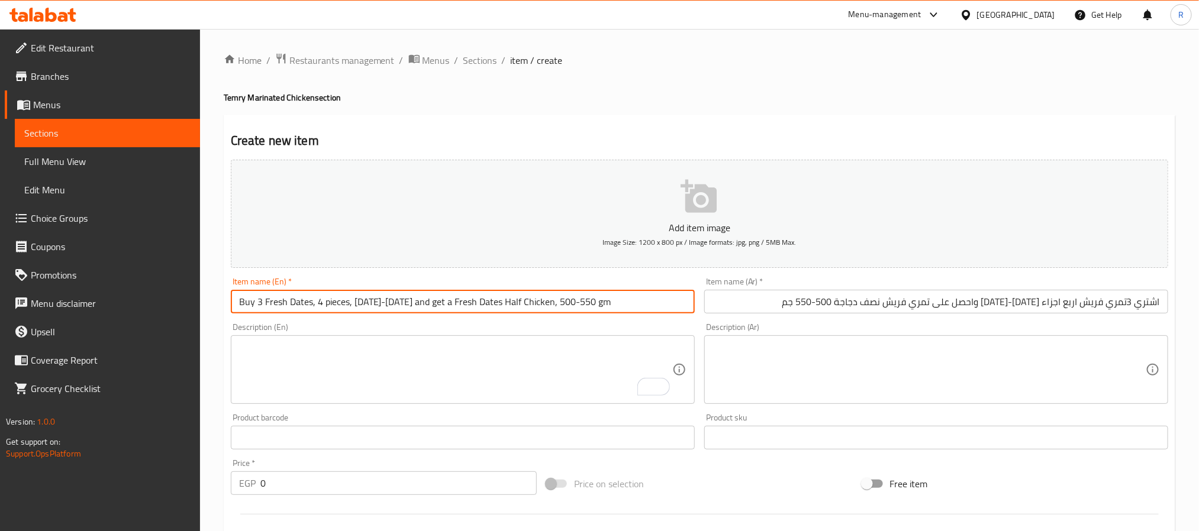
drag, startPoint x: 297, startPoint y: 305, endPoint x: 311, endPoint y: 305, distance: 13.6
click at [311, 305] on input "Buy 3 Fresh Dates, 4 pieces, 1000-1100 and get a Fresh Dates Half Chicken, 500-…" at bounding box center [463, 302] width 464 height 24
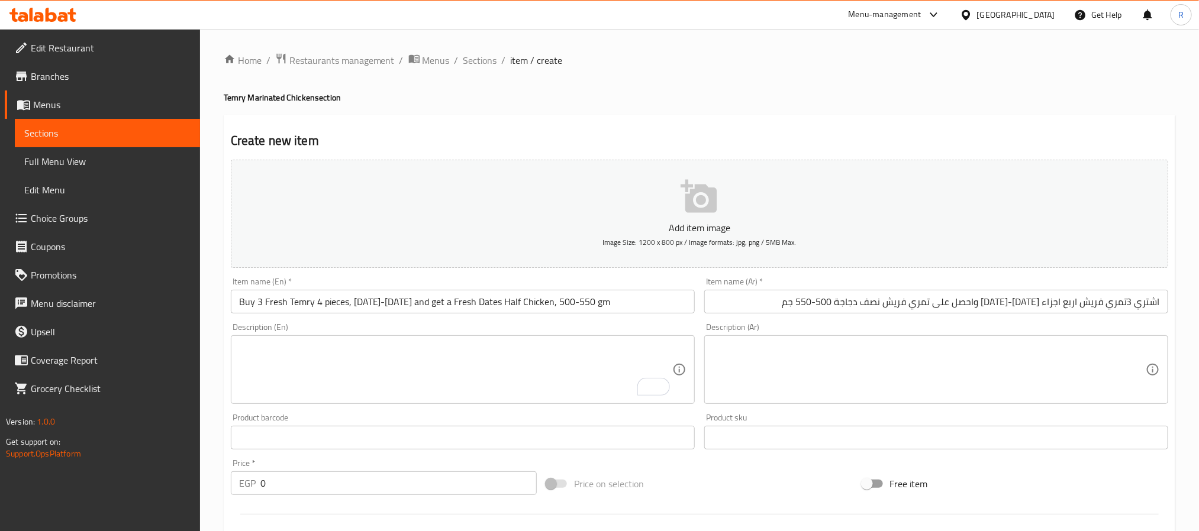
click at [347, 306] on input "Buy 3 Fresh Temry 4 pieces, 1000-1100 and get a Fresh Dates Half Chicken, 500-5…" at bounding box center [463, 302] width 464 height 24
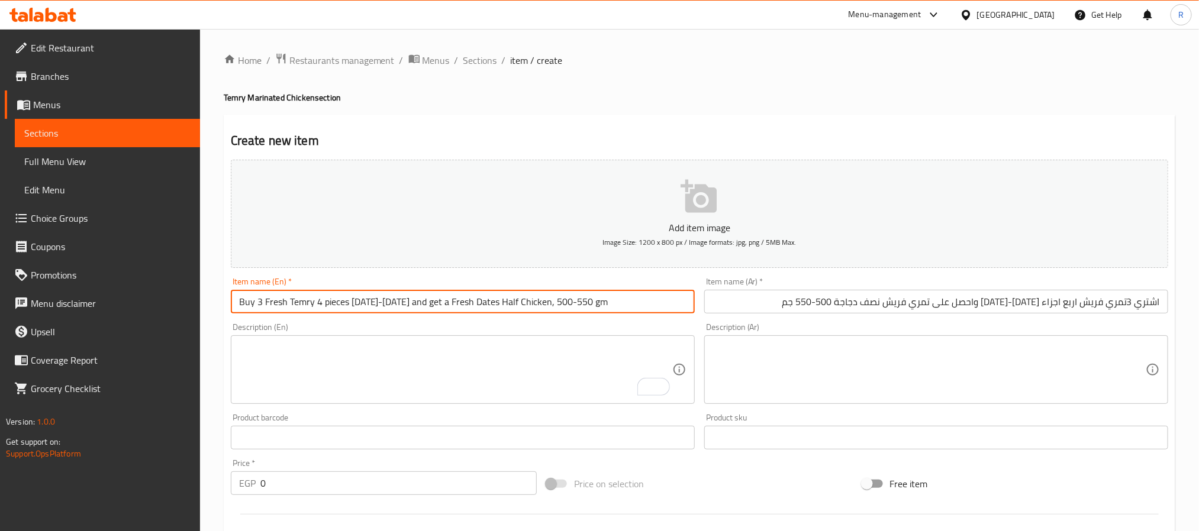
click at [433, 306] on input "Buy 3 Fresh Temry 4 pieces 1000-1100 and get a Fresh Dates Half Chicken, 500-55…" at bounding box center [463, 302] width 464 height 24
click at [466, 306] on input "Buy 3 Fresh Temry 4 pieces 1000-1100 and get Fresh Dates Half Chicken, 500-550 …" at bounding box center [463, 302] width 464 height 24
click at [463, 306] on input "Buy 3 Fresh Temry 4 pieces 1000-1100 and get Fresh Dates Half Chicken, 500-550 …" at bounding box center [463, 302] width 464 height 24
paste input "Temry"
click at [533, 304] on input "Buy 3 Fresh Temry 4 pieces 1000-1100 and get Fresh Temry Half Chicken, 500-550 …" at bounding box center [463, 302] width 464 height 24
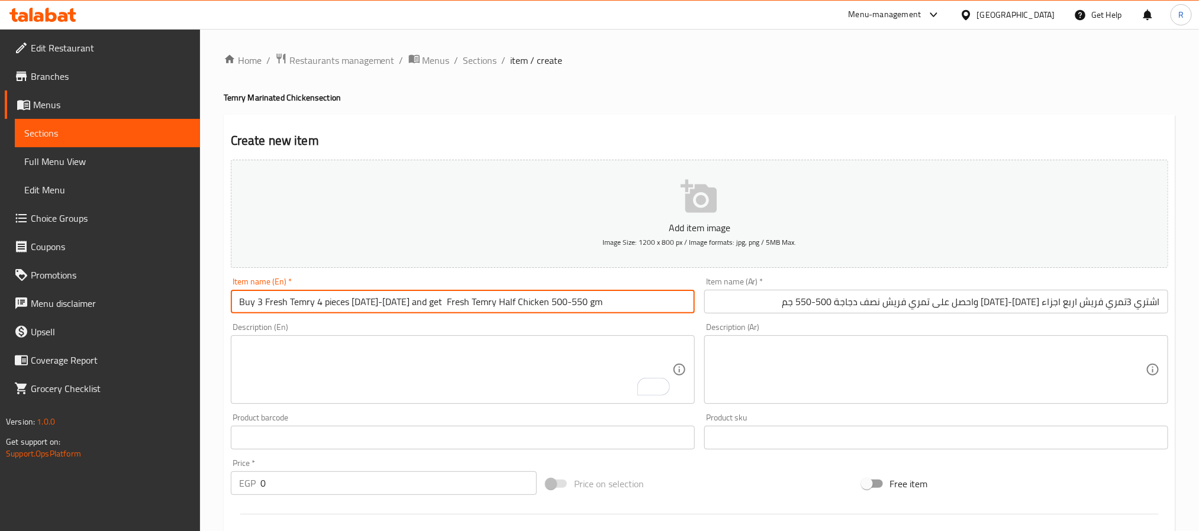
click at [612, 304] on input "Buy 3 Fresh Temry 4 pieces 1000-1100 and get Fresh Temry Half Chicken 500-550 gm" at bounding box center [463, 302] width 464 height 24
click at [609, 309] on input "Buy 3 Fresh Temry 4 pieces 1000-1100 and get Fresh Temry Half Chicken 500-550 gm" at bounding box center [463, 302] width 464 height 24
click at [601, 309] on input "Buy 3 Fresh Temry 4 Pieces 1000-1100 and Get Fresh Temry Half Chicken 500-550 Gm" at bounding box center [463, 302] width 464 height 24
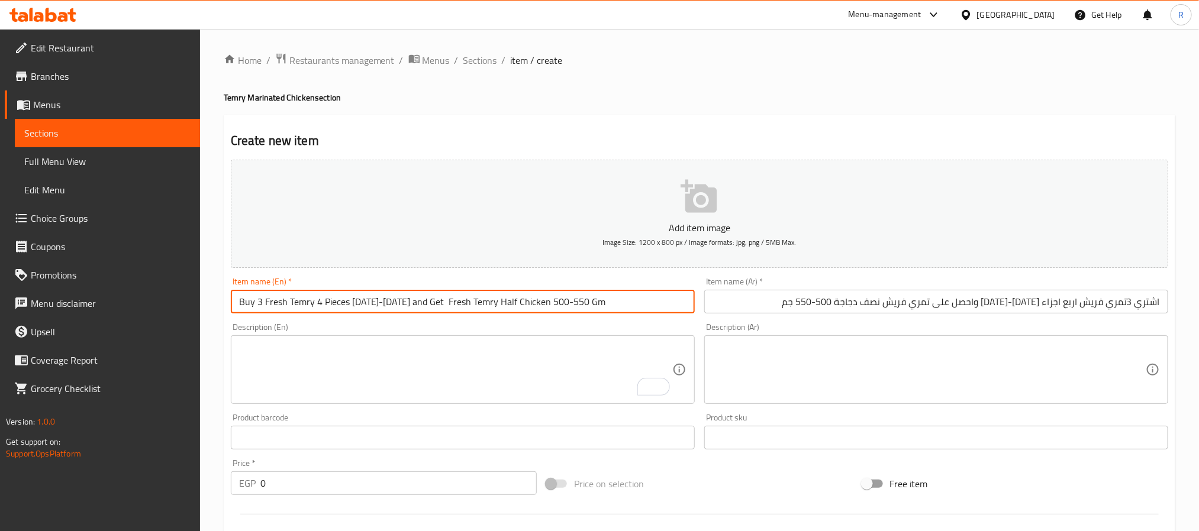
click at [403, 301] on input "Buy 3 Fresh Temry 4 Pieces 1000-1100 and Get Fresh Temry Half Chicken 500-550 Gm" at bounding box center [463, 302] width 464 height 24
click at [595, 302] on input "Buy 3 Fresh Temry 4 Pieces 1000-1100 And Get Fresh Temry Half Chicken 500-550 Gm" at bounding box center [463, 302] width 464 height 24
click at [430, 304] on input "Buy 3 Fresh Temry 4 Pieces 1000-1100 And Get Fresh Temry Half Chicken 500-550 Gm" at bounding box center [463, 302] width 464 height 24
type input "Buy 3 Fresh Temry 4 Pieces 1000-1100 And Get Fresh Temry Half Chicken 500-550 Gm"
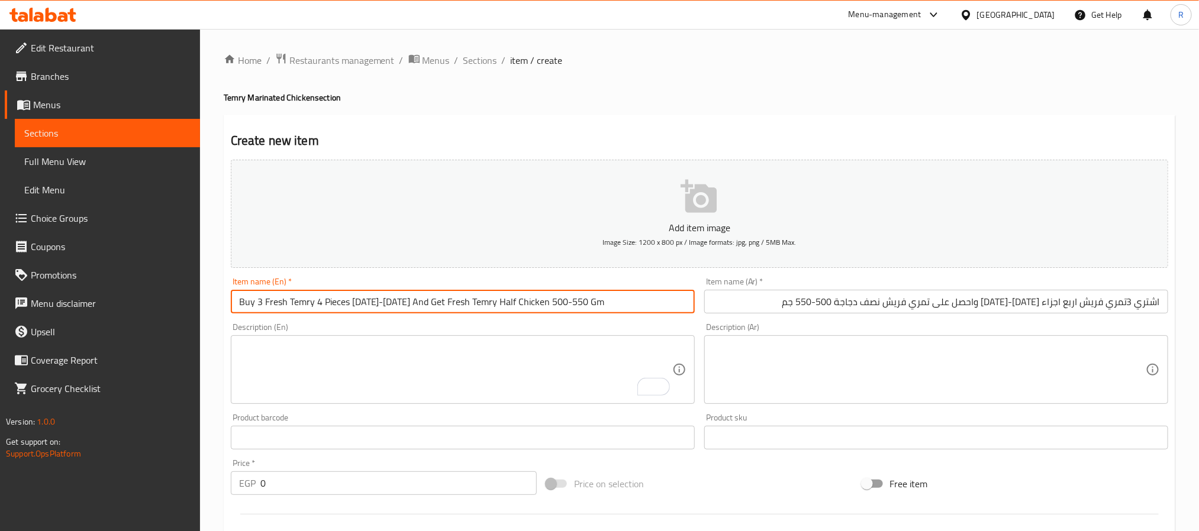
scroll to position [178, 0]
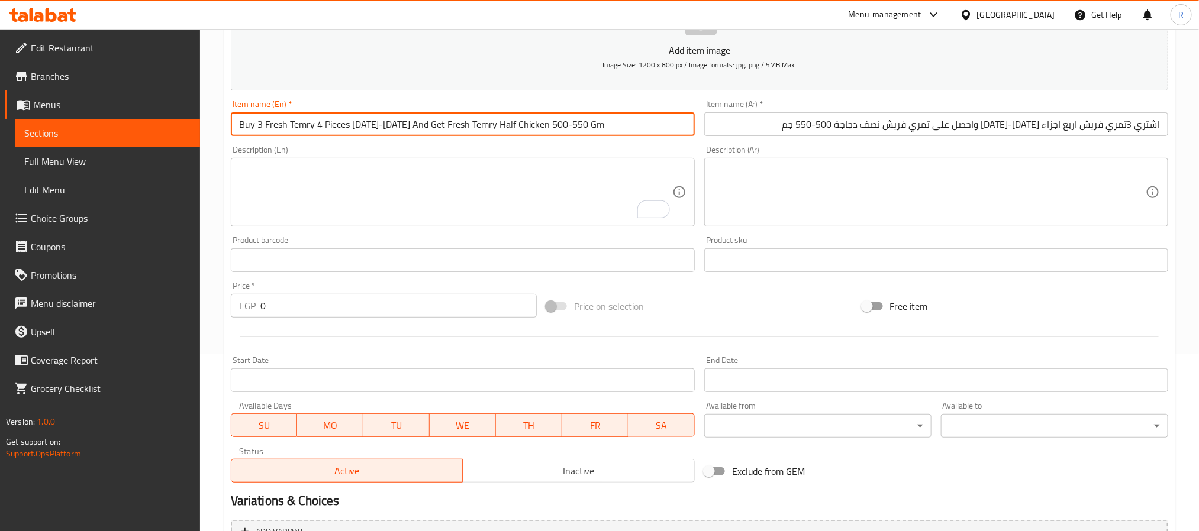
click at [538, 466] on span "Inactive" at bounding box center [578, 471] width 222 height 17
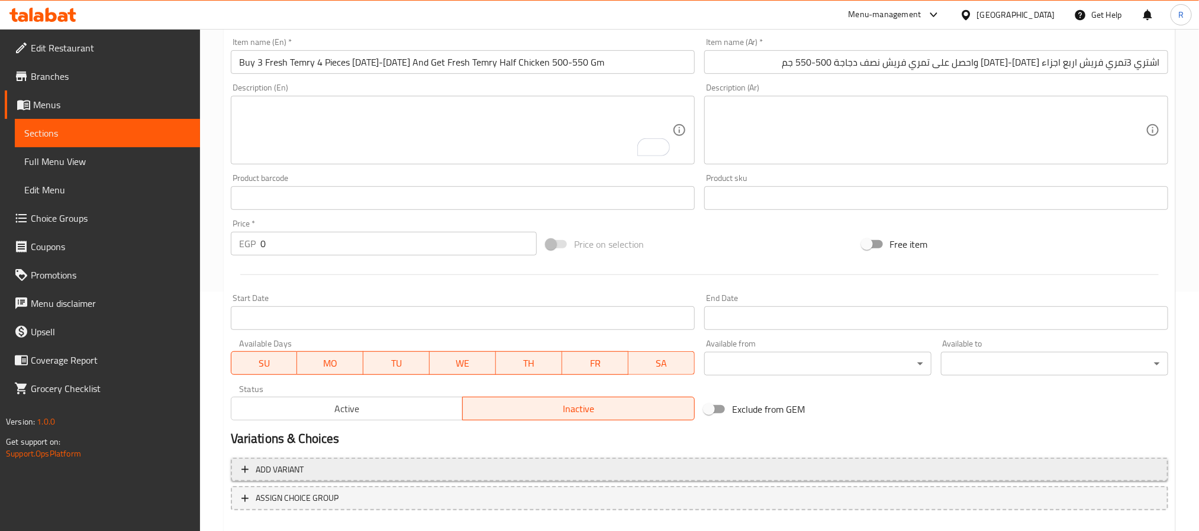
scroll to position [304, 0]
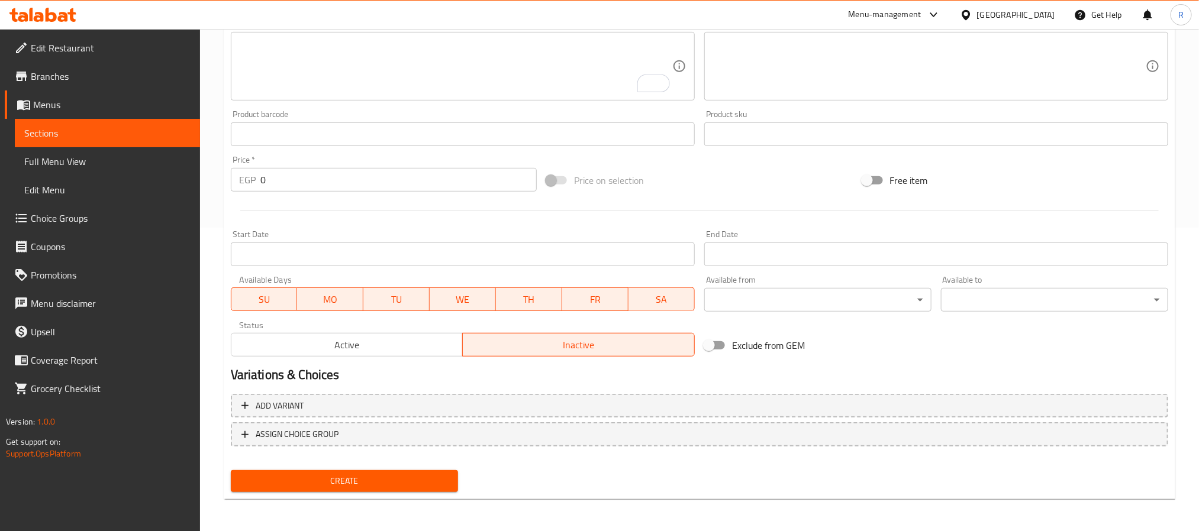
click at [485, 257] on input "Start Date" at bounding box center [463, 255] width 464 height 24
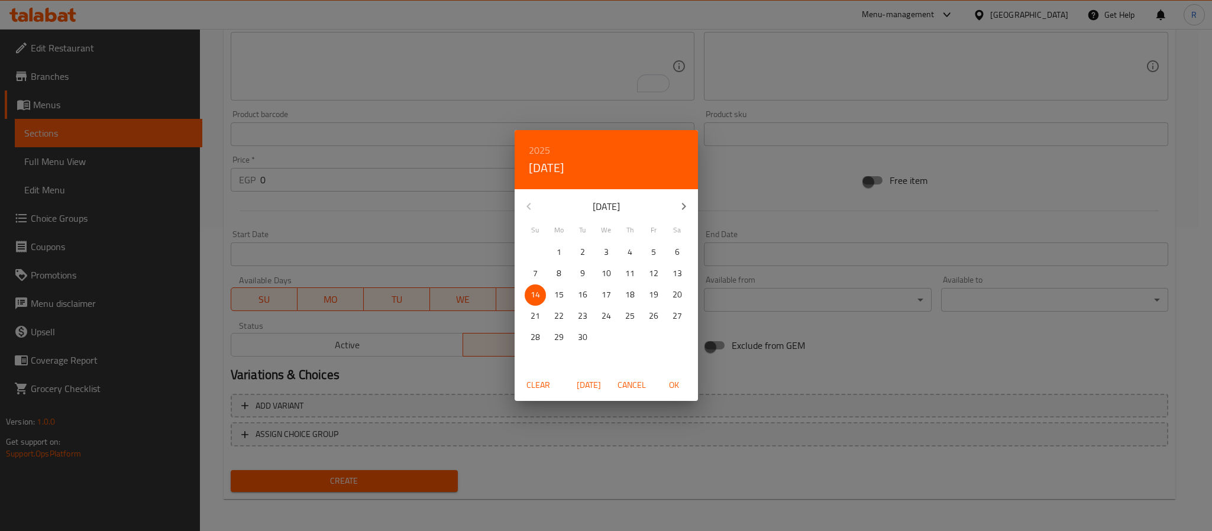
click at [551, 295] on span "15" at bounding box center [559, 295] width 21 height 15
click at [680, 382] on span "OK" at bounding box center [674, 385] width 28 height 15
type input "15-09-2025"
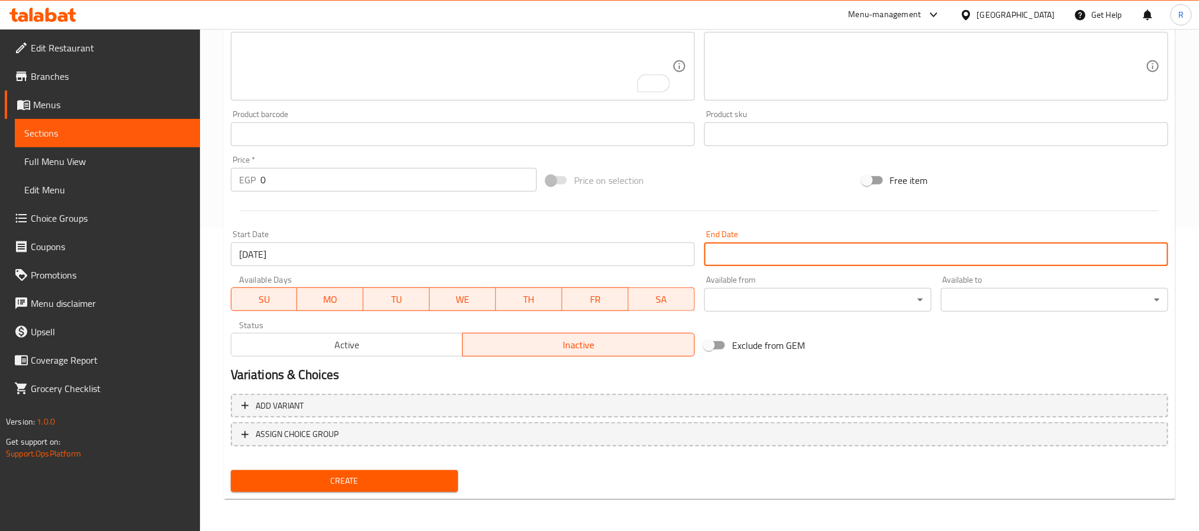
click at [781, 252] on input "Start Date" at bounding box center [936, 255] width 464 height 24
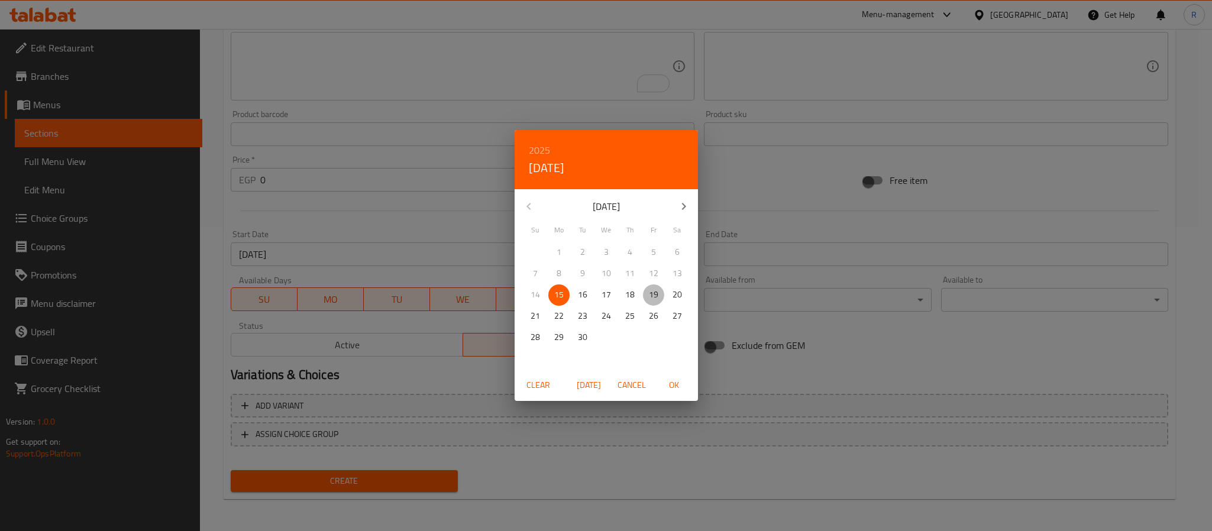
click at [652, 295] on p "19" at bounding box center [653, 295] width 9 height 15
drag, startPoint x: 672, startPoint y: 383, endPoint x: 676, endPoint y: 388, distance: 6.3
click at [673, 383] on span "OK" at bounding box center [674, 385] width 28 height 15
type input "19-09-2025"
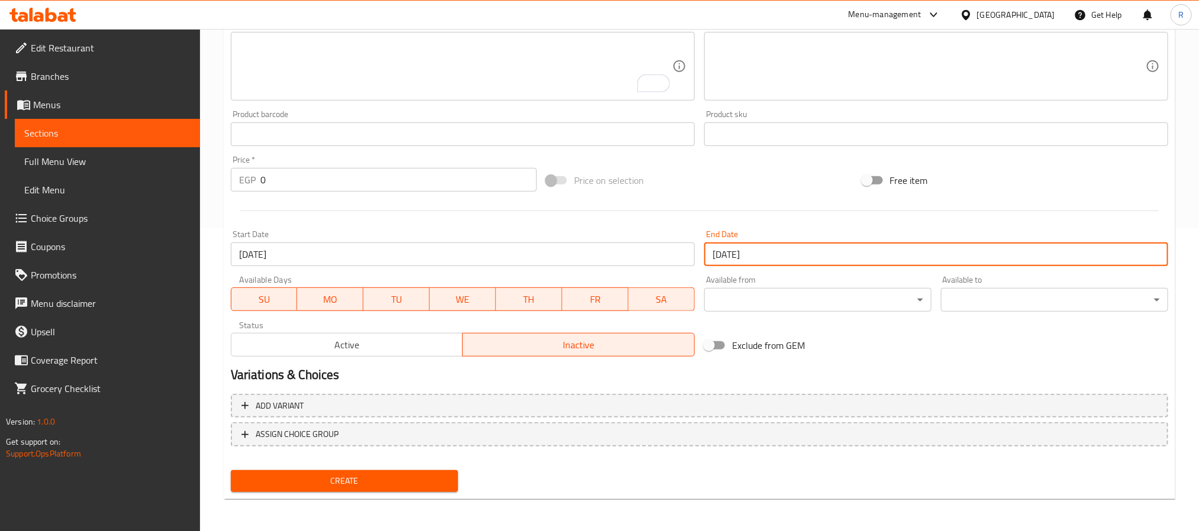
click at [346, 194] on div "Price   * EGP 0 Price *" at bounding box center [383, 174] width 315 height 46
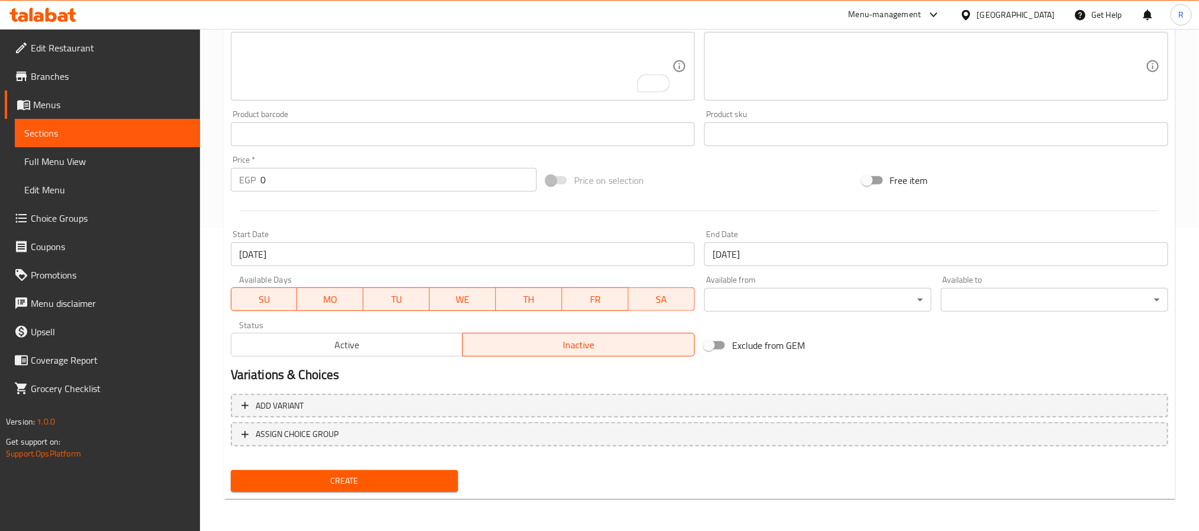
click at [350, 185] on input "0" at bounding box center [398, 180] width 276 height 24
paste input "640"
type input "0640"
click at [231, 470] on button "Create" at bounding box center [344, 481] width 227 height 22
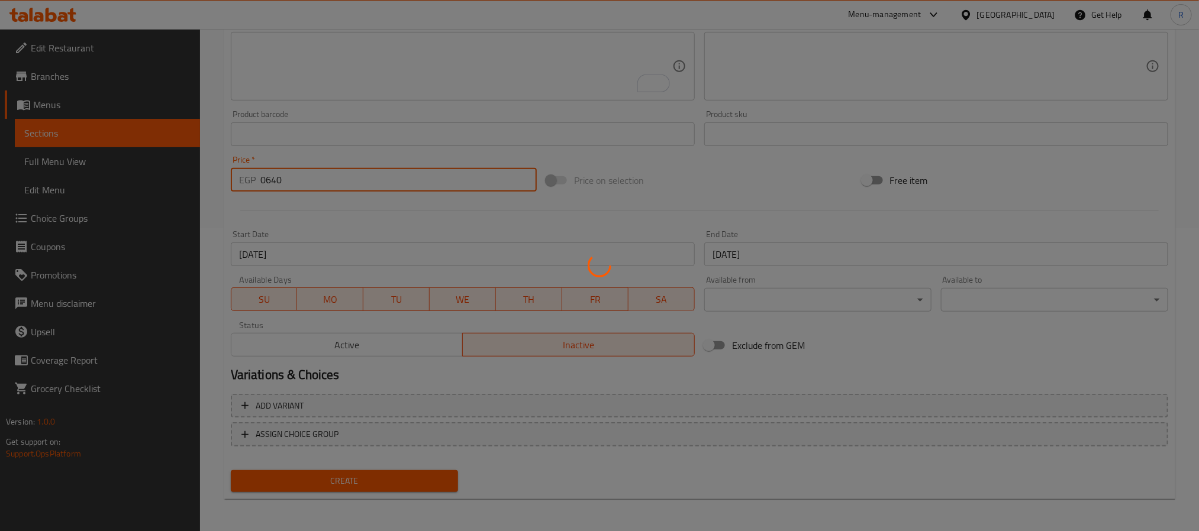
type input "0"
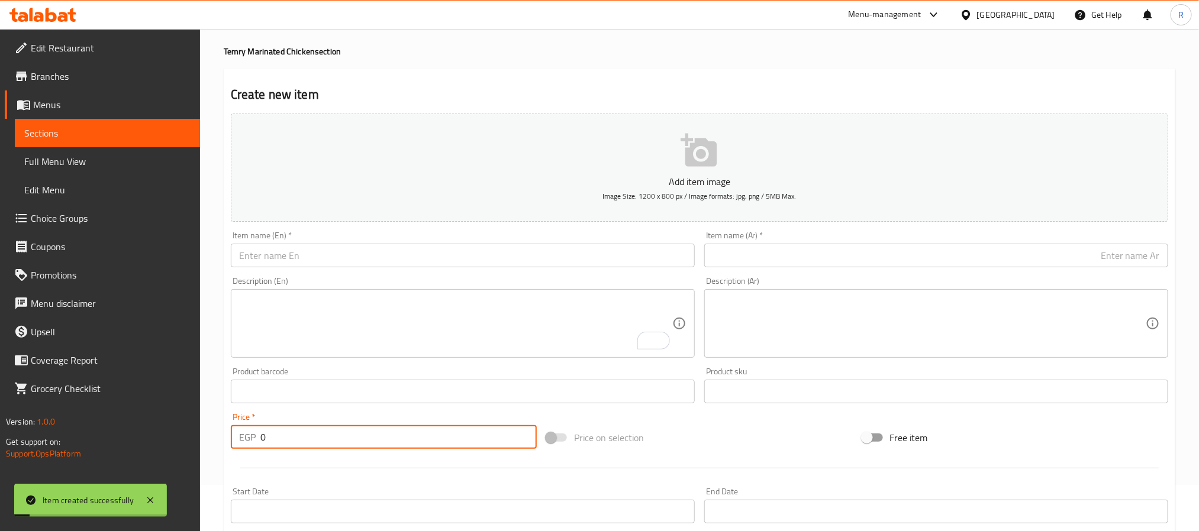
scroll to position [37, 0]
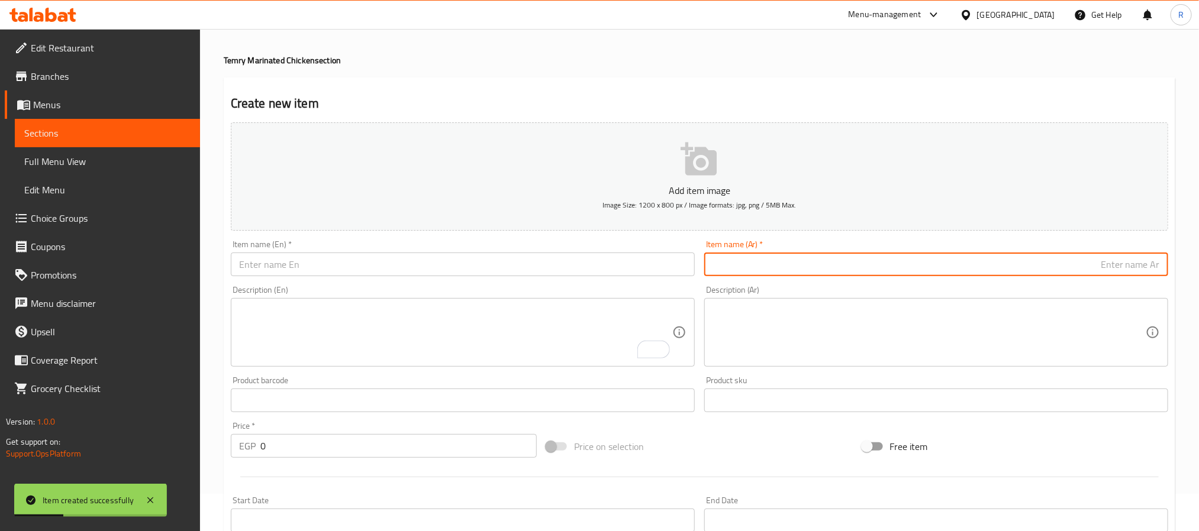
click at [797, 263] on input "text" at bounding box center [936, 265] width 464 height 24
paste input "2تمري فريش فيلية 1 كجم"
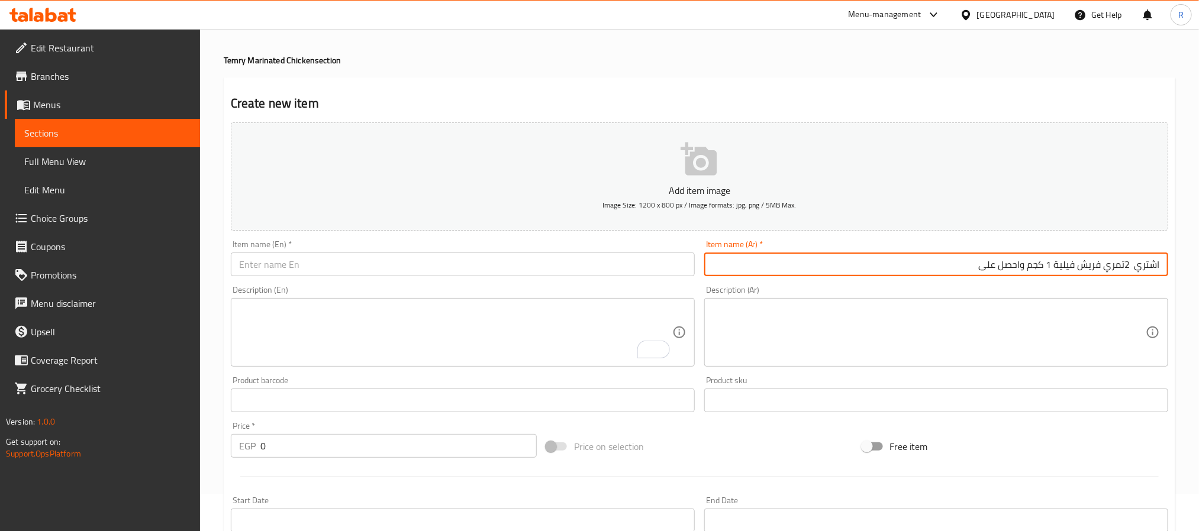
paste input "تمري فريش جناح 1 كجم"
click at [791, 267] on input "اشتري 2تمري فريش فيلية 1 كجم واحصل على تمري فريش جناح 1 كجم" at bounding box center [936, 265] width 464 height 24
type input "اشتري 2تمري فريش فيلية 1 كجم واحصل على تمري فريش جناح 1 كجم"
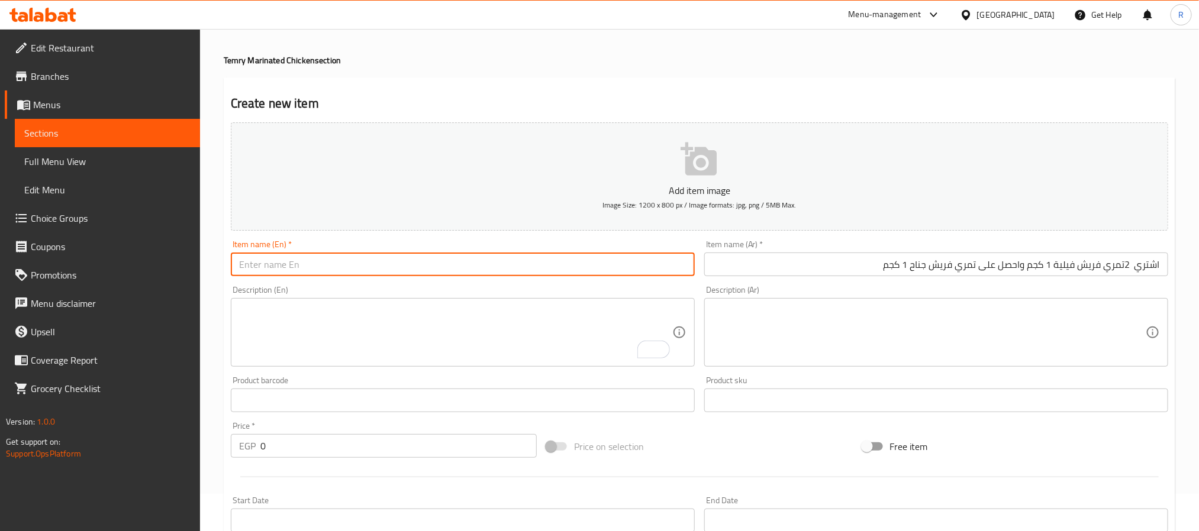
click at [475, 266] on input "text" at bounding box center [463, 265] width 464 height 24
paste input "Buy 2 fresh fillet dates, 1 kg, and get 1 fresh wing dates, 1 kg."
click at [311, 268] on input "Buy 2 fresh fillet dates, 1 kg, and get 1 fresh wing dates, 1 kg." at bounding box center [463, 265] width 464 height 24
drag, startPoint x: 311, startPoint y: 268, endPoint x: 318, endPoint y: 272, distance: 7.9
click at [312, 268] on input "Buy 2 fresh fillet dates, 1 kg, and get 1 fresh wing dates, 1 kg." at bounding box center [463, 265] width 464 height 24
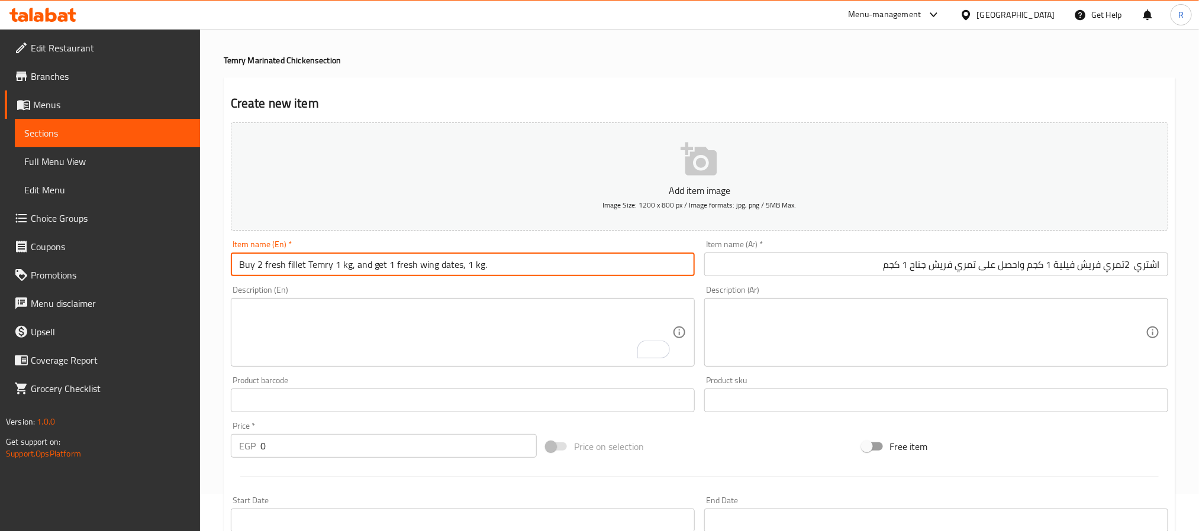
click at [349, 265] on input "Buy 2 fresh fillet Temry 1 kg, and get 1 fresh wing dates, 1 kg." at bounding box center [463, 265] width 464 height 24
click at [387, 262] on input "Buy 2 fresh fillet Temry 1 kg and get 1 fresh wing dates, 1 kg." at bounding box center [463, 265] width 464 height 24
click at [444, 265] on input "Buy 2 fresh fillet Temry 1 kg and get fresh wing dates, 1 kg." at bounding box center [463, 265] width 464 height 24
click at [384, 265] on input "Buy 2 fresh fillet Temry 1 kg and get fresh wing , 1 kg." at bounding box center [463, 265] width 464 height 24
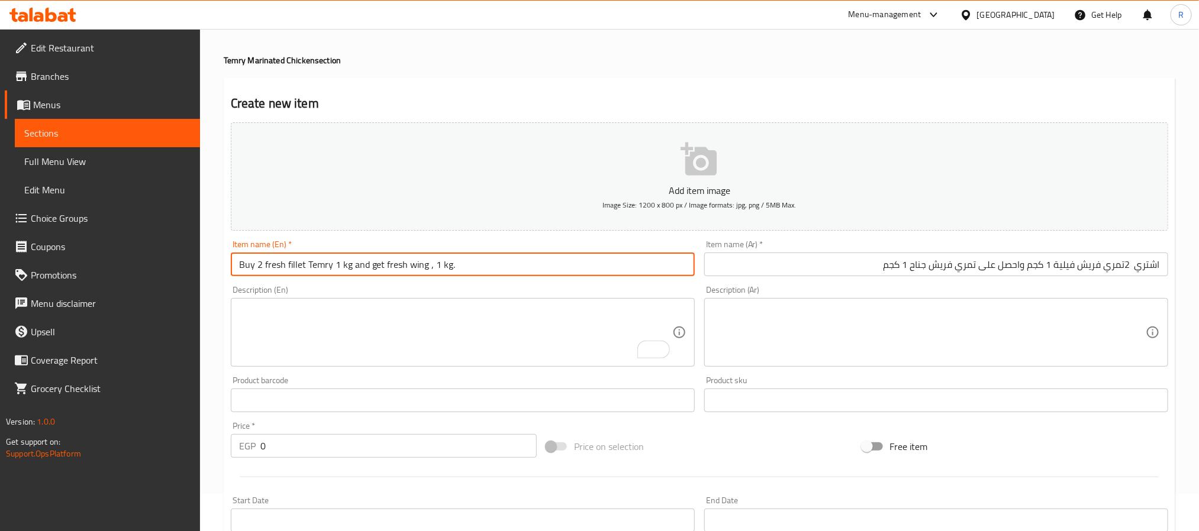
click at [403, 263] on input "Buy 2 fresh fillet Temry 1 kg and get fresh wing , 1 kg." at bounding box center [463, 265] width 464 height 24
click at [314, 265] on input "Buy 2 fresh fillet Temry 1 kg and get fresh wing , 1 kg." at bounding box center [463, 265] width 464 height 24
click at [282, 266] on input "Buy 2 fresh fillet 1 kg and get fresh wing , 1 kg." at bounding box center [463, 265] width 464 height 24
paste input "Temry"
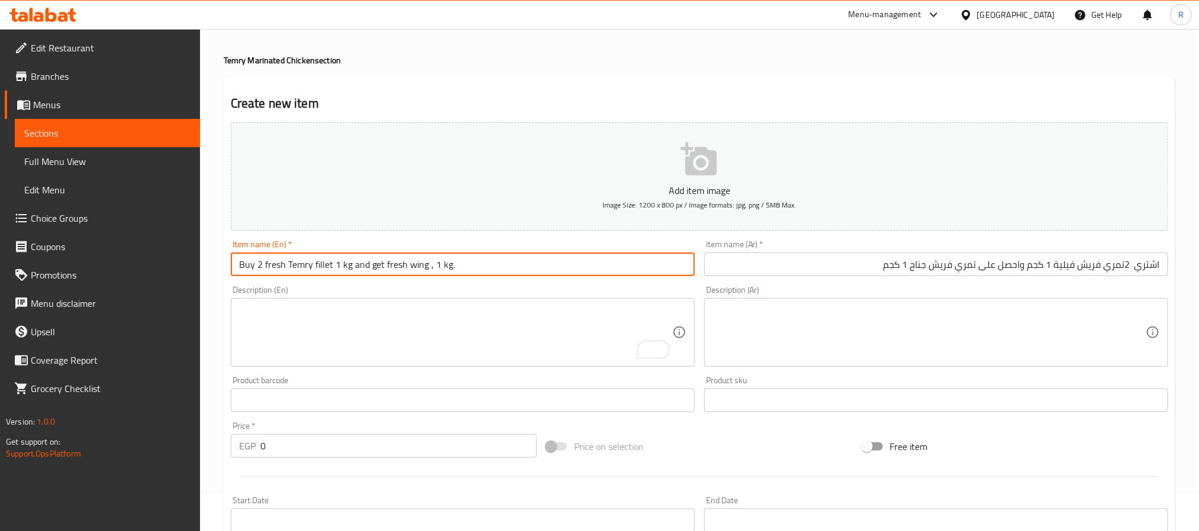
click at [273, 263] on input "Buy 2 fresh Temry fillet 1 kg and get fresh wing , 1 kg." at bounding box center [463, 265] width 464 height 24
drag, startPoint x: 272, startPoint y: 263, endPoint x: 304, endPoint y: 265, distance: 32.0
click at [304, 265] on input "Buy 2 fresh Temry fillet 1 kg and get fresh wing , 1 kg." at bounding box center [463, 265] width 464 height 24
click at [394, 266] on input "Buy 2 fresh Temry fillet 1 kg and get fresh wing , 1 kg." at bounding box center [463, 265] width 464 height 24
click at [391, 266] on input "Buy 2 fresh Temry fillet 1 kg and get fresh wing , 1 kg." at bounding box center [463, 265] width 464 height 24
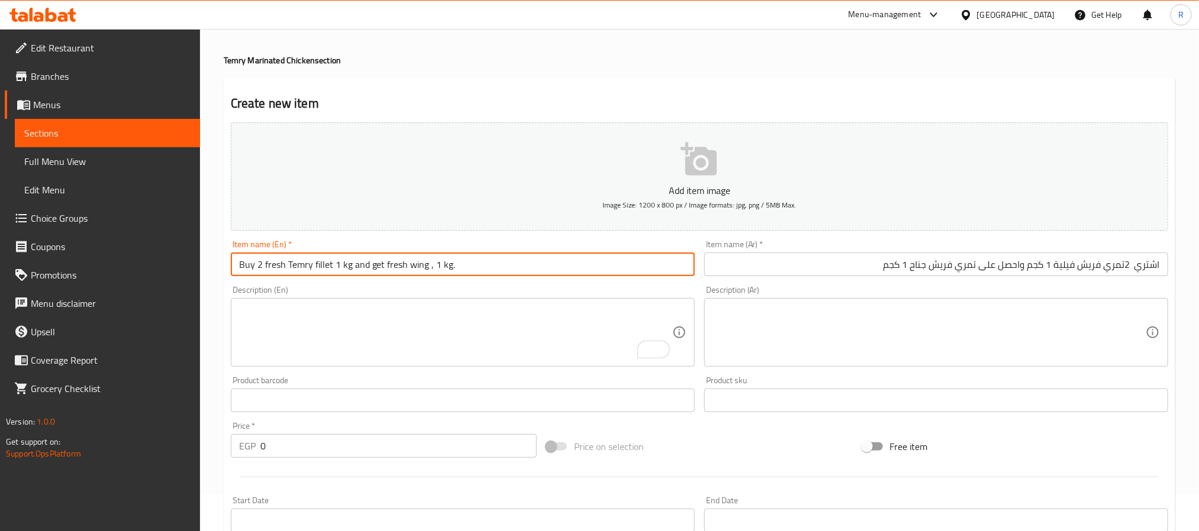
paste input "Temry"
click at [457, 268] on input "Buy 2 fresh Temry fillet 1 kg and get fresh Temry wing , 1 kg." at bounding box center [463, 265] width 464 height 24
click at [501, 265] on input "Buy 2 fresh Temry fillet 1 kg and get fresh Temry wing 1 kg." at bounding box center [463, 265] width 464 height 24
click at [499, 265] on input "Buy 2 fresh Temry fillet 1 kg and get fresh Temry wing 1 kg." at bounding box center [463, 265] width 464 height 24
click at [364, 262] on input "Buy 2 Fresh Temry Fillet 1 Kg and Get Fresh Temry Wing 1 Kg" at bounding box center [463, 265] width 464 height 24
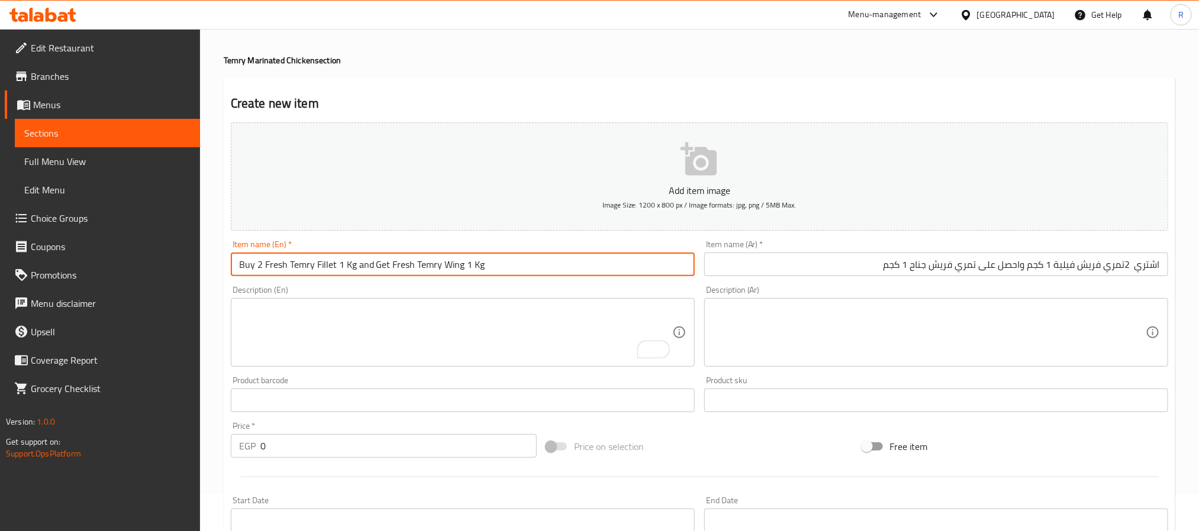
click at [364, 262] on input "Buy 2 Fresh Temry Fillet 1 Kg and Get Fresh Temry Wing 1 Kg" at bounding box center [463, 265] width 464 height 24
click at [489, 270] on input "Buy 2 Fresh Temry Fillet 1 Kg And Get Fresh Temry Wing 1 Kg" at bounding box center [463, 265] width 464 height 24
type input "Buy 2 Fresh Temry Fillet 1 Kg And Get Fresh Temry Wing 1 Kg"
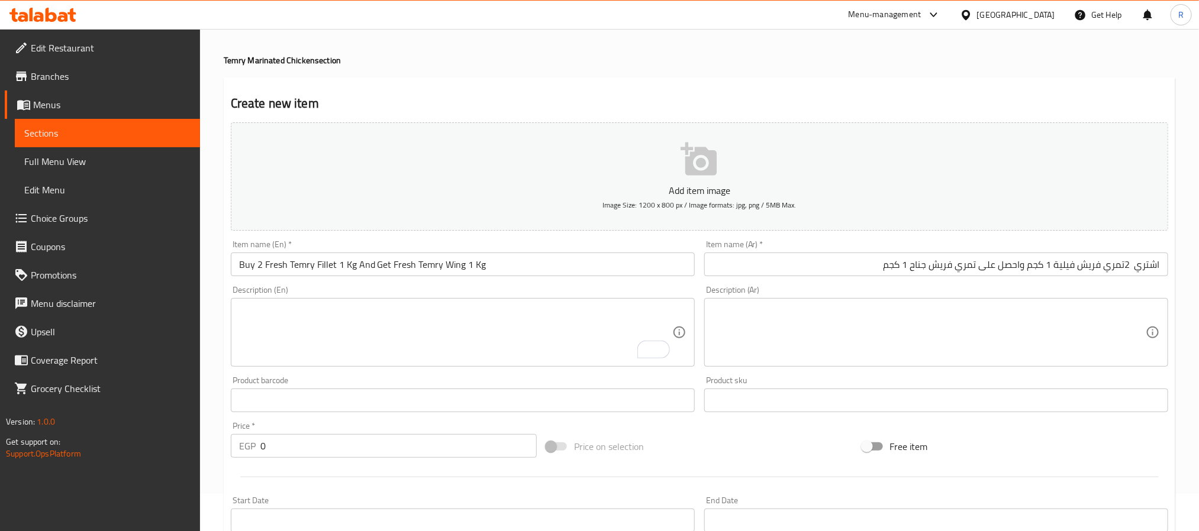
click at [1131, 263] on input "اشتري 2تمري فريش فيلية 1 كجم واحصل على تمري فريش جناح 1 كجم" at bounding box center [936, 265] width 464 height 24
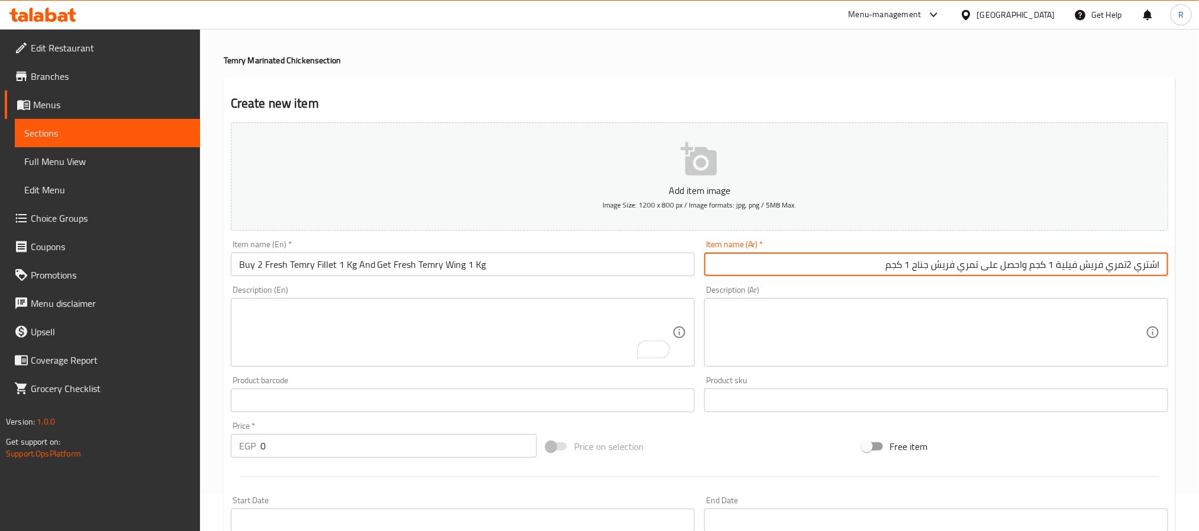
type input "اشتري 2تمري فريش فيلية 1 كجم واحصل على تمري فريش جناح 1 كجم"
click at [499, 268] on input "Buy 2 Fresh Temry Fillet 1 Kg And Get Fresh Temry Wing 1 Kg" at bounding box center [463, 265] width 464 height 24
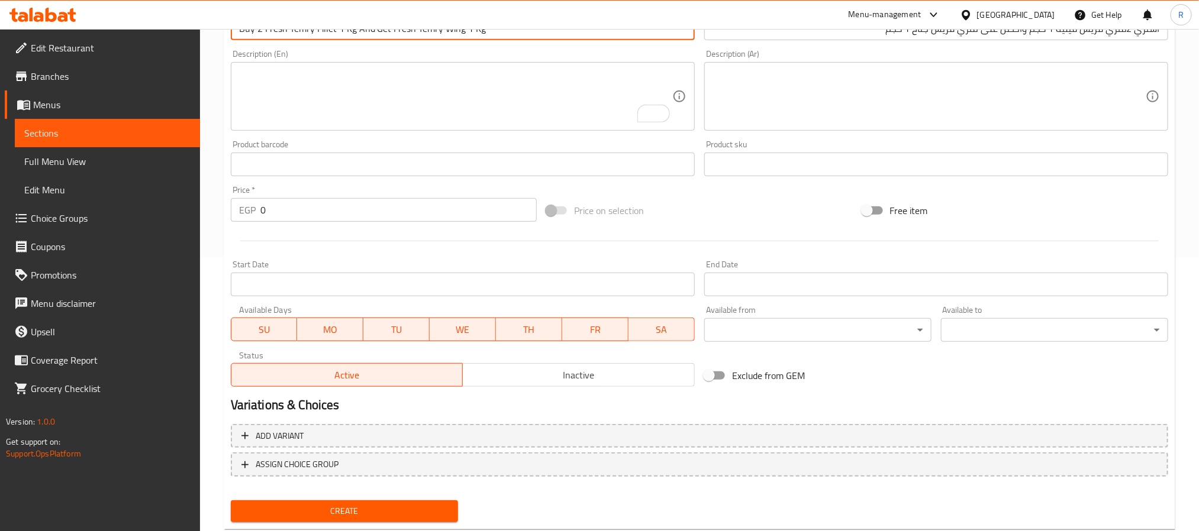
scroll to position [304, 0]
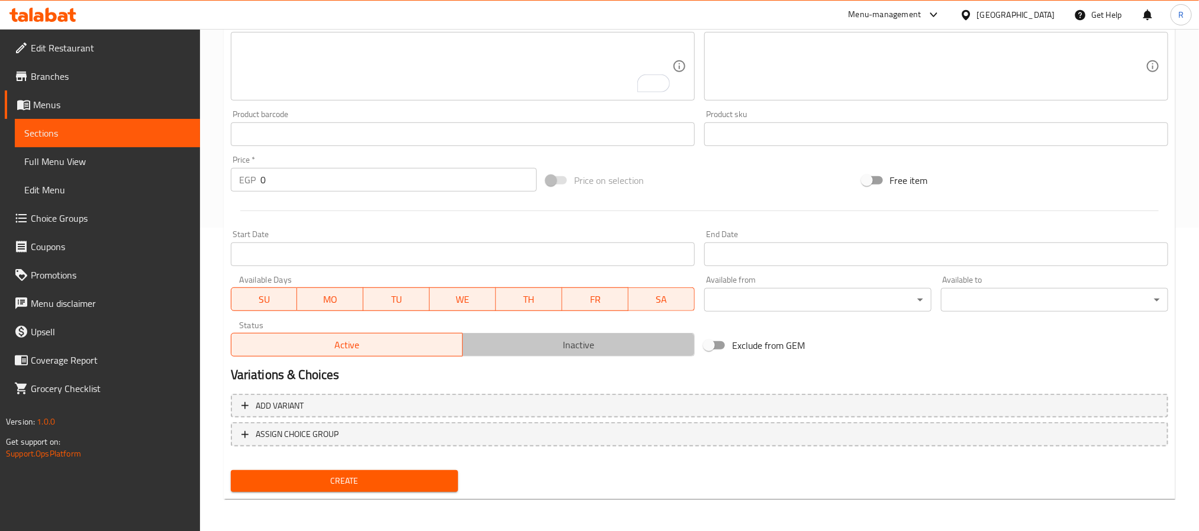
click at [588, 341] on span "Inactive" at bounding box center [578, 345] width 222 height 17
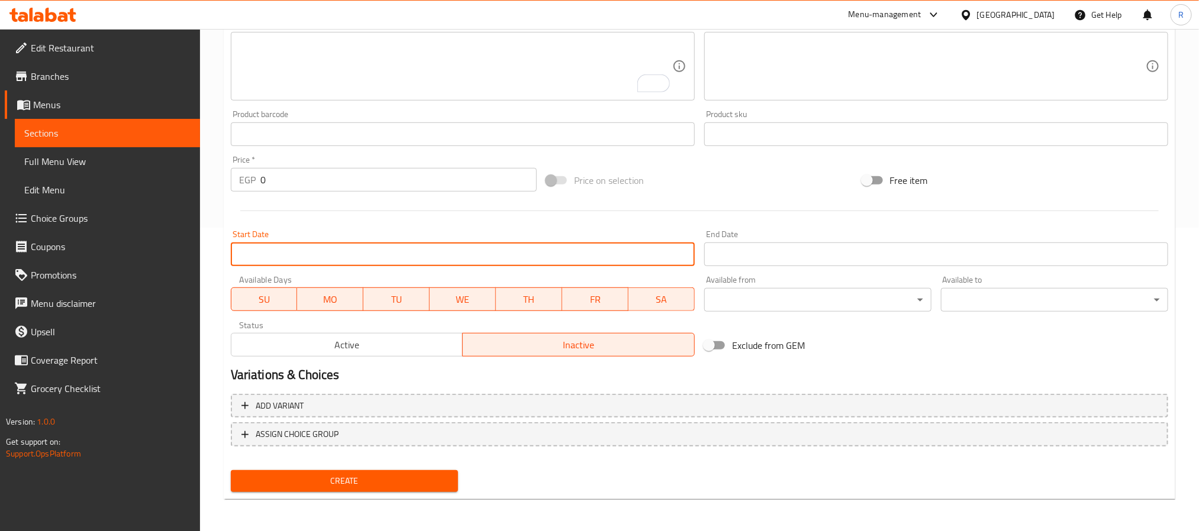
click at [636, 256] on input "Start Date" at bounding box center [463, 255] width 464 height 24
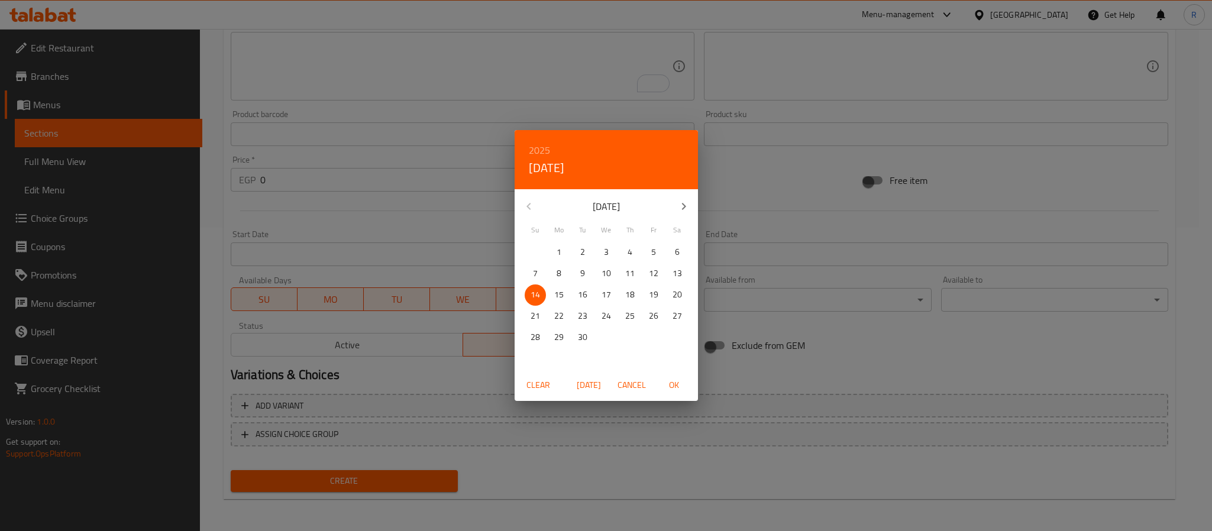
click at [568, 293] on span "15" at bounding box center [559, 295] width 21 height 15
click at [672, 389] on span "OK" at bounding box center [674, 385] width 28 height 15
type input "15-09-2025"
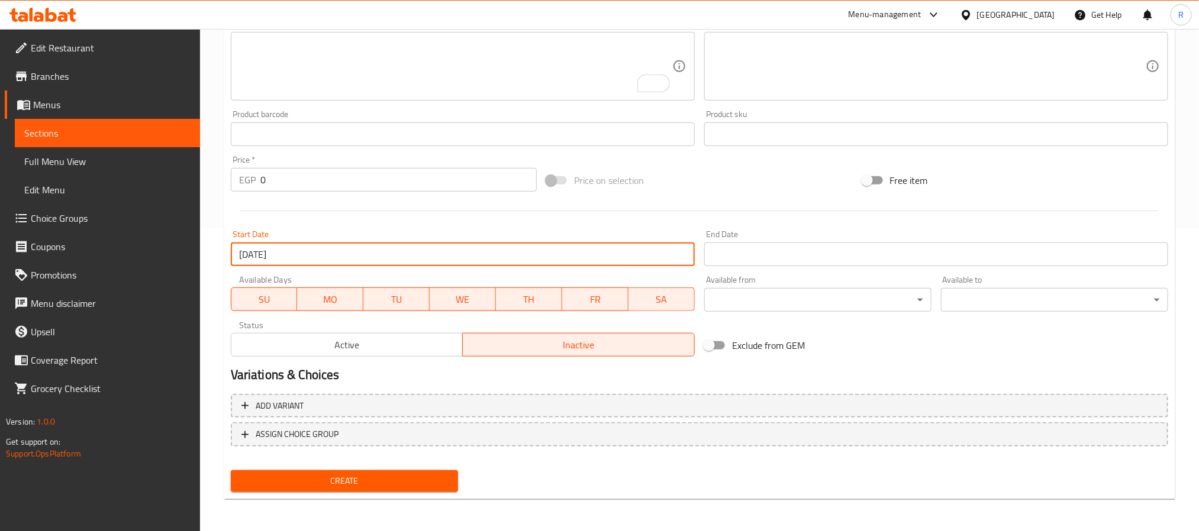
click at [810, 257] on input "Start Date" at bounding box center [936, 255] width 464 height 24
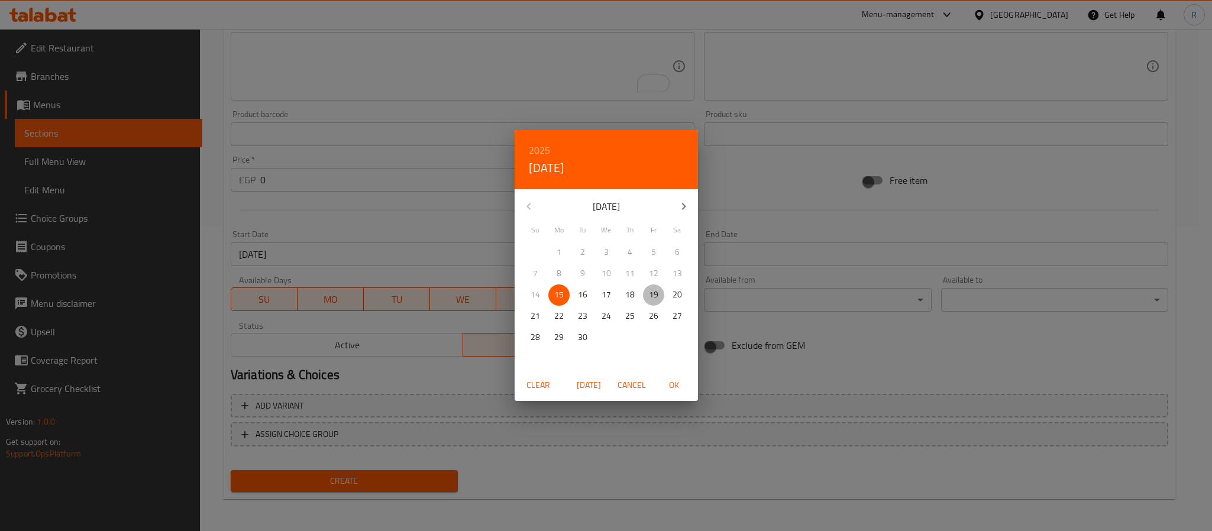
click at [650, 295] on p "19" at bounding box center [653, 295] width 9 height 15
click at [676, 384] on span "OK" at bounding box center [674, 385] width 28 height 15
type input "19-09-2025"
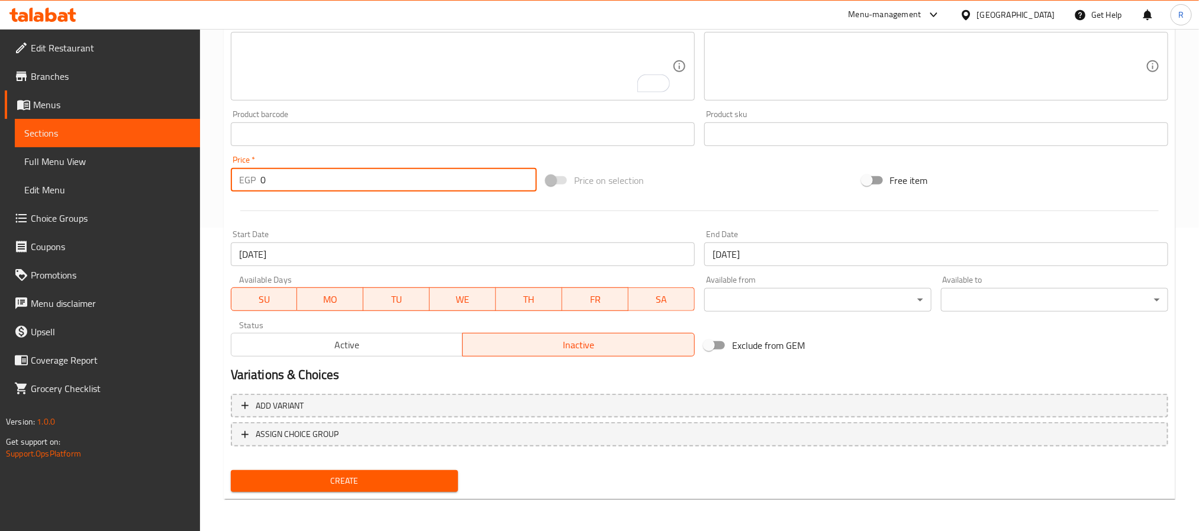
click at [391, 191] on input "0" at bounding box center [398, 180] width 276 height 24
paste input "710"
type input "0710"
click at [231, 470] on button "Create" at bounding box center [344, 481] width 227 height 22
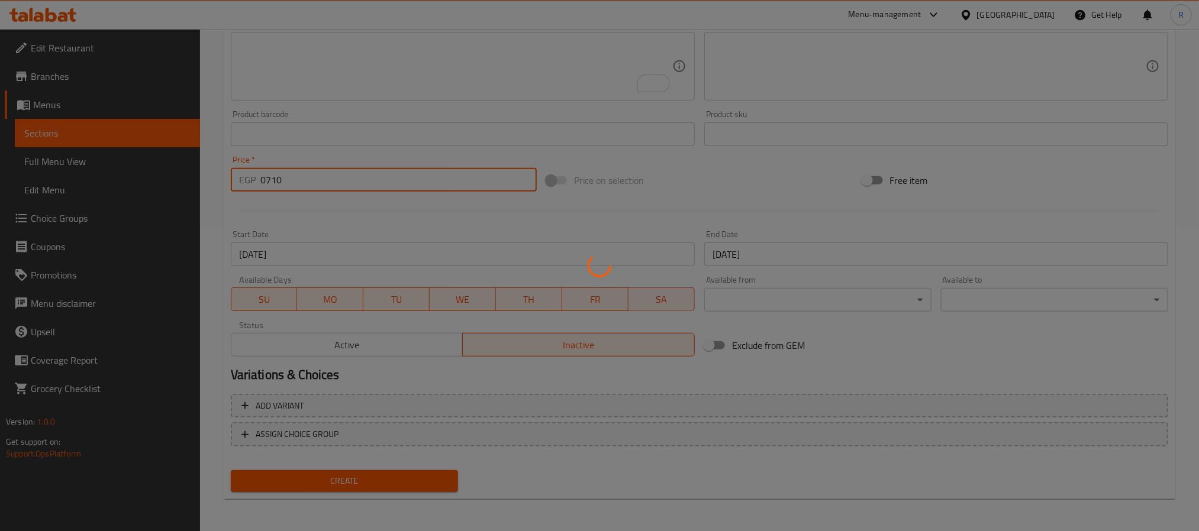
type input "0"
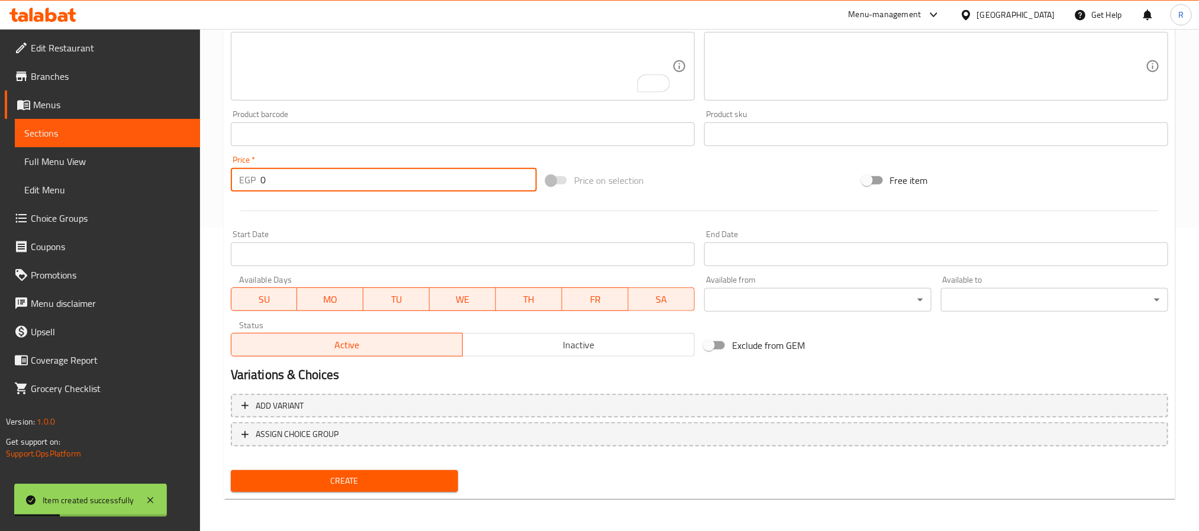
scroll to position [0, 0]
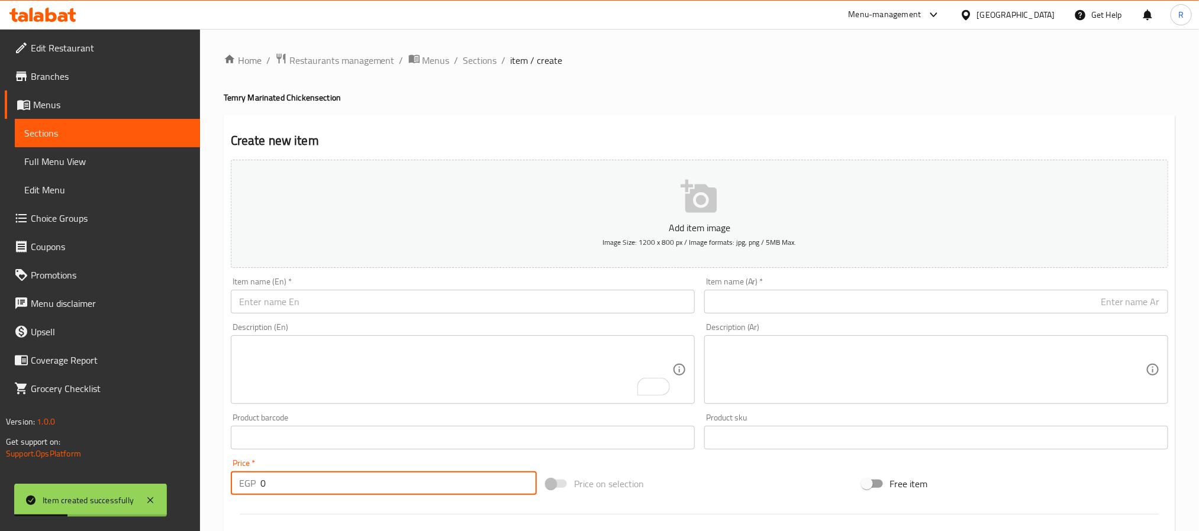
click at [826, 302] on input "text" at bounding box center [936, 302] width 464 height 24
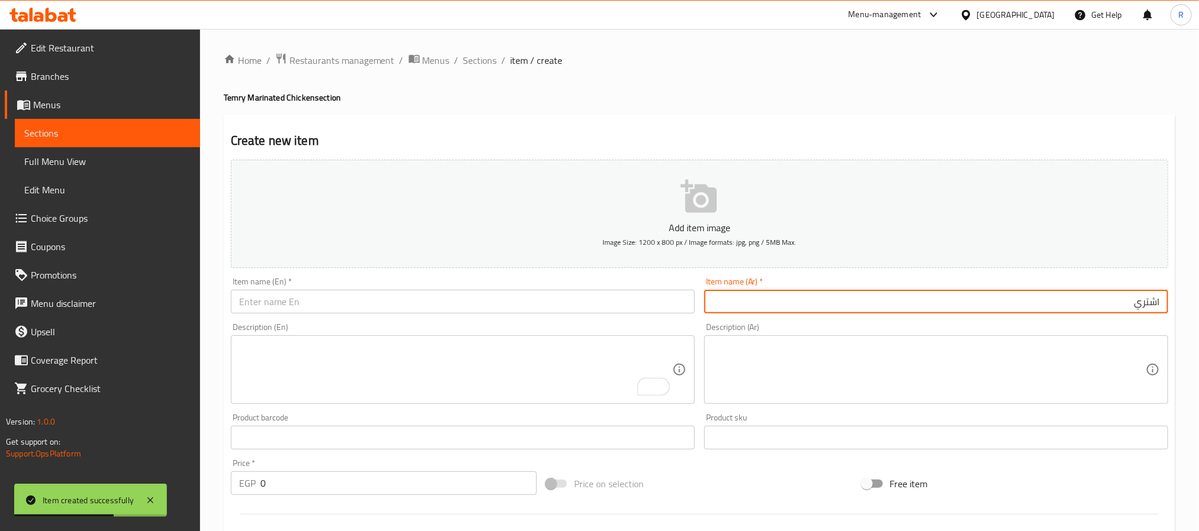
paste input "2تمري فريش اوراك 1 كجم + دبوس تمري فريش"
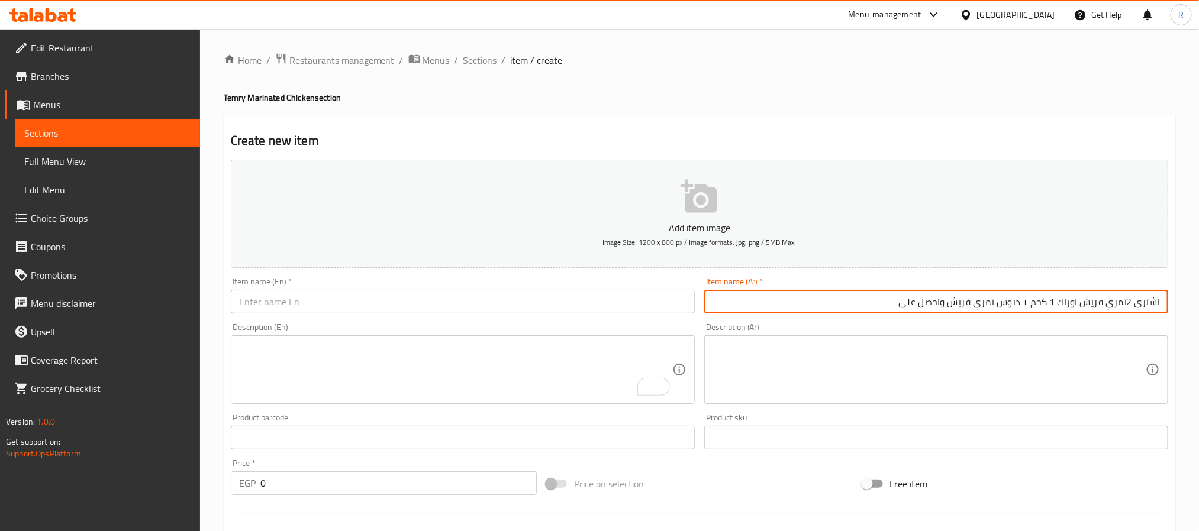
paste input "تمري فريش كبد 1/2 كجم"
click at [785, 307] on input "اشتري 2تمري فريش اوراك 1 كجم + دبوس تمري فريش واحصل على تمري فريش كبد 1/2 كجم" at bounding box center [936, 302] width 464 height 24
type input "اشتري 2تمري فريش اوراك 1 كجم + دبوس تمري فريش واحصل على تمري فريش كبد 1/2 كجم"
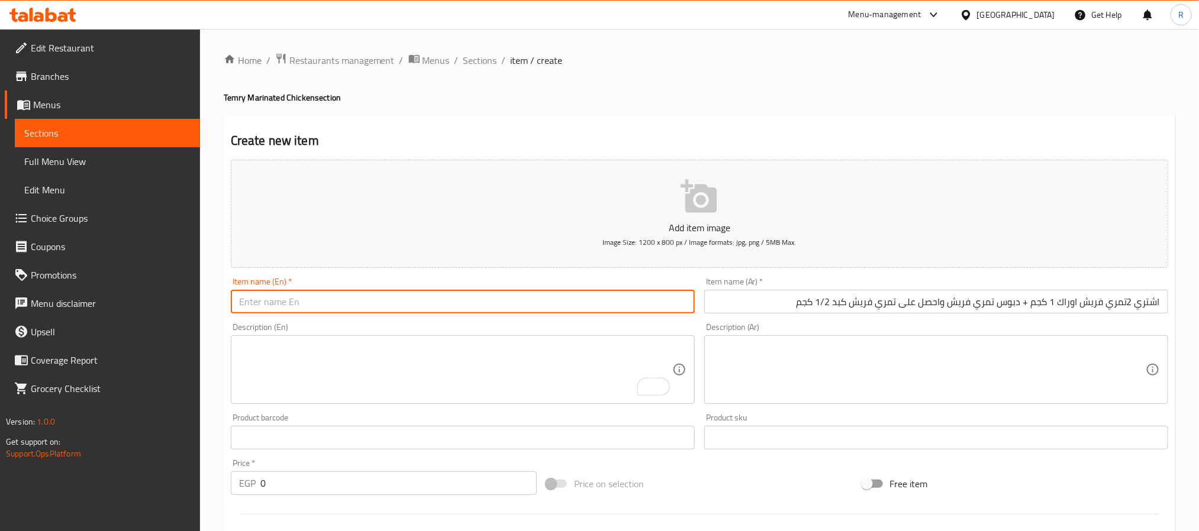
click at [327, 301] on input "text" at bounding box center [463, 302] width 464 height 24
paste input "Buy 2 Fresh Orak Dates 1 kg + Fresh Date Pin and get 1/2 kg Fresh Liver Dates"
click at [323, 308] on input "Buy 2 Fresh Orak Dates 1 kg + Fresh Date Pin and get 1/2 kg Fresh Liver Dates" at bounding box center [463, 302] width 464 height 24
click at [286, 304] on input "Buy 2 Fresh Orak 1 kg + Fresh Date Pin and get 1/2 kg Fresh Liver Dates" at bounding box center [463, 302] width 464 height 24
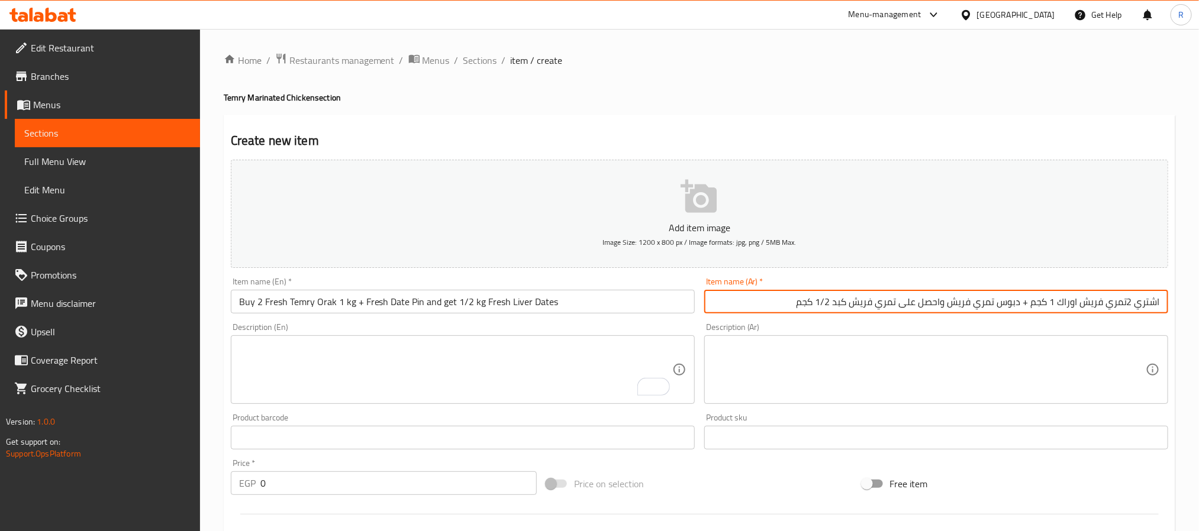
click at [1068, 299] on input "اشتري 2تمري فريش اوراك 1 كجم + دبوس تمري فريش واحصل على تمري فريش كبد 1/2 كجم" at bounding box center [936, 302] width 464 height 24
click at [1066, 302] on input "اشتري 2تمري فريش اوراك 1 كجم + دبوس تمري فريش واحصل على تمري فريش كبد 1/2 كجم" at bounding box center [936, 302] width 464 height 24
drag, startPoint x: 280, startPoint y: 302, endPoint x: 296, endPoint y: 302, distance: 16.0
click at [279, 302] on input "Buy 2 Fresh Temry Orak 1 kg + Fresh Date Pin and get 1/2 kg Fresh Liver Dates" at bounding box center [463, 302] width 464 height 24
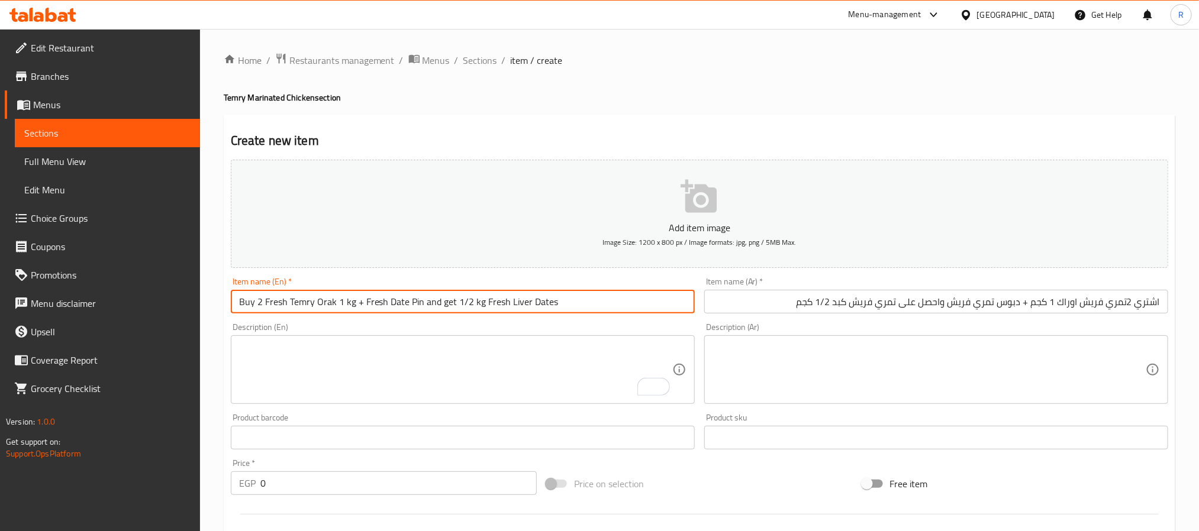
click at [320, 302] on input "Buy 2 Fresh Temry Orak 1 kg + Fresh Date Pin and get 1/2 kg Fresh Liver Dates" at bounding box center [463, 302] width 464 height 24
click at [316, 302] on input "Buy 2 Fresh Temry Orak 1 kg + Fresh Date Pin and get 1/2 kg Fresh Liver Dates" at bounding box center [463, 302] width 464 height 24
click at [396, 299] on input "Buy 2 Fresh Temry Thighs 1 kg + Fresh Date Pin and get 1/2 kg Fresh Liver Dates" at bounding box center [463, 302] width 464 height 24
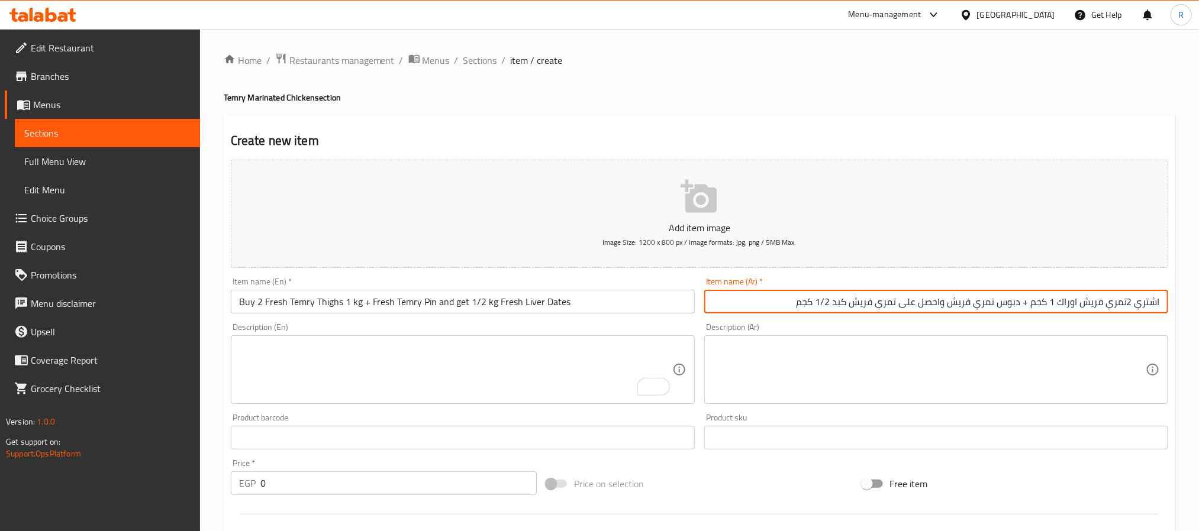
click at [1012, 300] on input "اشتري 2تمري فريش اوراك 1 كجم + دبوس تمري فريش واحصل على تمري فريش كبد 1/2 كجم" at bounding box center [936, 302] width 464 height 24
click at [1009, 301] on input "اشتري 2تمري فريش اوراك 1 كجم + دبوس تمري فريش واحصل على تمري فريش كبد 1/2 كجم" at bounding box center [936, 302] width 464 height 24
click at [430, 299] on input "Buy 2 Fresh Temry Thighs 1 kg + Fresh Temry Pin and get 1/2 kg Fresh Liver Dates" at bounding box center [463, 302] width 464 height 24
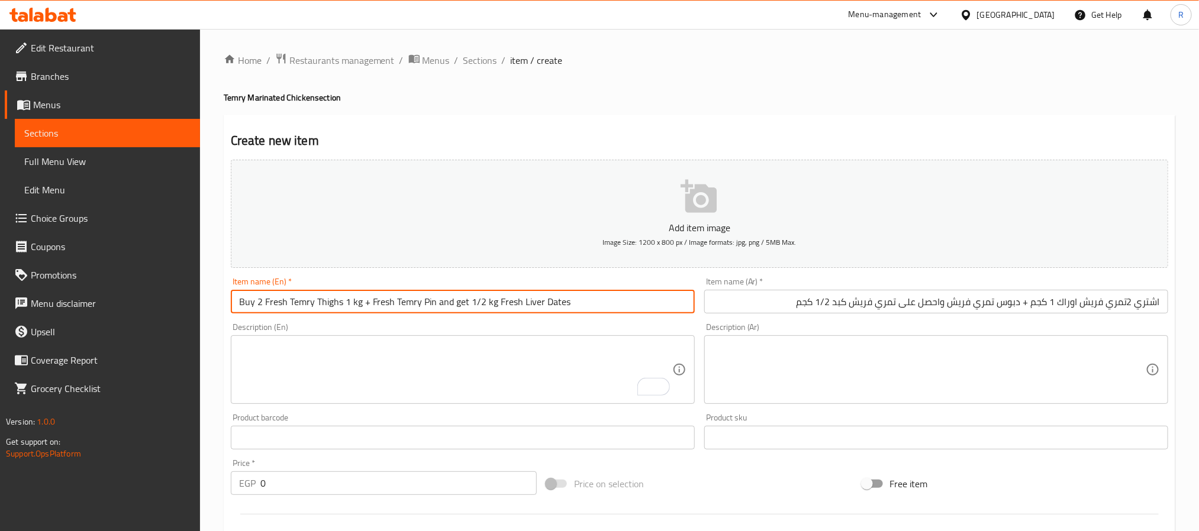
click at [430, 299] on input "Buy 2 Fresh Temry Thighs 1 kg + Fresh Temry Pin and get 1/2 kg Fresh Liver Dates" at bounding box center [463, 302] width 464 height 24
paste input "Drumstick"
click at [627, 302] on input "Buy 2 Fresh Temry Thighs 1 kg + Fresh Temry Drumstick and get 1/2 kg Fresh Live…" at bounding box center [463, 302] width 464 height 24
click at [581, 302] on input "Buy 2 Fresh Temry Thighs 1 kg + Fresh Temry Drumstick and get 1/2 kg Fresh Live…" at bounding box center [463, 302] width 464 height 24
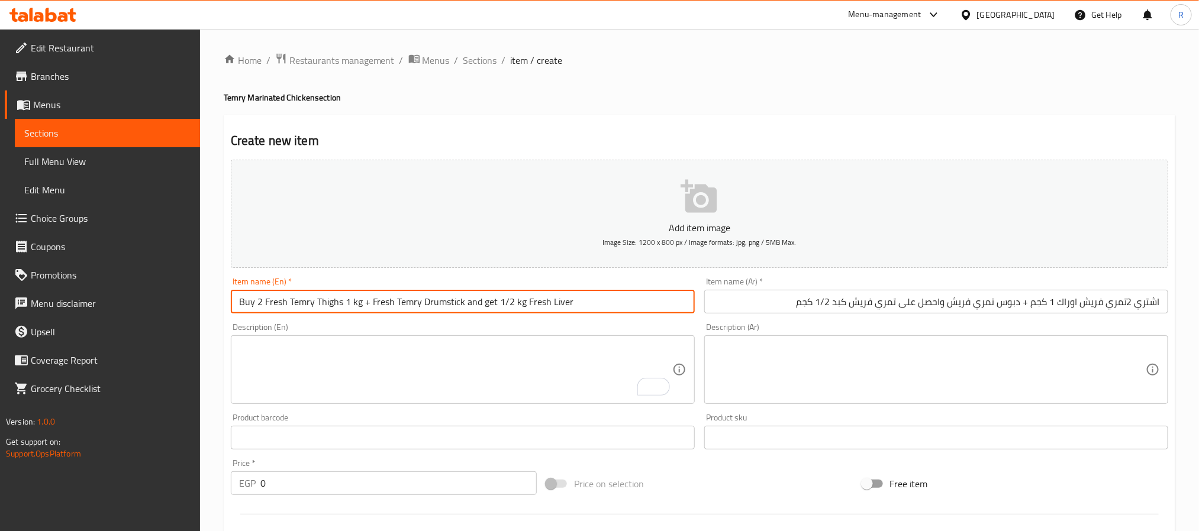
click at [542, 302] on input "Buy 2 Fresh Temry Thighs 1 kg + Fresh Temry Drumstick and get 1/2 kg Fresh Liver" at bounding box center [463, 302] width 464 height 24
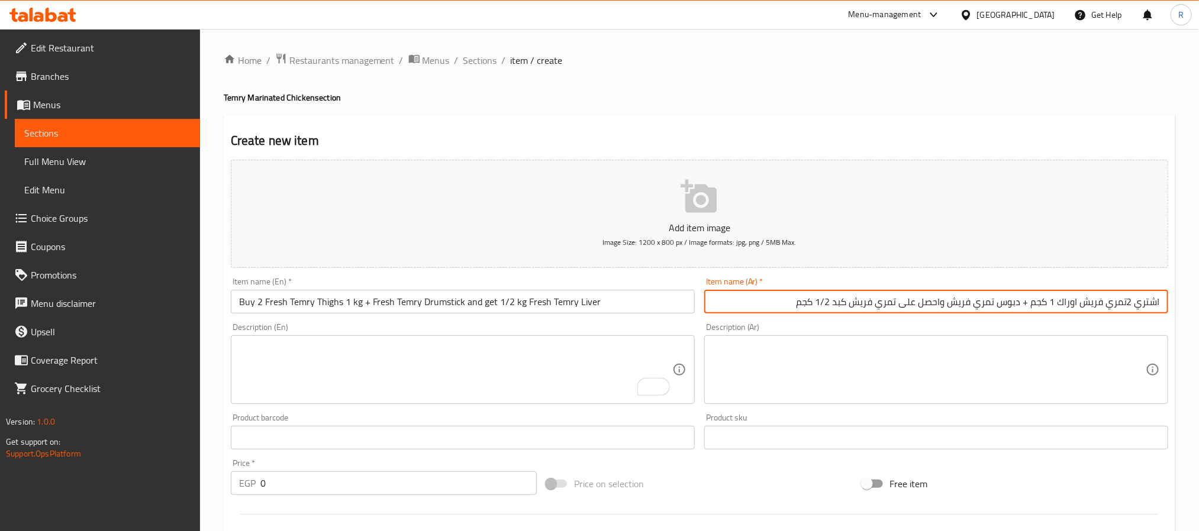
click at [835, 302] on input "اشتري 2تمري فريش اوراك 1 كجم + دبوس تمري فريش واحصل على تمري فريش كبد 1/2 كجم" at bounding box center [936, 302] width 464 height 24
click at [839, 302] on input "اشتري 2تمري فريش اوراك 1 كجم + دبوس تمري فريش واحصل على تمري فريش كبد 1/2 كجم" at bounding box center [936, 302] width 464 height 24
click at [840, 304] on input "اشتري 2تمري فريش اوراك 1 كجم + دبوس تمري فريش واحصل على تمري فريش كبد 1/2 كجم" at bounding box center [936, 302] width 464 height 24
click at [842, 304] on input "اشتري 2تمري فريش اوراك 1 كجم + دبوس تمري فريش واحصل على تمري فريش كبد 1/2 كجم" at bounding box center [936, 302] width 464 height 24
click at [744, 306] on input "اشتري 2تمري فريش اوراك 1 كجم + دبوس تمري فريش واحصل على تمري فريش كبد 1/2 كجم" at bounding box center [936, 302] width 464 height 24
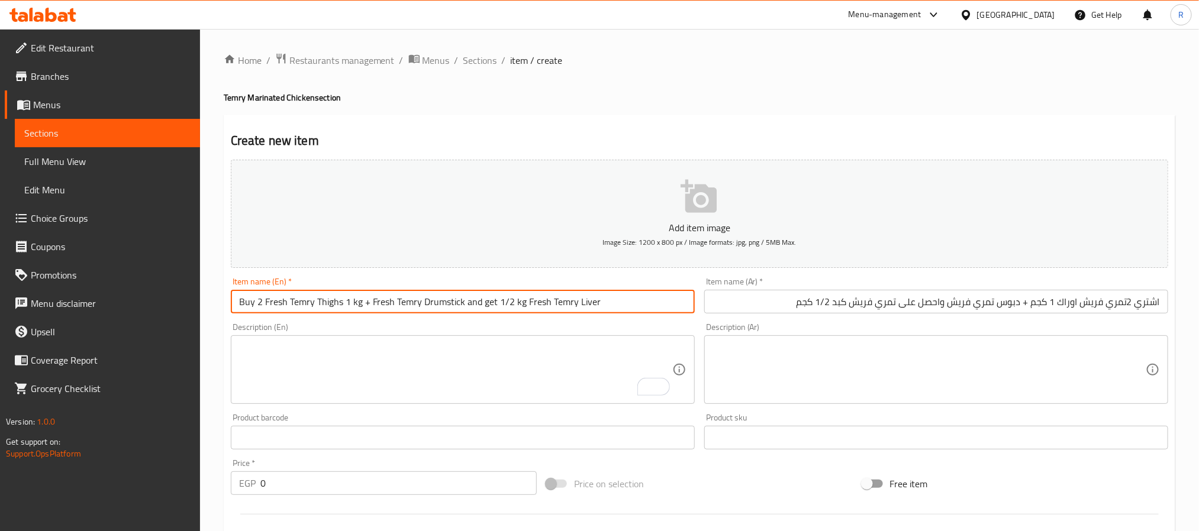
click at [596, 300] on input "Buy 2 Fresh Temry Thighs 1 kg + Fresh Temry Drumstick and get 1/2 kg Fresh Temr…" at bounding box center [463, 302] width 464 height 24
click at [318, 297] on input "Buy 2 Fresh Temry Thighs 1 kg + Fresh Temry Drumstick and get 1/2 kg Fresh Temr…" at bounding box center [463, 302] width 464 height 24
click at [317, 298] on input "Buy 2 Fresh Temry Thighs 1 kg + Fresh Temry Drumstick and get 1/2 kg Fresh Temr…" at bounding box center [463, 302] width 464 height 24
click at [550, 308] on input "Buy 2 Fresh Temry Thighs 1 kg + Fresh Temry Drumstick and get 1/2 kg Fresh Temr…" at bounding box center [463, 302] width 464 height 24
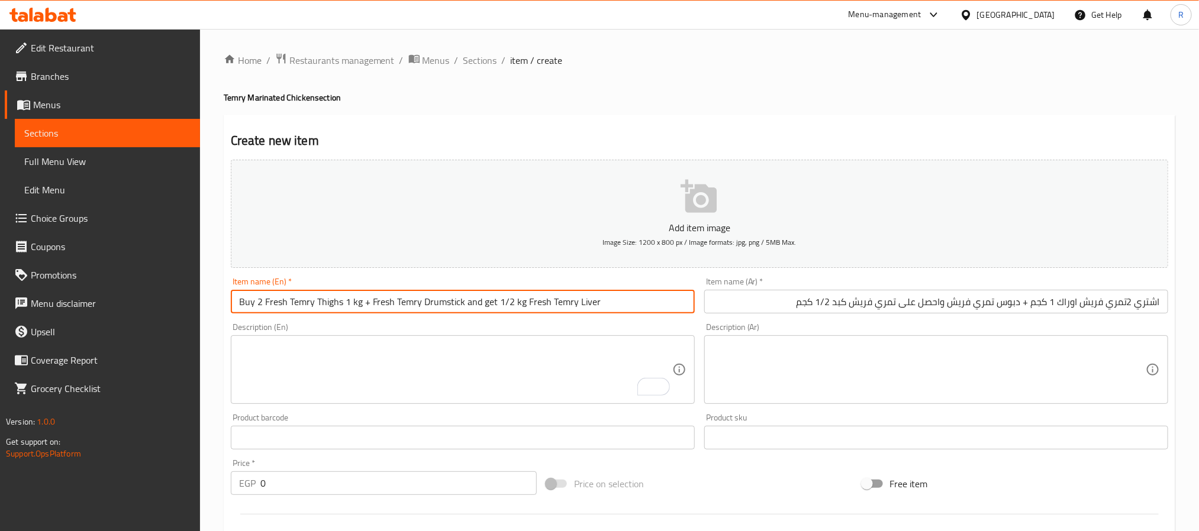
click at [550, 308] on input "Buy 2 Fresh Temry Thighs 1 kg + Fresh Temry Drumstick and get 1/2 kg Fresh Temr…" at bounding box center [463, 302] width 464 height 24
click at [470, 305] on input "Buy 2 Fresh Temry Thighs 1 Kg + Fresh Temry Drumstick and Get 1/2 Kg Fresh Temr…" at bounding box center [463, 302] width 464 height 24
type input "Buy 2 Fresh Temry Thighs 1 Kg + Fresh Temry Drumstick And Get 1/2 Kg Fresh Temr…"
click at [604, 309] on input "Buy 2 Fresh Temry Thighs 1 Kg + Fresh Temry Drumstick And Get 1/2 Kg Fresh Temr…" at bounding box center [463, 302] width 464 height 24
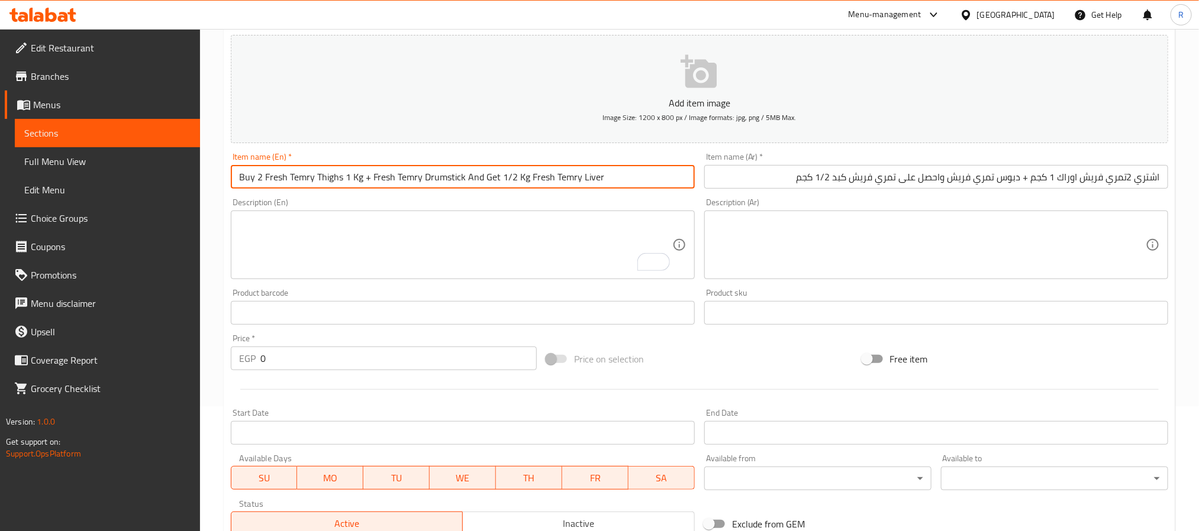
scroll to position [266, 0]
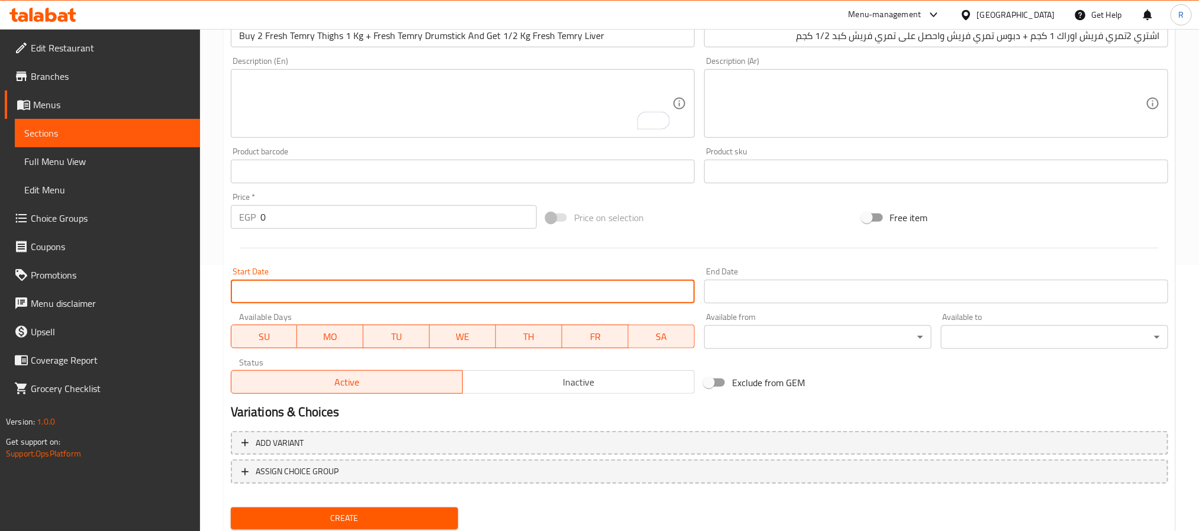
click at [531, 294] on input "Start Date" at bounding box center [463, 292] width 464 height 24
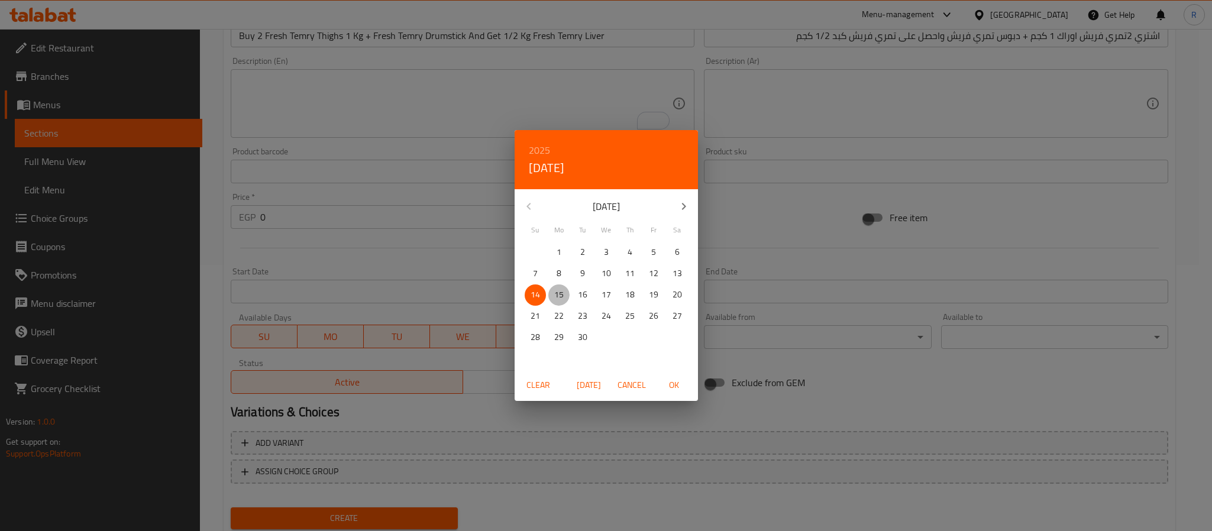
click at [565, 295] on span "15" at bounding box center [559, 295] width 21 height 15
click at [673, 382] on span "OK" at bounding box center [674, 385] width 28 height 15
type input "15-09-2025"
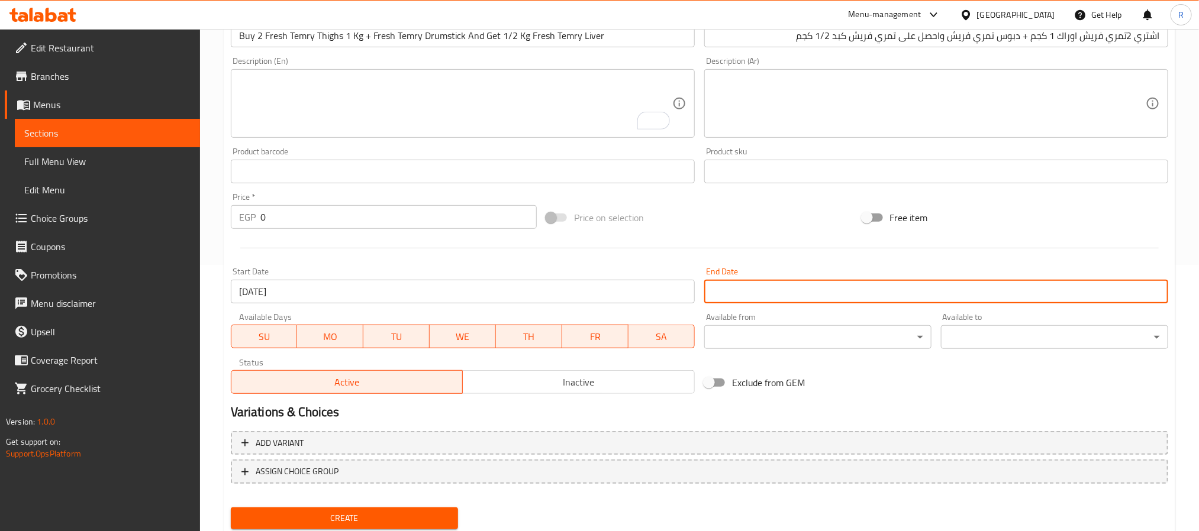
click at [756, 295] on input "Start Date" at bounding box center [936, 292] width 464 height 24
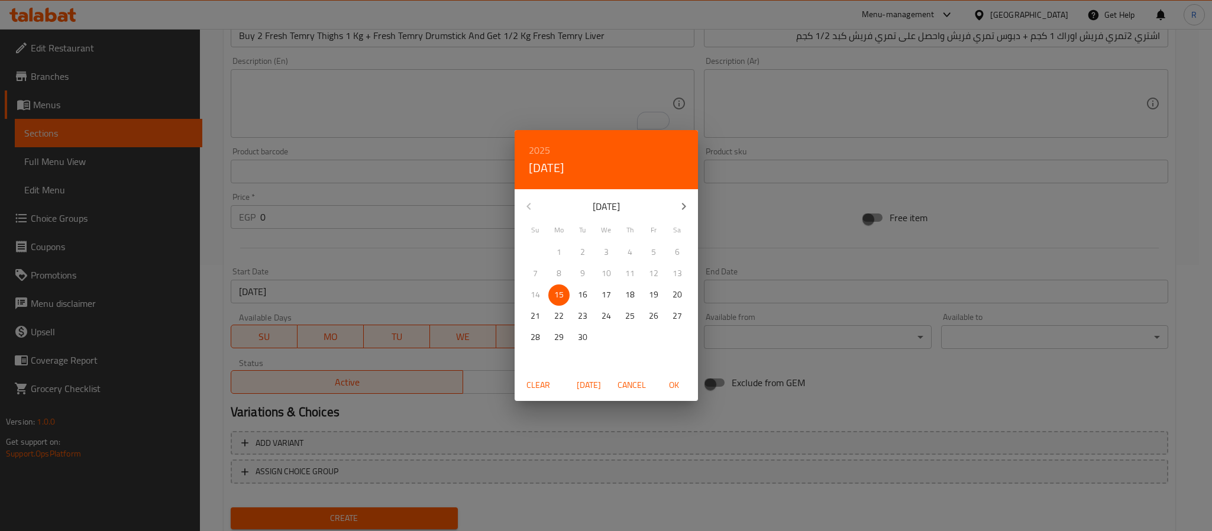
click at [659, 291] on span "19" at bounding box center [653, 295] width 21 height 15
click at [668, 383] on span "OK" at bounding box center [674, 385] width 28 height 15
type input "19-09-2025"
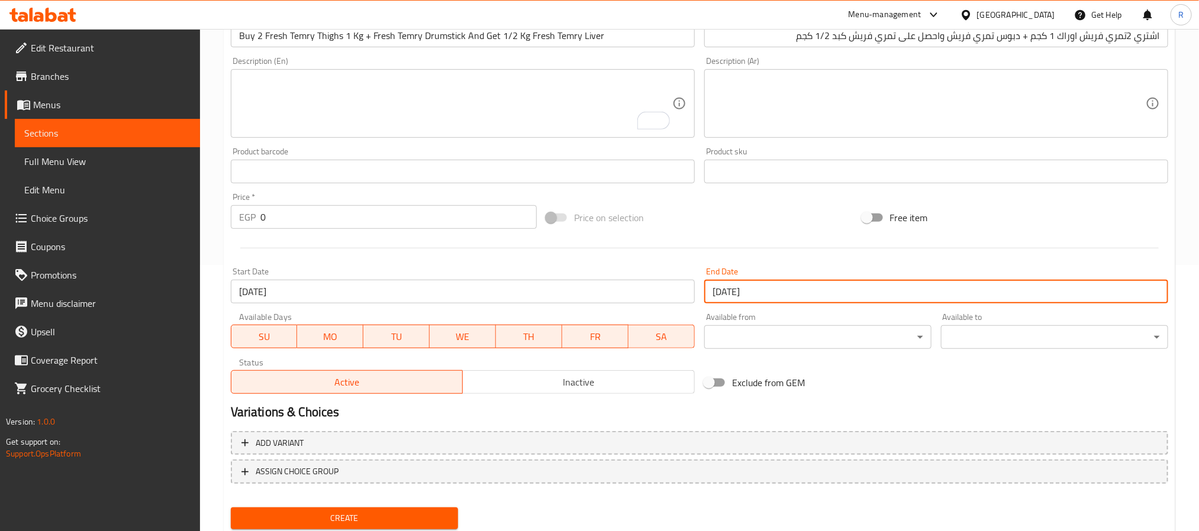
click at [563, 379] on span "Inactive" at bounding box center [578, 382] width 222 height 17
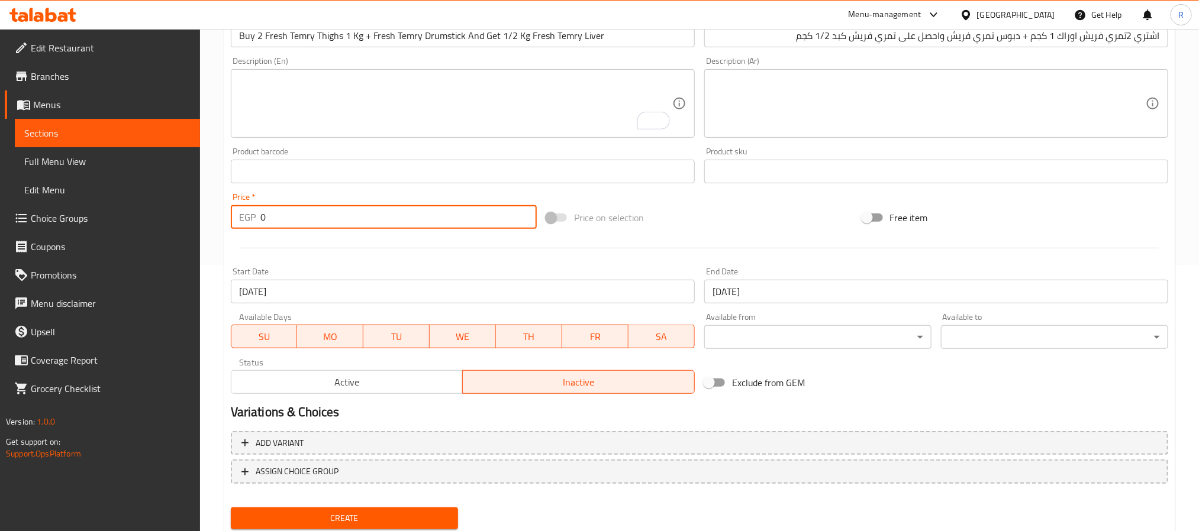
click at [380, 220] on input "0" at bounding box center [398, 217] width 276 height 24
paste input "542"
type input "0542"
click at [330, 247] on div at bounding box center [699, 248] width 947 height 29
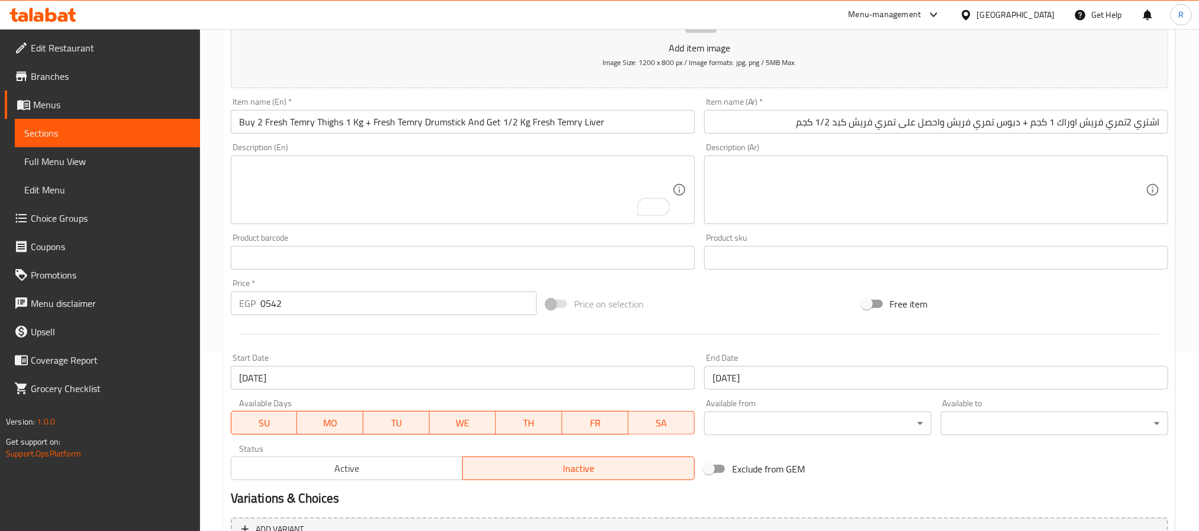
scroll to position [89, 0]
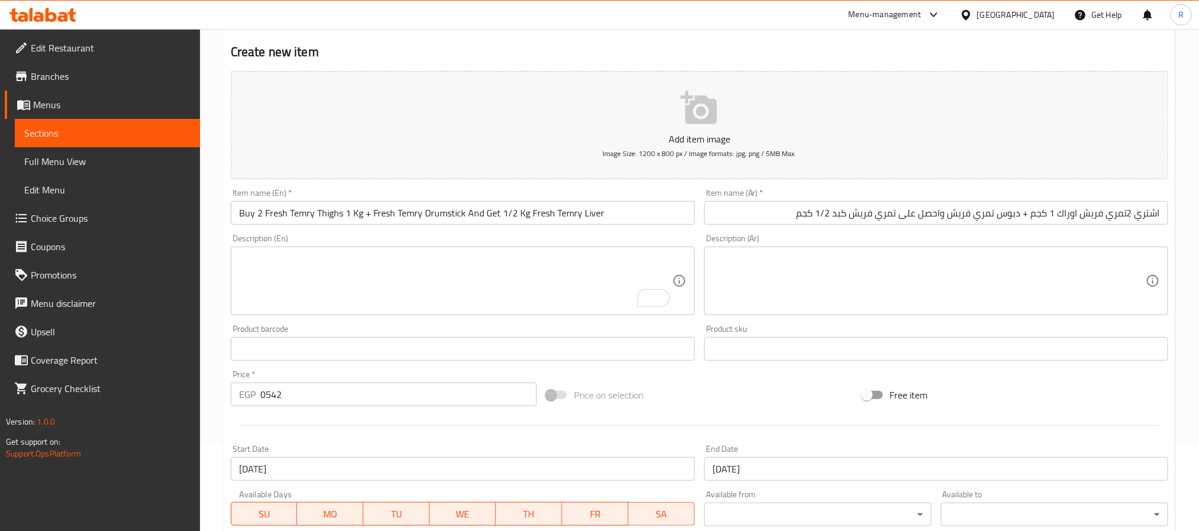
click at [633, 212] on input "Buy 2 Fresh Temry Thighs 1 Kg + Fresh Temry Drumstick And Get 1/2 Kg Fresh Temr…" at bounding box center [463, 213] width 464 height 24
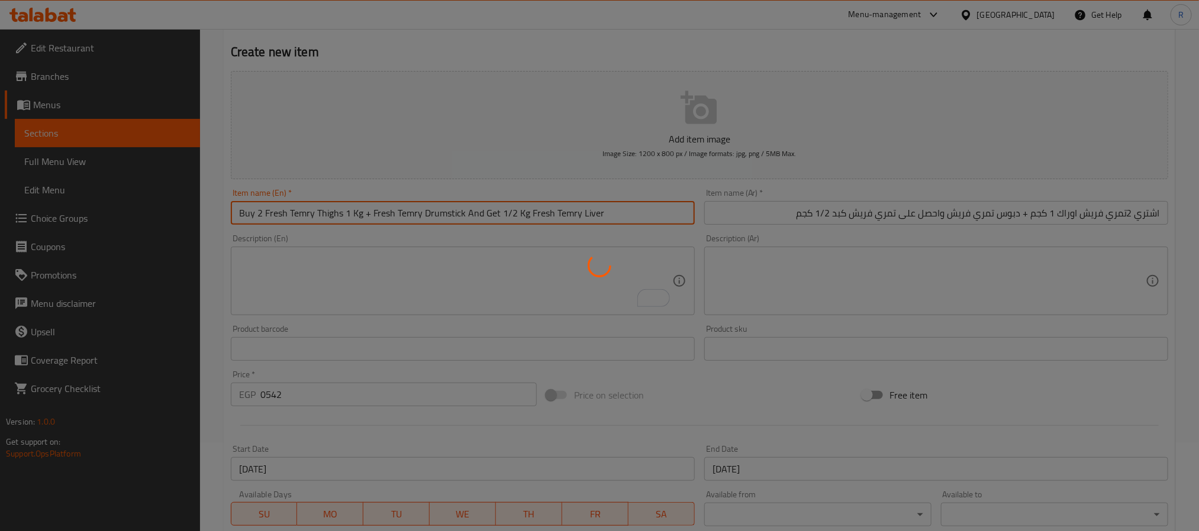
type input "0"
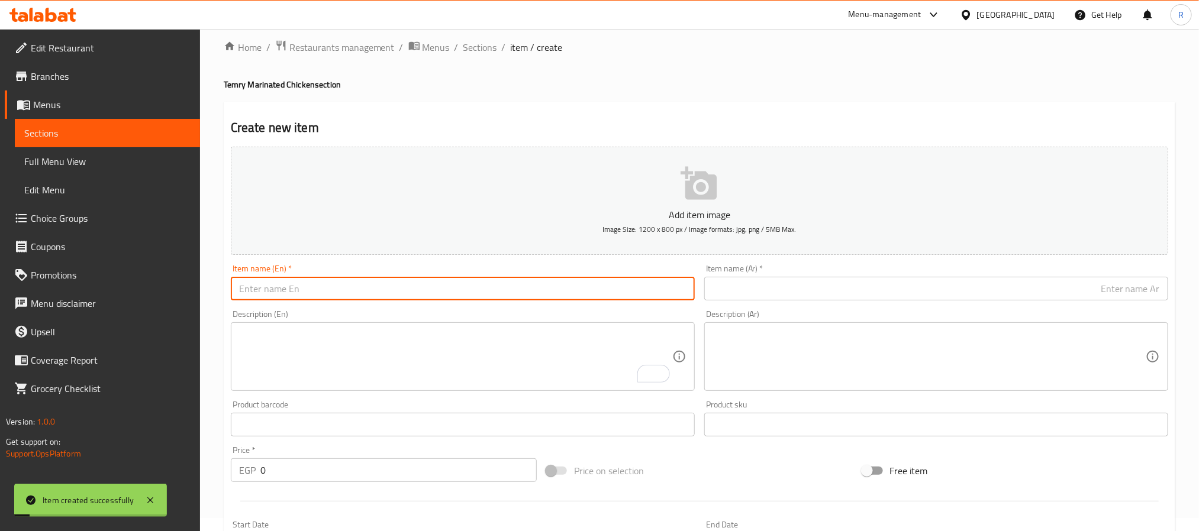
scroll to position [0, 0]
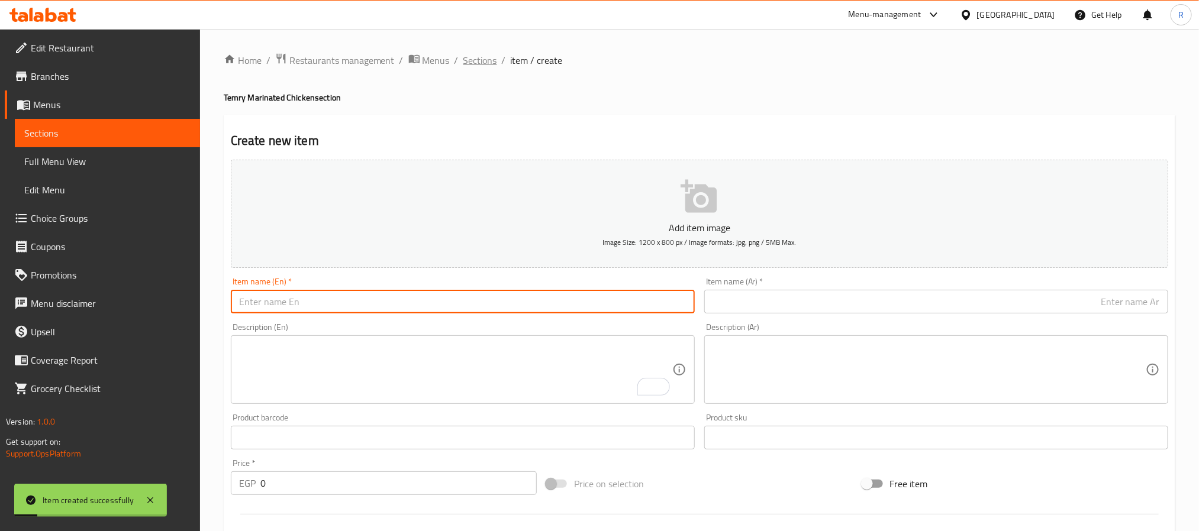
click at [488, 66] on span "Sections" at bounding box center [480, 60] width 34 height 14
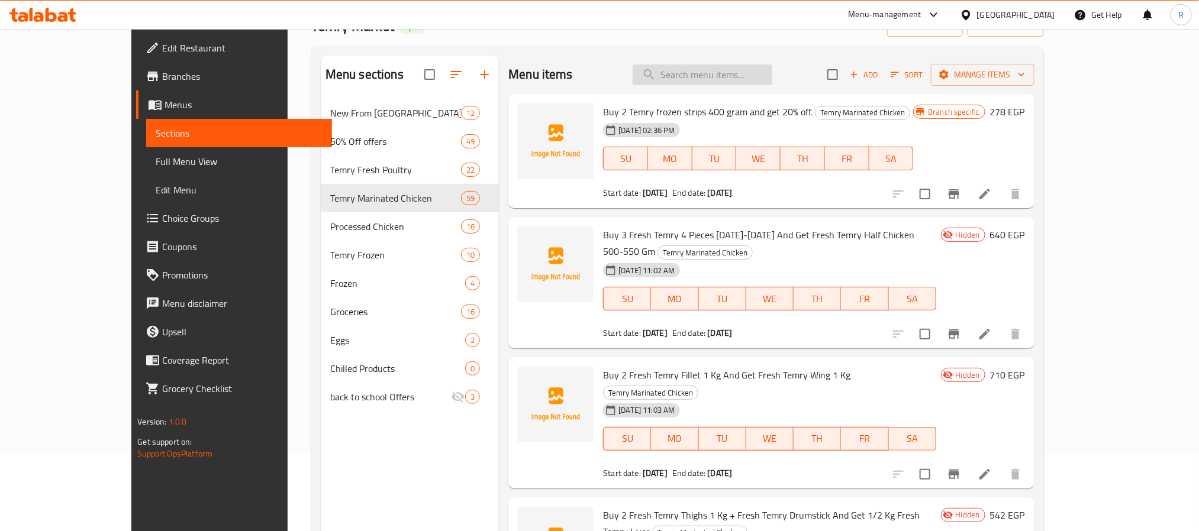
click at [765, 80] on input "search" at bounding box center [703, 75] width 140 height 21
paste input "3تمري فريش اربع اجزاء 1000-1100"
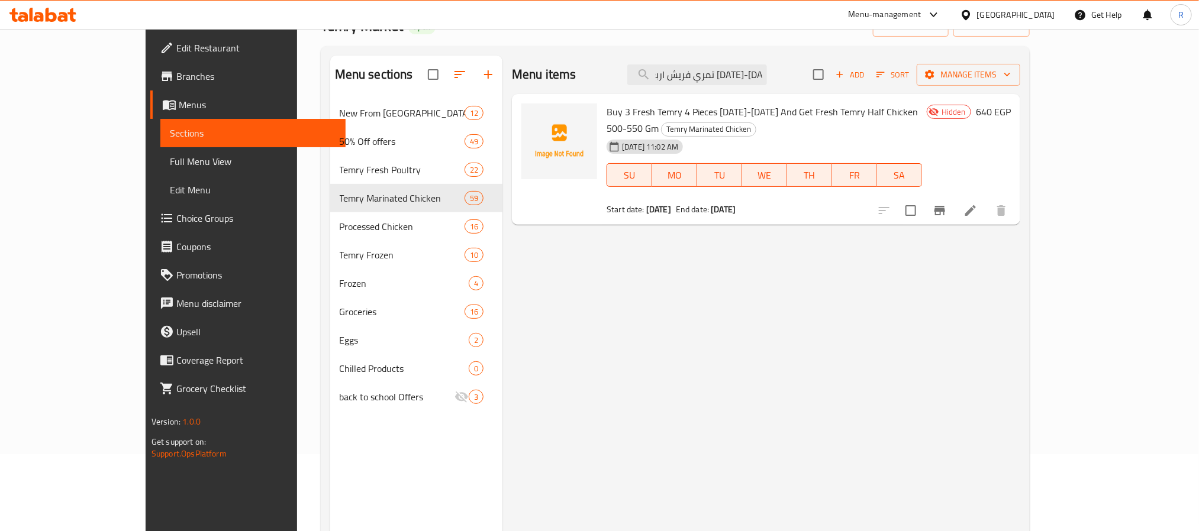
type input "3تمري فريش اربع اجزاء 1000-1100"
click at [987, 203] on li at bounding box center [970, 210] width 33 height 21
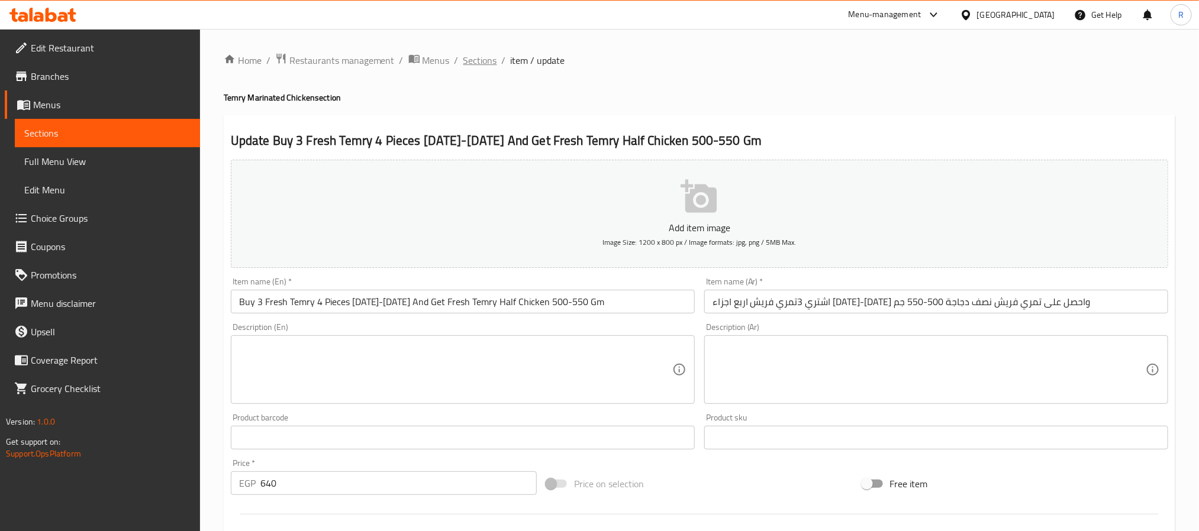
click at [488, 59] on span "Sections" at bounding box center [480, 60] width 34 height 14
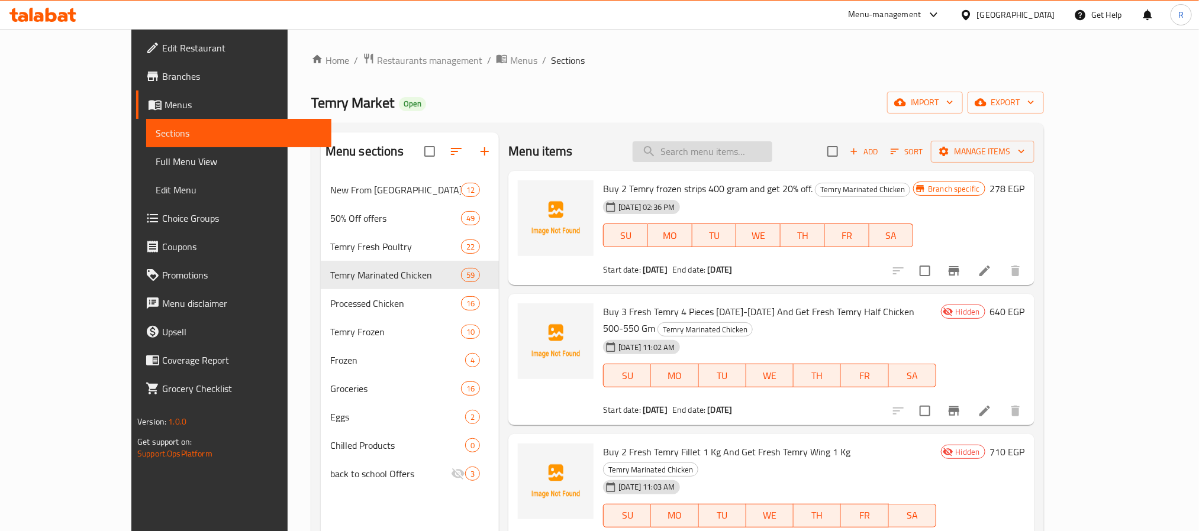
click at [728, 153] on input "search" at bounding box center [703, 151] width 140 height 21
paste input "2تمري فريش فيلية 1 كجم"
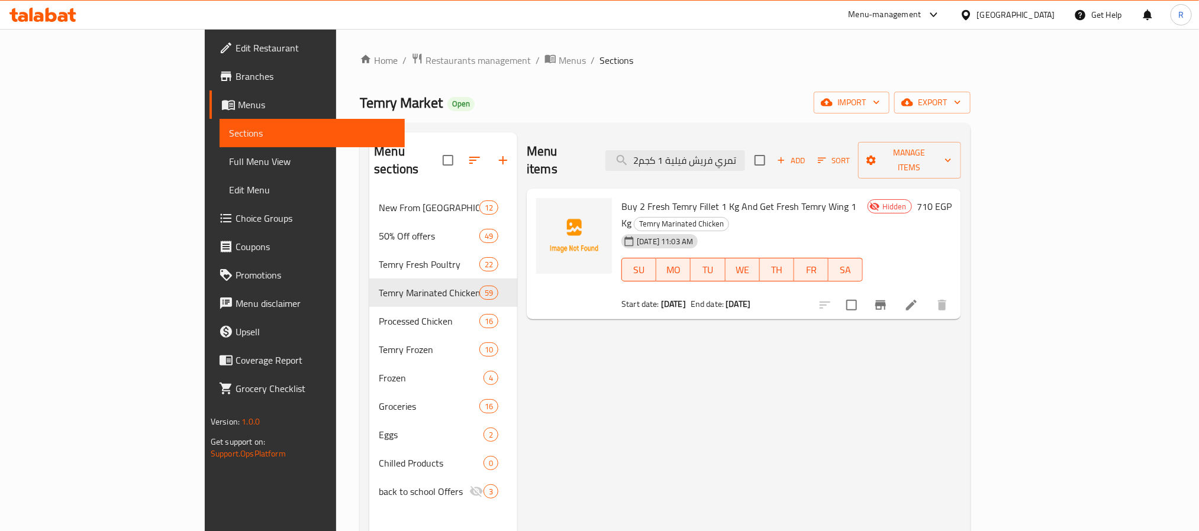
type input "2تمري فريش فيلية 1 كجم"
click at [928, 295] on li at bounding box center [911, 305] width 33 height 21
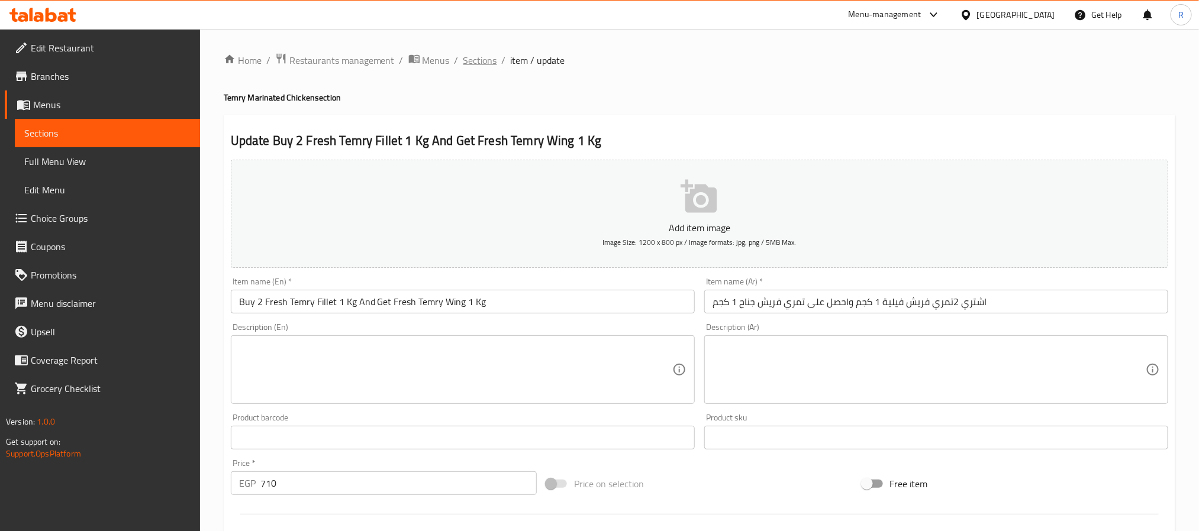
click at [485, 61] on span "Sections" at bounding box center [480, 60] width 34 height 14
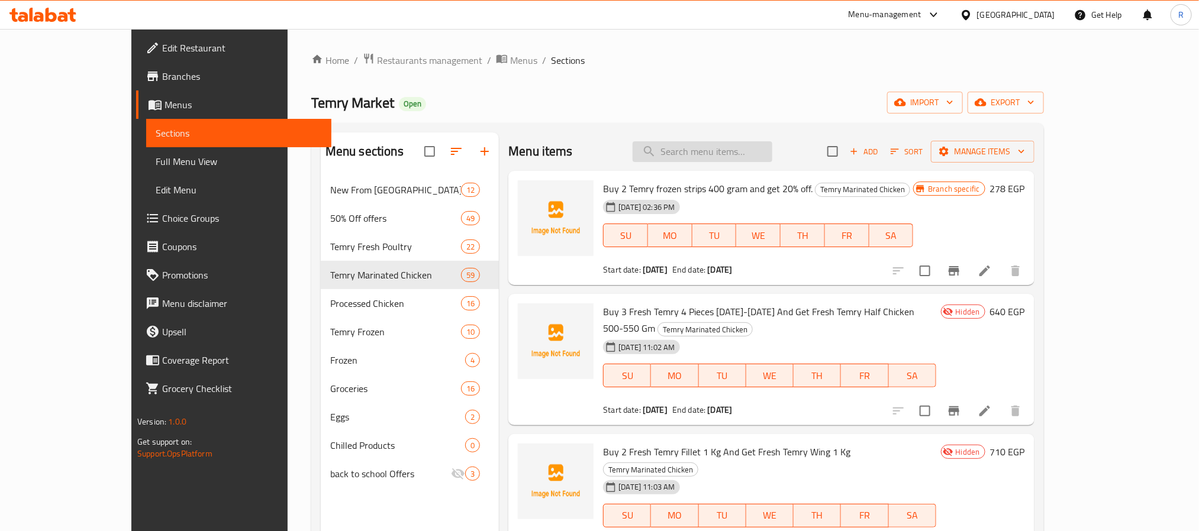
click at [735, 149] on input "search" at bounding box center [703, 151] width 140 height 21
paste input "2تمري فريش اوراك 1 كجم + دبوس تمري فريش"
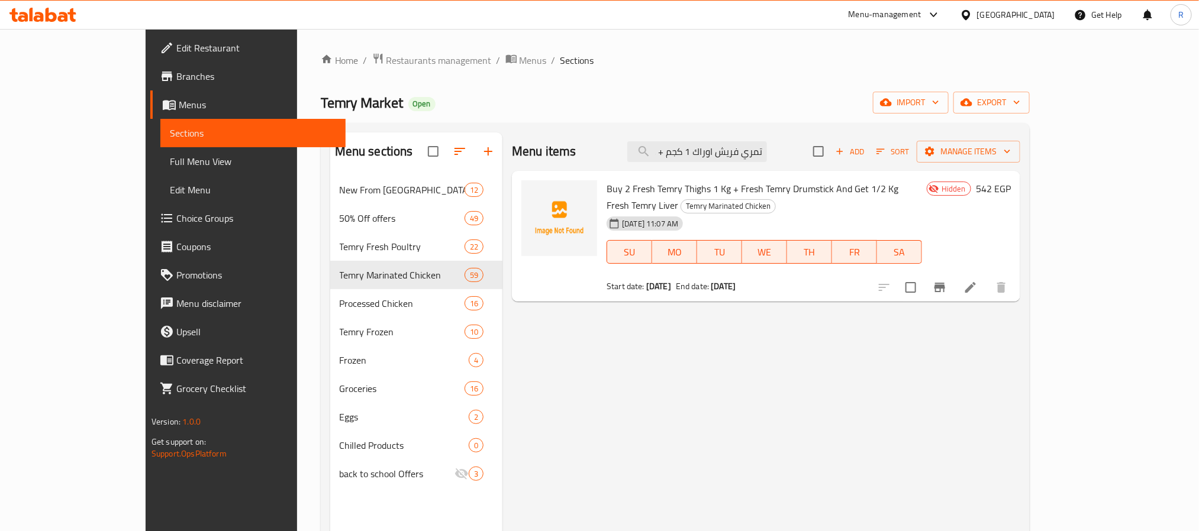
type input "2تمري فريش اوراك 1 كجم + دبوس تمري فريش"
click at [976, 282] on icon at bounding box center [970, 287] width 11 height 11
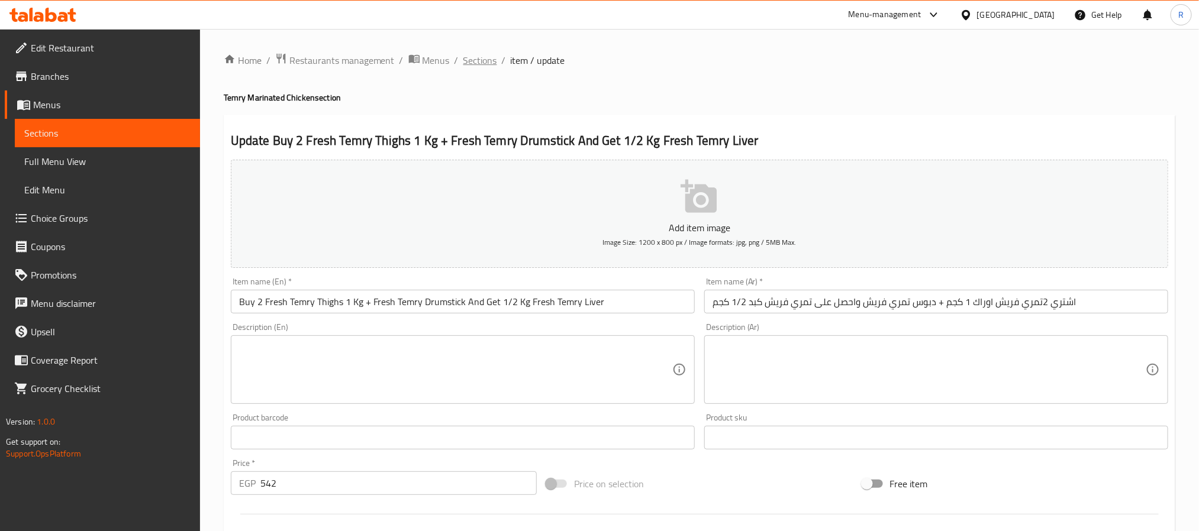
click at [467, 66] on span "Sections" at bounding box center [480, 60] width 34 height 14
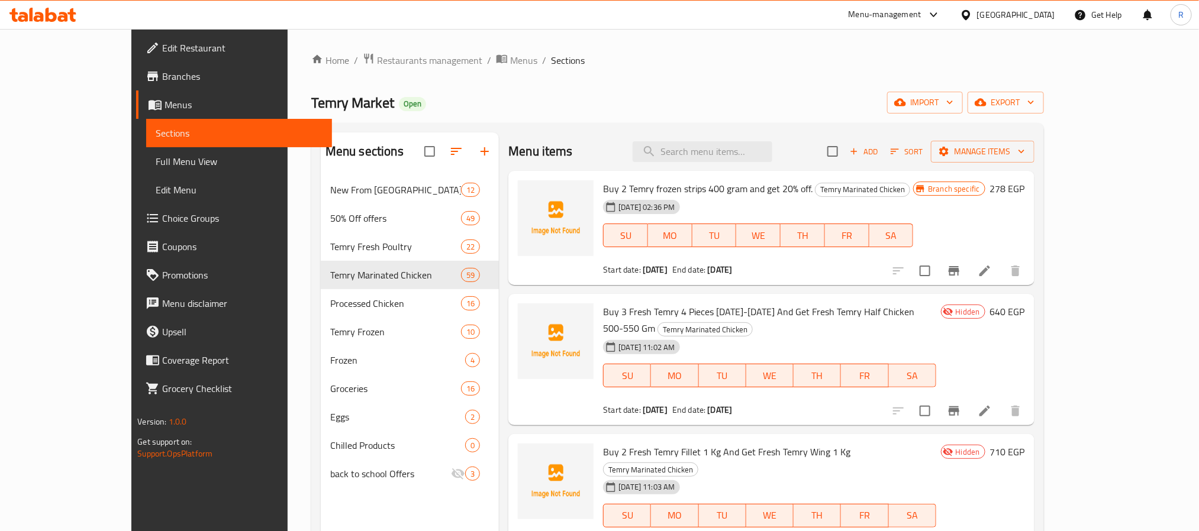
click at [644, 80] on div "Home / Restaurants management / Menus / Sections Temry Market Open import expor…" at bounding box center [677, 363] width 733 height 621
click at [1034, 107] on span "export" at bounding box center [1005, 102] width 57 height 15
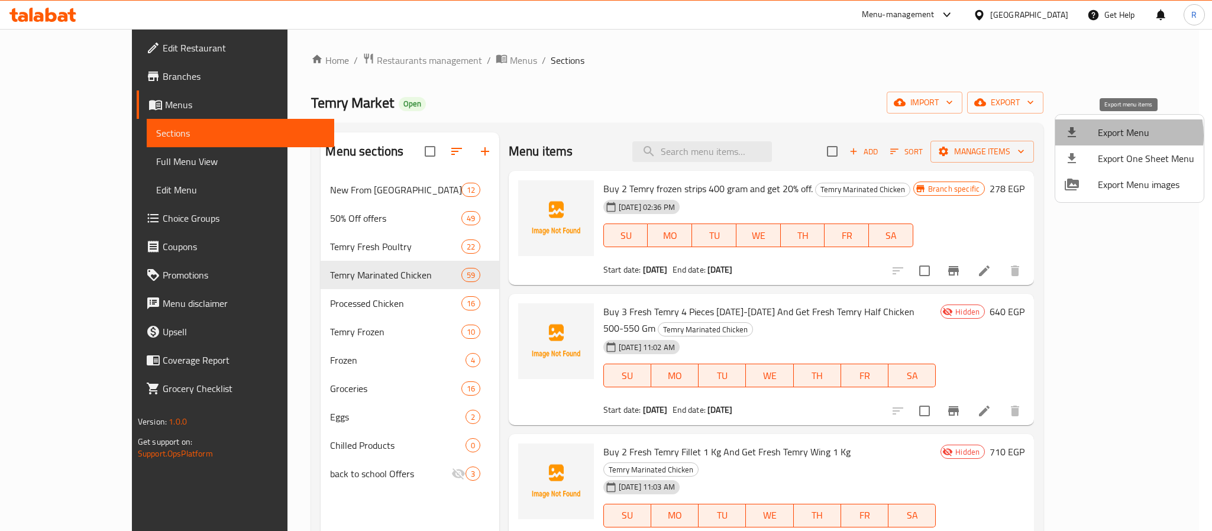
click at [1115, 136] on span "Export Menu" at bounding box center [1146, 132] width 96 height 14
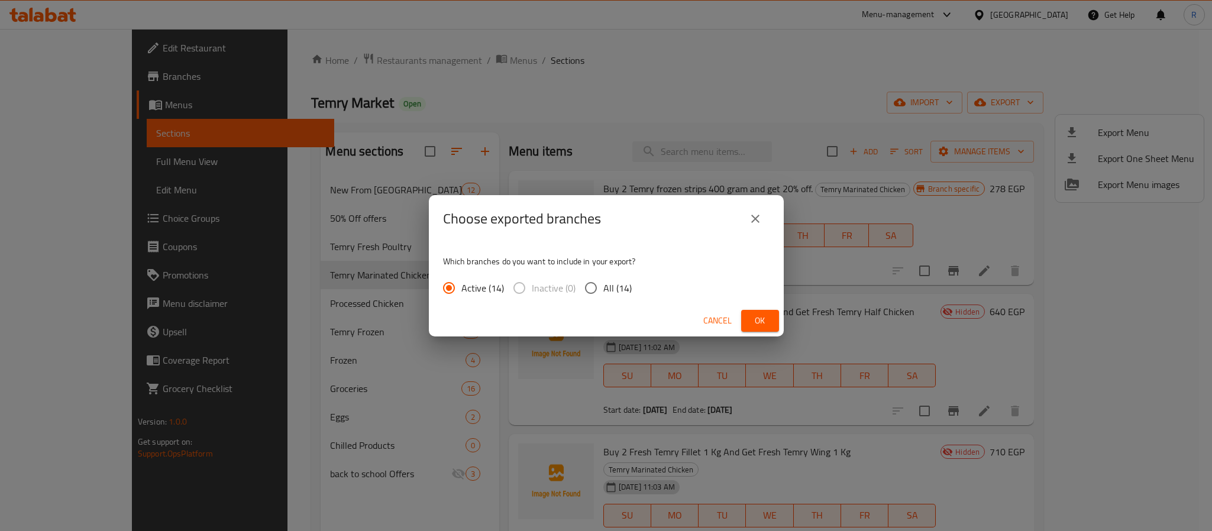
click at [760, 317] on span "Ok" at bounding box center [760, 321] width 19 height 15
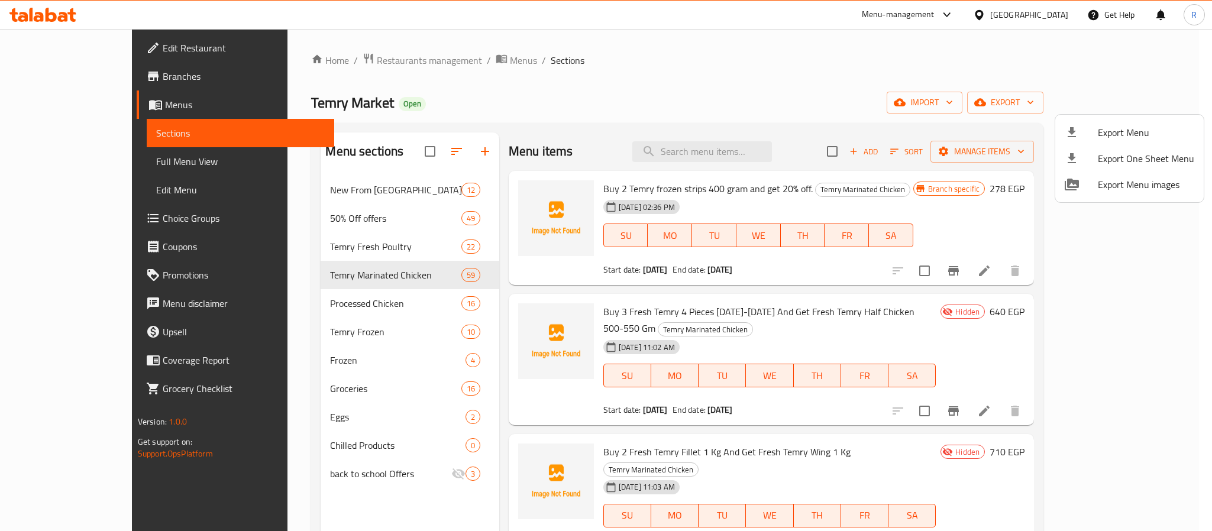
click at [794, 54] on div at bounding box center [606, 265] width 1212 height 531
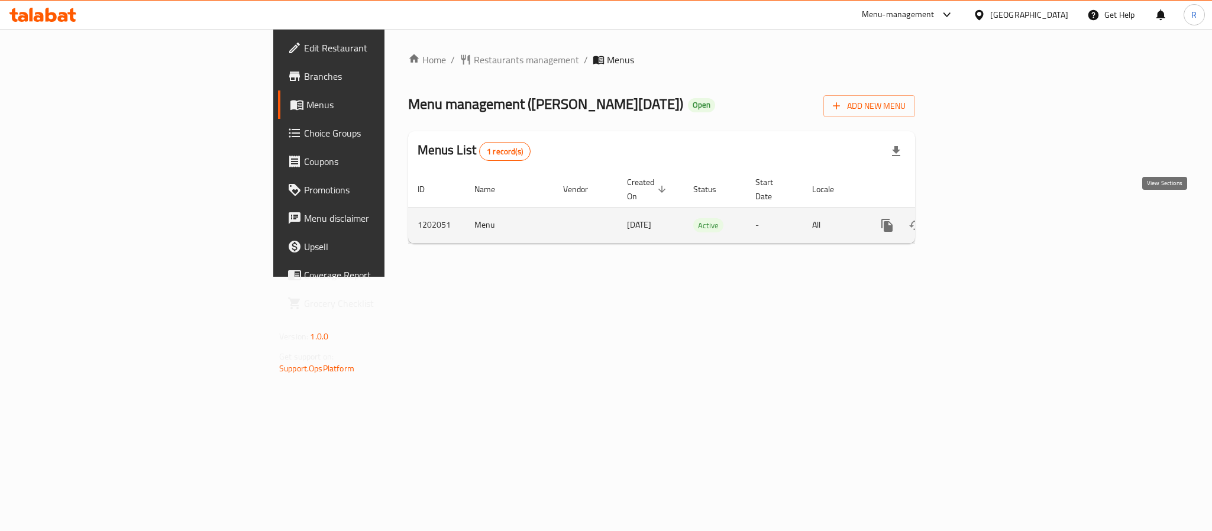
click at [980, 218] on icon "enhanced table" at bounding box center [973, 225] width 14 height 14
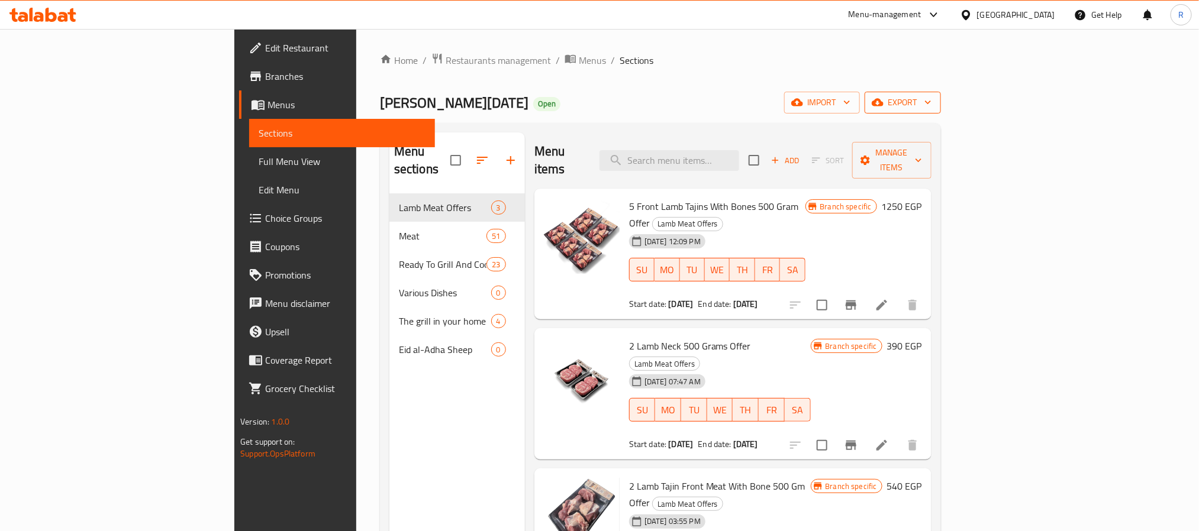
click at [883, 105] on icon "button" at bounding box center [878, 103] width 12 height 8
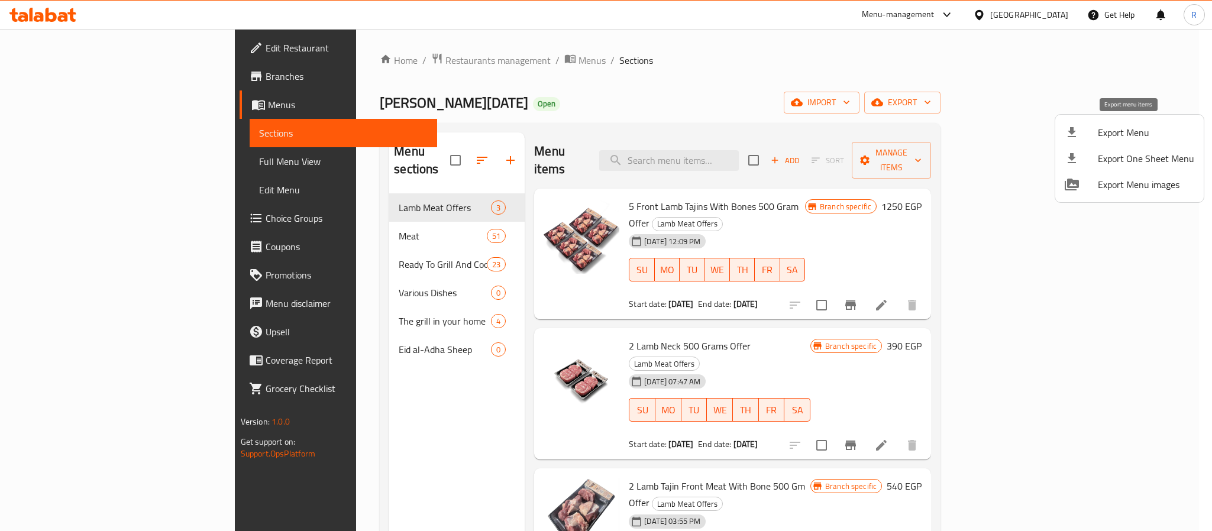
click at [1092, 137] on div at bounding box center [1081, 132] width 33 height 14
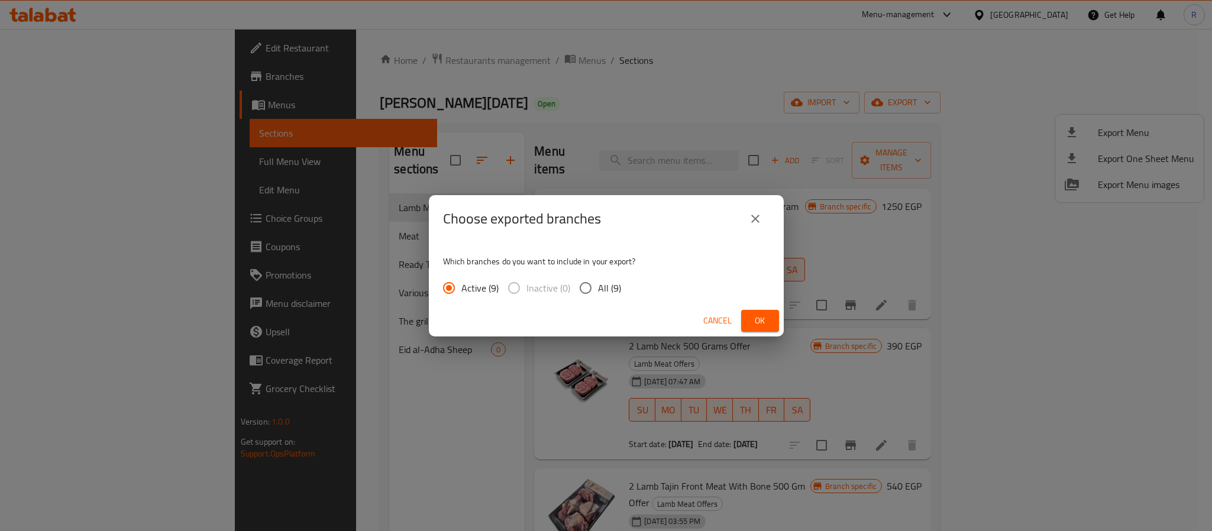
click at [755, 325] on span "Ok" at bounding box center [760, 321] width 19 height 15
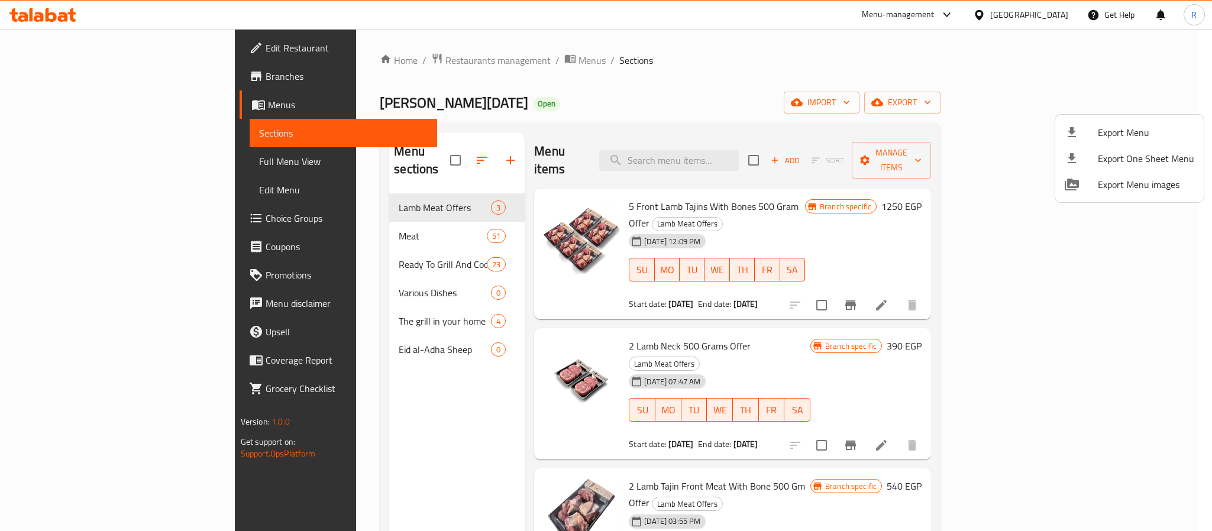
click at [766, 144] on div at bounding box center [606, 265] width 1212 height 531
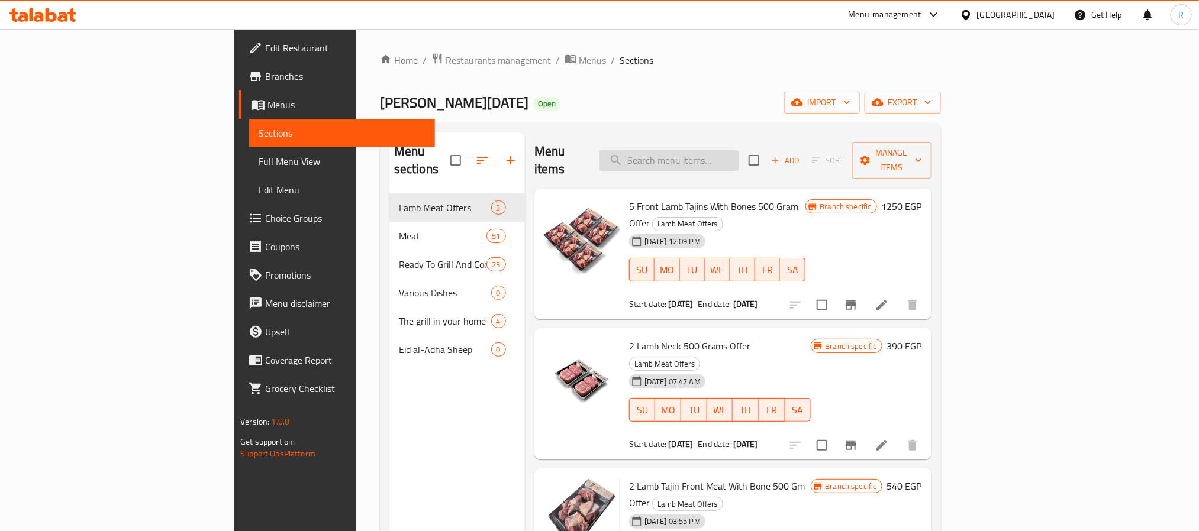
click at [739, 151] on input "search" at bounding box center [669, 160] width 140 height 21
paste input "رقبة ضاني"
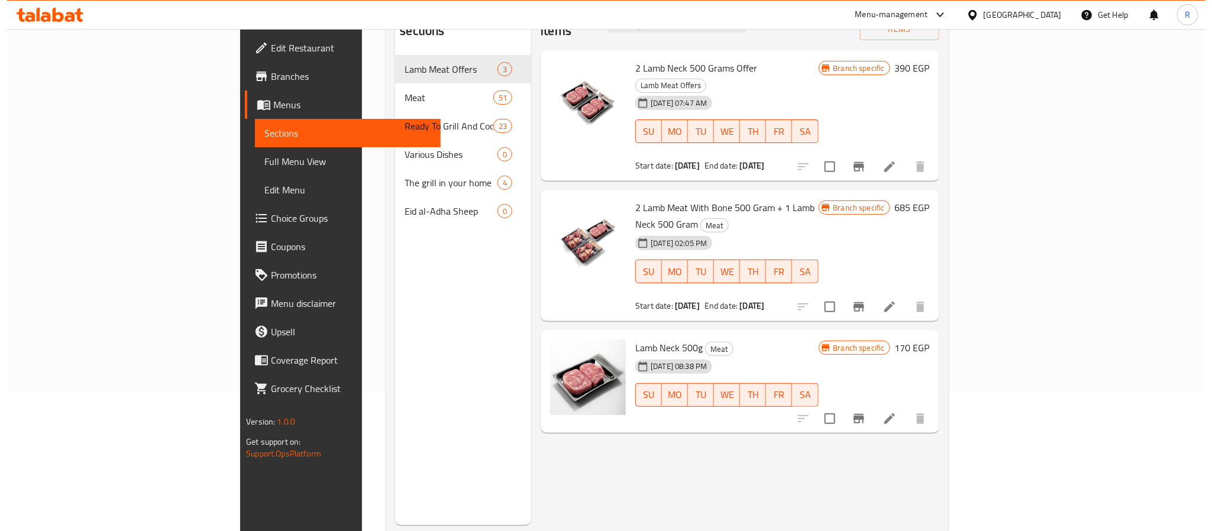
scroll to position [166, 0]
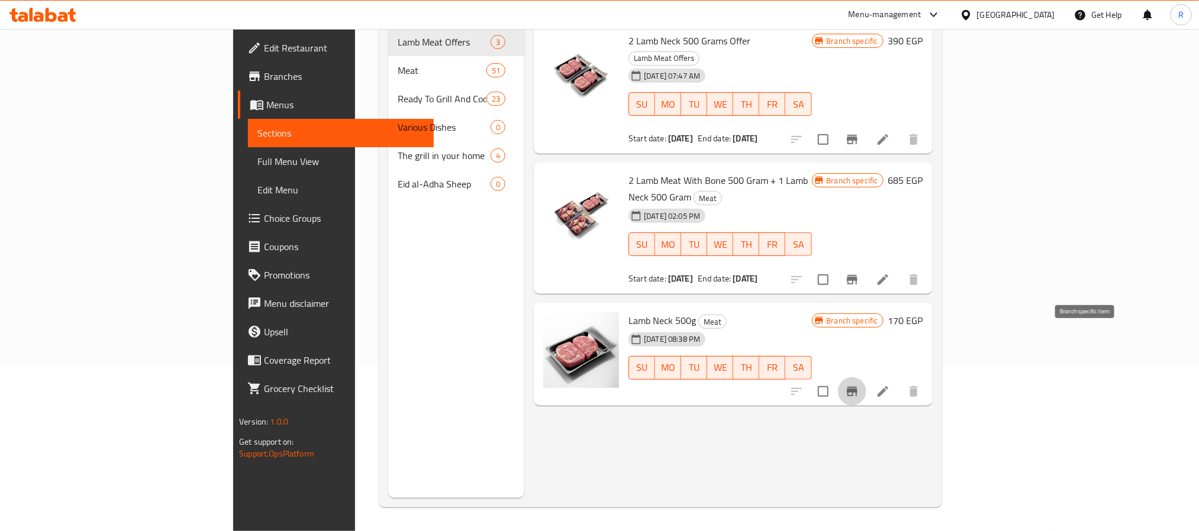
click at [866, 378] on button "Branch-specific-item" at bounding box center [852, 392] width 28 height 28
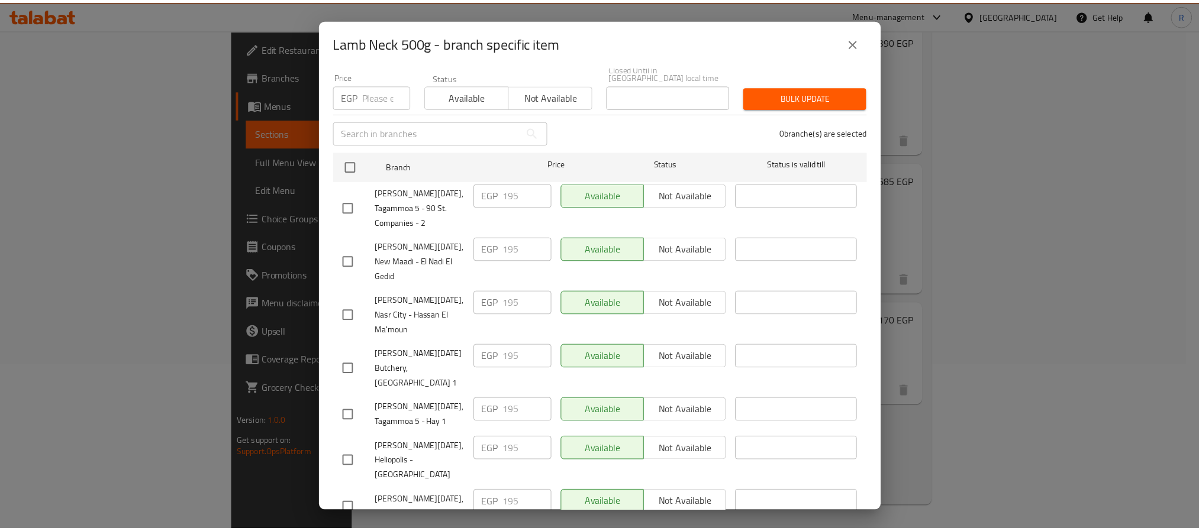
scroll to position [0, 0]
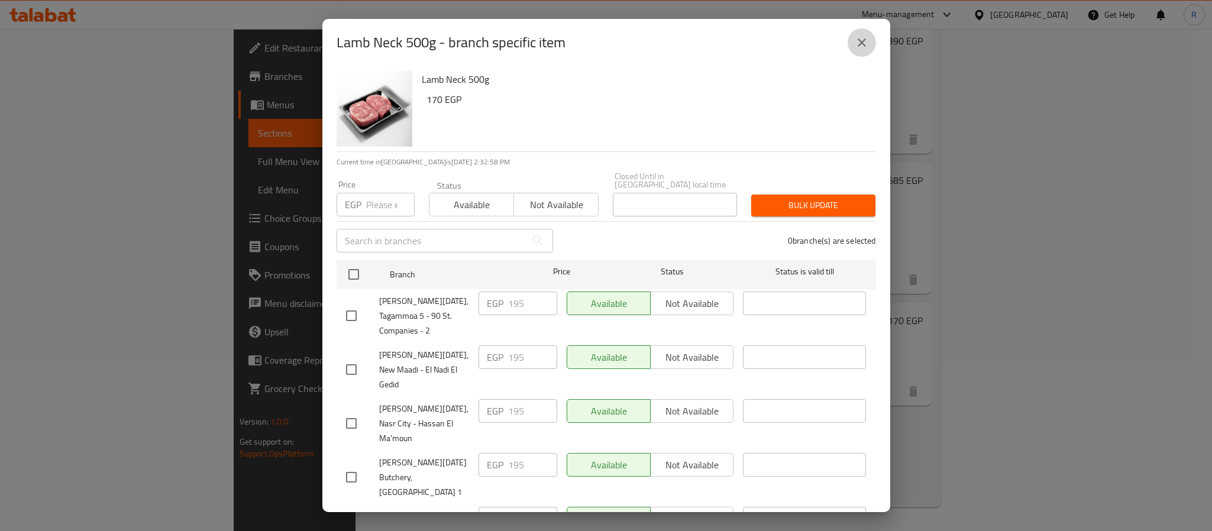
click at [869, 43] on button "close" at bounding box center [862, 42] width 28 height 28
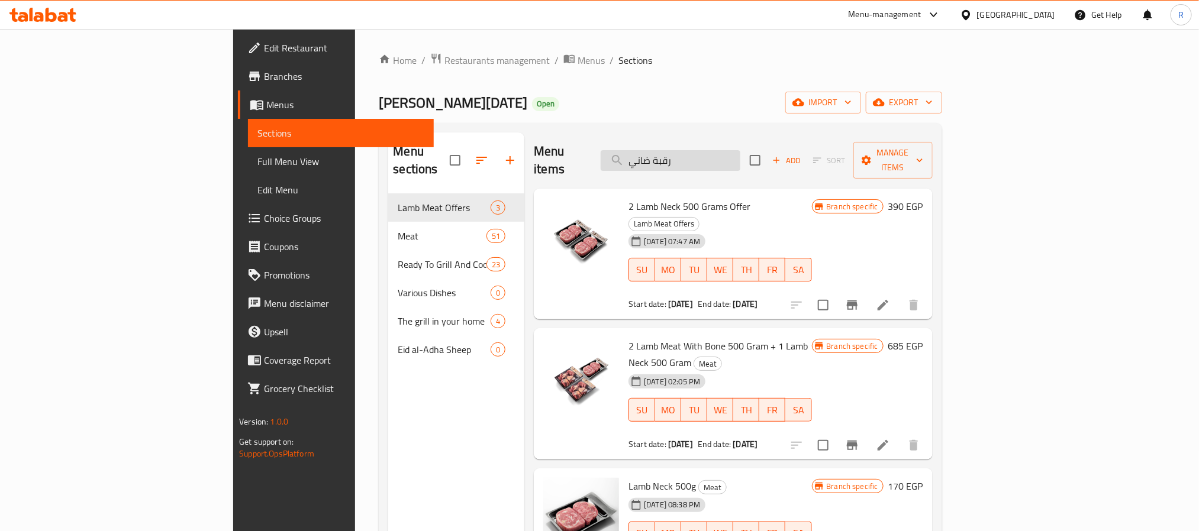
click at [740, 150] on input "رقبة ضاني" at bounding box center [671, 160] width 140 height 21
paste input "بق لحم ضاني امامى"
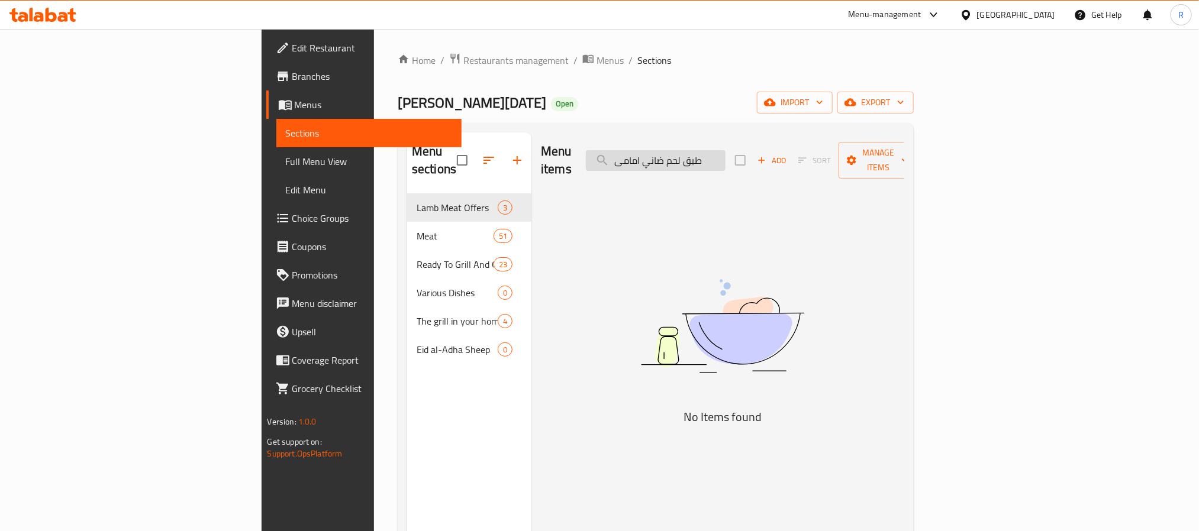
click at [725, 150] on input "طبق لحم ضاني امامى" at bounding box center [656, 160] width 140 height 21
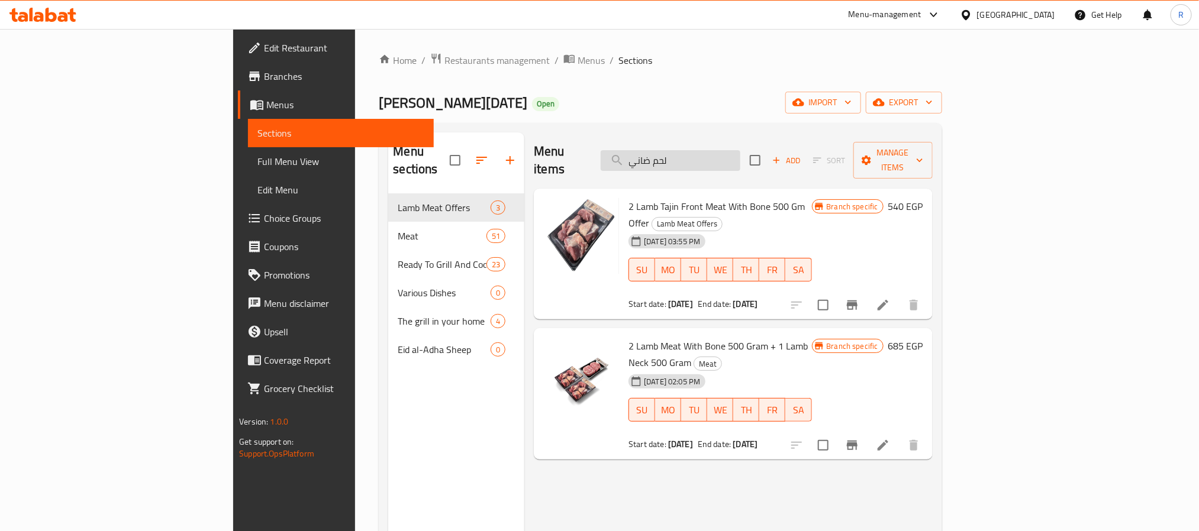
click at [740, 154] on input "لحم ضاني" at bounding box center [671, 160] width 140 height 21
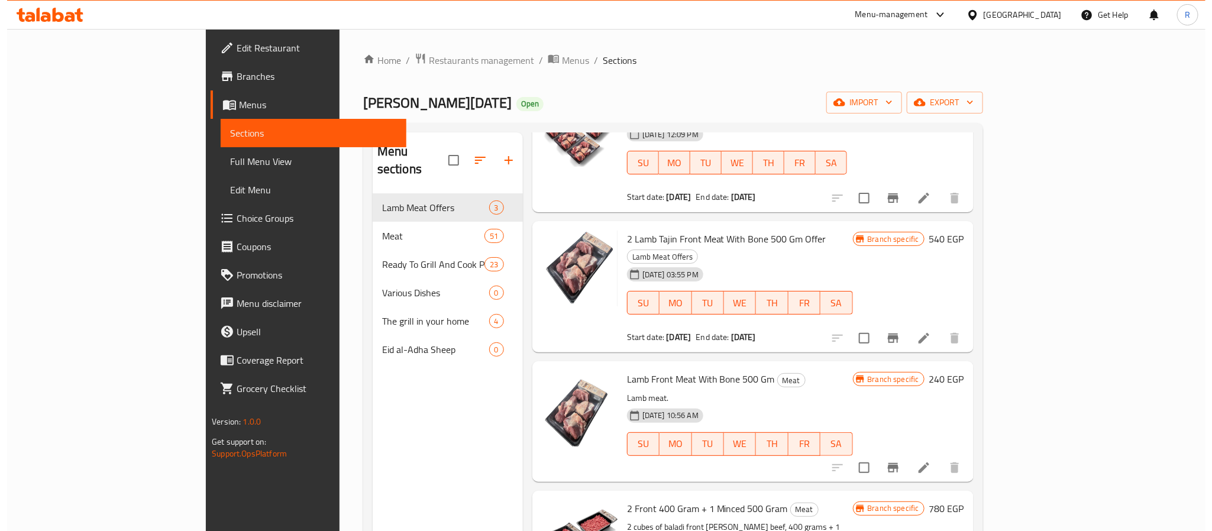
scroll to position [178, 0]
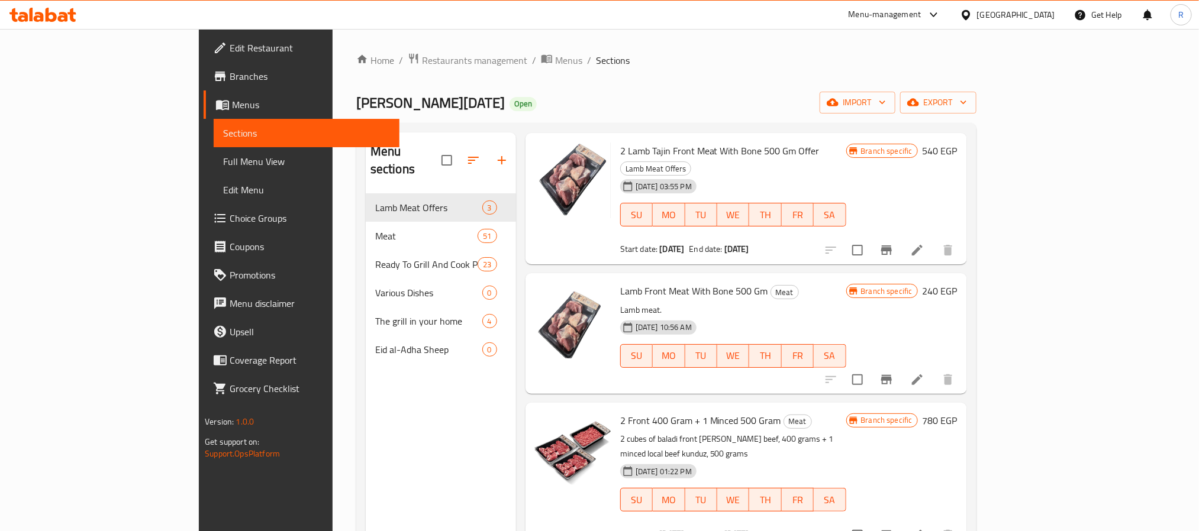
click at [892, 375] on icon "Branch-specific-item" at bounding box center [886, 379] width 11 height 9
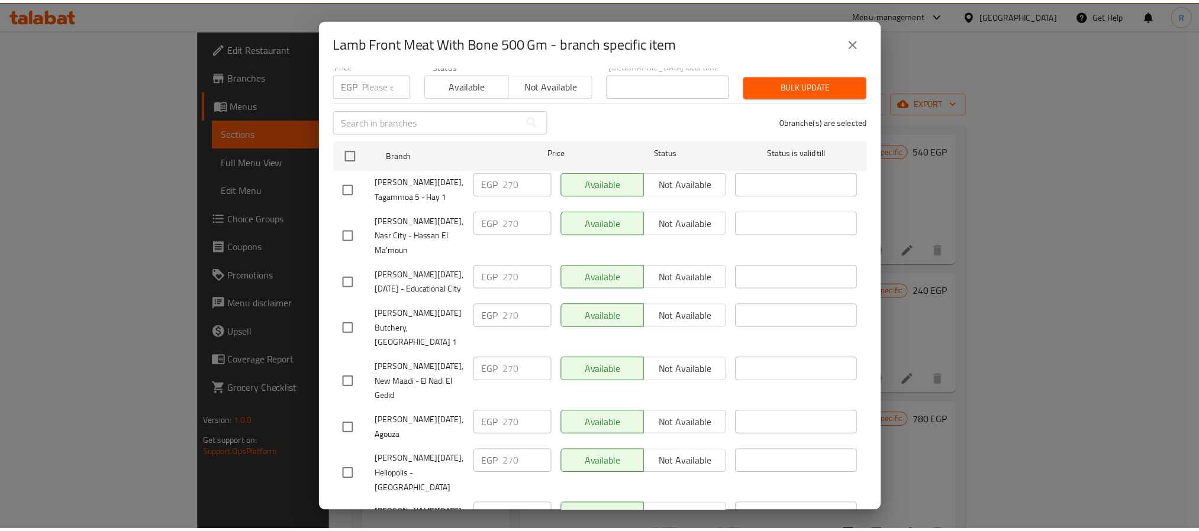
scroll to position [194, 0]
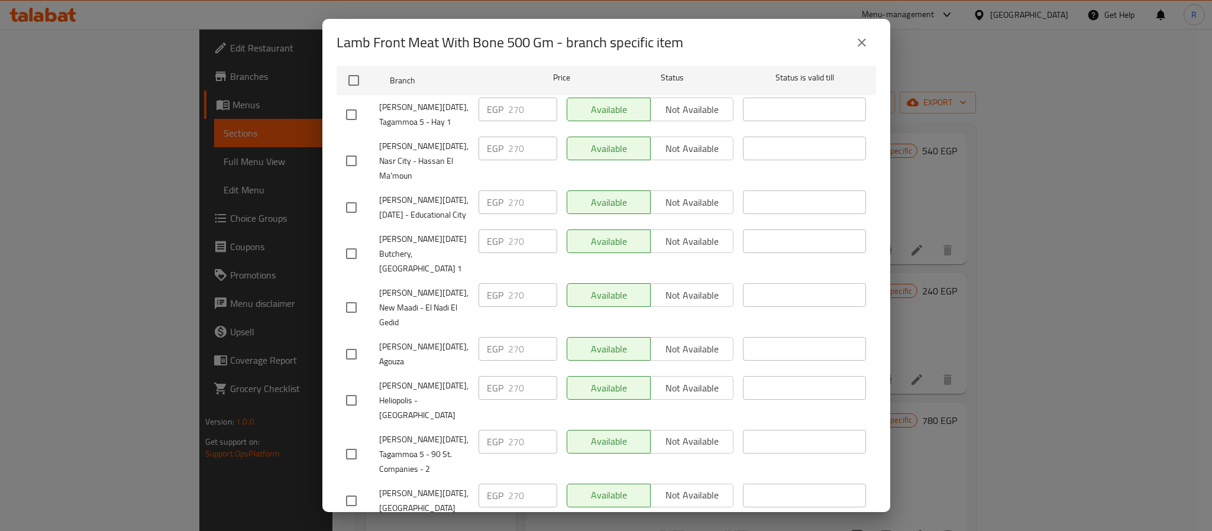
click at [856, 44] on icon "close" at bounding box center [862, 43] width 14 height 14
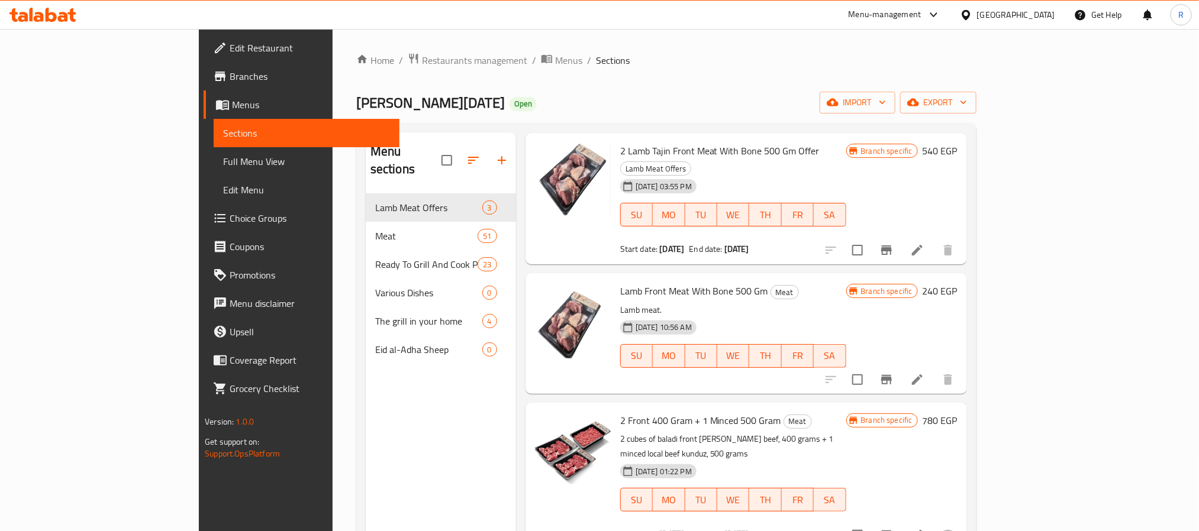
click at [620, 282] on span "Lamb Front Meat With Bone 500 Gm" at bounding box center [694, 291] width 148 height 18
drag, startPoint x: 588, startPoint y: 256, endPoint x: 703, endPoint y: 254, distance: 115.4
click at [703, 282] on span "Lamb Front Meat With Bone 500 Gm" at bounding box center [694, 291] width 148 height 18
copy span "Lamb Front Meat With Bone 500 Gm"
click at [554, 33] on div "Home / Restaurants management / Menus / Sections [PERSON_NAME][DATE] Butchery O…" at bounding box center [666, 363] width 667 height 668
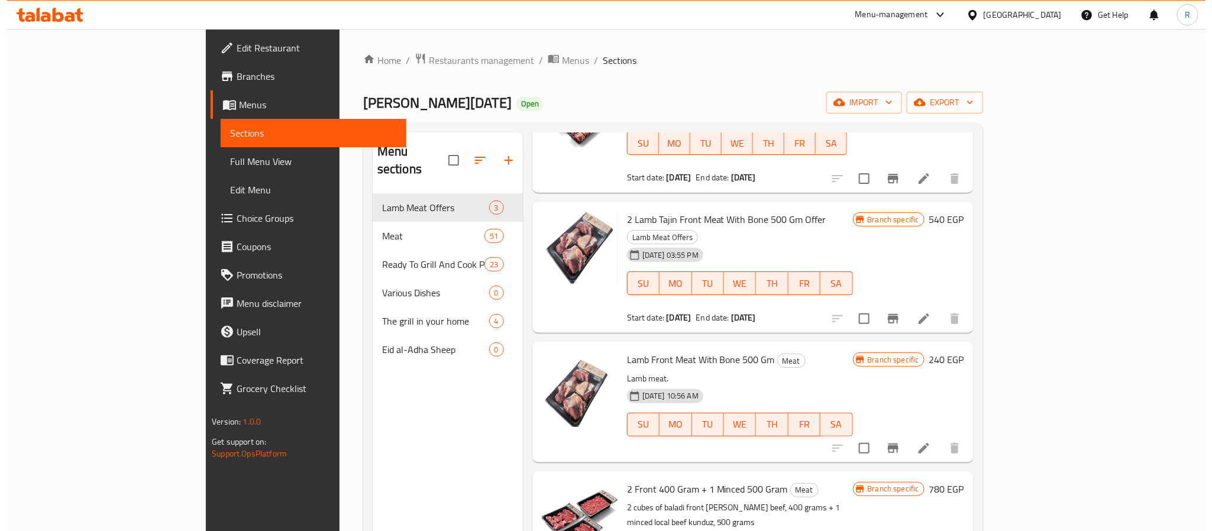
scroll to position [0, 0]
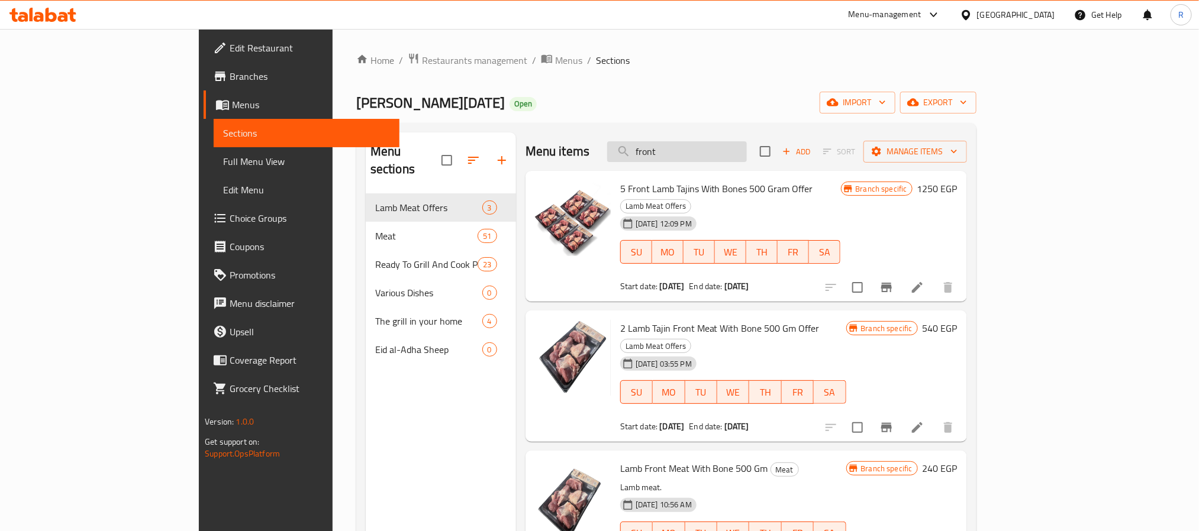
click at [747, 159] on input "front" at bounding box center [677, 151] width 140 height 21
paste input "١موزة ضاني"
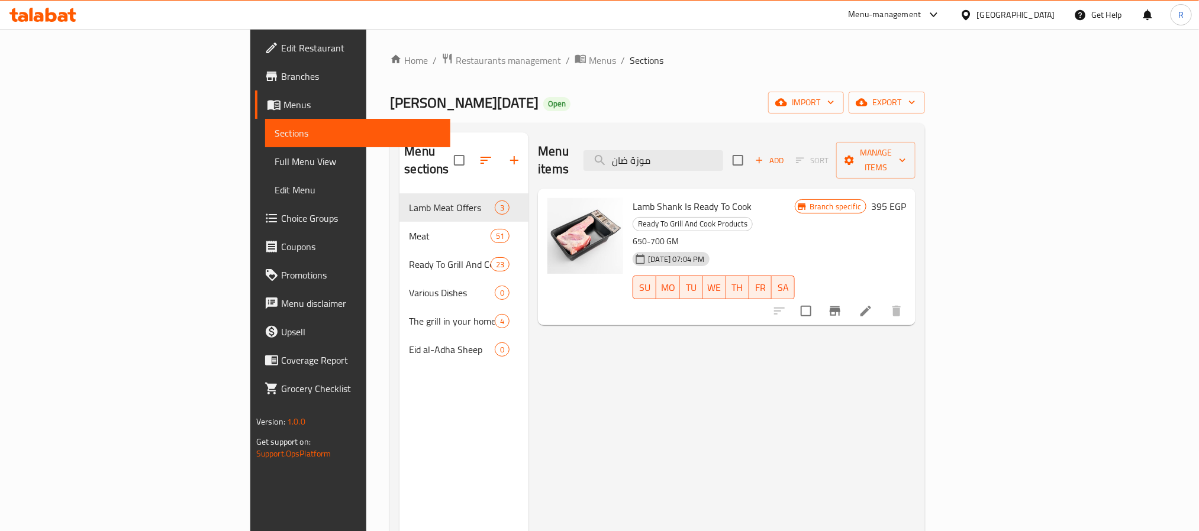
type input "موزة ضان"
click at [840, 307] on icon "Branch-specific-item" at bounding box center [835, 311] width 11 height 9
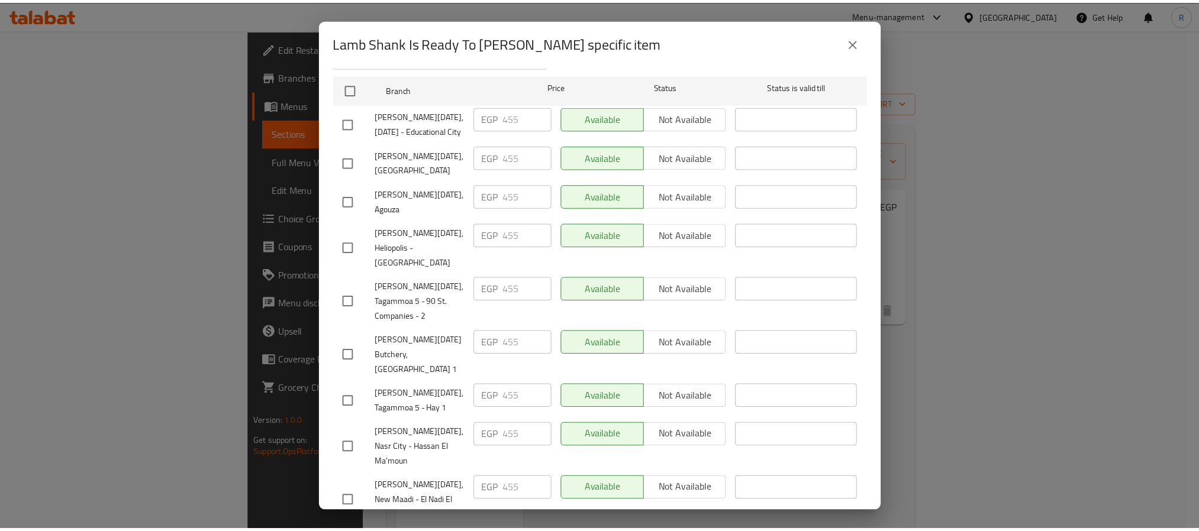
scroll to position [194, 0]
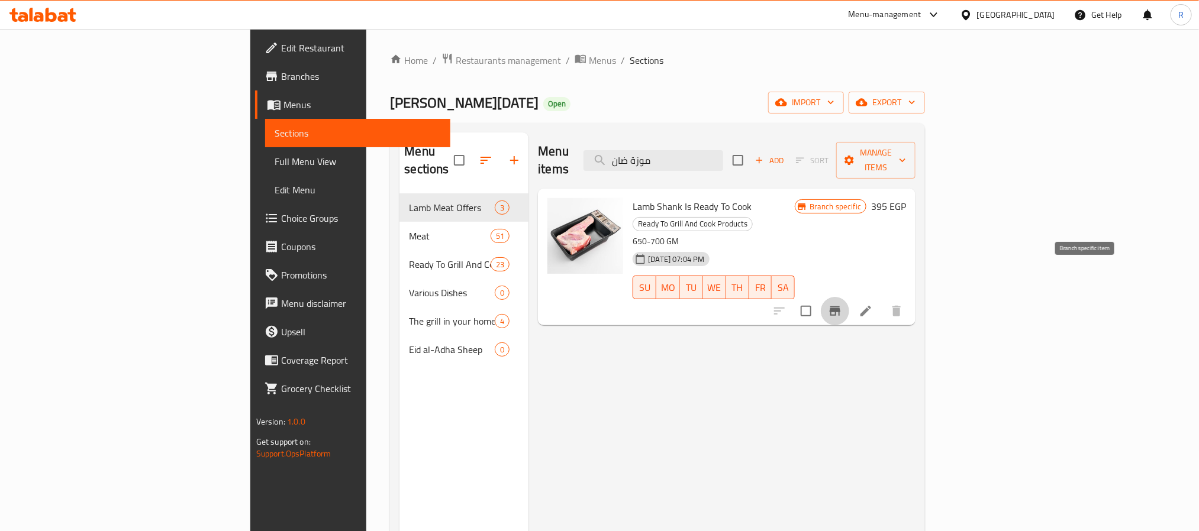
click at [866, 382] on div "Menu items موزة ضان Add Sort Manage items Lamb Shank Is Ready To Cook Ready To …" at bounding box center [721, 398] width 387 height 531
click at [633, 198] on span "Lamb Shank Is Ready To Cook" at bounding box center [692, 207] width 119 height 18
drag, startPoint x: 579, startPoint y: 190, endPoint x: 680, endPoint y: 187, distance: 100.6
click at [680, 198] on span "Lamb Shank Is Ready To Cook" at bounding box center [692, 207] width 119 height 18
copy span "Lamb Shank Is Ready To Cook"
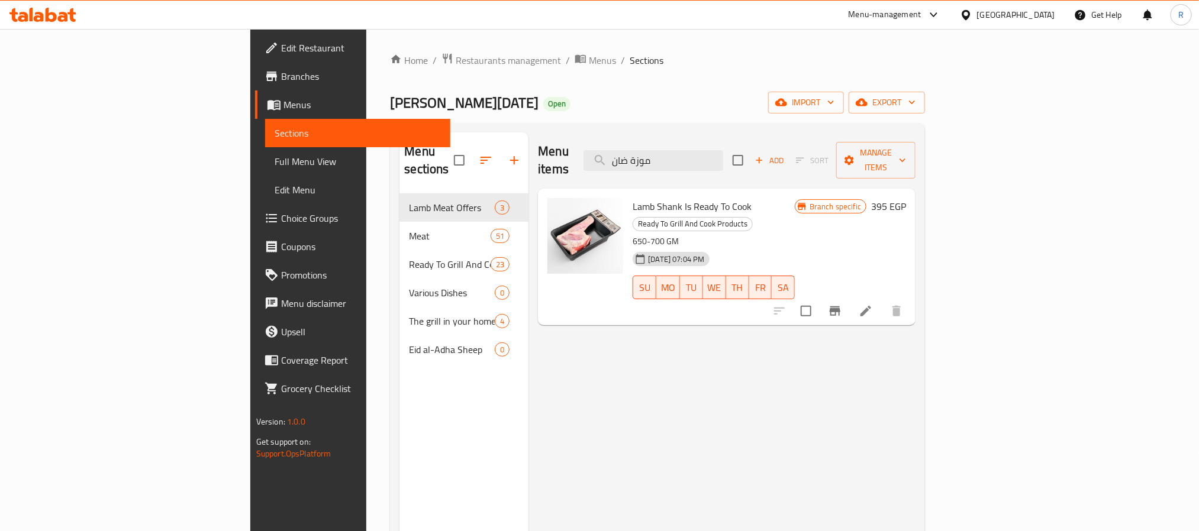
click at [562, 75] on div "Home / Restaurants management / Menus / Sections [PERSON_NAME][DATE] Butchery O…" at bounding box center [657, 363] width 535 height 621
click at [723, 155] on input "موزة ضان" at bounding box center [653, 160] width 140 height 21
paste input "رقبة ضاني"
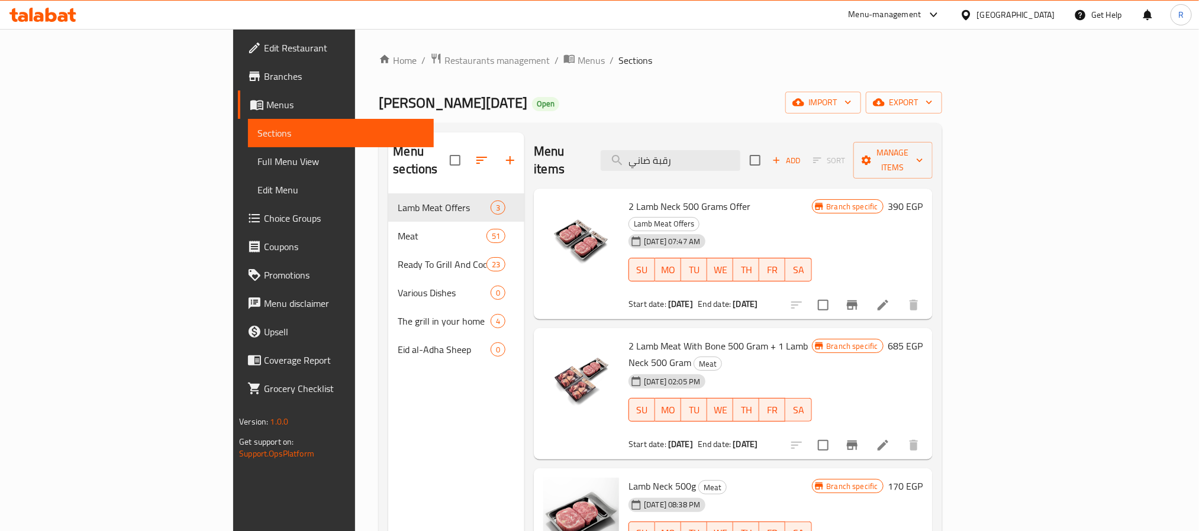
type input "رقبة ضاني"
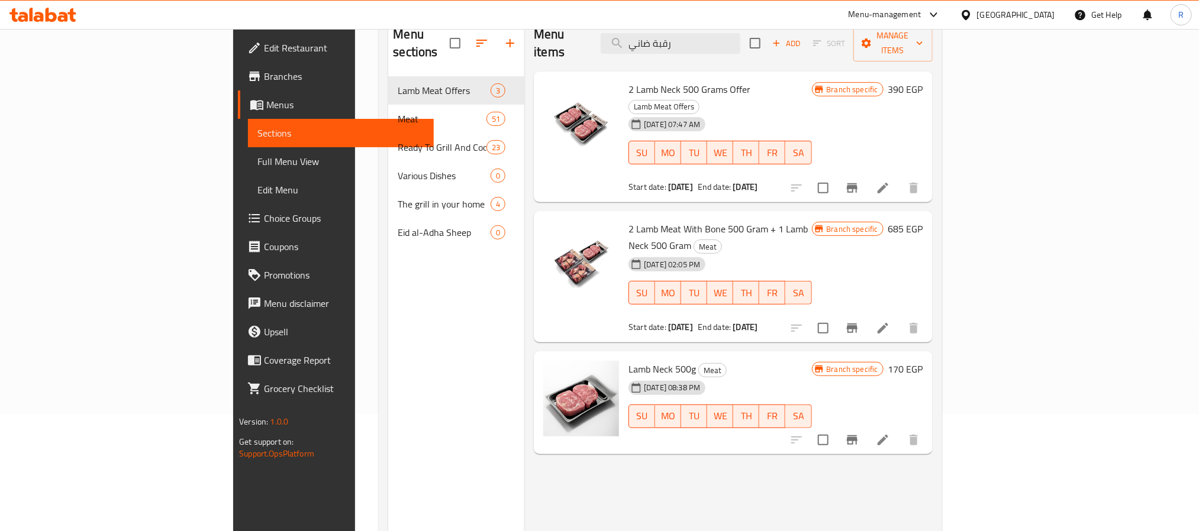
scroll to position [77, 0]
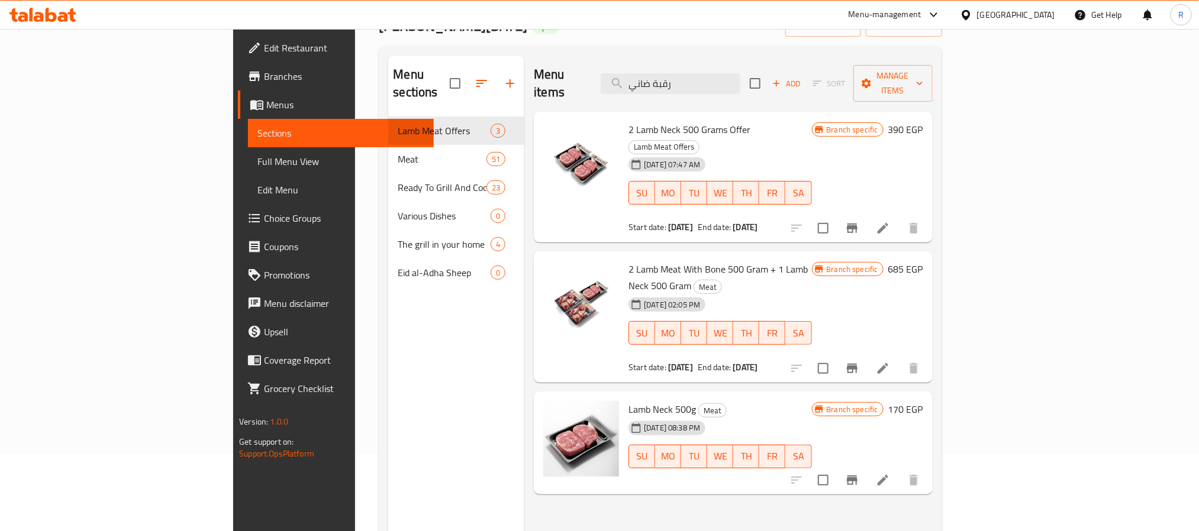
click at [628, 401] on span "Lamb Neck 500g" at bounding box center [661, 410] width 67 height 18
drag, startPoint x: 572, startPoint y: 361, endPoint x: 625, endPoint y: 362, distance: 52.7
click at [628, 401] on span "Lamb Neck 500g" at bounding box center [661, 410] width 67 height 18
copy span "Lamb Neck 500g"
click at [648, 476] on div "Menu items رقبة ضاني Add Sort Manage items 2 Lamb Neck 500 Grams Offer Lamb Mea…" at bounding box center [728, 321] width 408 height 531
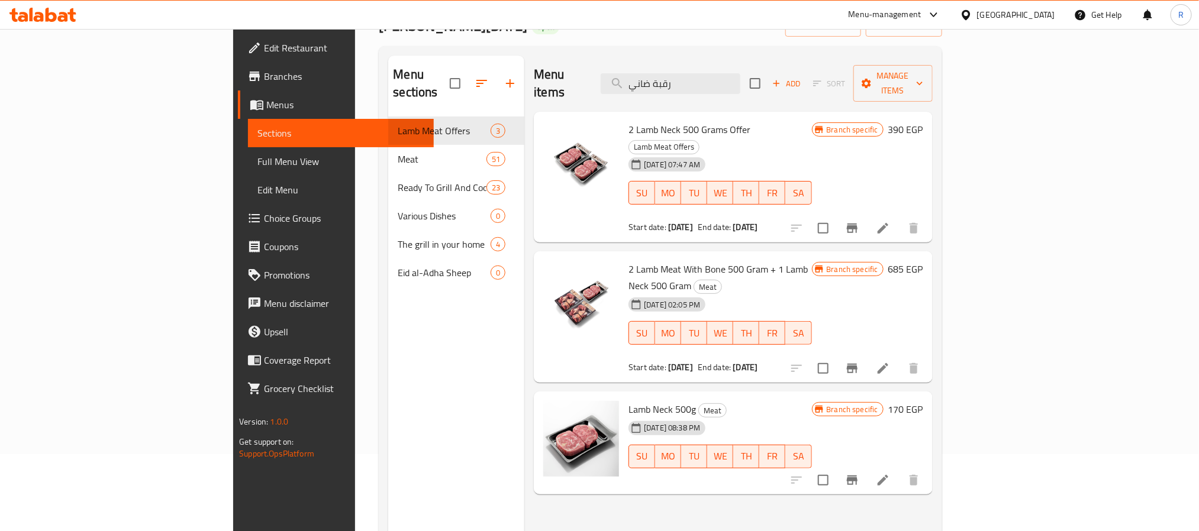
click at [646, 470] on div "Menu items رقبة ضاني Add Sort Manage items 2 Lamb Neck 500 Grams Offer Lamb Mea…" at bounding box center [728, 321] width 408 height 531
click at [739, 83] on input "رقبة ضاني" at bounding box center [671, 83] width 140 height 21
click at [740, 78] on input "رقبة ضاني" at bounding box center [671, 83] width 140 height 21
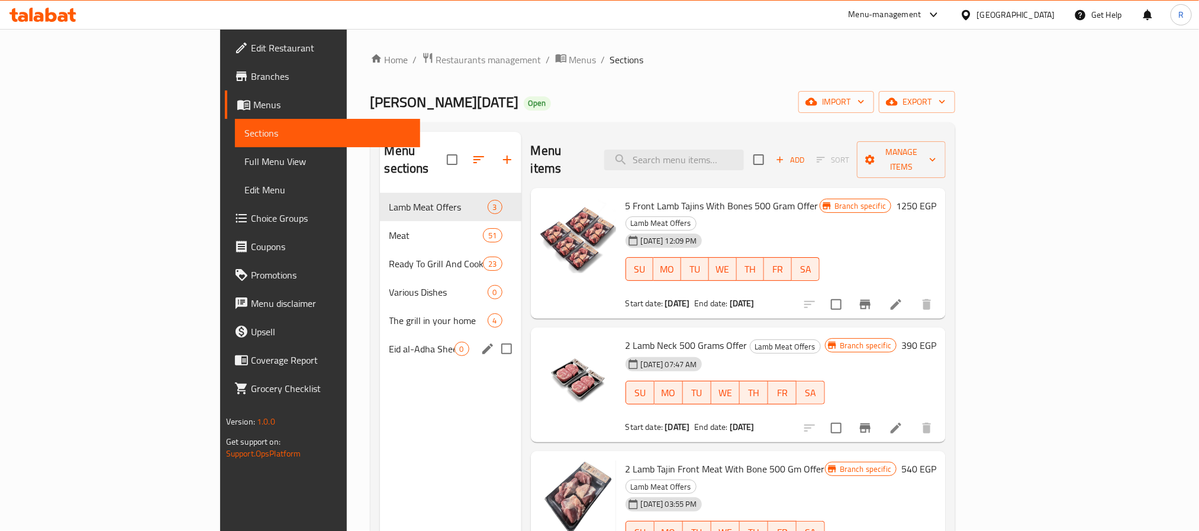
scroll to position [0, 0]
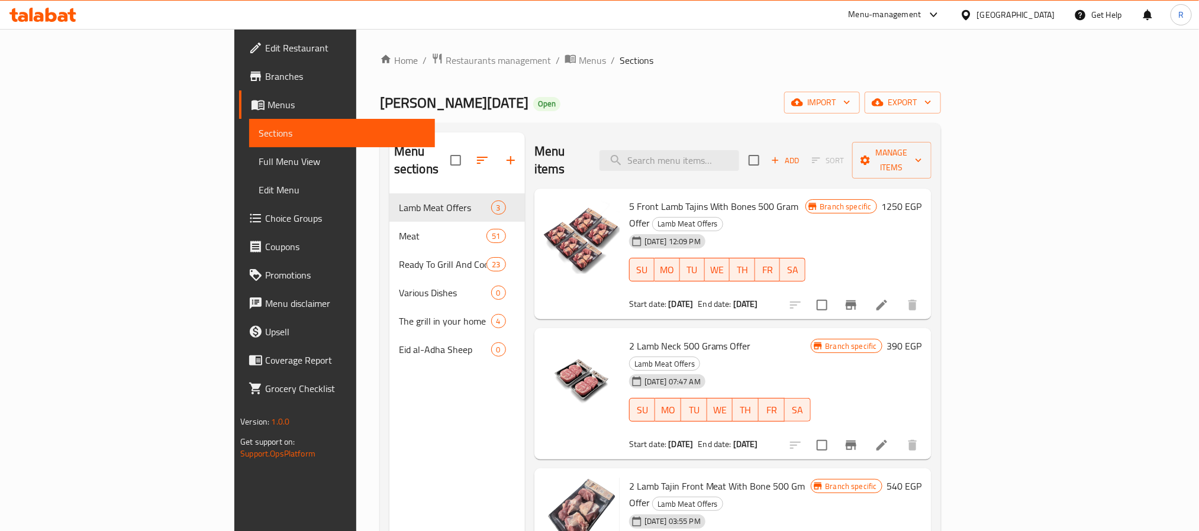
click at [536, 56] on ol "Home / Restaurants management / Menus / Sections" at bounding box center [660, 60] width 561 height 15
click at [896, 89] on div "Home / Restaurants management / Menus / Sections [PERSON_NAME][DATE] Butchery O…" at bounding box center [660, 363] width 561 height 621
click at [739, 155] on input "search" at bounding box center [669, 160] width 140 height 21
paste input "Lamb Neck 500g"
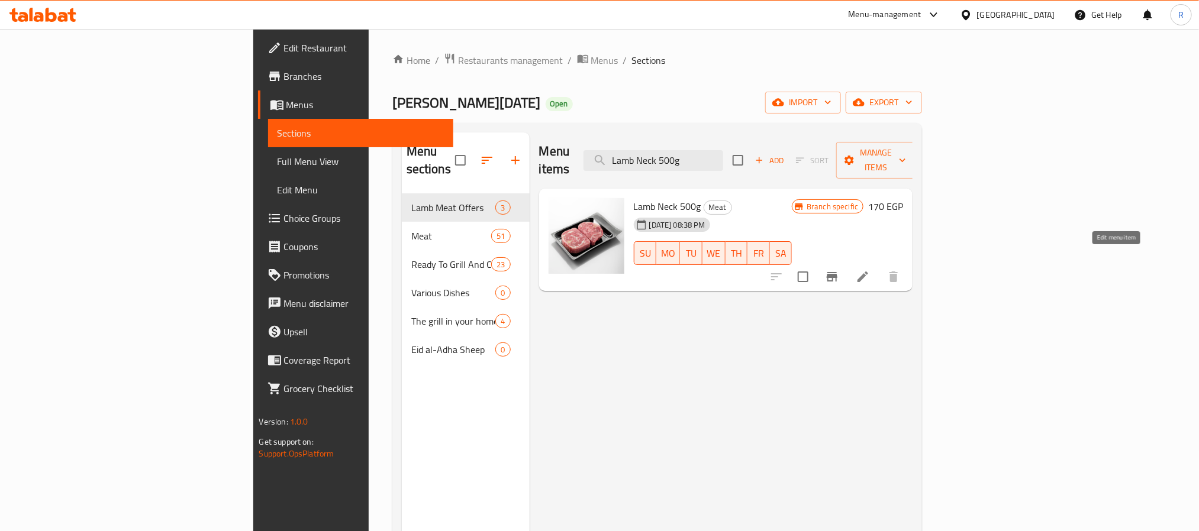
type input "Lamb Neck 500g"
click at [870, 270] on icon at bounding box center [863, 277] width 14 height 14
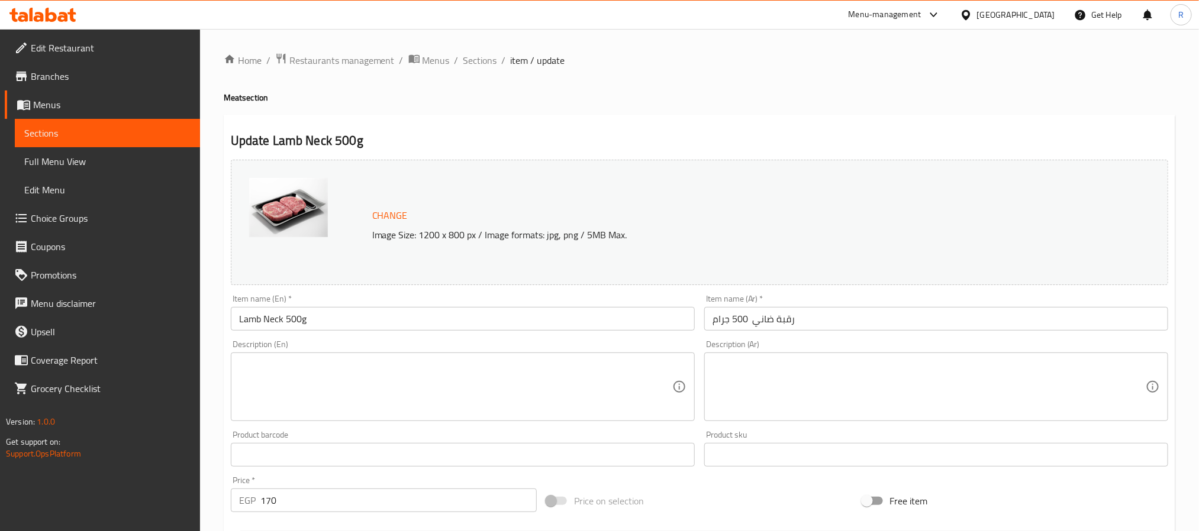
click at [485, 59] on span "Sections" at bounding box center [480, 60] width 34 height 14
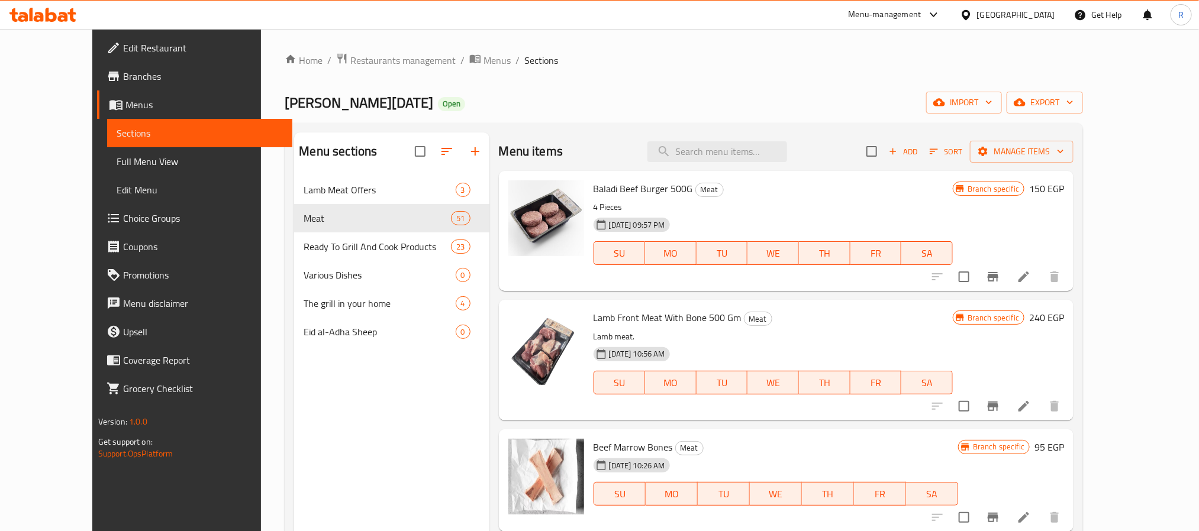
drag, startPoint x: 872, startPoint y: 91, endPoint x: 856, endPoint y: 104, distance: 20.2
click at [872, 92] on div "[PERSON_NAME][DATE] Butchery Open import export" at bounding box center [684, 103] width 798 height 22
click at [762, 154] on input "search" at bounding box center [717, 151] width 140 height 21
paste input "Lamb Front Meat With Bone 500 Gm"
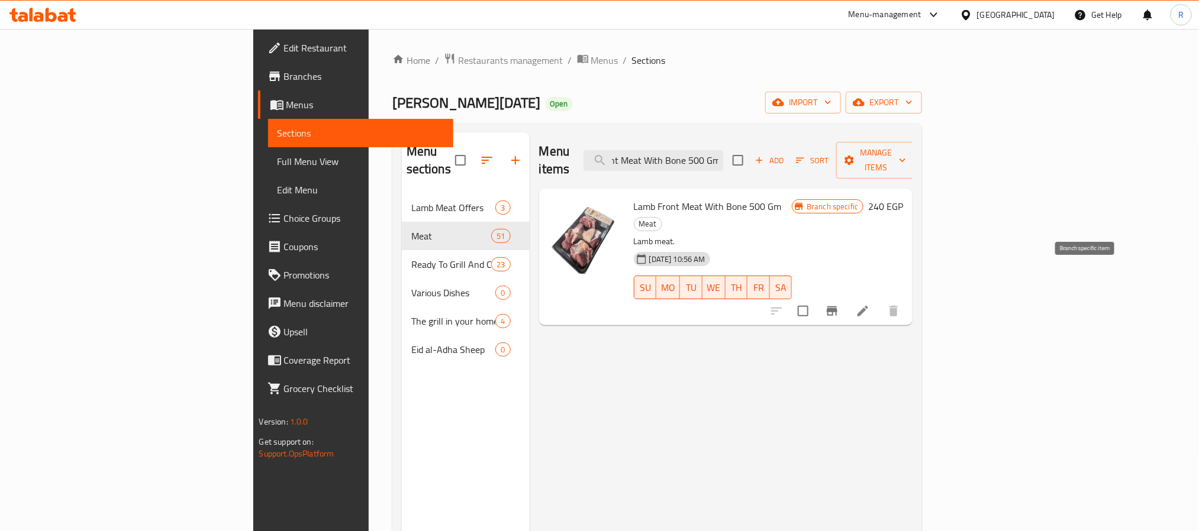
type input "Lamb Front Meat With Bone 500 Gm"
click at [839, 304] on icon "Branch-specific-item" at bounding box center [832, 311] width 14 height 14
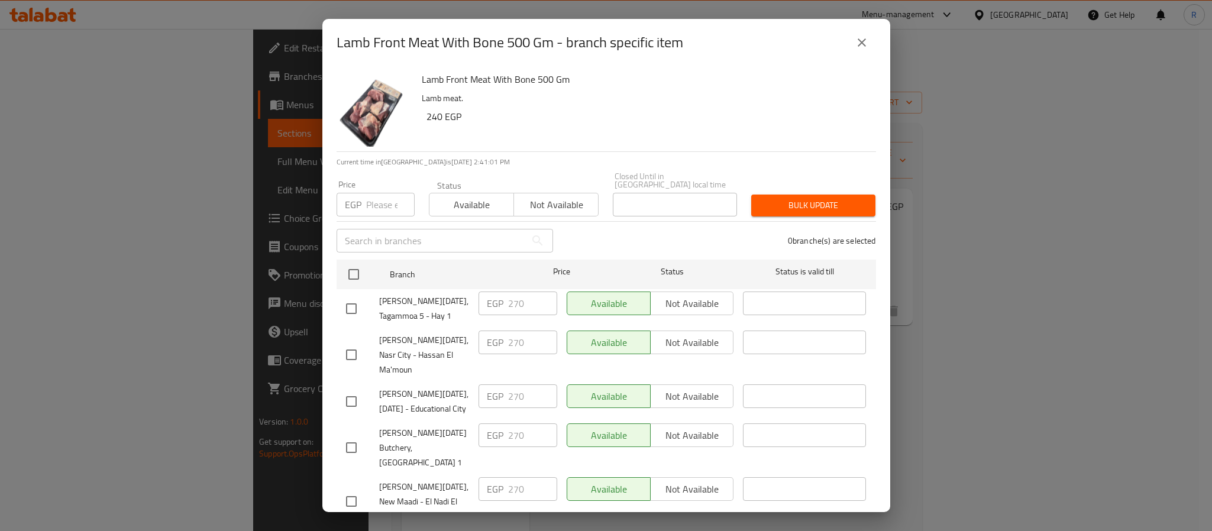
click at [868, 37] on icon "close" at bounding box center [862, 43] width 14 height 14
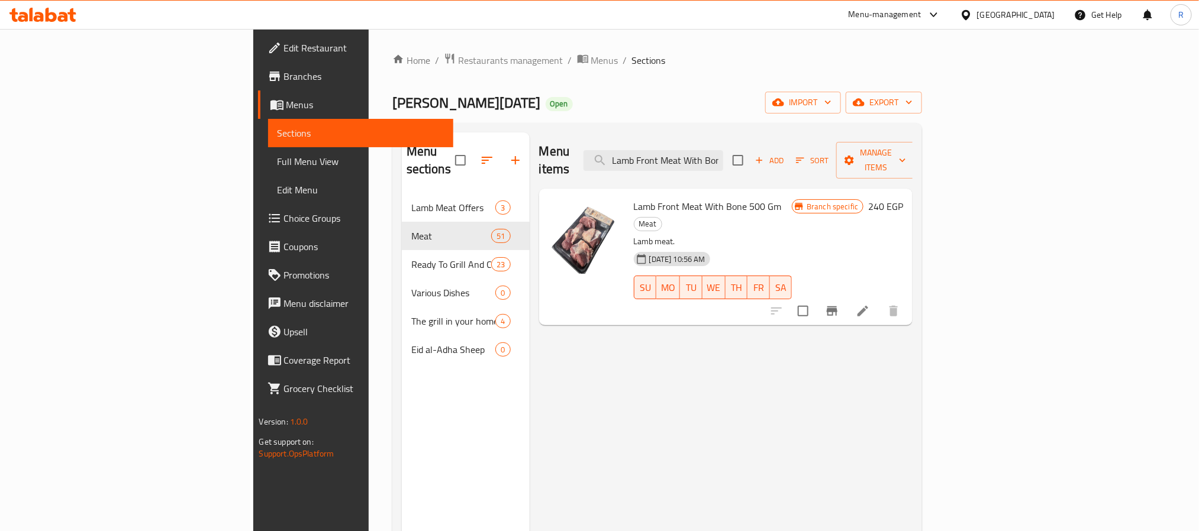
click at [870, 304] on icon at bounding box center [863, 311] width 14 height 14
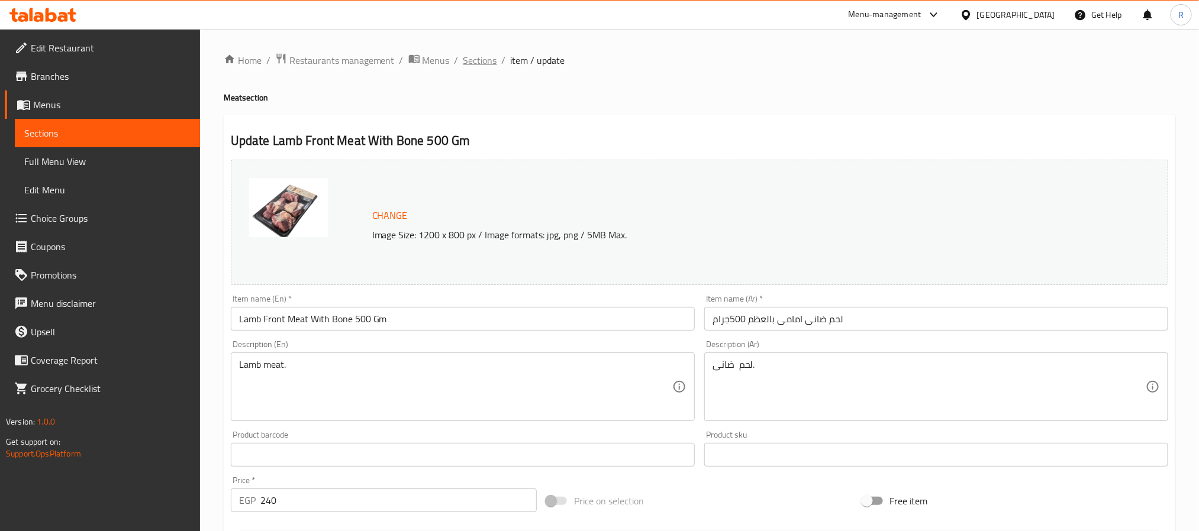
click at [475, 62] on span "Sections" at bounding box center [480, 60] width 34 height 14
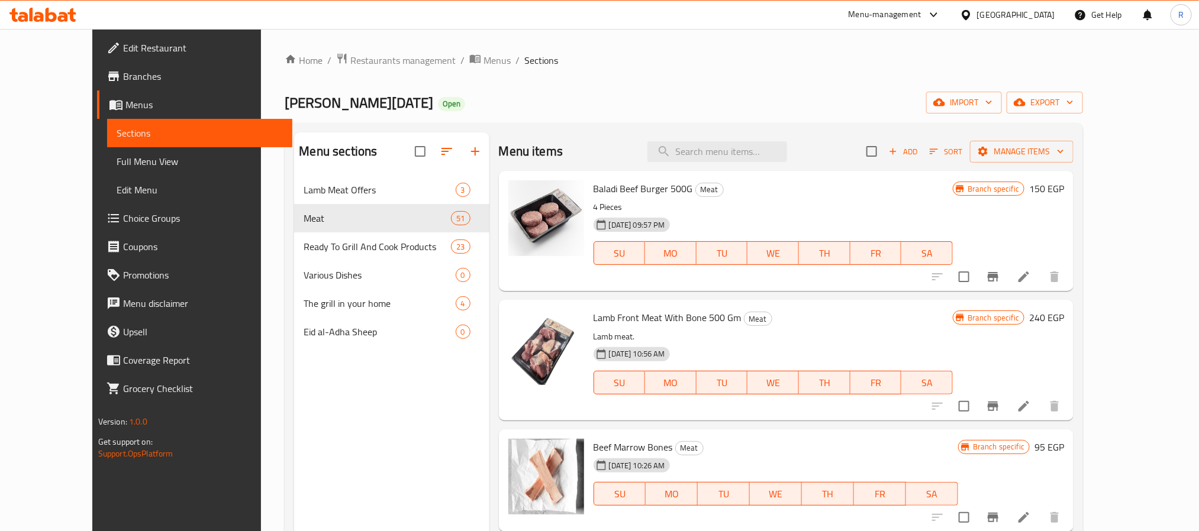
click at [868, 109] on div "[PERSON_NAME][DATE] Butchery Open import export" at bounding box center [684, 103] width 798 height 22
click at [759, 154] on input "search" at bounding box center [717, 151] width 140 height 21
paste input "Lamb Shank Is Ready To Cook"
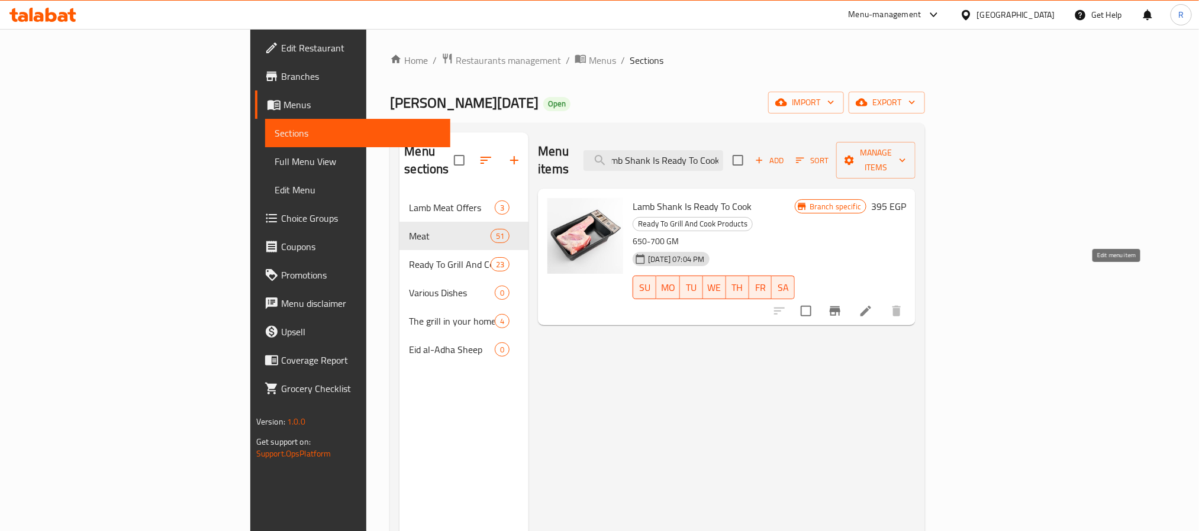
type input "Lamb Shank Is Ready To Cook"
click at [871, 306] on icon at bounding box center [865, 311] width 11 height 11
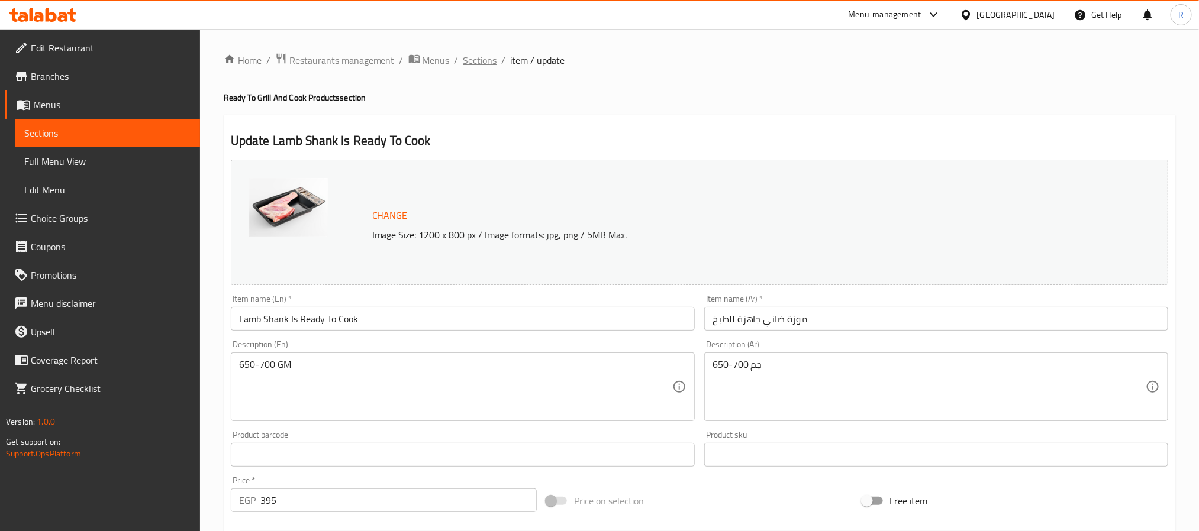
click at [476, 61] on span "Sections" at bounding box center [480, 60] width 34 height 14
